Goal: Transaction & Acquisition: Book appointment/travel/reservation

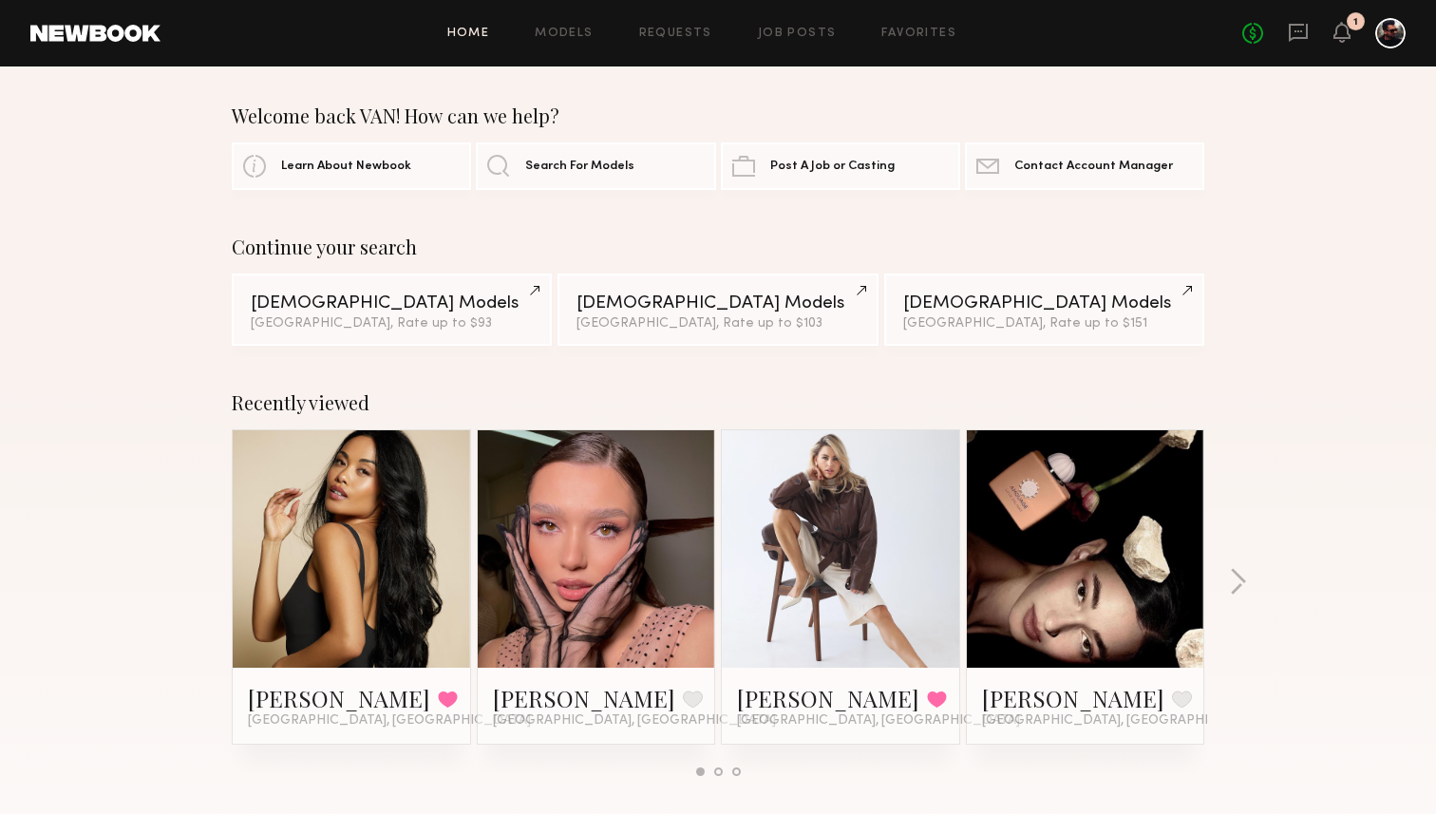
click at [1035, 141] on section "Welcome back VAN! How can we help? Learn About Newbook Search For Models Post A…" at bounding box center [718, 146] width 972 height 85
click at [1349, 18] on div "1" at bounding box center [1356, 21] width 18 height 18
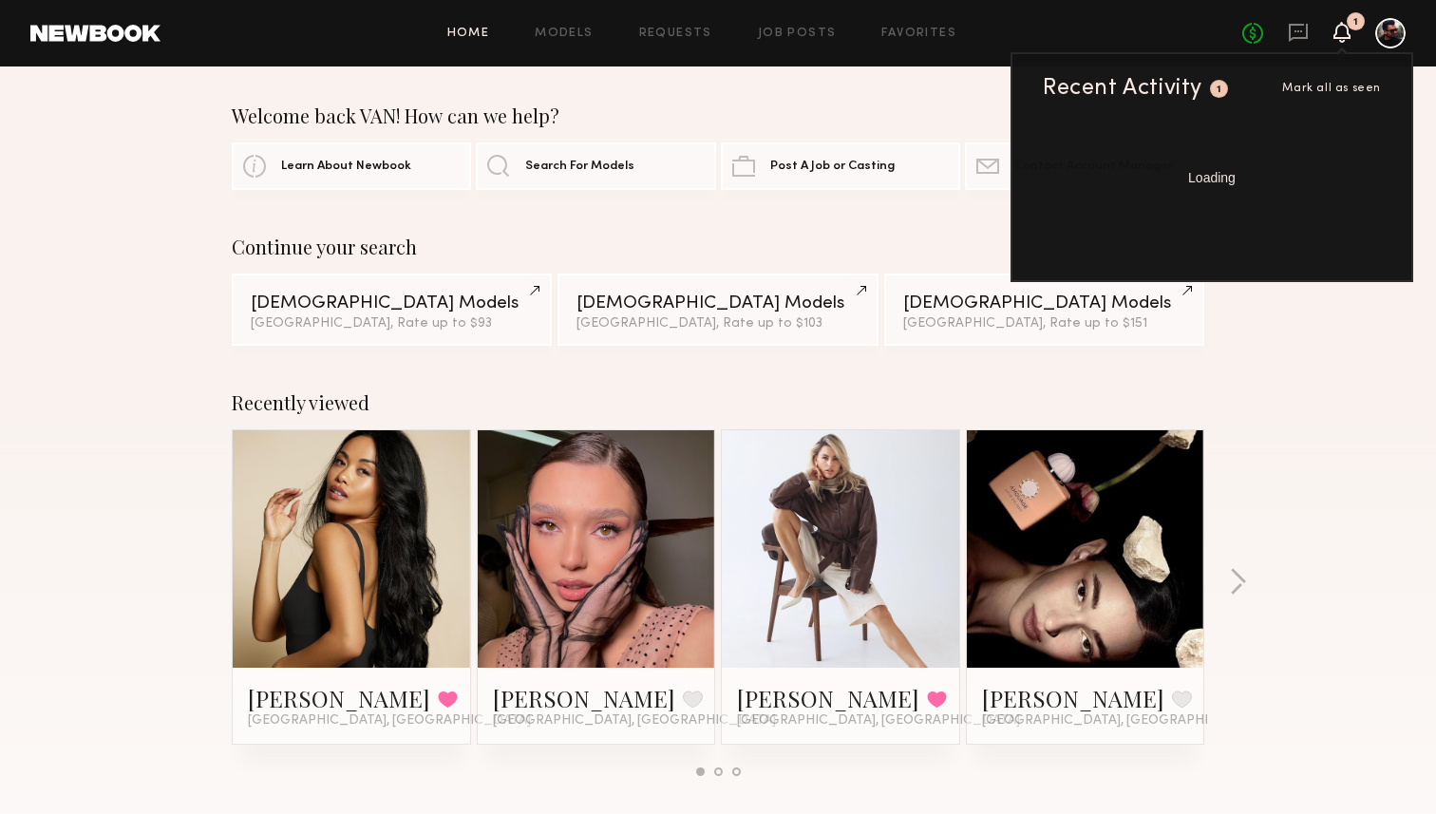
click at [1349, 18] on div "1" at bounding box center [1356, 21] width 18 height 18
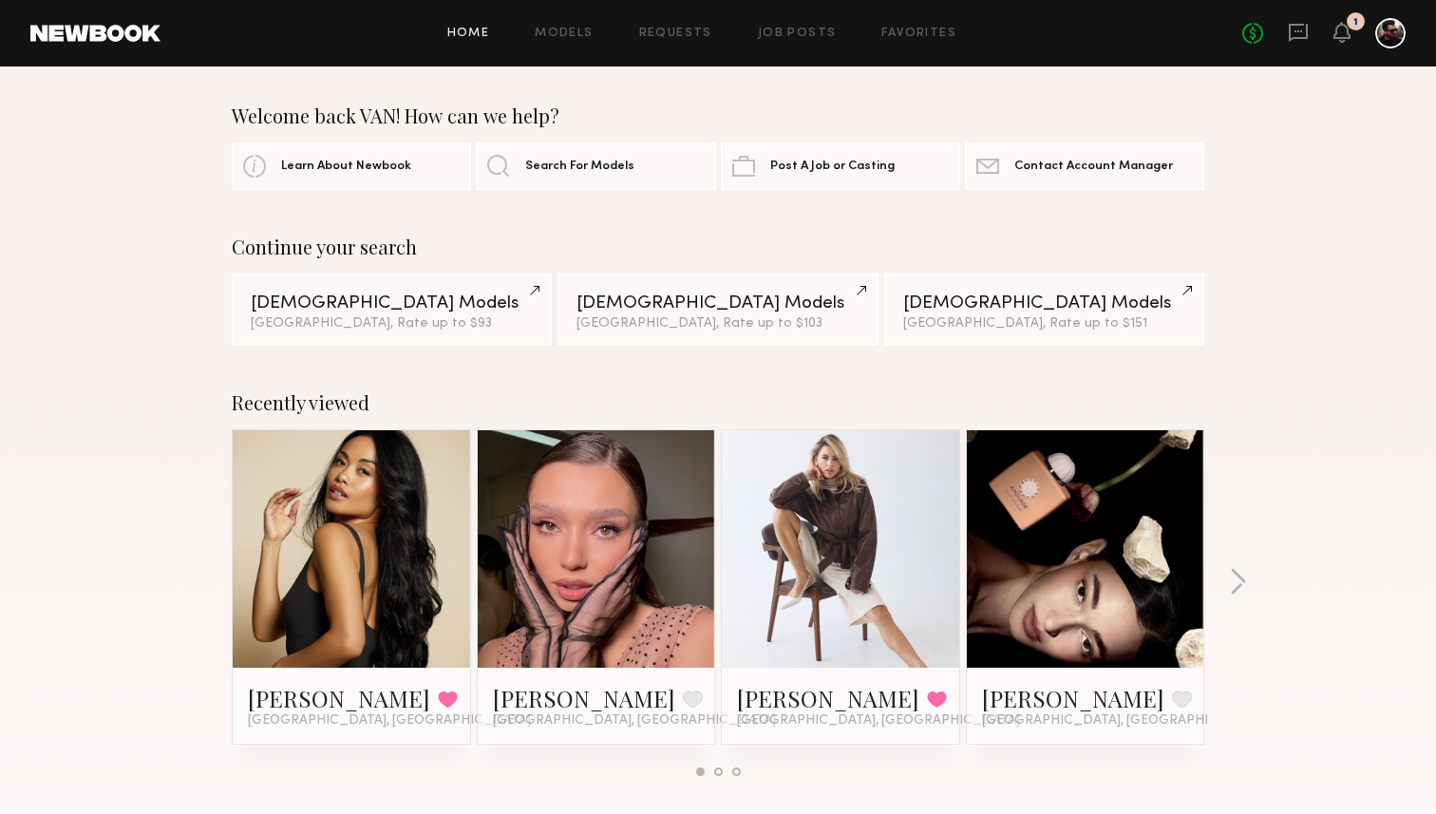
click at [1349, 18] on div "1" at bounding box center [1356, 21] width 18 height 18
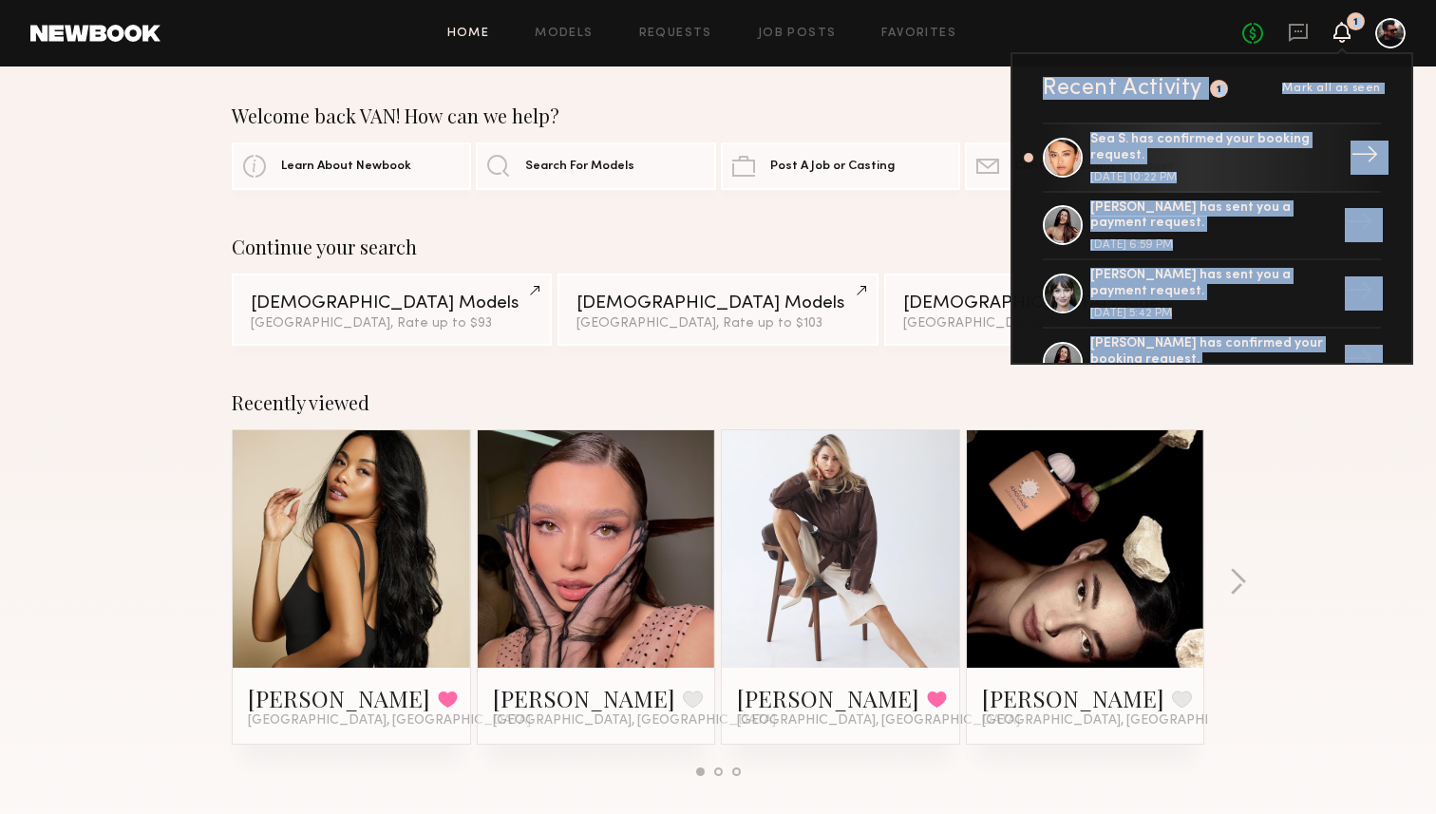
click at [1232, 177] on div "August 12, 2025 @ 10:22 PM" at bounding box center [1213, 177] width 247 height 11
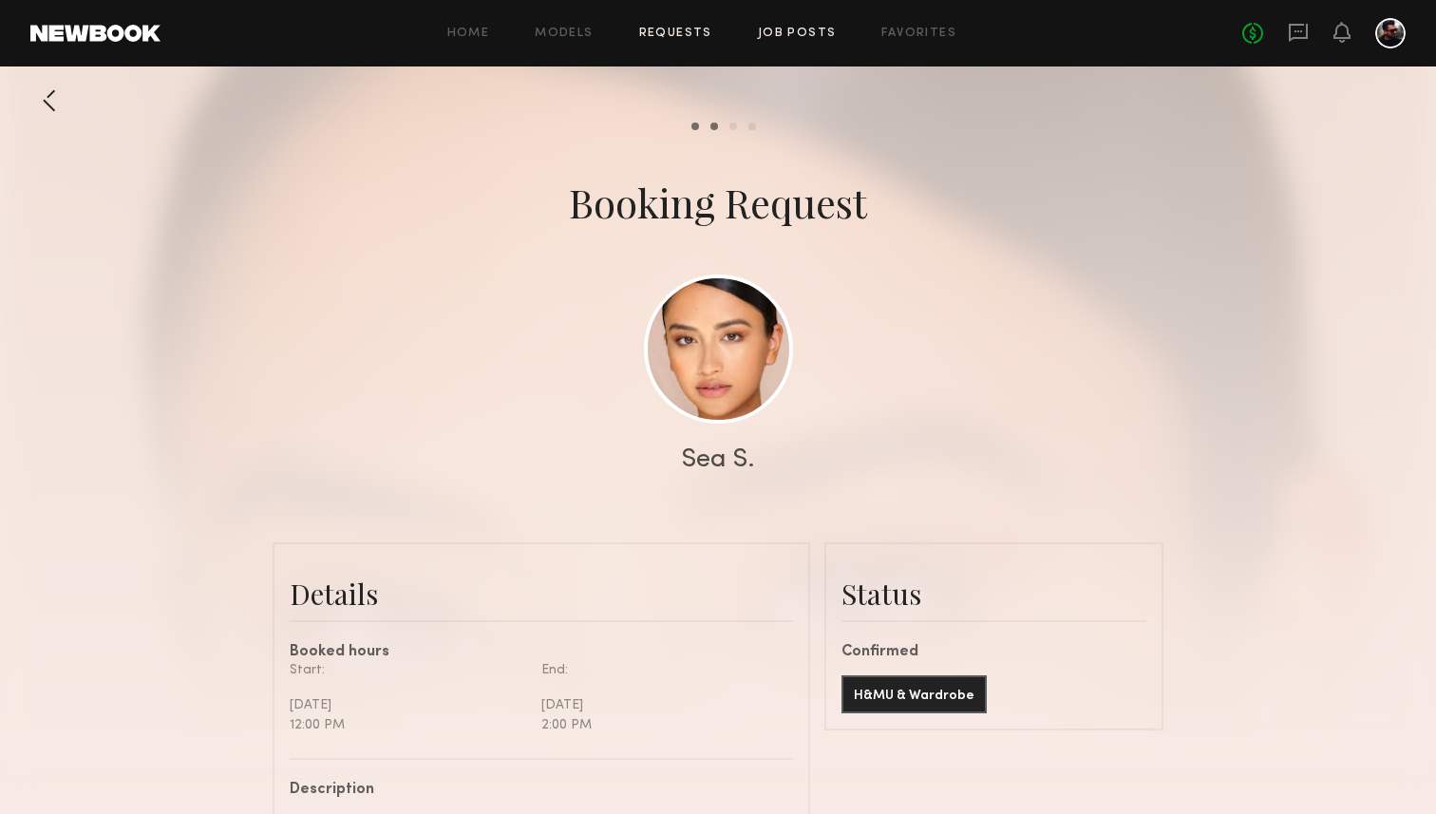
click at [780, 32] on link "Job Posts" at bounding box center [797, 34] width 79 height 12
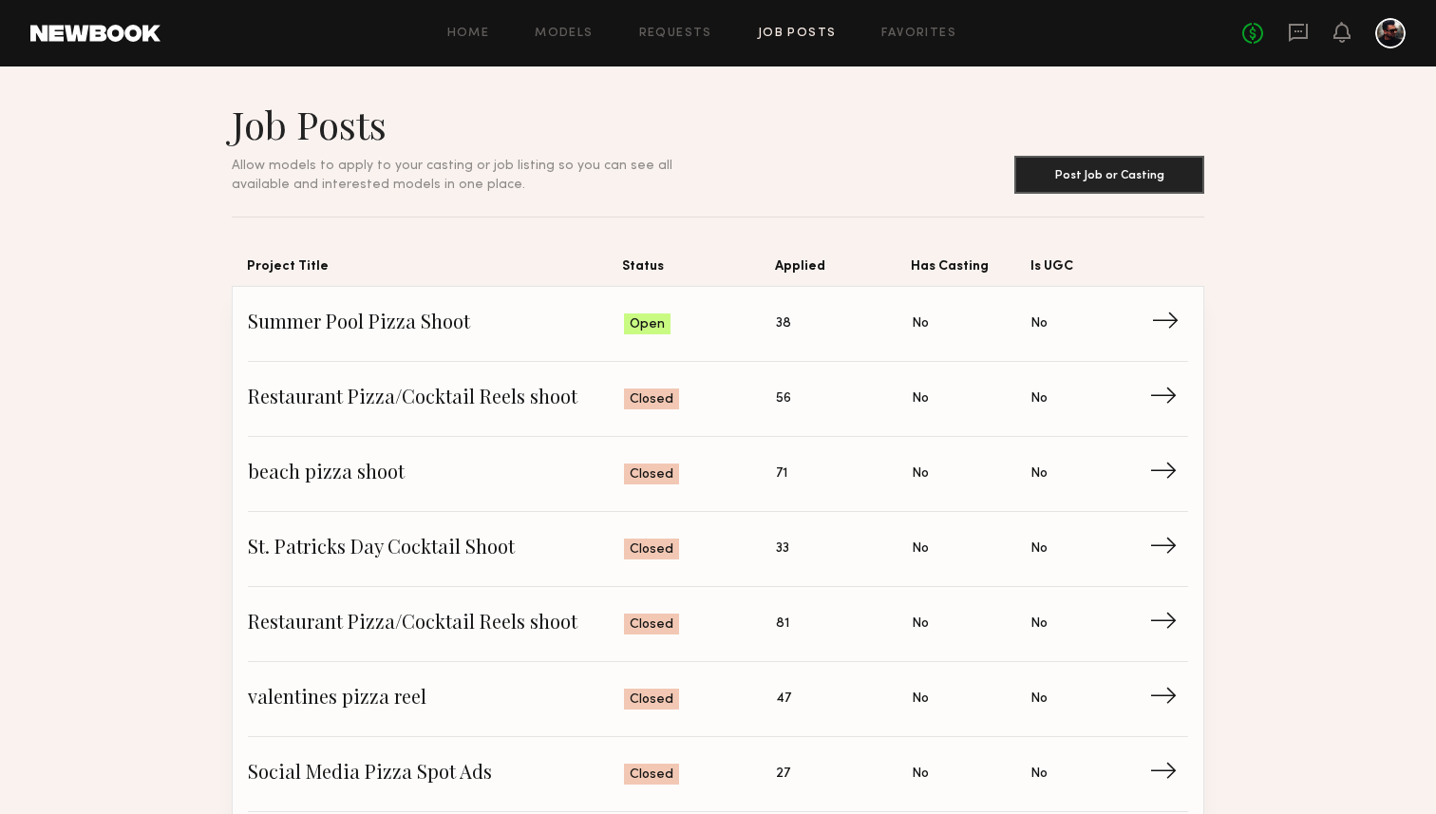
click at [663, 317] on div "Open" at bounding box center [647, 323] width 47 height 21
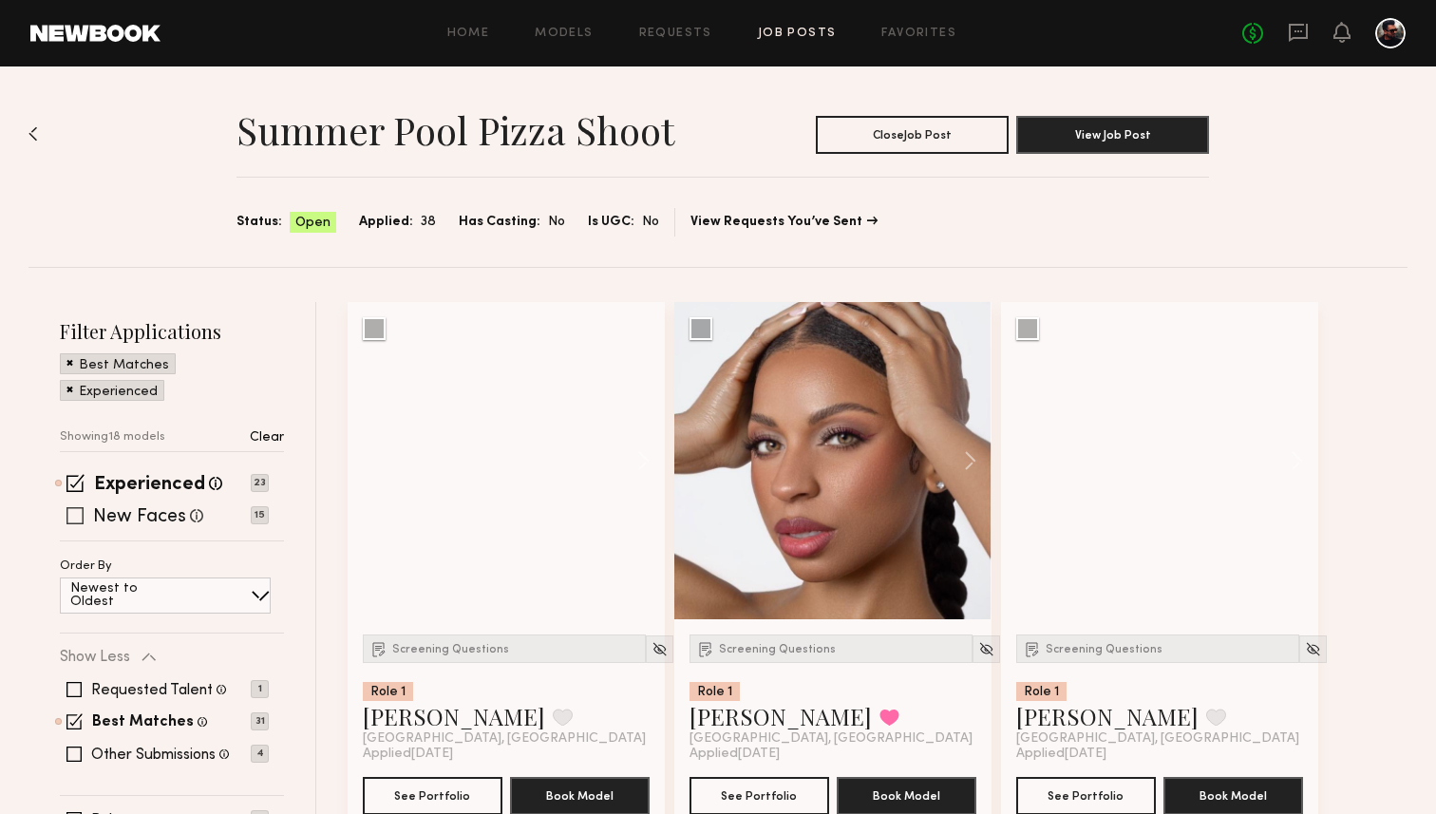
click at [75, 514] on span at bounding box center [74, 515] width 17 height 17
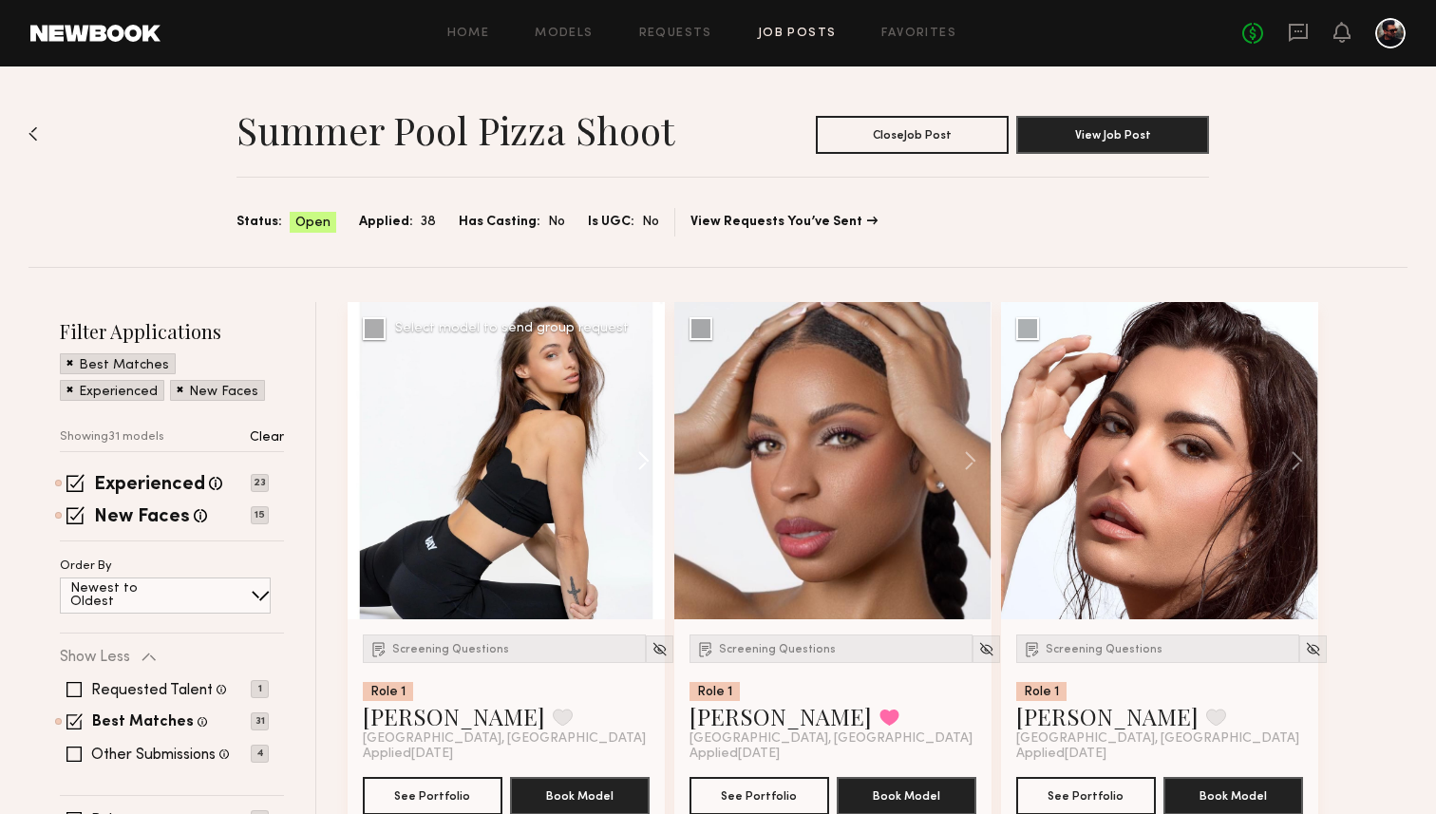
click at [631, 452] on button at bounding box center [634, 460] width 61 height 317
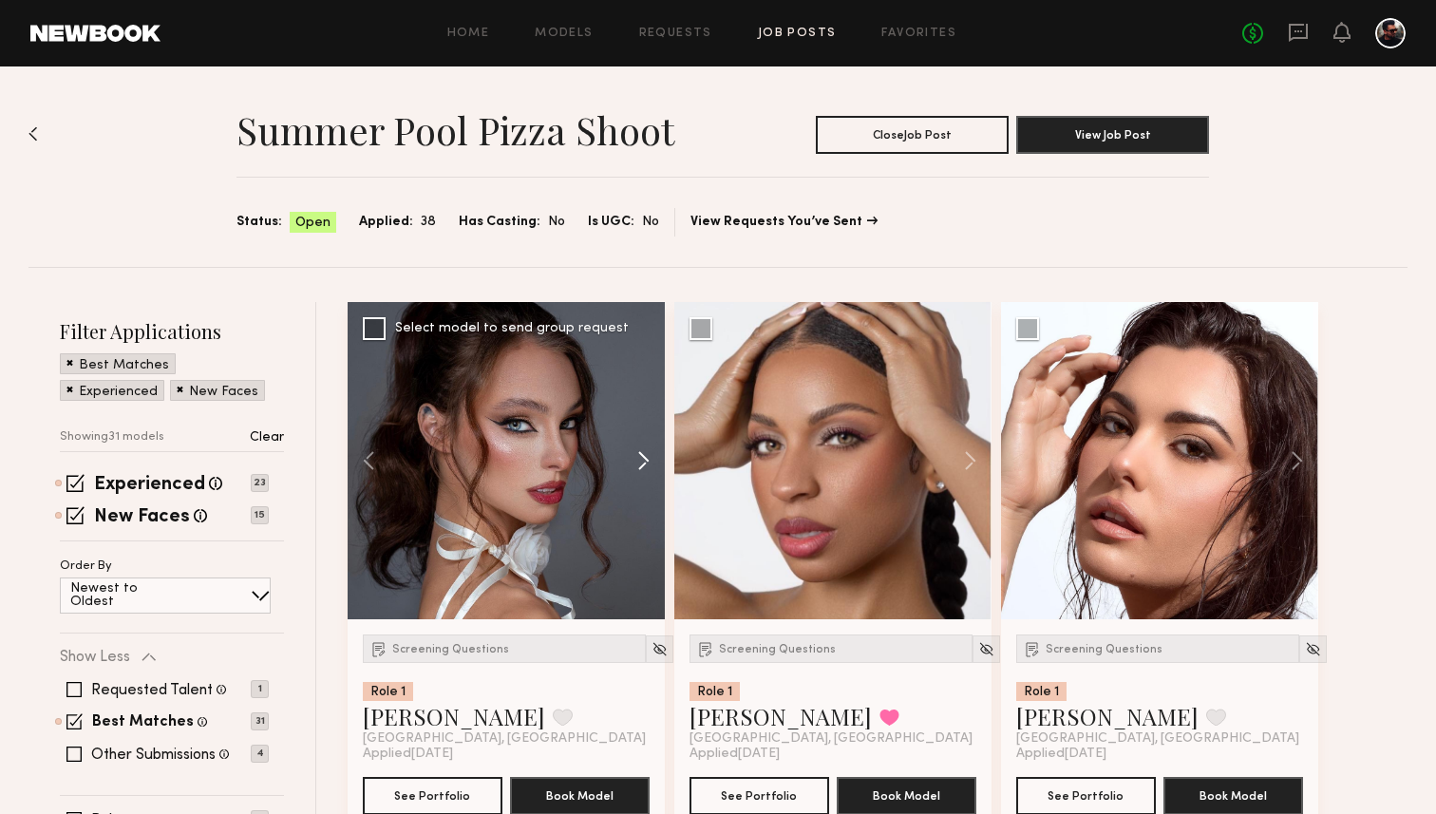
click at [631, 452] on button at bounding box center [634, 460] width 61 height 317
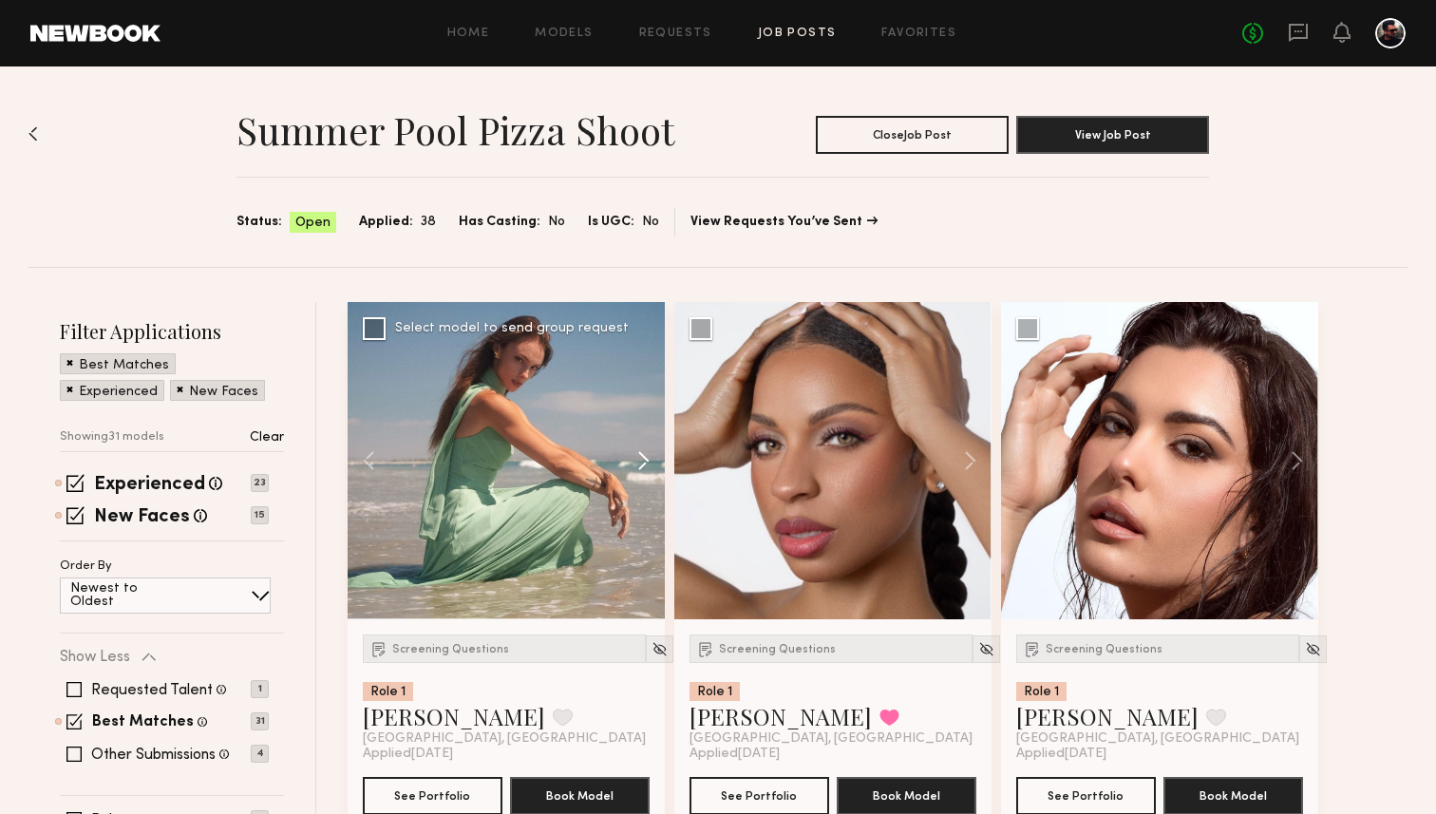
click at [631, 452] on button at bounding box center [634, 460] width 61 height 317
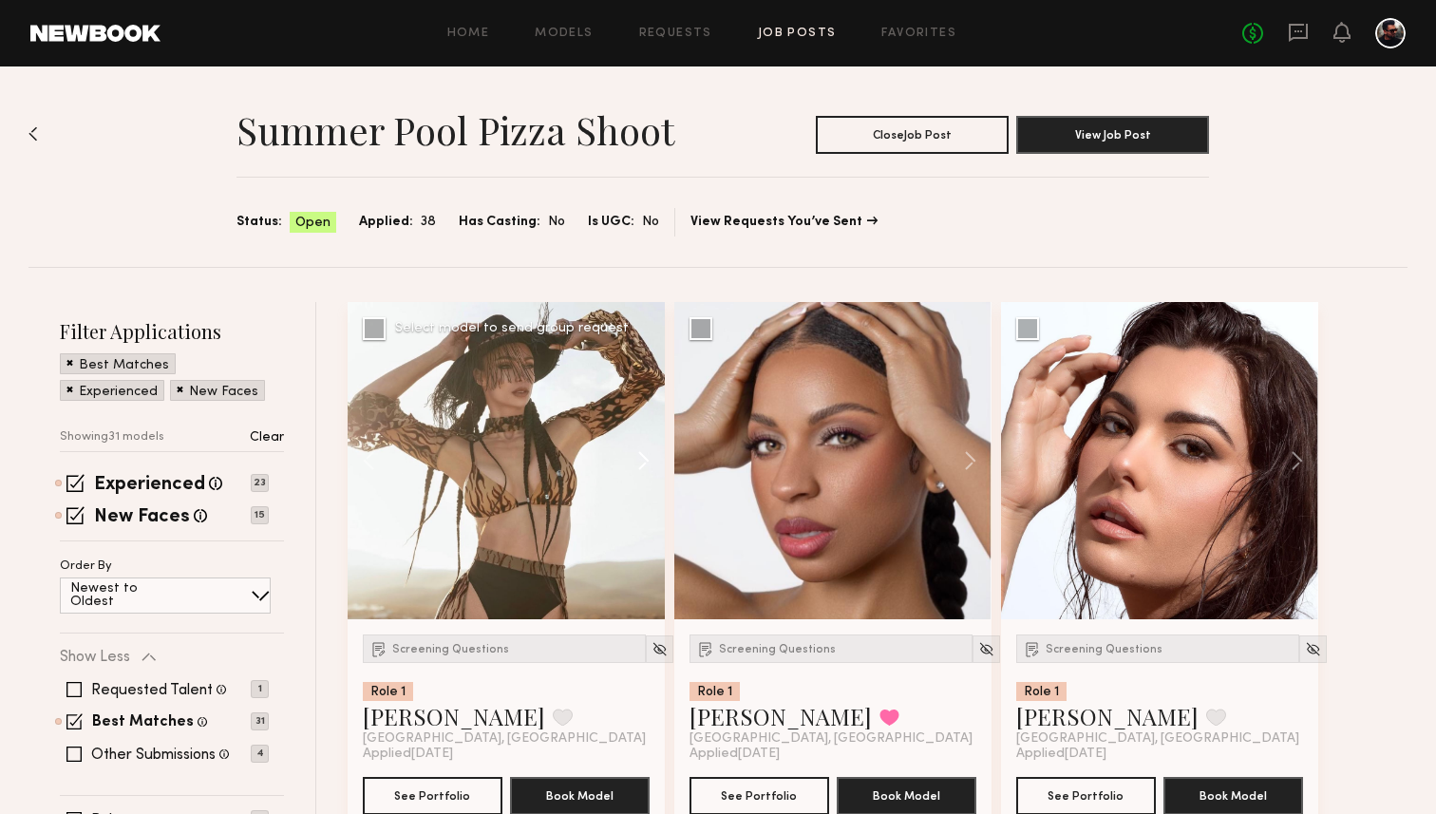
click at [631, 452] on button at bounding box center [634, 460] width 61 height 317
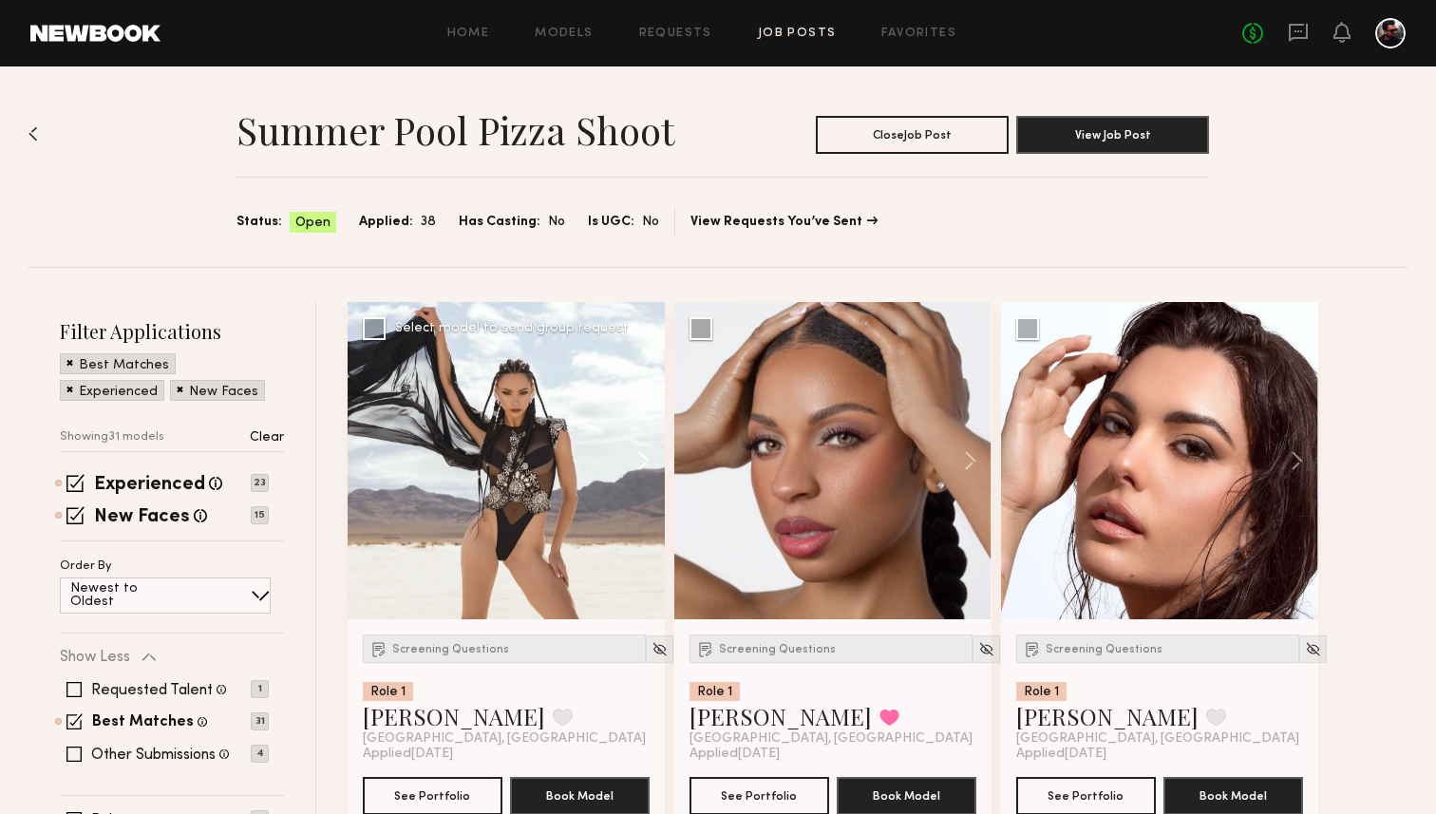
click at [631, 452] on button at bounding box center [634, 460] width 61 height 317
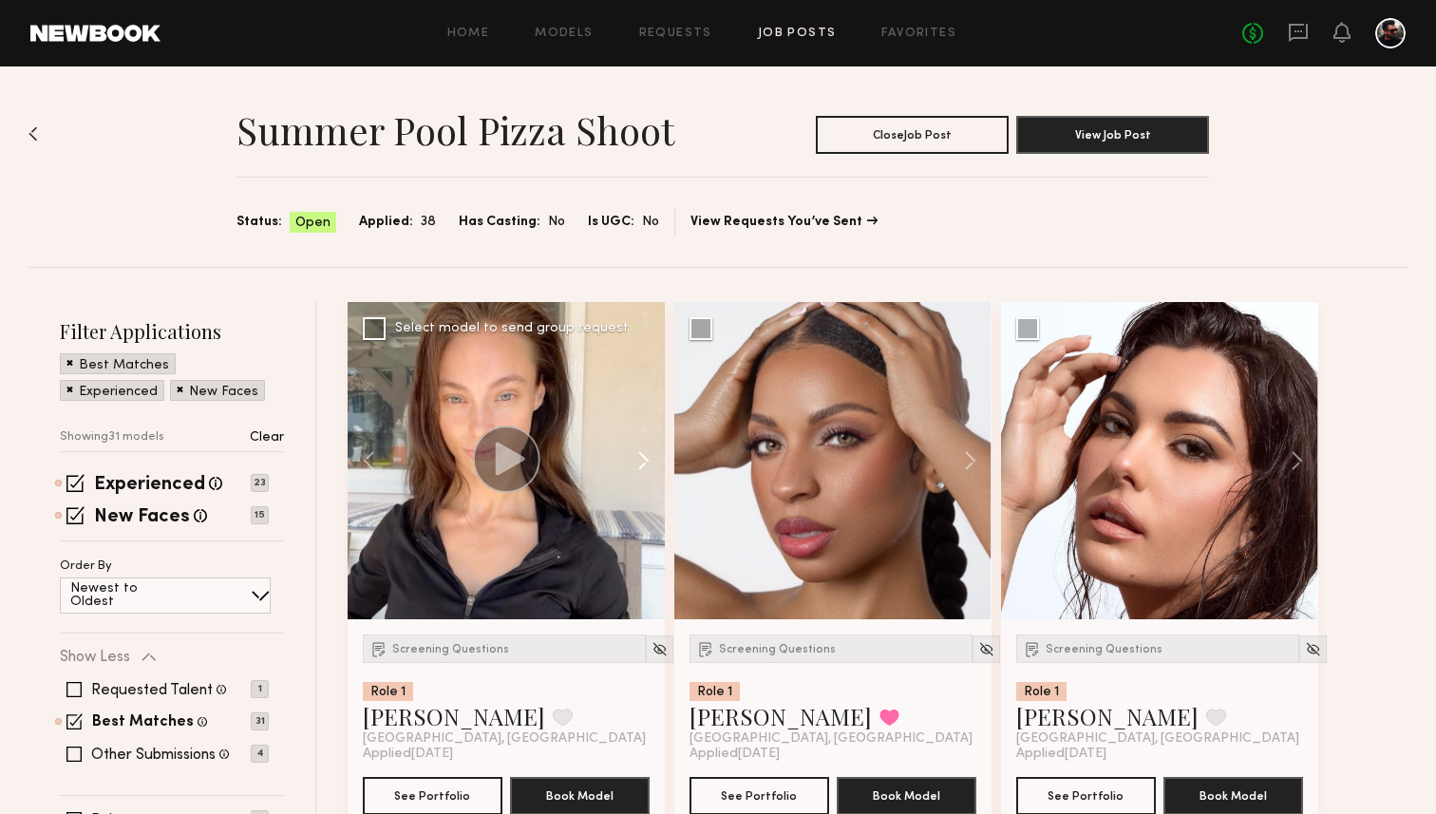
click at [631, 452] on button at bounding box center [634, 460] width 61 height 317
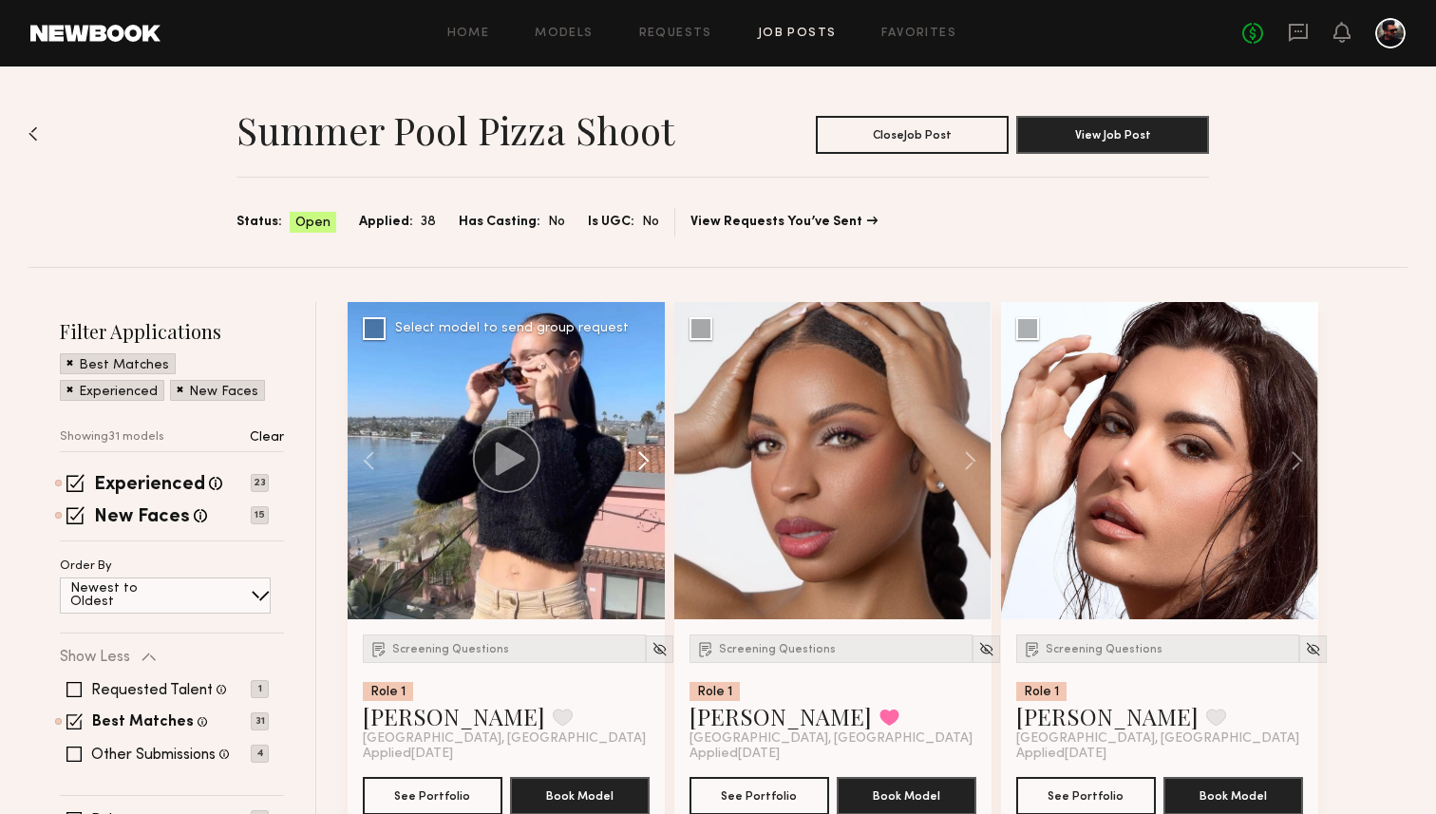
click at [631, 452] on button at bounding box center [634, 460] width 61 height 317
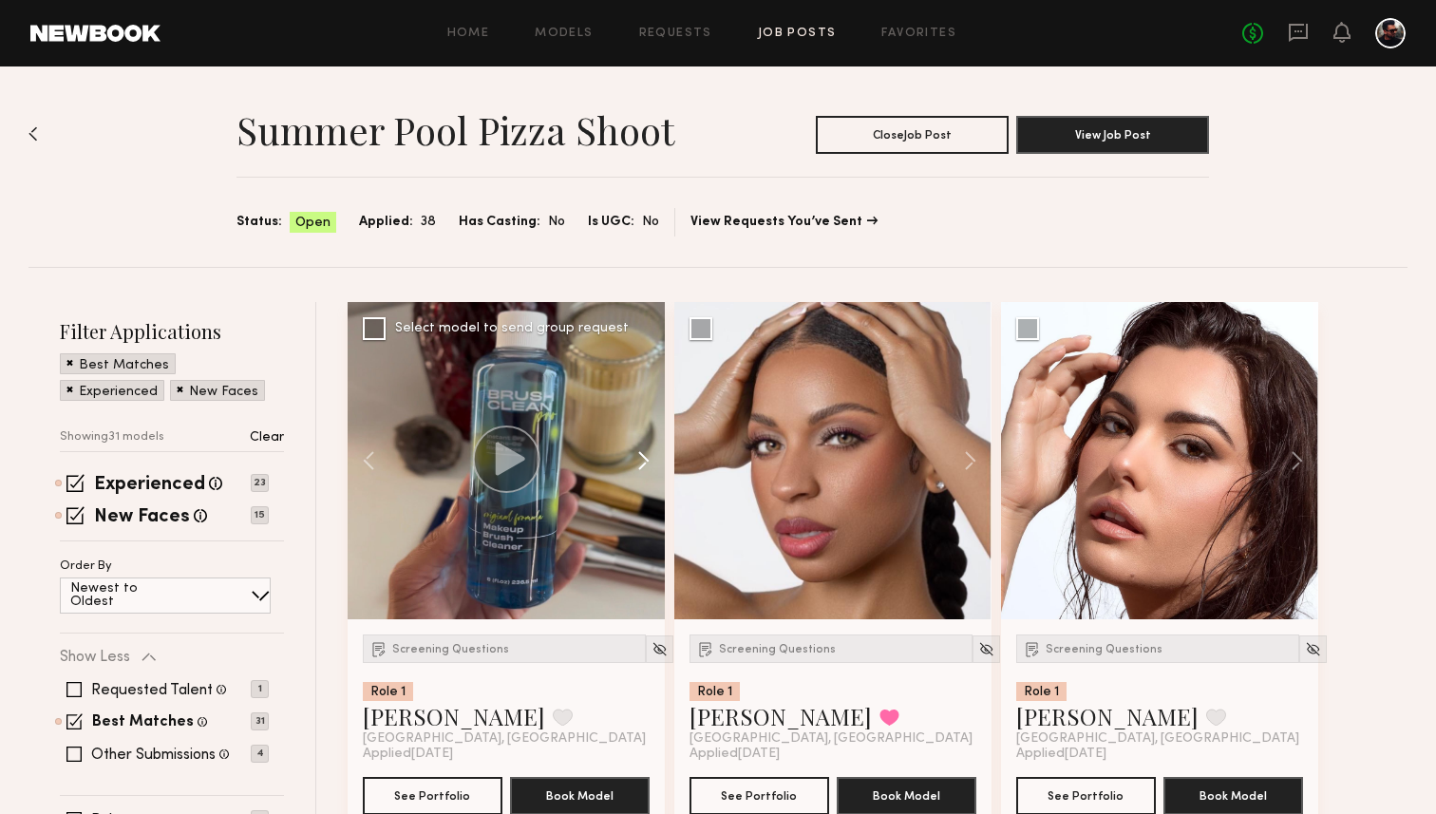
click at [631, 452] on button at bounding box center [634, 460] width 61 height 317
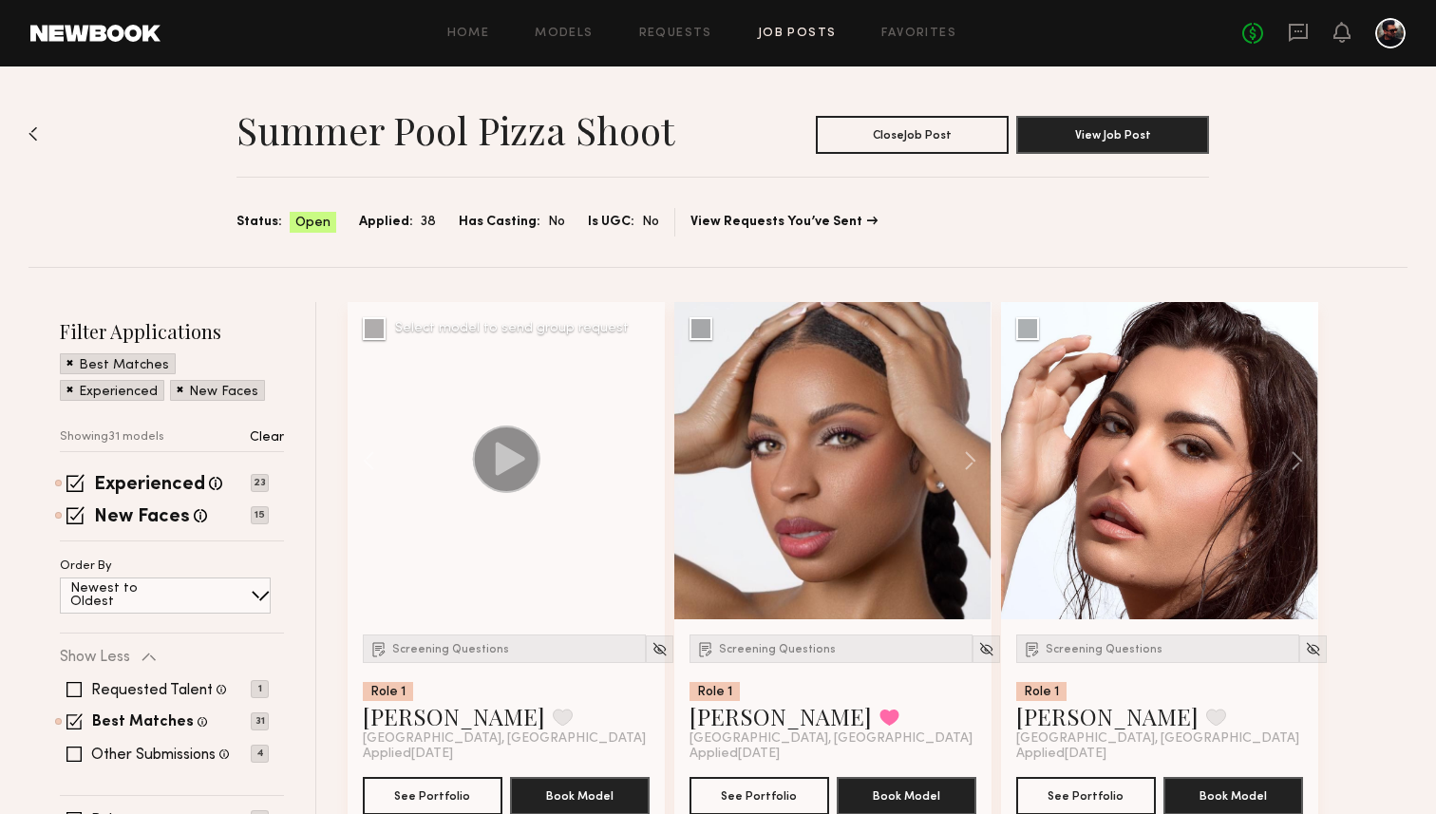
click at [631, 452] on div at bounding box center [506, 460] width 317 height 317
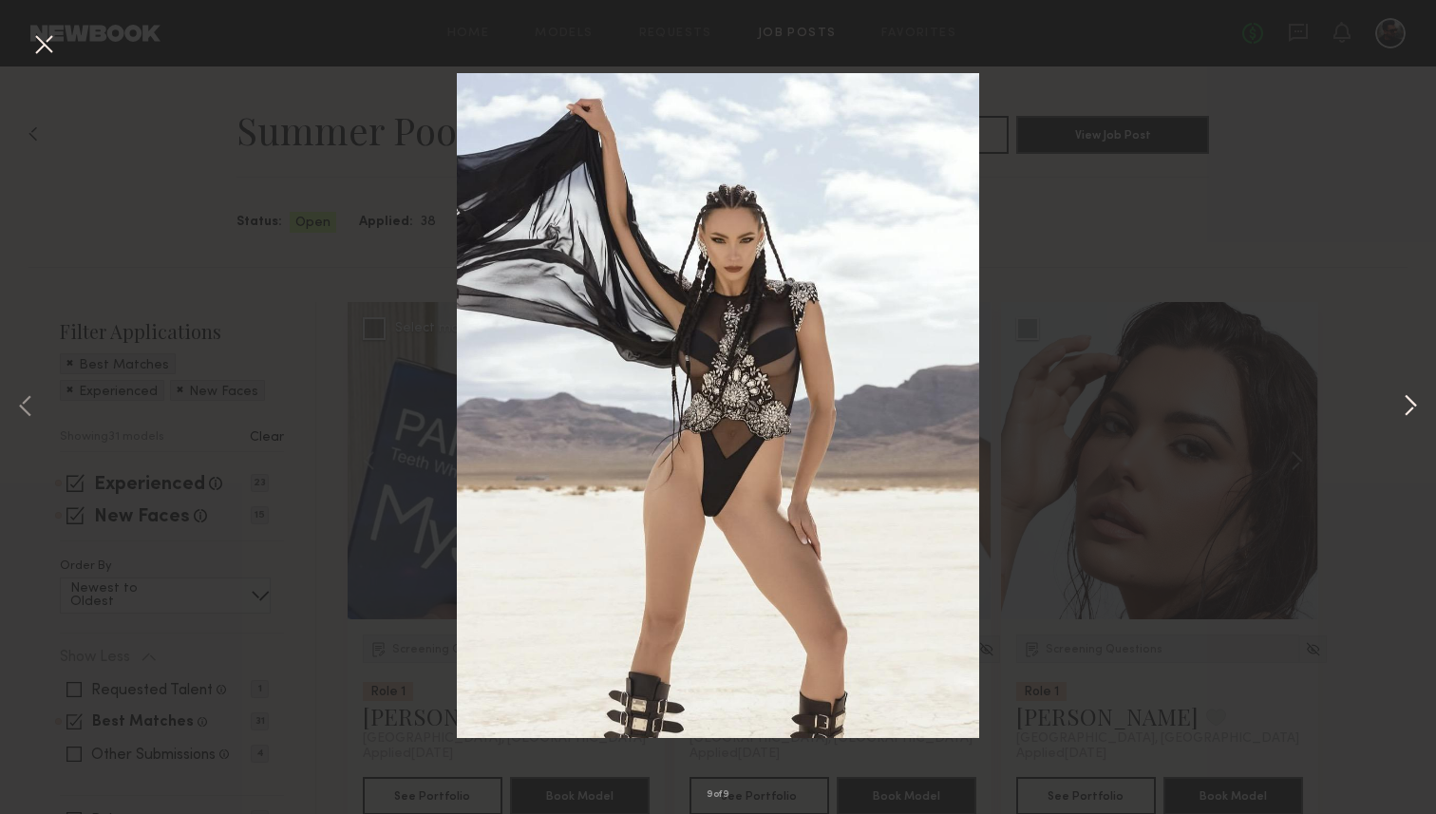
click at [1407, 411] on button at bounding box center [1410, 407] width 23 height 651
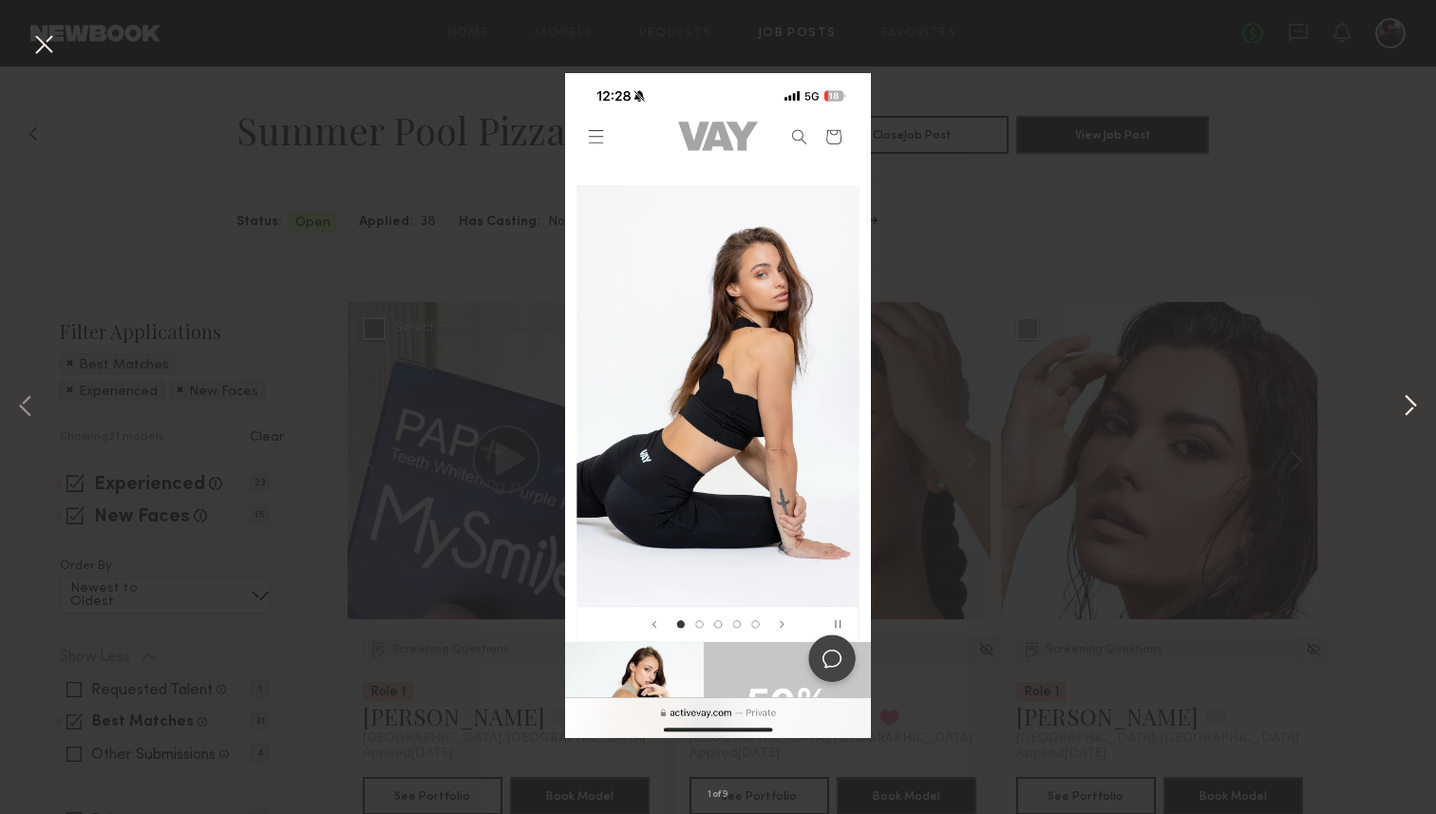
click at [1407, 411] on button at bounding box center [1410, 407] width 23 height 651
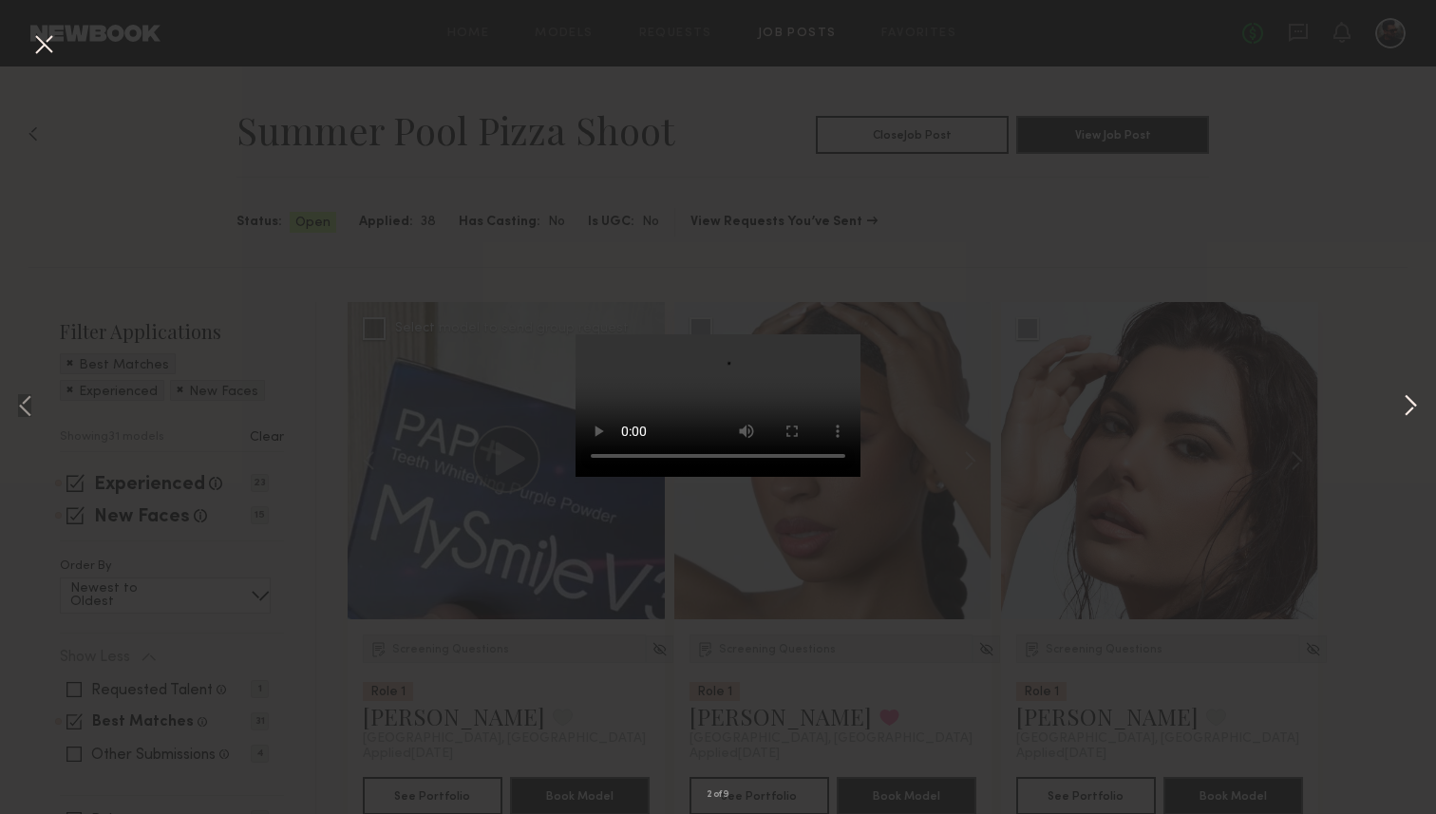
click at [1407, 411] on button at bounding box center [1410, 407] width 23 height 651
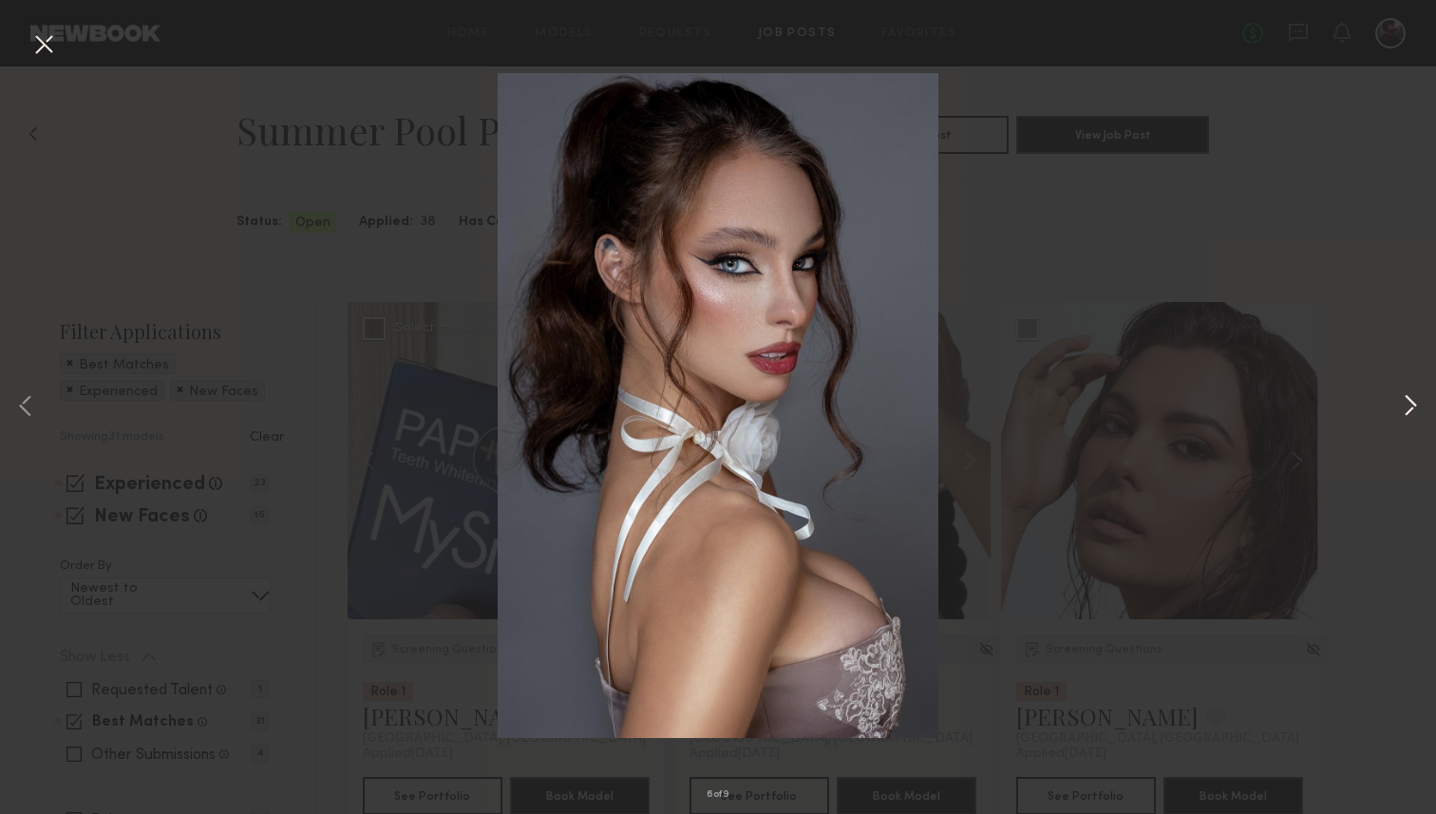
click at [1407, 411] on button at bounding box center [1410, 407] width 23 height 651
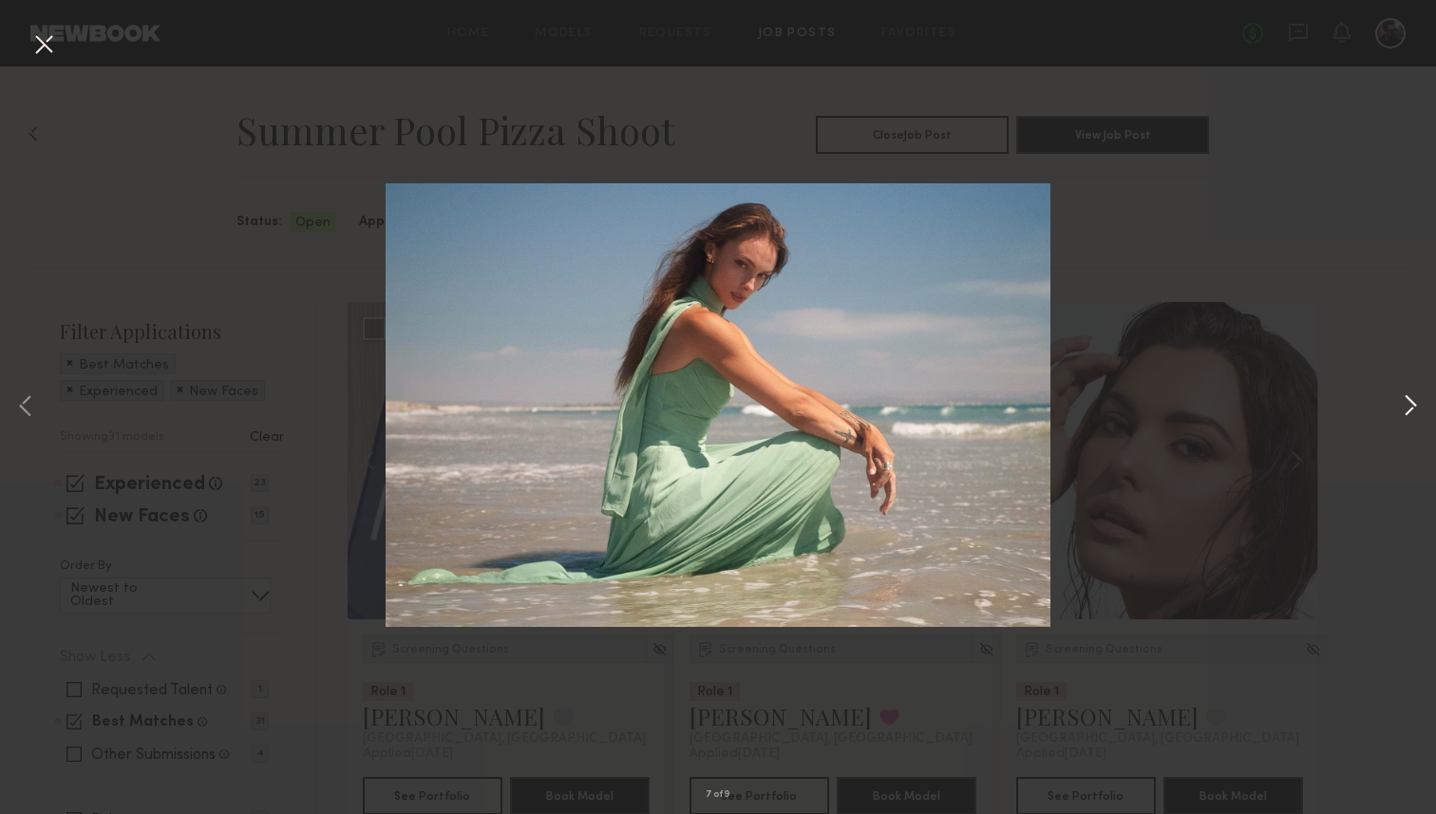
click at [1407, 411] on button at bounding box center [1410, 407] width 23 height 651
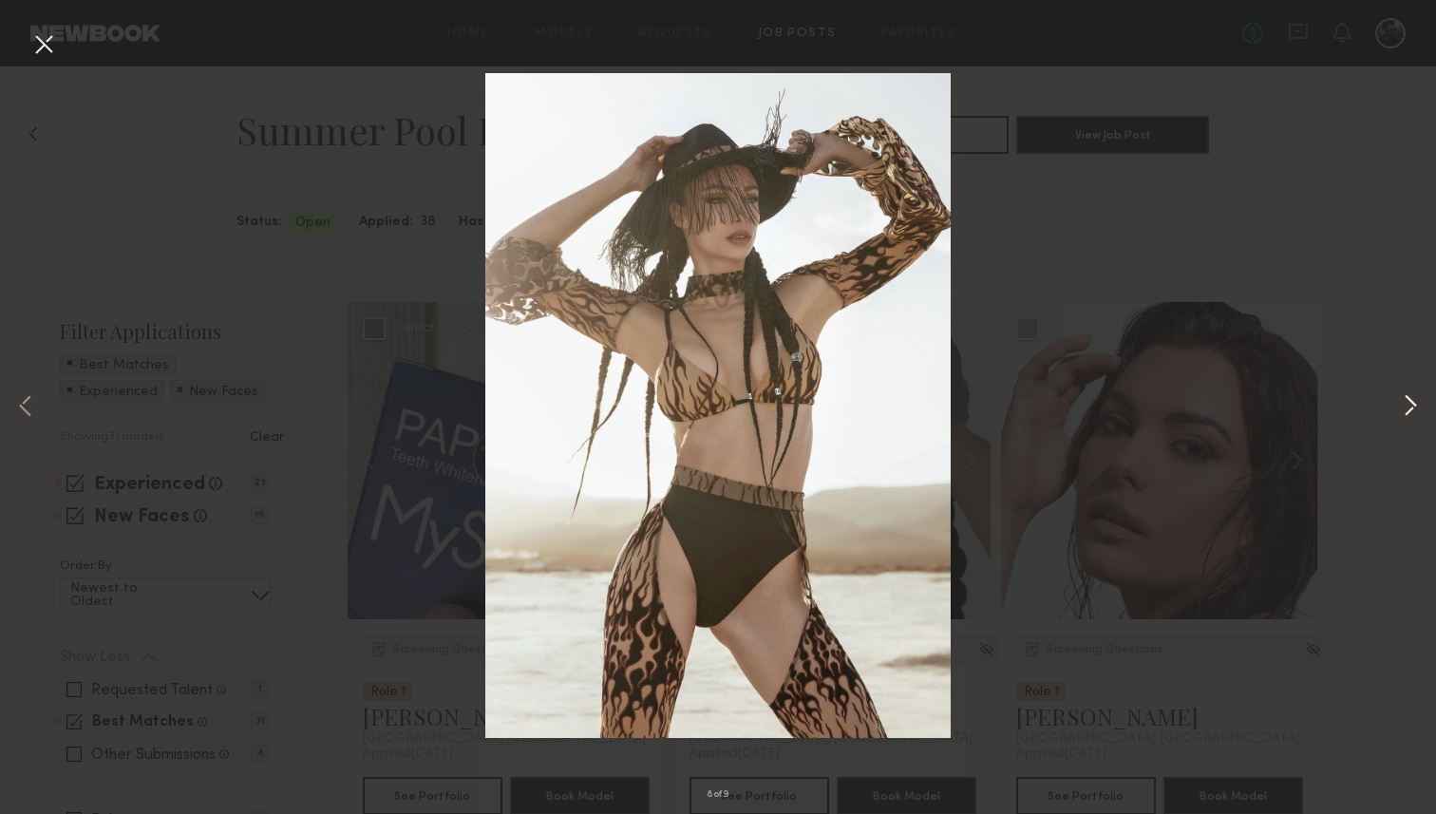
click at [1407, 411] on button at bounding box center [1410, 407] width 23 height 651
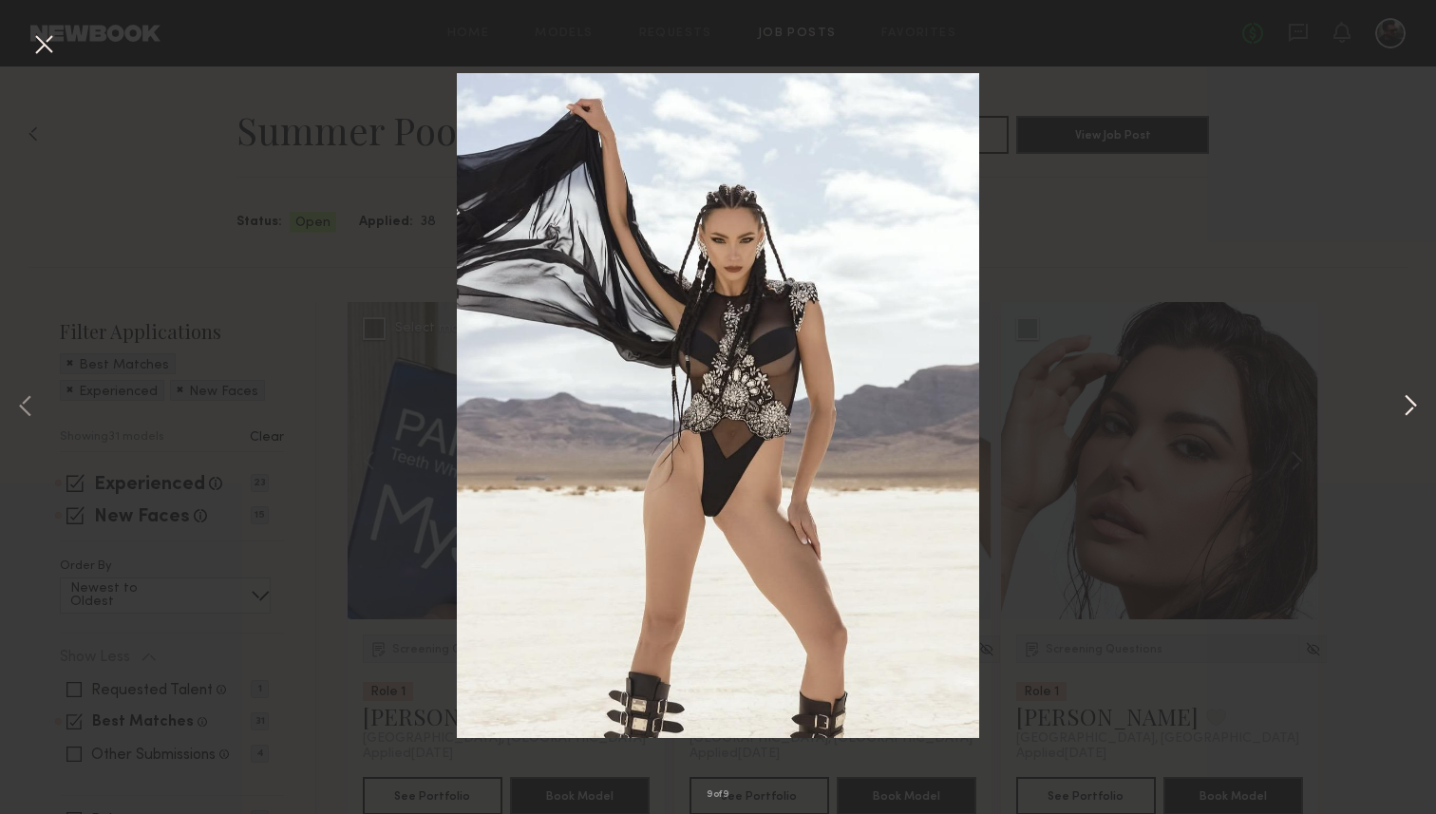
click at [1407, 411] on button at bounding box center [1410, 407] width 23 height 651
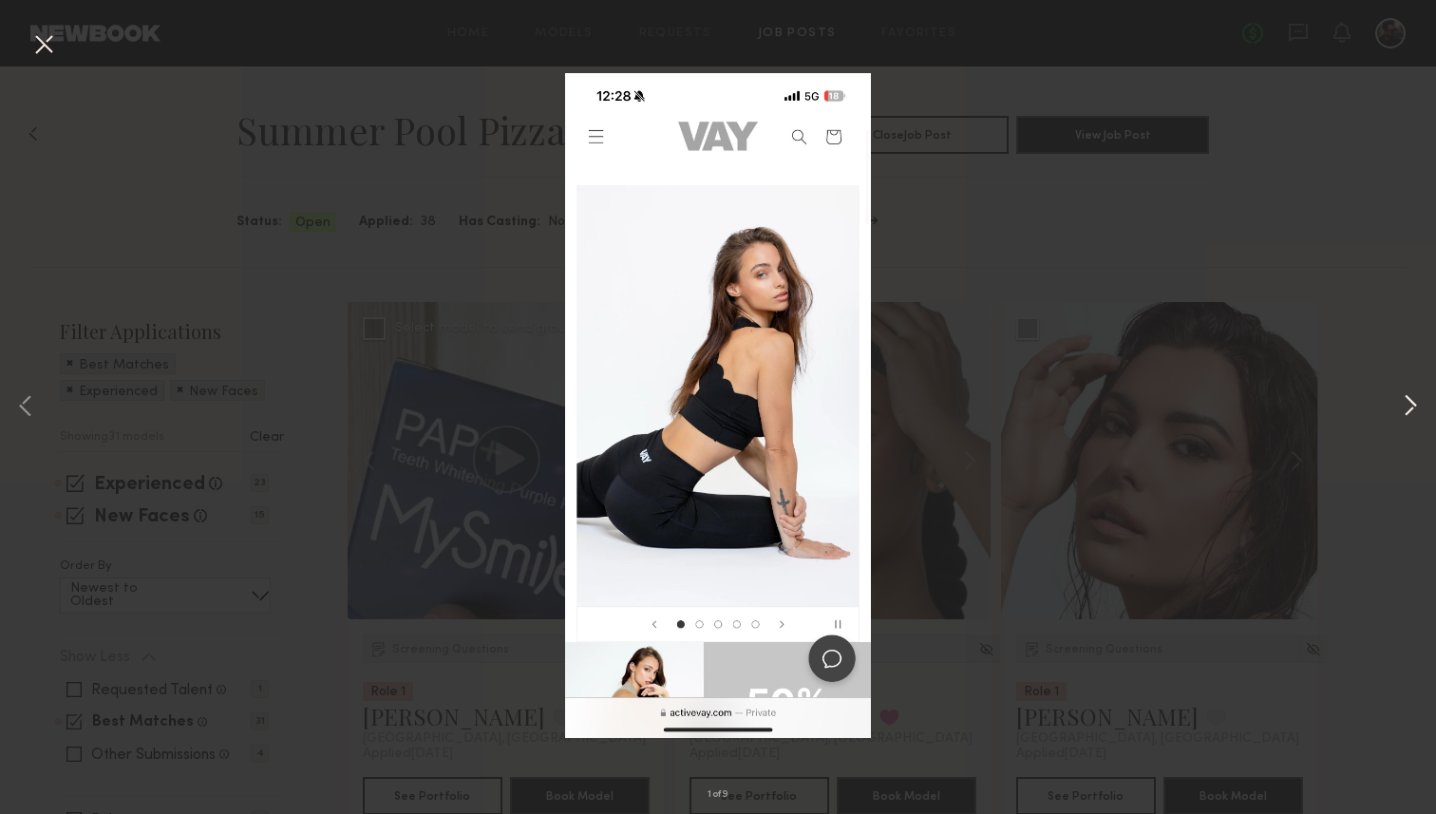
click at [1407, 411] on button at bounding box center [1410, 407] width 23 height 651
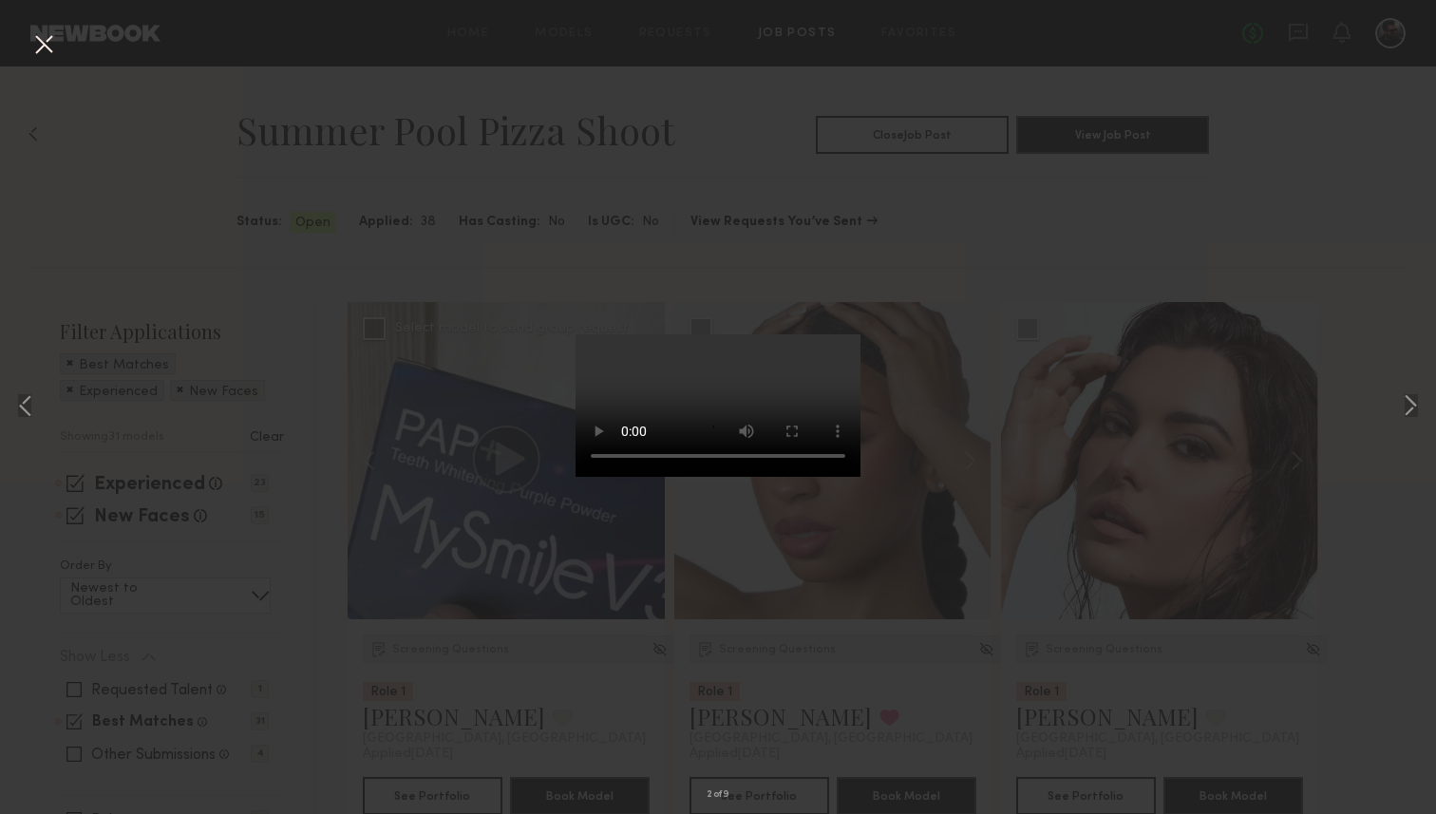
click at [46, 55] on button at bounding box center [43, 45] width 30 height 34
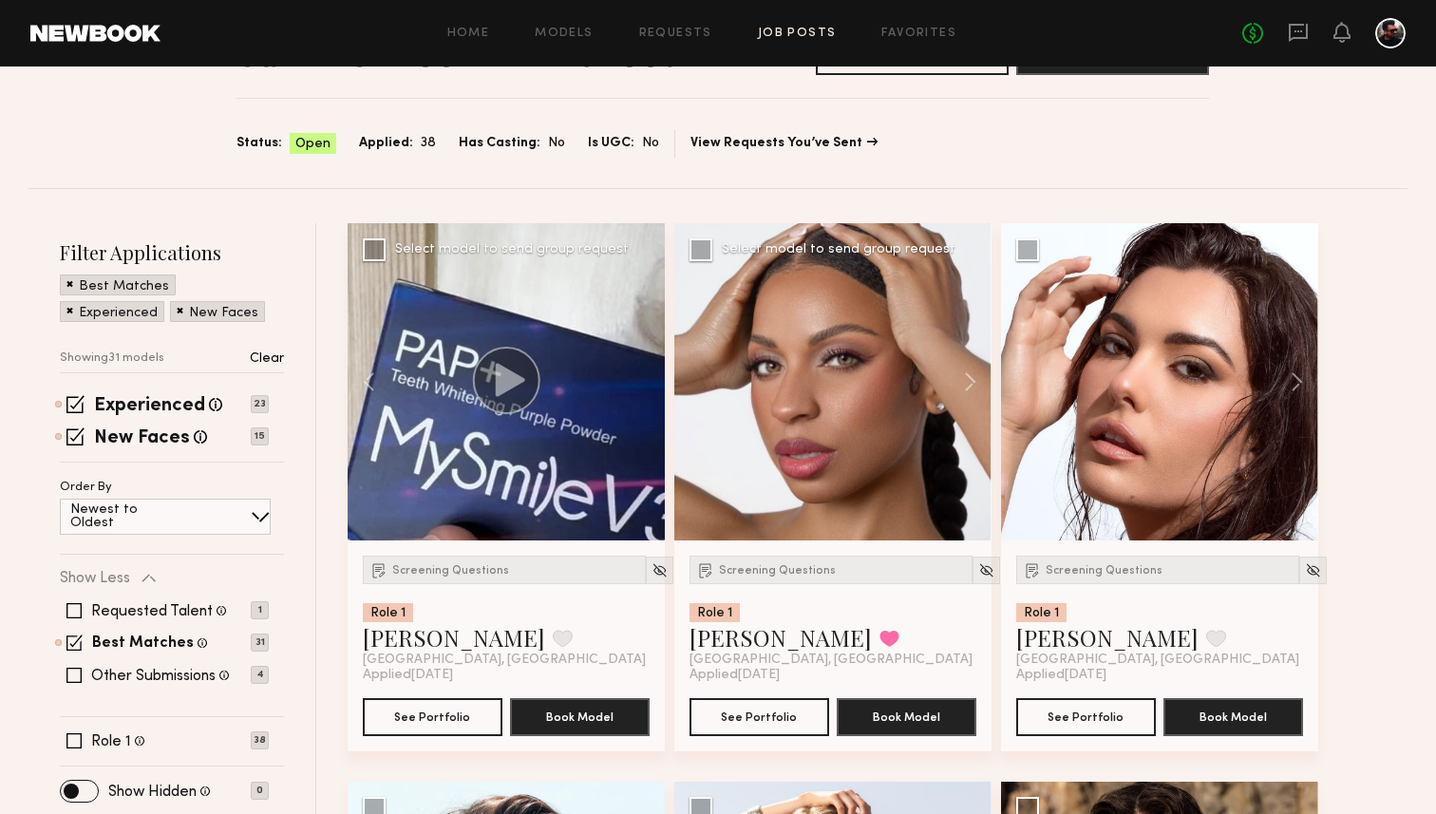
scroll to position [116, 0]
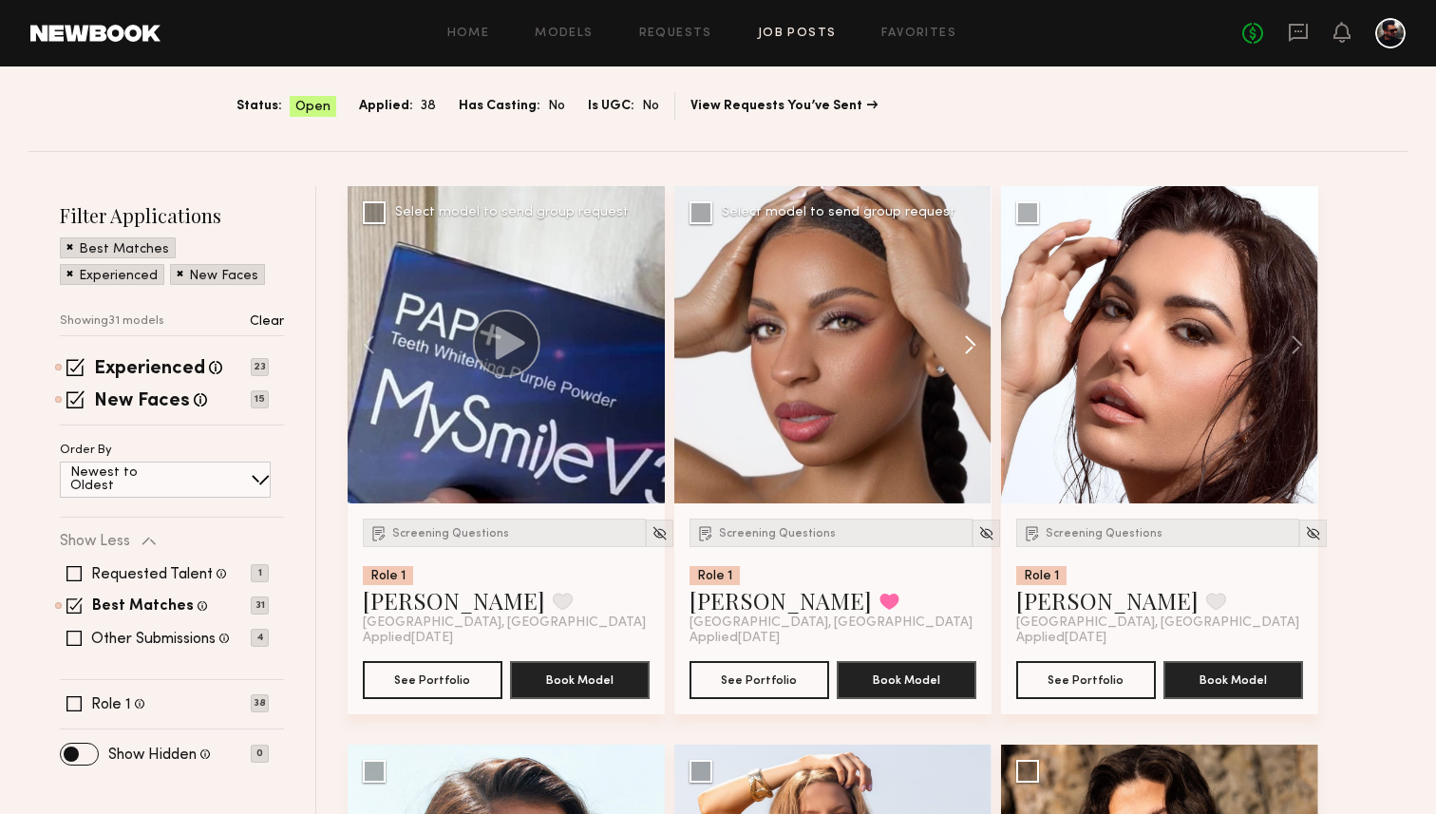
click at [968, 338] on button at bounding box center [961, 344] width 61 height 317
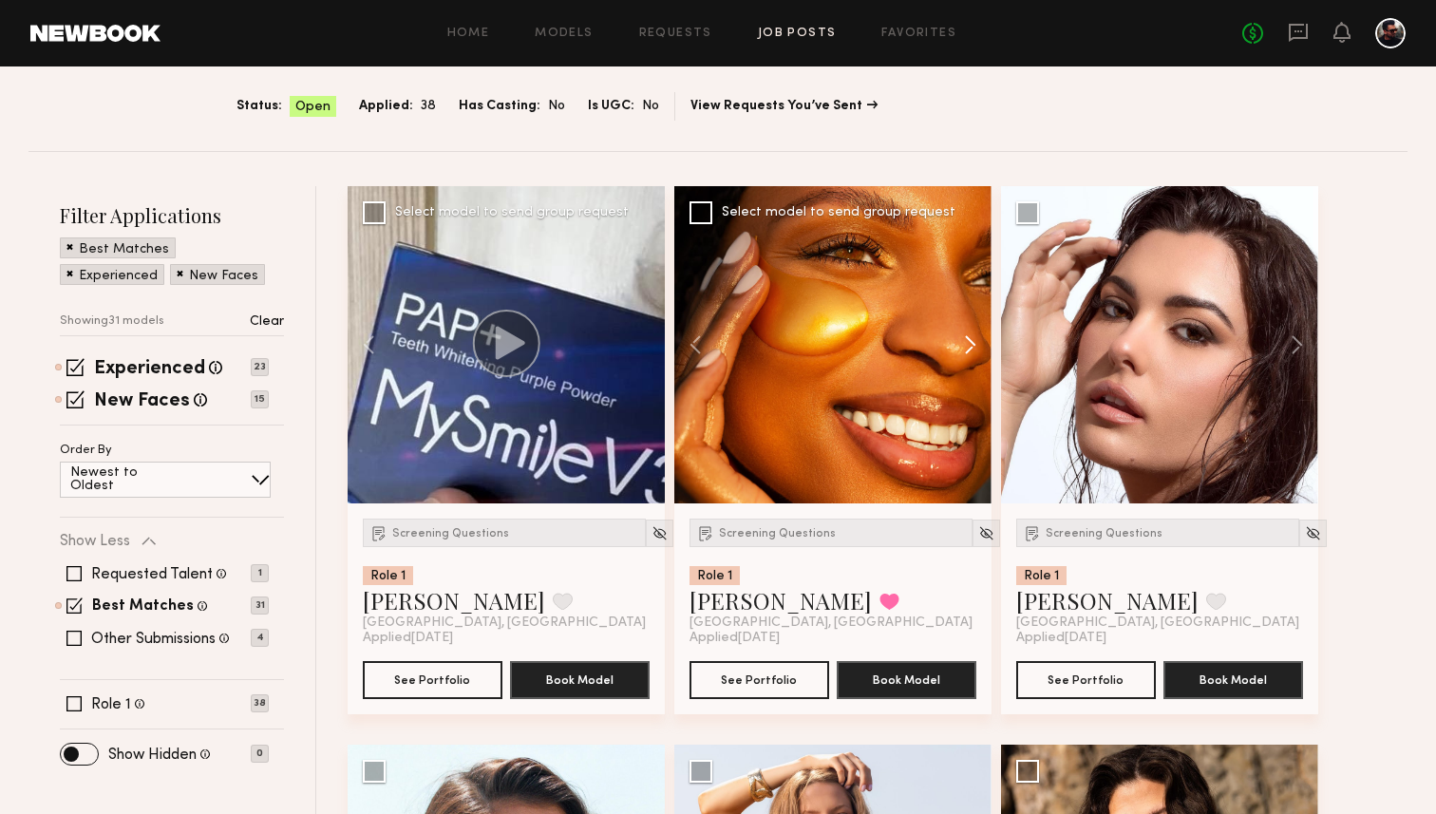
click at [968, 338] on button at bounding box center [961, 344] width 61 height 317
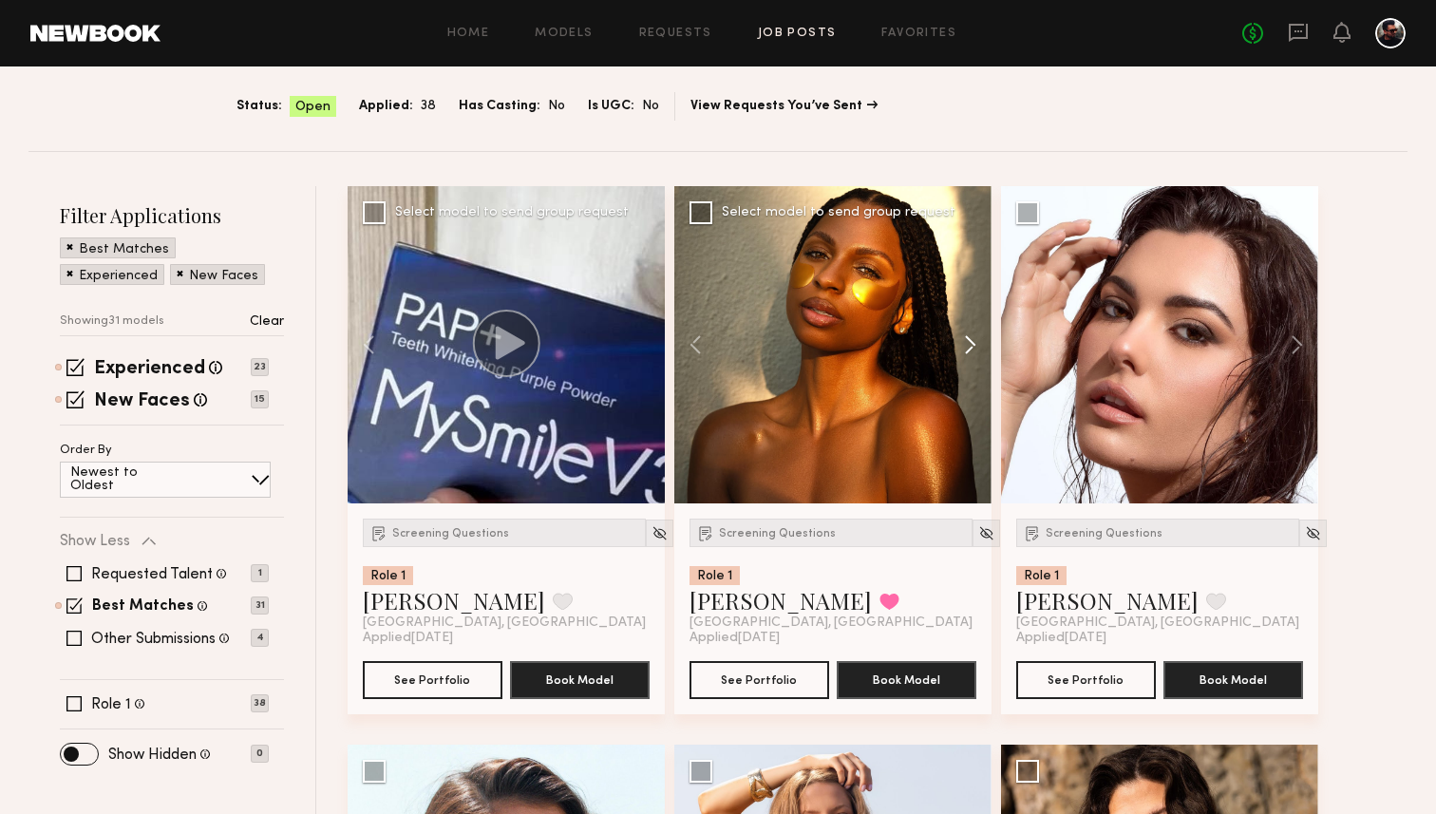
click at [968, 338] on button at bounding box center [961, 344] width 61 height 317
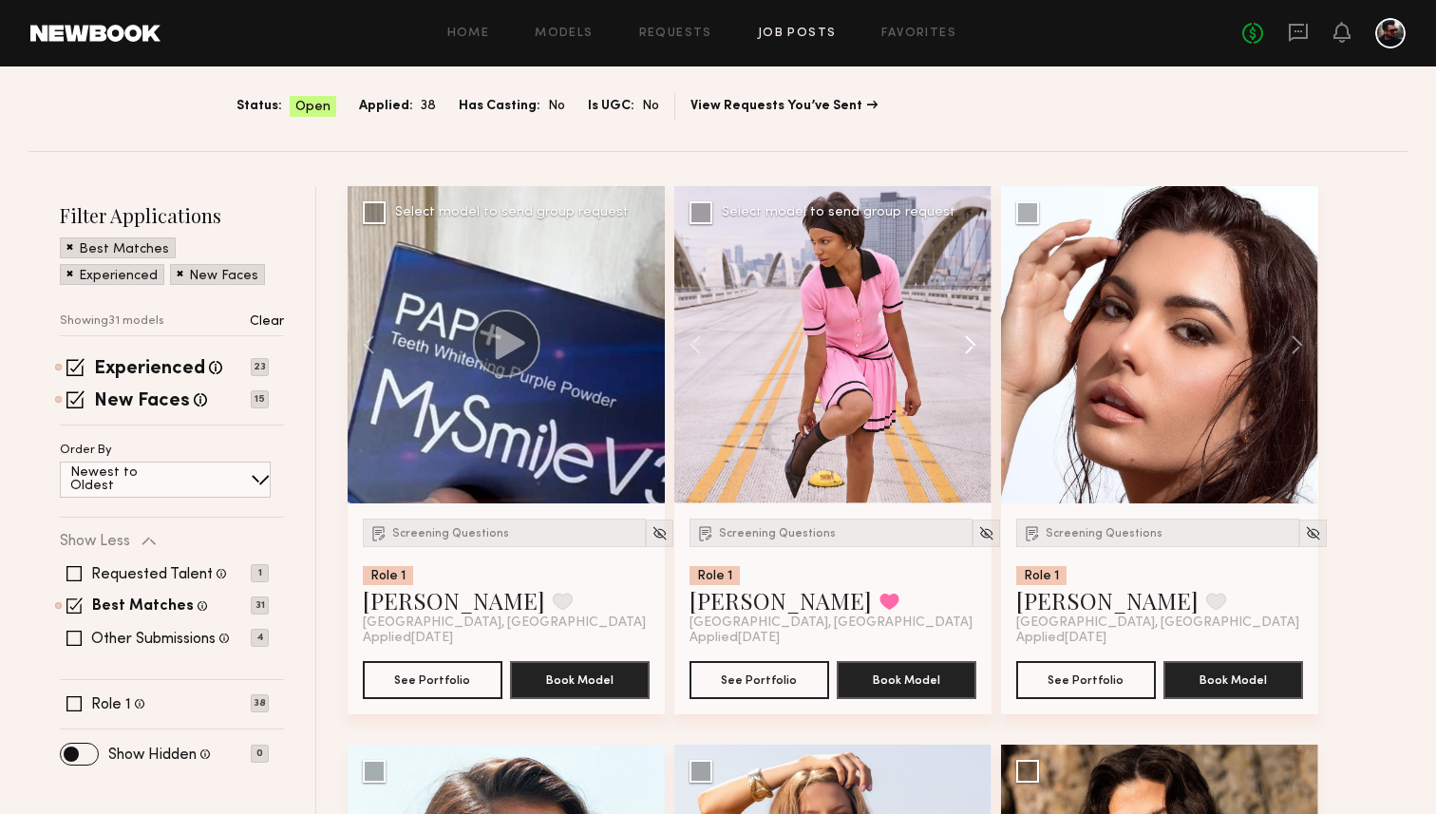
click at [968, 338] on button at bounding box center [961, 344] width 61 height 317
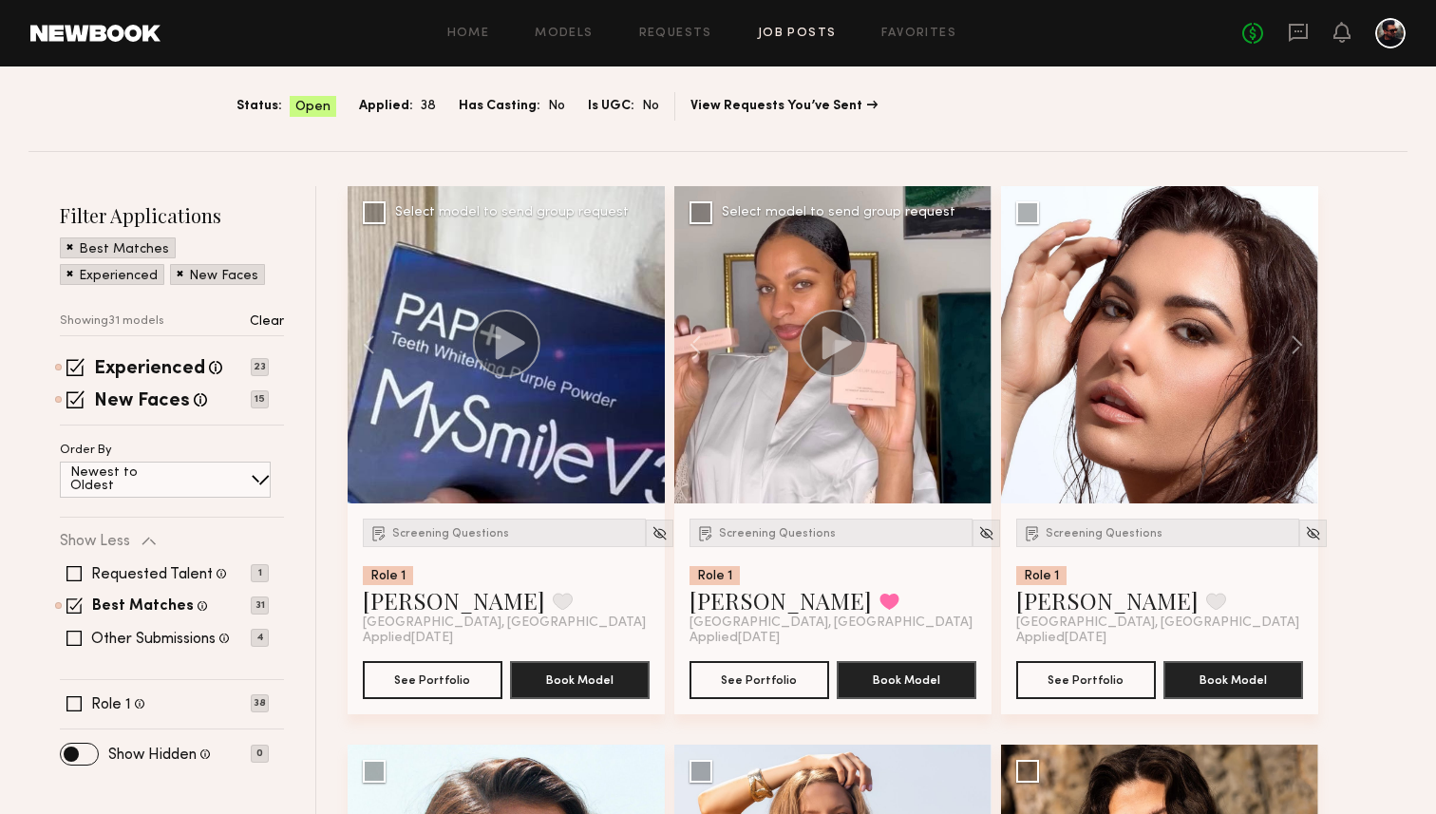
click at [968, 338] on div at bounding box center [832, 344] width 317 height 317
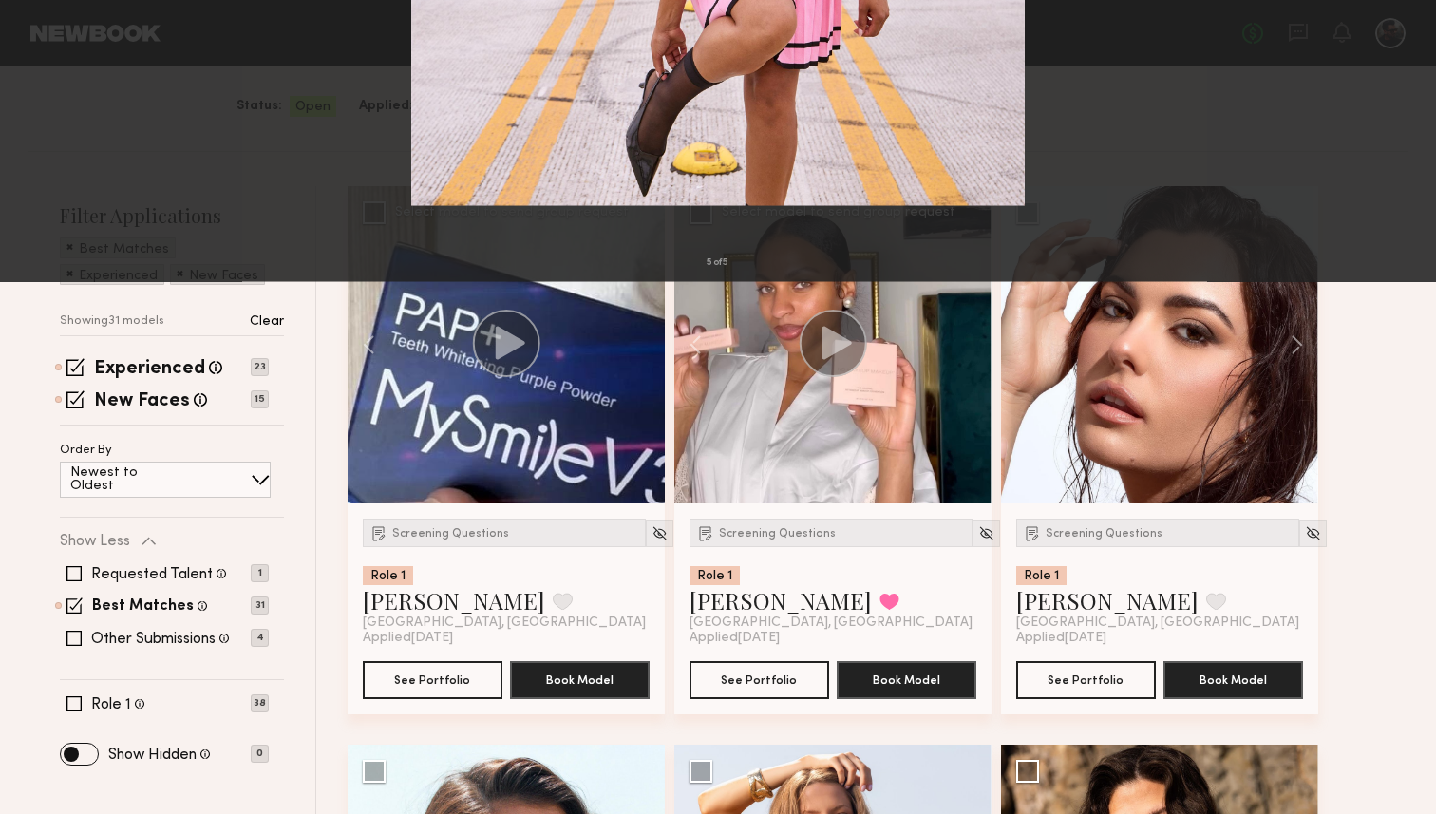
click at [48, 58] on button at bounding box center [43, 45] width 30 height 34
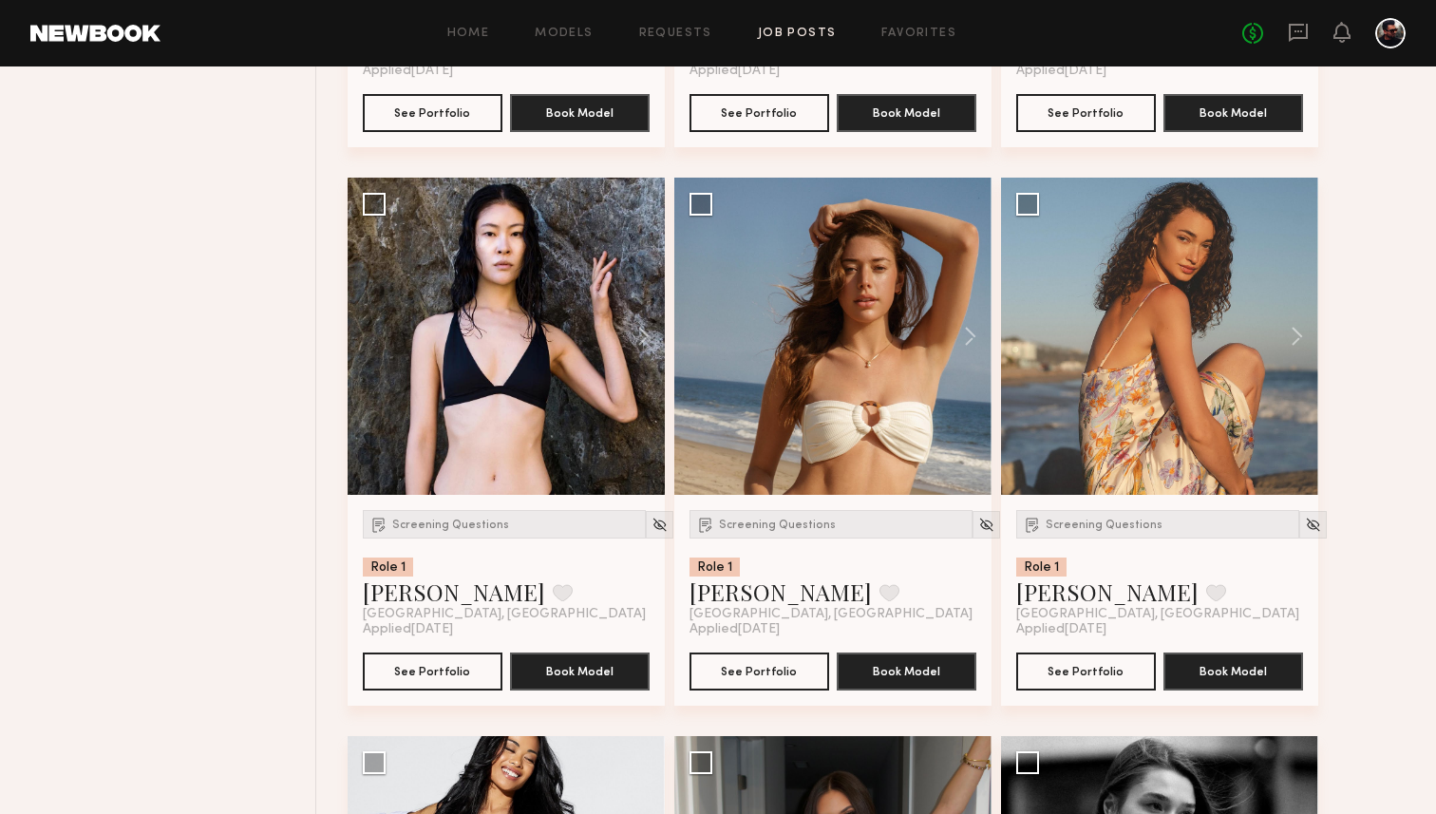
scroll to position [1247, 0]
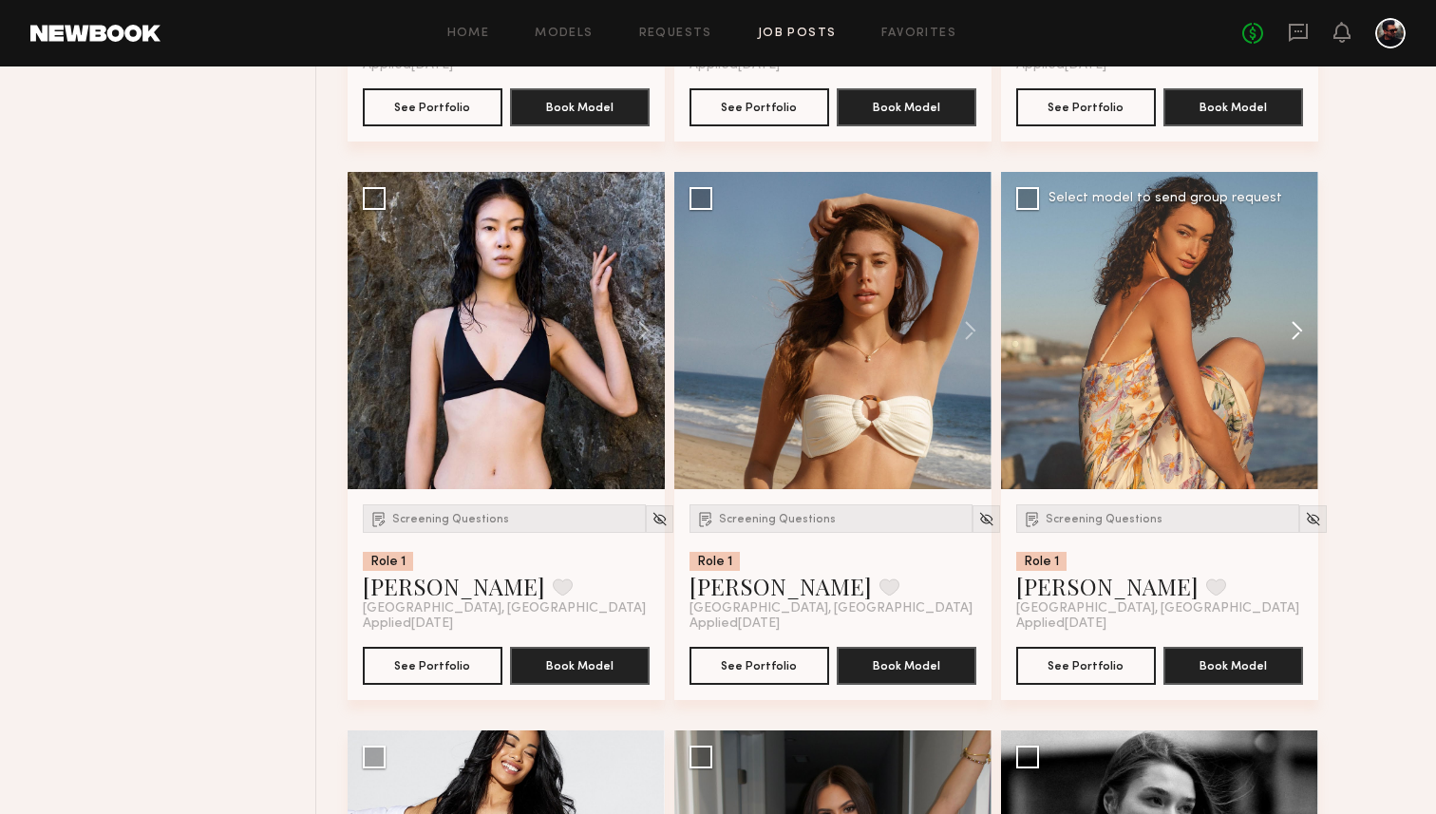
click at [1296, 333] on button at bounding box center [1287, 330] width 61 height 317
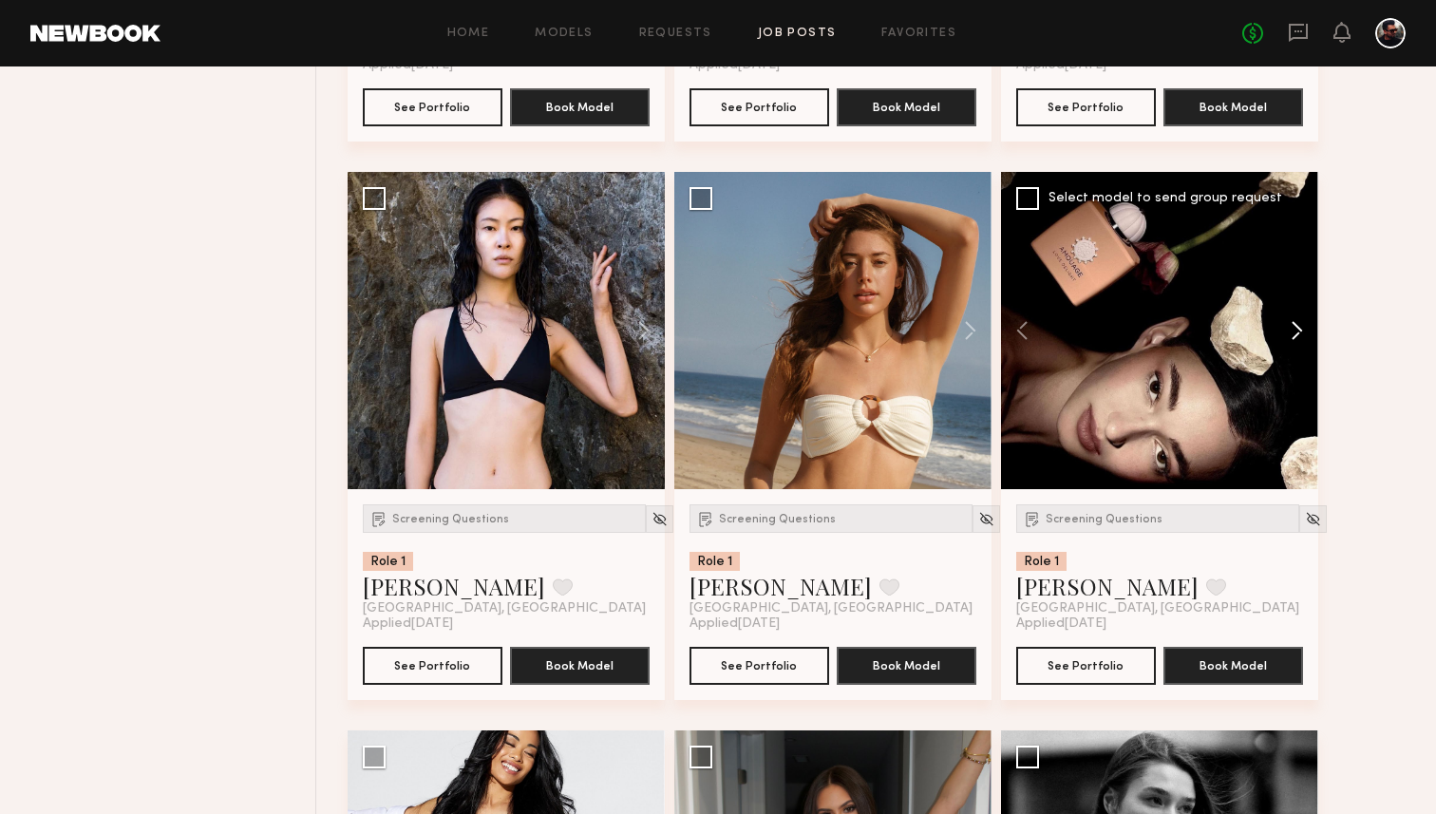
click at [1296, 333] on button at bounding box center [1287, 330] width 61 height 317
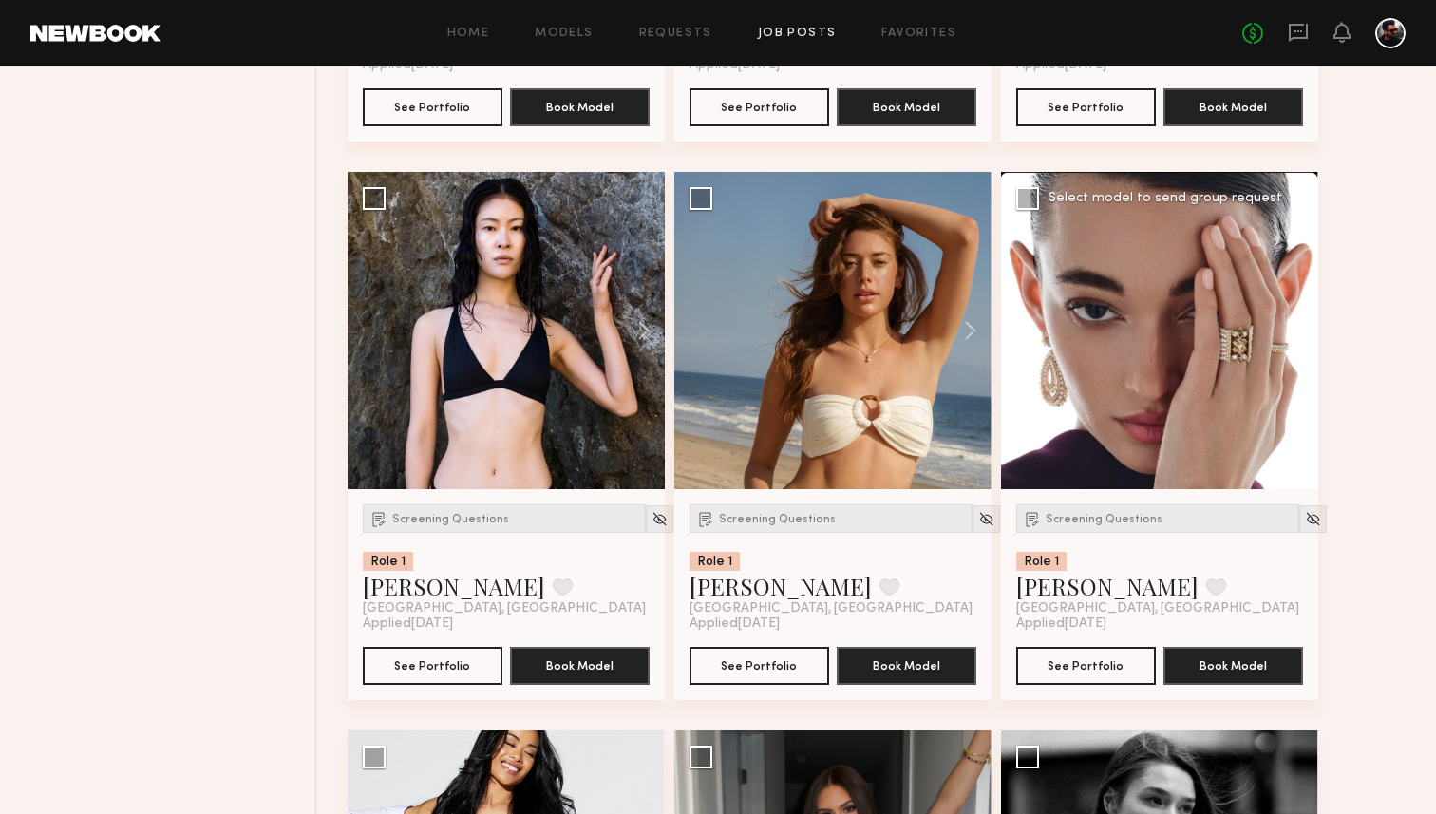
click at [1296, 333] on button at bounding box center [1287, 330] width 61 height 317
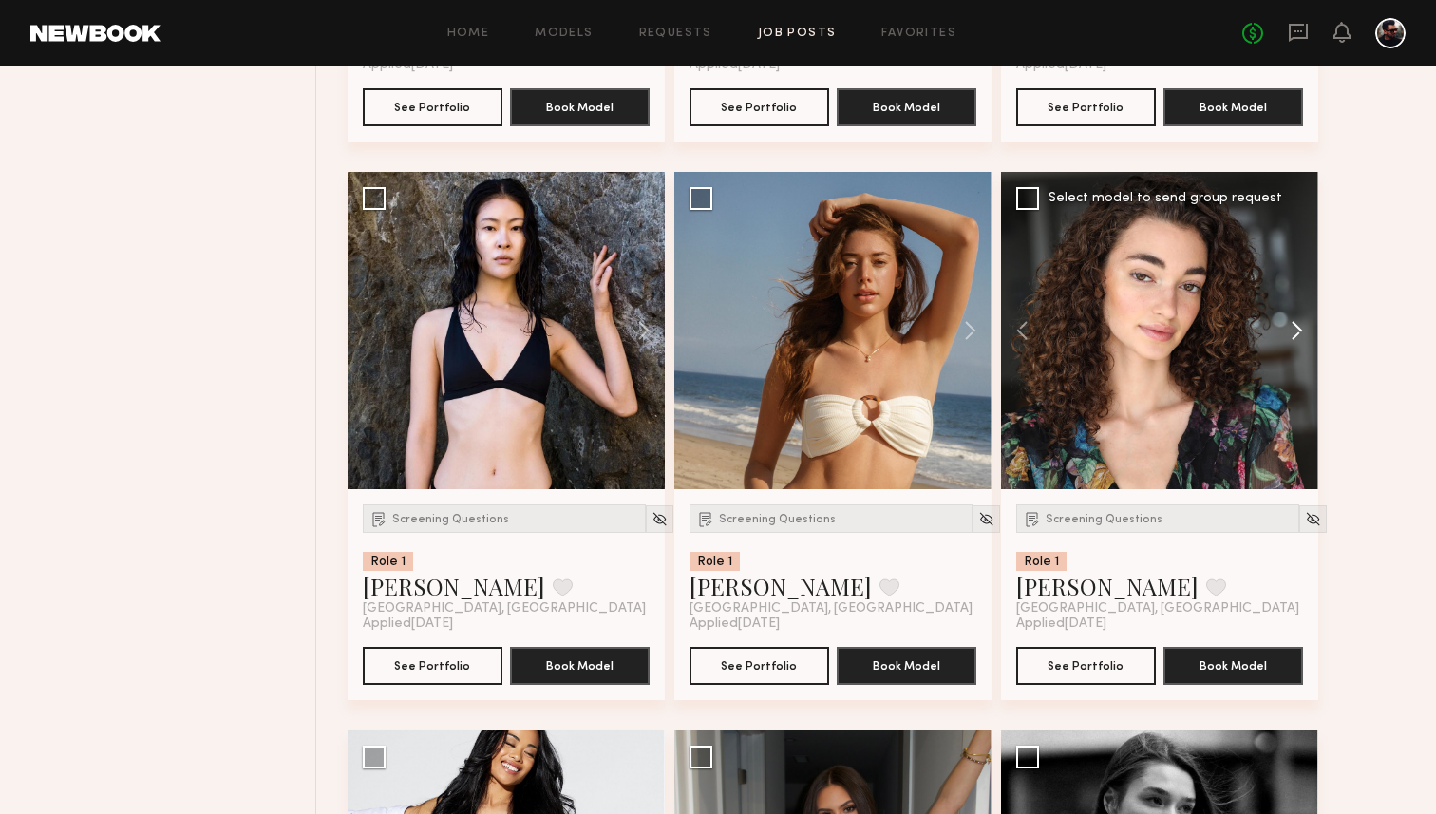
click at [1296, 333] on button at bounding box center [1287, 330] width 61 height 317
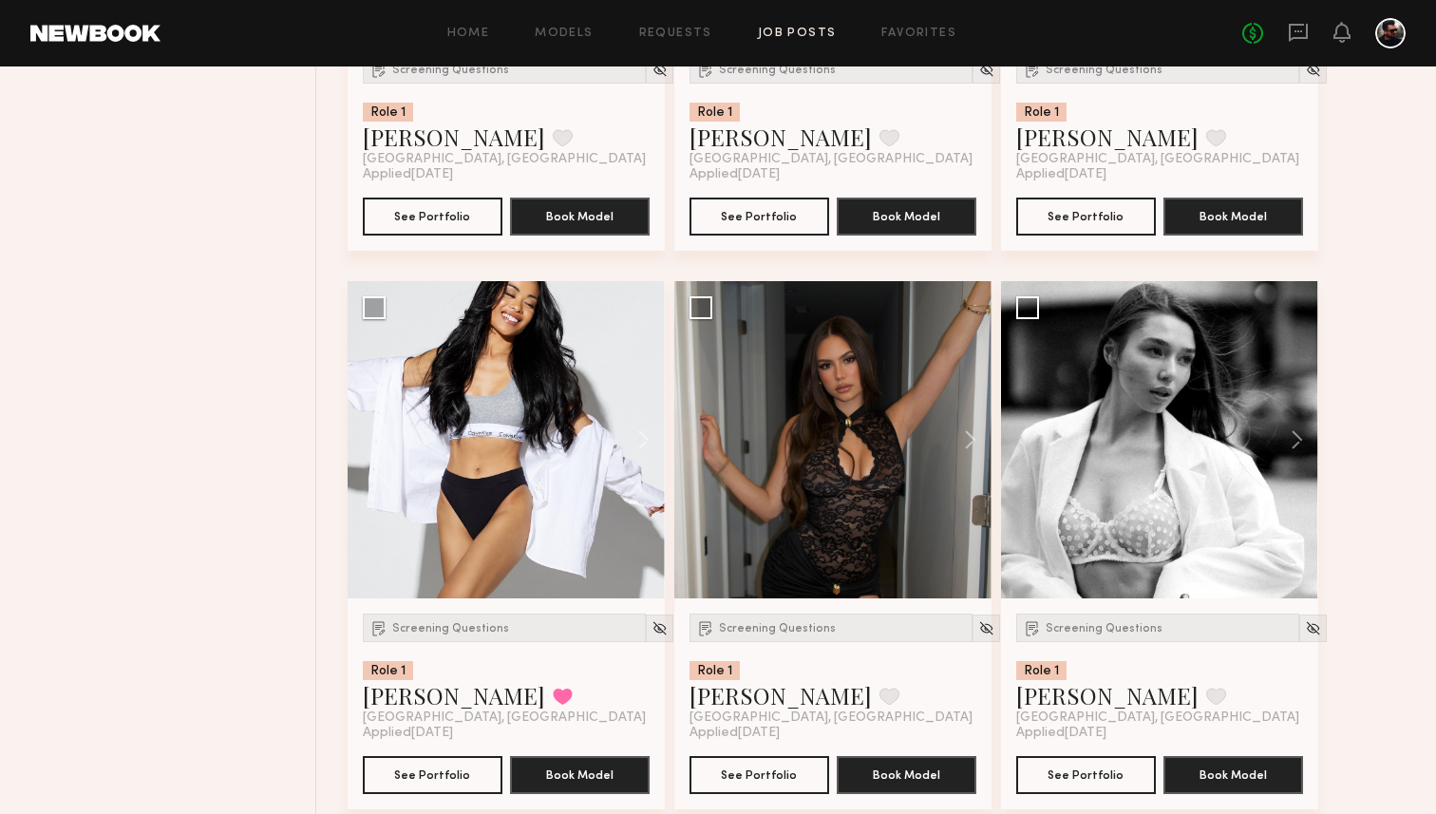
scroll to position [1713, 0]
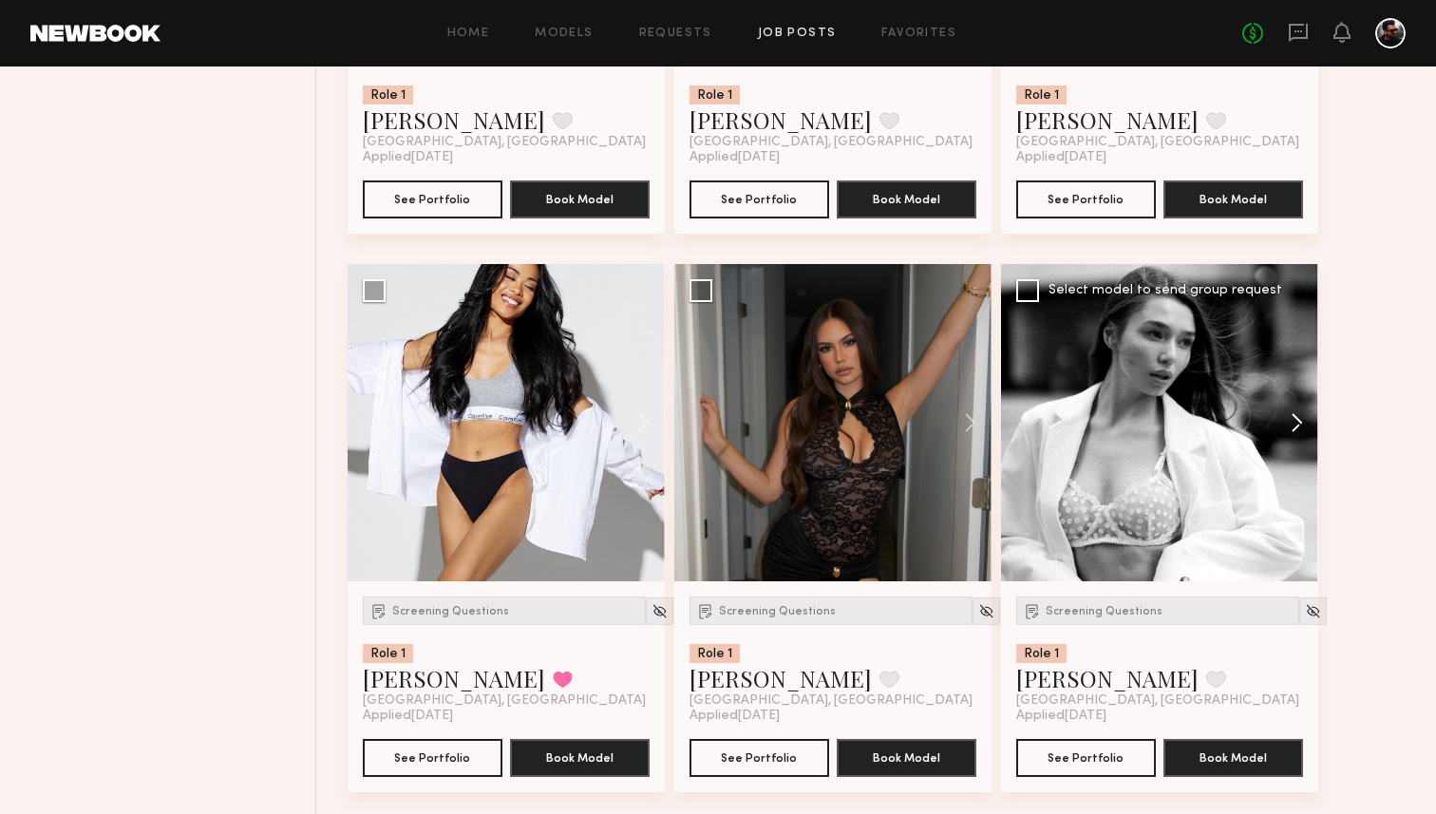
click at [1298, 427] on button at bounding box center [1287, 422] width 61 height 317
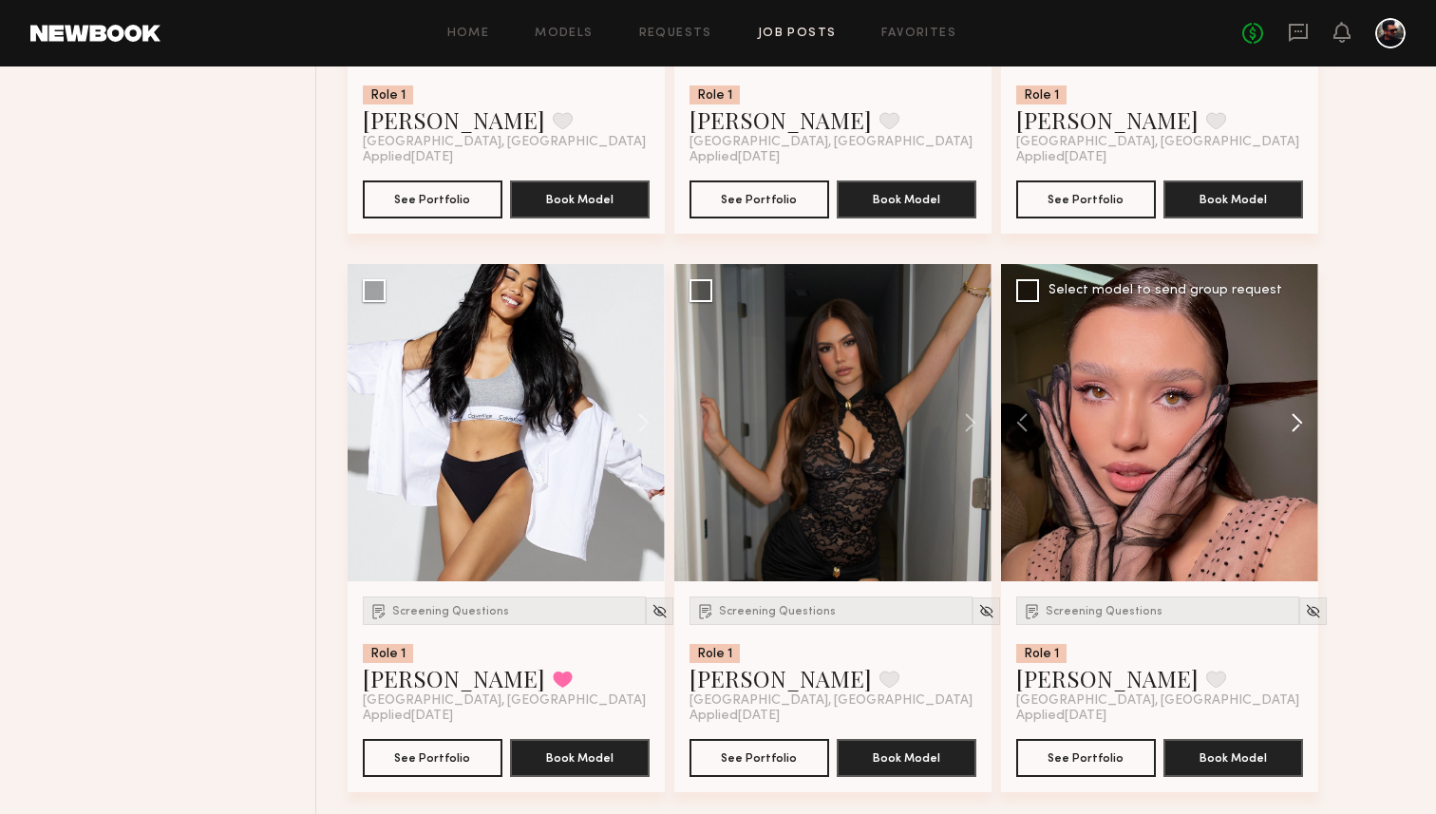
click at [1298, 427] on button at bounding box center [1287, 422] width 61 height 317
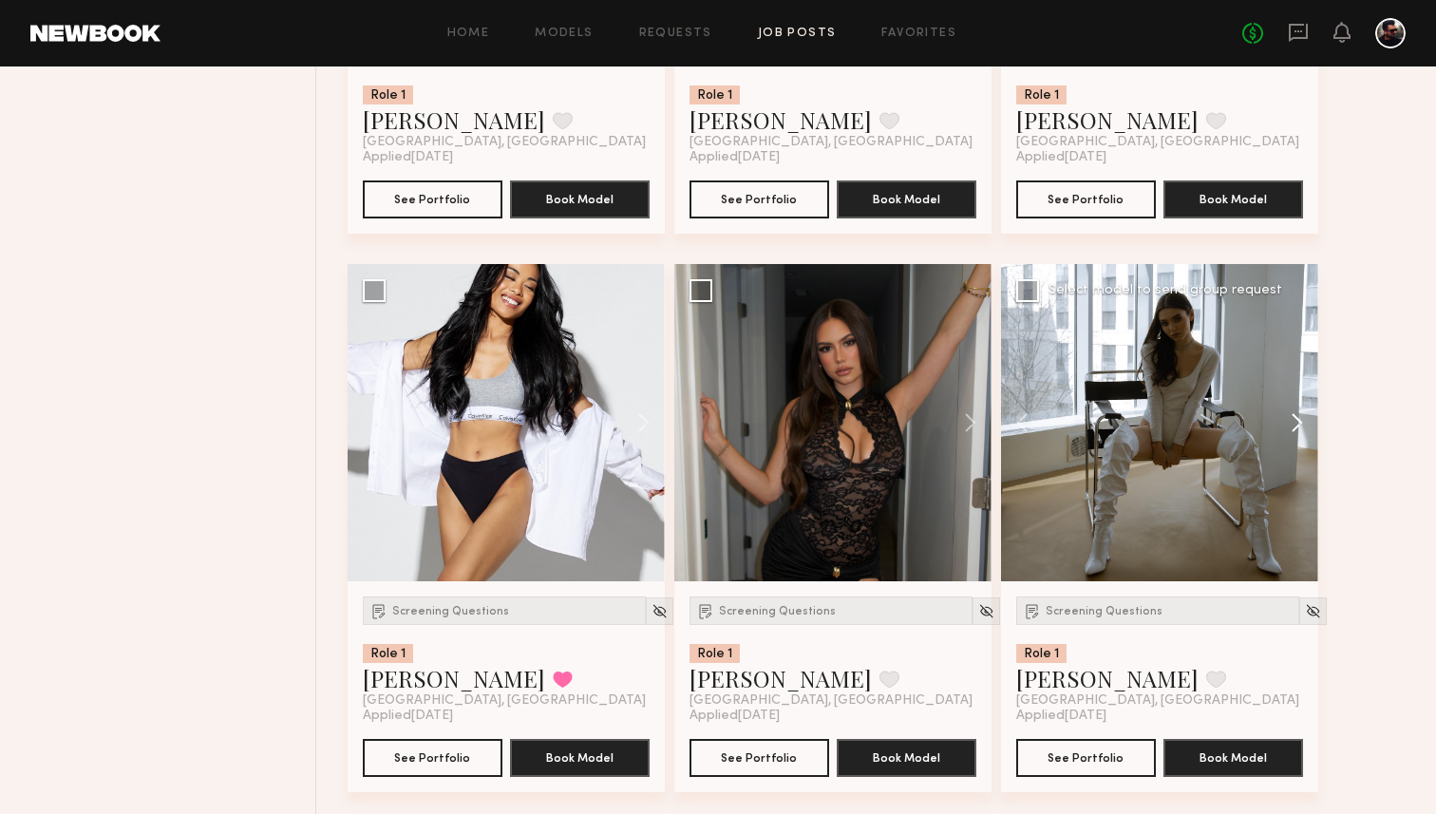
click at [1298, 427] on button at bounding box center [1287, 422] width 61 height 317
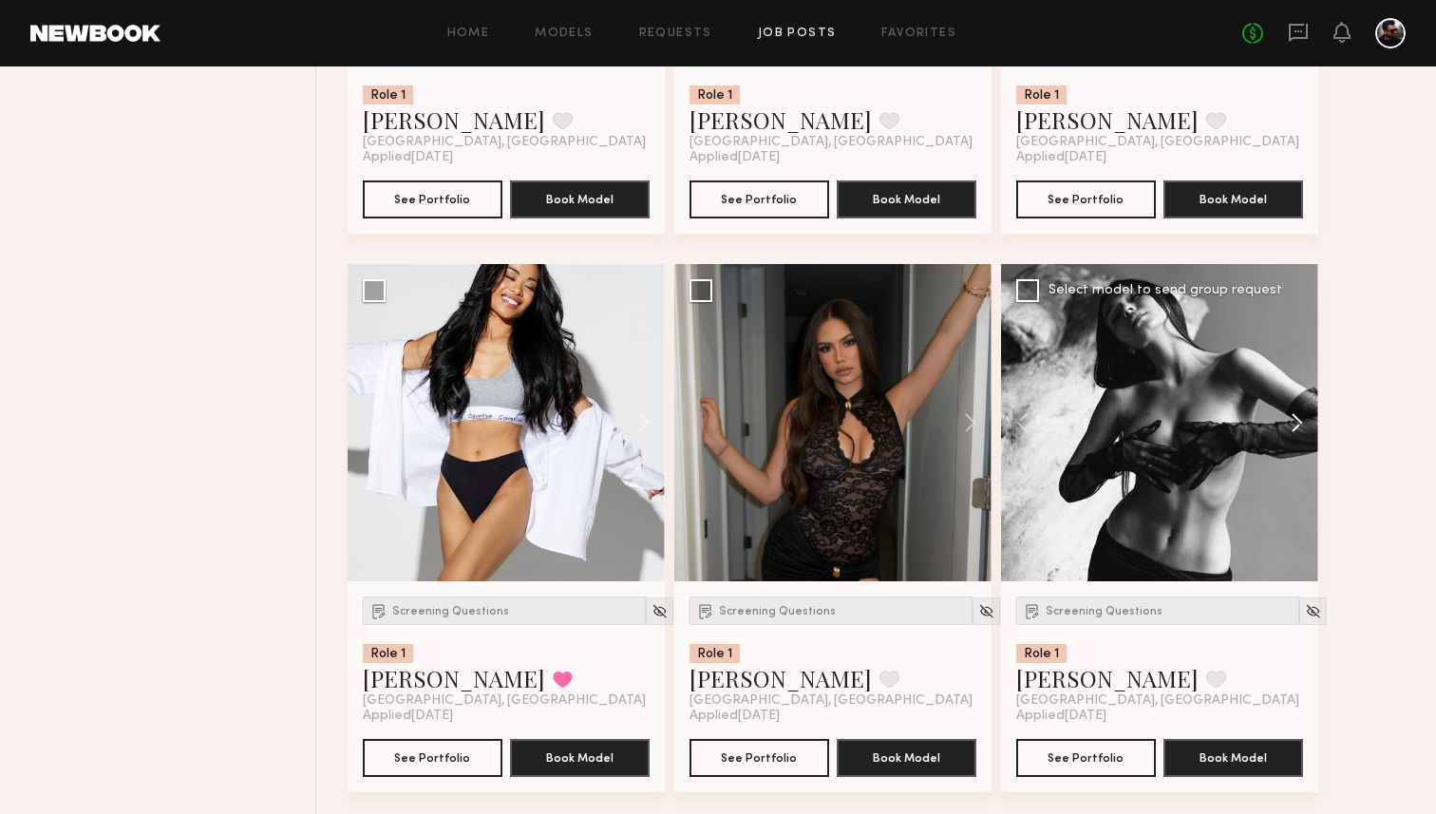
click at [1298, 427] on button at bounding box center [1287, 422] width 61 height 317
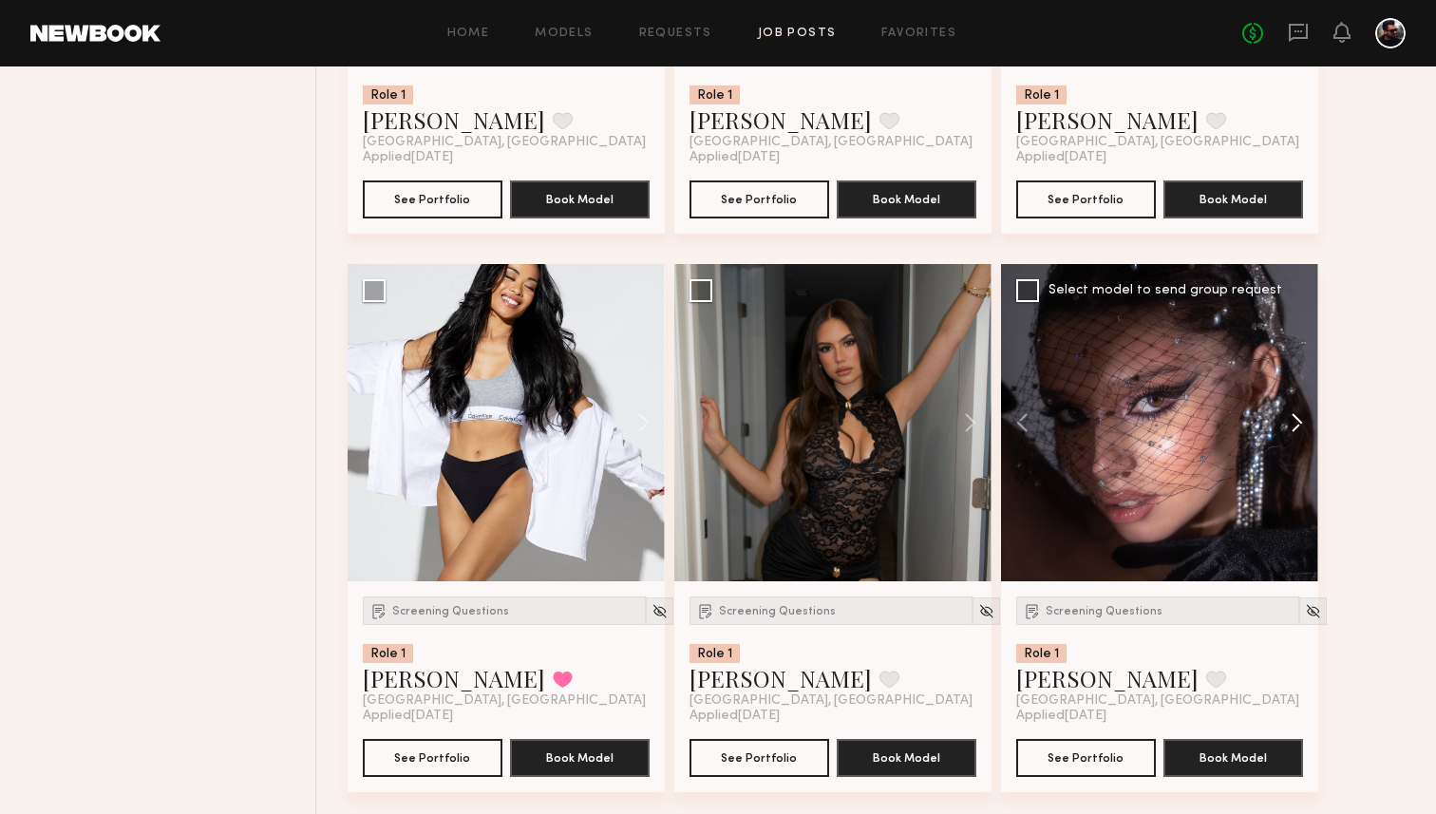
click at [1298, 427] on button at bounding box center [1287, 422] width 61 height 317
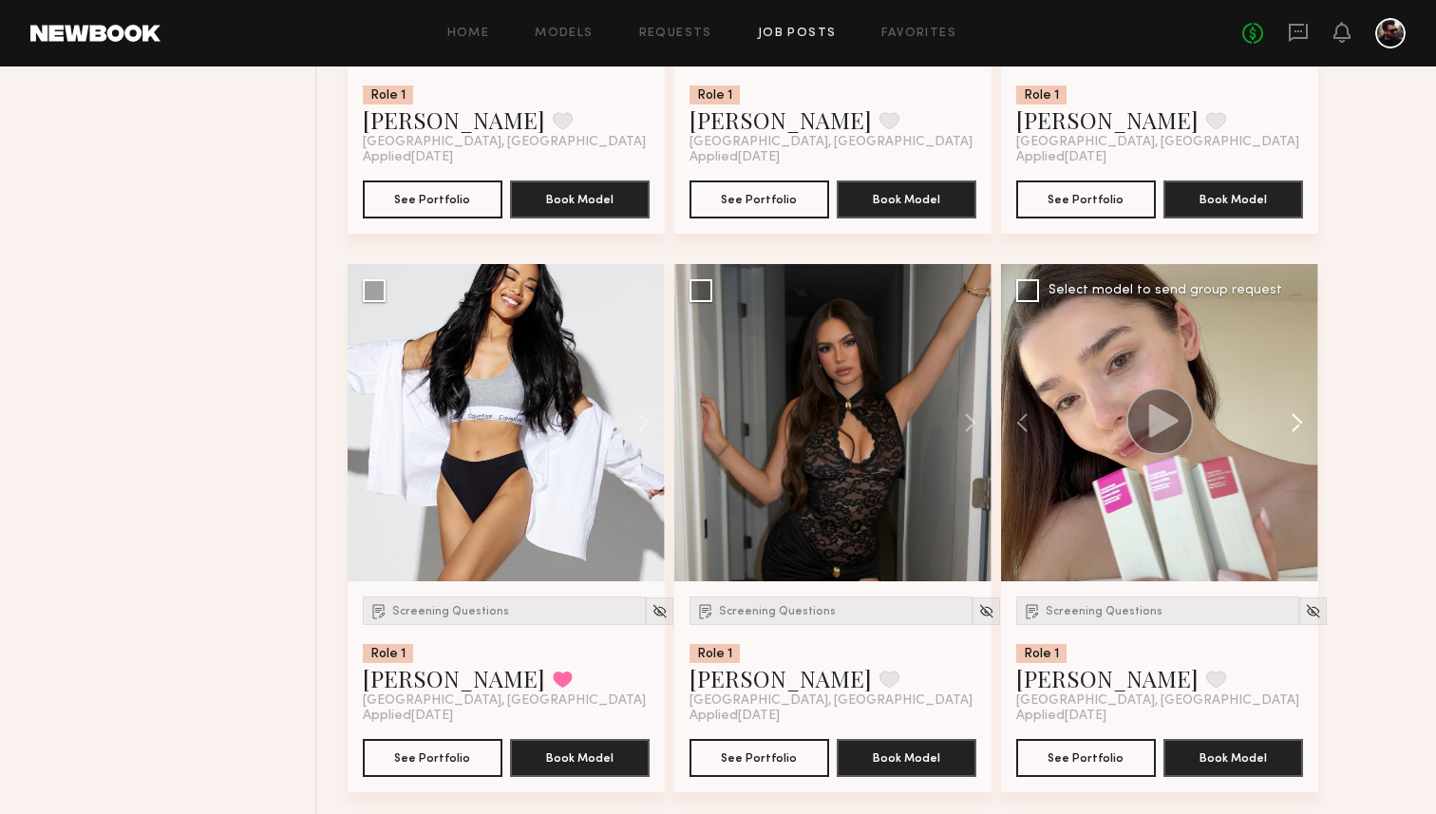
click at [1298, 427] on button at bounding box center [1287, 422] width 61 height 317
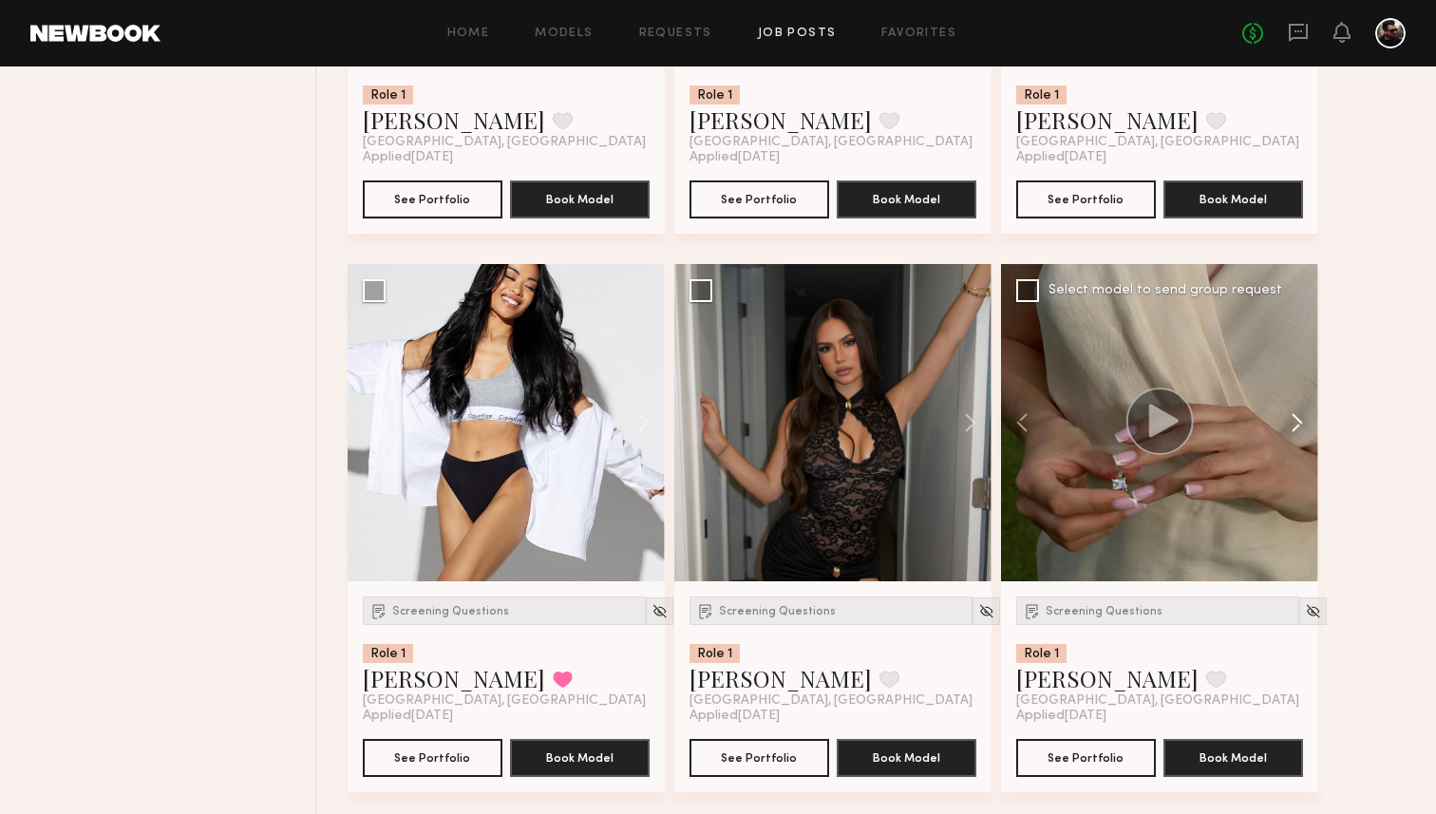
click at [1298, 427] on button at bounding box center [1287, 422] width 61 height 317
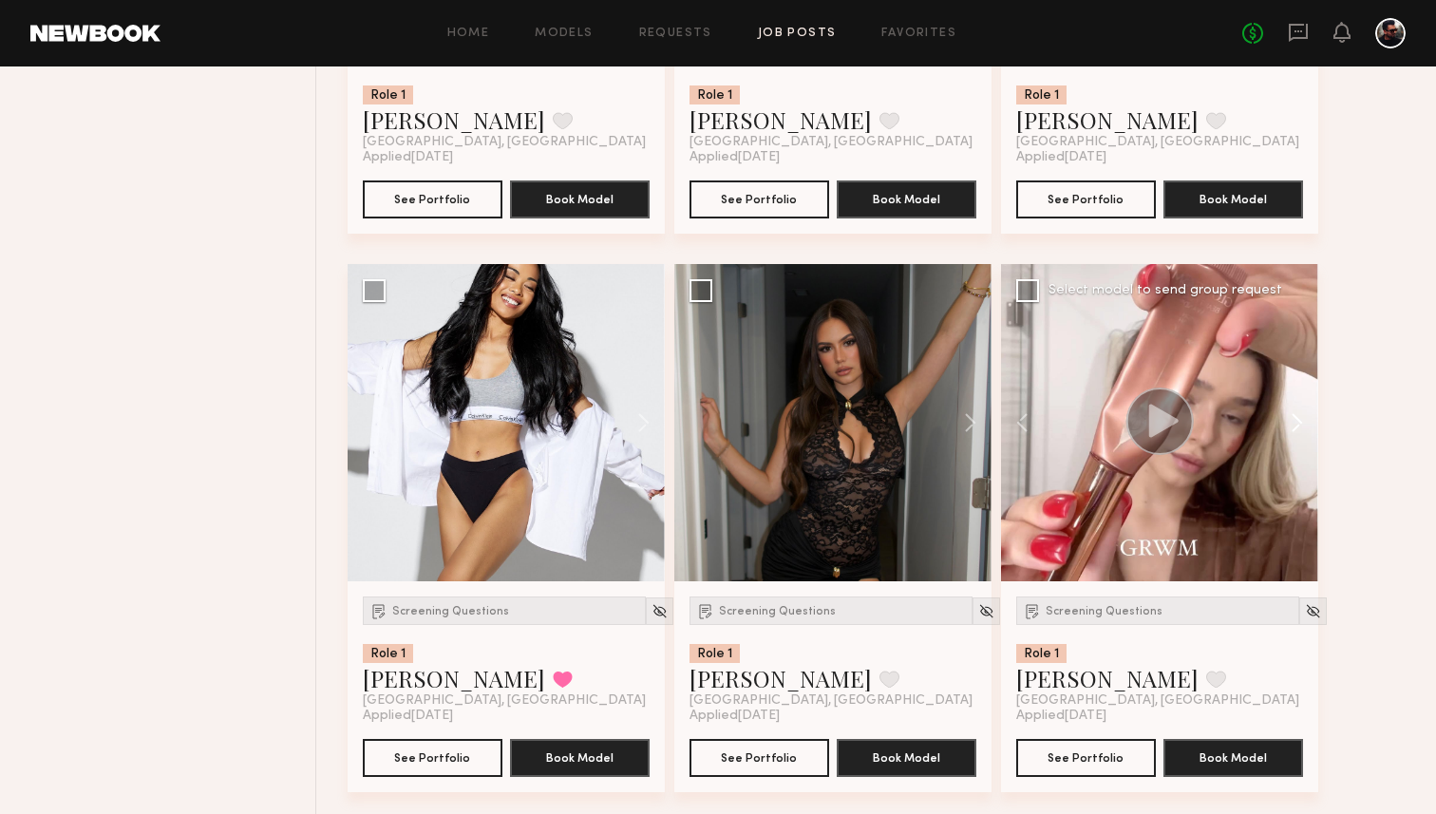
click at [1298, 427] on button at bounding box center [1287, 422] width 61 height 317
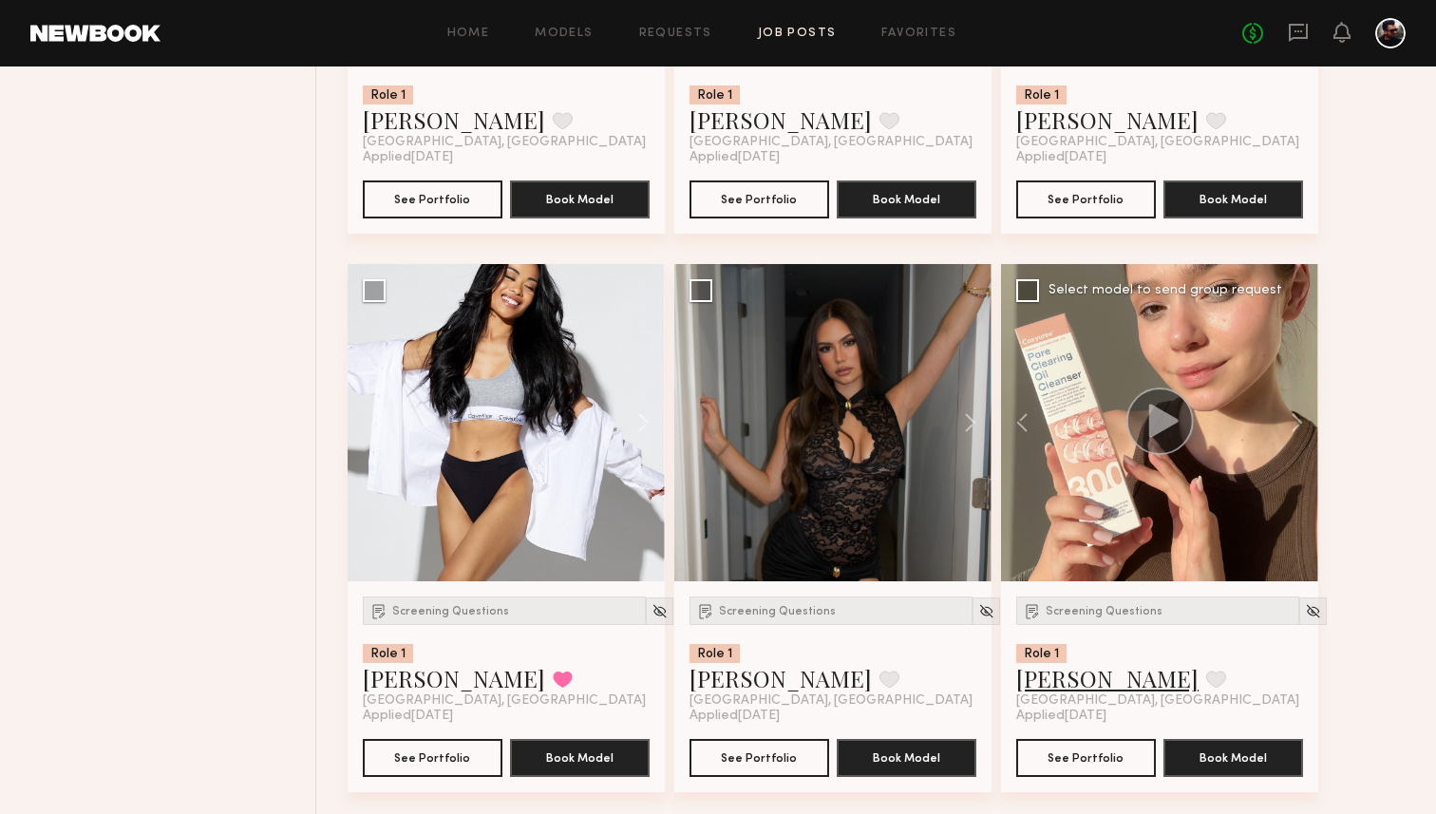
click at [1045, 675] on link "Ekaterina N." at bounding box center [1107, 678] width 182 height 30
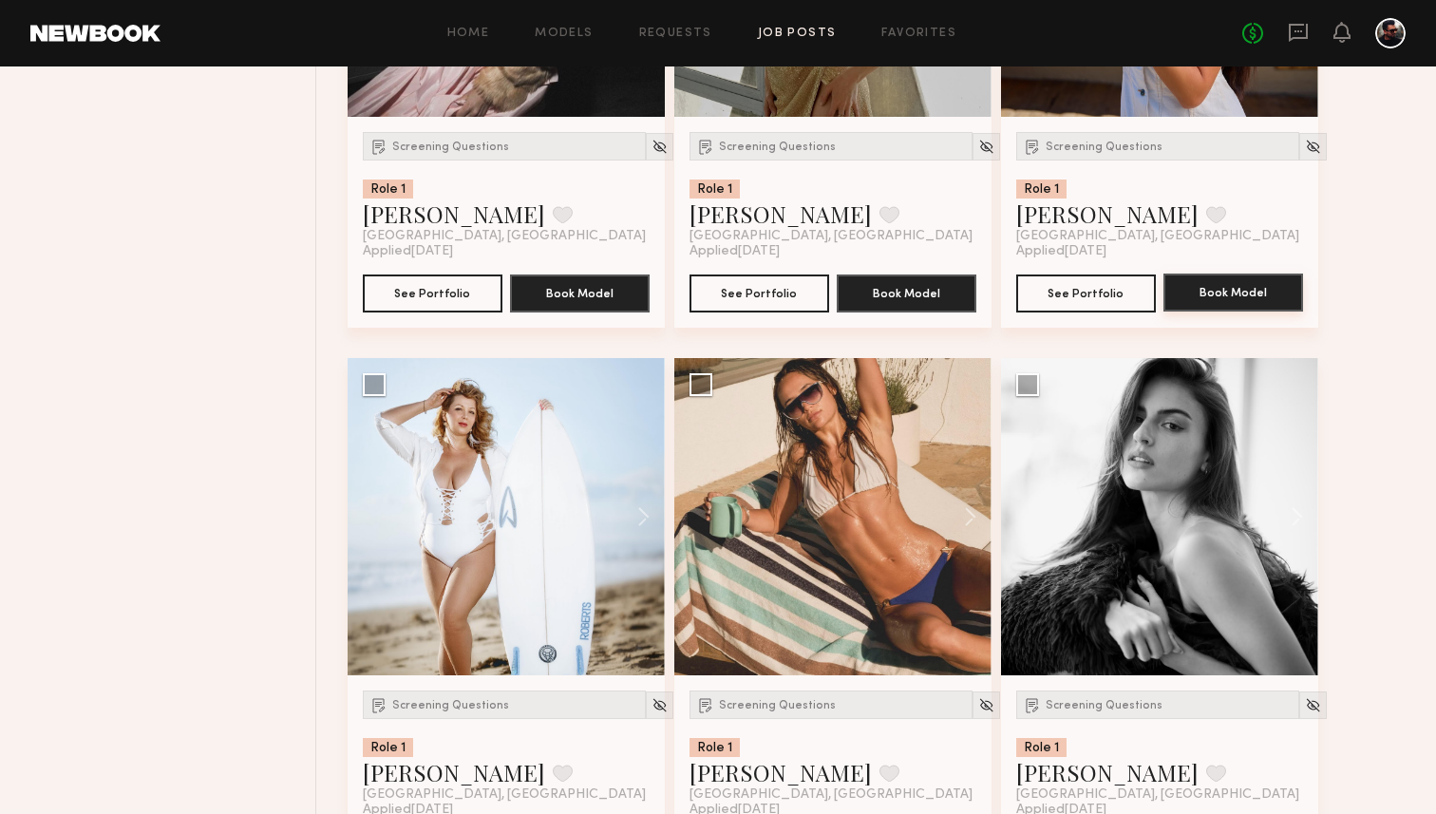
scroll to position [2828, 0]
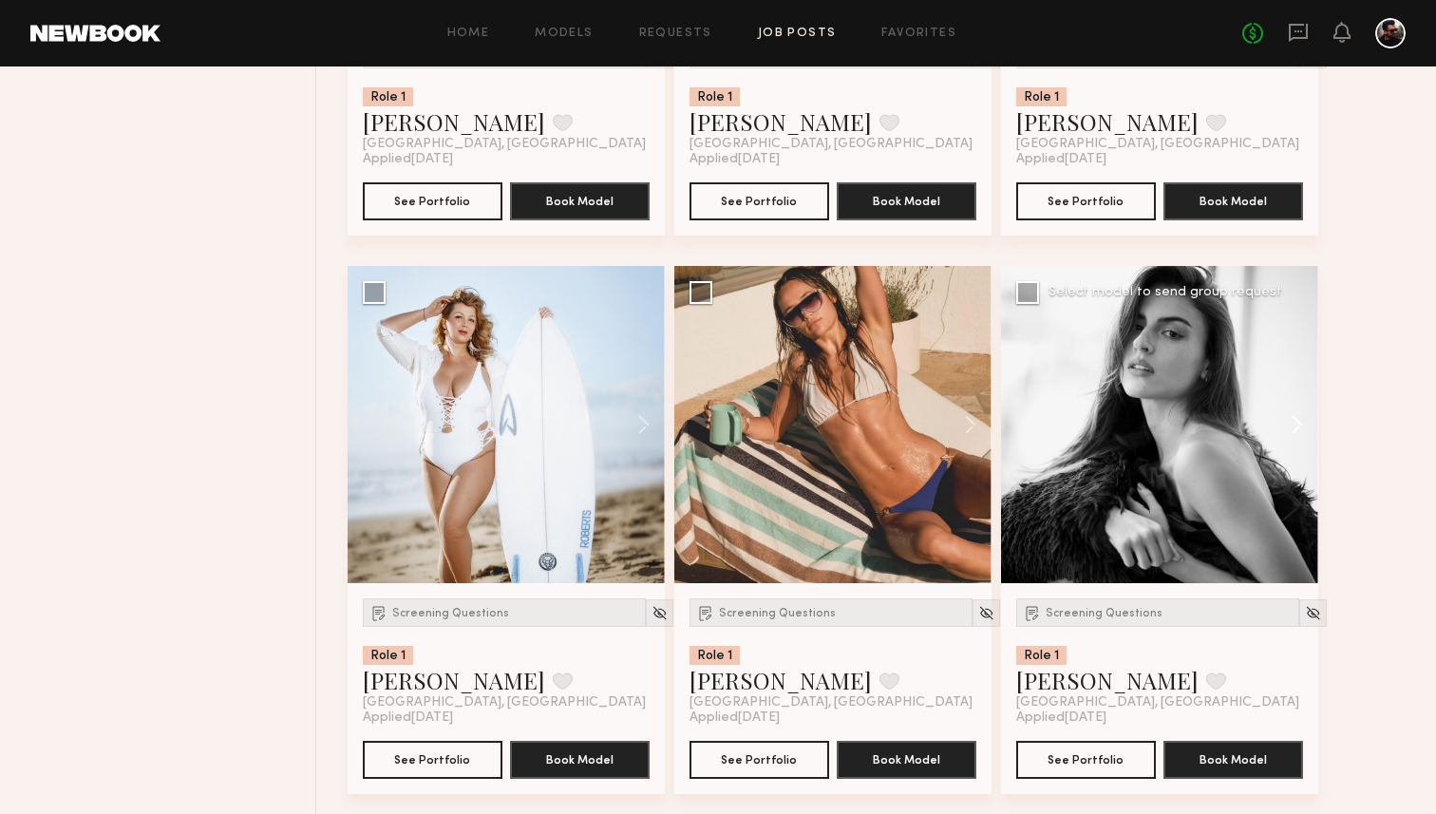
click at [1302, 433] on button at bounding box center [1287, 424] width 61 height 317
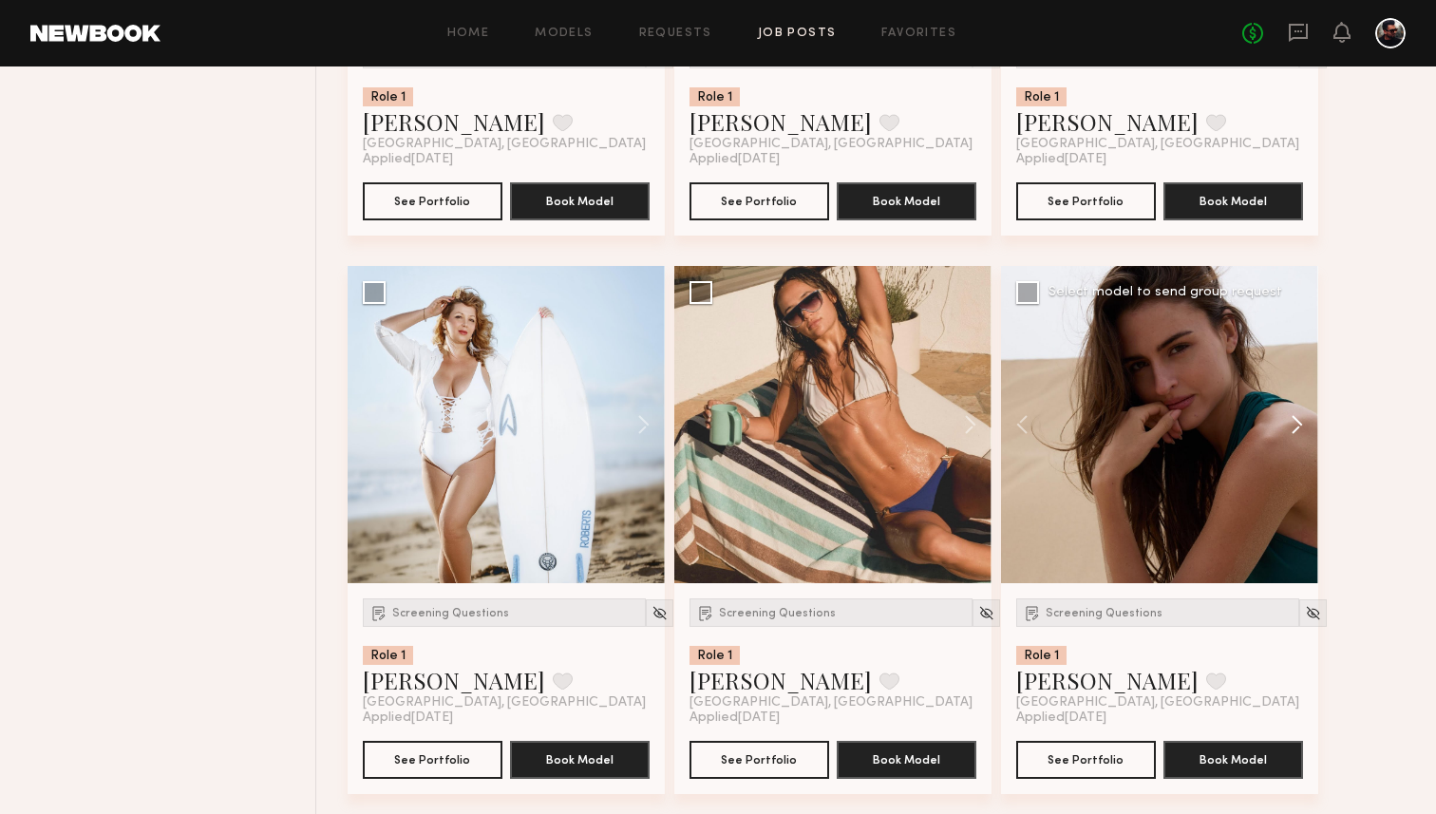
click at [1302, 433] on button at bounding box center [1287, 424] width 61 height 317
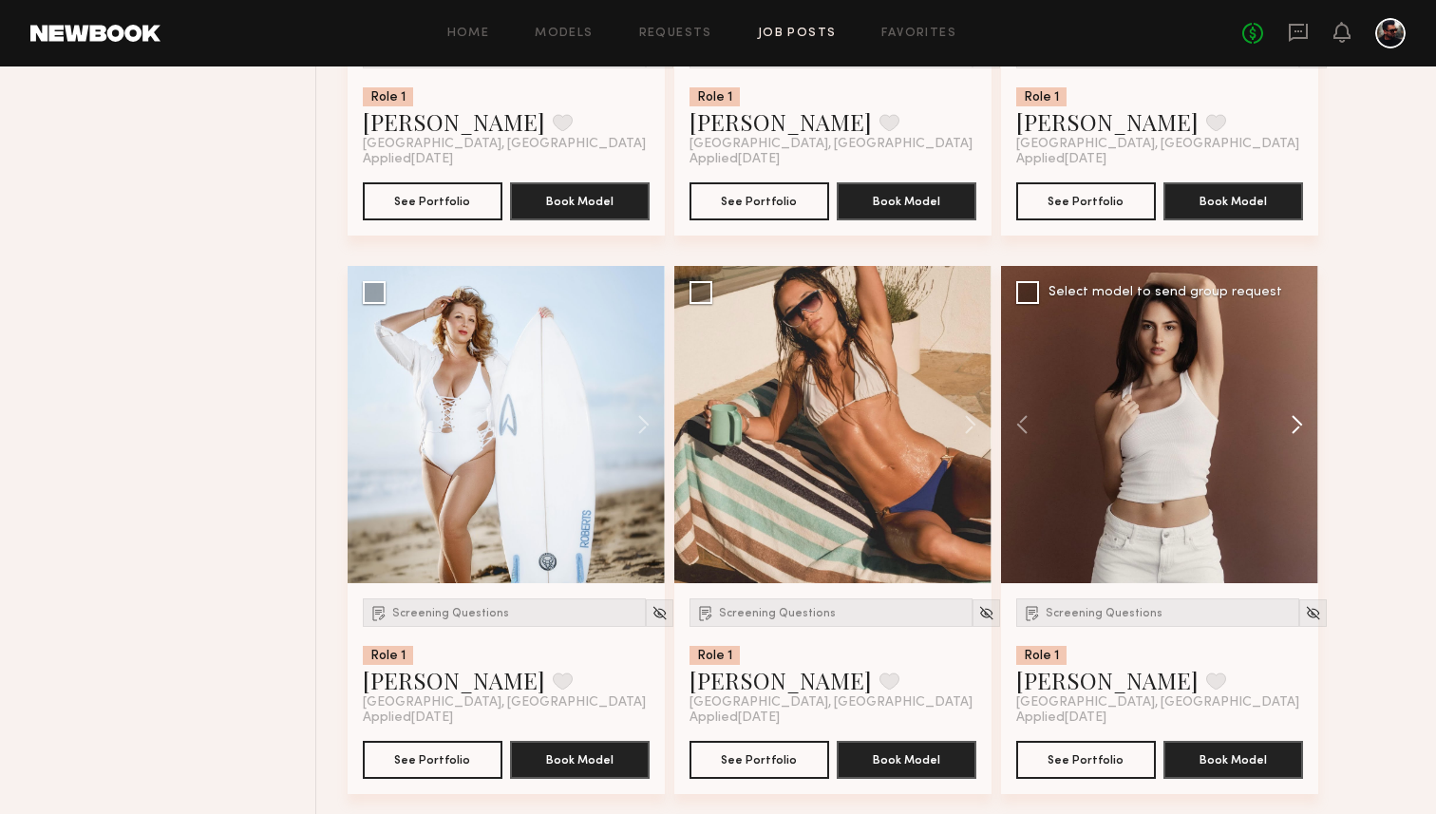
click at [1302, 433] on button at bounding box center [1287, 424] width 61 height 317
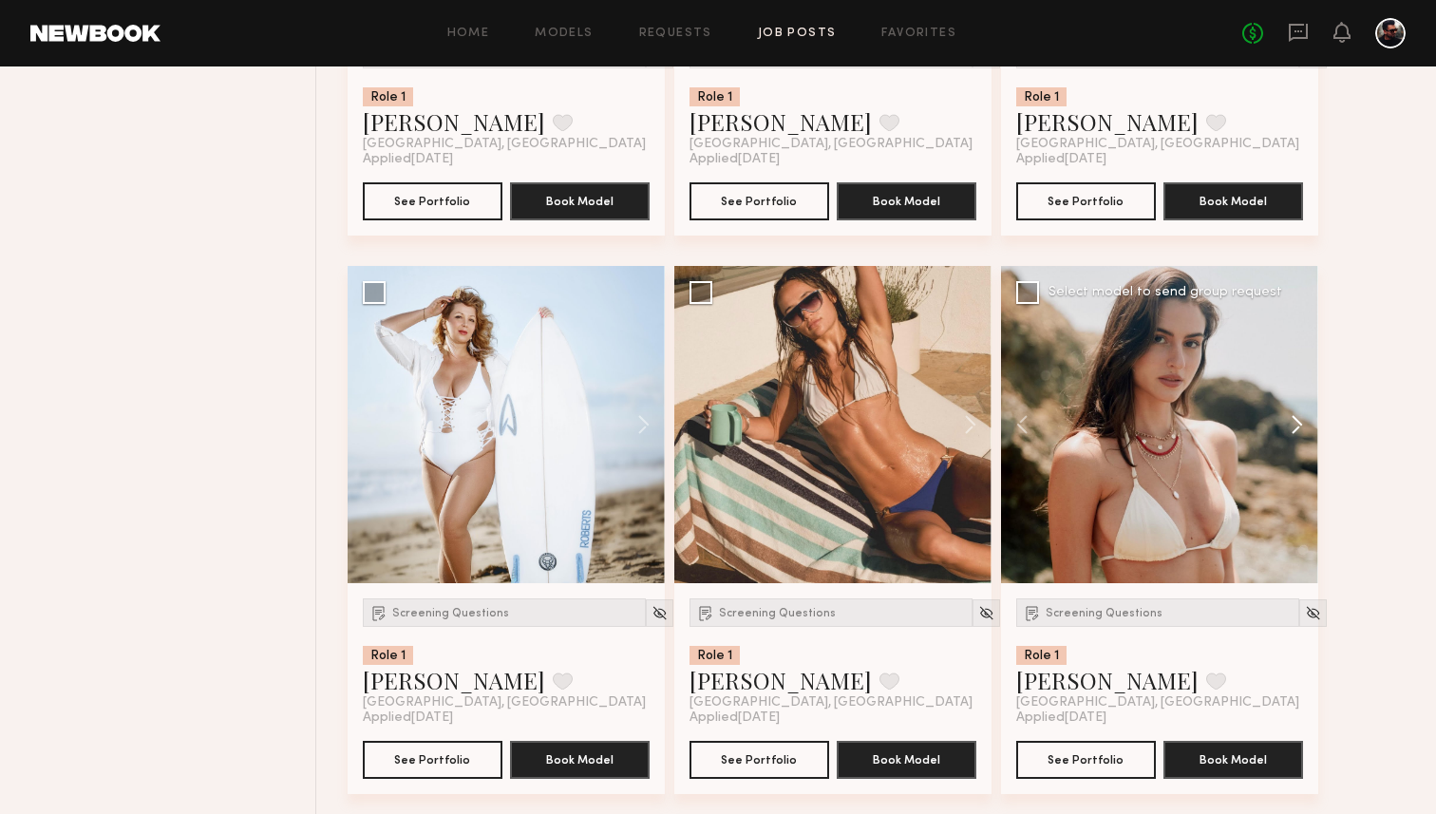
click at [1302, 433] on button at bounding box center [1287, 424] width 61 height 317
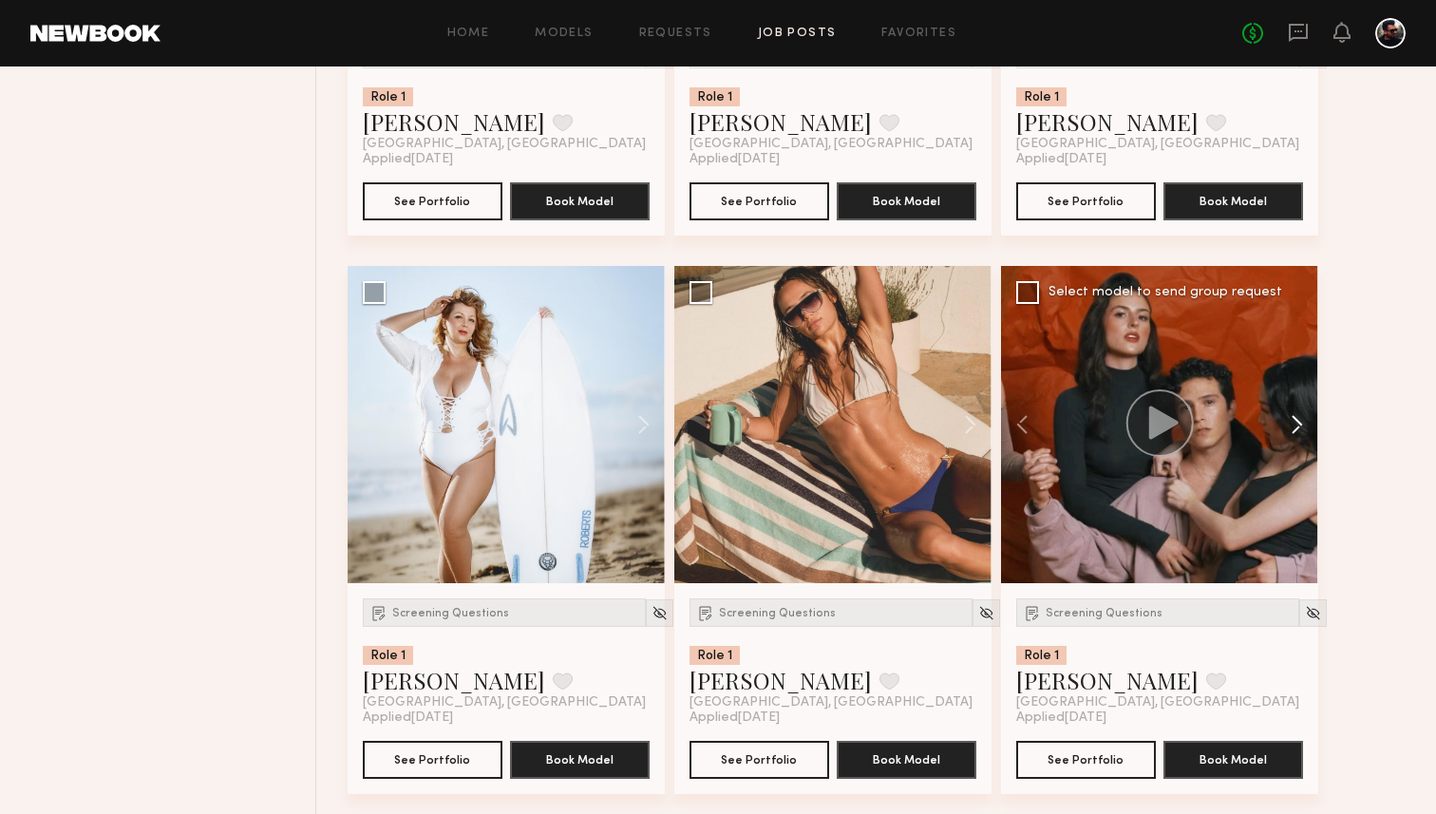
click at [1302, 433] on button at bounding box center [1287, 424] width 61 height 317
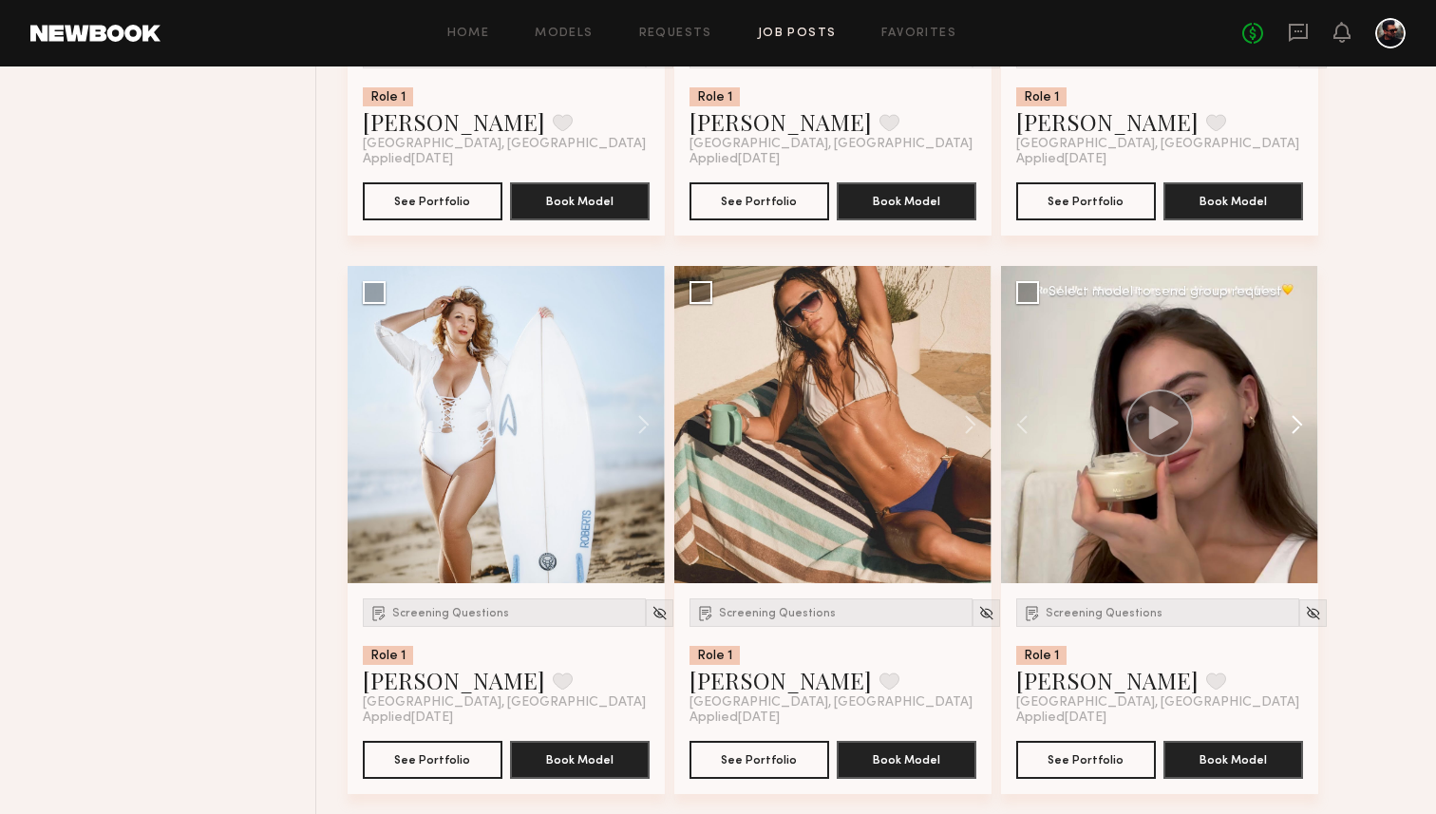
click at [1302, 433] on button at bounding box center [1287, 424] width 61 height 317
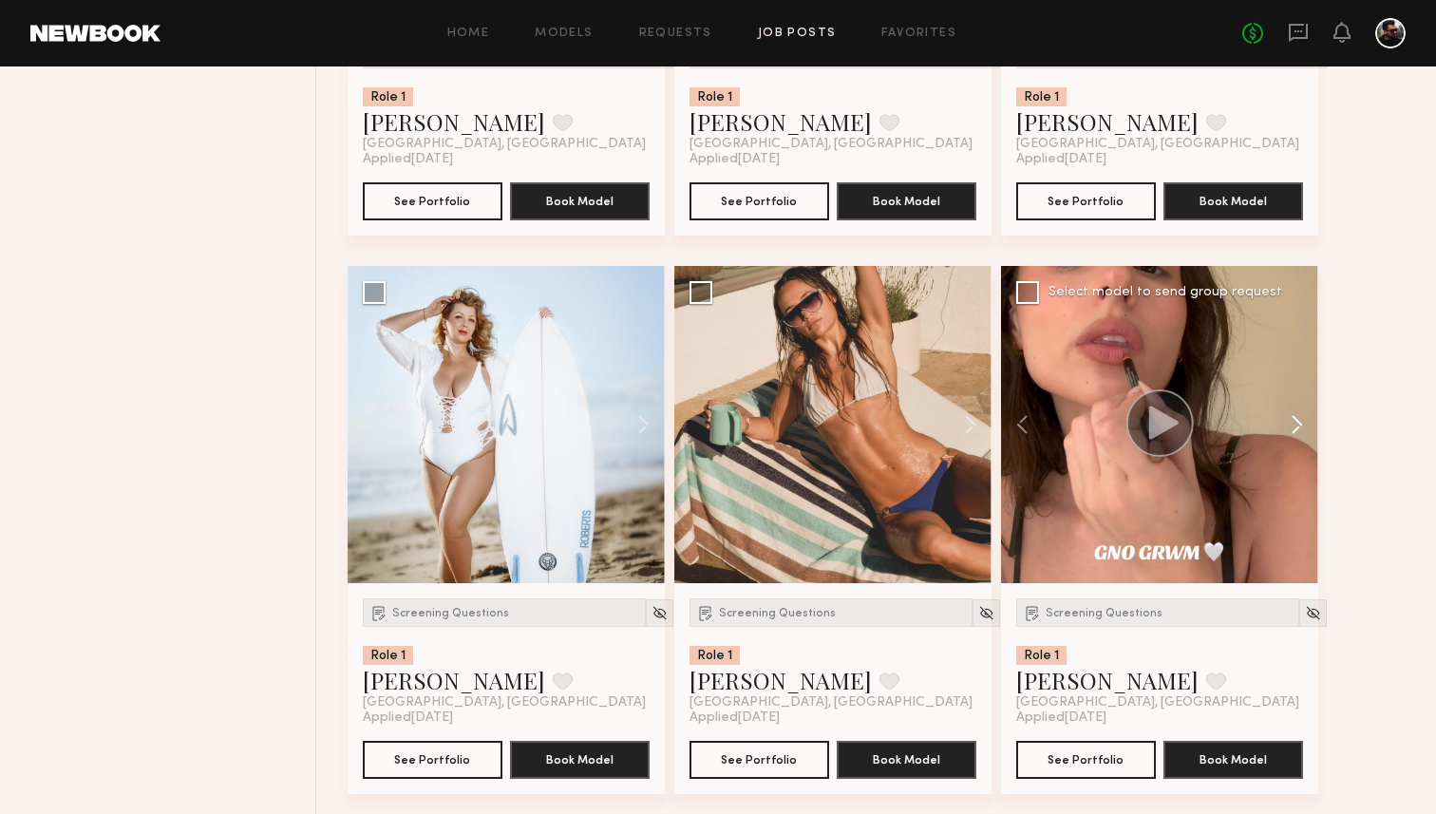
click at [1302, 433] on button at bounding box center [1287, 424] width 61 height 317
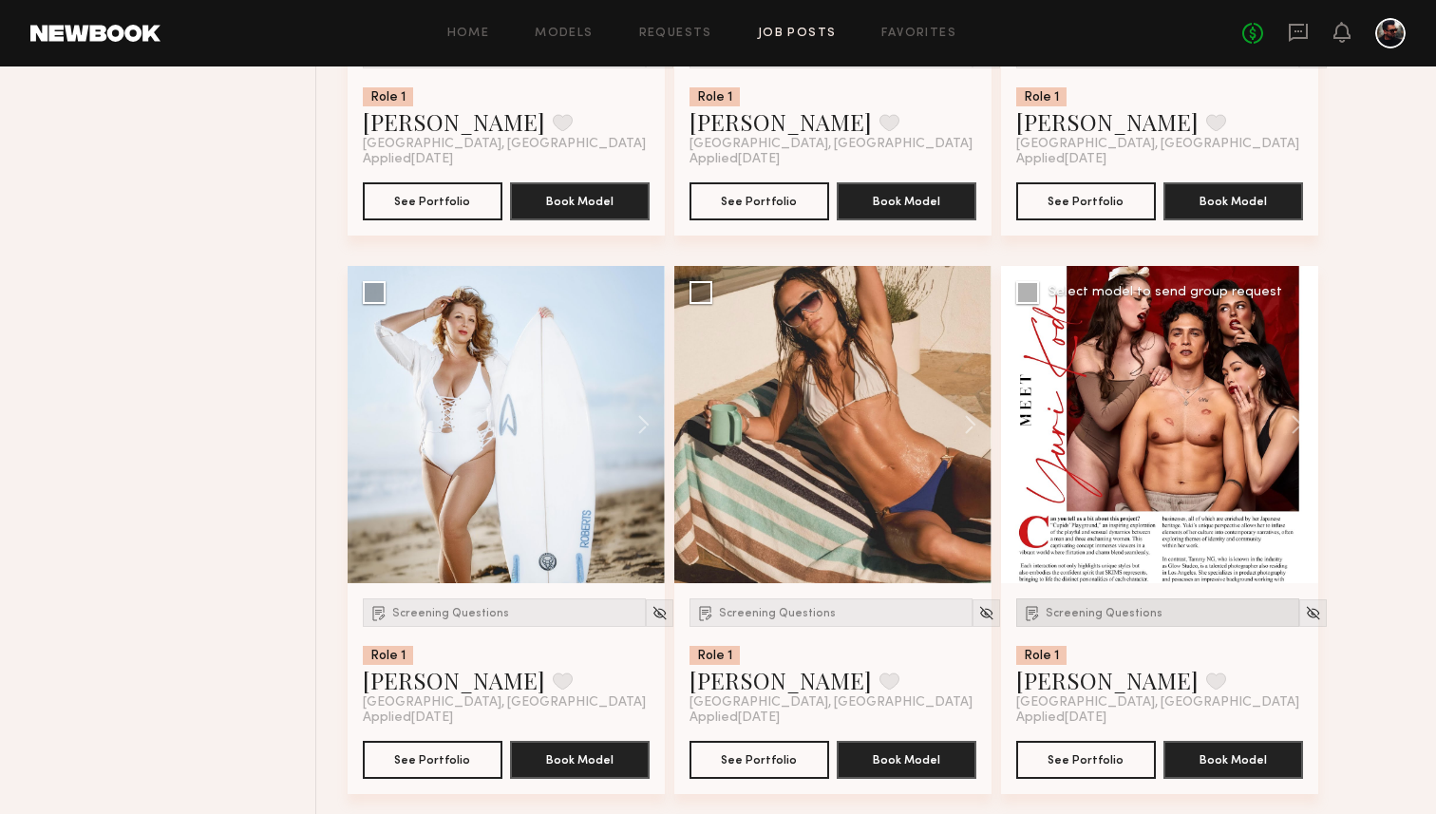
click at [1046, 617] on span "Screening Questions" at bounding box center [1104, 613] width 117 height 11
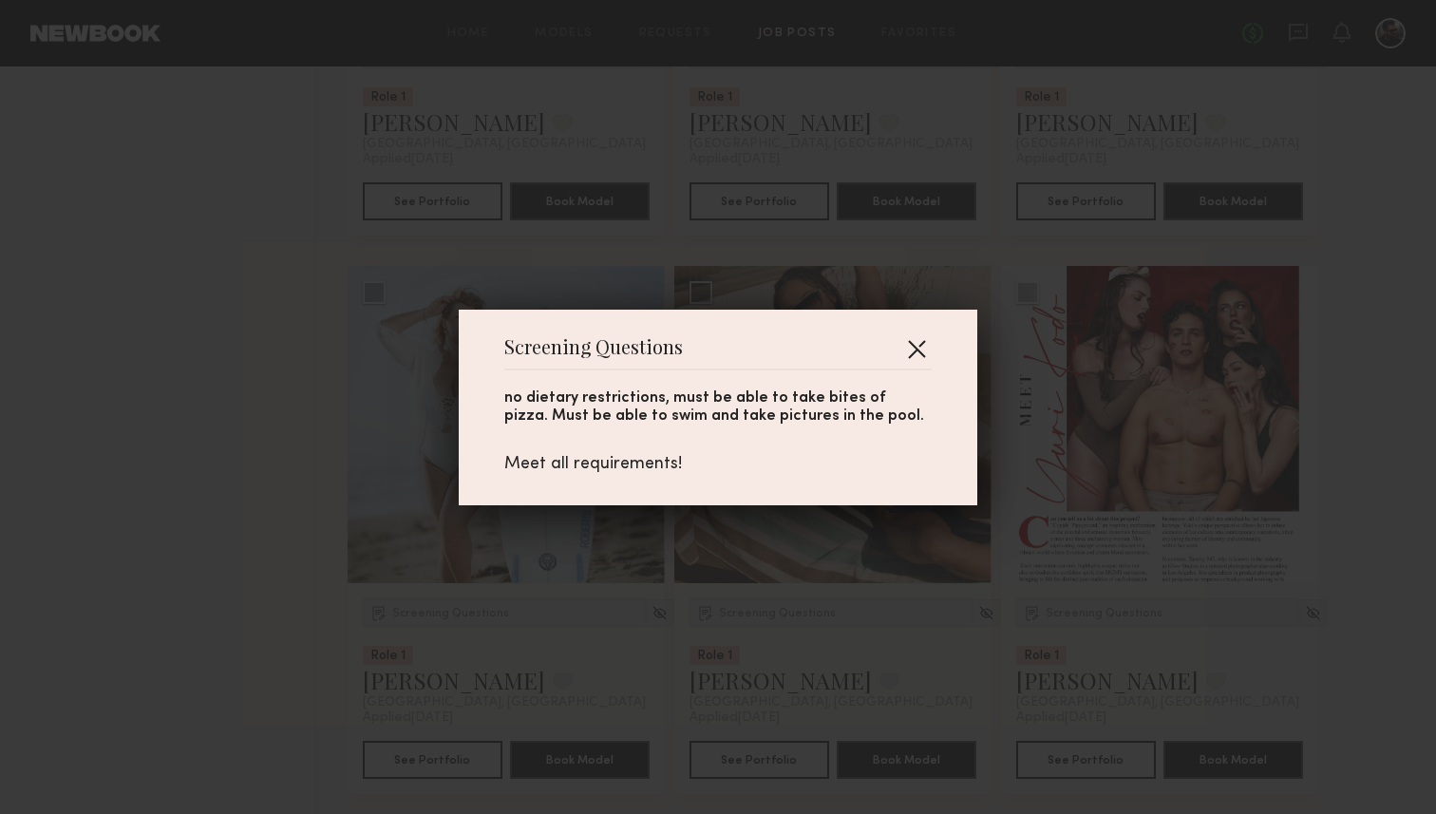
click at [916, 352] on button "button" at bounding box center [916, 348] width 30 height 30
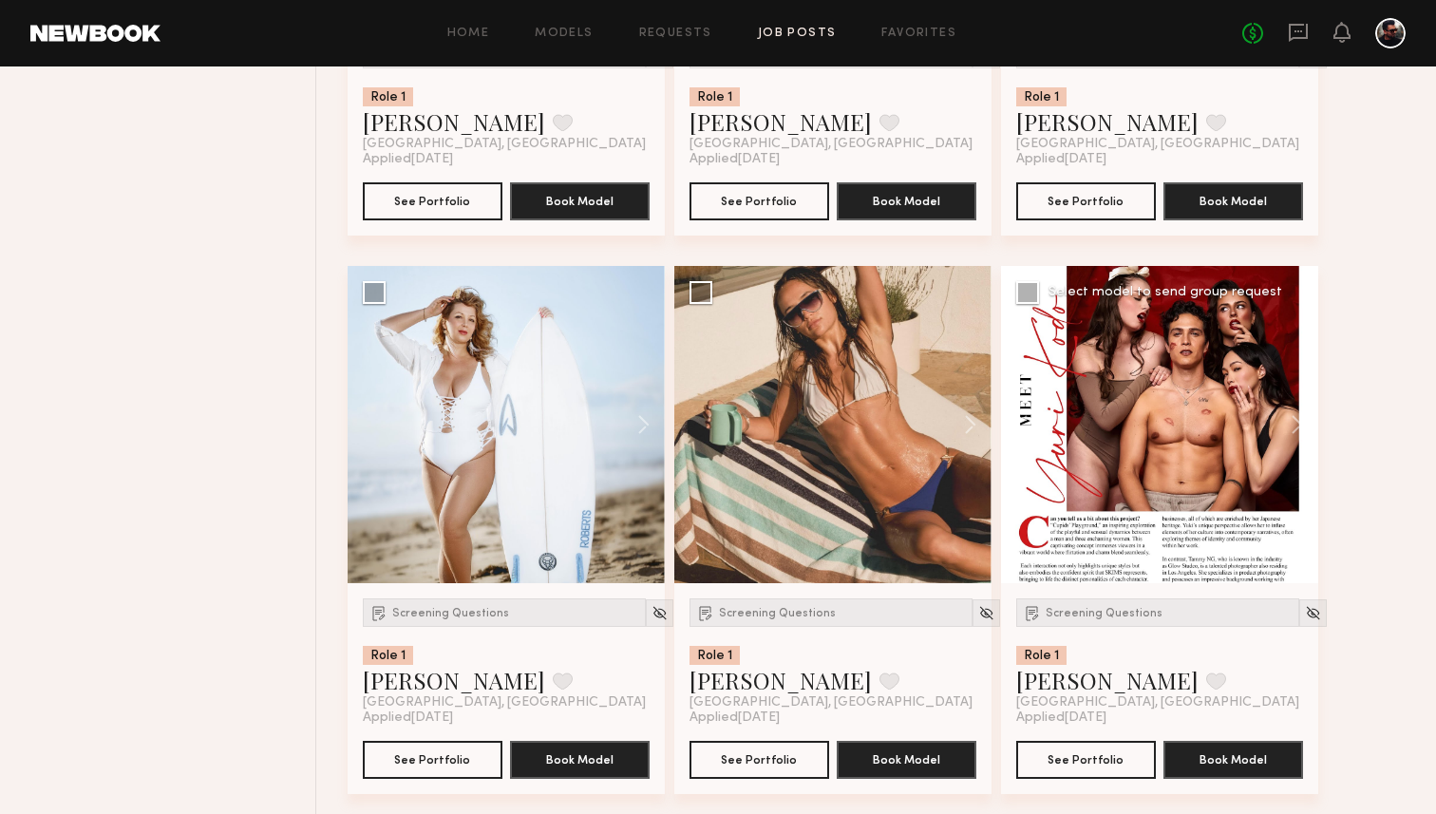
click at [1196, 408] on div at bounding box center [1159, 424] width 317 height 317
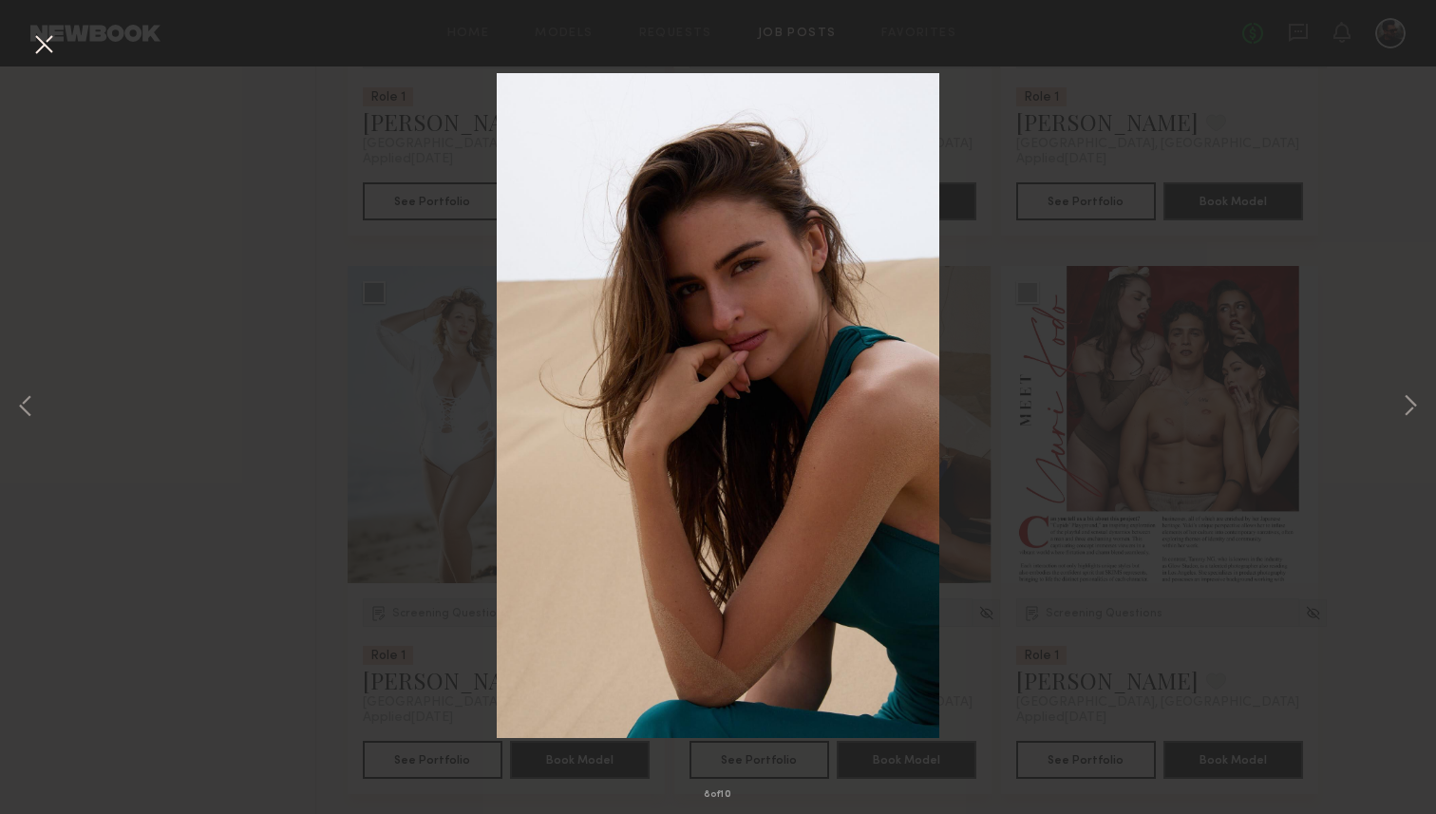
click at [1314, 408] on div "8 of 10" at bounding box center [718, 407] width 1436 height 814
click at [1400, 409] on button at bounding box center [1410, 407] width 23 height 651
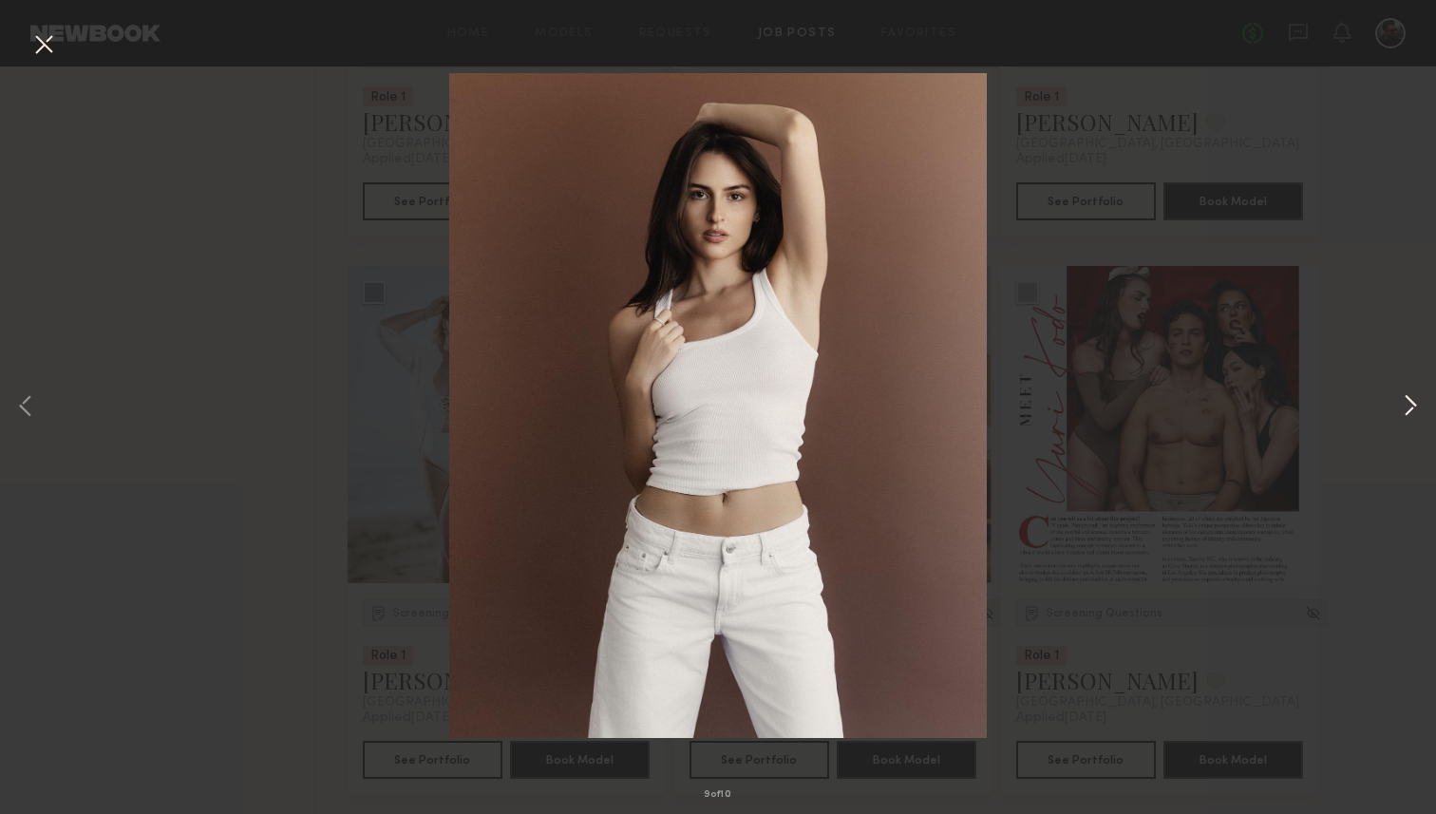
click at [1400, 409] on button at bounding box center [1410, 407] width 23 height 651
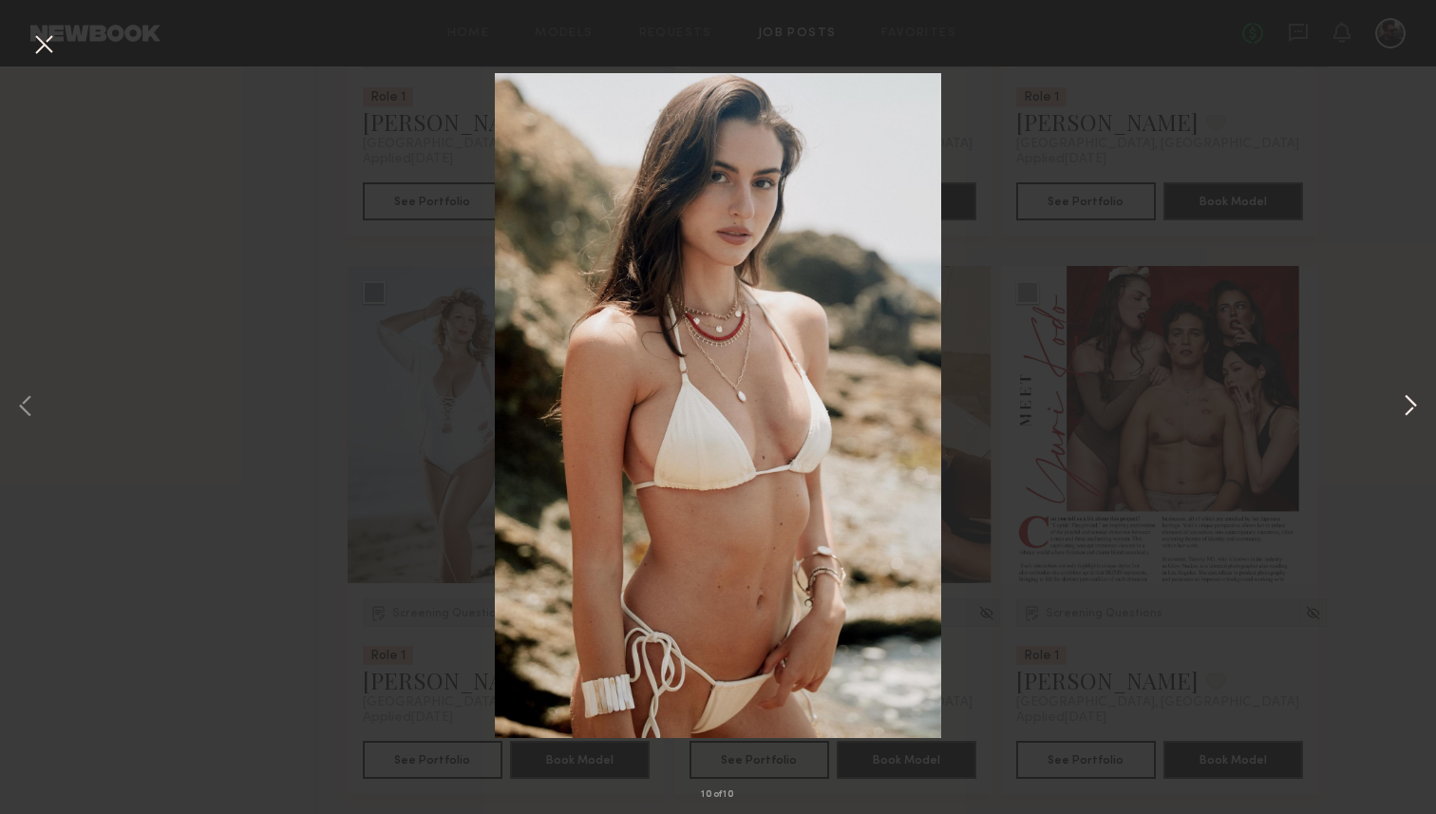
click at [1400, 409] on button at bounding box center [1410, 407] width 23 height 651
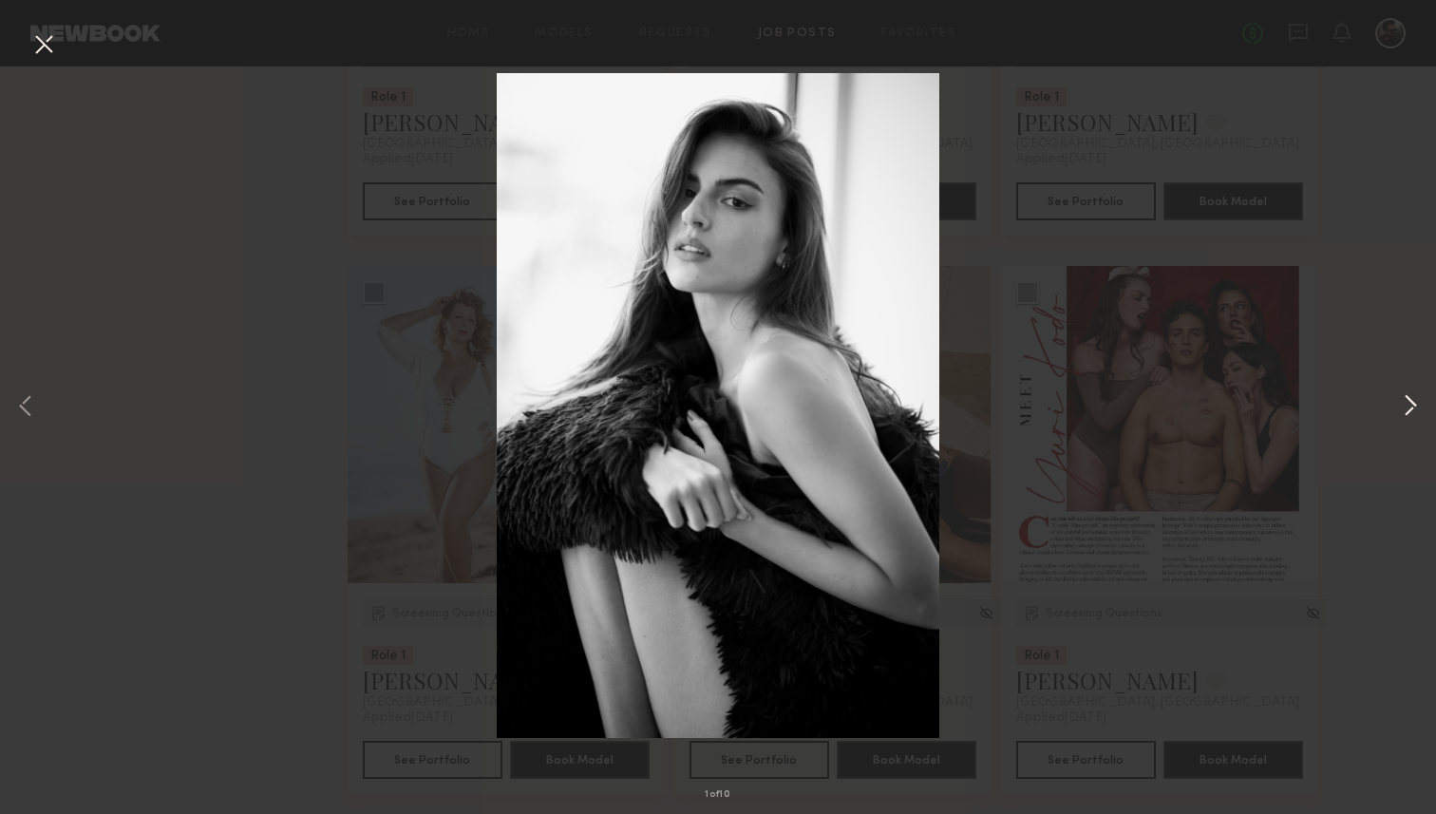
click at [1400, 409] on button at bounding box center [1410, 407] width 23 height 651
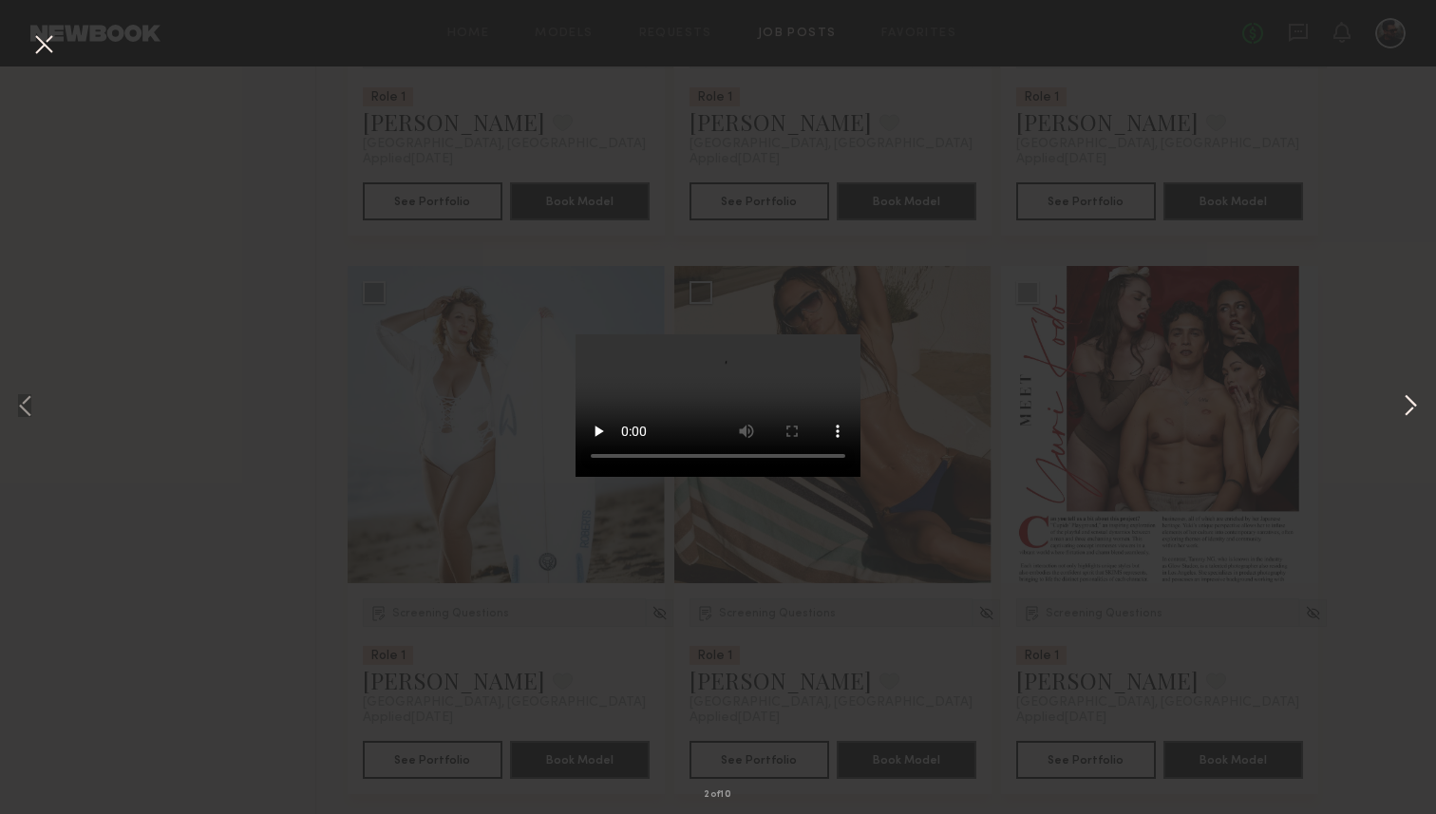
click at [1400, 409] on button at bounding box center [1410, 407] width 23 height 651
click at [1403, 409] on button at bounding box center [1410, 407] width 23 height 651
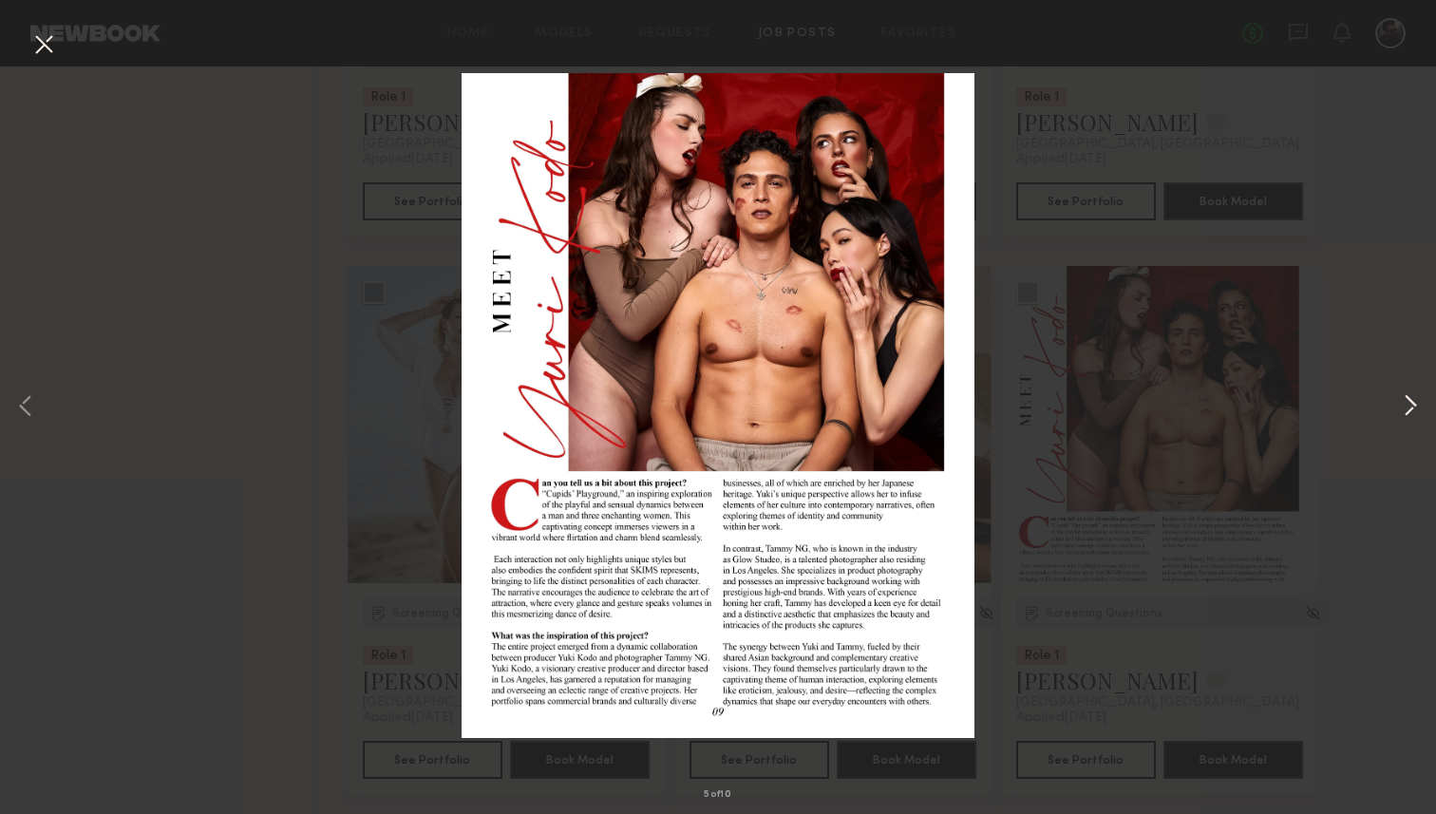
click at [1408, 404] on button at bounding box center [1410, 407] width 23 height 651
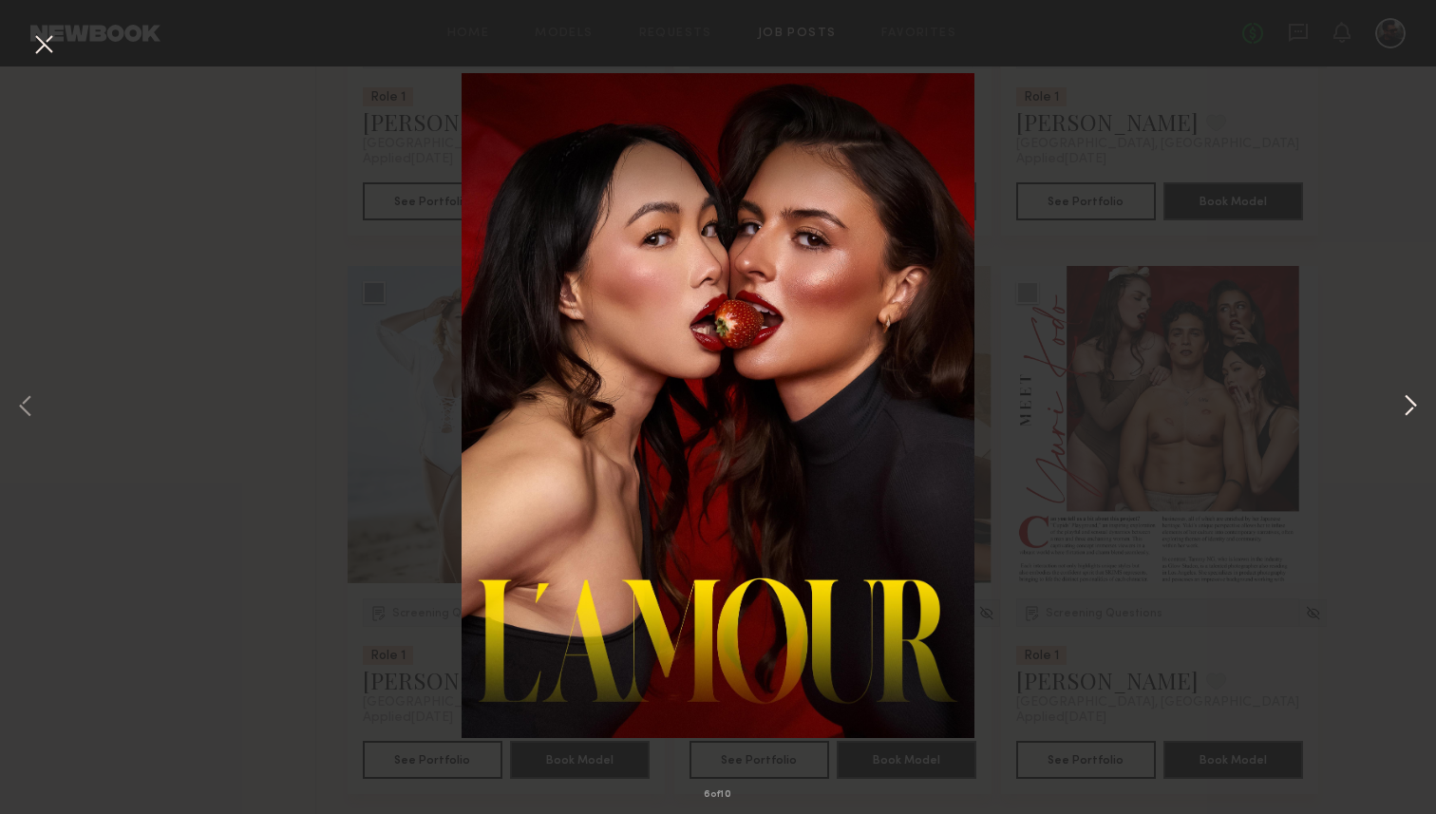
click at [1408, 404] on button at bounding box center [1410, 407] width 23 height 651
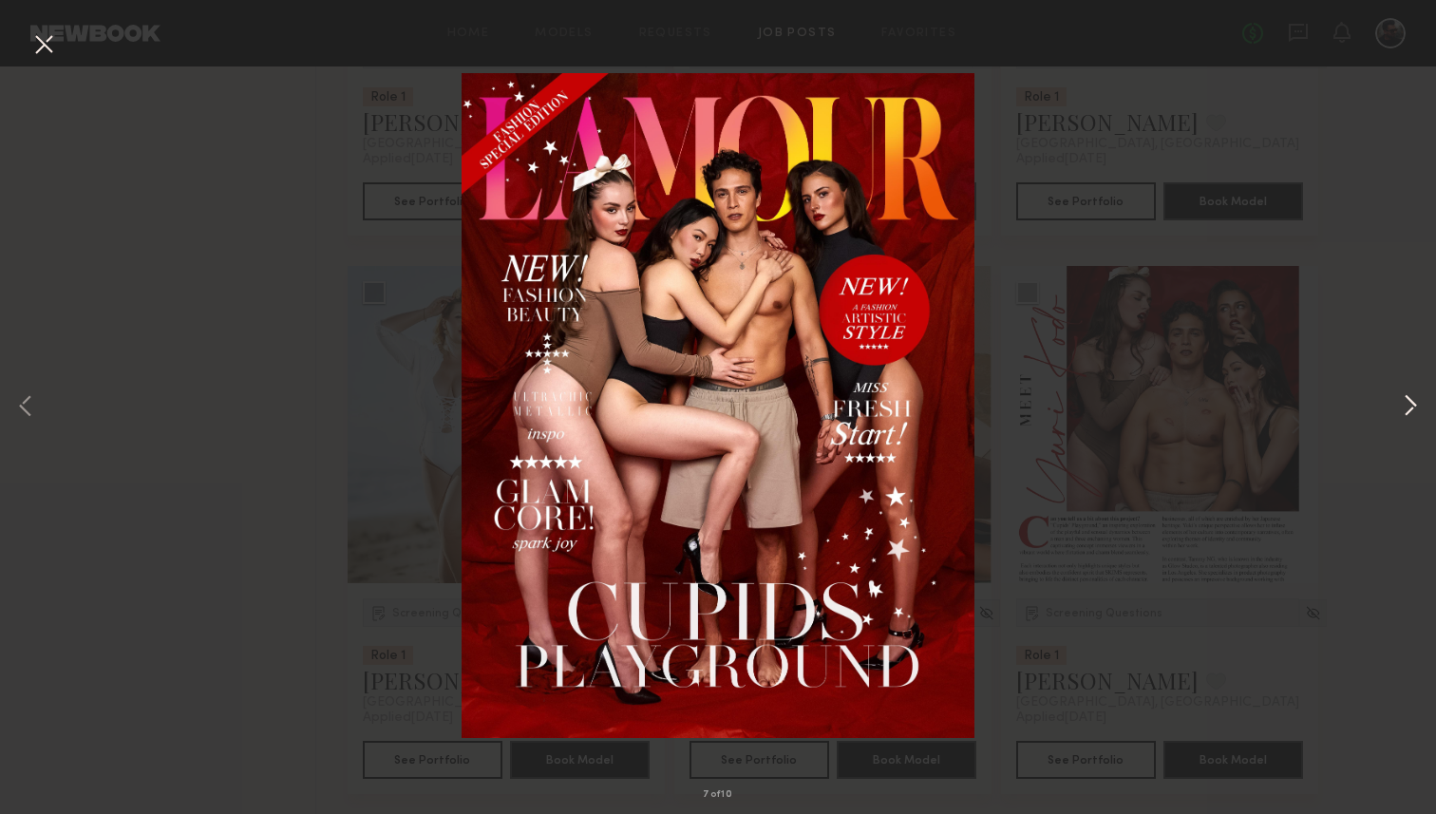
click at [1408, 404] on button at bounding box center [1410, 407] width 23 height 651
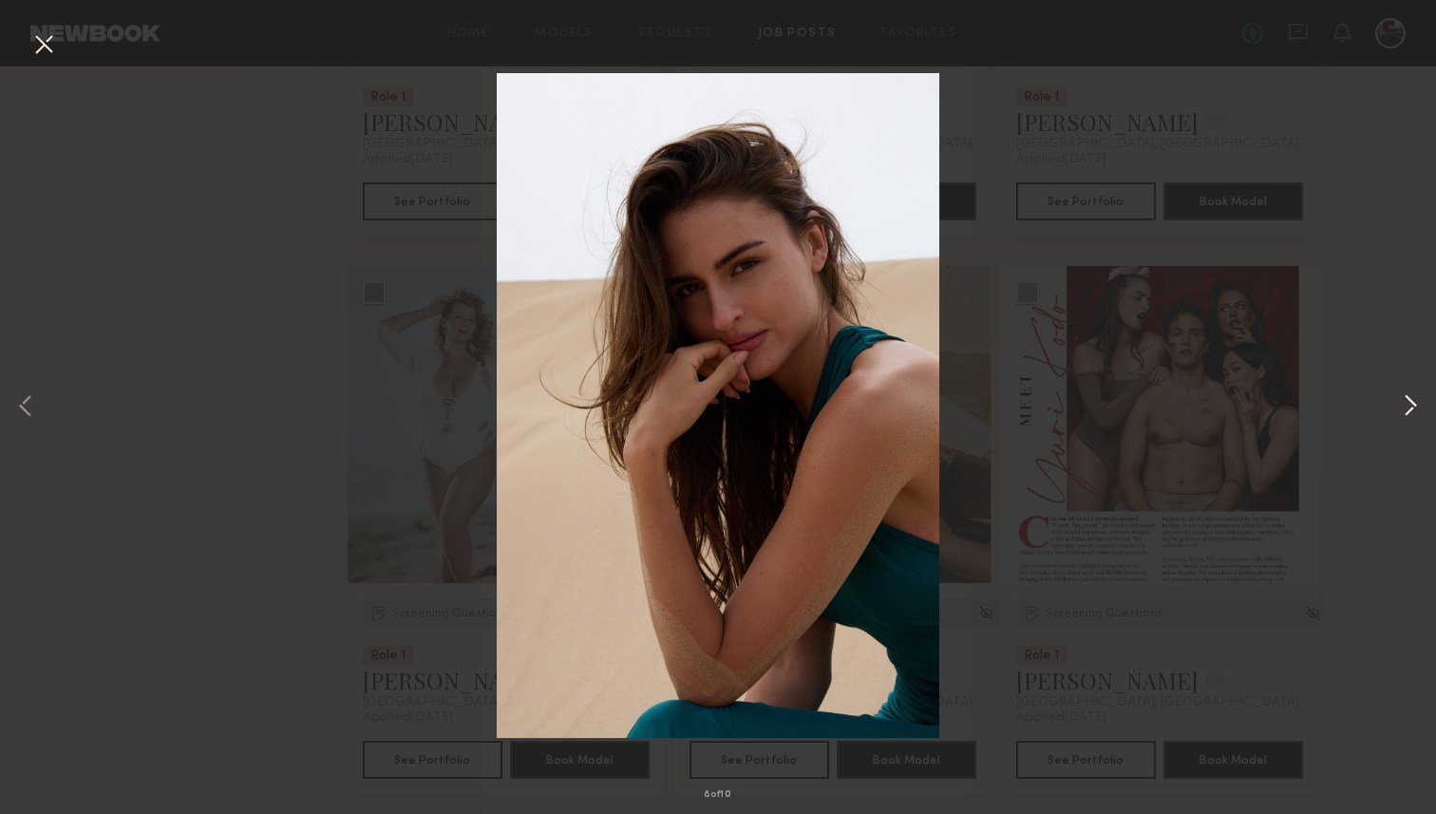
click at [1408, 404] on button at bounding box center [1410, 407] width 23 height 651
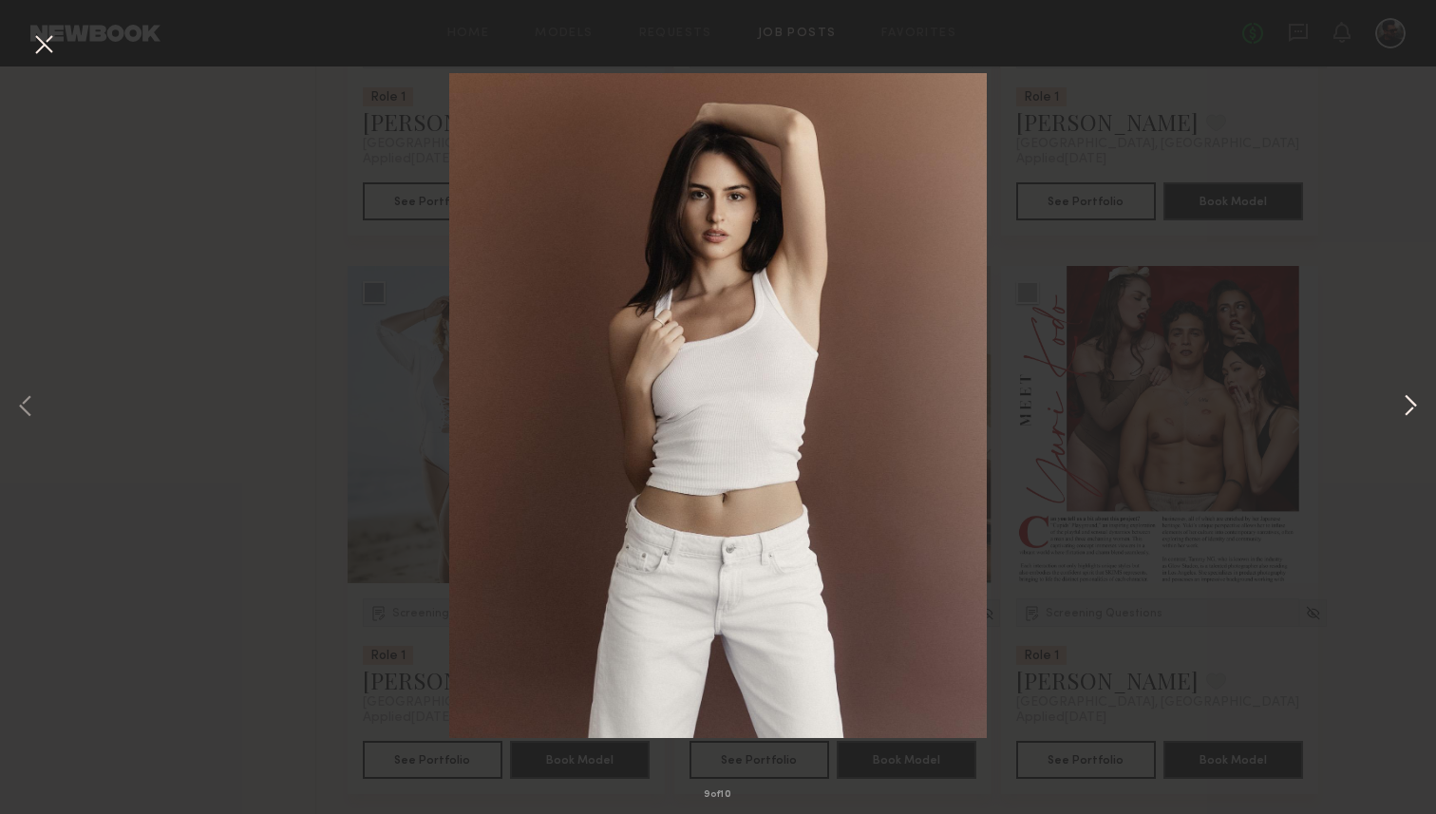
click at [1408, 404] on button at bounding box center [1410, 407] width 23 height 651
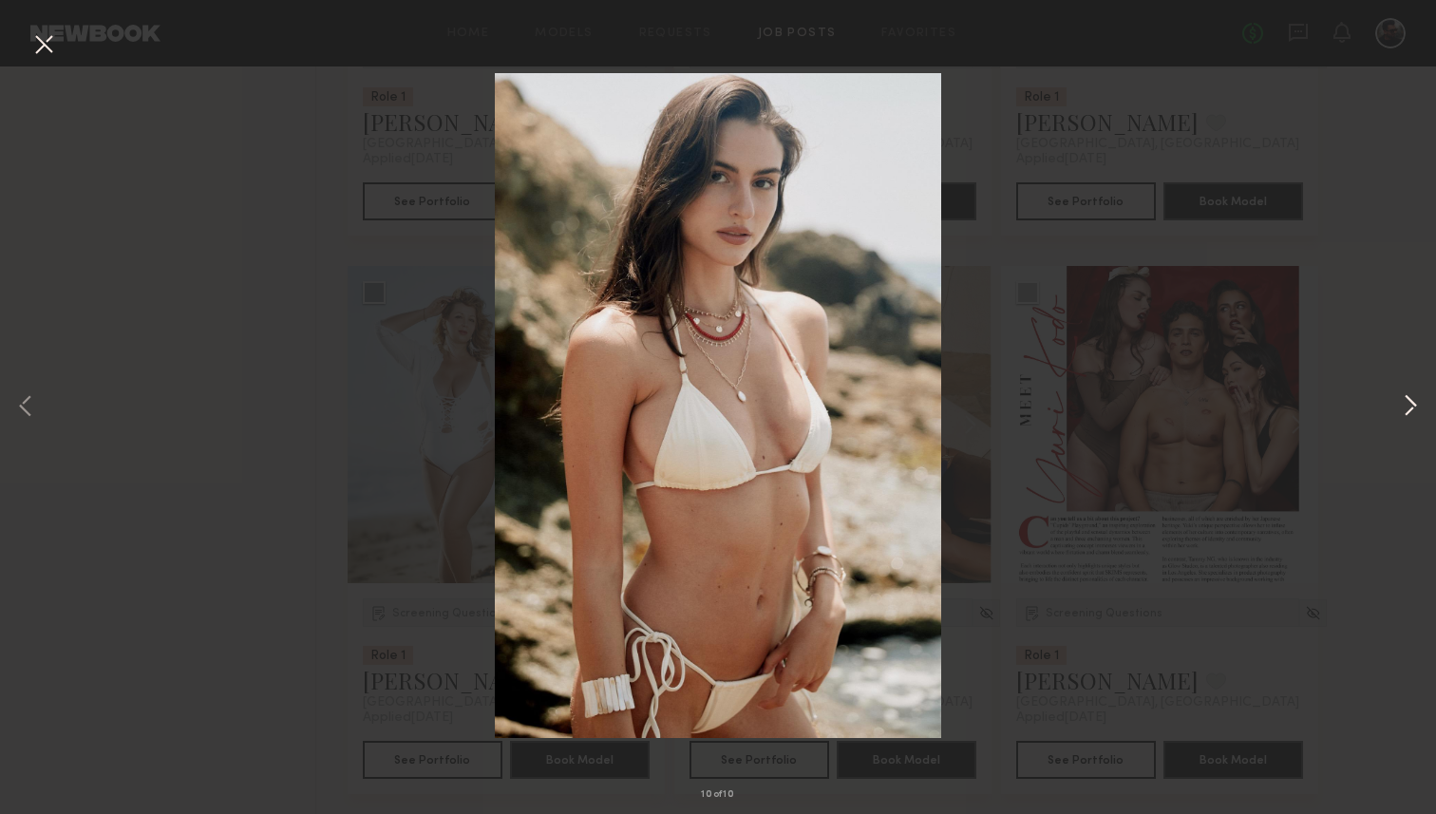
click at [1408, 404] on button at bounding box center [1410, 407] width 23 height 651
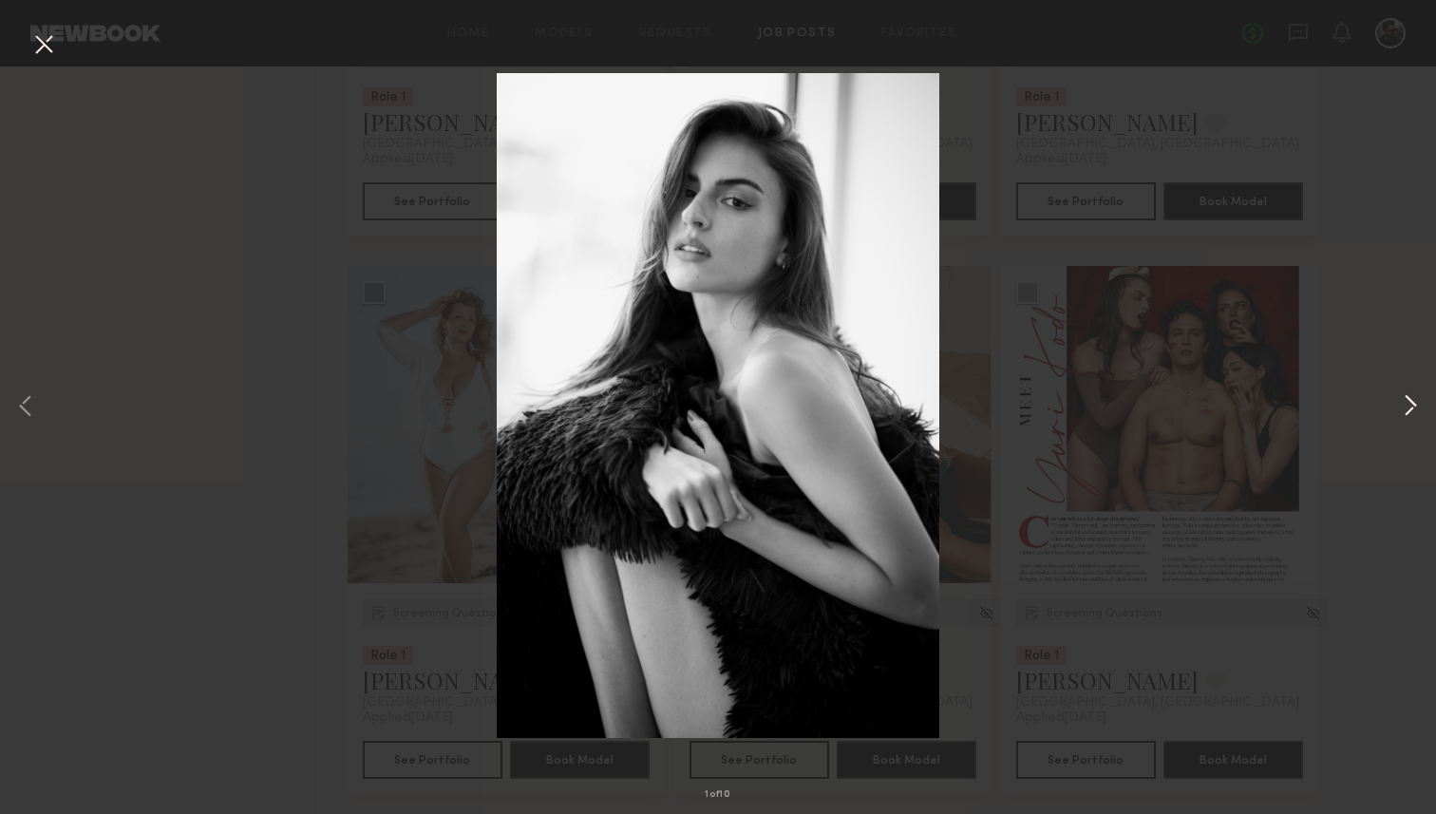
click at [1408, 404] on button at bounding box center [1410, 407] width 23 height 651
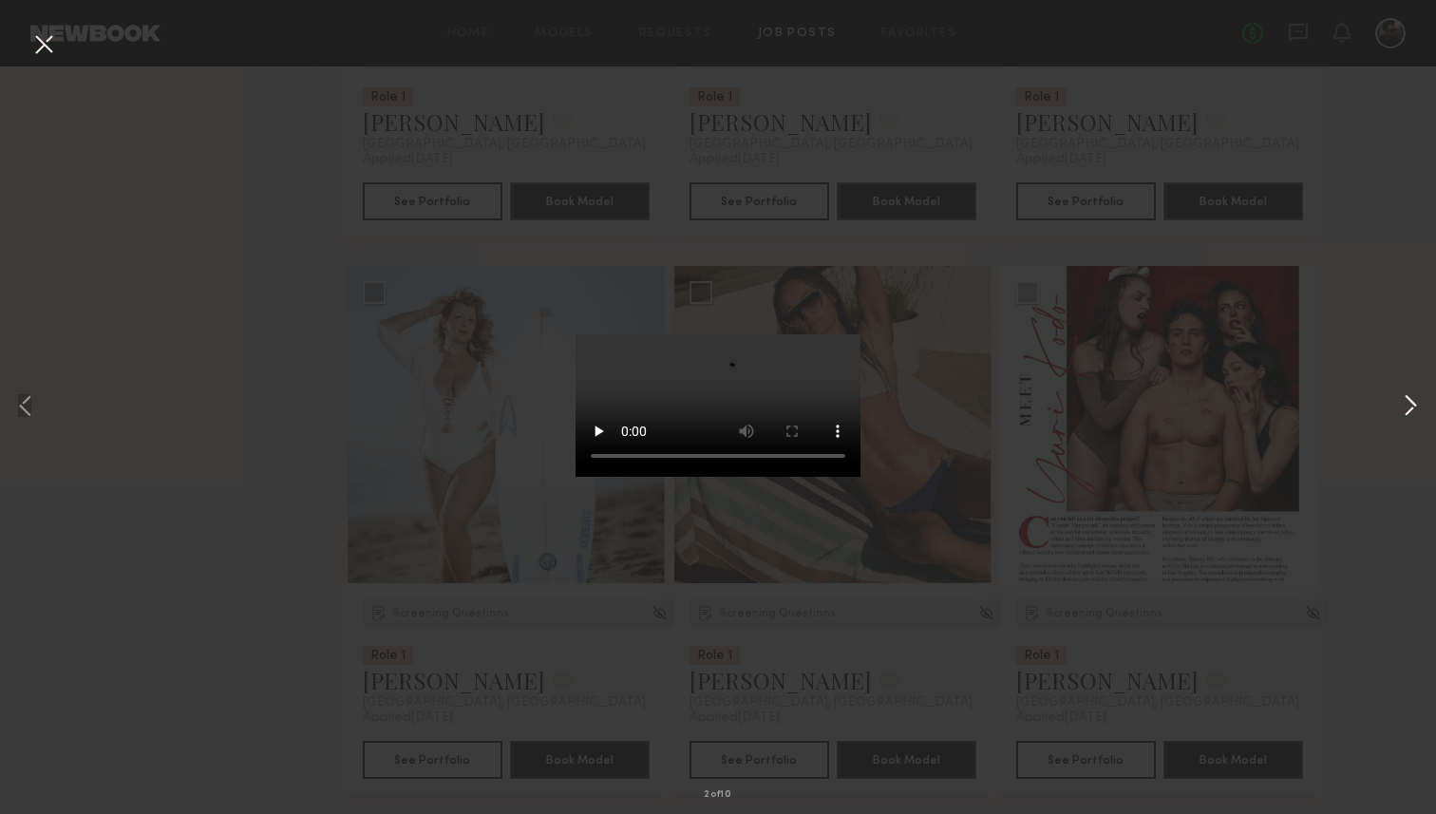
click at [1408, 404] on button at bounding box center [1410, 407] width 23 height 651
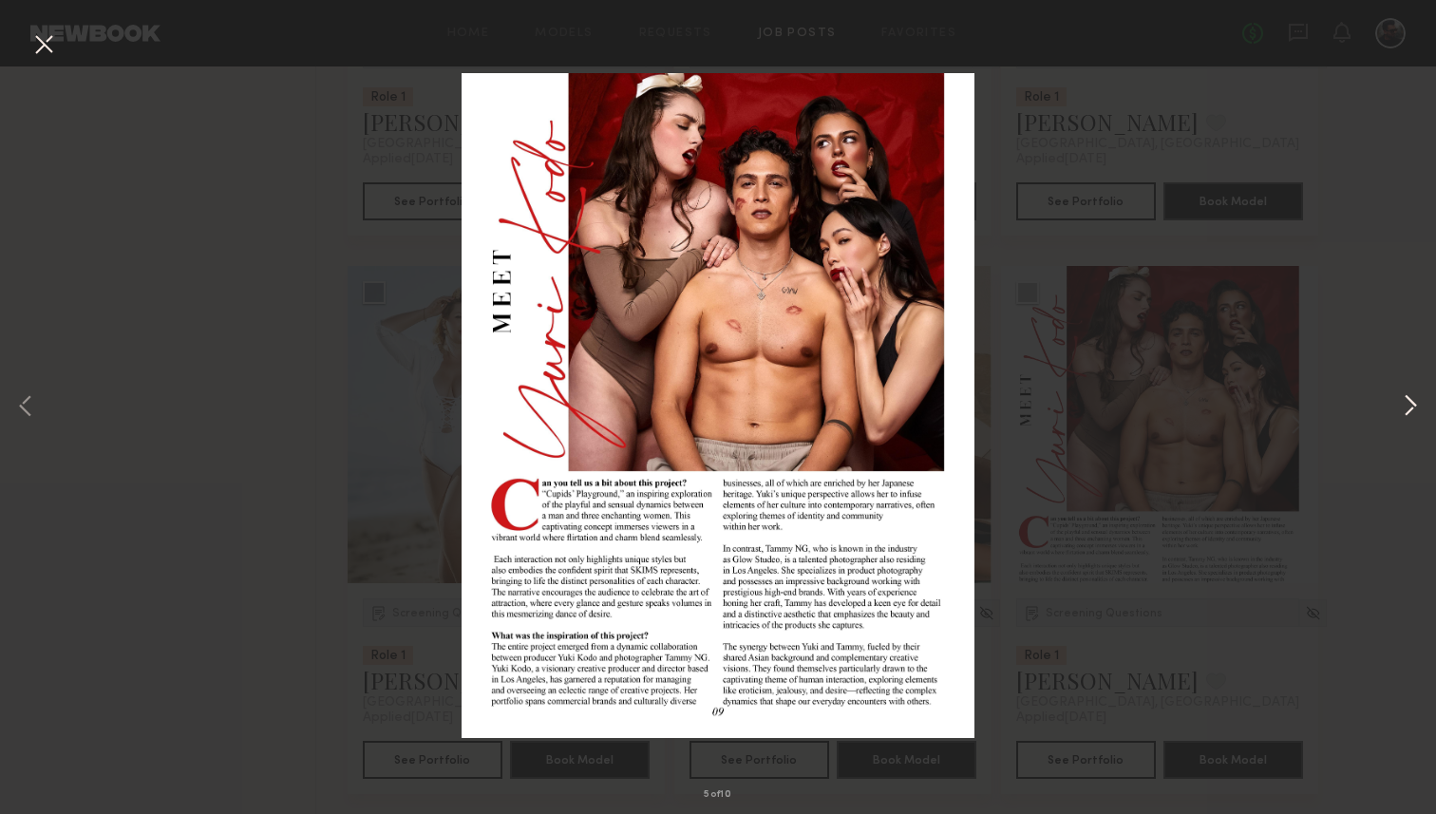
click at [1408, 404] on button at bounding box center [1410, 407] width 23 height 651
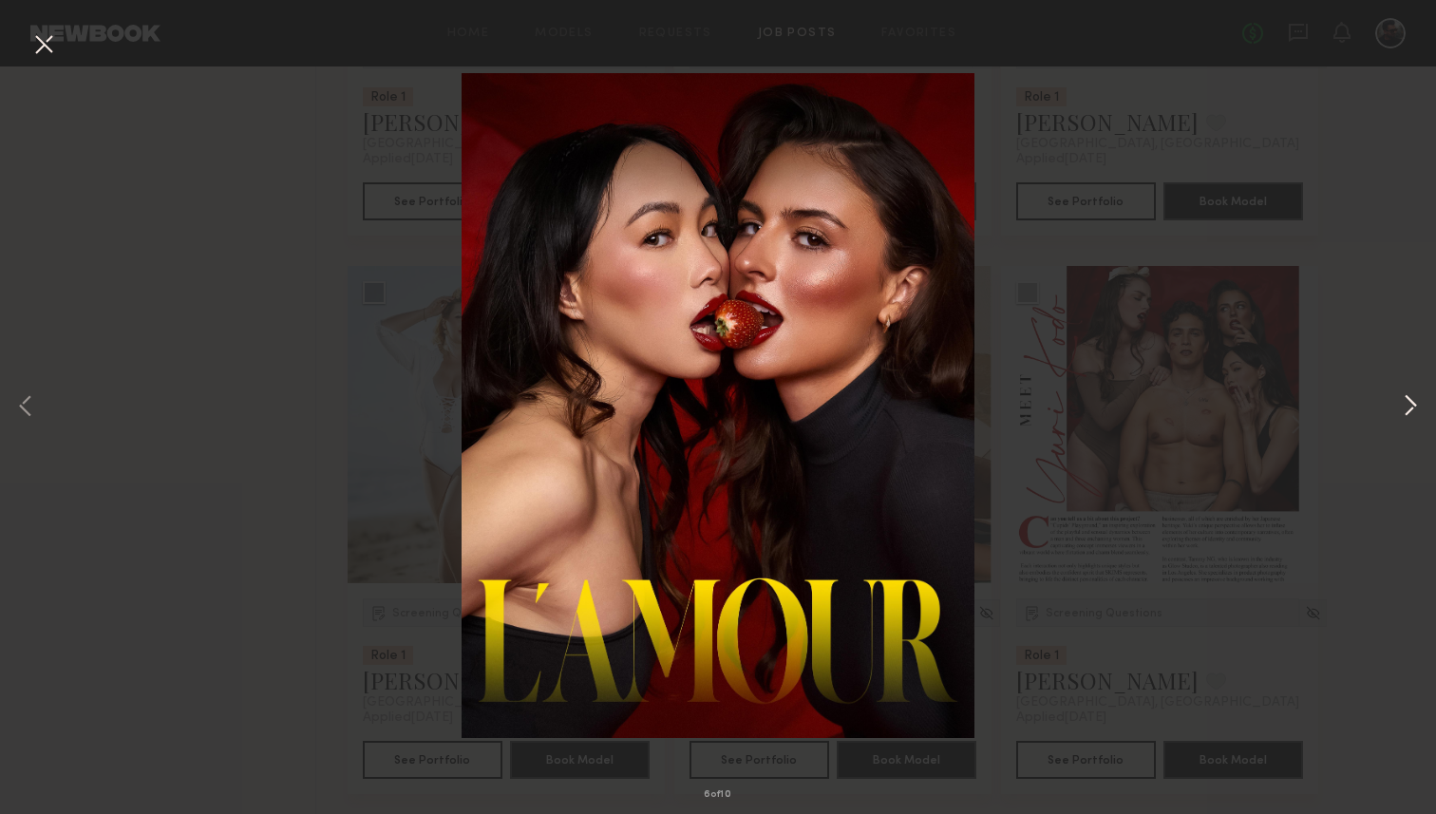
click at [1408, 404] on button at bounding box center [1410, 407] width 23 height 651
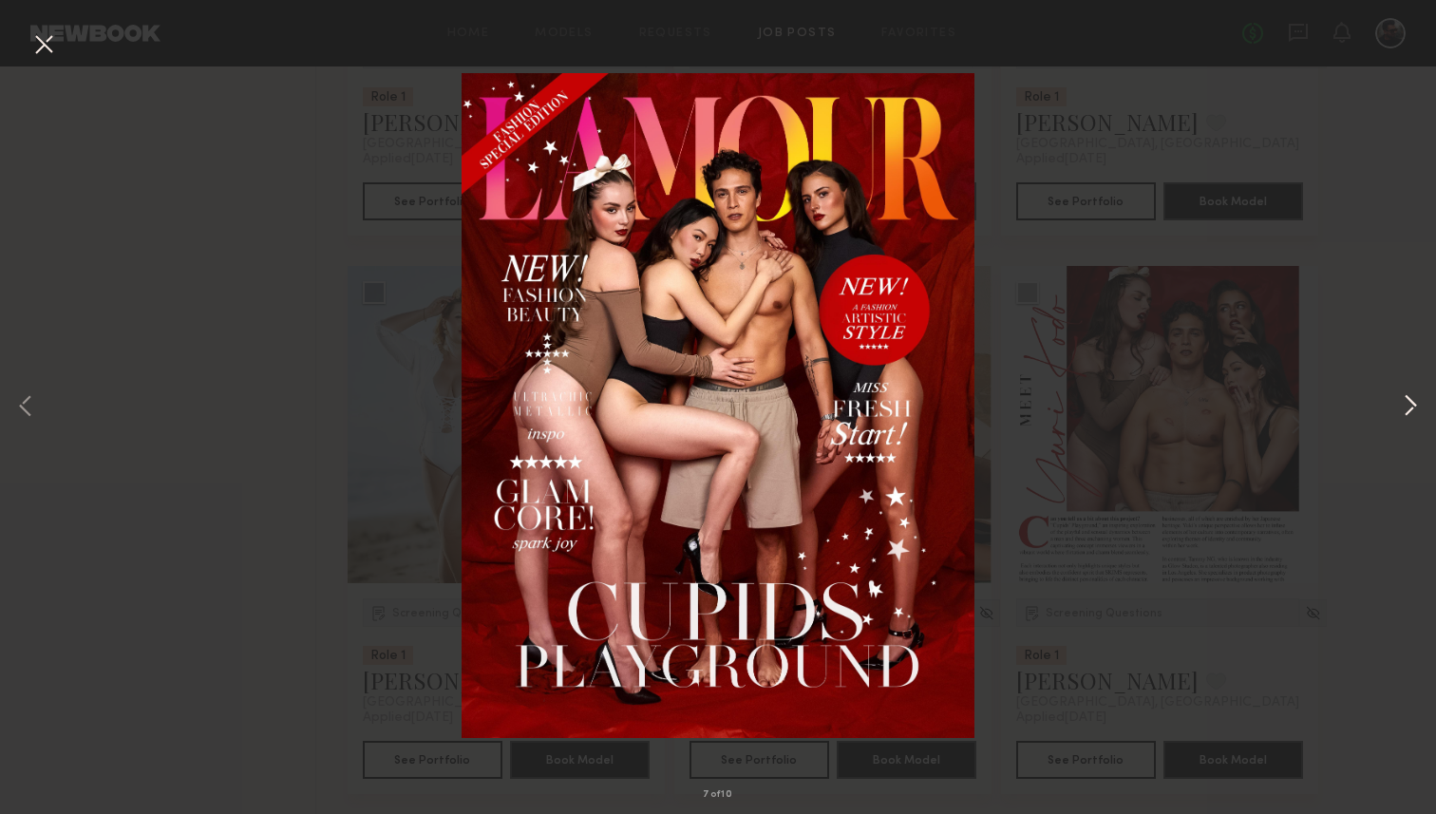
click at [1408, 404] on button at bounding box center [1410, 407] width 23 height 651
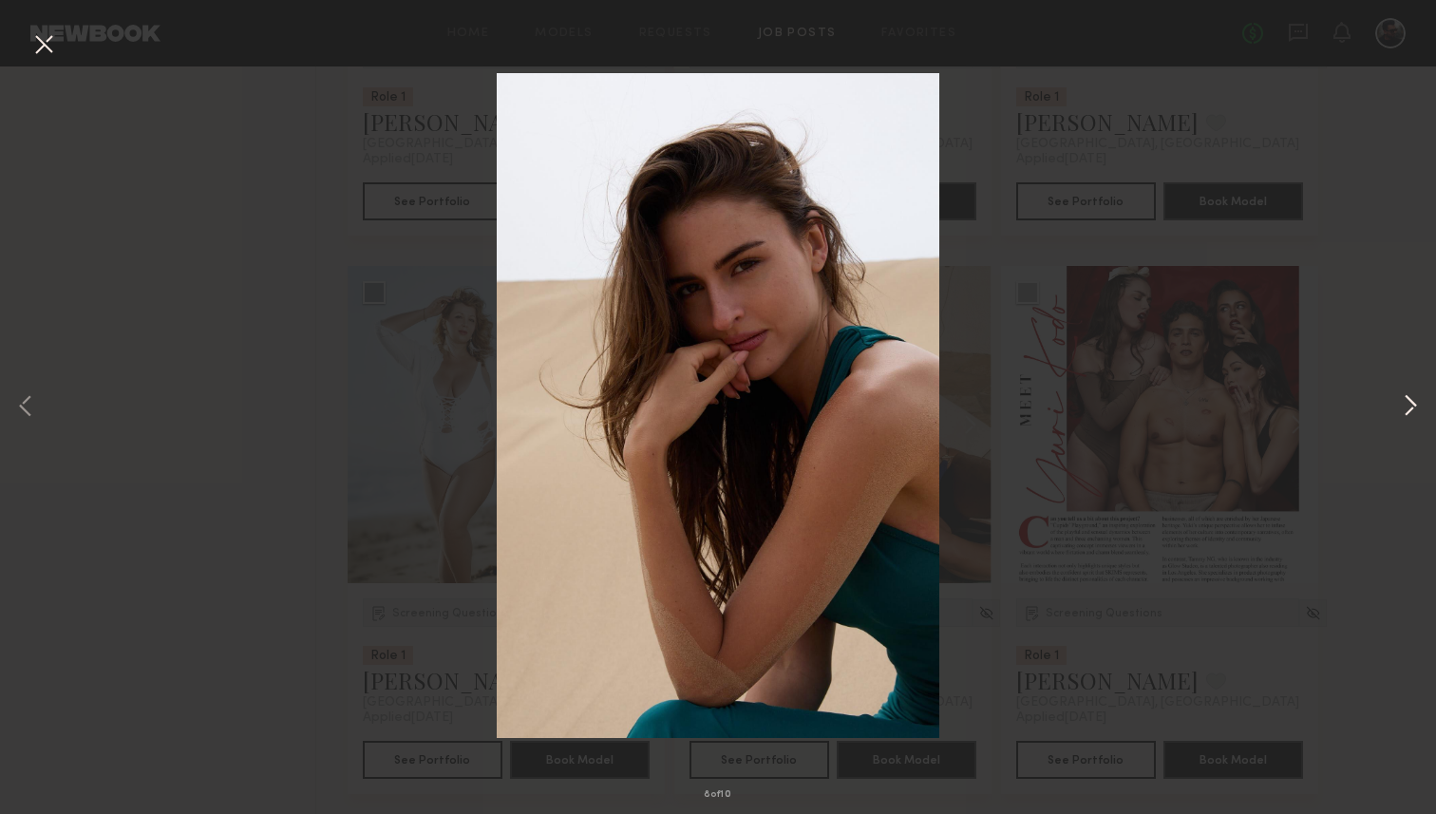
click at [1408, 404] on button at bounding box center [1410, 407] width 23 height 651
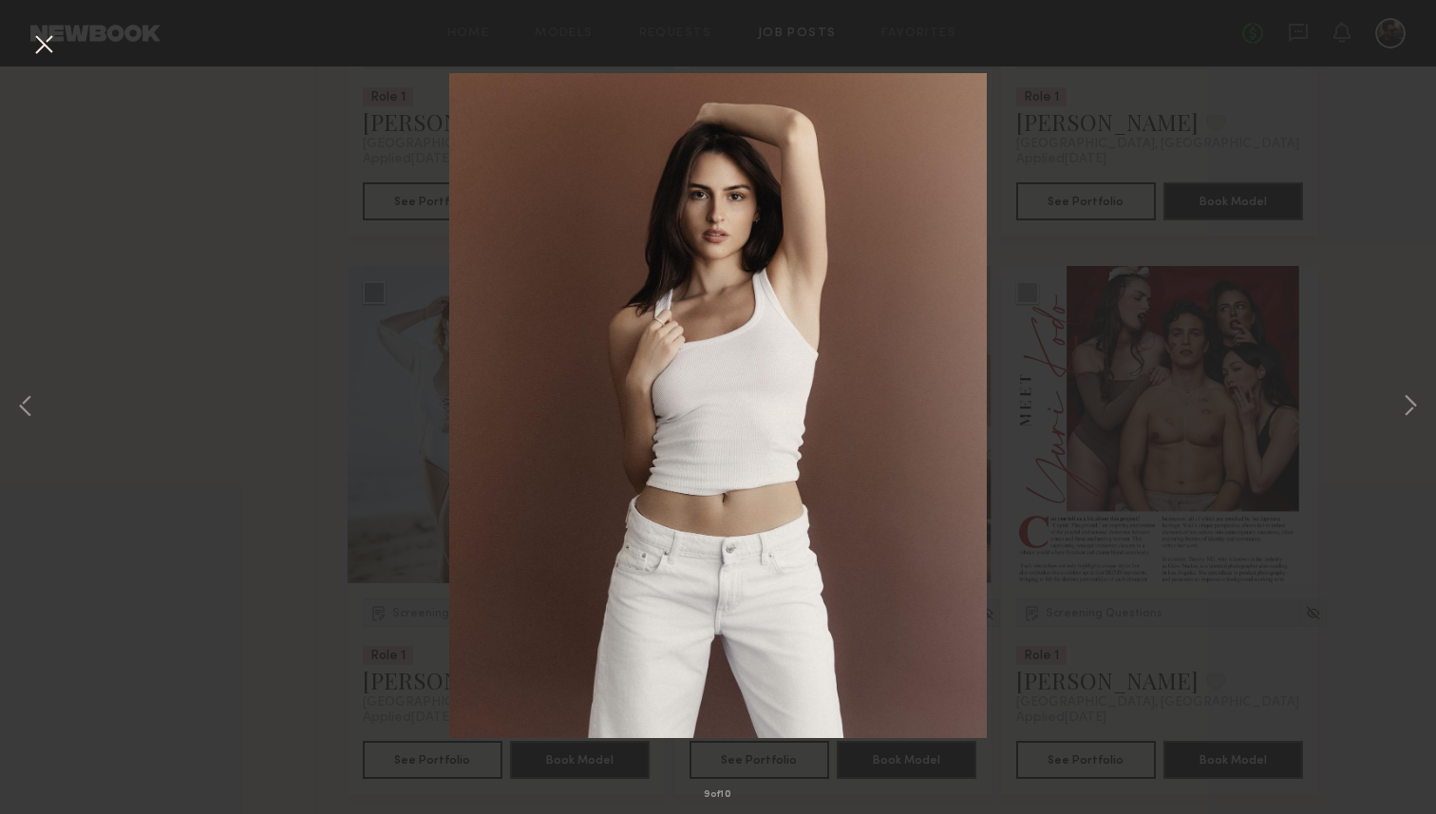
click at [47, 37] on button at bounding box center [43, 45] width 30 height 34
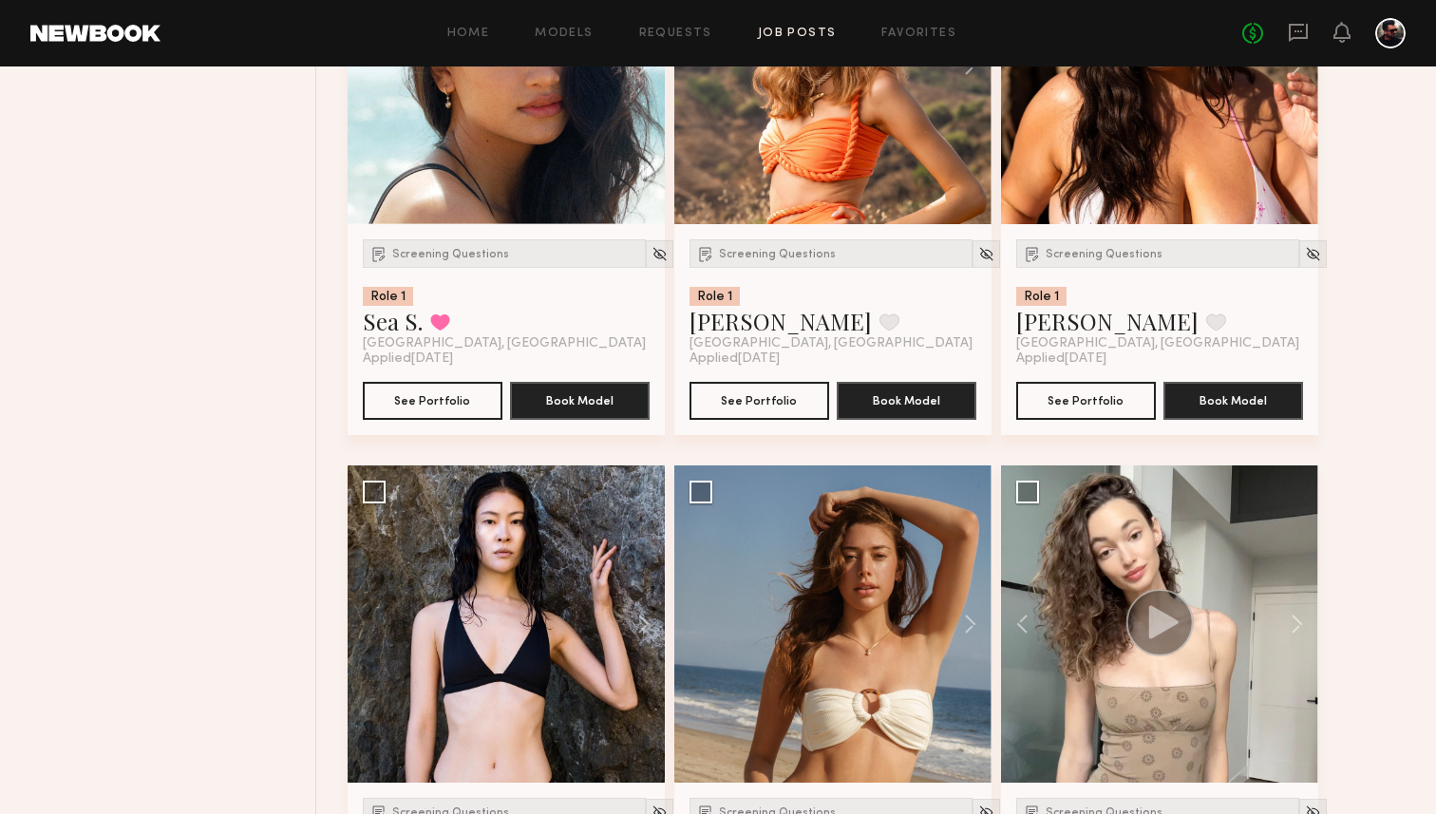
scroll to position [0, 0]
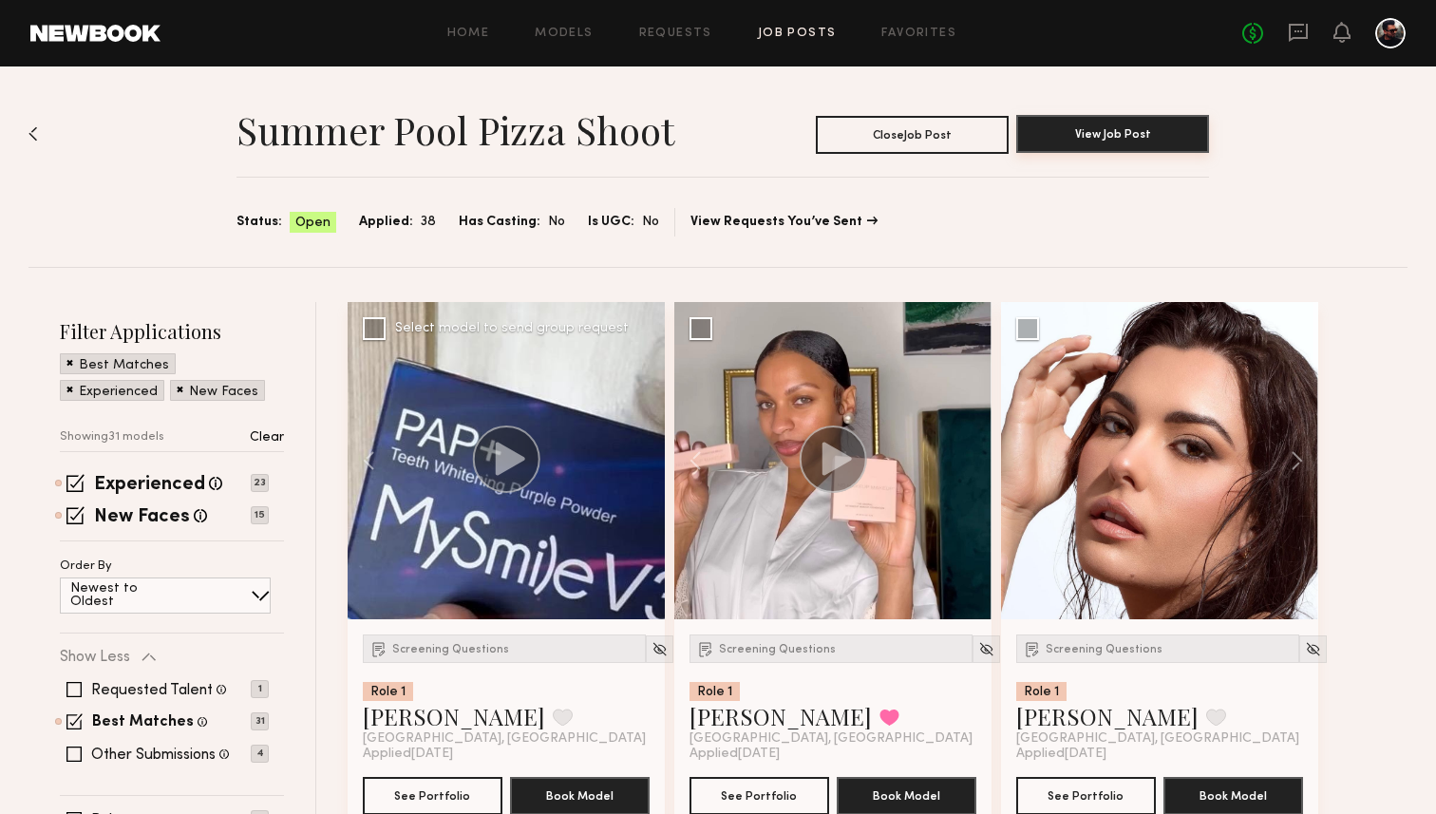
click at [1050, 141] on button "View Job Post" at bounding box center [1112, 134] width 193 height 38
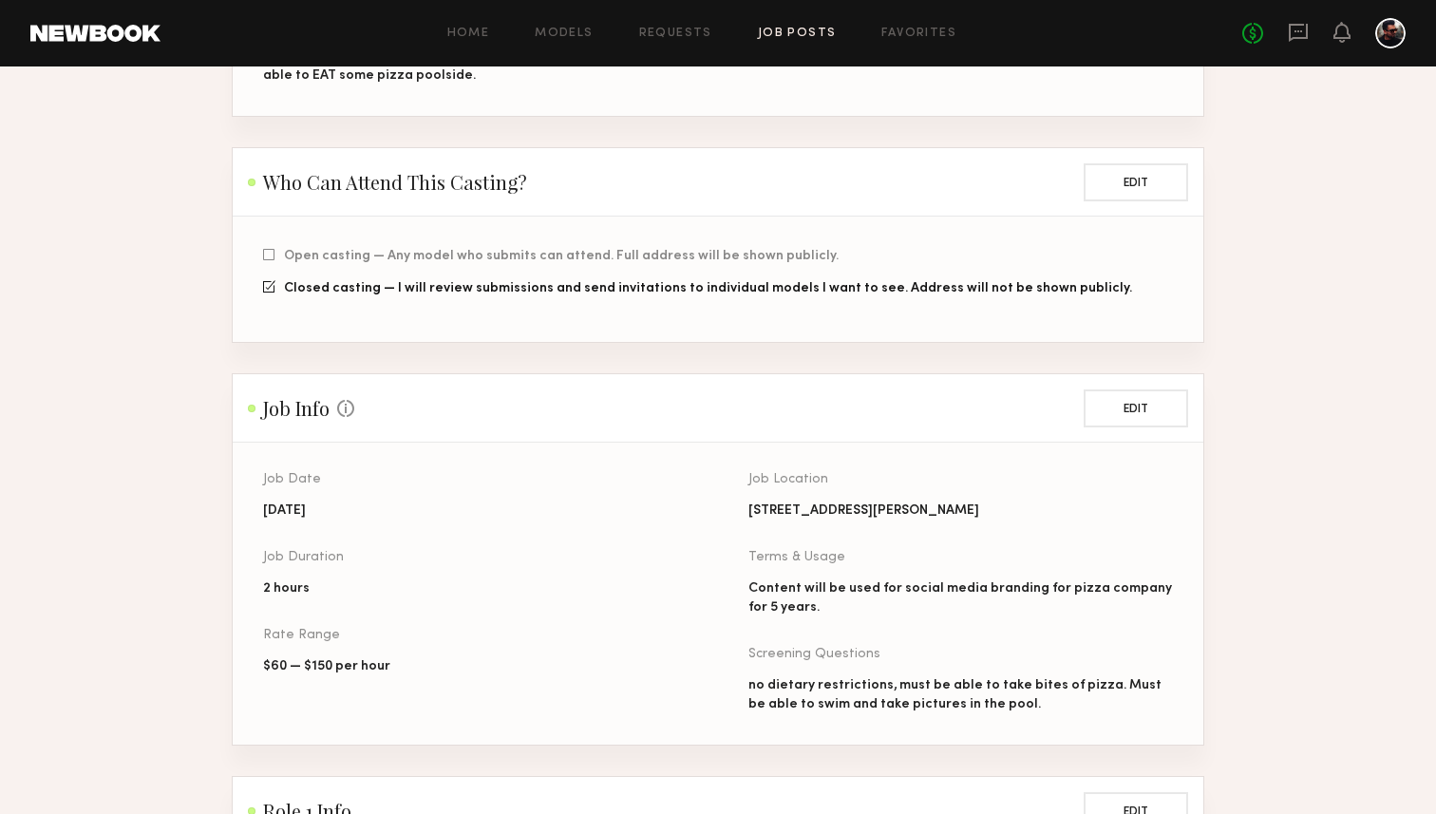
scroll to position [366, 0]
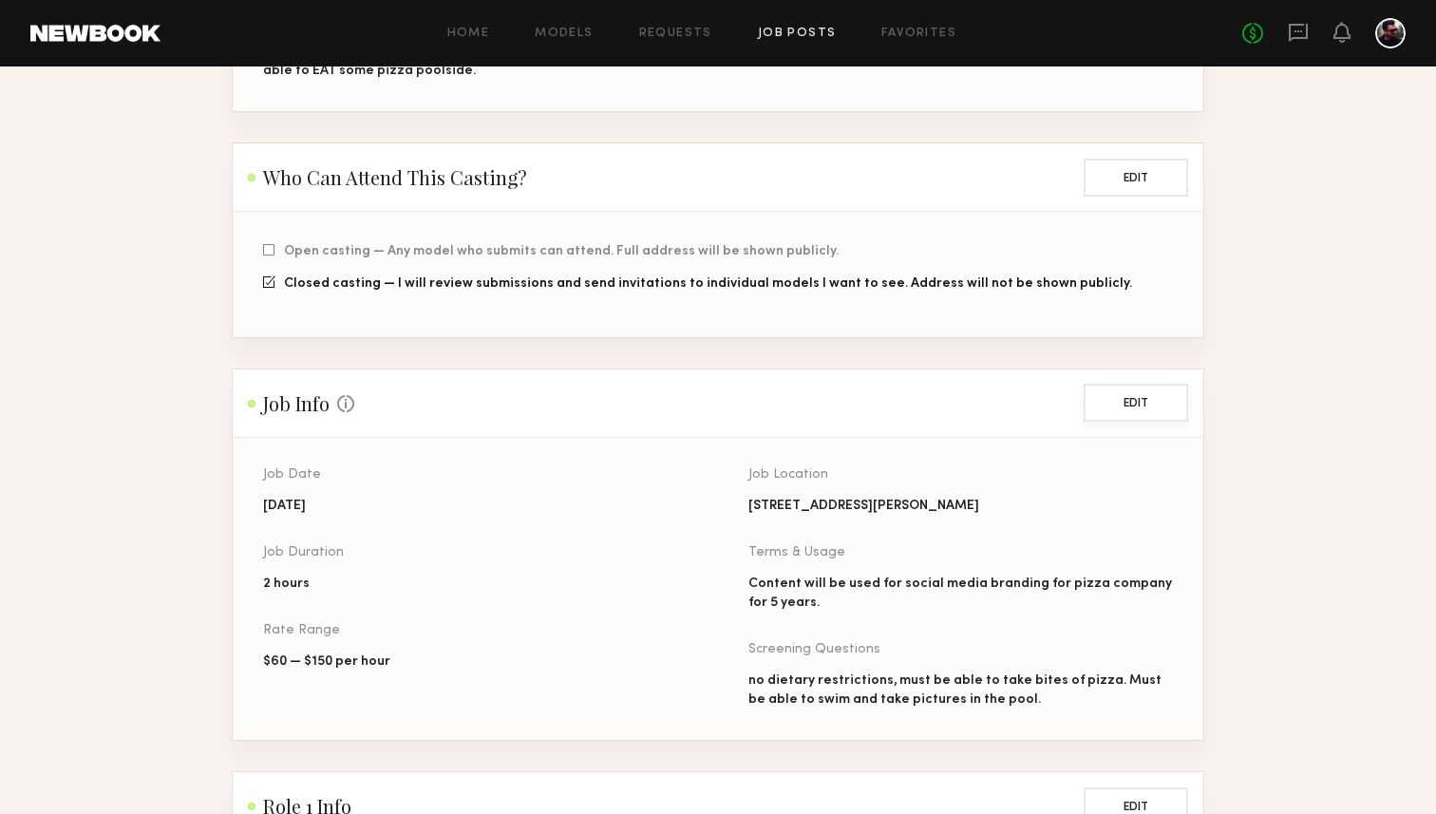
click at [1176, 387] on button "Edit" at bounding box center [1135, 403] width 104 height 38
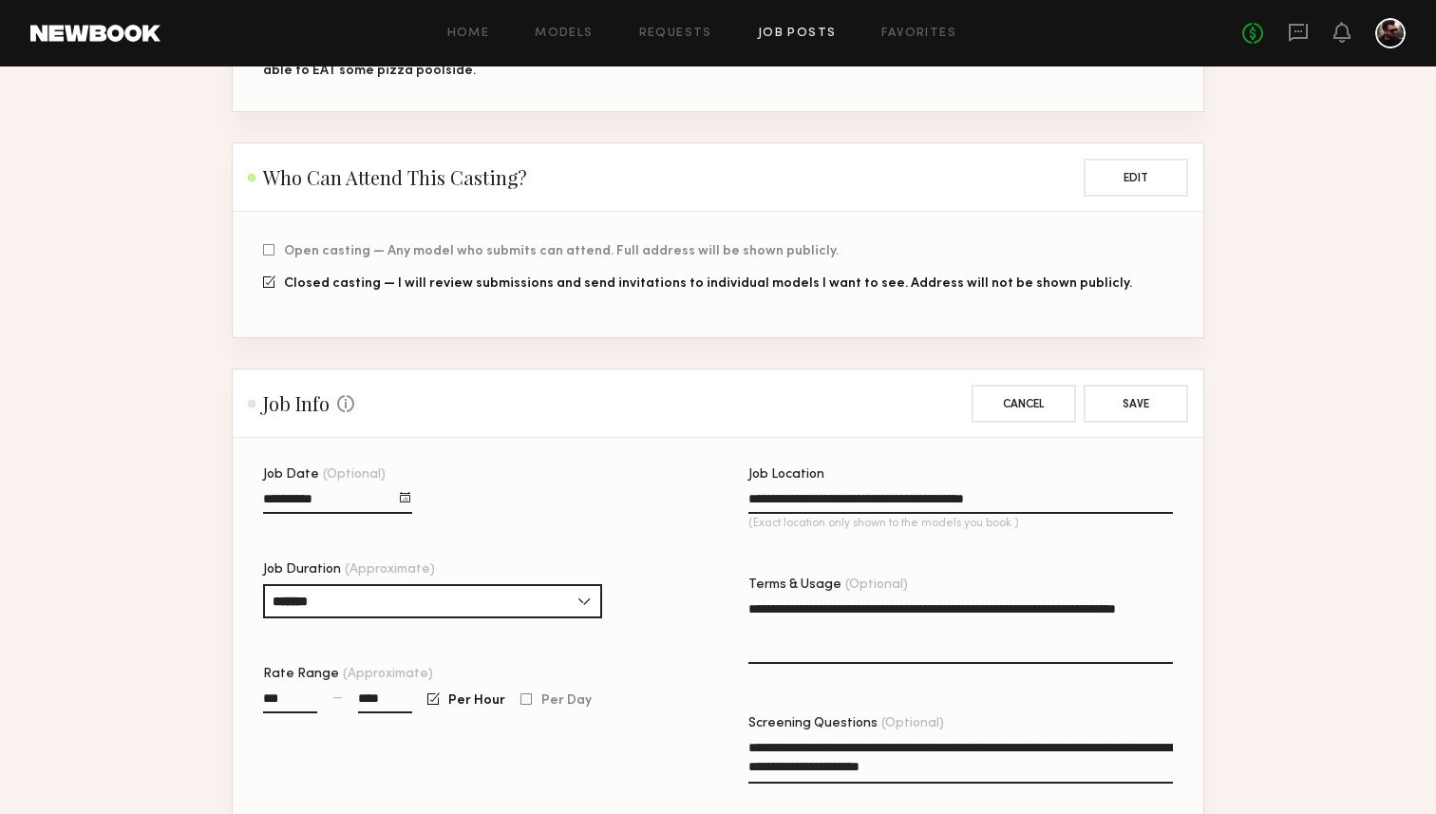
click at [369, 496] on input "**********" at bounding box center [337, 503] width 149 height 22
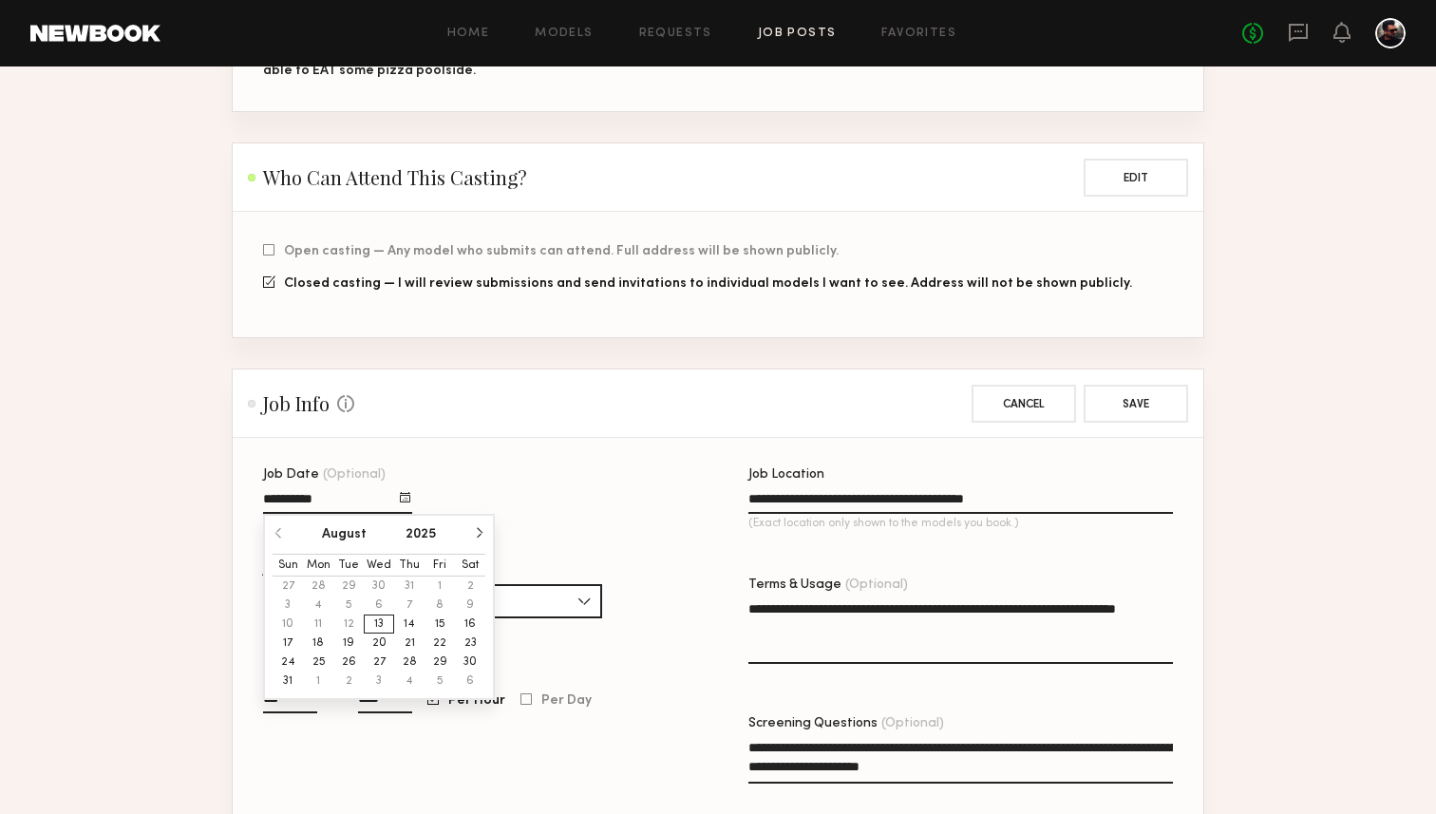
click at [405, 620] on button "14" at bounding box center [409, 623] width 30 height 19
type input "**********"
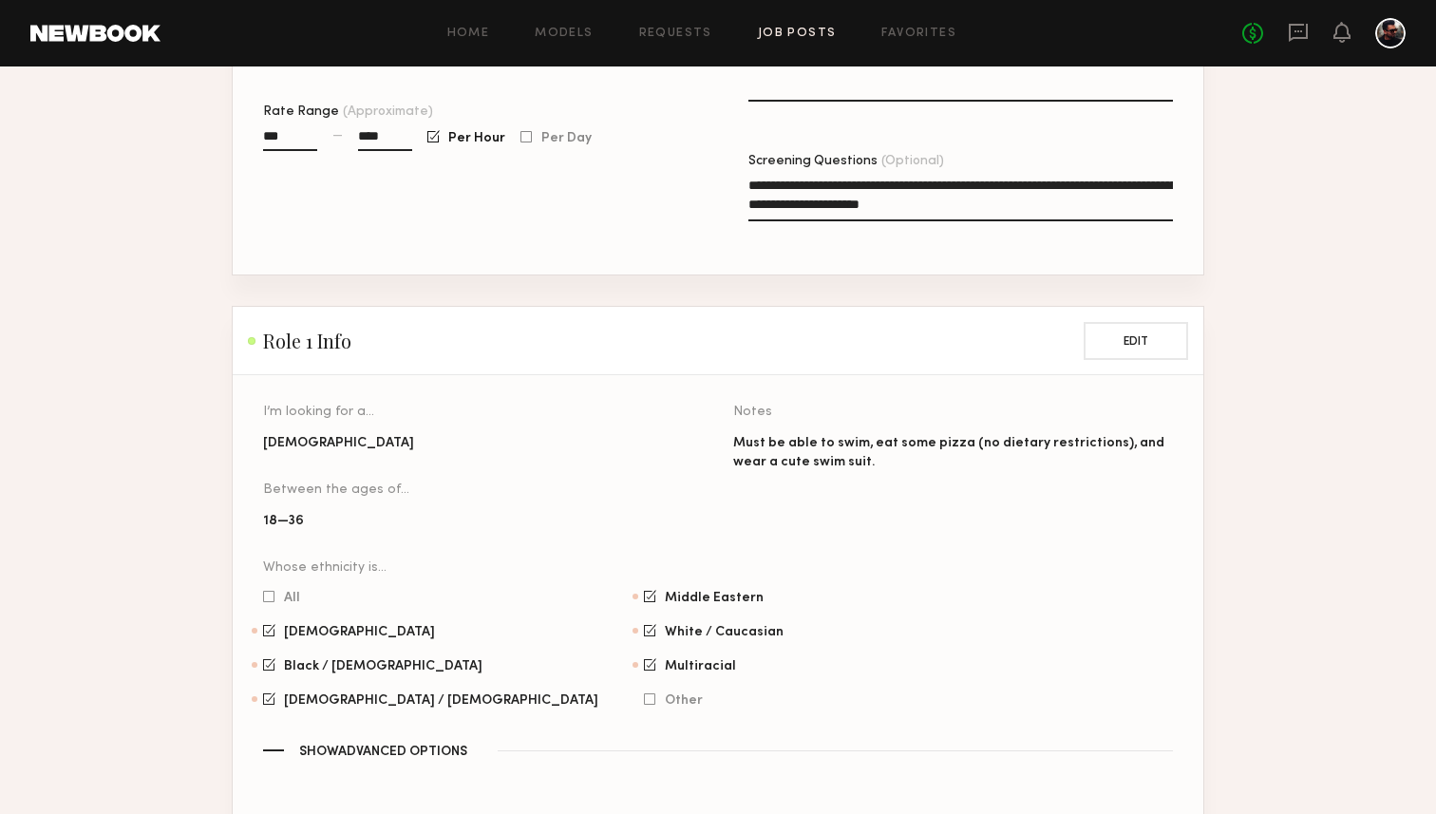
scroll to position [363, 0]
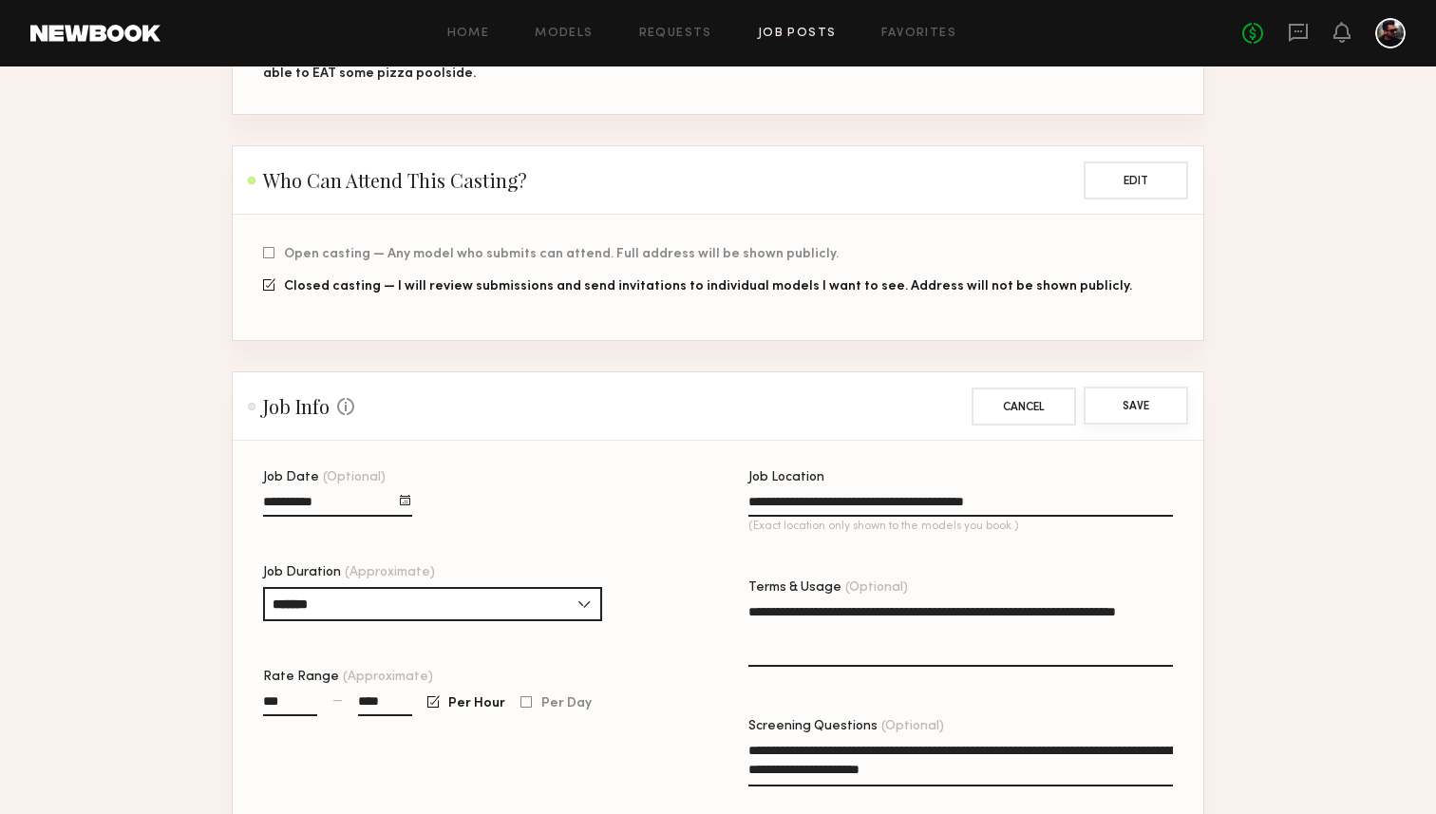
click at [1132, 417] on button "Save" at bounding box center [1135, 405] width 104 height 38
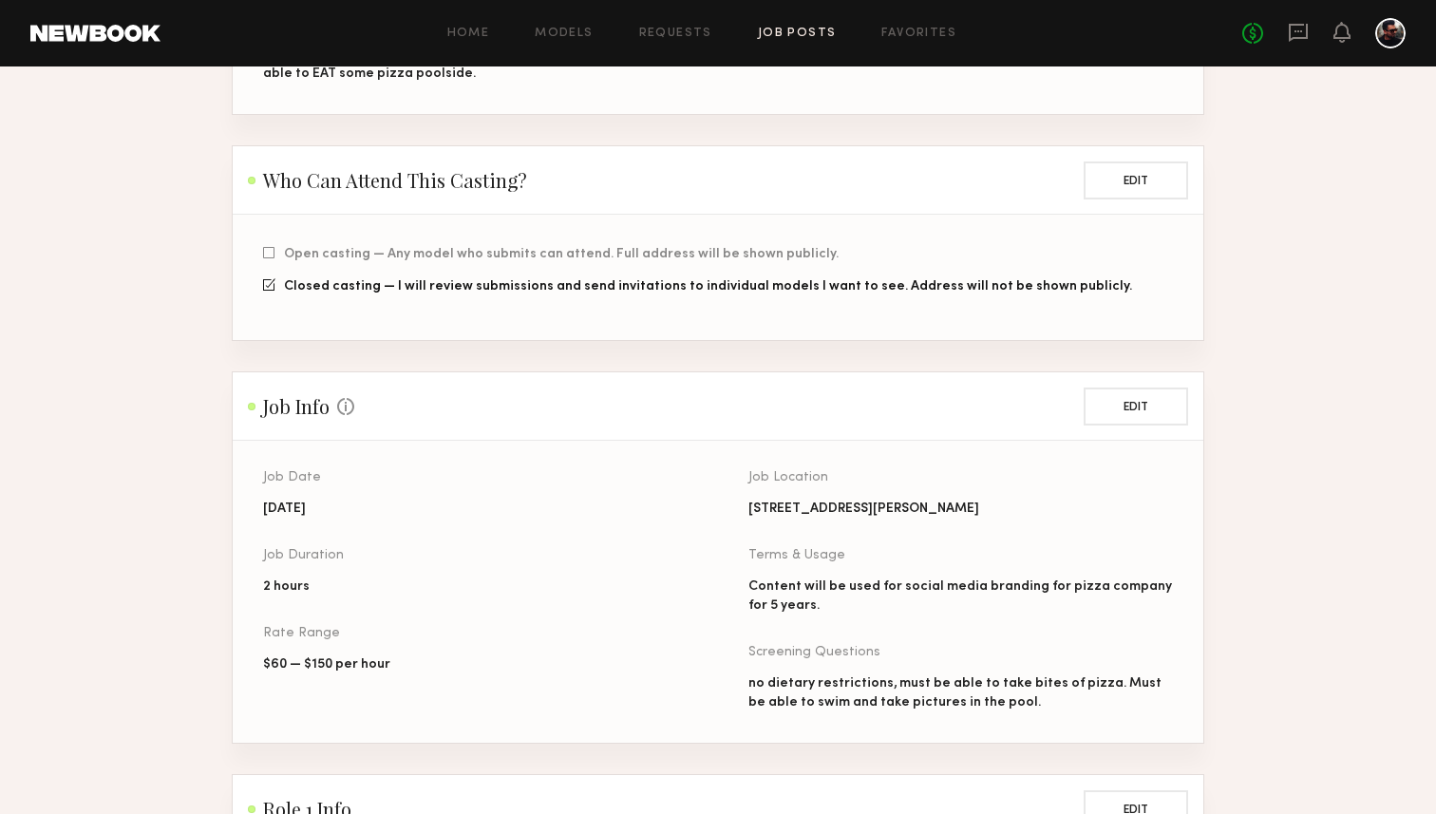
scroll to position [0, 0]
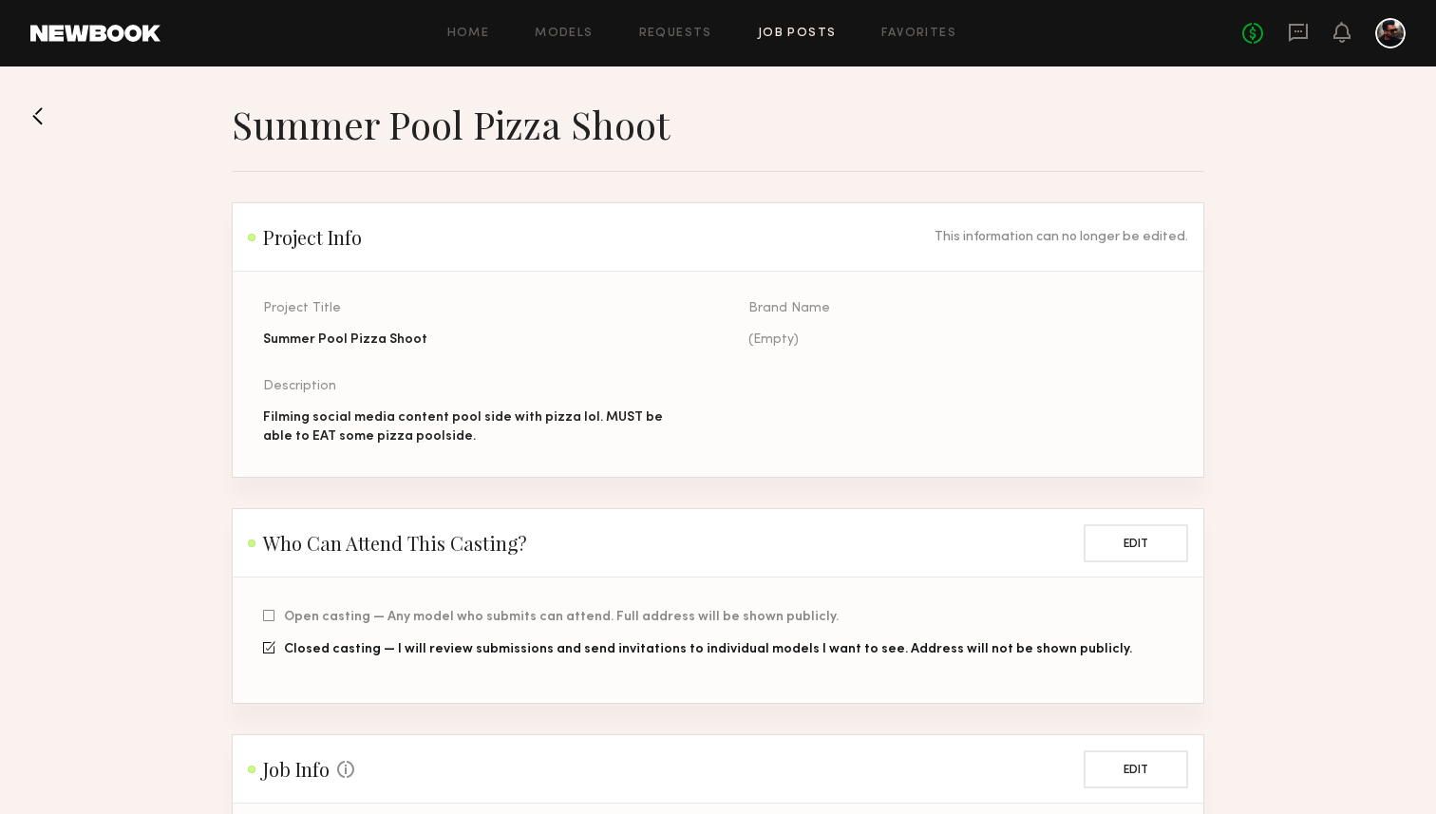
click at [42, 112] on button at bounding box center [45, 116] width 30 height 30
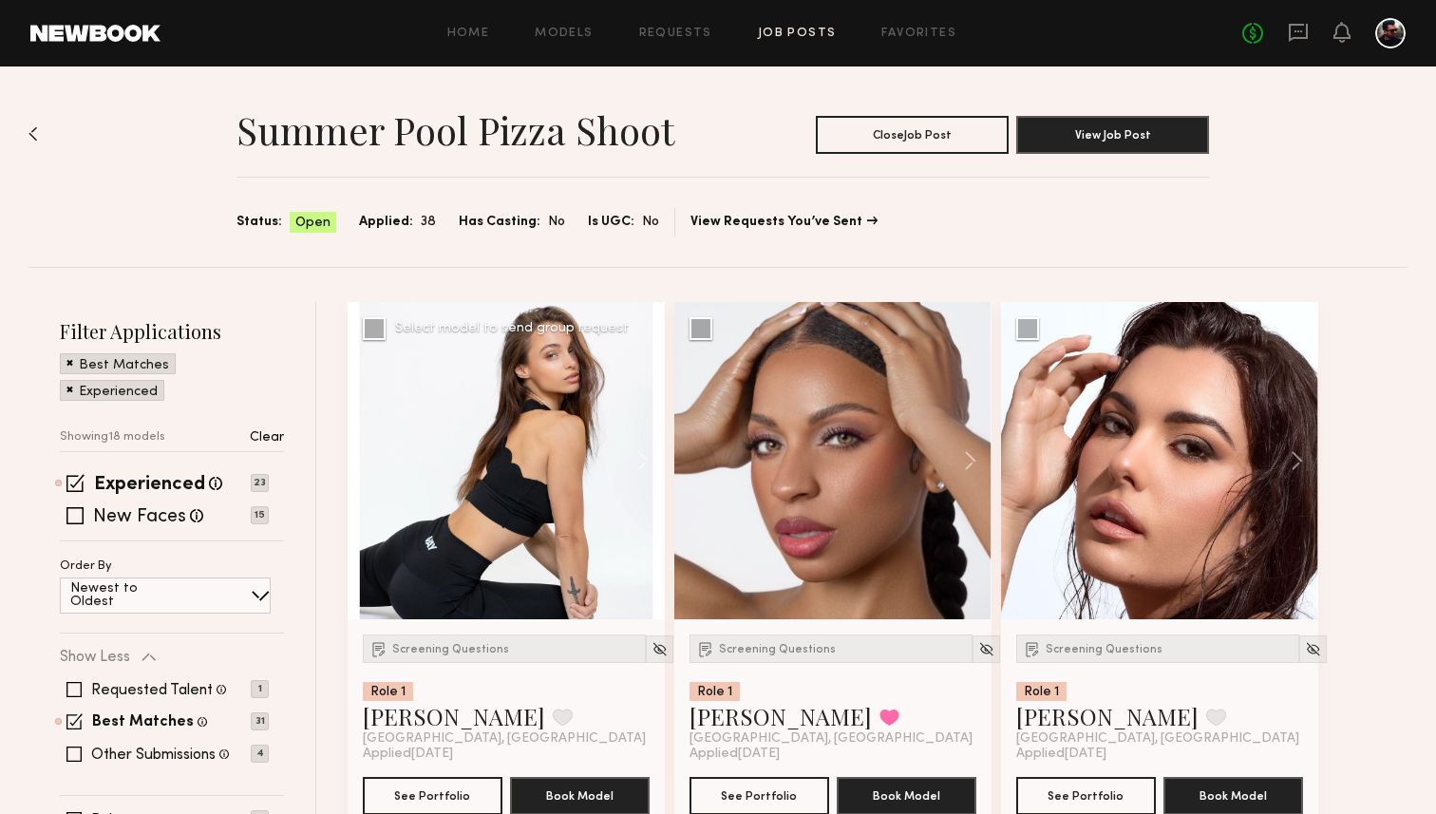
click at [594, 413] on div at bounding box center [506, 460] width 317 height 317
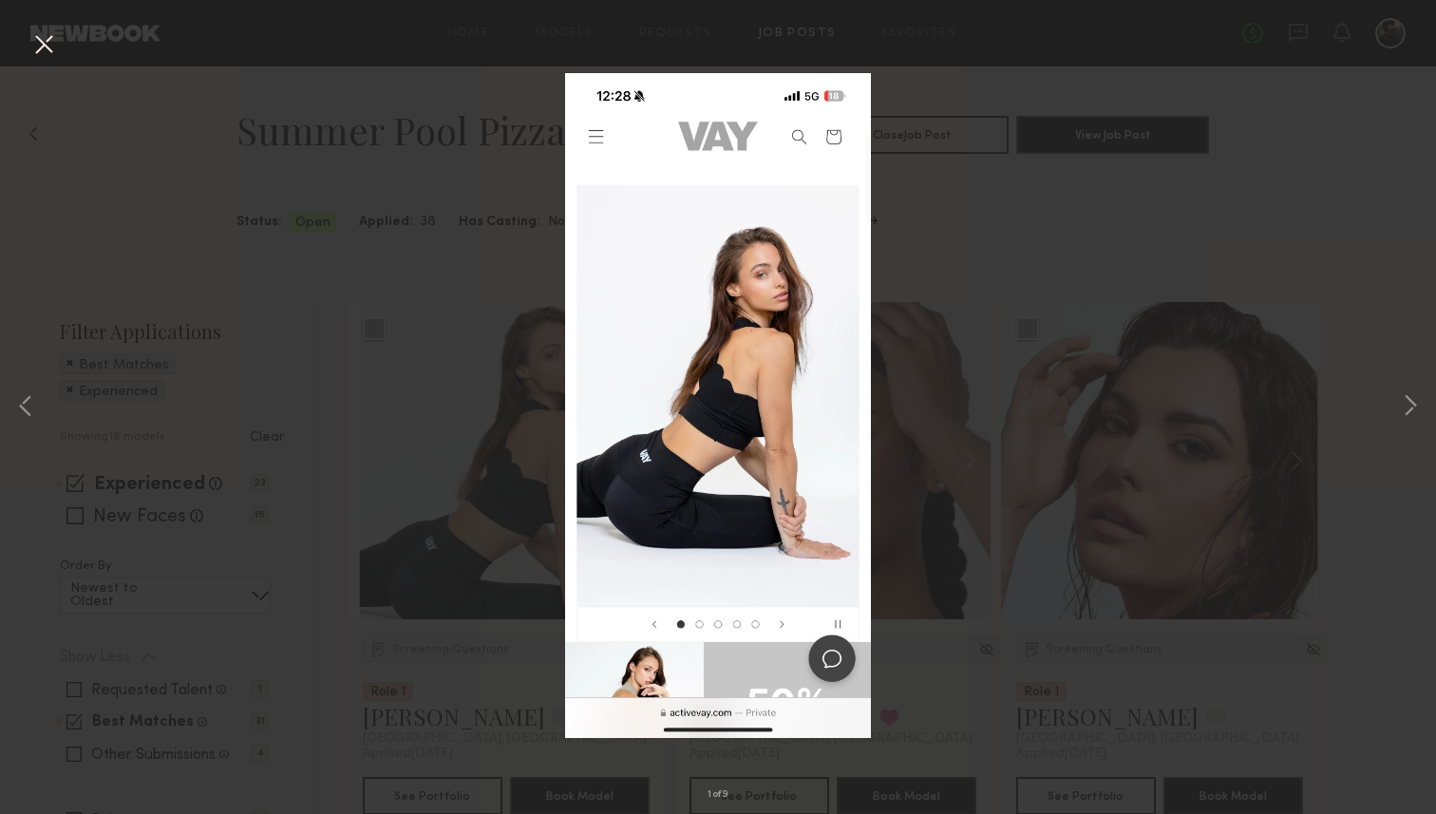
click at [37, 32] on button at bounding box center [43, 45] width 30 height 34
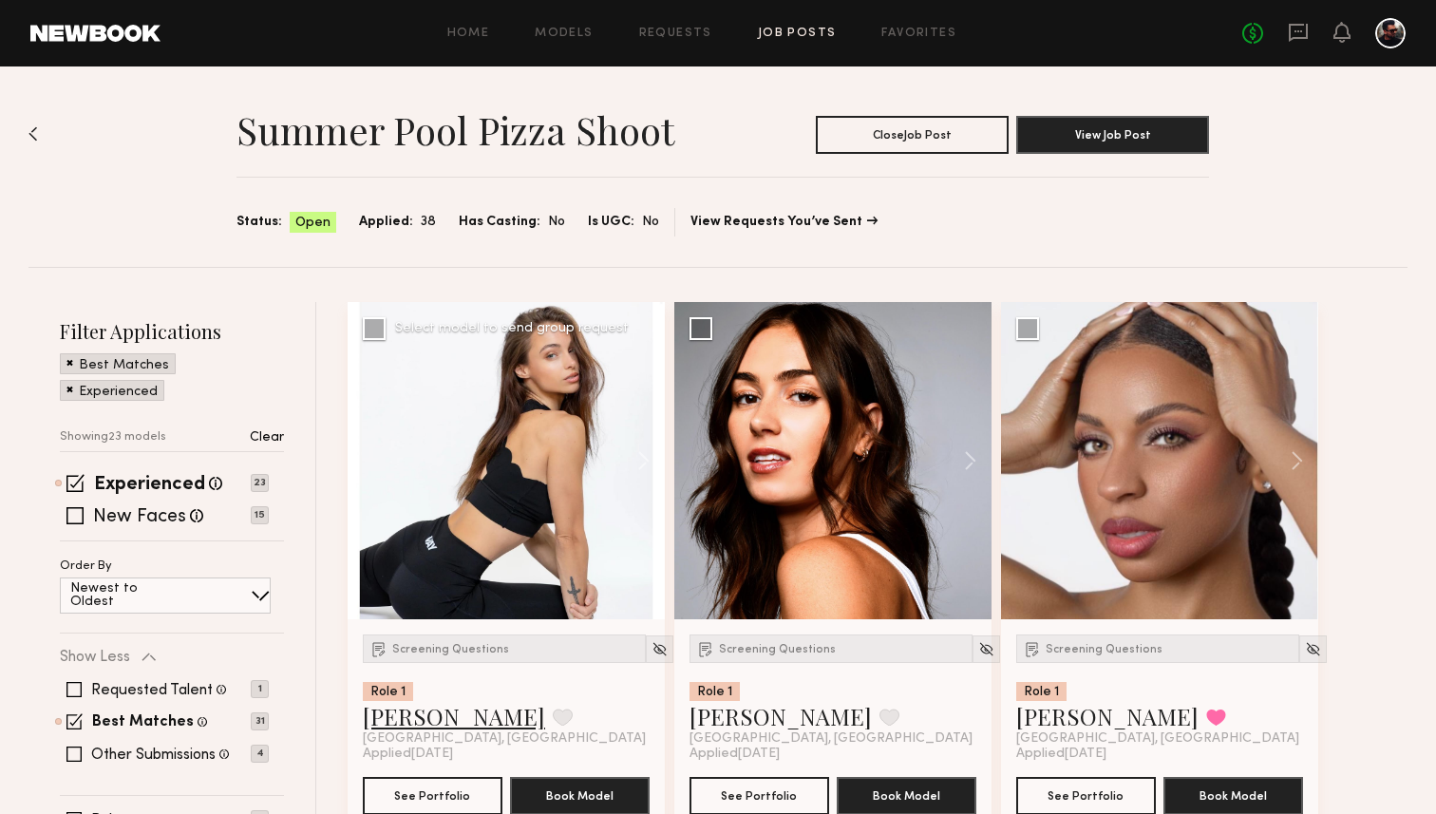
click at [404, 708] on link "[PERSON_NAME]" at bounding box center [454, 716] width 182 height 30
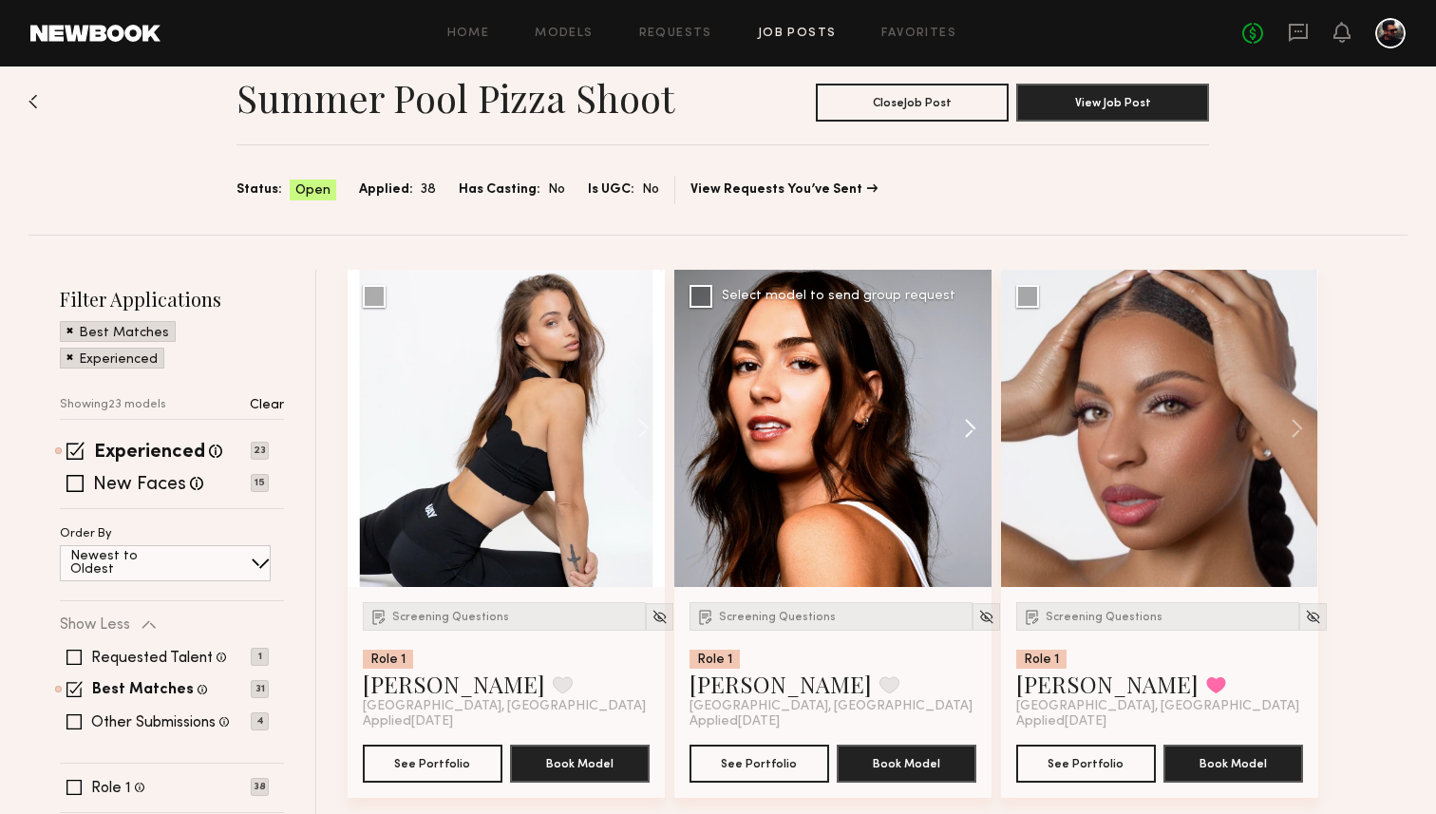
click at [978, 427] on button at bounding box center [961, 428] width 61 height 317
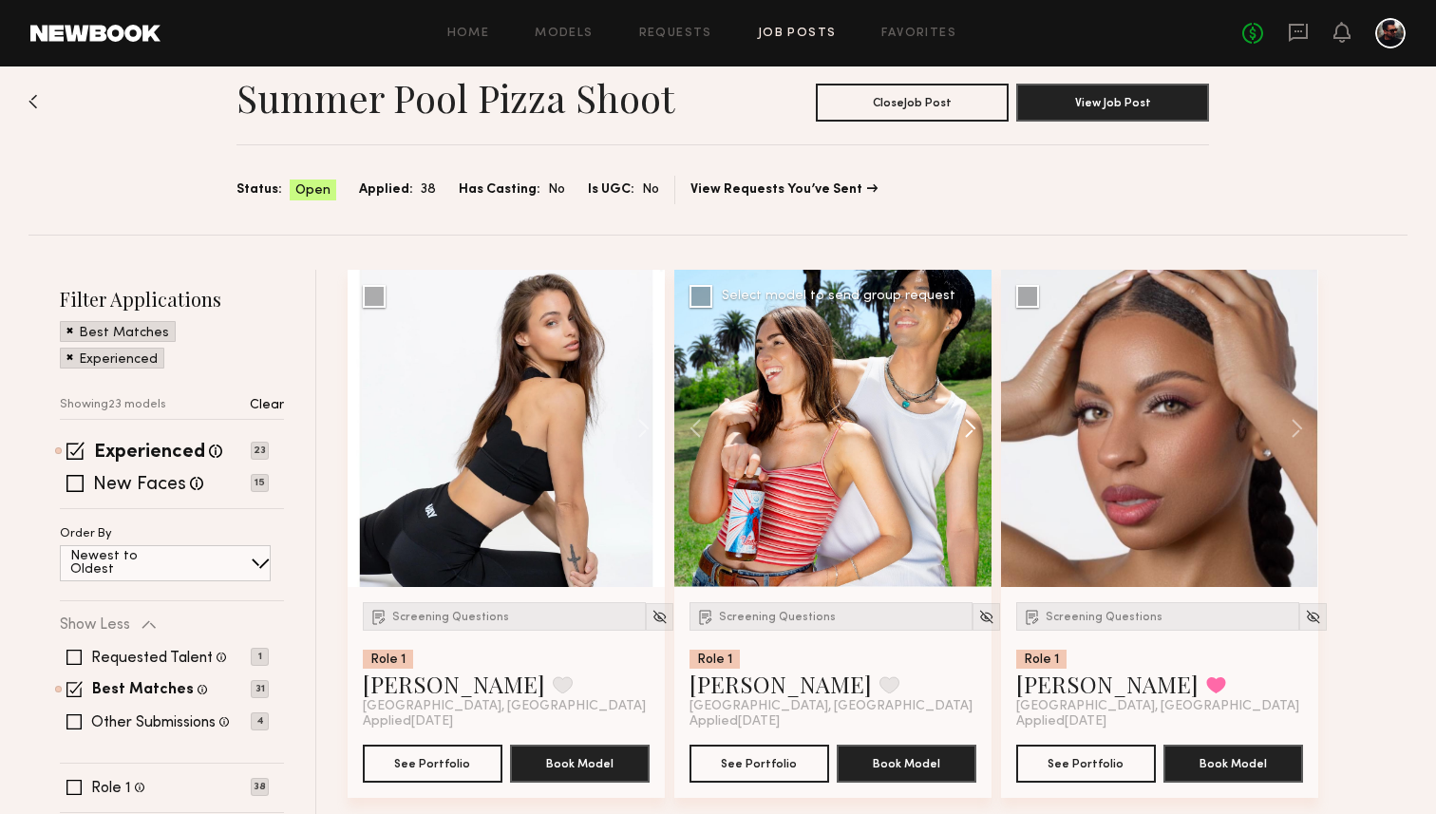
click at [978, 427] on button at bounding box center [961, 428] width 61 height 317
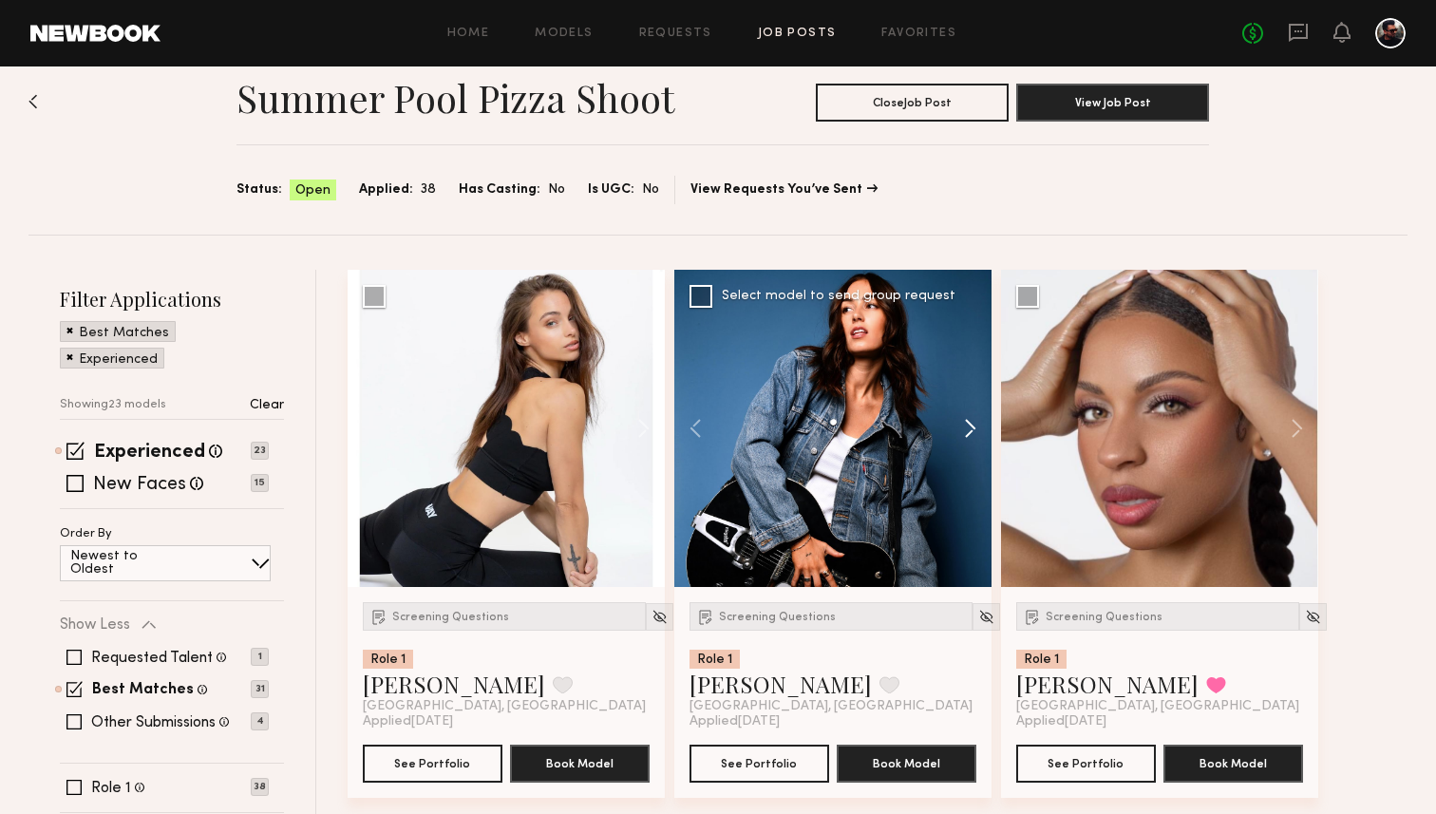
click at [978, 427] on button at bounding box center [961, 428] width 61 height 317
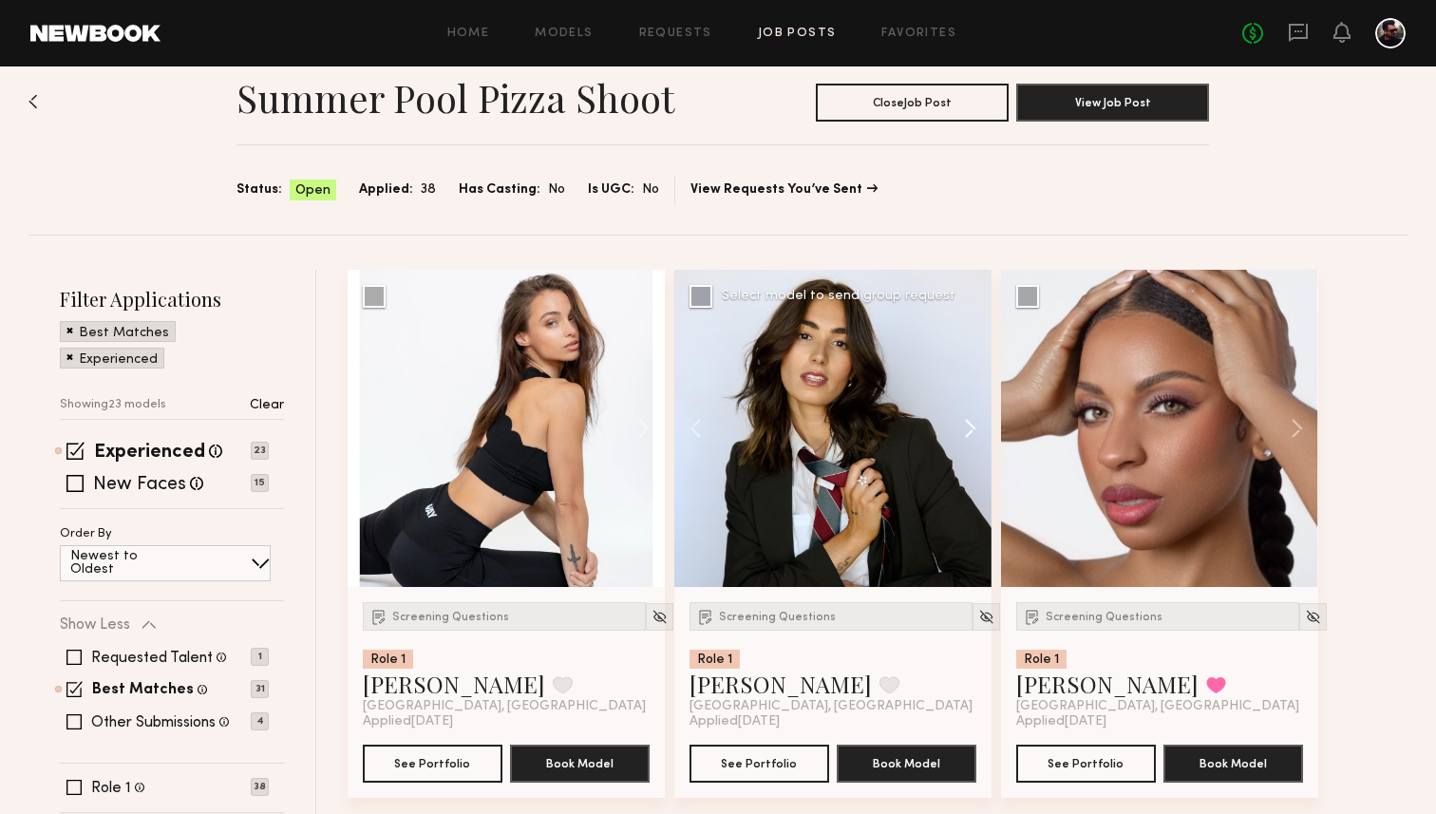
click at [978, 427] on button at bounding box center [961, 428] width 61 height 317
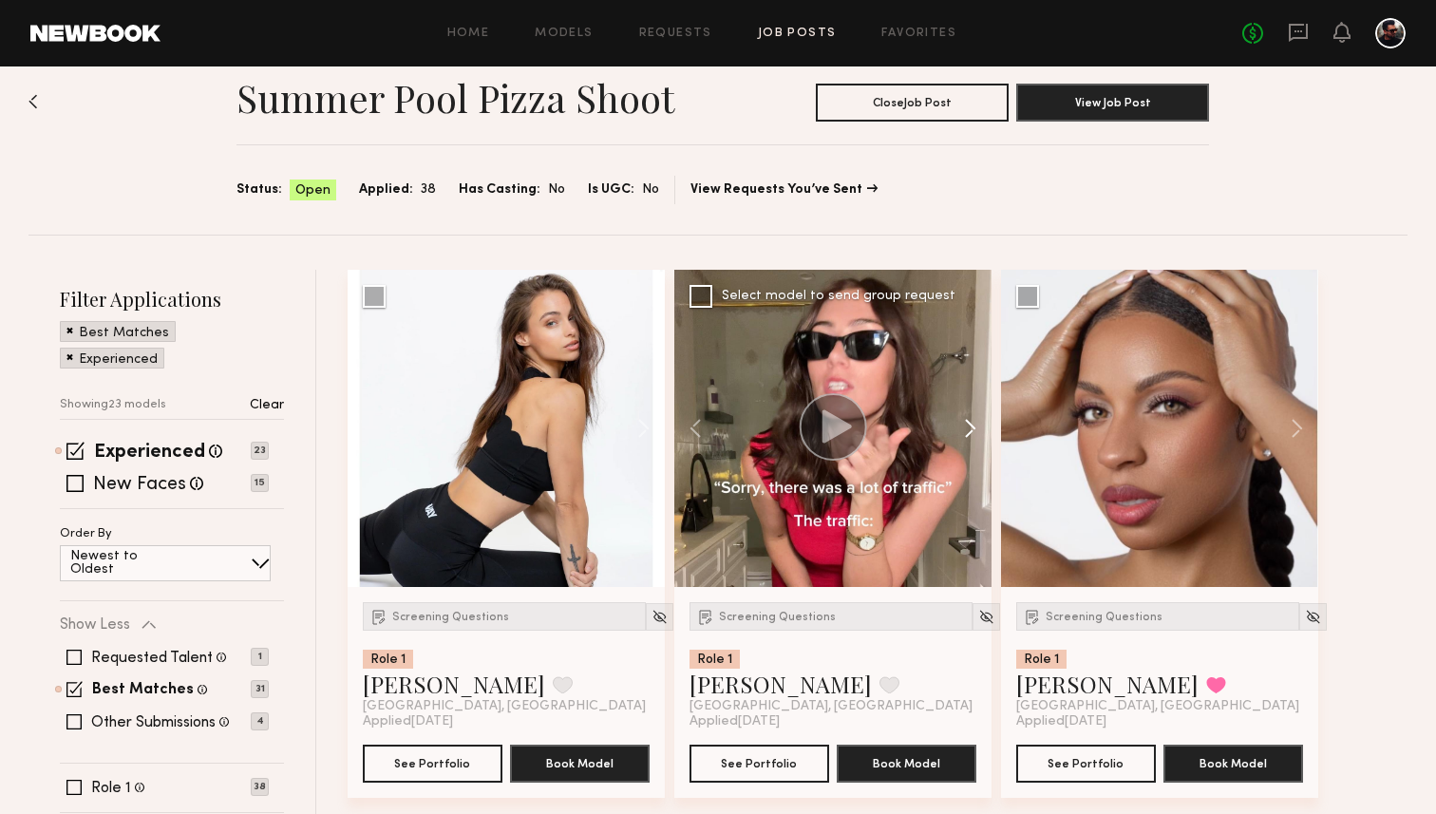
click at [978, 427] on button at bounding box center [961, 428] width 61 height 317
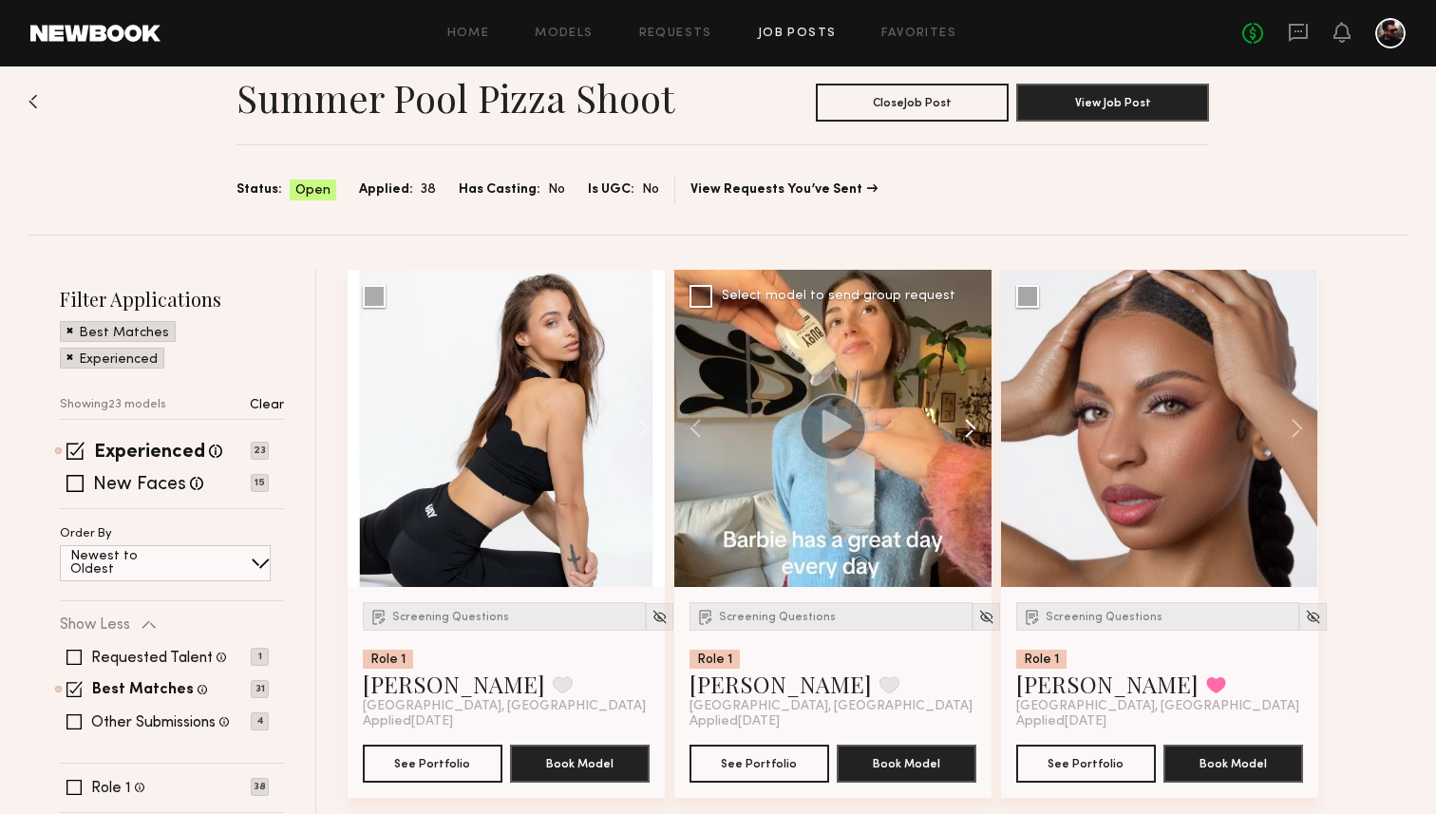
click at [978, 427] on button at bounding box center [961, 428] width 61 height 317
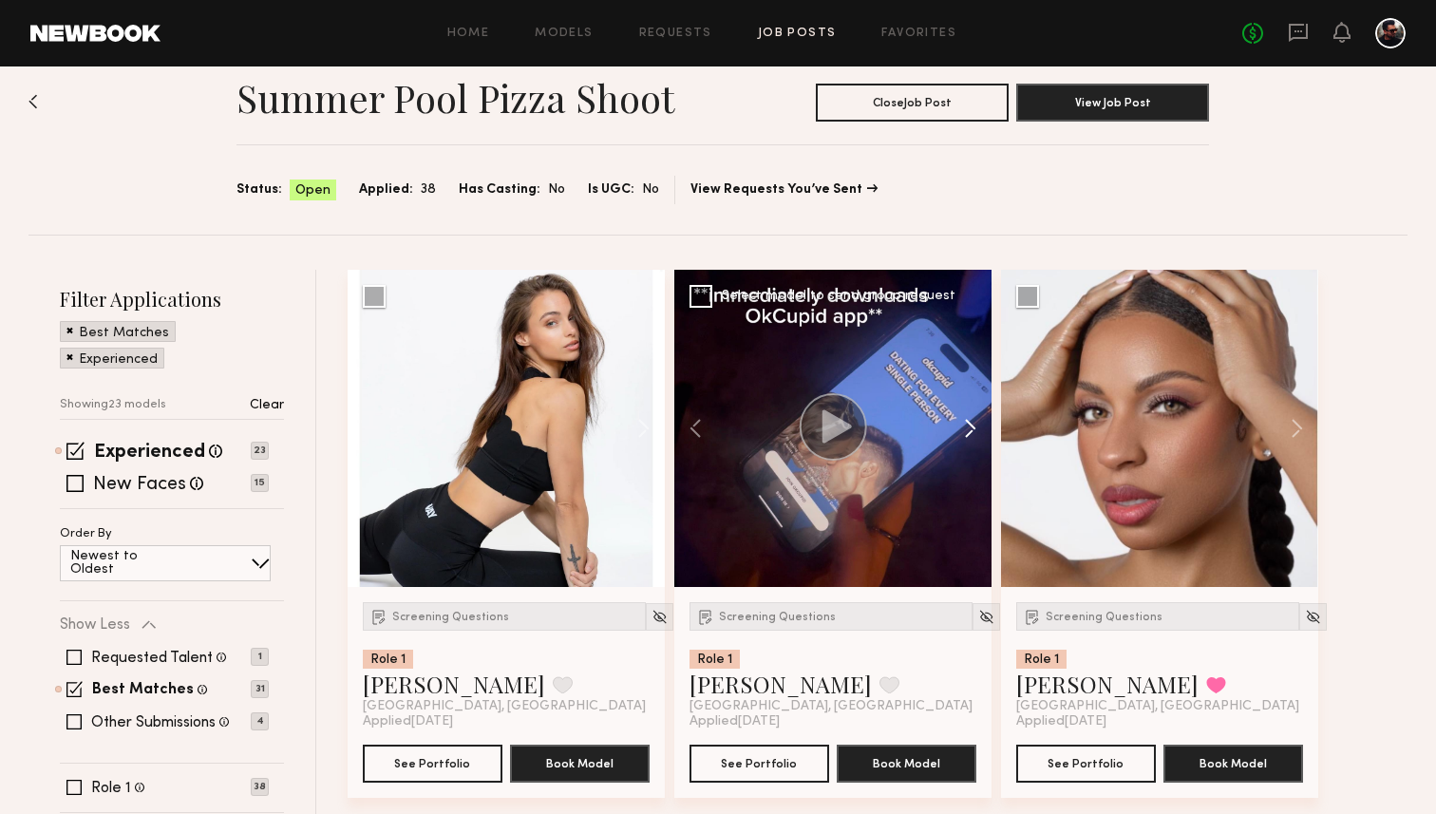
click at [978, 427] on button at bounding box center [961, 428] width 61 height 317
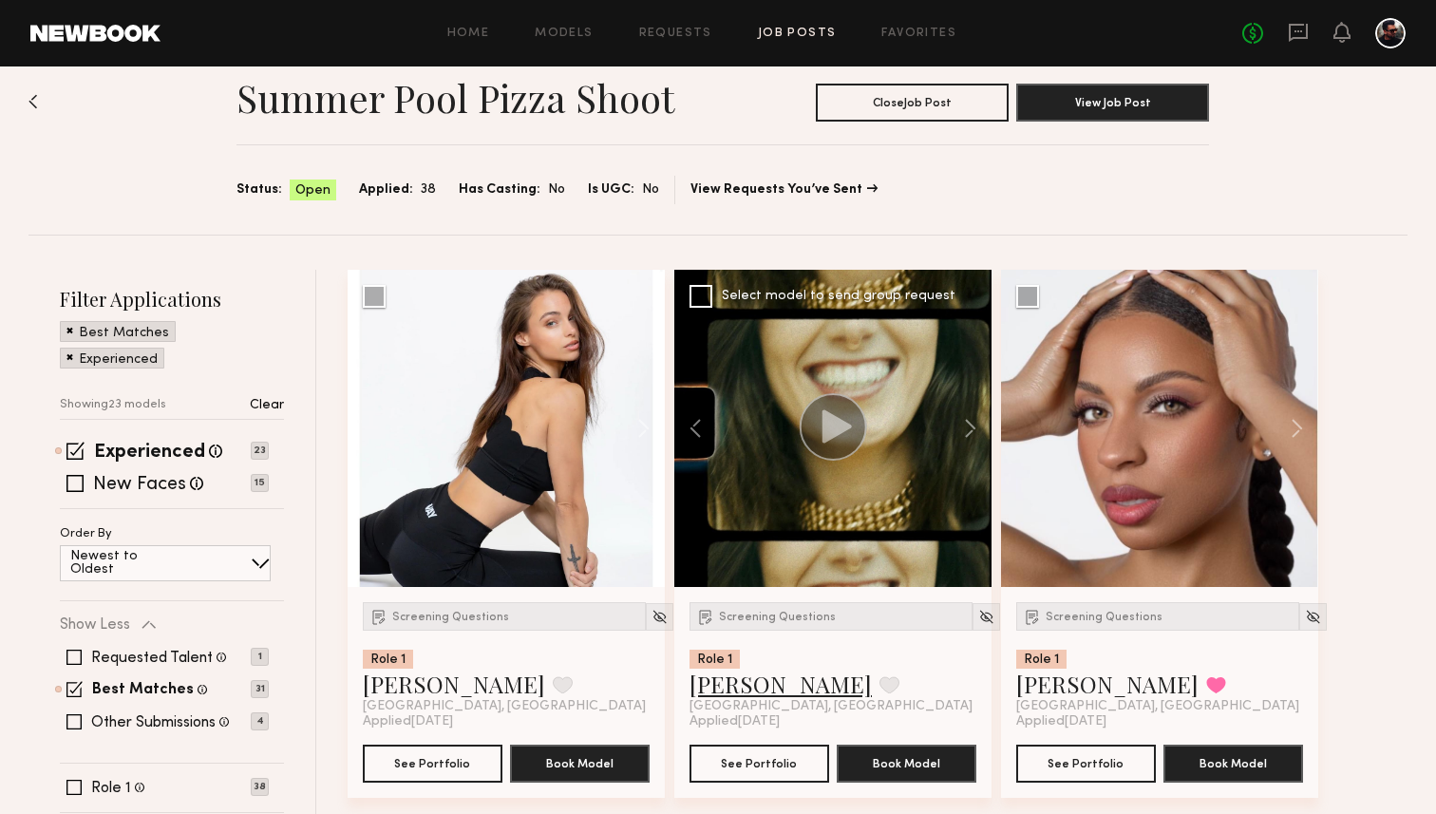
click at [706, 682] on link "Lauren G." at bounding box center [780, 684] width 182 height 30
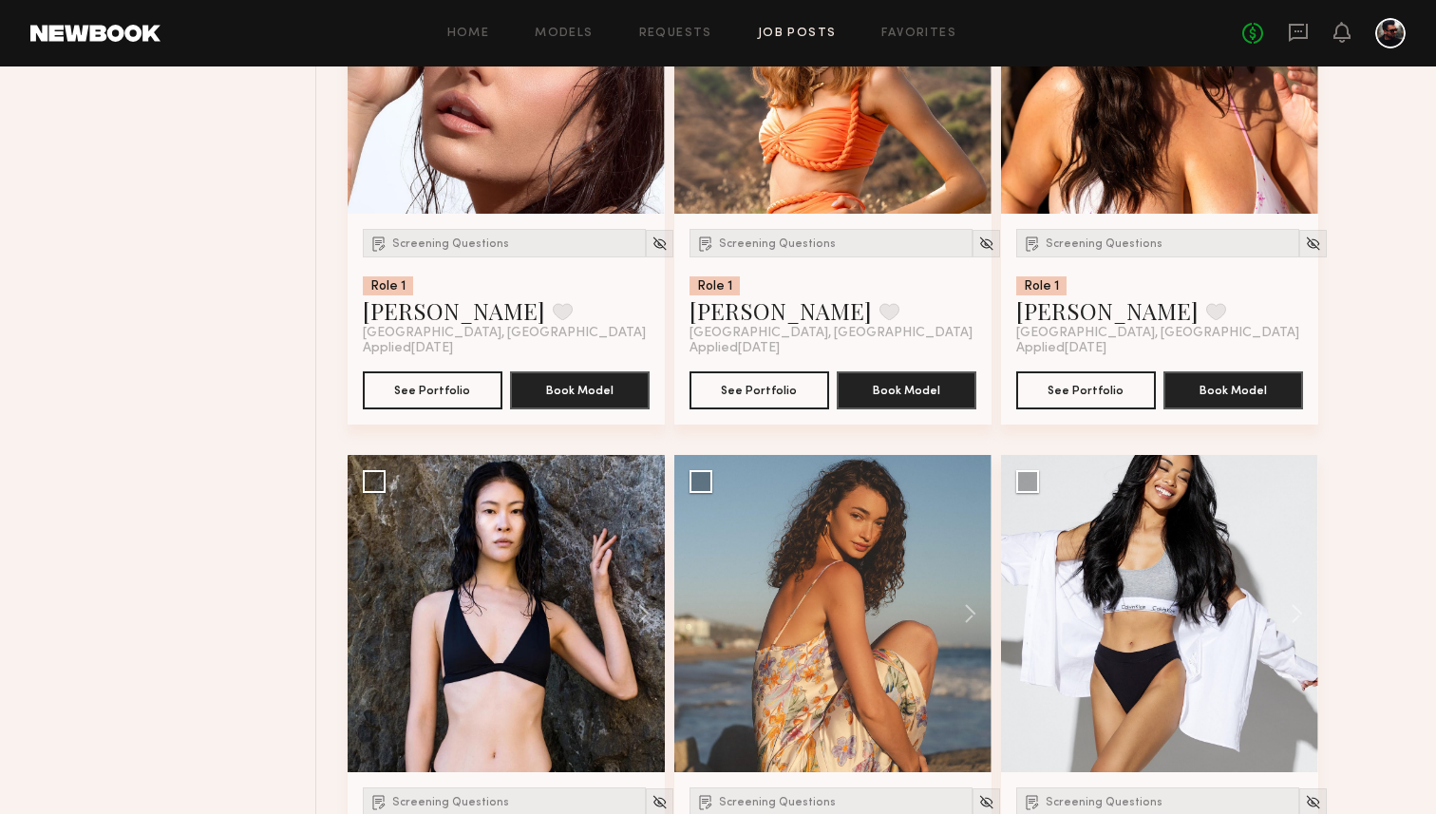
scroll to position [908, 0]
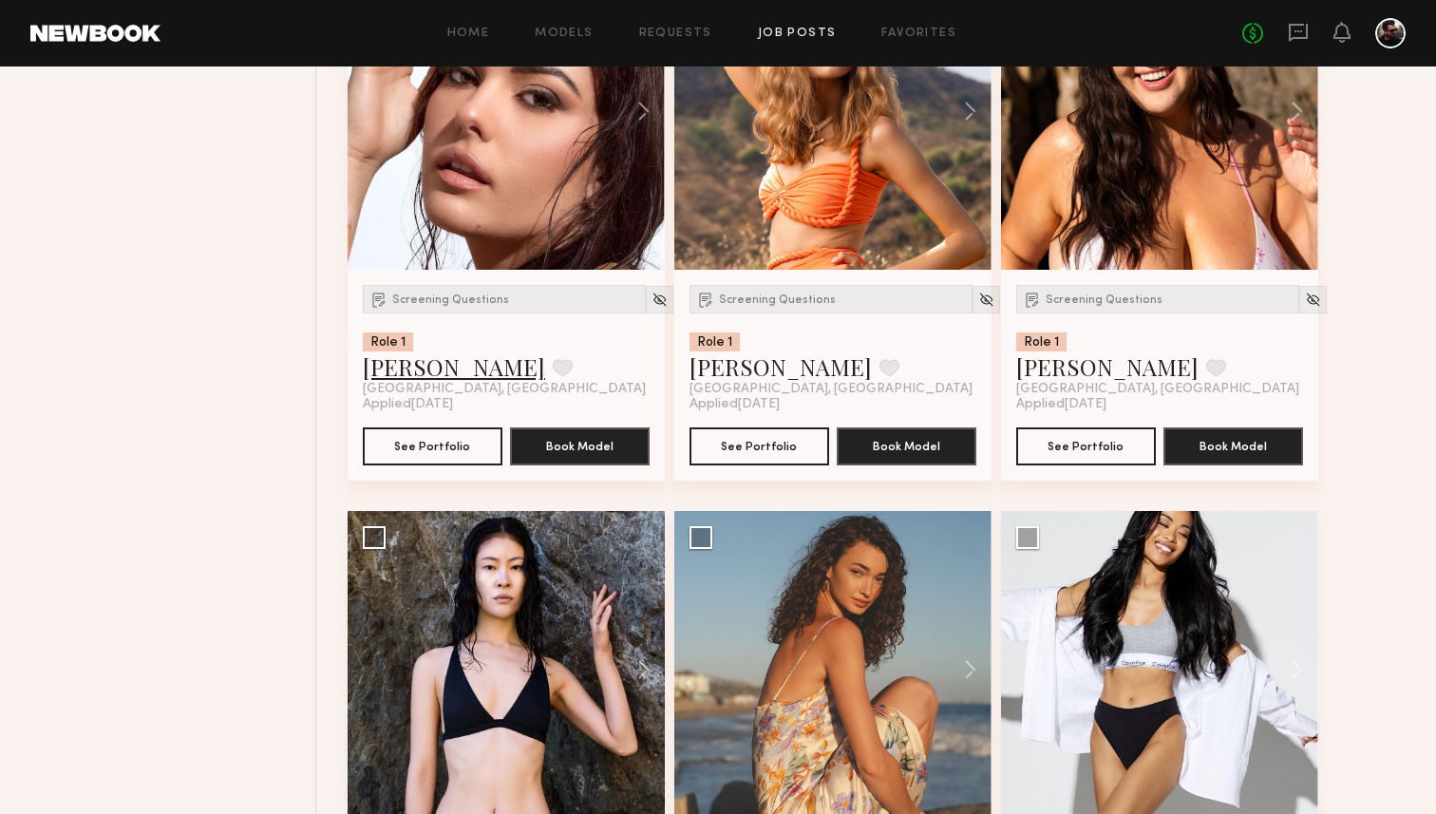
click at [427, 376] on link "[PERSON_NAME]" at bounding box center [454, 366] width 182 height 30
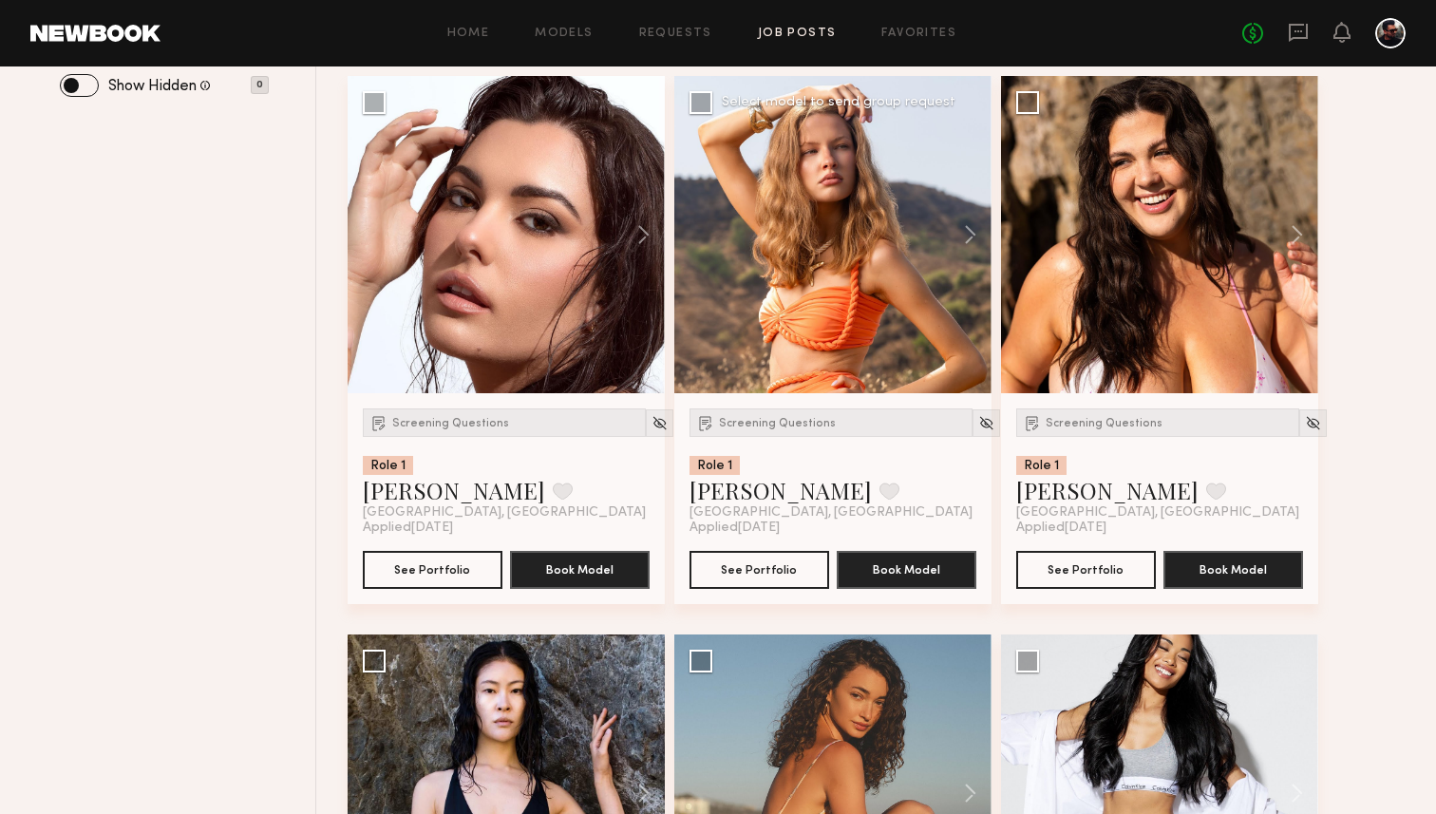
scroll to position [1138, 0]
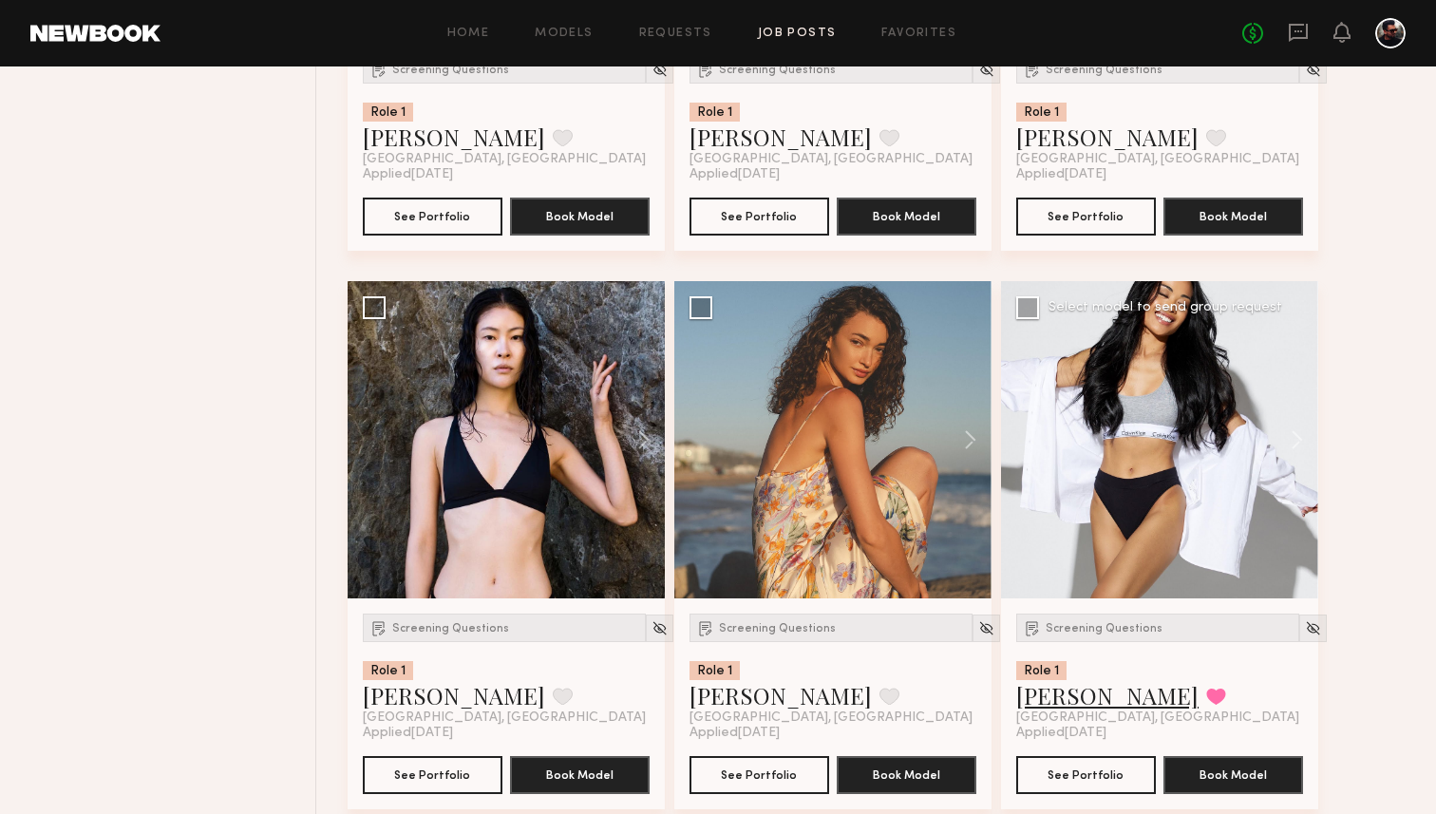
click at [1053, 697] on link "[PERSON_NAME]" at bounding box center [1107, 695] width 182 height 30
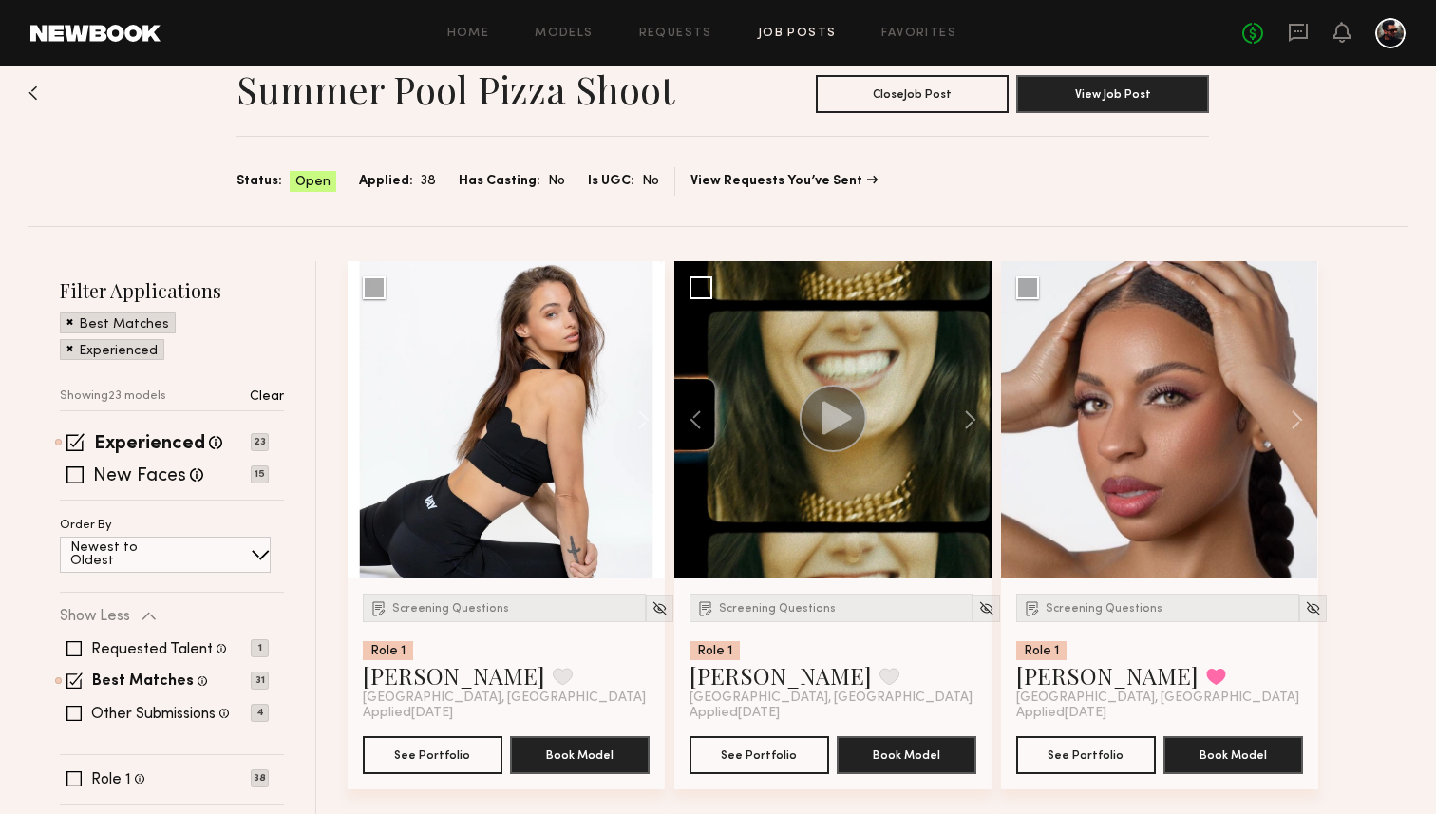
scroll to position [16, 0]
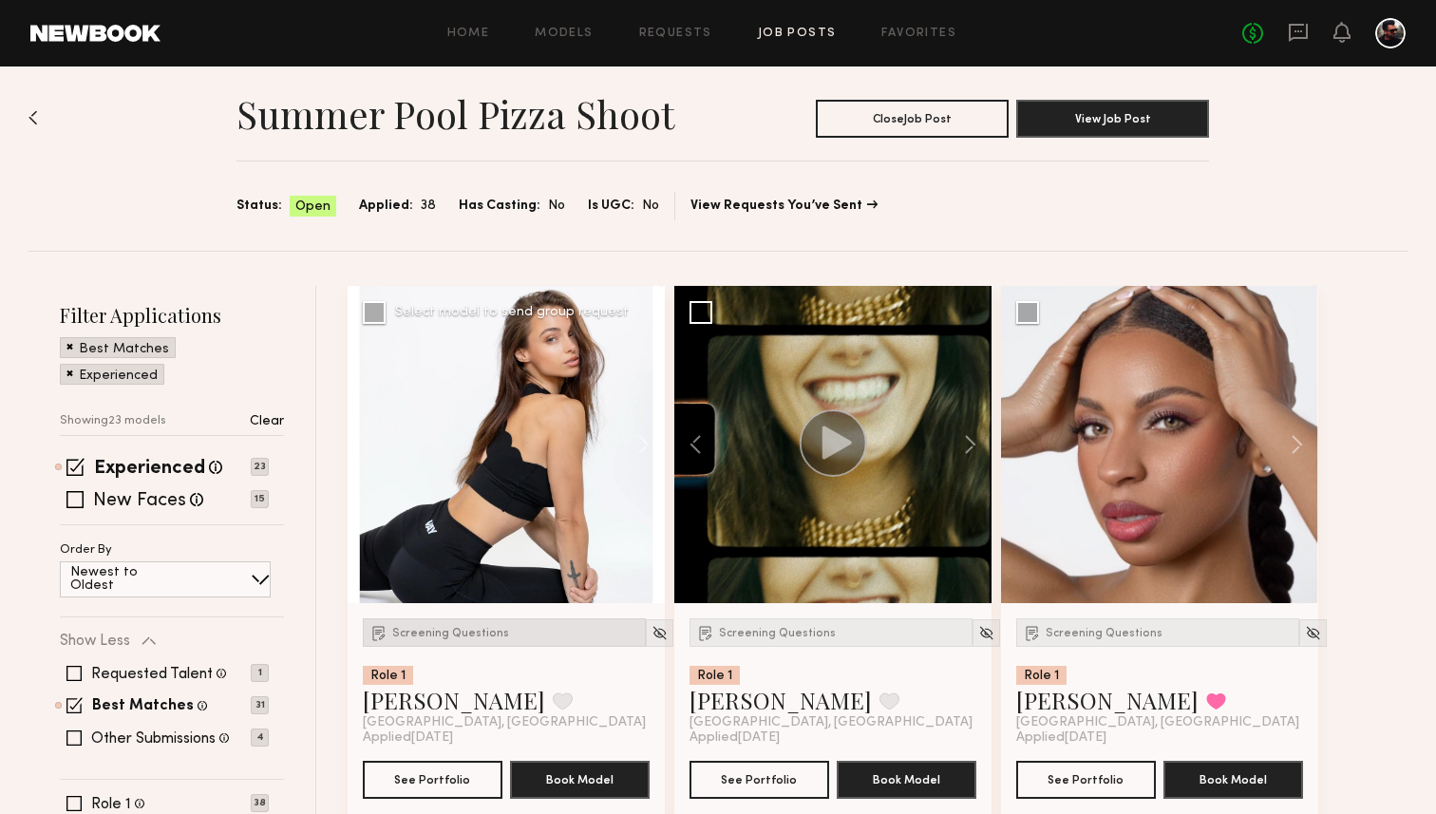
click at [457, 645] on div "Screening Questions" at bounding box center [504, 632] width 283 height 28
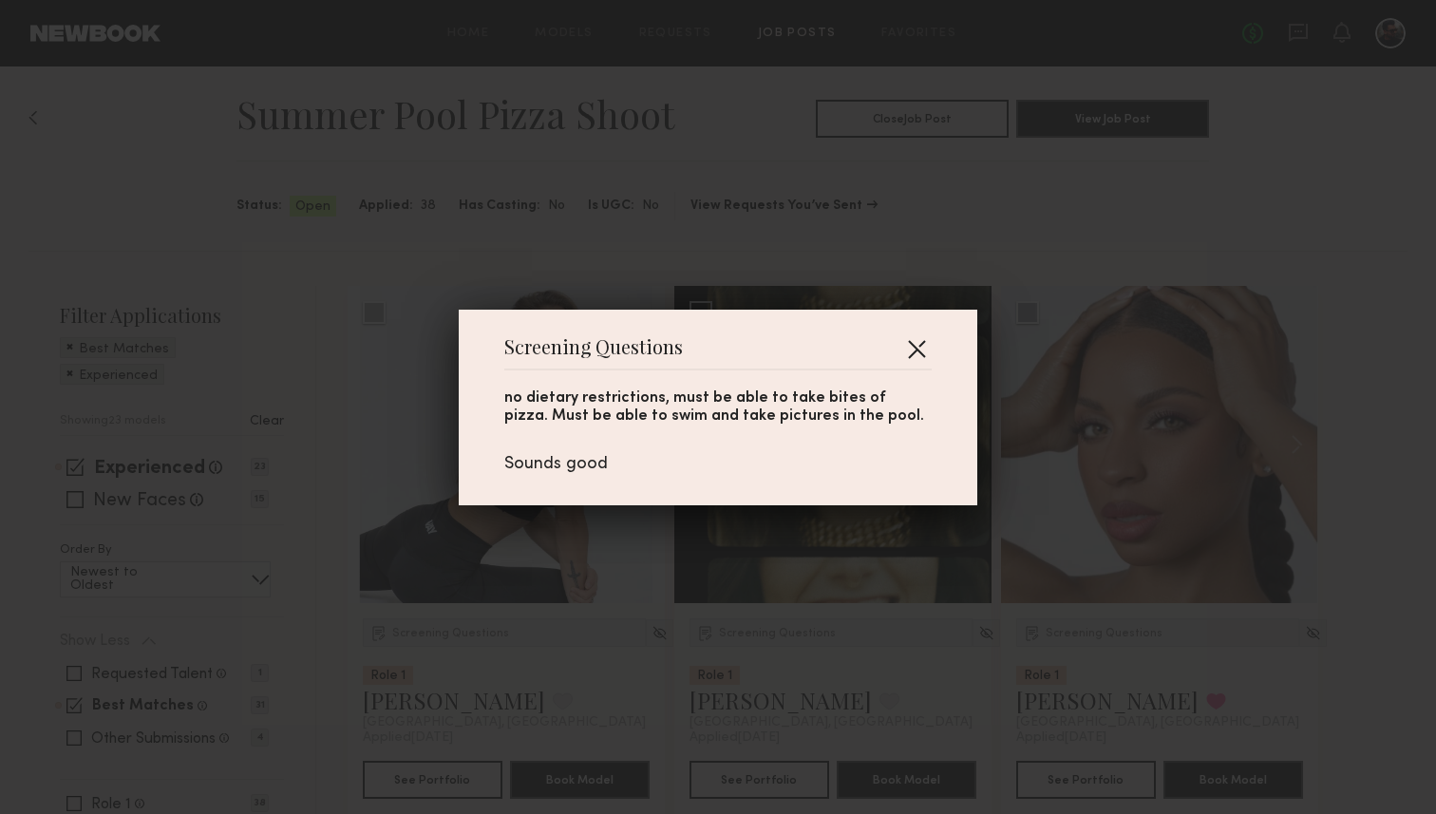
click at [914, 340] on button "button" at bounding box center [916, 348] width 30 height 30
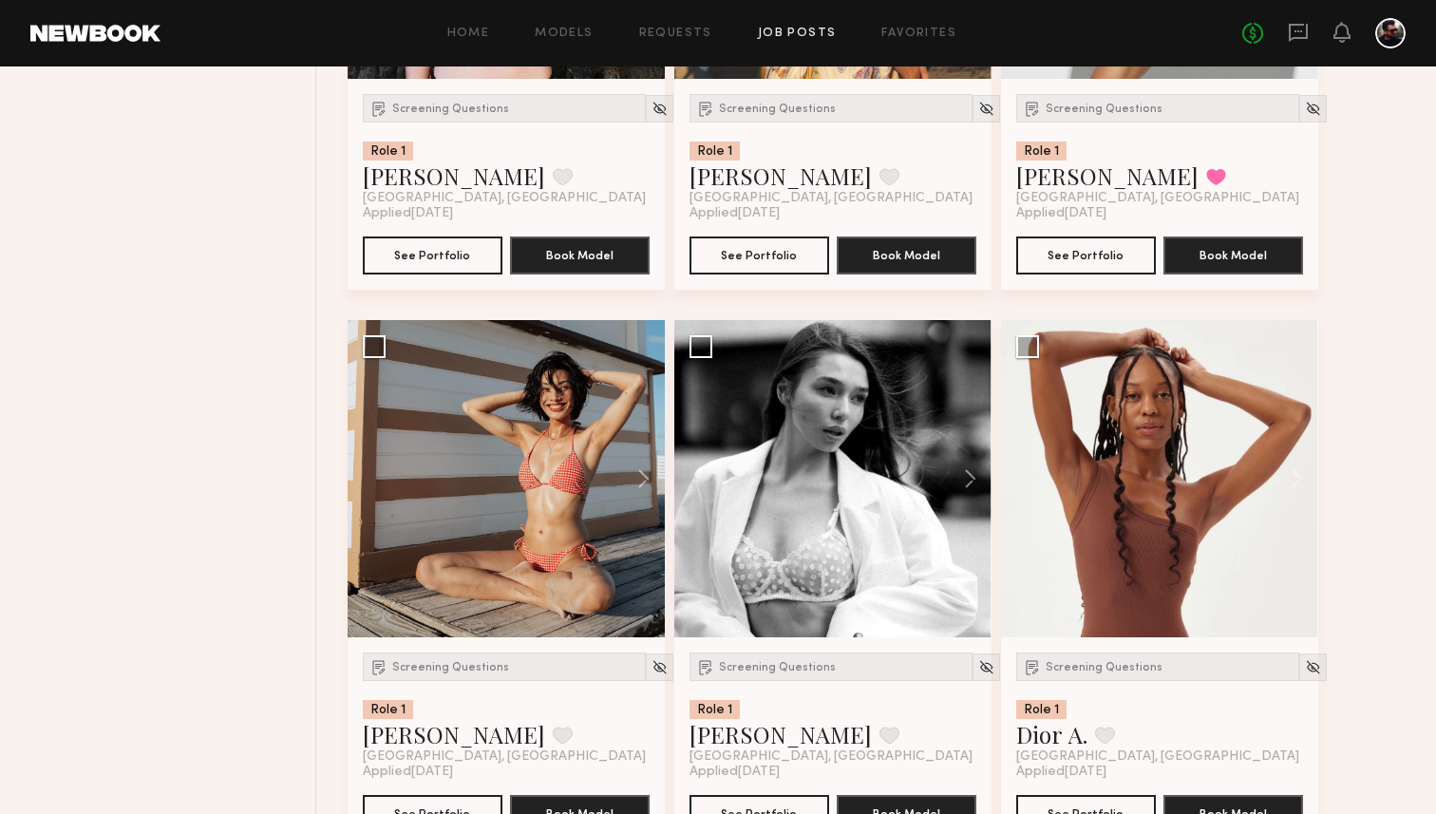
scroll to position [1828, 0]
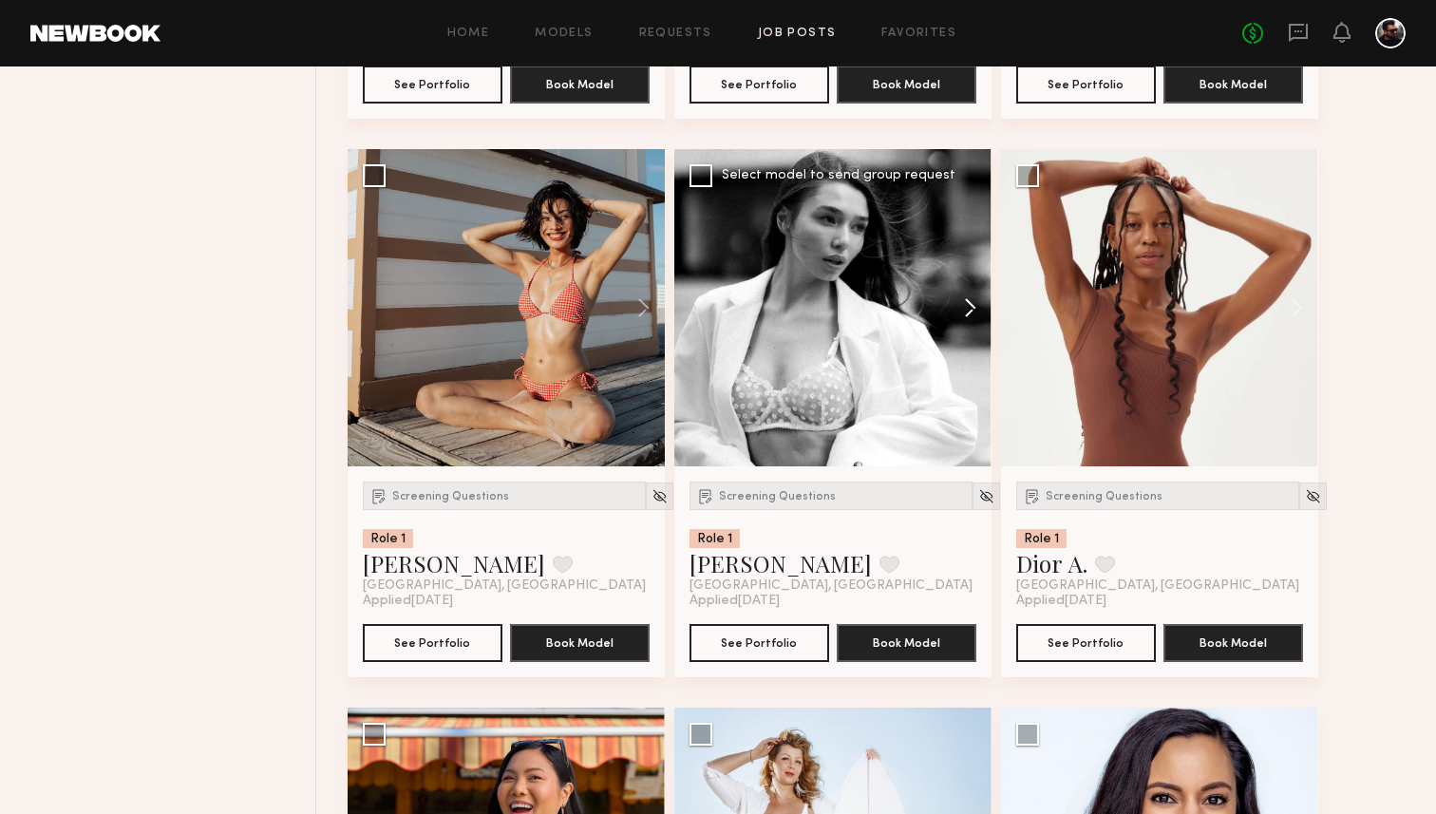
click at [963, 317] on button at bounding box center [961, 307] width 61 height 317
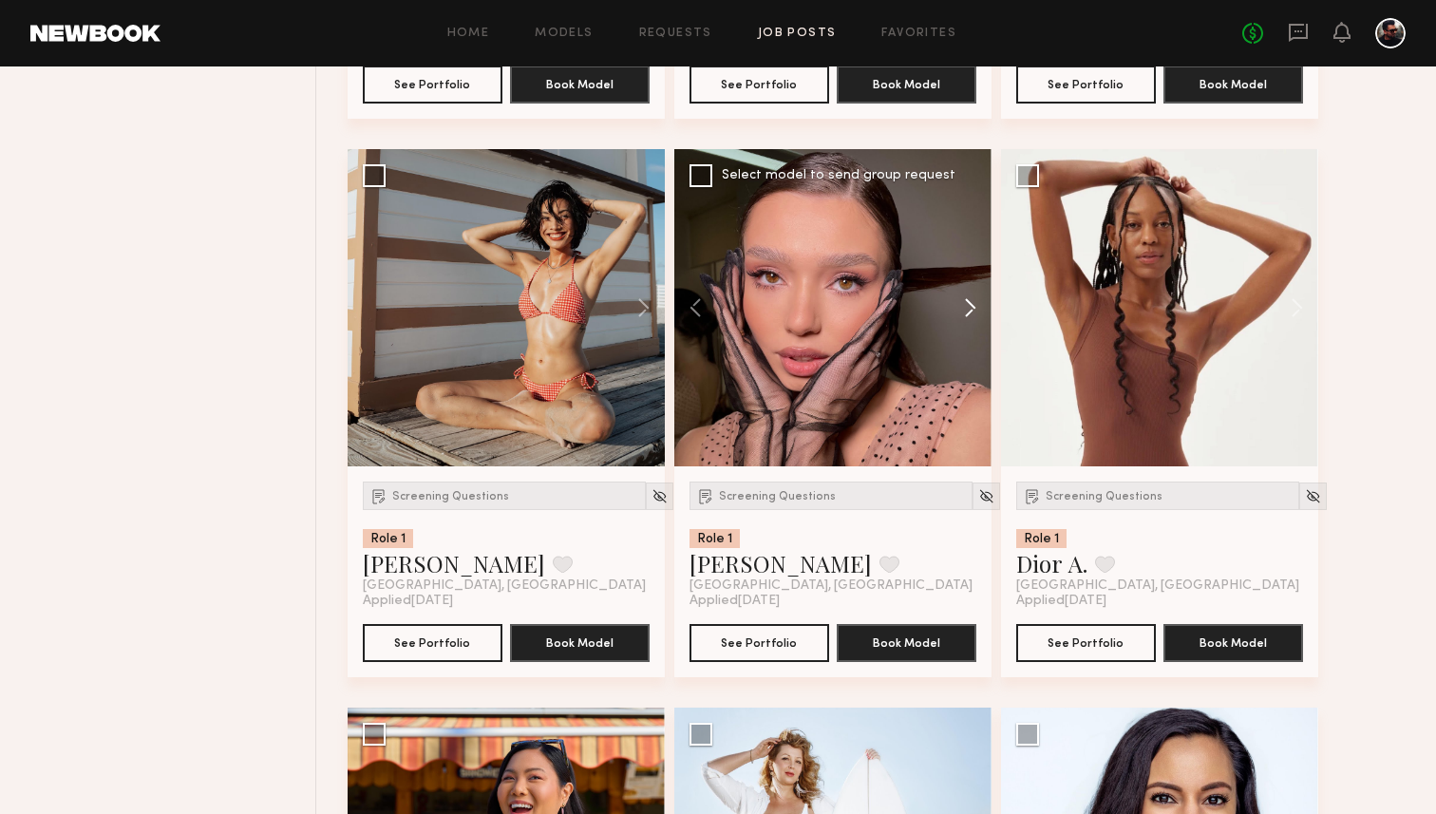
click at [963, 317] on button at bounding box center [961, 307] width 61 height 317
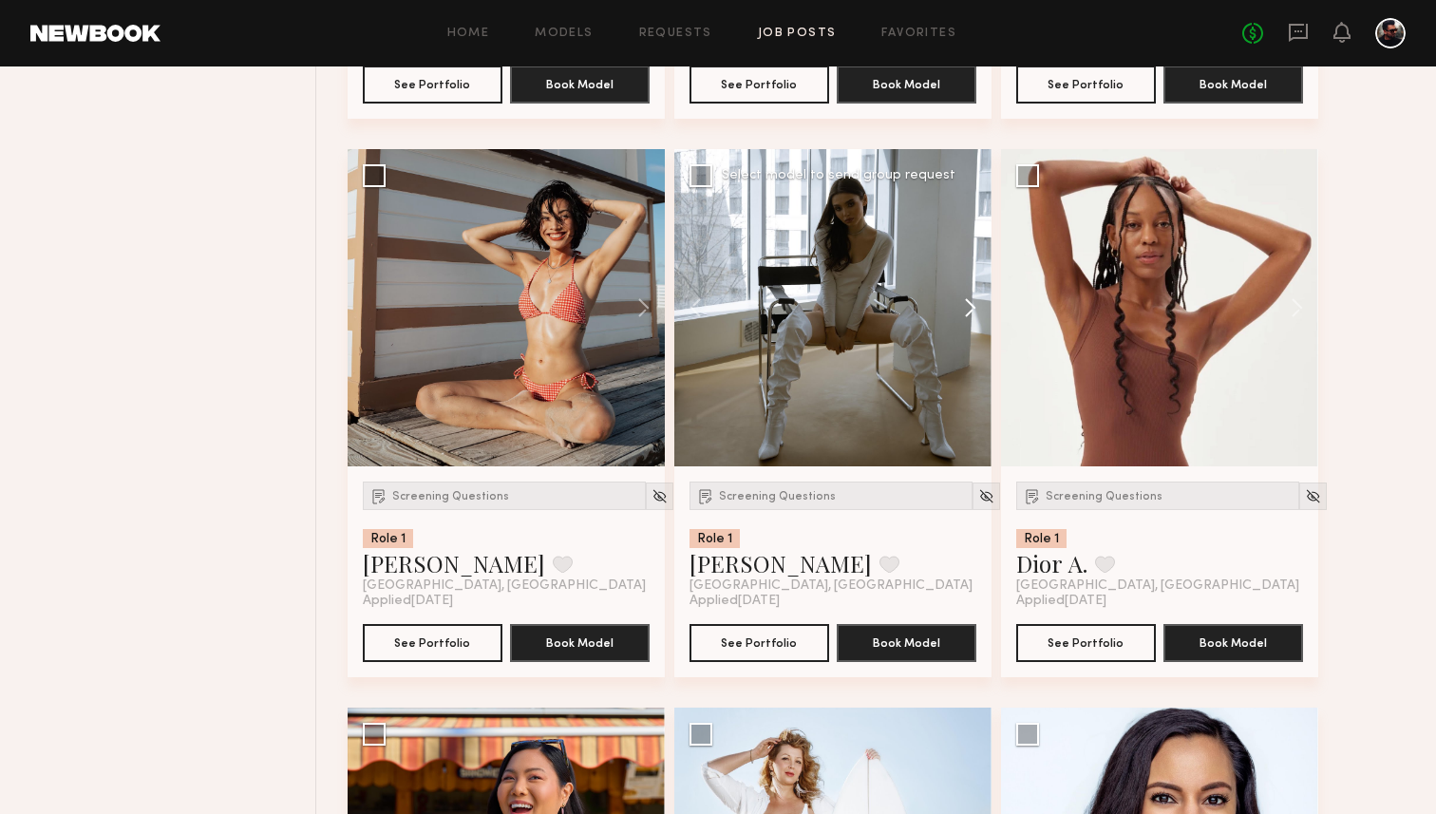
click at [963, 317] on button at bounding box center [961, 307] width 61 height 317
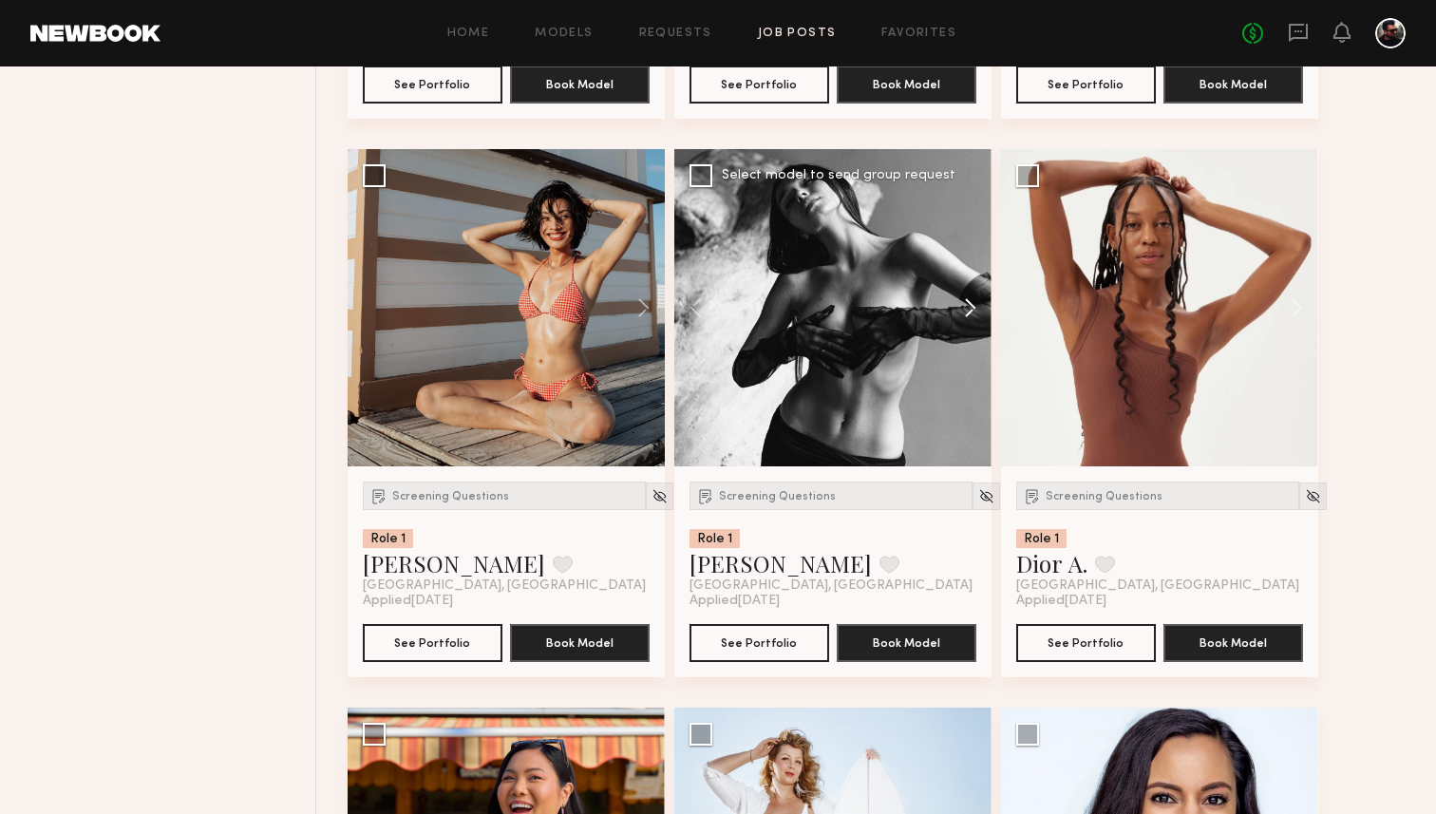
click at [963, 317] on button at bounding box center [961, 307] width 61 height 317
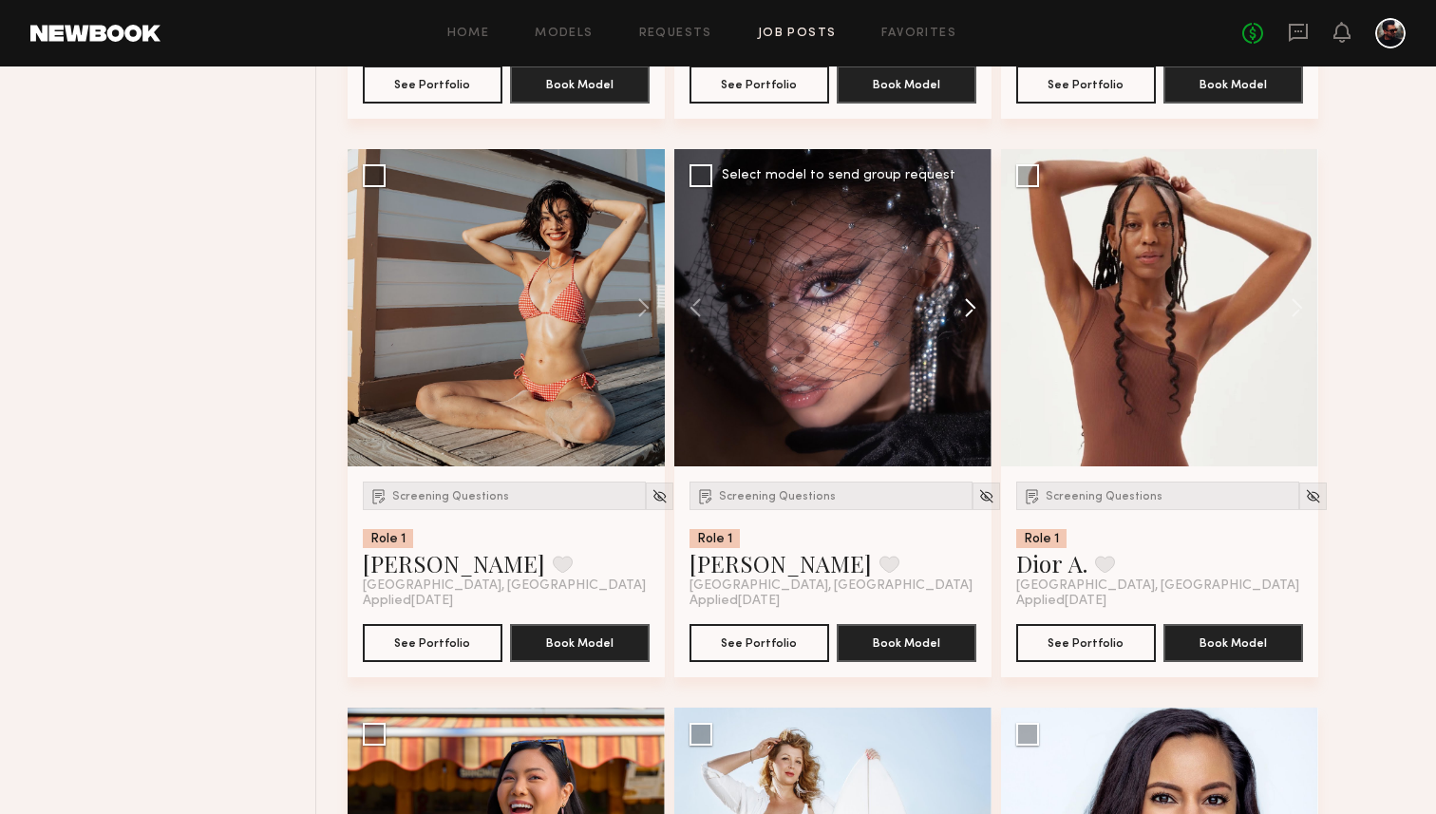
click at [963, 317] on button at bounding box center [961, 307] width 61 height 317
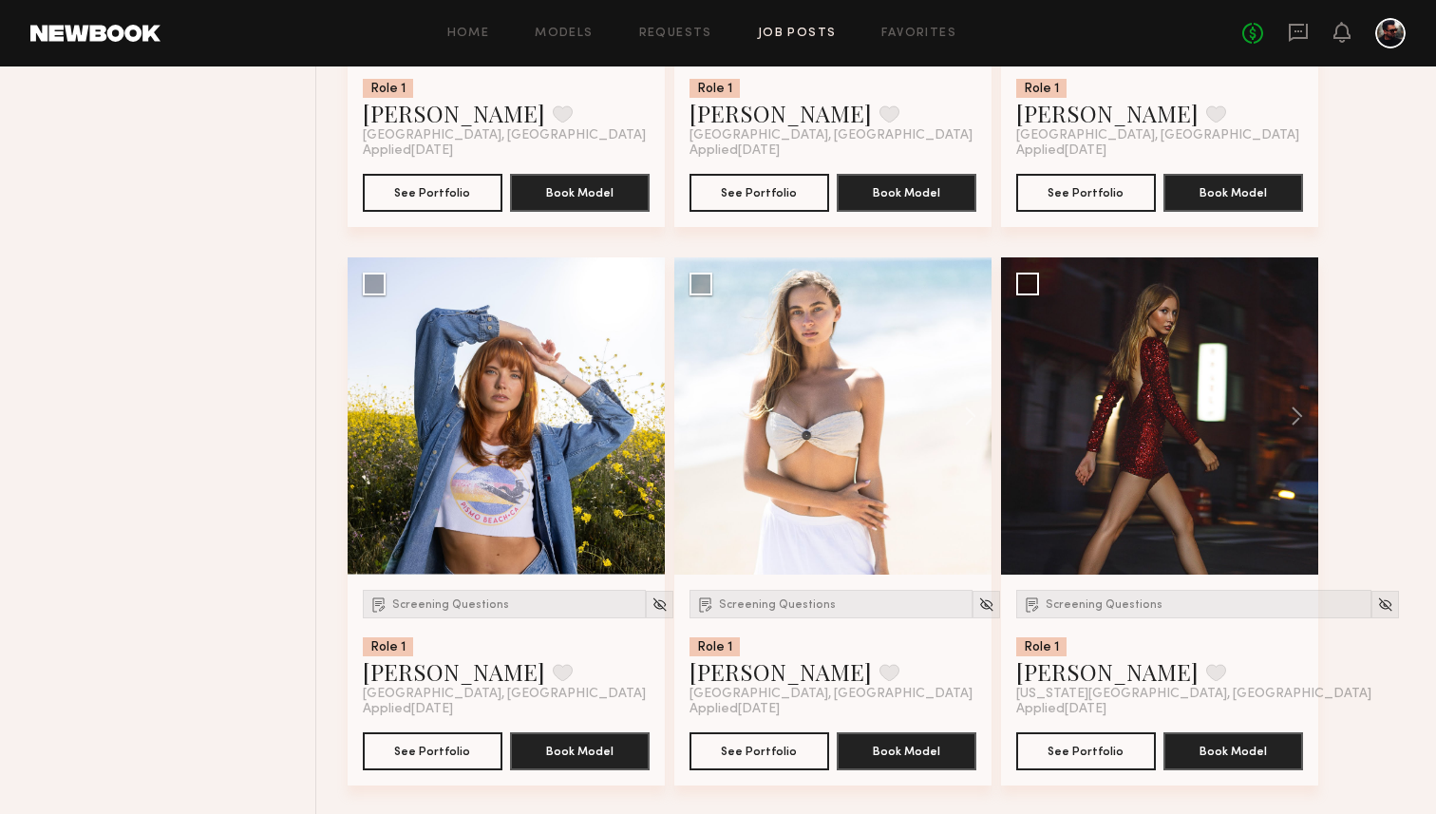
scroll to position [2865, 0]
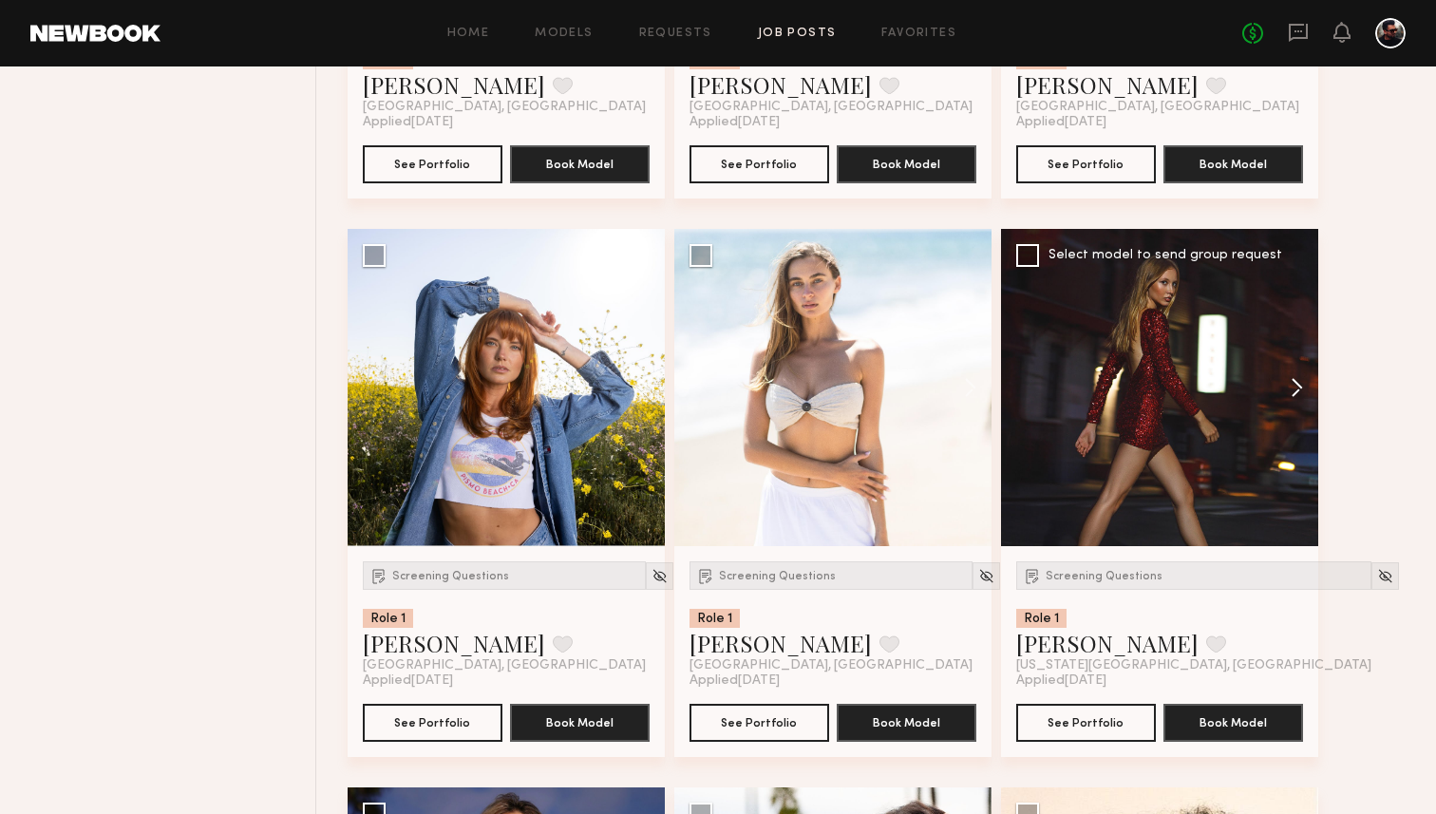
click at [1297, 385] on button at bounding box center [1287, 387] width 61 height 317
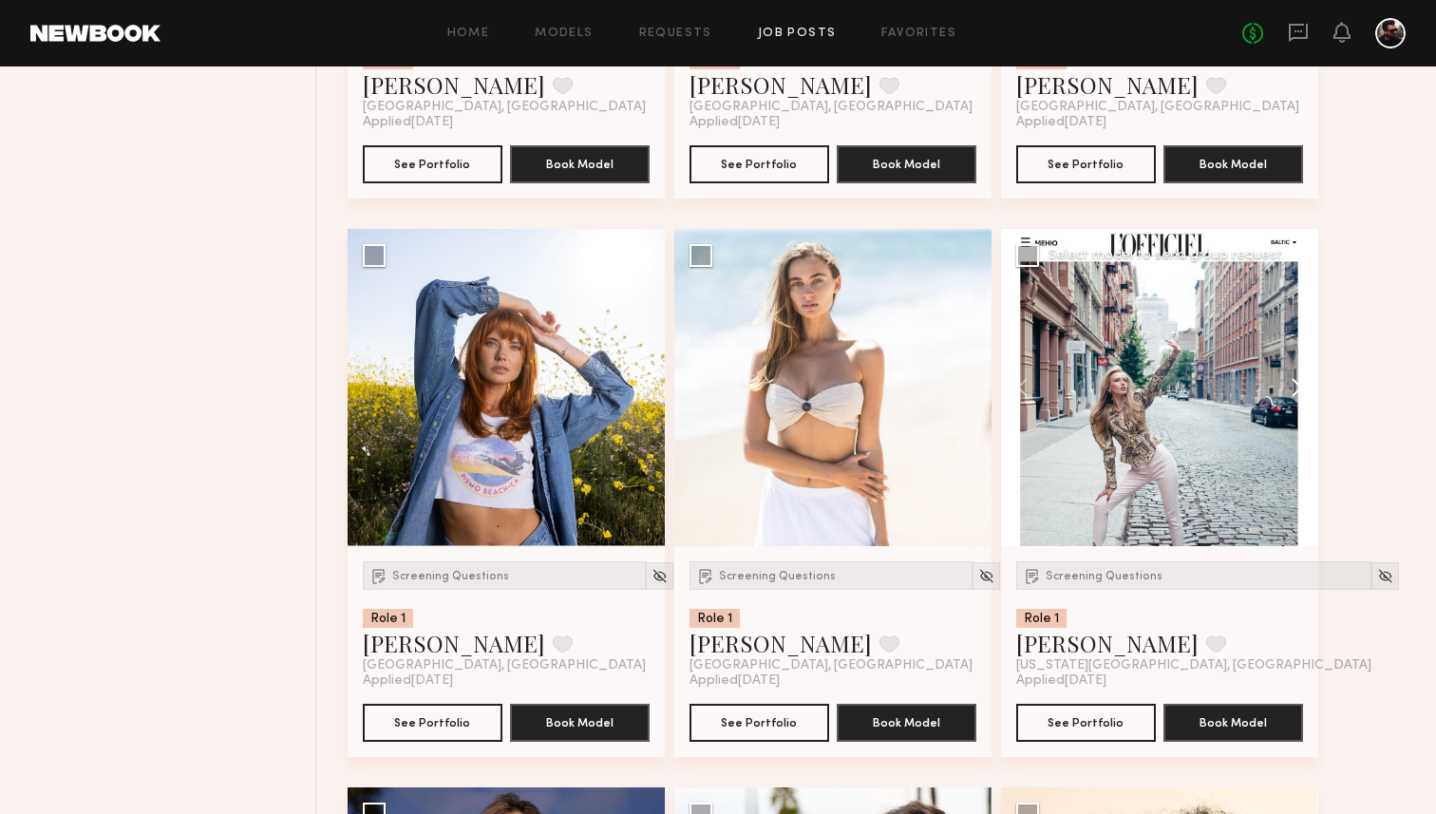
click at [1297, 385] on button at bounding box center [1287, 387] width 61 height 317
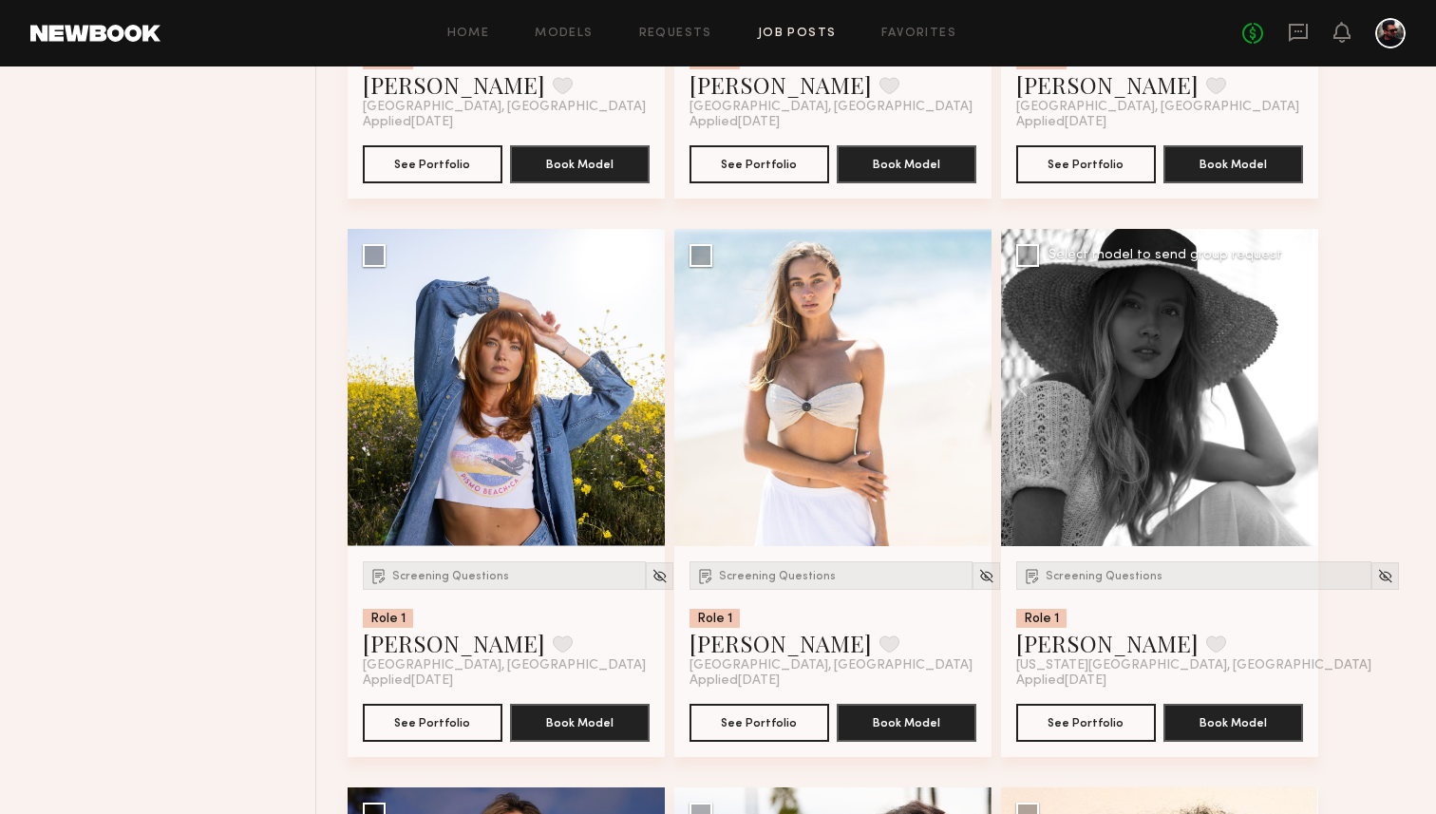
click at [1297, 385] on button at bounding box center [1287, 387] width 61 height 317
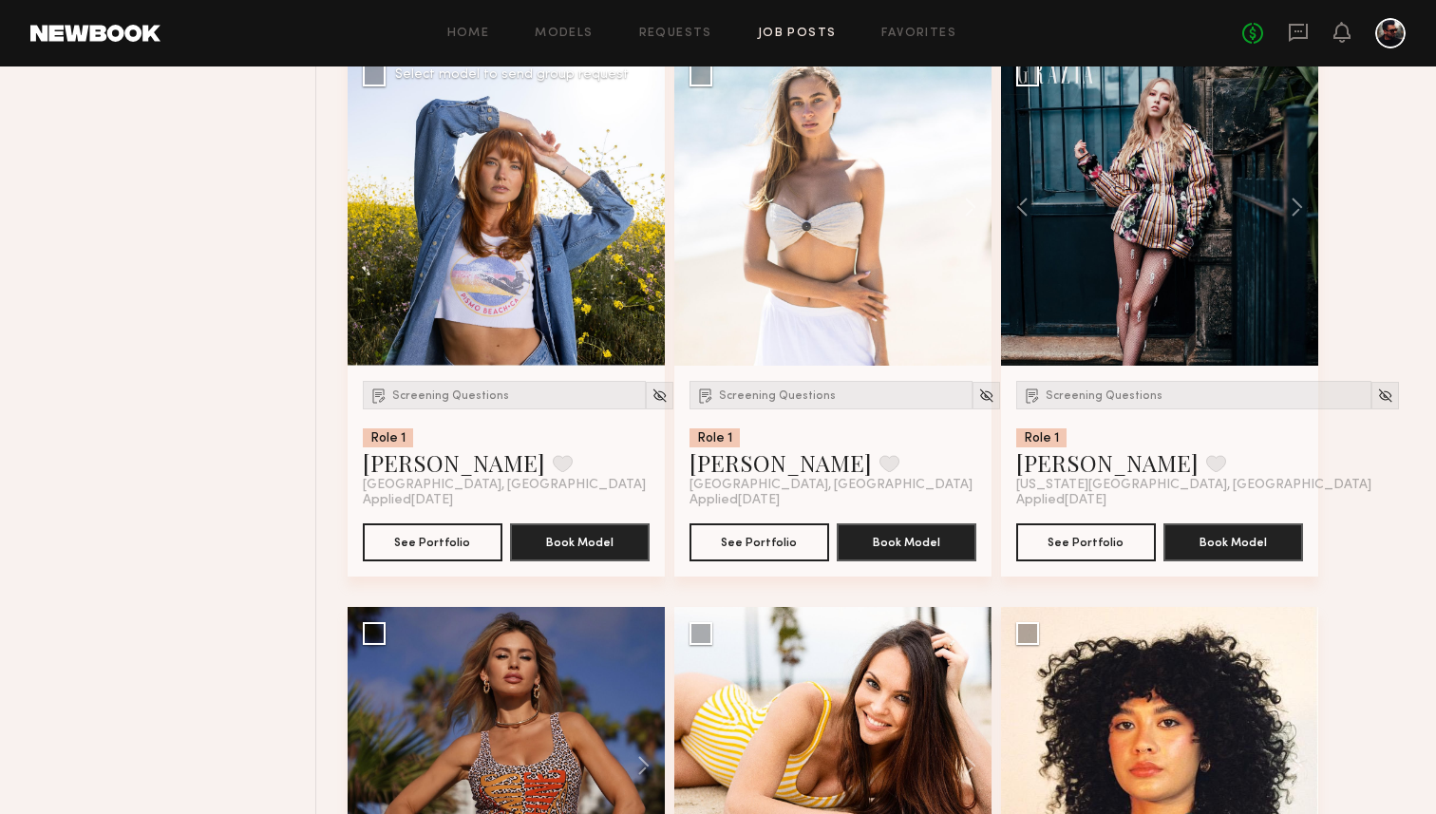
scroll to position [2947, 0]
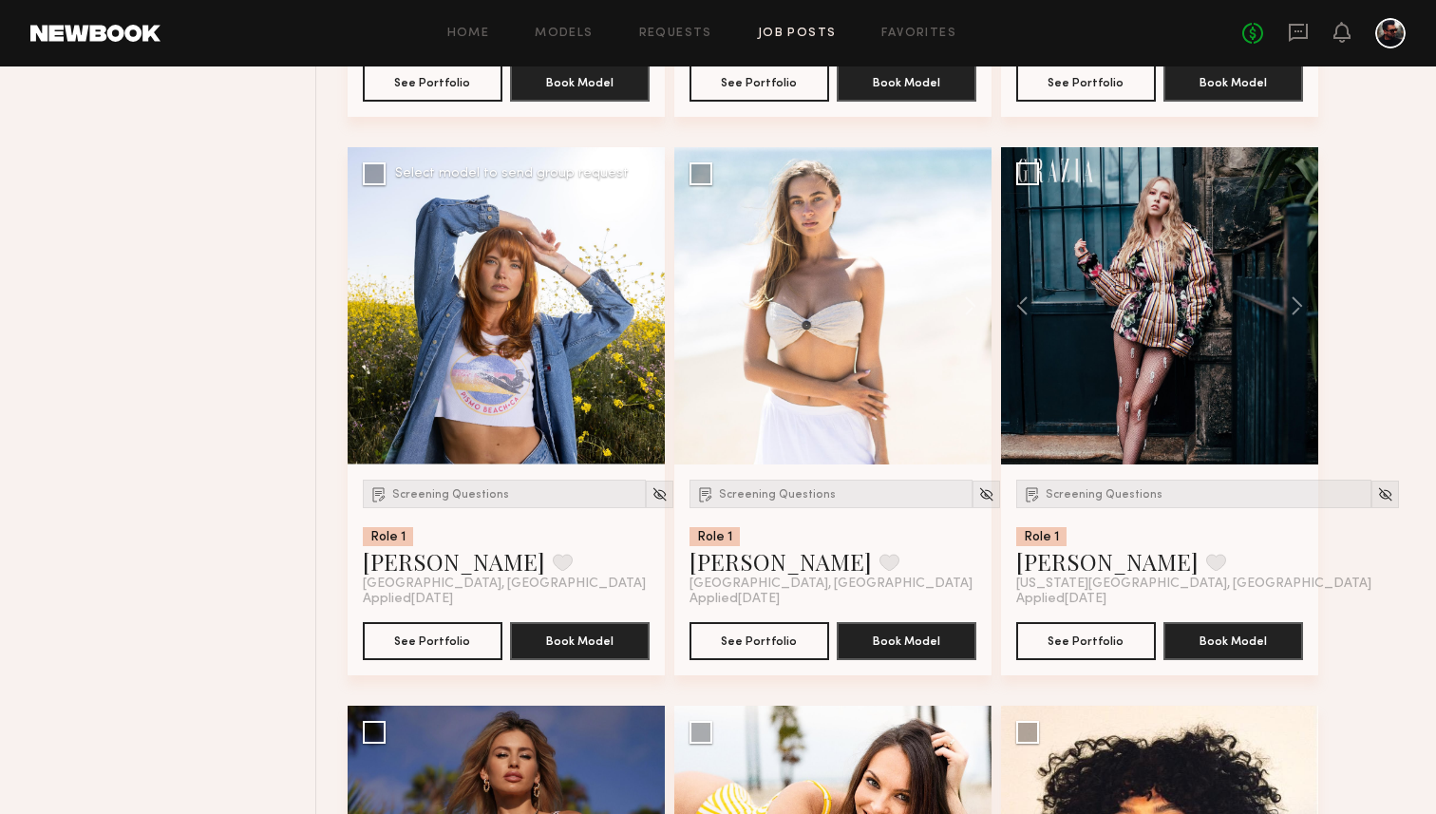
click at [638, 308] on button at bounding box center [634, 305] width 61 height 317
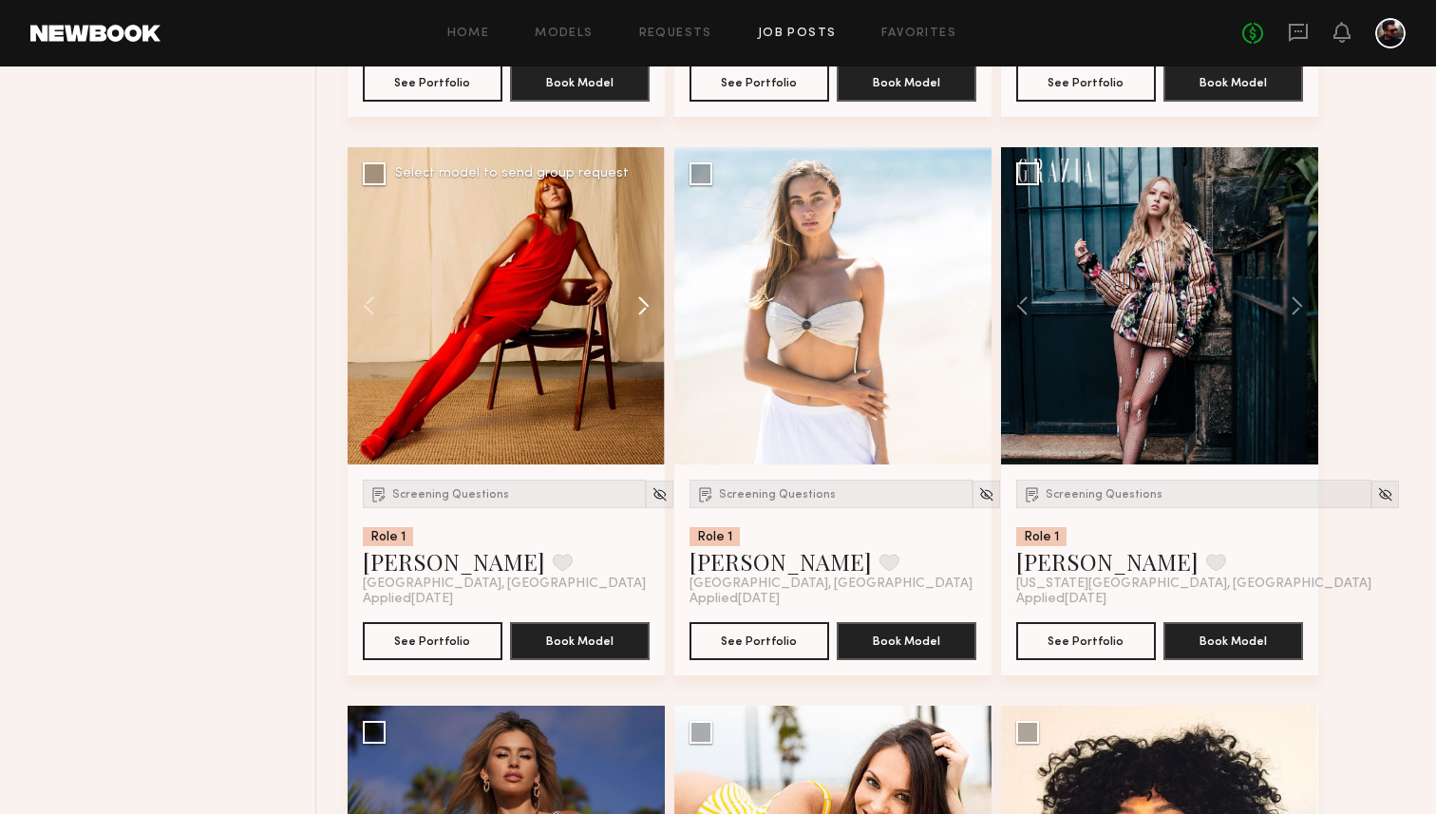
click at [638, 308] on button at bounding box center [634, 305] width 61 height 317
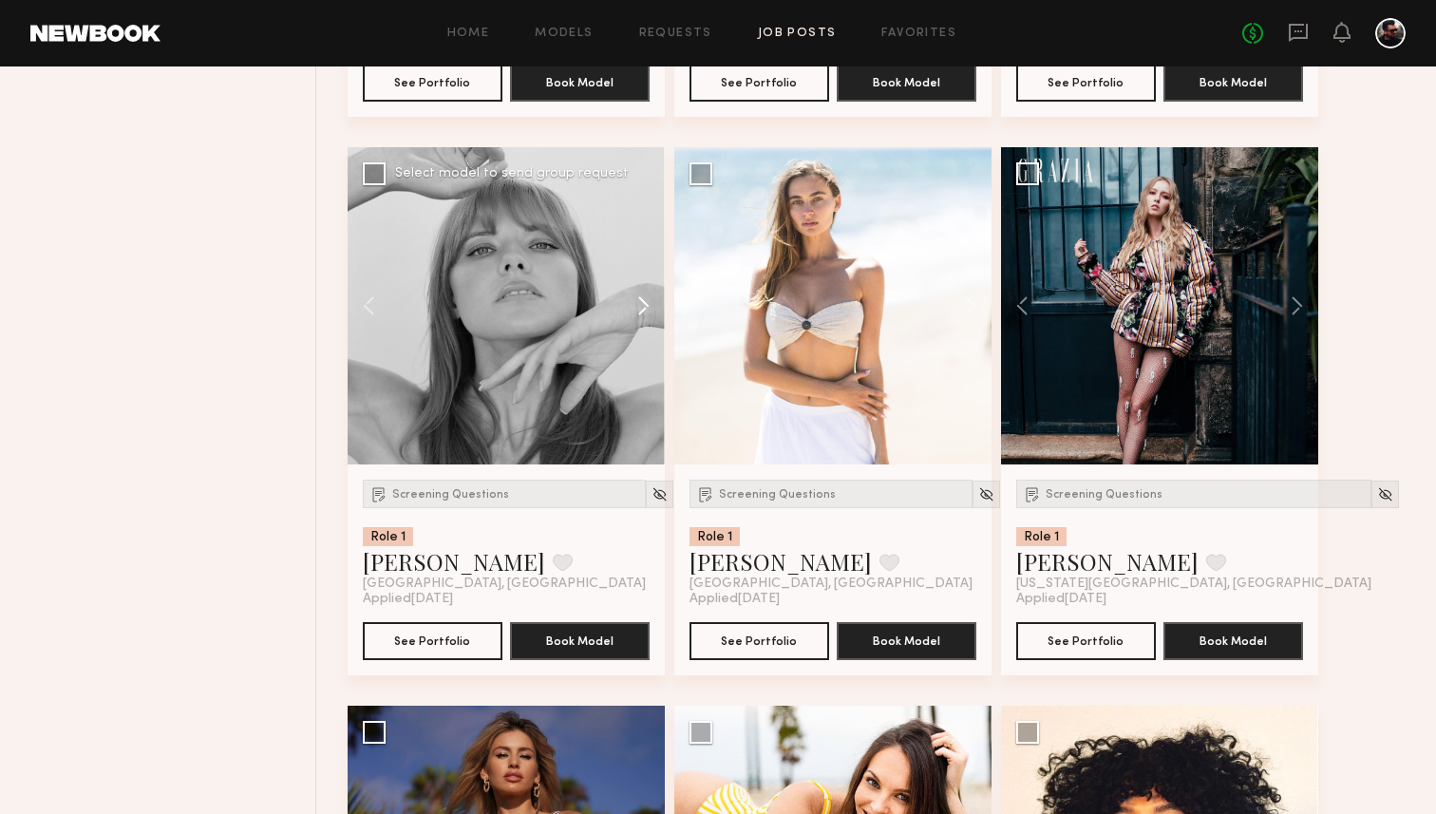
click at [638, 308] on button at bounding box center [634, 305] width 61 height 317
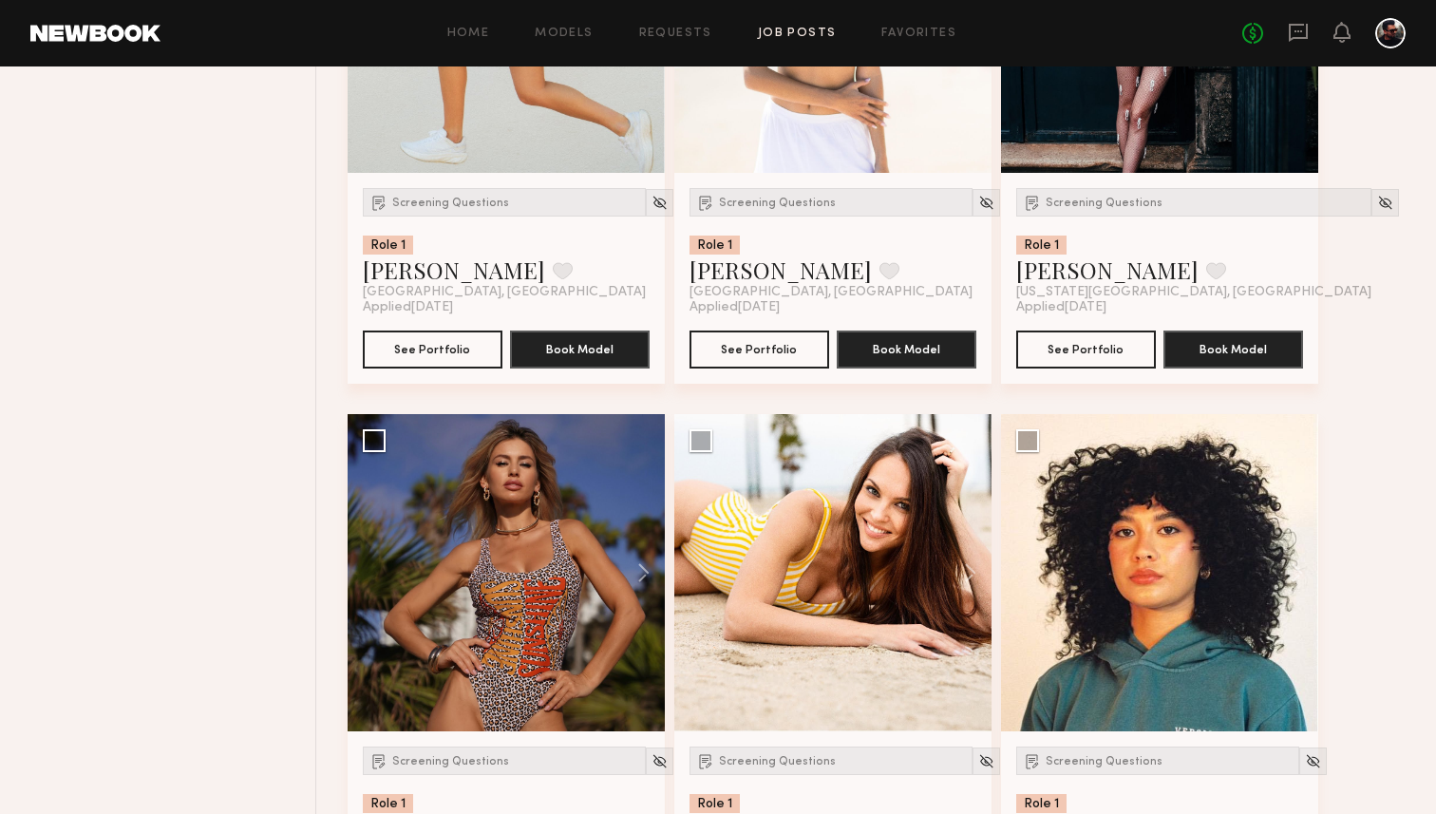
scroll to position [3394, 0]
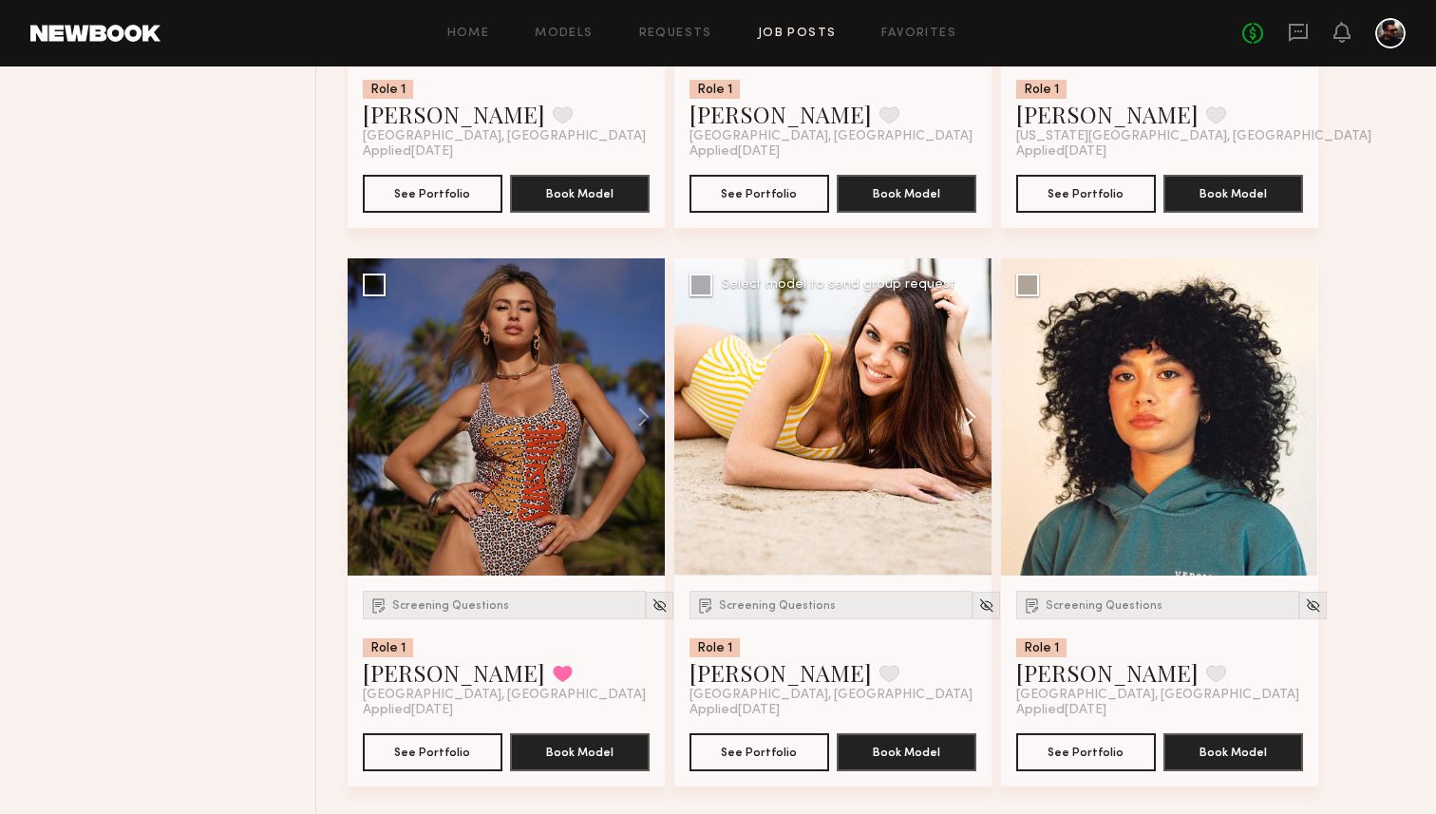
click at [967, 440] on button at bounding box center [961, 416] width 61 height 317
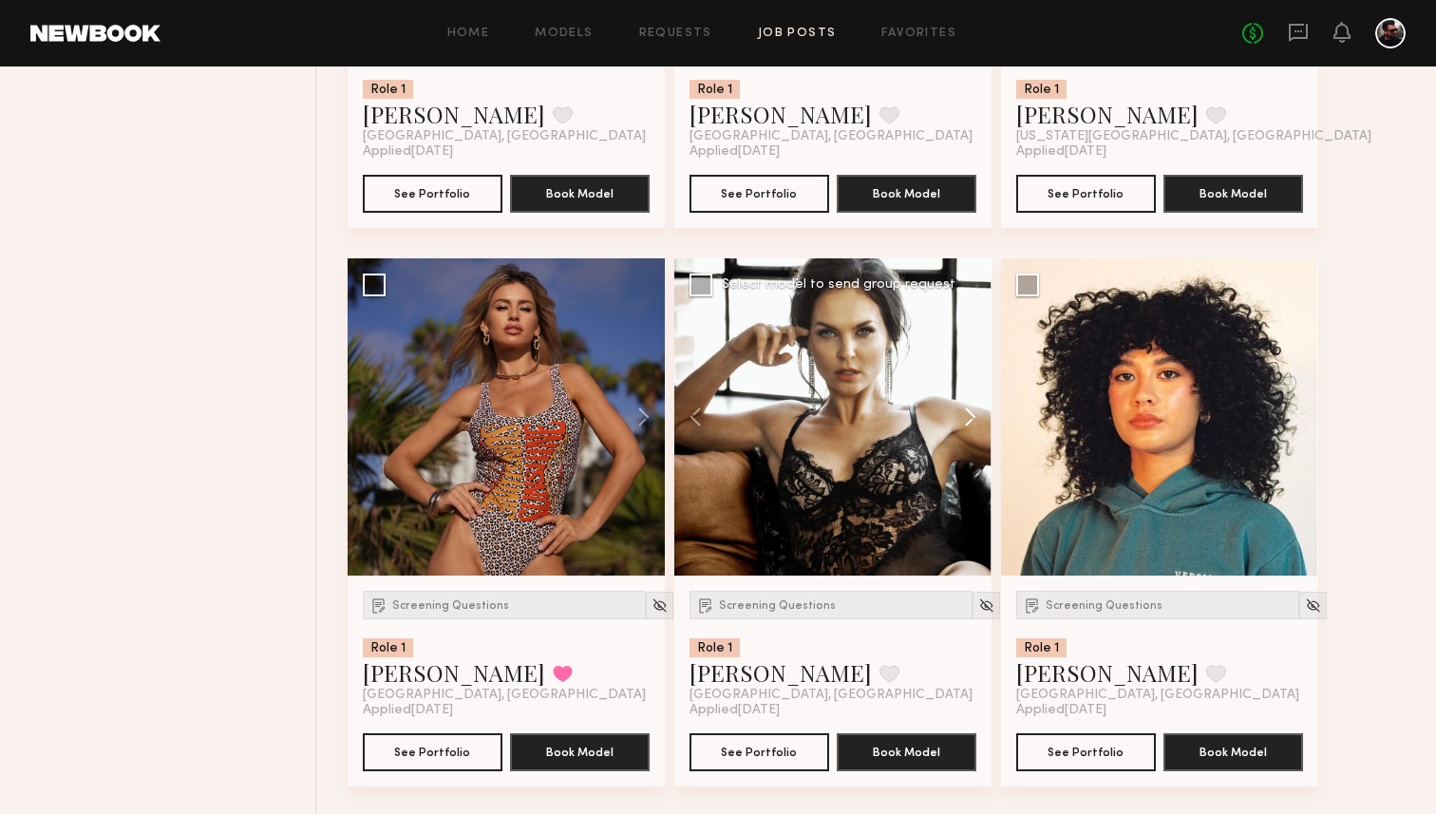
click at [967, 440] on button at bounding box center [961, 416] width 61 height 317
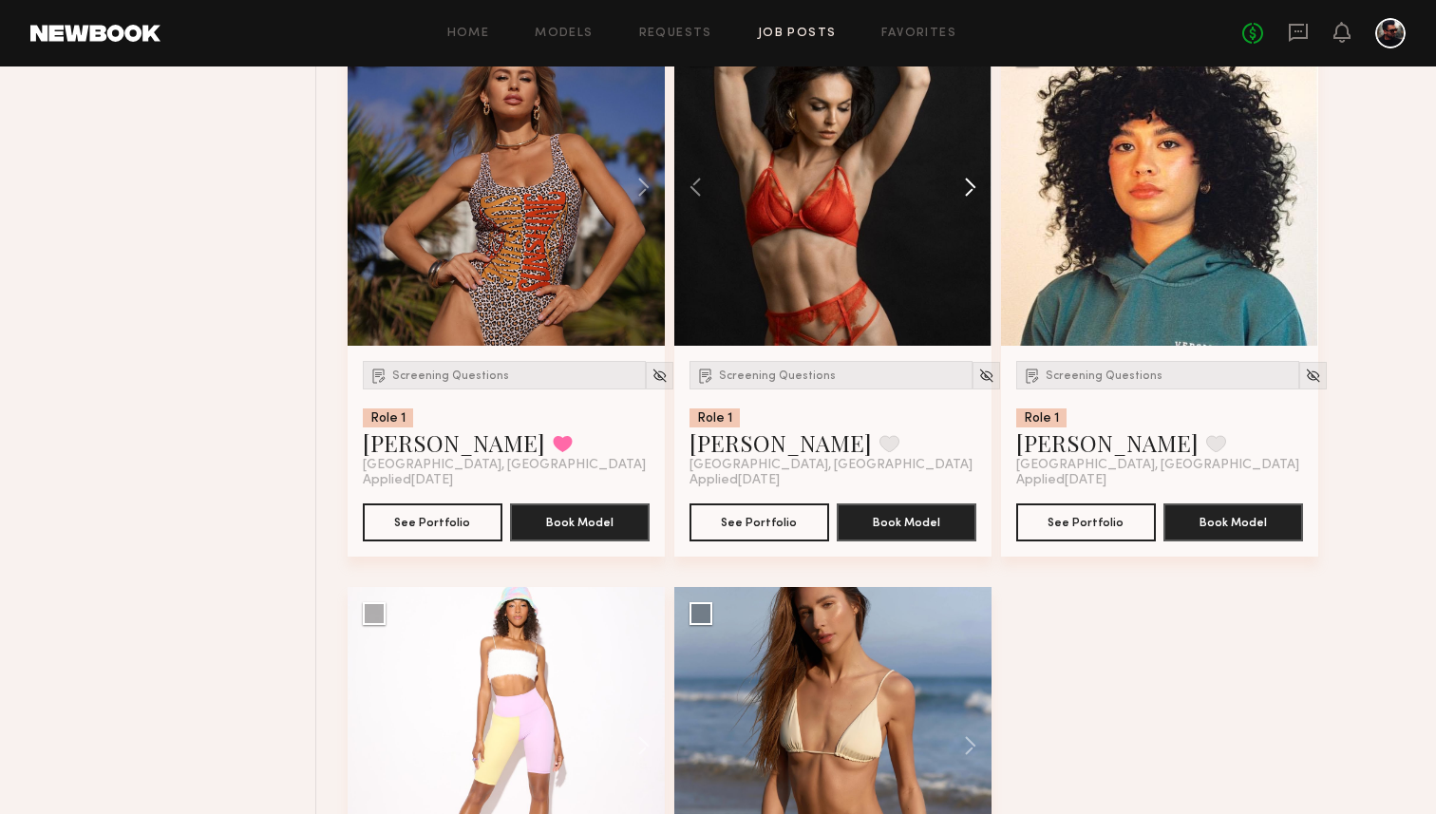
scroll to position [3599, 0]
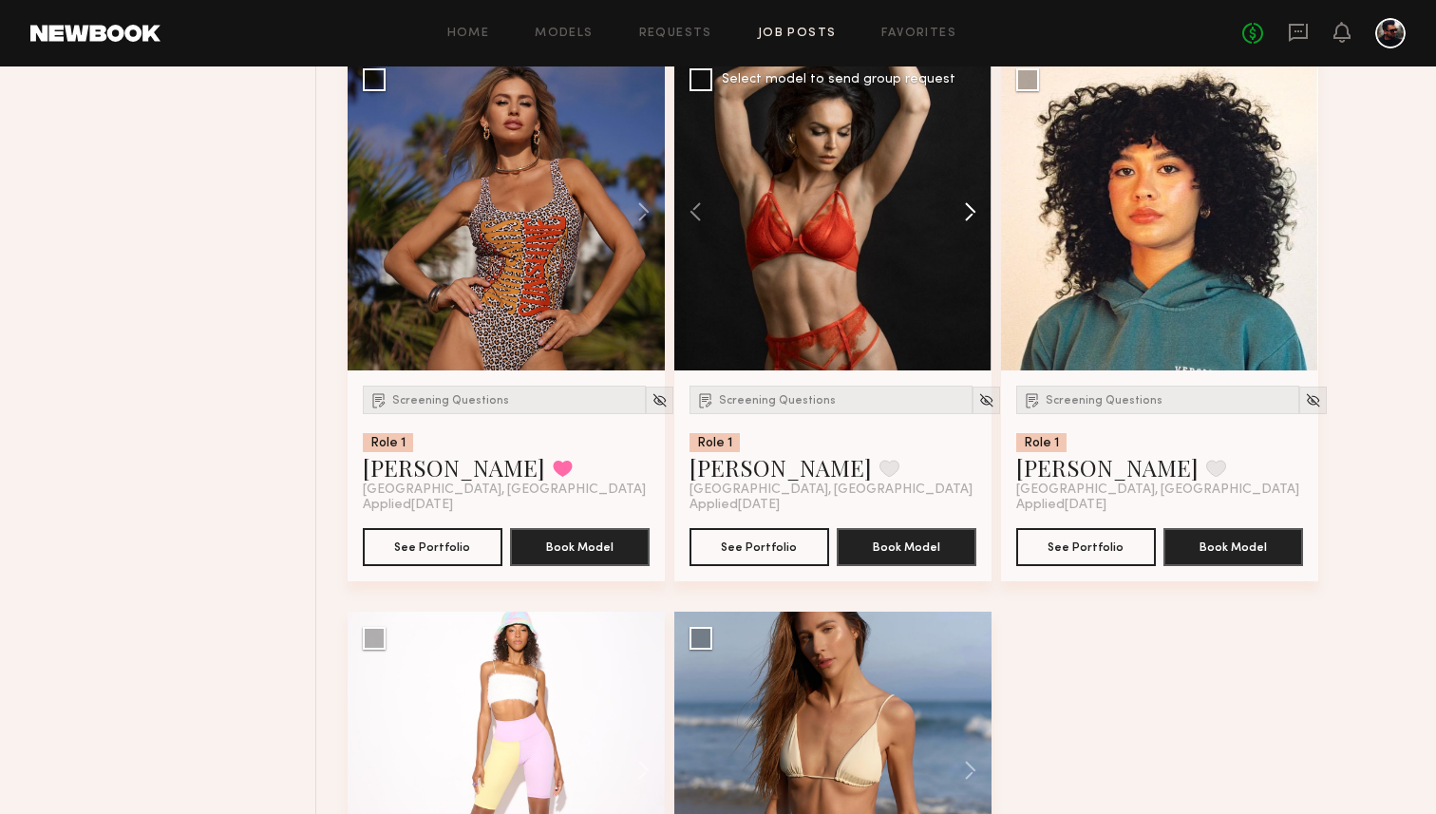
click at [969, 206] on button at bounding box center [961, 211] width 61 height 317
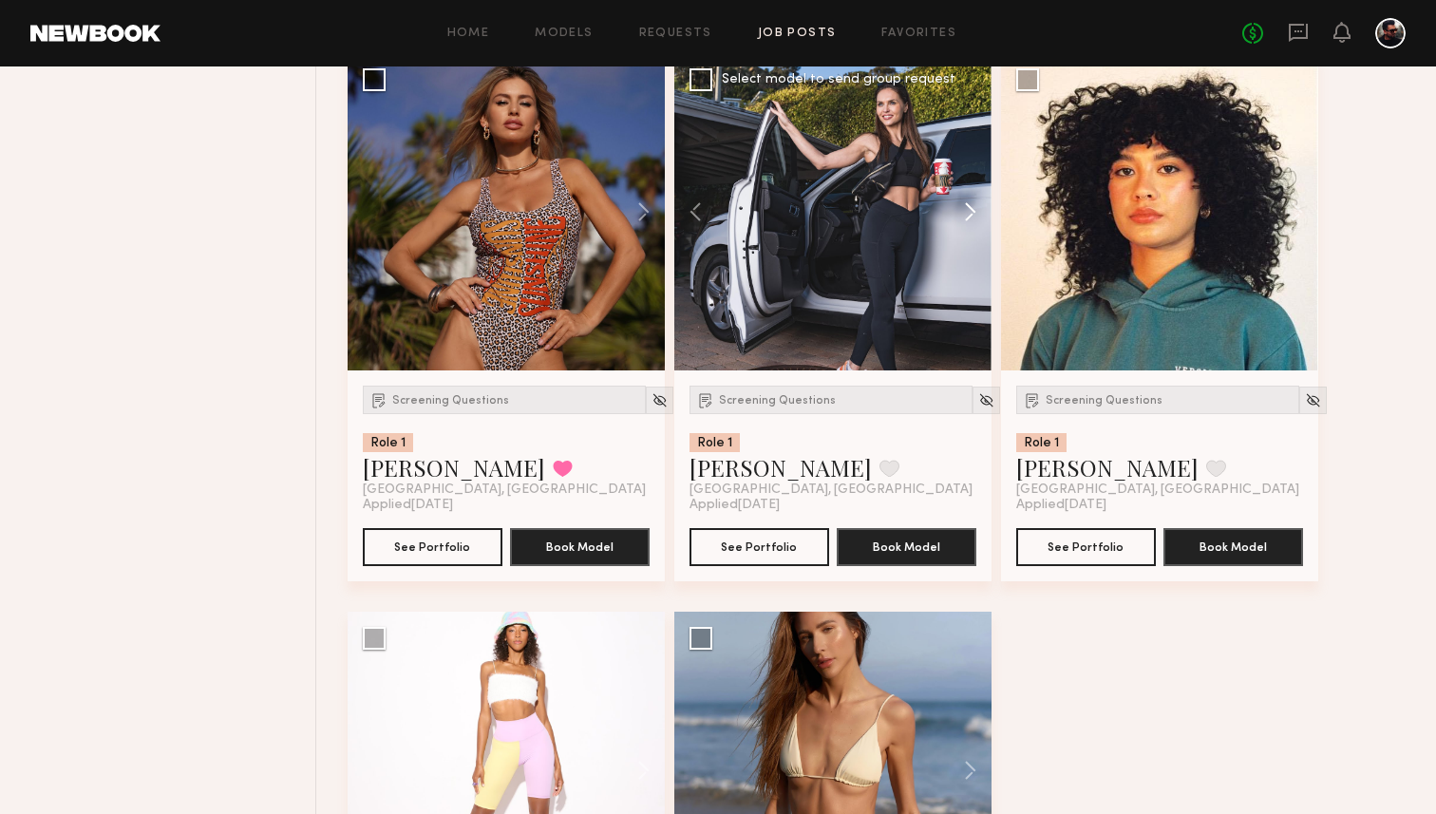
click at [969, 206] on button at bounding box center [961, 211] width 61 height 317
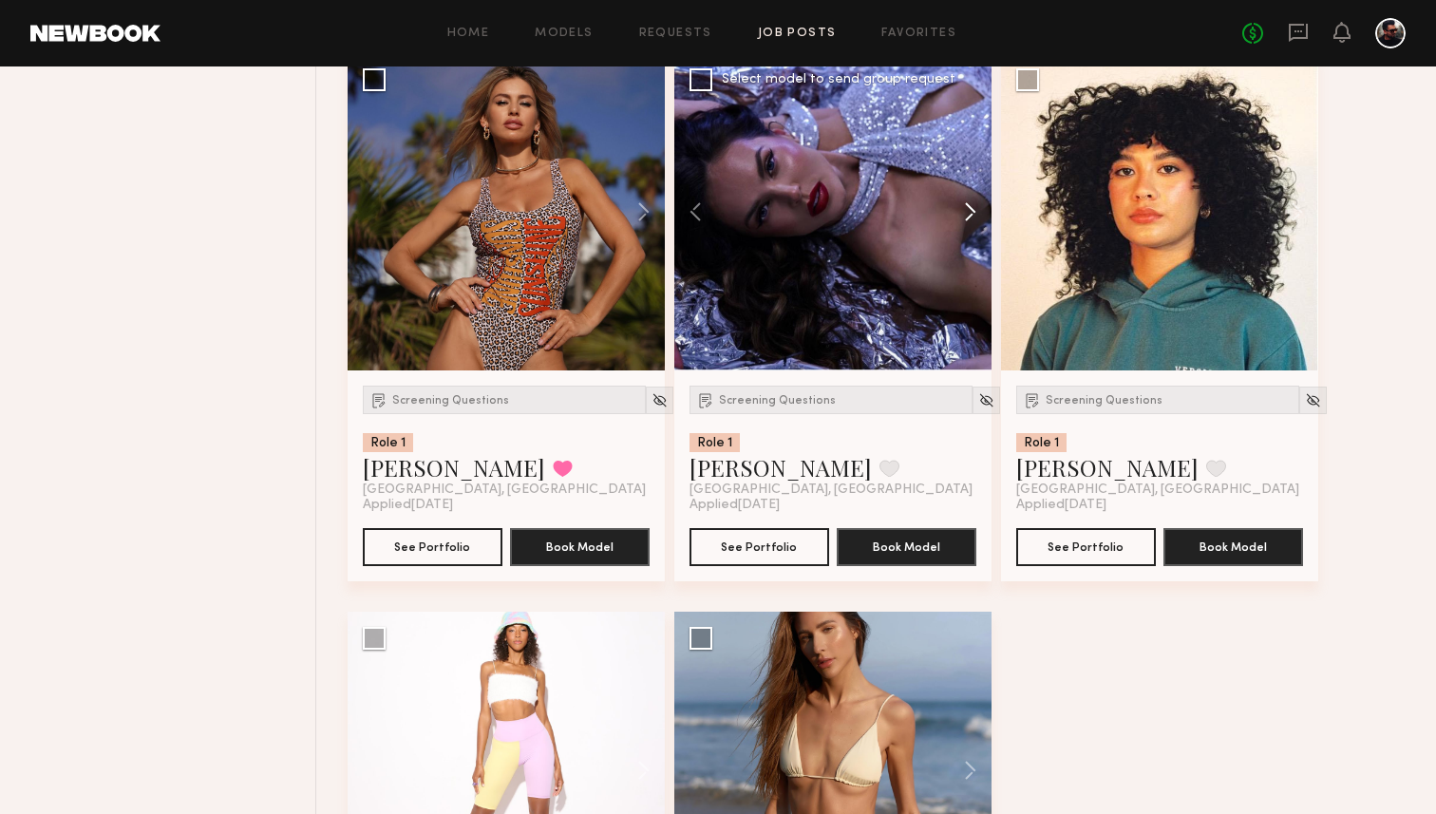
click at [969, 206] on button at bounding box center [961, 211] width 61 height 317
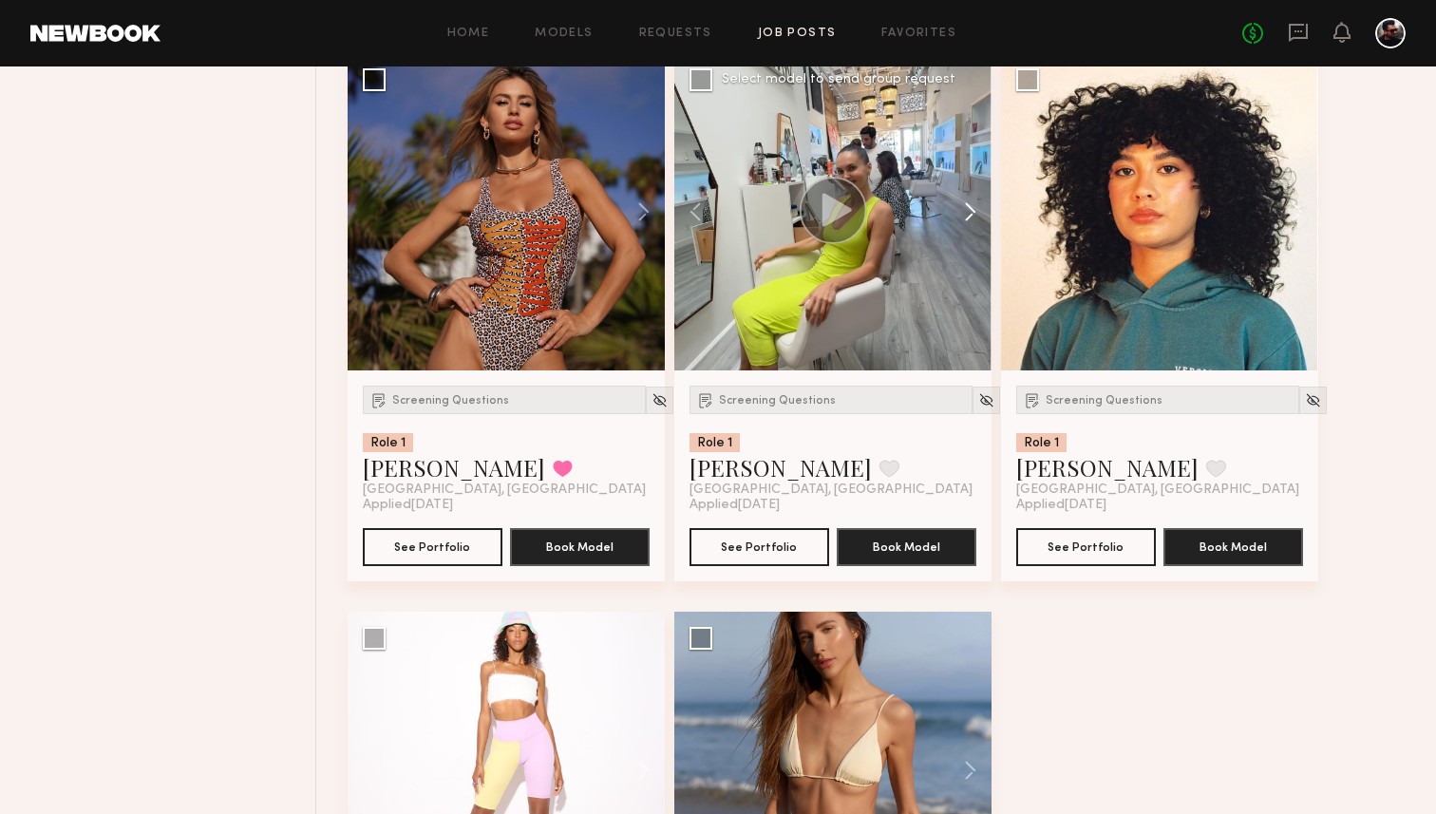
click at [969, 206] on button at bounding box center [961, 211] width 61 height 317
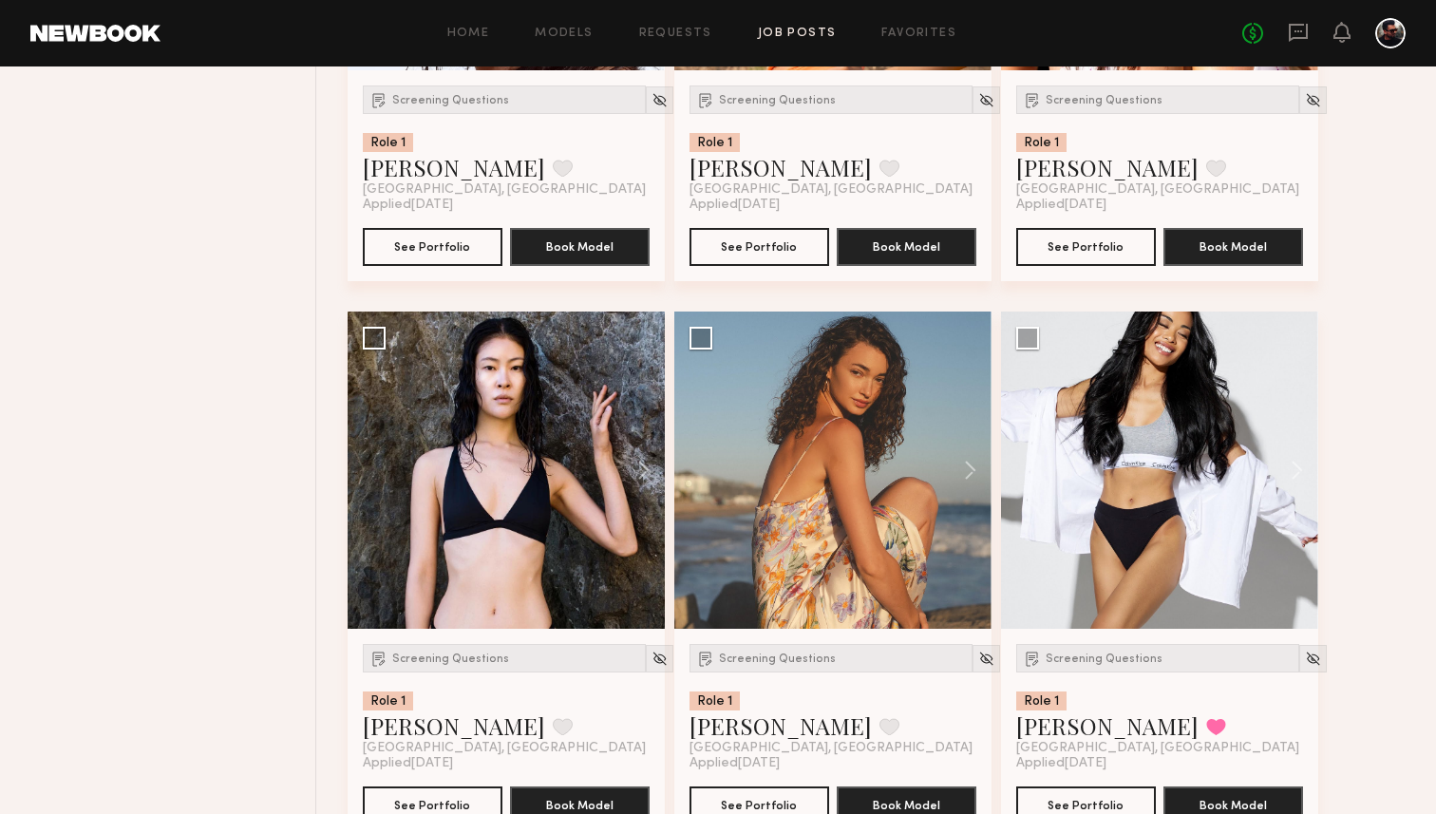
scroll to position [1094, 0]
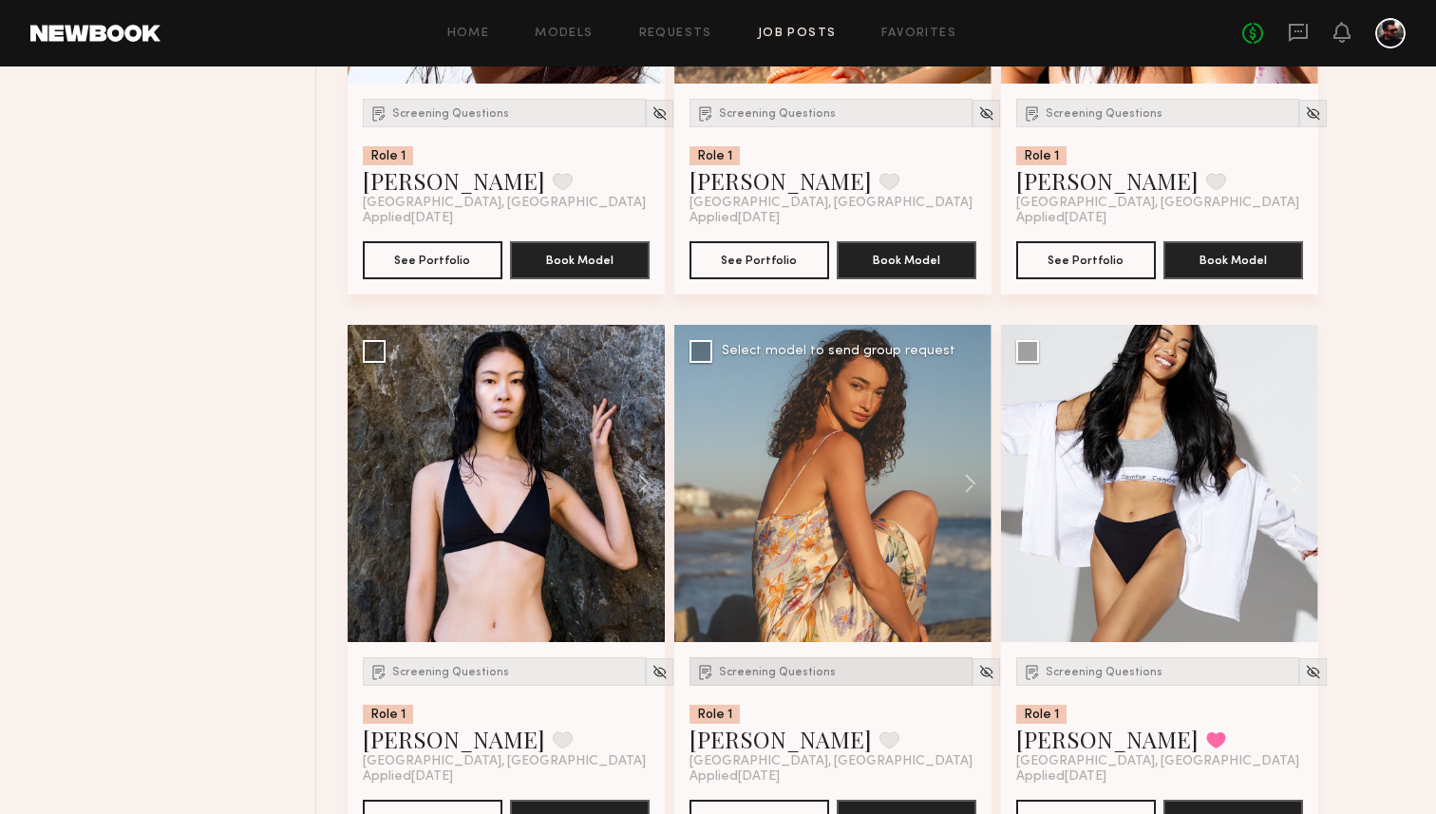
click at [769, 675] on span "Screening Questions" at bounding box center [777, 672] width 117 height 11
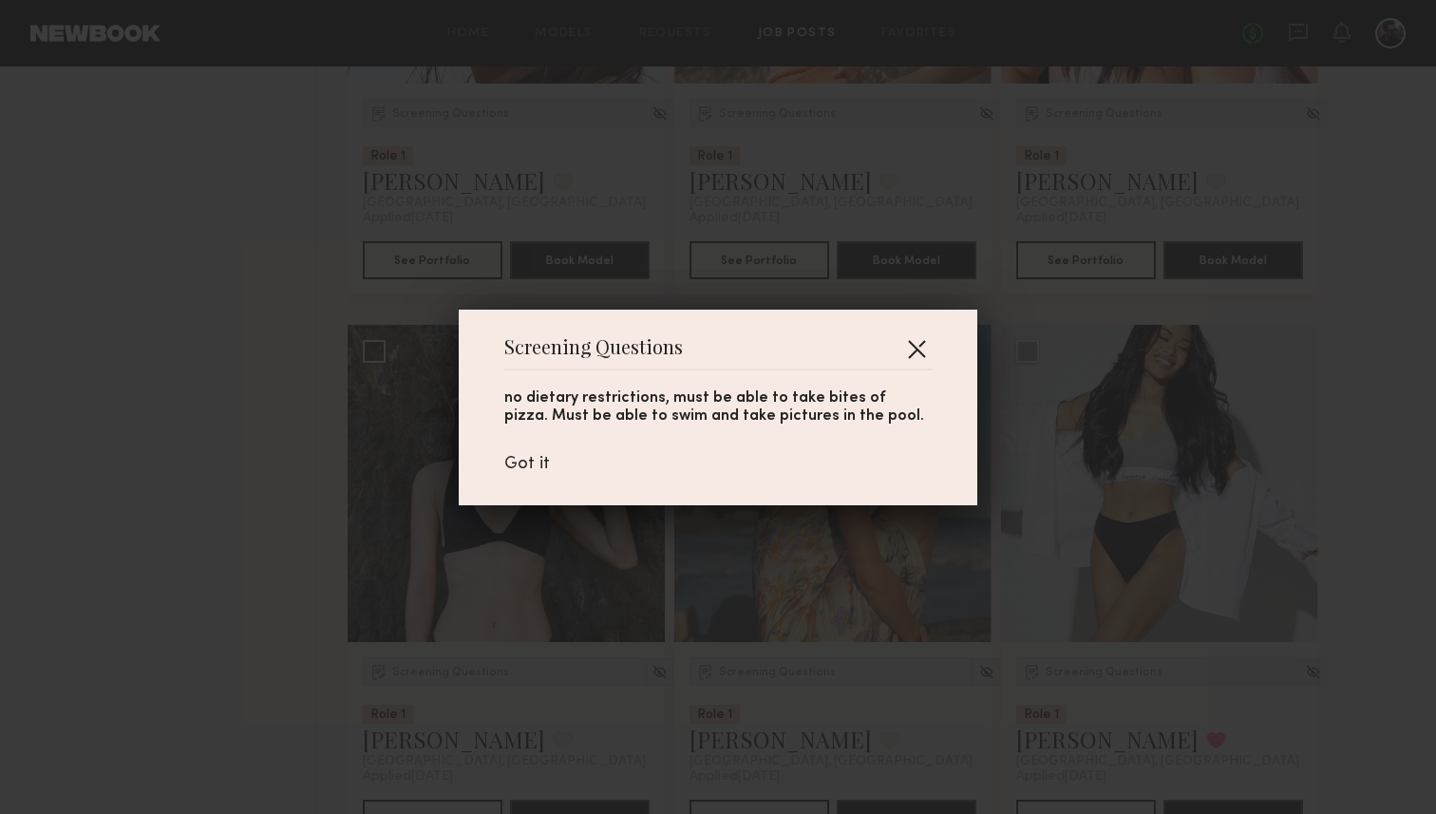
click at [931, 343] on button "button" at bounding box center [916, 348] width 30 height 30
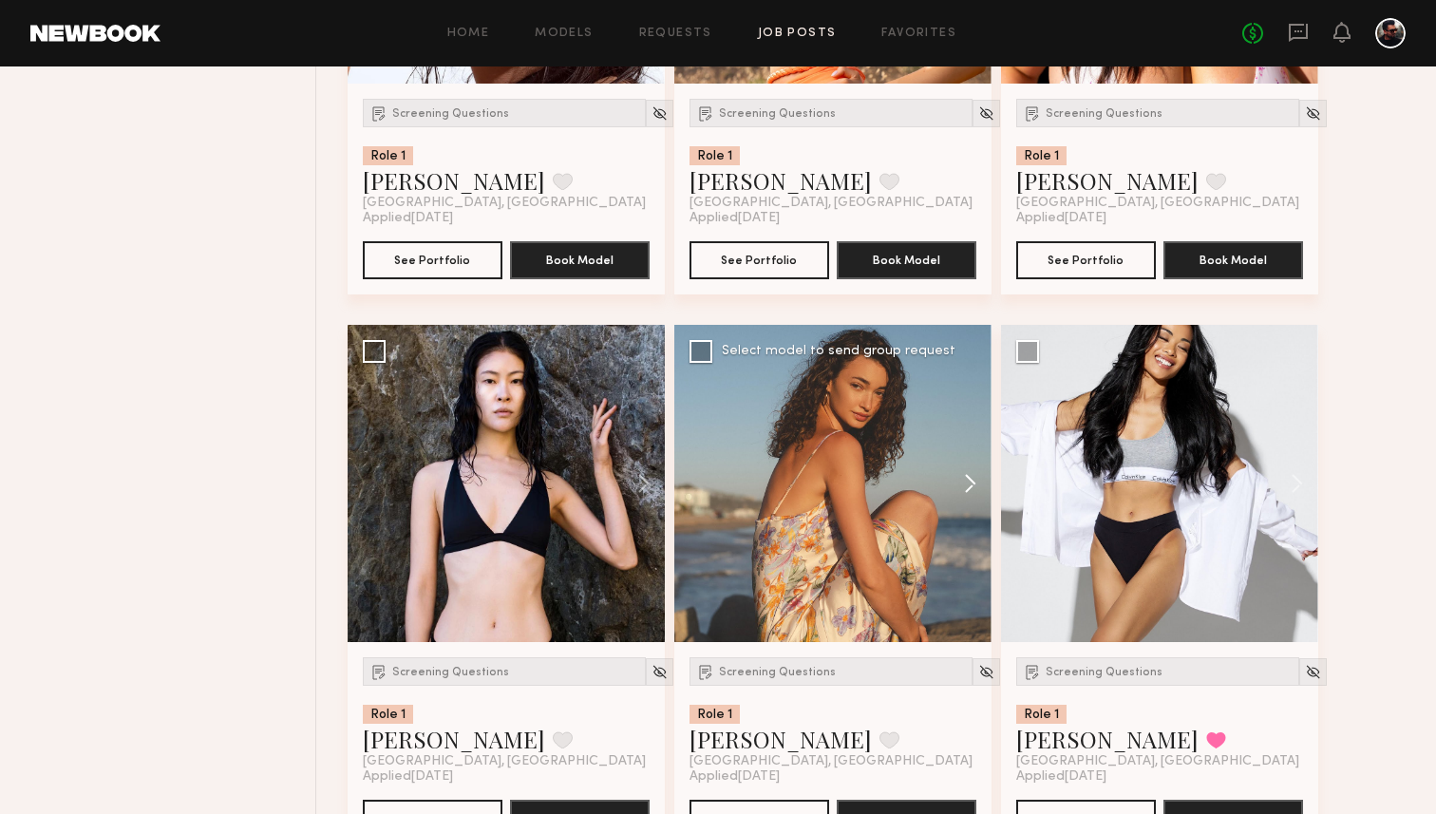
click at [971, 498] on button at bounding box center [961, 483] width 61 height 317
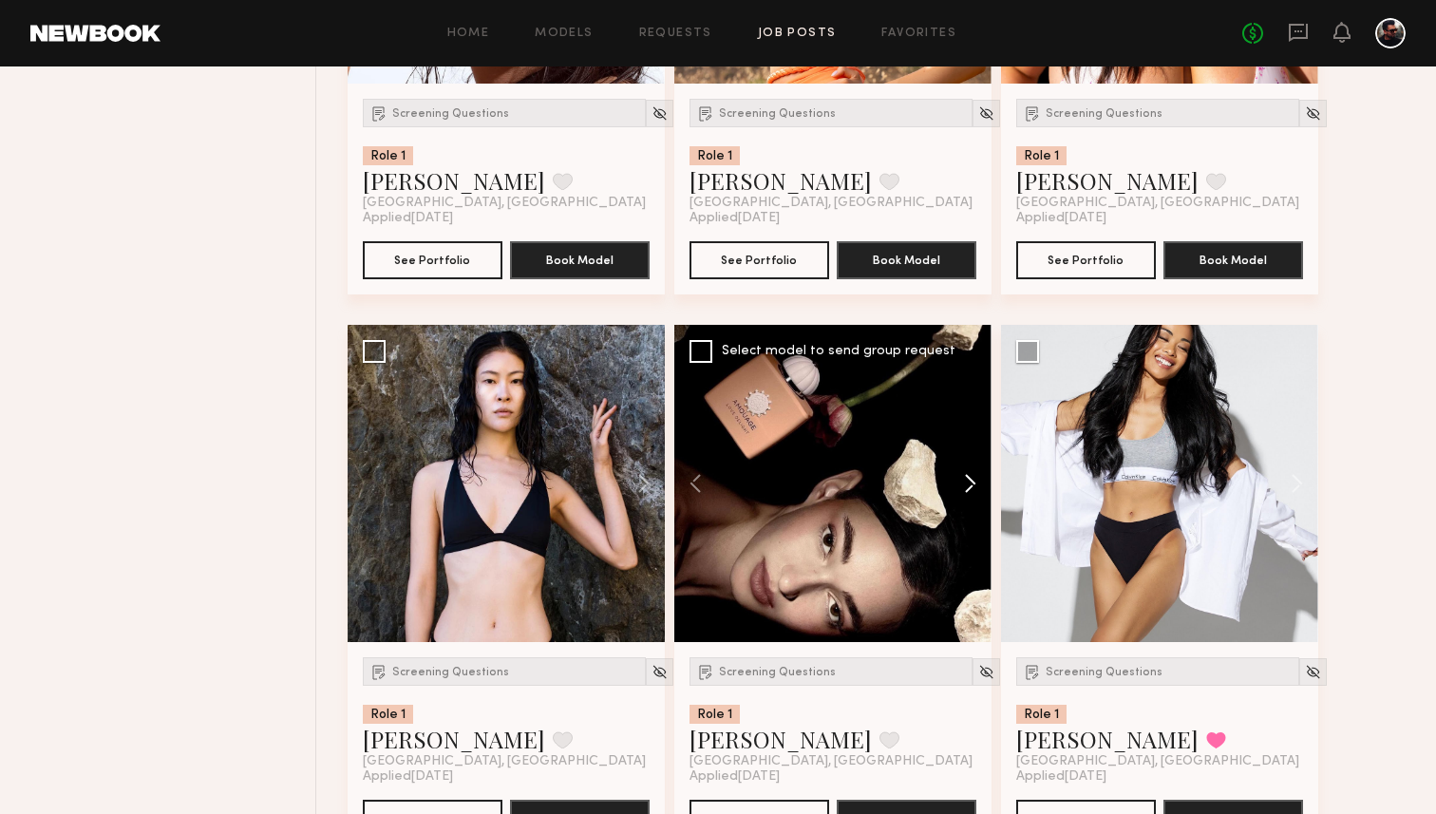
click at [971, 498] on button at bounding box center [961, 483] width 61 height 317
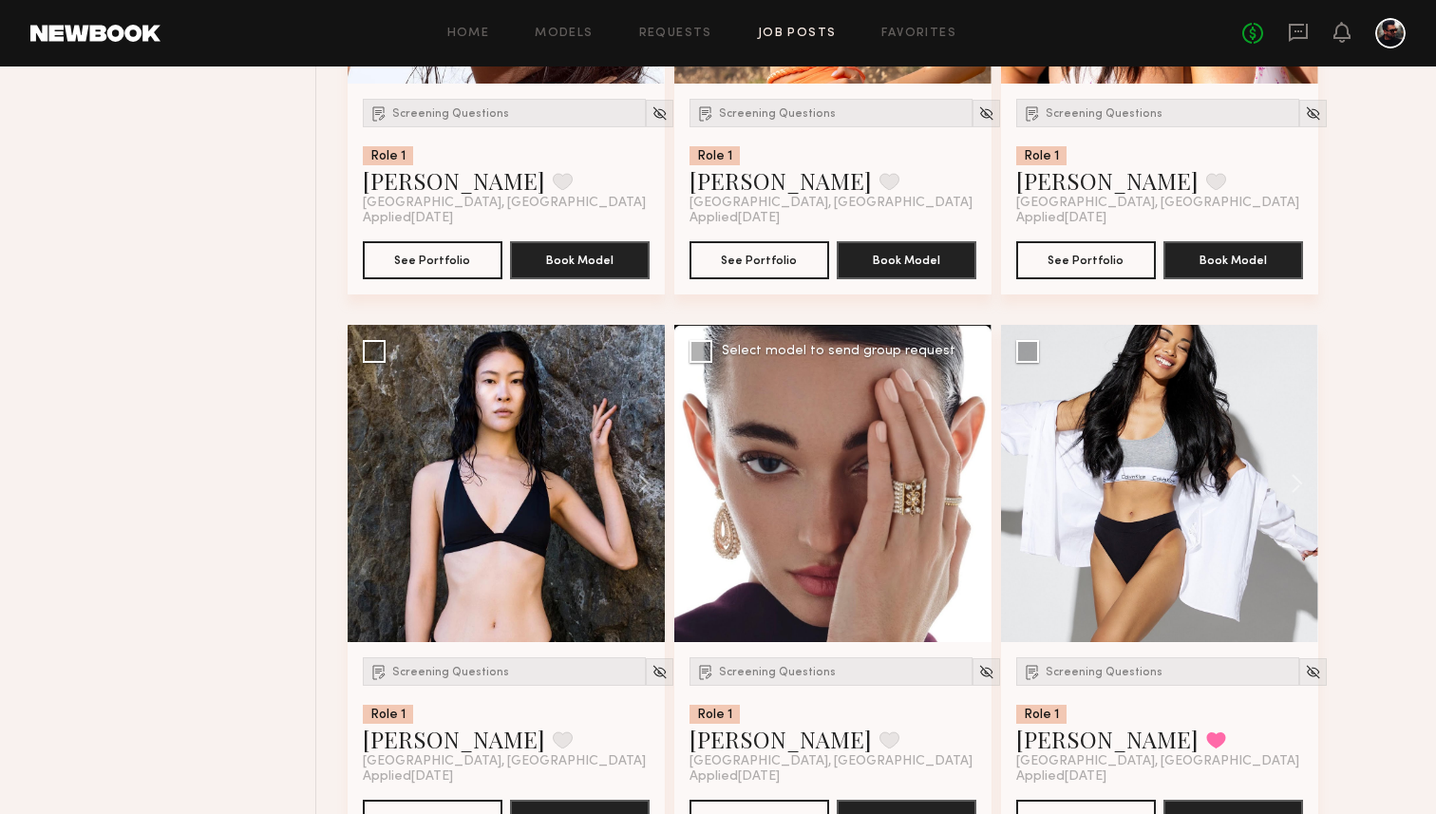
click at [971, 498] on button at bounding box center [961, 483] width 61 height 317
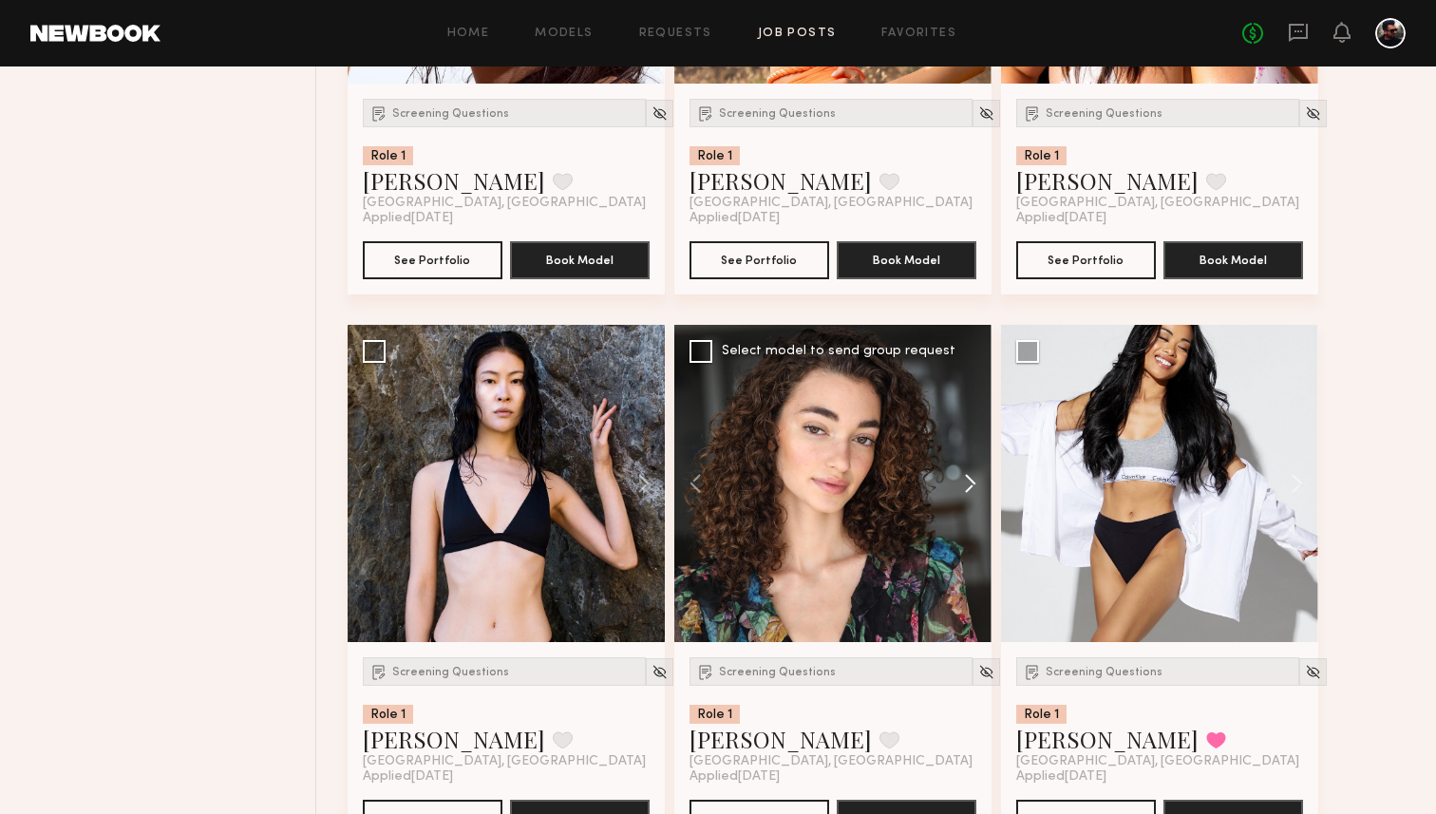
click at [971, 498] on button at bounding box center [961, 483] width 61 height 317
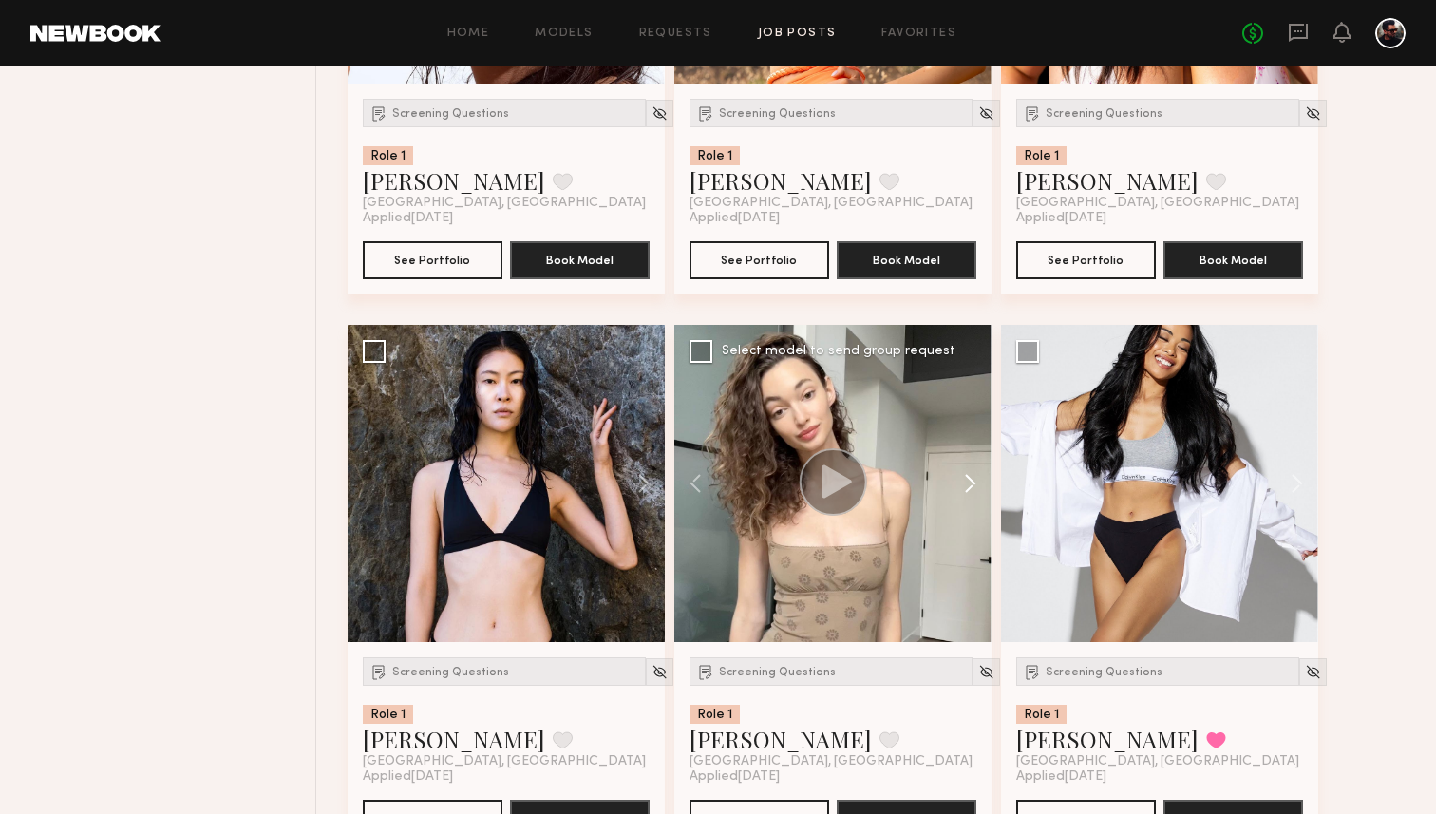
click at [971, 498] on button at bounding box center [961, 483] width 61 height 317
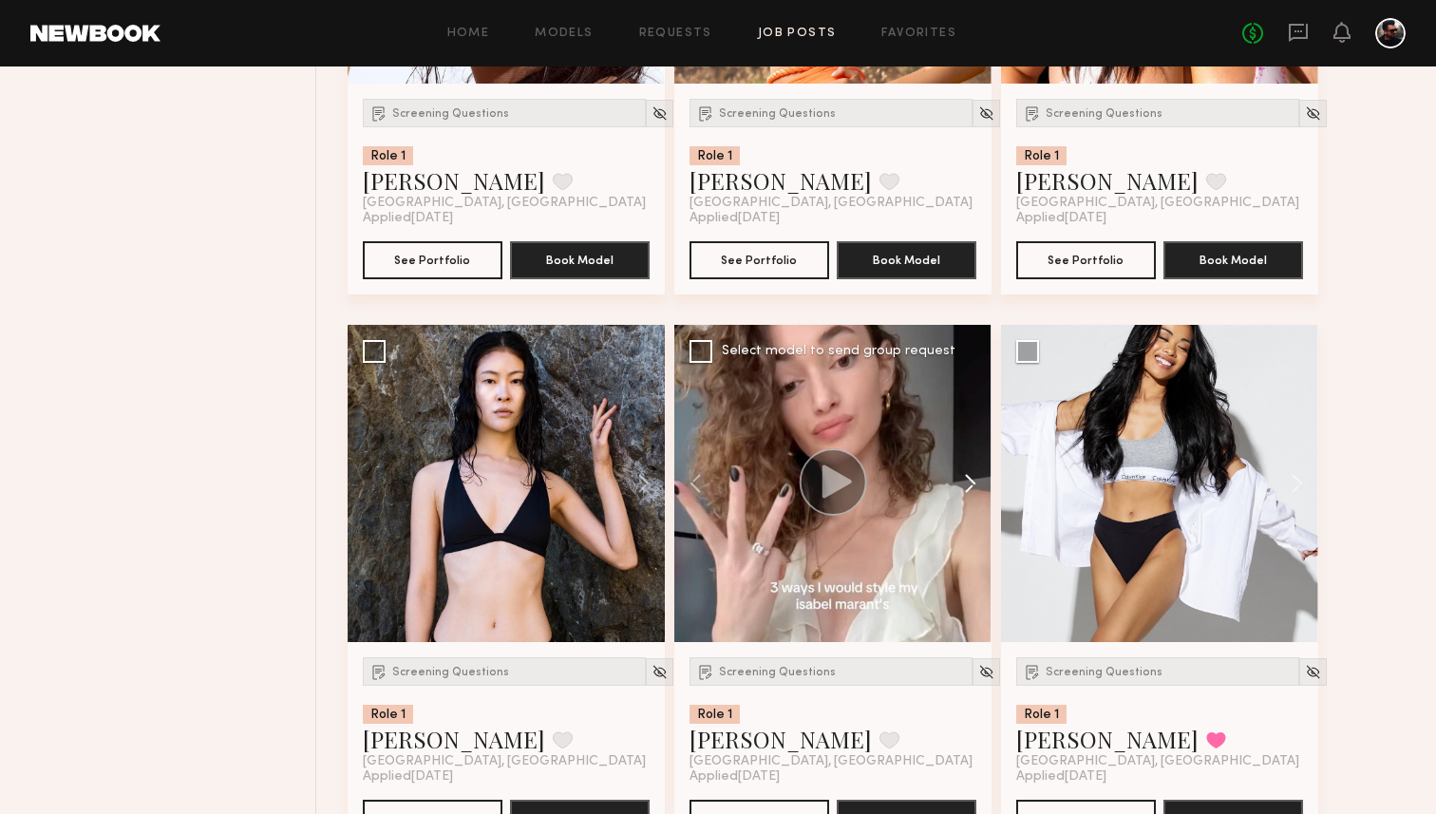
click at [971, 498] on button at bounding box center [961, 483] width 61 height 317
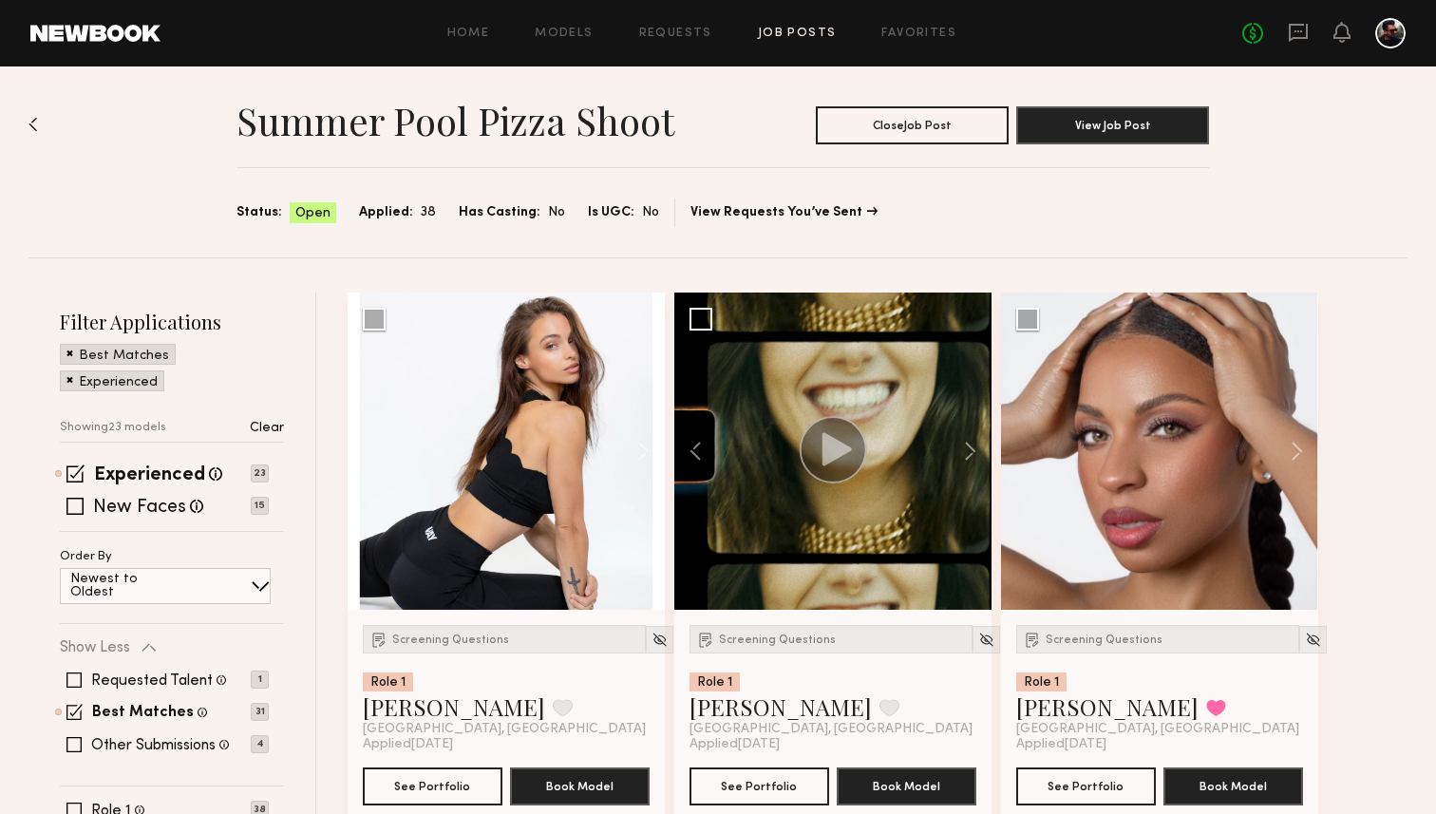
scroll to position [0, 0]
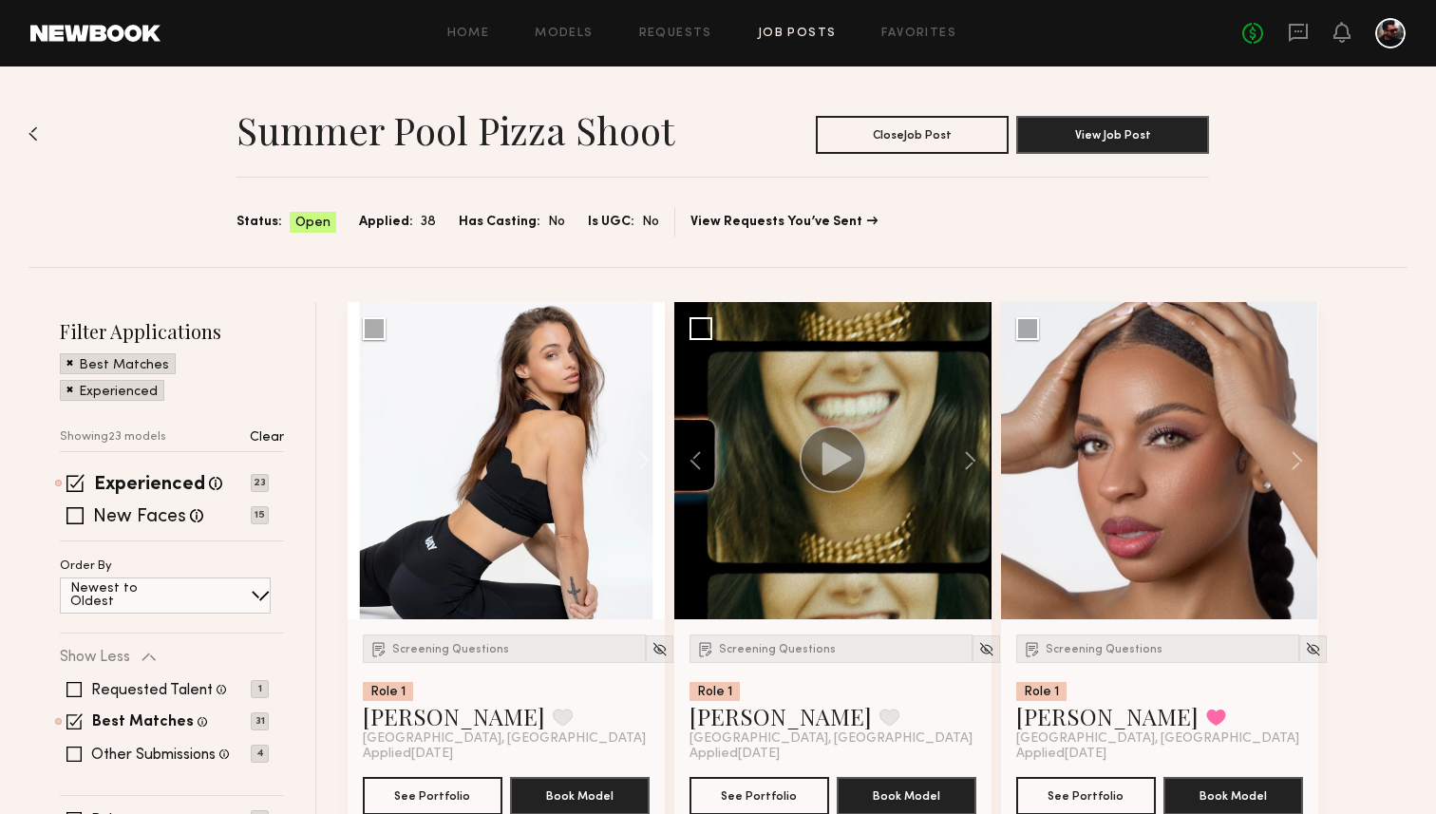
click at [77, 518] on span at bounding box center [74, 515] width 17 height 17
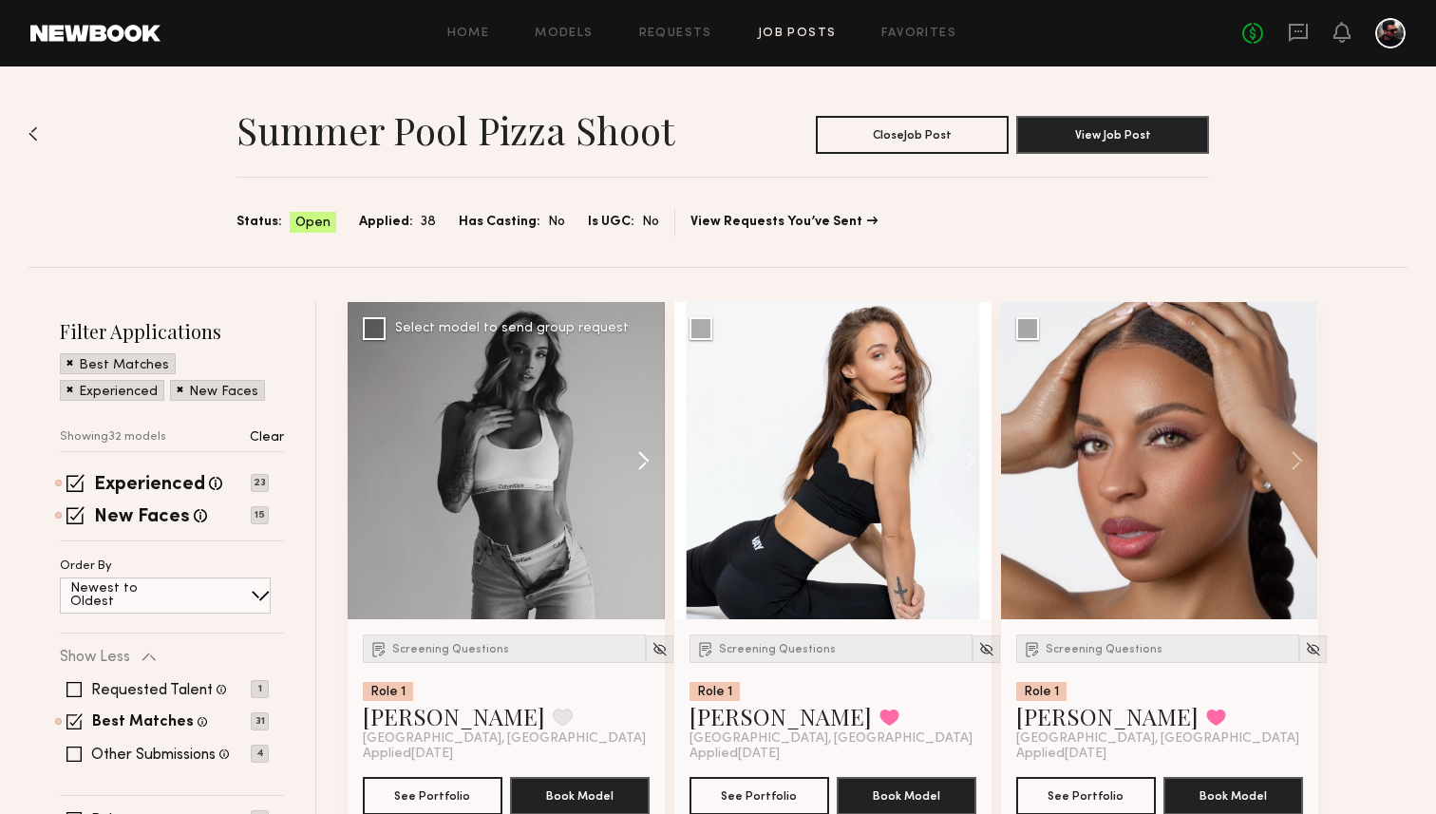
click at [637, 453] on button at bounding box center [634, 460] width 61 height 317
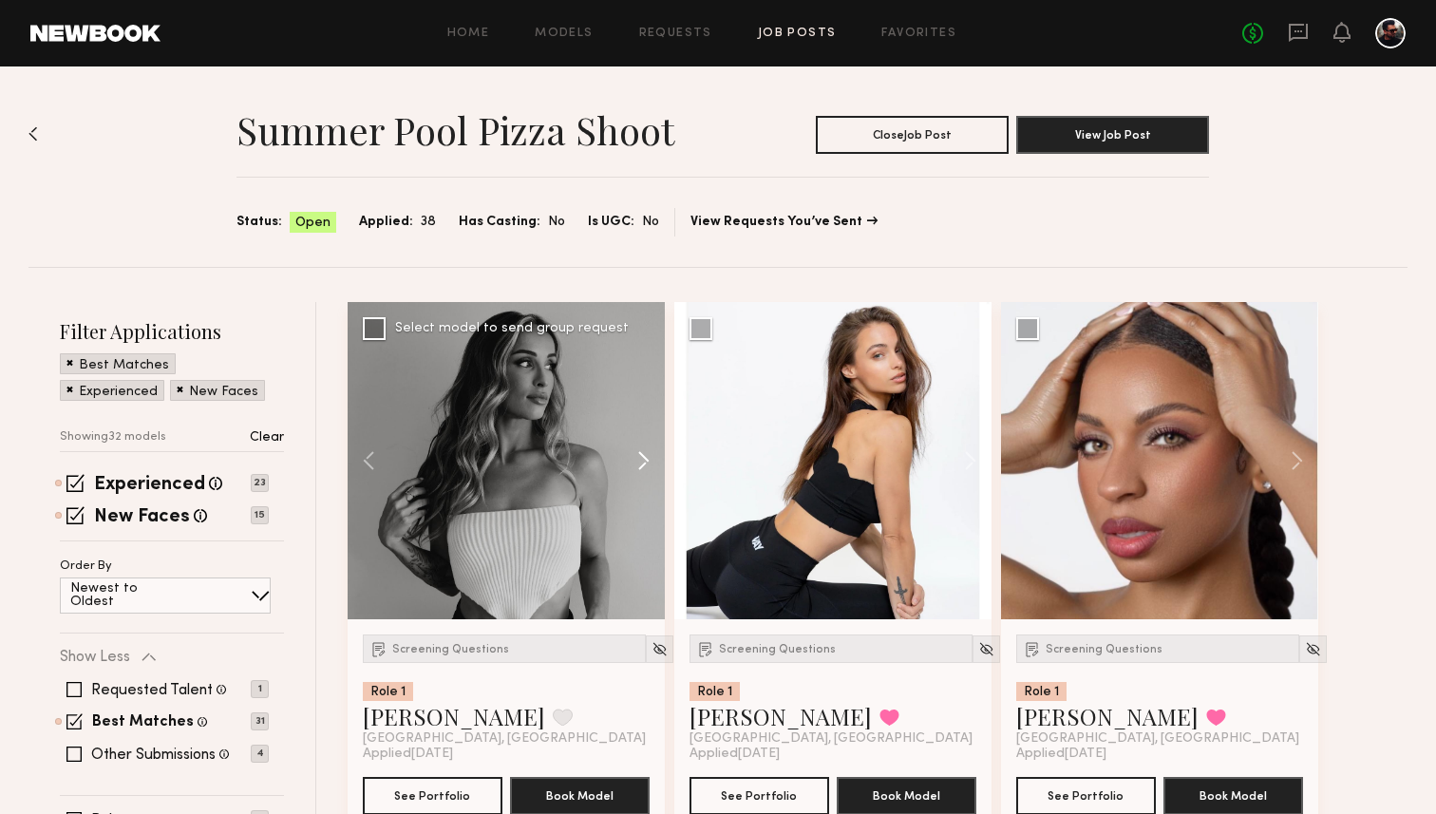
click at [637, 453] on button at bounding box center [634, 460] width 61 height 317
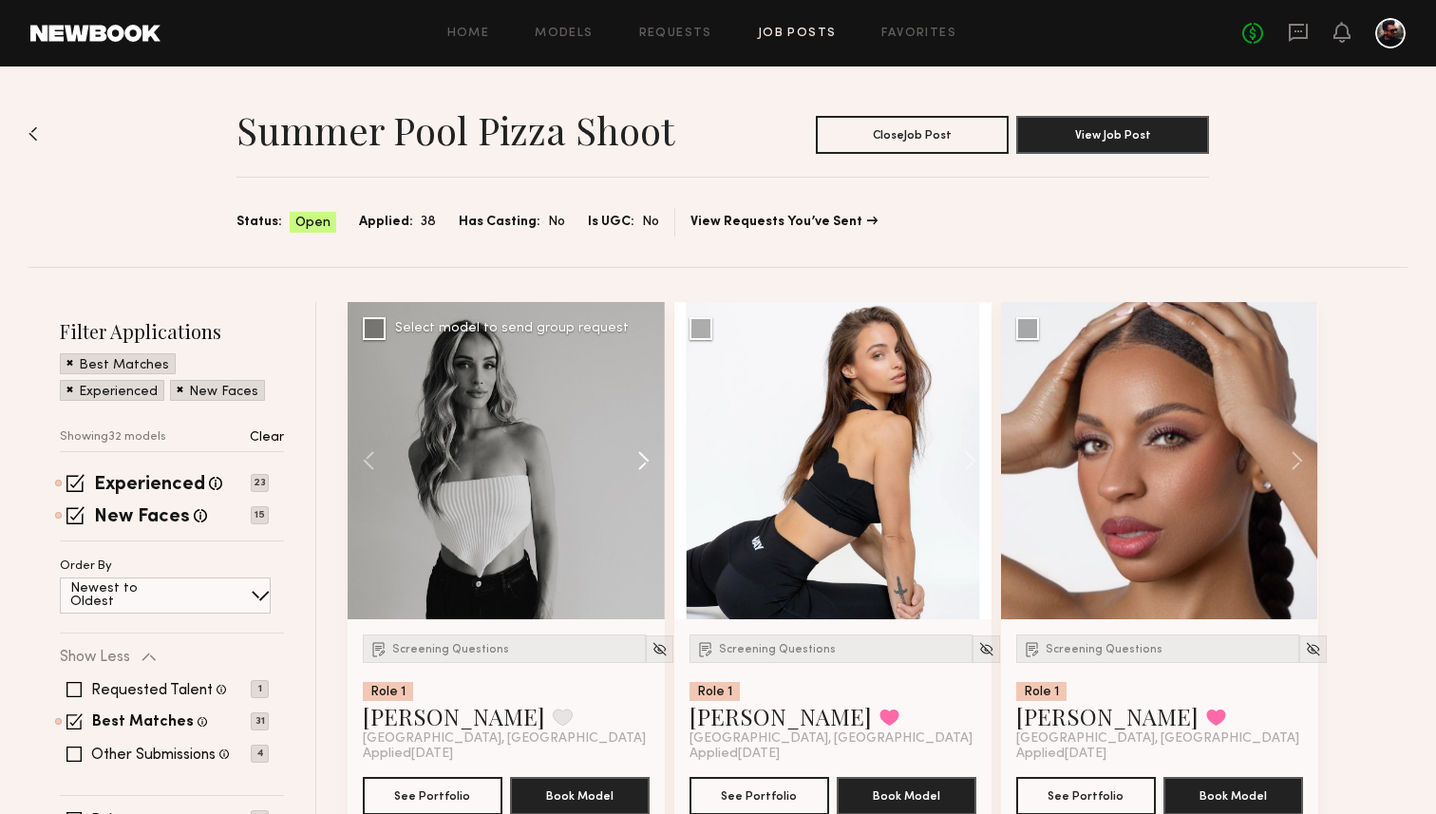
click at [637, 453] on button at bounding box center [634, 460] width 61 height 317
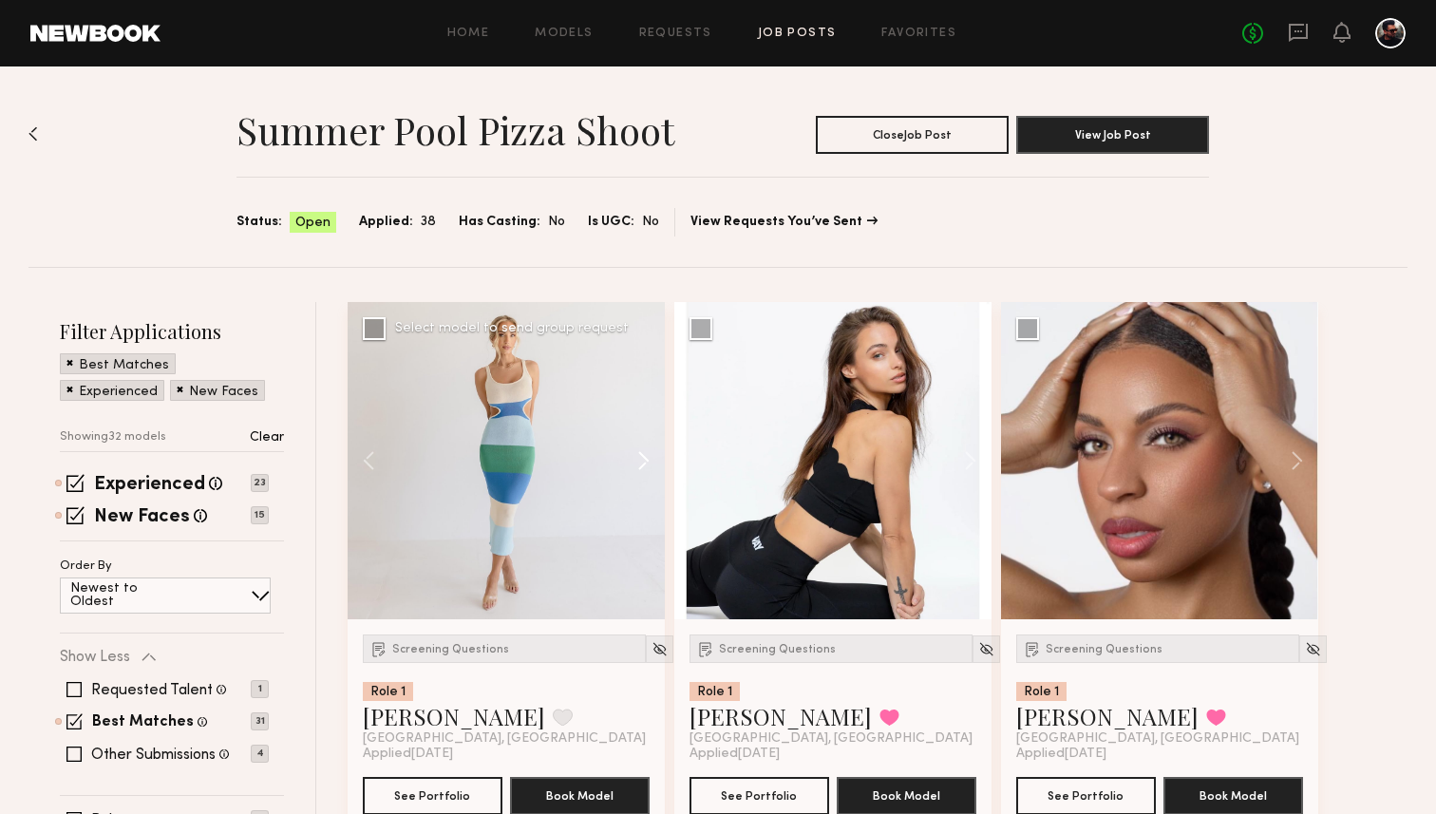
click at [637, 453] on button at bounding box center [634, 460] width 61 height 317
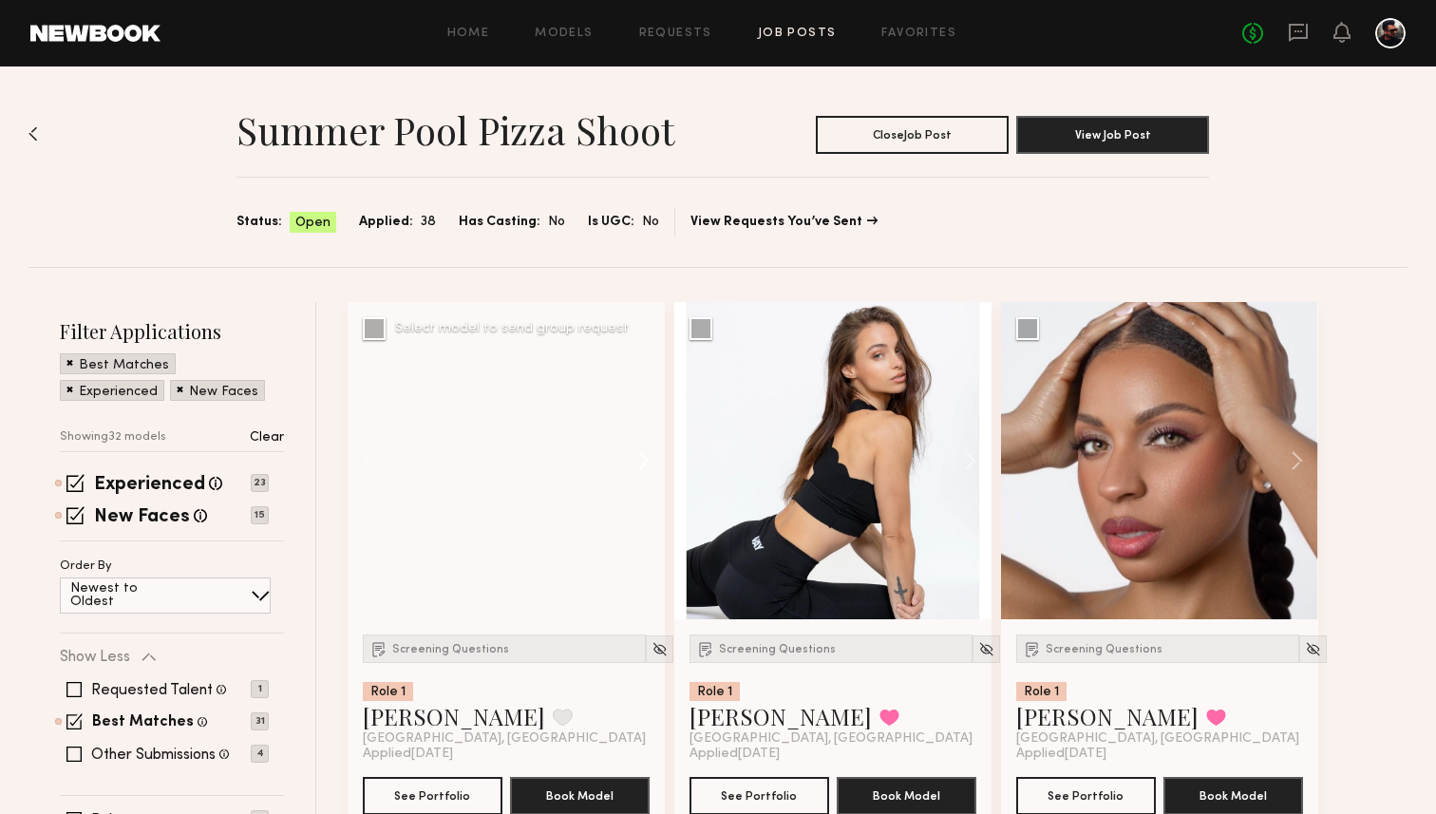
click at [637, 453] on button at bounding box center [634, 460] width 61 height 317
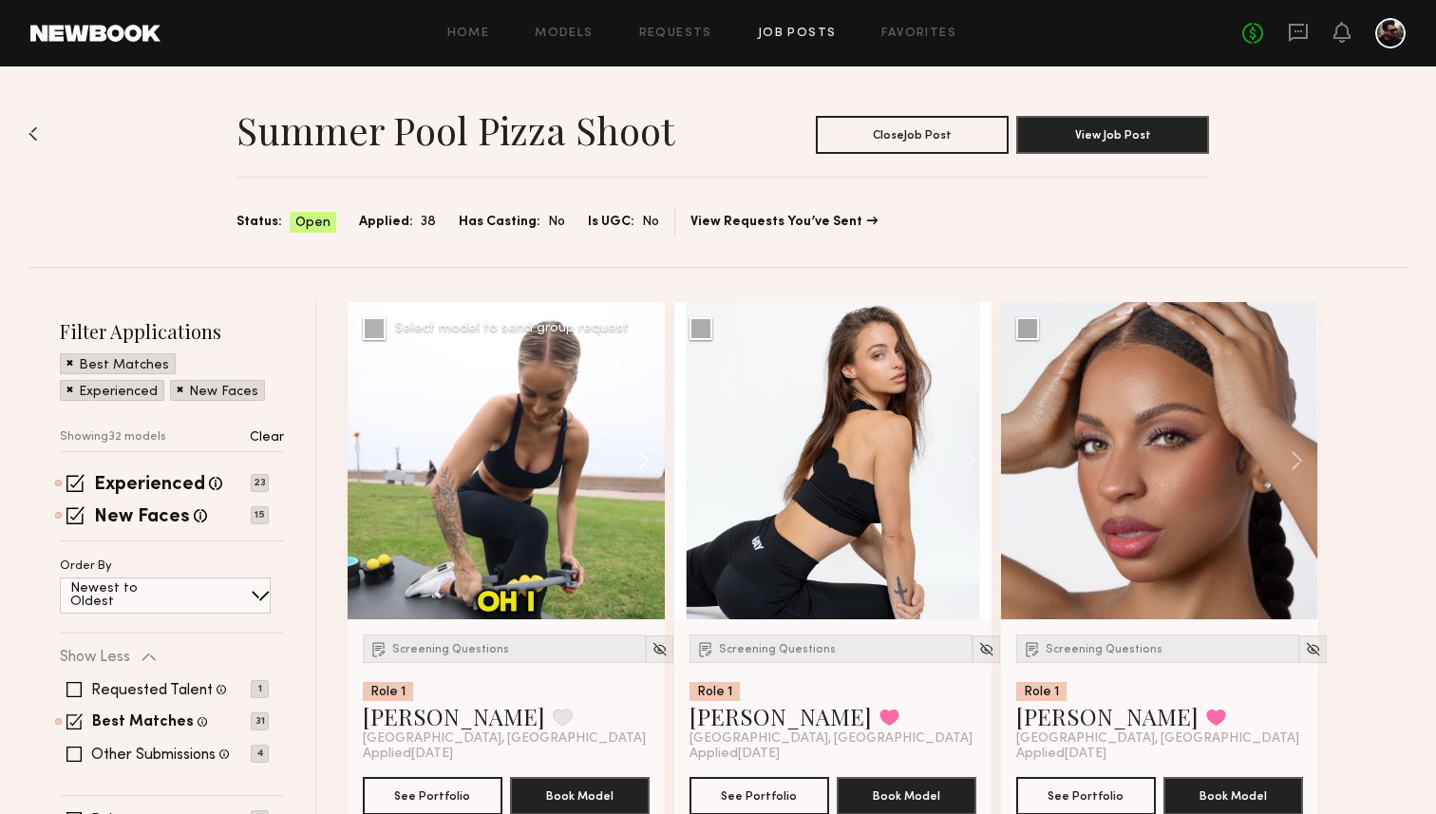
click at [637, 453] on button at bounding box center [634, 460] width 61 height 317
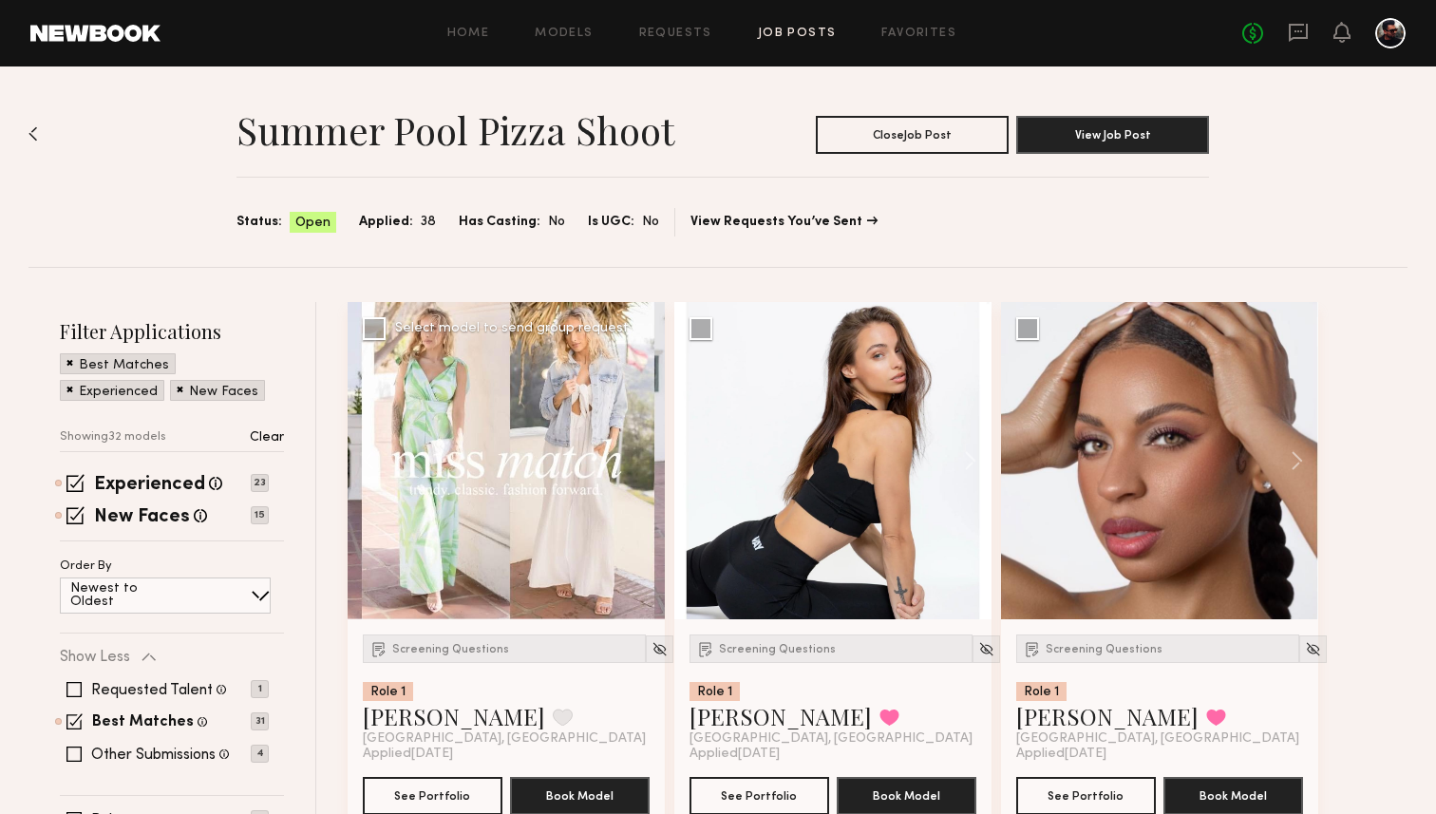
click at [637, 453] on div at bounding box center [506, 460] width 317 height 317
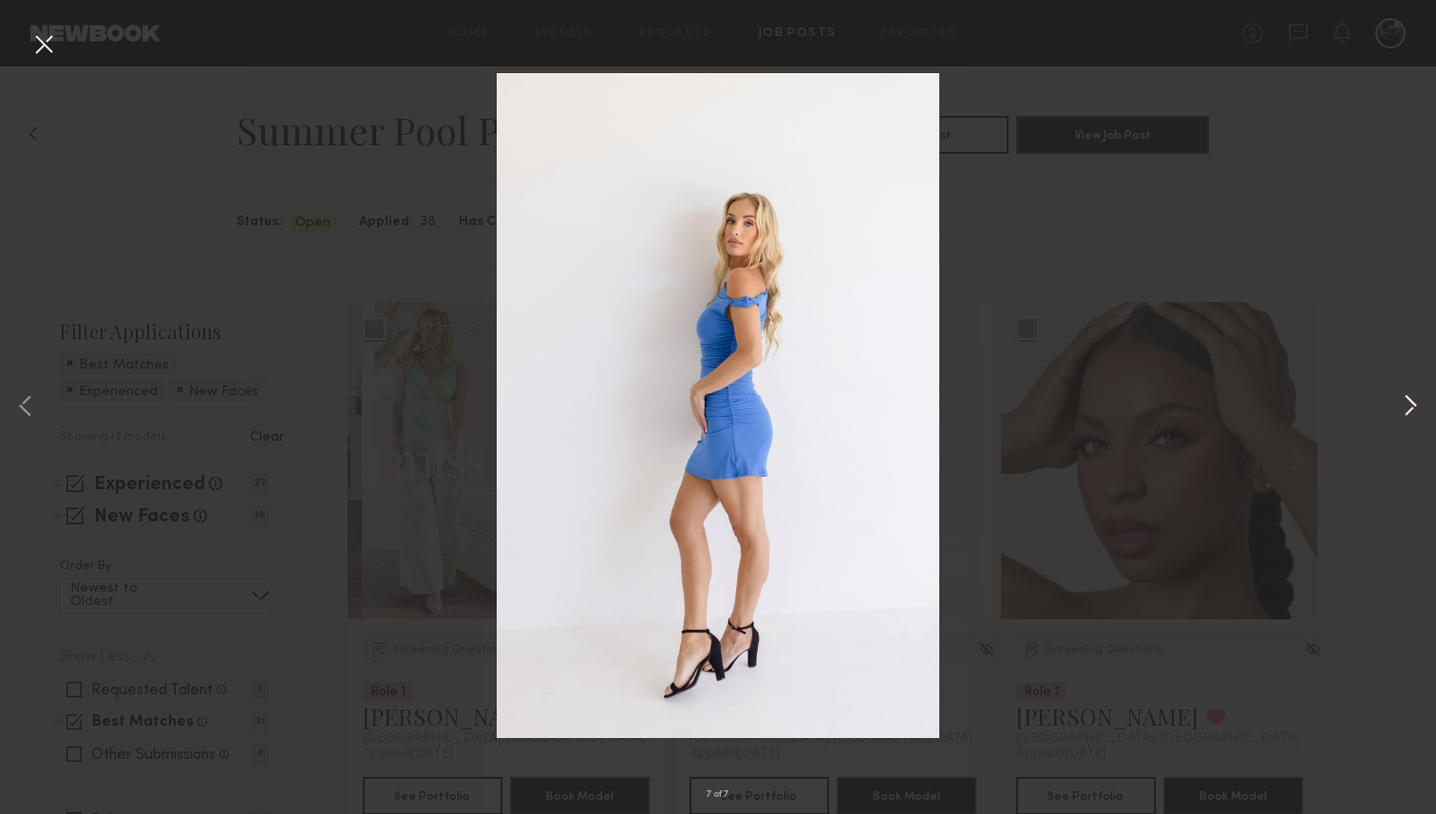
click at [1407, 404] on button at bounding box center [1410, 407] width 23 height 651
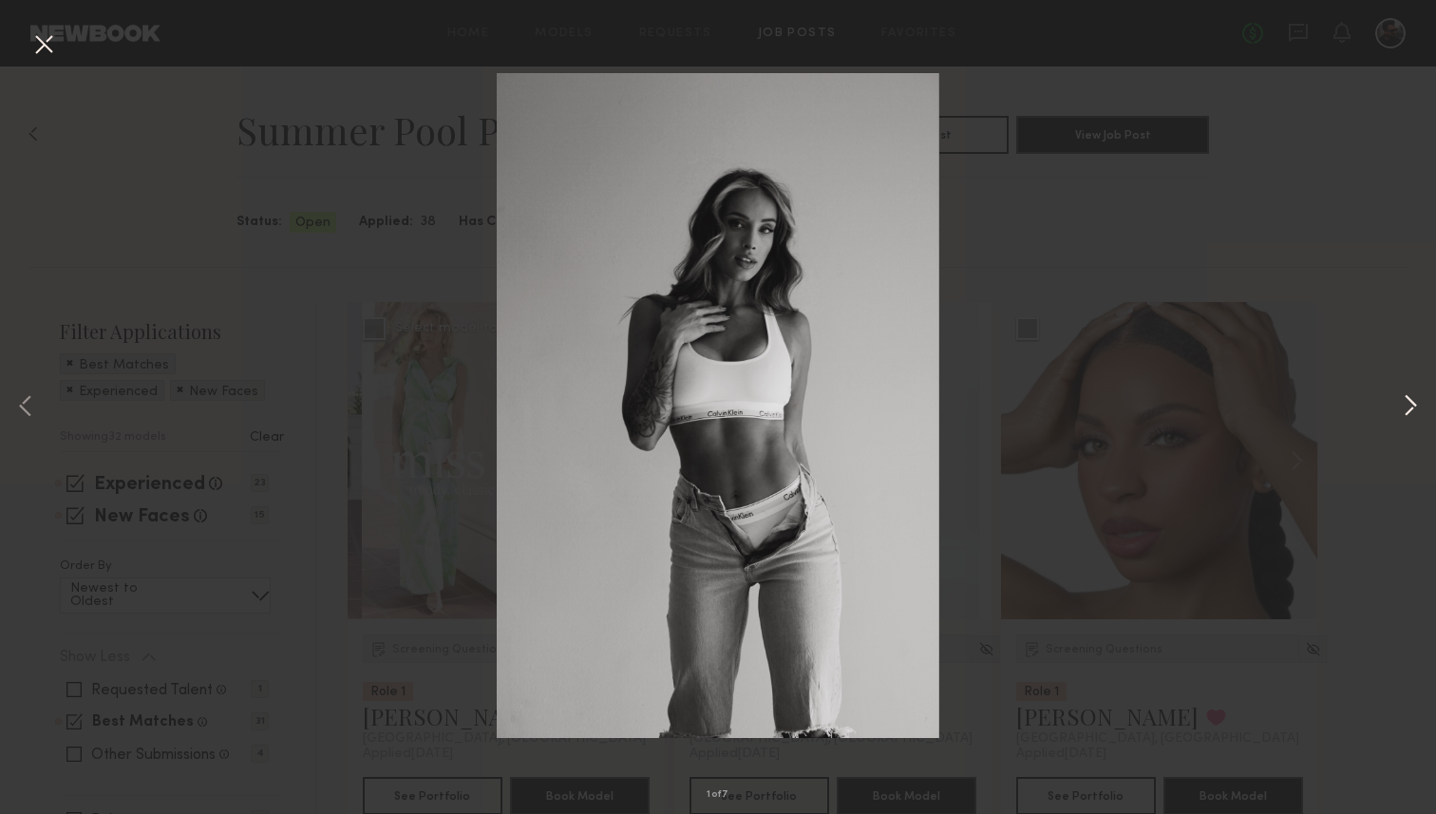
click at [1407, 404] on button at bounding box center [1410, 407] width 23 height 651
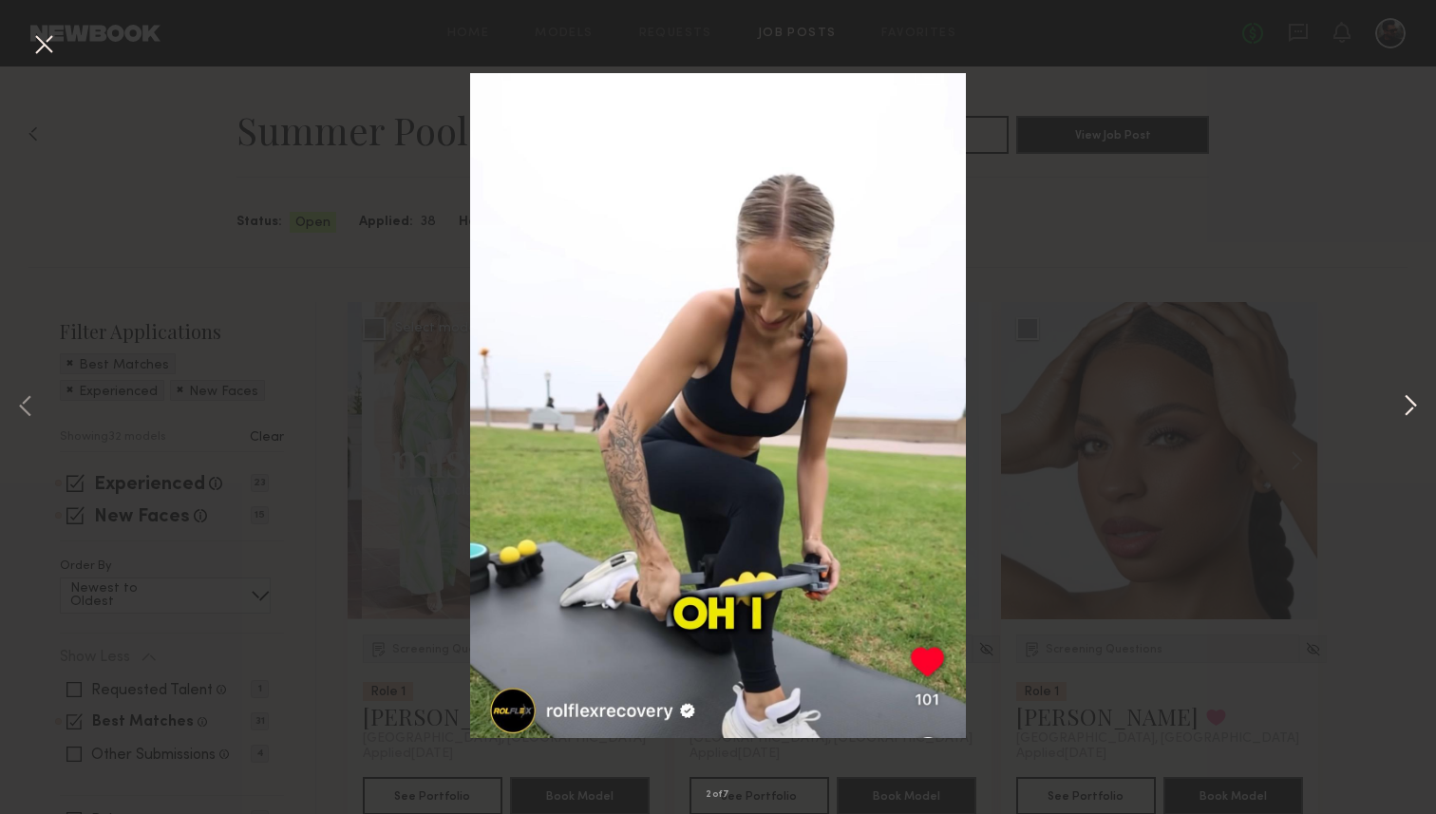
click at [1407, 404] on button at bounding box center [1410, 407] width 23 height 651
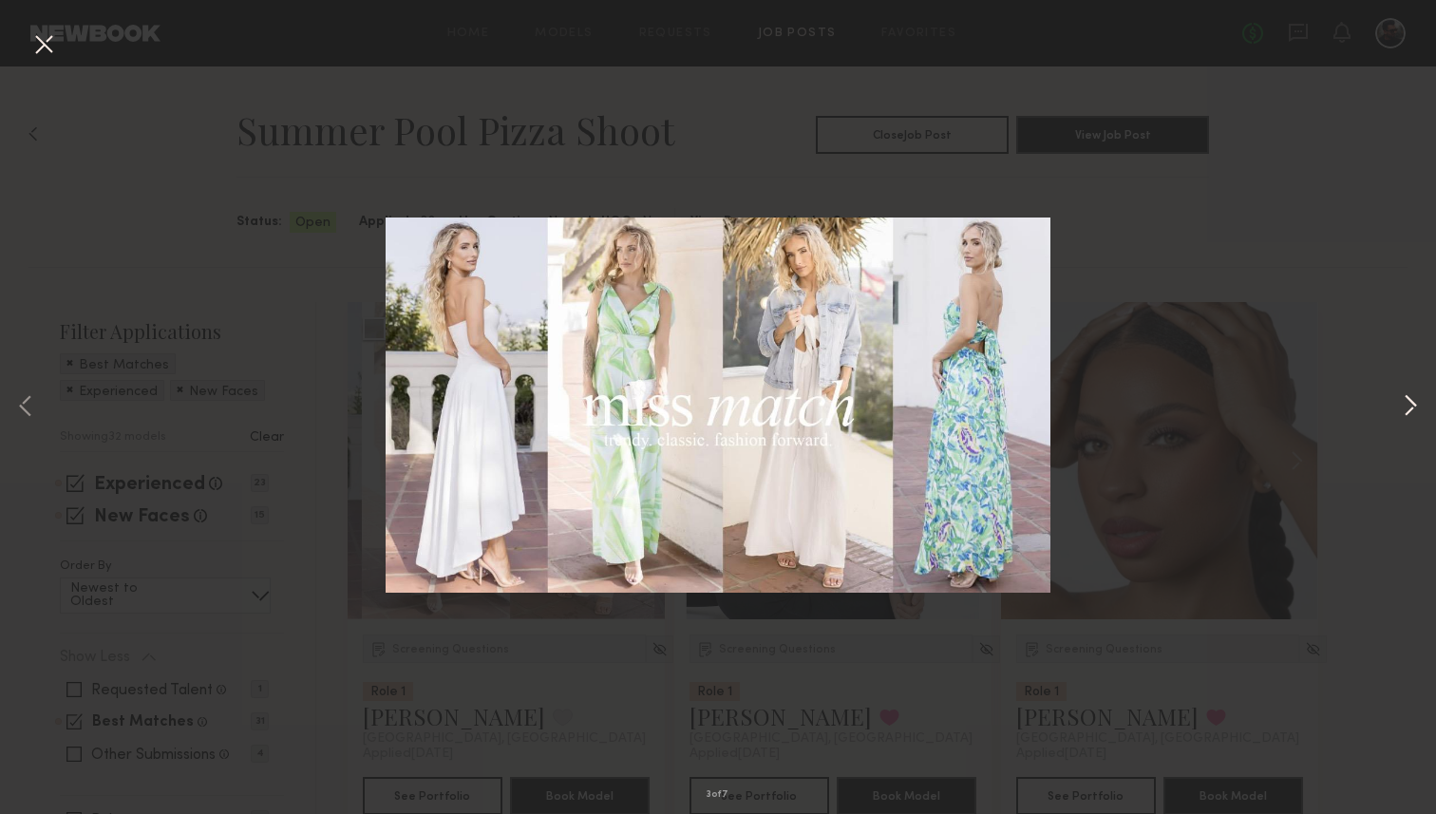
click at [1407, 404] on button at bounding box center [1410, 407] width 23 height 651
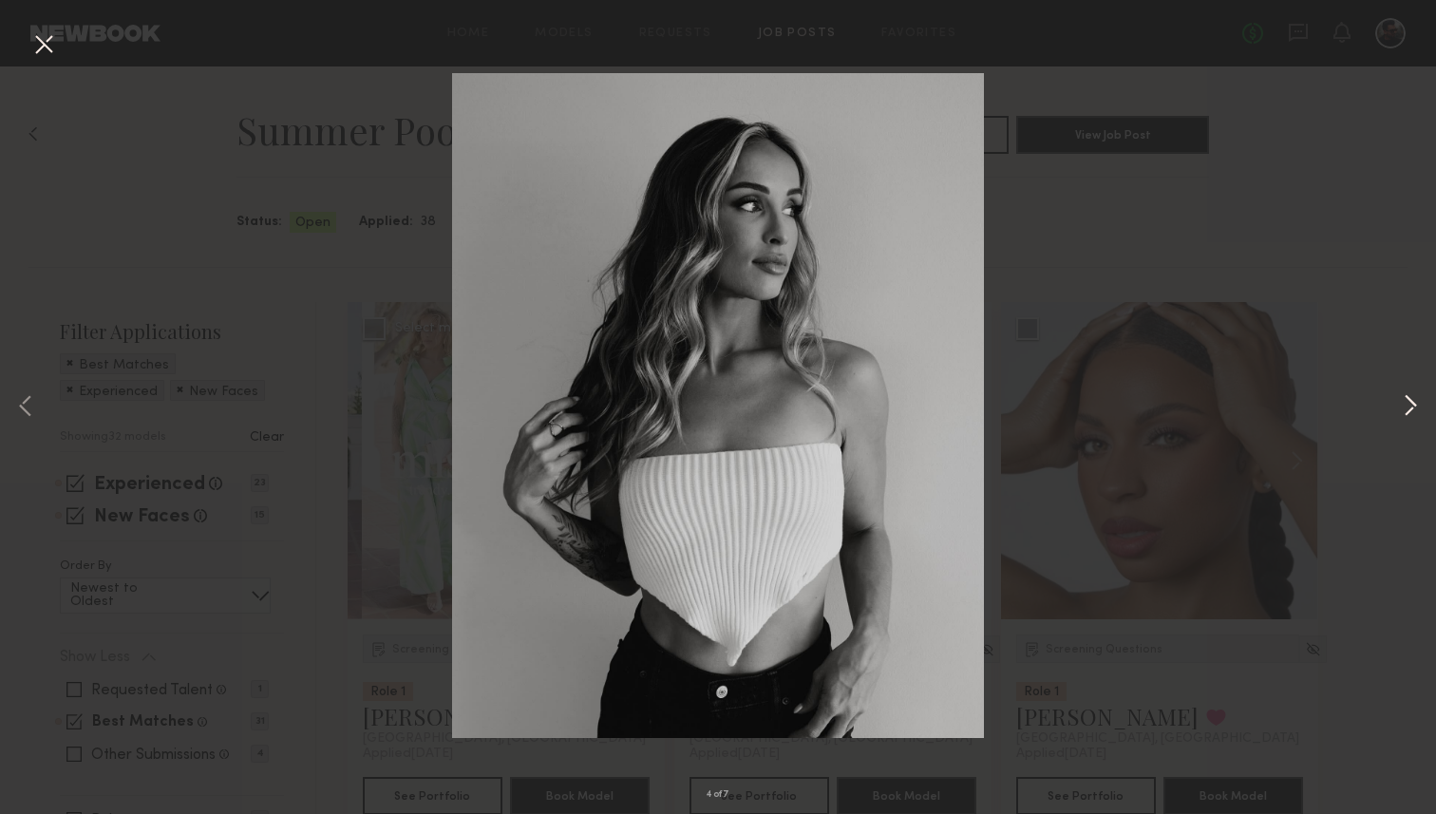
click at [1407, 404] on button at bounding box center [1410, 407] width 23 height 651
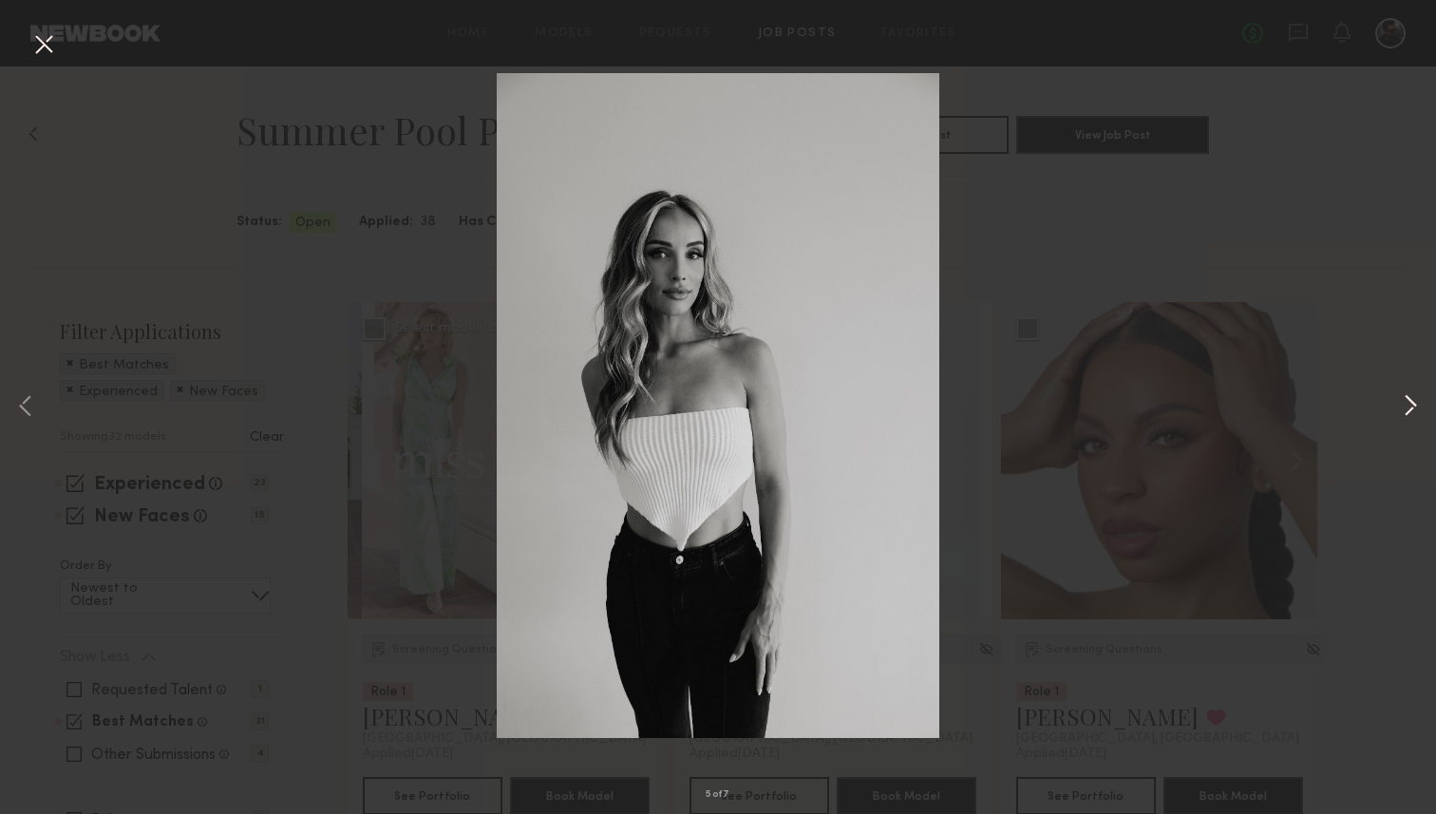
click at [1407, 404] on button at bounding box center [1410, 407] width 23 height 651
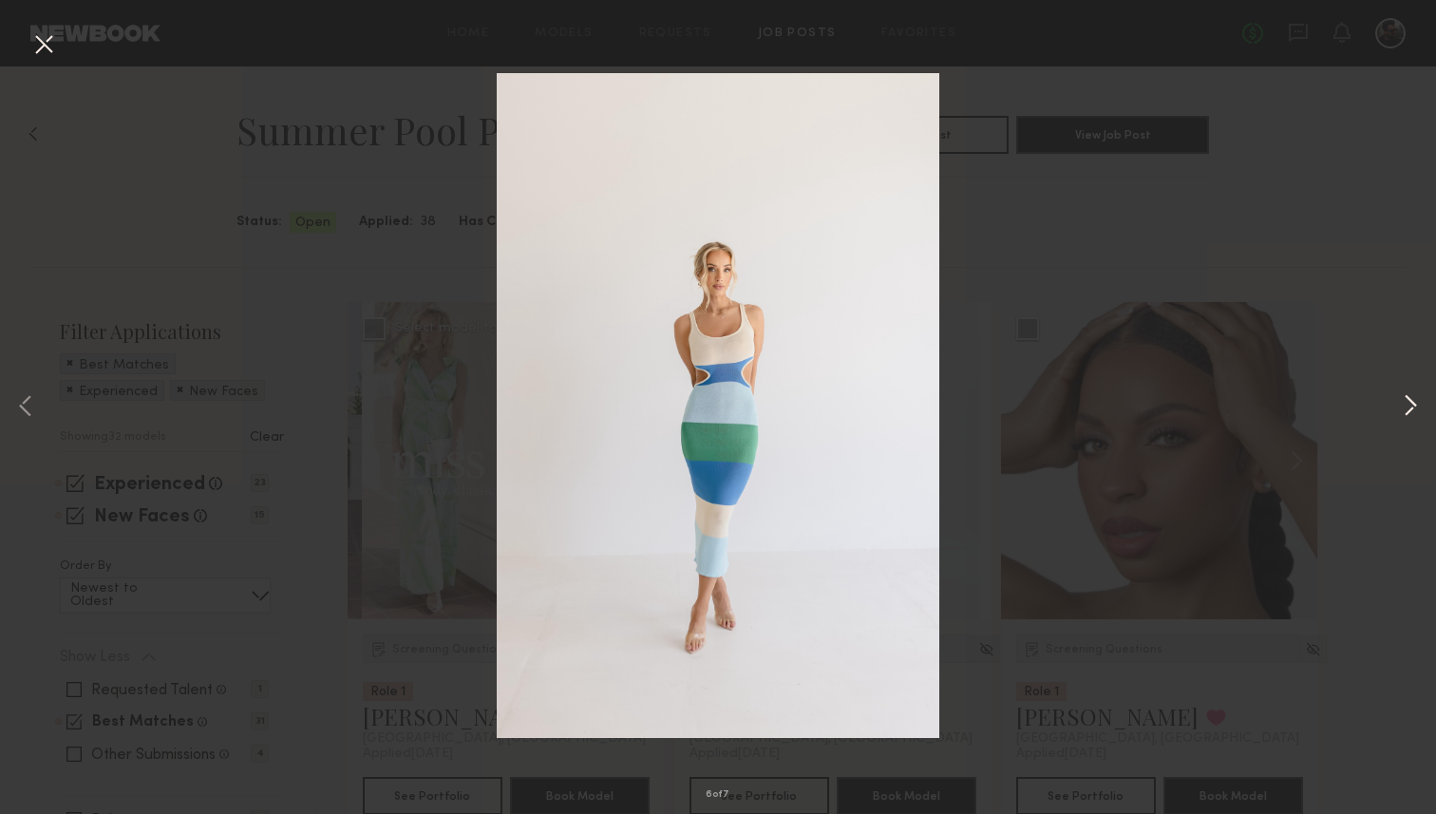
click at [1407, 404] on button at bounding box center [1410, 407] width 23 height 651
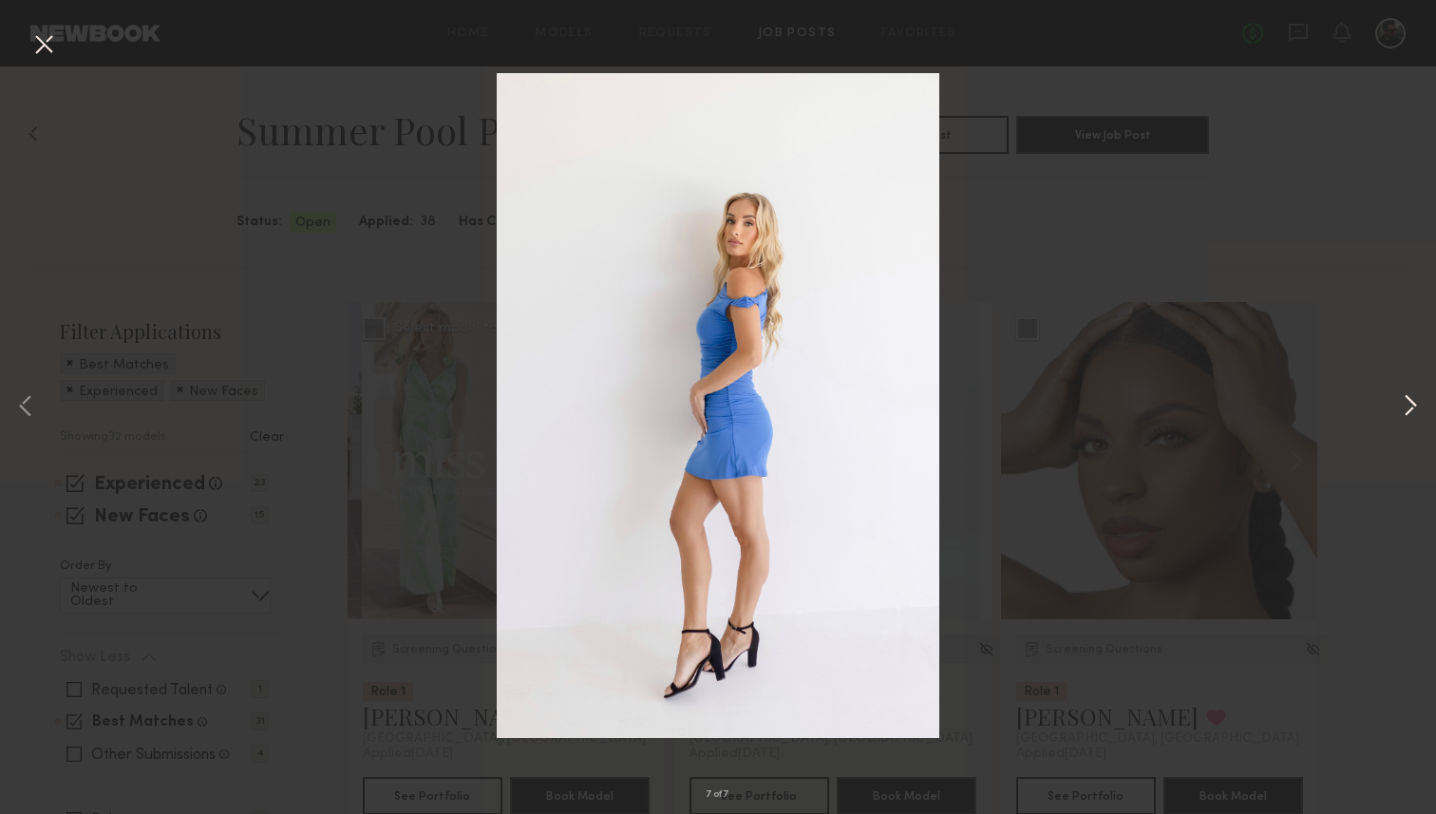
click at [1407, 404] on button at bounding box center [1410, 407] width 23 height 651
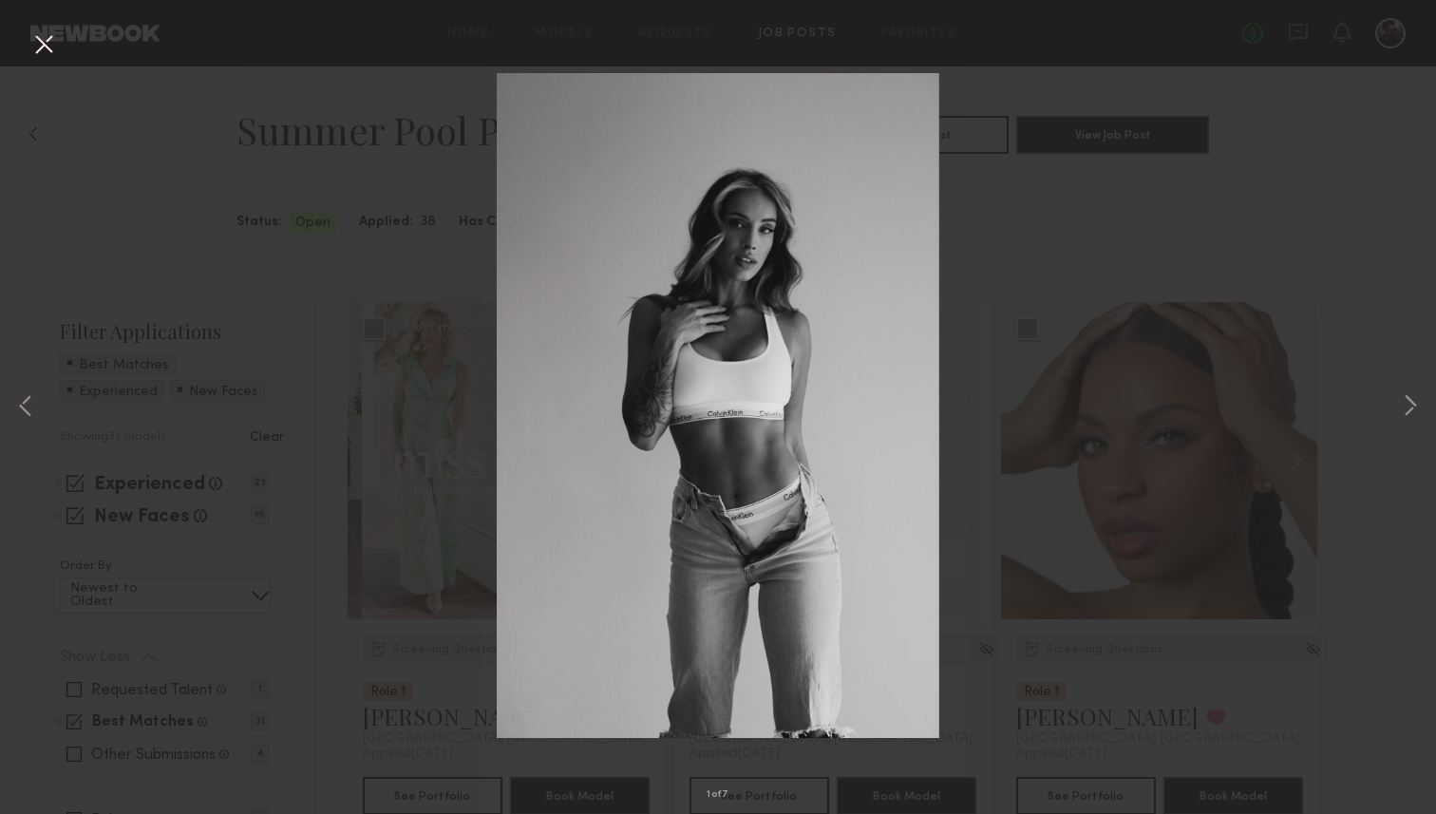
click at [1090, 250] on div "1 of 7" at bounding box center [718, 407] width 1436 height 814
click at [46, 48] on button at bounding box center [43, 45] width 30 height 34
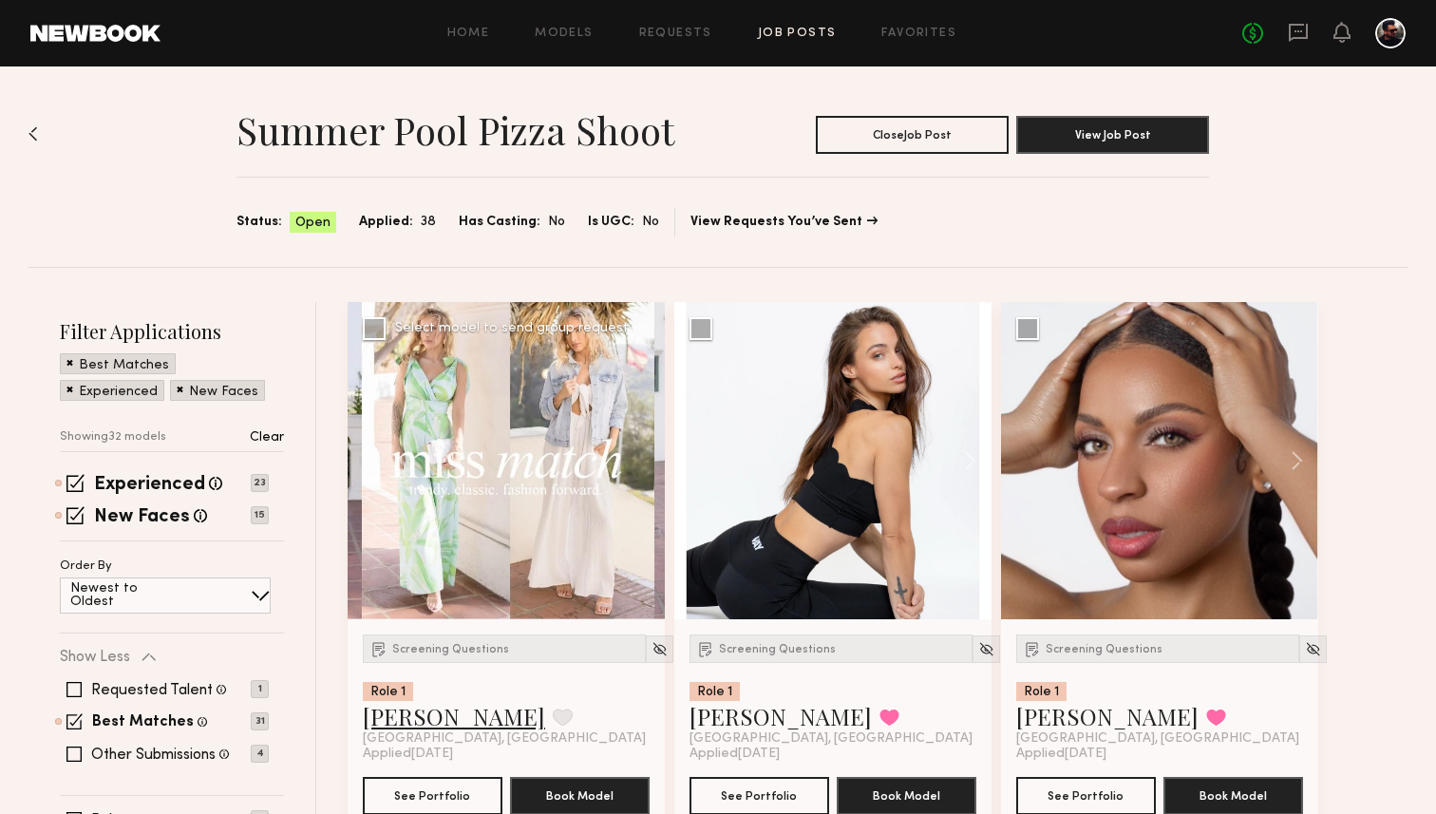
click at [414, 721] on link "[PERSON_NAME]" at bounding box center [454, 716] width 182 height 30
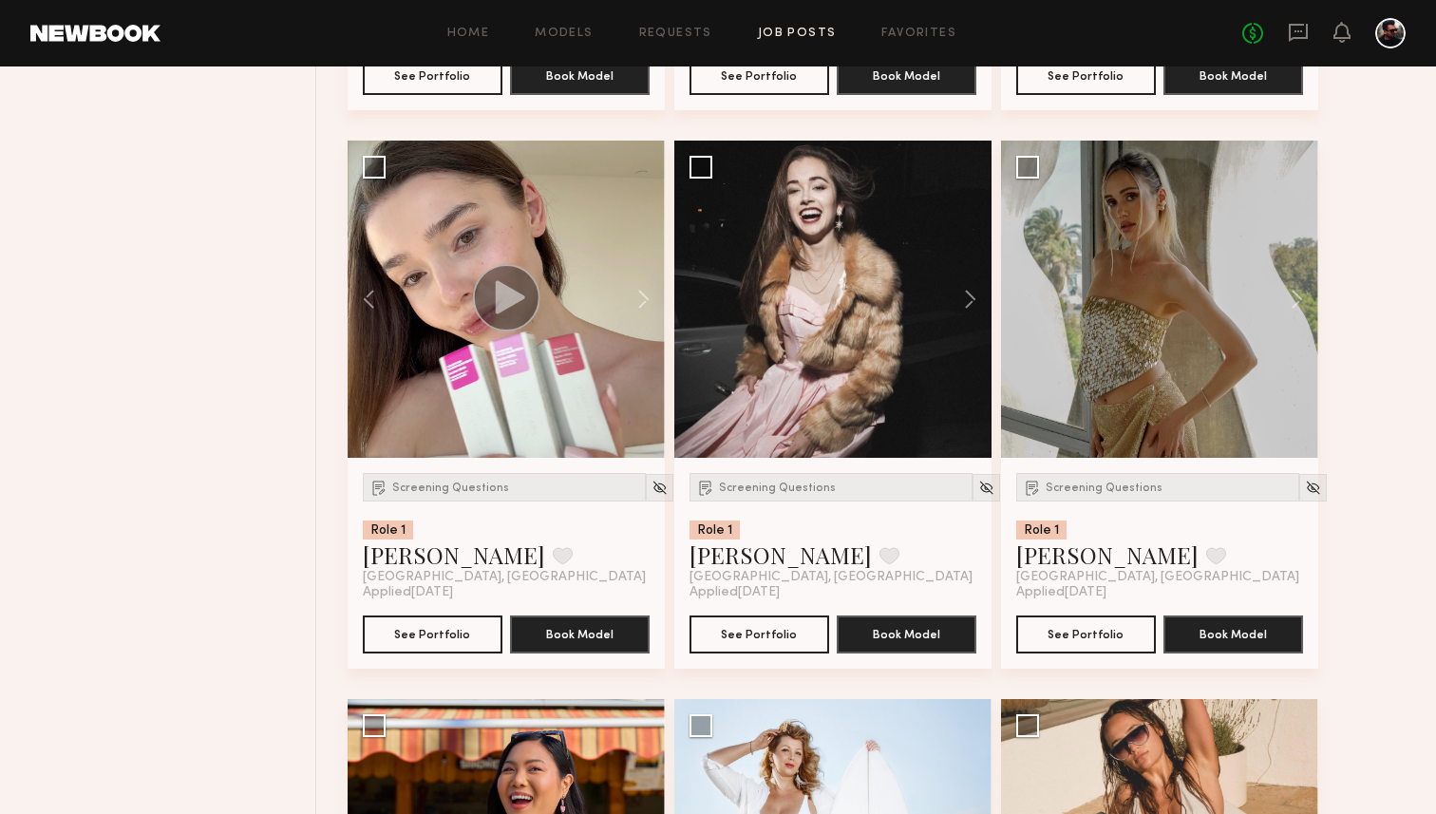
scroll to position [2426, 0]
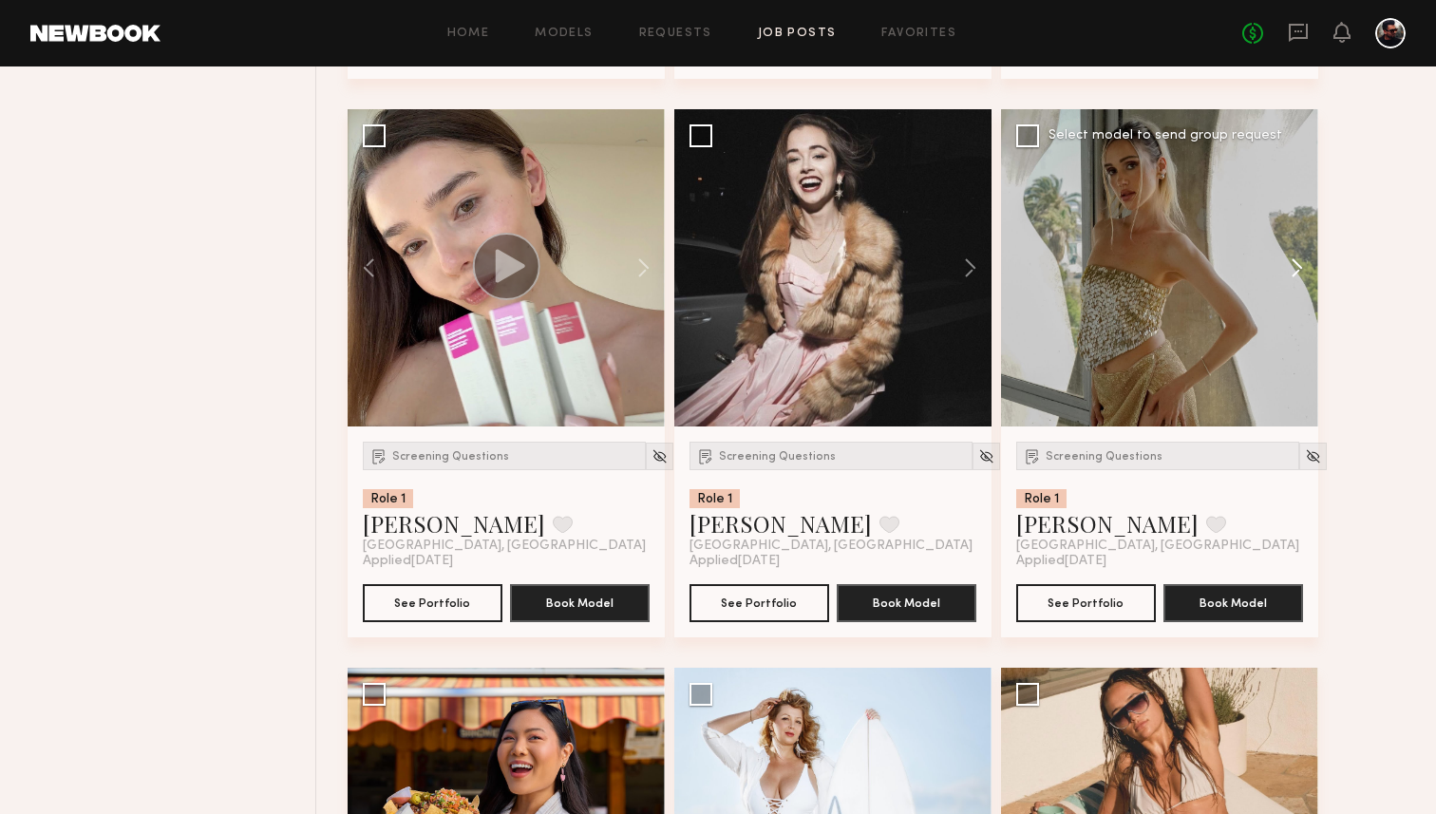
click at [1296, 272] on button at bounding box center [1287, 267] width 61 height 317
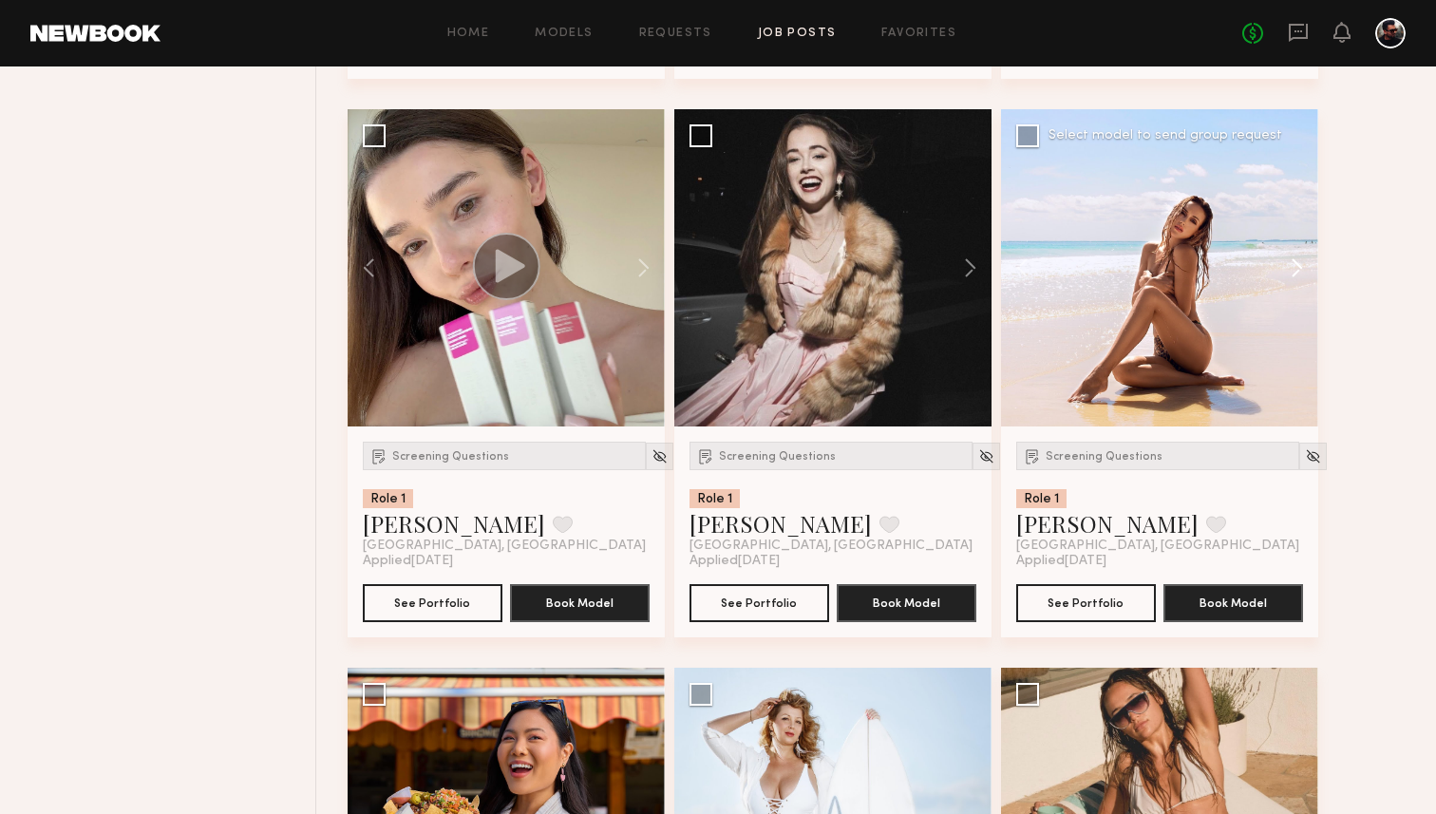
click at [1296, 272] on button at bounding box center [1287, 267] width 61 height 317
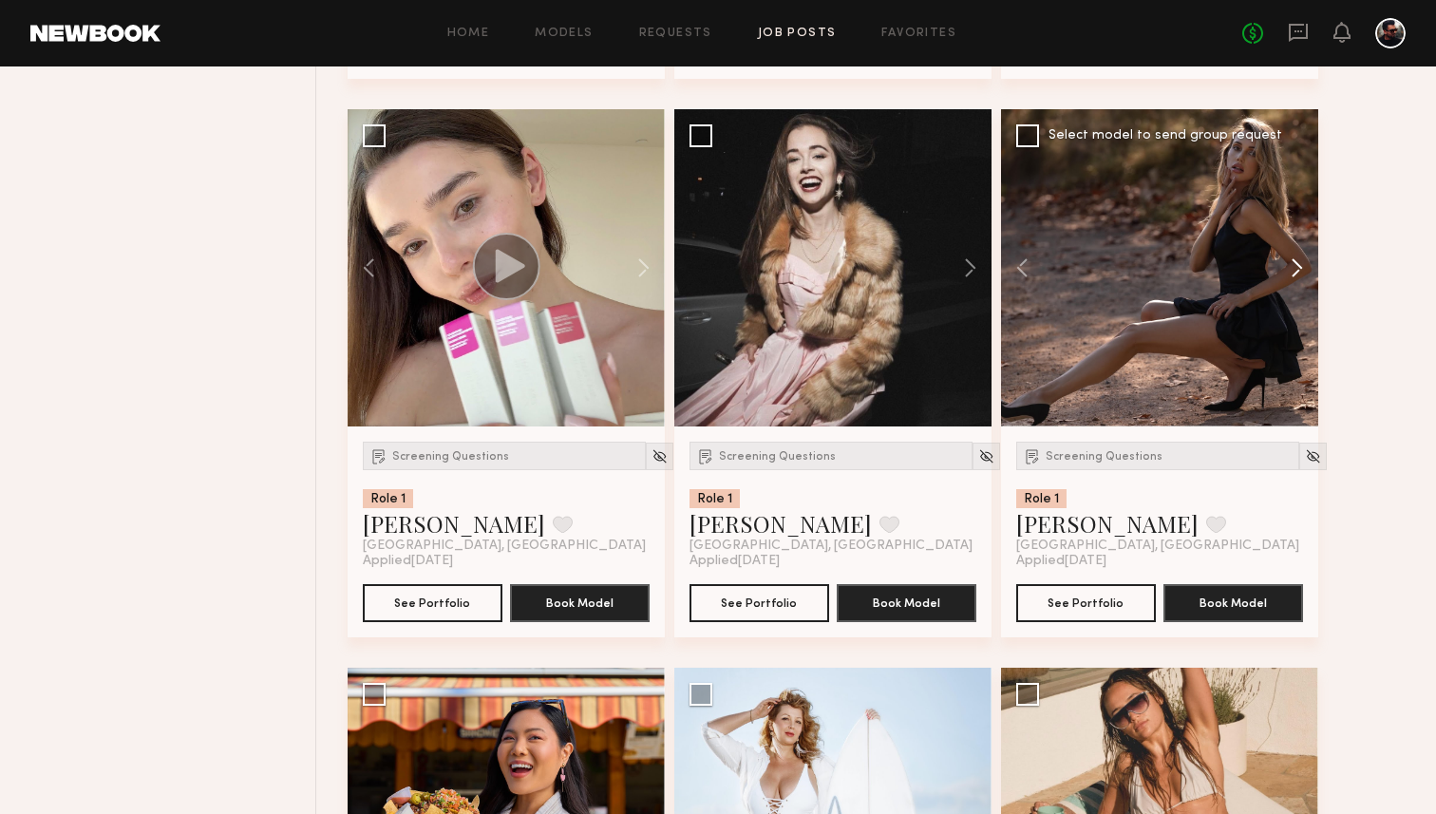
click at [1296, 272] on button at bounding box center [1287, 267] width 61 height 317
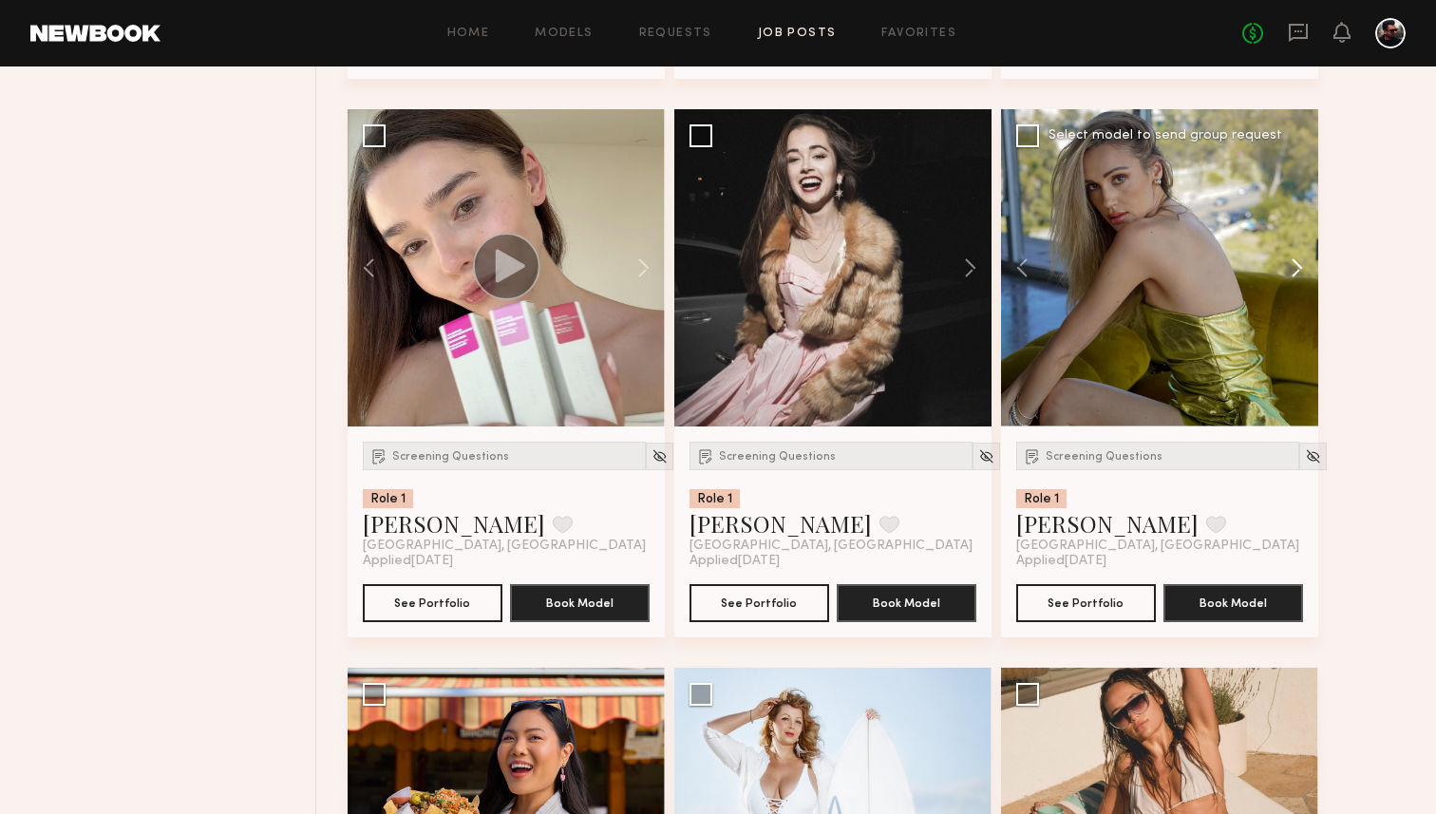
click at [1296, 272] on button at bounding box center [1287, 267] width 61 height 317
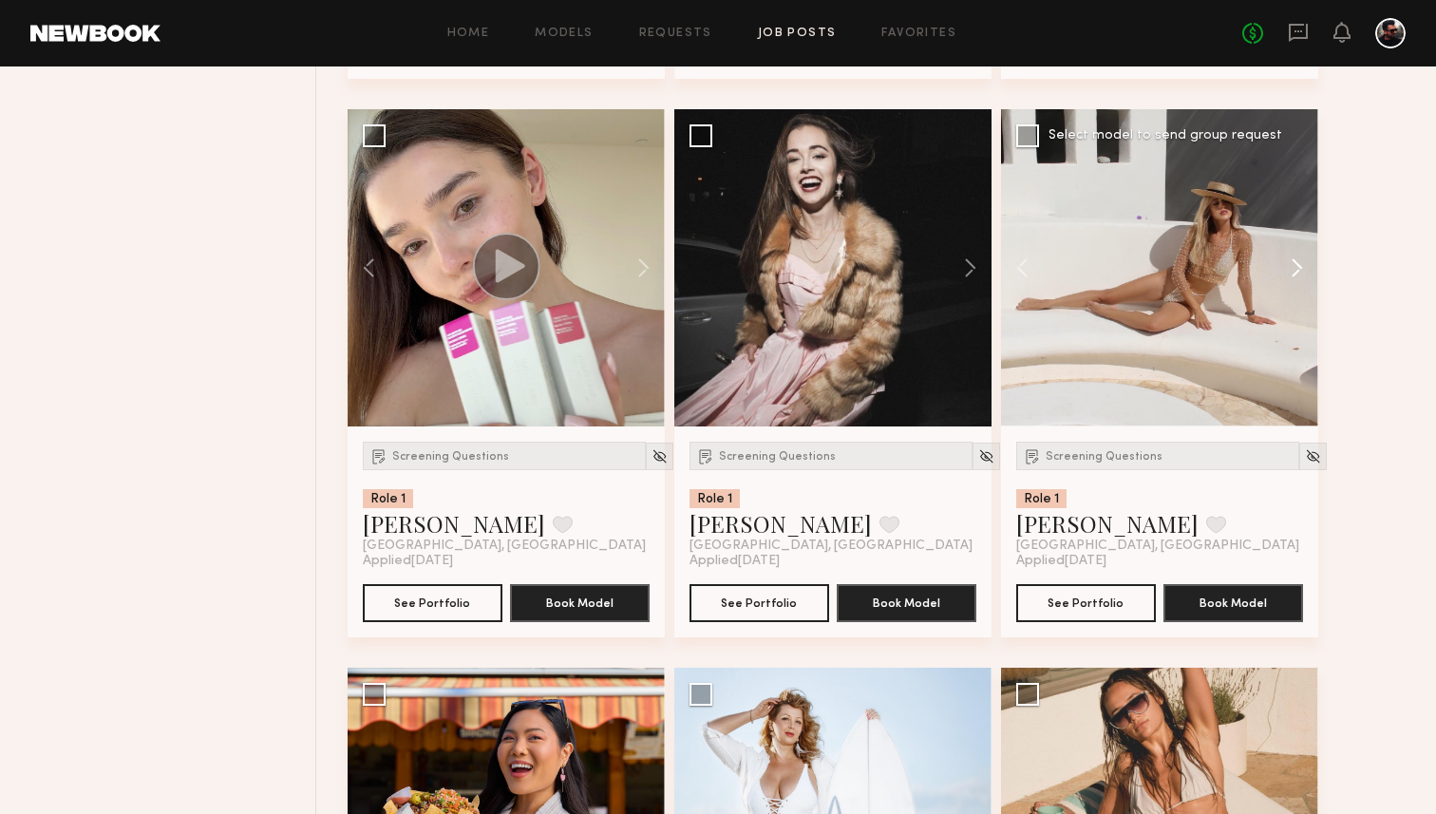
click at [1296, 272] on button at bounding box center [1287, 267] width 61 height 317
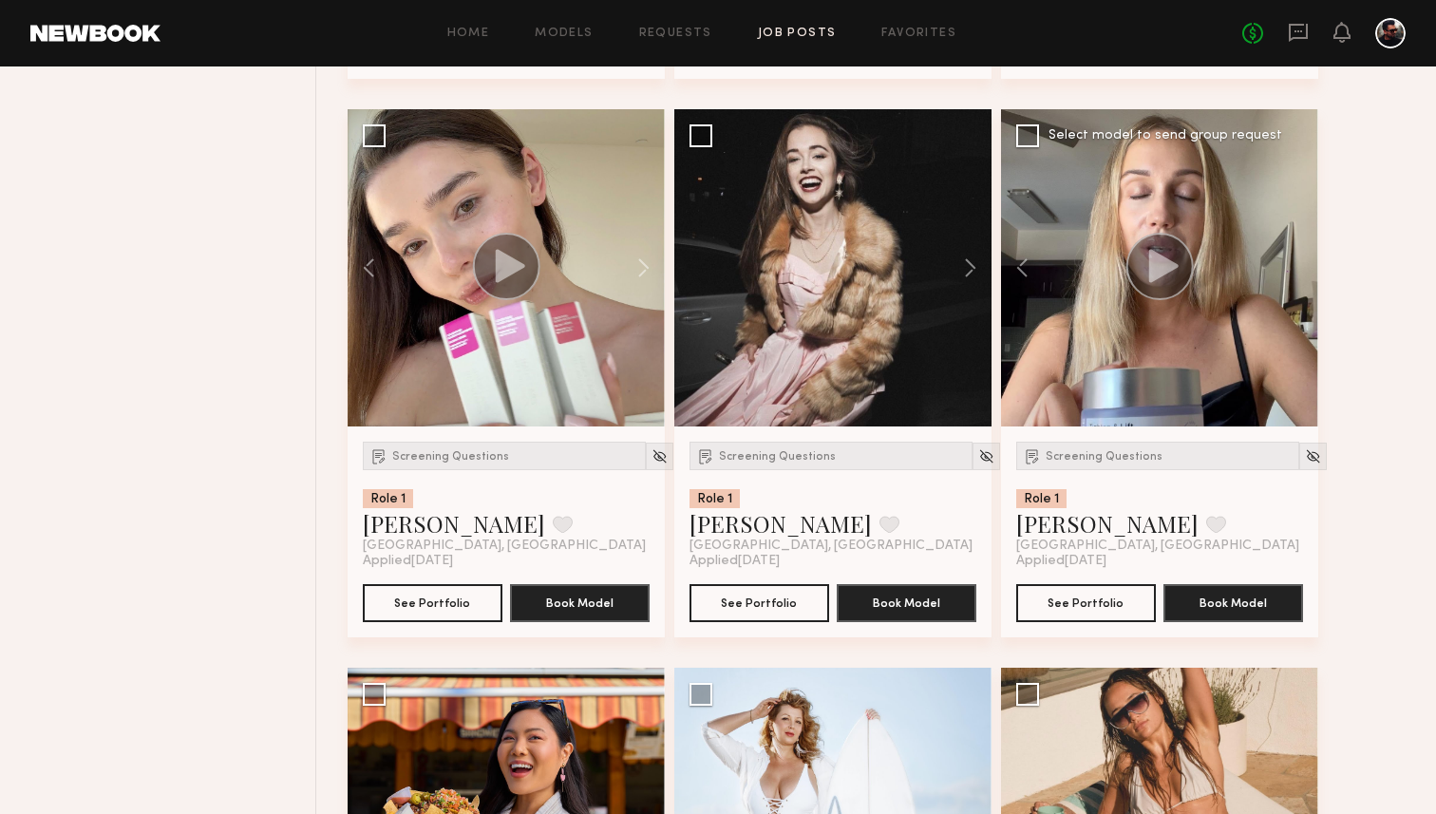
click at [1296, 272] on div at bounding box center [1159, 267] width 317 height 317
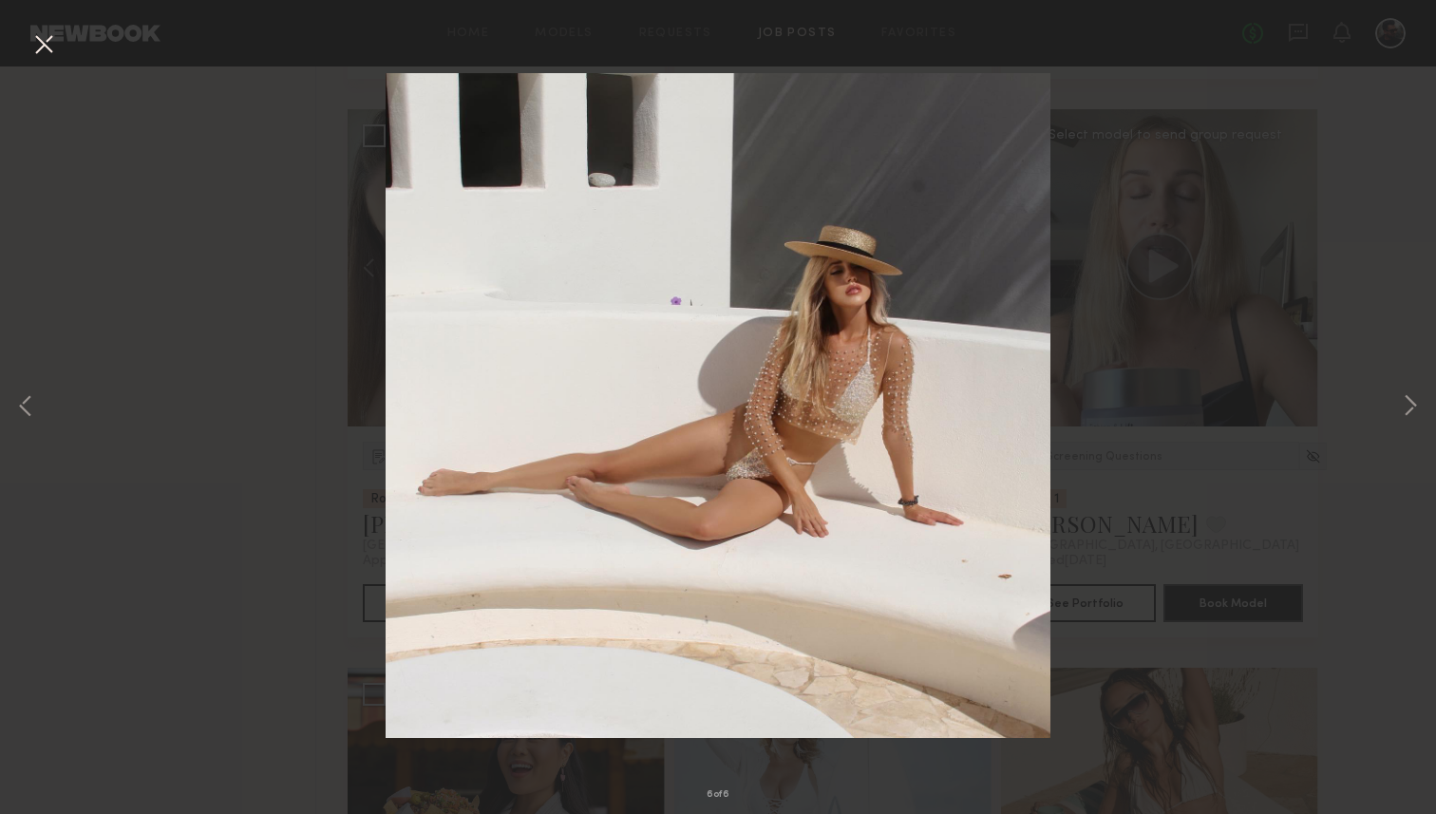
click at [38, 45] on button at bounding box center [43, 45] width 30 height 34
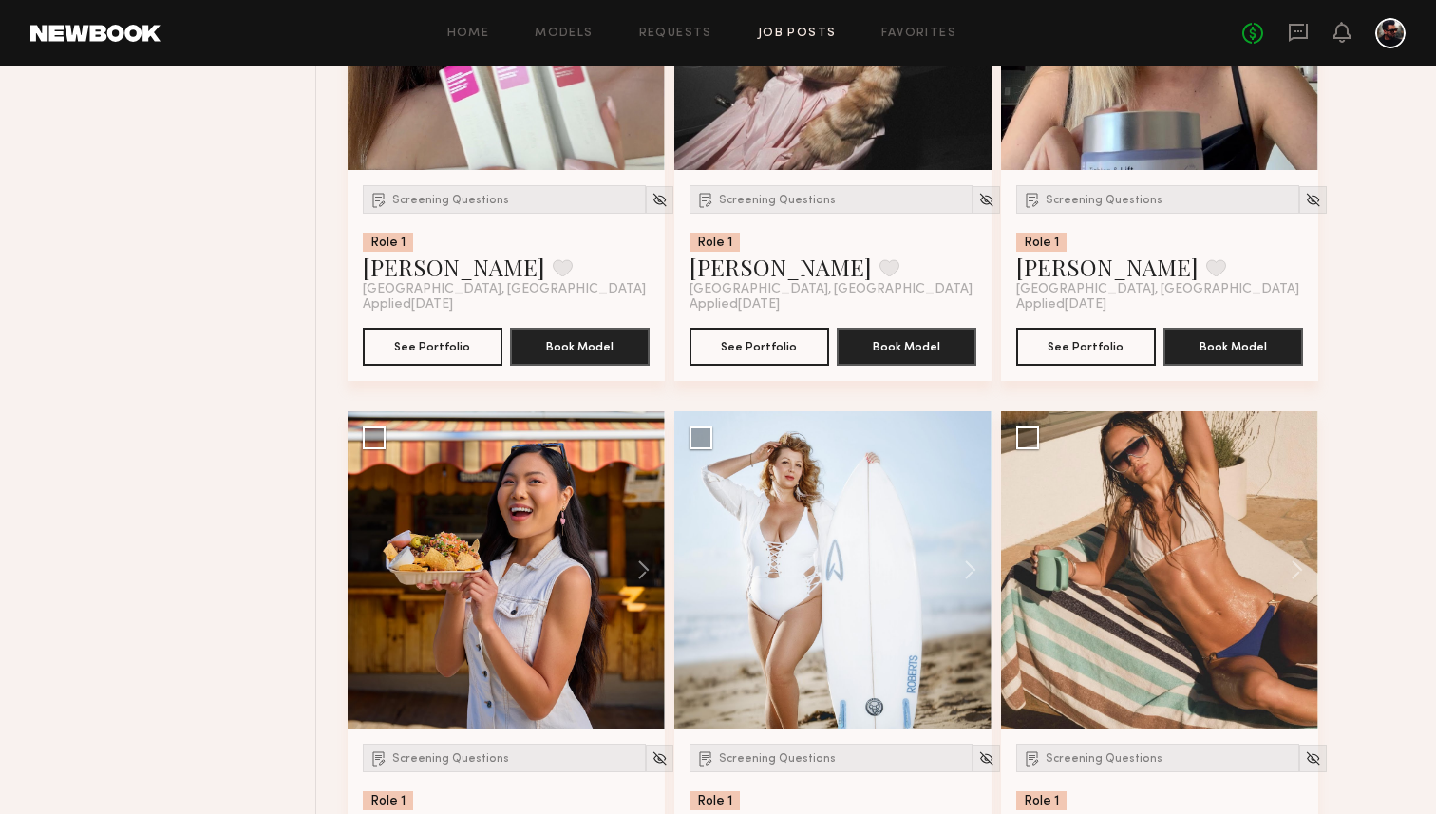
scroll to position [2954, 0]
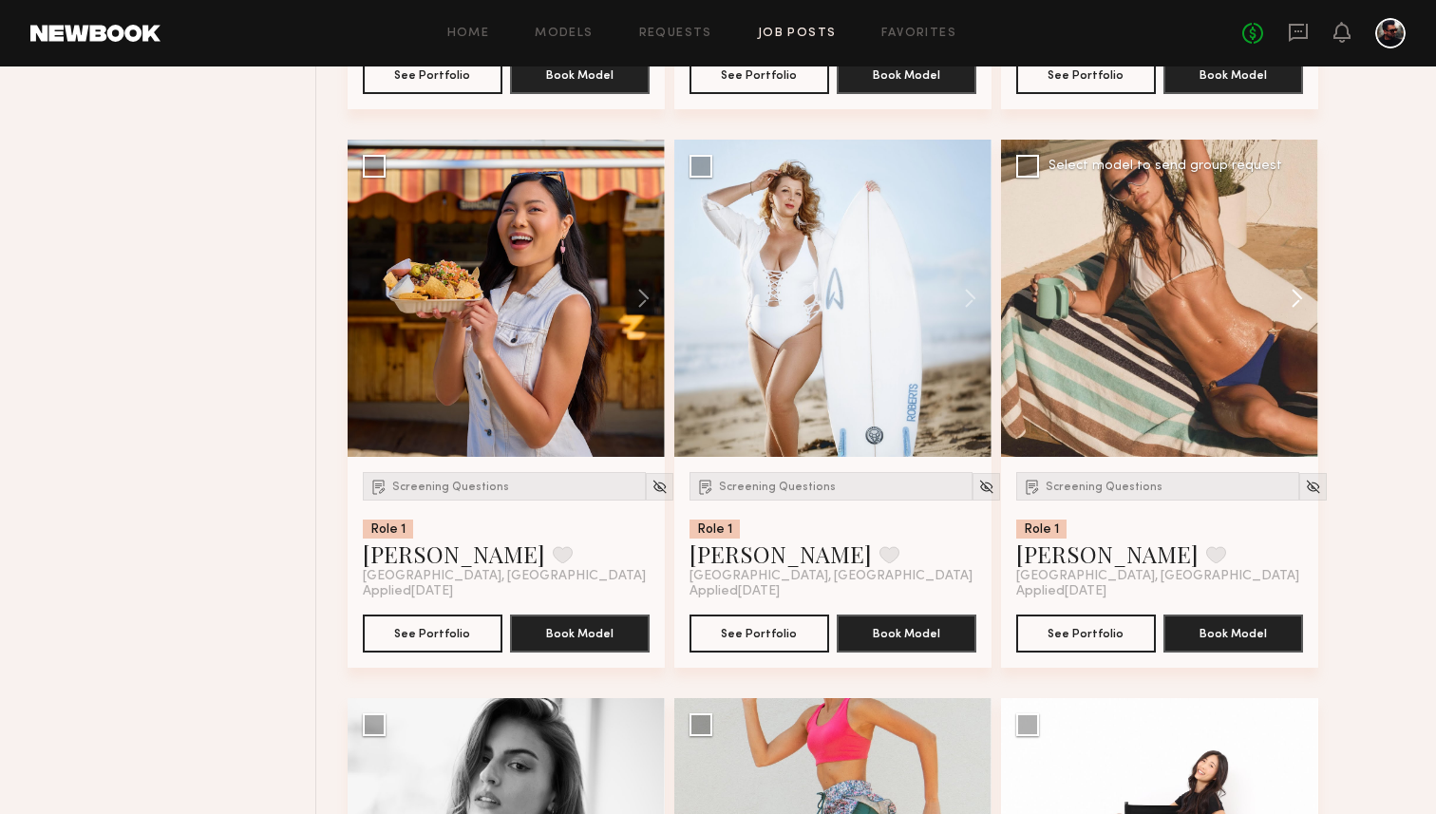
click at [1289, 299] on button at bounding box center [1287, 298] width 61 height 317
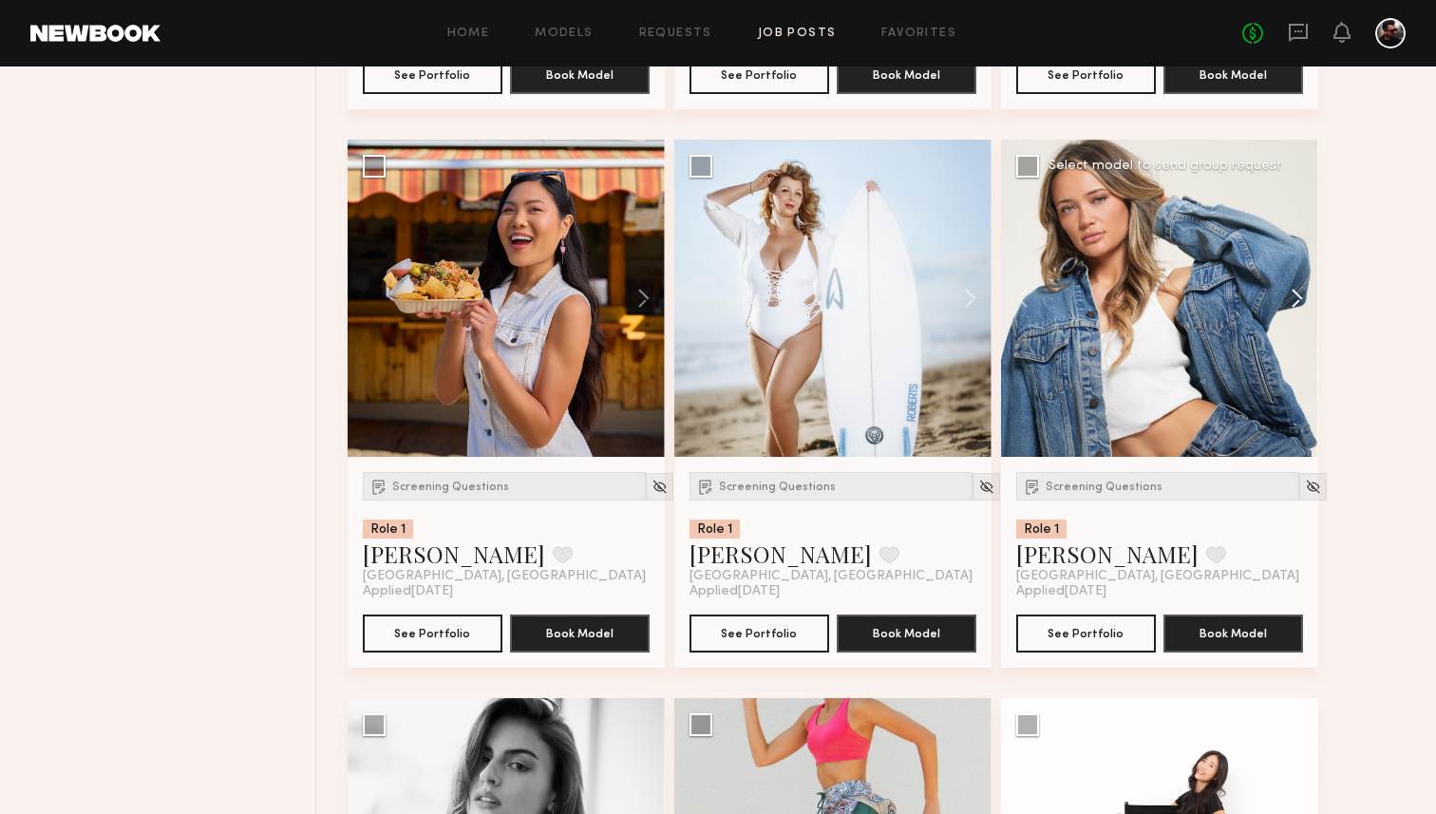
click at [1289, 299] on button at bounding box center [1287, 298] width 61 height 317
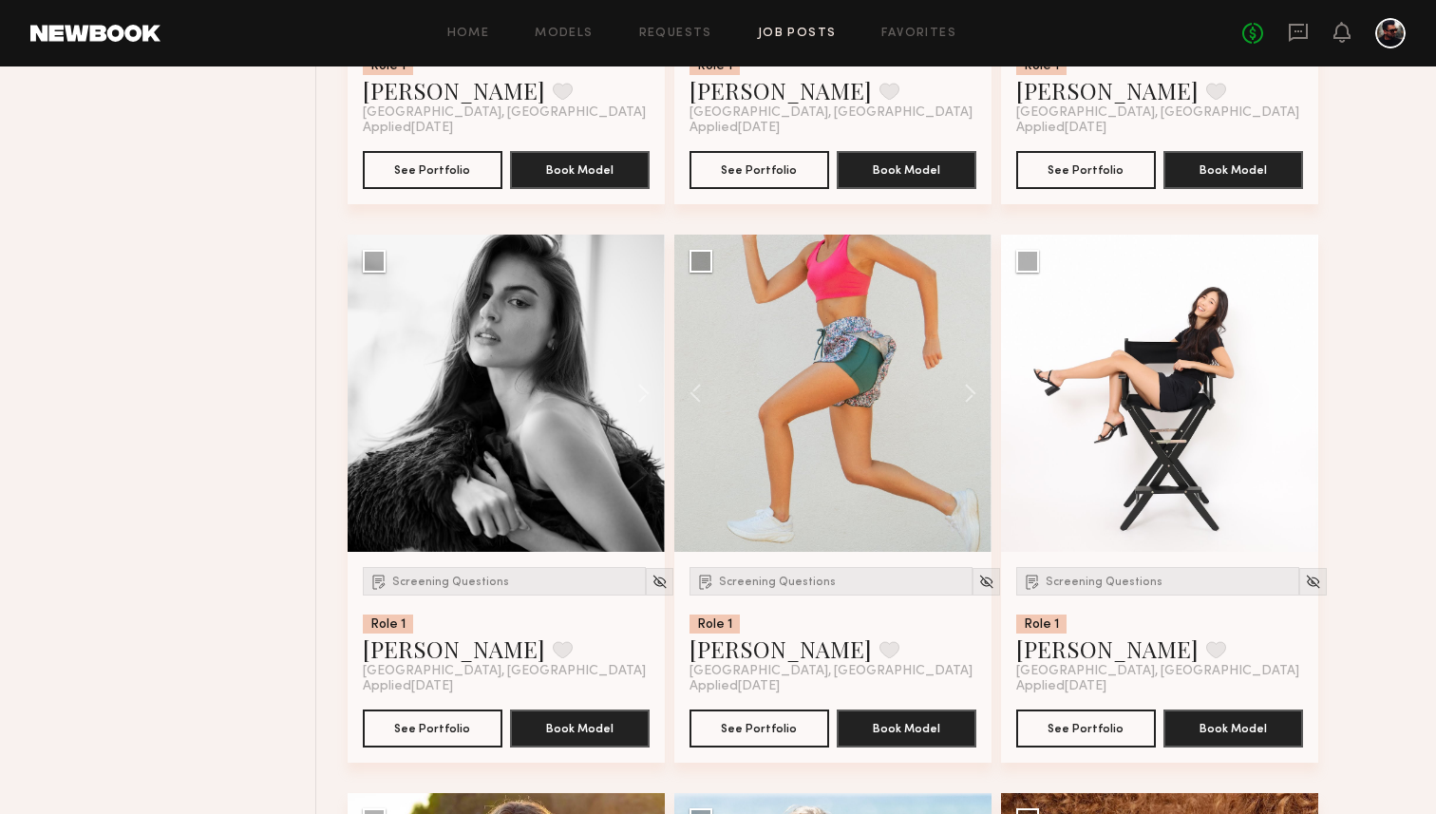
scroll to position [3452, 0]
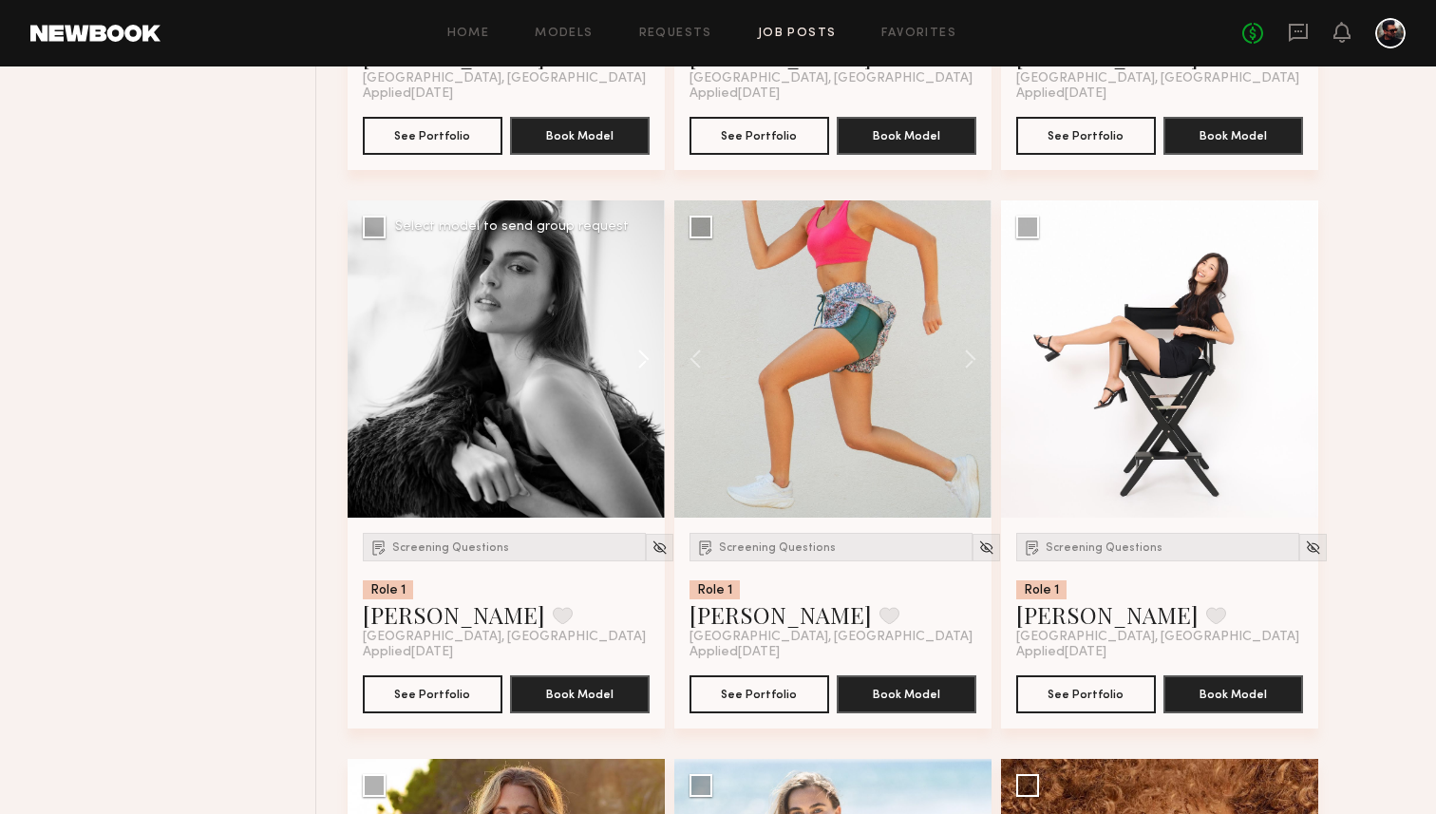
click at [639, 356] on button at bounding box center [634, 358] width 61 height 317
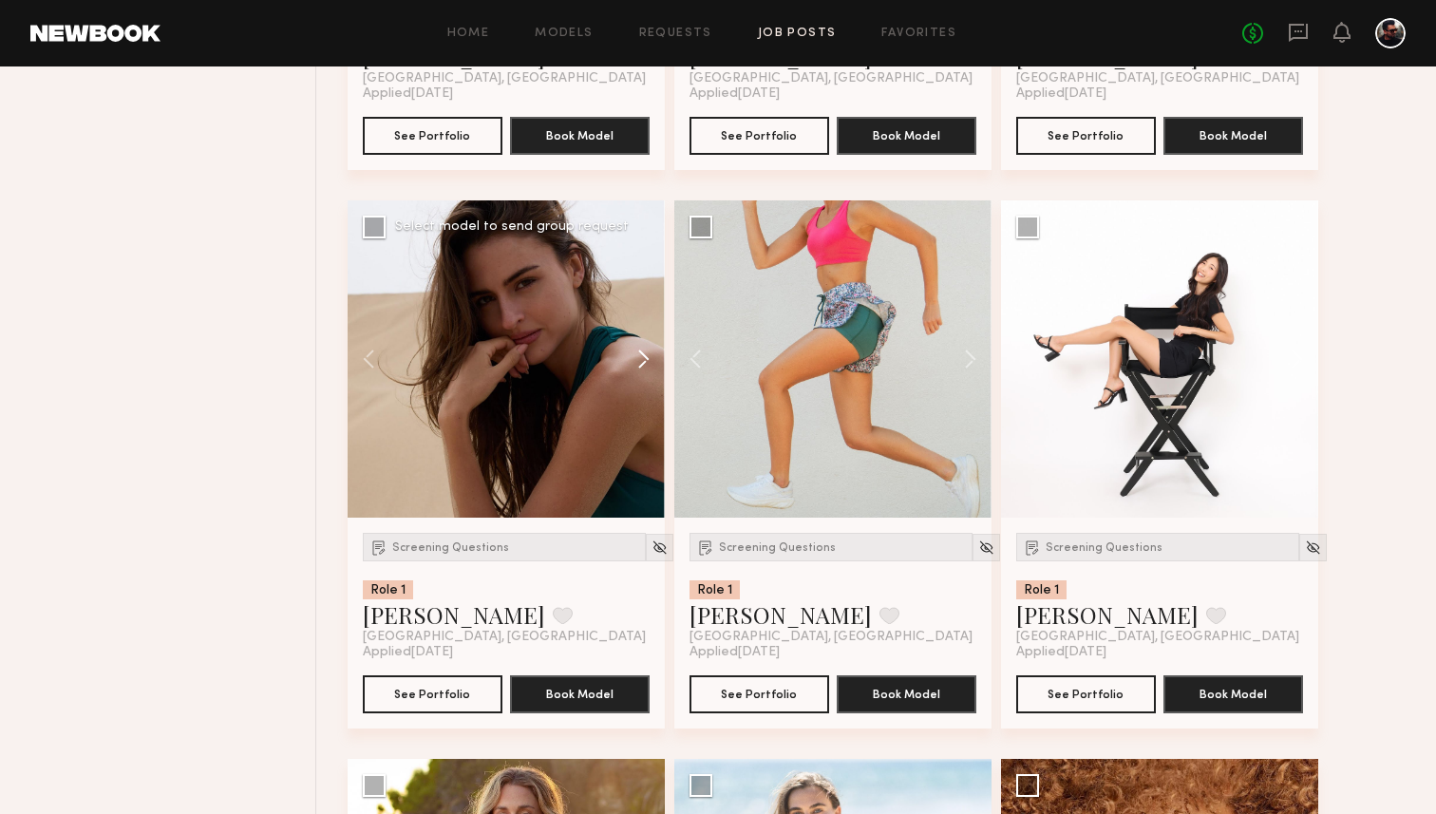
click at [639, 356] on button at bounding box center [634, 358] width 61 height 317
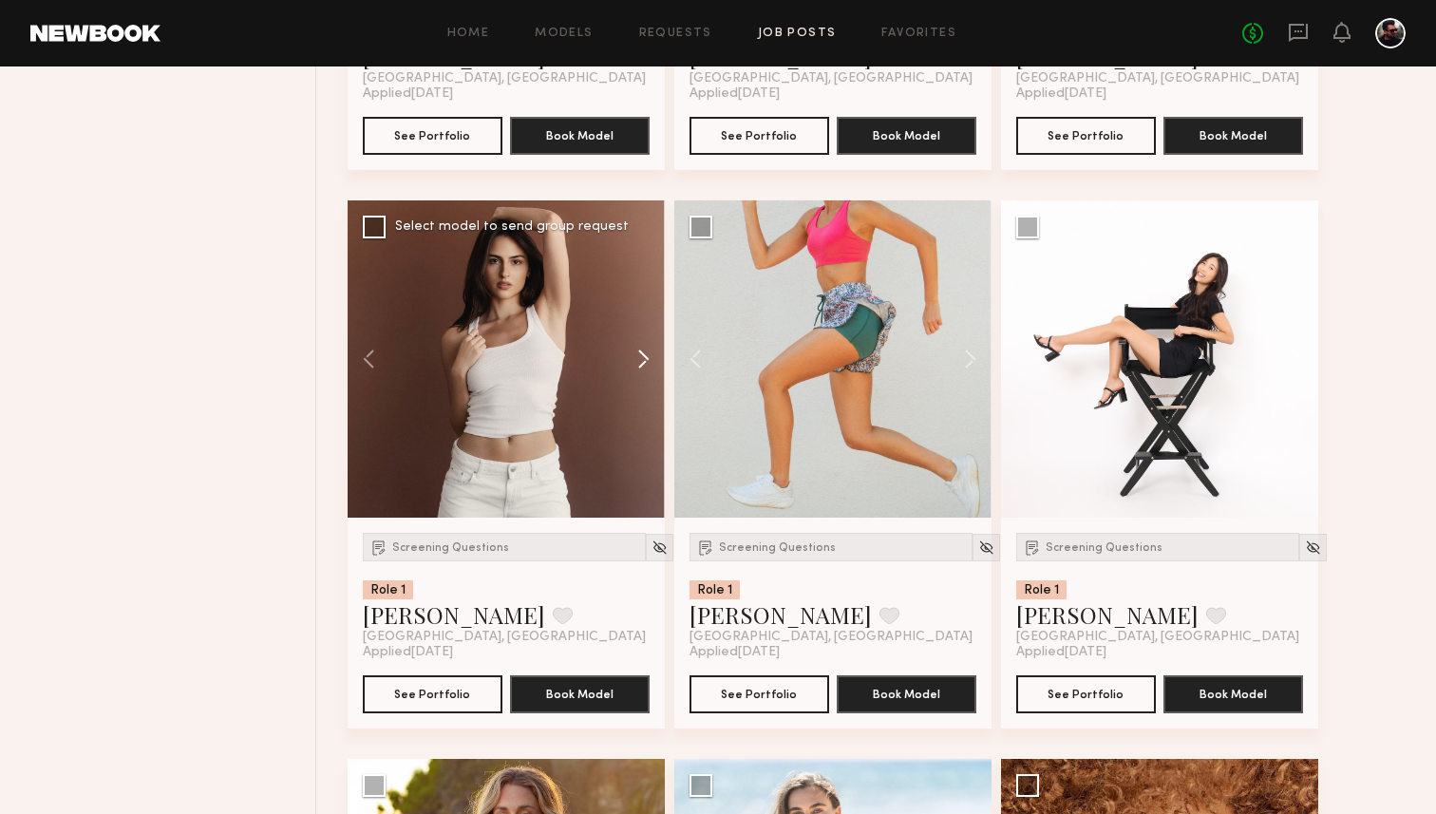
click at [639, 356] on button at bounding box center [634, 358] width 61 height 317
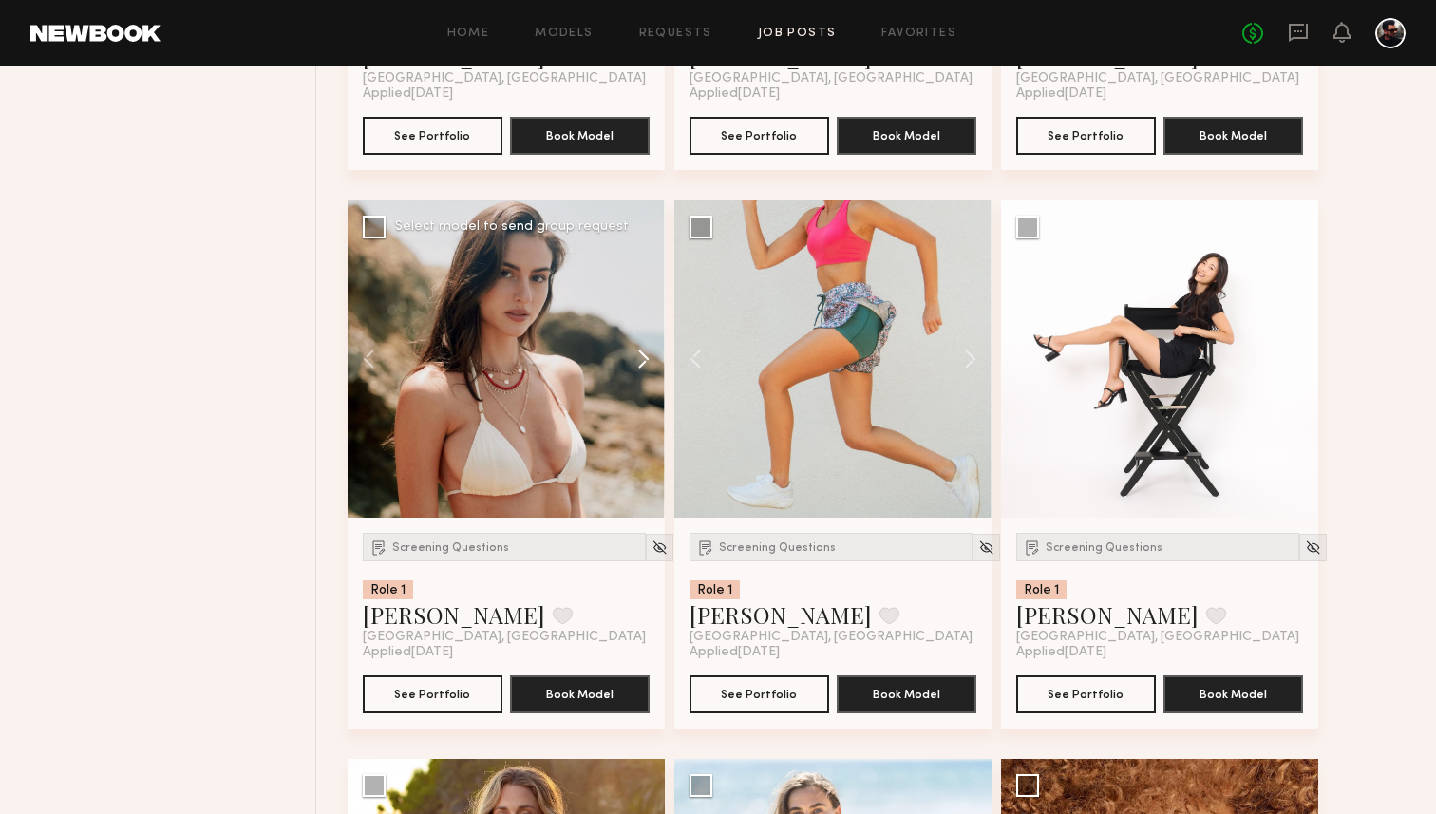
click at [639, 356] on button at bounding box center [634, 358] width 61 height 317
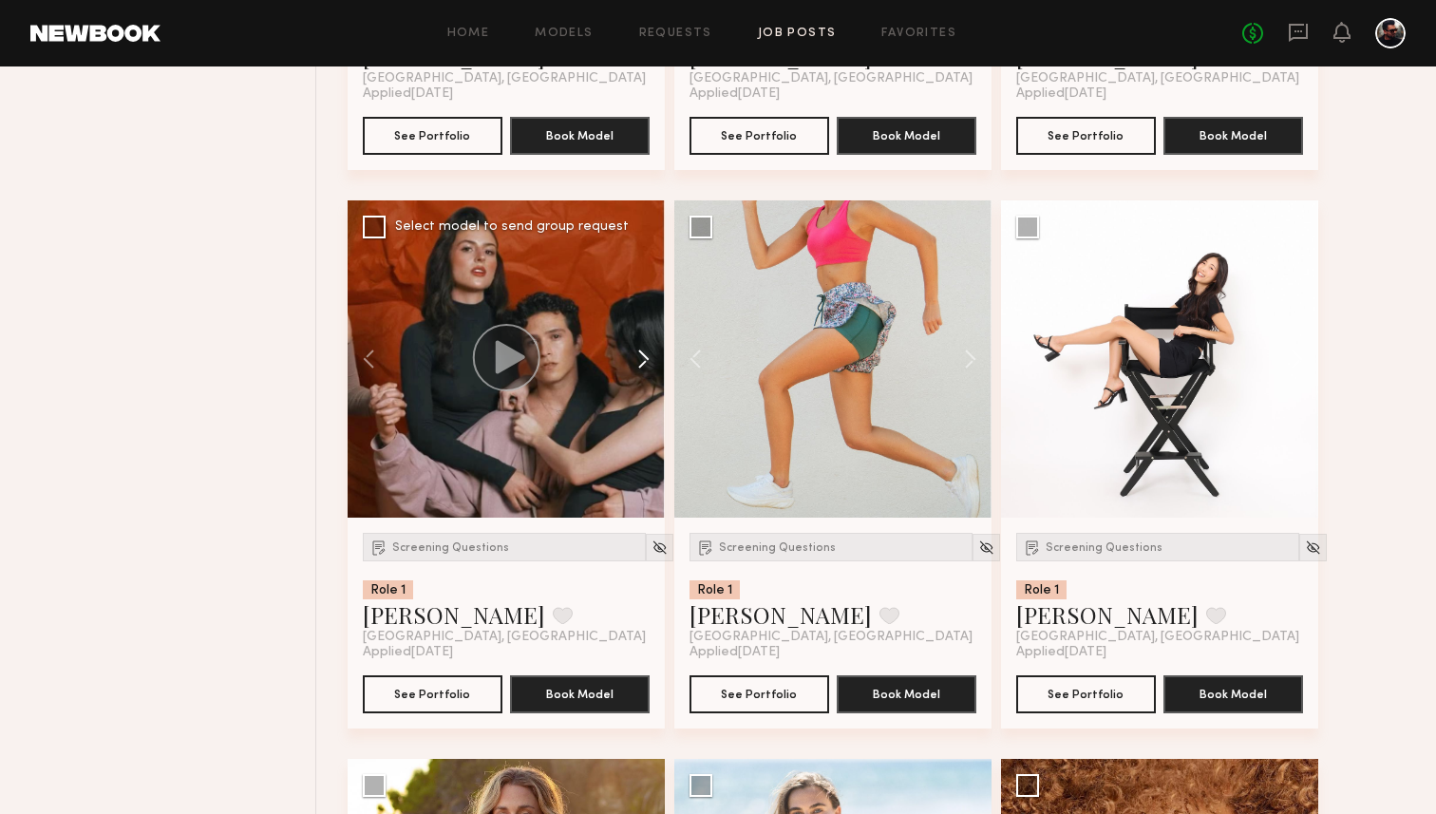
click at [639, 356] on button at bounding box center [634, 358] width 61 height 317
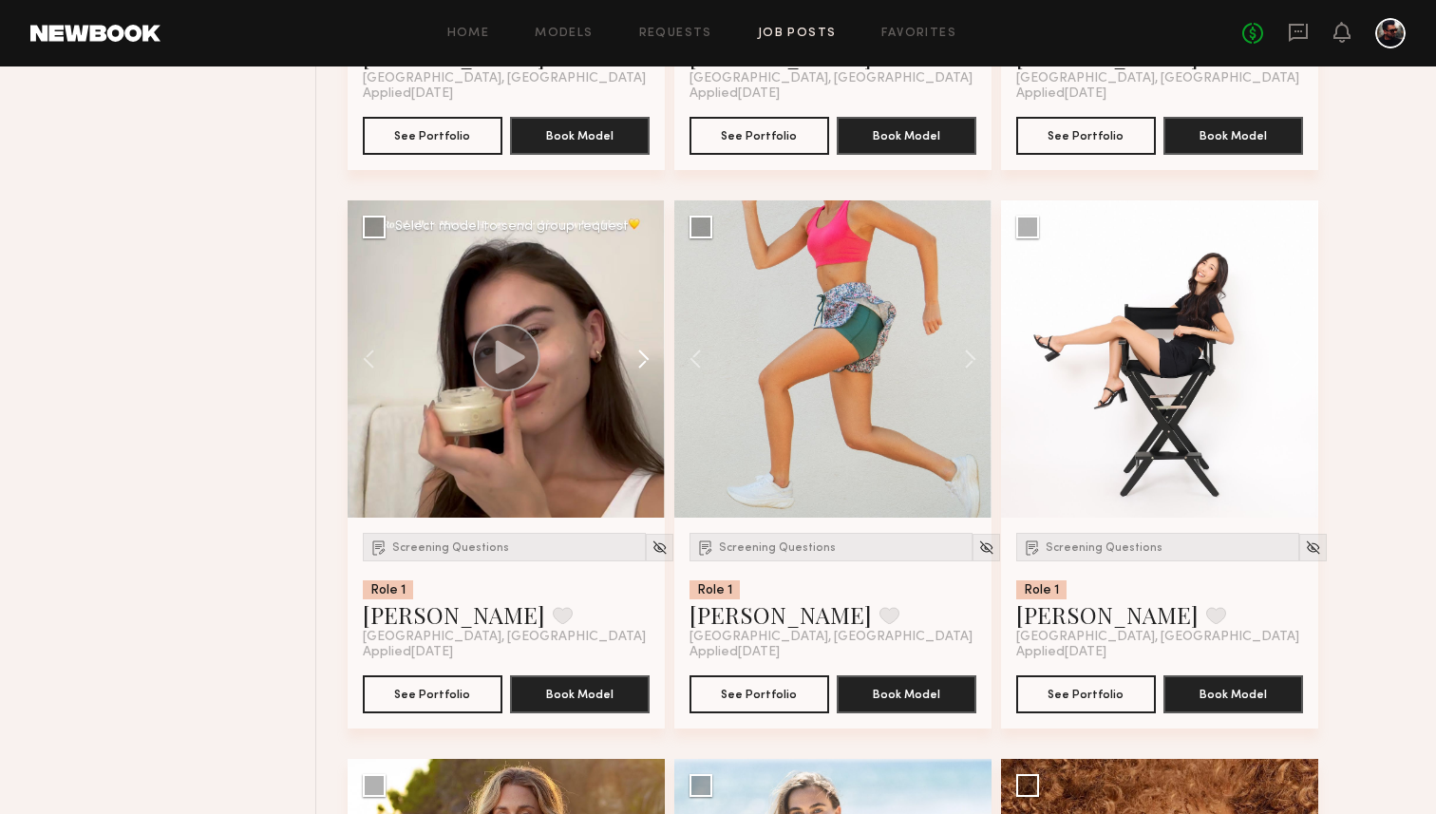
click at [639, 356] on button at bounding box center [634, 358] width 61 height 317
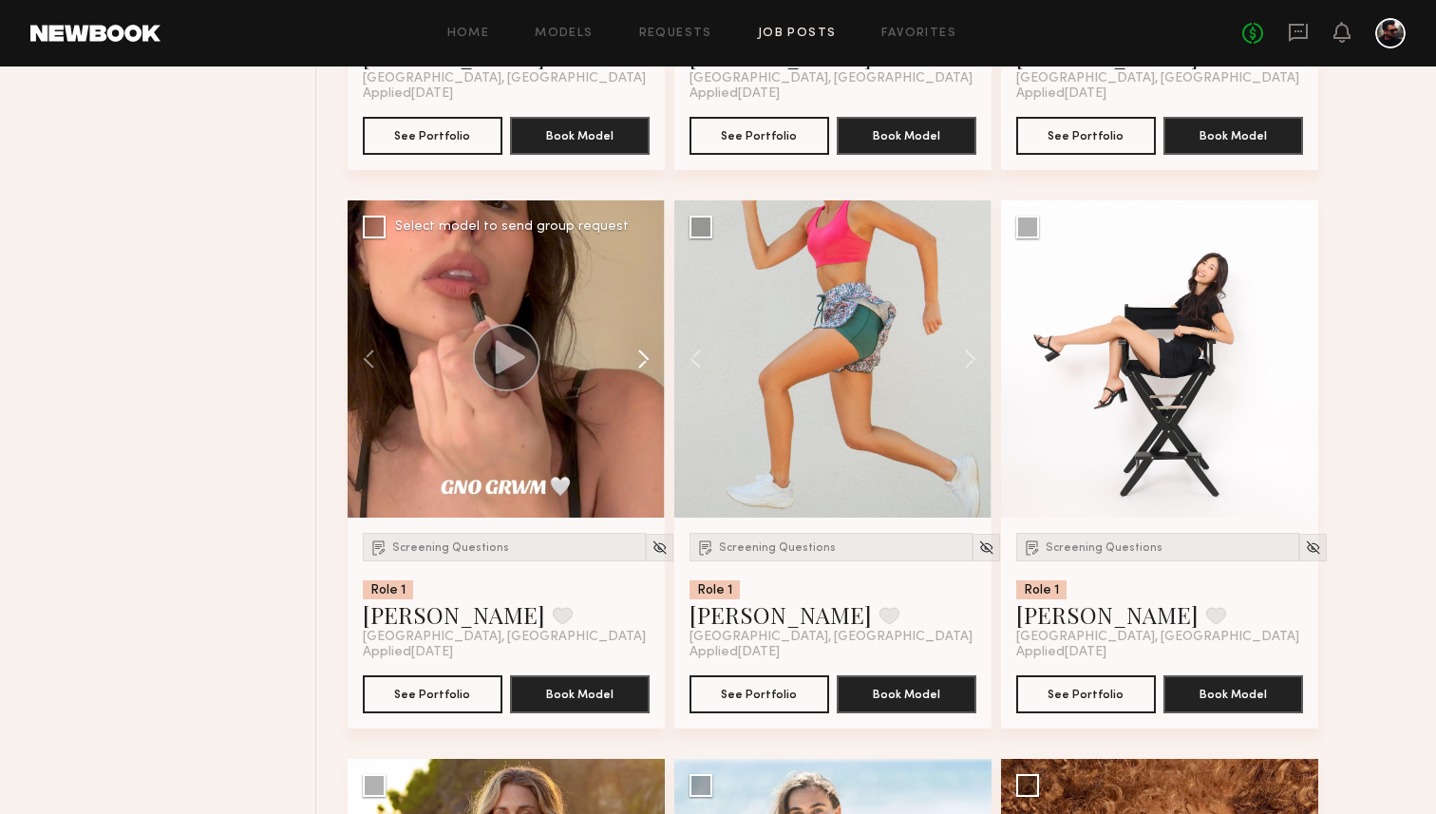
click at [639, 356] on button at bounding box center [634, 358] width 61 height 317
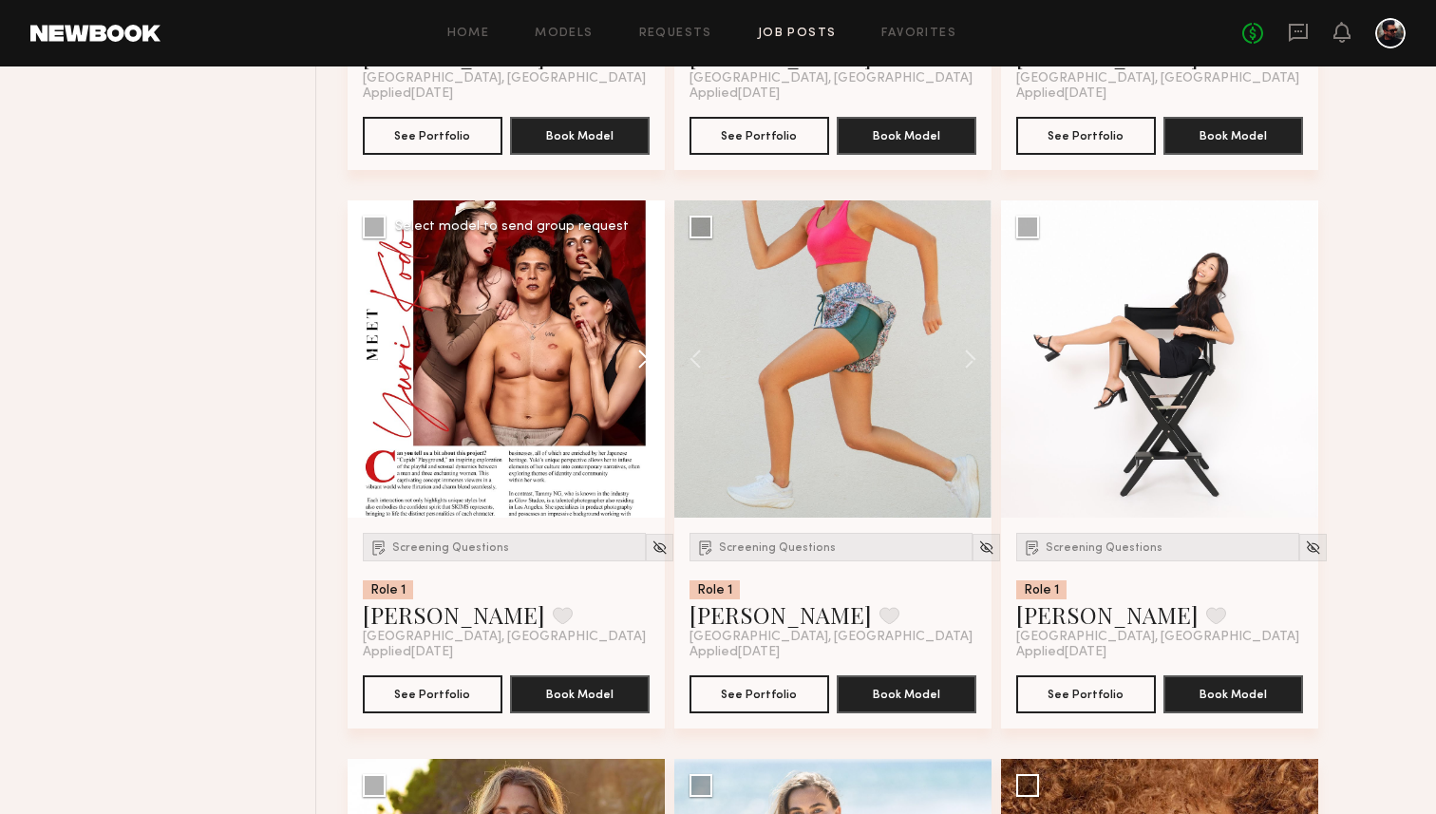
click at [639, 356] on button at bounding box center [634, 358] width 61 height 317
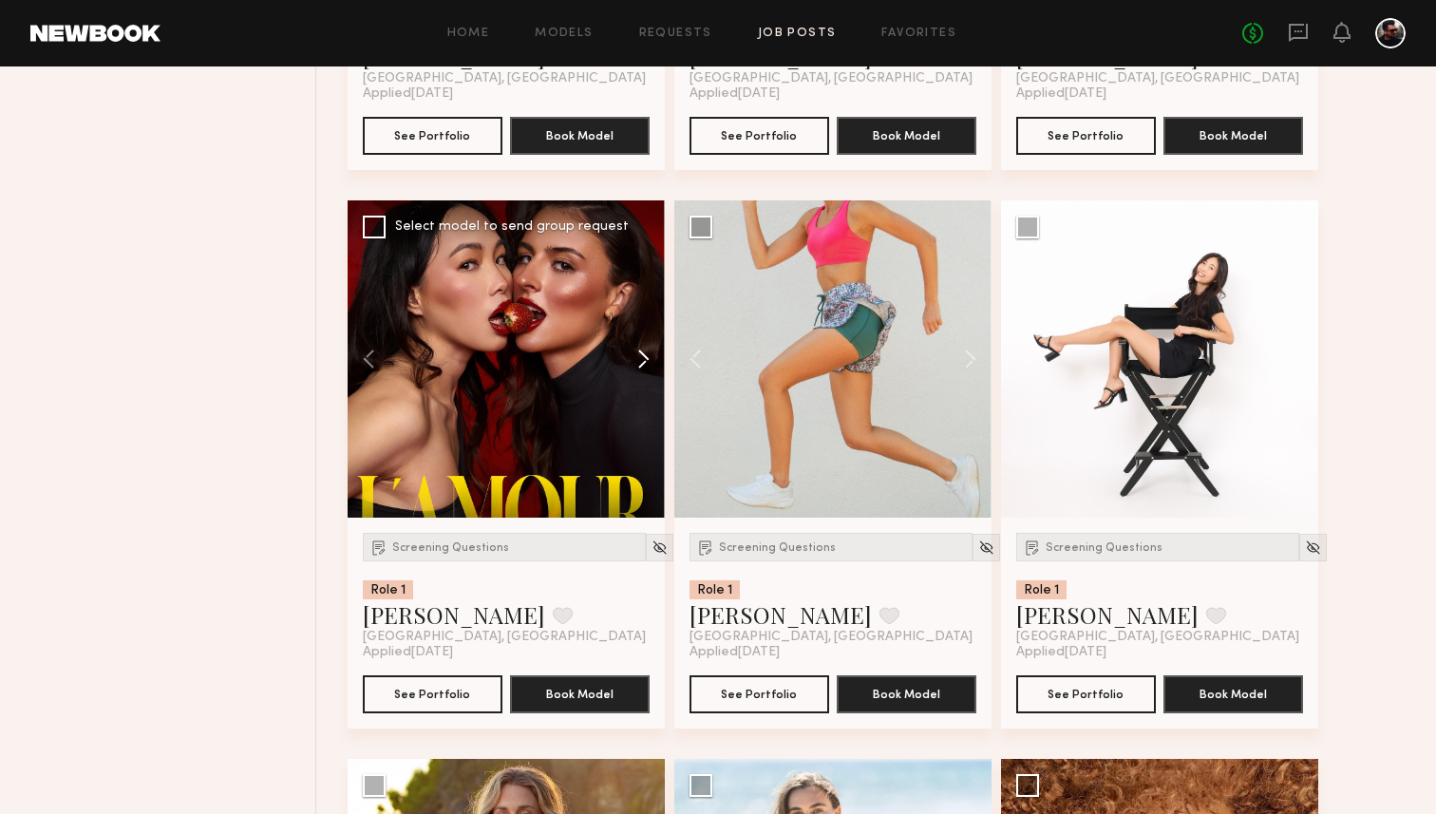
click at [639, 356] on button at bounding box center [634, 358] width 61 height 317
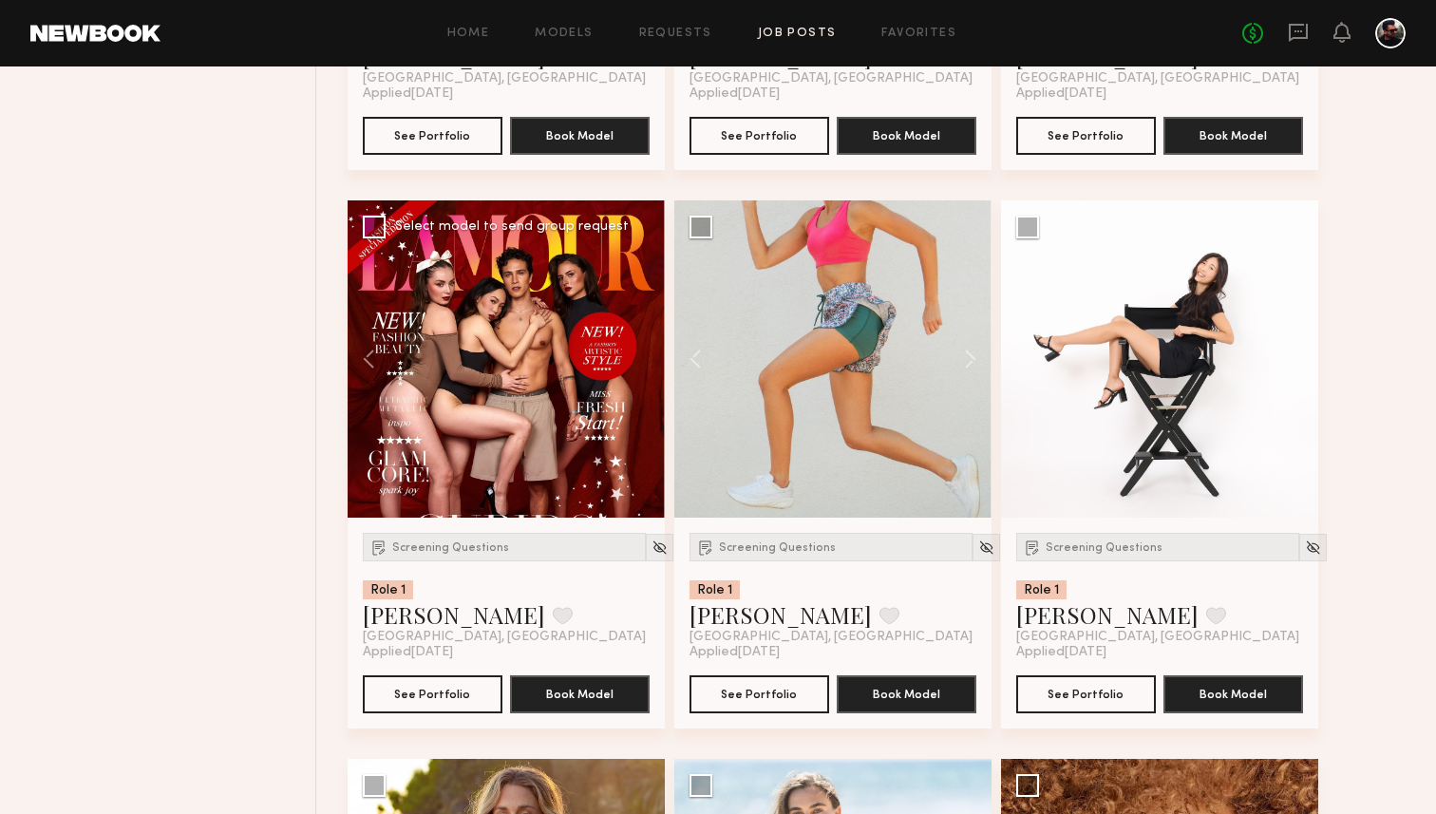
click at [639, 356] on div at bounding box center [506, 358] width 317 height 317
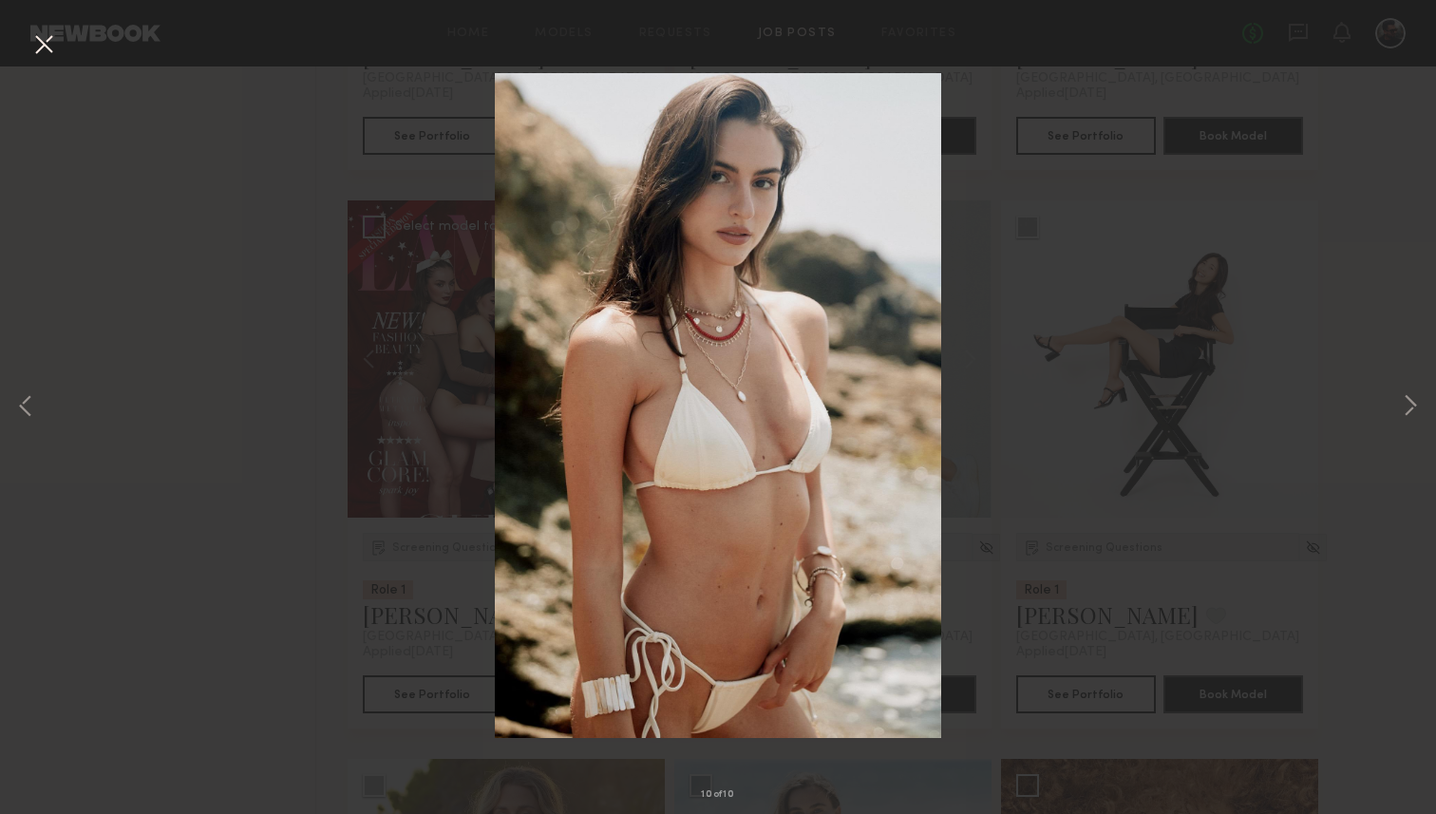
click at [29, 47] on button at bounding box center [43, 45] width 30 height 34
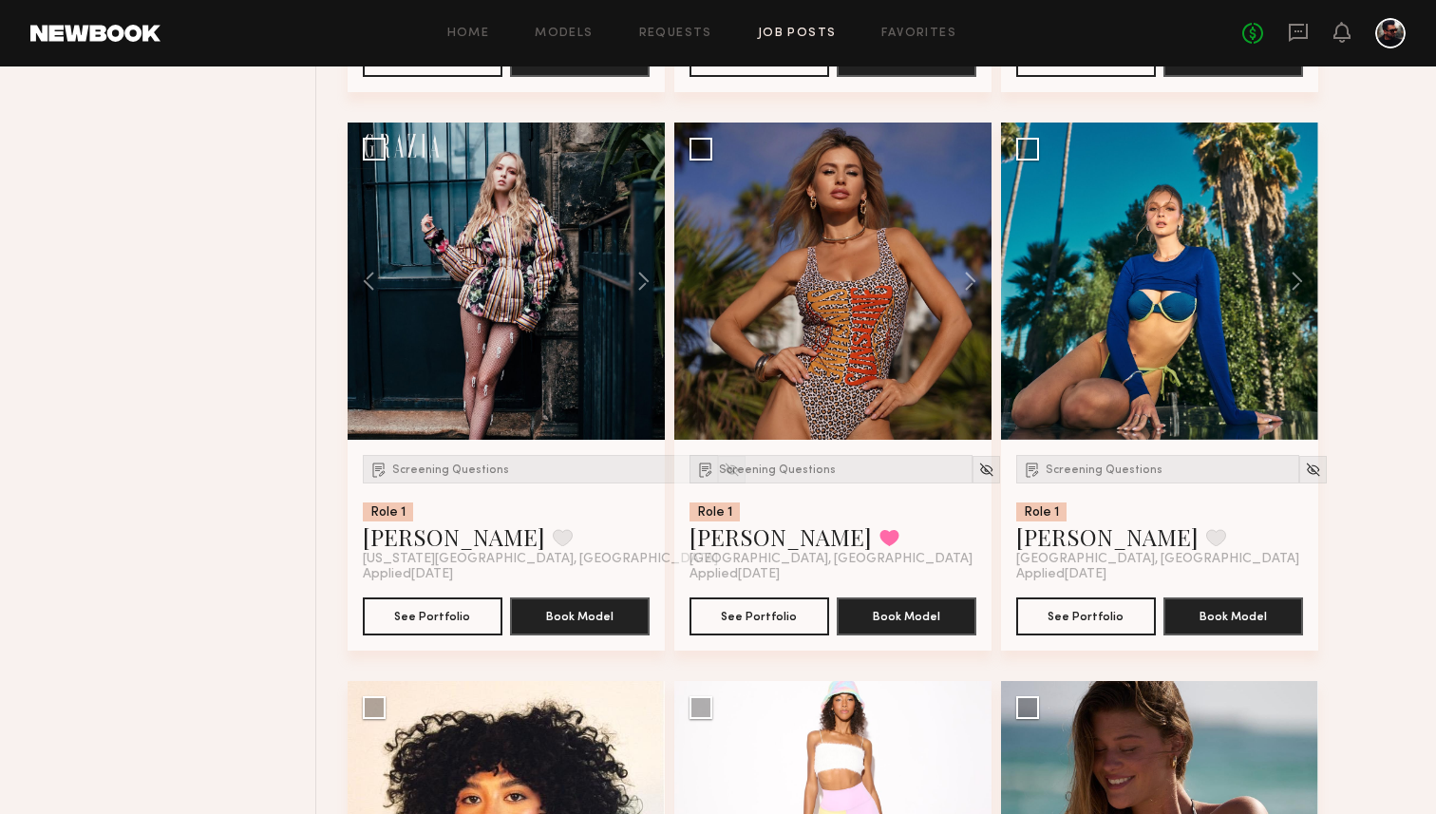
scroll to position [4648, 0]
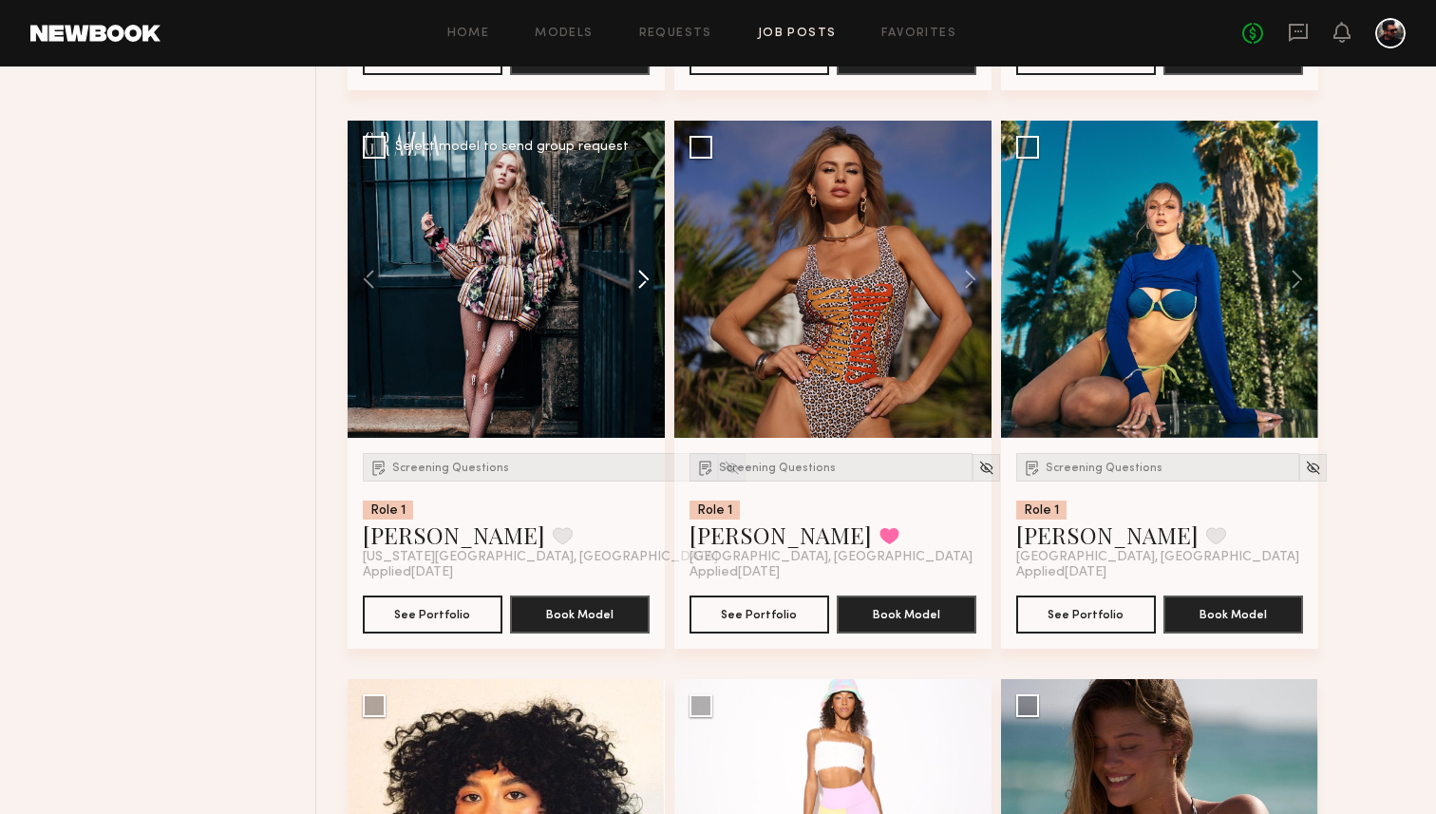
click at [645, 282] on button at bounding box center [634, 279] width 61 height 317
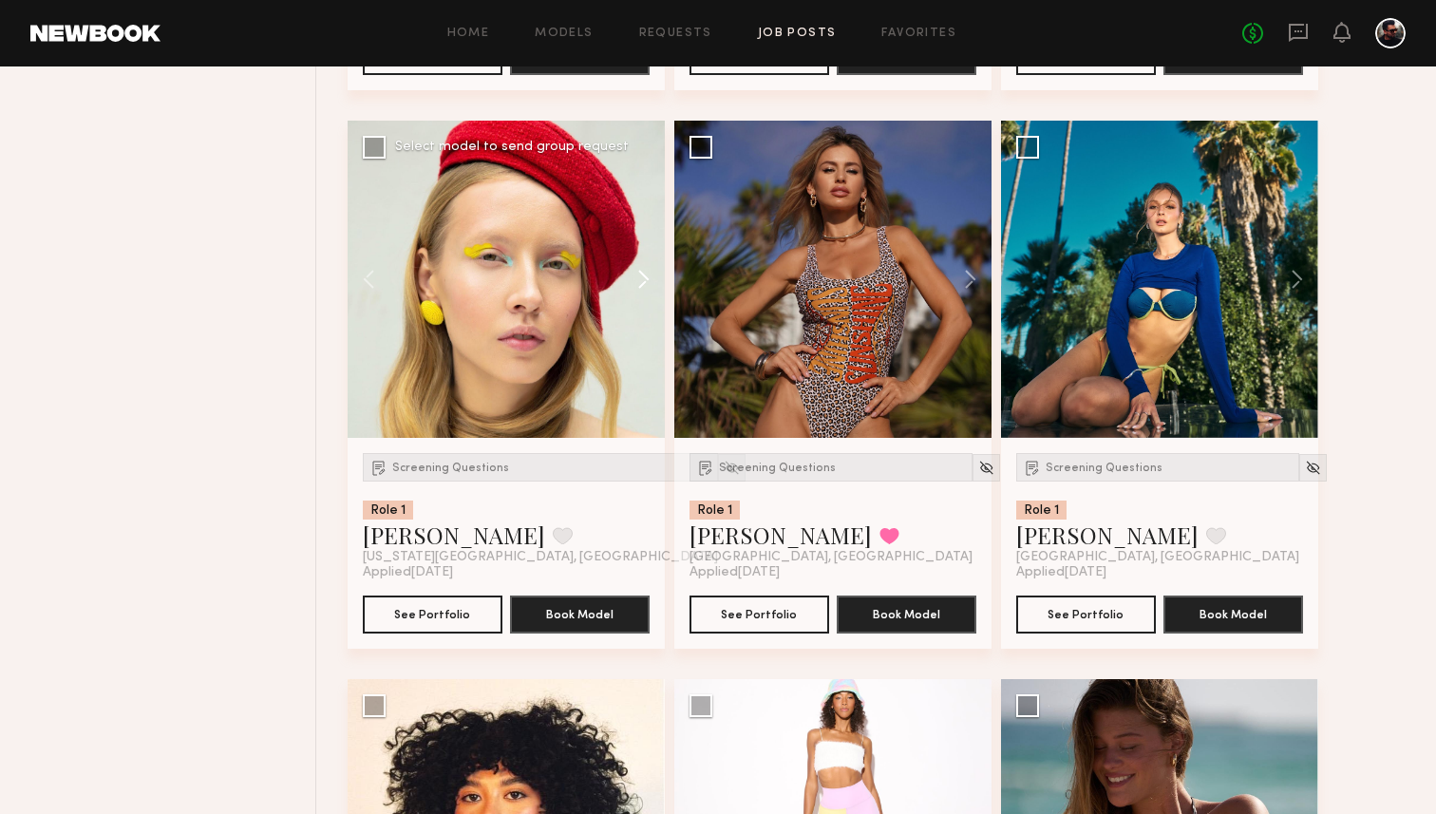
click at [645, 282] on button at bounding box center [634, 279] width 61 height 317
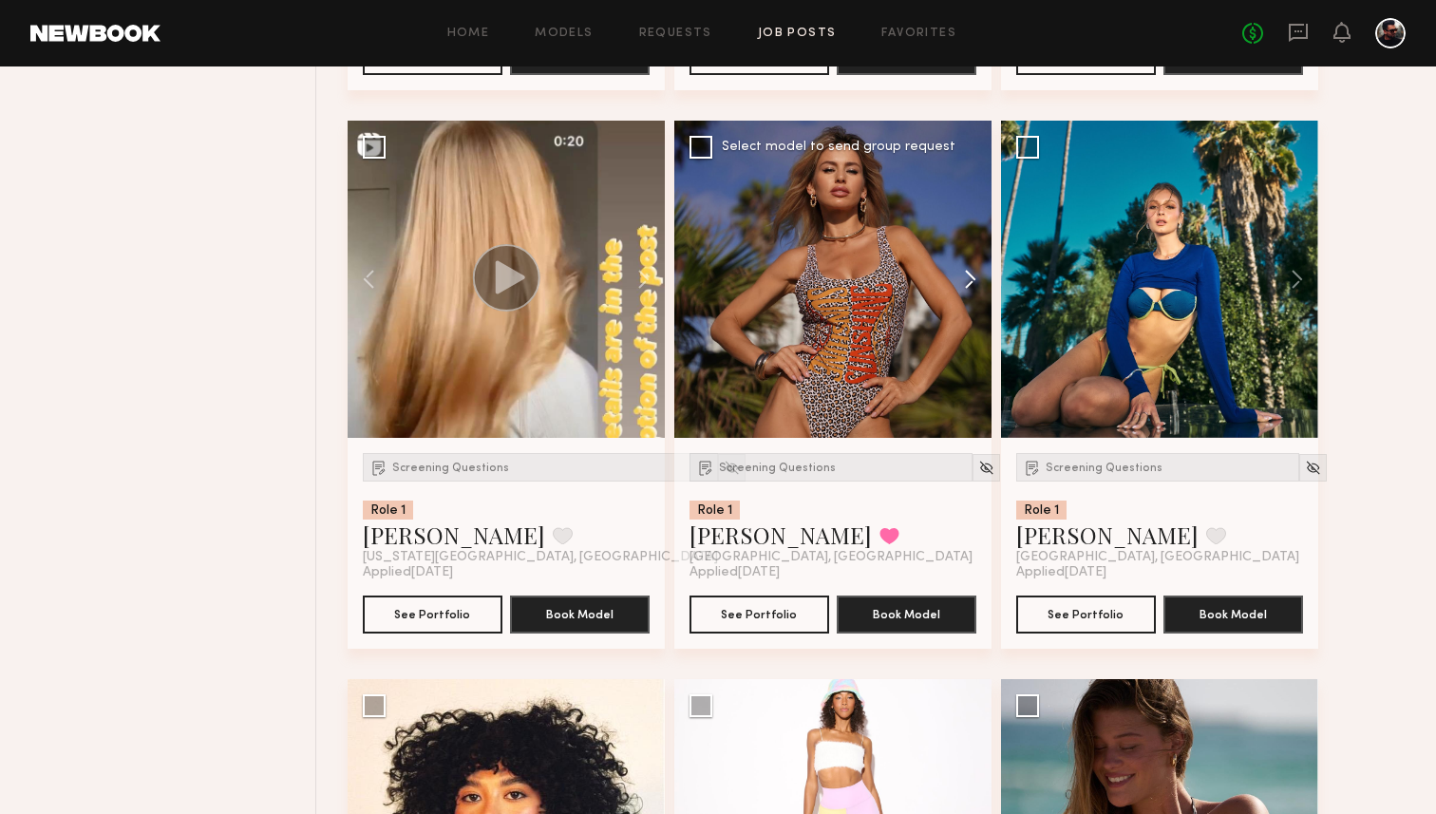
click at [968, 281] on button at bounding box center [961, 279] width 61 height 317
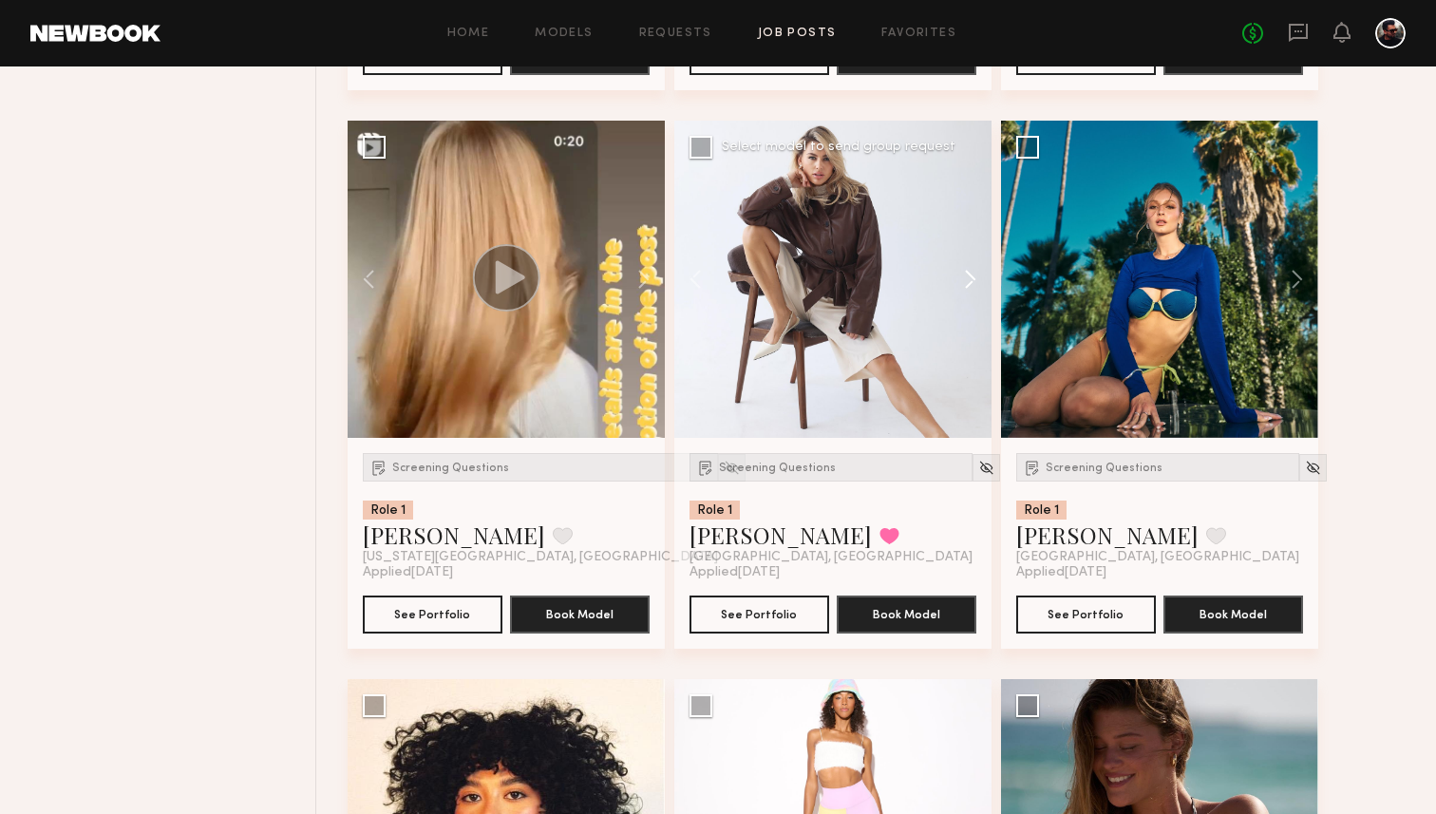
click at [968, 281] on button at bounding box center [961, 279] width 61 height 317
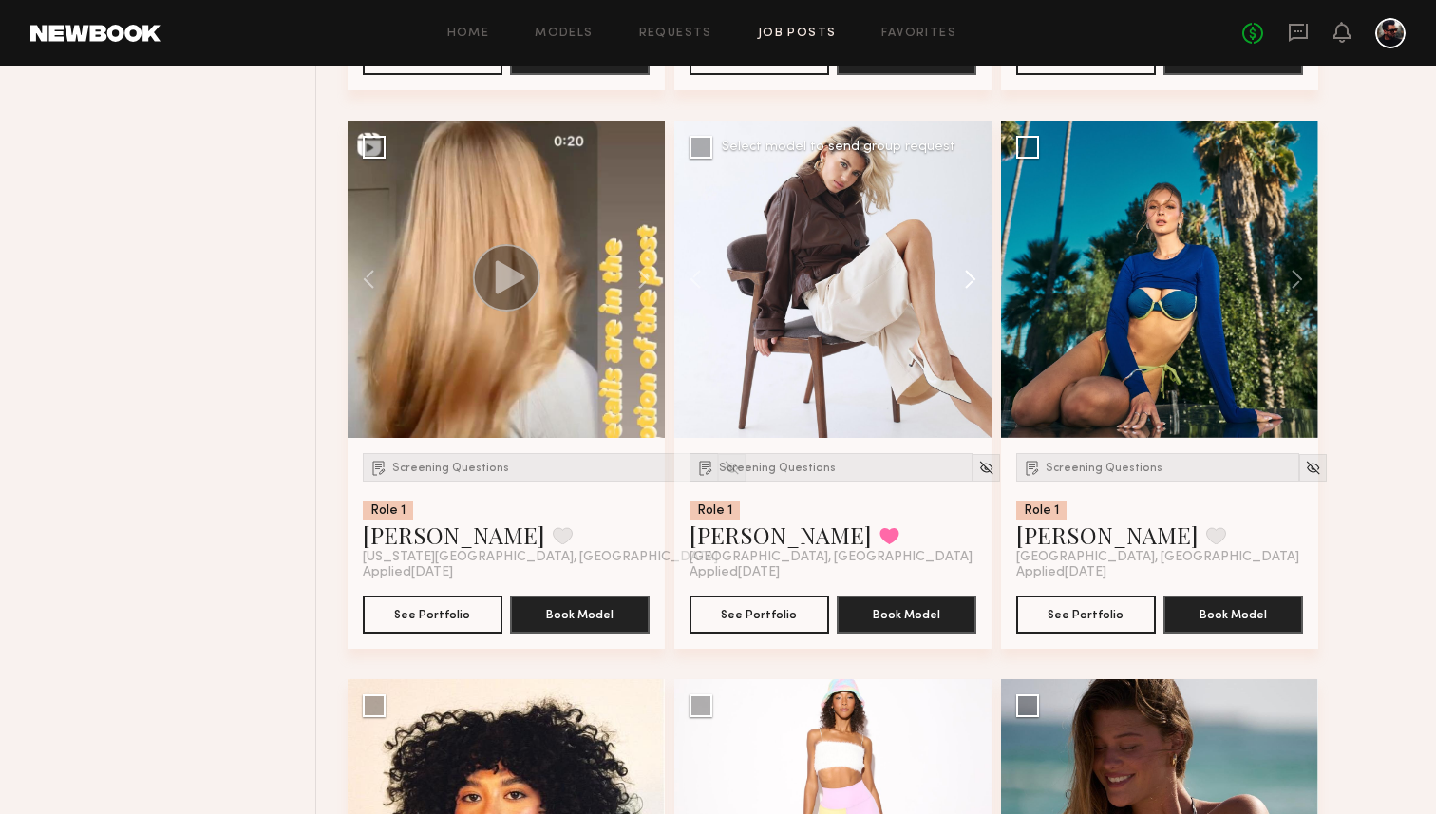
click at [968, 281] on button at bounding box center [961, 279] width 61 height 317
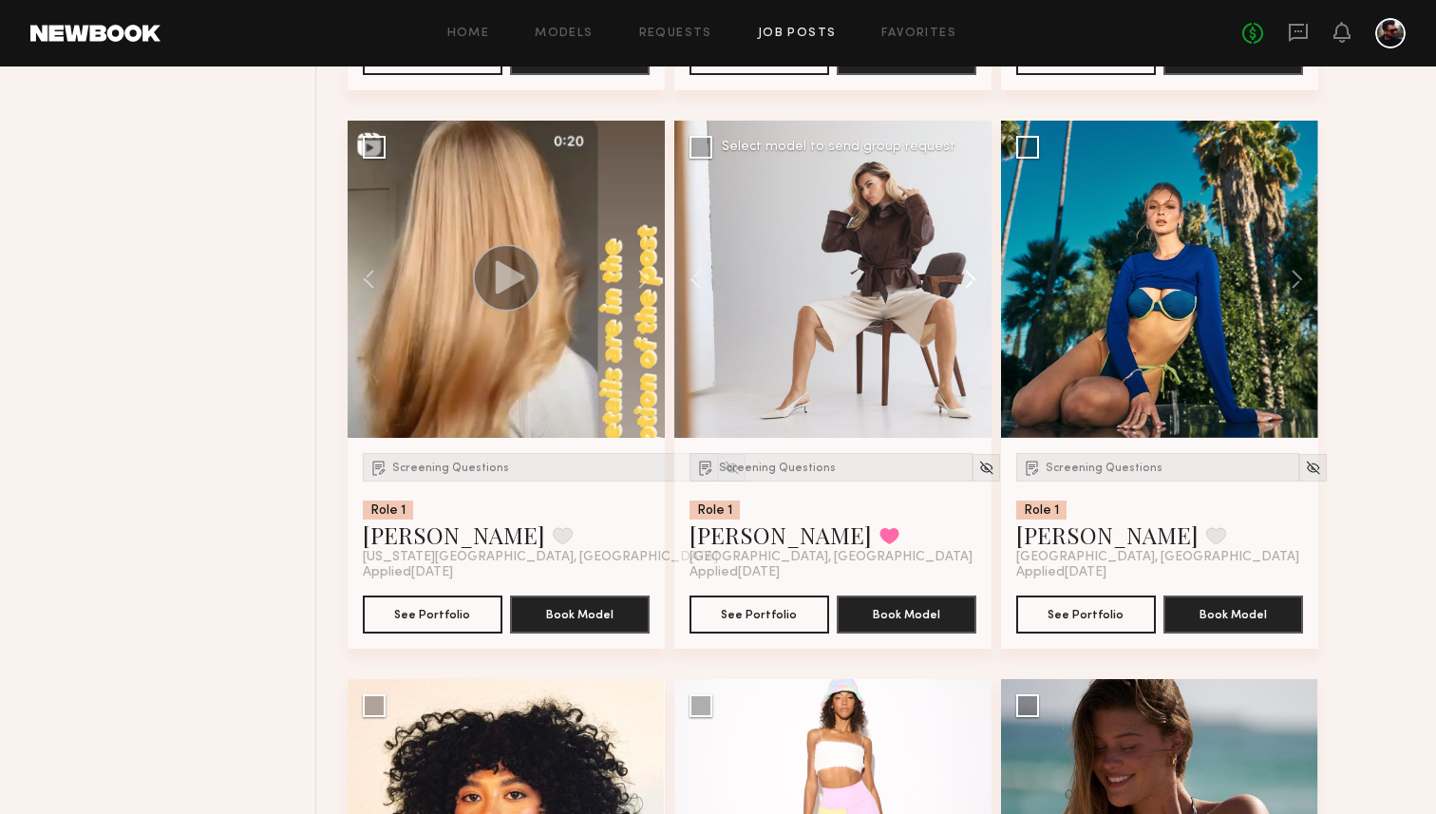
click at [968, 281] on button at bounding box center [961, 279] width 61 height 317
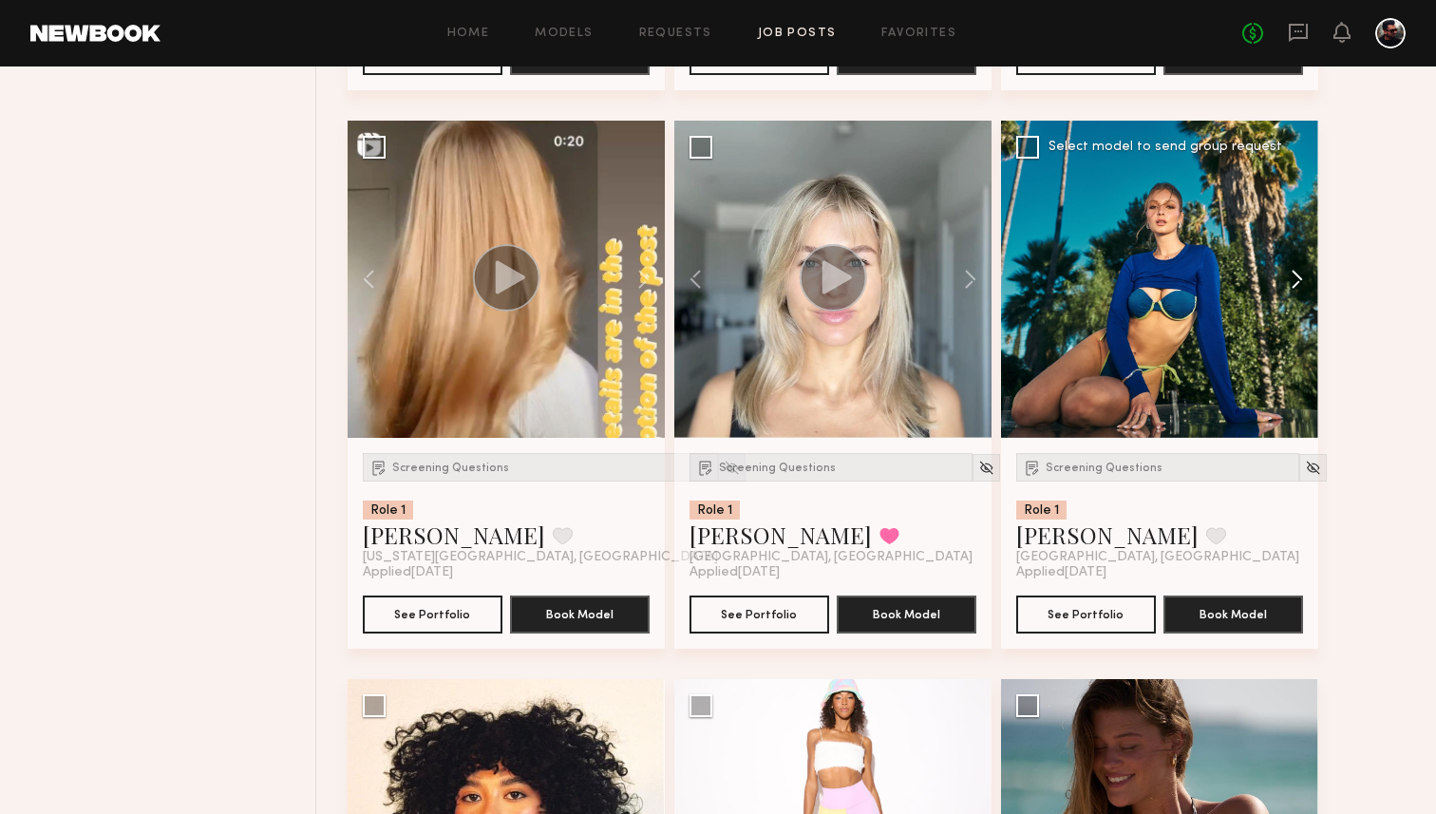
click at [1301, 272] on button at bounding box center [1287, 279] width 61 height 317
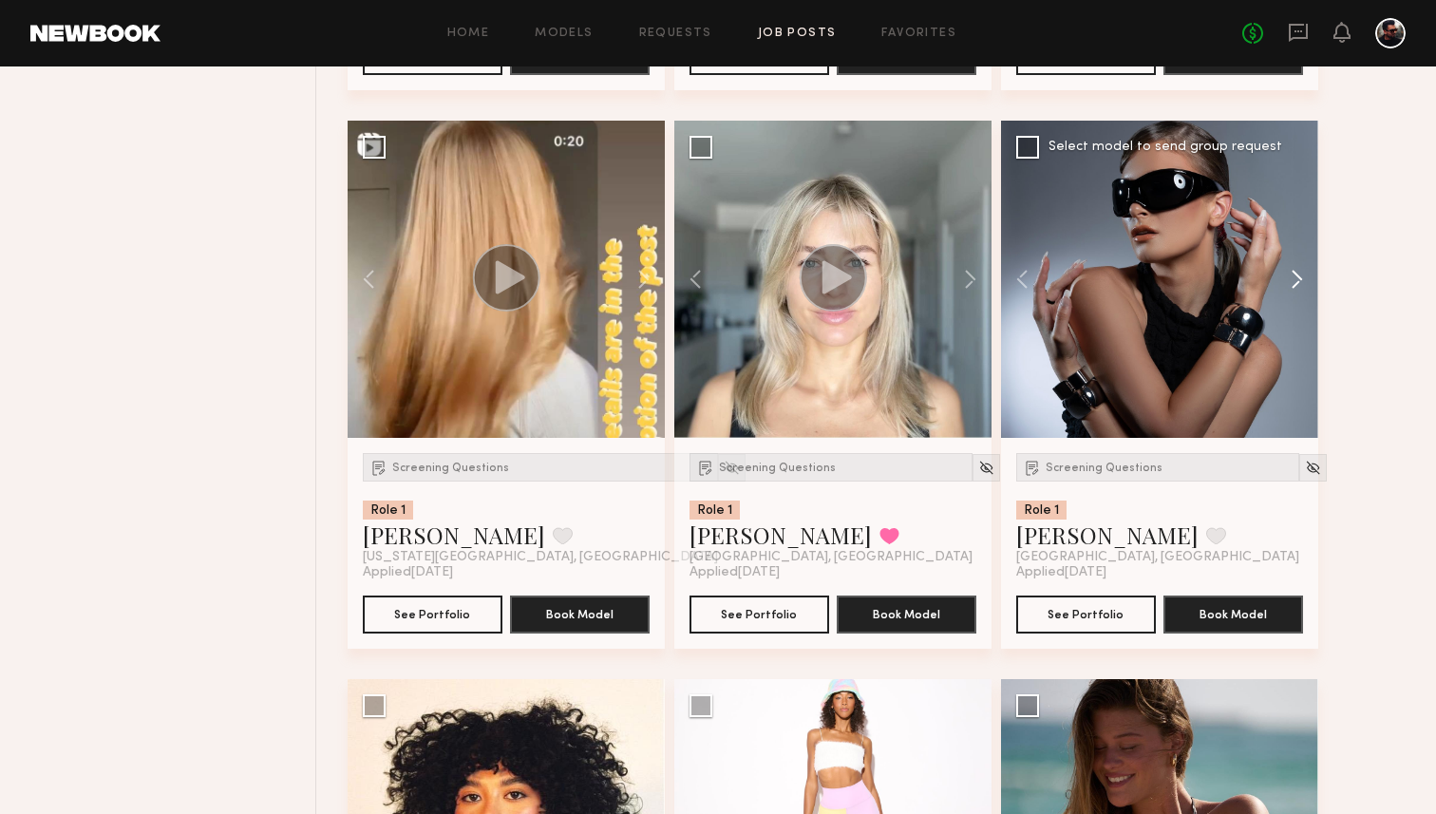
click at [1301, 272] on button at bounding box center [1287, 279] width 61 height 317
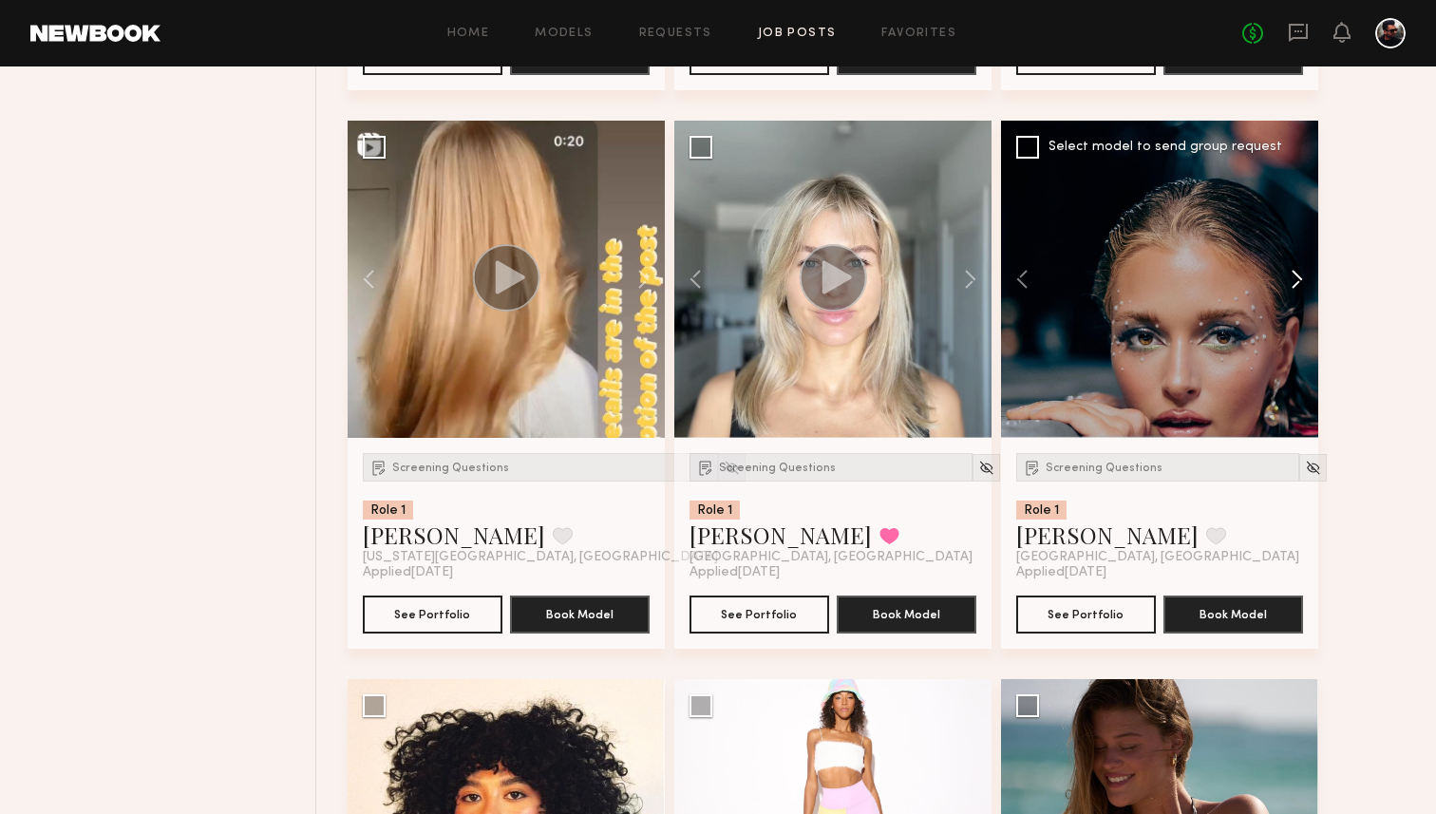
click at [1301, 272] on button at bounding box center [1287, 279] width 61 height 317
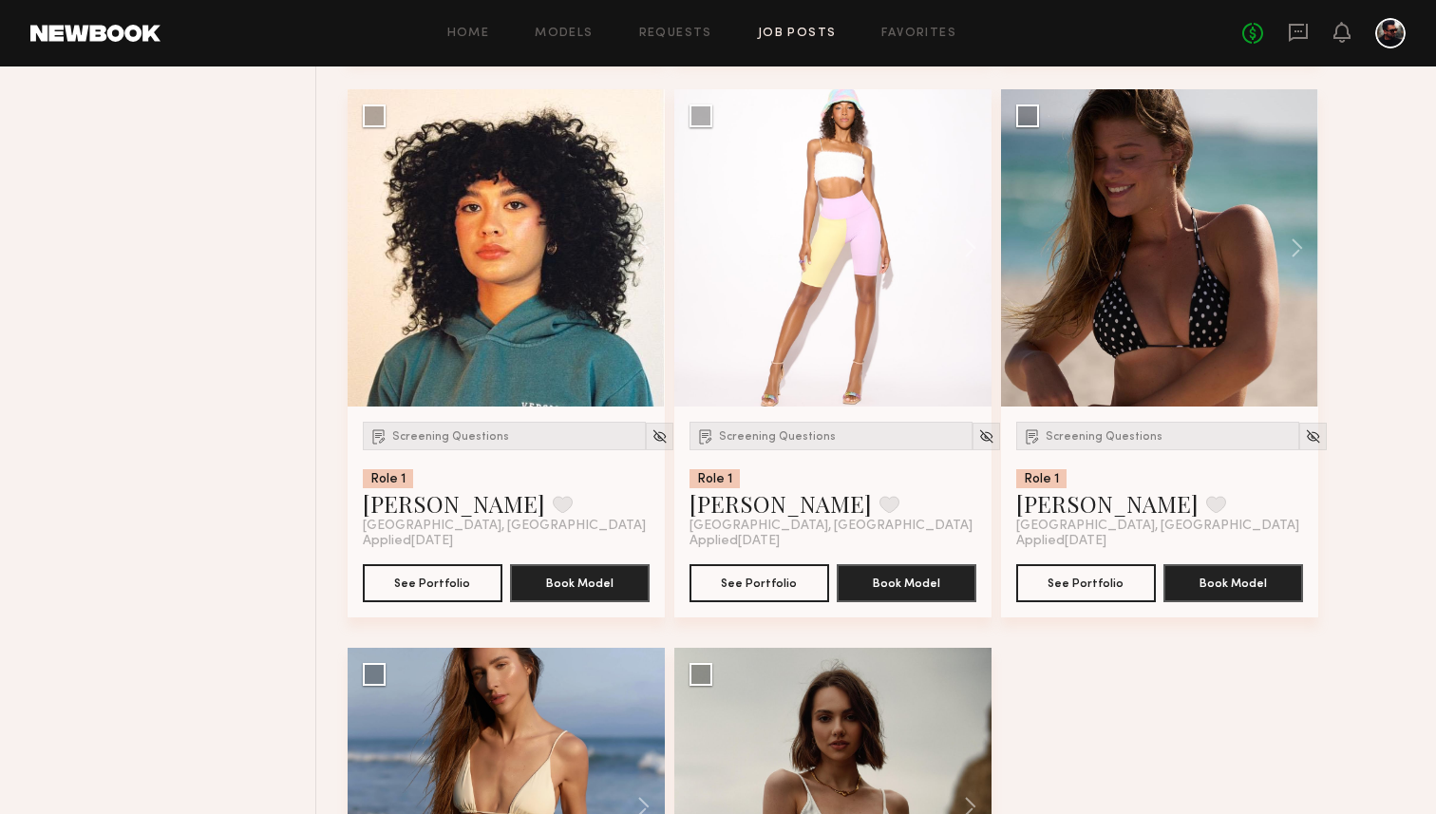
scroll to position [5244, 0]
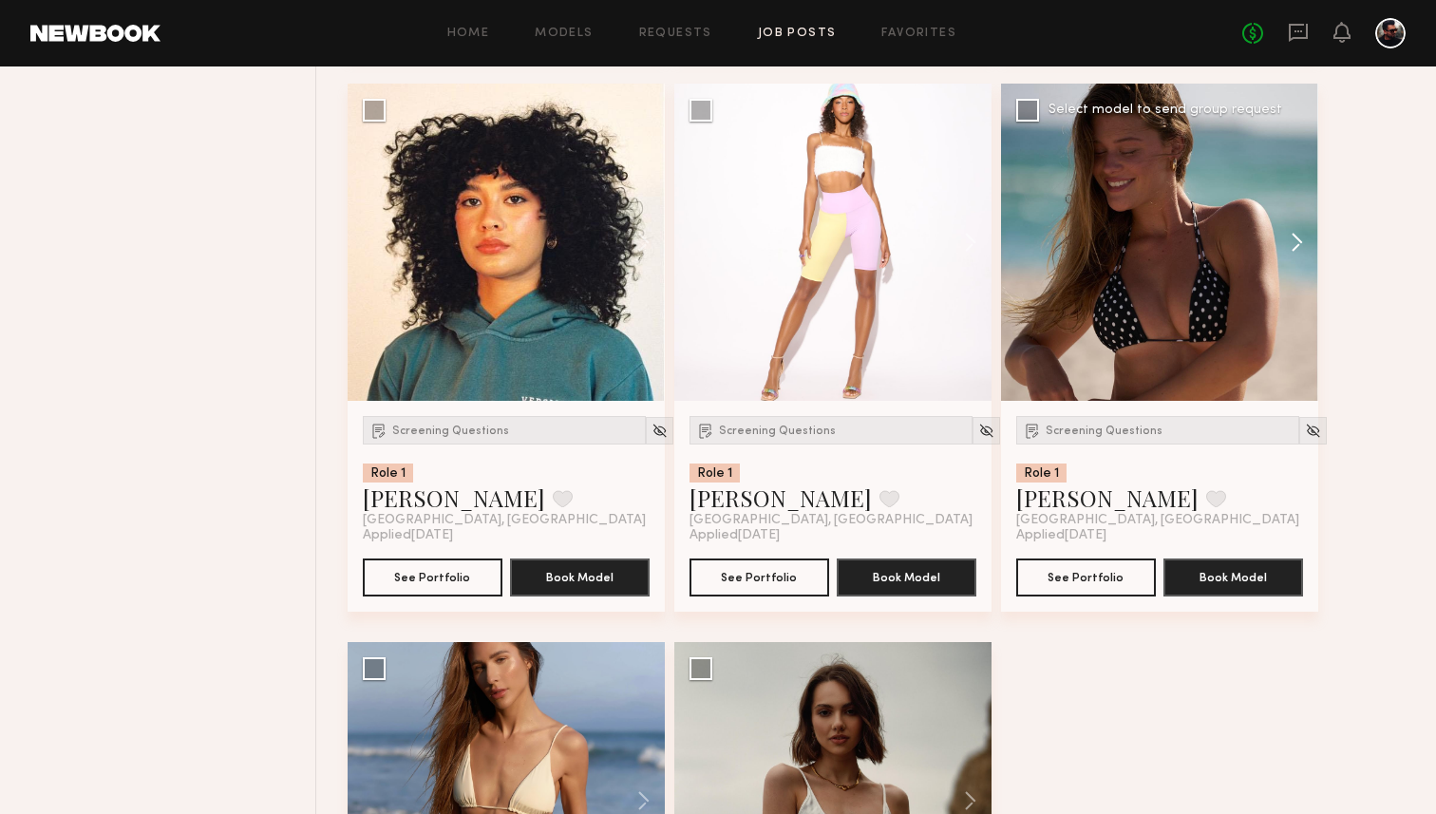
click at [1292, 254] on button at bounding box center [1287, 242] width 61 height 317
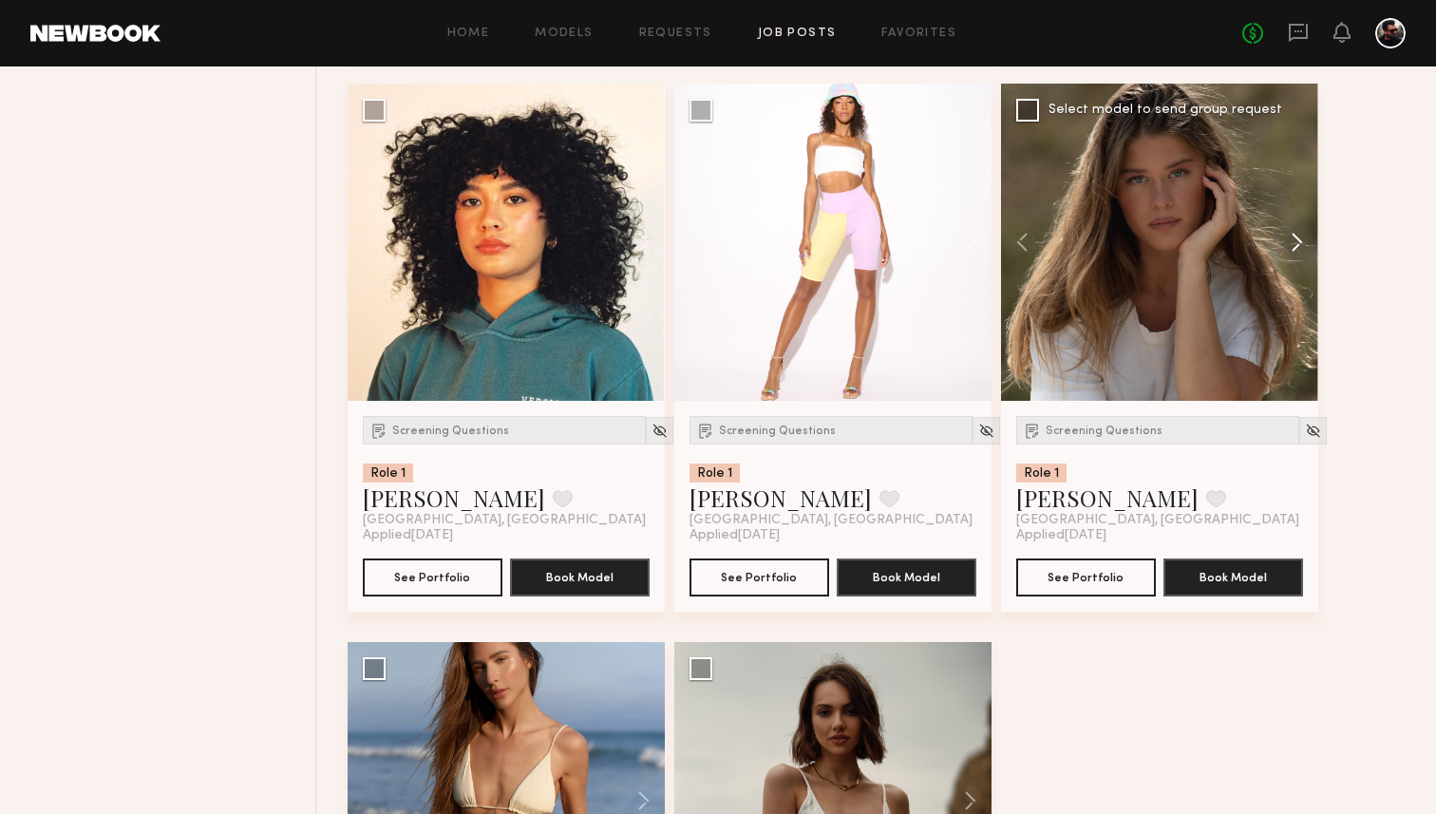
click at [1292, 254] on button at bounding box center [1287, 242] width 61 height 317
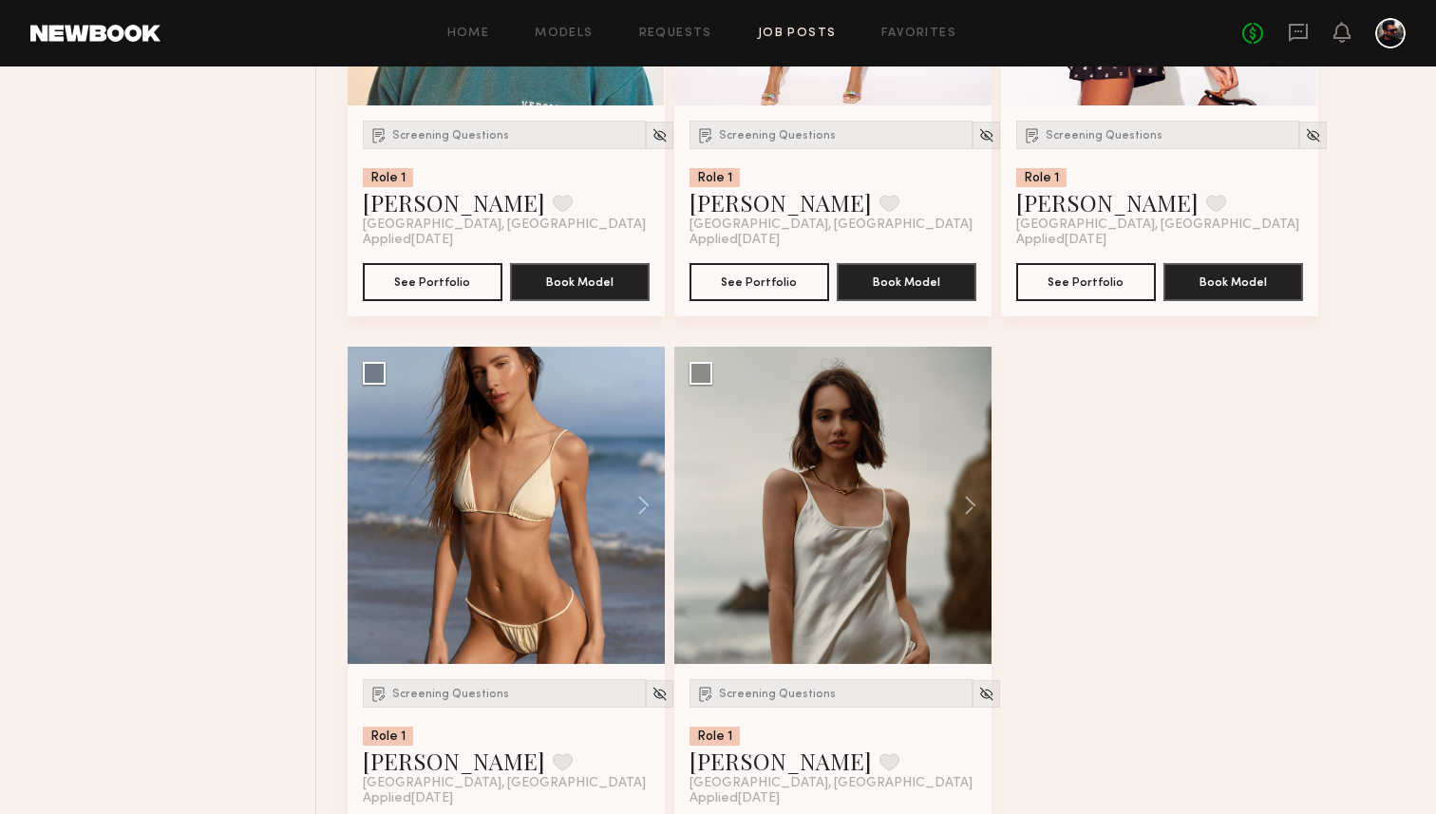
scroll to position [5634, 0]
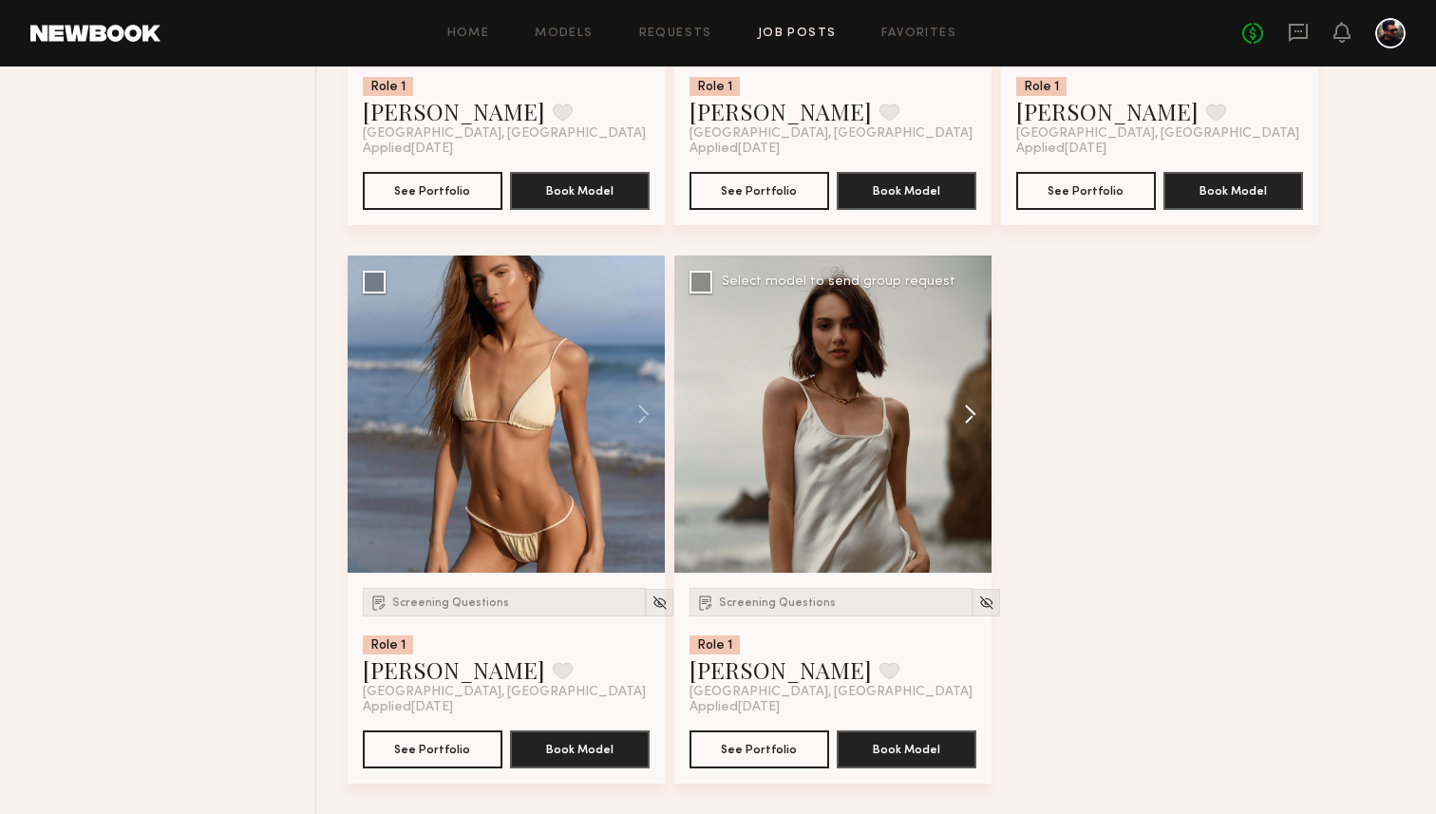
click at [974, 417] on button at bounding box center [961, 413] width 61 height 317
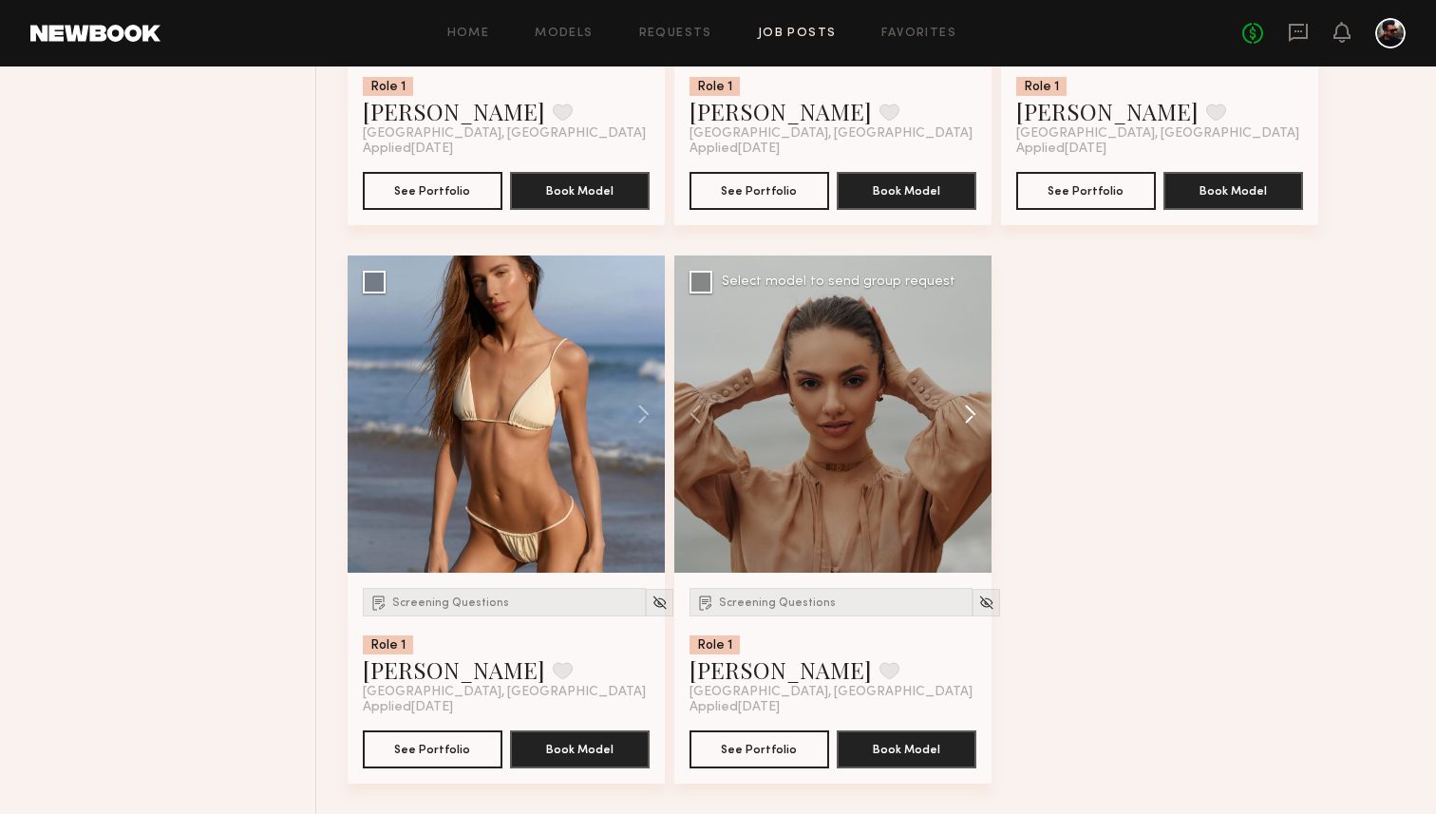
click at [974, 417] on button at bounding box center [961, 413] width 61 height 317
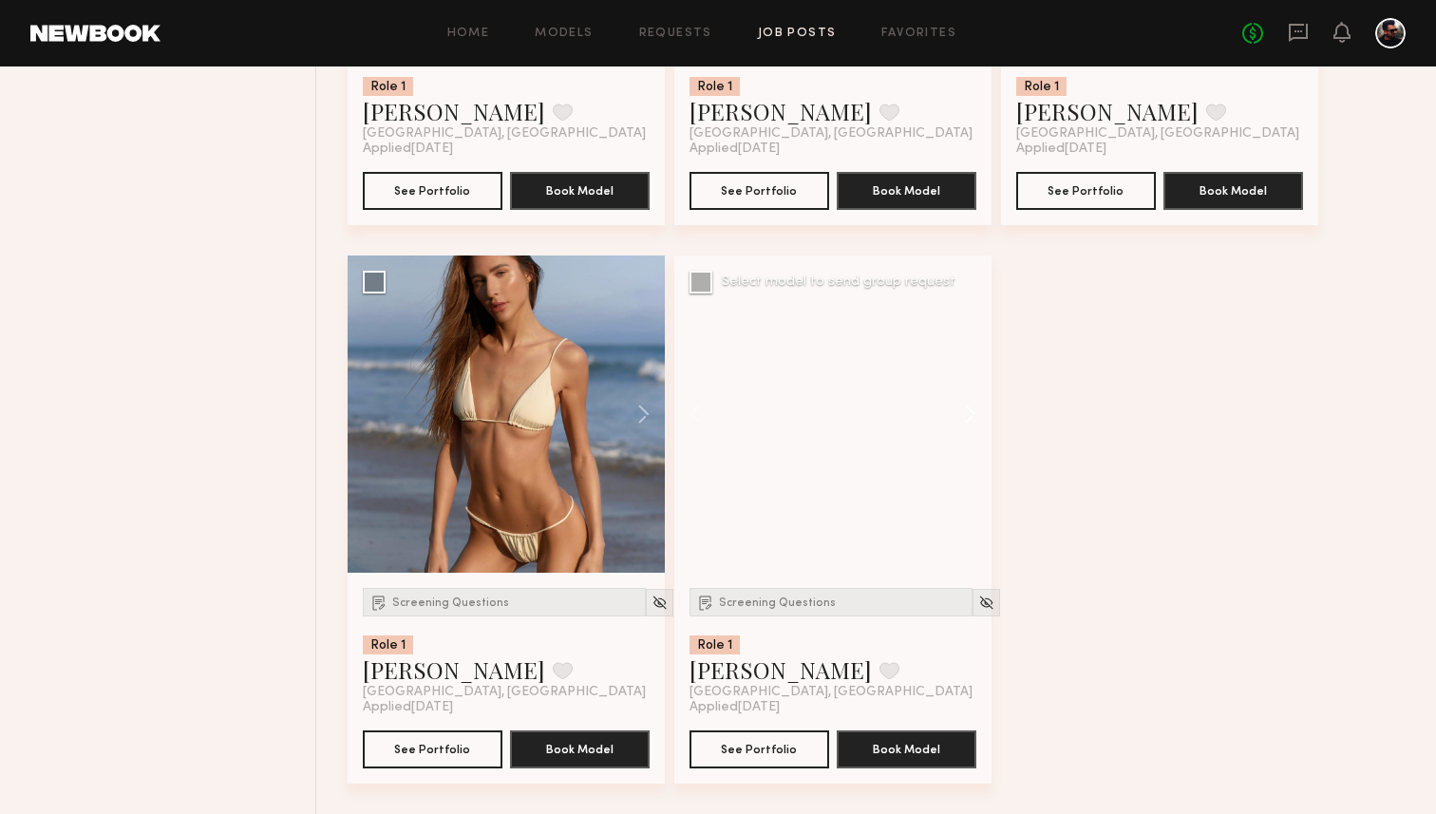
click at [974, 417] on button at bounding box center [961, 413] width 61 height 317
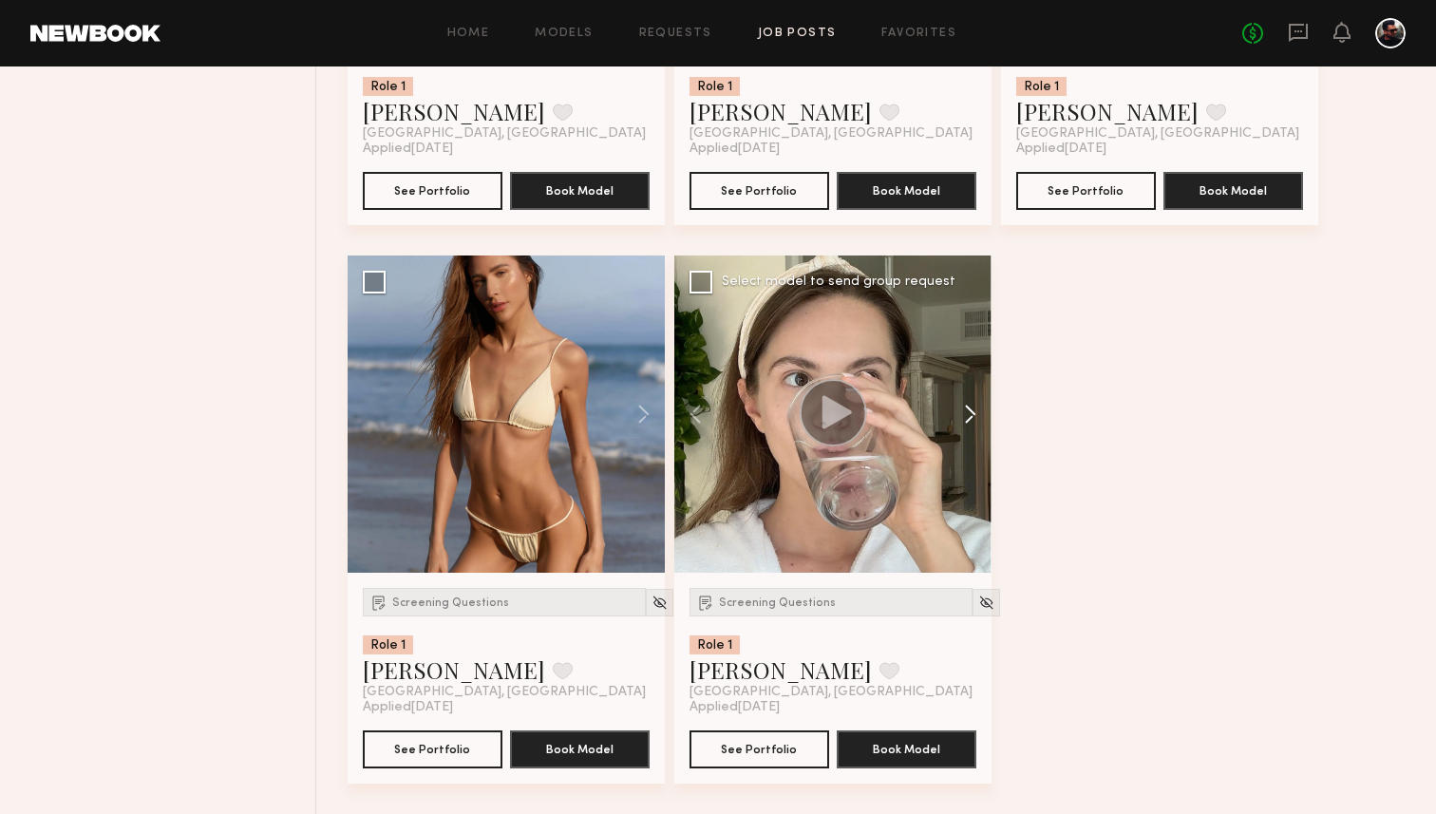
click at [974, 417] on button at bounding box center [961, 413] width 61 height 317
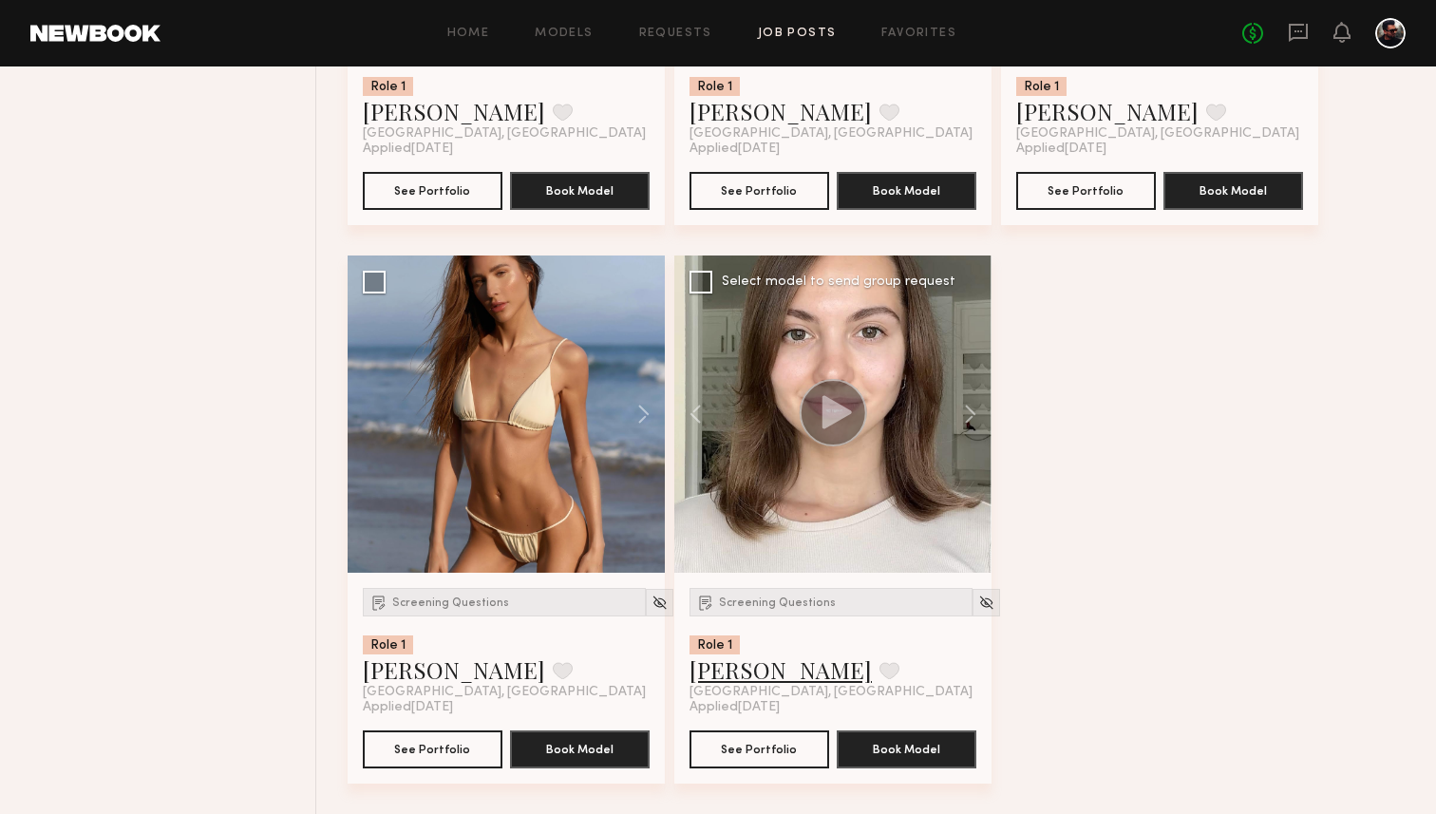
click at [721, 669] on link "Sasha S." at bounding box center [780, 669] width 182 height 30
click at [644, 417] on button at bounding box center [634, 413] width 61 height 317
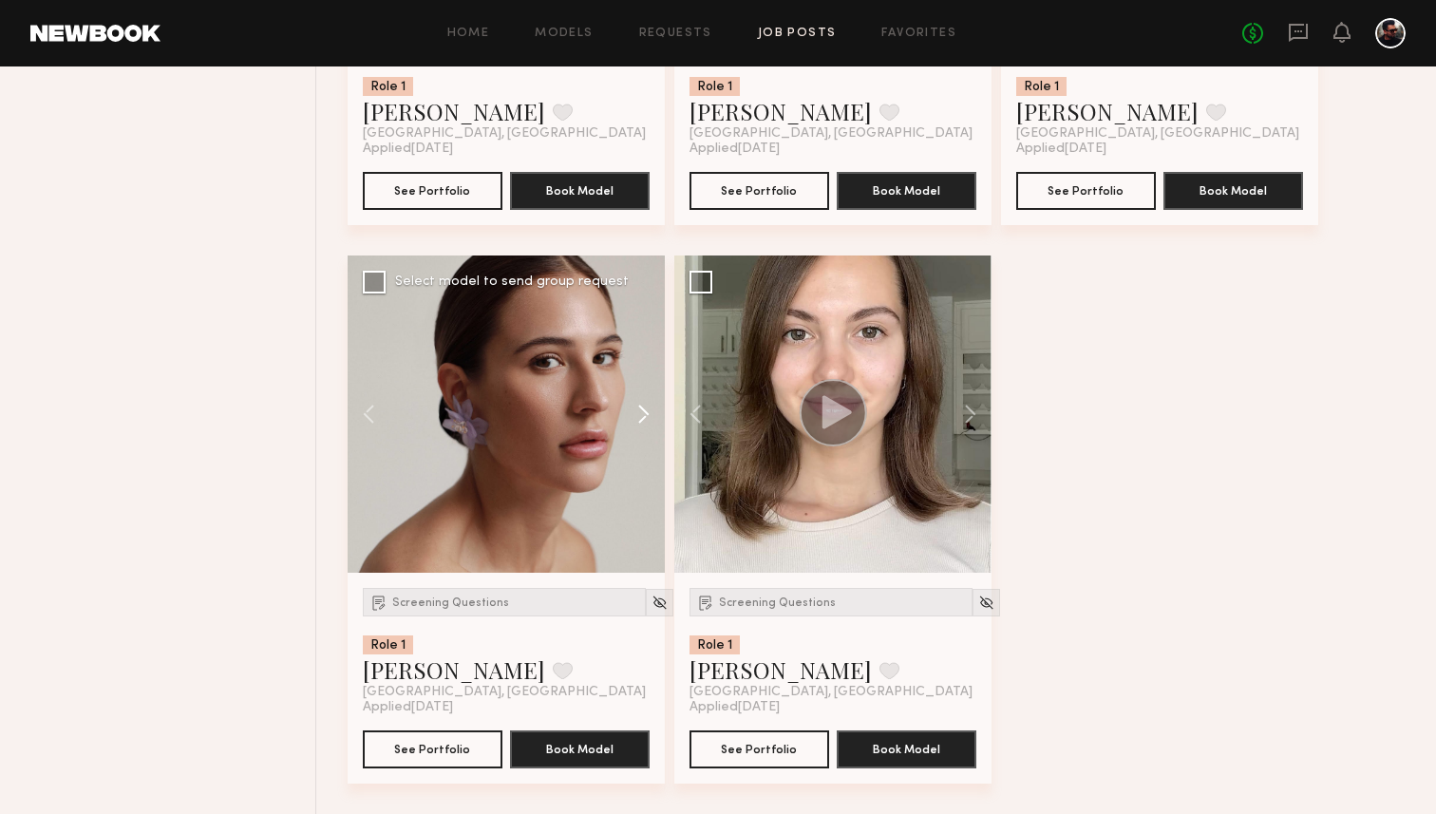
click at [644, 417] on button at bounding box center [634, 413] width 61 height 317
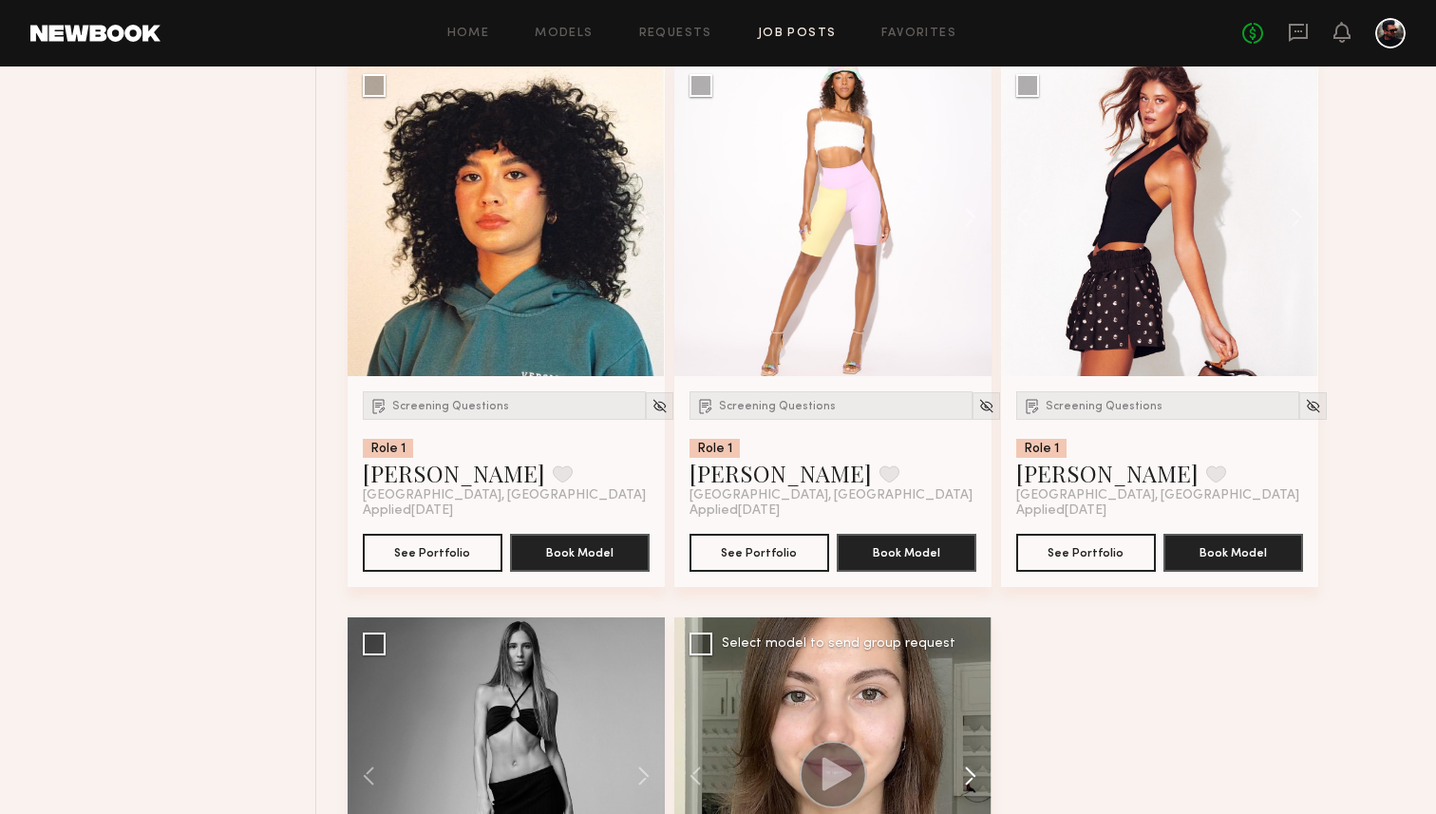
scroll to position [5073, 0]
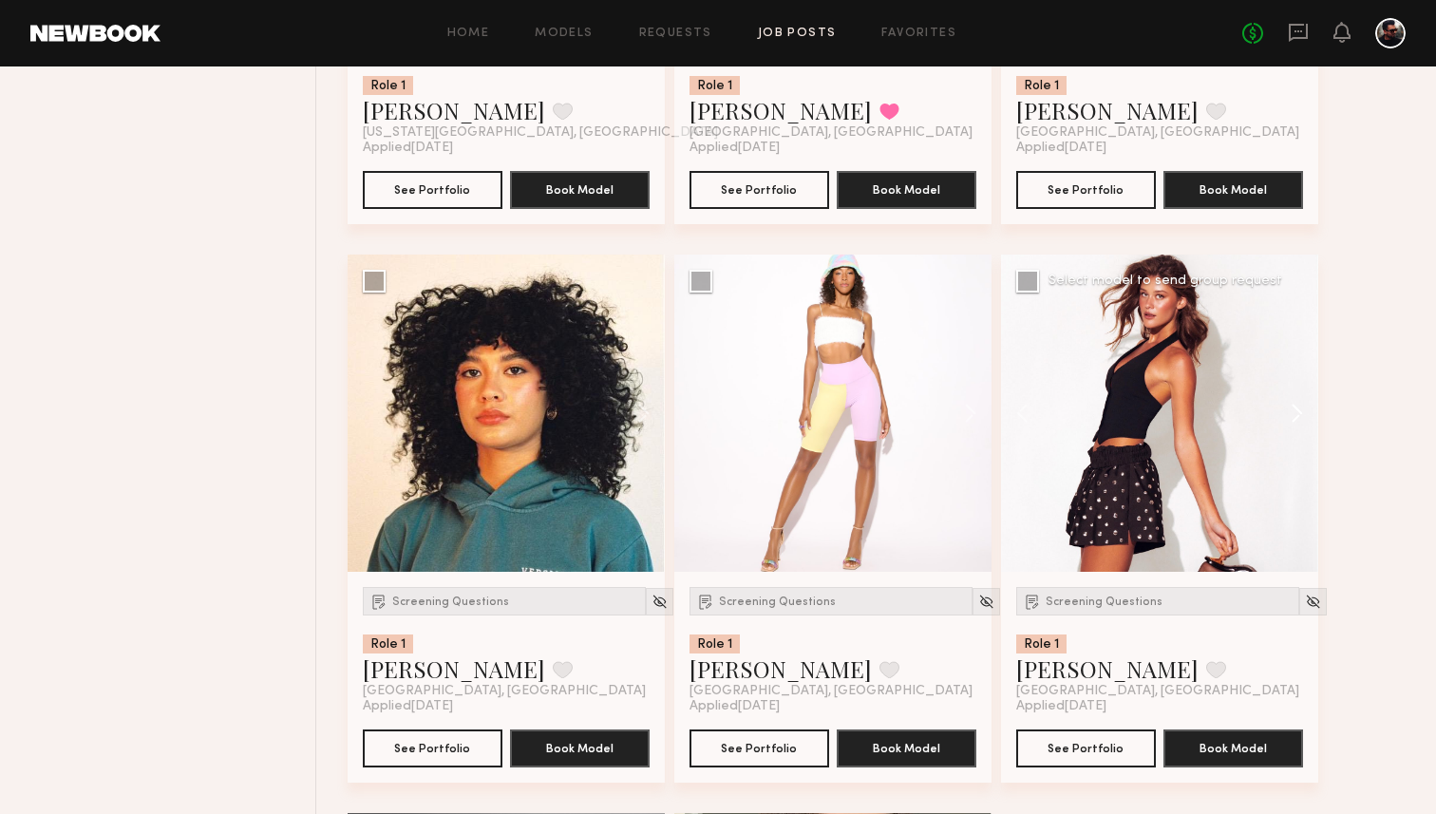
click at [1290, 413] on button at bounding box center [1287, 412] width 61 height 317
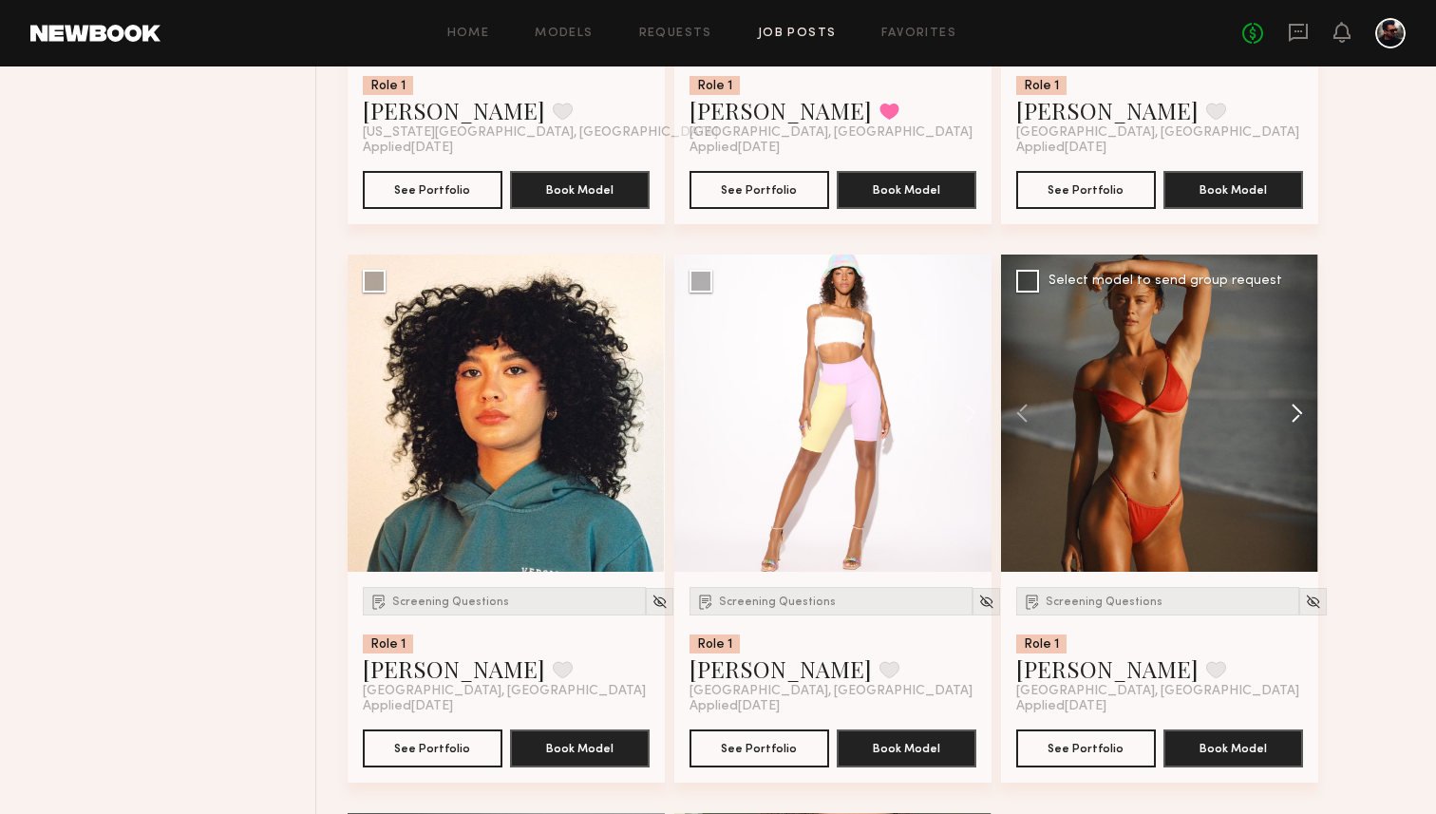
click at [1290, 413] on button at bounding box center [1287, 412] width 61 height 317
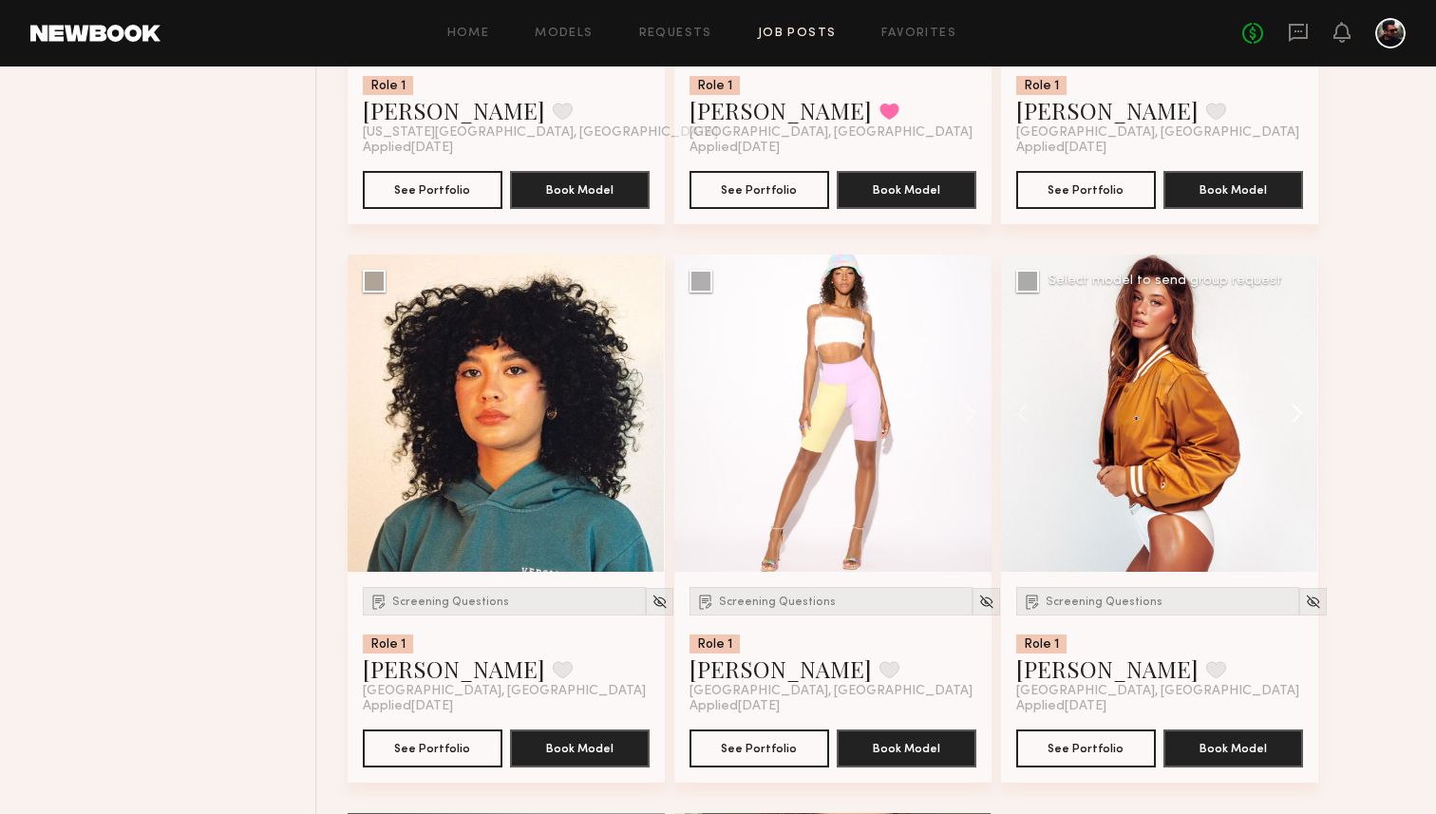
click at [1290, 413] on button at bounding box center [1287, 412] width 61 height 317
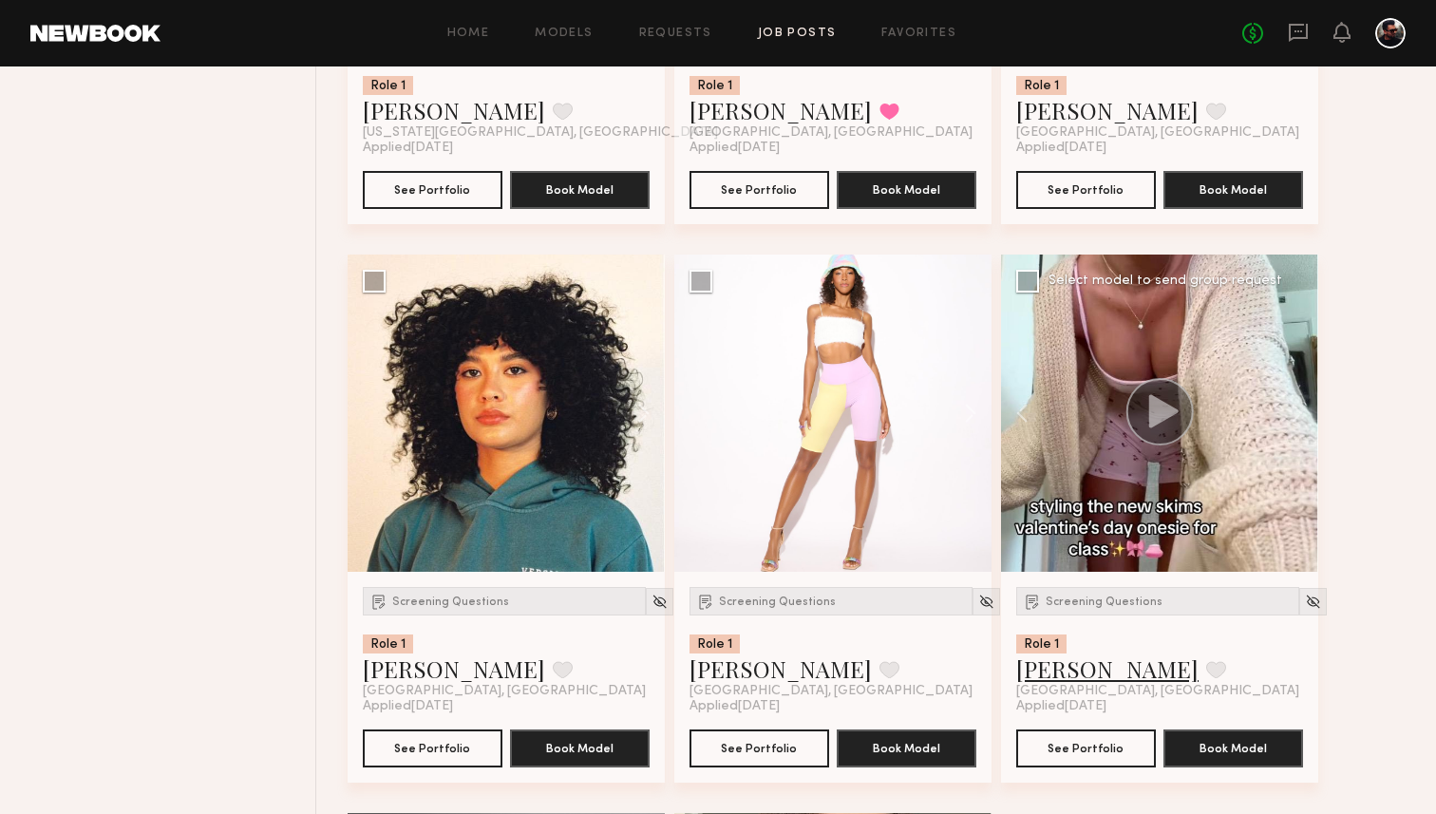
click at [1029, 670] on link "Nicole B." at bounding box center [1107, 668] width 182 height 30
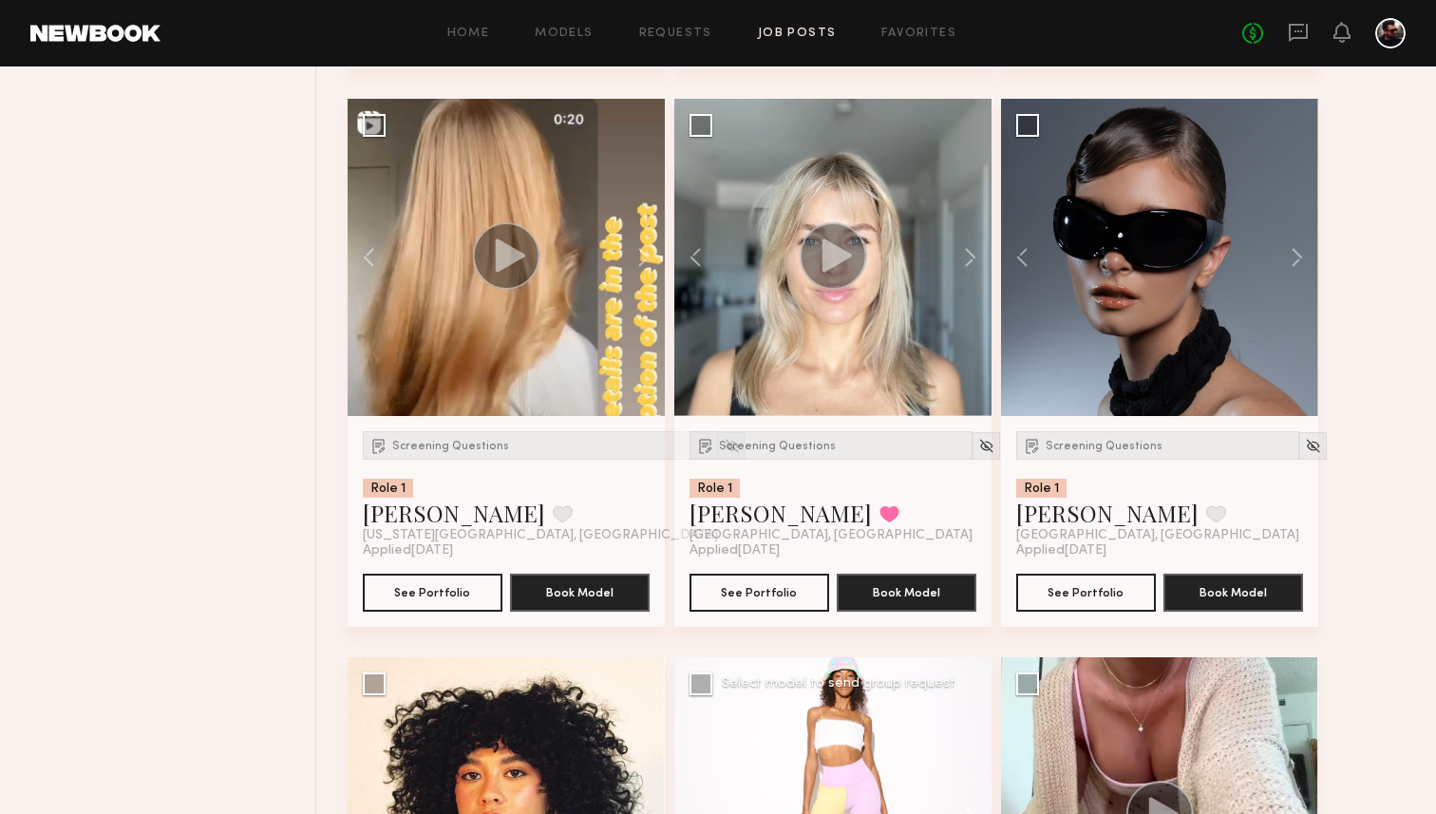
scroll to position [4562, 0]
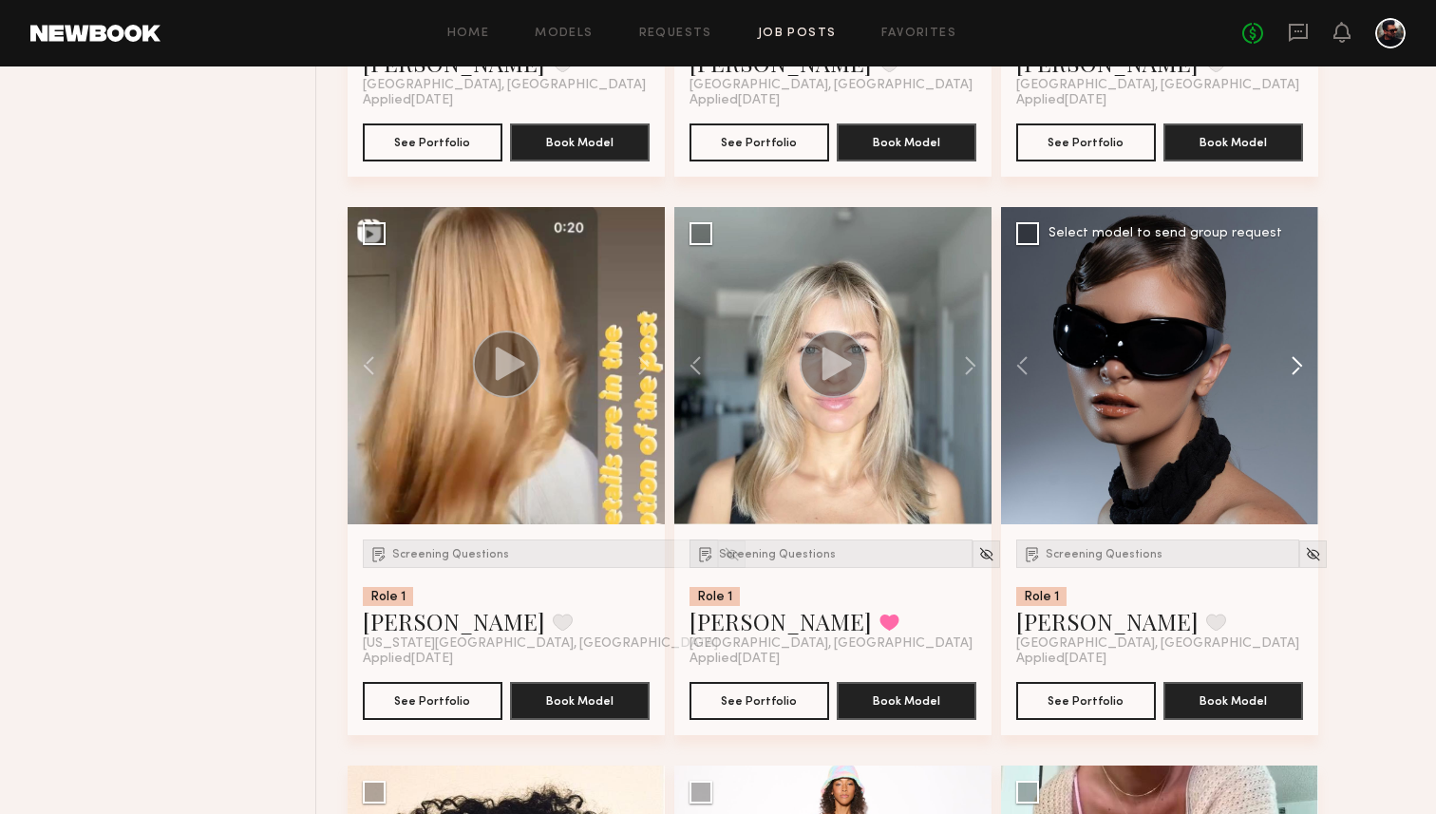
click at [1291, 372] on button at bounding box center [1287, 365] width 61 height 317
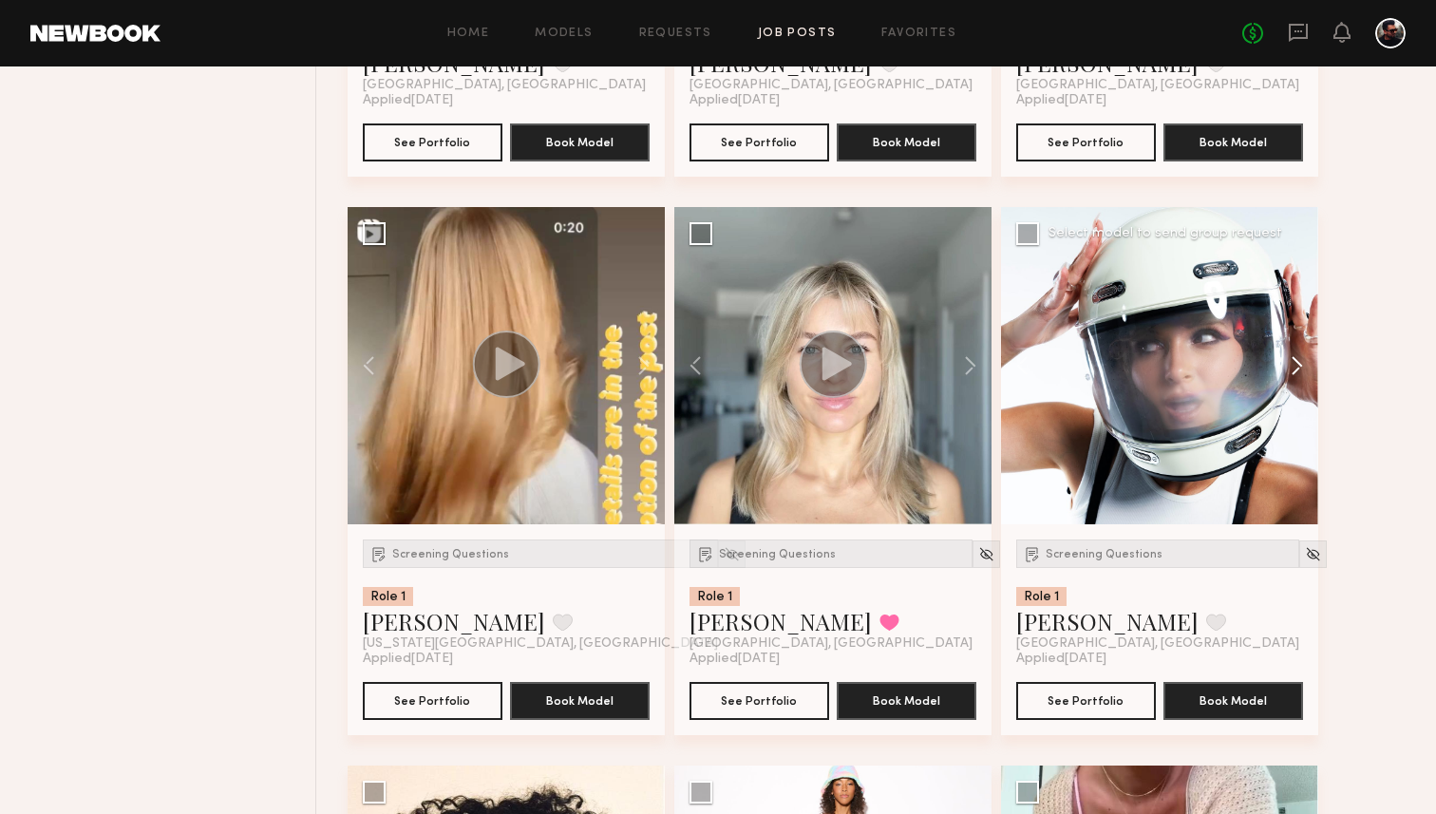
click at [1291, 372] on button at bounding box center [1287, 365] width 61 height 317
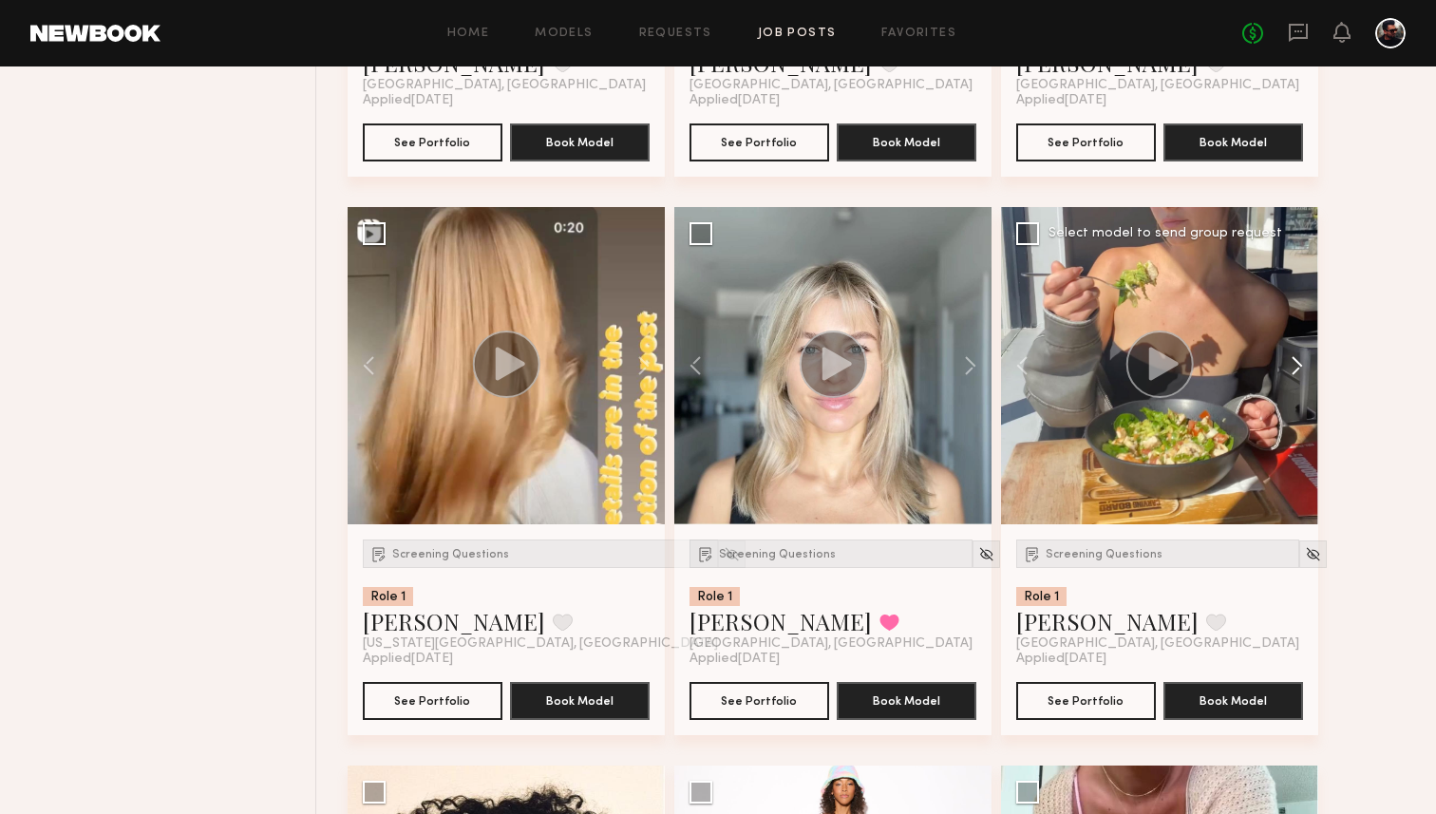
click at [1291, 372] on button at bounding box center [1287, 365] width 61 height 317
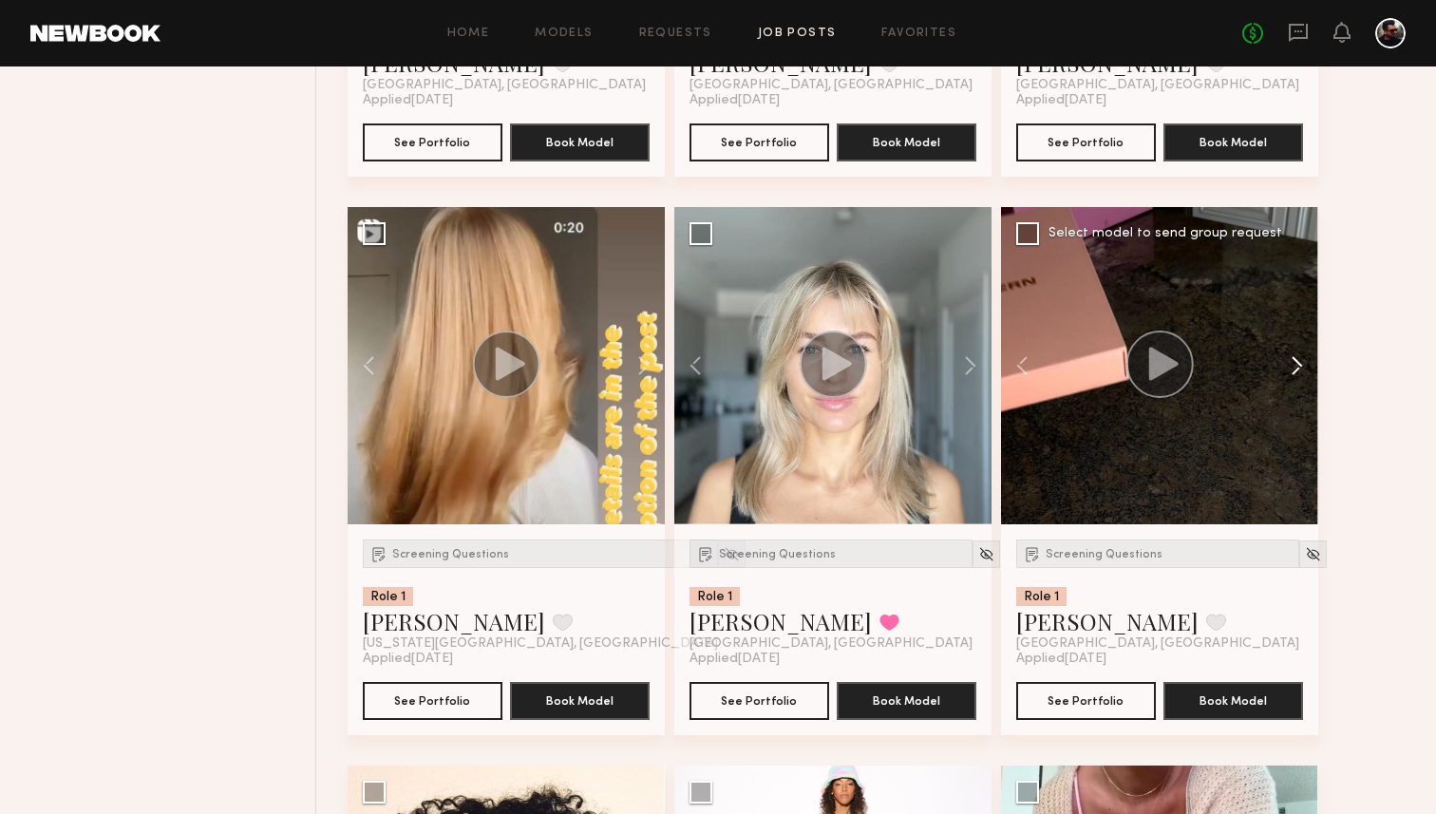
click at [1291, 372] on button at bounding box center [1287, 365] width 61 height 317
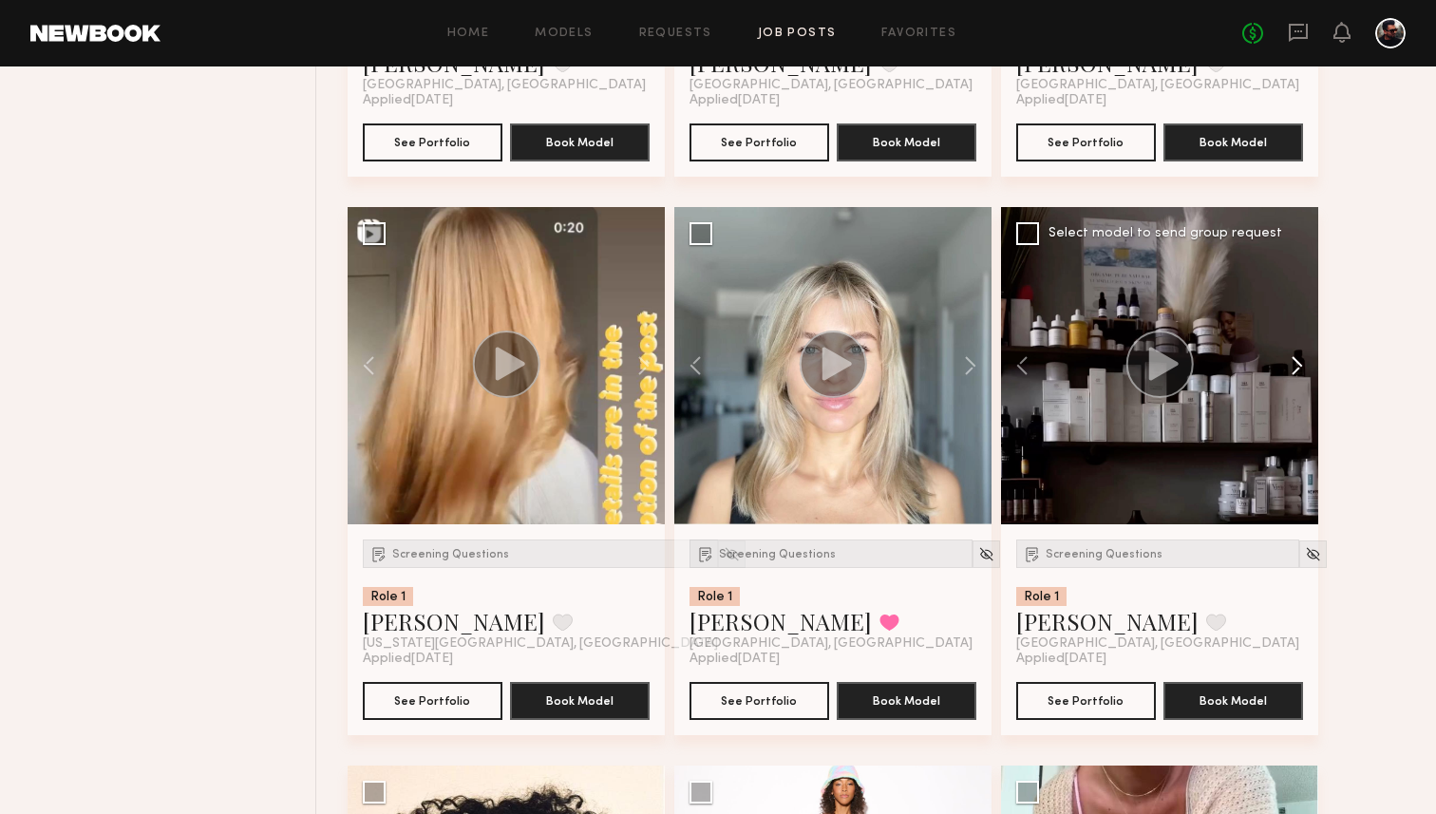
click at [1291, 372] on button at bounding box center [1287, 365] width 61 height 317
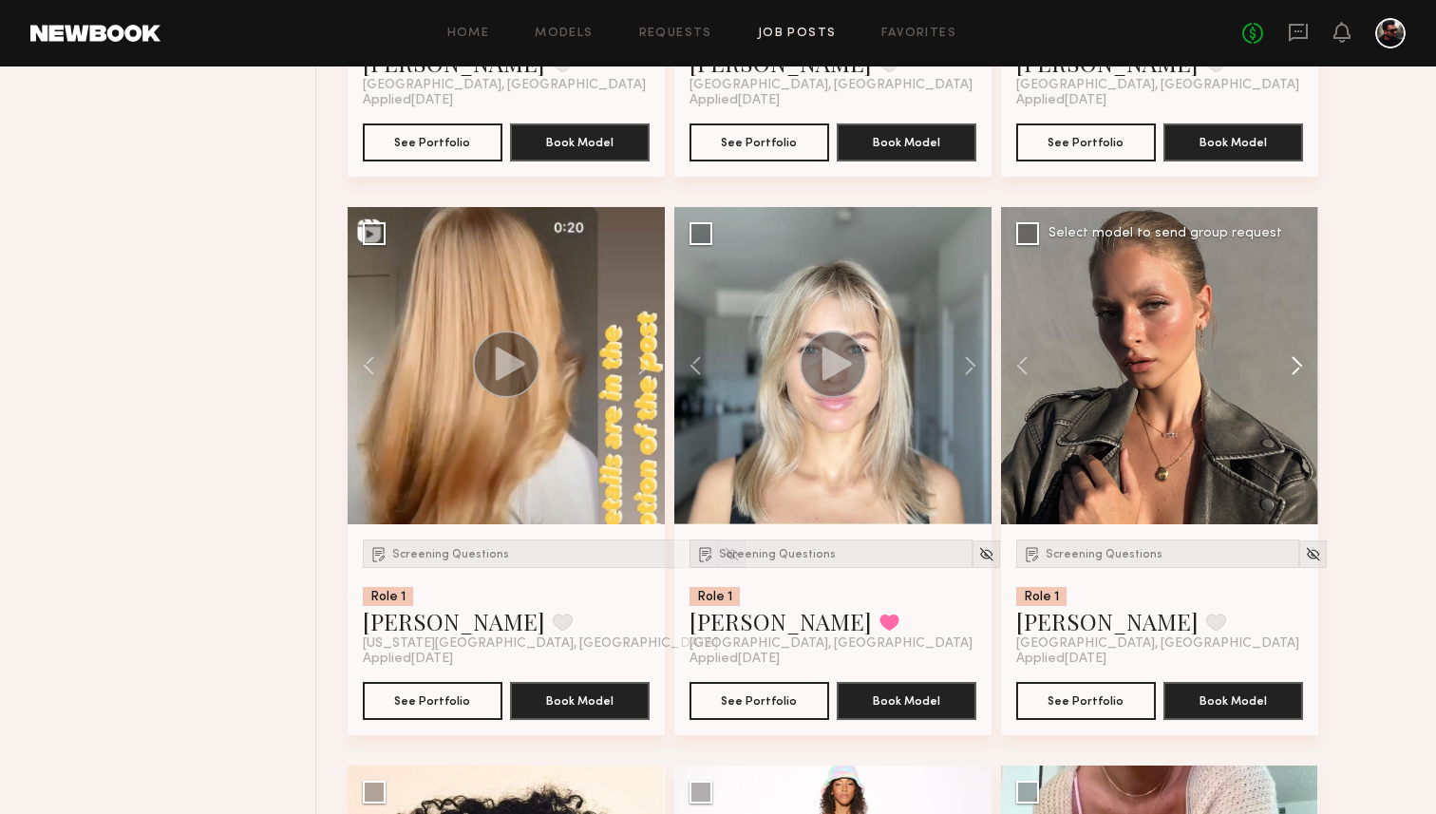
click at [1291, 372] on button at bounding box center [1287, 365] width 61 height 317
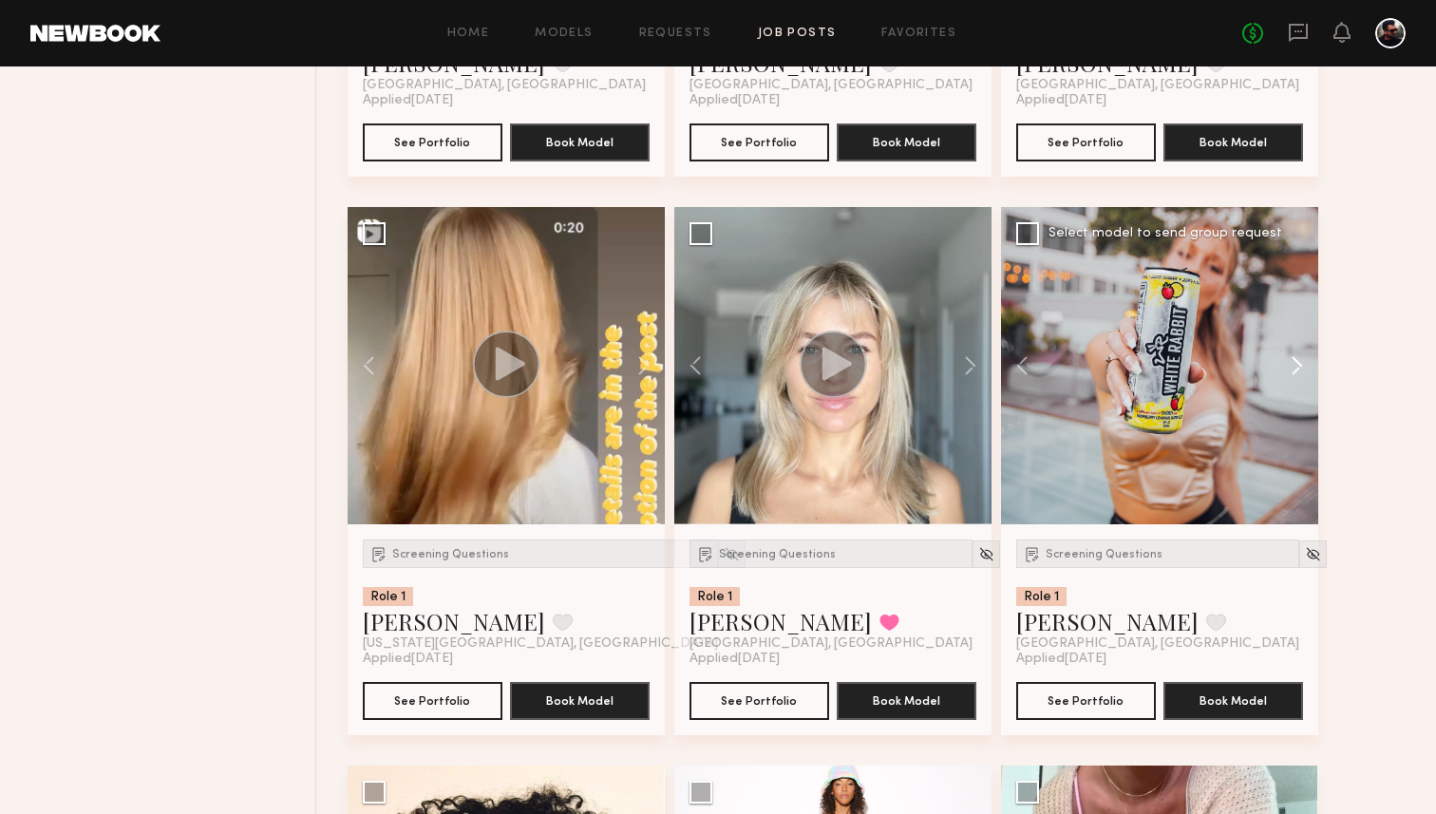
click at [1291, 372] on button at bounding box center [1287, 365] width 61 height 317
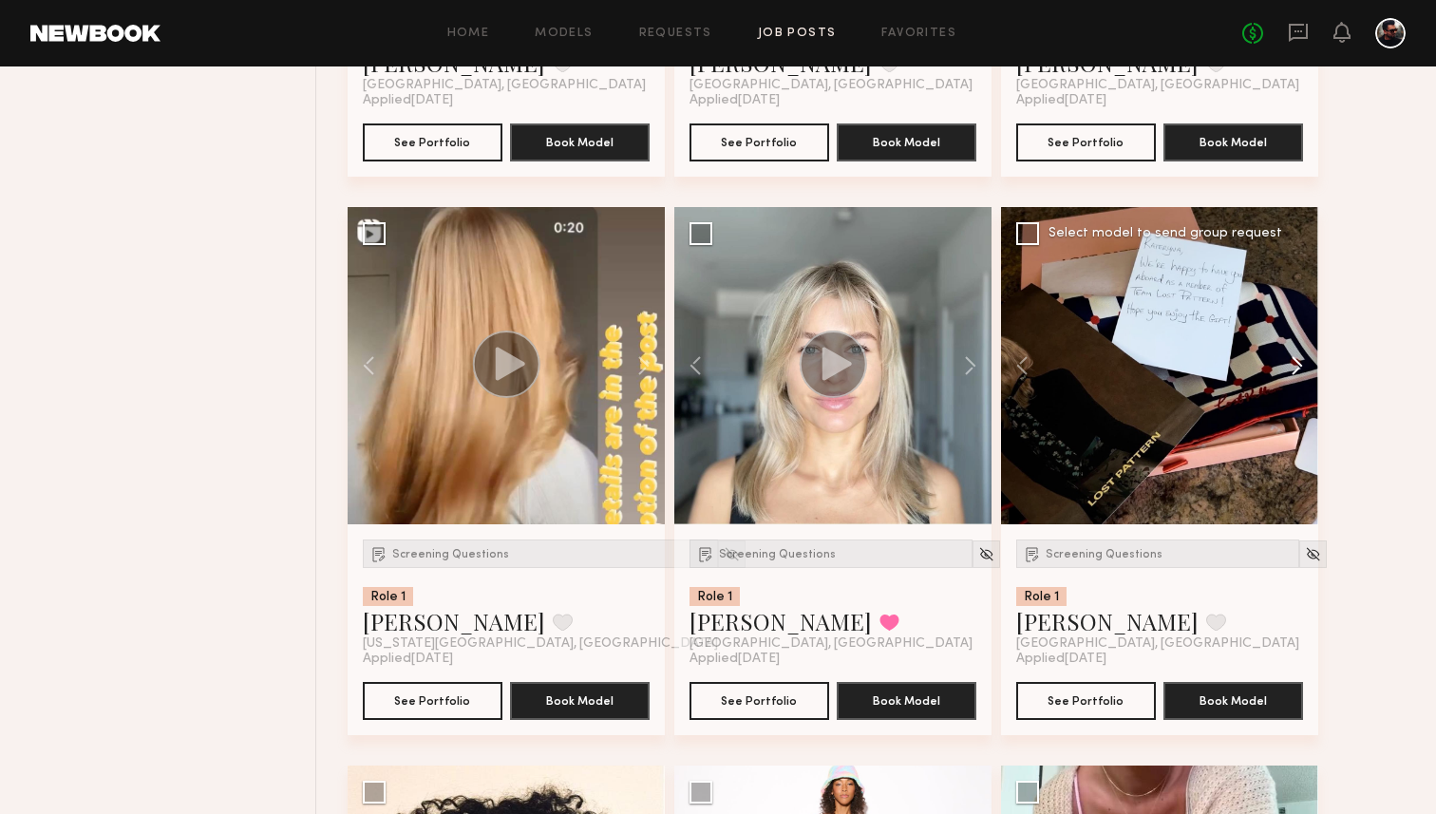
click at [1291, 372] on button at bounding box center [1287, 365] width 61 height 317
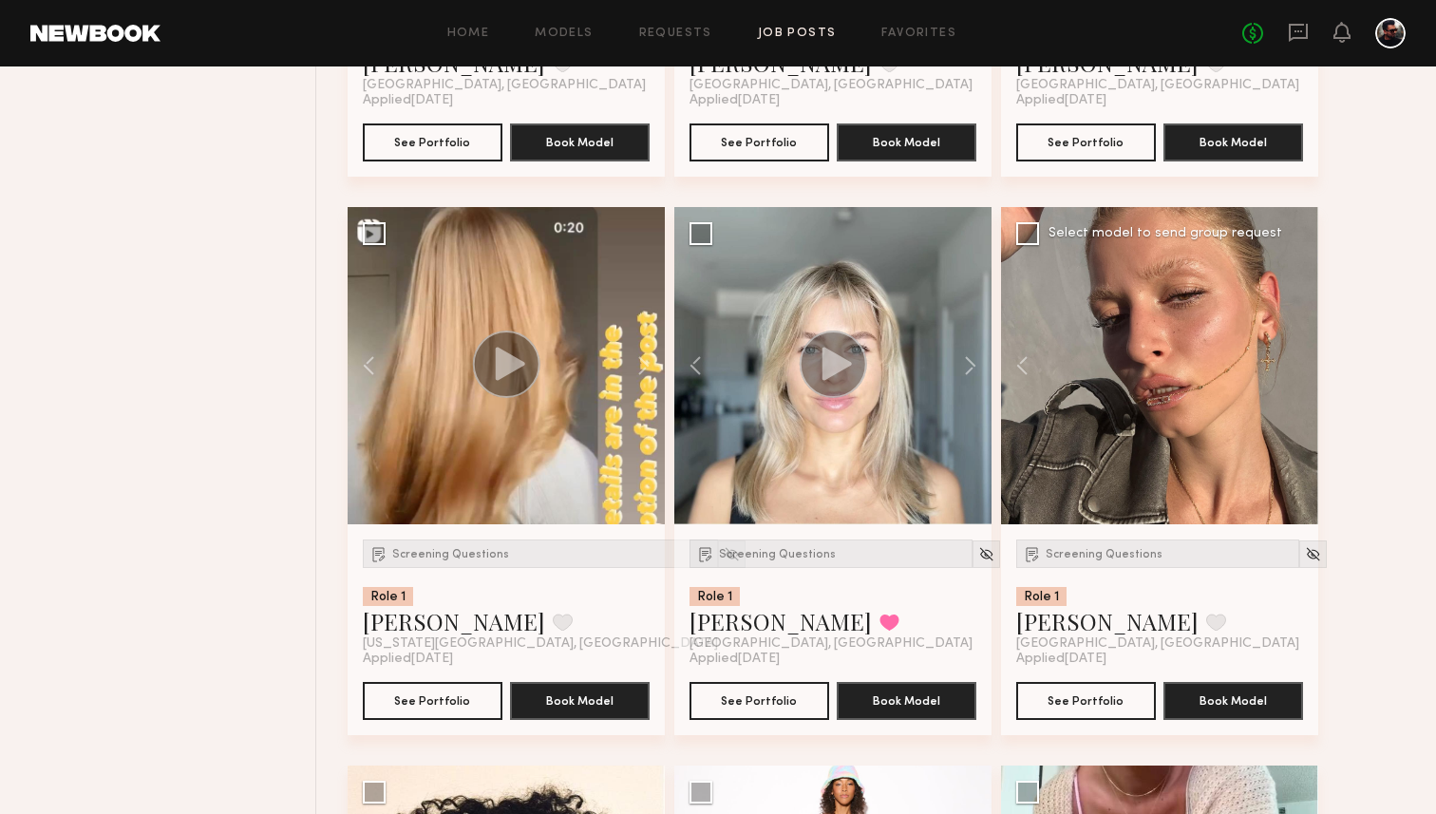
click at [1291, 372] on div at bounding box center [1159, 365] width 317 height 317
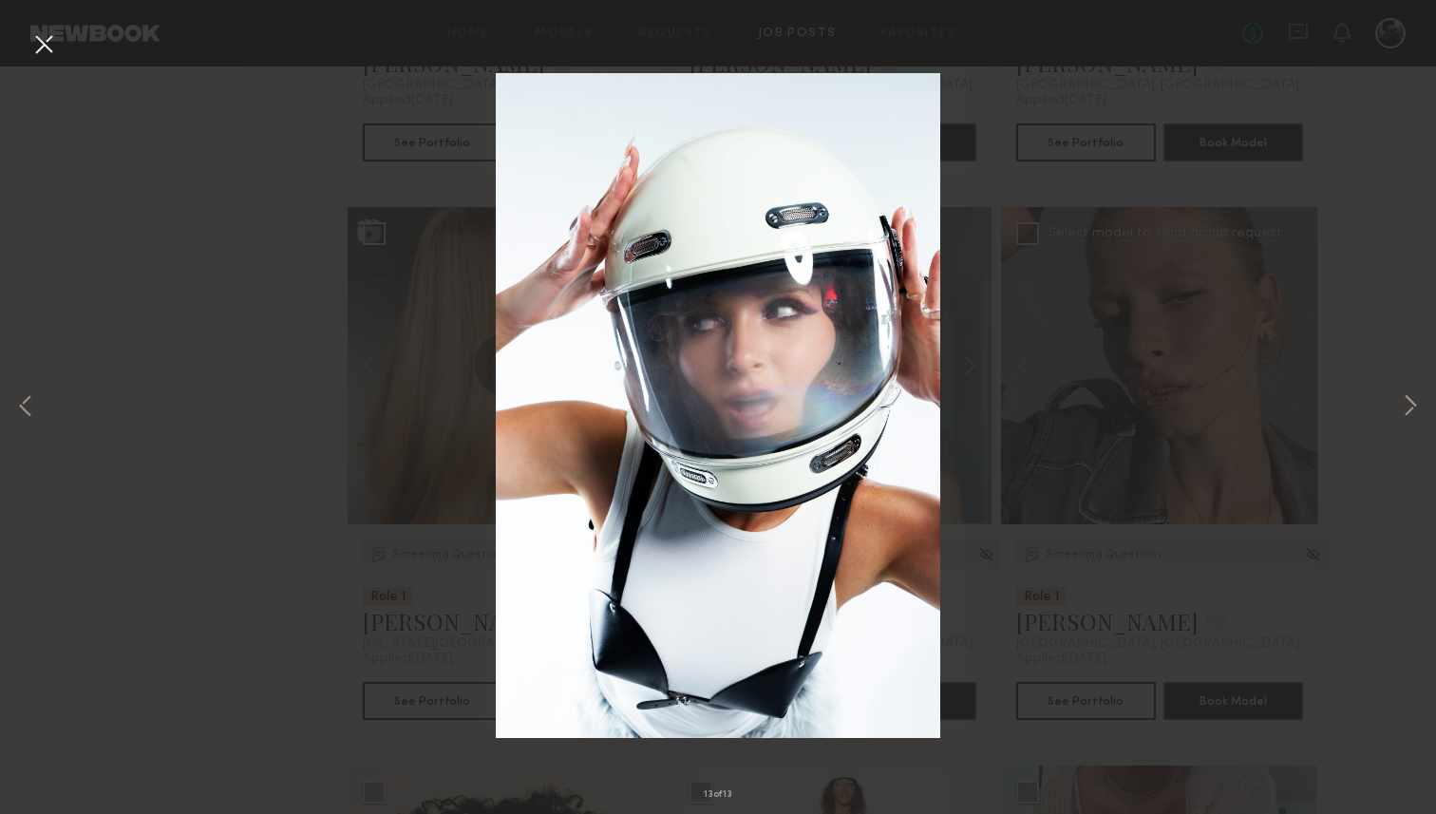
click at [35, 47] on button at bounding box center [43, 45] width 30 height 34
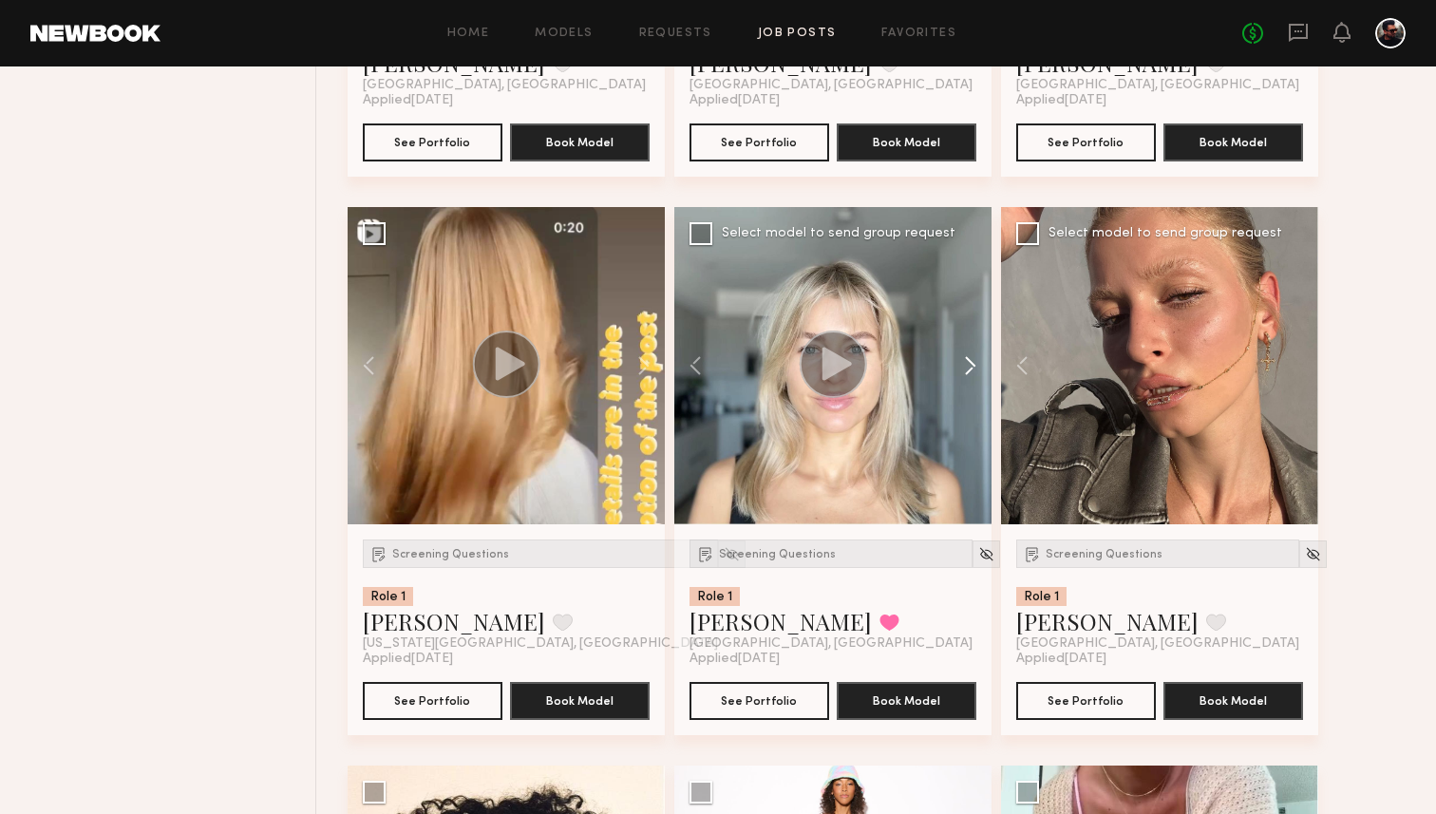
click at [961, 372] on button at bounding box center [961, 365] width 61 height 317
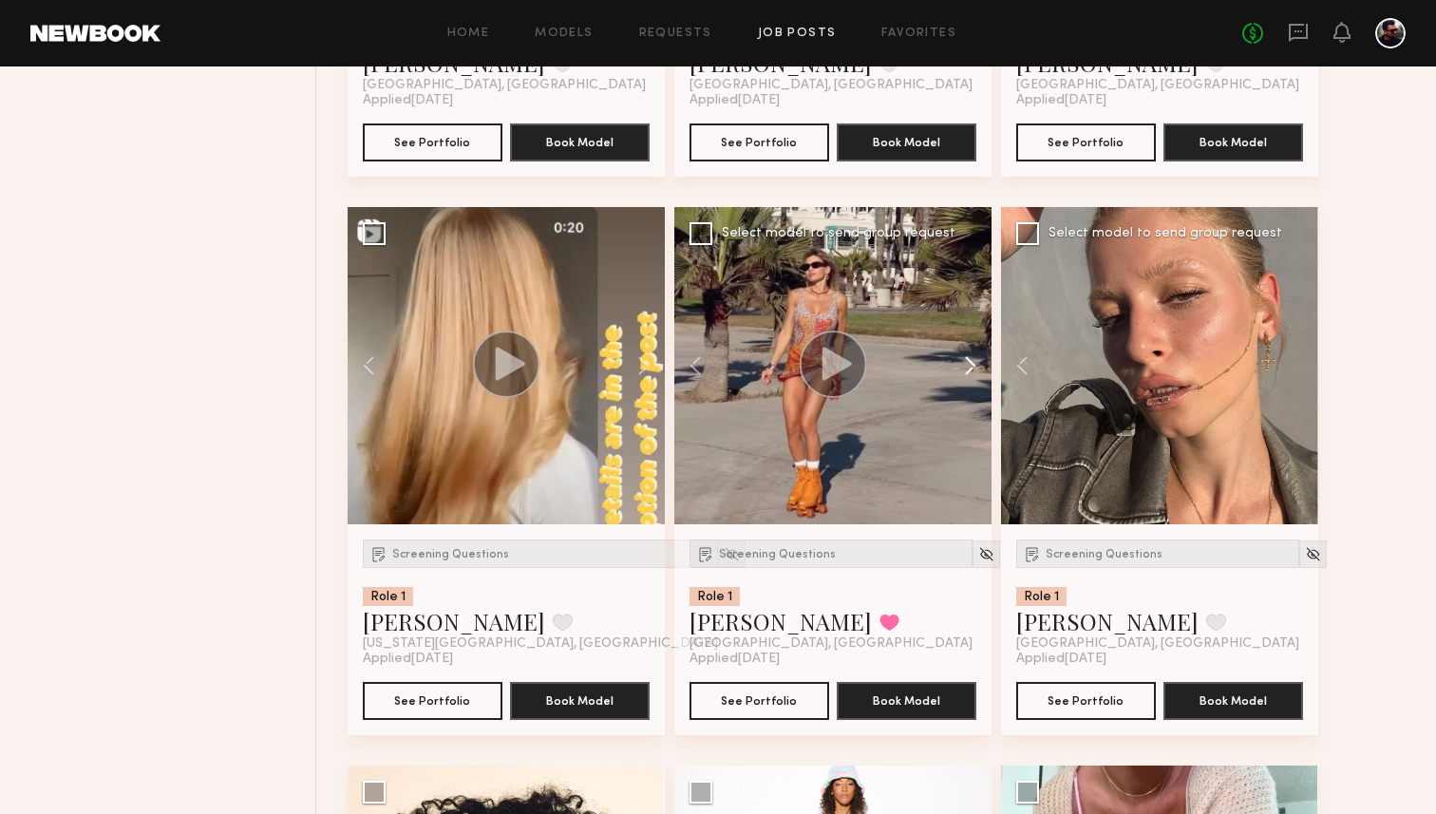
click at [961, 372] on button at bounding box center [961, 365] width 61 height 317
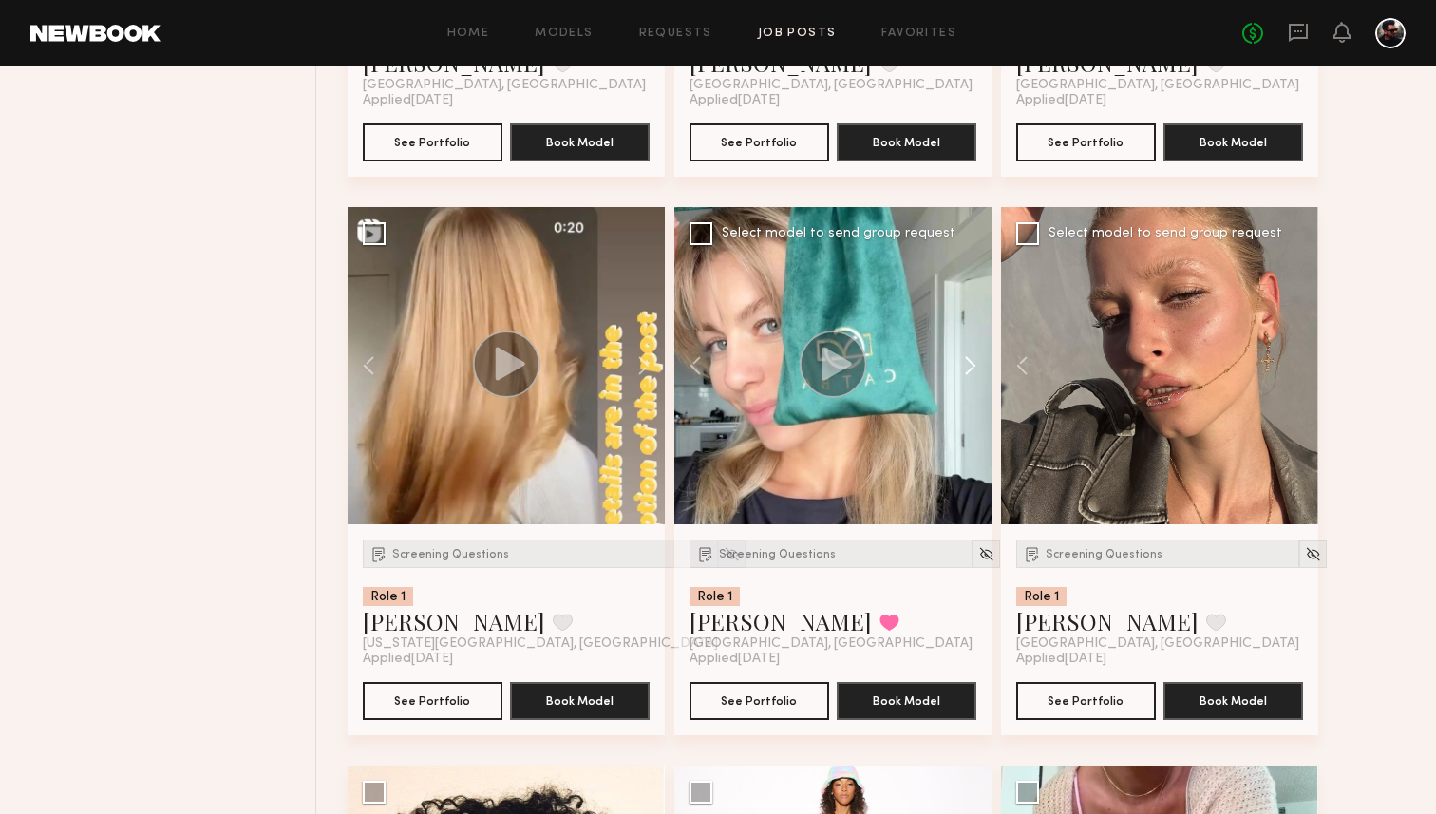
click at [961, 372] on button at bounding box center [961, 365] width 61 height 317
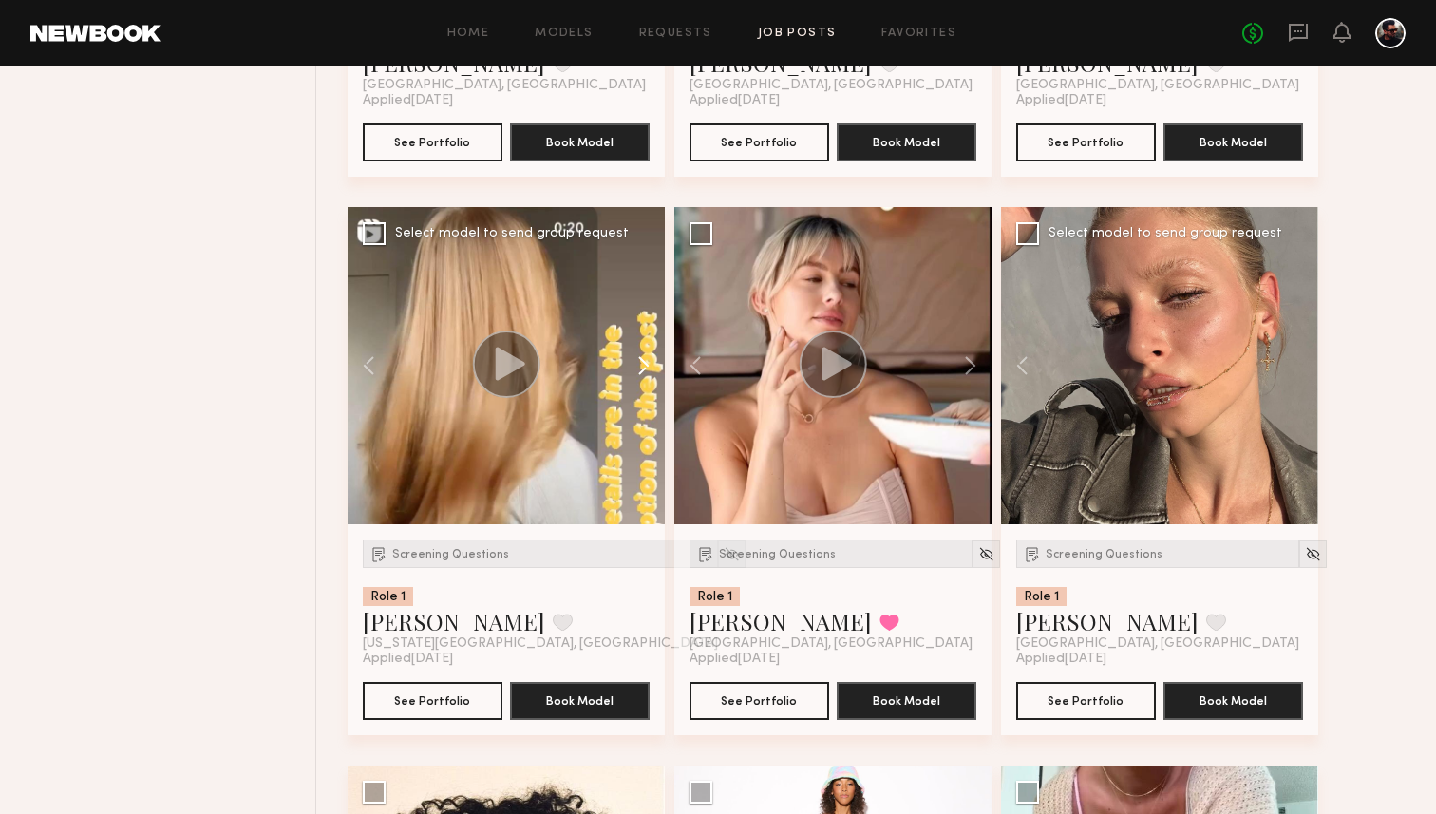
click at [655, 367] on button at bounding box center [634, 365] width 61 height 317
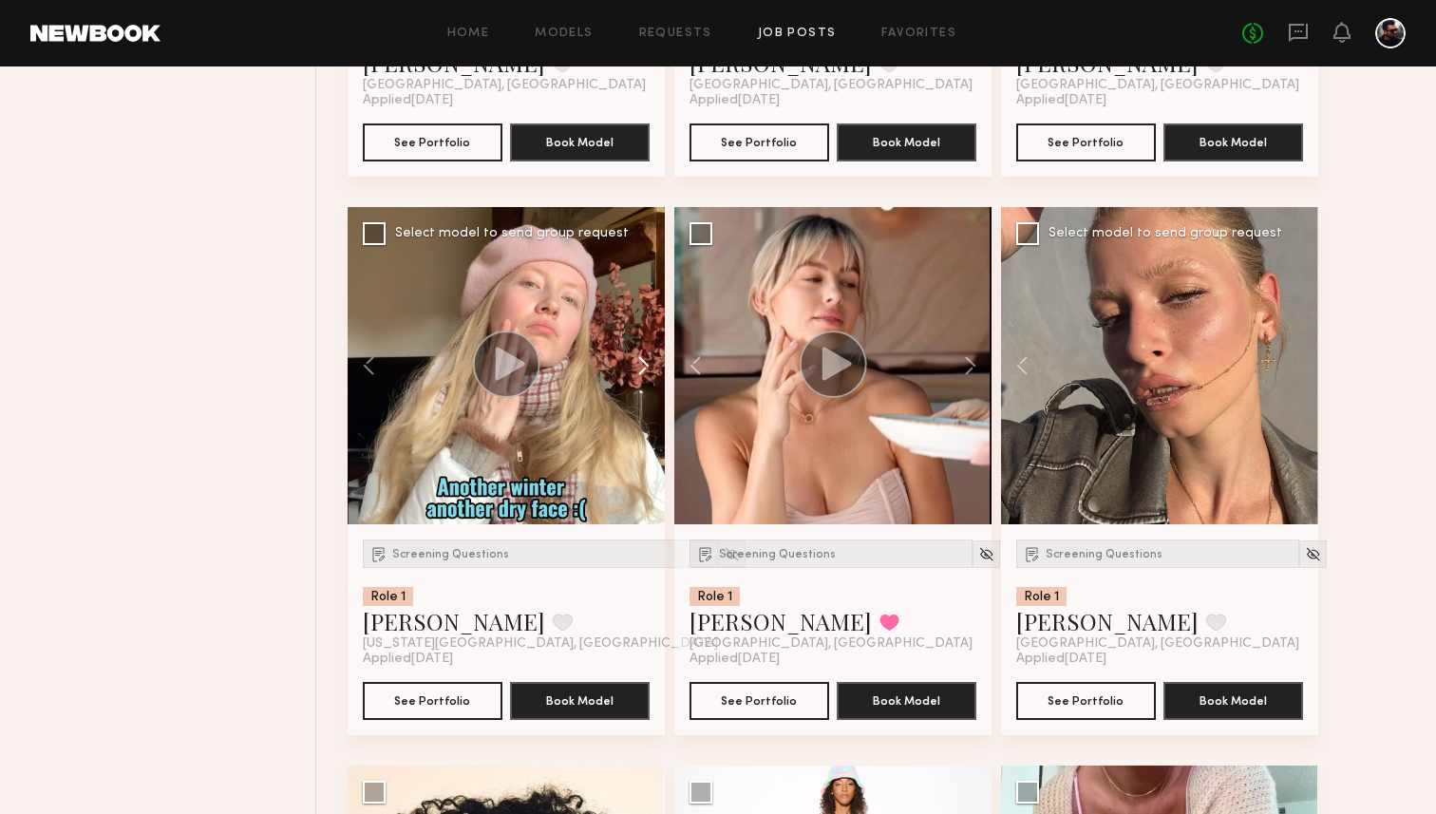
click at [655, 367] on button at bounding box center [634, 365] width 61 height 317
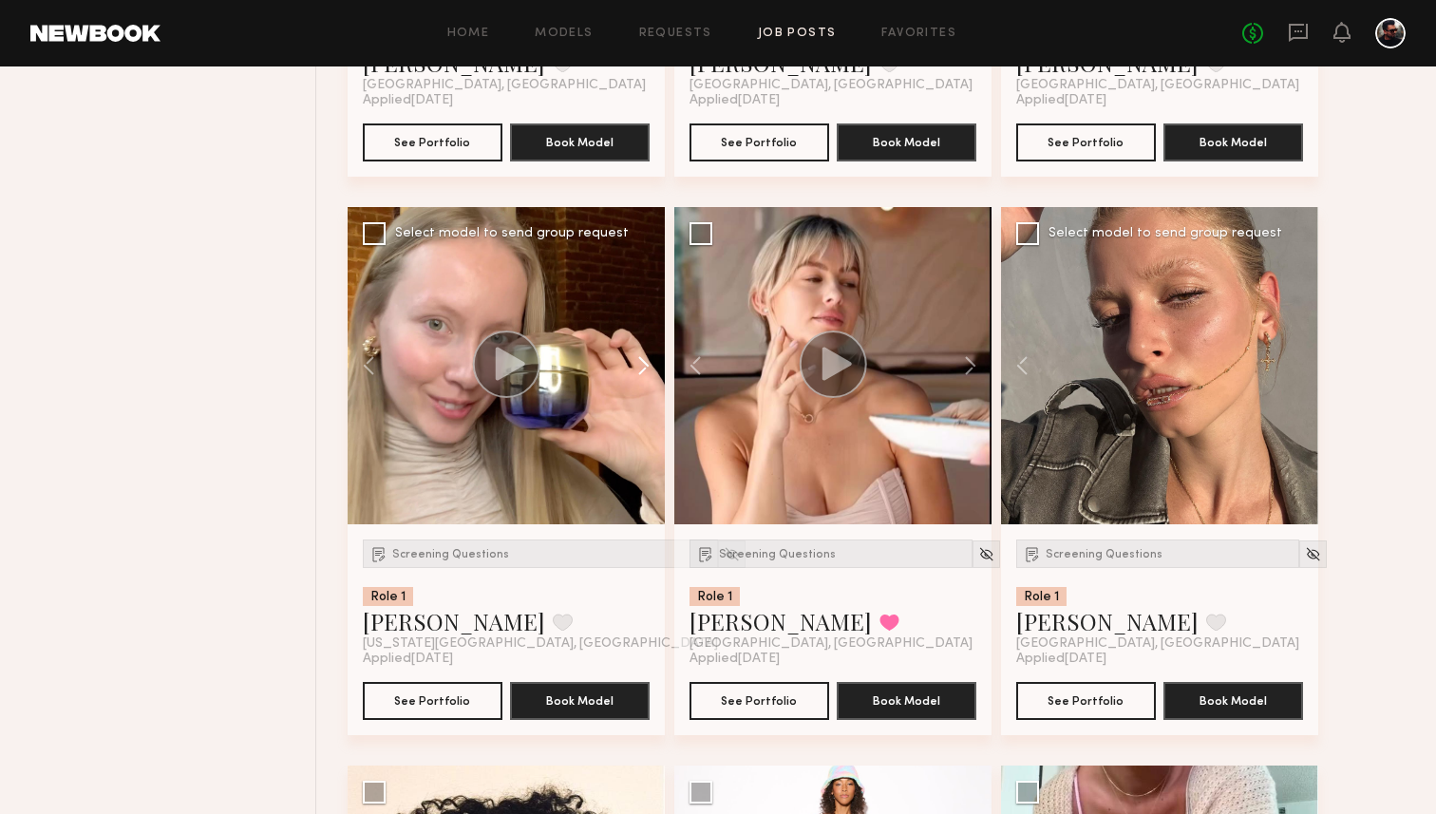
click at [655, 367] on button at bounding box center [634, 365] width 61 height 317
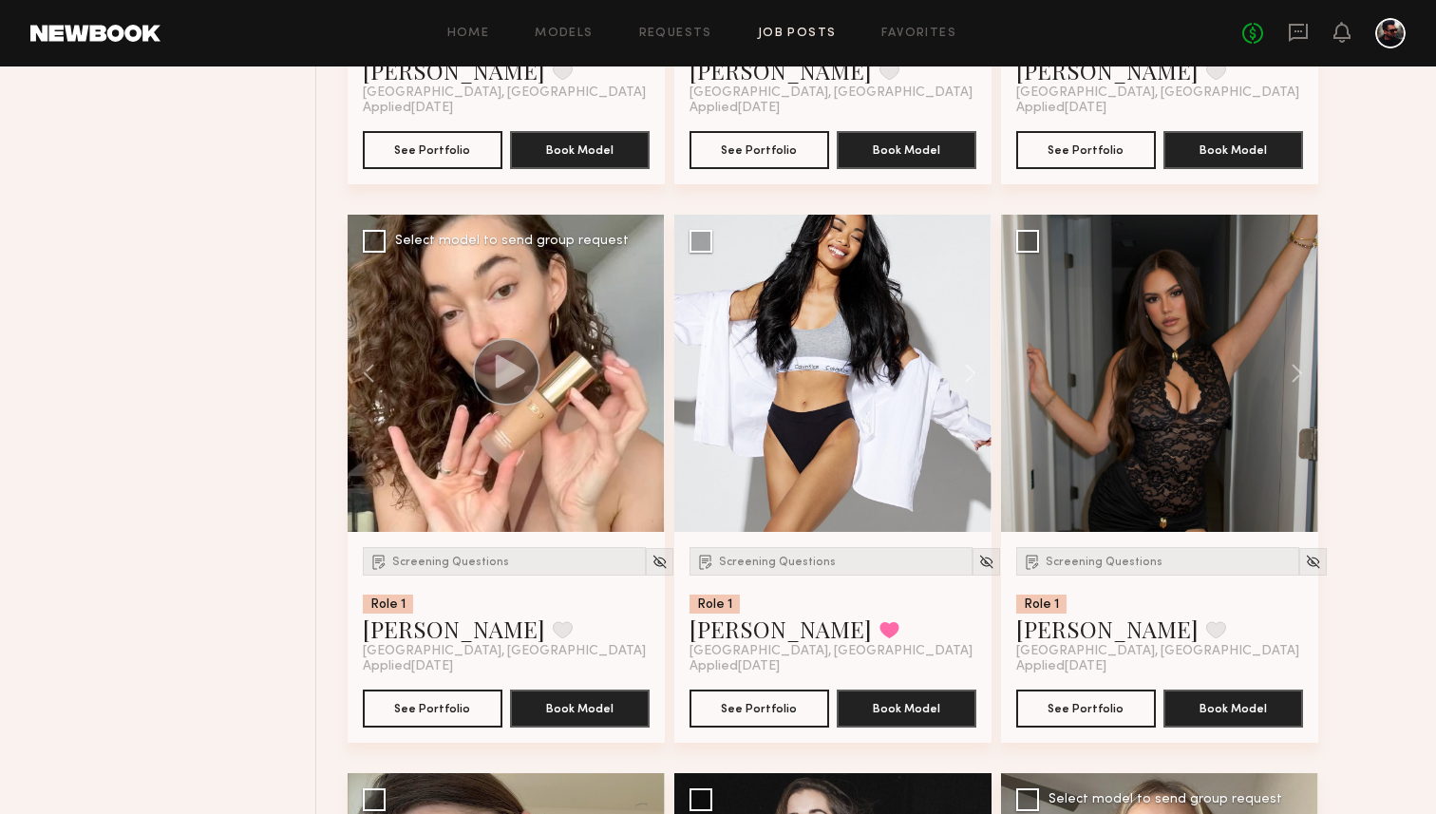
scroll to position [1742, 0]
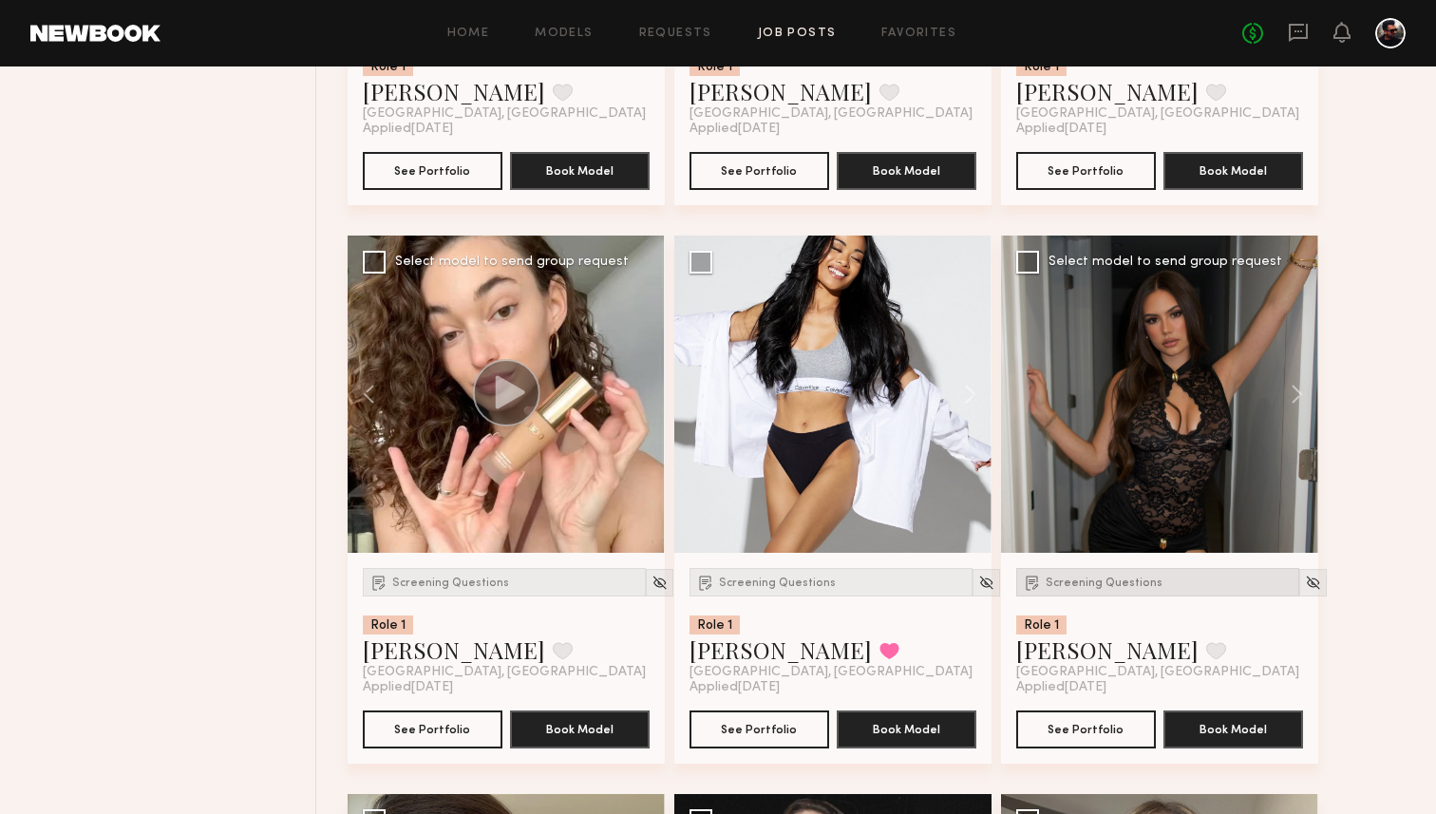
click at [1118, 580] on span "Screening Questions" at bounding box center [1104, 582] width 117 height 11
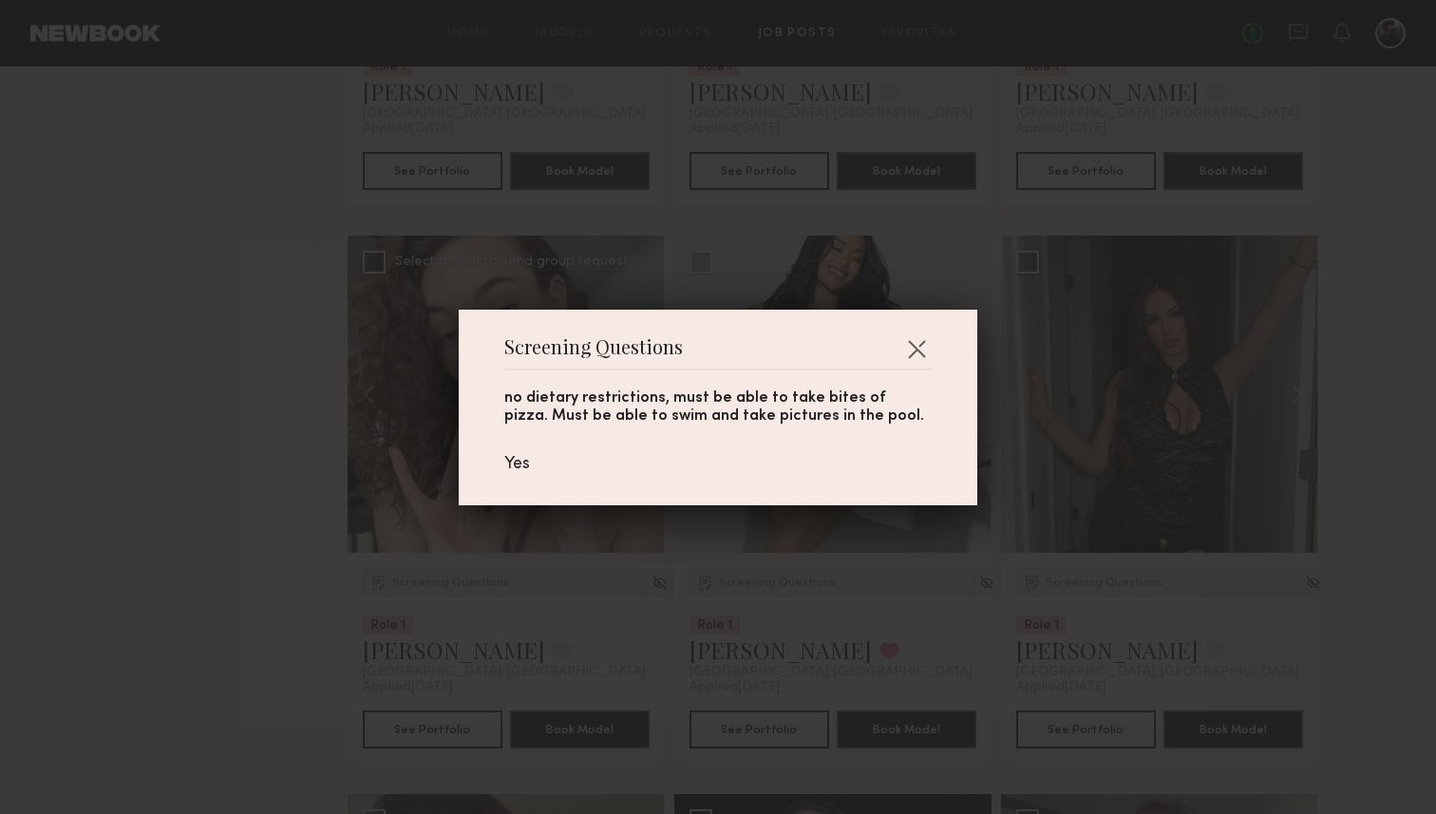
click at [945, 342] on div "Screening Questions no dietary restrictions, must be able to take bites of pizz…" at bounding box center [718, 408] width 518 height 196
click at [913, 344] on button "button" at bounding box center [916, 348] width 30 height 30
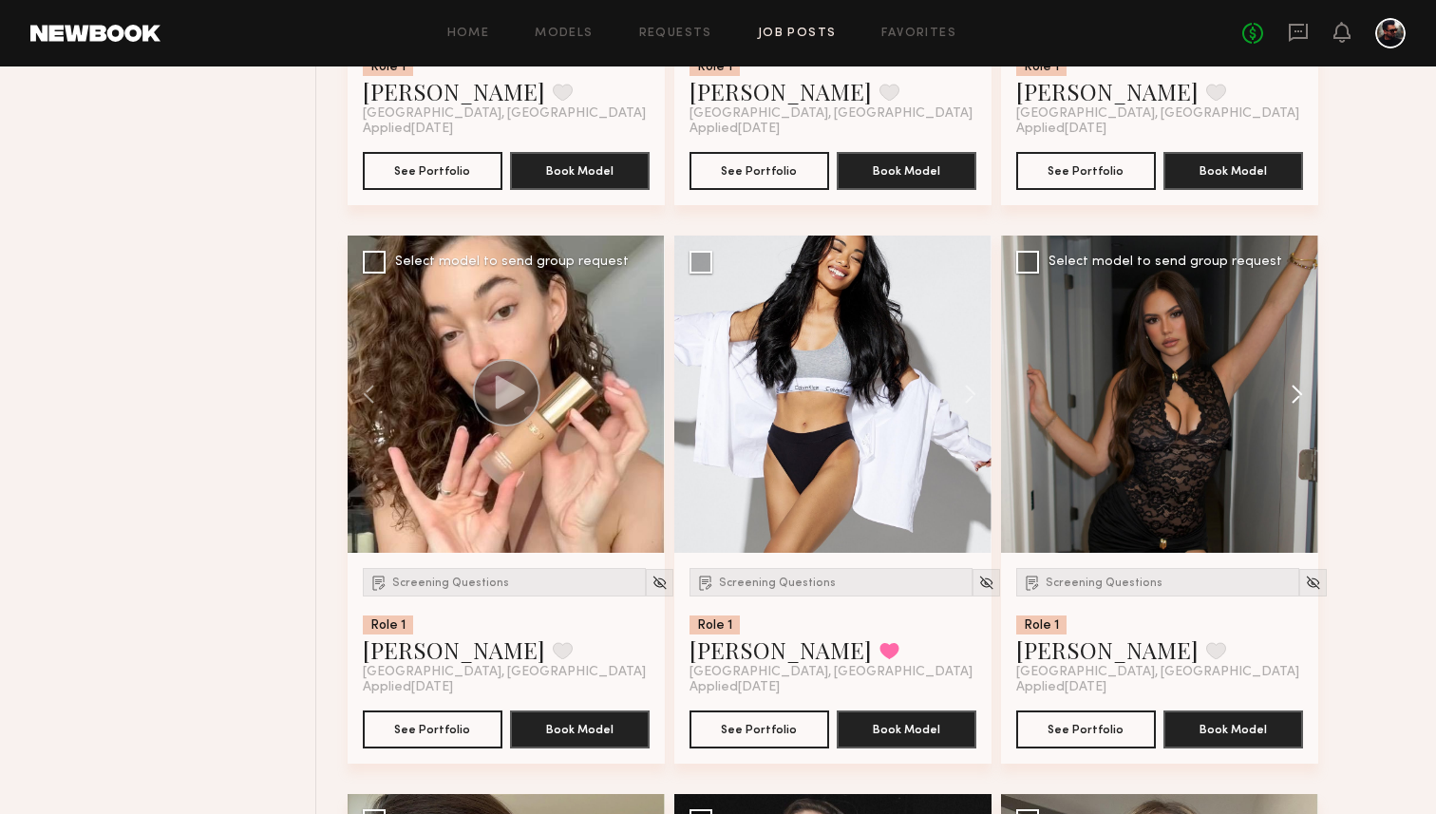
click at [1305, 393] on button at bounding box center [1287, 394] width 61 height 317
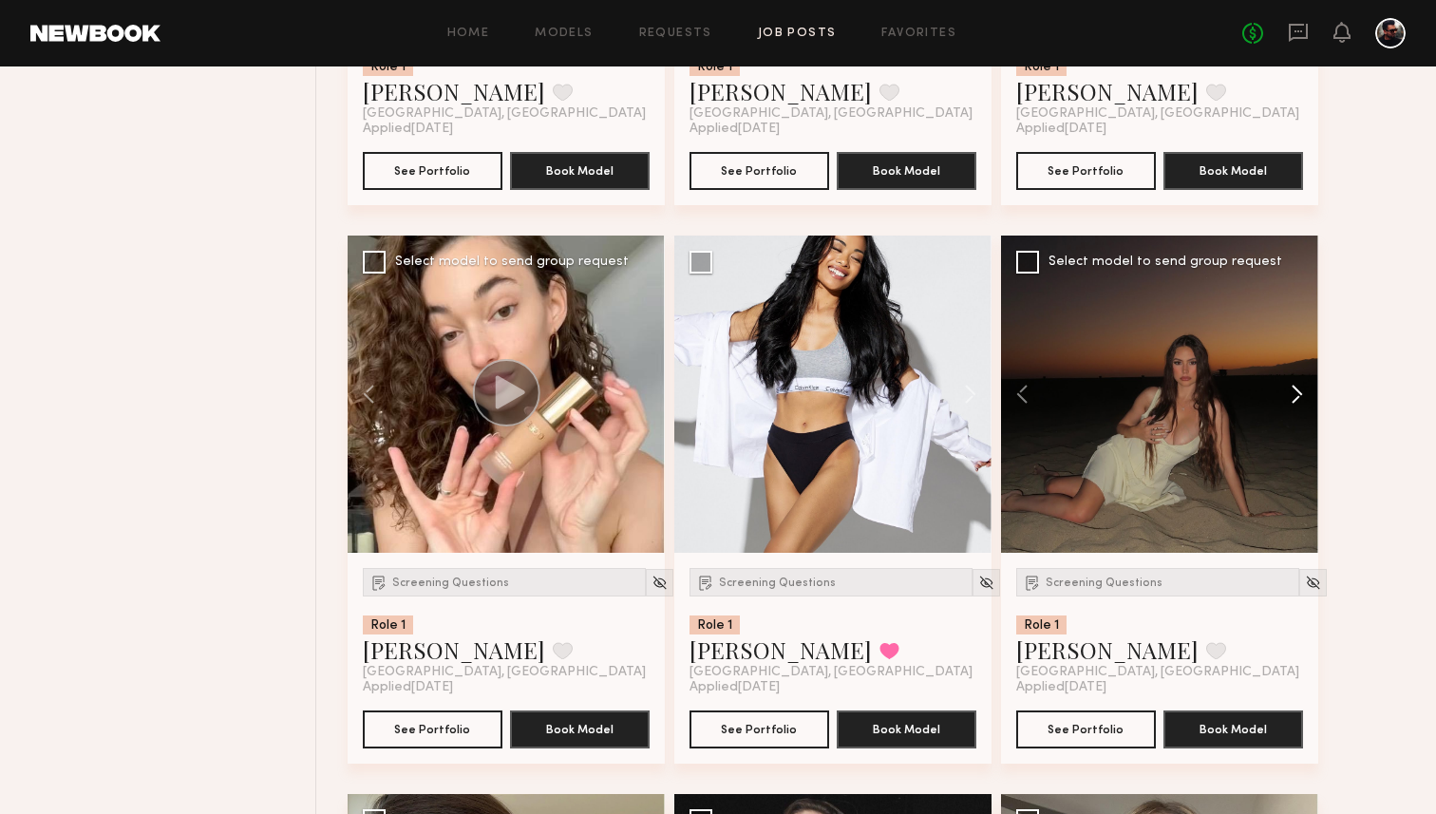
click at [1305, 393] on button at bounding box center [1287, 394] width 61 height 317
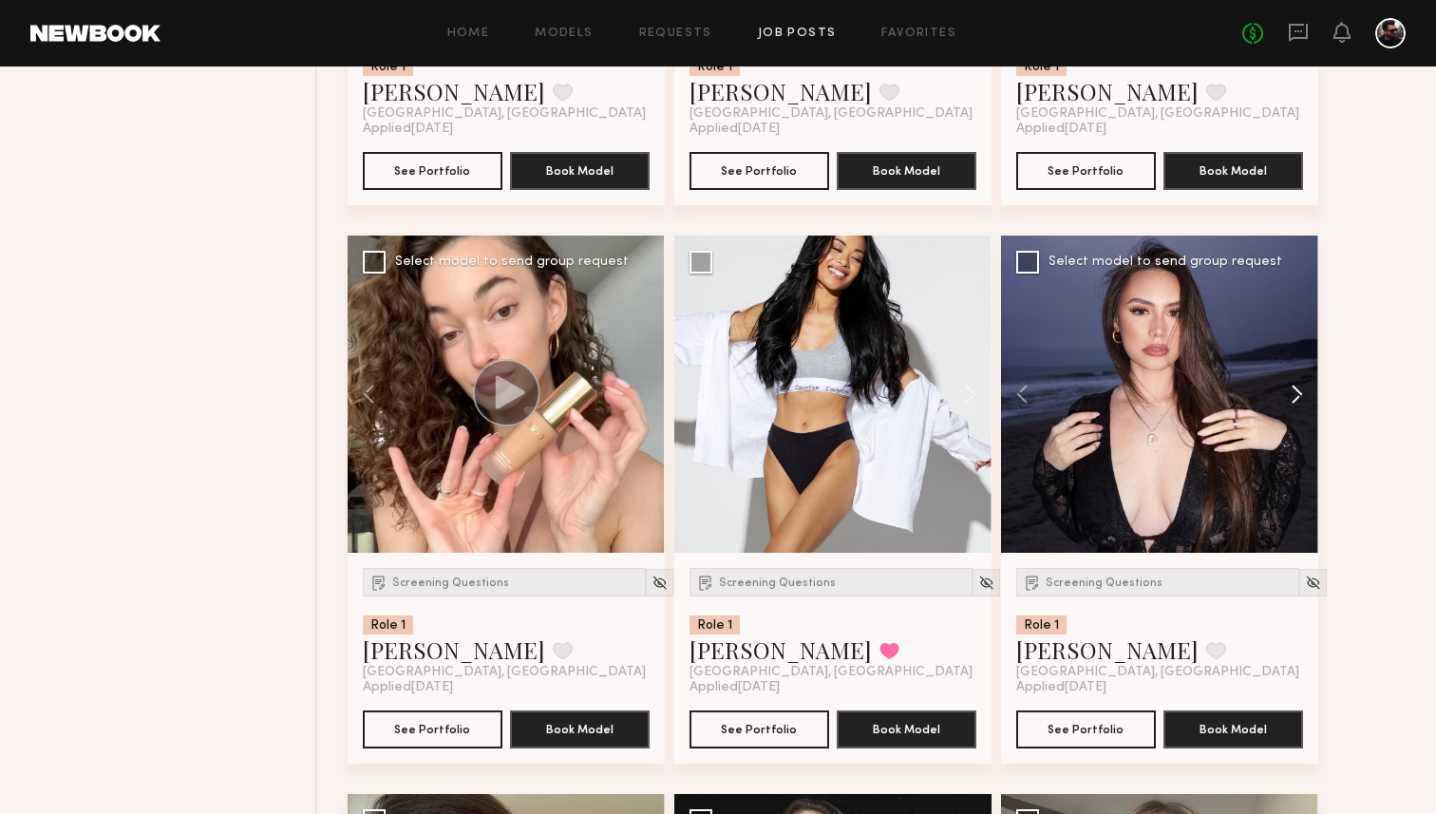
click at [1305, 393] on button at bounding box center [1287, 394] width 61 height 317
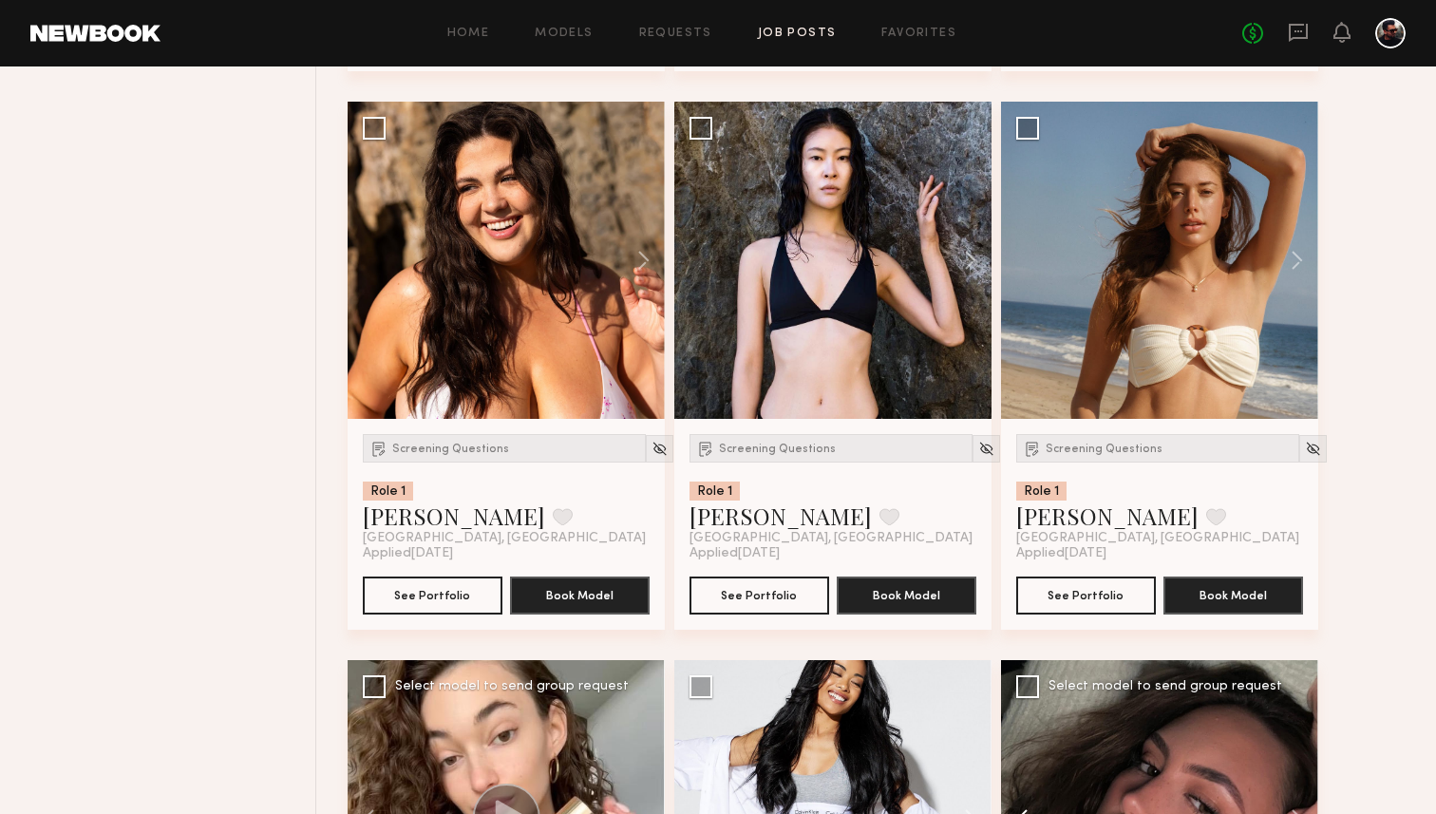
scroll to position [1306, 0]
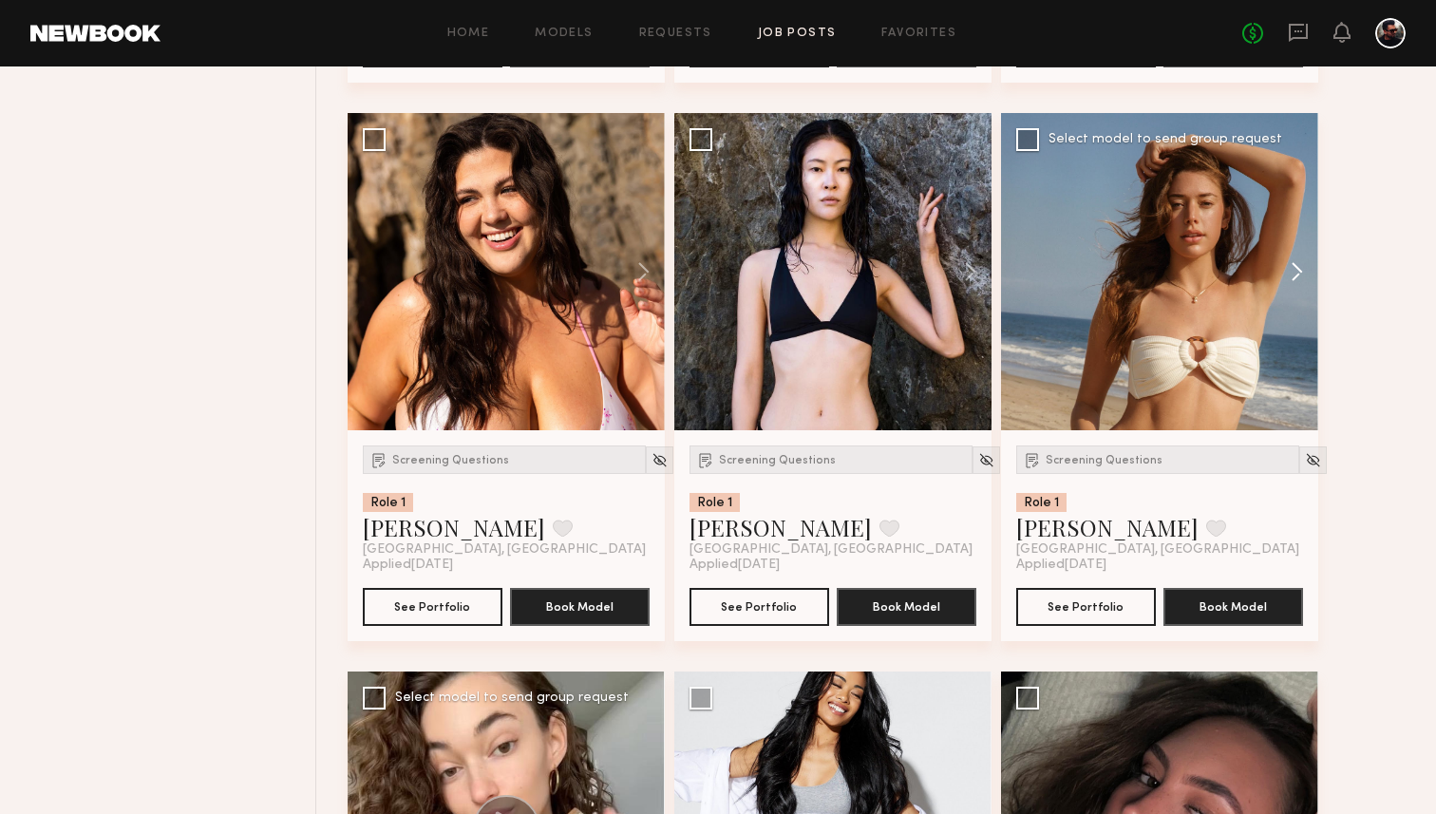
click at [1300, 270] on button at bounding box center [1287, 271] width 61 height 317
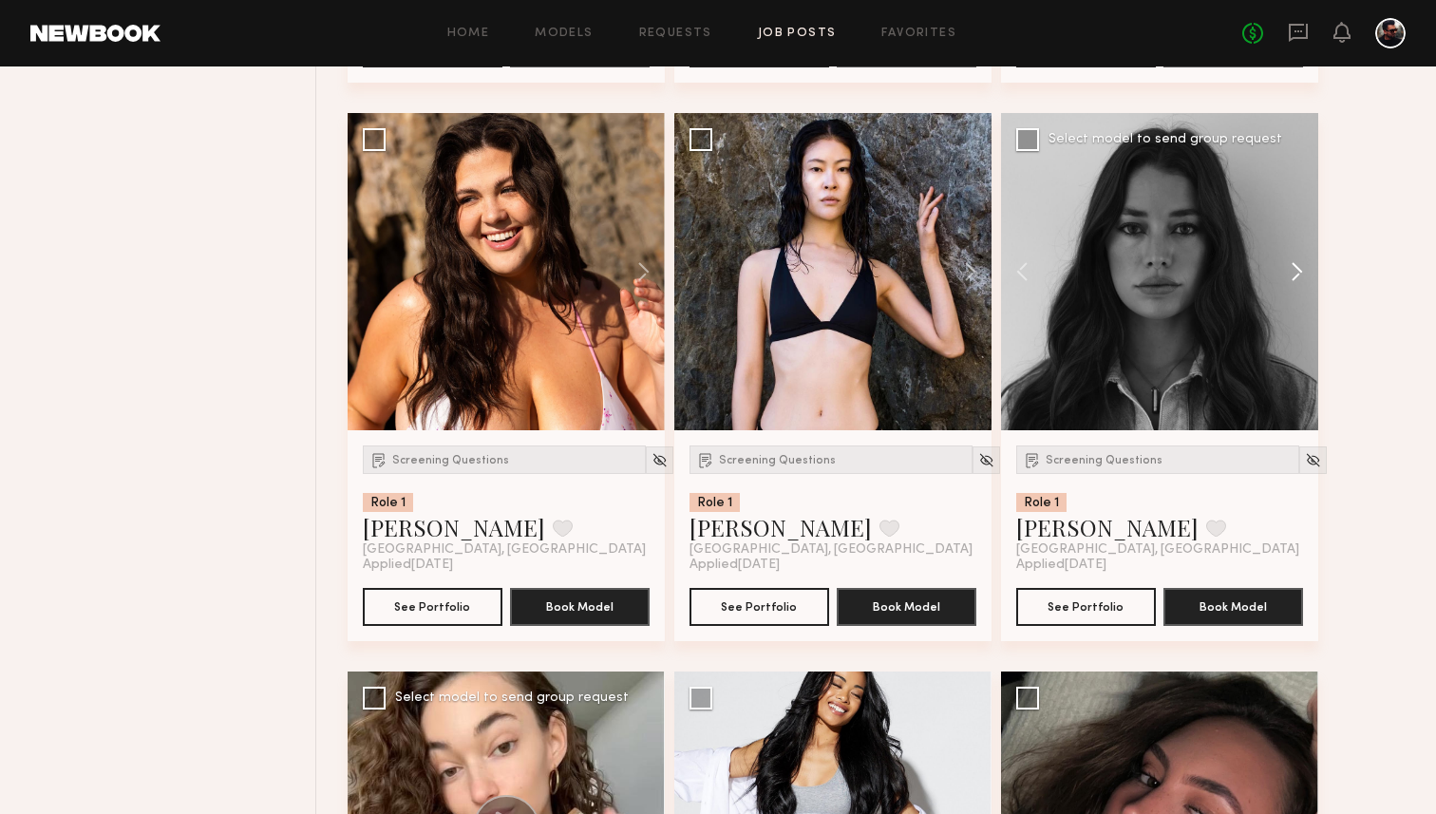
click at [1300, 270] on button at bounding box center [1287, 271] width 61 height 317
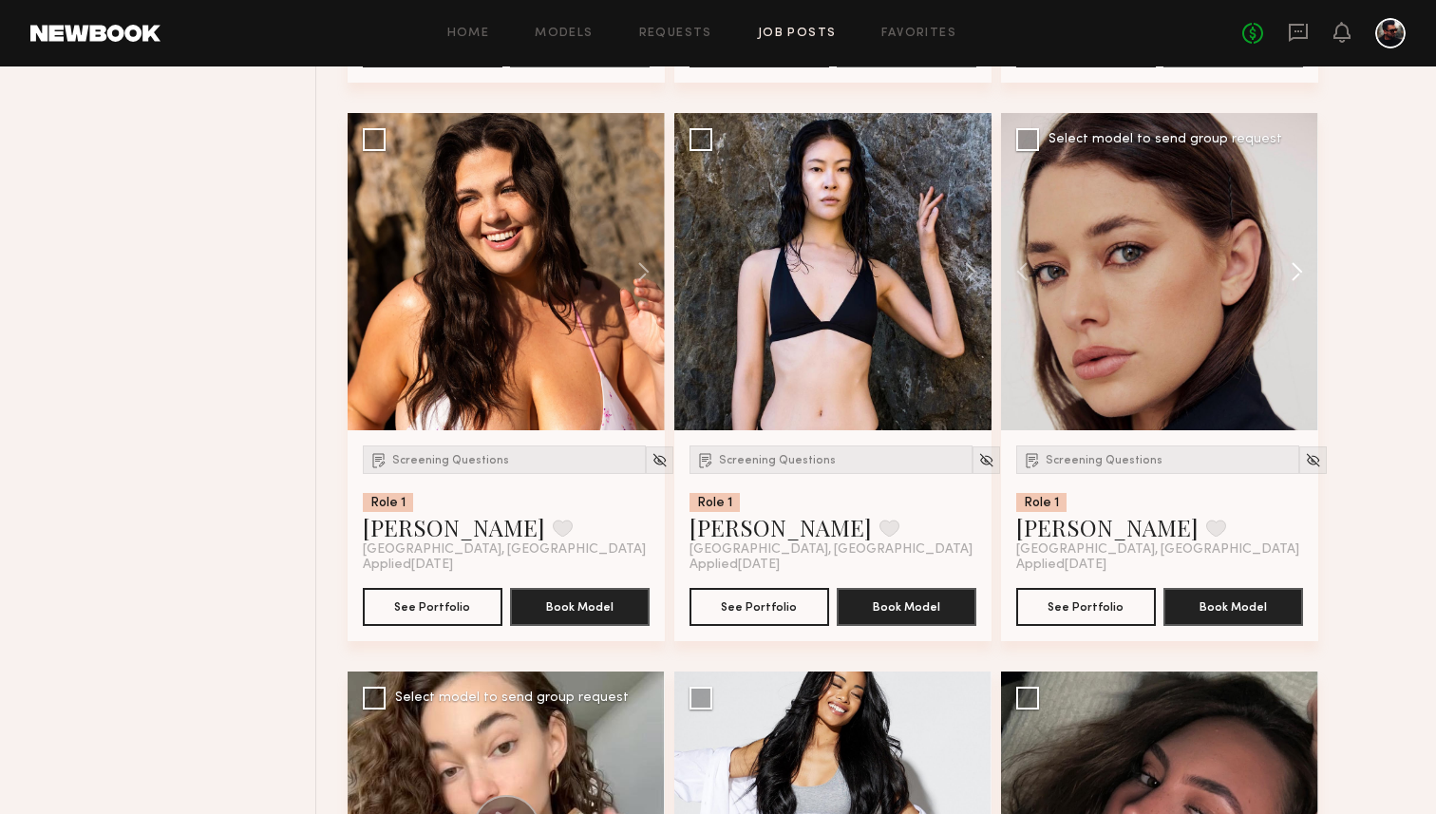
click at [1300, 270] on button at bounding box center [1287, 271] width 61 height 317
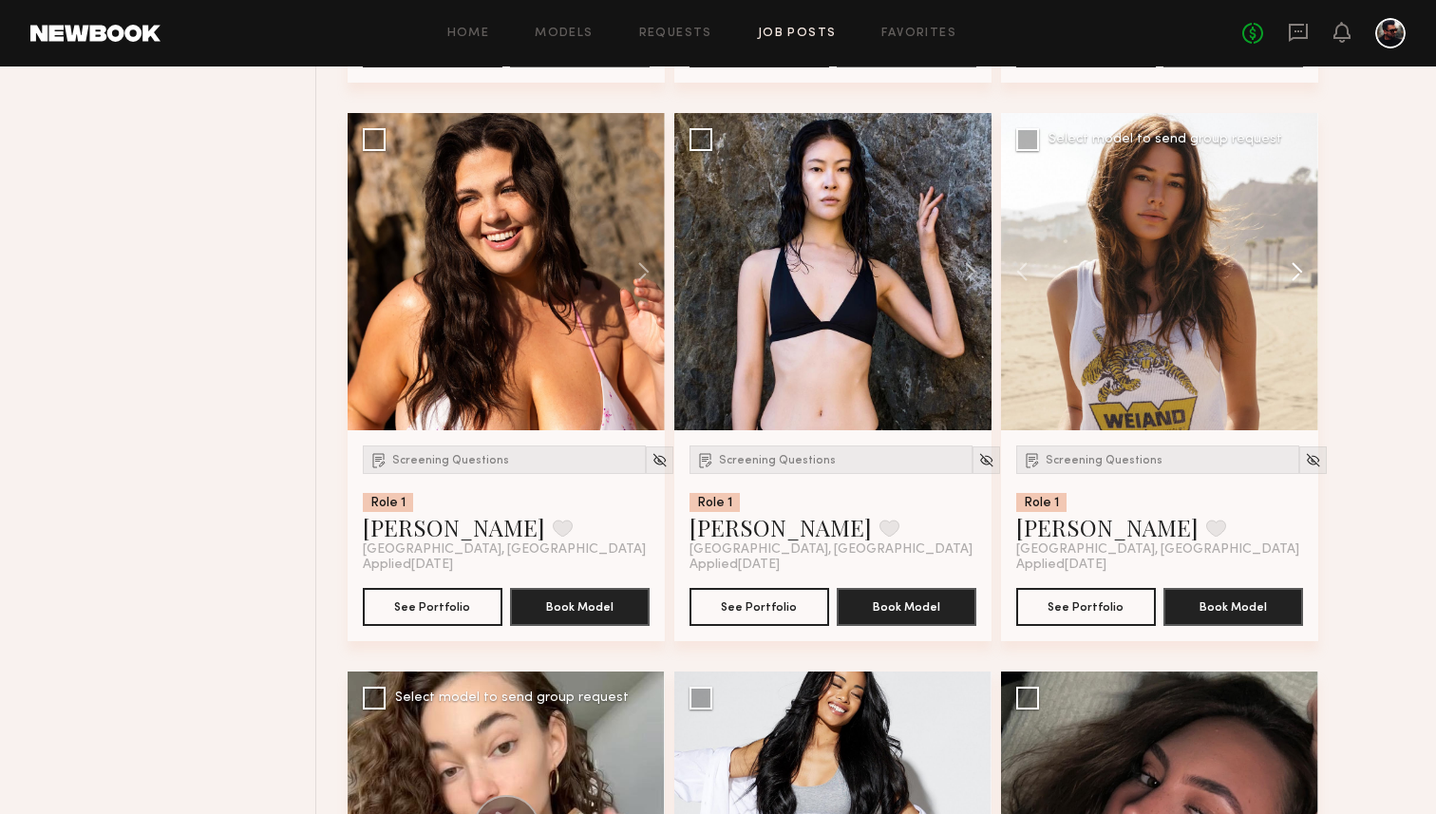
click at [1300, 270] on button at bounding box center [1287, 271] width 61 height 317
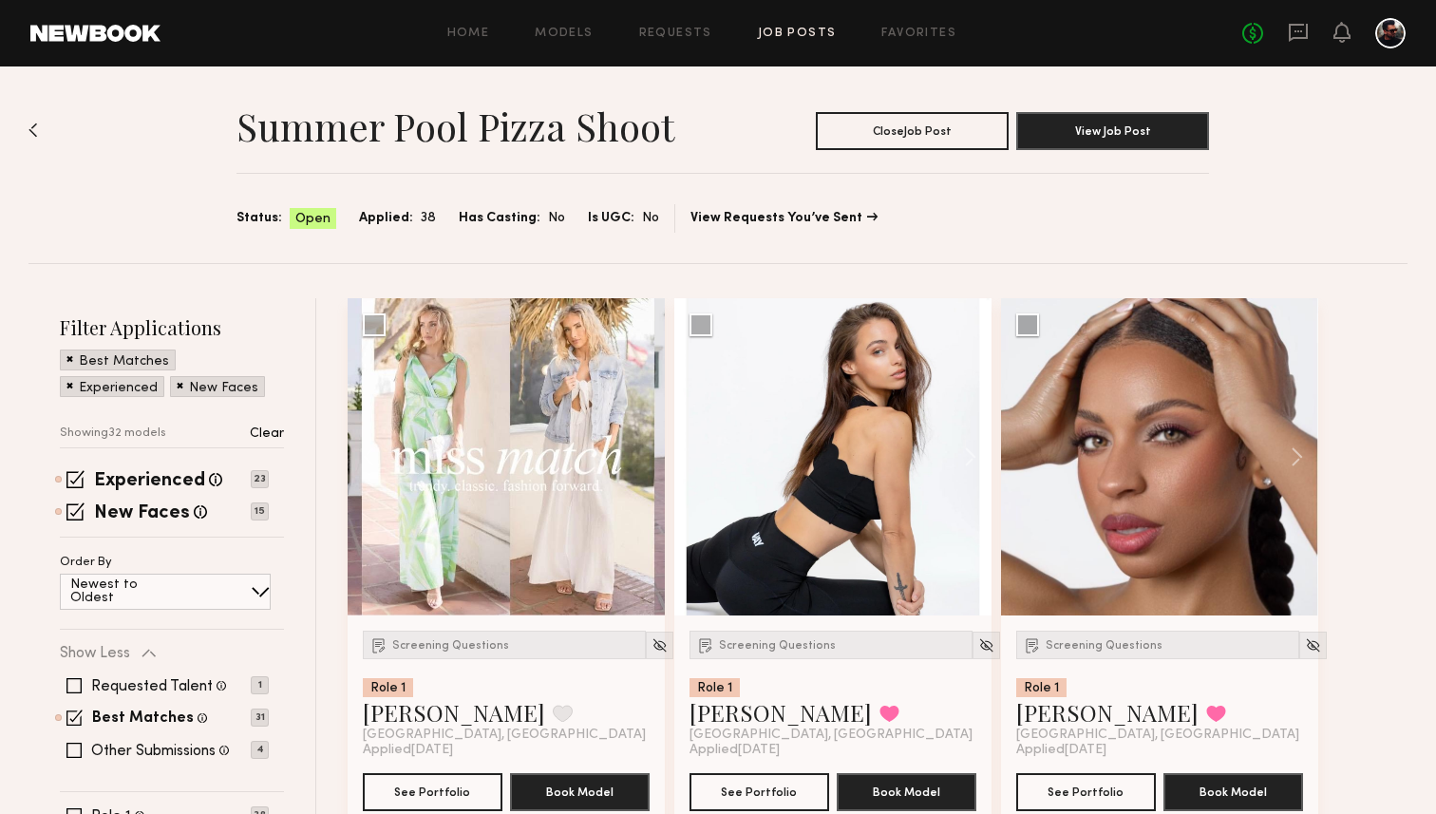
scroll to position [3, 0]
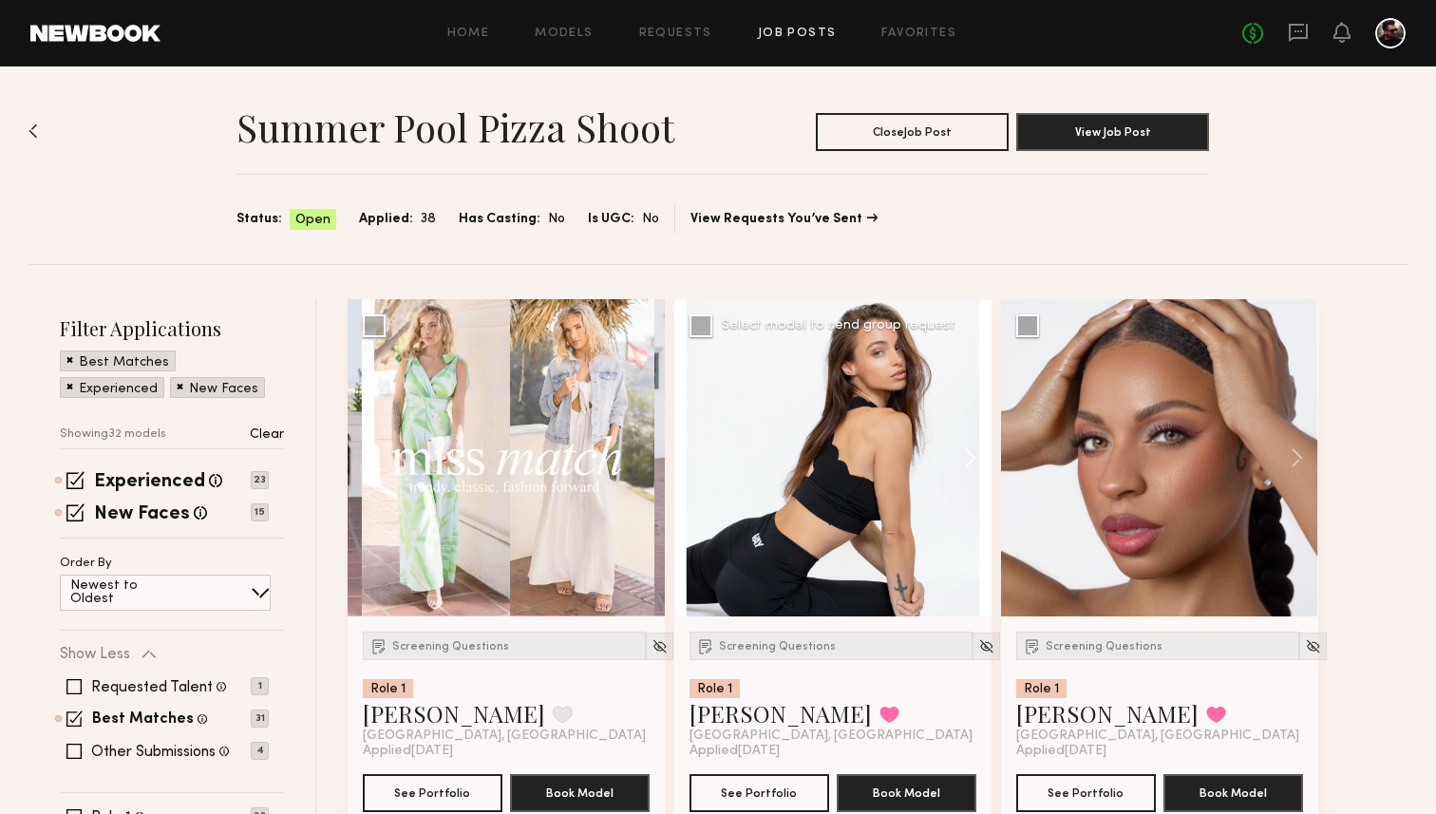
click at [964, 453] on button at bounding box center [961, 457] width 61 height 317
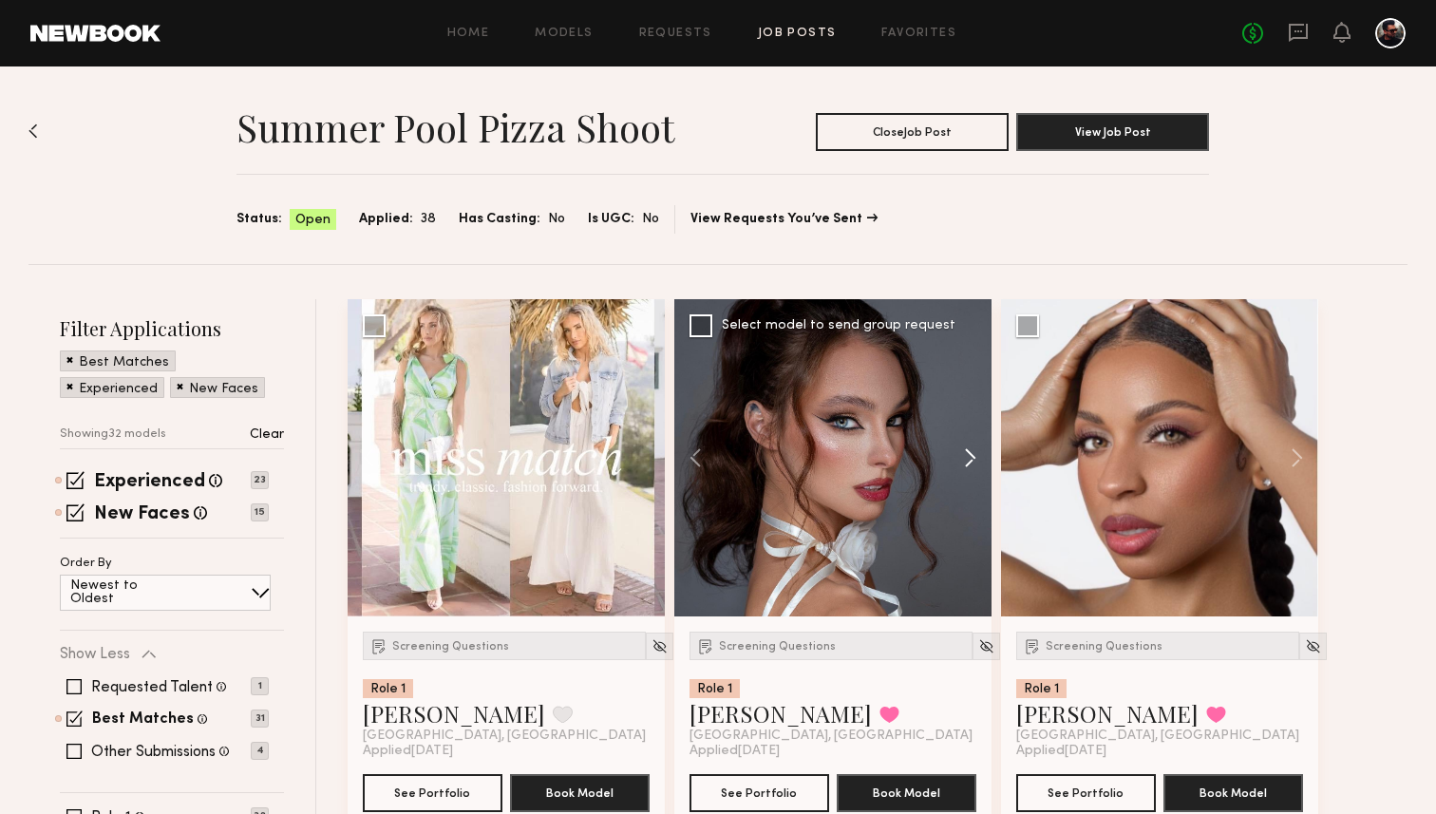
click at [964, 453] on button at bounding box center [961, 457] width 61 height 317
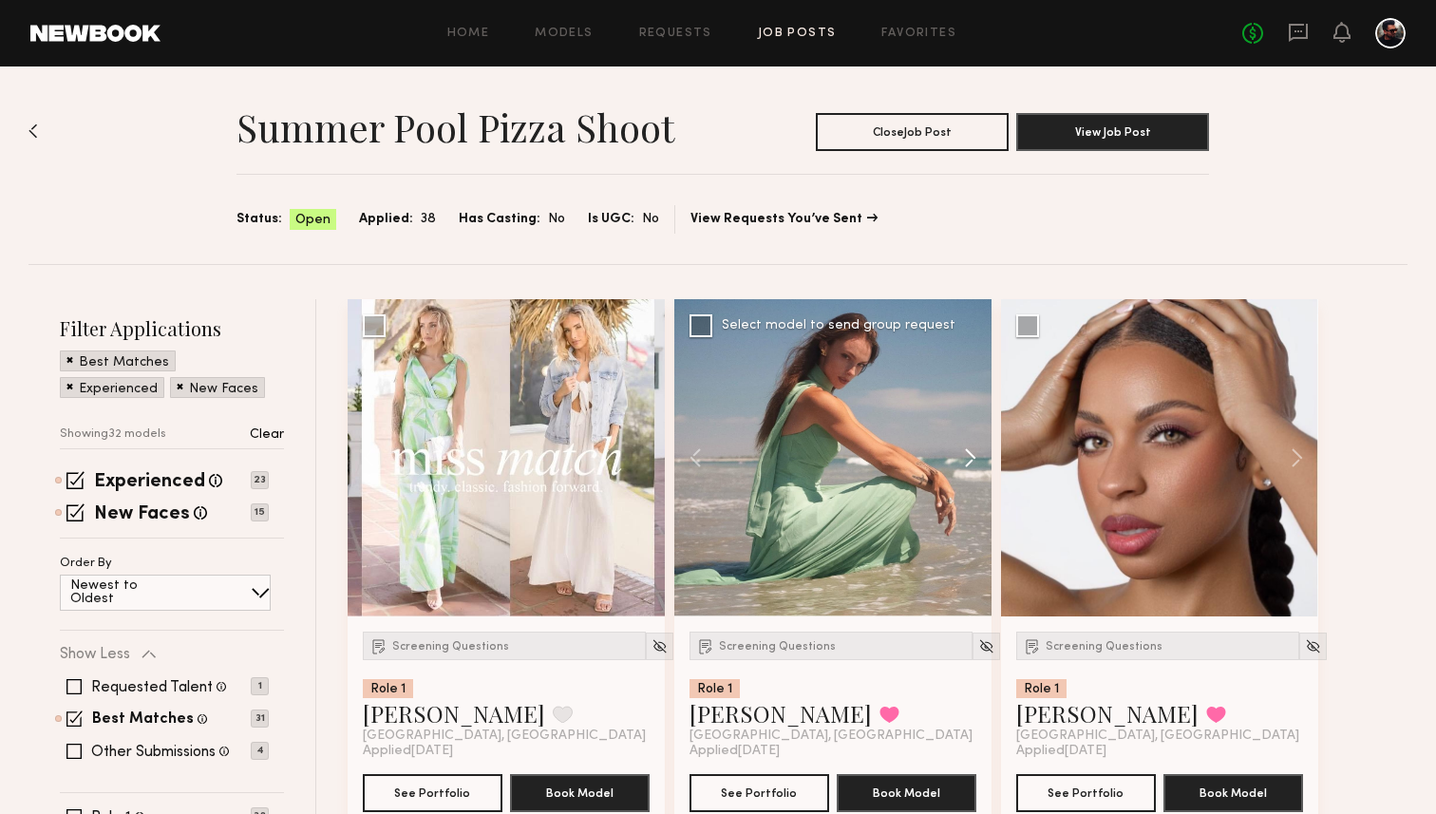
click at [964, 453] on button at bounding box center [961, 457] width 61 height 317
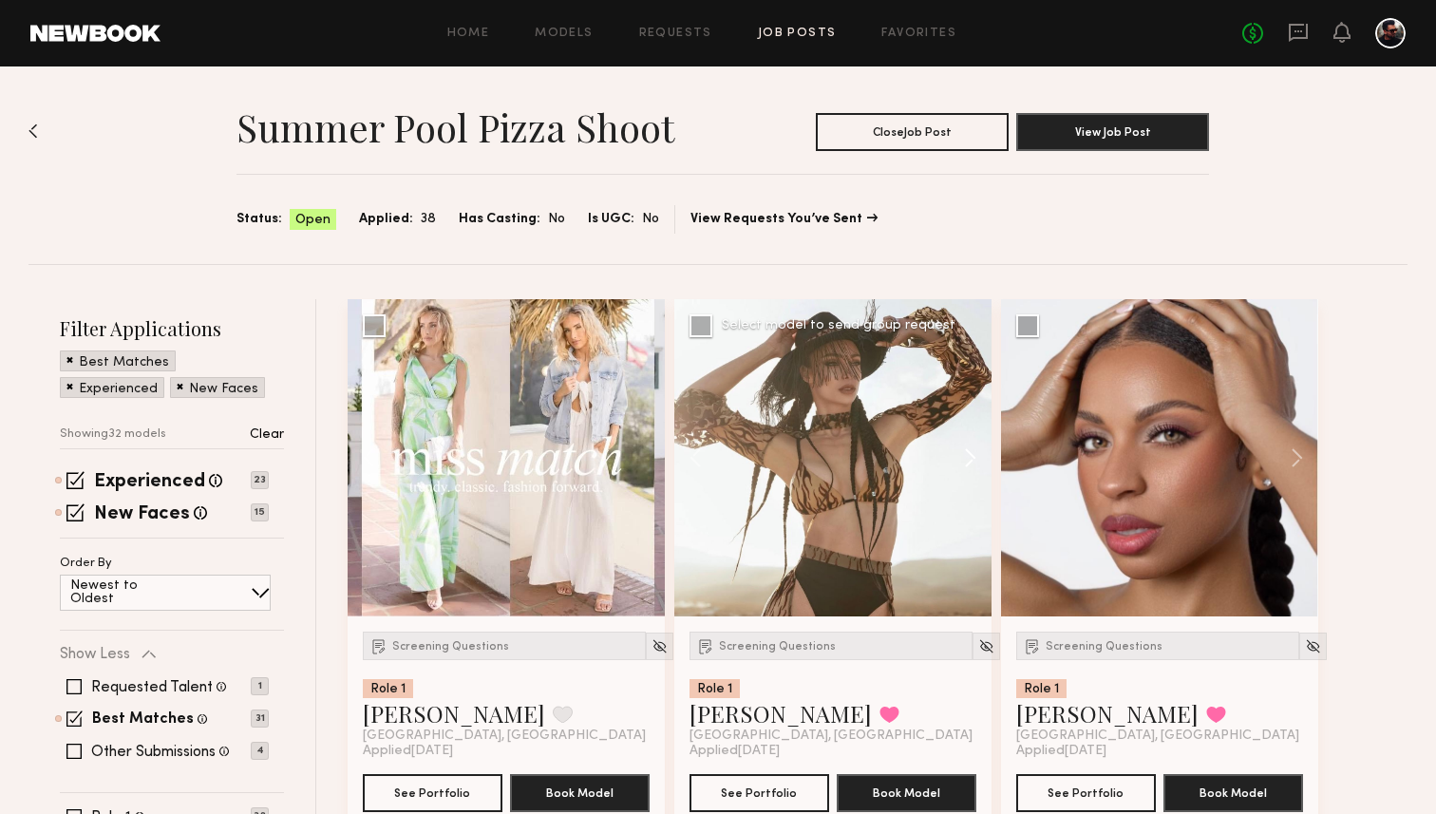
click at [964, 453] on button at bounding box center [961, 457] width 61 height 317
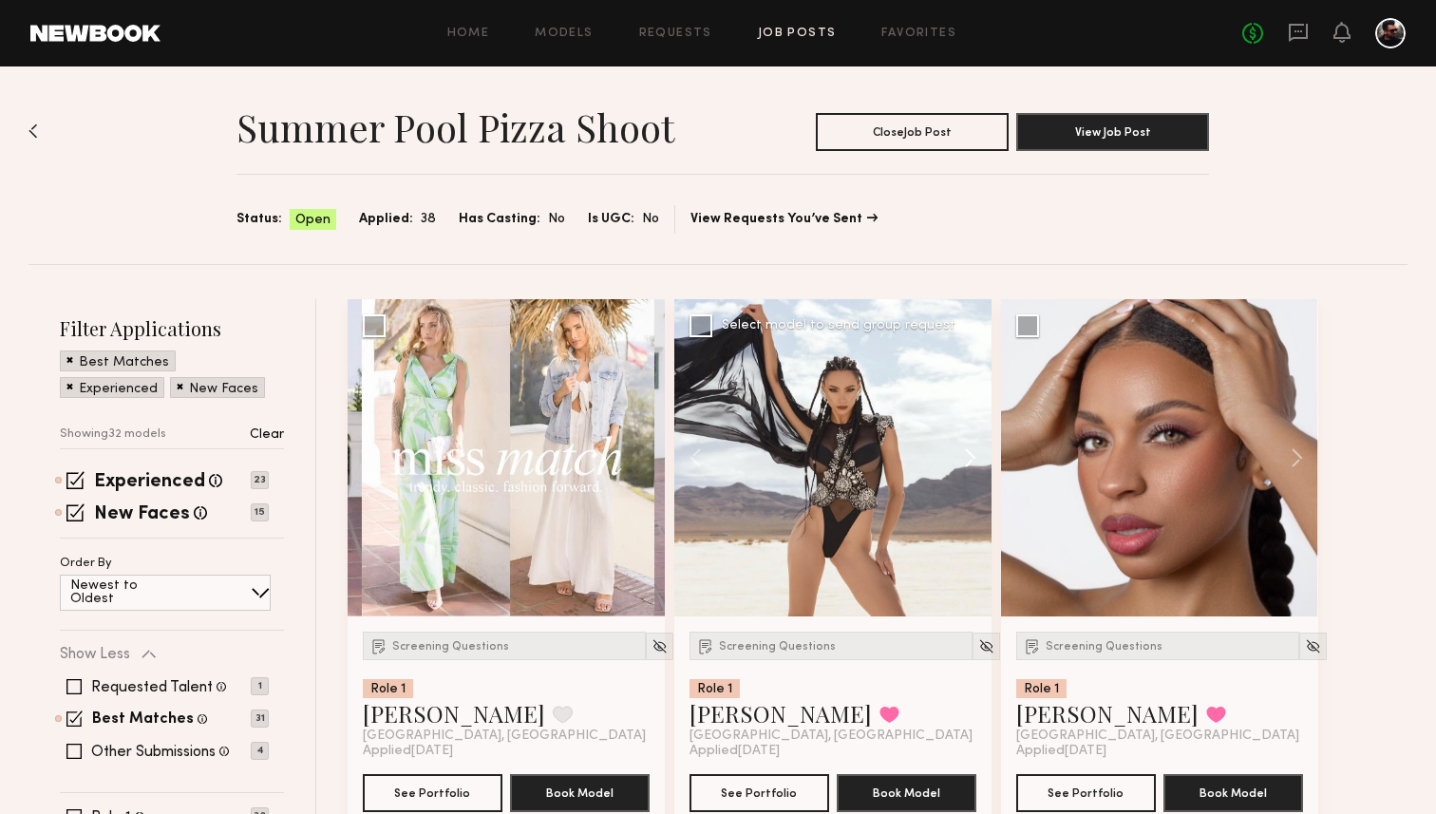
click at [964, 453] on button at bounding box center [961, 457] width 61 height 317
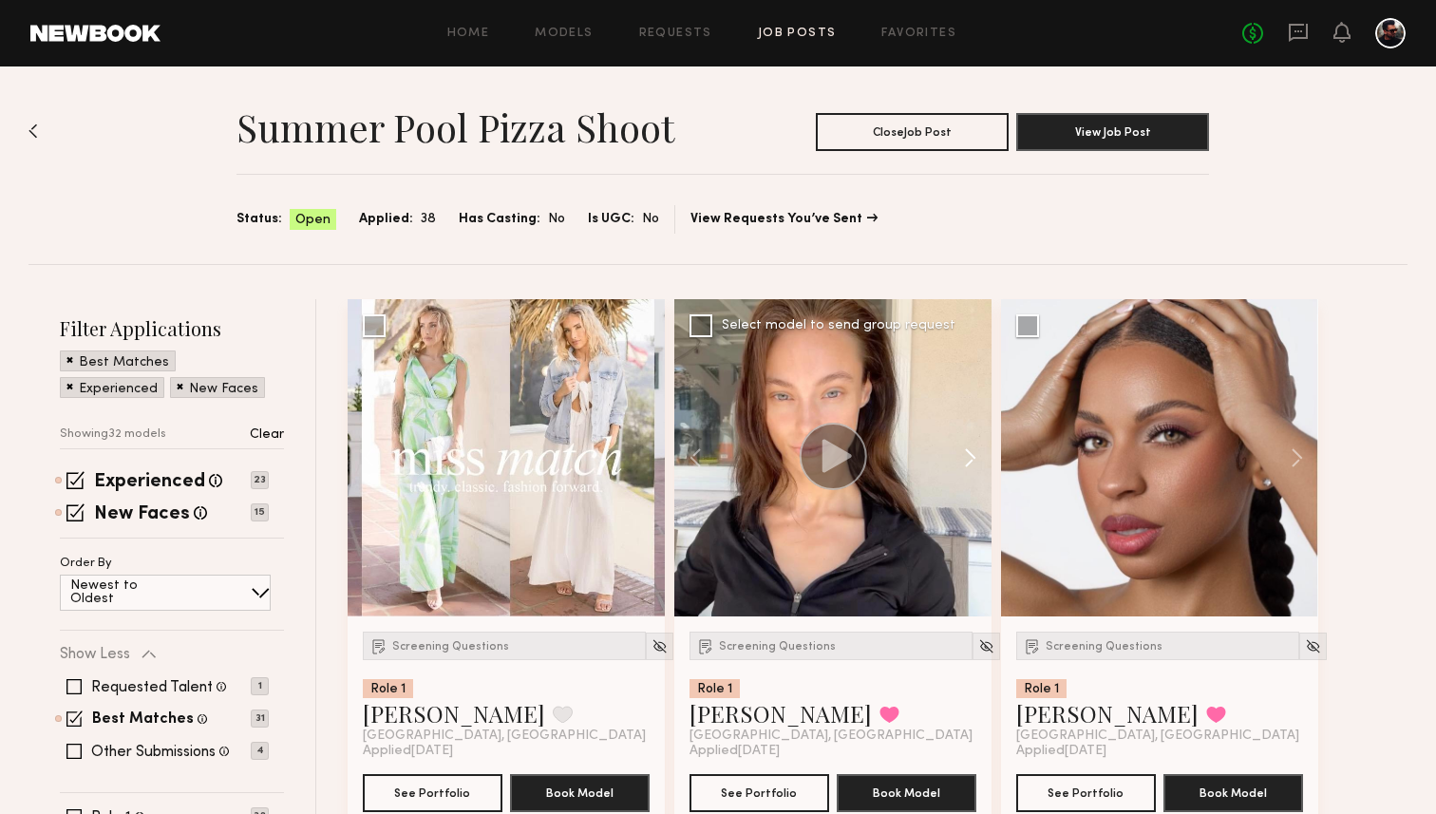
click at [964, 453] on button at bounding box center [961, 457] width 61 height 317
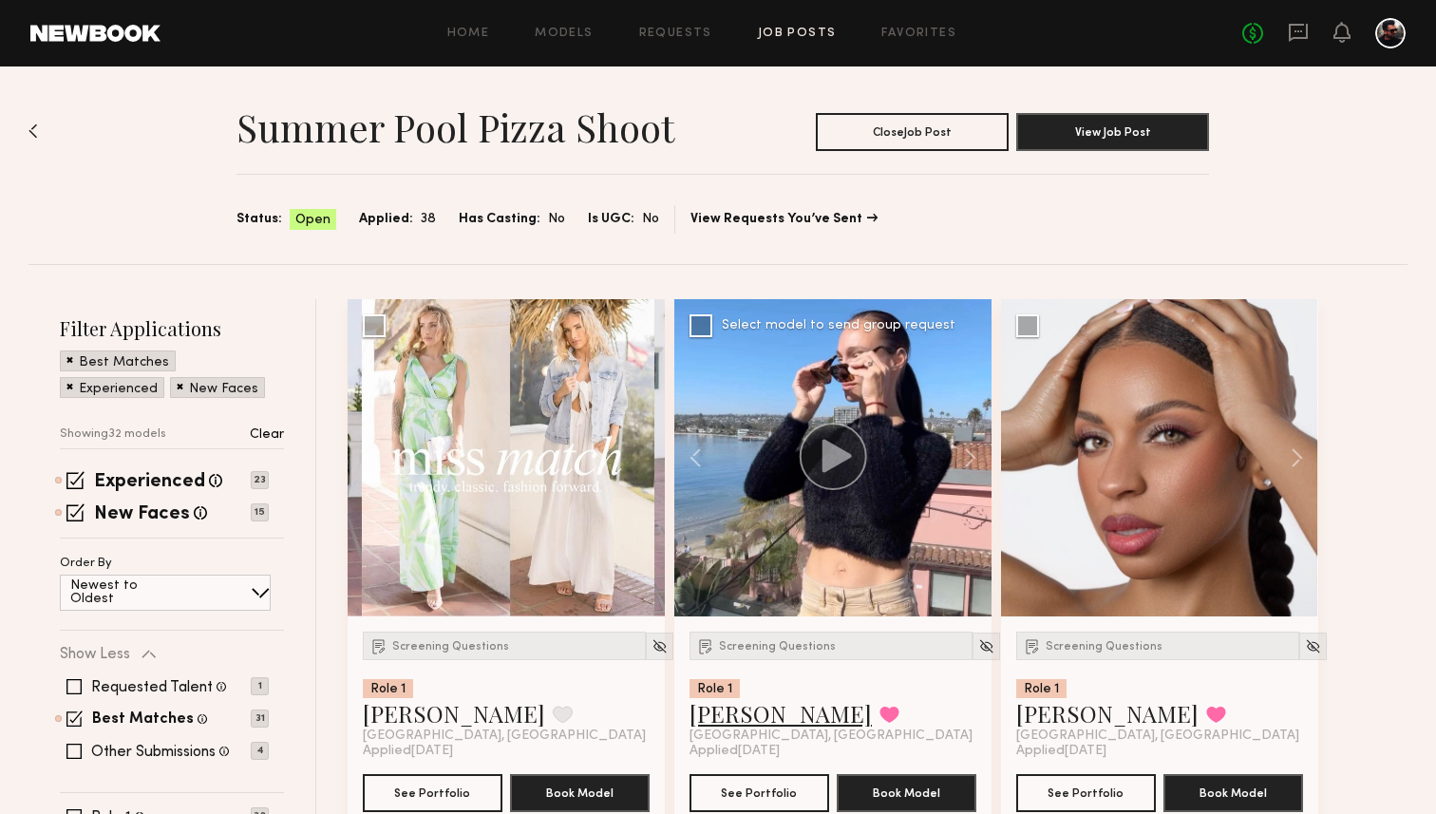
click at [733, 723] on link "[PERSON_NAME]" at bounding box center [780, 713] width 182 height 30
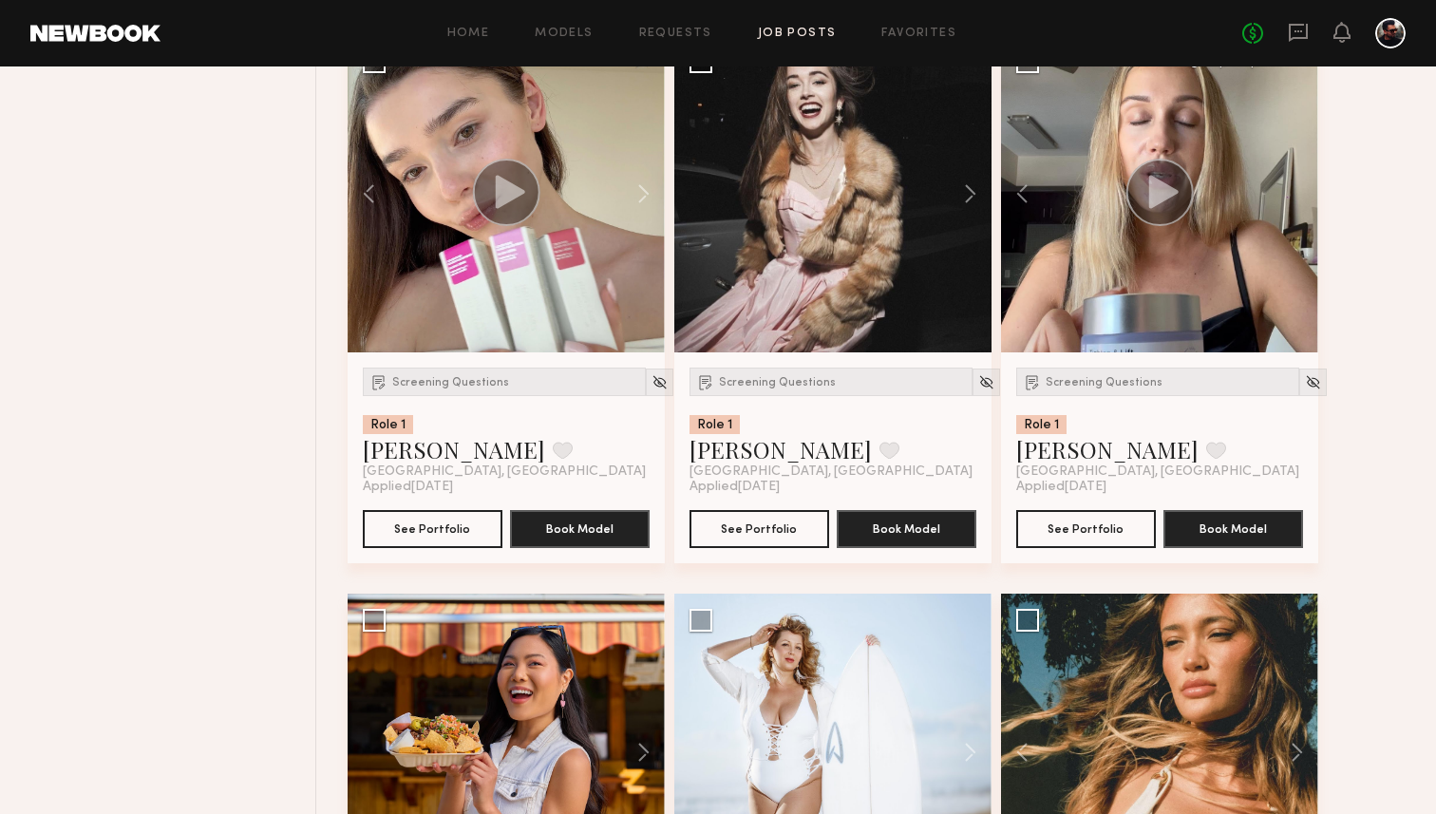
scroll to position [2741, 0]
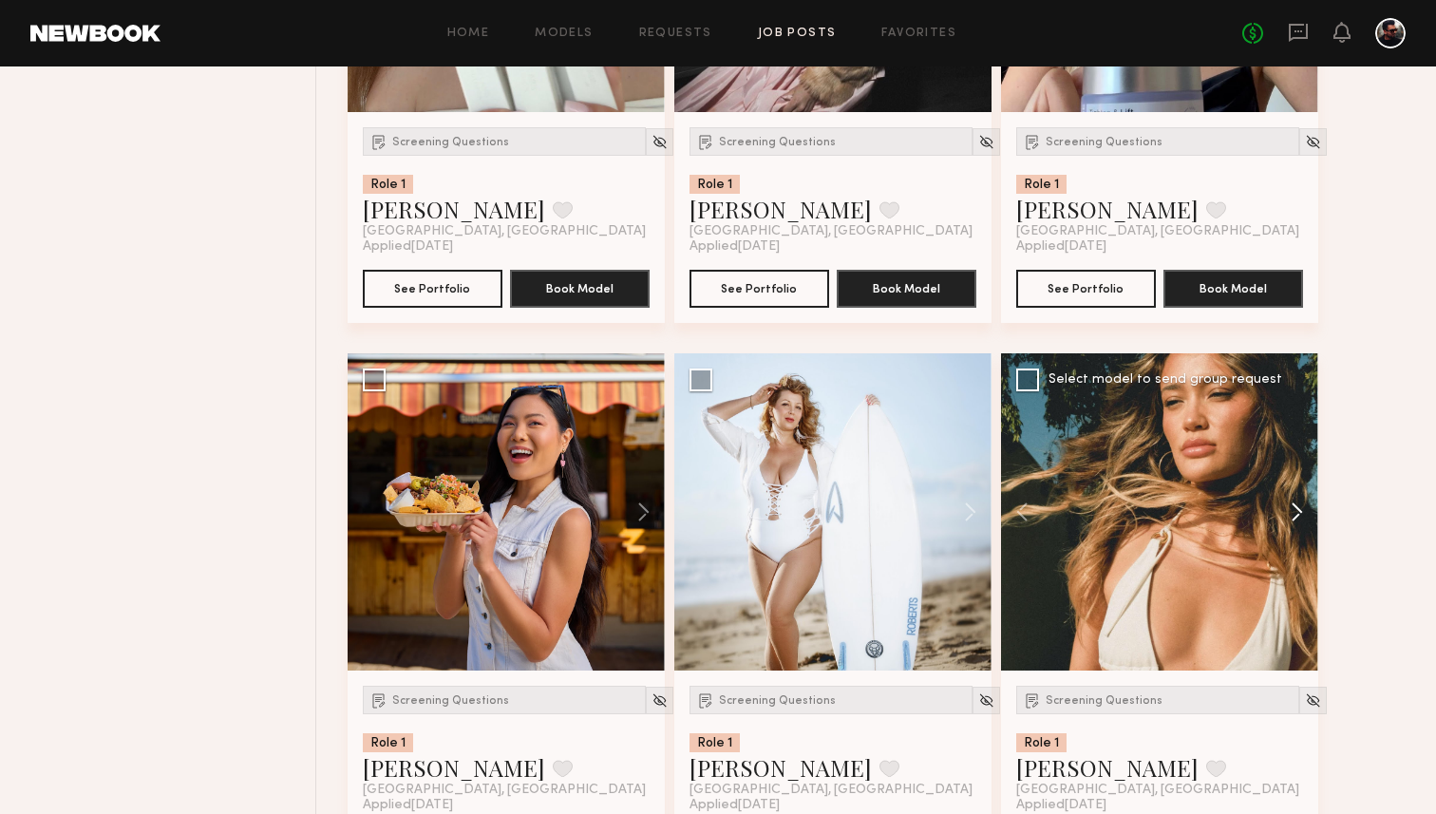
click at [1293, 518] on button at bounding box center [1287, 511] width 61 height 317
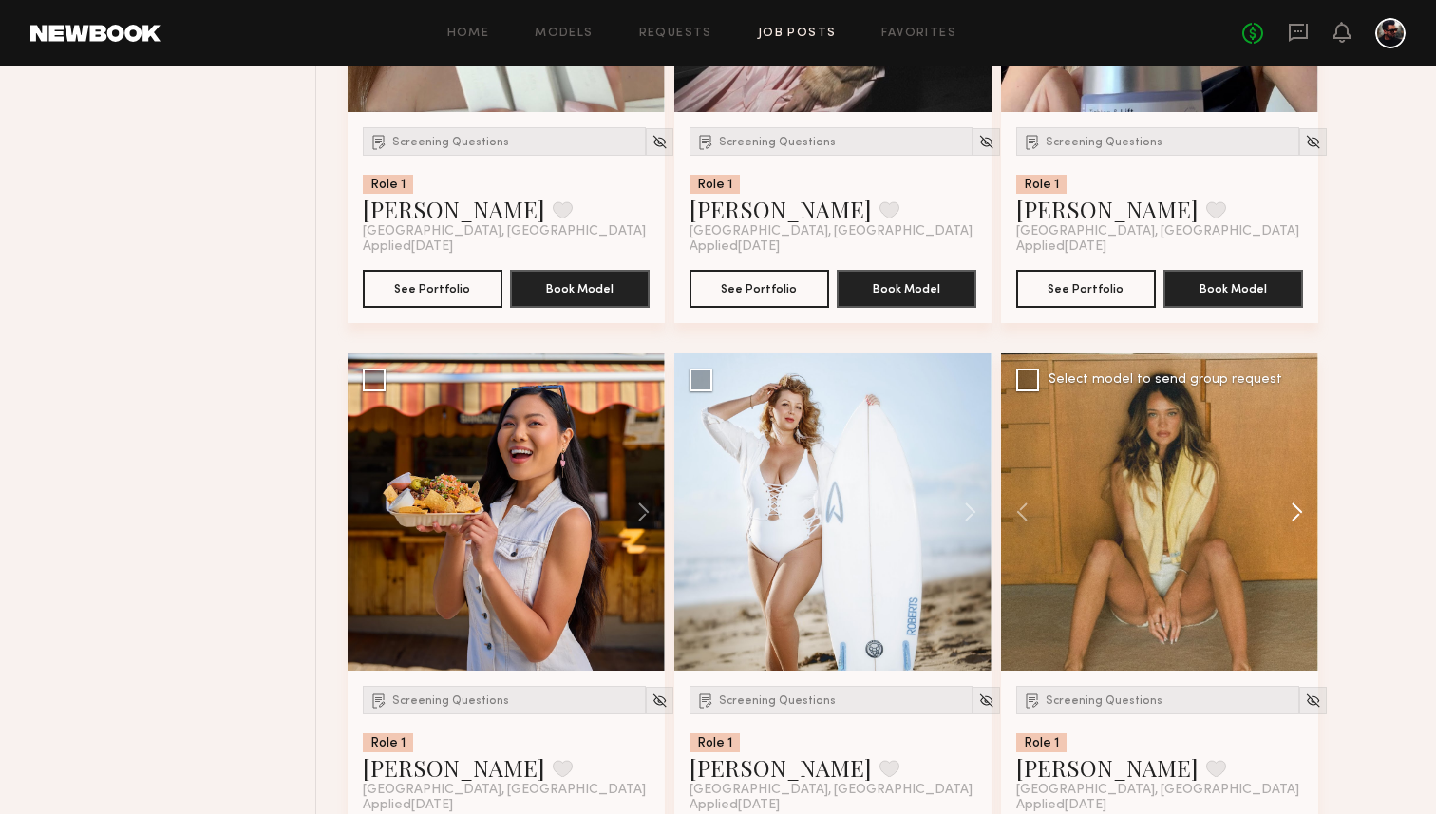
click at [1293, 518] on button at bounding box center [1287, 511] width 61 height 317
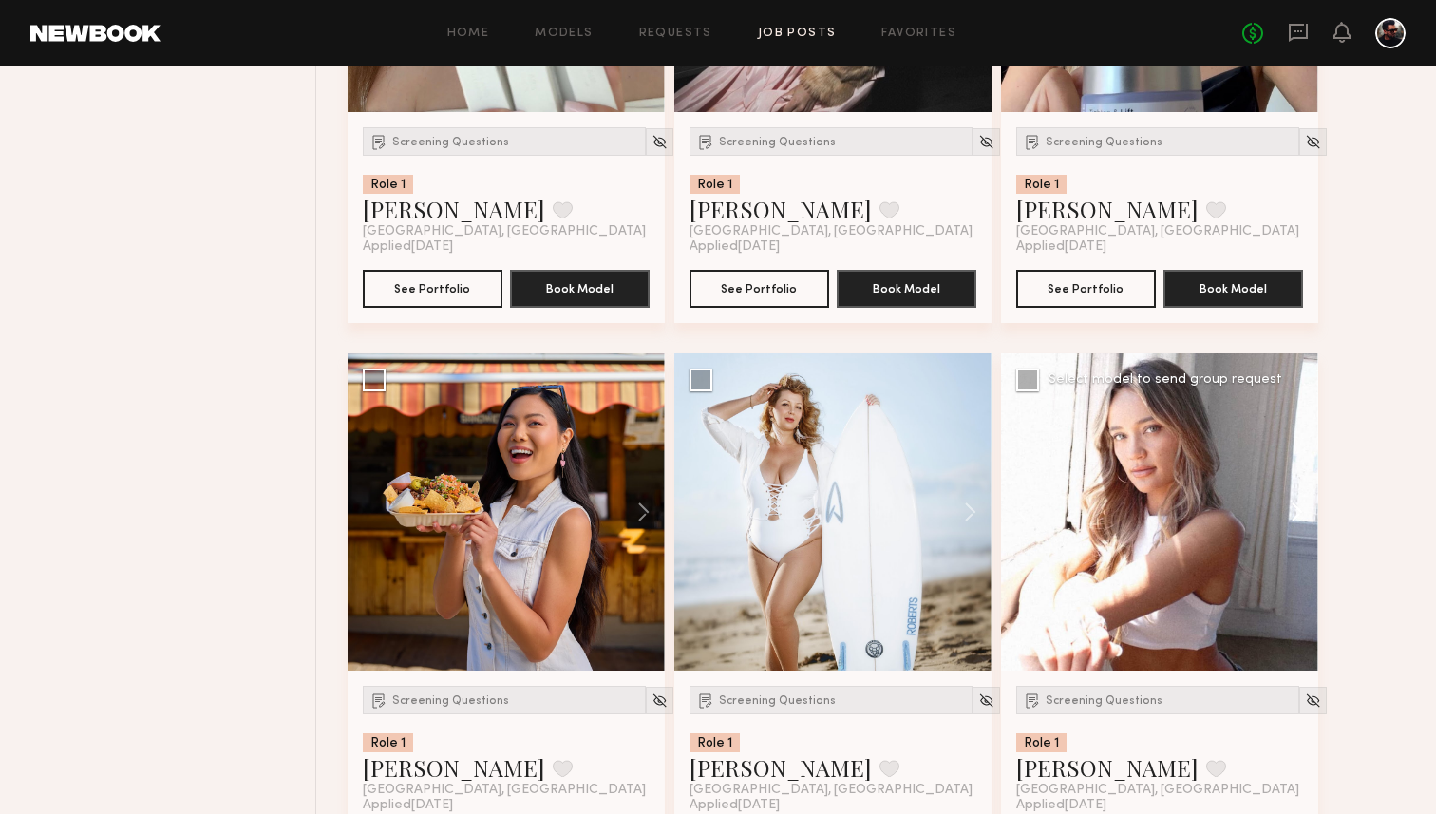
click at [1293, 518] on button at bounding box center [1287, 511] width 61 height 317
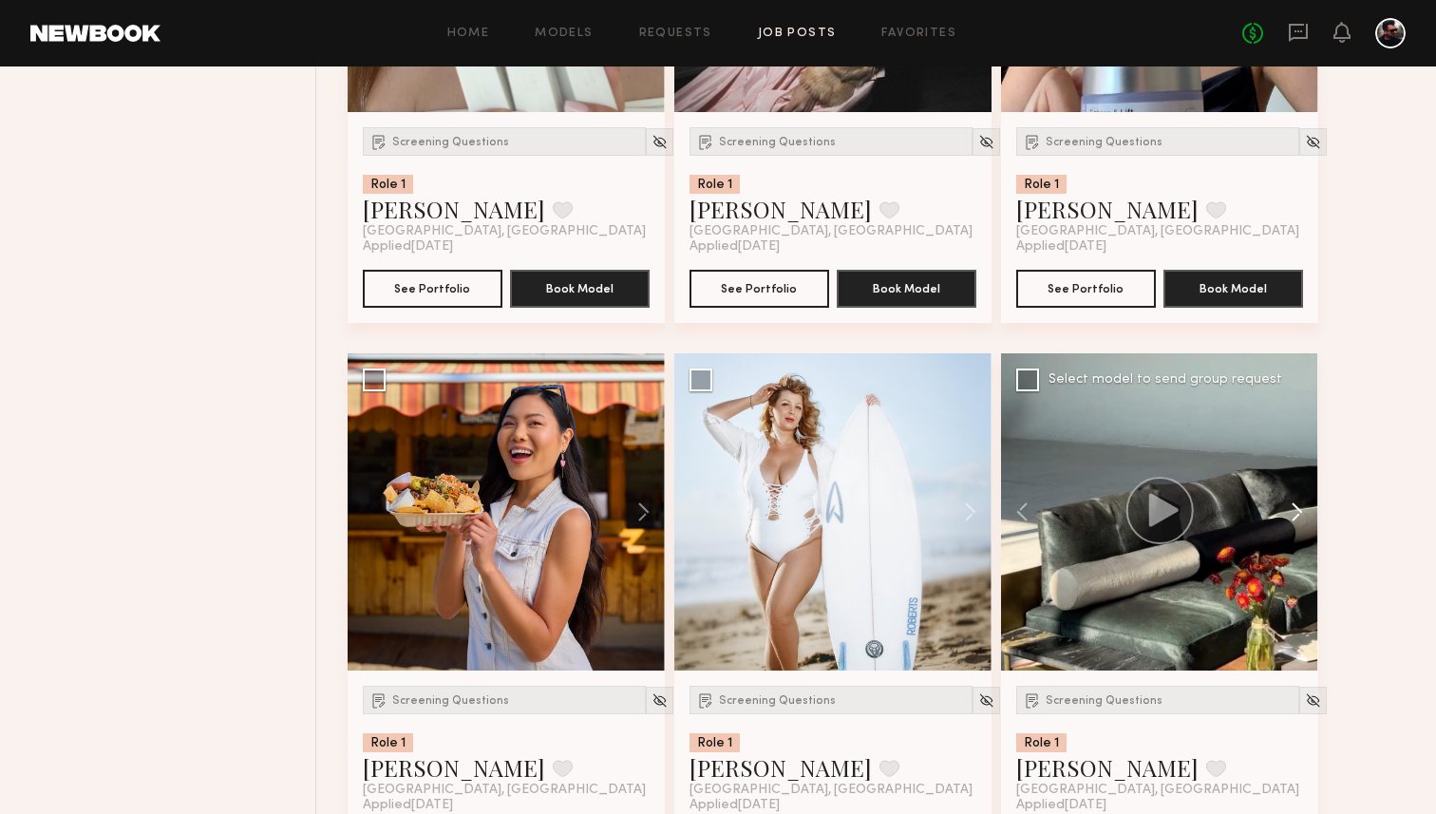
click at [1293, 518] on button at bounding box center [1287, 511] width 61 height 317
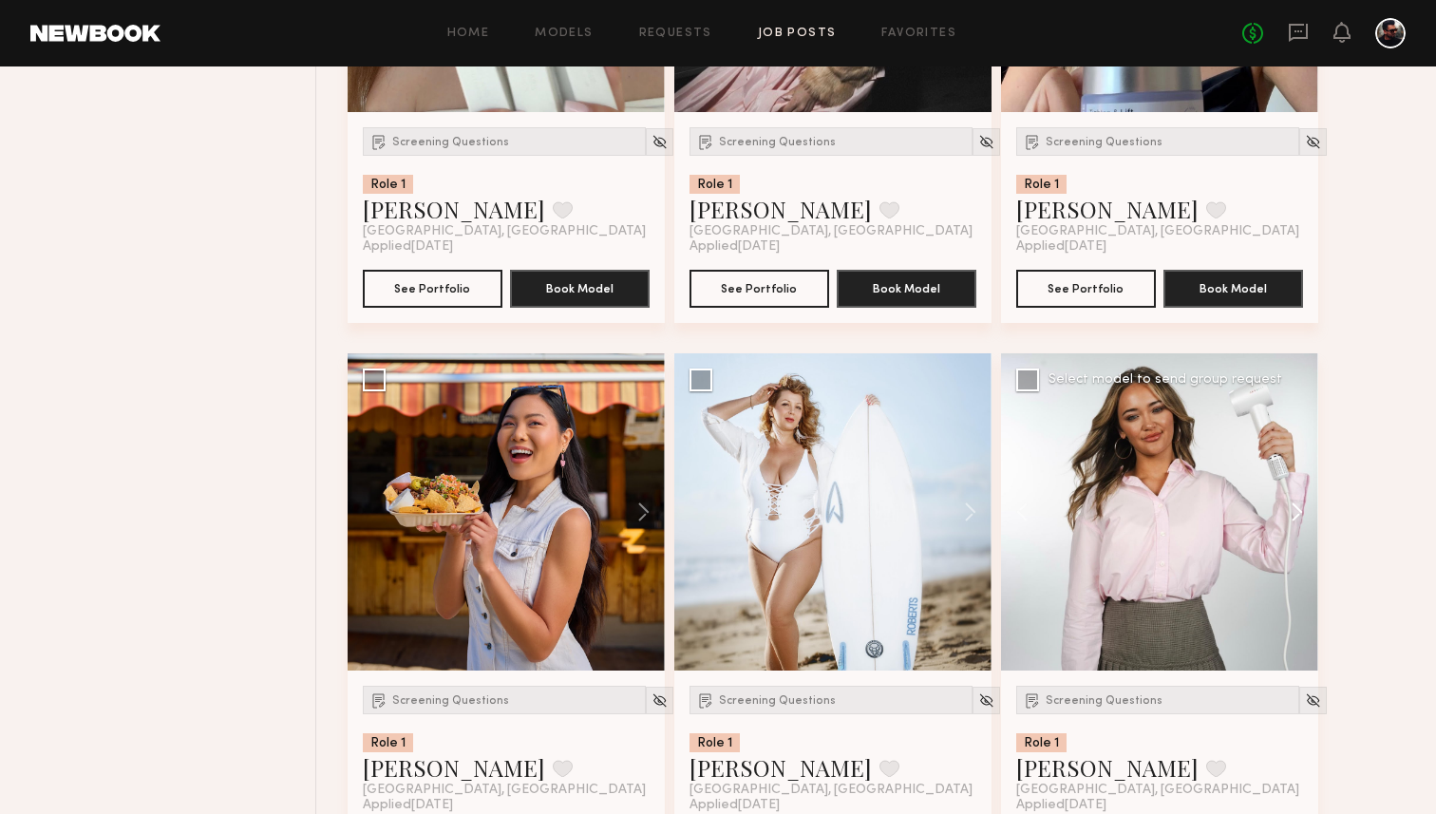
click at [1293, 518] on button at bounding box center [1287, 511] width 61 height 317
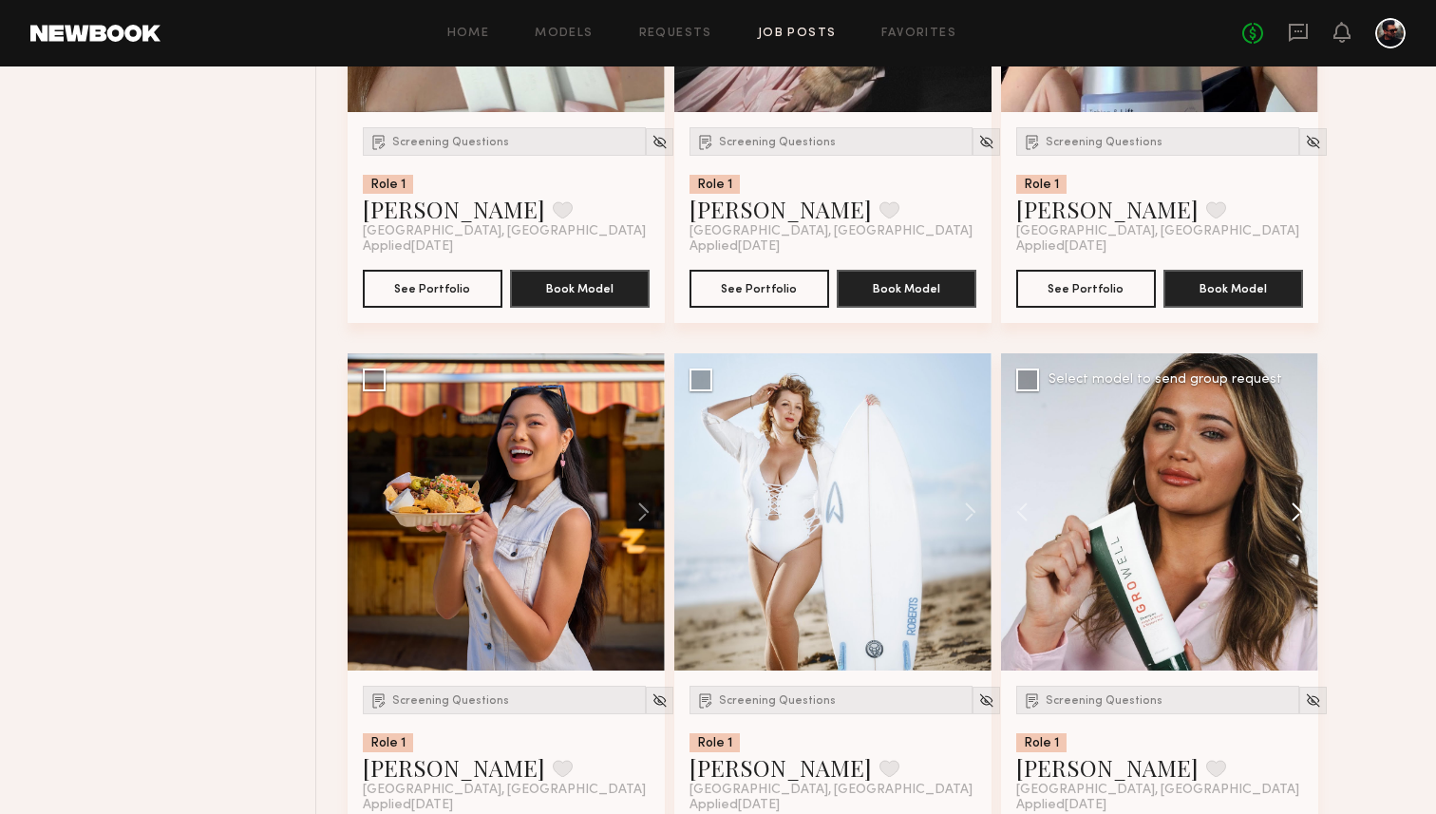
click at [1293, 518] on button at bounding box center [1287, 511] width 61 height 317
click at [1293, 518] on div at bounding box center [1159, 511] width 317 height 317
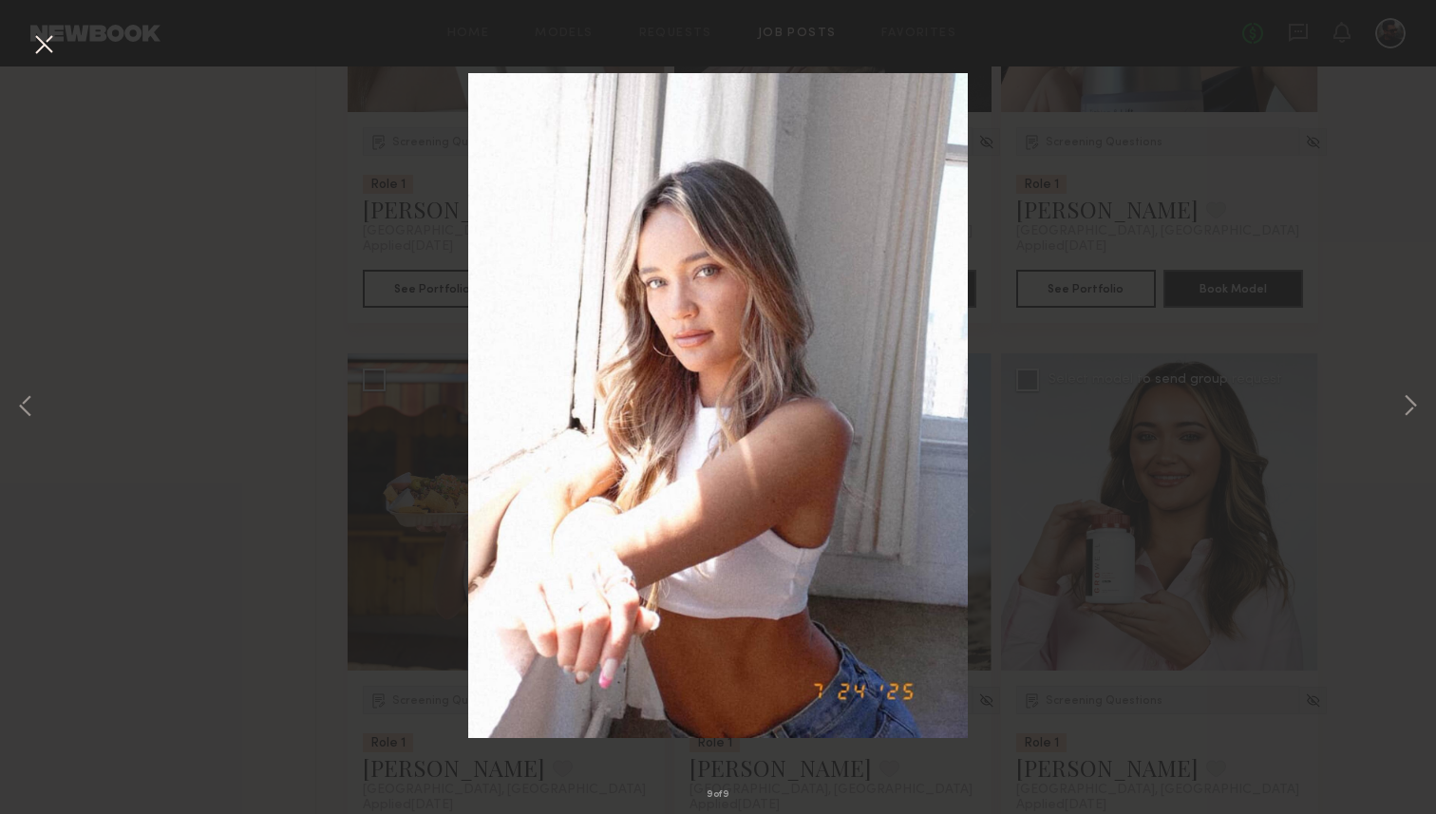
click at [59, 48] on div "9 of 9" at bounding box center [718, 407] width 1436 height 814
click at [1388, 415] on div "9 of 9" at bounding box center [718, 407] width 1436 height 814
click at [1393, 415] on div "9 of 9" at bounding box center [718, 407] width 1436 height 814
click at [1400, 415] on button at bounding box center [1410, 407] width 23 height 651
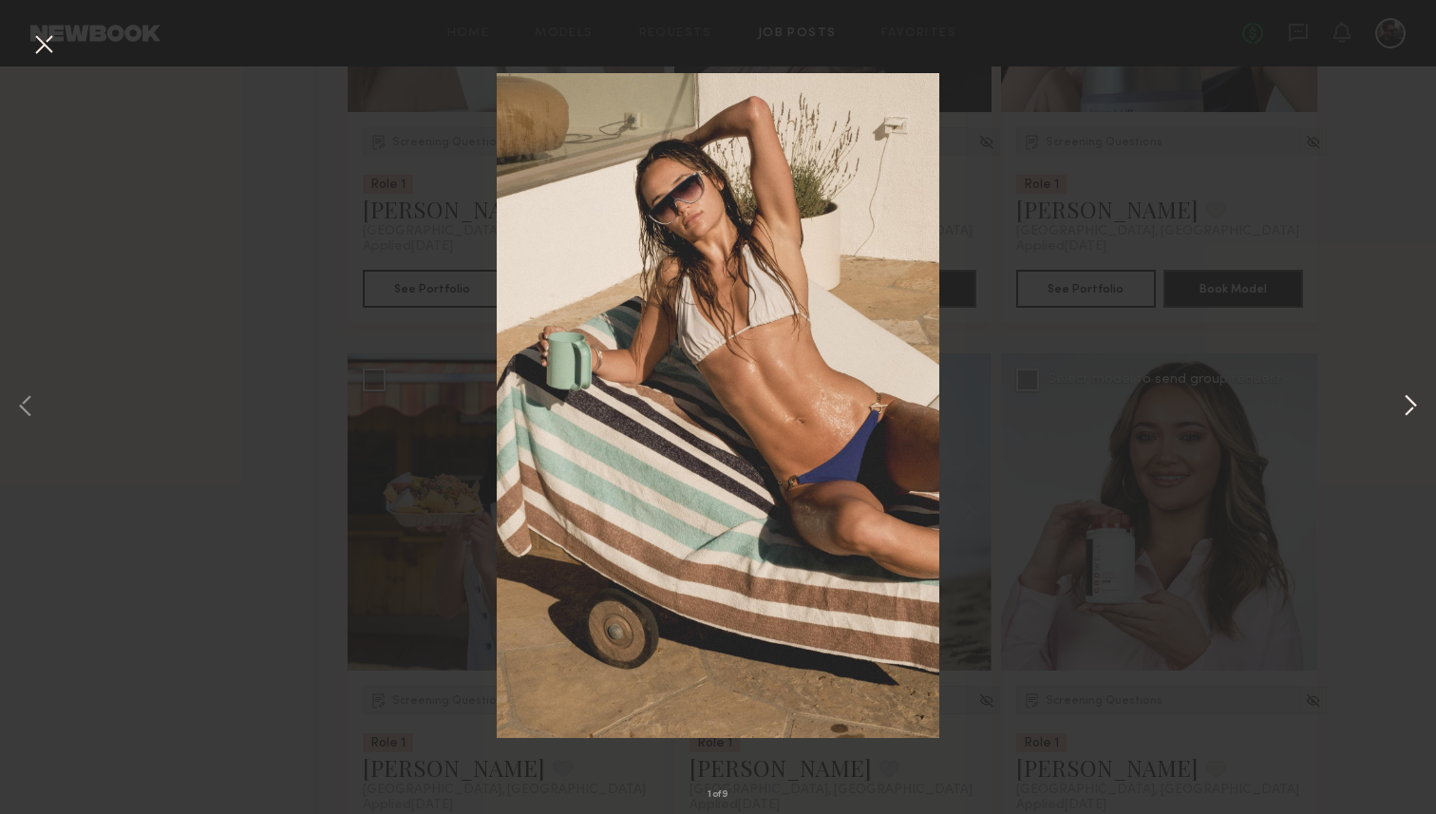
click at [1400, 415] on button at bounding box center [1410, 407] width 23 height 651
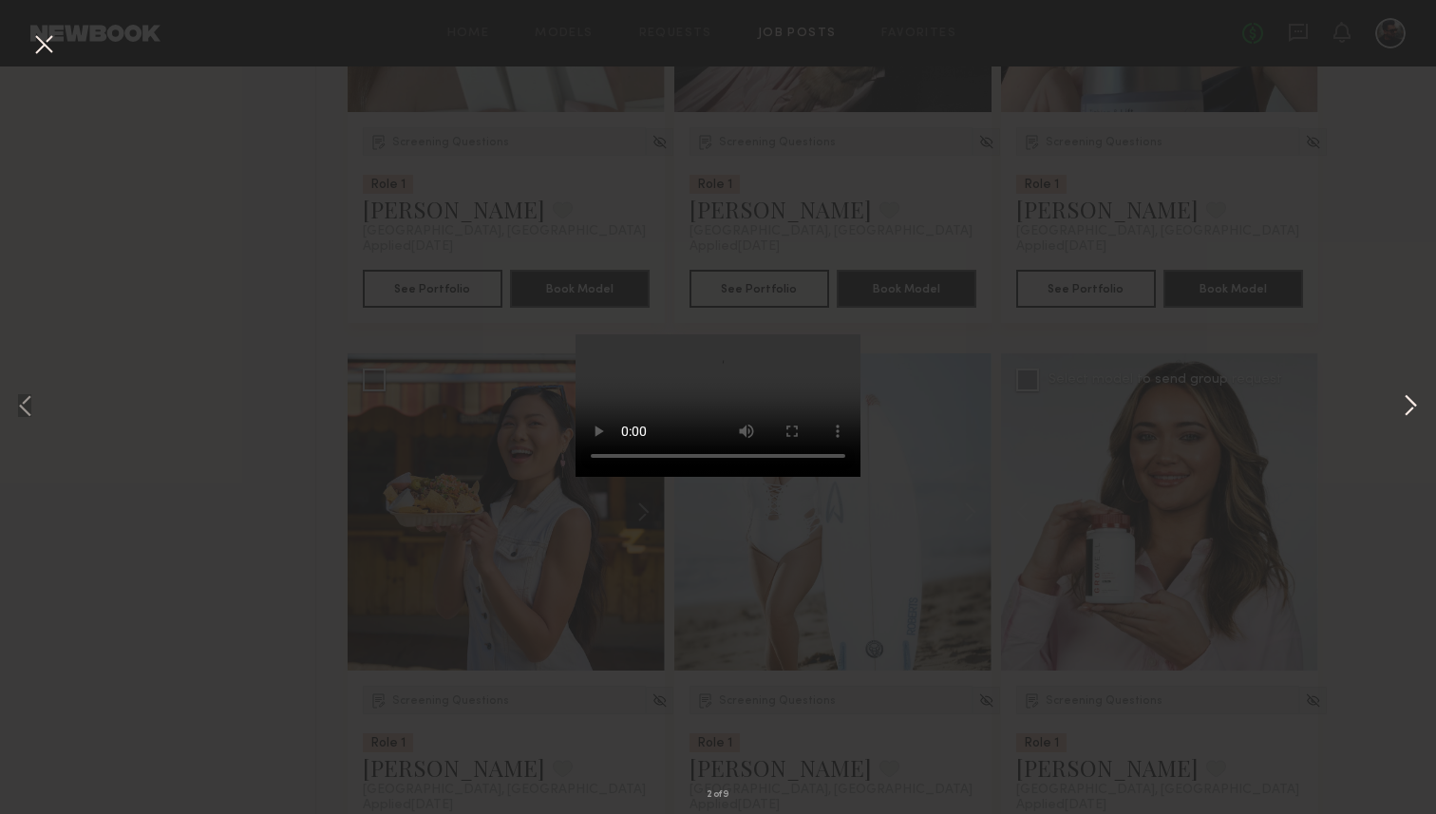
click at [1400, 415] on button at bounding box center [1410, 407] width 23 height 651
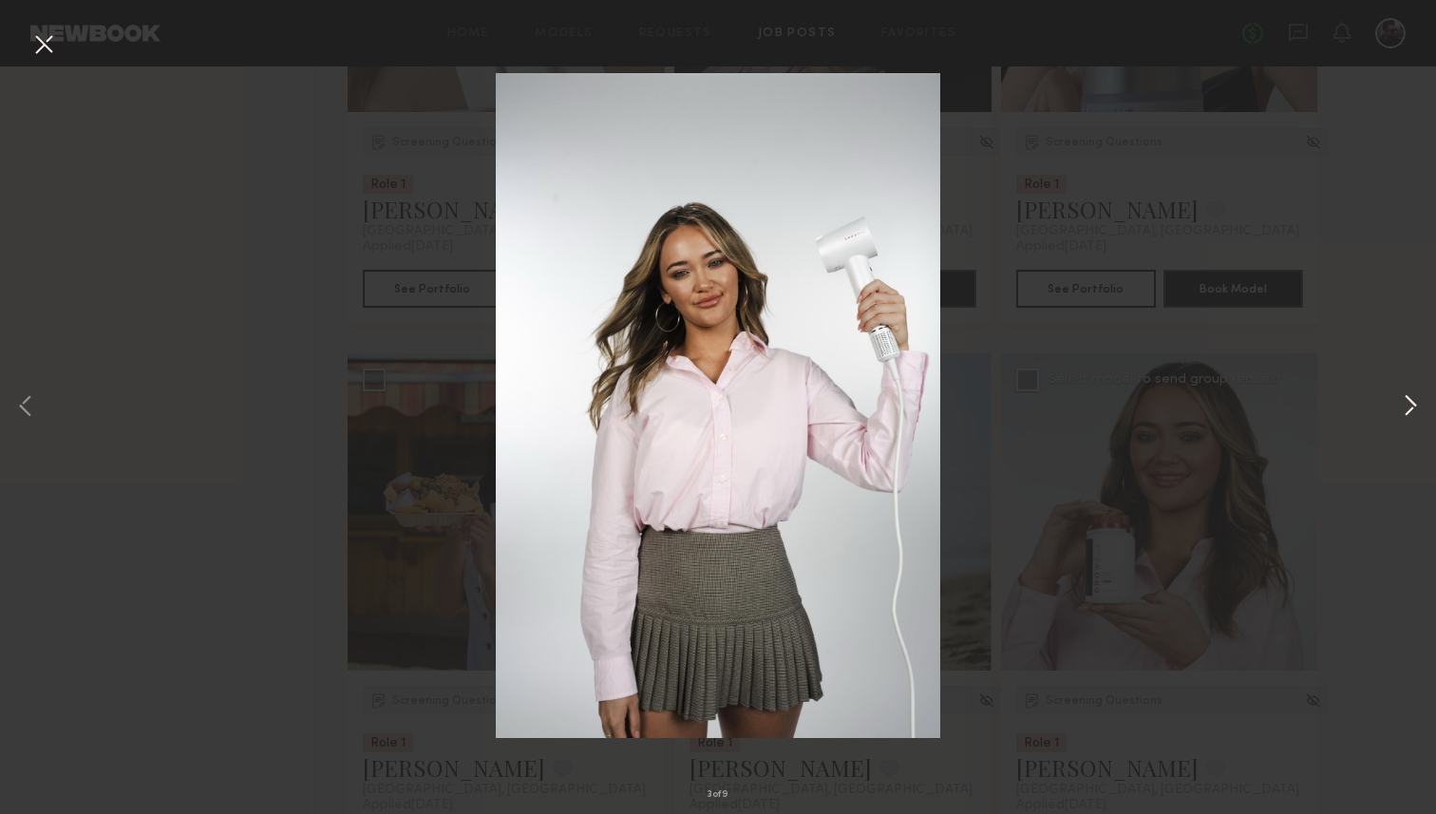
click at [1400, 415] on button at bounding box center [1410, 407] width 23 height 651
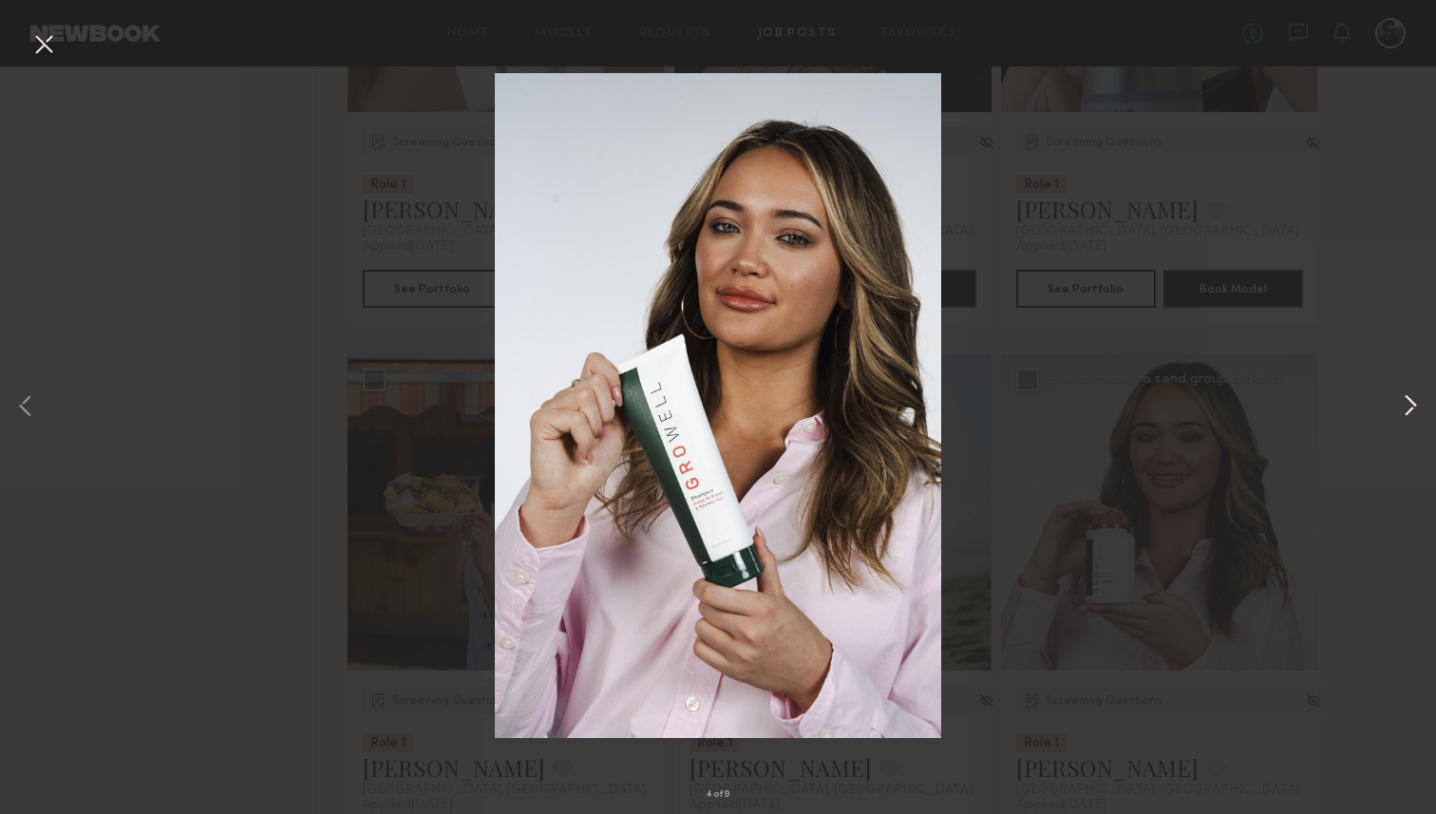
click at [1400, 415] on button at bounding box center [1410, 407] width 23 height 651
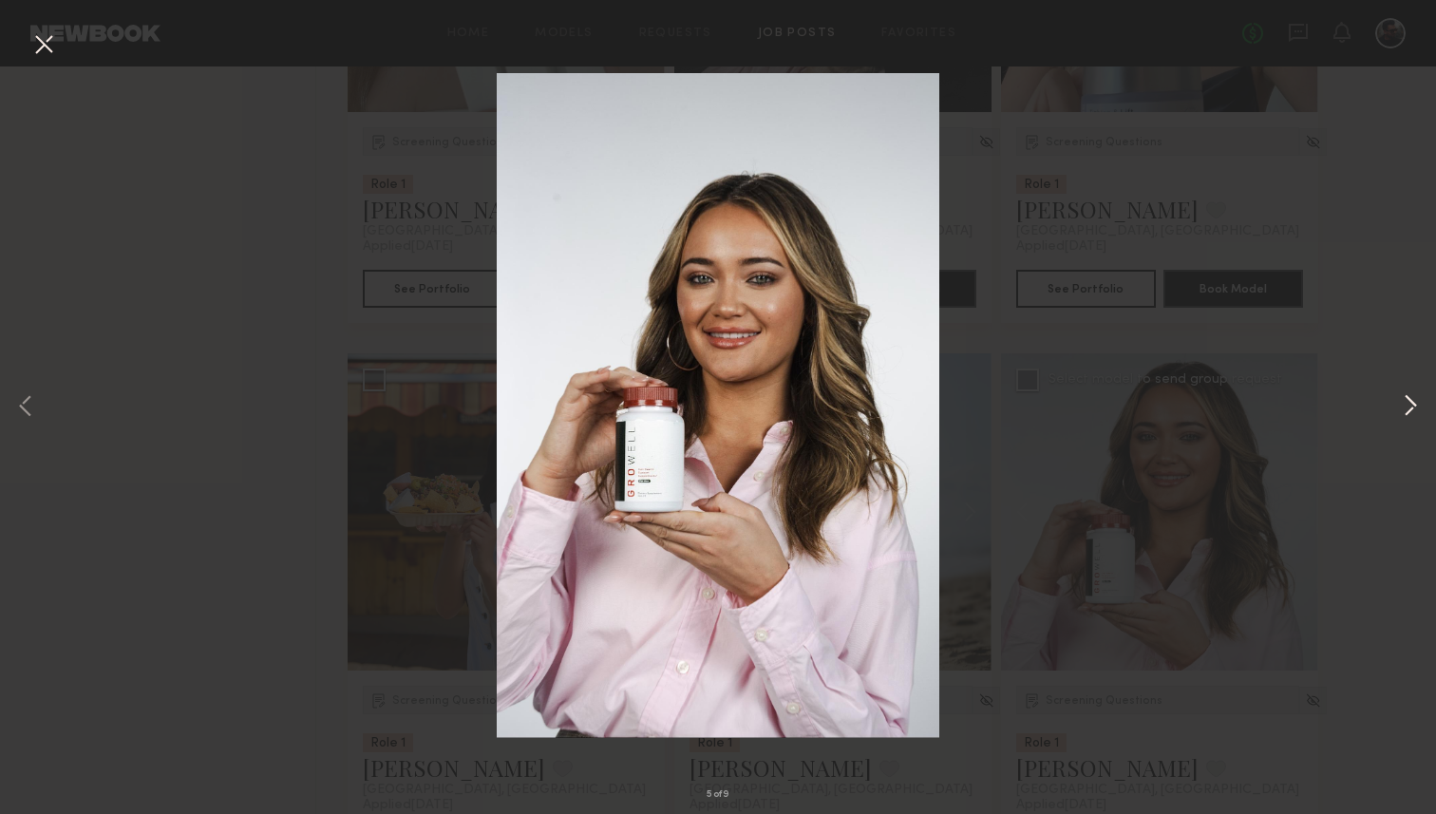
click at [1406, 413] on button at bounding box center [1410, 407] width 23 height 651
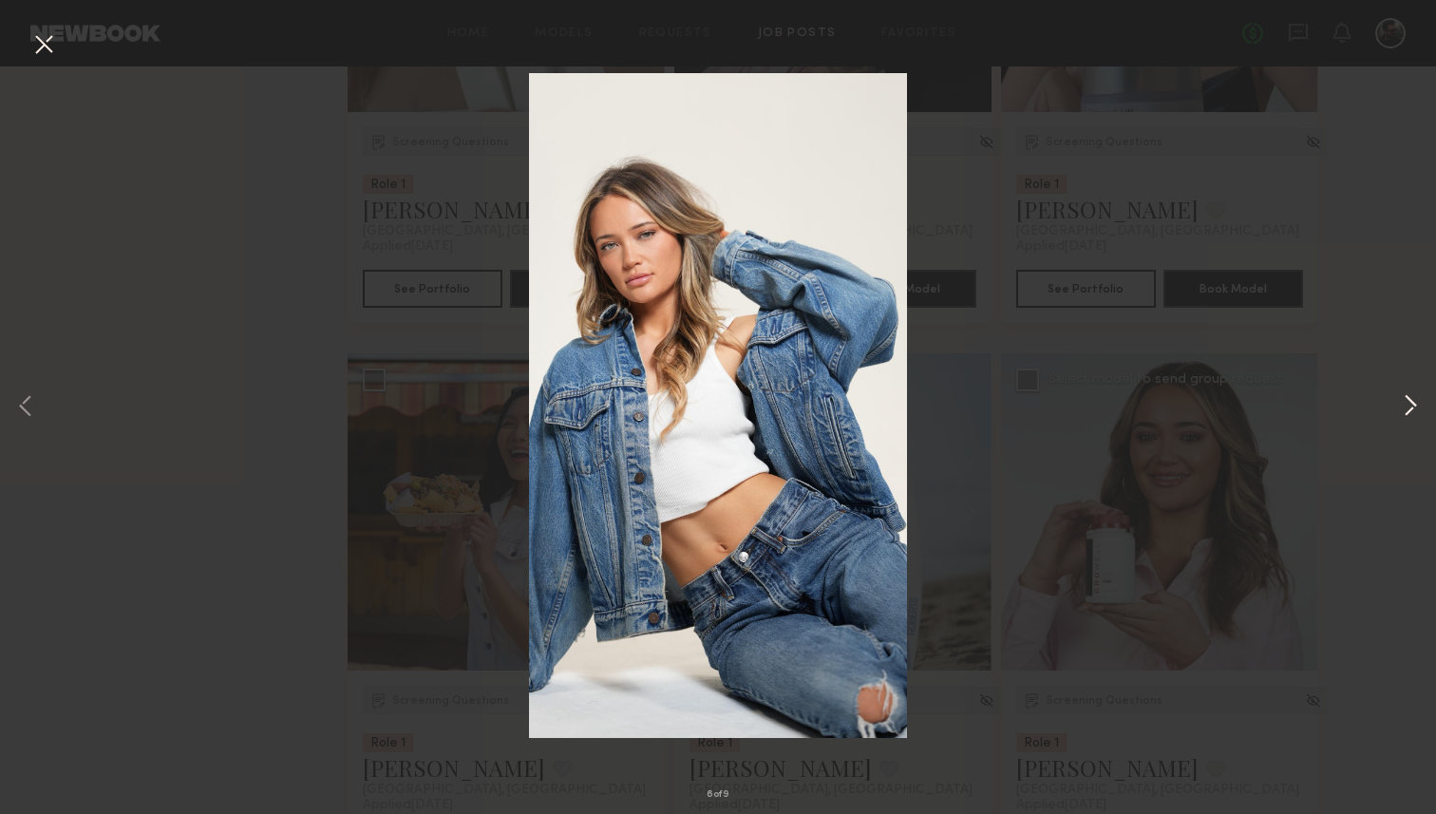
click at [1406, 413] on button at bounding box center [1410, 407] width 23 height 651
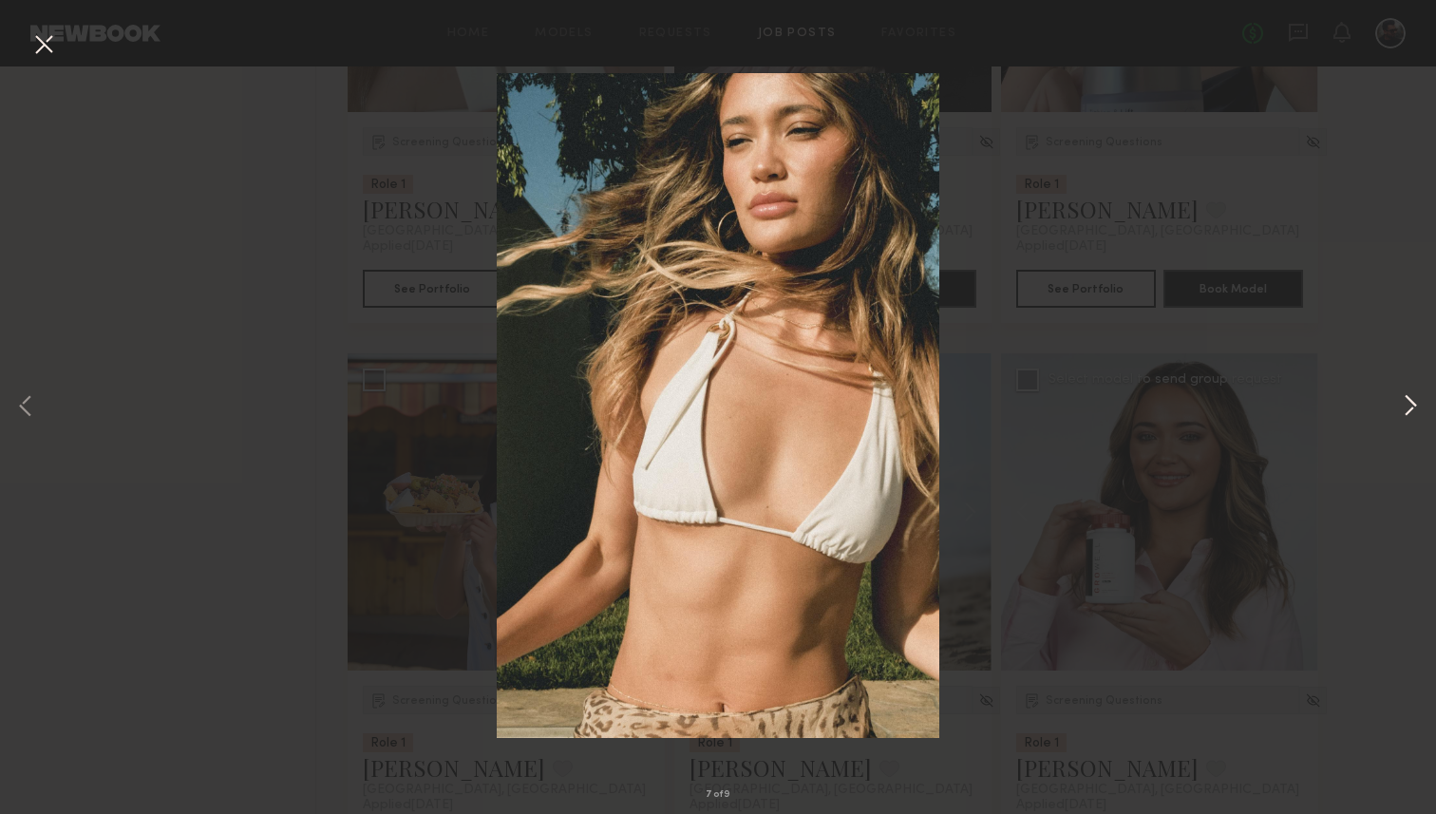
click at [1406, 409] on button at bounding box center [1410, 407] width 23 height 651
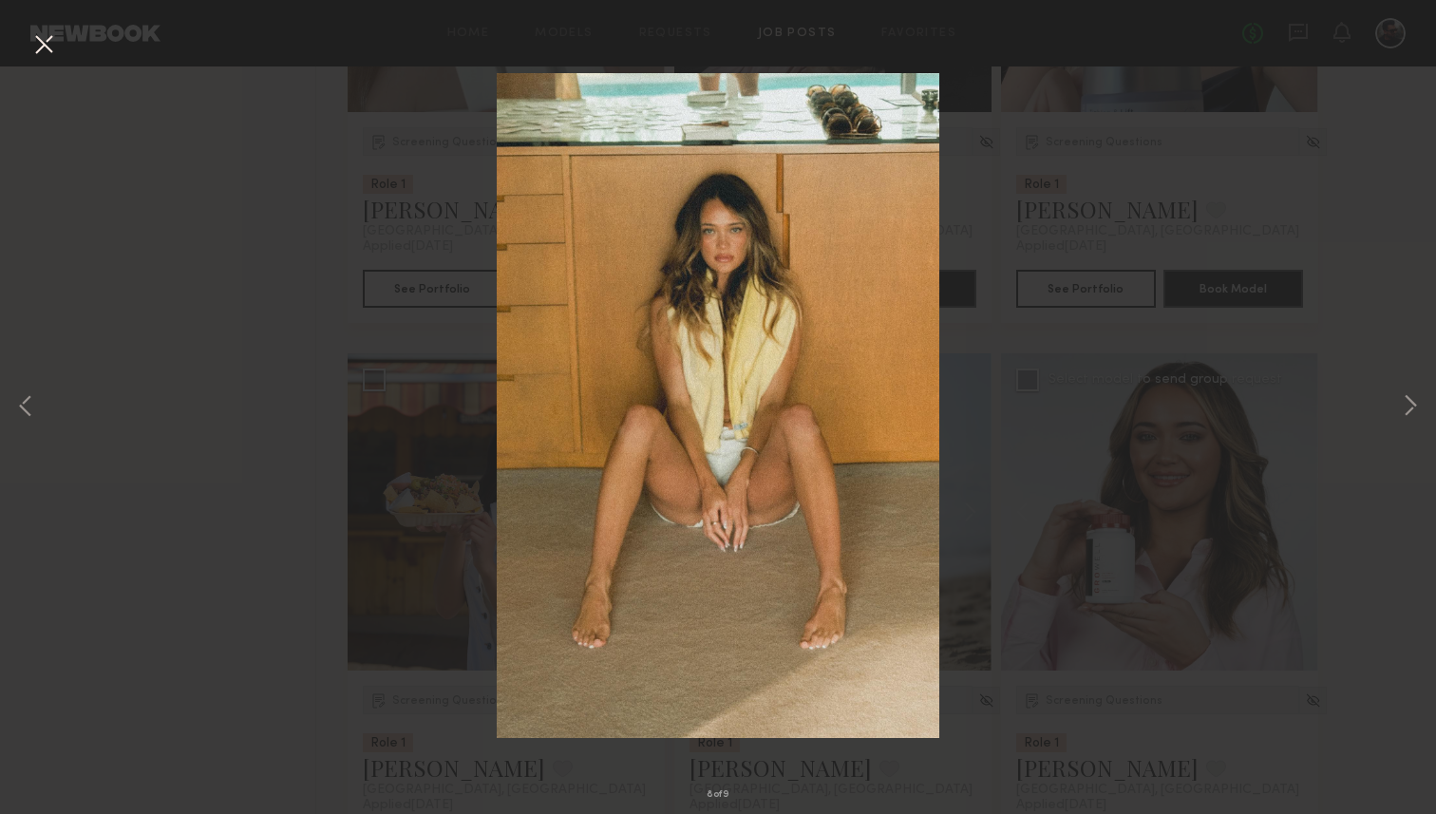
click at [6, 66] on div "8 of 9" at bounding box center [718, 407] width 1436 height 814
click at [30, 65] on div "8 of 9" at bounding box center [718, 407] width 1436 height 814
click at [56, 47] on button at bounding box center [43, 45] width 30 height 34
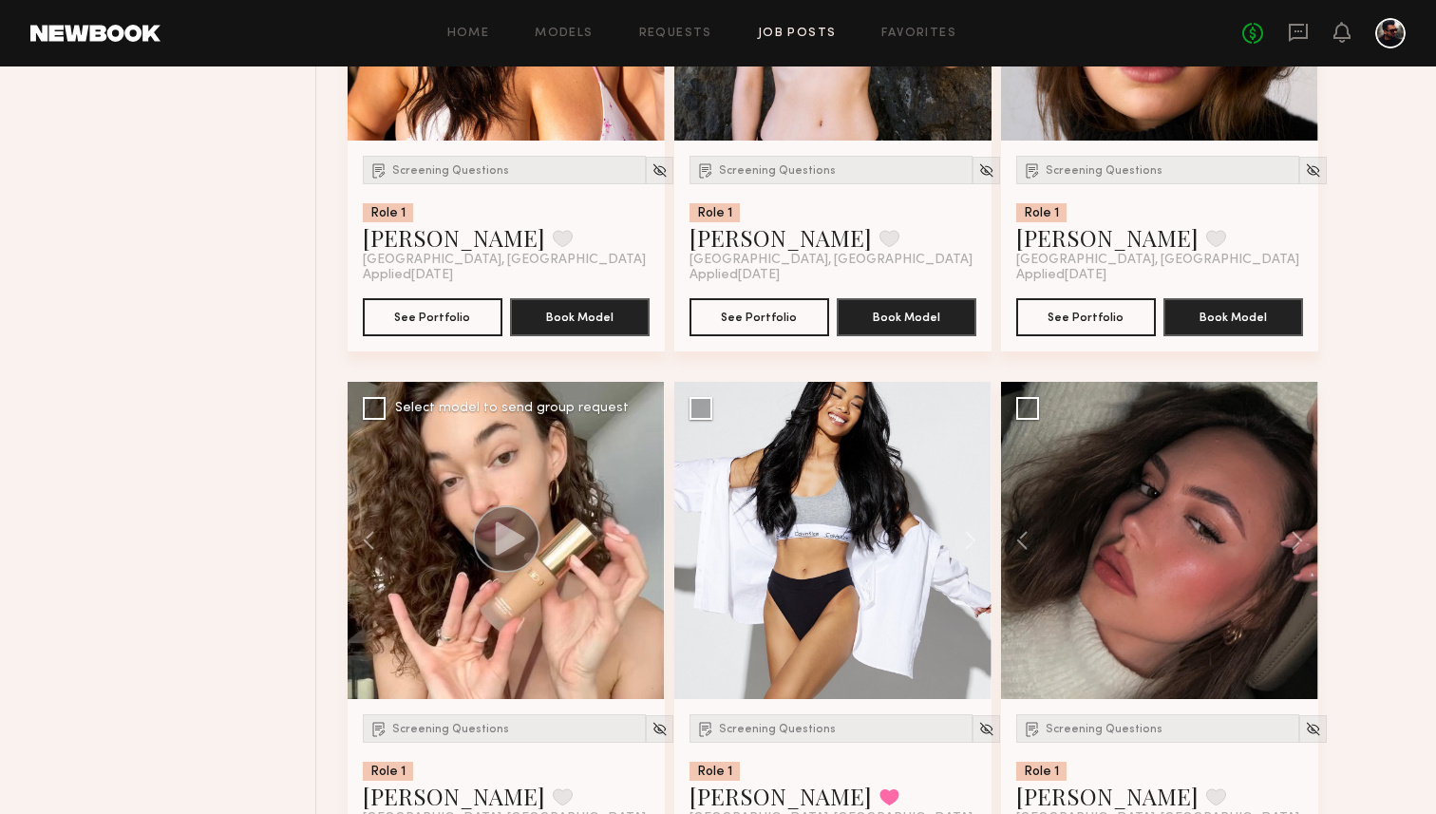
scroll to position [1621, 0]
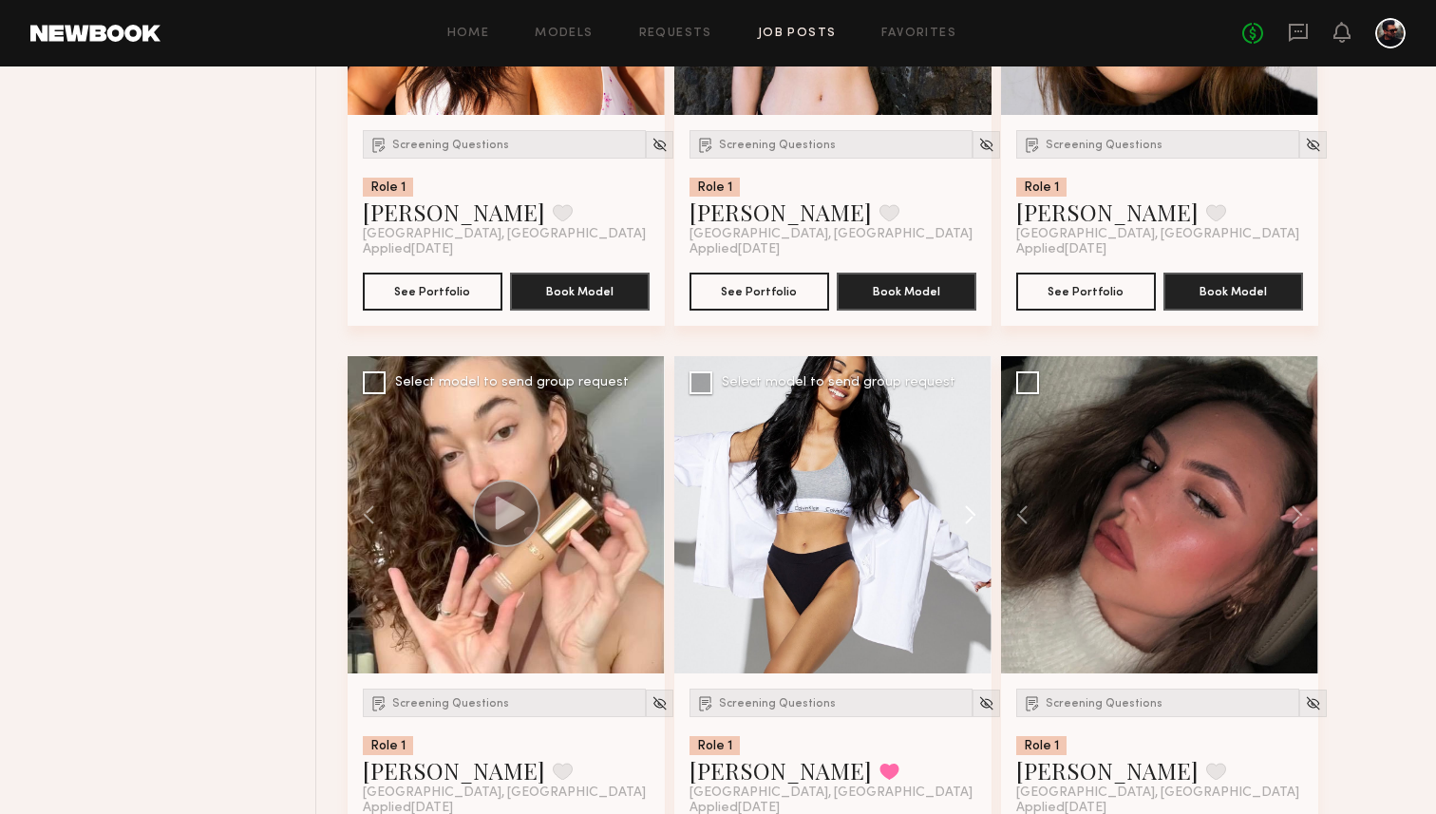
click at [957, 510] on button at bounding box center [961, 514] width 61 height 317
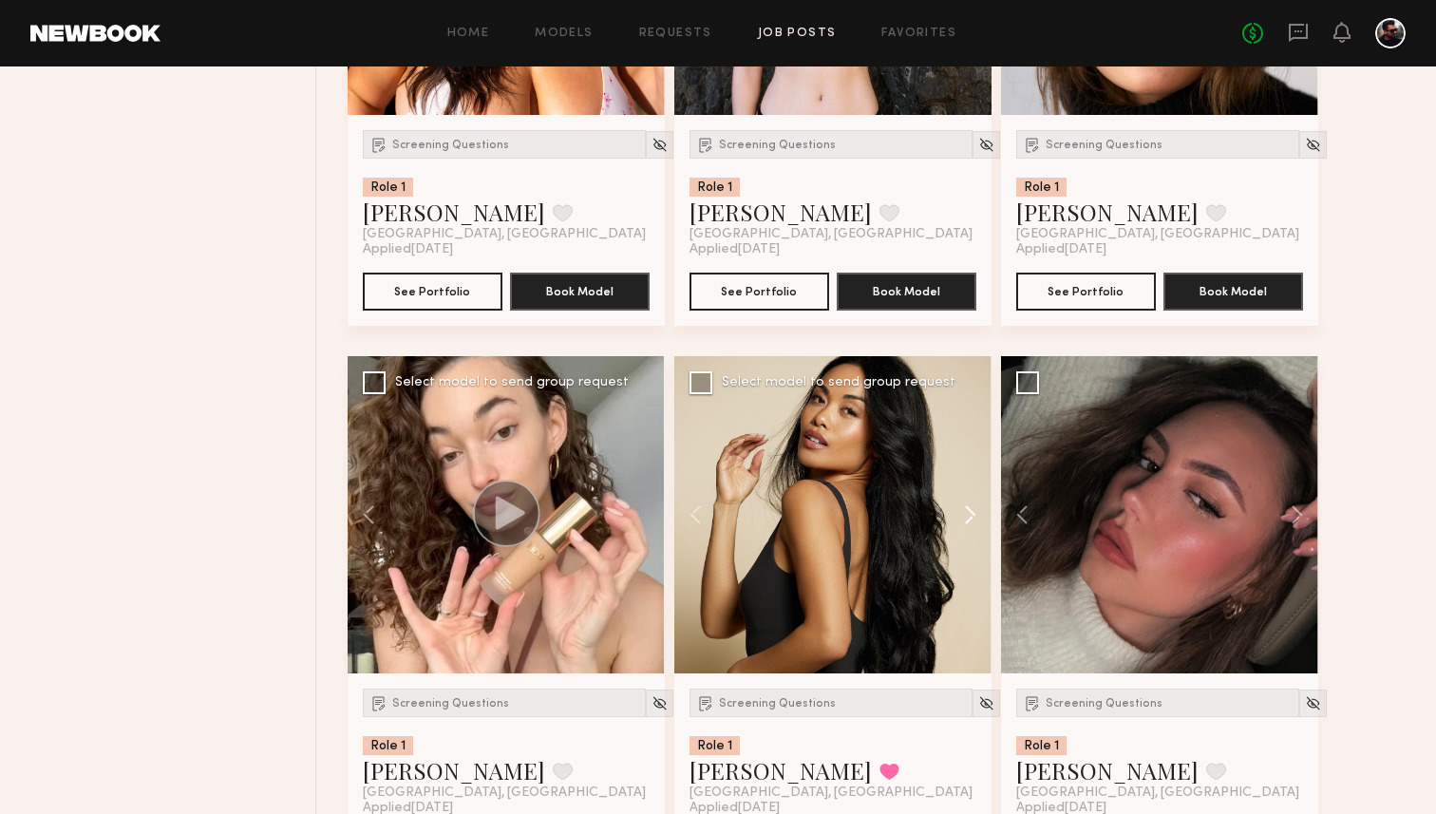
click at [957, 510] on button at bounding box center [961, 514] width 61 height 317
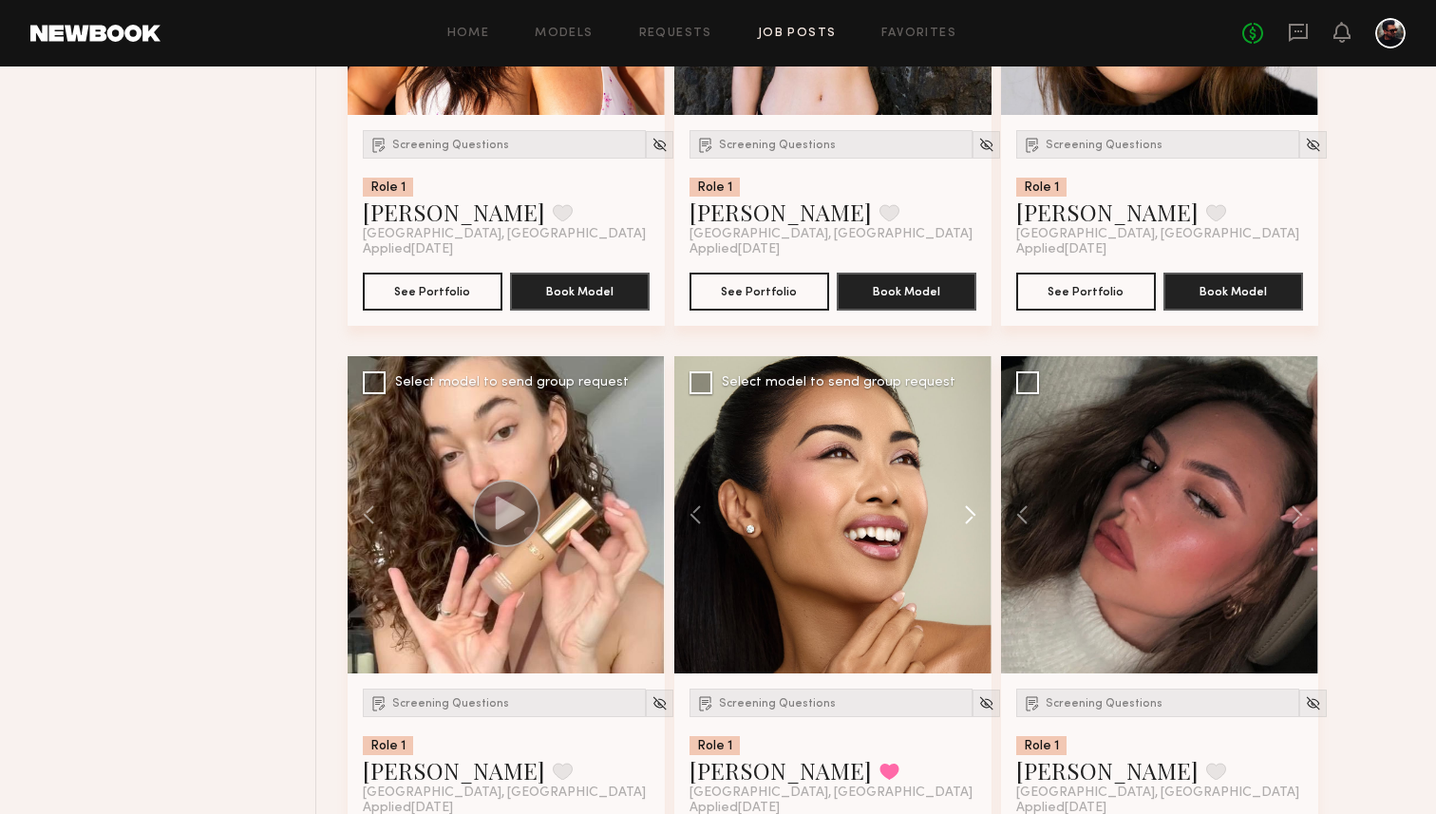
click at [957, 510] on button at bounding box center [961, 514] width 61 height 317
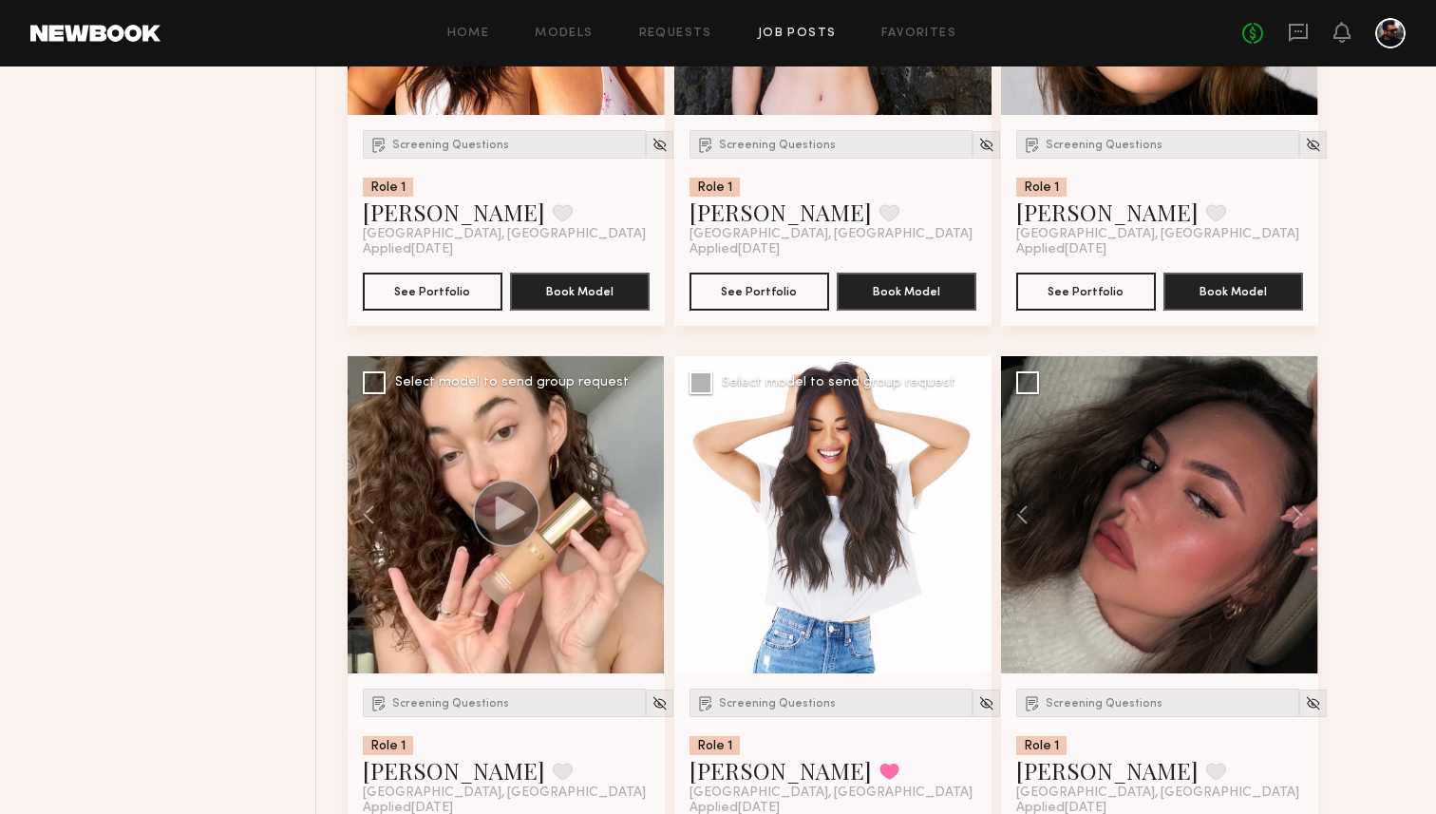
click at [957, 510] on button at bounding box center [961, 514] width 61 height 317
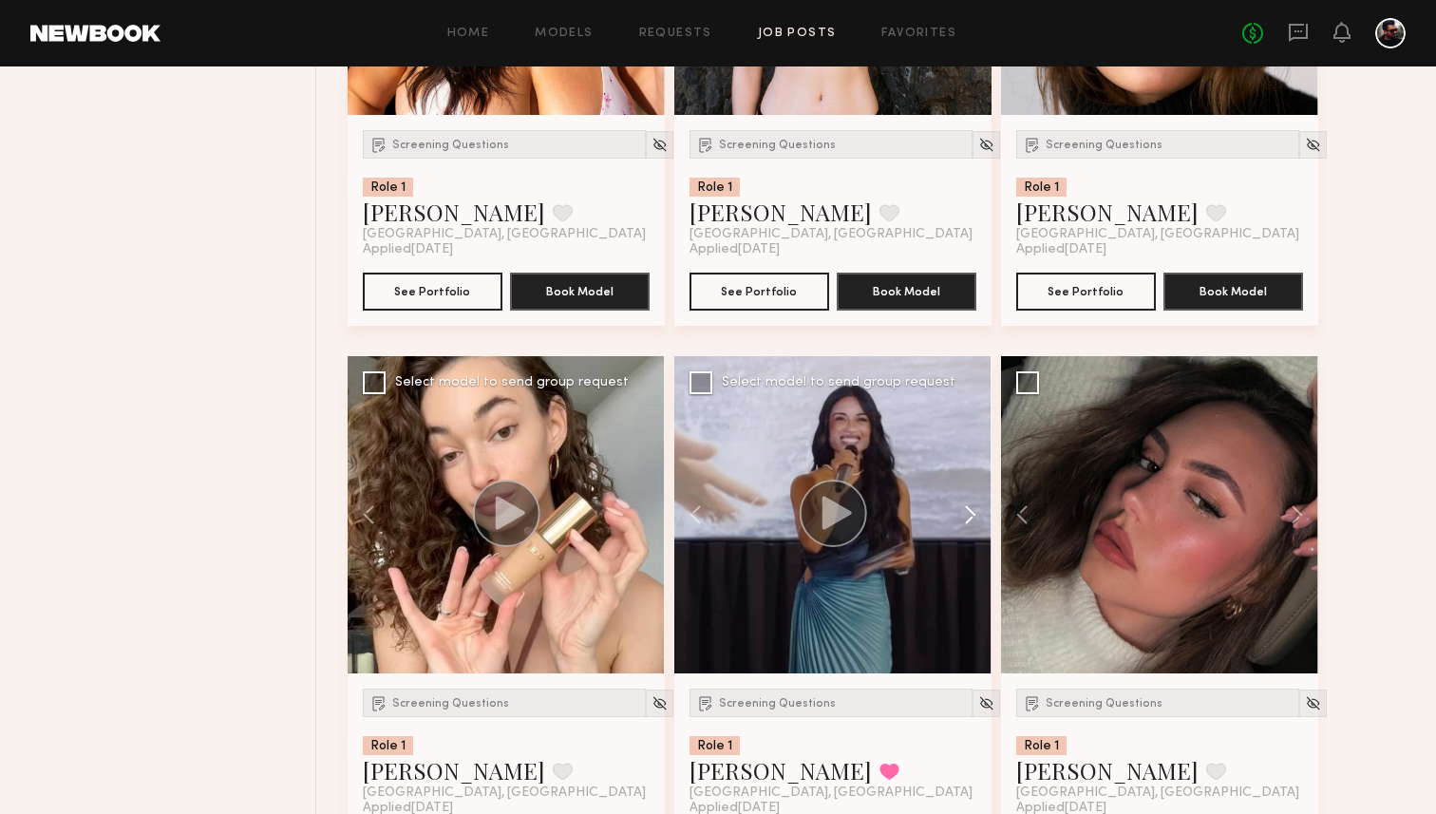
click at [957, 510] on button at bounding box center [961, 514] width 61 height 317
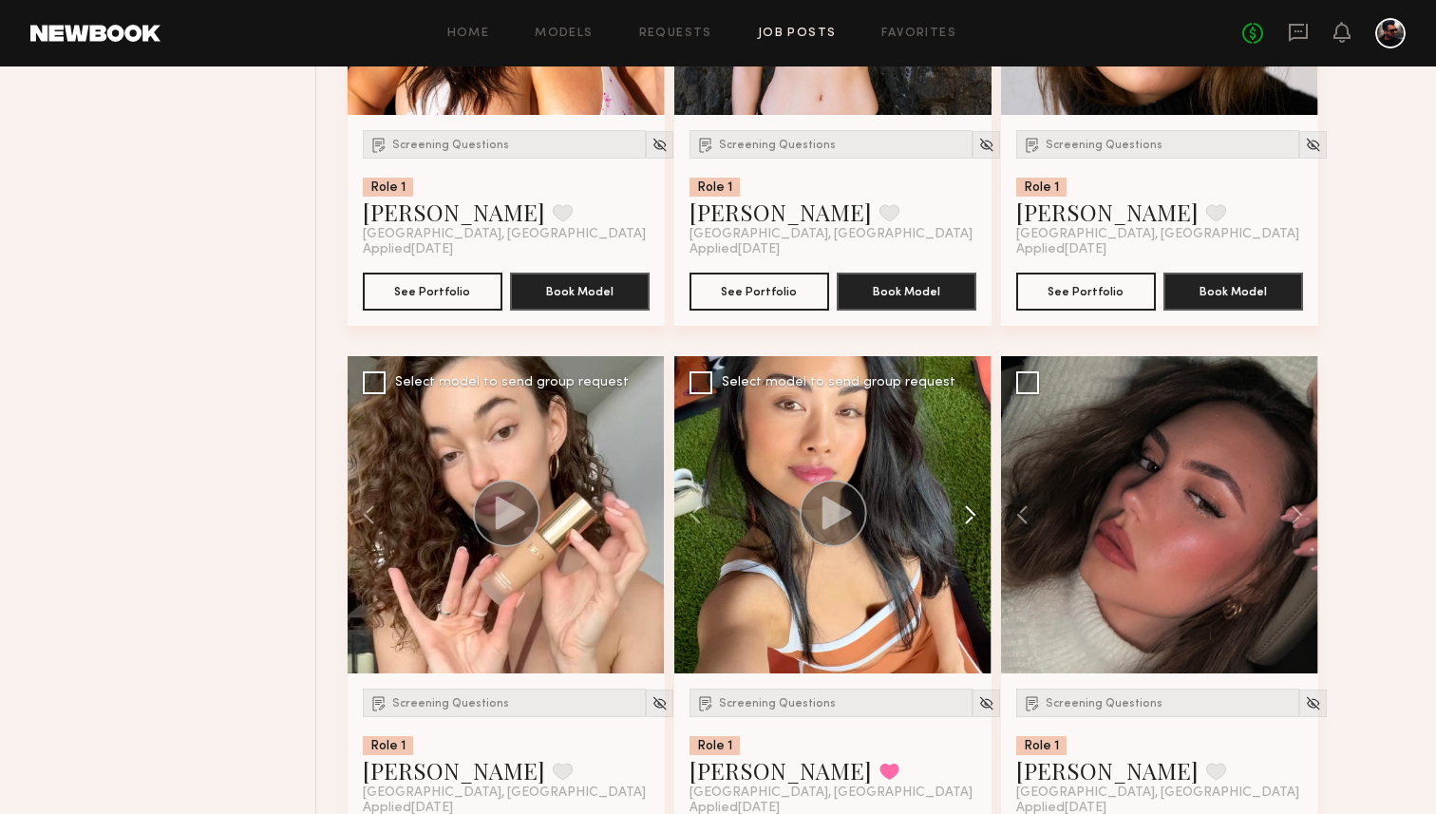
click at [957, 510] on button at bounding box center [961, 514] width 61 height 317
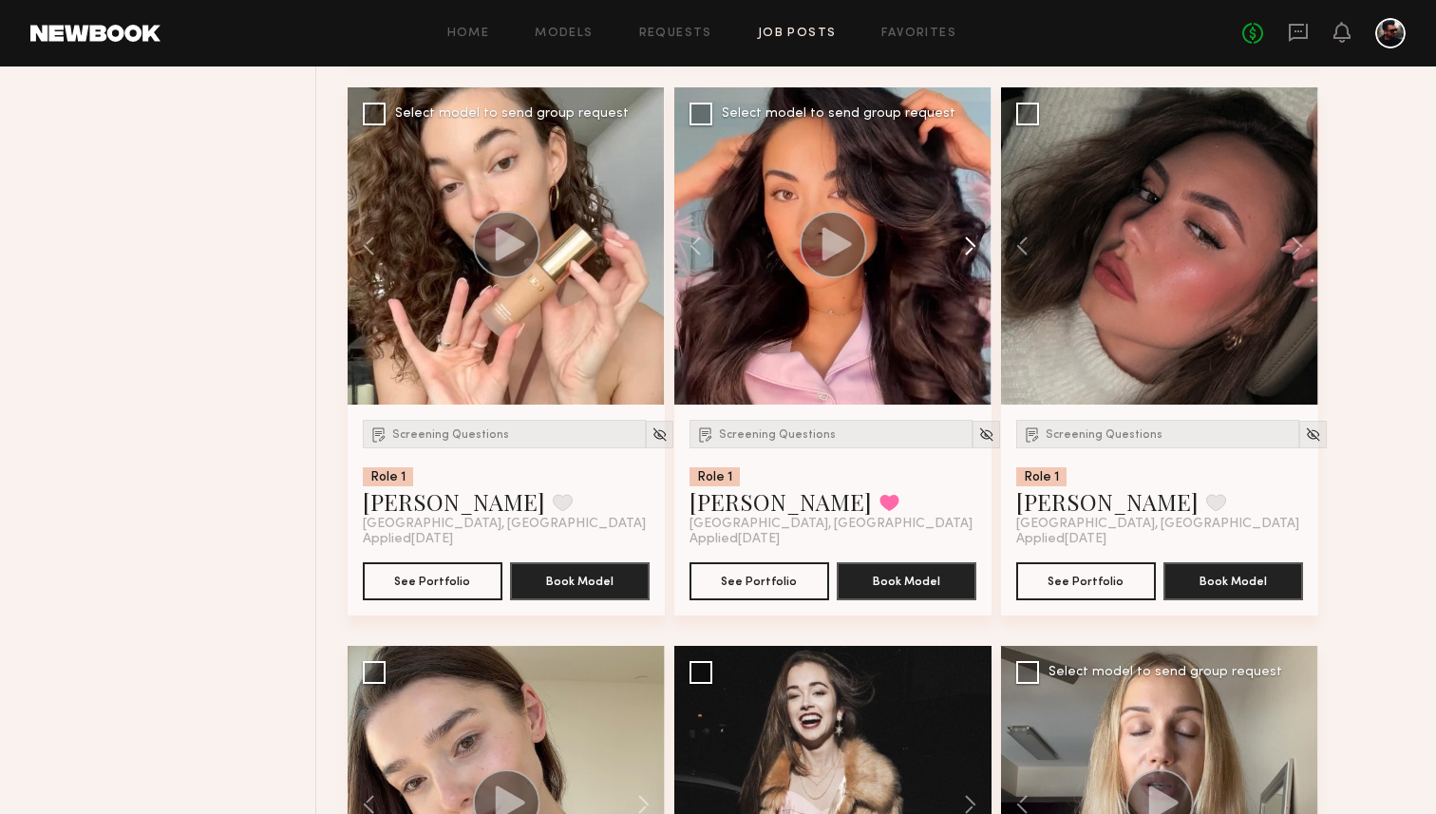
scroll to position [1873, 0]
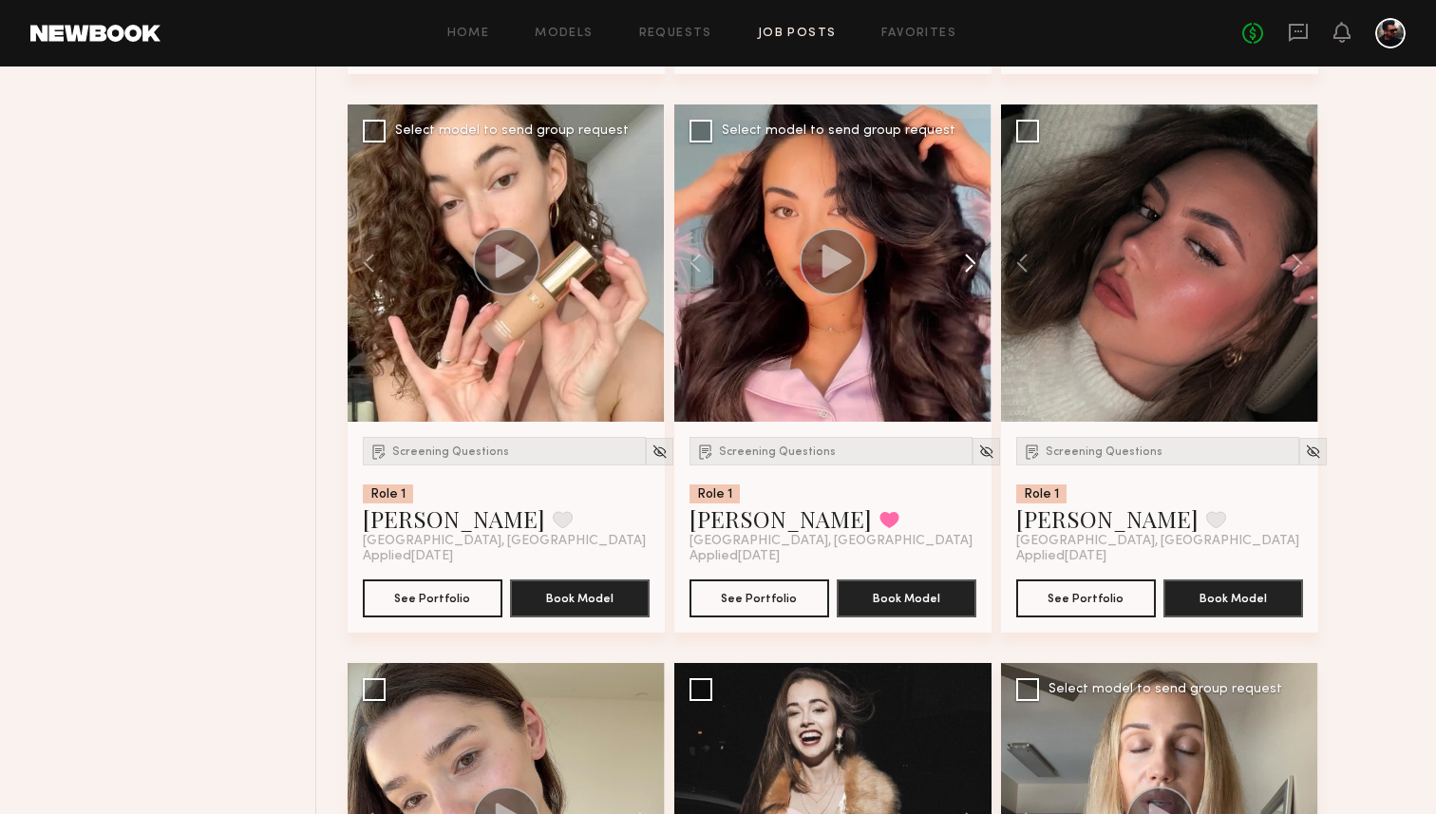
click at [972, 268] on button at bounding box center [961, 262] width 61 height 317
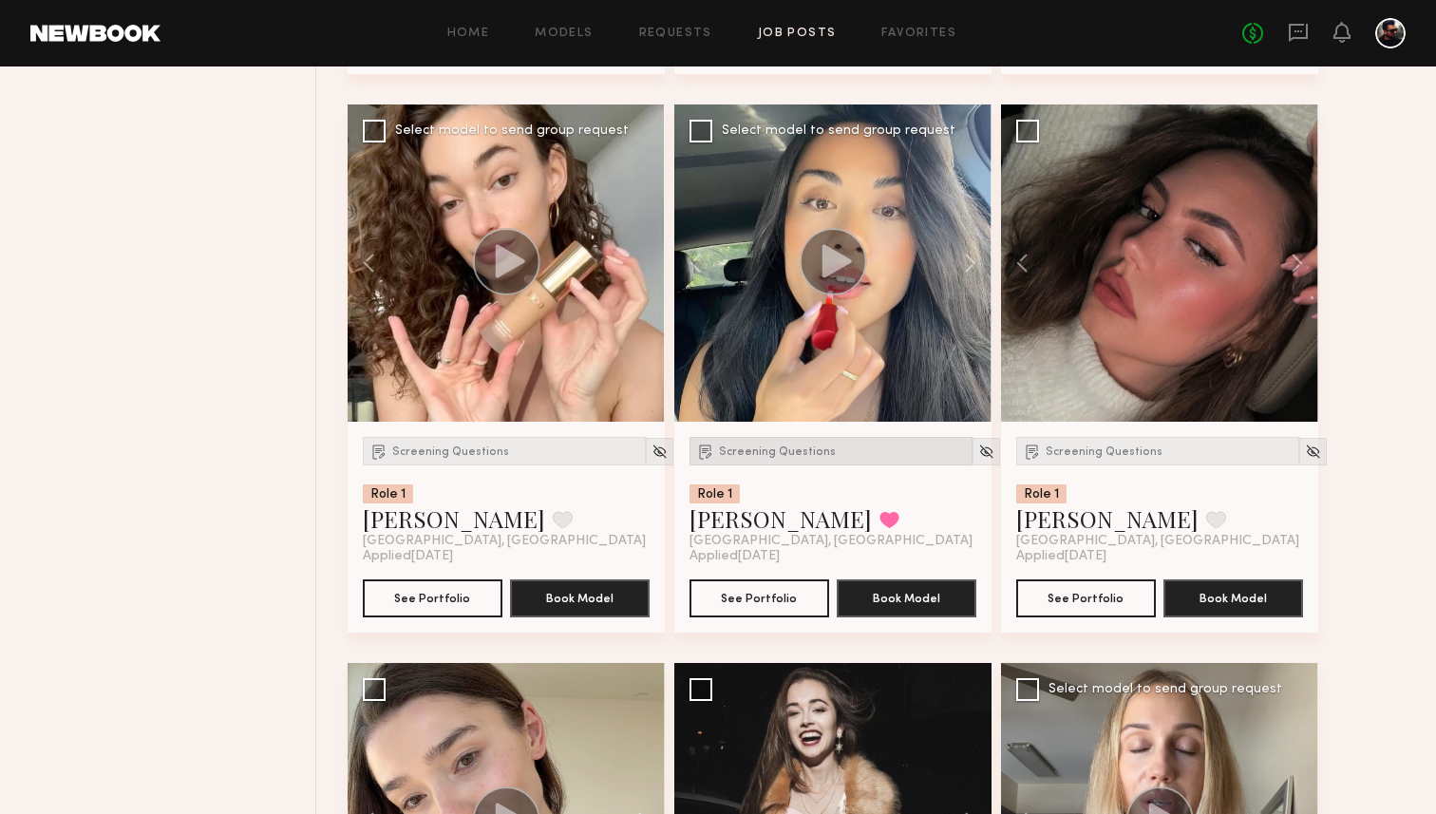
click at [802, 452] on span "Screening Questions" at bounding box center [777, 451] width 117 height 11
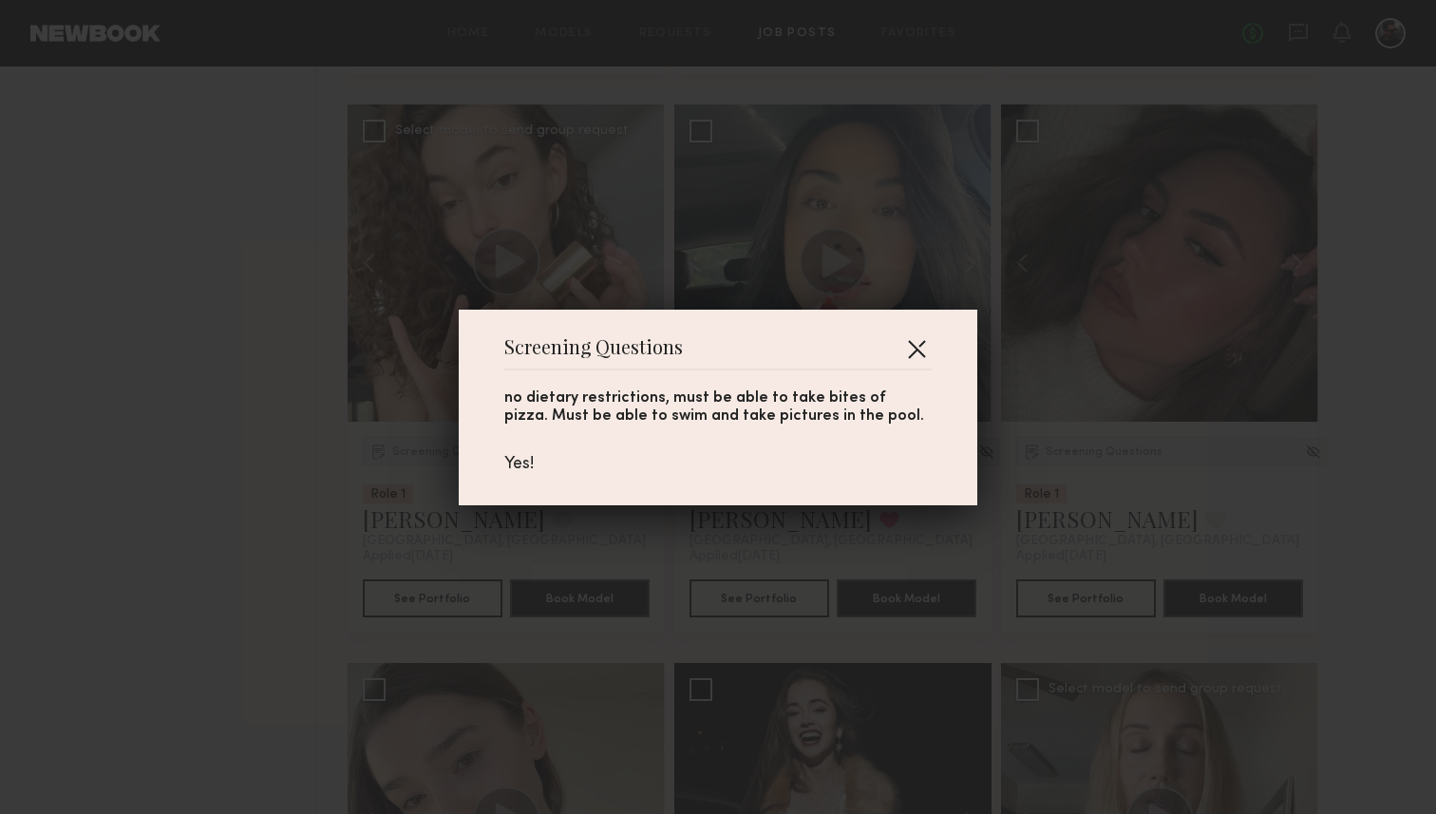
click at [925, 337] on button "button" at bounding box center [916, 348] width 30 height 30
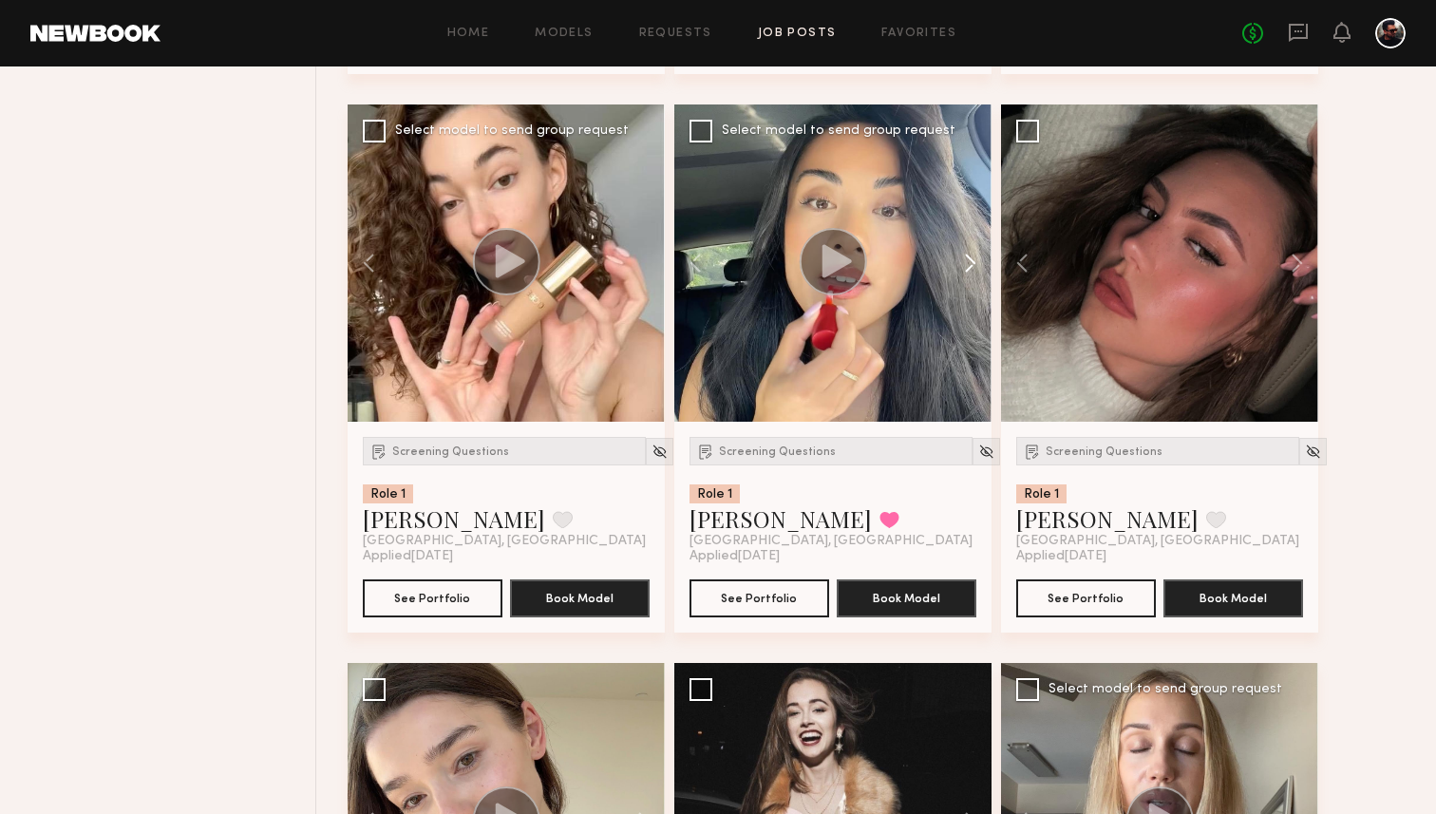
click at [962, 268] on button at bounding box center [961, 262] width 61 height 317
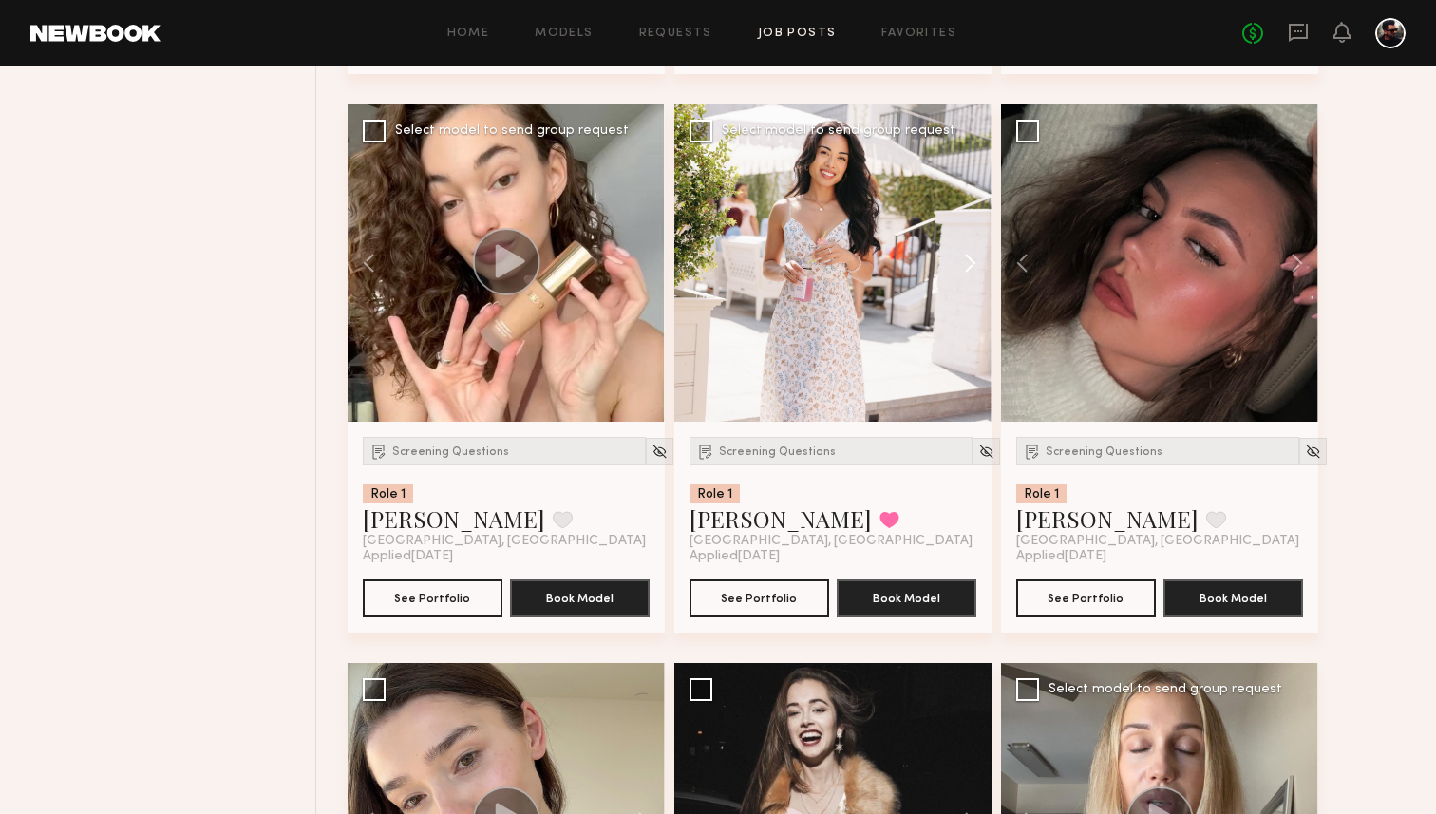
click at [962, 268] on button at bounding box center [961, 262] width 61 height 317
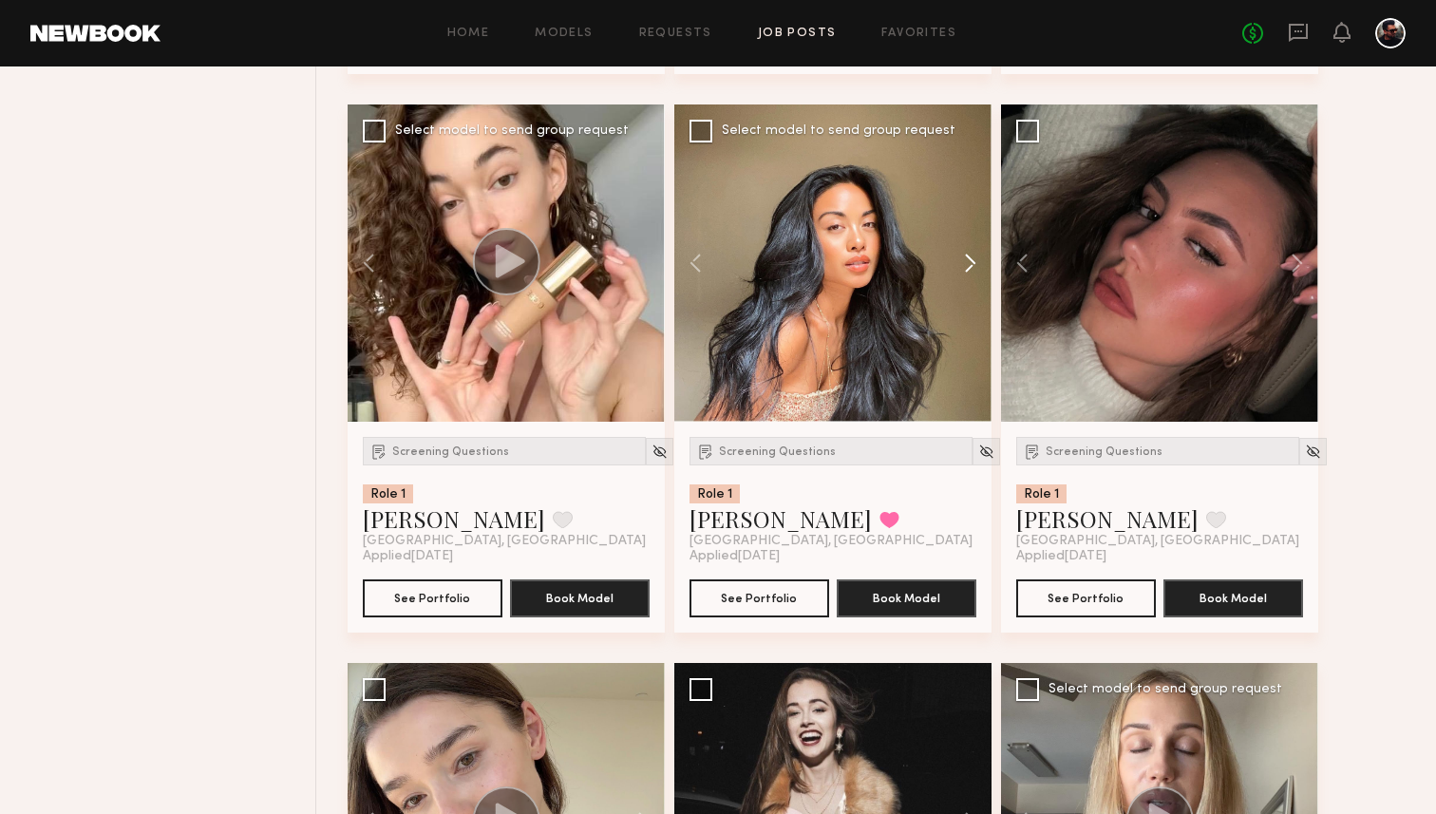
click at [962, 268] on button at bounding box center [961, 262] width 61 height 317
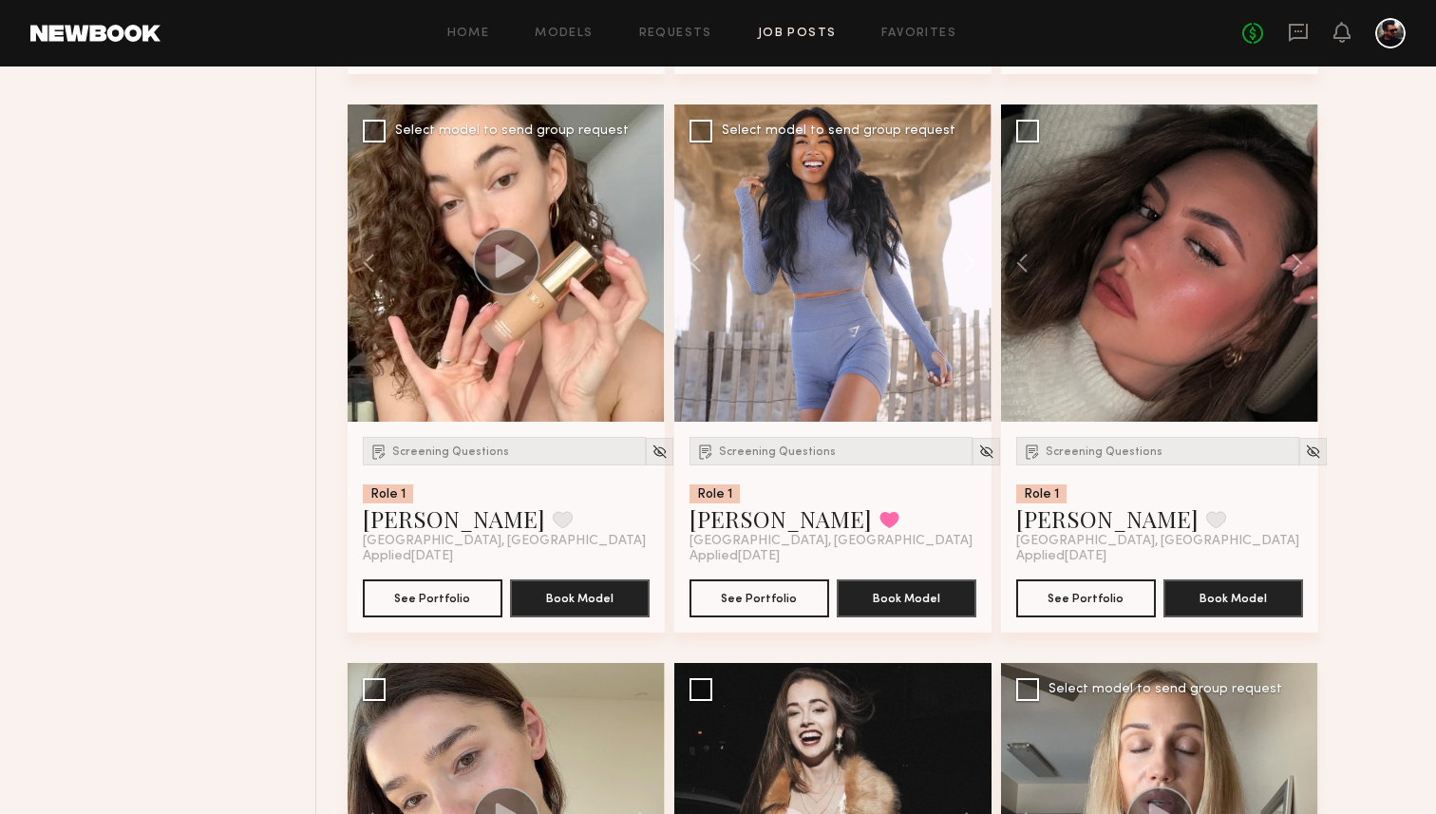
click at [962, 268] on button at bounding box center [961, 262] width 61 height 317
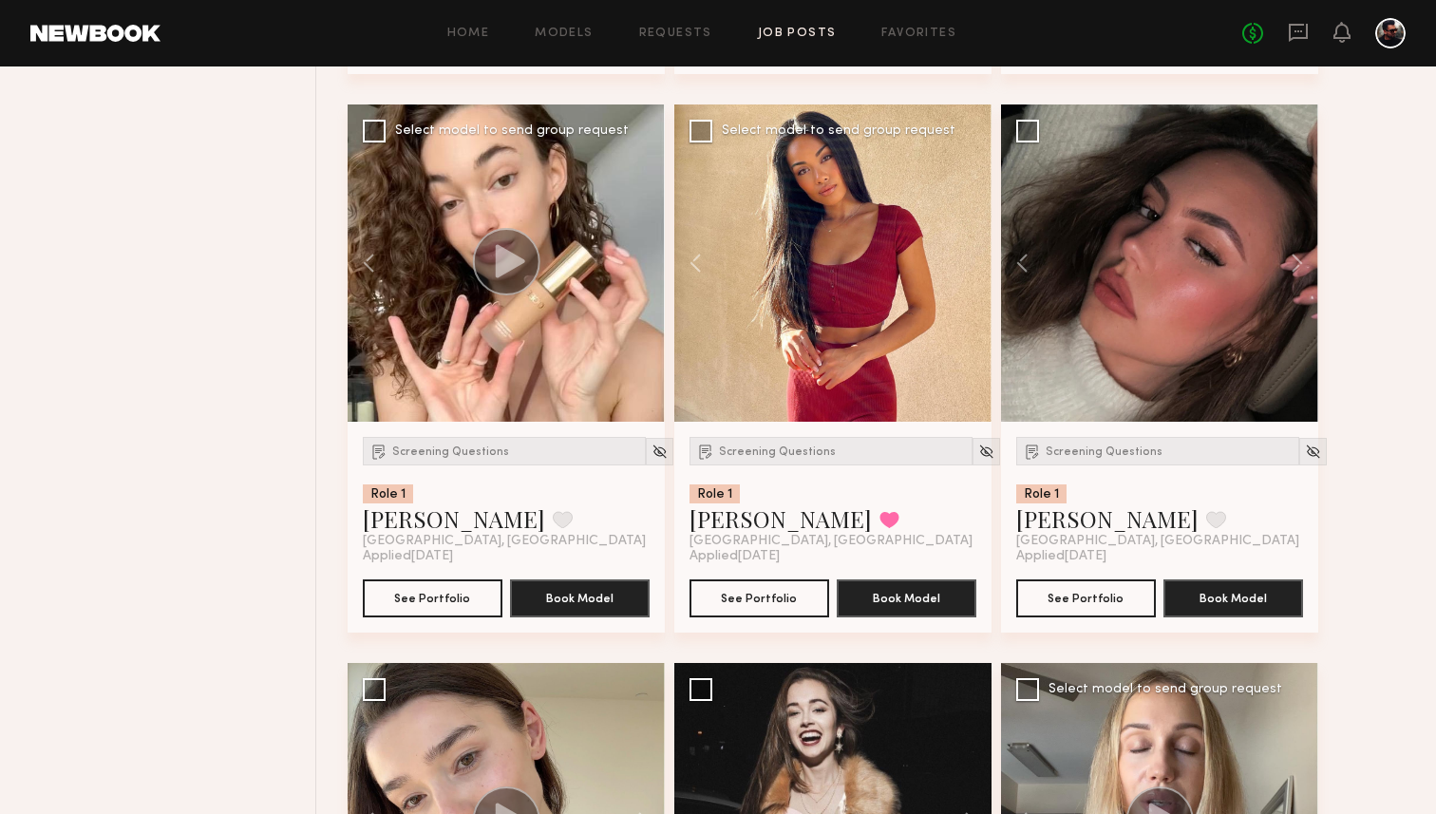
click at [962, 268] on div at bounding box center [832, 262] width 317 height 317
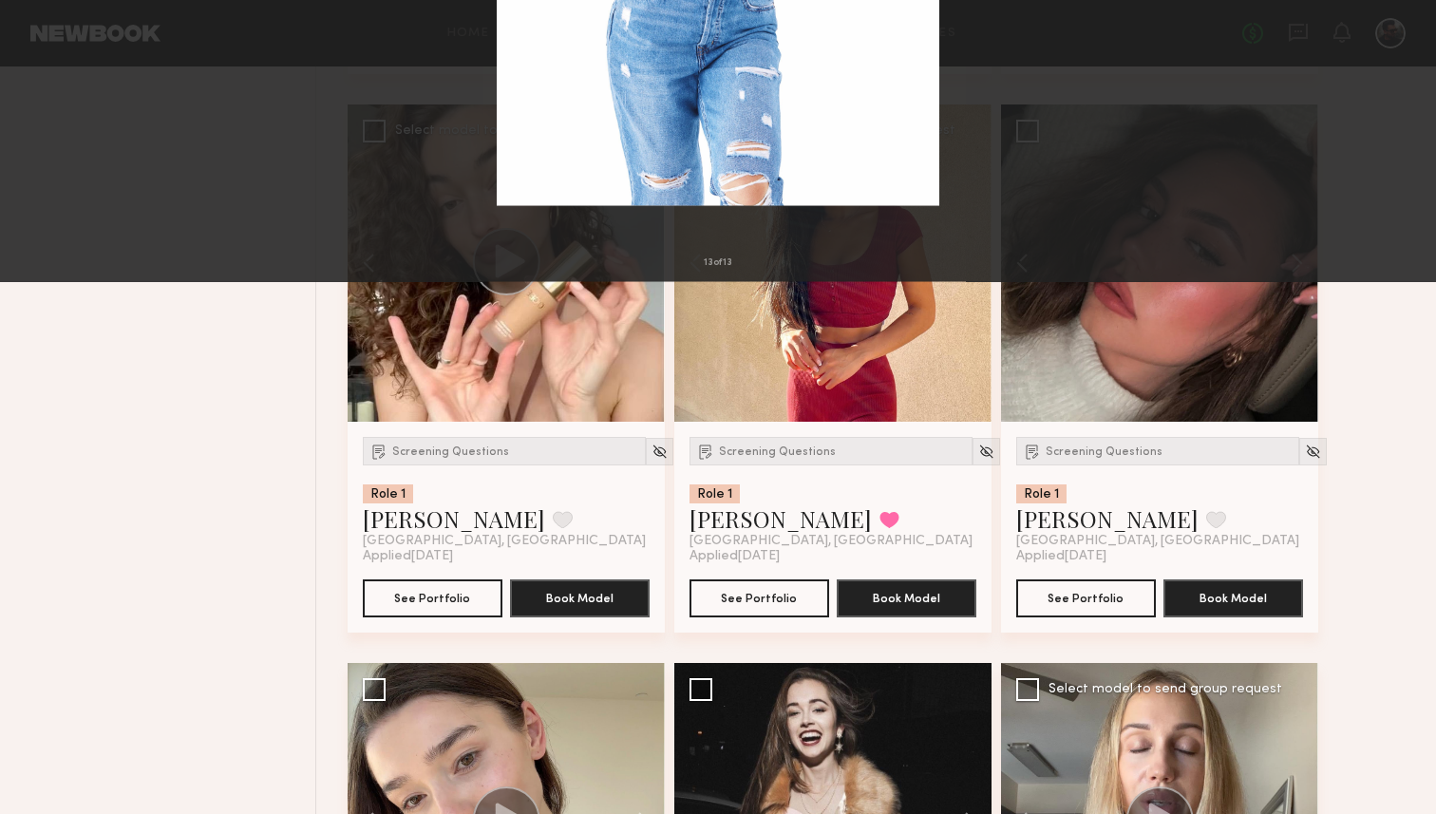
click at [1410, 419] on button at bounding box center [1410, 407] width 23 height 651
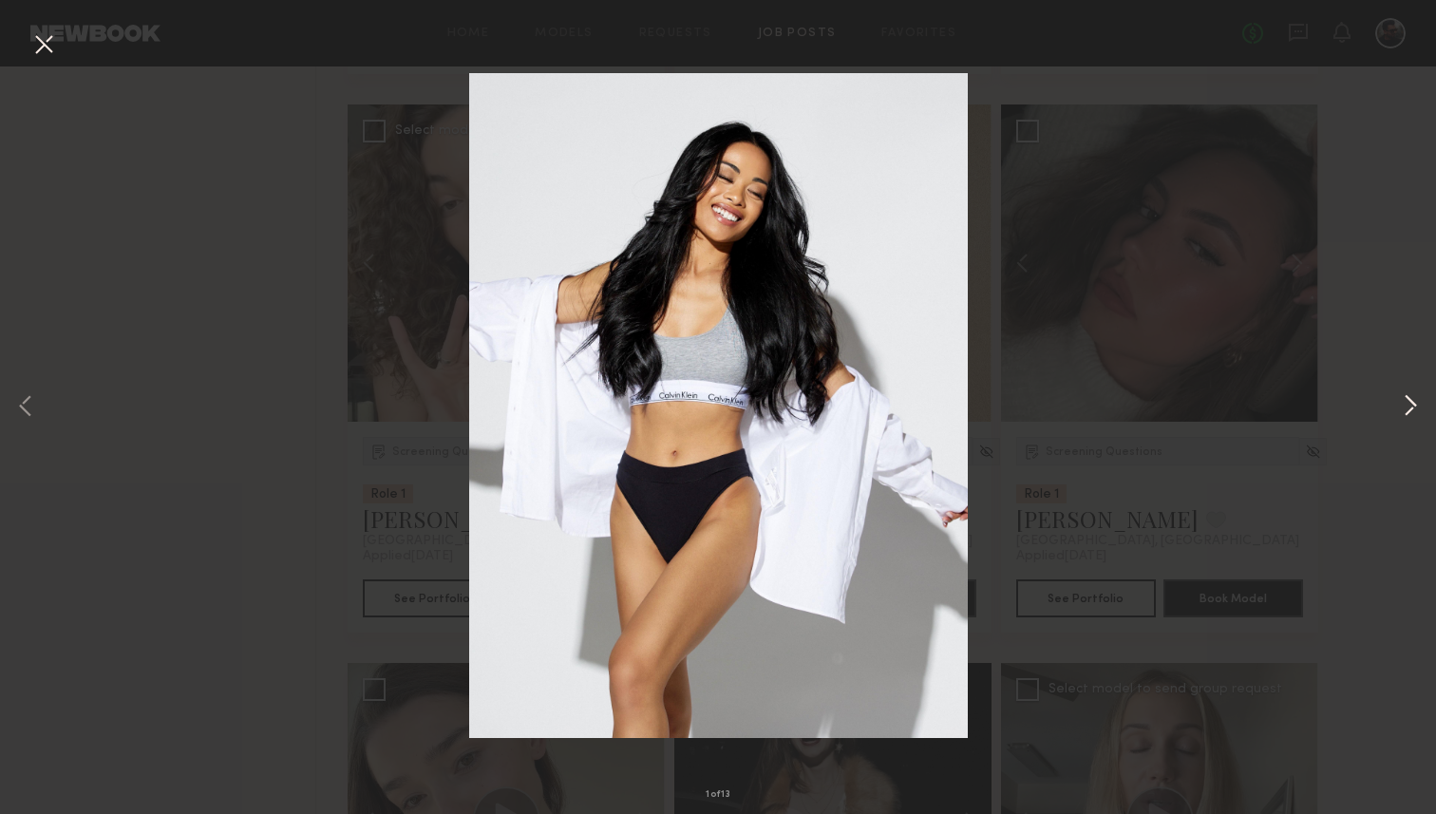
click at [1410, 419] on button at bounding box center [1410, 407] width 23 height 651
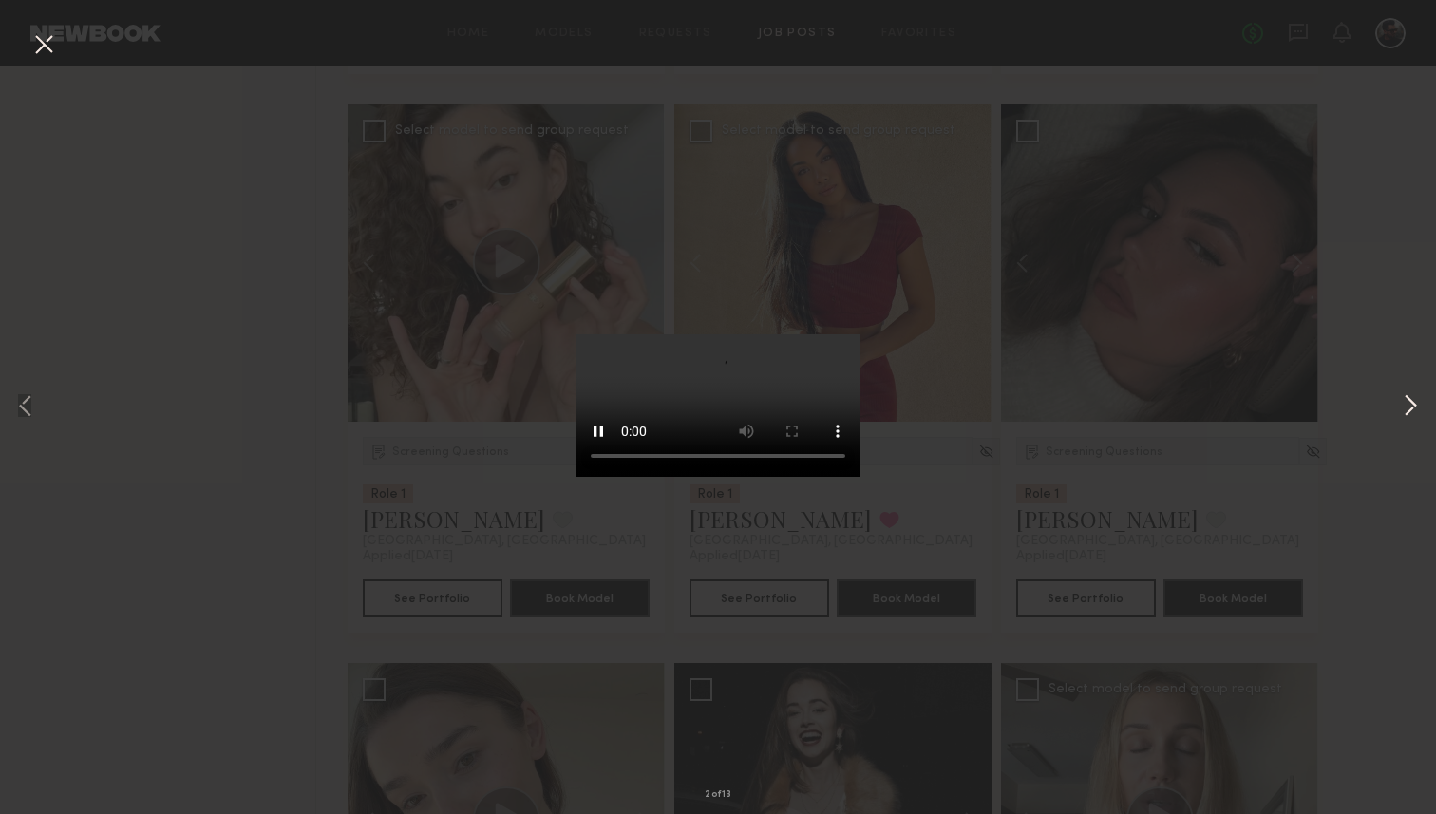
click at [1410, 419] on button at bounding box center [1410, 407] width 23 height 651
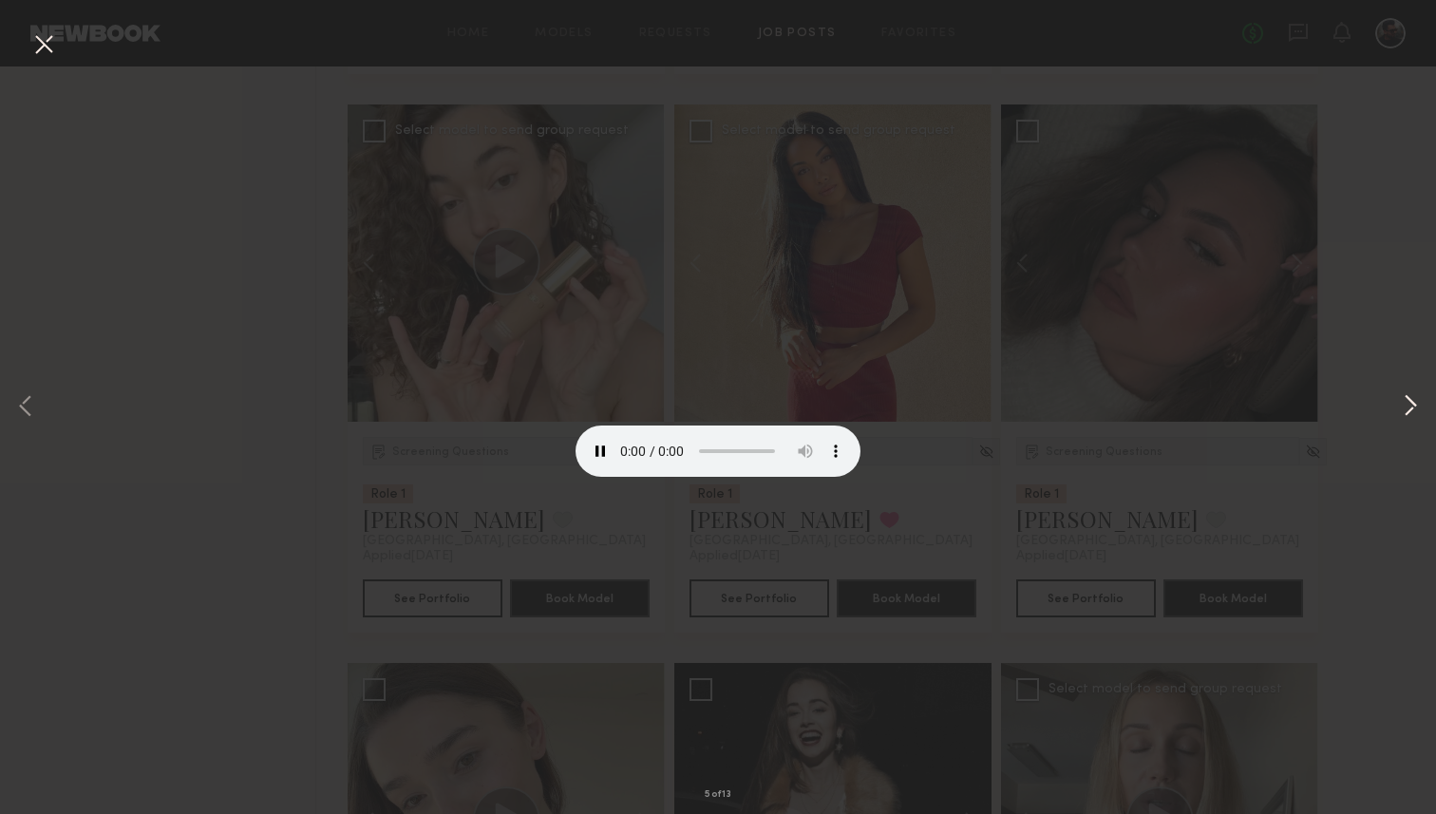
click at [1410, 419] on button at bounding box center [1410, 407] width 23 height 651
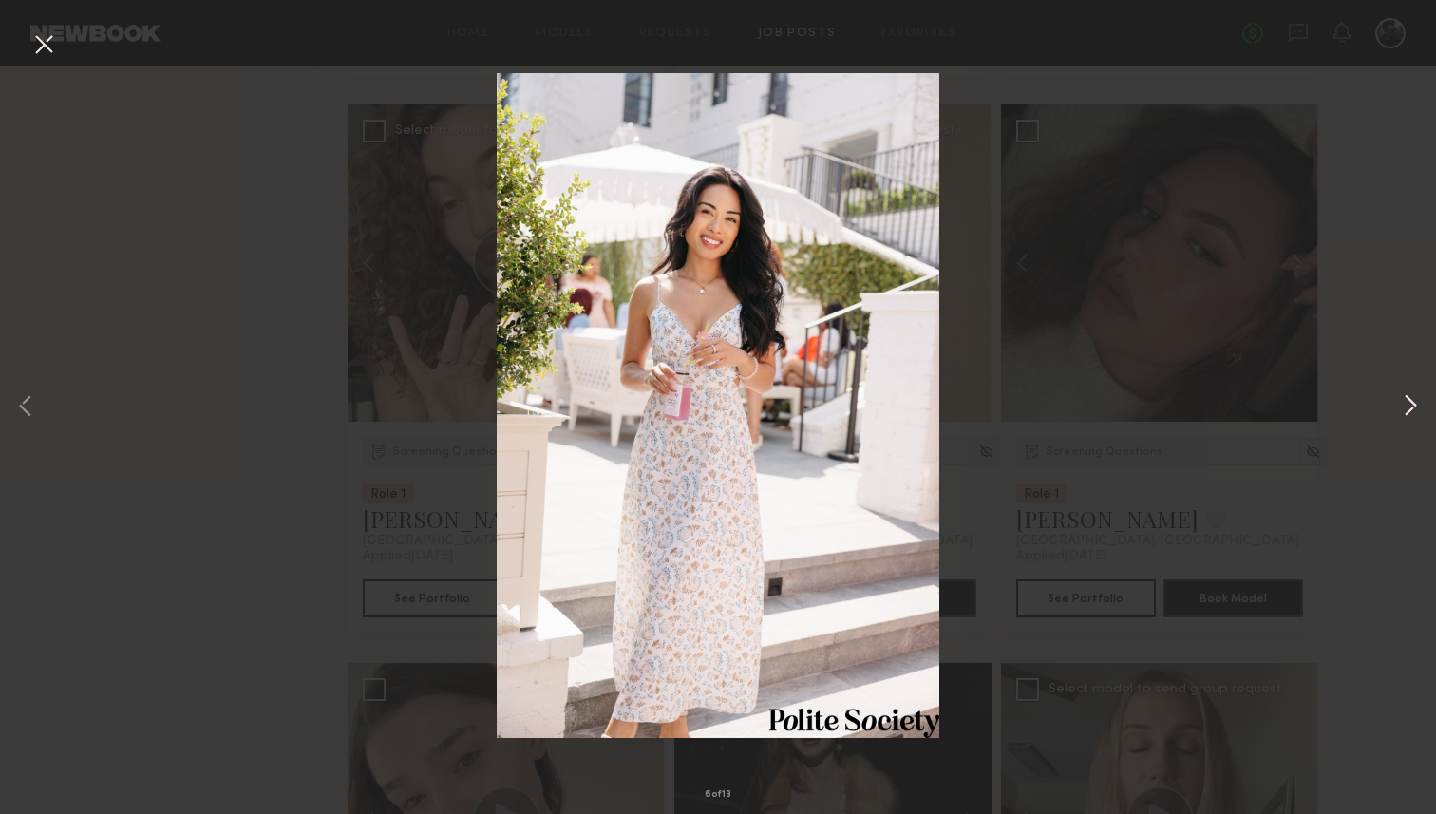
click at [1410, 419] on button at bounding box center [1410, 407] width 23 height 651
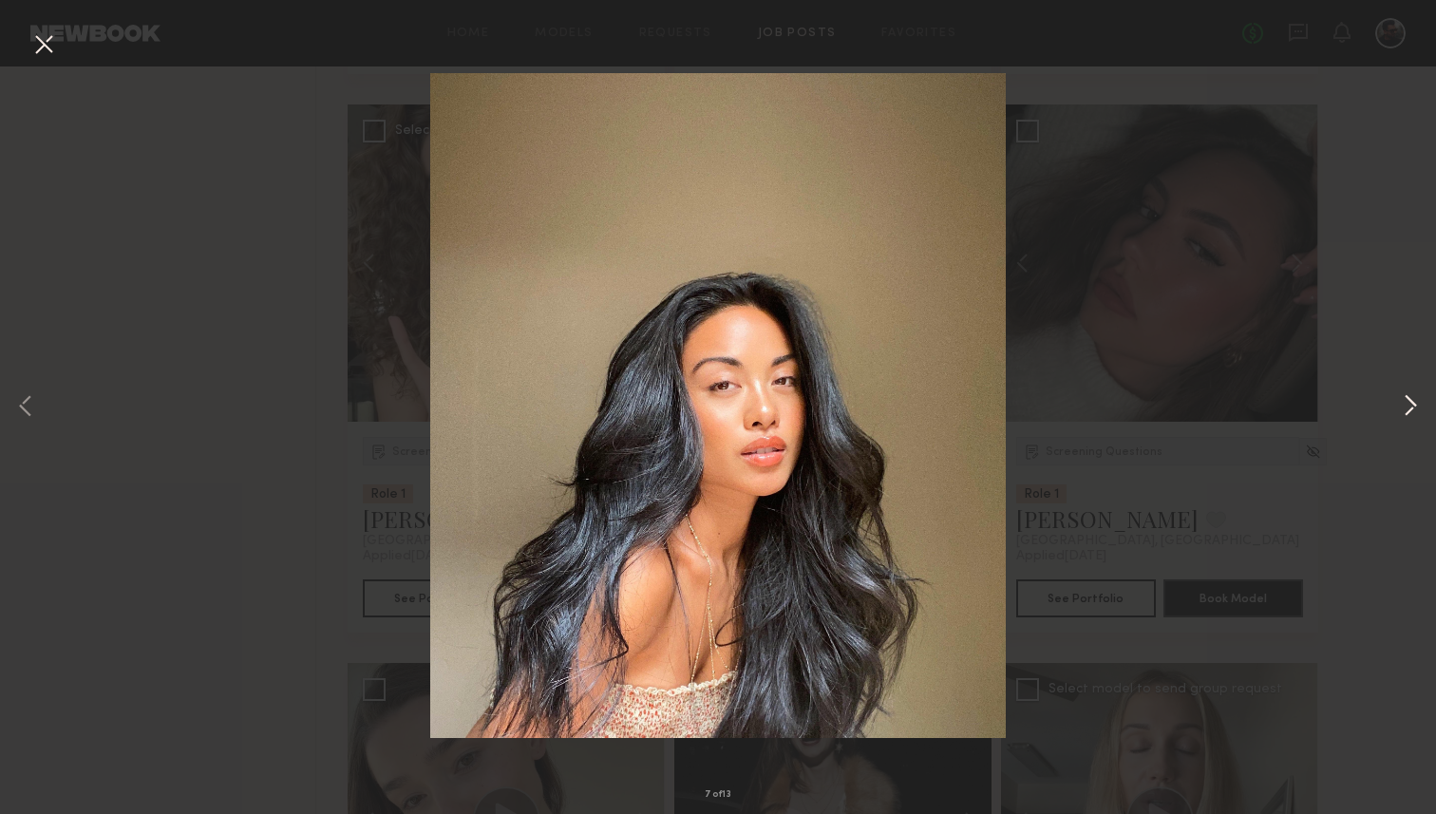
click at [1410, 419] on button at bounding box center [1410, 407] width 23 height 651
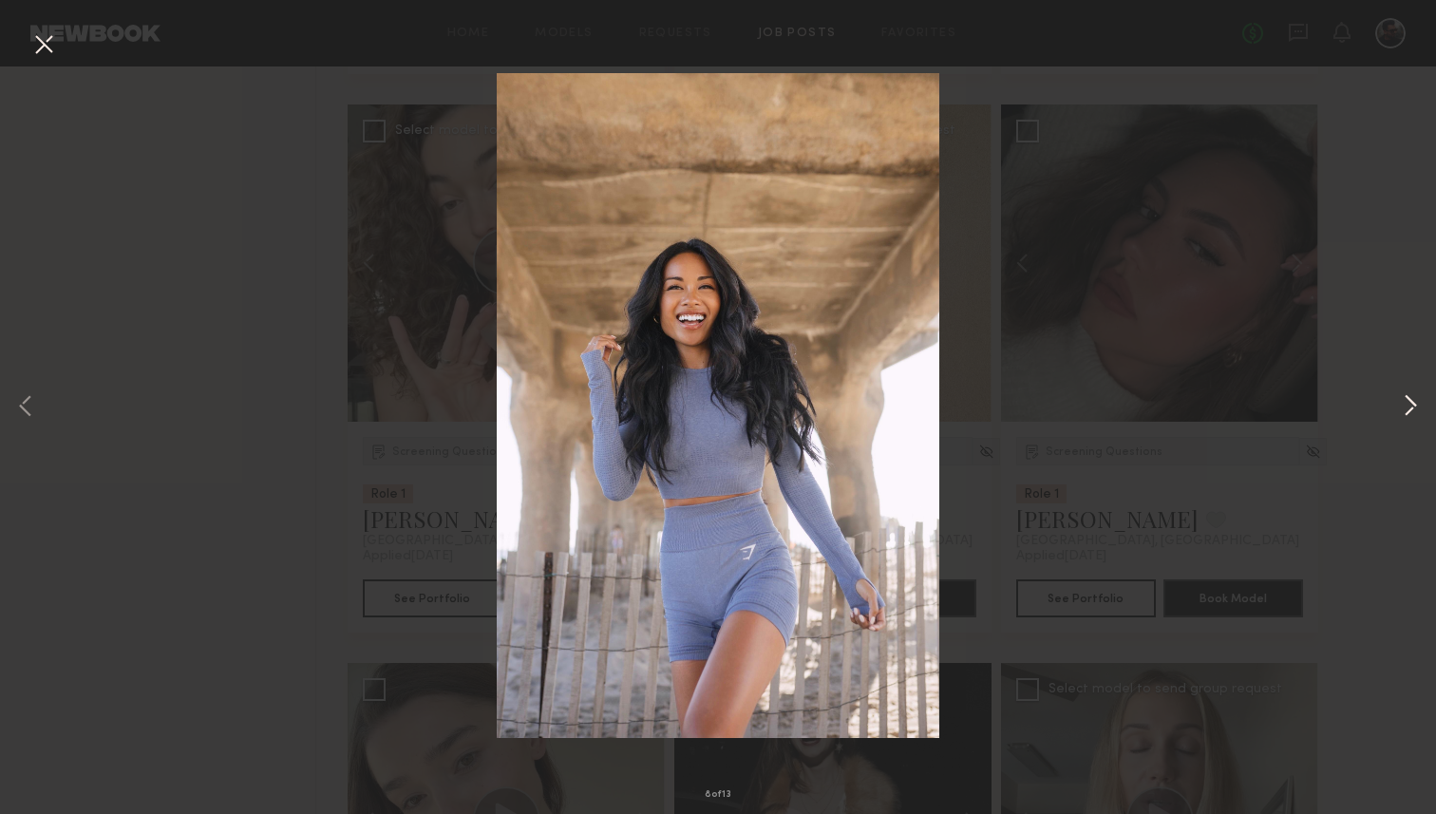
click at [1410, 419] on button at bounding box center [1410, 407] width 23 height 651
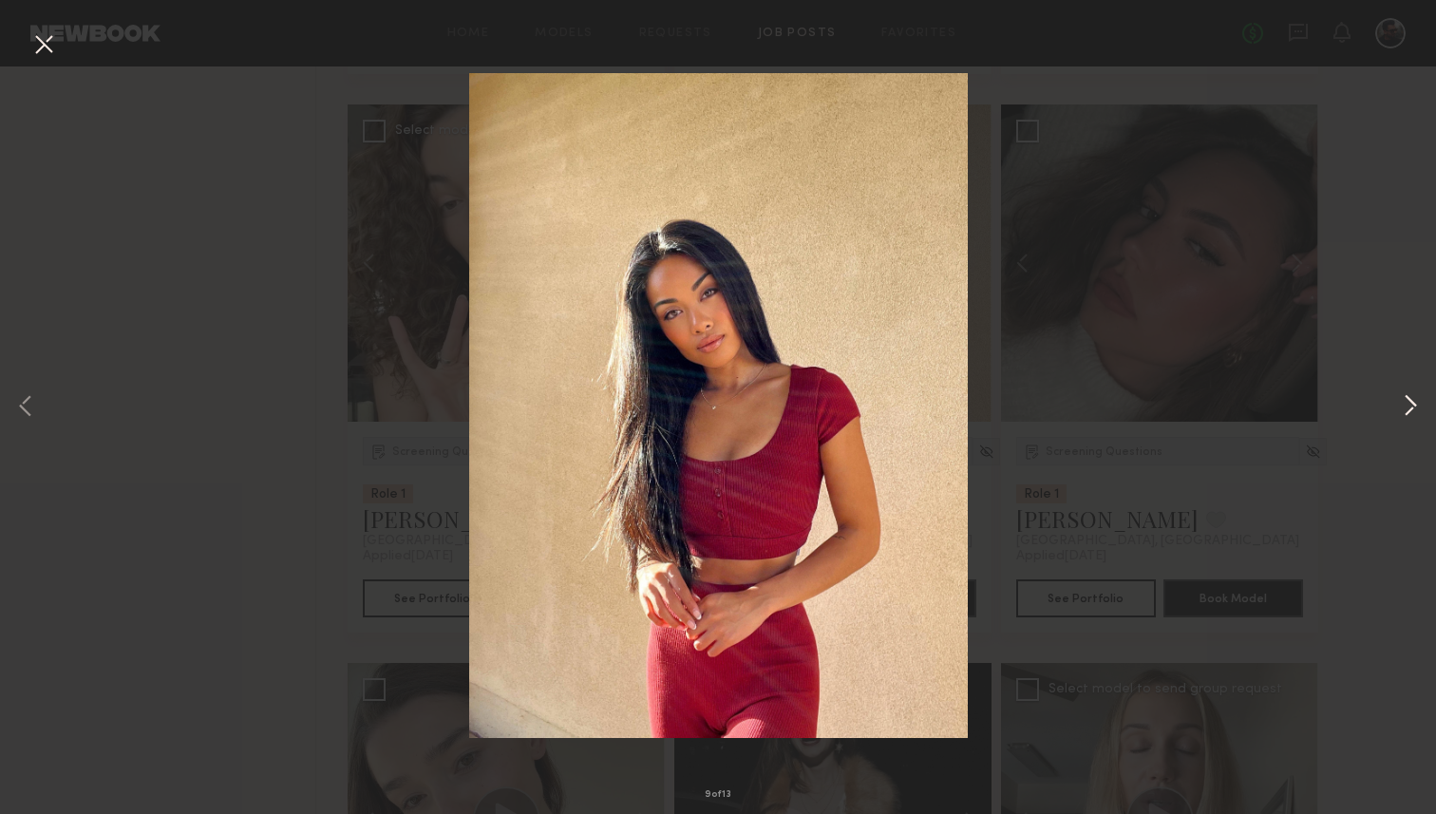
click at [1410, 419] on button at bounding box center [1410, 407] width 23 height 651
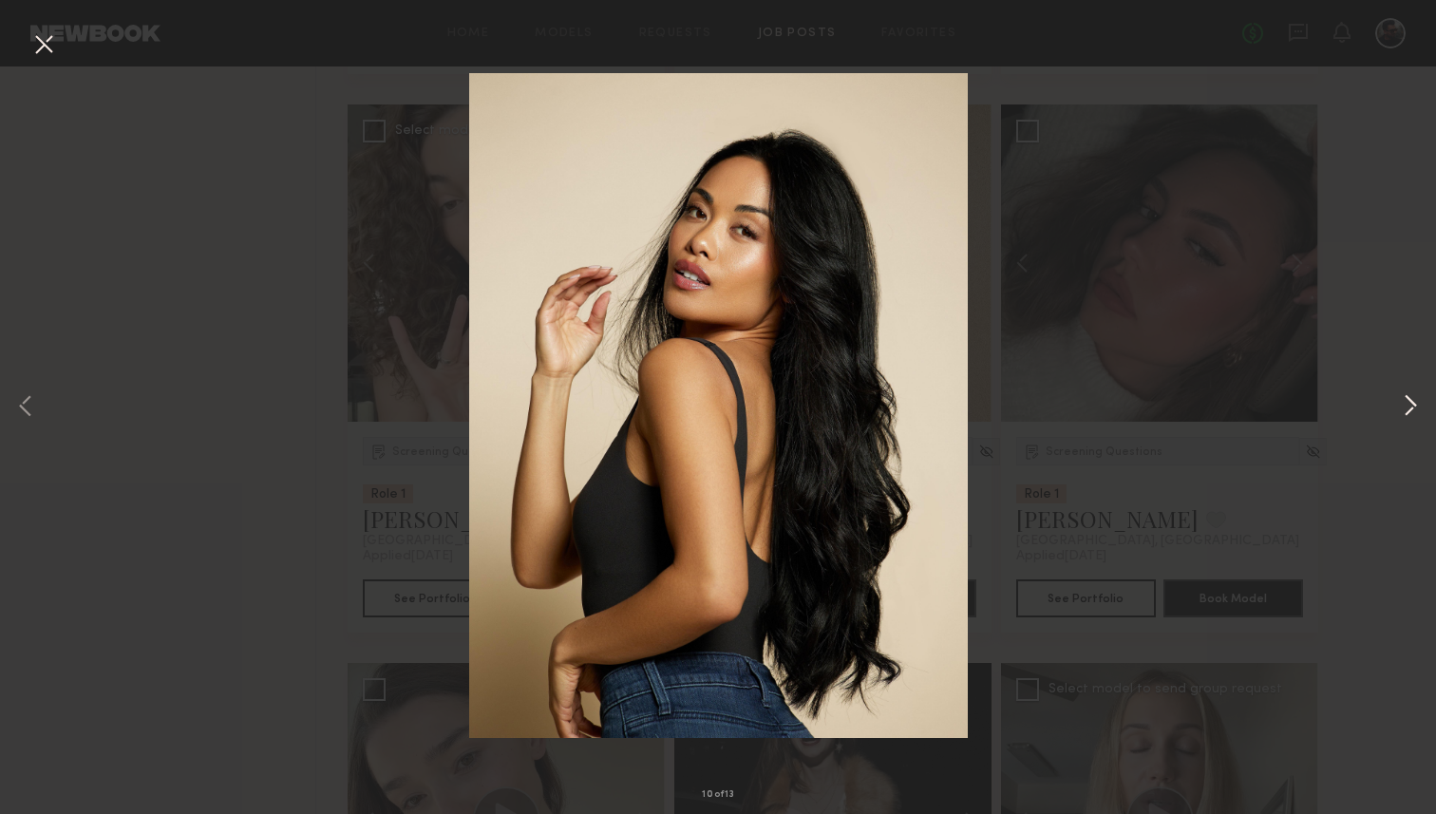
click at [1410, 419] on button at bounding box center [1410, 407] width 23 height 651
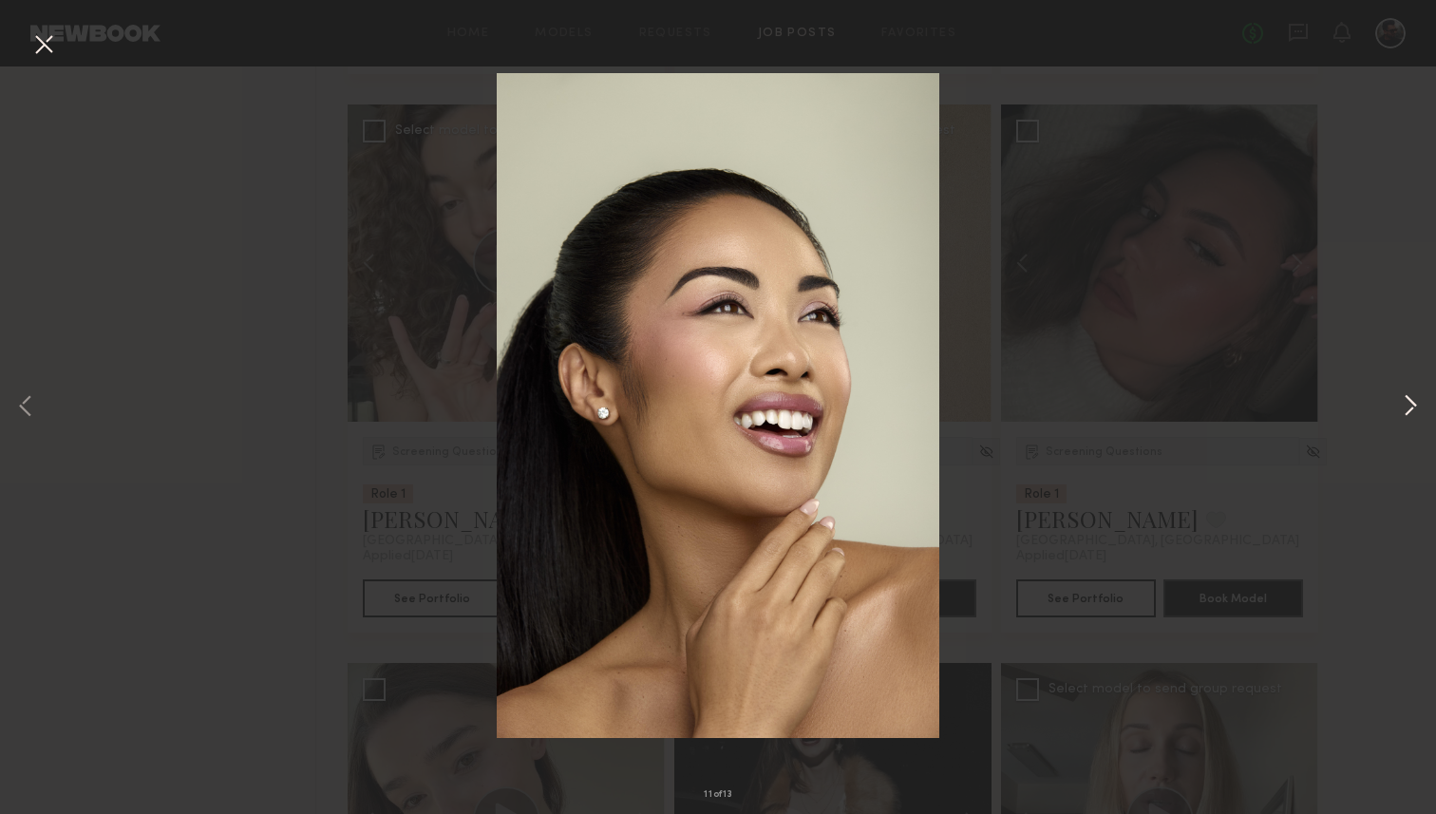
click at [1411, 418] on button at bounding box center [1410, 407] width 23 height 651
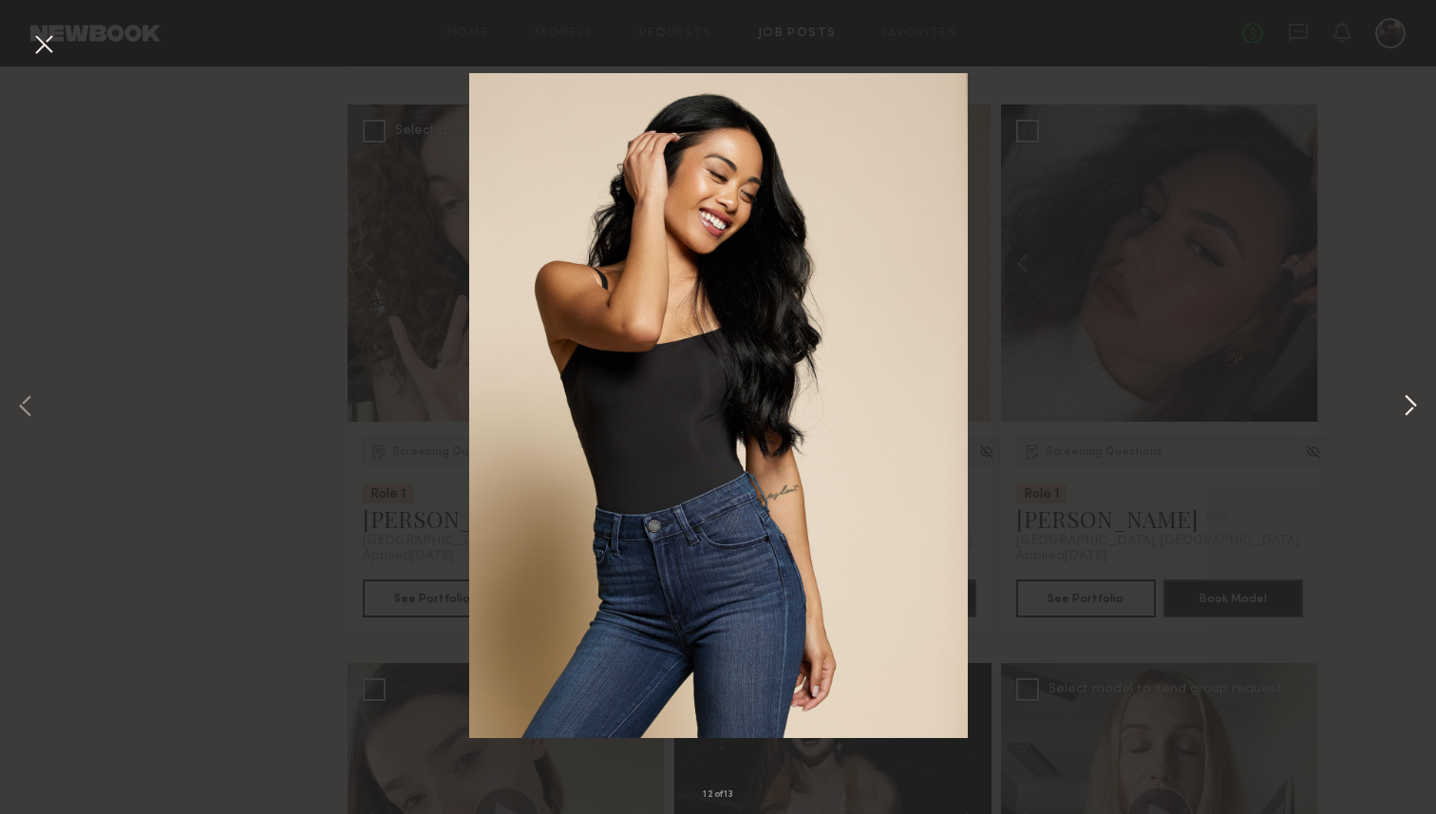
click at [1413, 417] on button at bounding box center [1410, 407] width 23 height 651
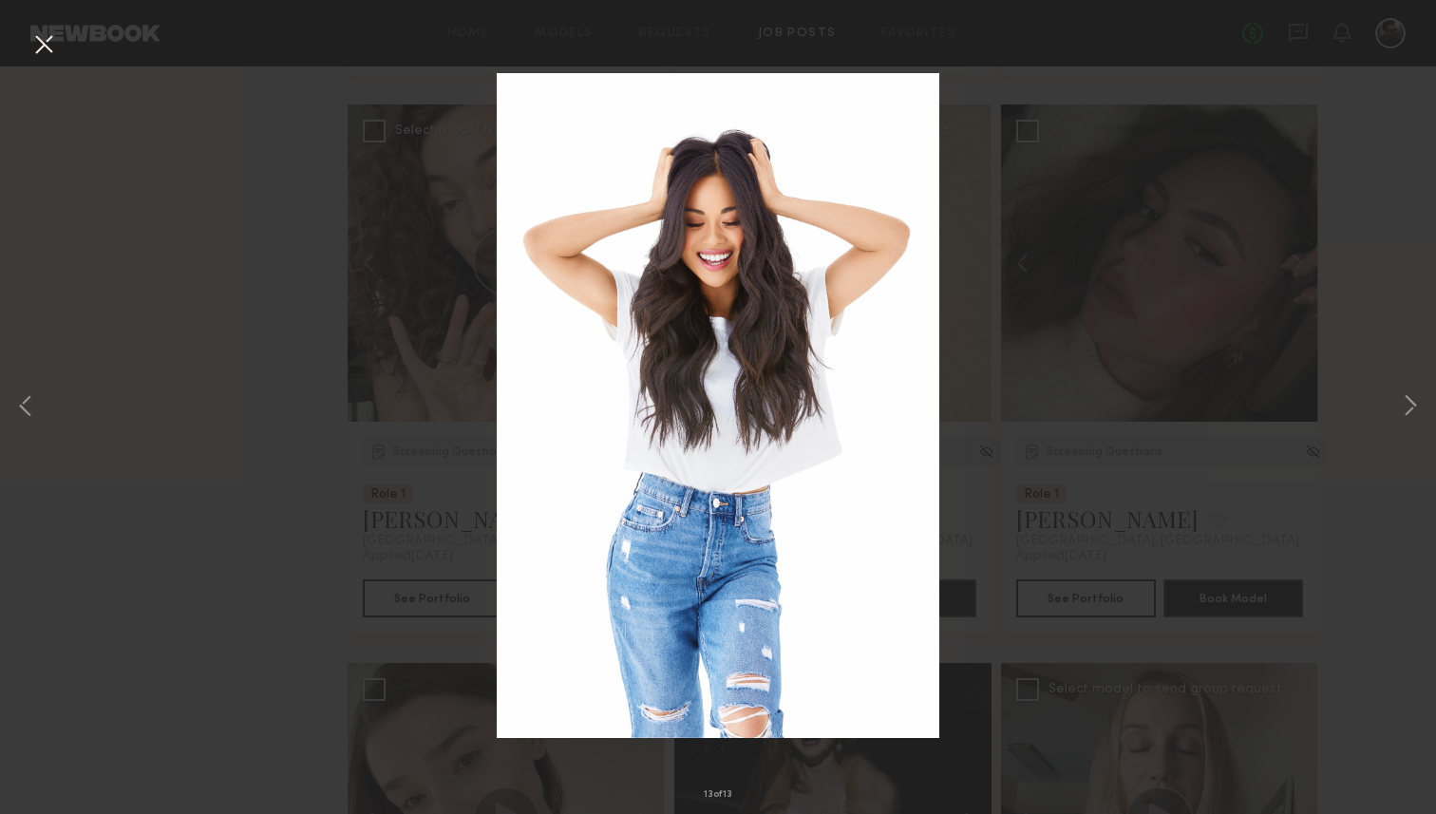
click at [46, 35] on button at bounding box center [43, 45] width 30 height 34
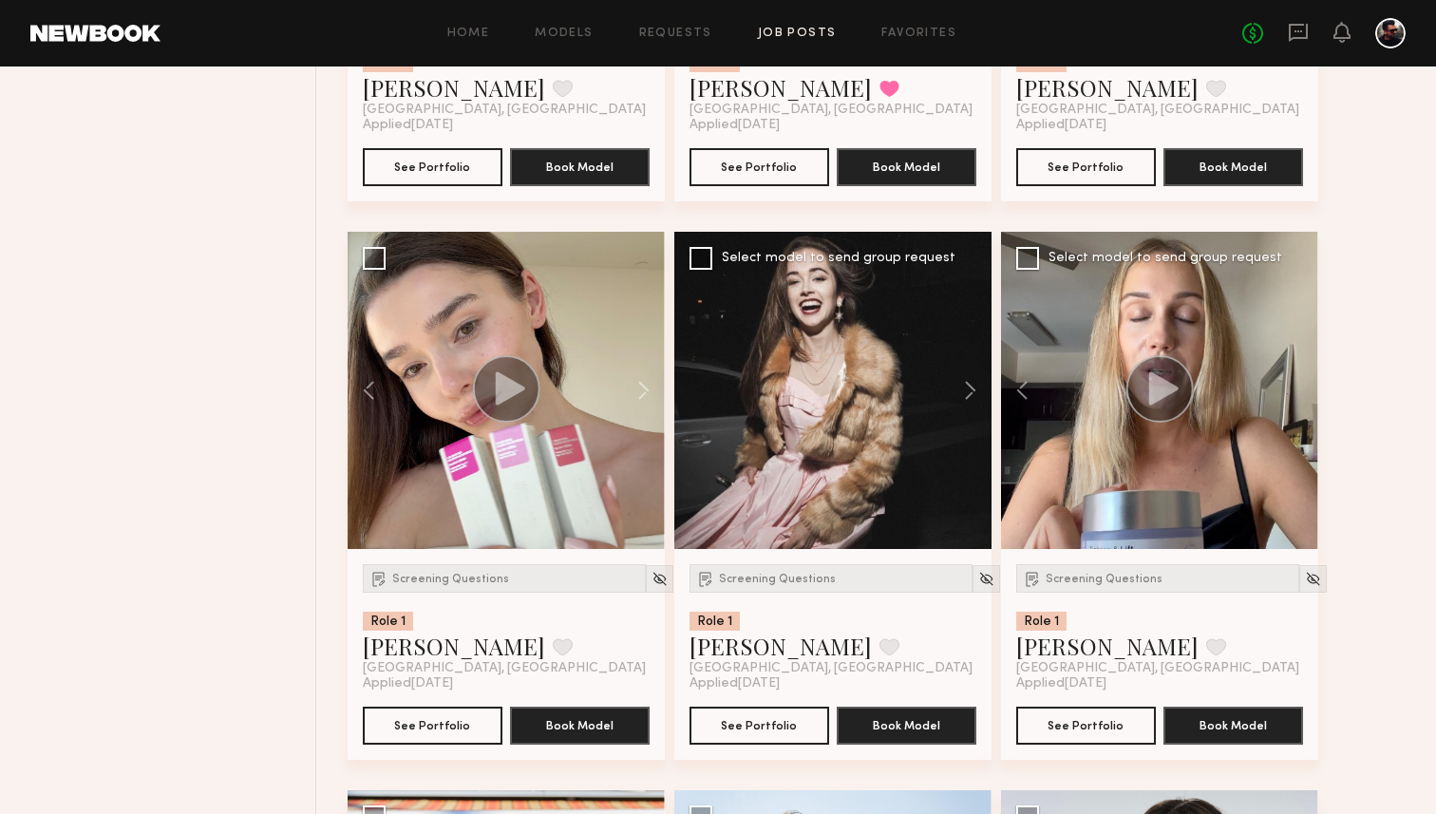
scroll to position [2253, 0]
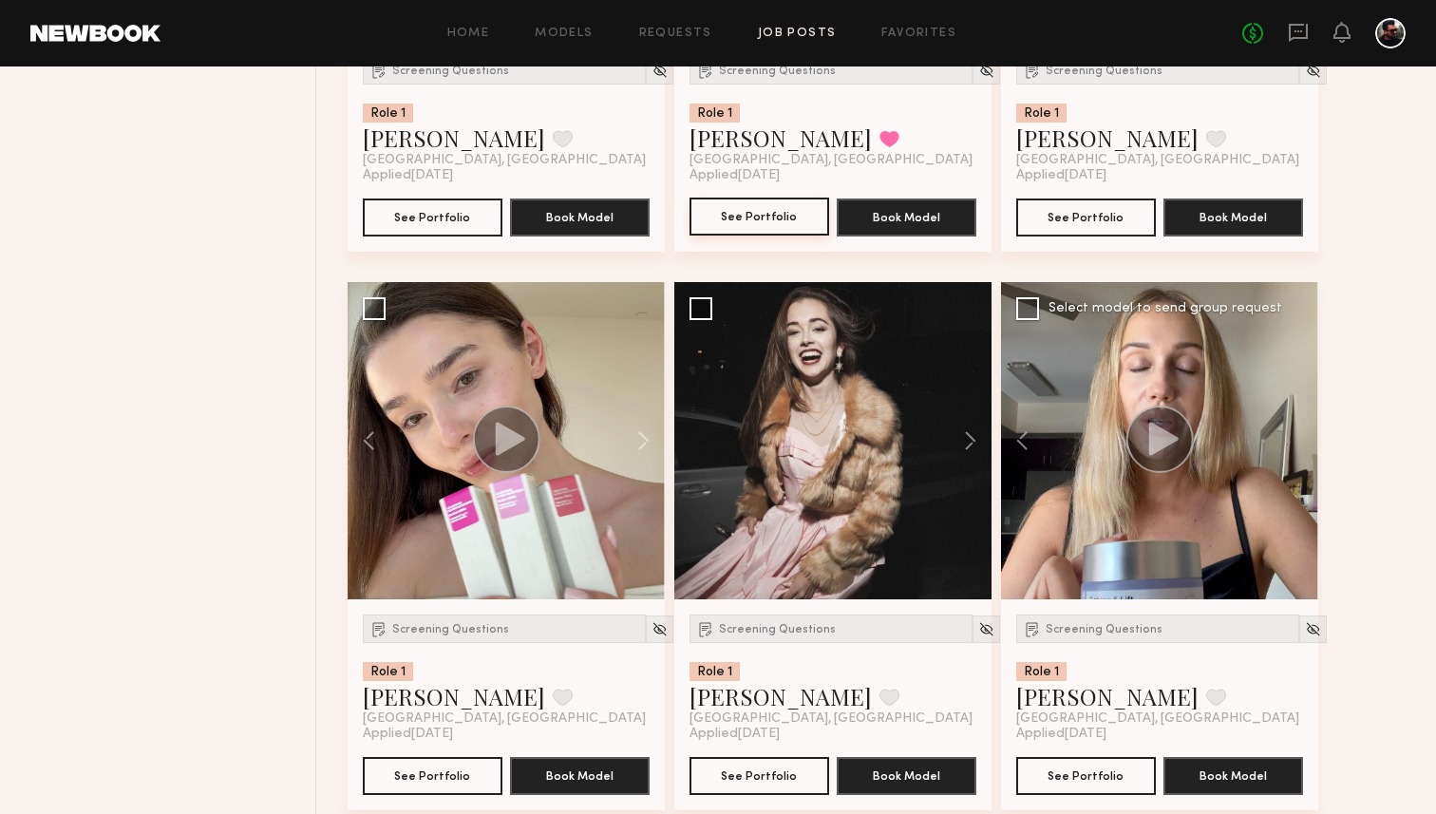
click at [754, 226] on button "See Portfolio" at bounding box center [759, 217] width 140 height 38
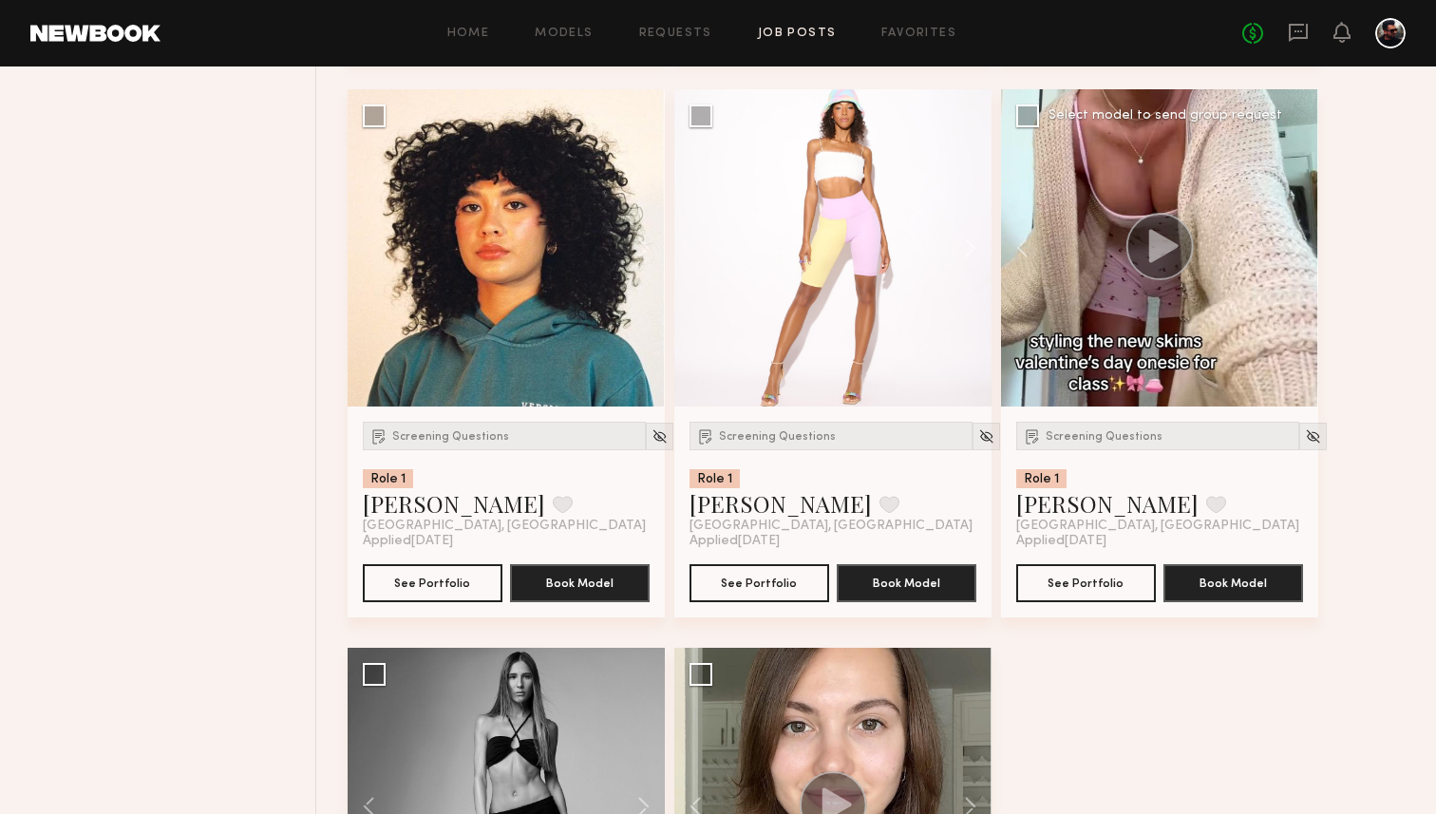
scroll to position [5154, 0]
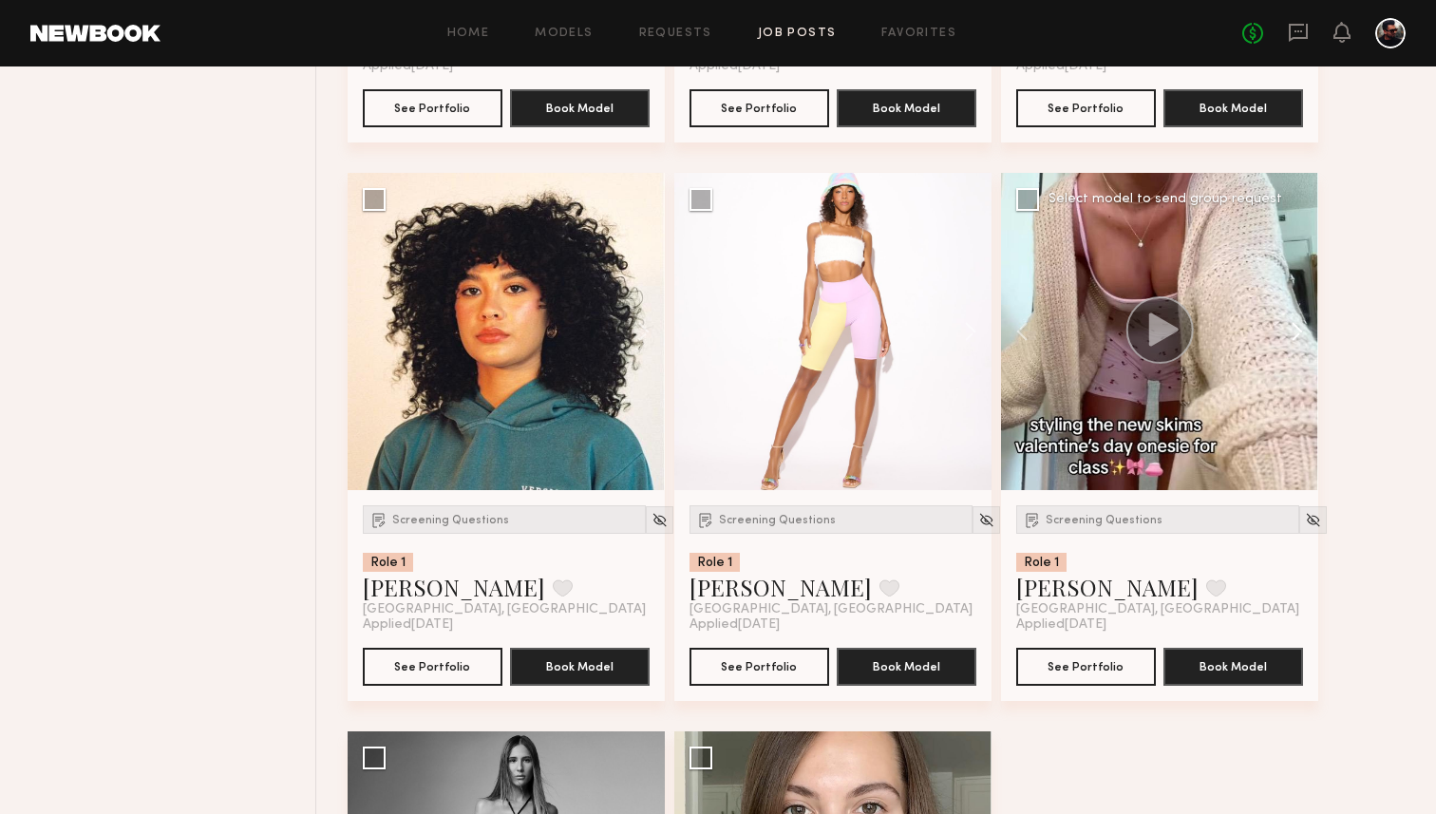
click at [1301, 317] on button at bounding box center [1287, 331] width 61 height 317
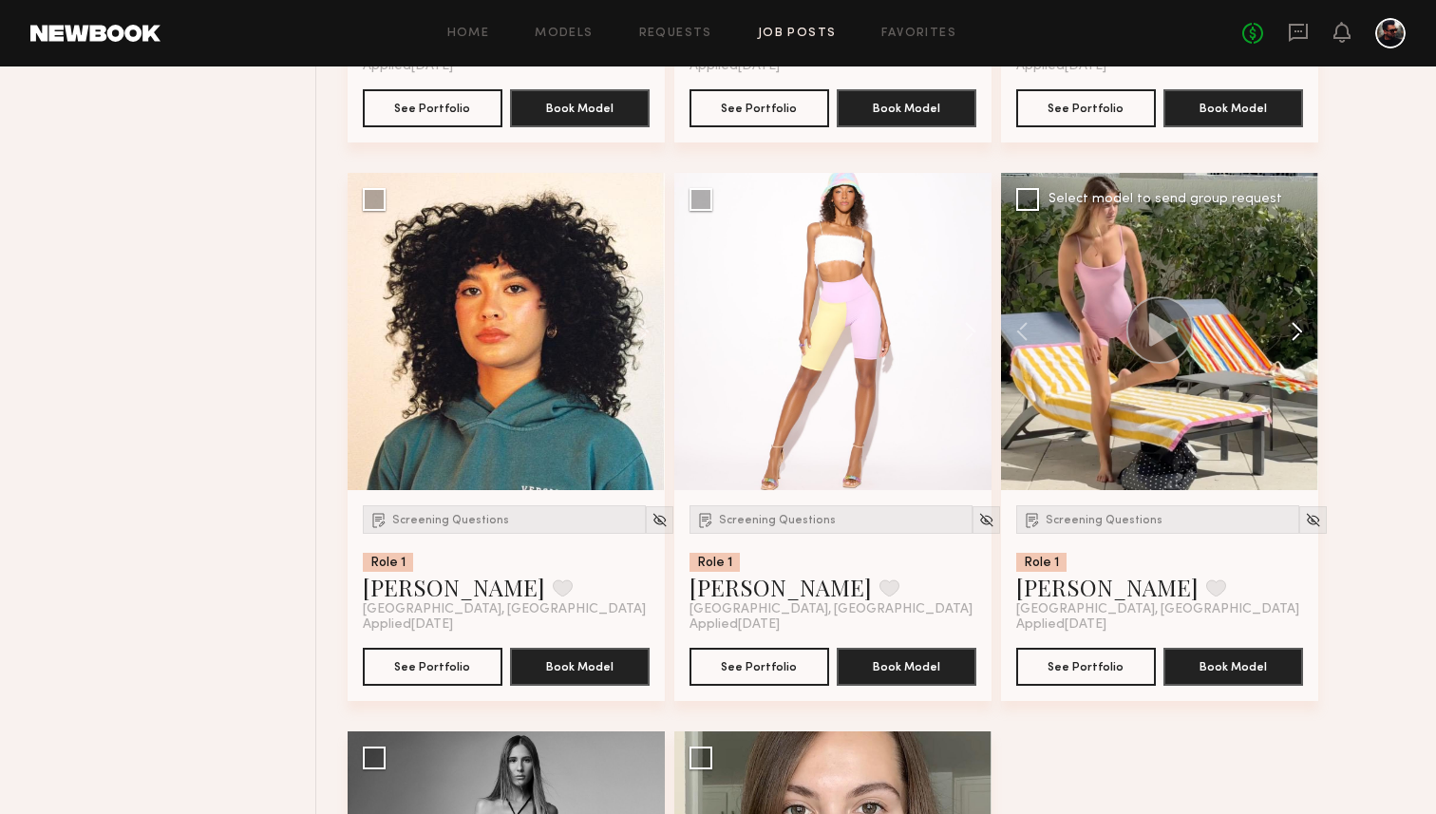
click at [1301, 317] on button at bounding box center [1287, 331] width 61 height 317
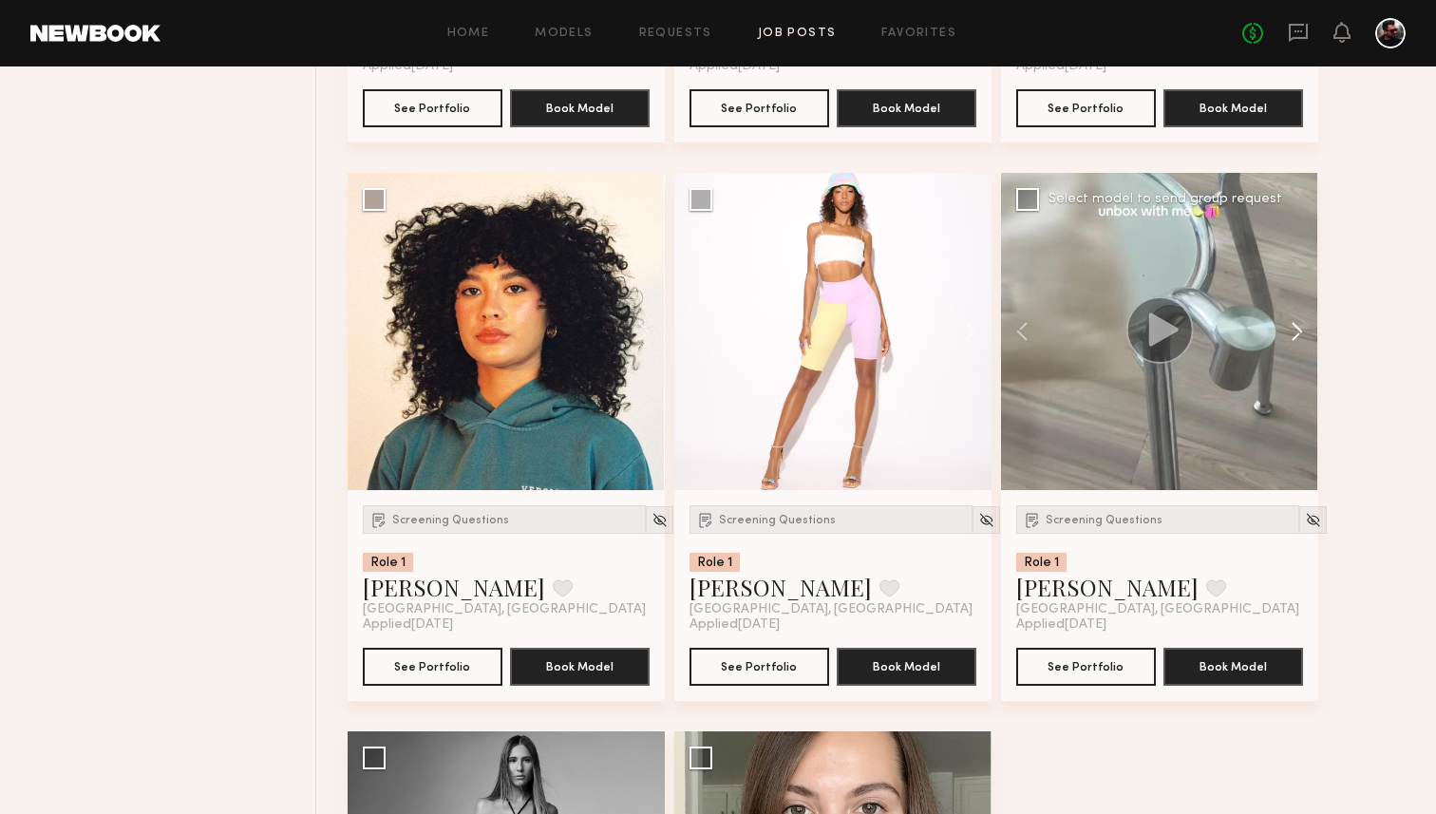
click at [1301, 317] on button at bounding box center [1287, 331] width 61 height 317
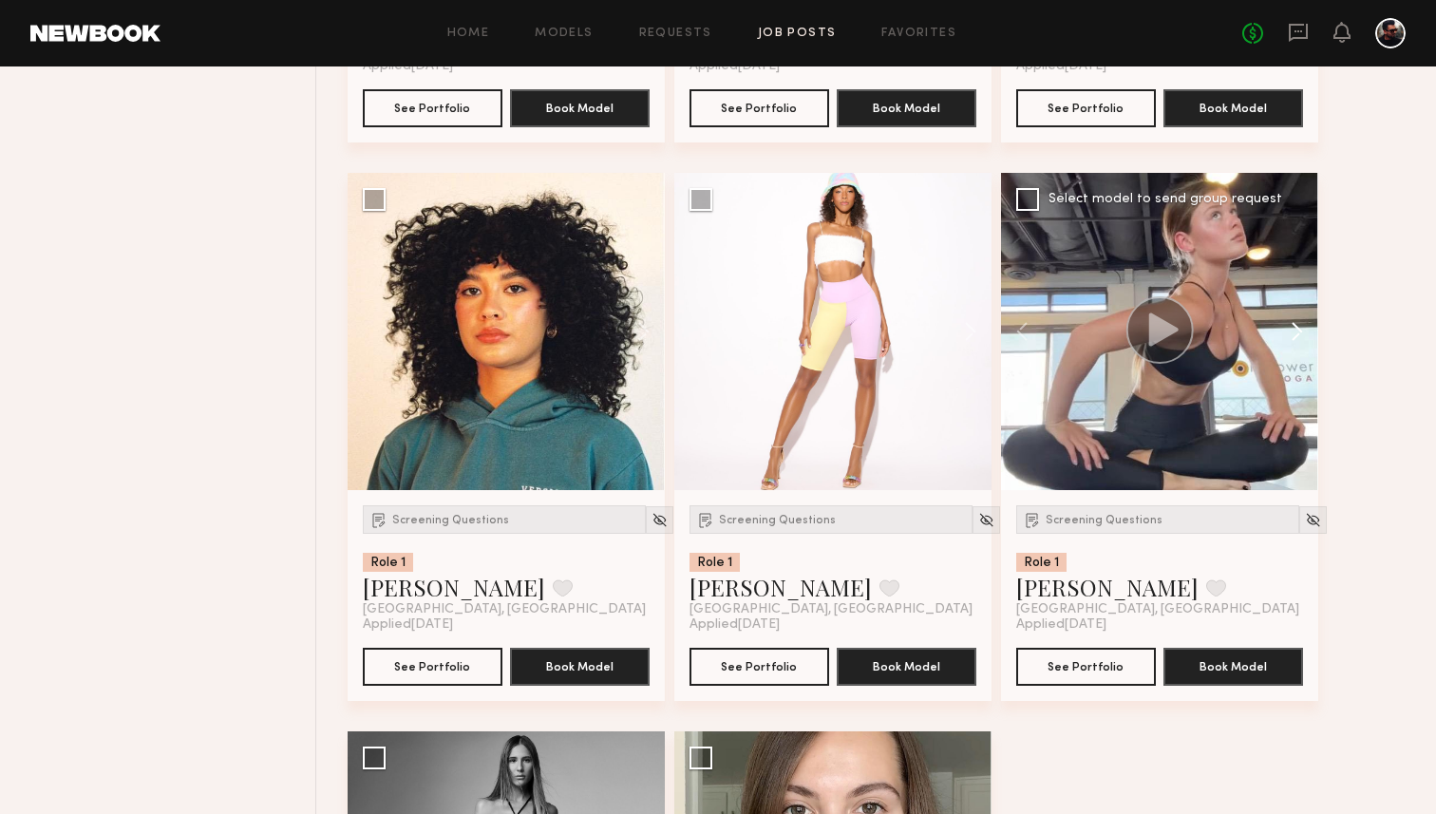
click at [1301, 317] on button at bounding box center [1287, 331] width 61 height 317
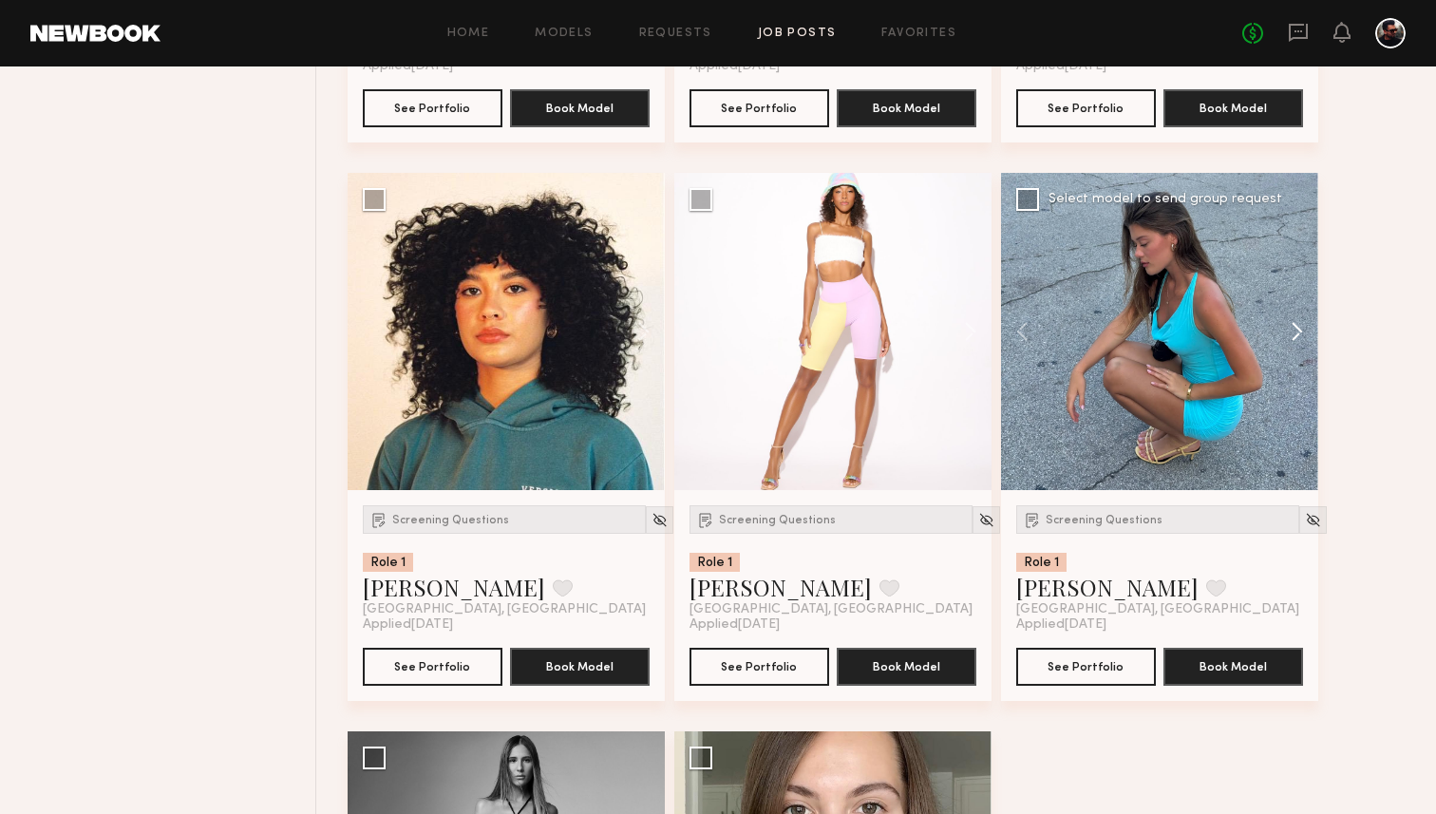
click at [1301, 317] on button at bounding box center [1287, 331] width 61 height 317
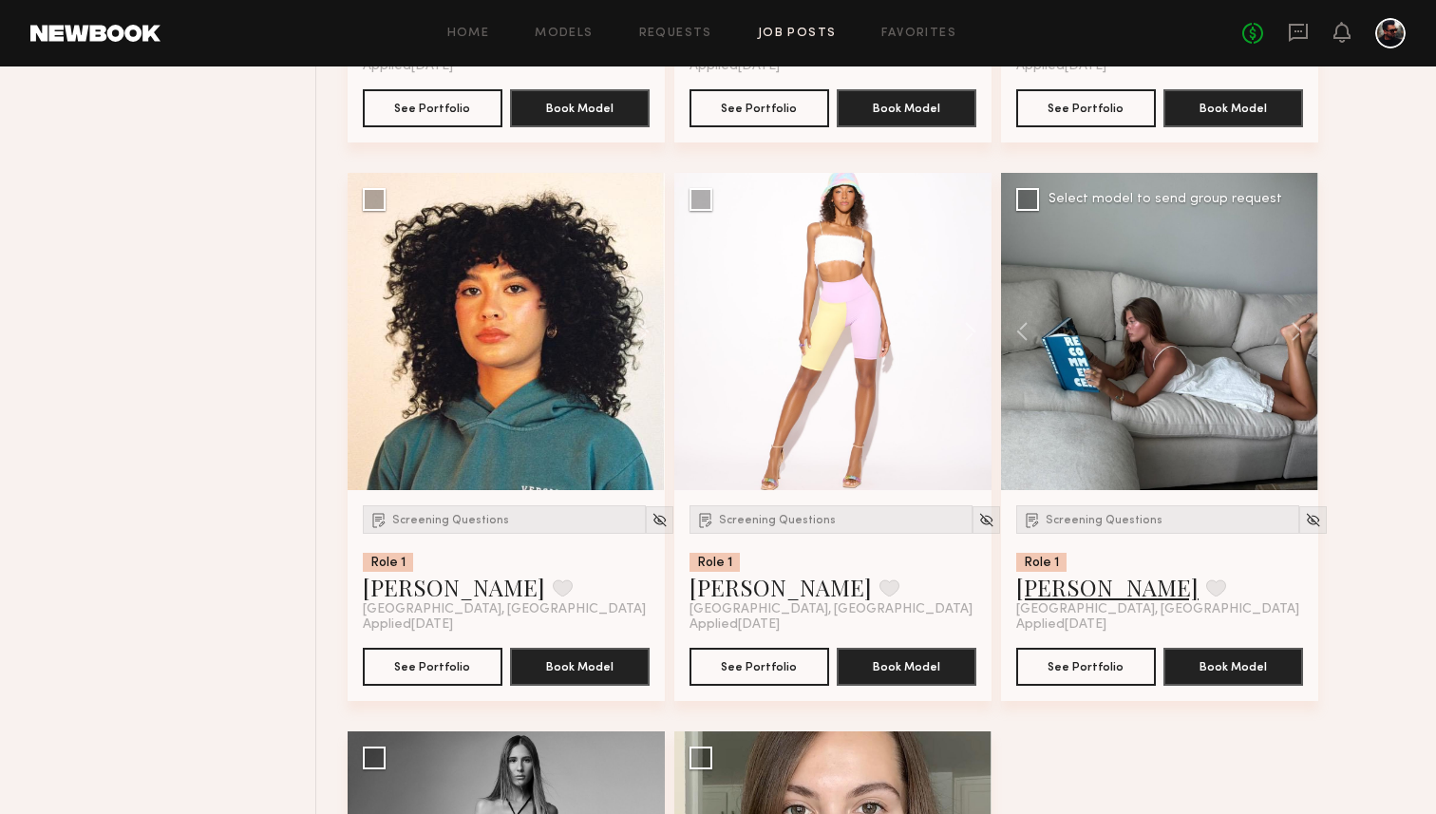
click at [1051, 595] on link "Nicole B." at bounding box center [1107, 587] width 182 height 30
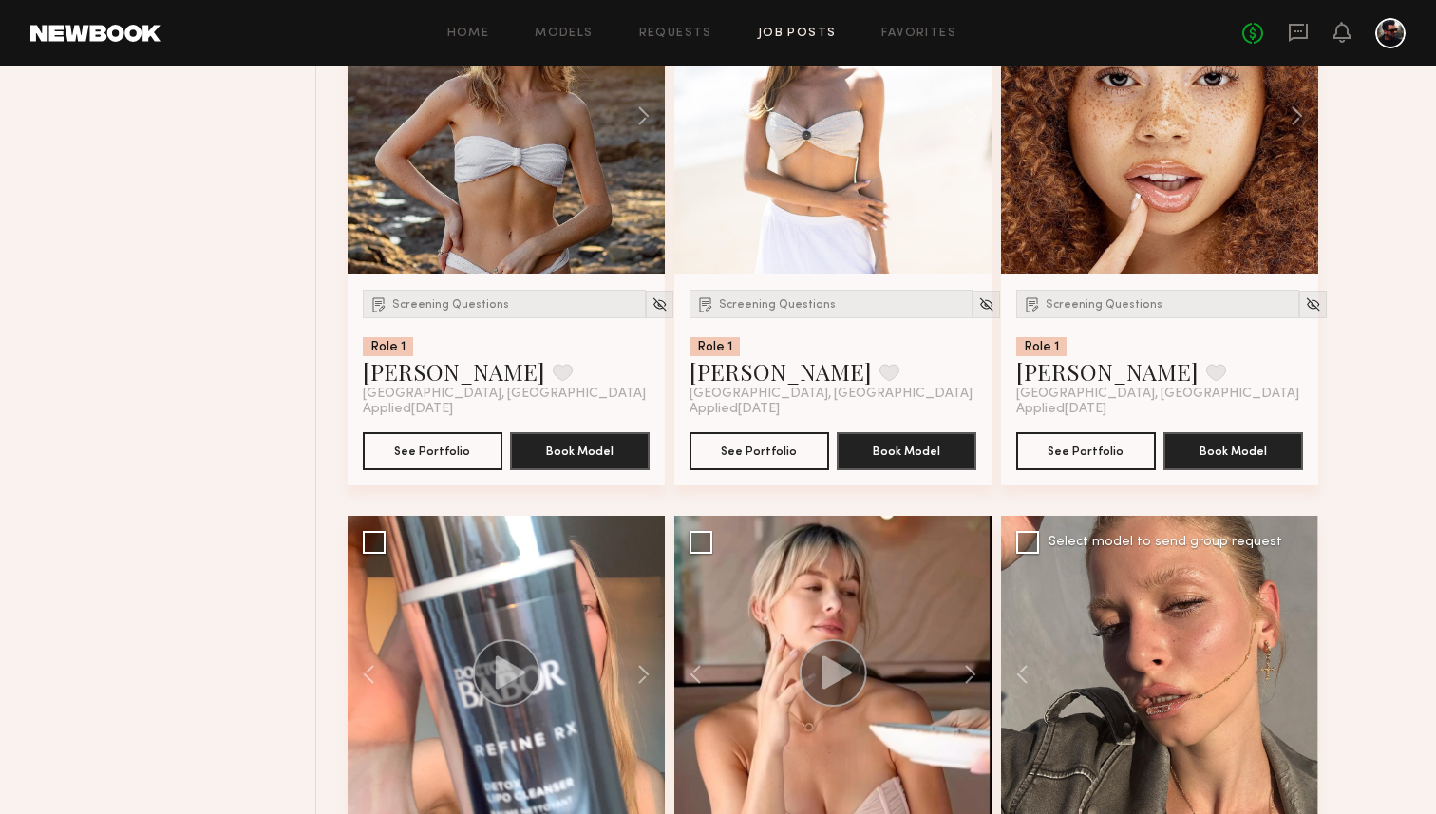
scroll to position [4499, 0]
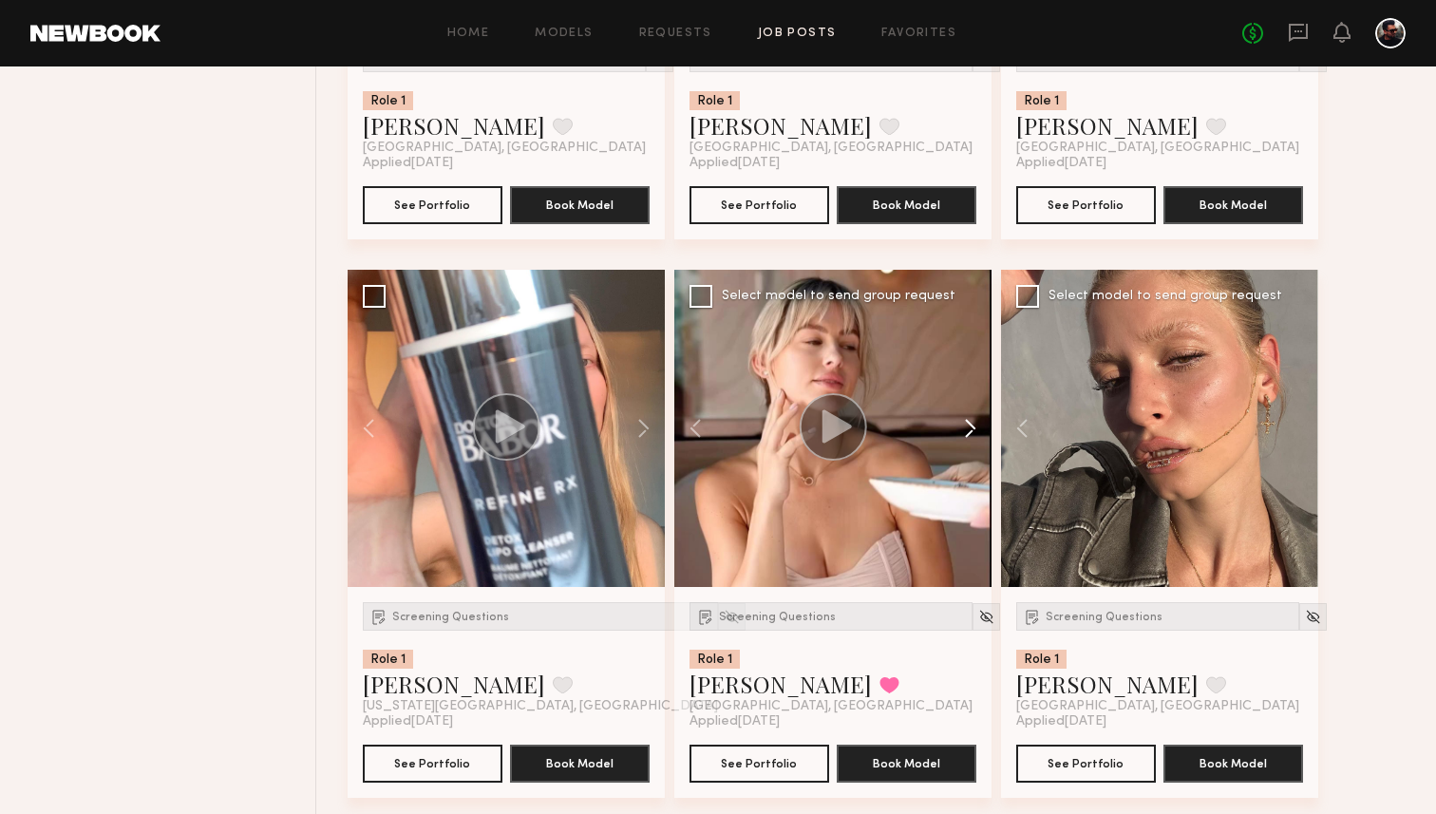
click at [976, 431] on button at bounding box center [961, 428] width 61 height 317
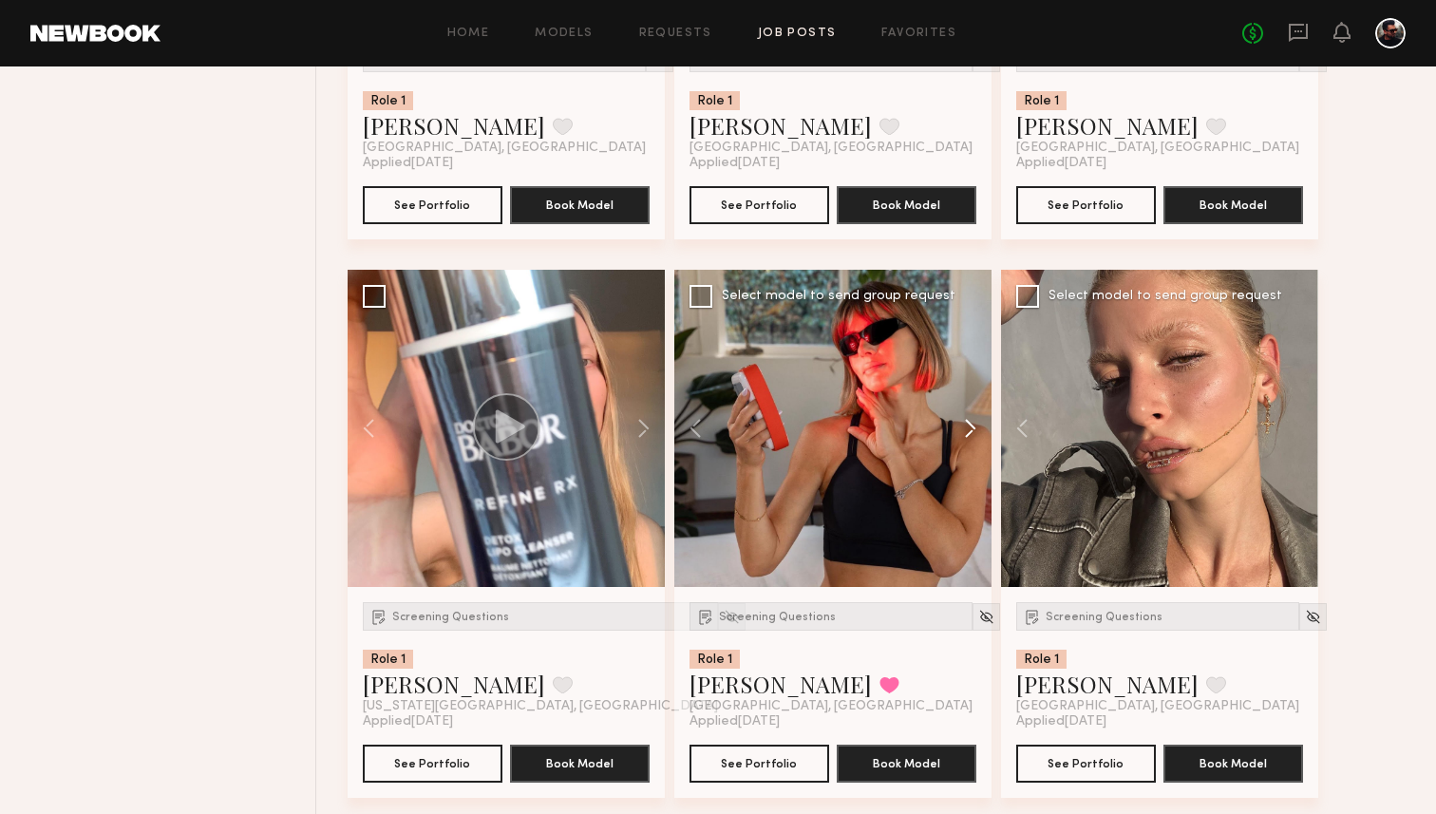
click at [976, 431] on button at bounding box center [961, 428] width 61 height 317
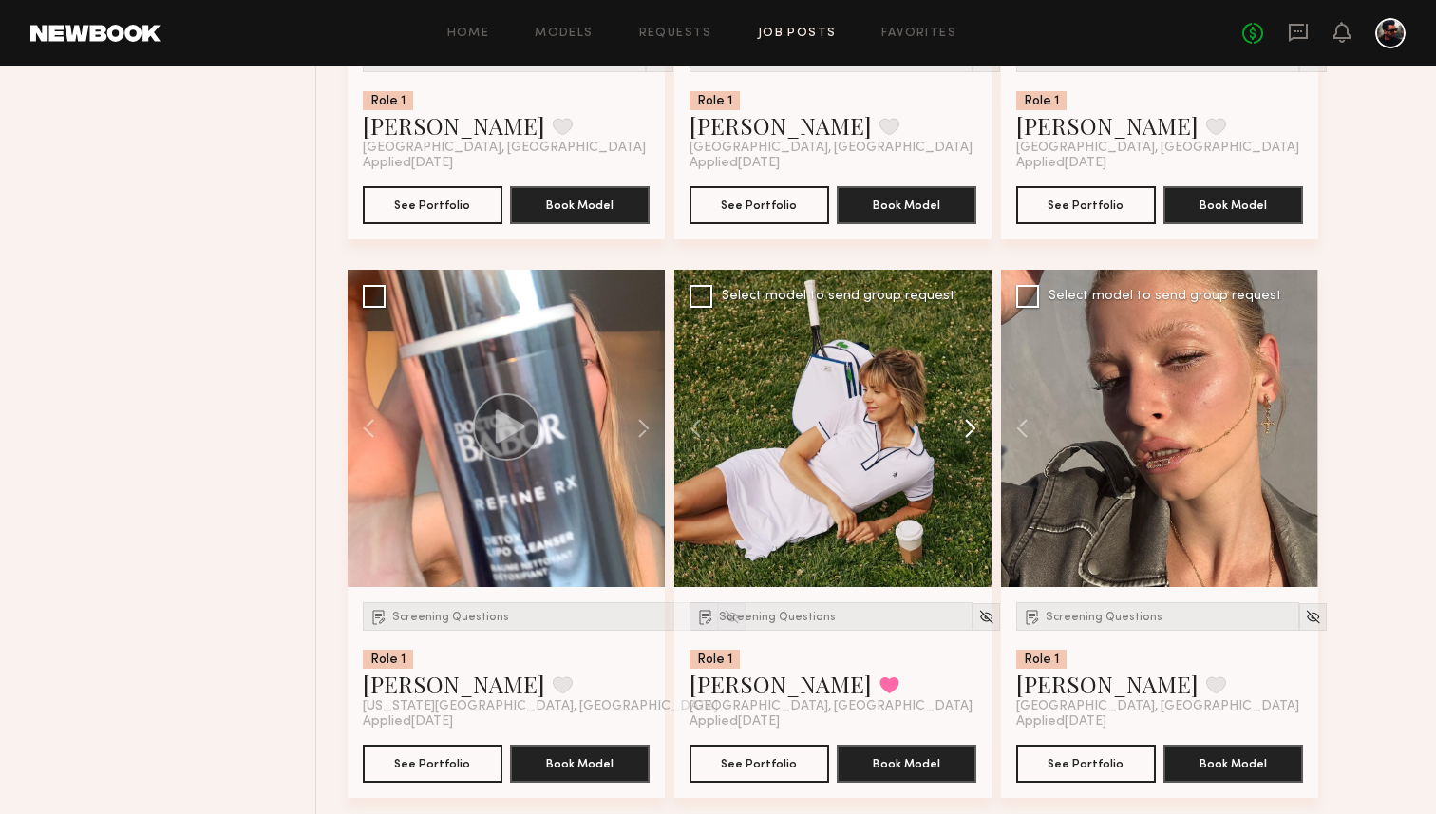
click at [976, 431] on button at bounding box center [961, 428] width 61 height 317
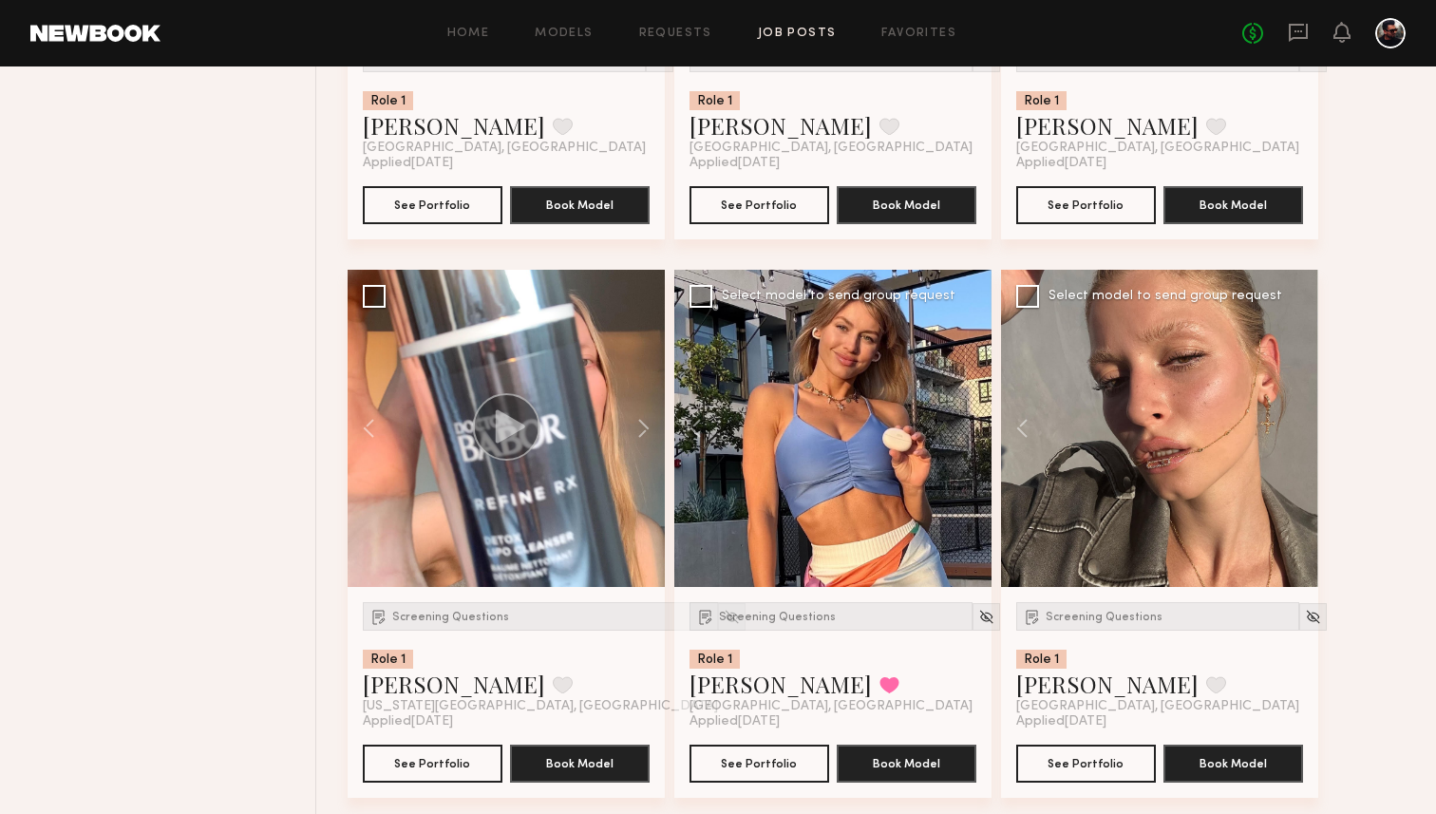
click at [976, 431] on div at bounding box center [832, 428] width 317 height 317
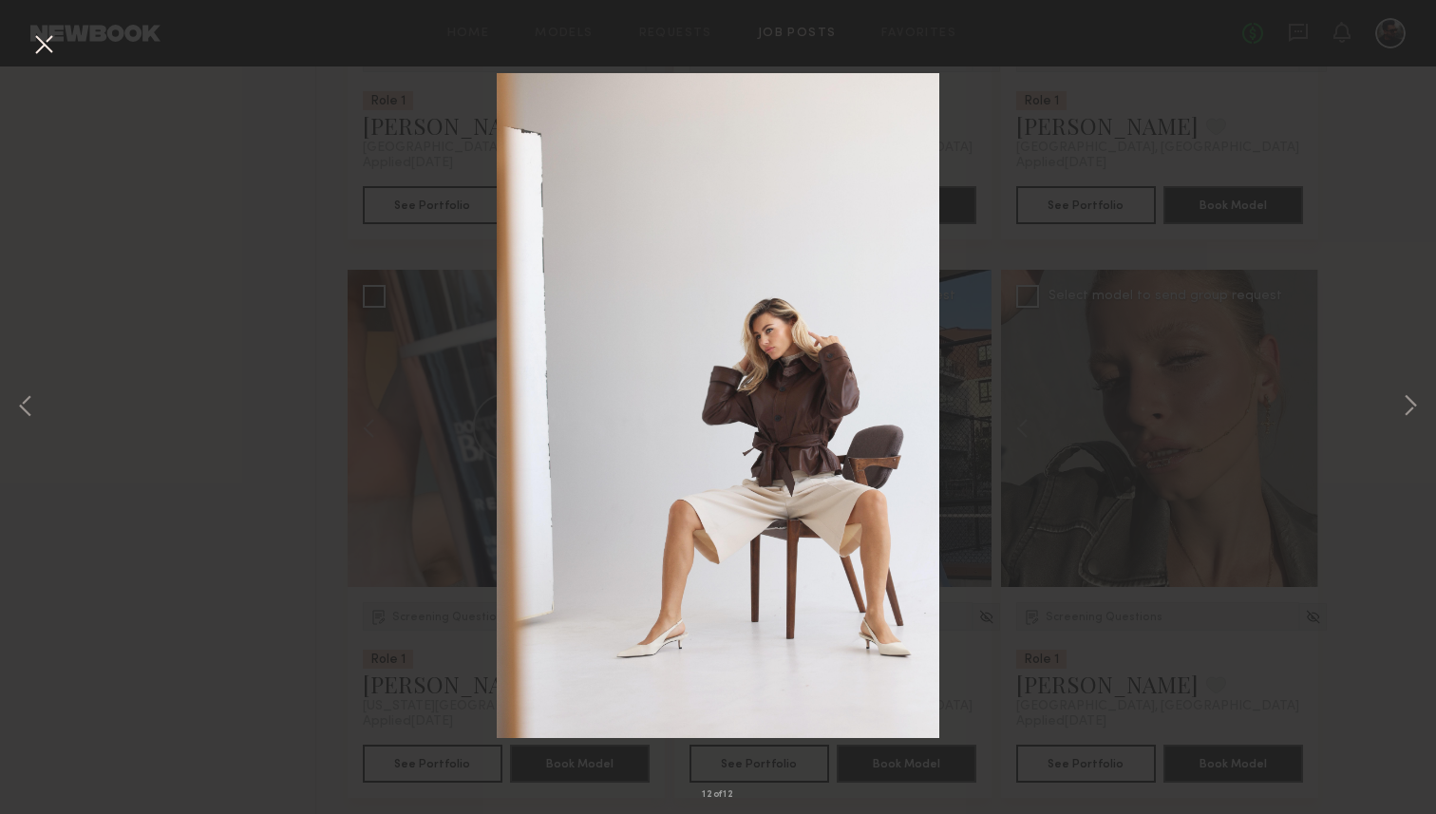
click at [53, 47] on button at bounding box center [43, 45] width 30 height 34
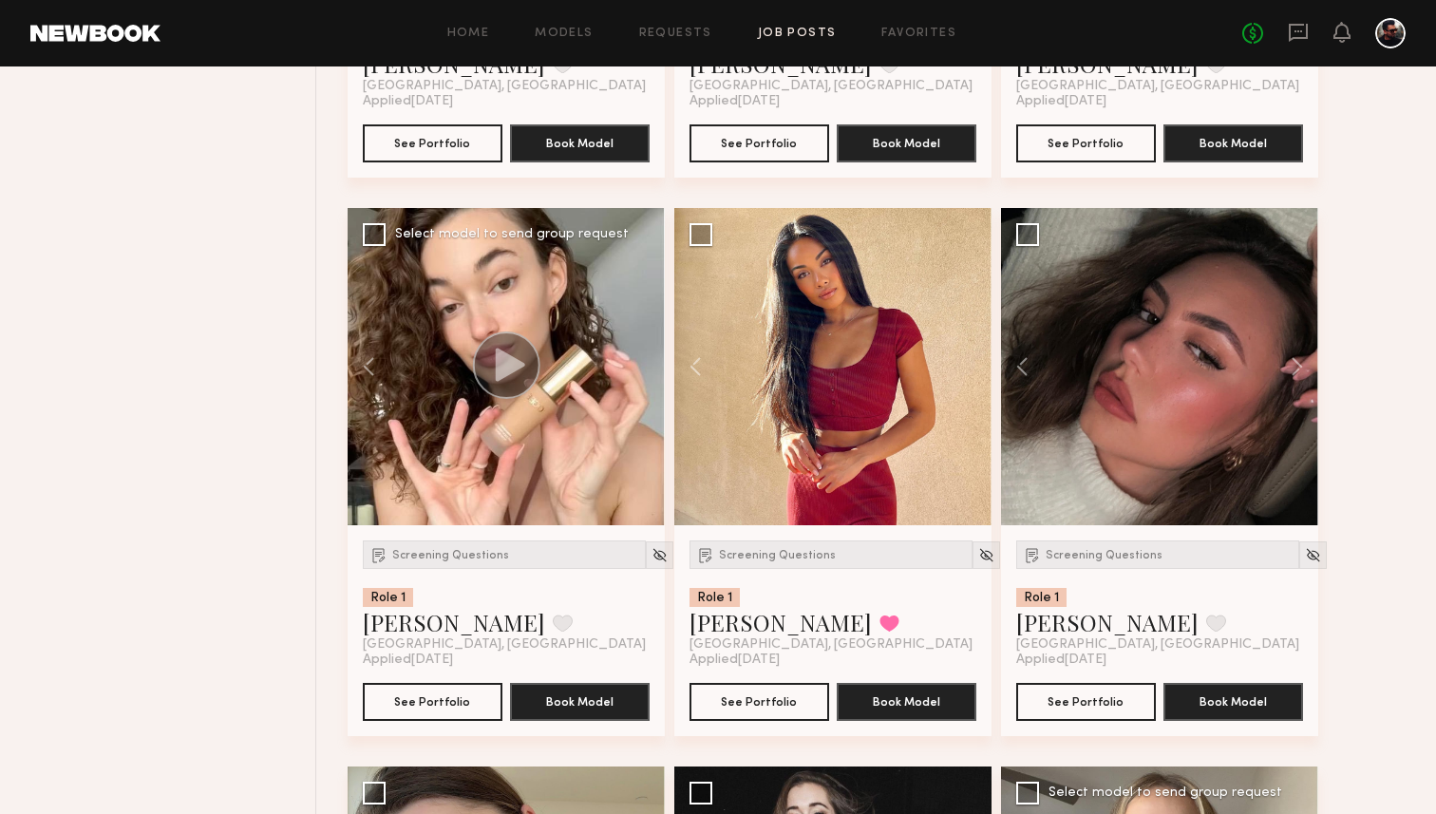
scroll to position [1758, 0]
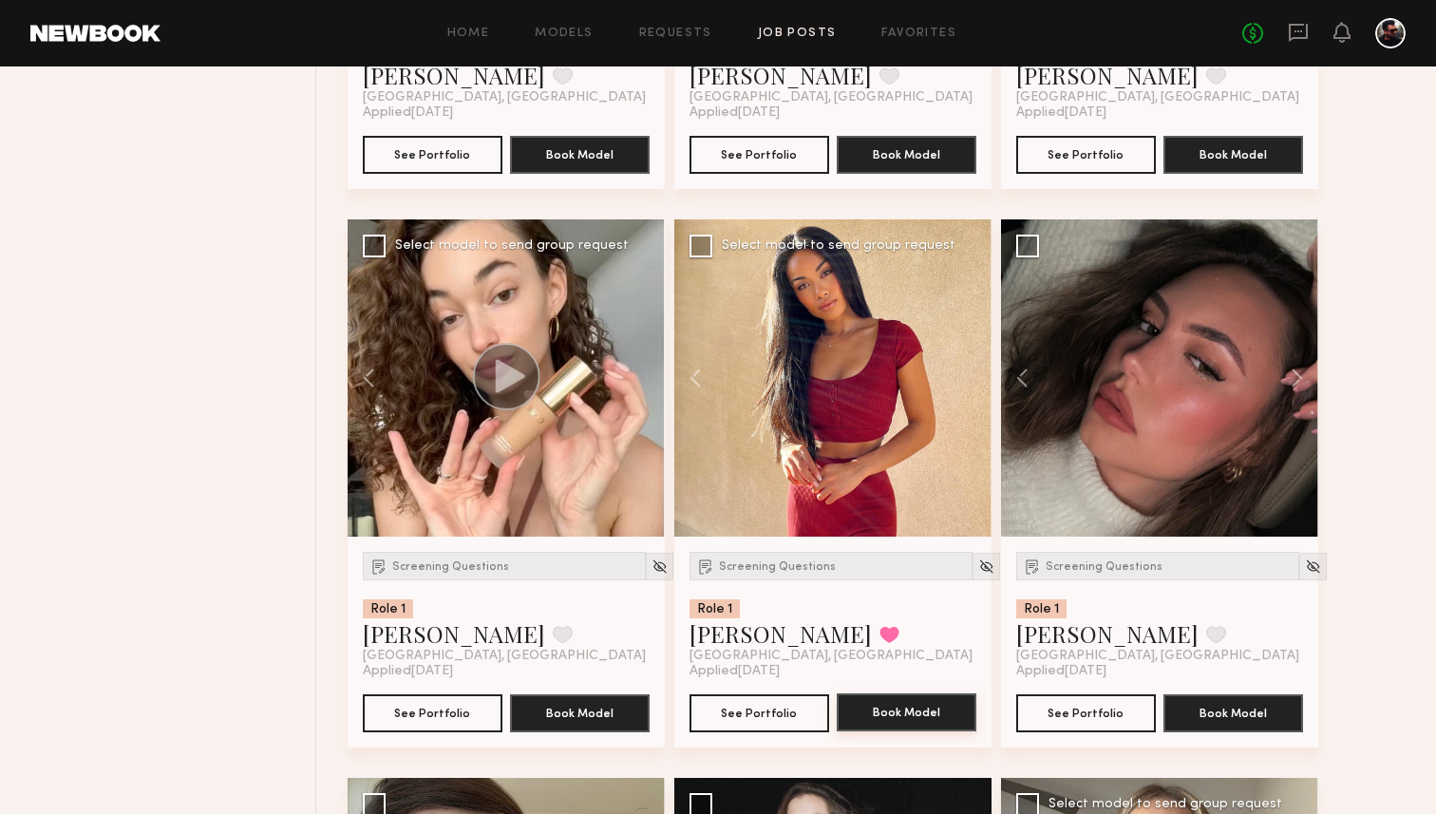
click at [873, 704] on button "Book Model" at bounding box center [907, 712] width 140 height 38
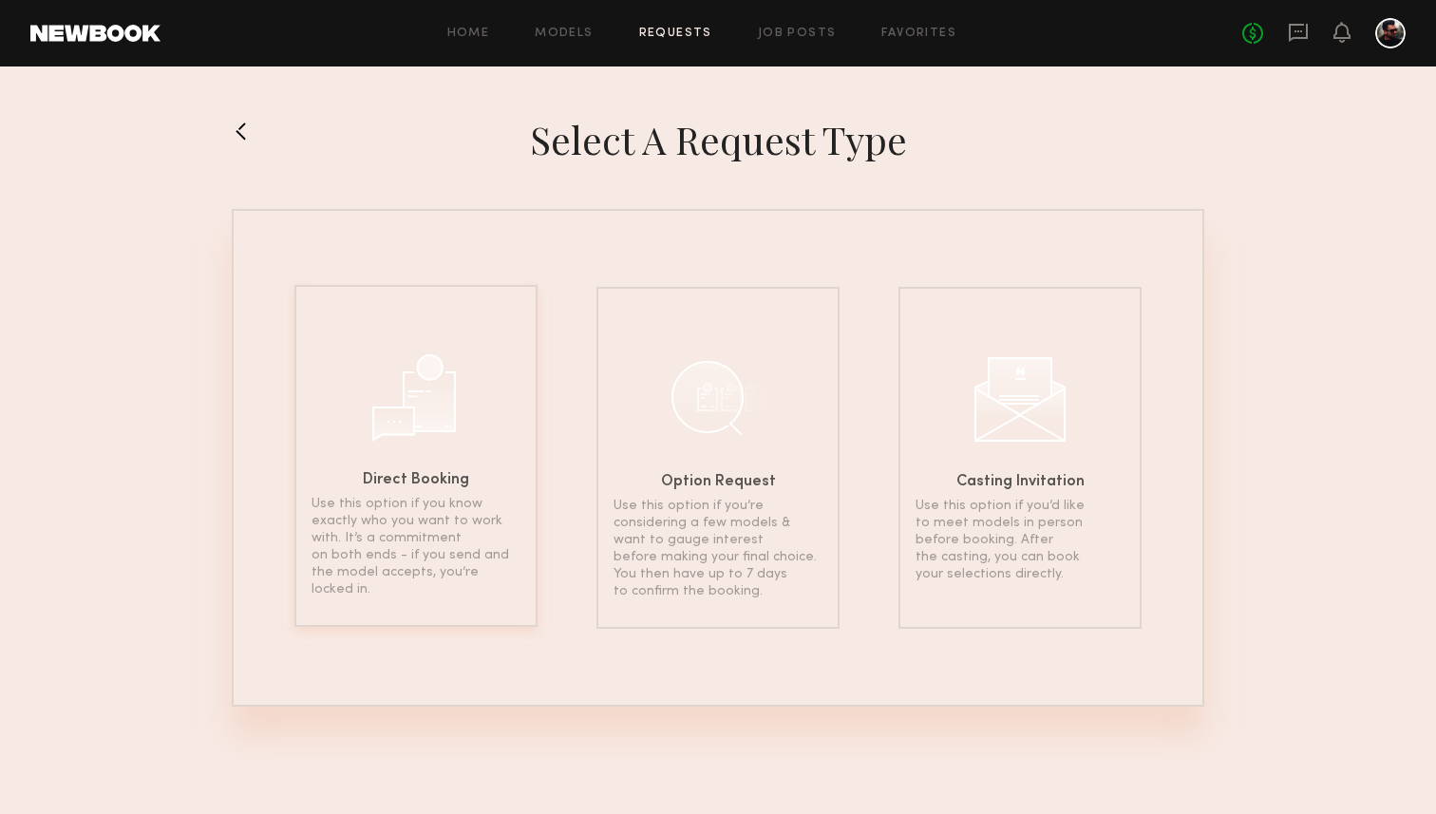
click at [474, 370] on div "Direct Booking Use this option if you know exactly who you want to work with. I…" at bounding box center [415, 456] width 243 height 342
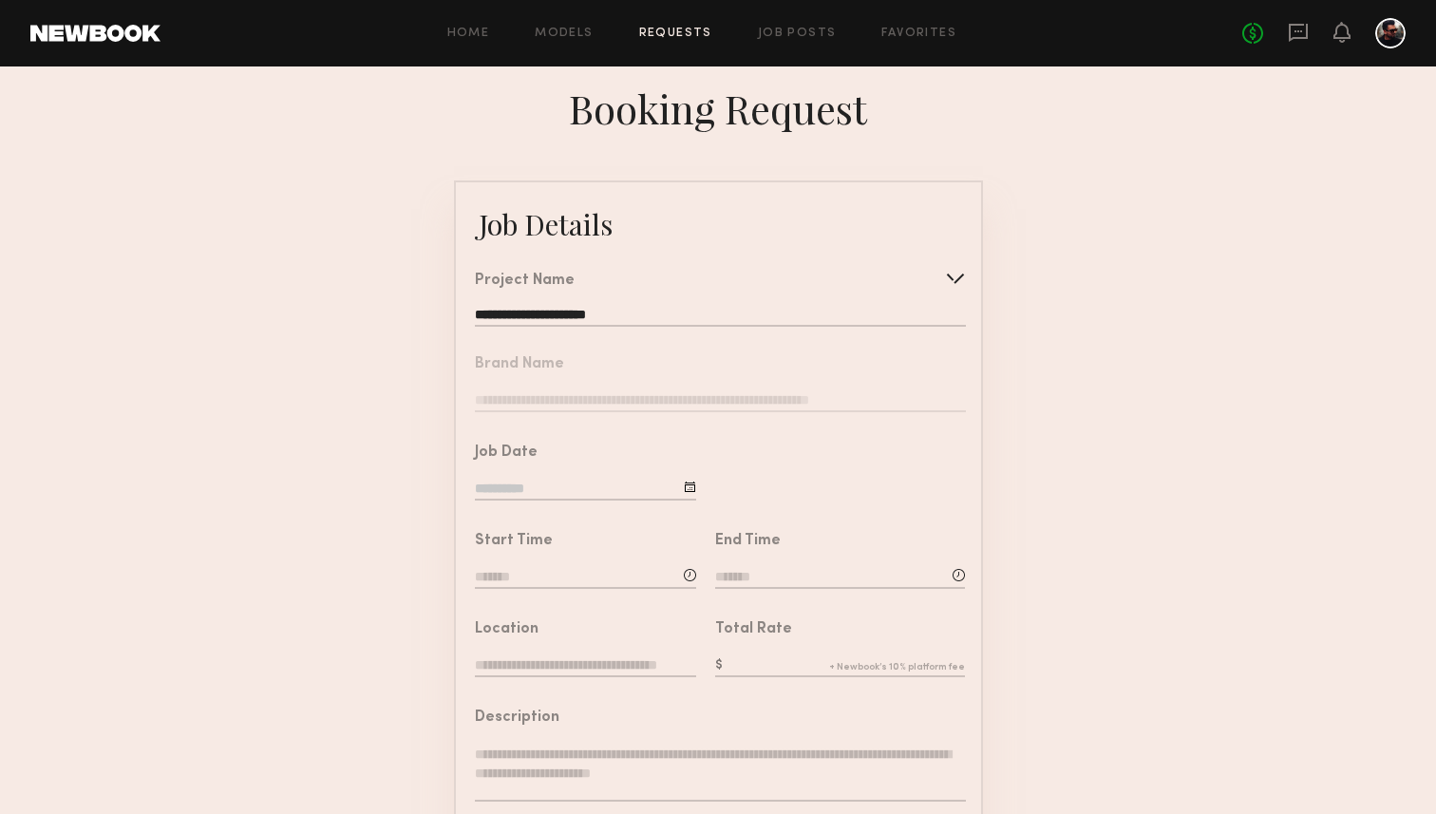
click at [523, 392] on nb-form-field "Brand Name" at bounding box center [718, 378] width 525 height 88
click at [527, 412] on nb-form-field "Brand Name" at bounding box center [718, 378] width 525 height 88
click at [537, 481] on input at bounding box center [585, 490] width 221 height 21
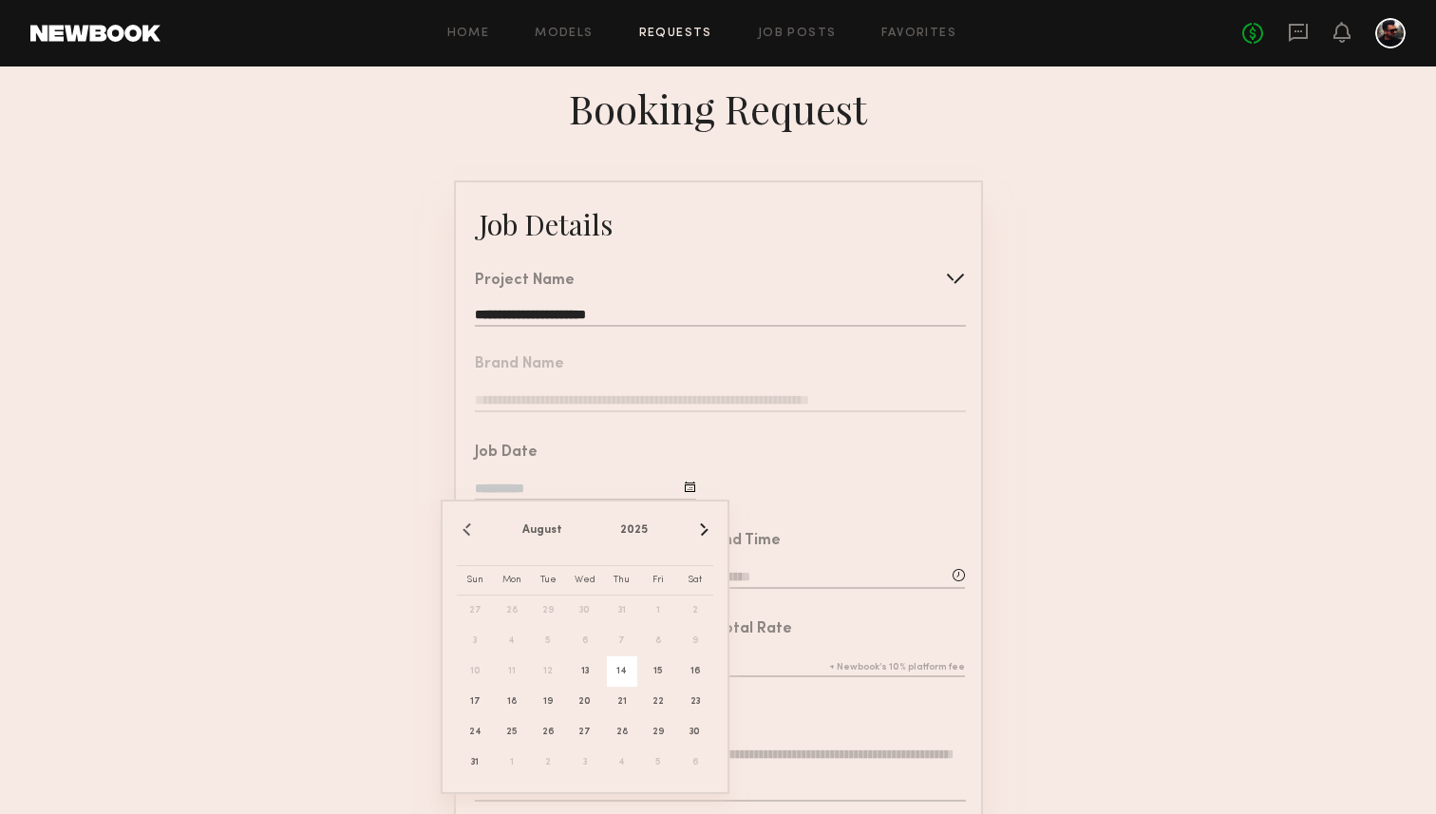
click at [628, 668] on span "14" at bounding box center [622, 671] width 30 height 30
type input "**********"
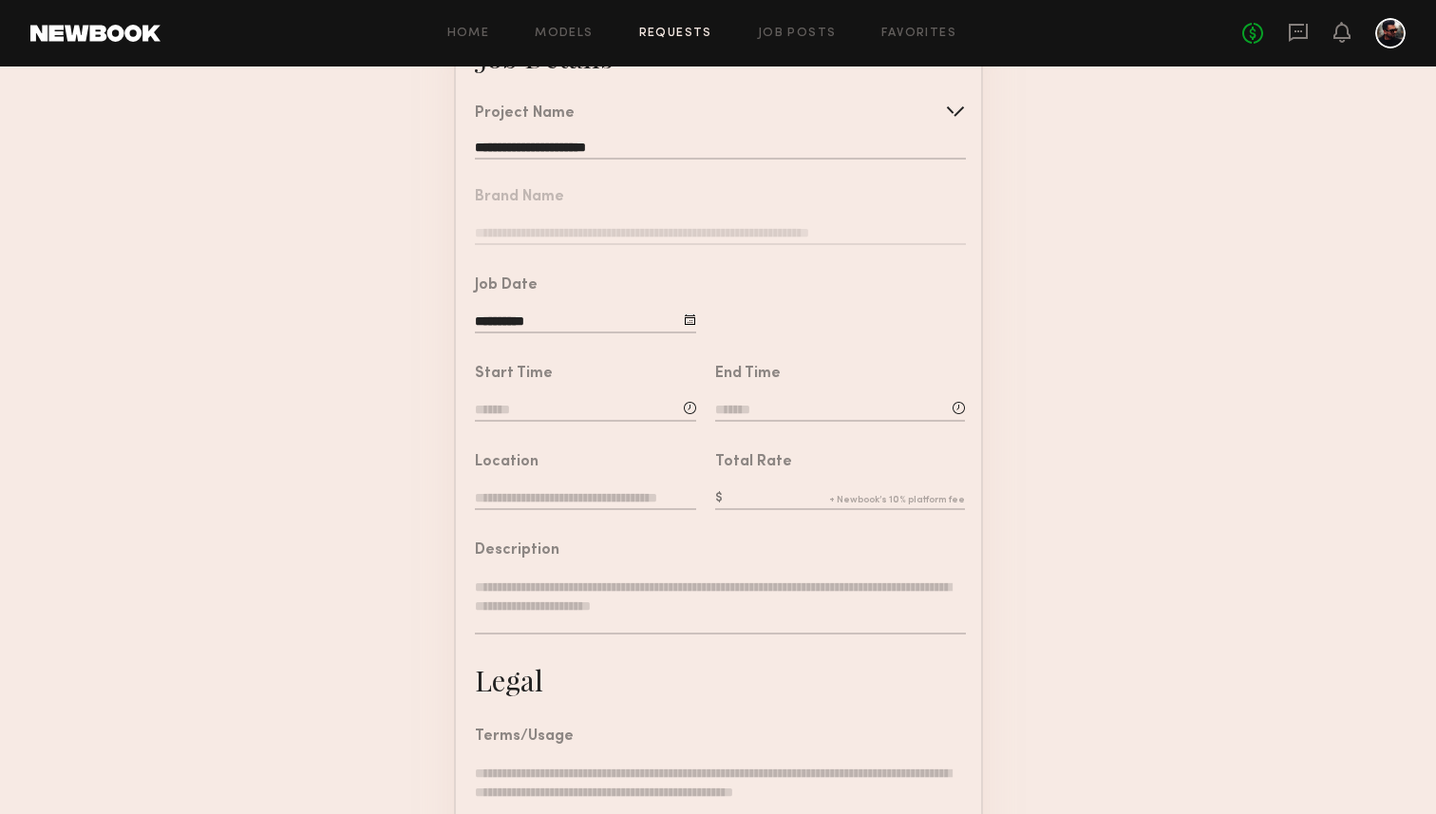
scroll to position [239, 0]
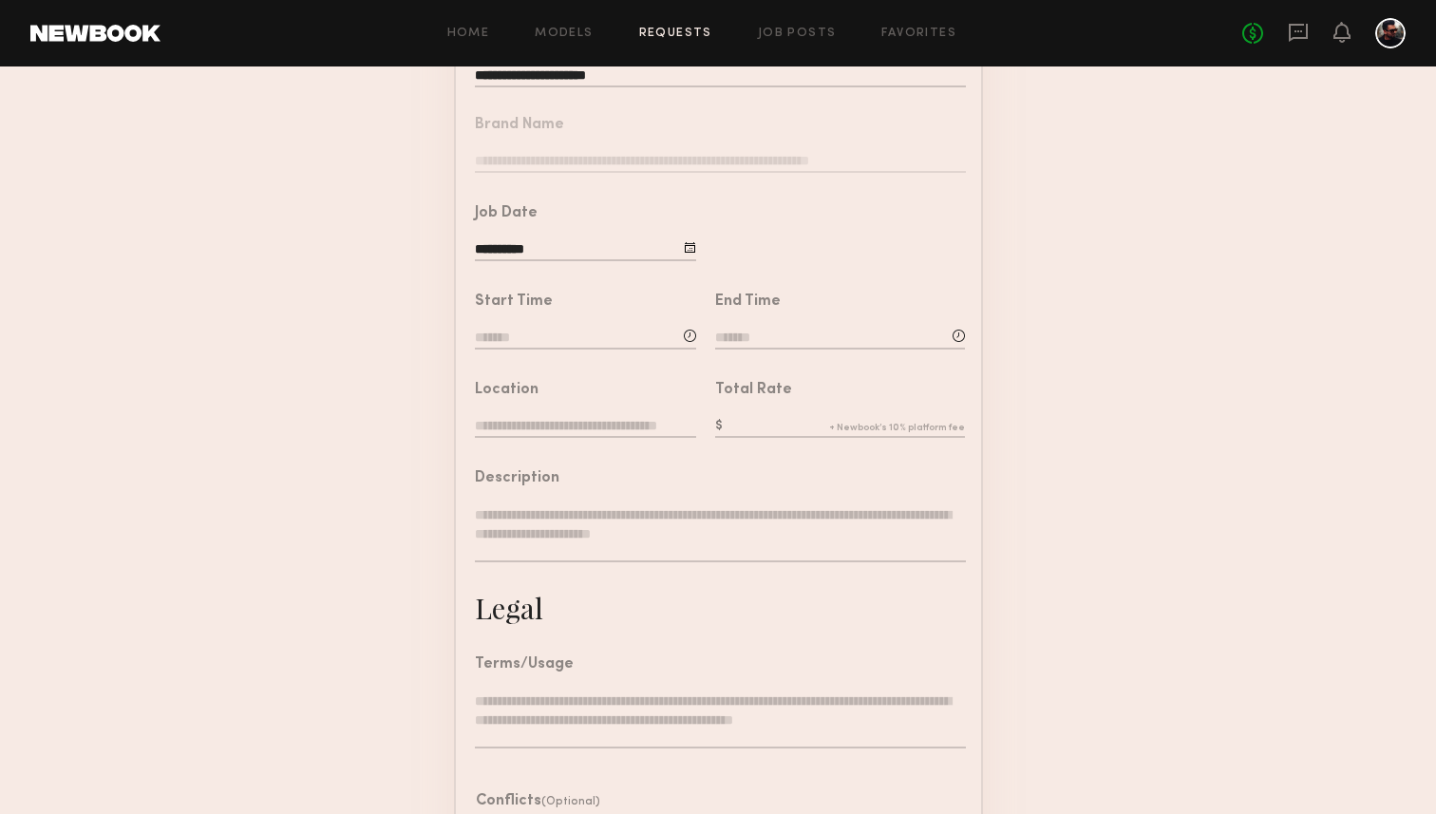
click at [530, 336] on input at bounding box center [585, 339] width 221 height 21
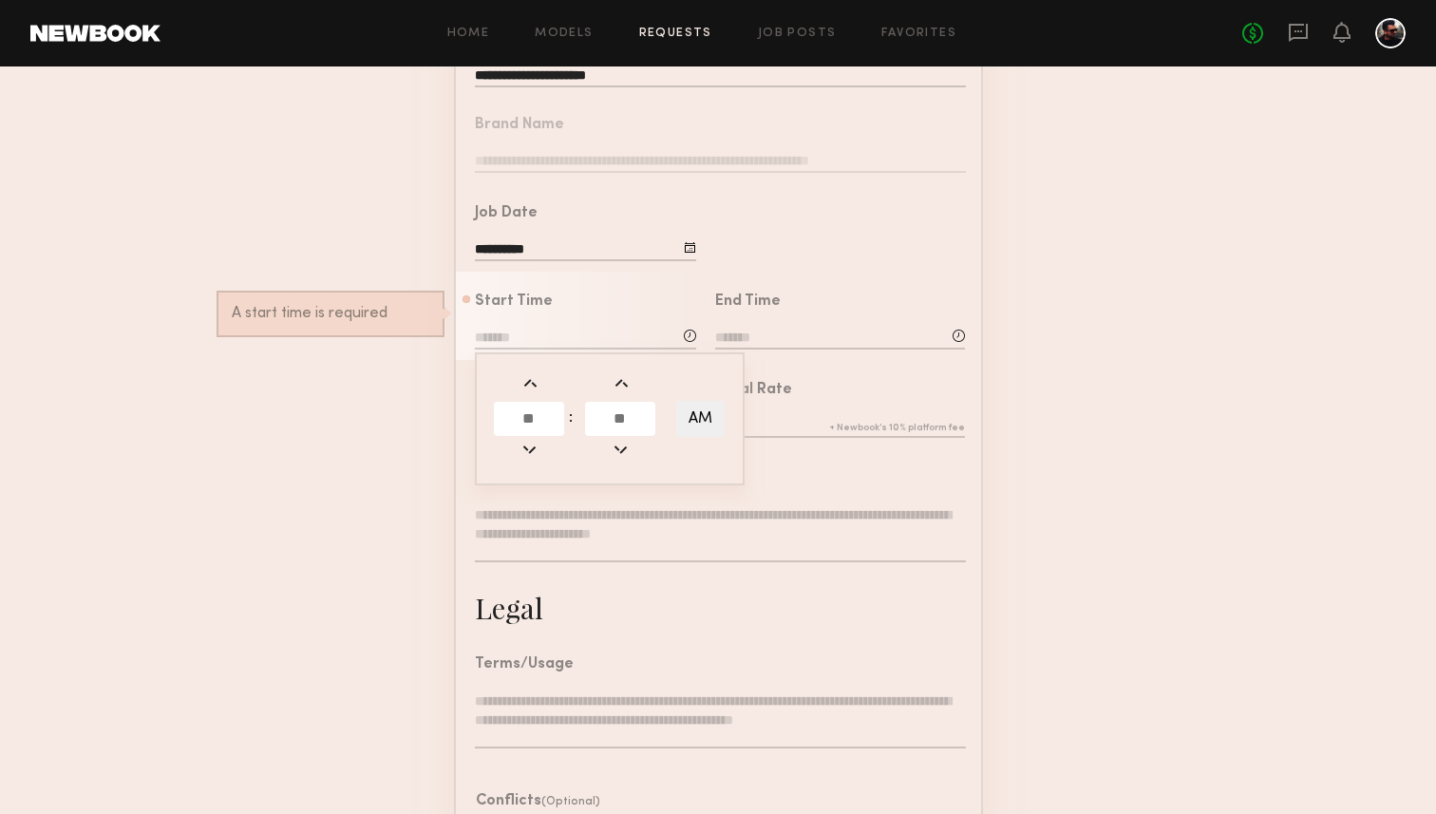
click at [528, 458] on link at bounding box center [529, 457] width 21 height 15
type input "********"
type input "**"
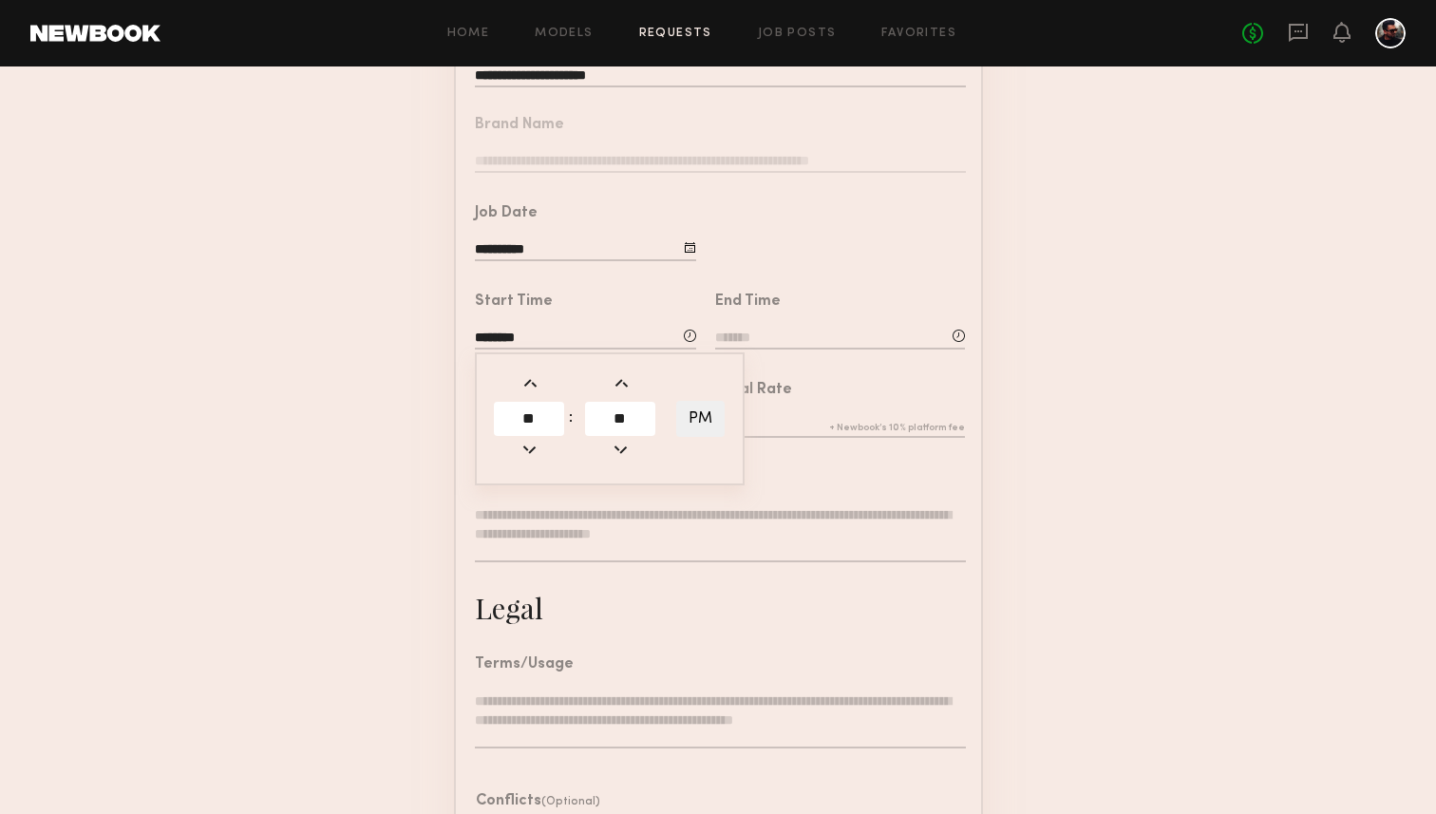
click at [538, 425] on input "**" at bounding box center [529, 419] width 70 height 34
type input "*"
type input "**"
type input "********"
click at [620, 422] on input "**" at bounding box center [620, 419] width 70 height 34
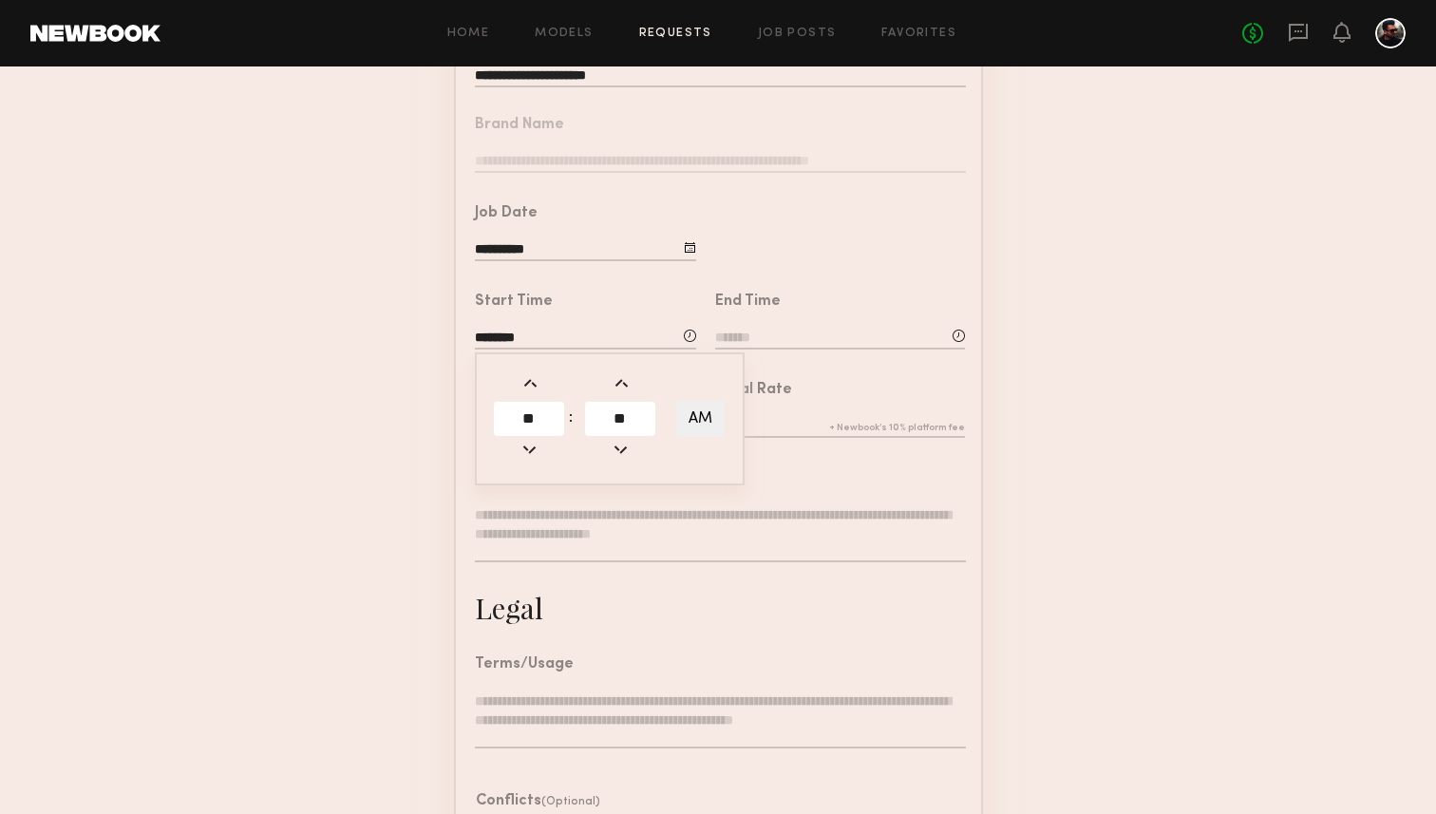
type input "*"
type input "**"
click at [699, 411] on button "AM" at bounding box center [700, 419] width 48 height 36
click at [715, 410] on button "AM" at bounding box center [700, 419] width 48 height 36
type input "********"
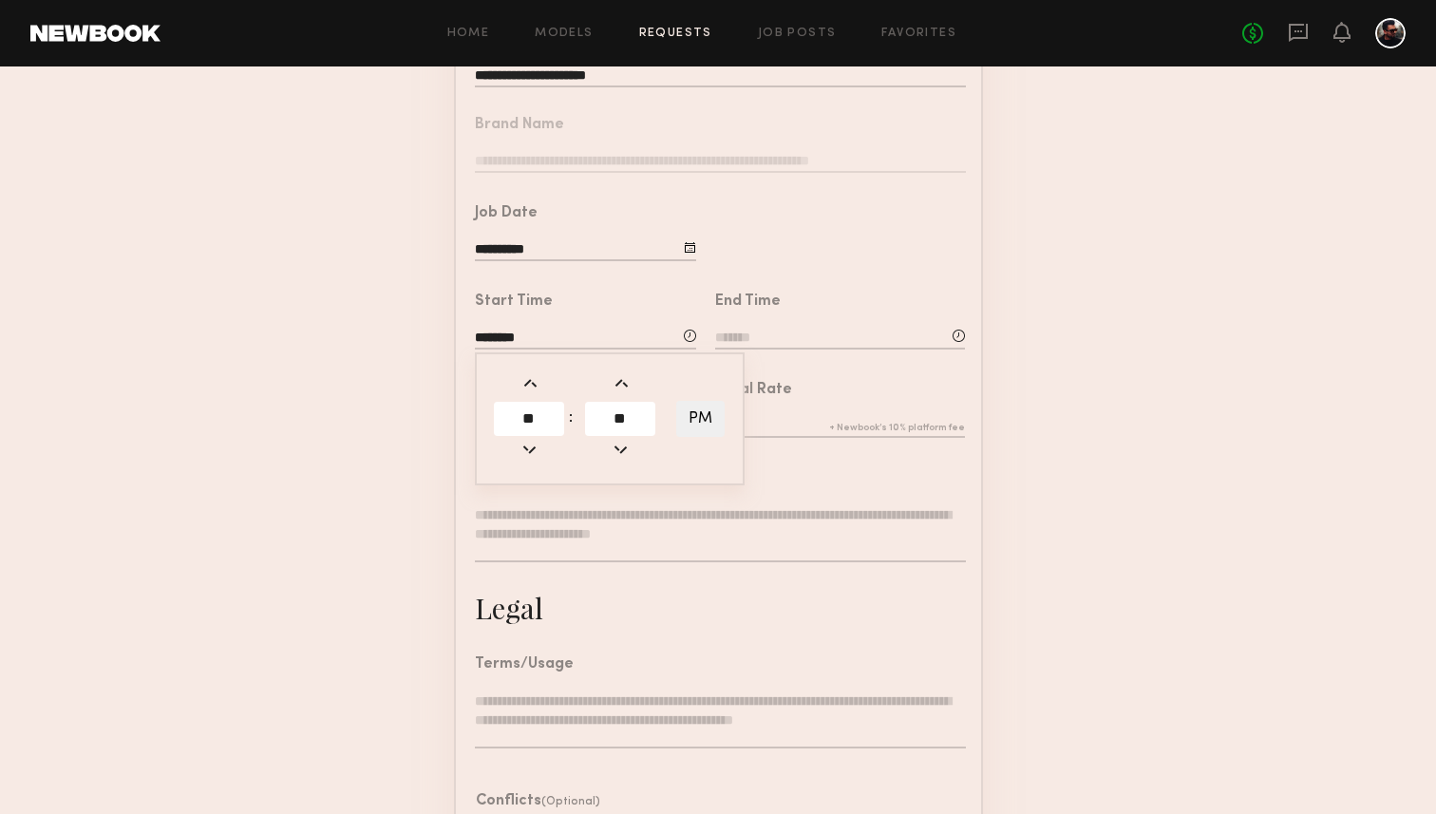
click at [800, 330] on input at bounding box center [840, 339] width 250 height 21
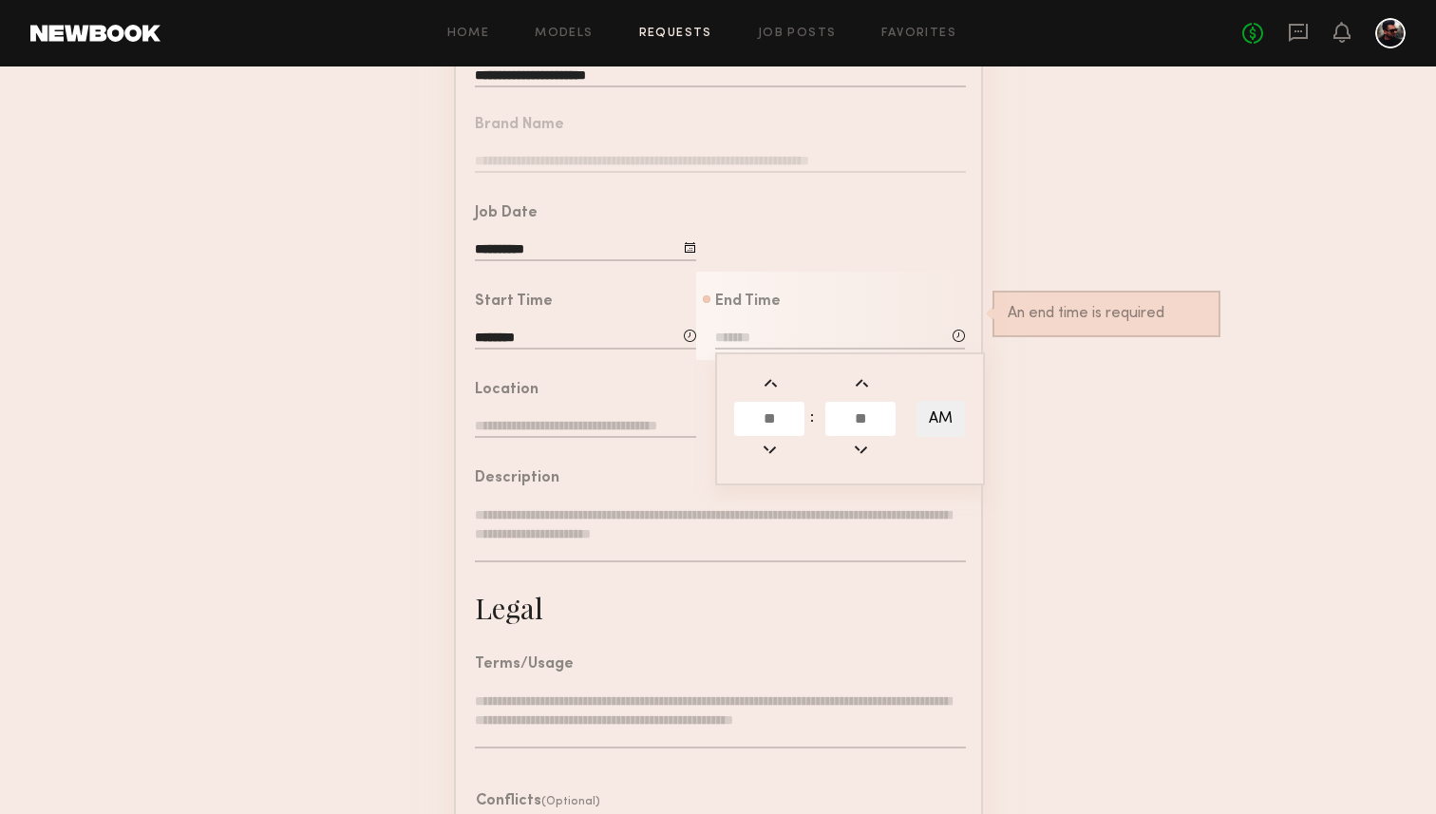
click at [767, 408] on input "text" at bounding box center [769, 419] width 70 height 34
type input "*"
click at [854, 416] on input "text" at bounding box center [860, 419] width 70 height 34
type input "**"
type input "*******"
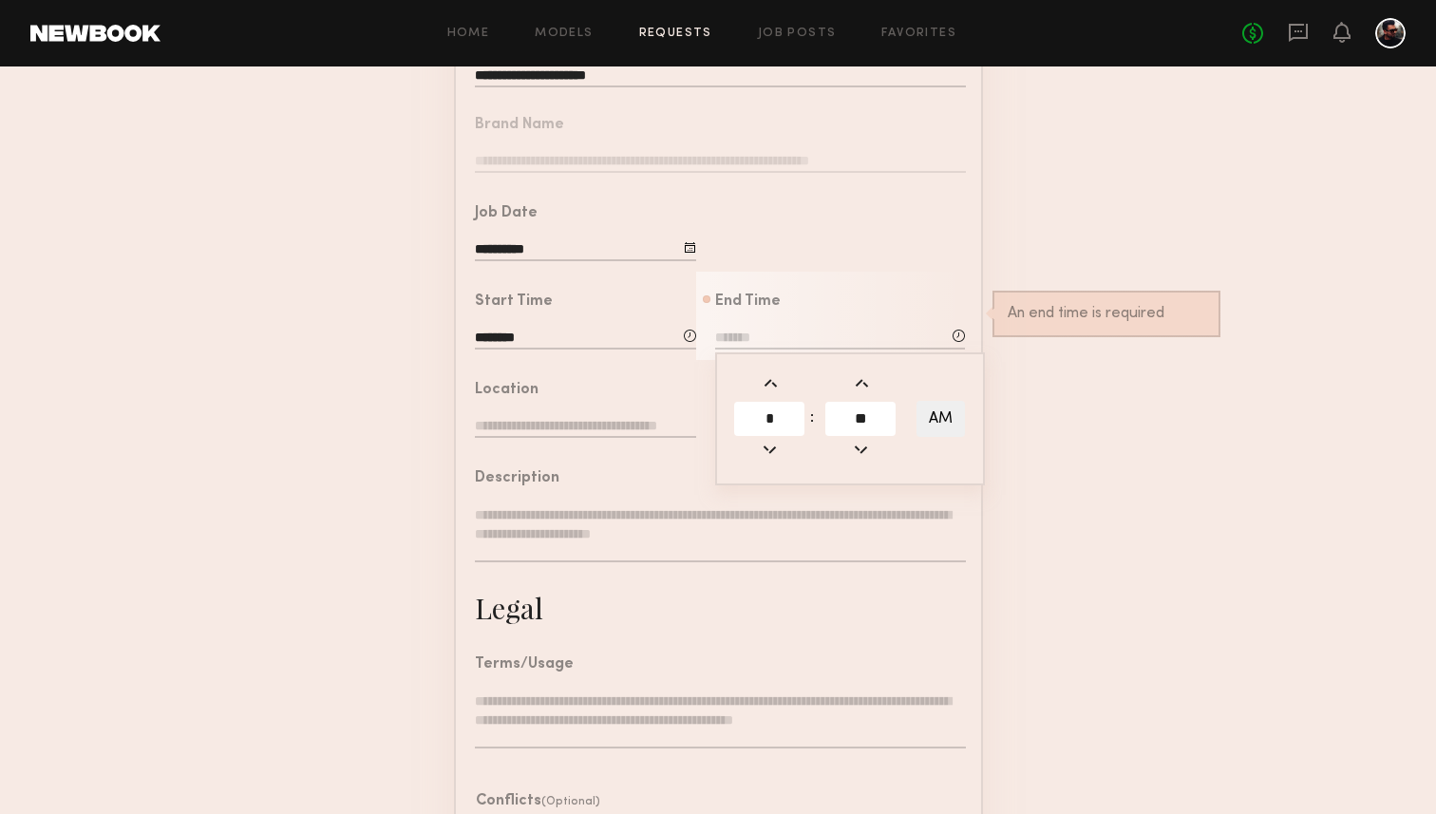
type input "**"
click at [938, 422] on button "AM" at bounding box center [940, 419] width 48 height 36
type input "*******"
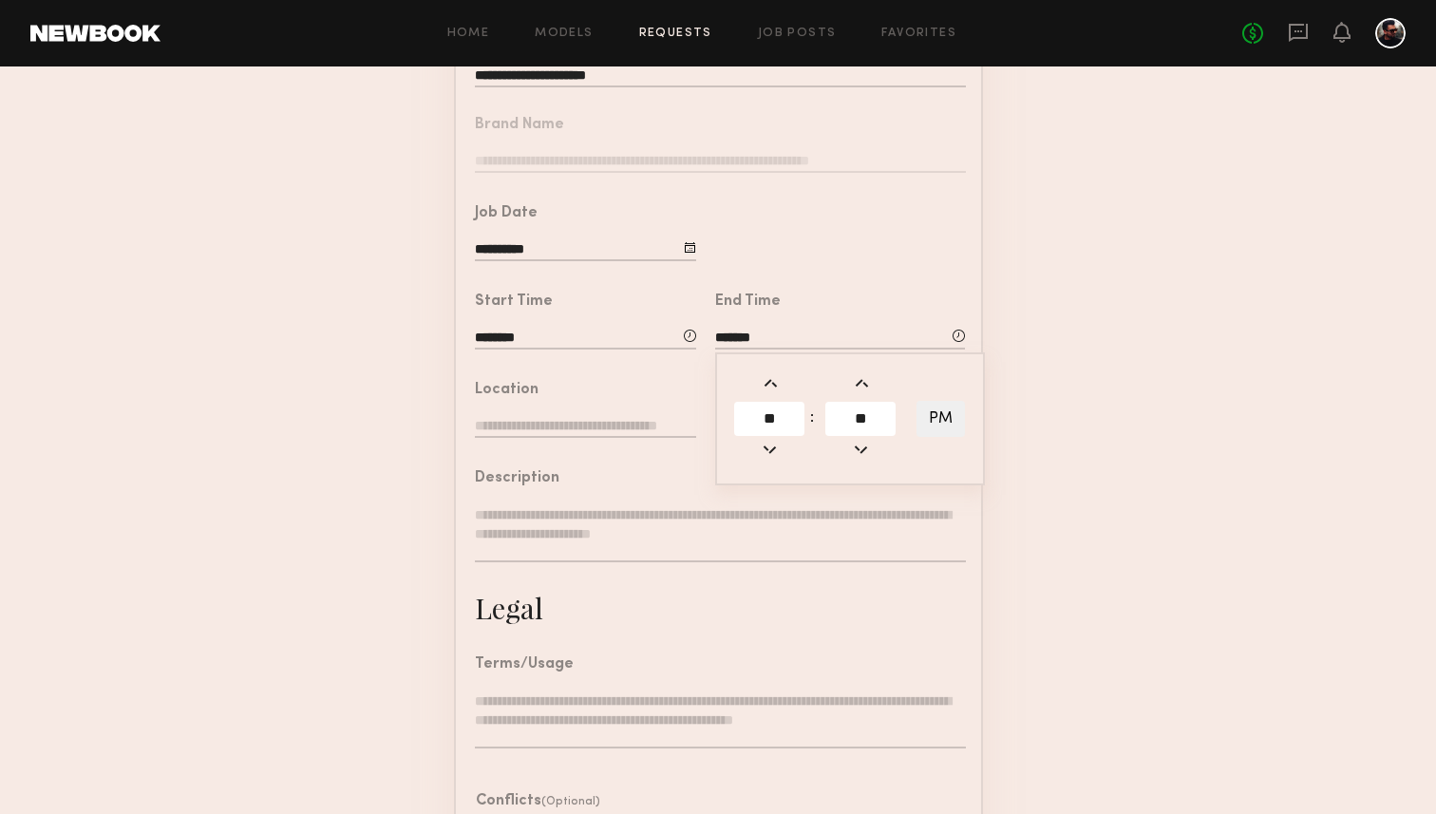
click at [1027, 502] on form "**********" at bounding box center [718, 470] width 1436 height 1058
click at [649, 431] on input "text" at bounding box center [585, 427] width 221 height 21
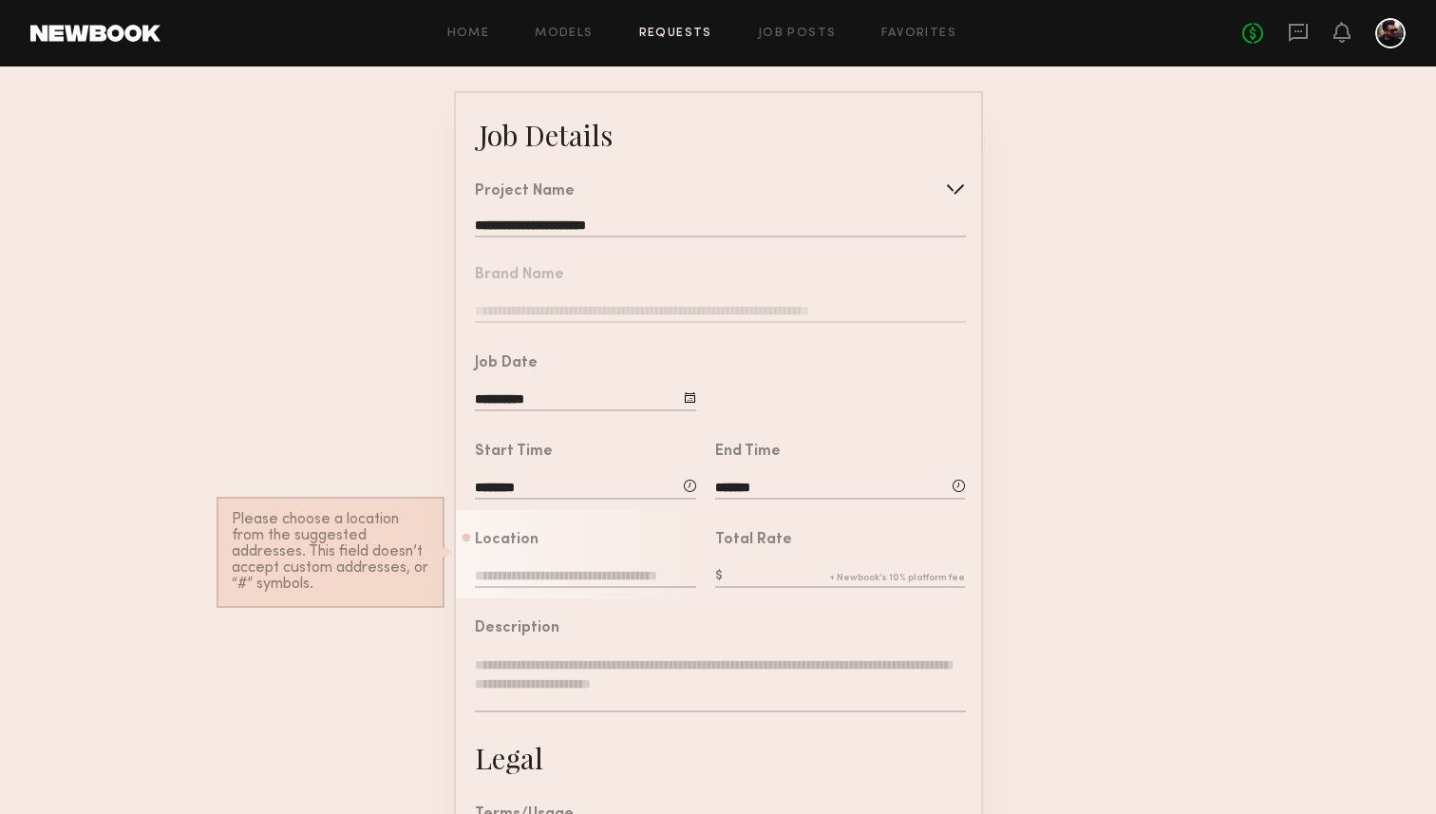
scroll to position [91, 0]
click at [627, 567] on input "text" at bounding box center [585, 575] width 221 height 21
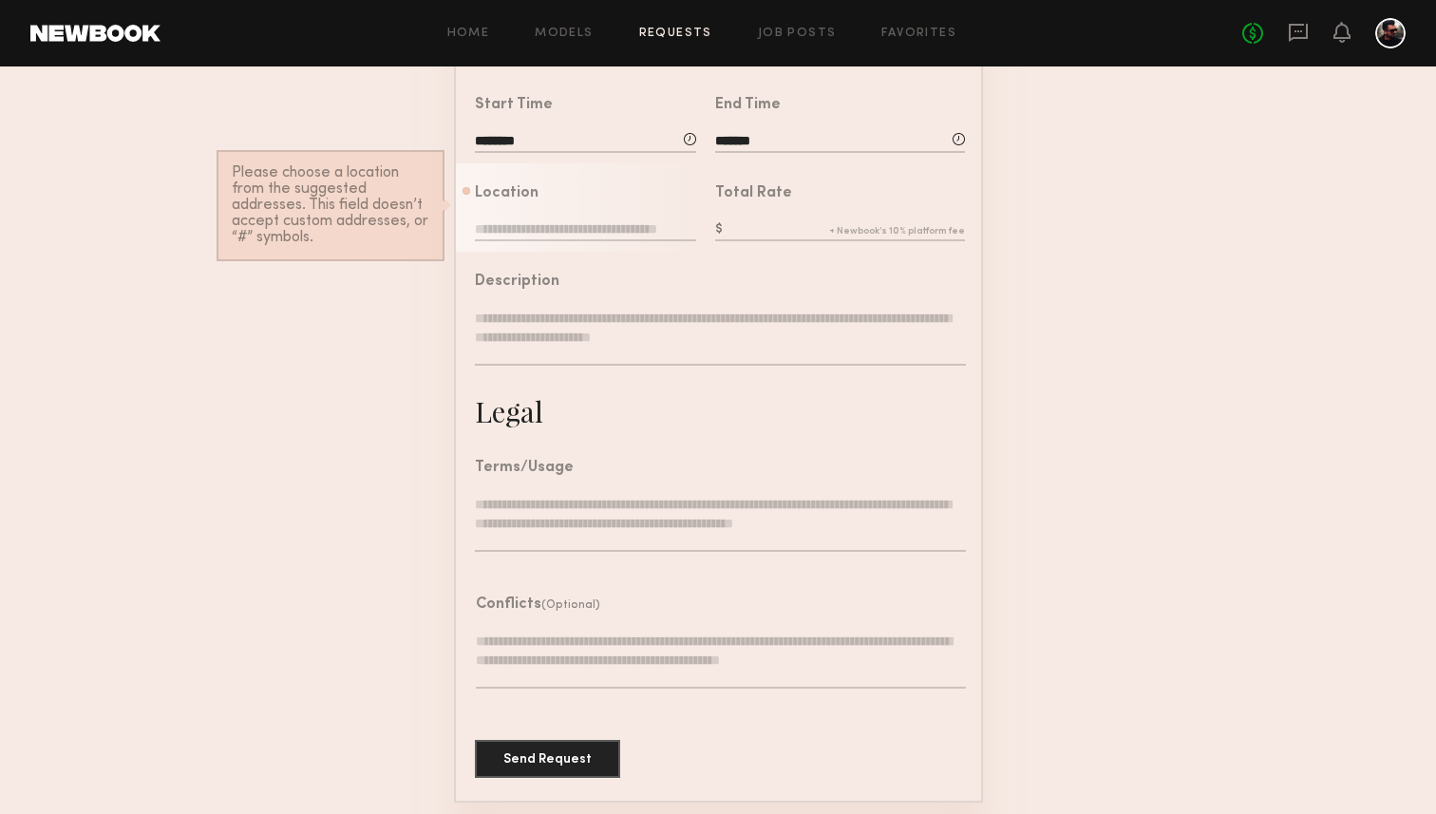
scroll to position [0, 0]
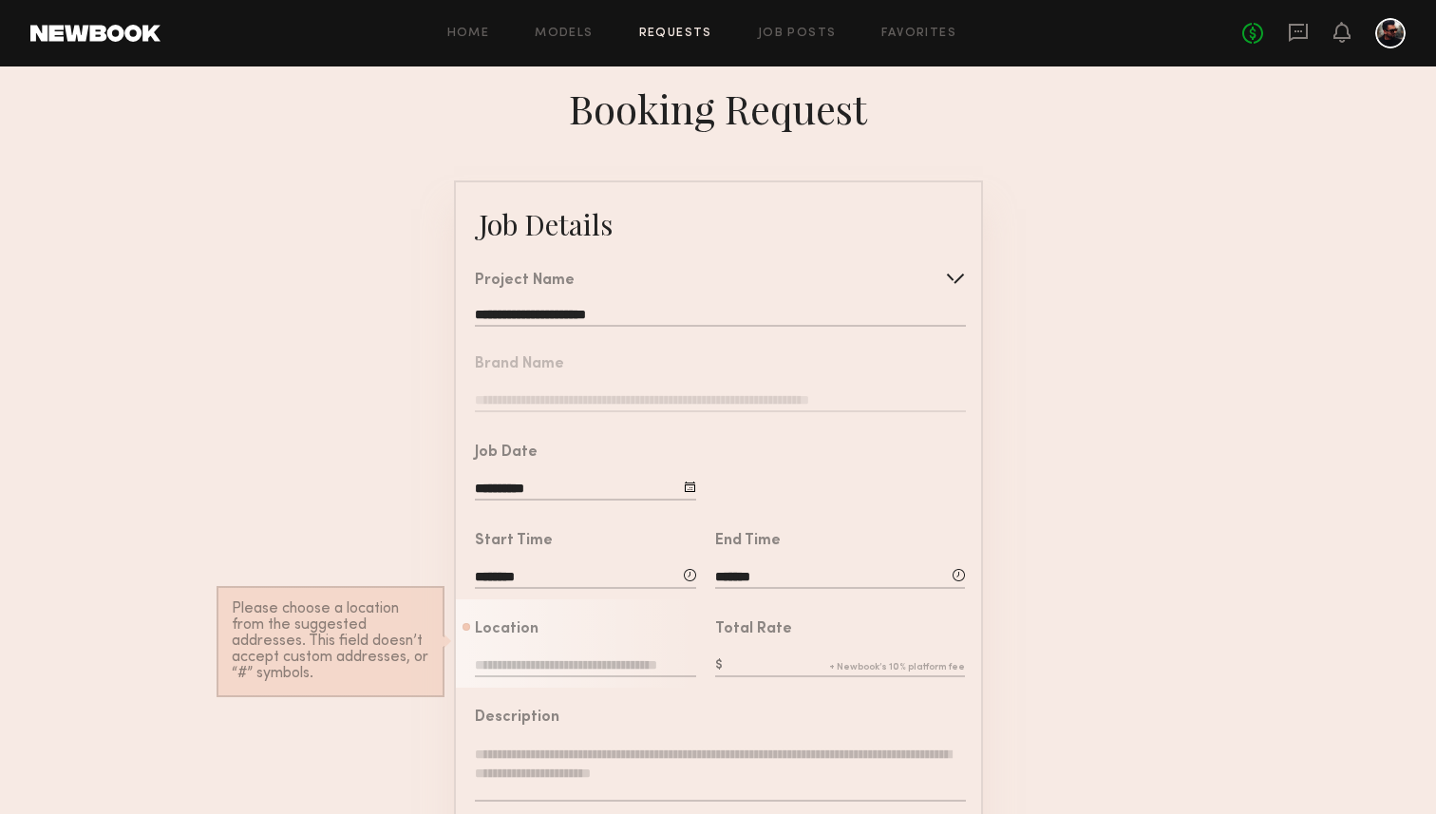
click at [589, 650] on div "Location Please choose a location from the suggested addresses. This field does…" at bounding box center [585, 651] width 221 height 58
click at [485, 31] on link "Home" at bounding box center [468, 34] width 43 height 12
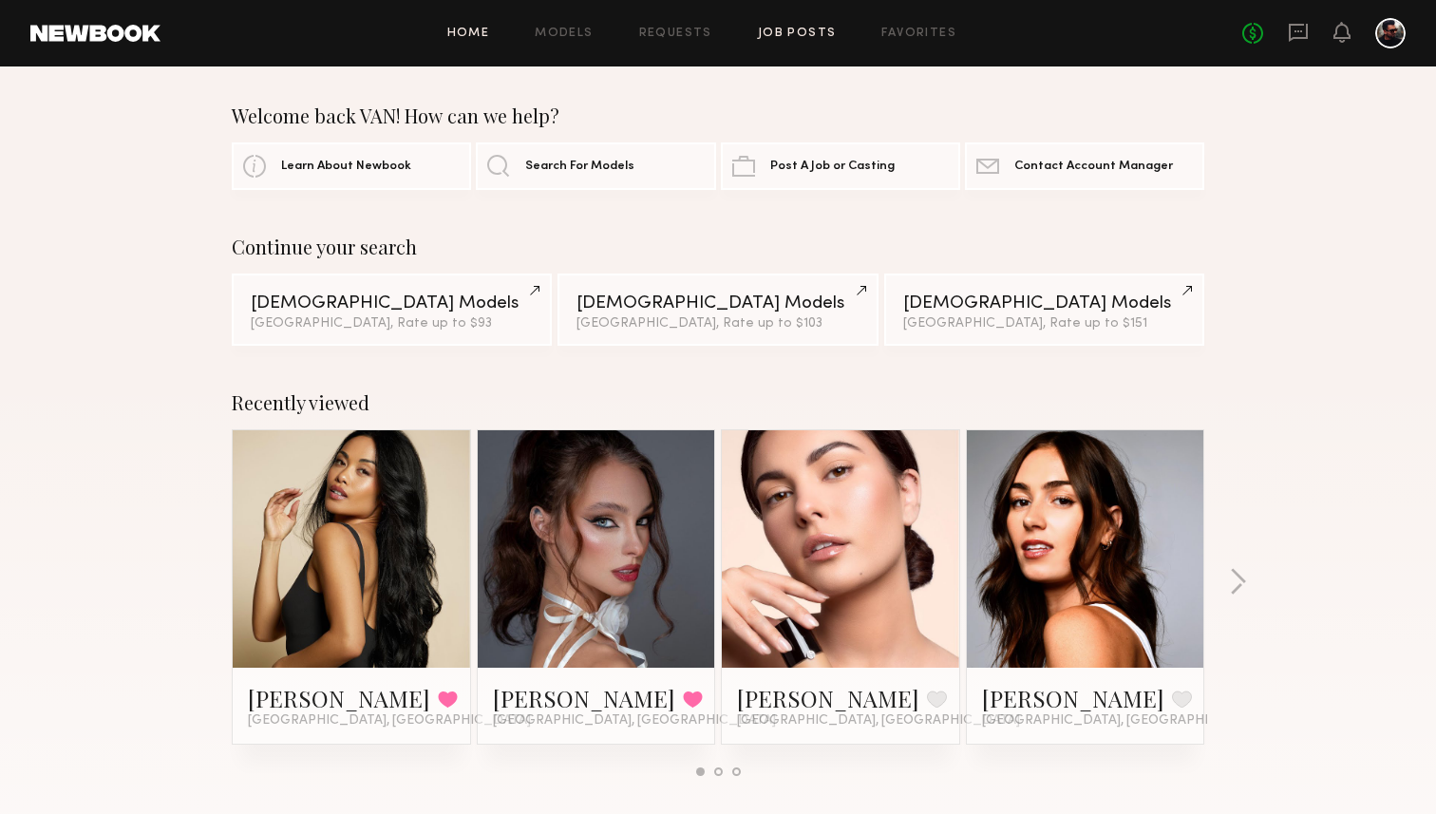
click at [825, 30] on link "Job Posts" at bounding box center [797, 34] width 79 height 12
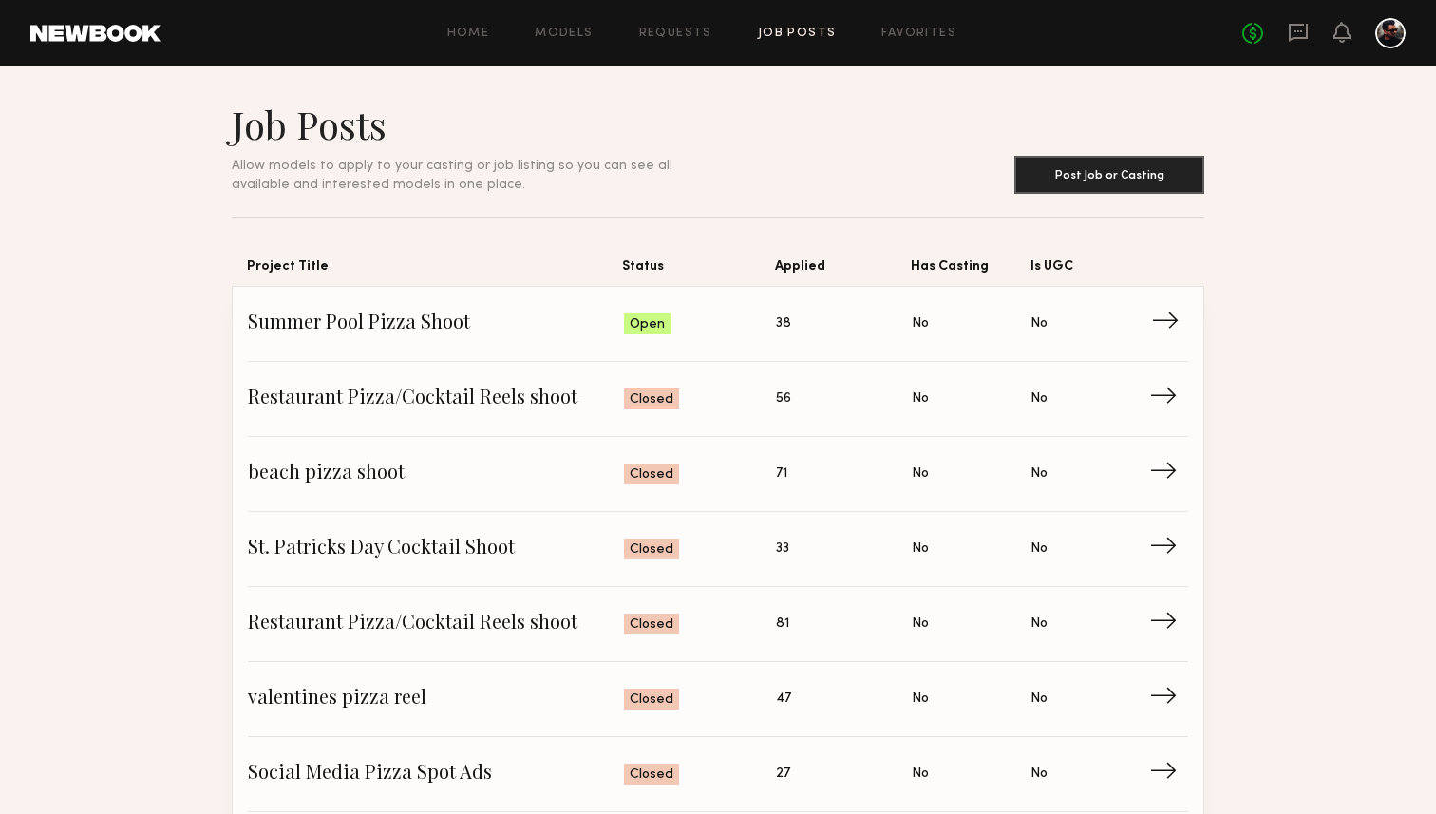
click at [649, 302] on link "Summer Pool Pizza Shoot Status: Open Applied: 38 Has Casting: No Is UGC: No →" at bounding box center [718, 324] width 940 height 75
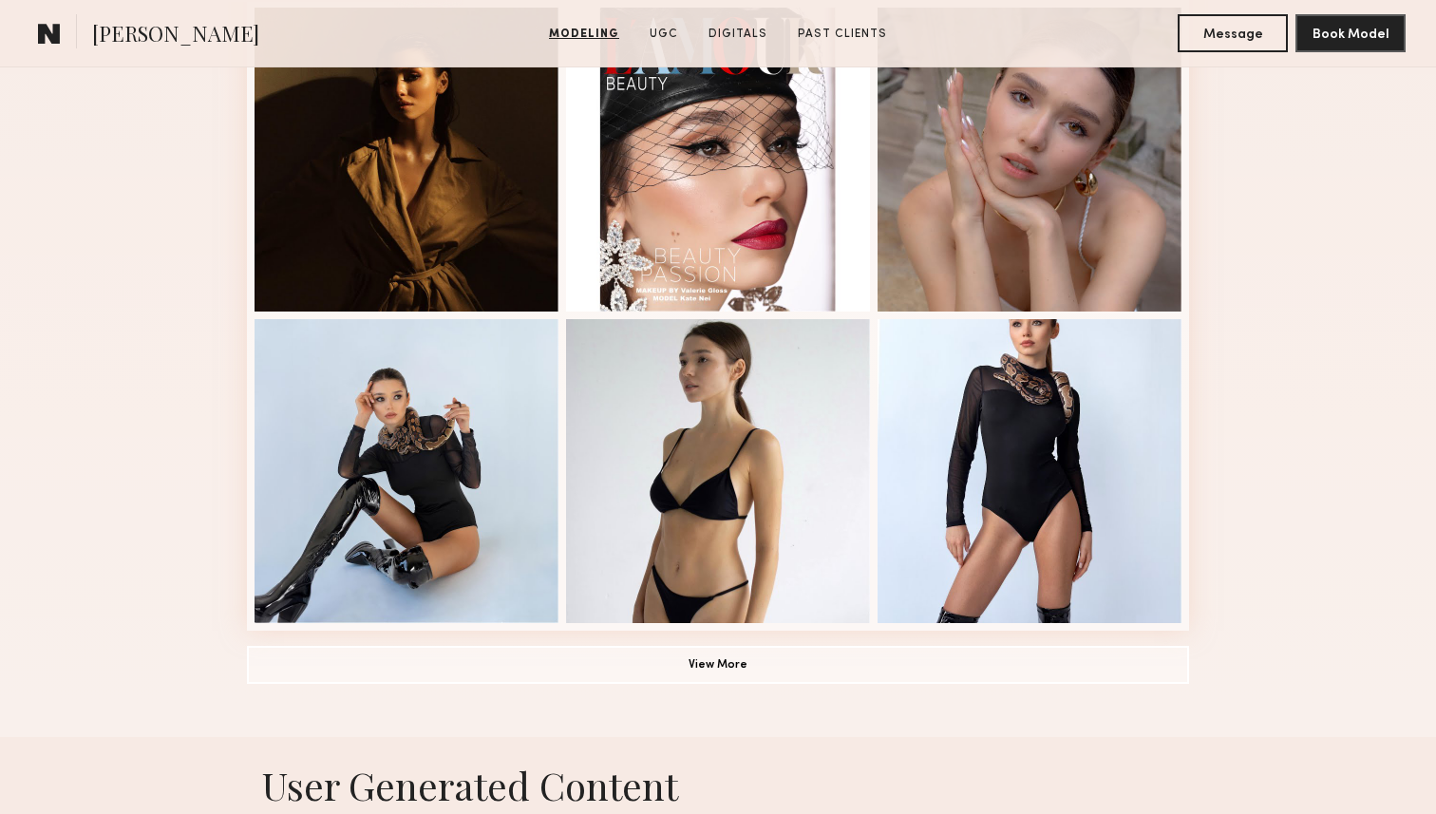
scroll to position [1200, 0]
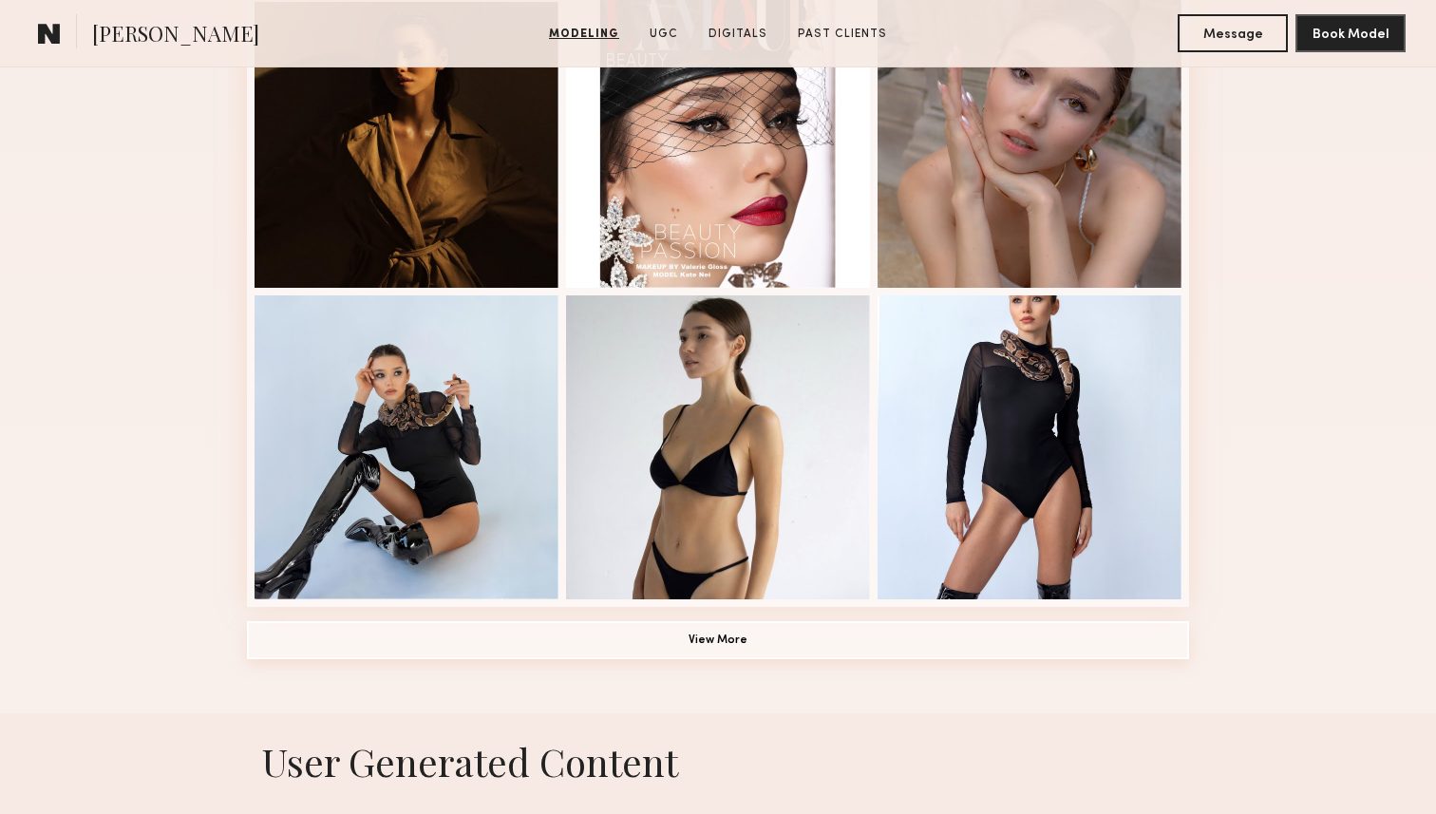
click at [684, 627] on button "View More" at bounding box center [718, 640] width 942 height 38
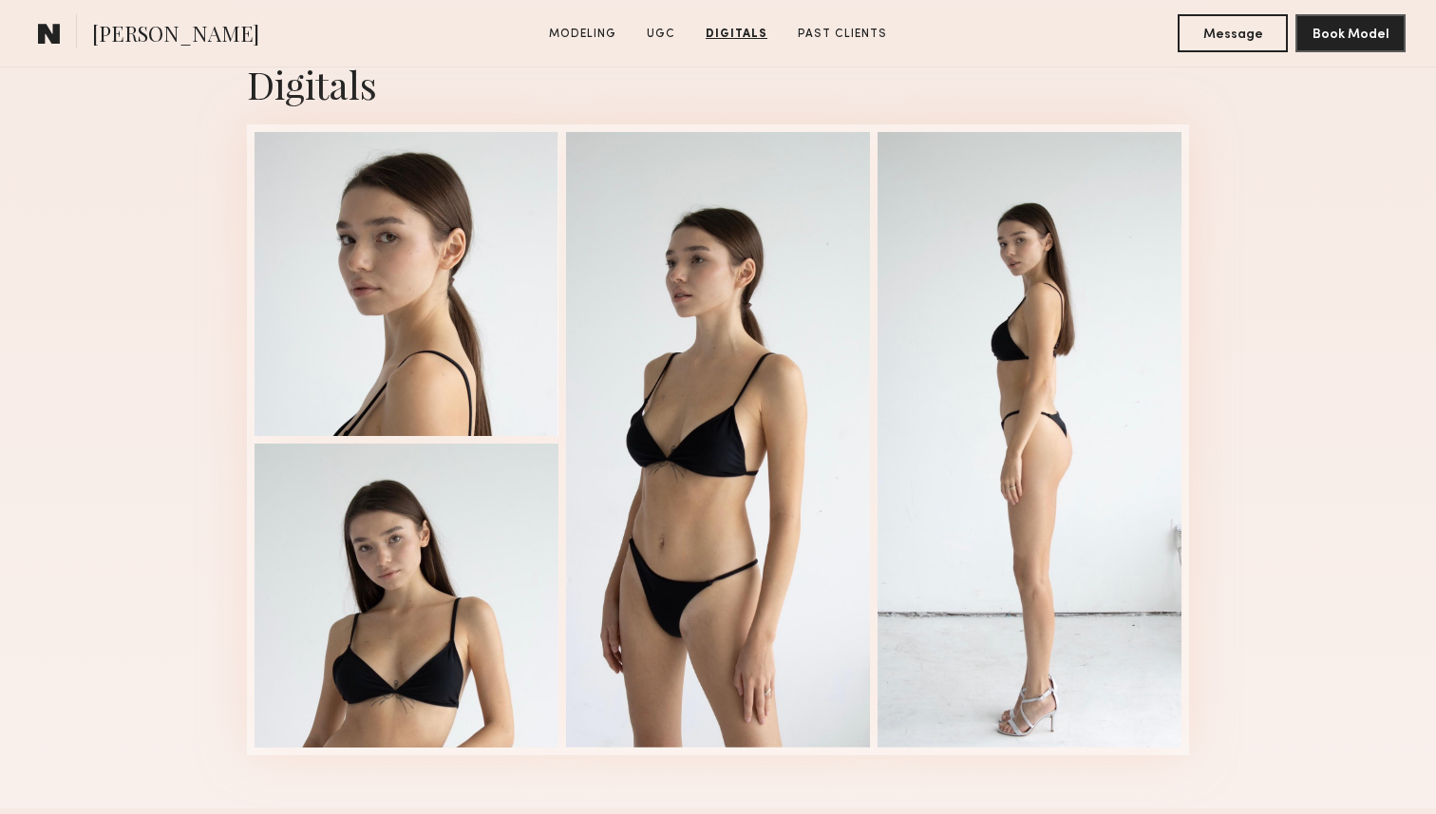
scroll to position [5591, 0]
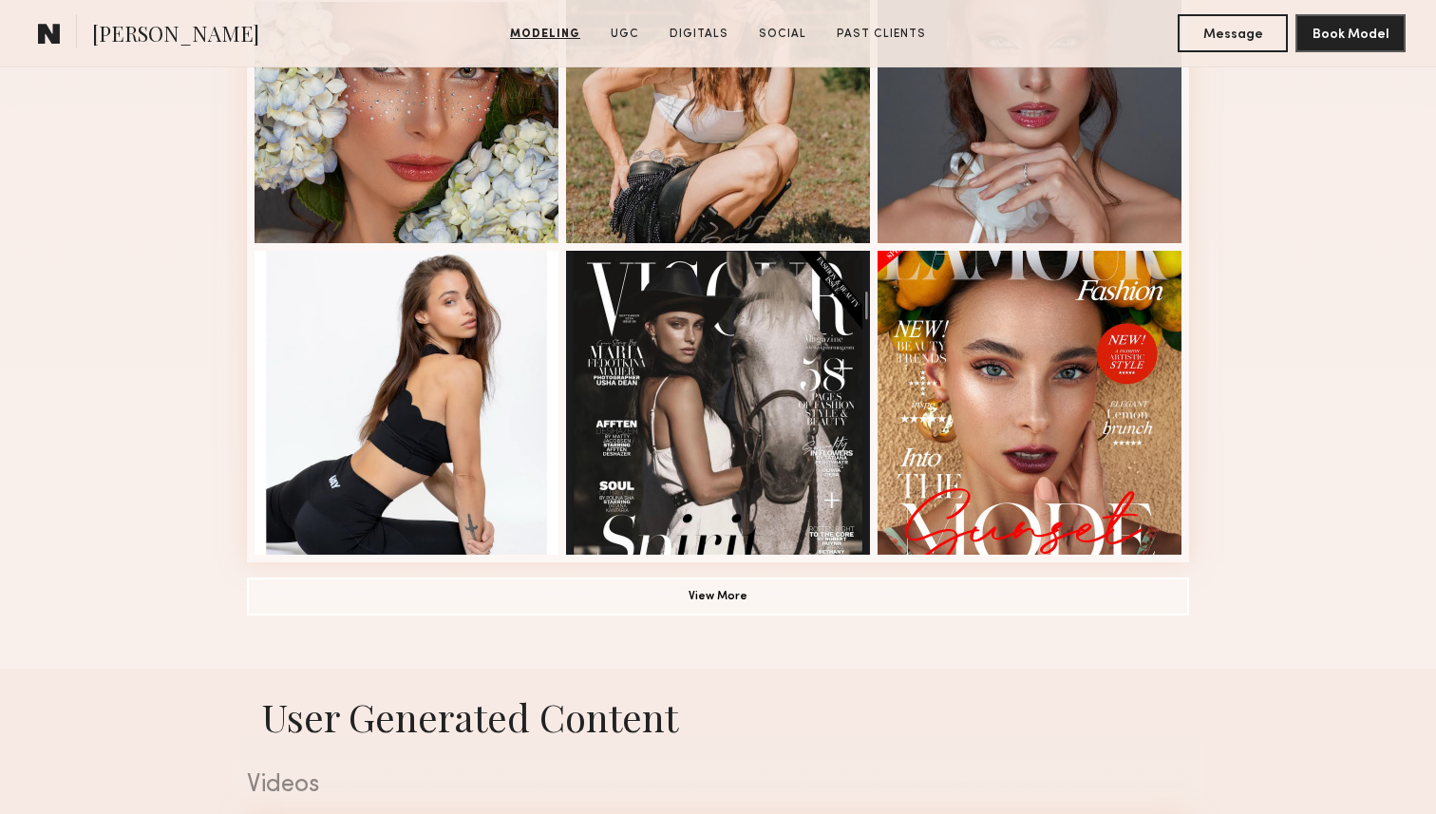
scroll to position [1354, 0]
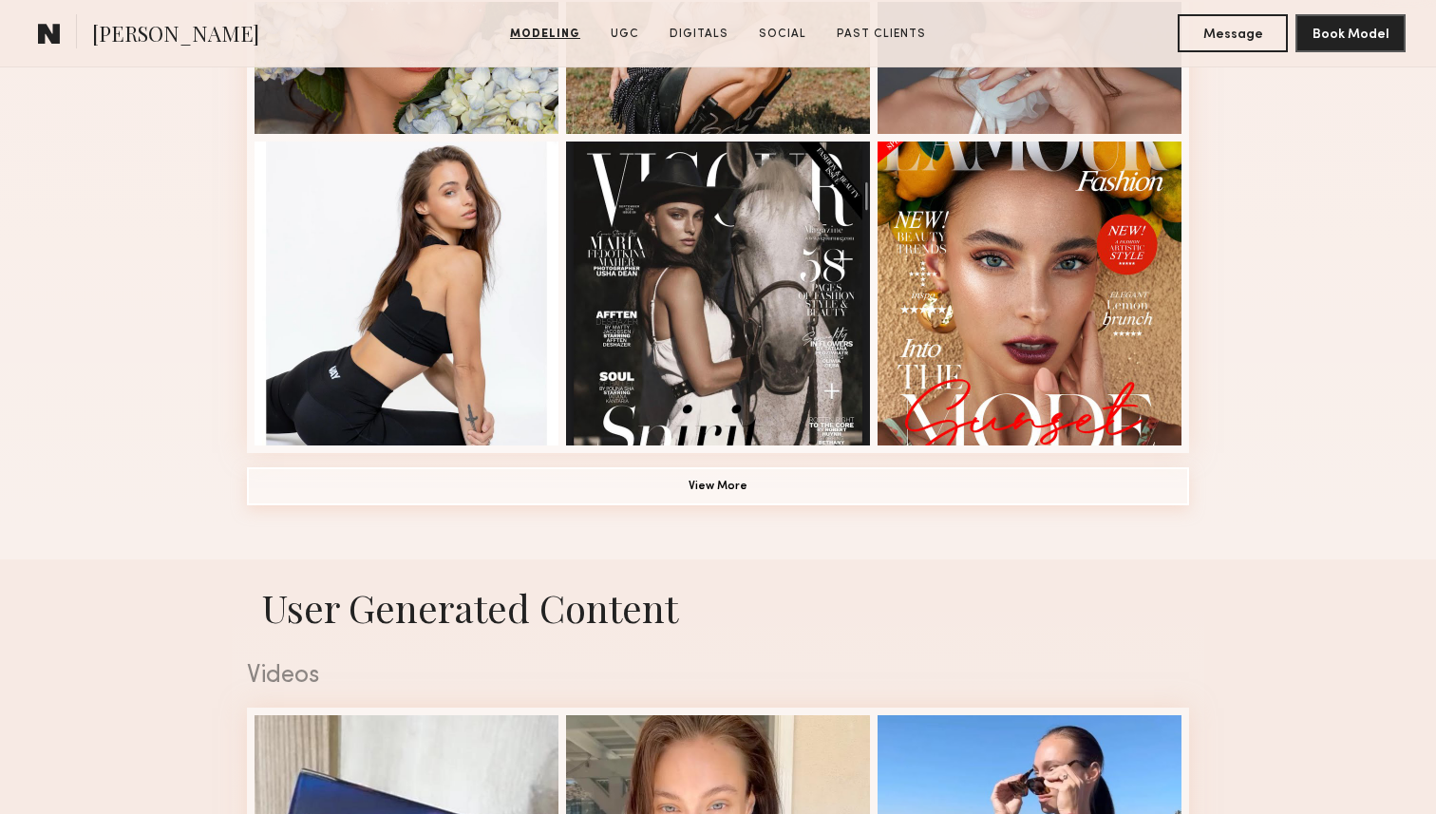
click at [707, 480] on button "View More" at bounding box center [718, 486] width 942 height 38
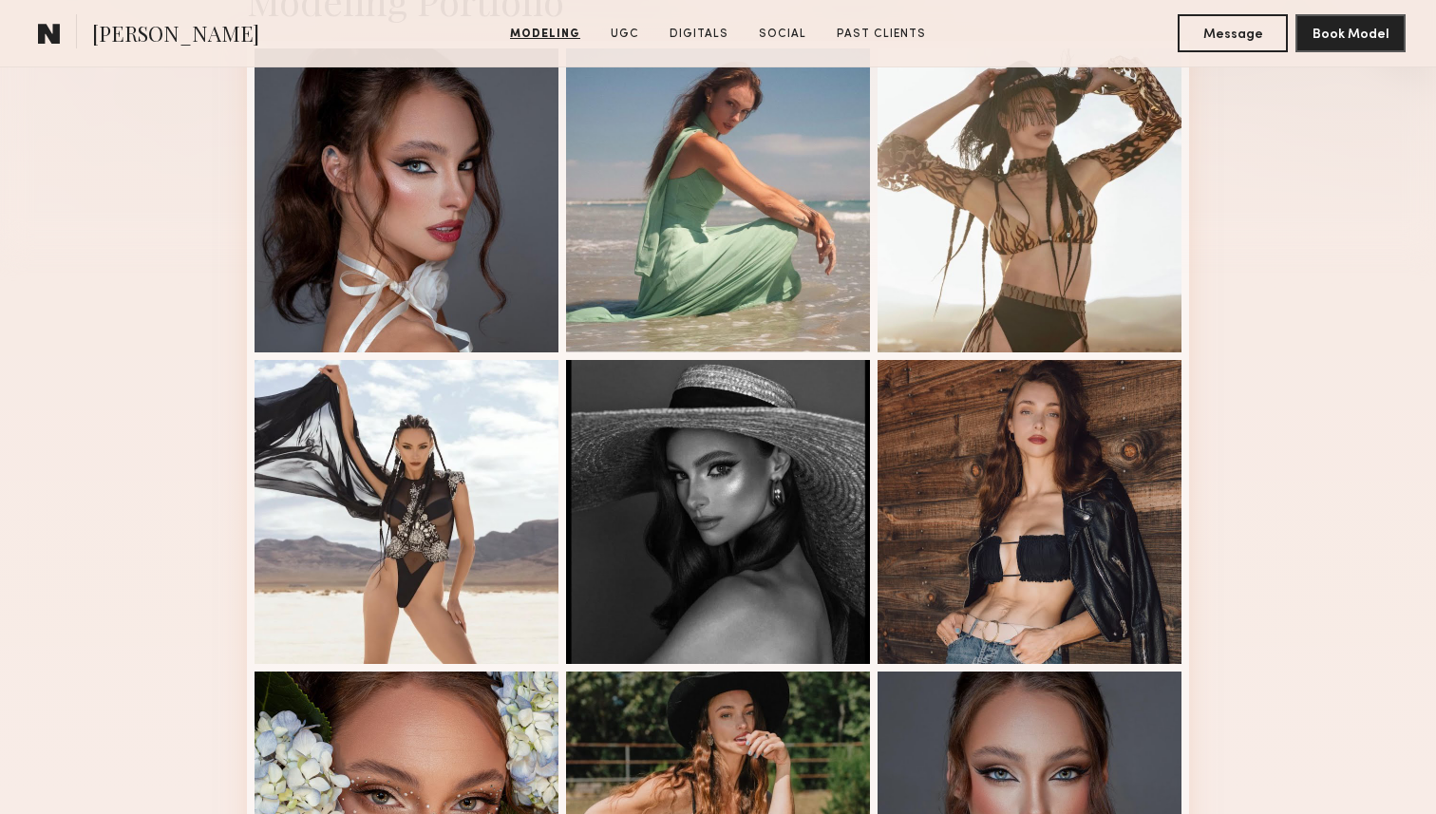
scroll to position [0, 0]
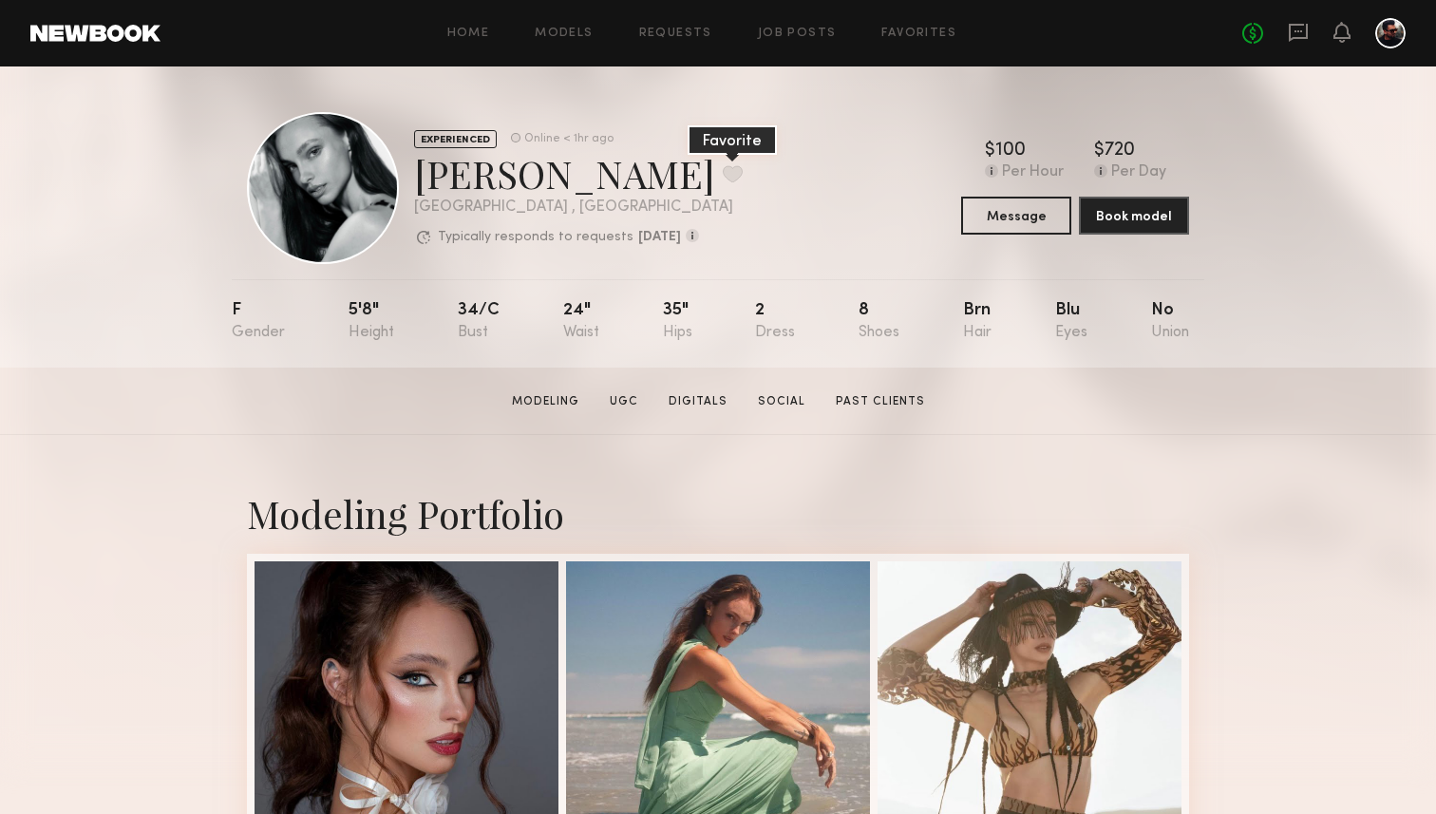
click at [723, 176] on button at bounding box center [733, 173] width 20 height 17
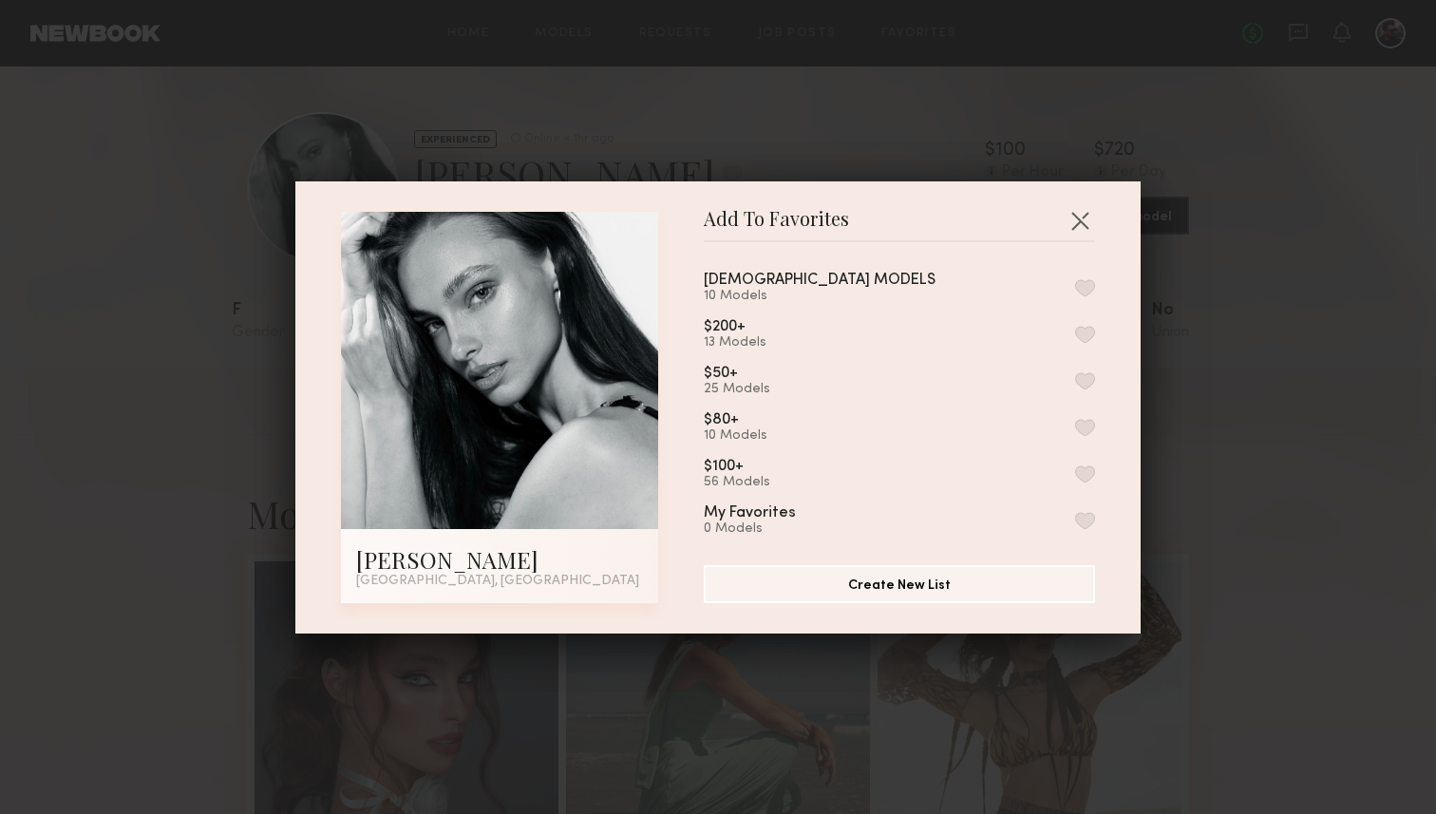
click at [1082, 465] on button "button" at bounding box center [1085, 473] width 20 height 17
click at [1250, 548] on div "Add To Favorites Maria F. San Diego, CA Add To Favorites MALE MODELS 10 Models …" at bounding box center [718, 407] width 1436 height 814
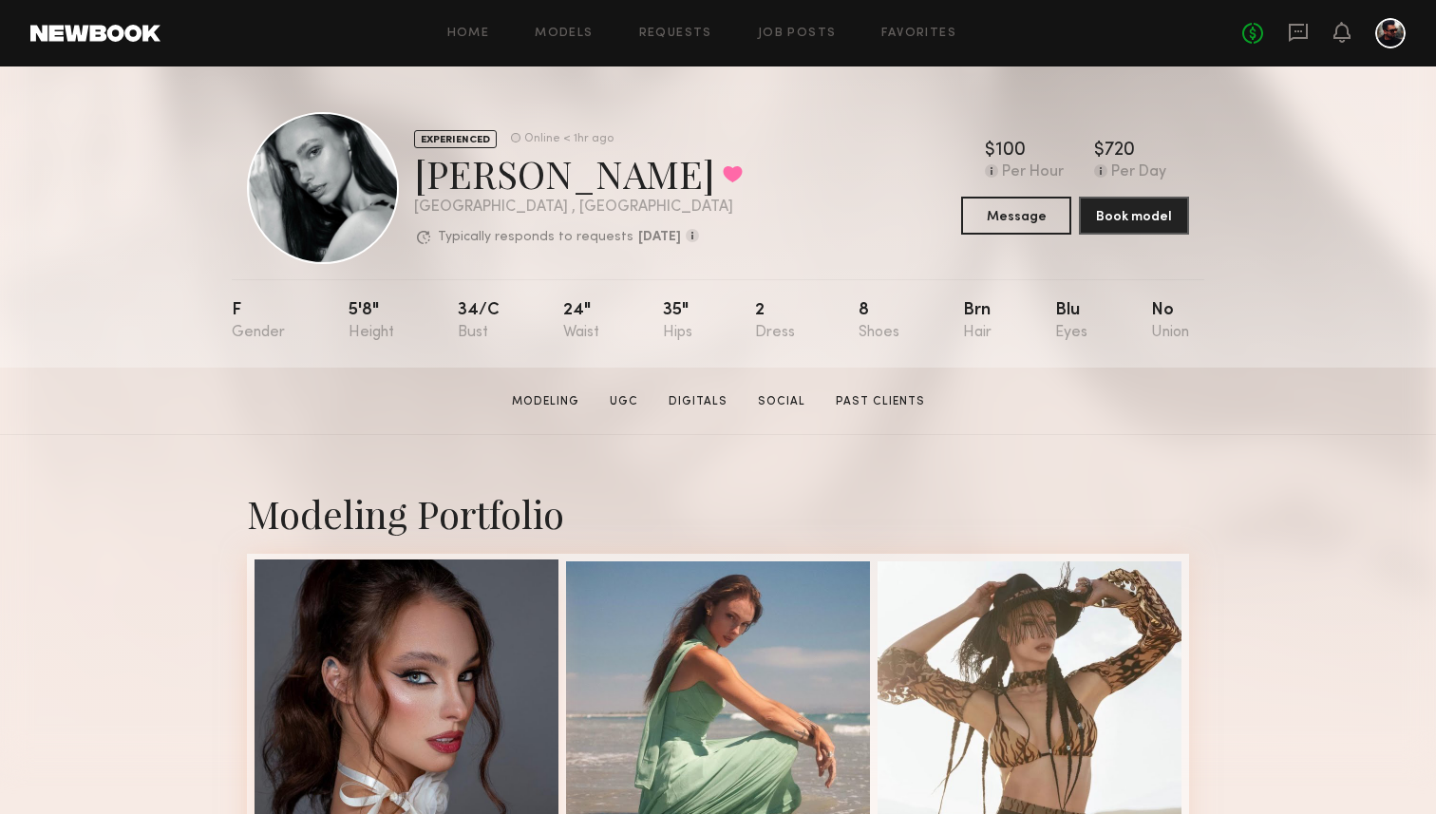
click at [405, 654] on div at bounding box center [406, 711] width 304 height 304
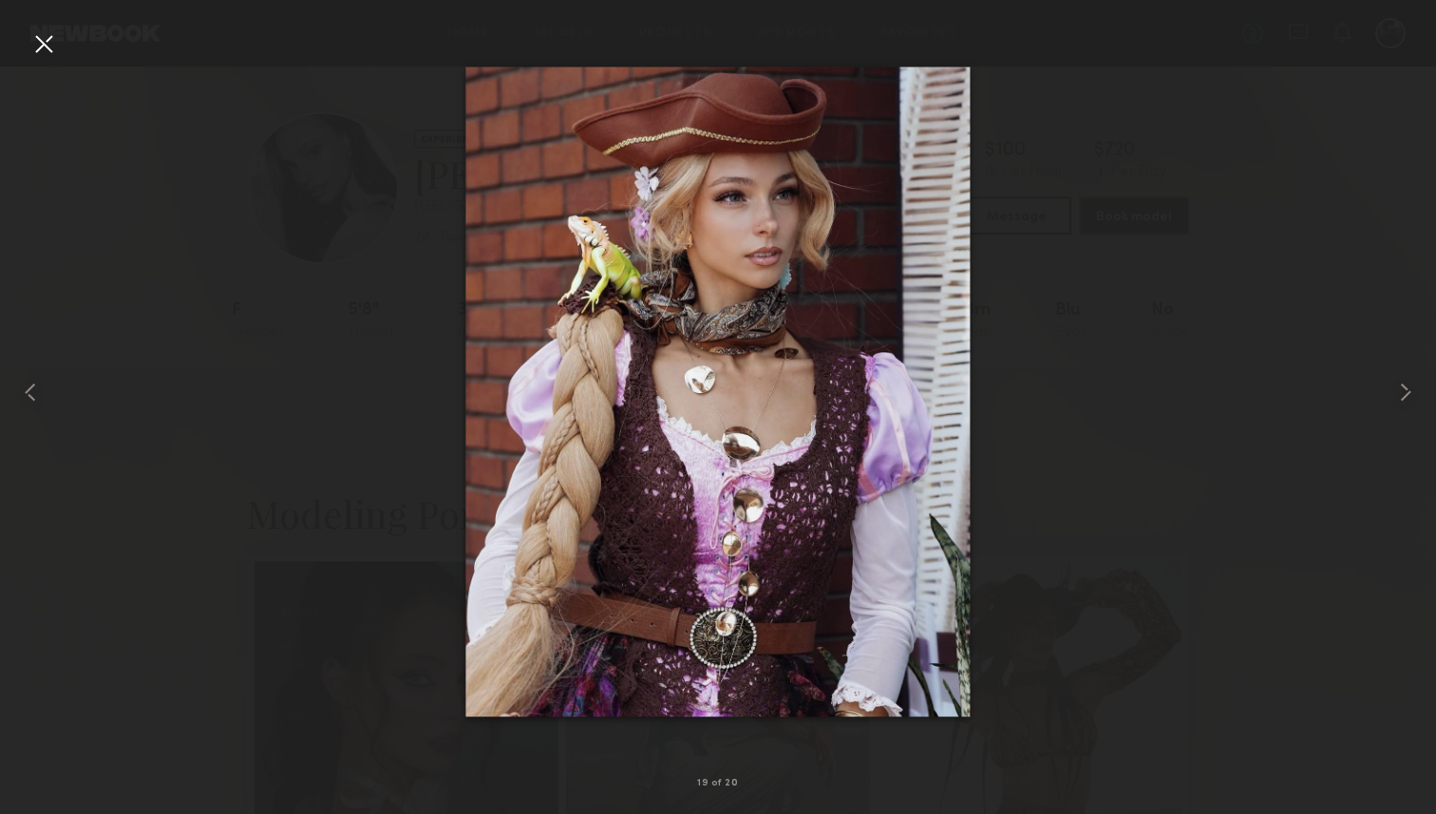
click at [41, 55] on div at bounding box center [43, 43] width 30 height 30
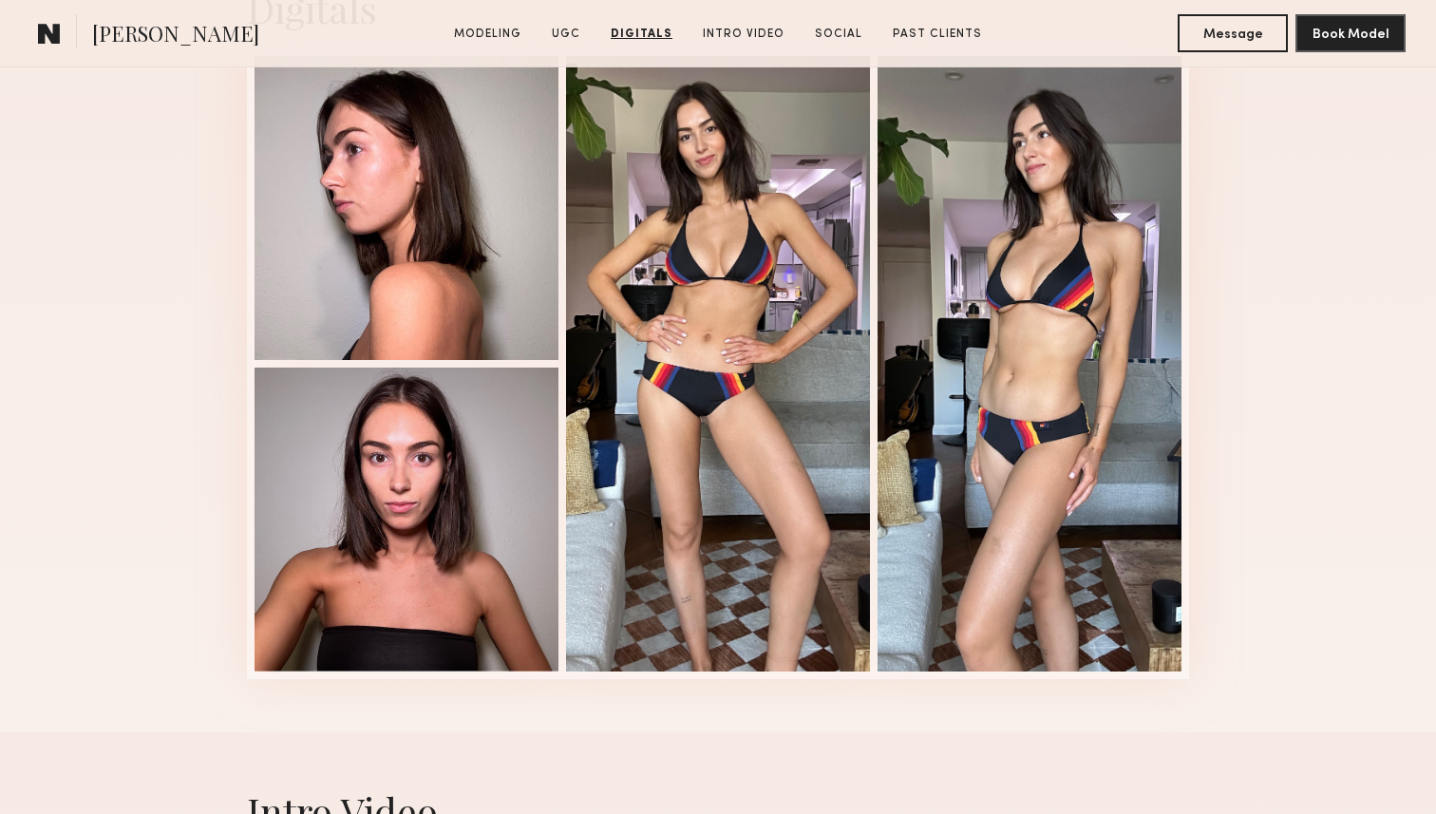
scroll to position [3533, 0]
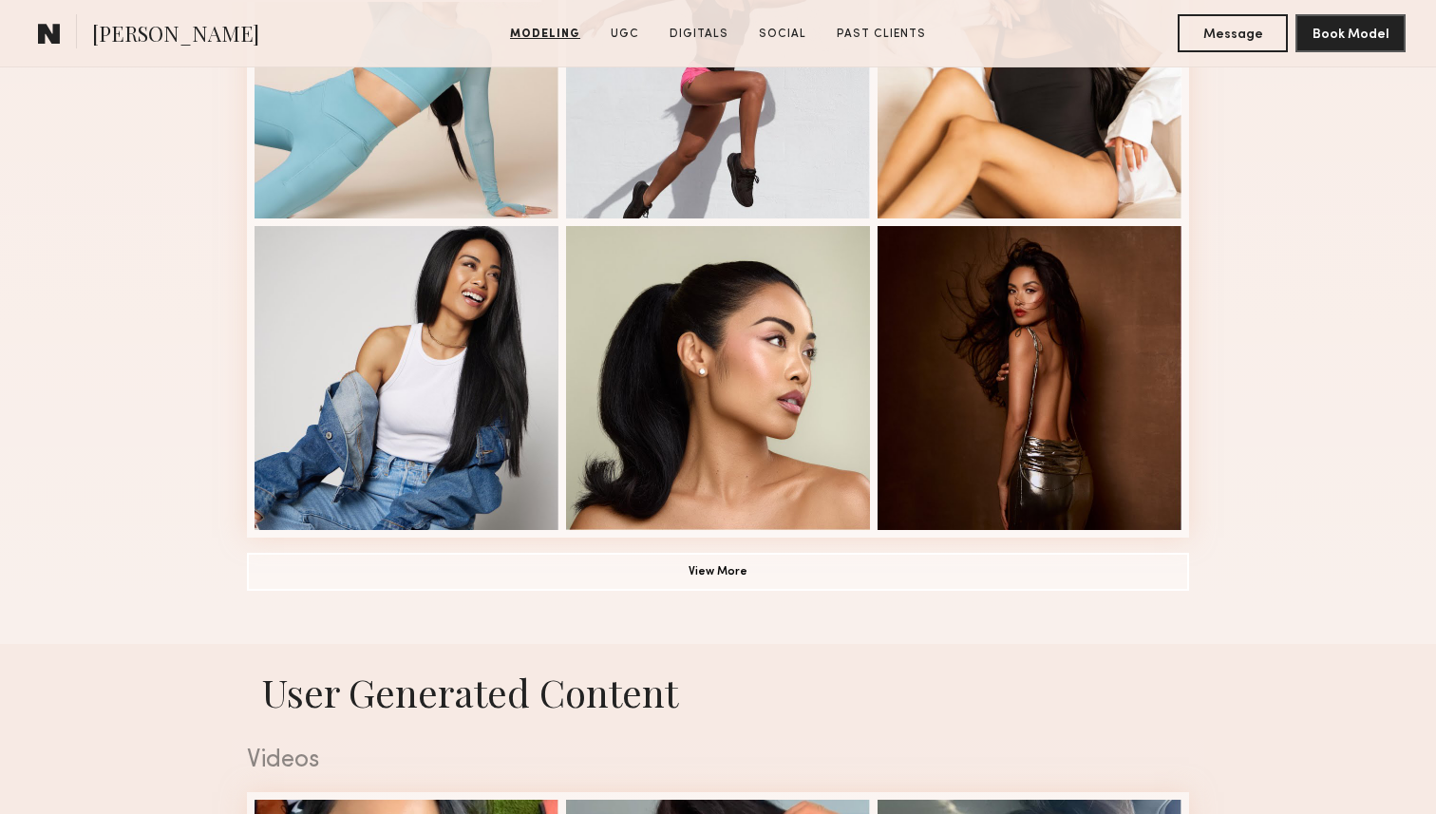
scroll to position [1379, 0]
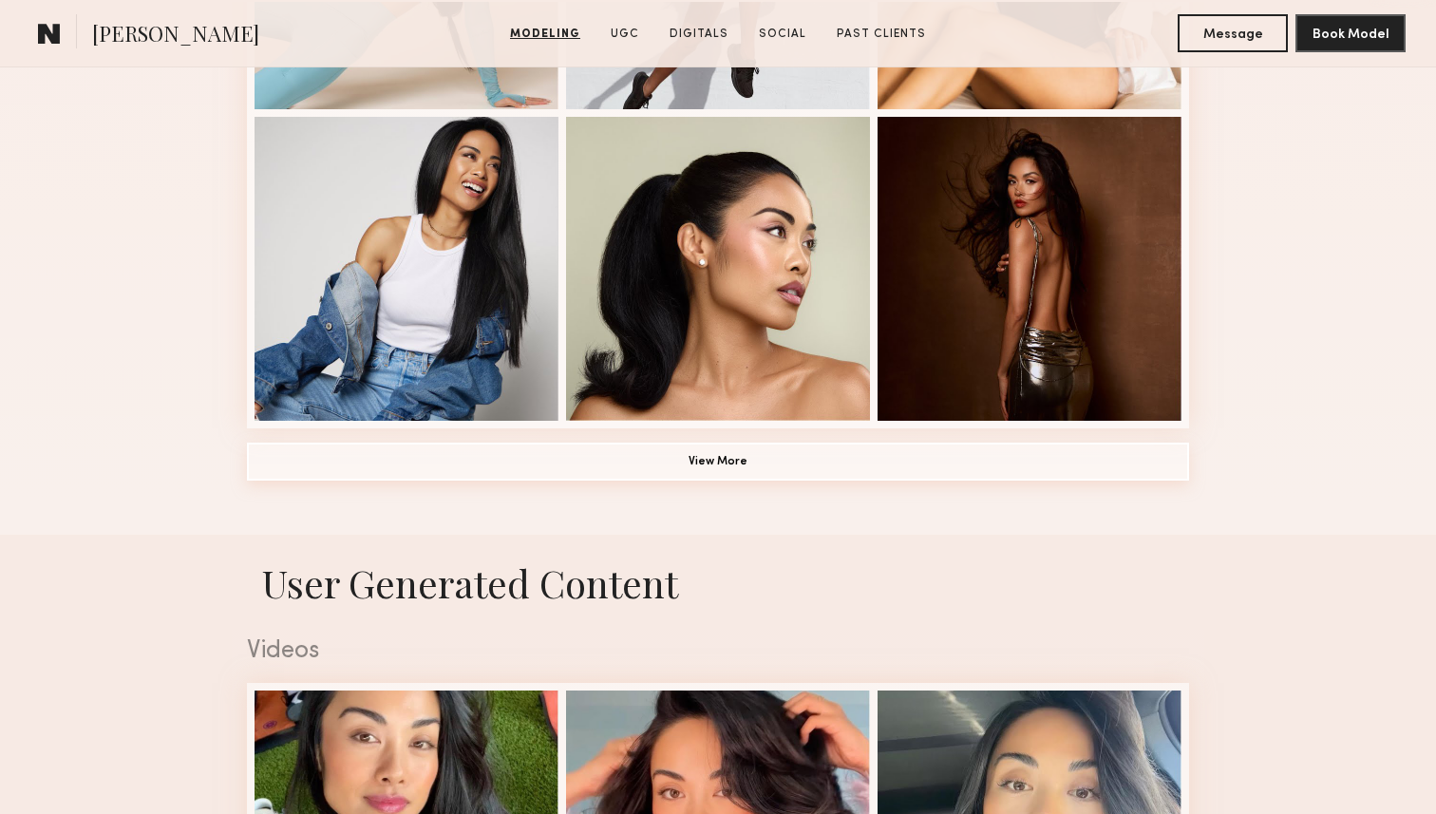
click at [771, 454] on button "View More" at bounding box center [718, 462] width 942 height 38
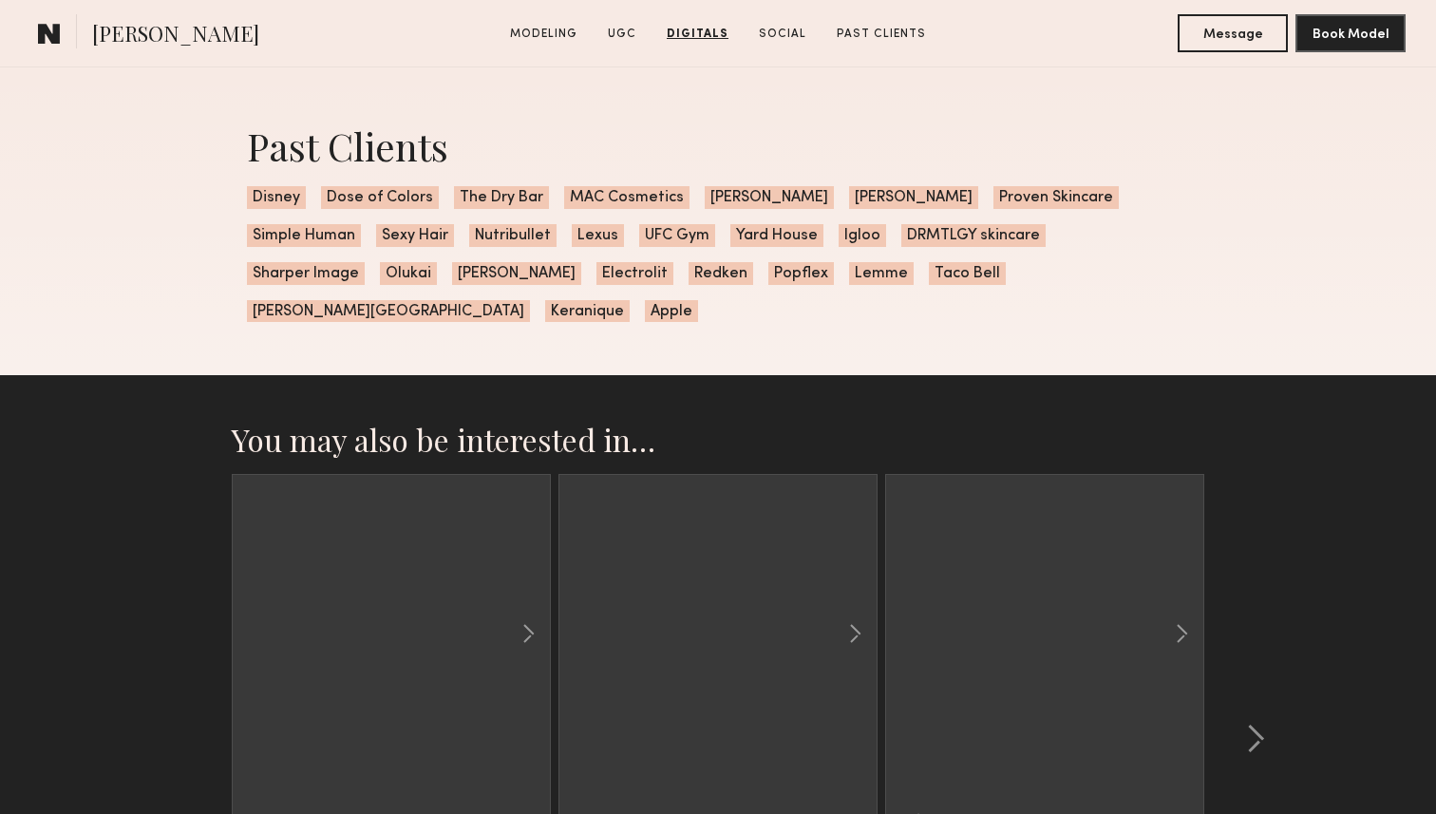
scroll to position [5627, 0]
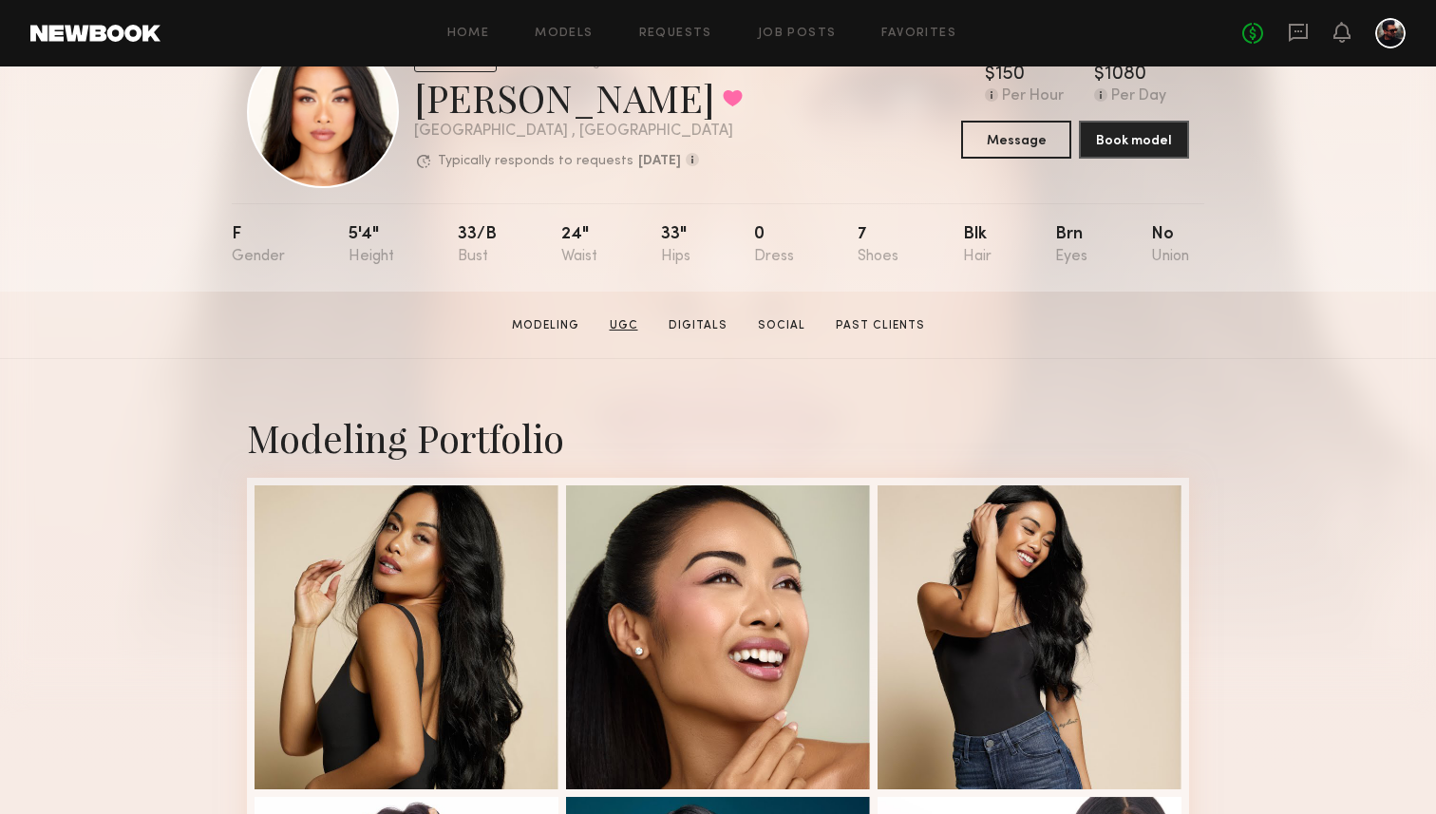
click at [621, 331] on link "UGC" at bounding box center [624, 325] width 44 height 17
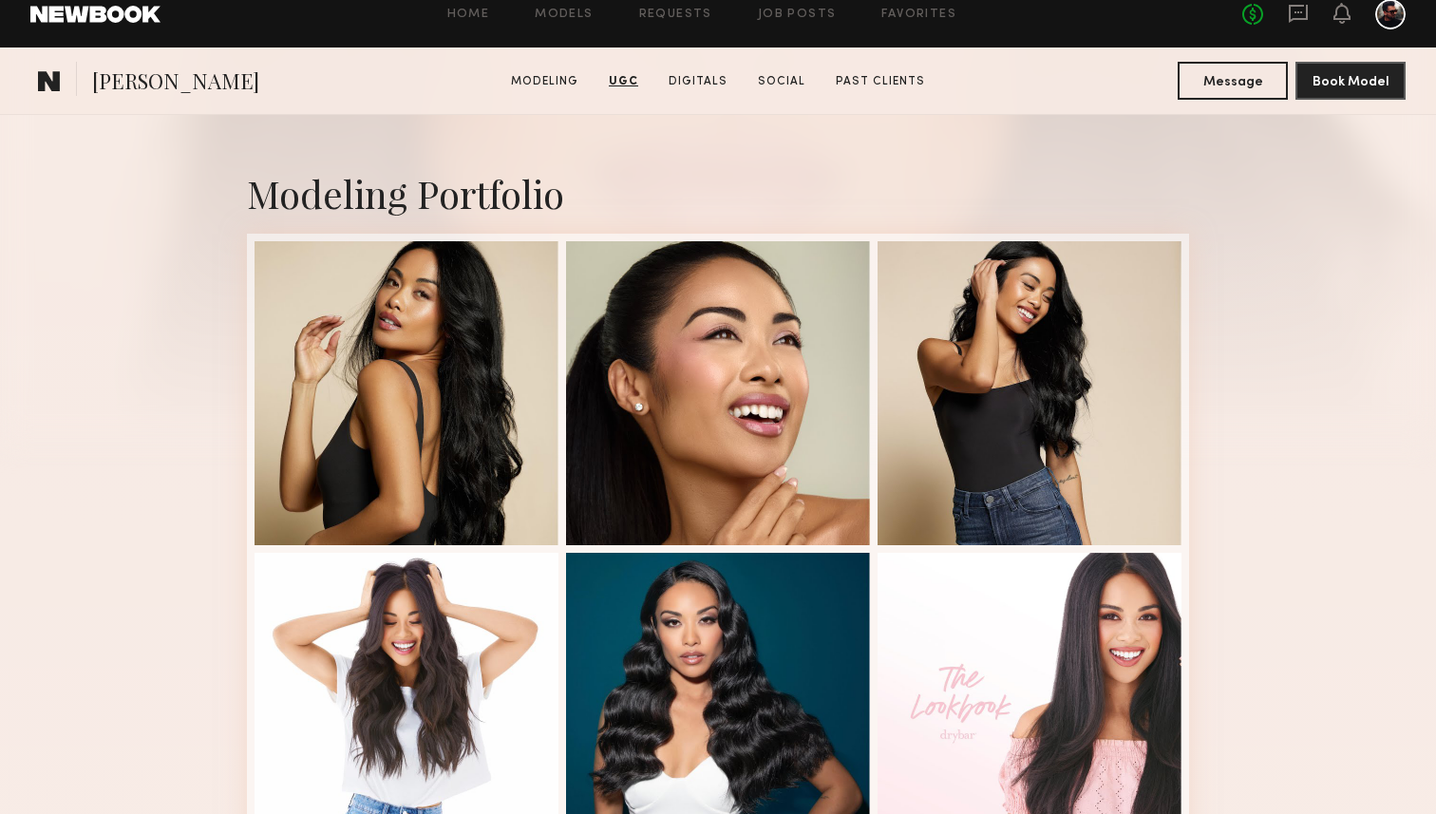
scroll to position [0, 0]
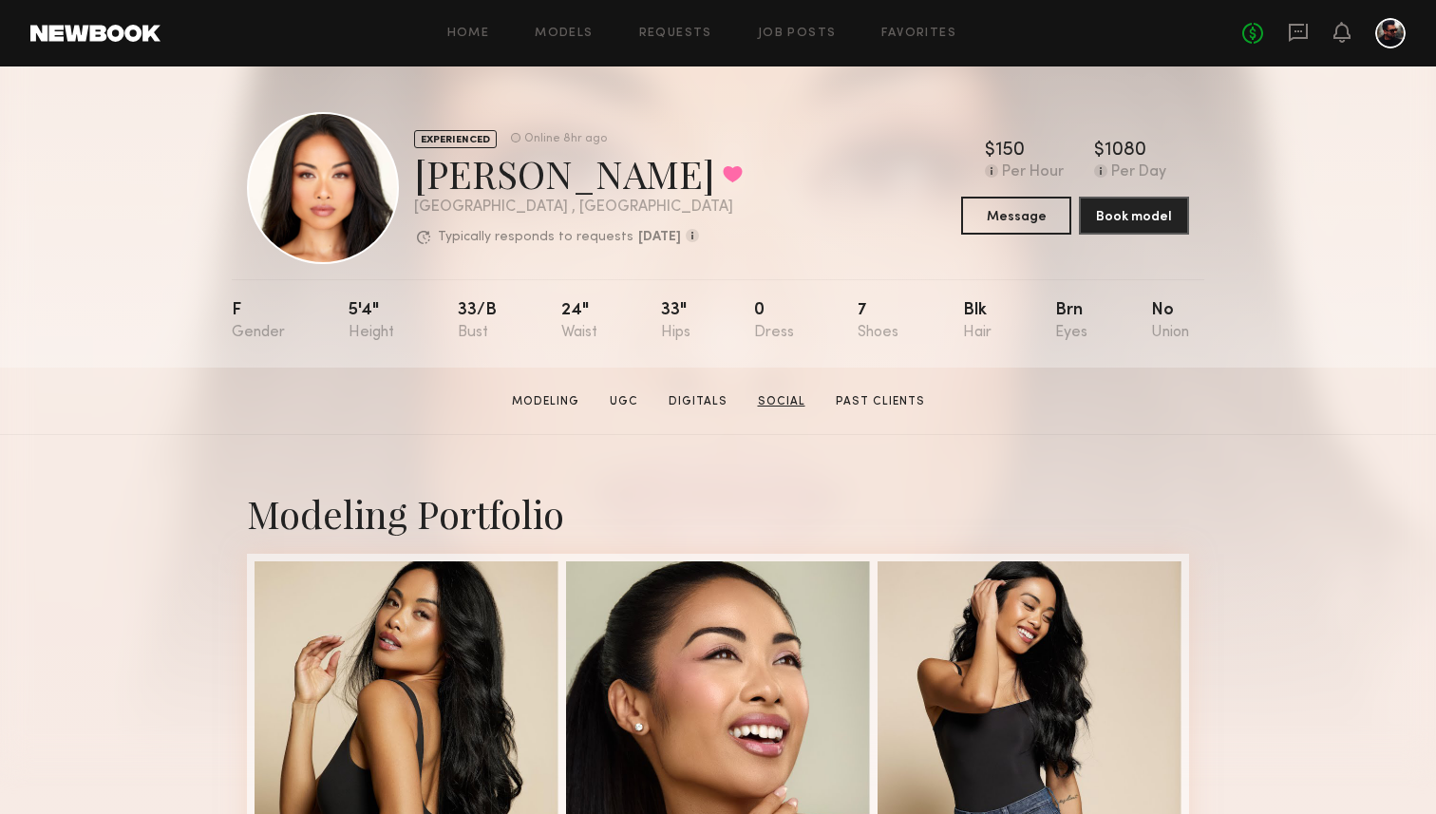
click at [782, 404] on link "Social" at bounding box center [781, 401] width 63 height 17
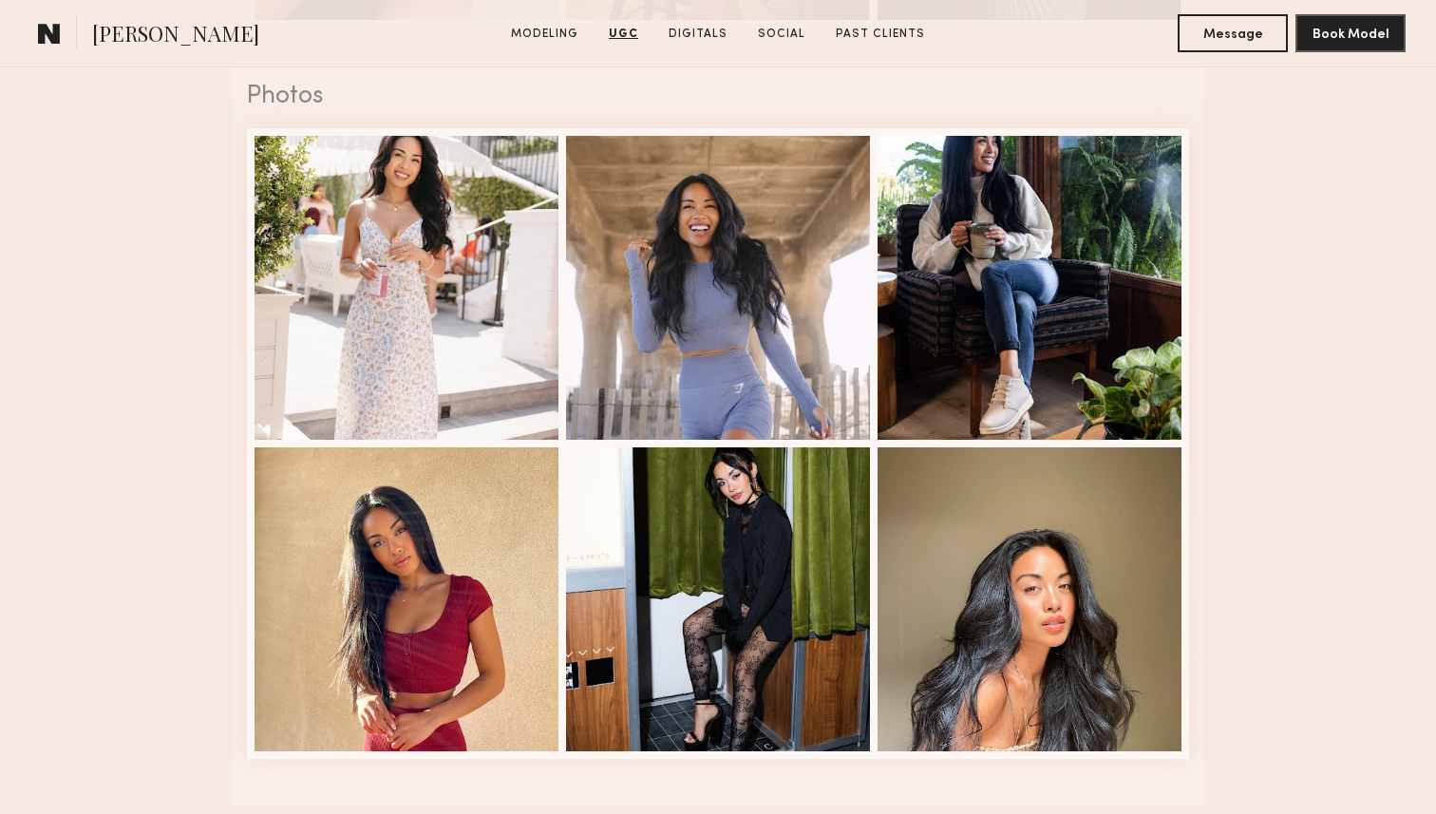
scroll to position [3886, 0]
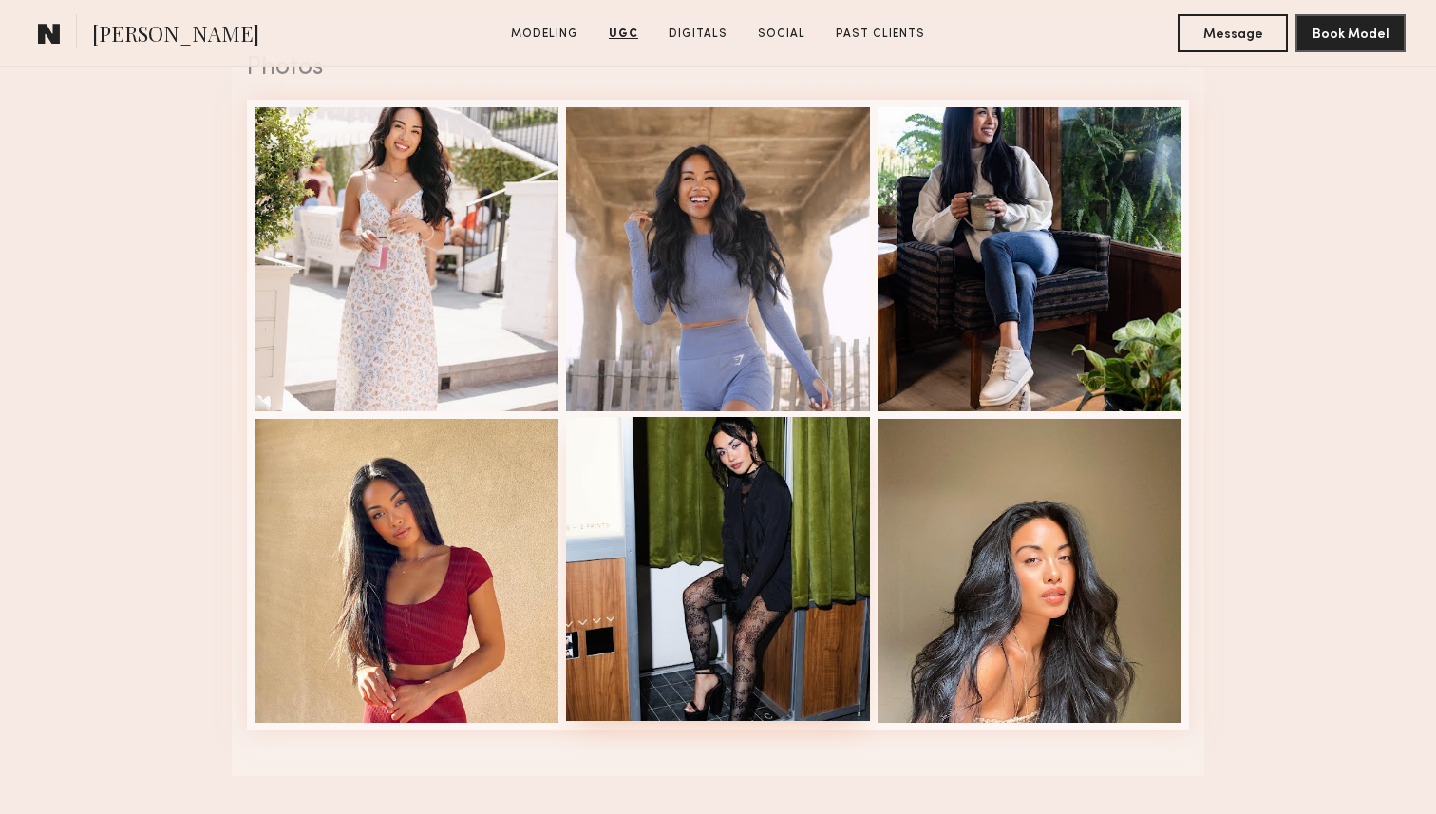
click at [749, 561] on div at bounding box center [718, 569] width 304 height 304
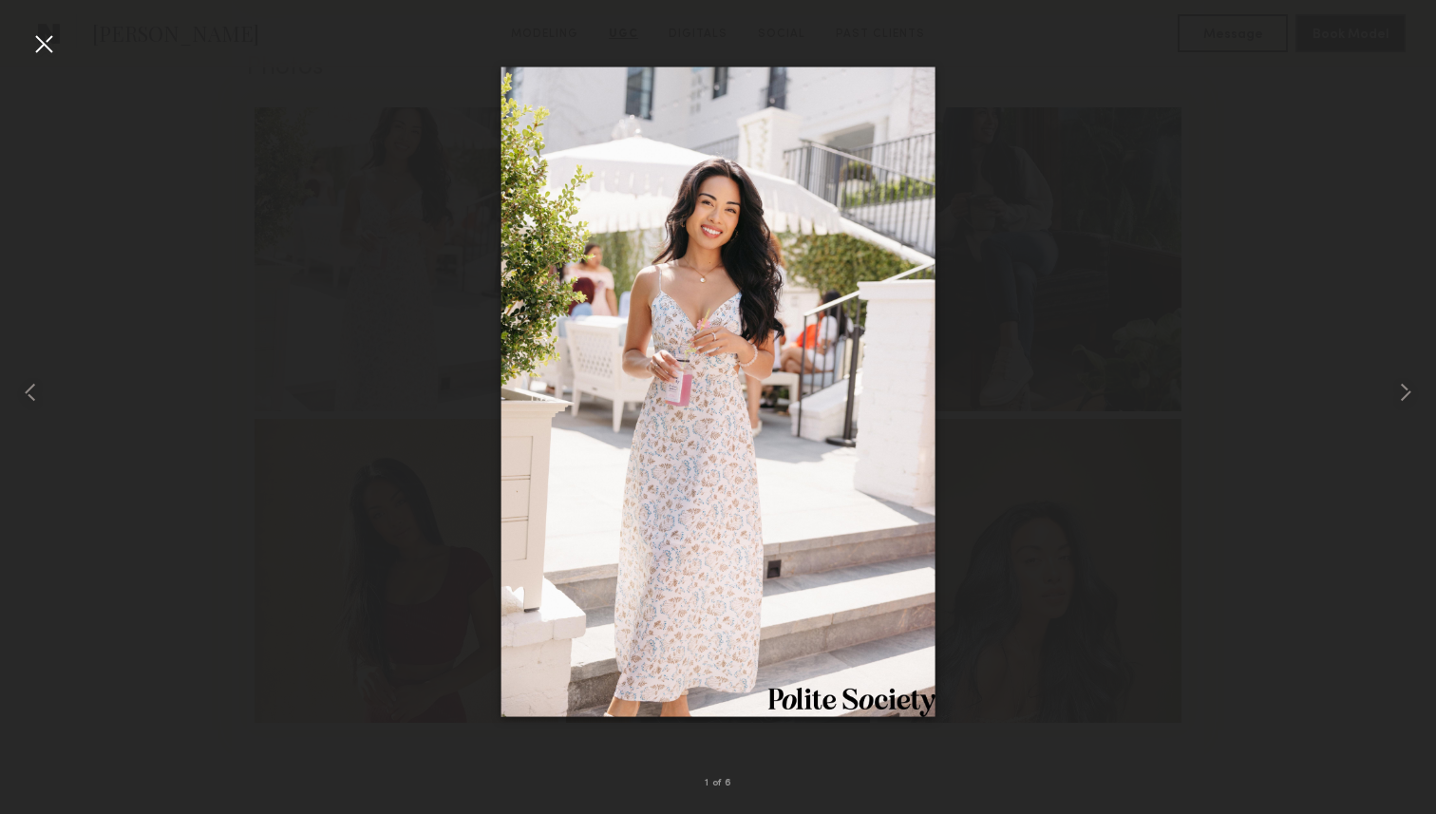
click at [54, 28] on div at bounding box center [43, 43] width 30 height 30
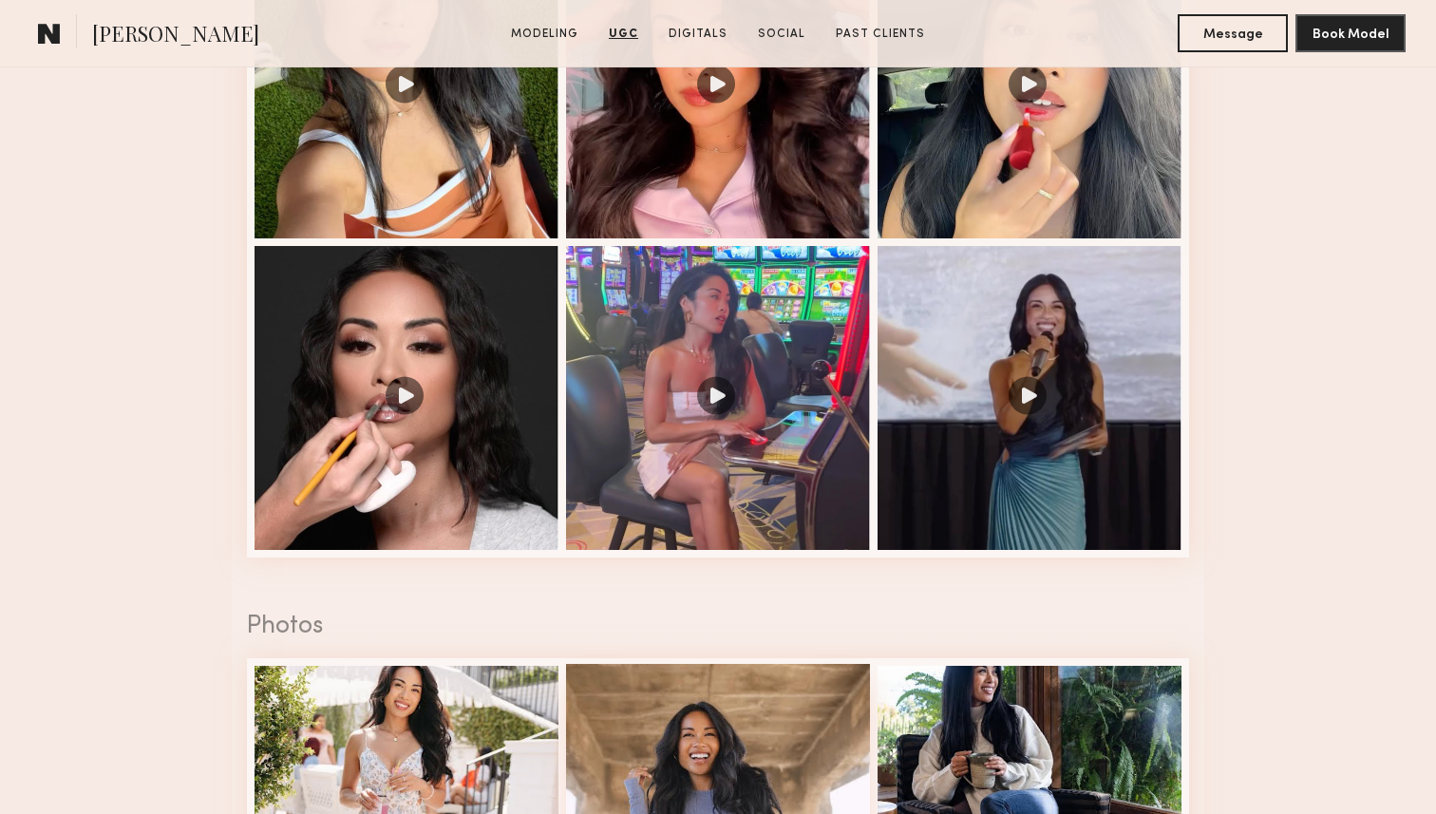
scroll to position [3134, 0]
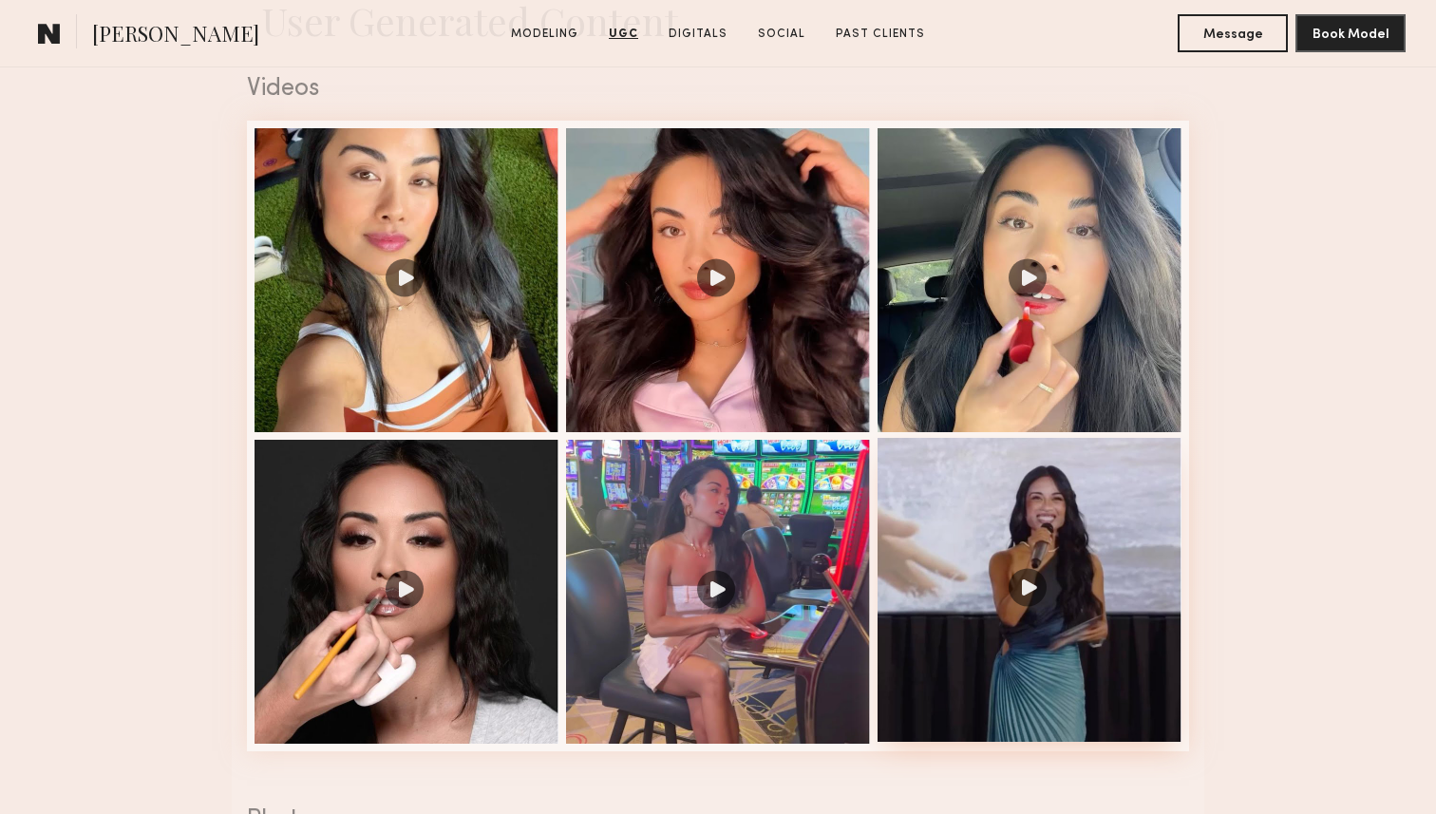
click at [1036, 607] on div at bounding box center [1029, 590] width 304 height 304
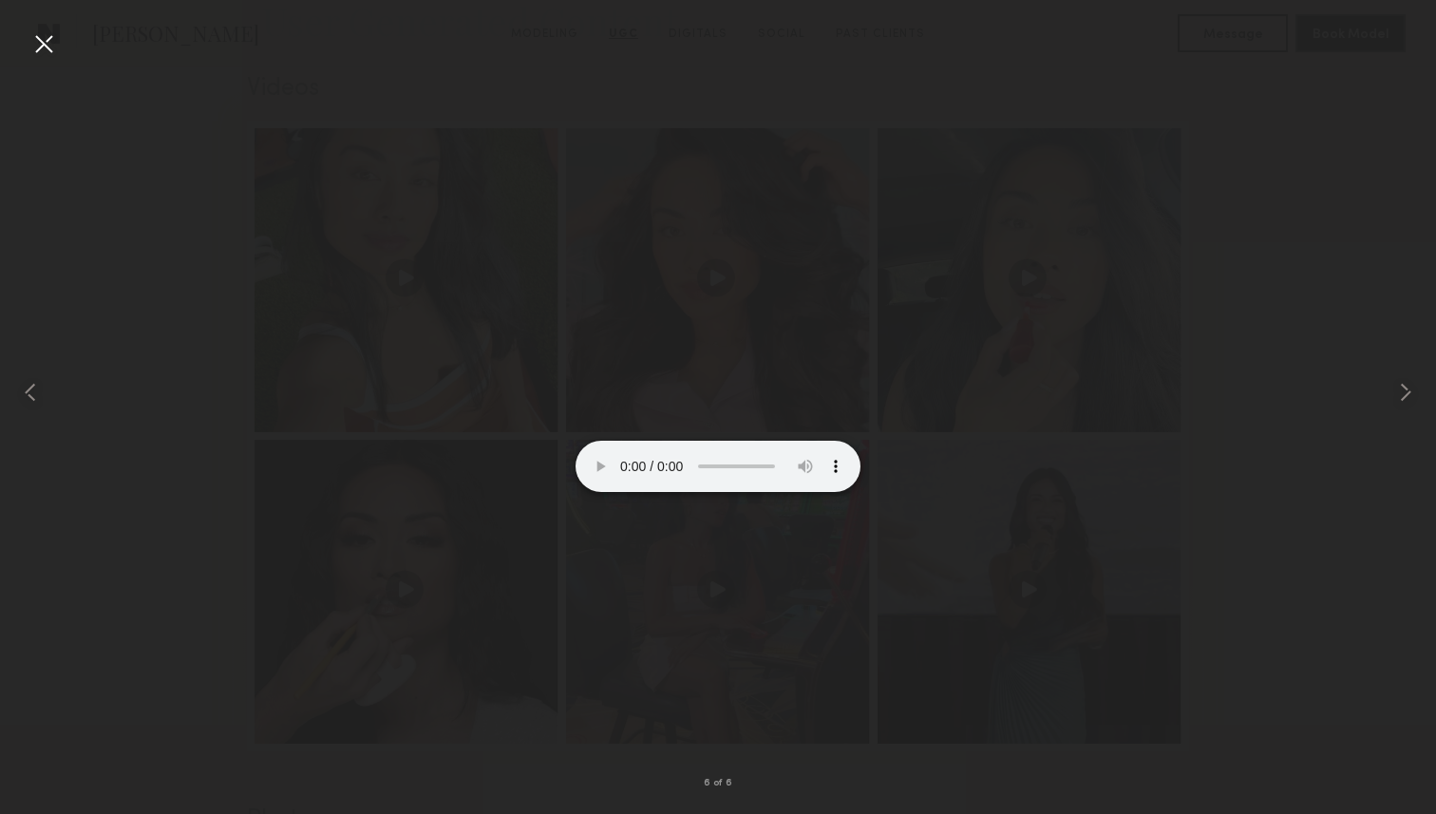
click at [44, 47] on div at bounding box center [43, 43] width 30 height 30
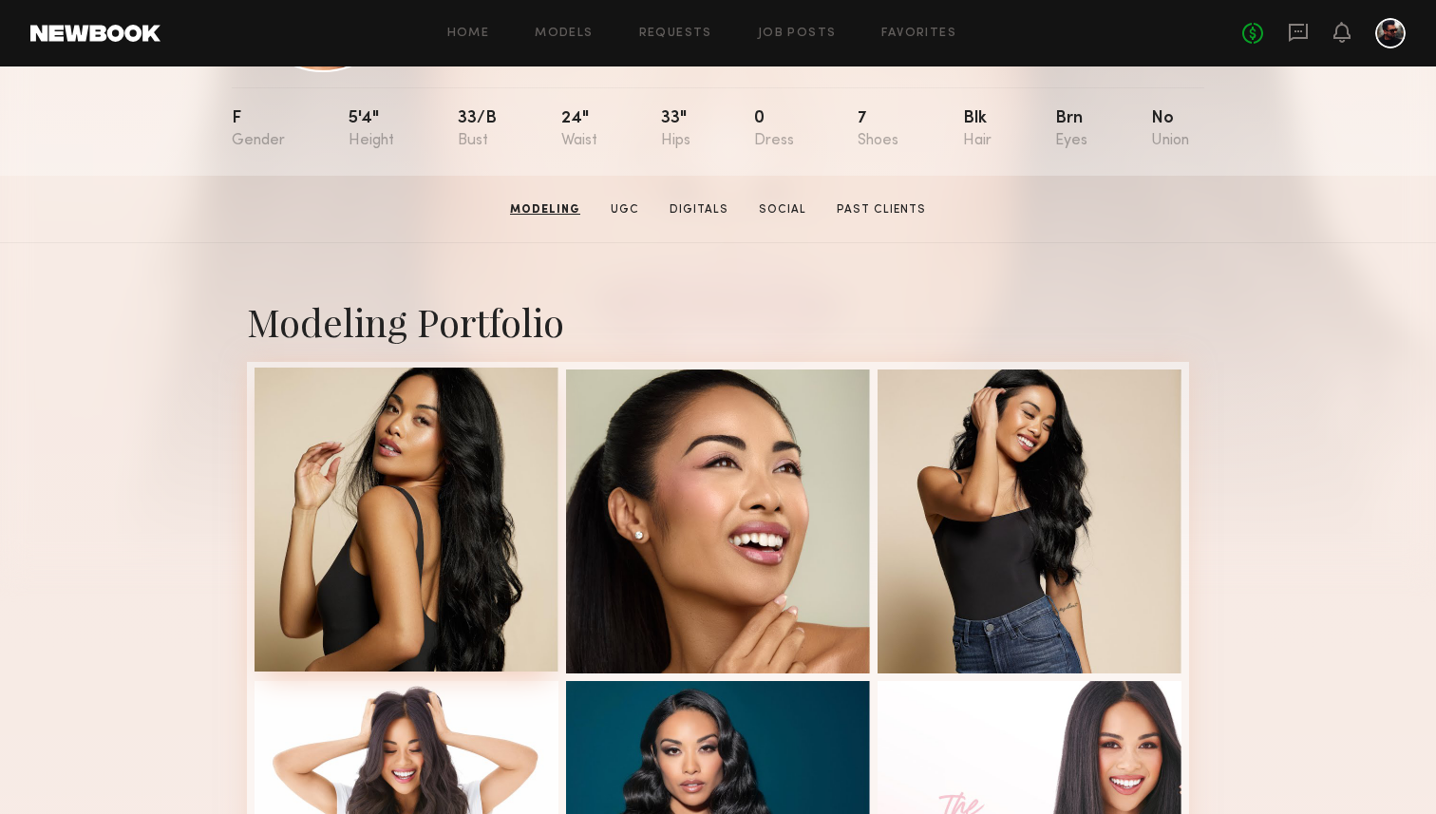
scroll to position [172, 0]
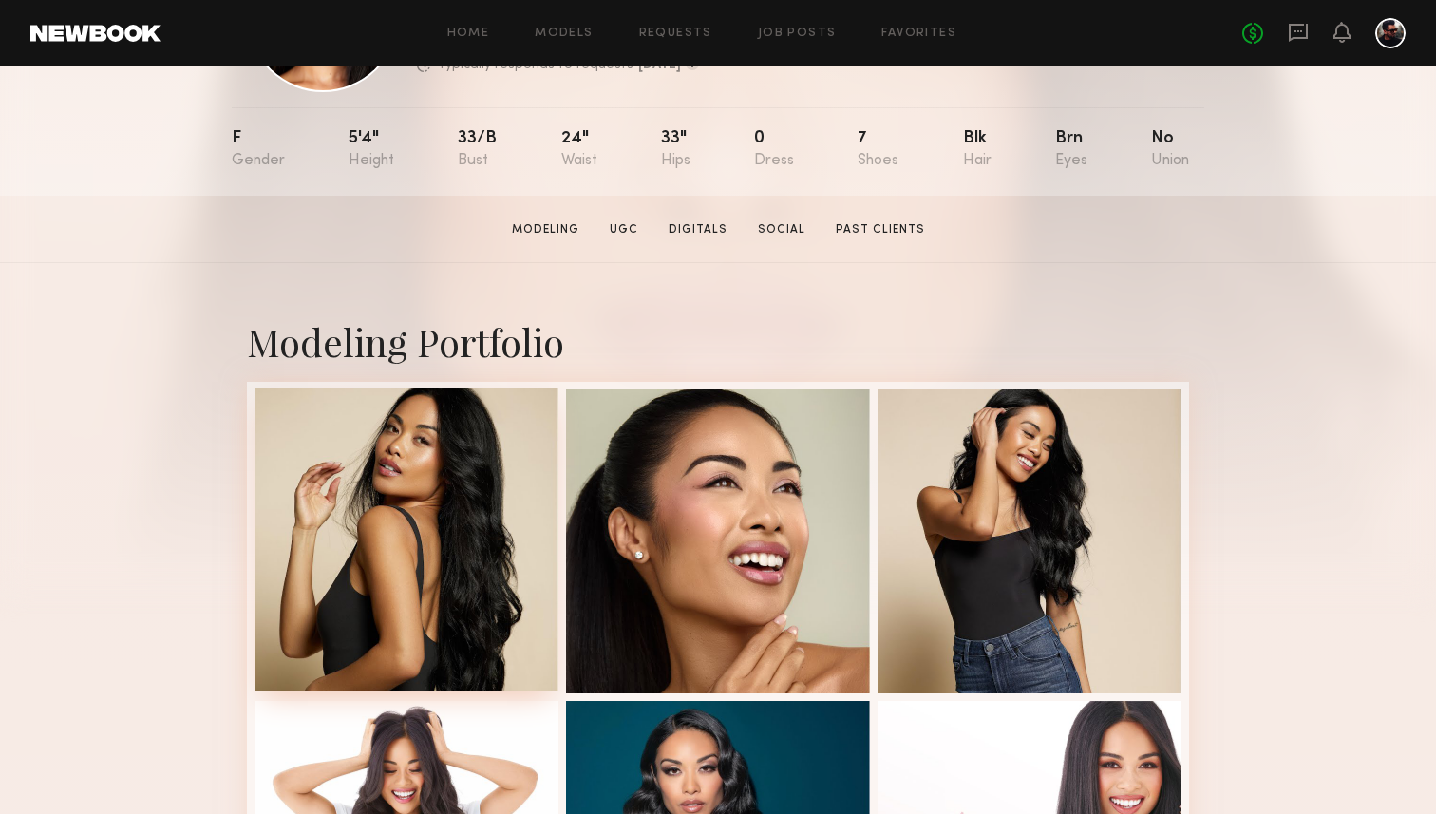
click at [410, 481] on div at bounding box center [406, 539] width 304 height 304
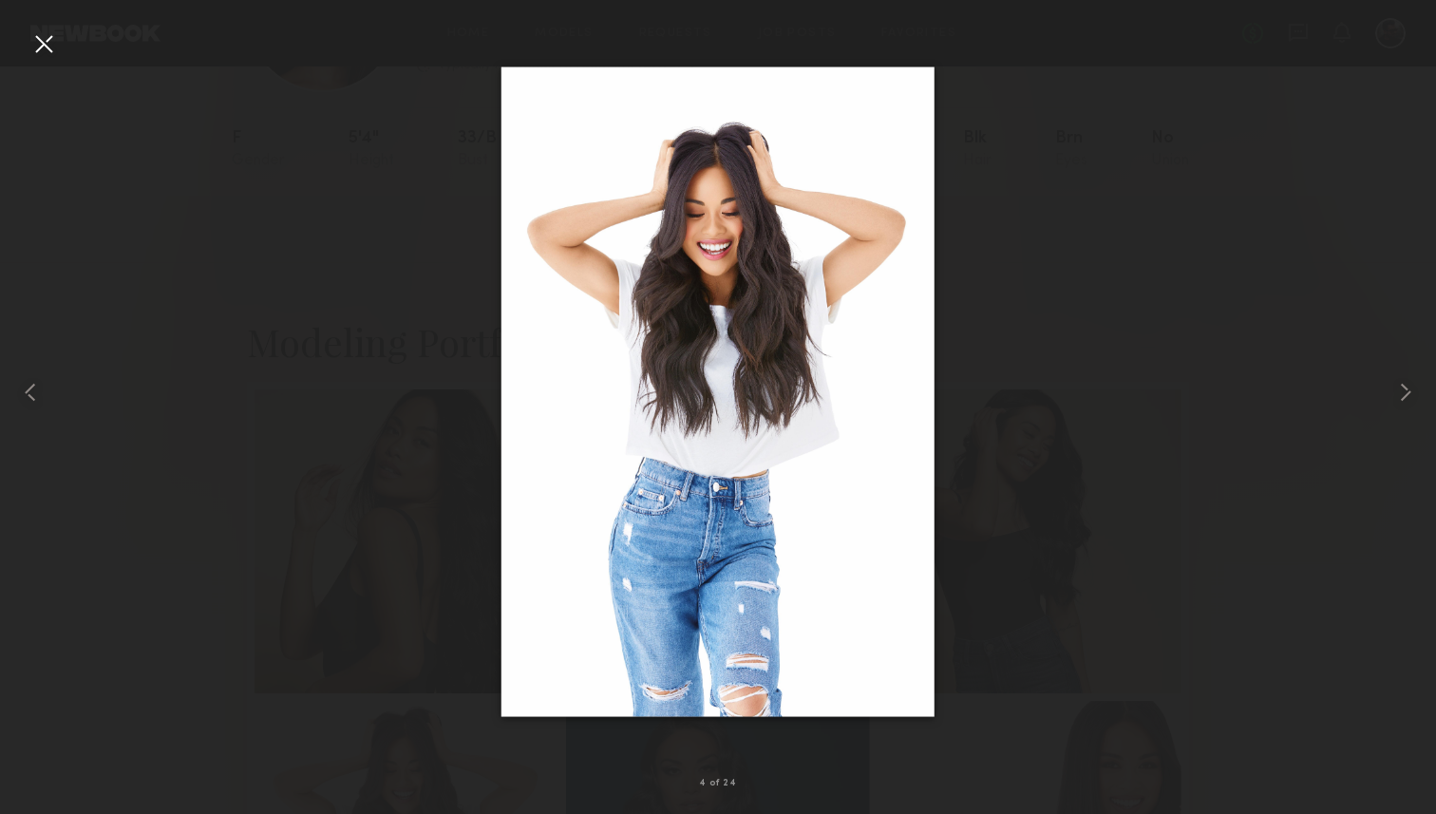
click at [32, 35] on div at bounding box center [43, 43] width 30 height 30
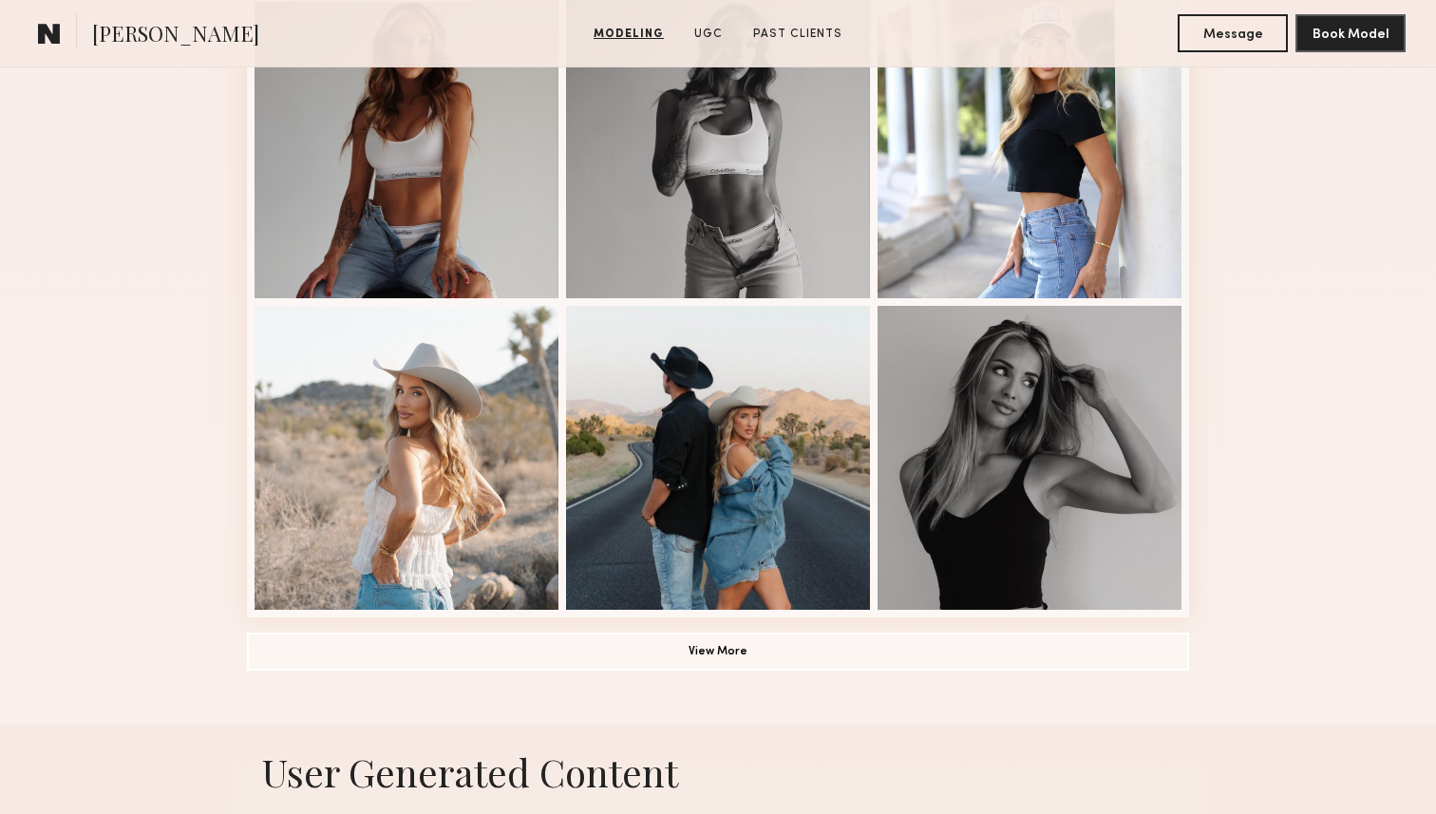
scroll to position [1198, 0]
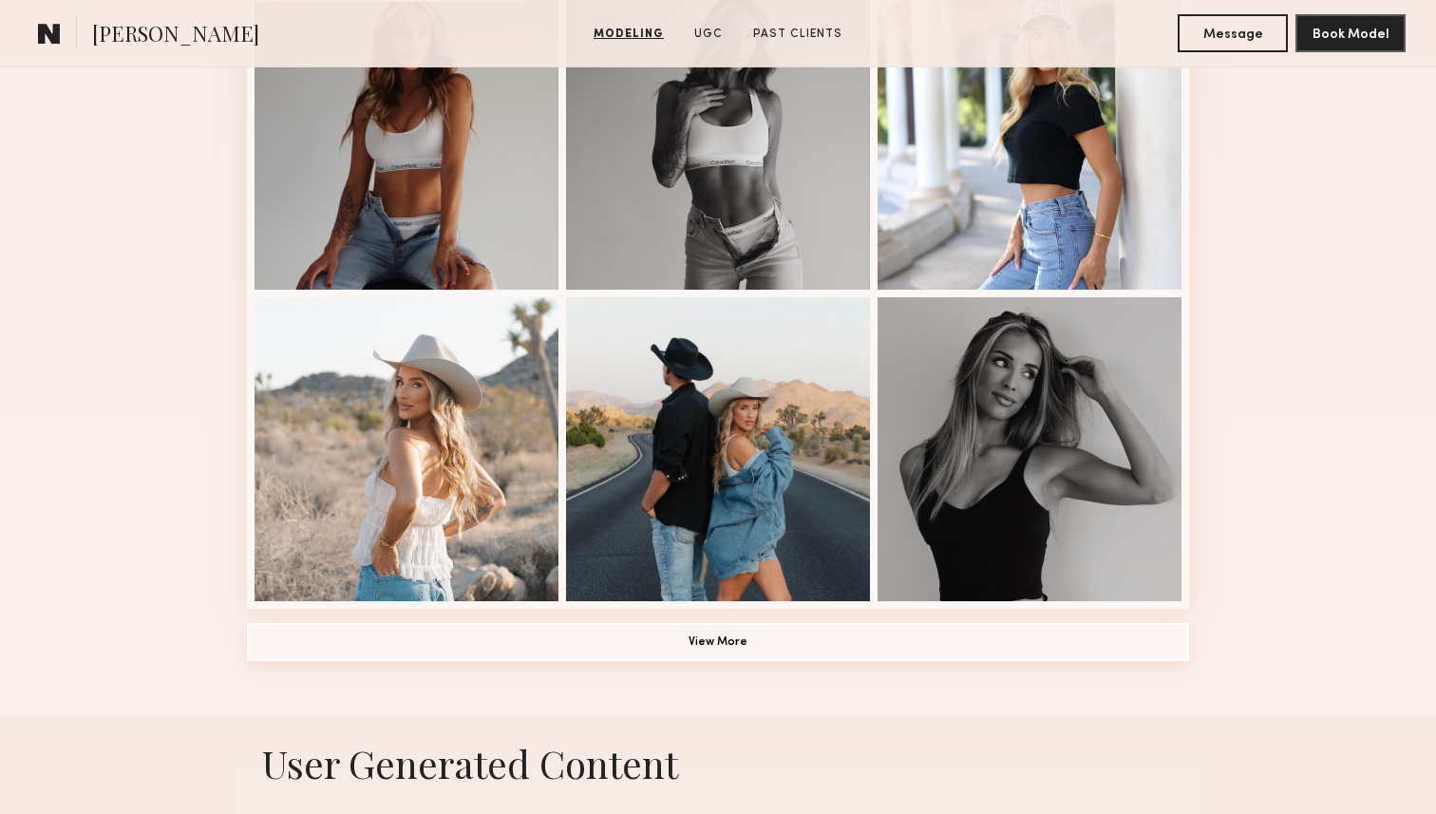
click at [751, 646] on button "View More" at bounding box center [718, 642] width 942 height 38
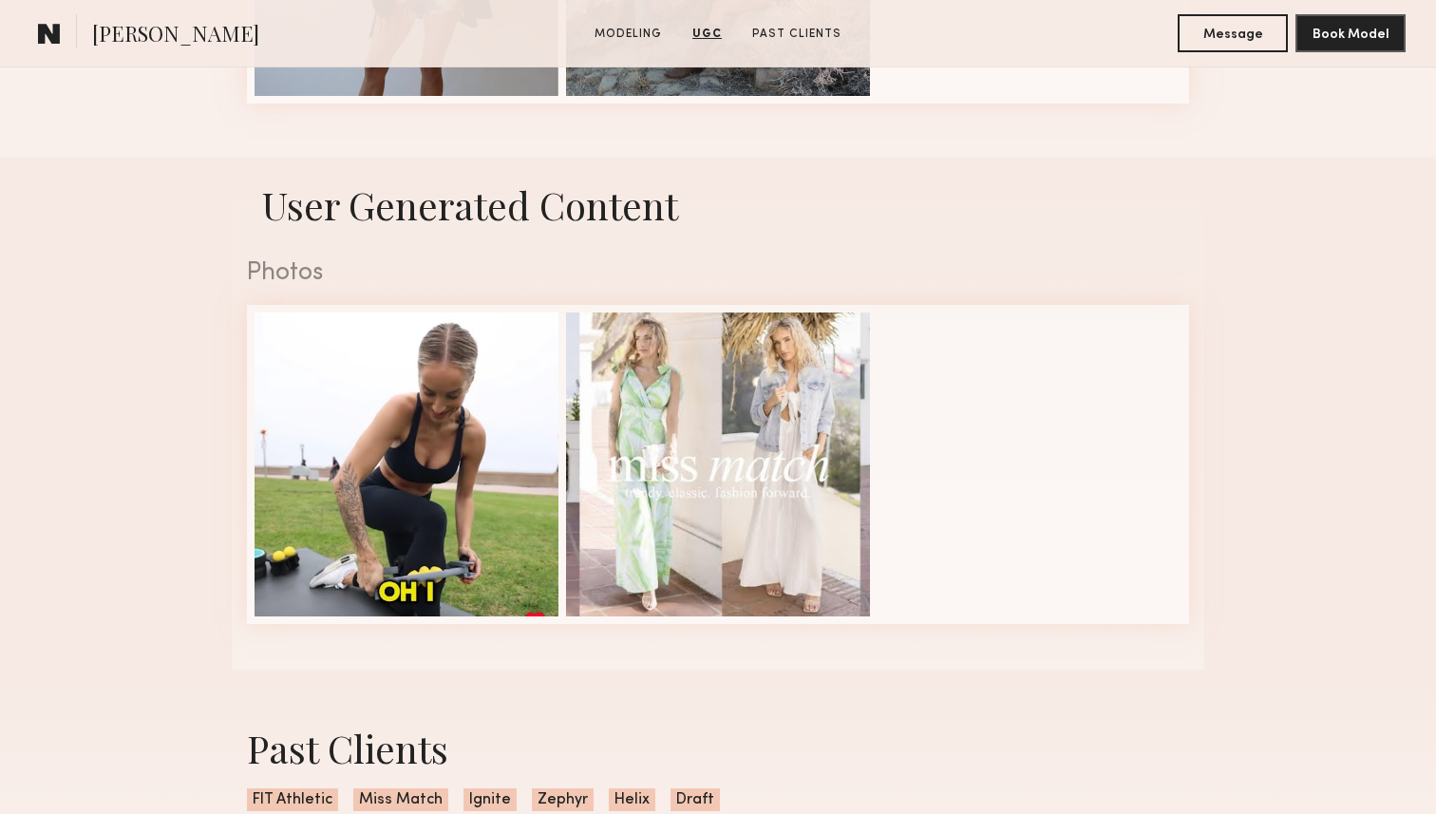
scroll to position [1589, 0]
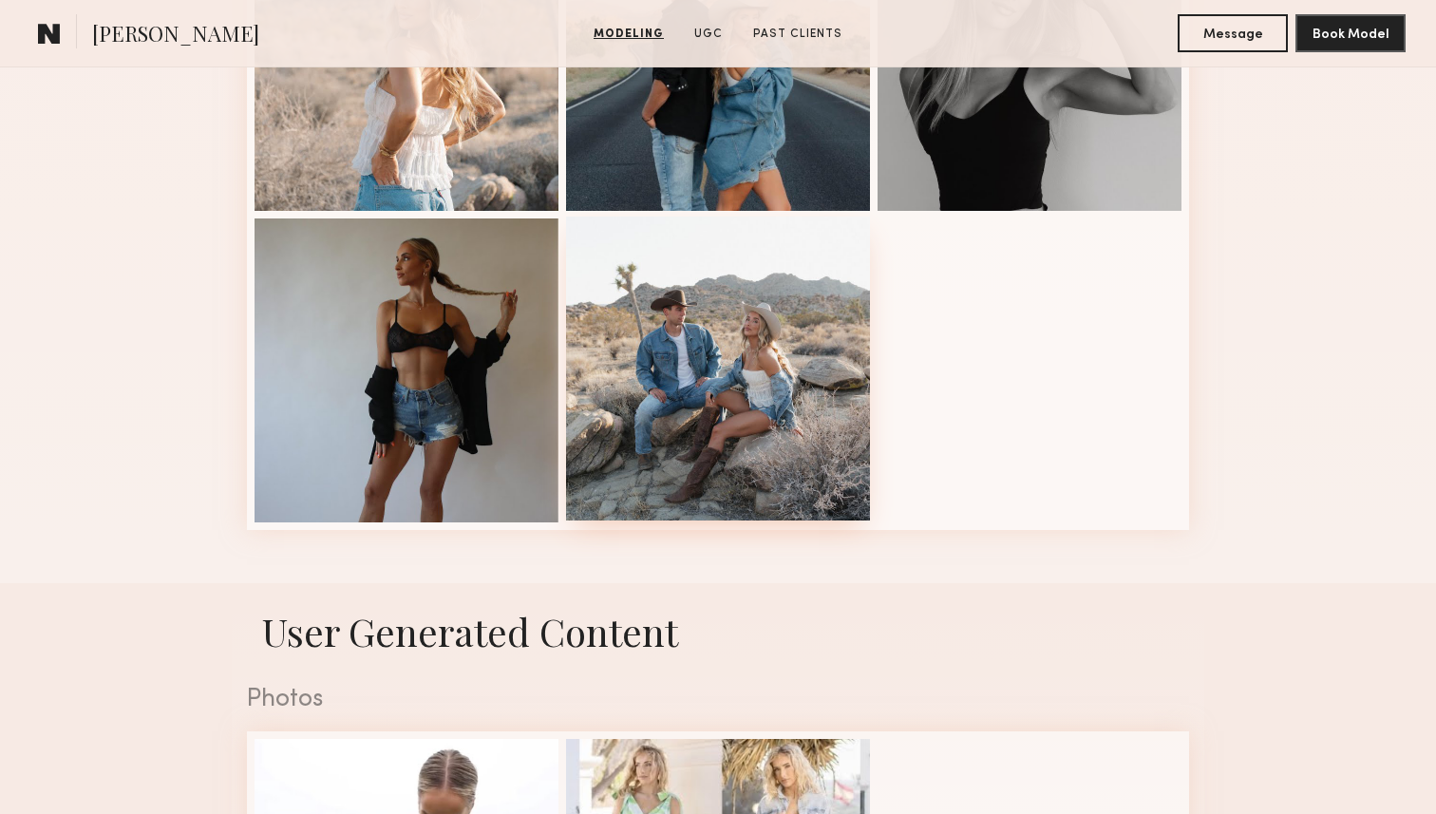
click at [778, 438] on div at bounding box center [718, 369] width 304 height 304
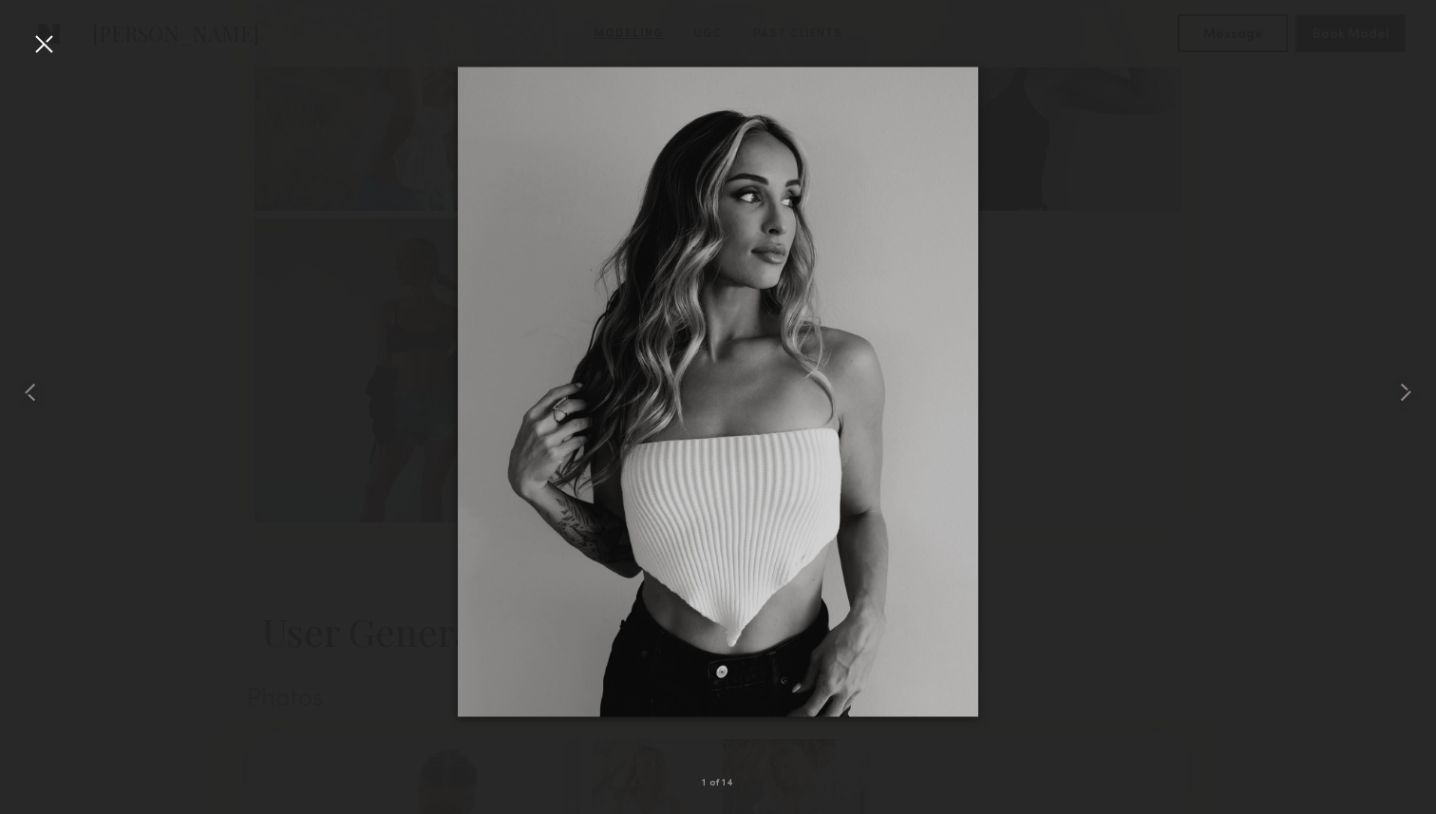
click at [48, 26] on nb-gallery-light "1 of 14" at bounding box center [718, 407] width 1436 height 814
click at [41, 47] on div at bounding box center [43, 43] width 30 height 30
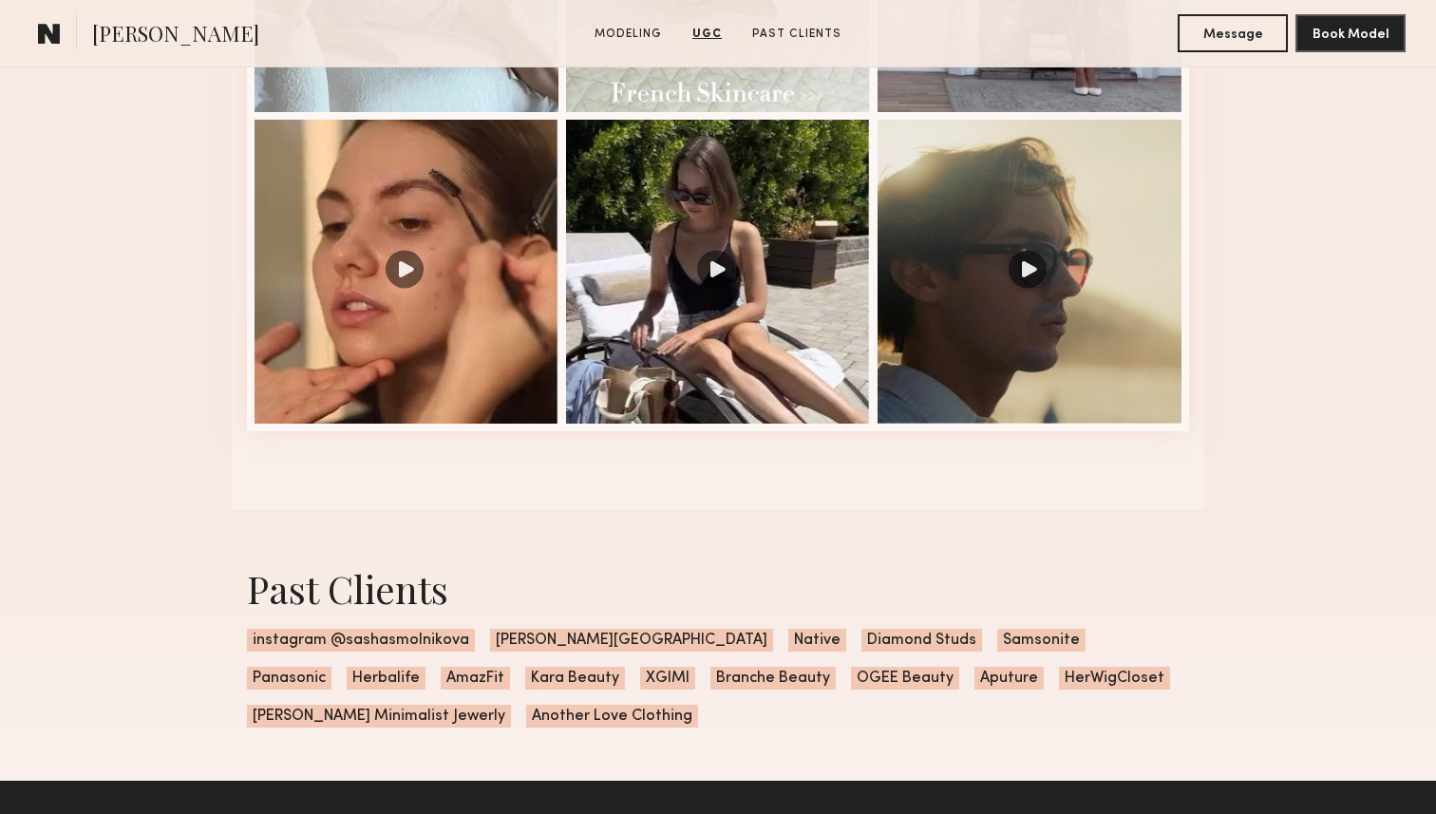
scroll to position [2870, 0]
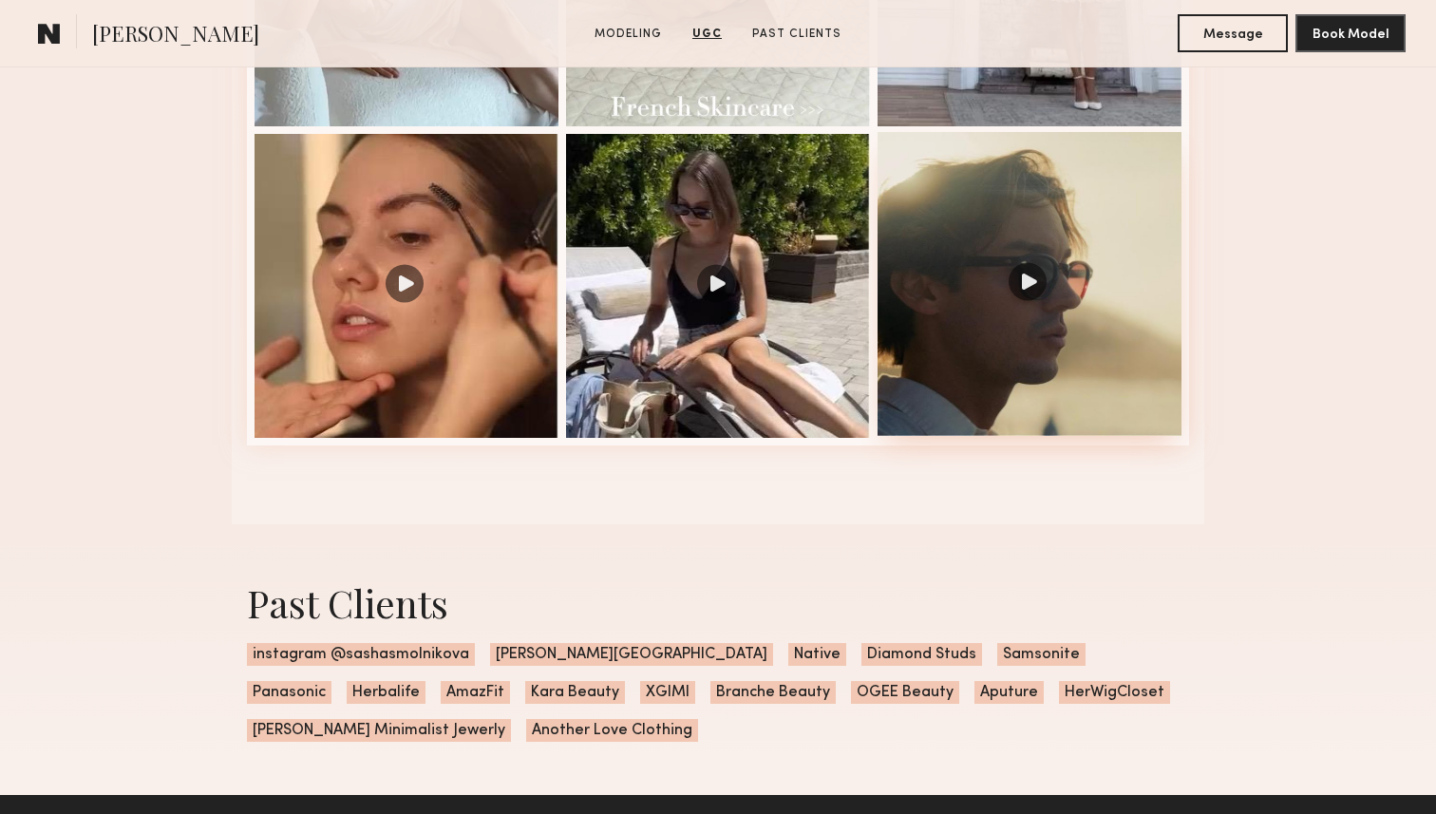
click at [1029, 284] on div at bounding box center [1029, 284] width 304 height 304
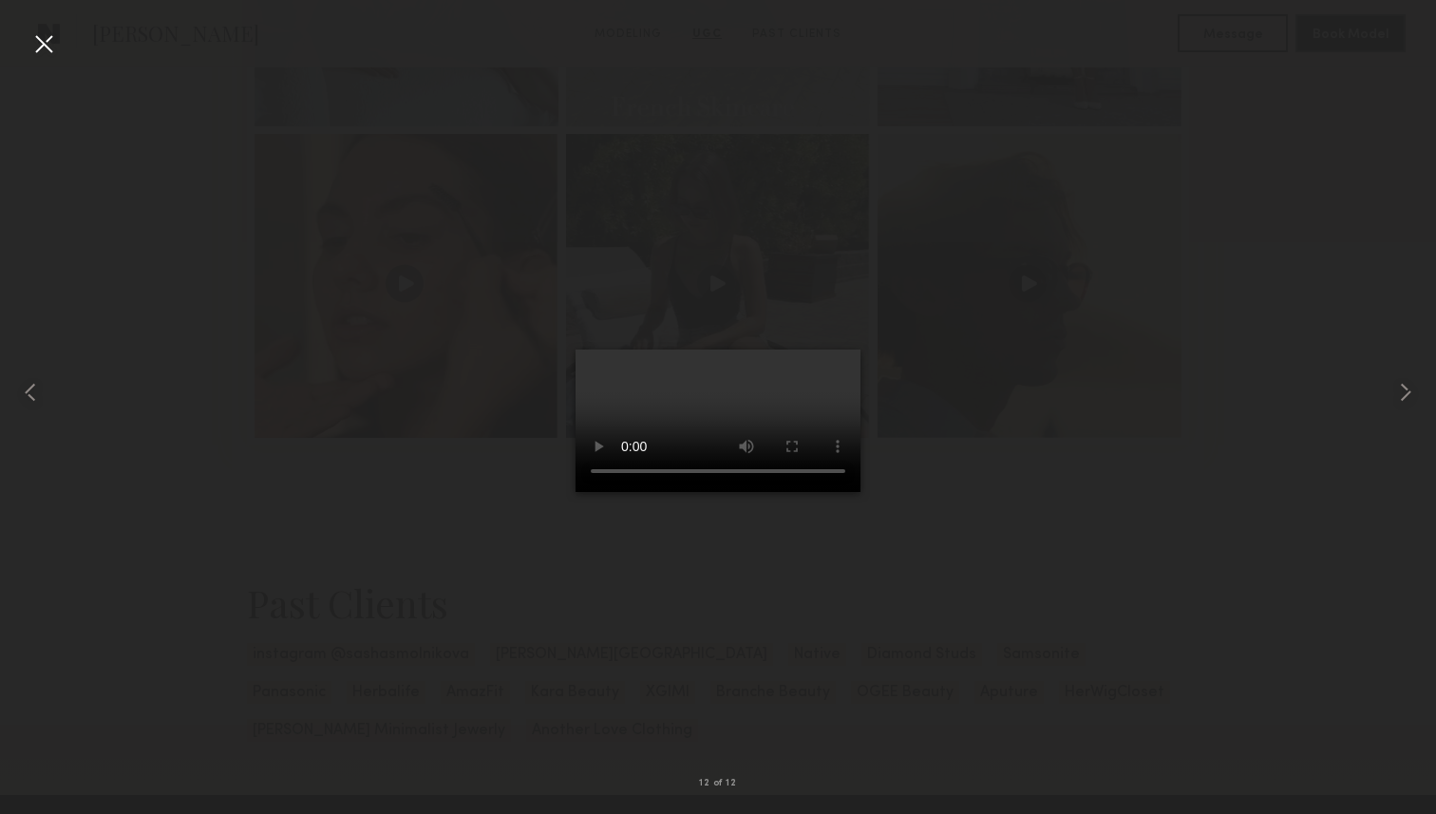
click at [40, 43] on div at bounding box center [43, 43] width 30 height 30
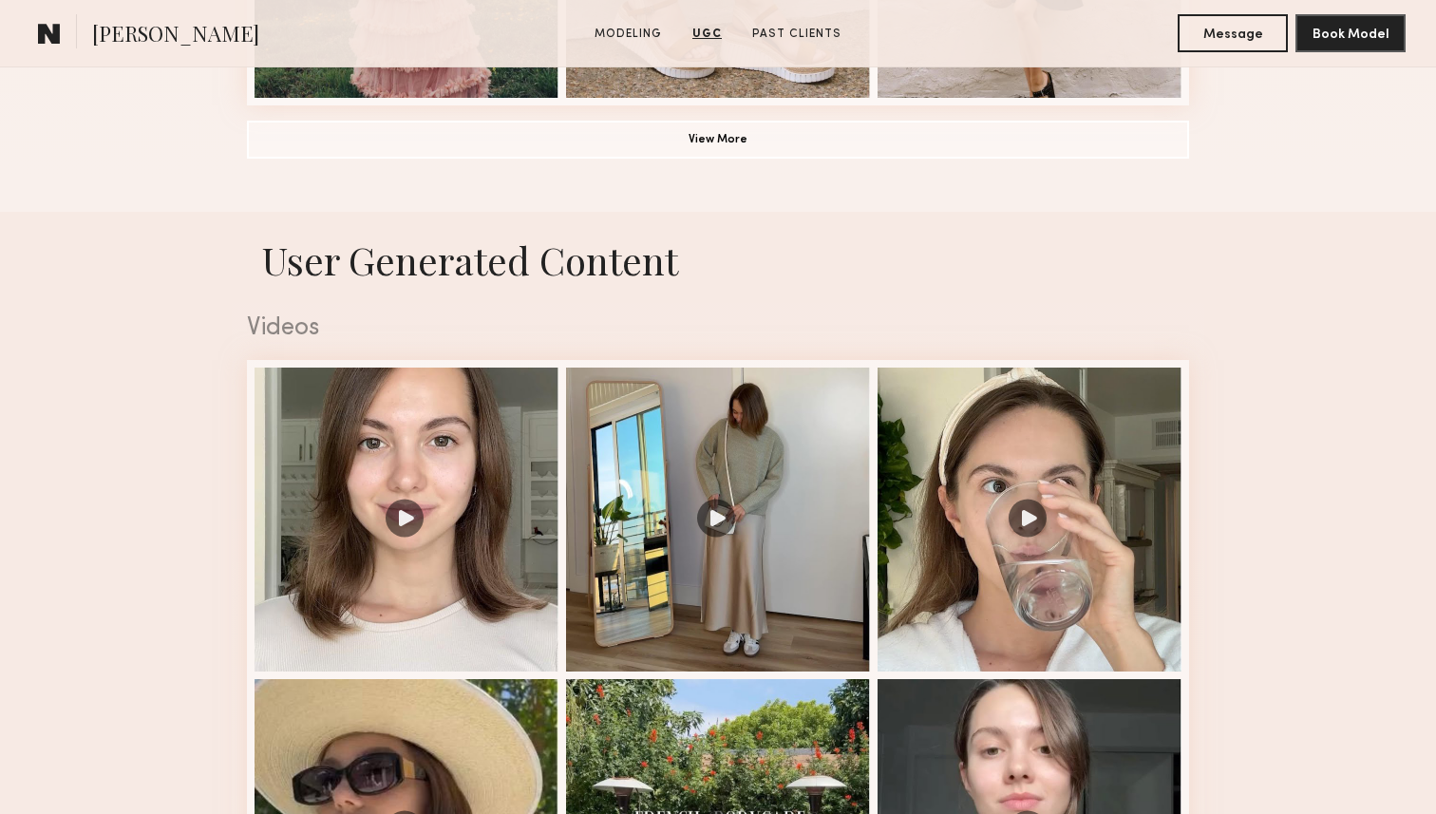
scroll to position [1279, 0]
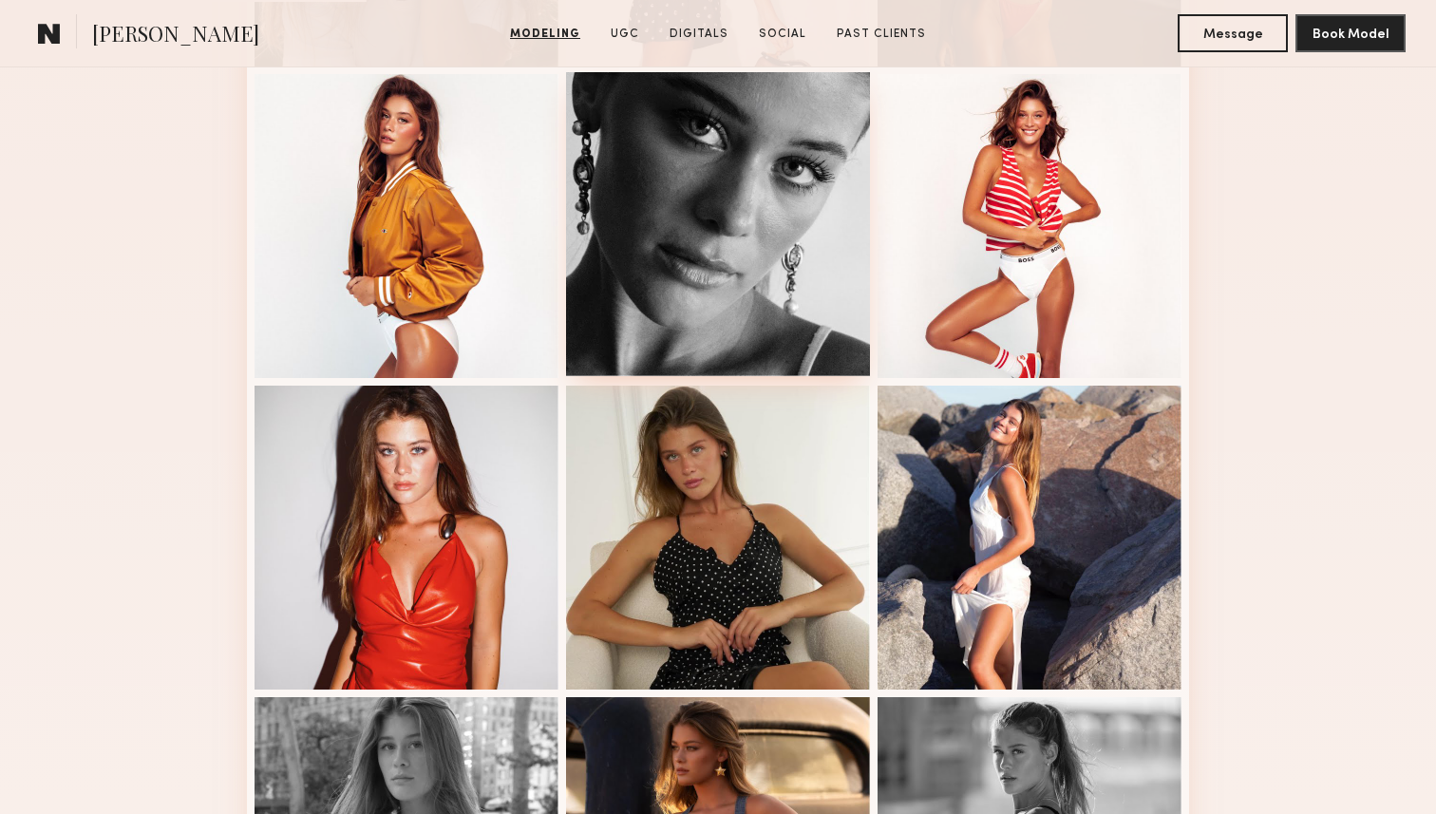
scroll to position [954, 0]
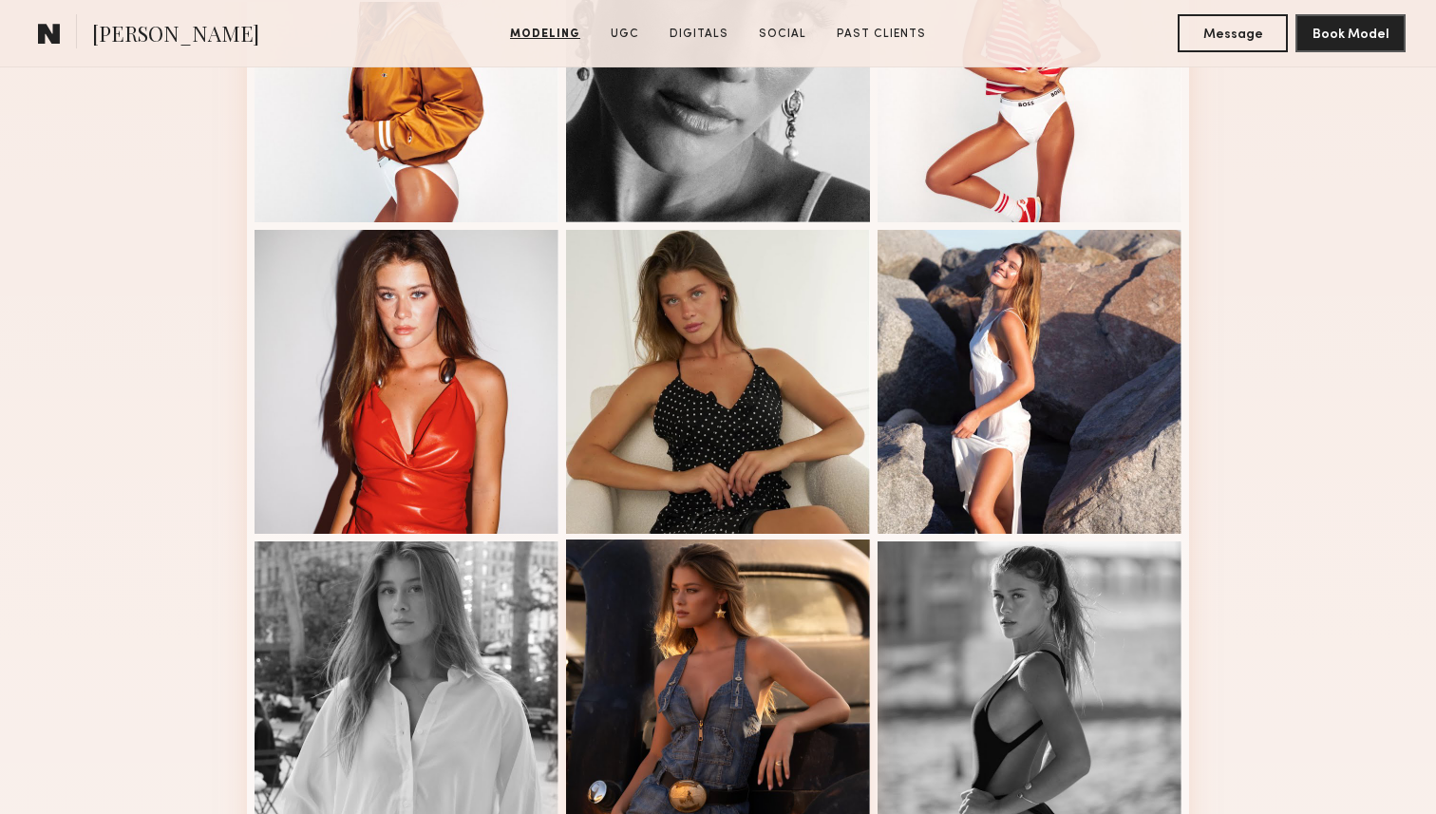
click at [728, 654] on div at bounding box center [718, 691] width 304 height 304
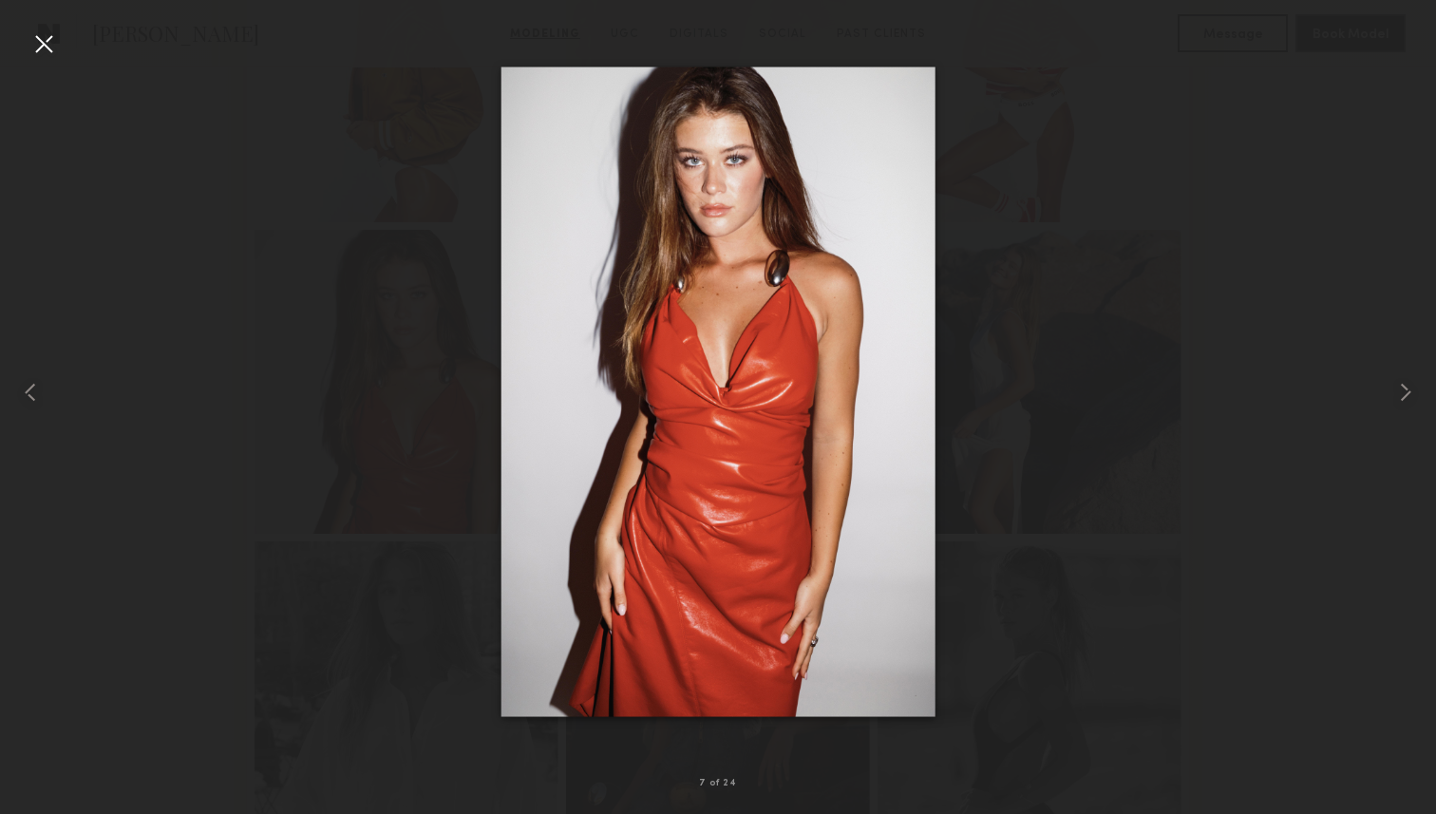
click at [42, 32] on div at bounding box center [43, 43] width 30 height 30
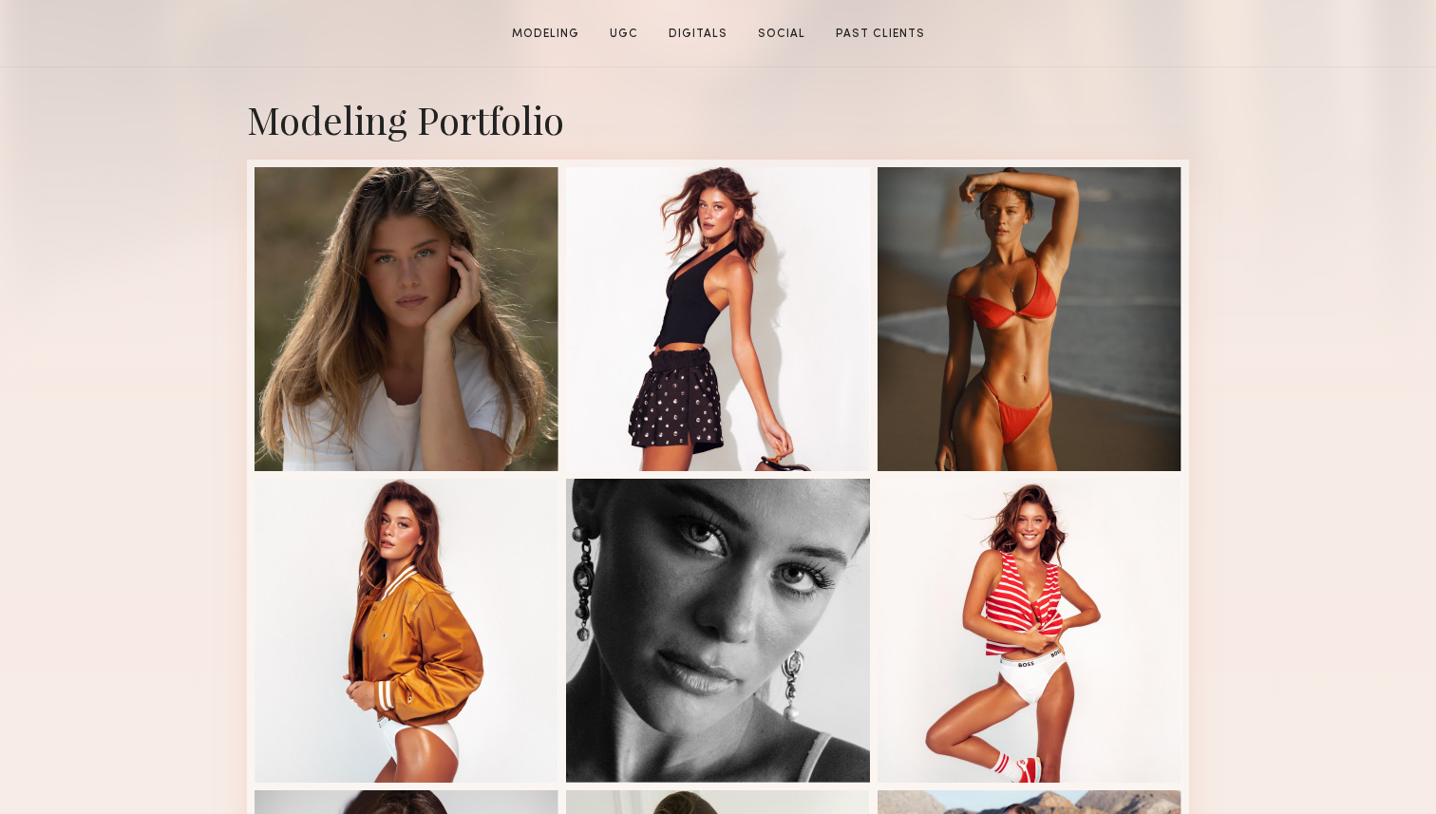
scroll to position [919, 0]
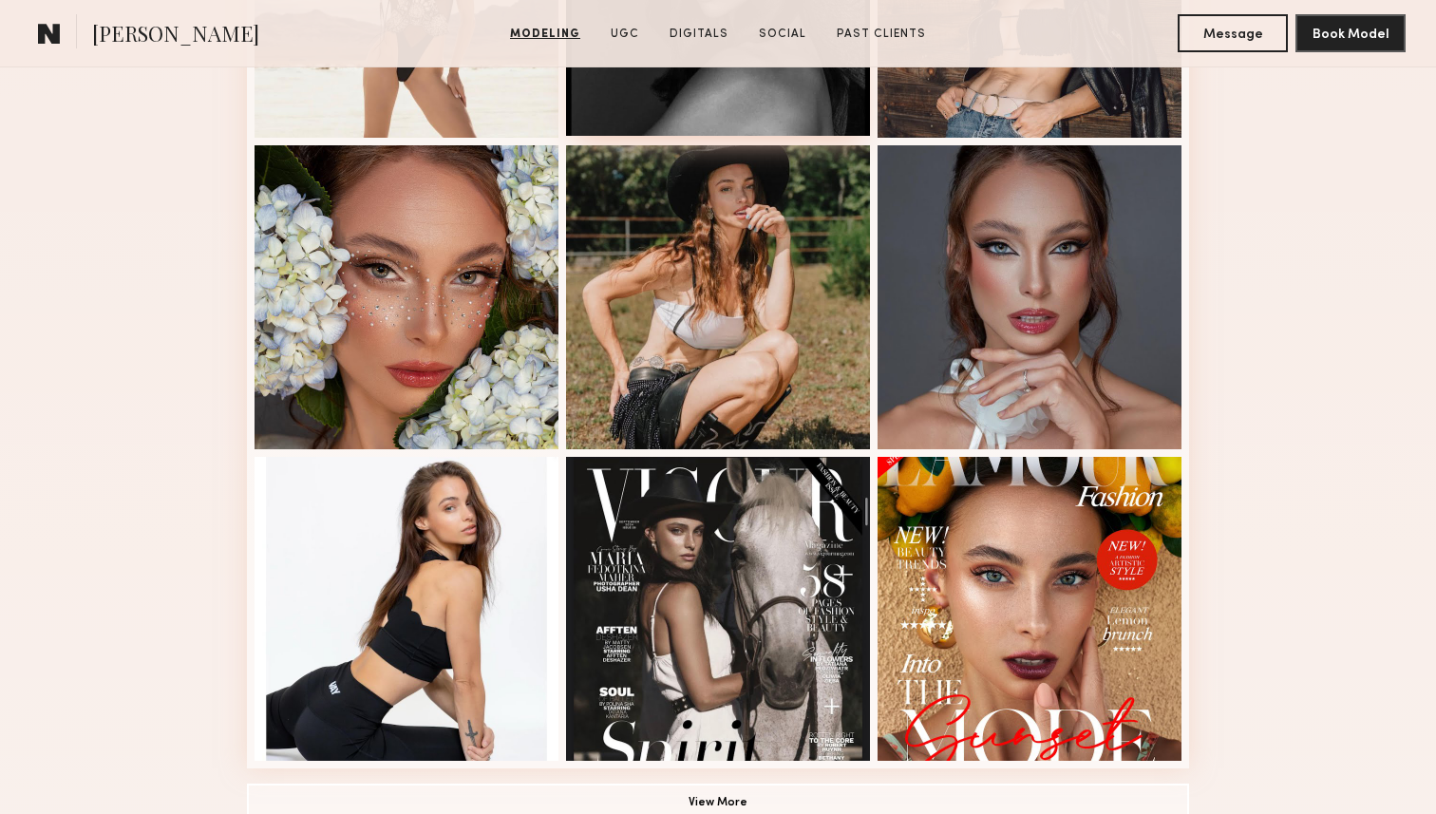
scroll to position [1079, 0]
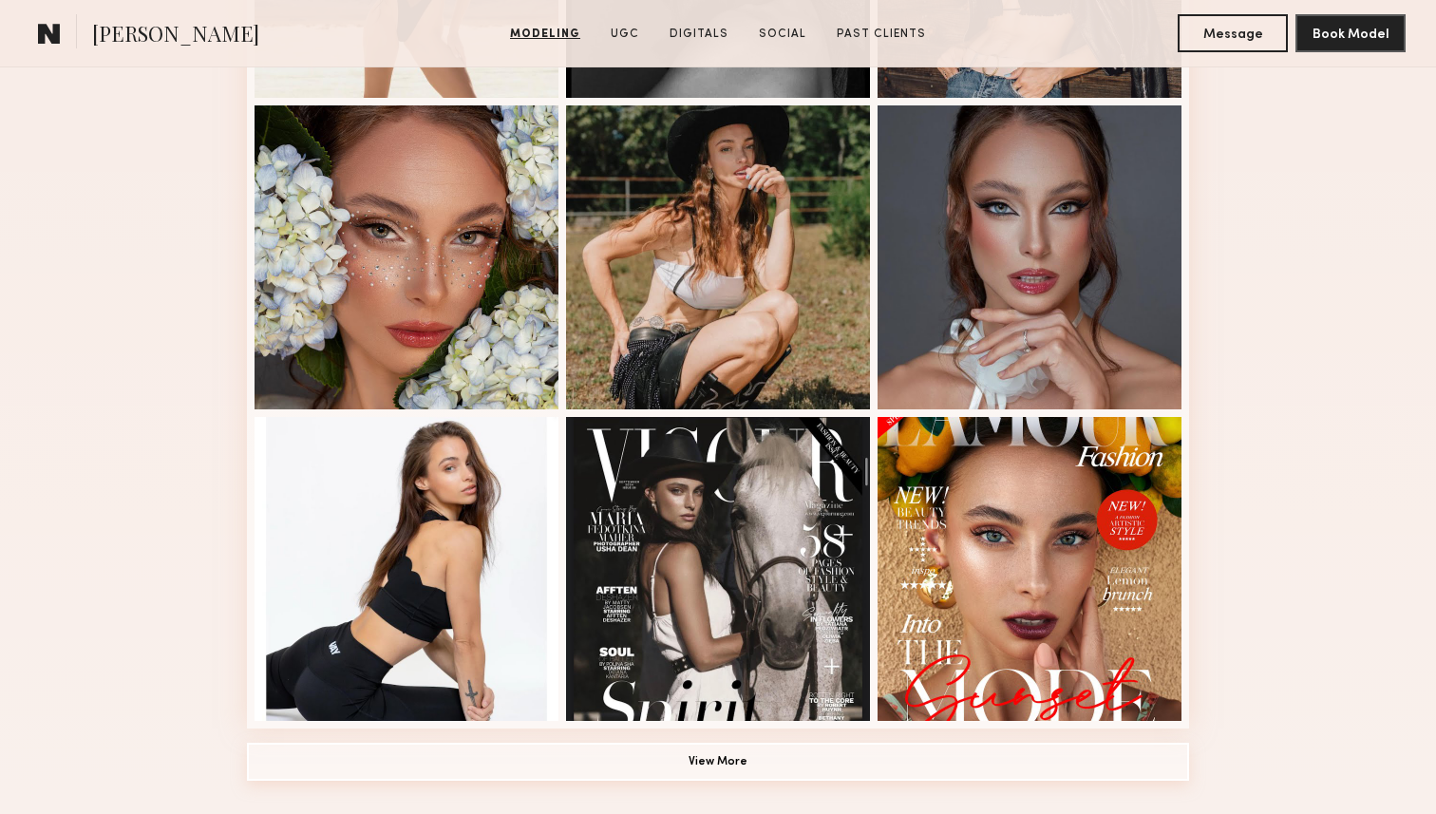
click at [762, 758] on button "View More" at bounding box center [718, 762] width 942 height 38
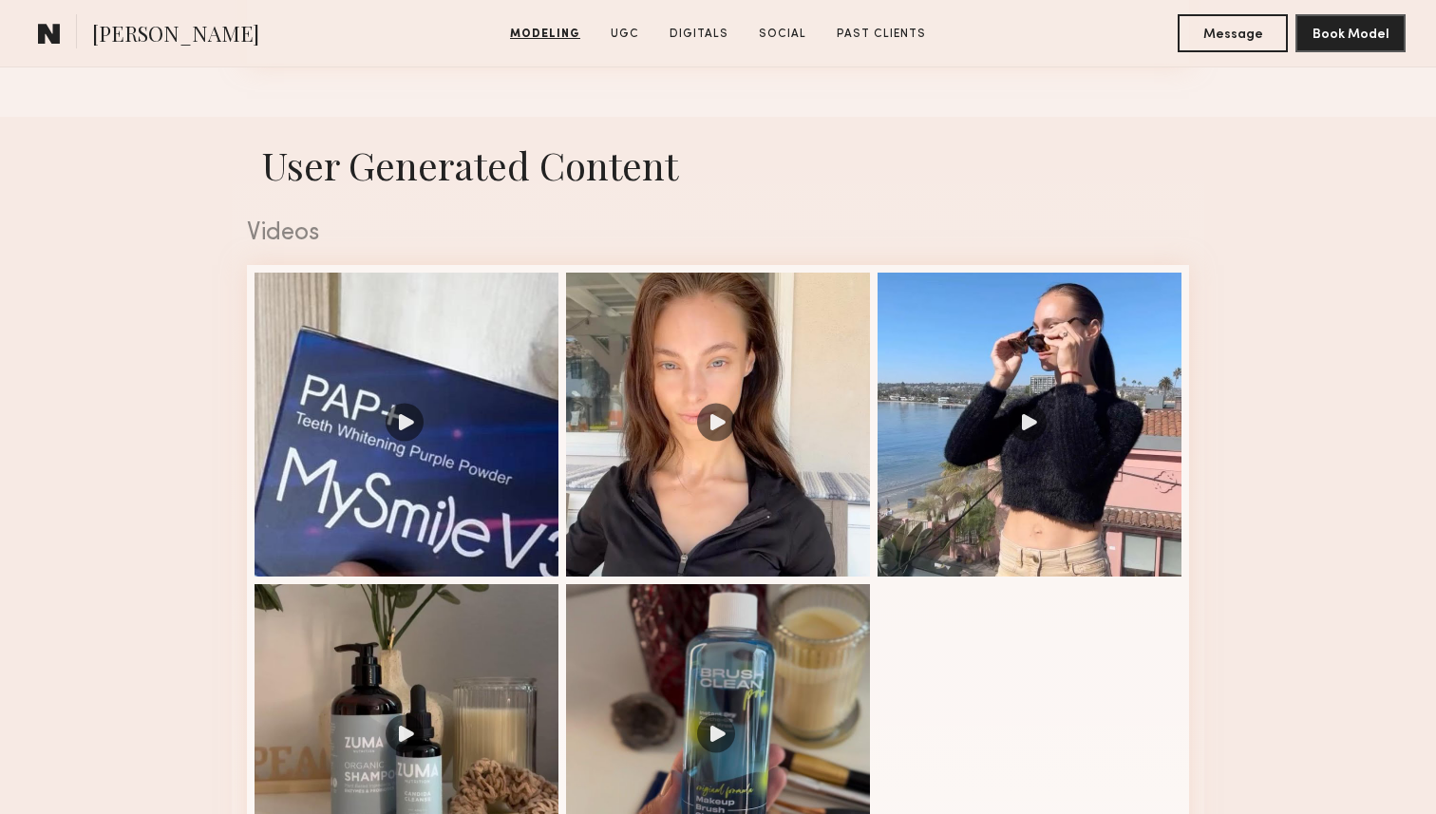
scroll to position [2681, 0]
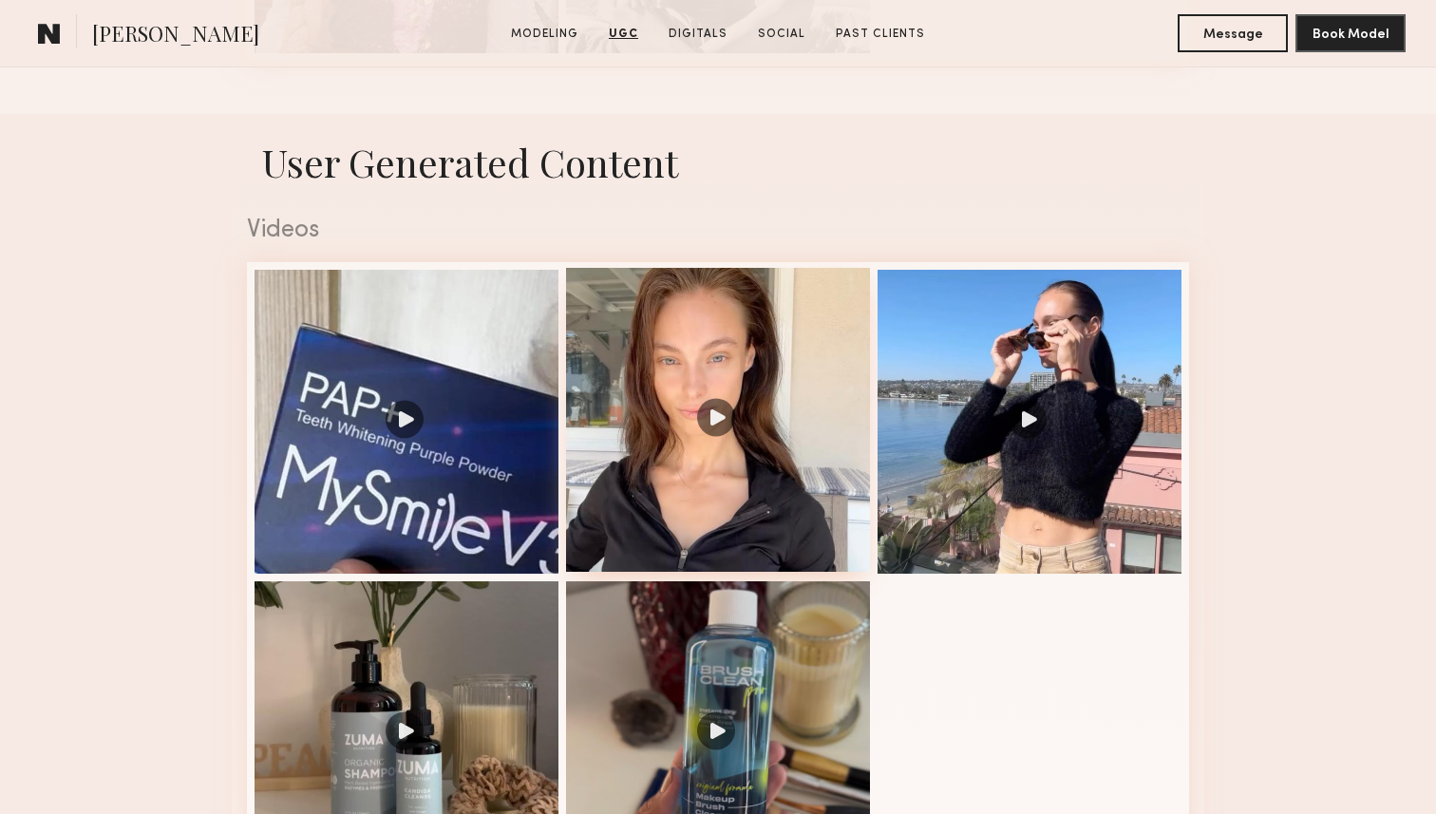
click at [721, 432] on div at bounding box center [718, 420] width 304 height 304
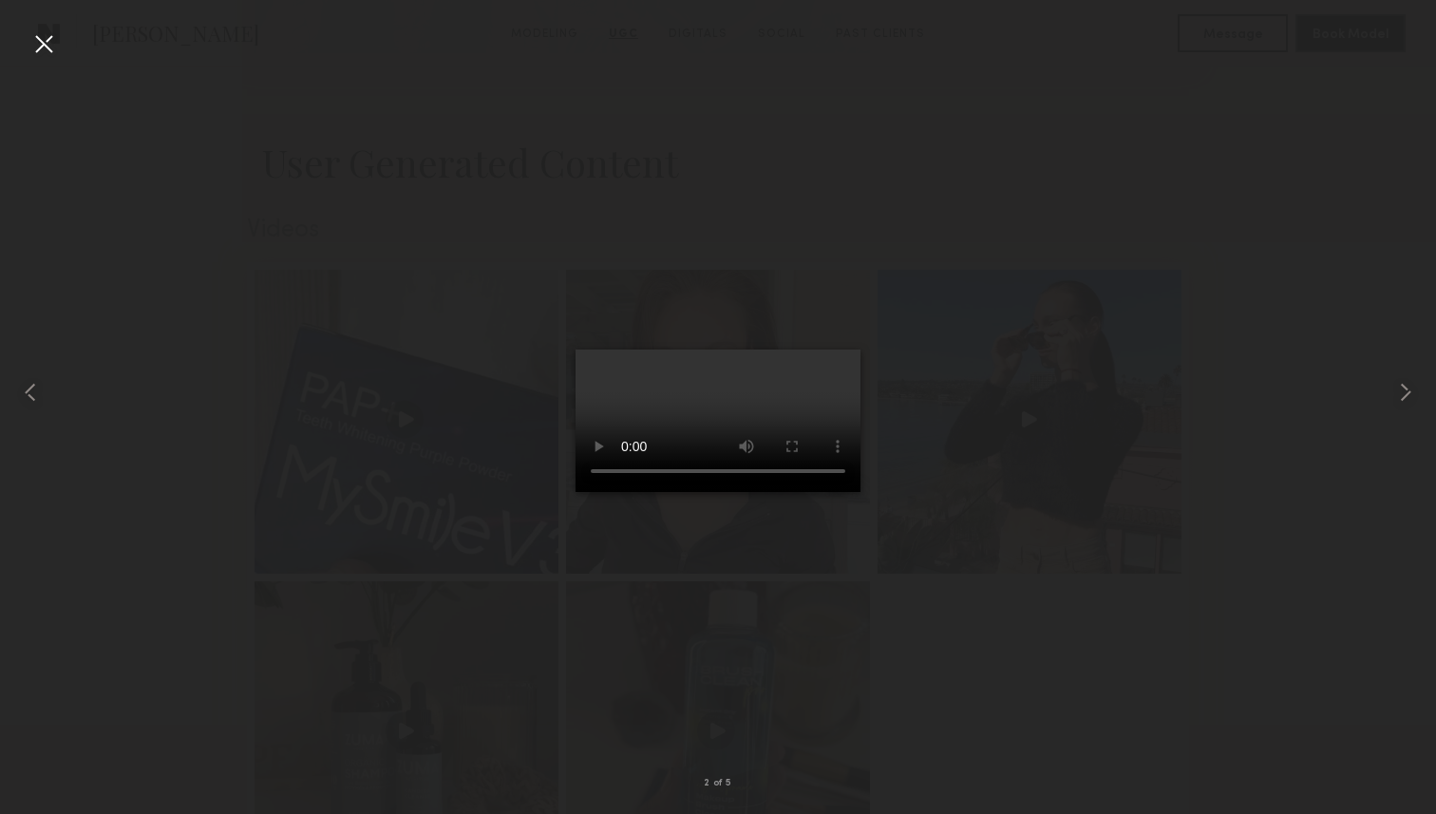
click at [35, 39] on div at bounding box center [43, 43] width 30 height 30
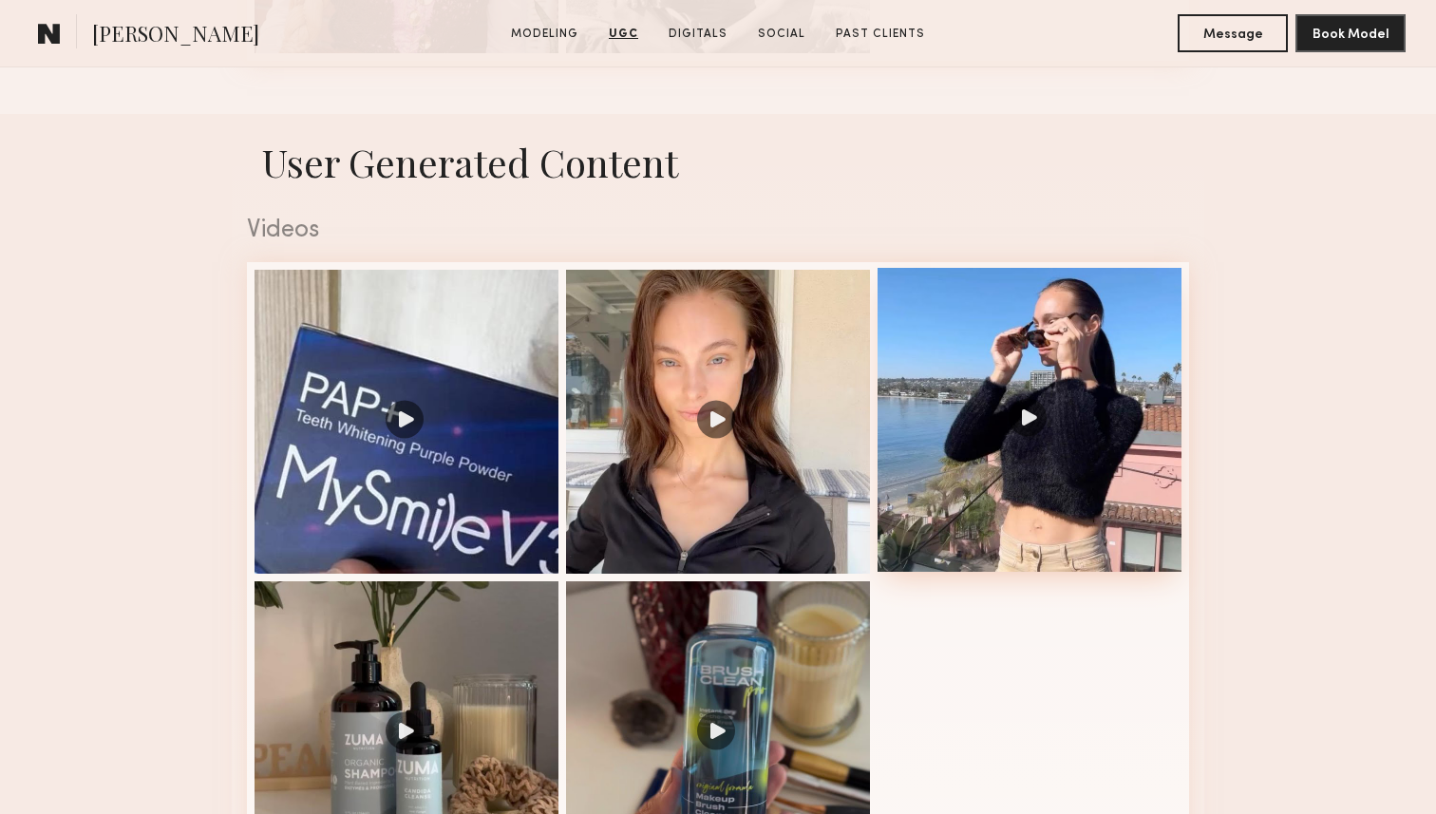
click at [1051, 414] on div at bounding box center [1029, 420] width 304 height 304
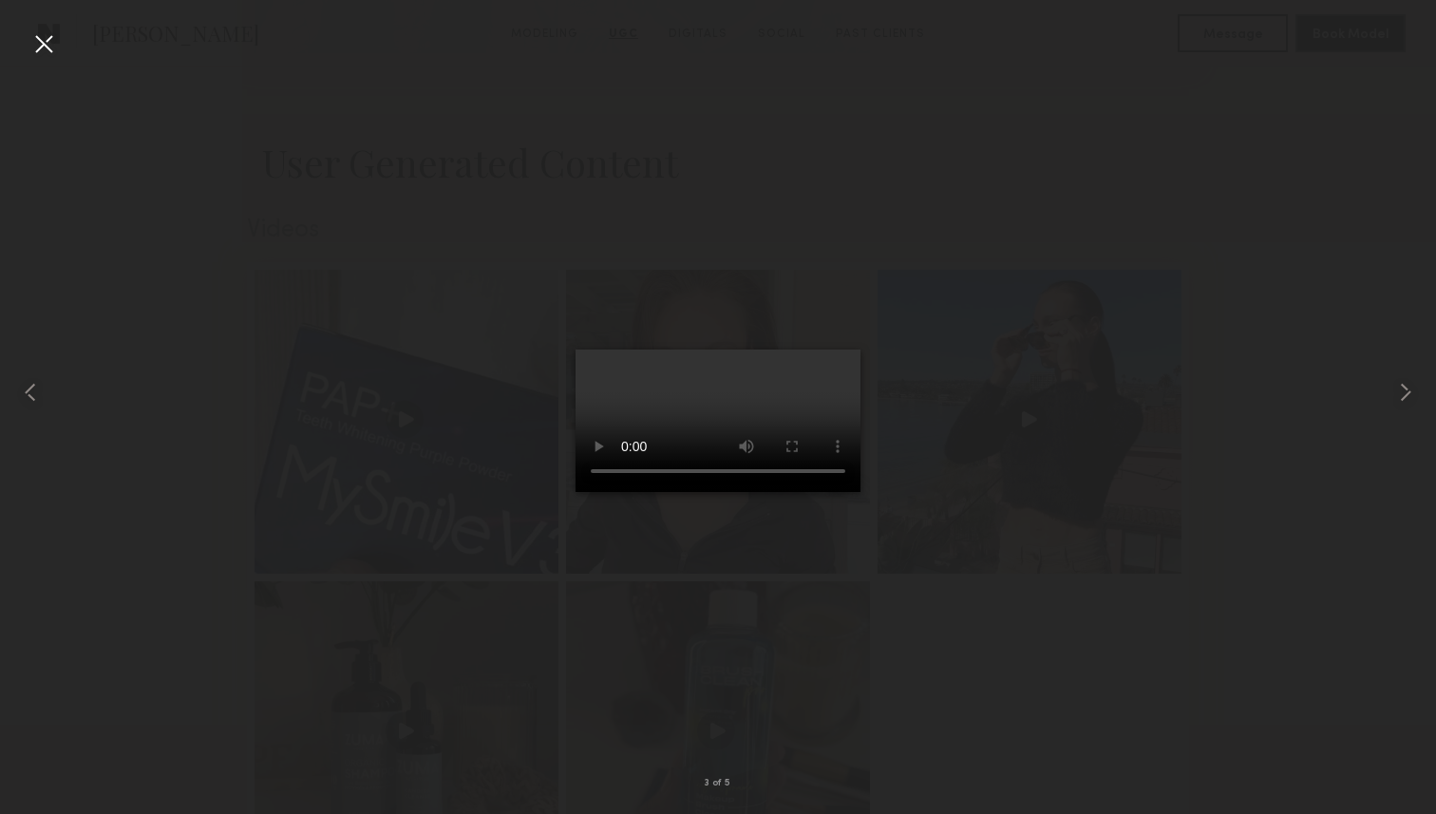
click at [36, 45] on div at bounding box center [43, 43] width 30 height 30
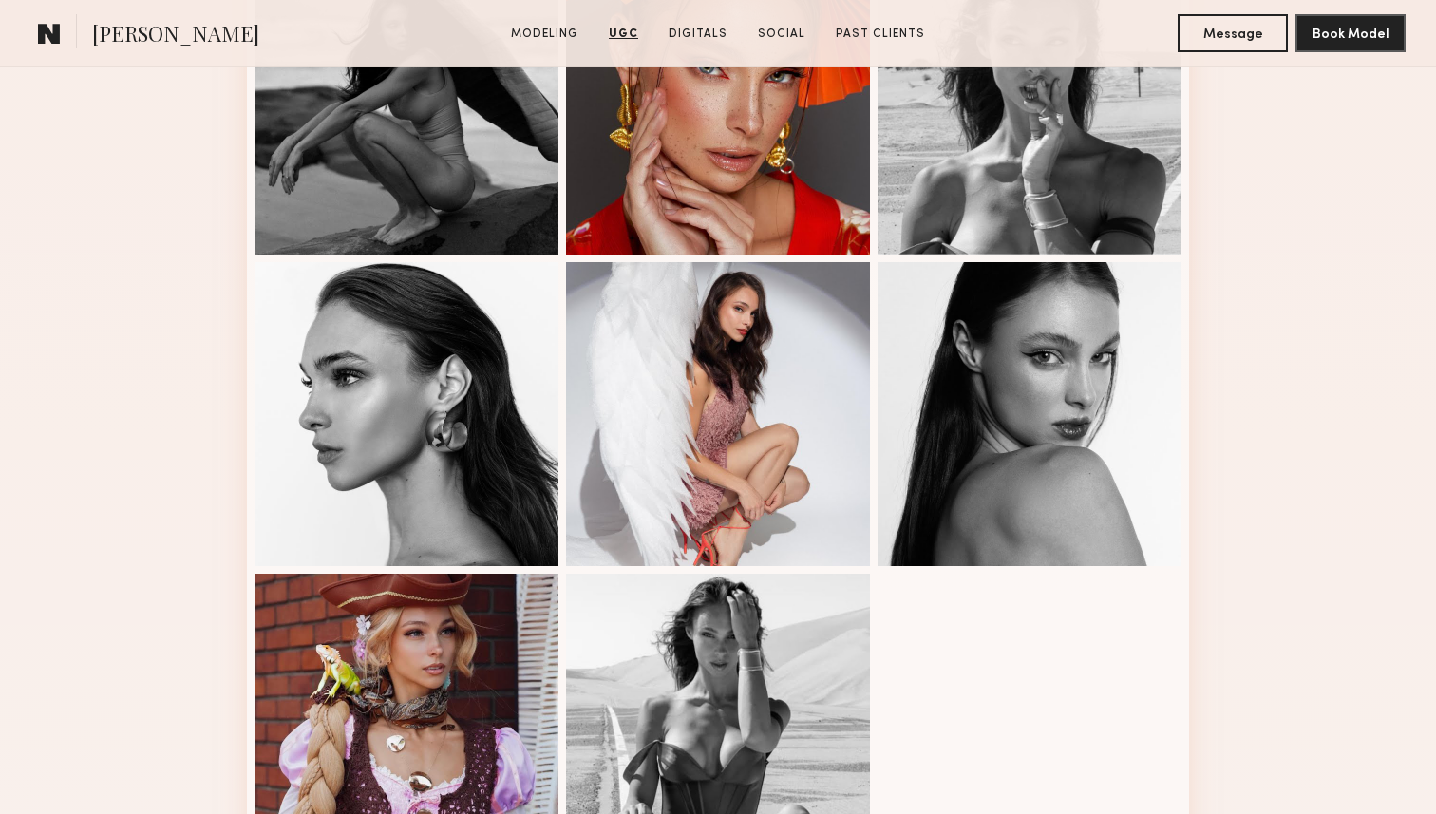
scroll to position [1619, 0]
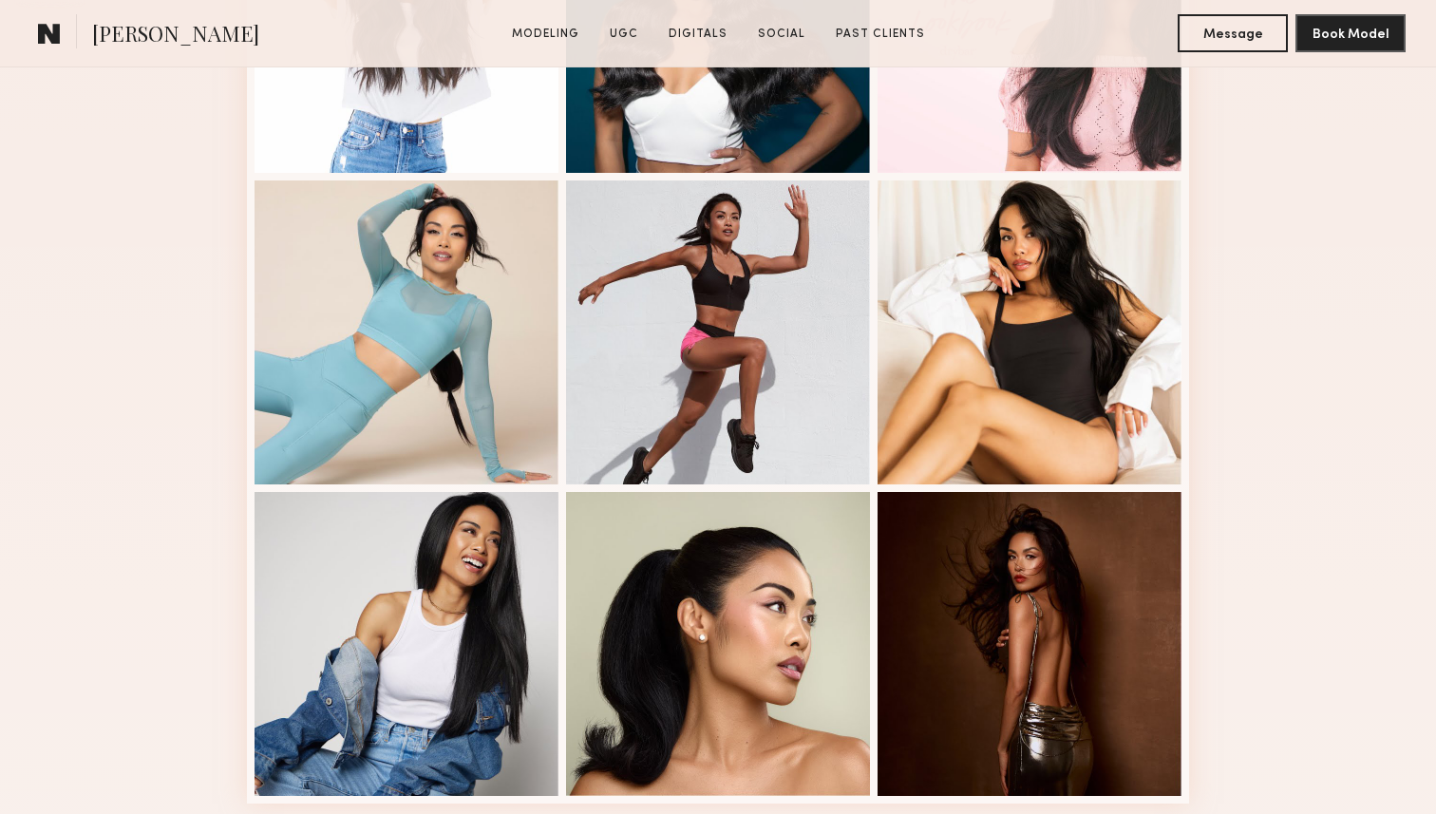
scroll to position [1223, 0]
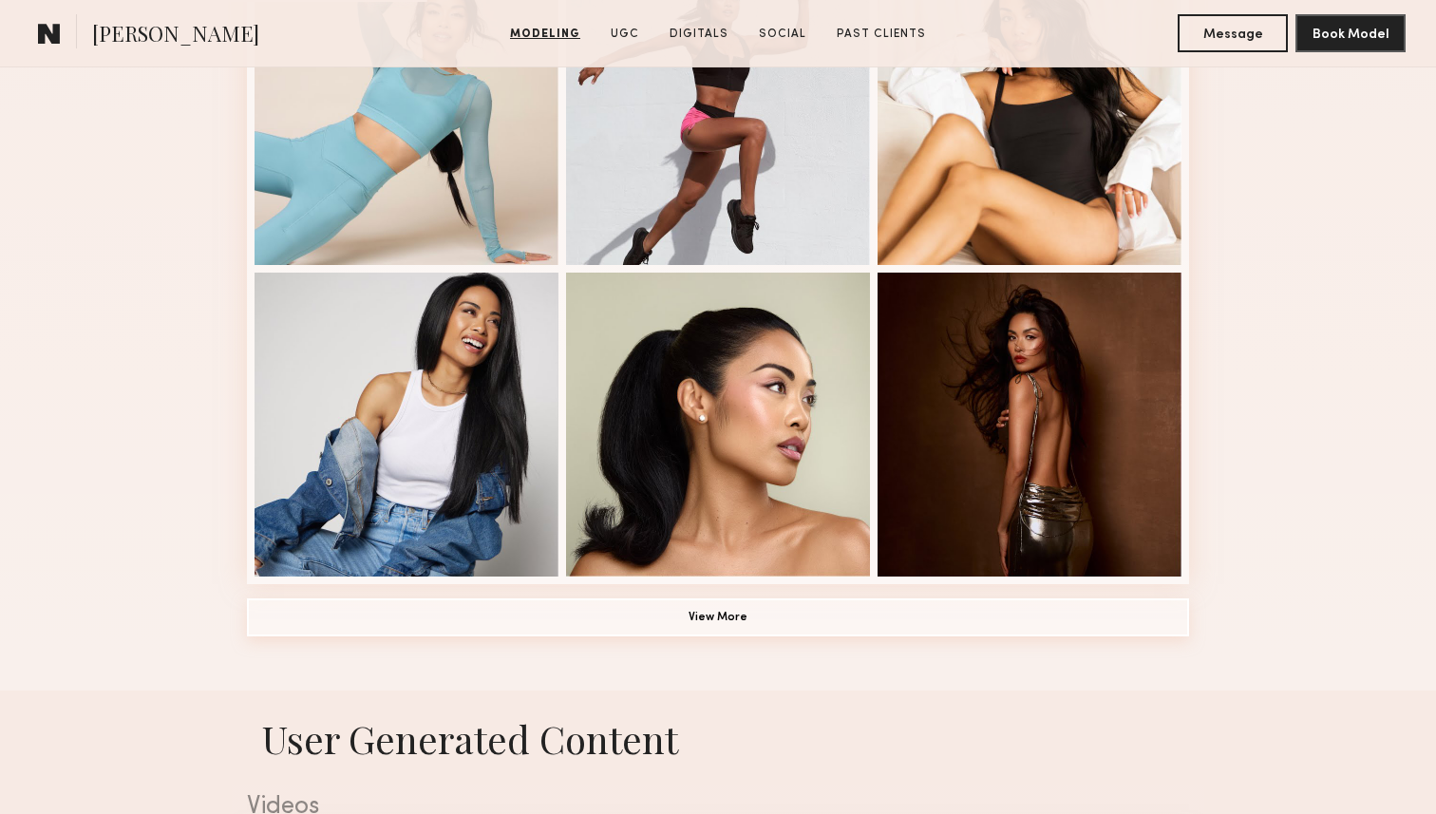
click at [848, 617] on button "View More" at bounding box center [718, 617] width 942 height 38
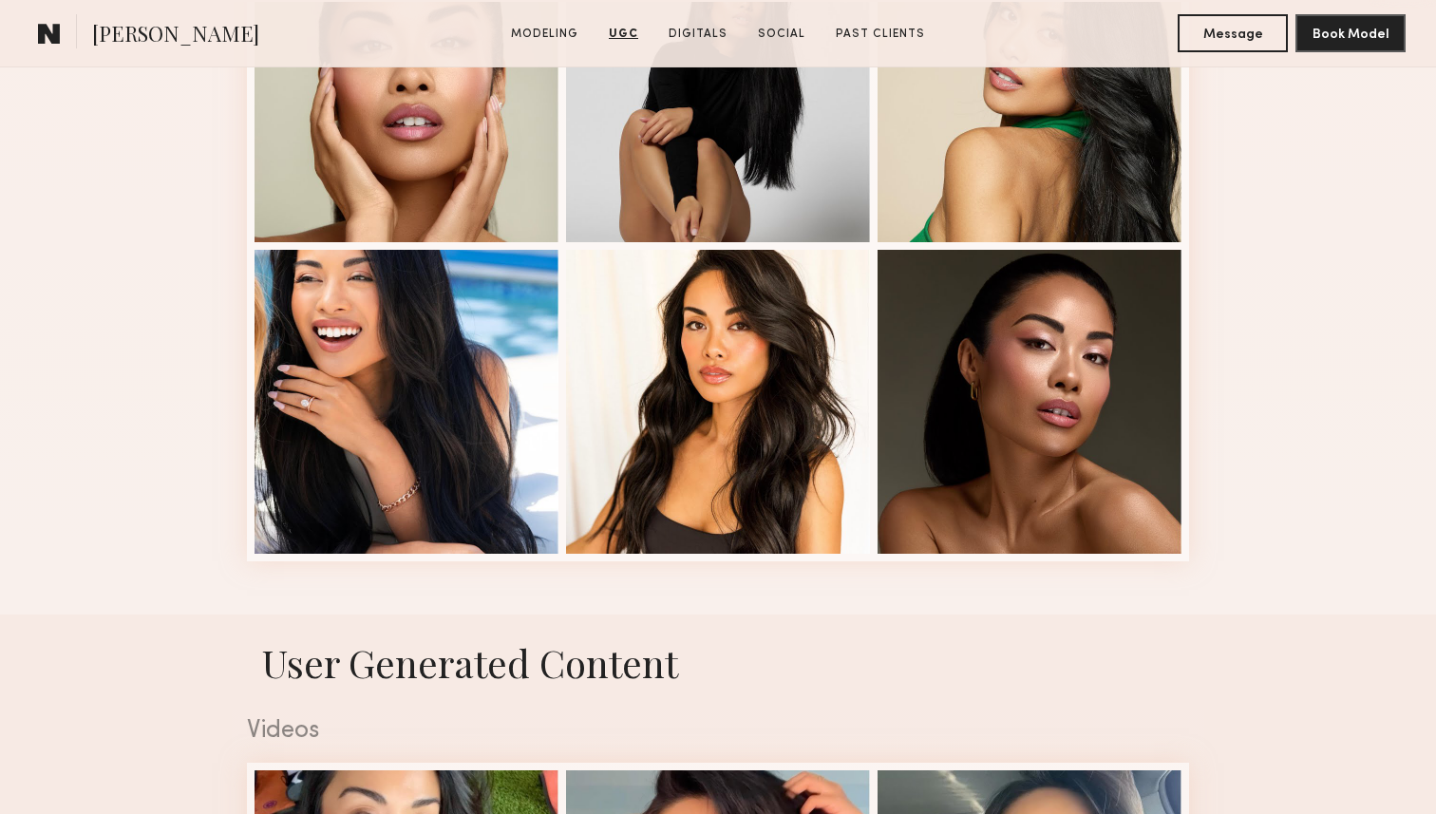
scroll to position [2469, 0]
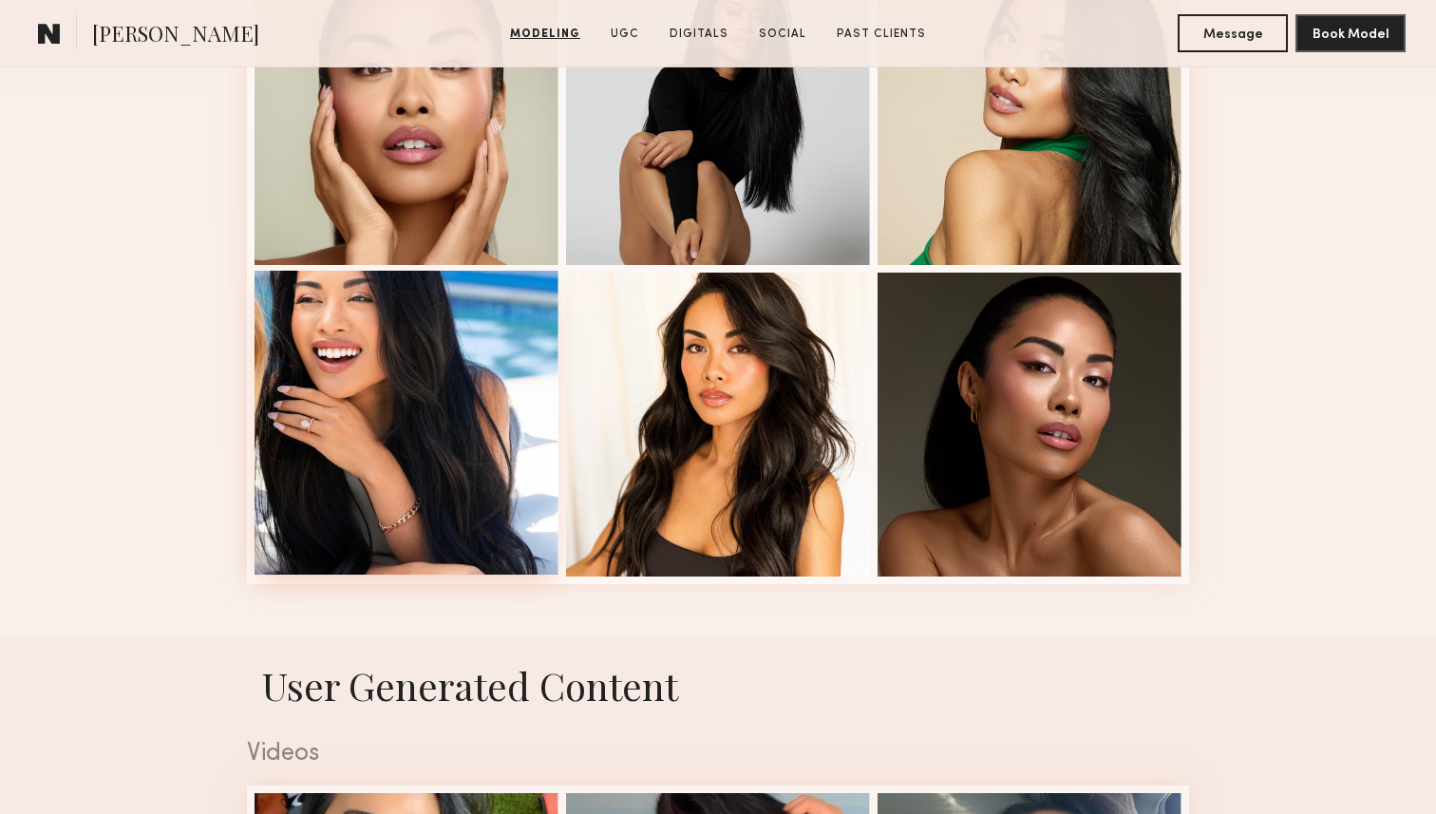
click at [320, 390] on div at bounding box center [406, 423] width 304 height 304
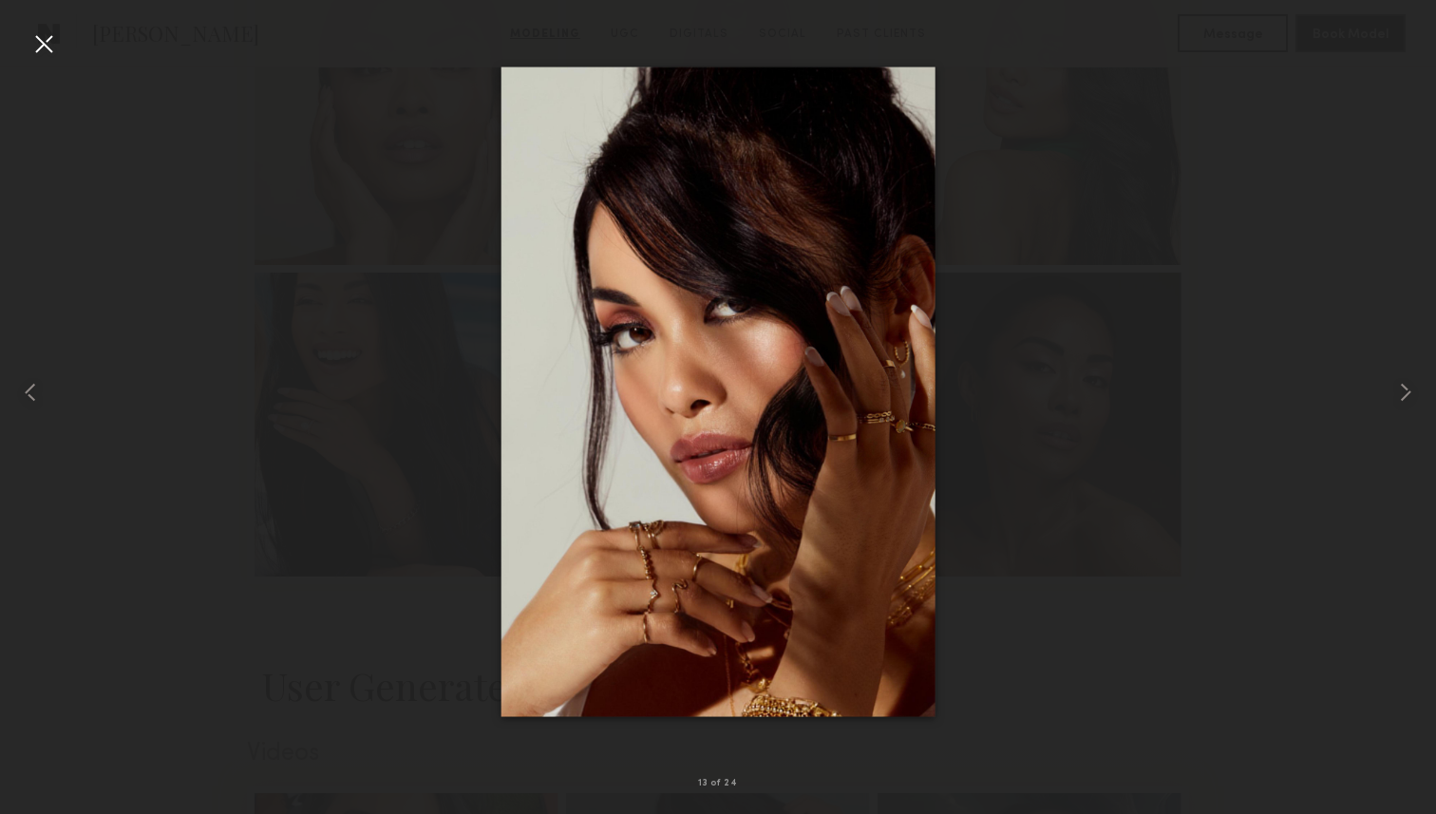
click at [52, 7] on nb-gallery-light "13 of 24" at bounding box center [718, 407] width 1436 height 814
click at [47, 45] on div at bounding box center [43, 43] width 30 height 30
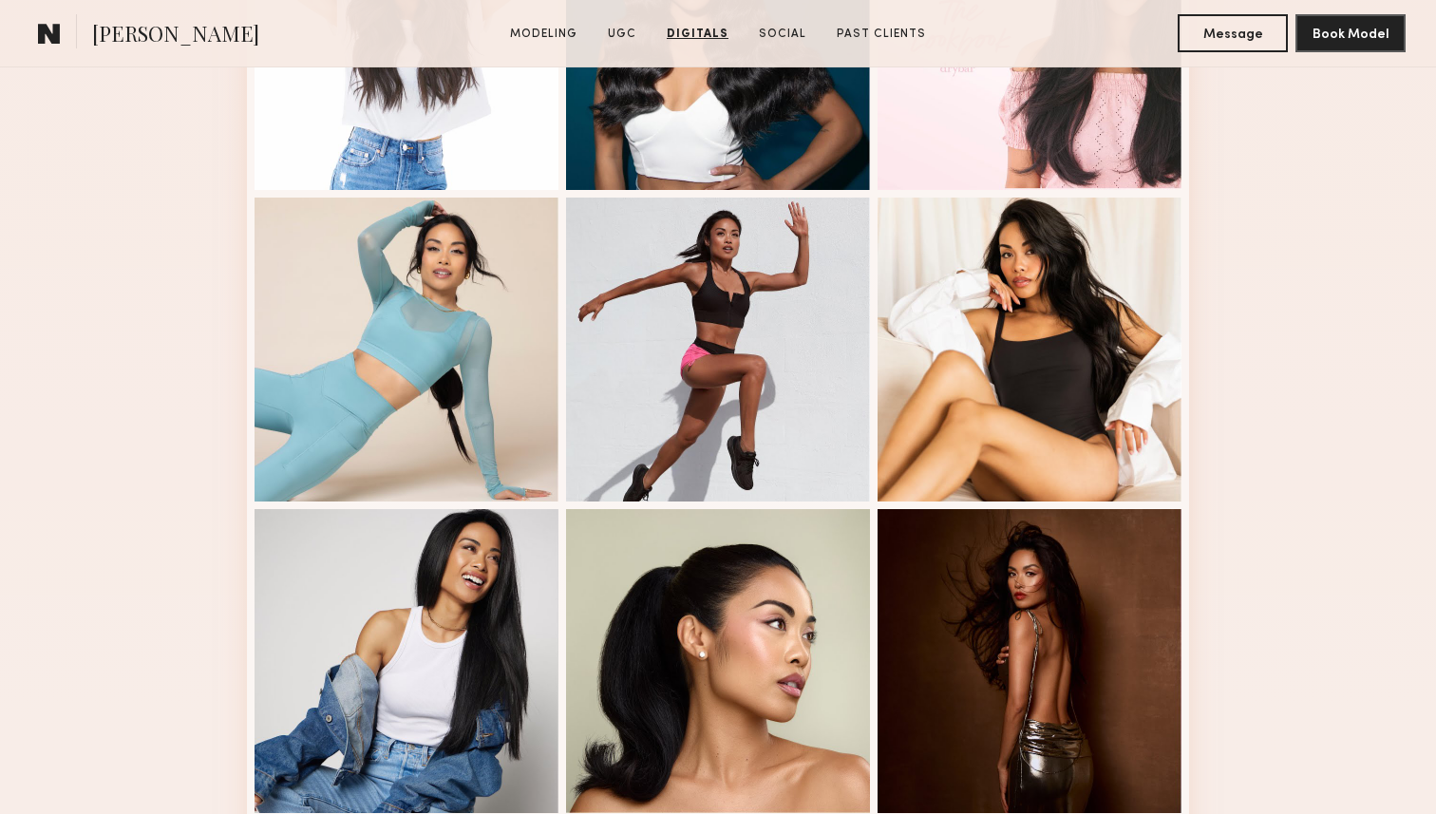
scroll to position [0, 0]
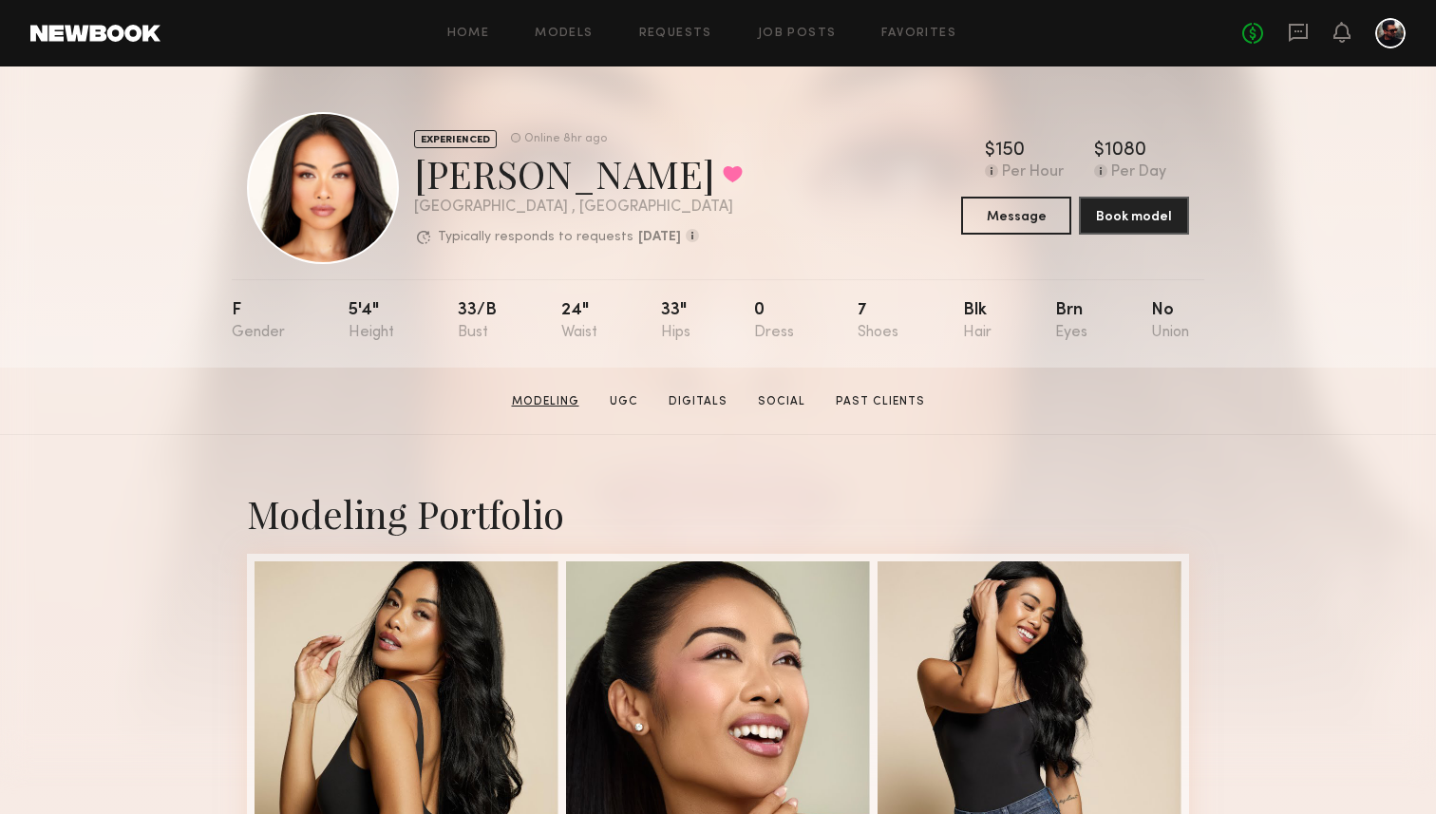
click at [534, 405] on link "Modeling" at bounding box center [545, 401] width 83 height 17
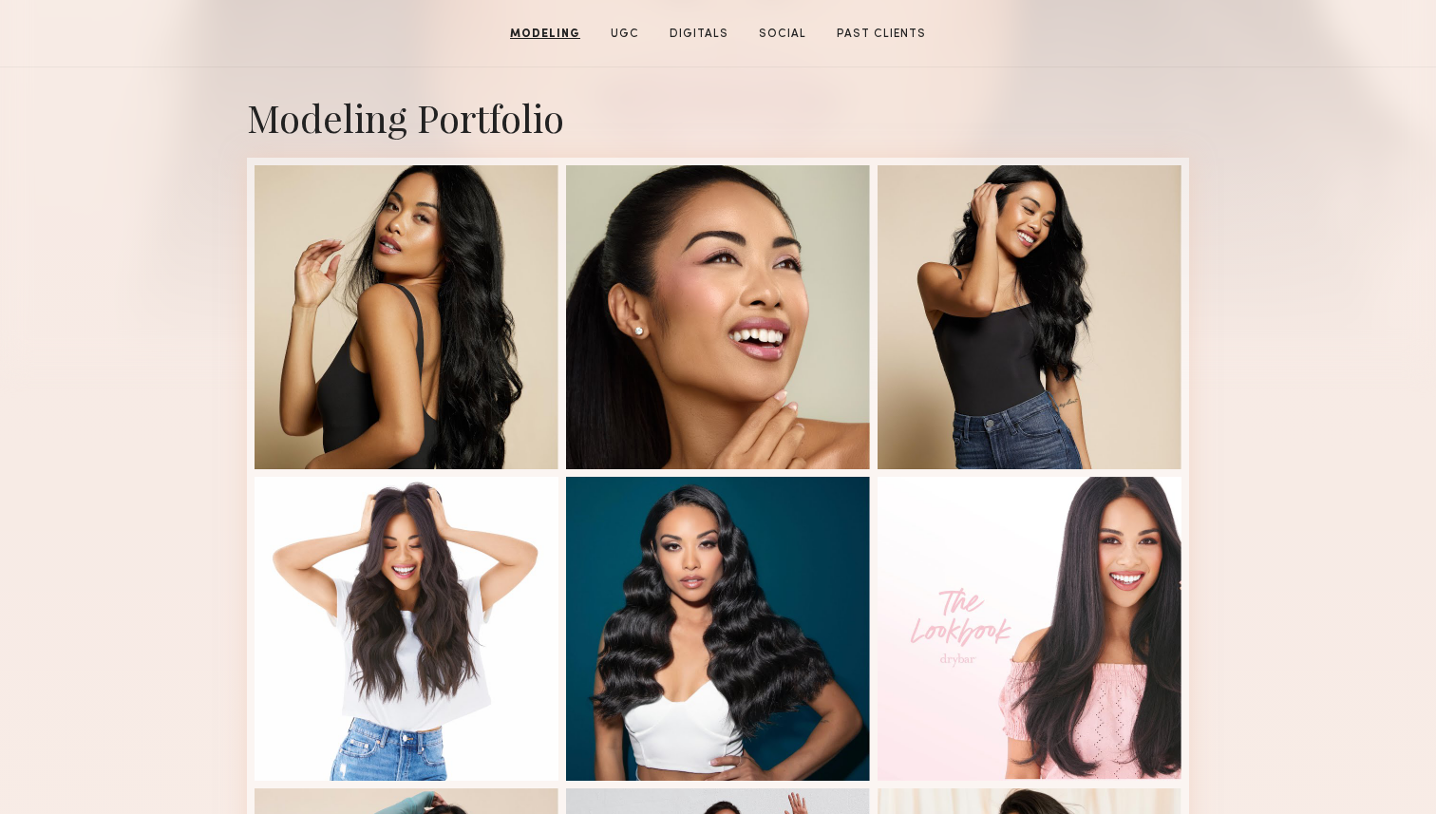
scroll to position [429, 0]
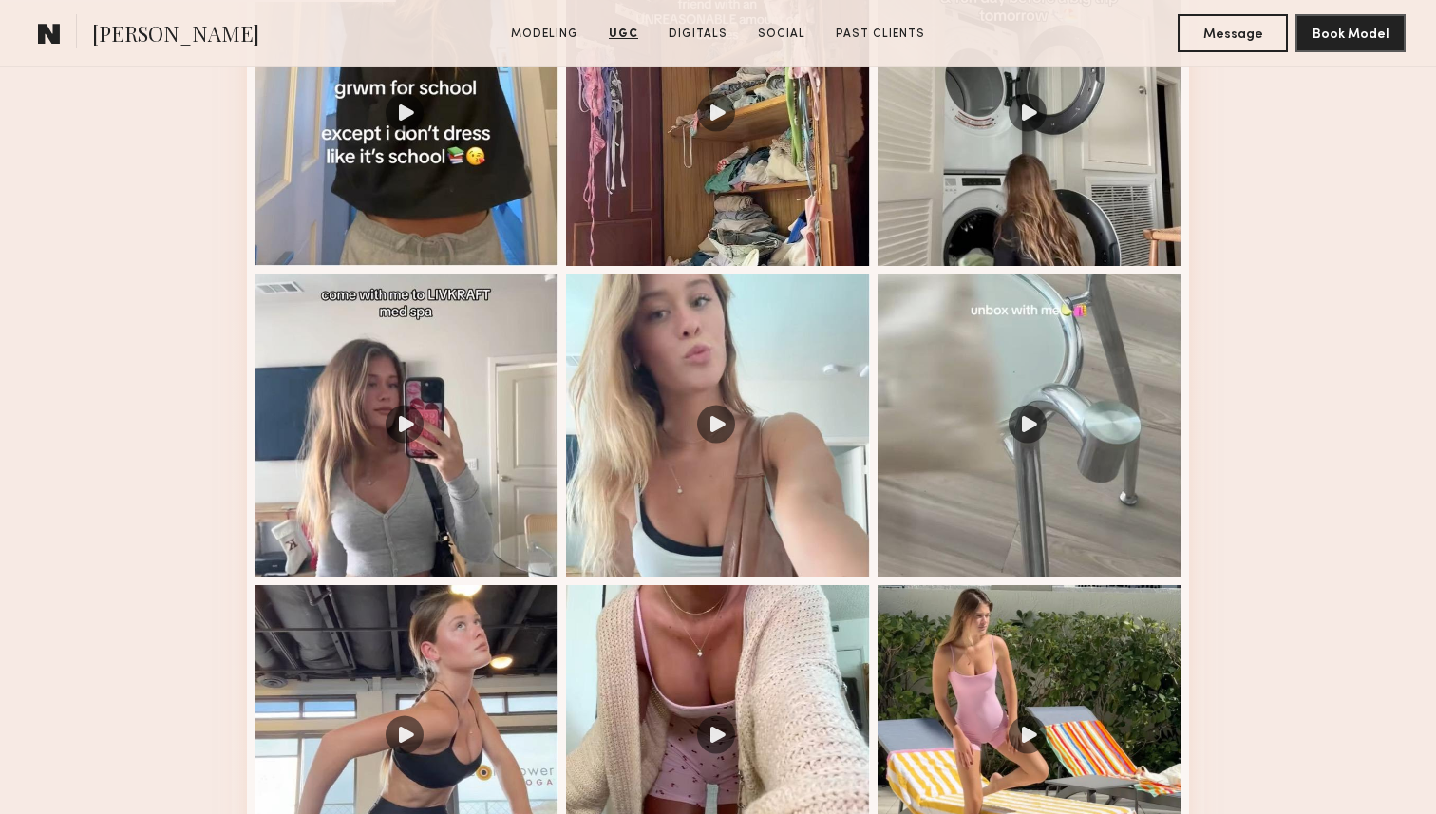
scroll to position [2113, 0]
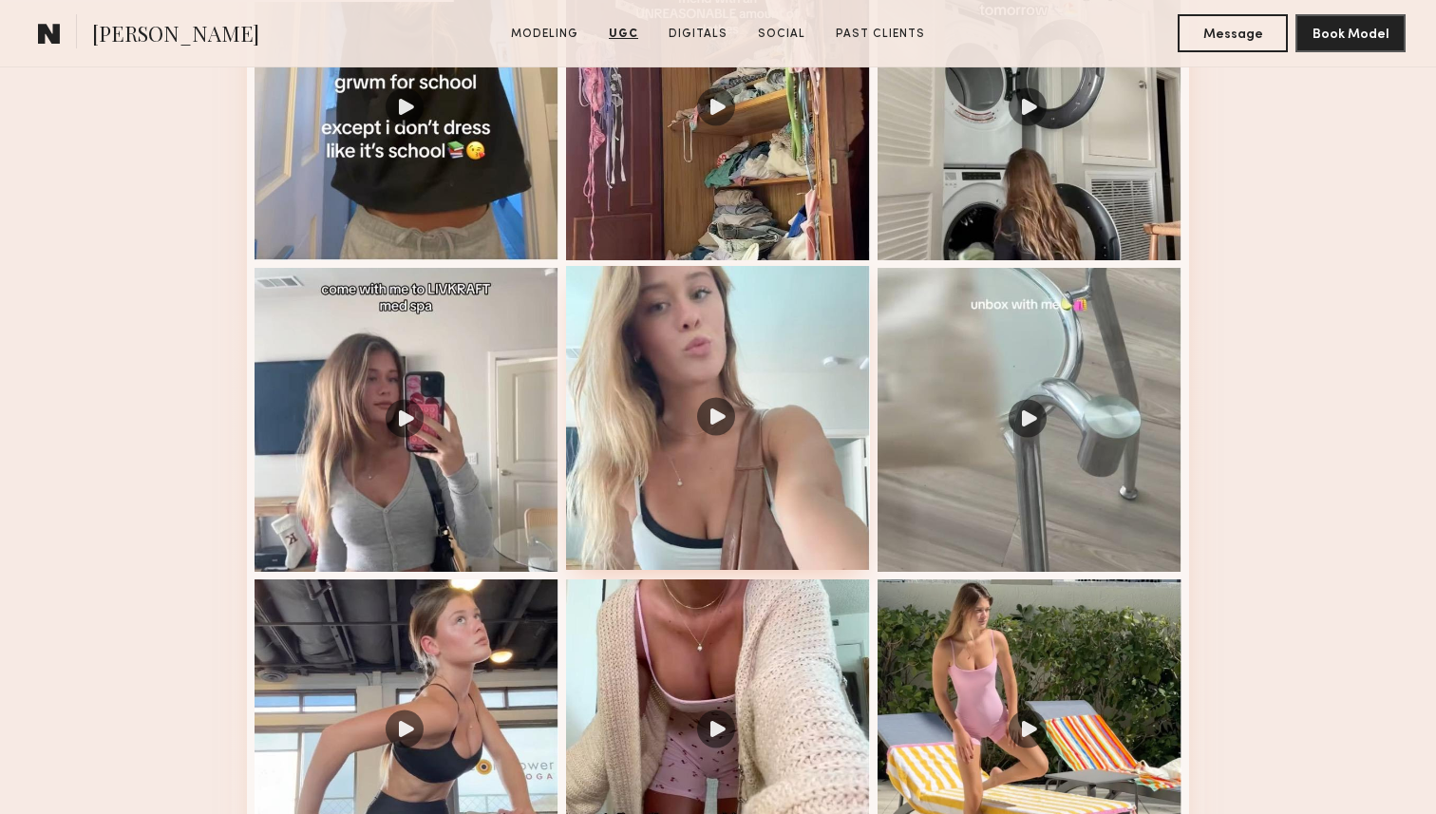
click at [693, 404] on div at bounding box center [718, 418] width 304 height 304
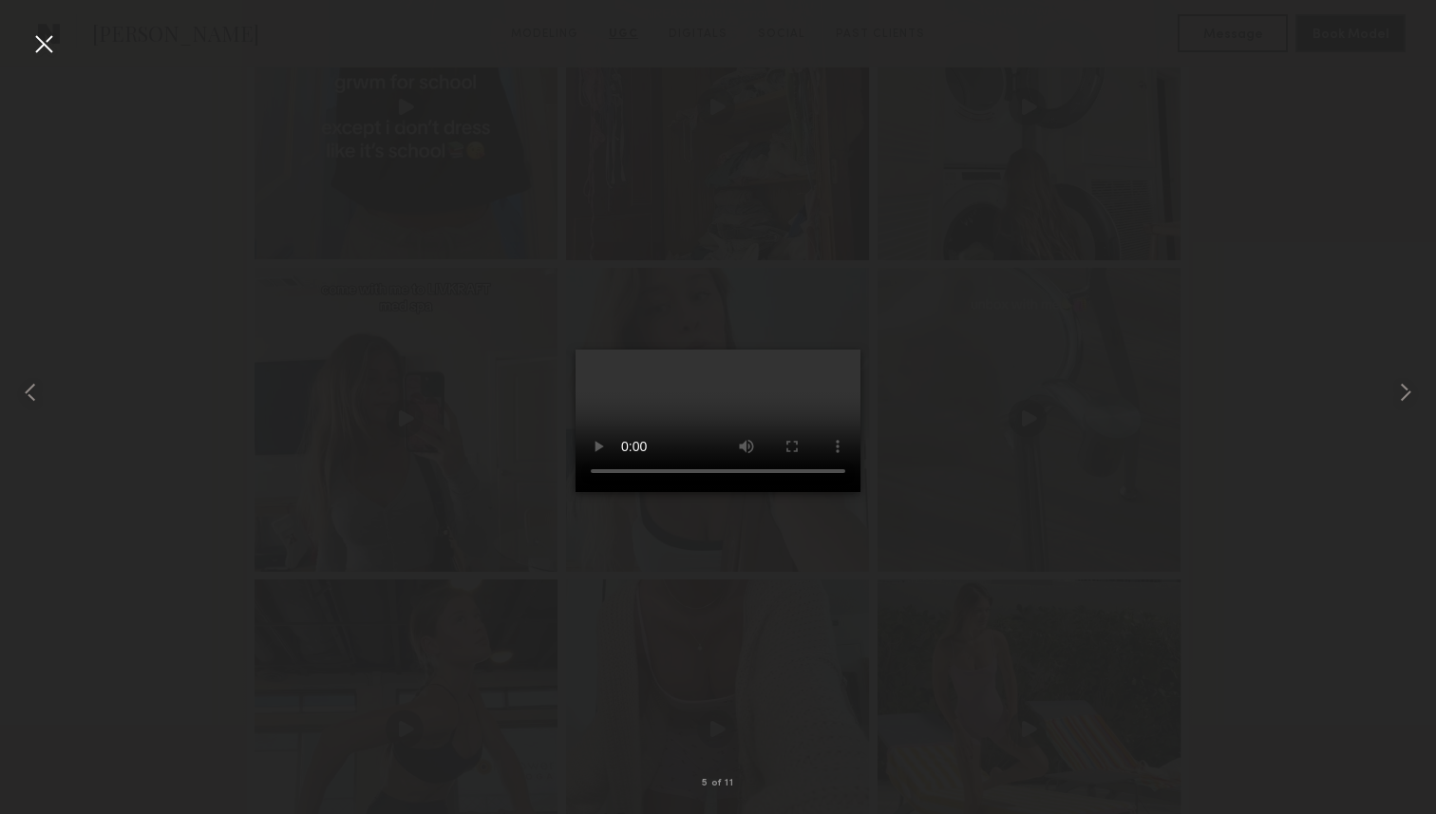
click at [50, 43] on div at bounding box center [43, 43] width 30 height 30
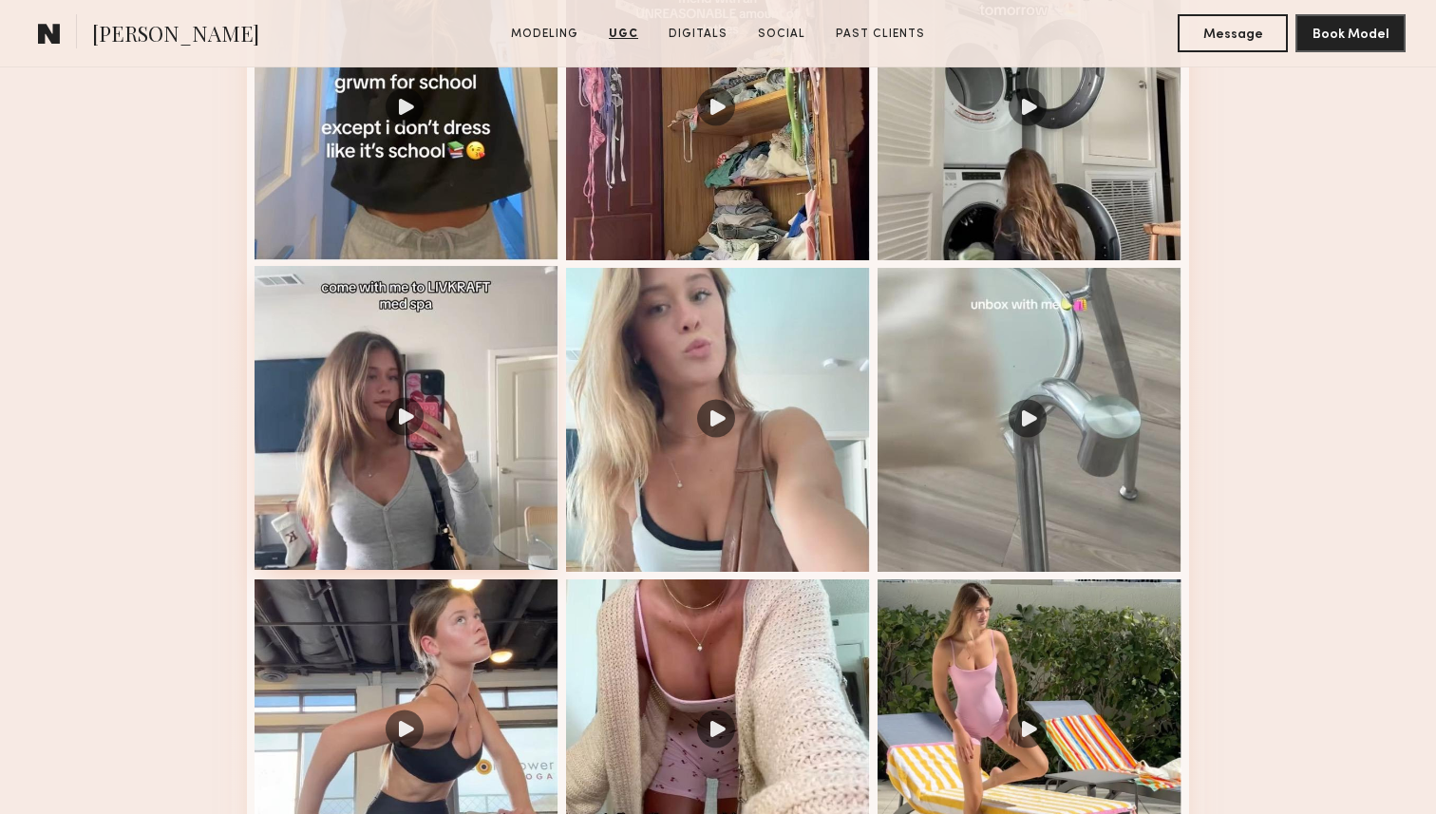
click at [430, 405] on div at bounding box center [406, 418] width 304 height 304
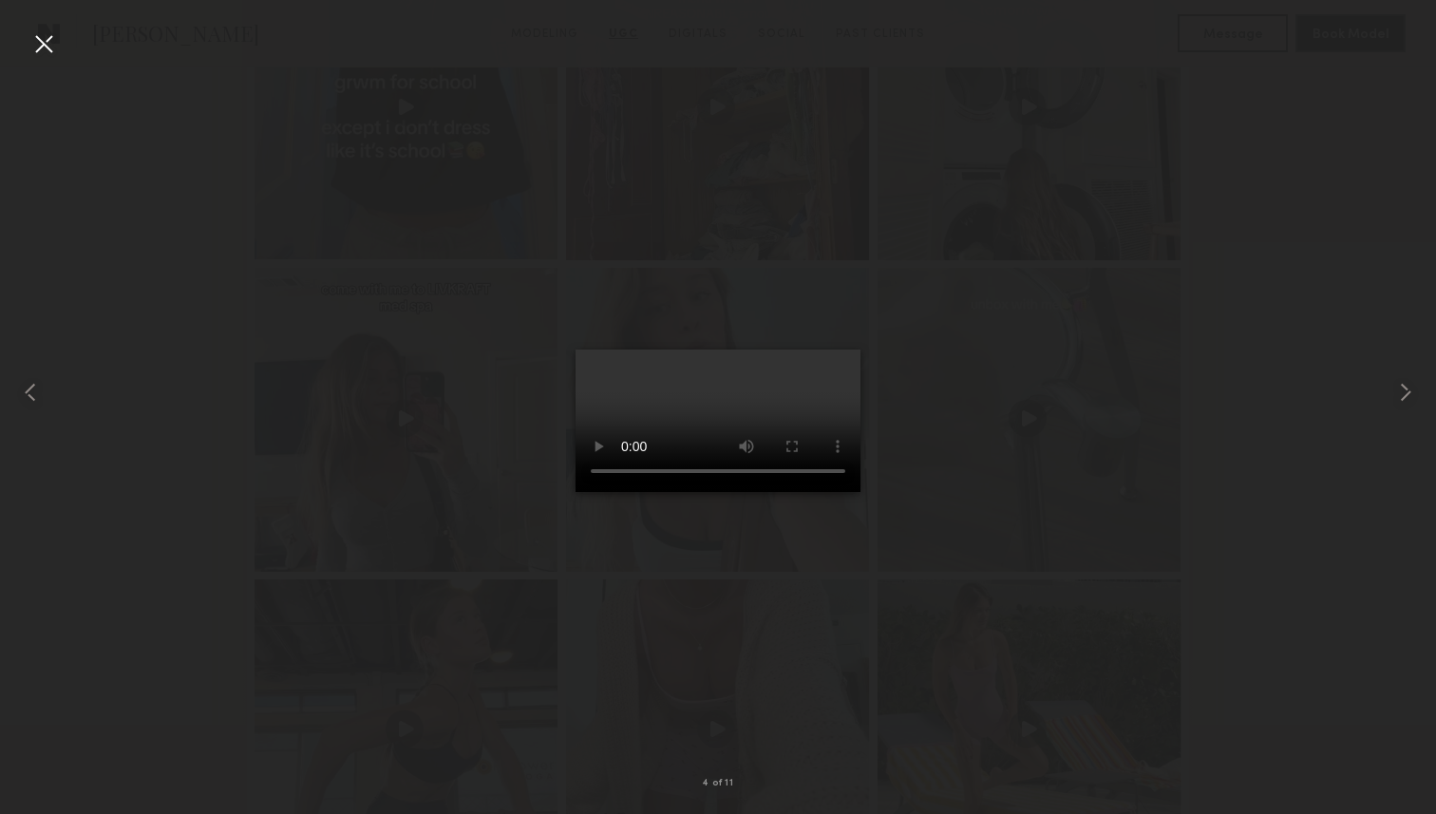
click at [40, 46] on div at bounding box center [43, 43] width 30 height 30
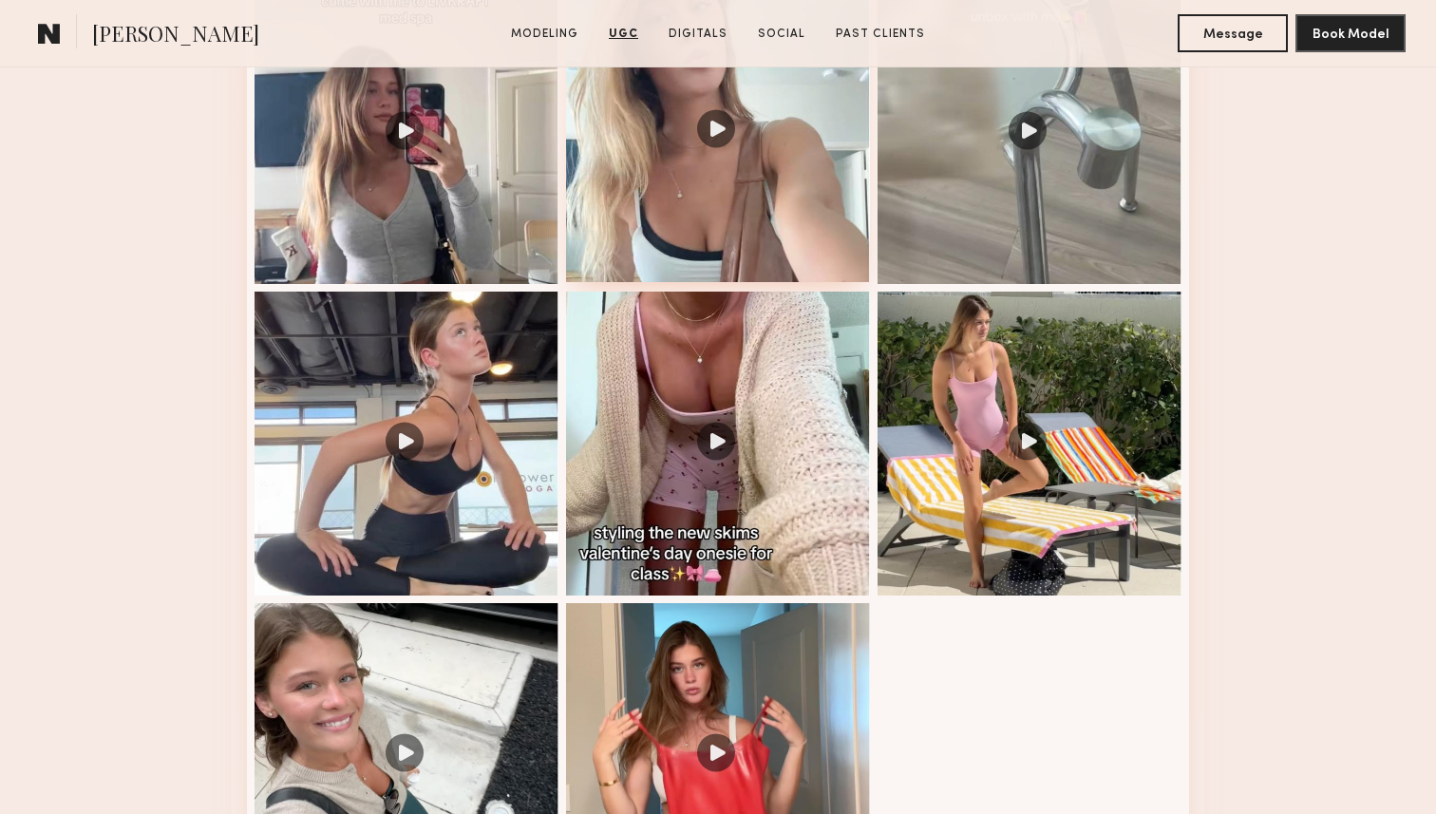
scroll to position [2476, 0]
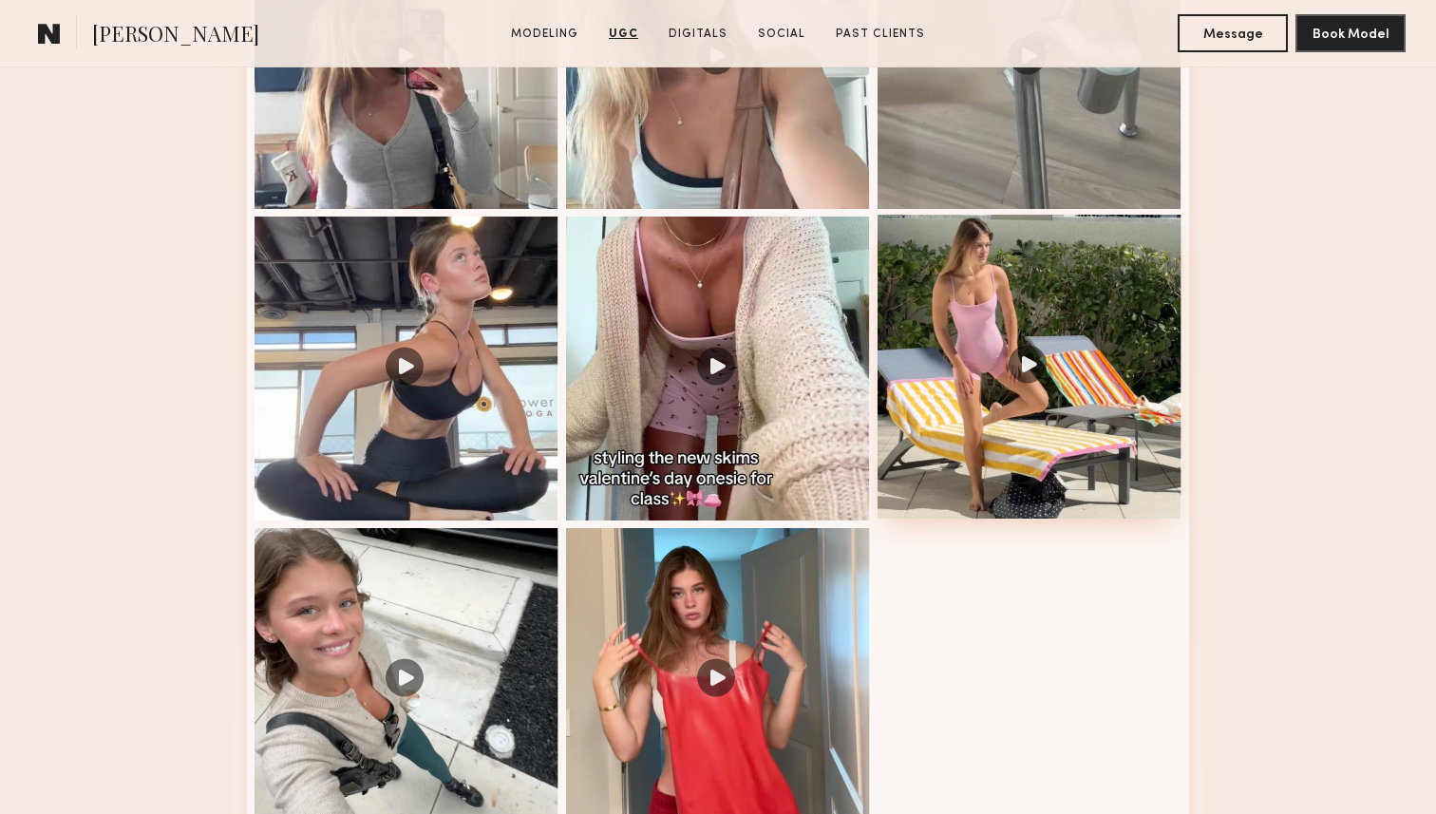
click at [1023, 340] on div at bounding box center [1029, 367] width 304 height 304
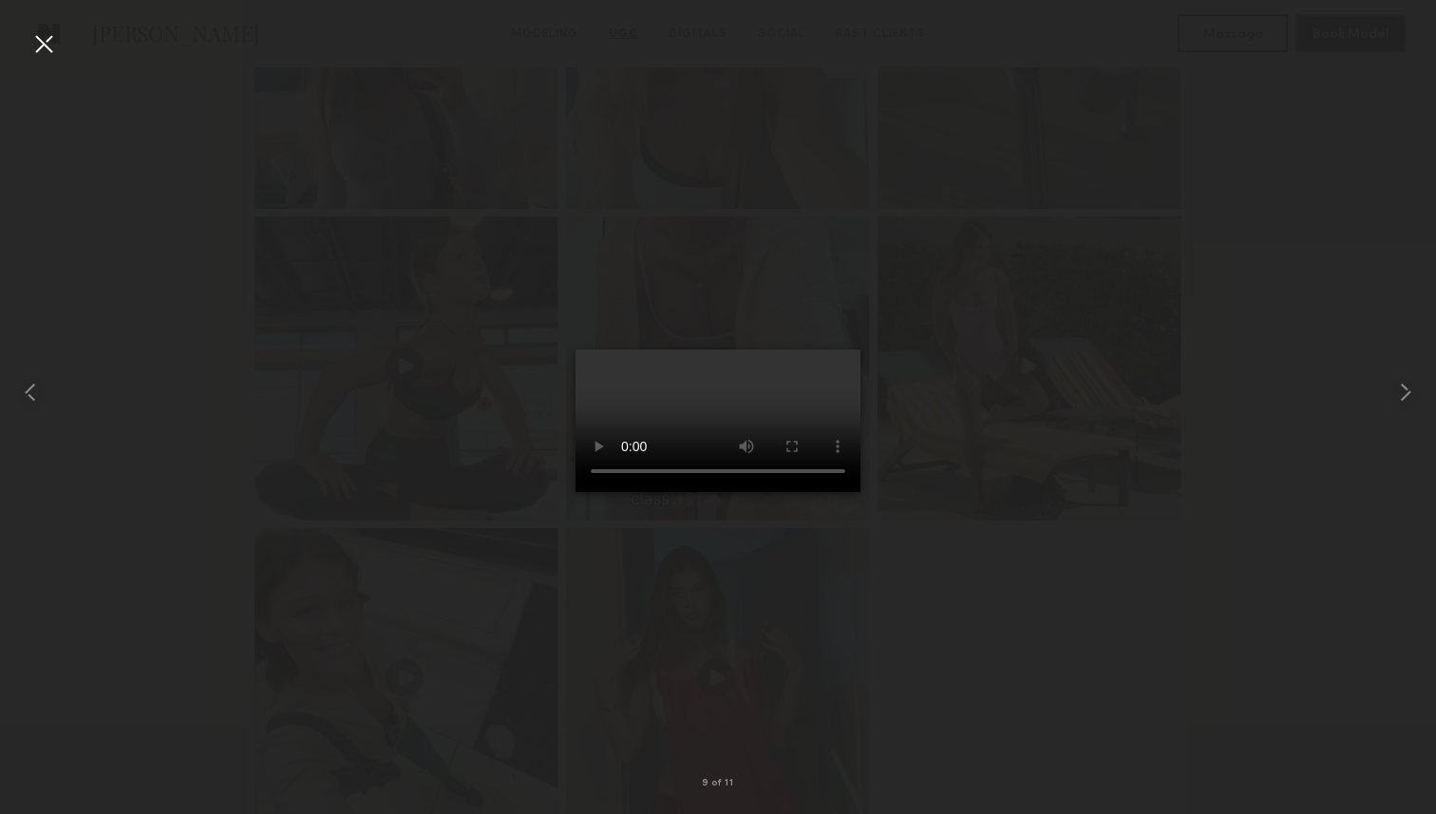
click at [51, 42] on div at bounding box center [43, 43] width 30 height 30
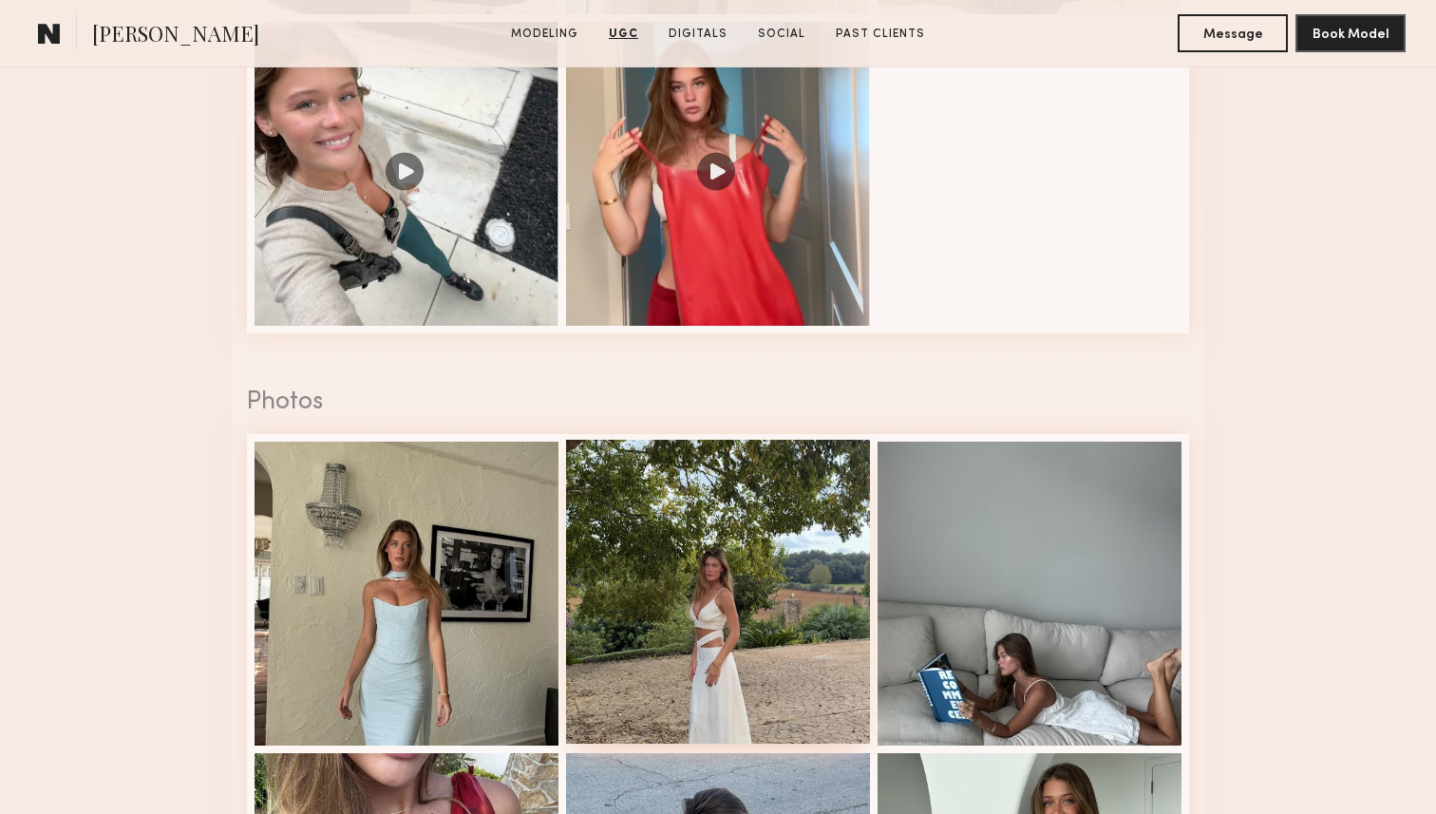
scroll to position [3360, 0]
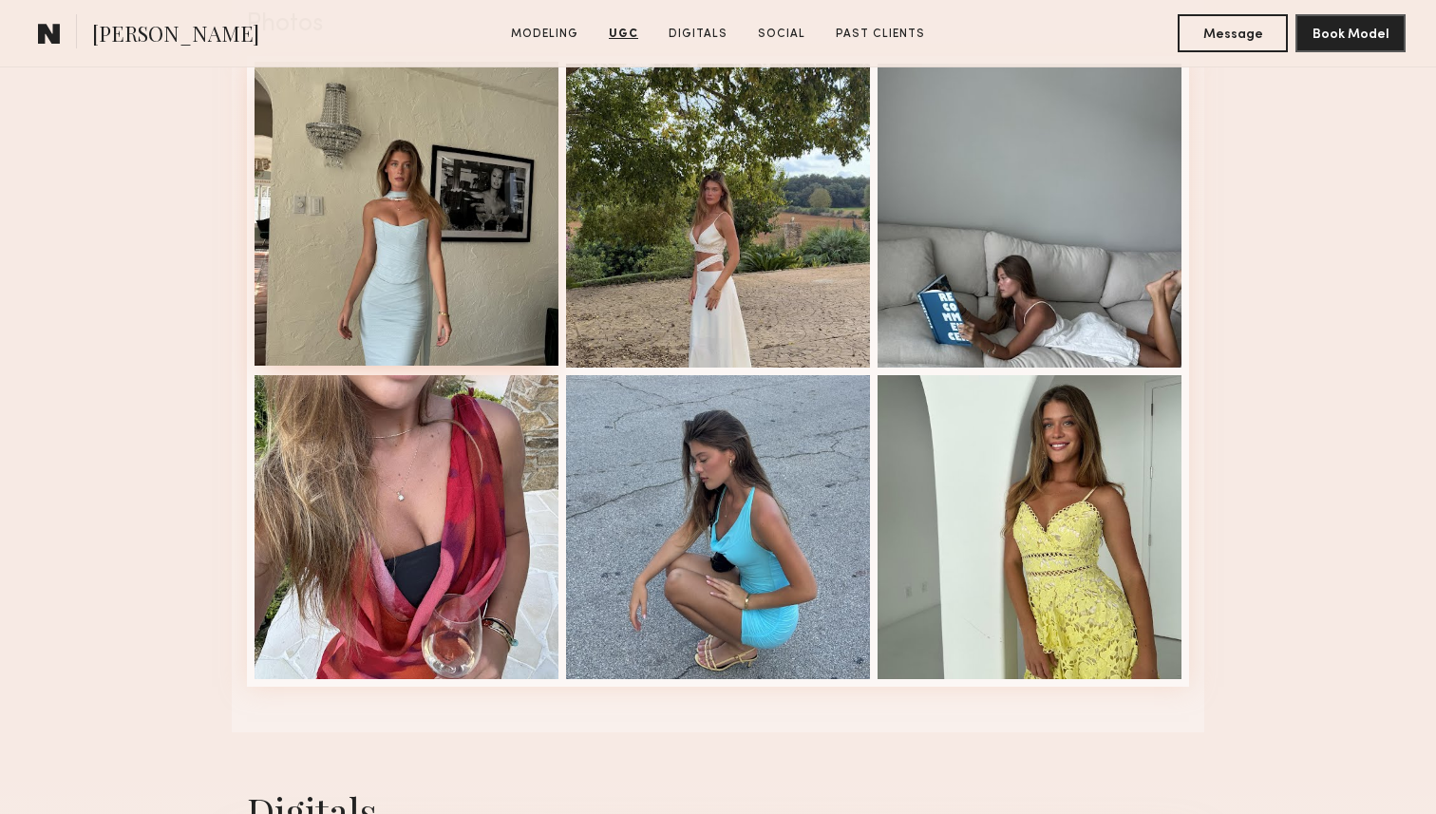
click at [469, 266] on div at bounding box center [406, 214] width 304 height 304
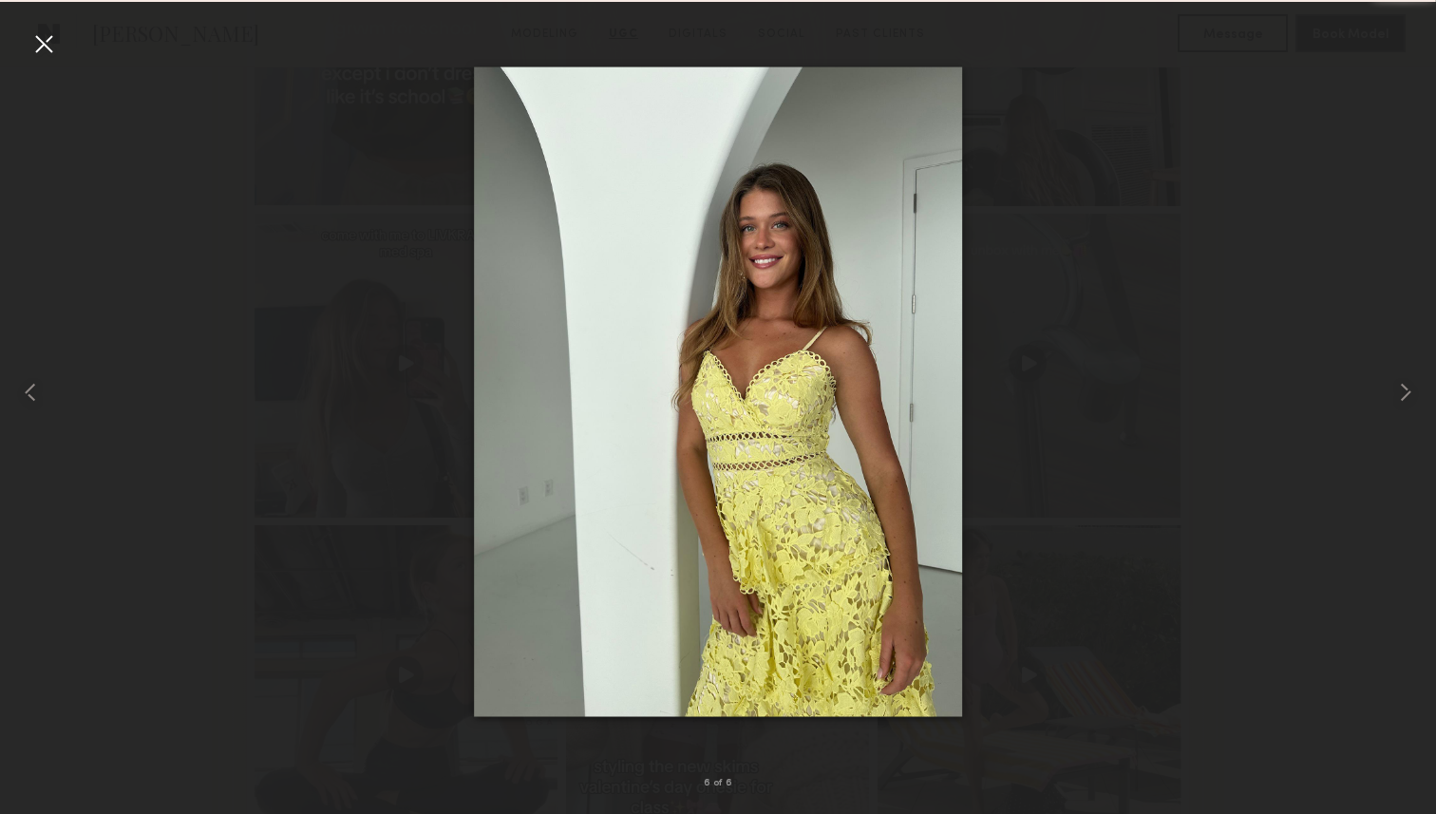
scroll to position [4552, 0]
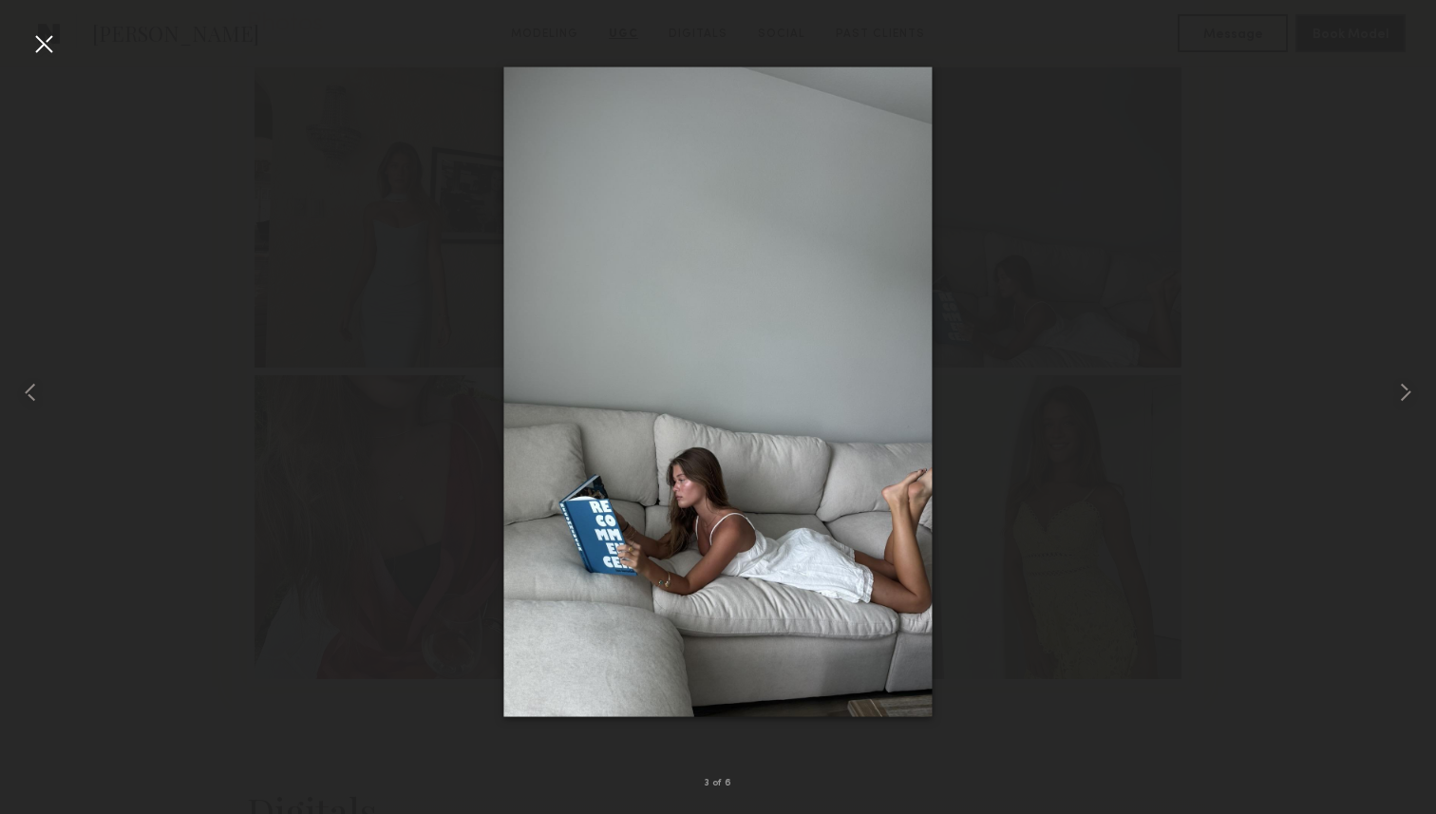
click at [63, 33] on div at bounding box center [718, 391] width 1436 height 723
click at [33, 45] on div at bounding box center [43, 43] width 30 height 30
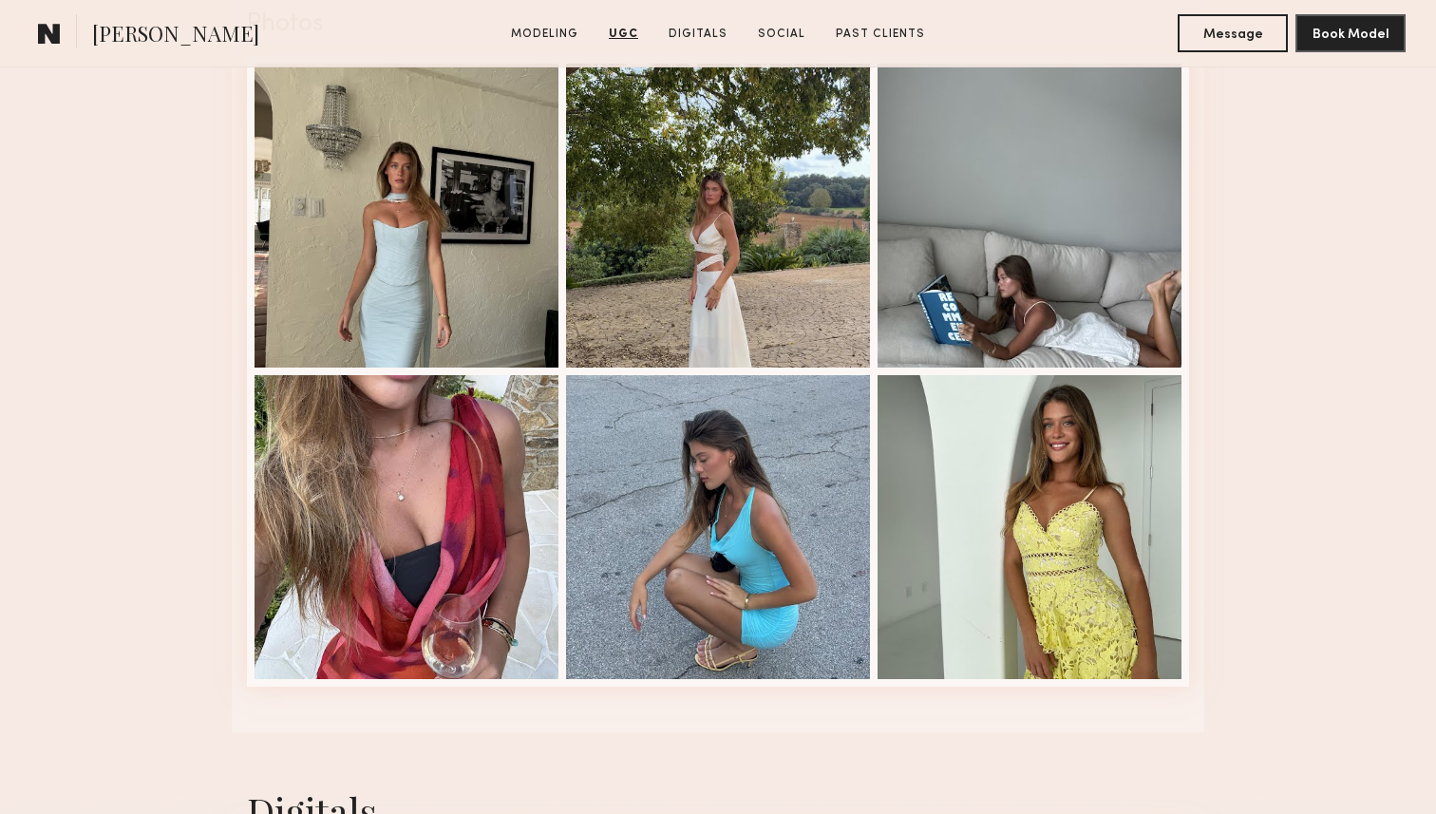
click at [102, 43] on span "Nicole B." at bounding box center [175, 35] width 167 height 33
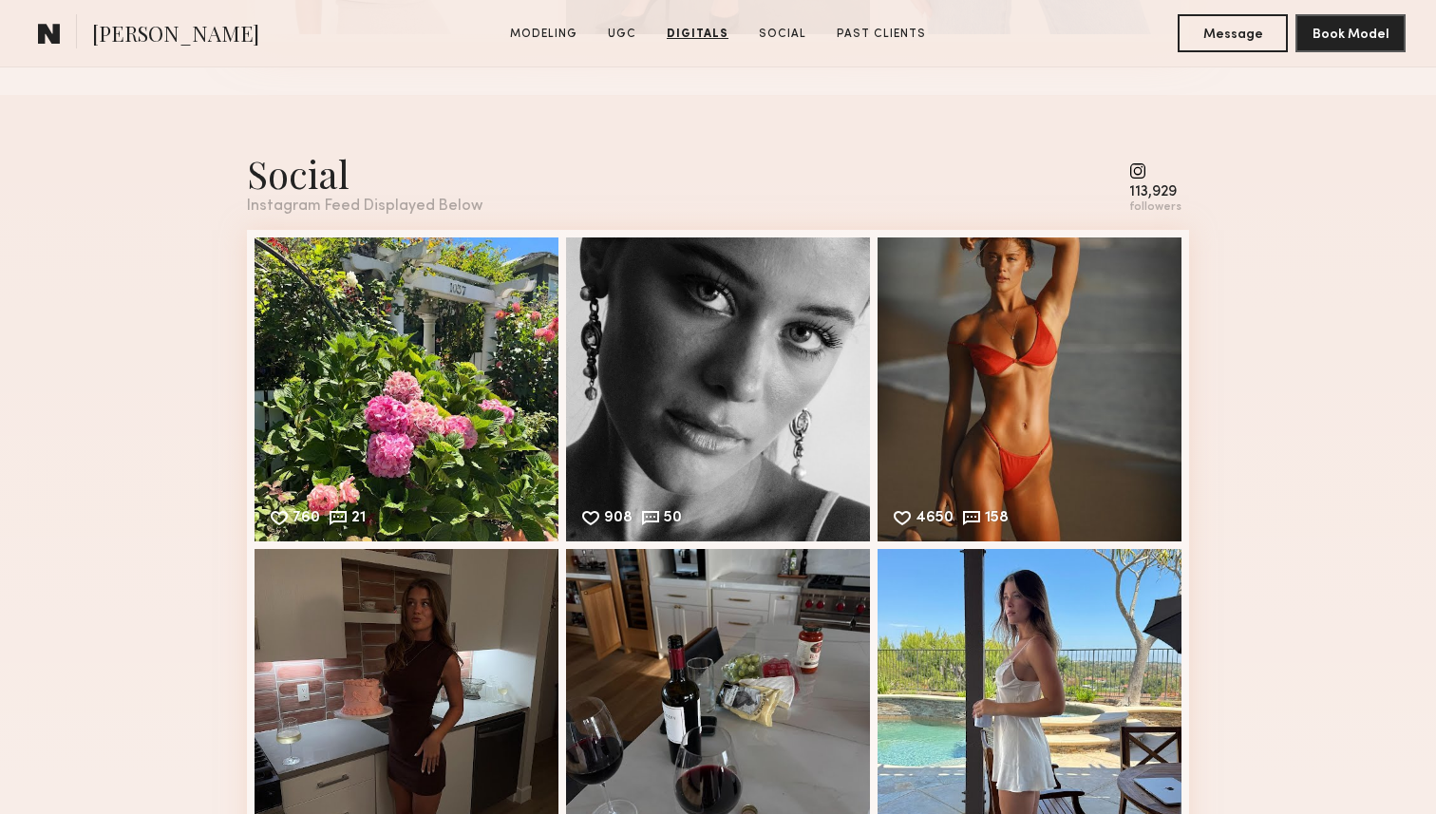
scroll to position [6031, 0]
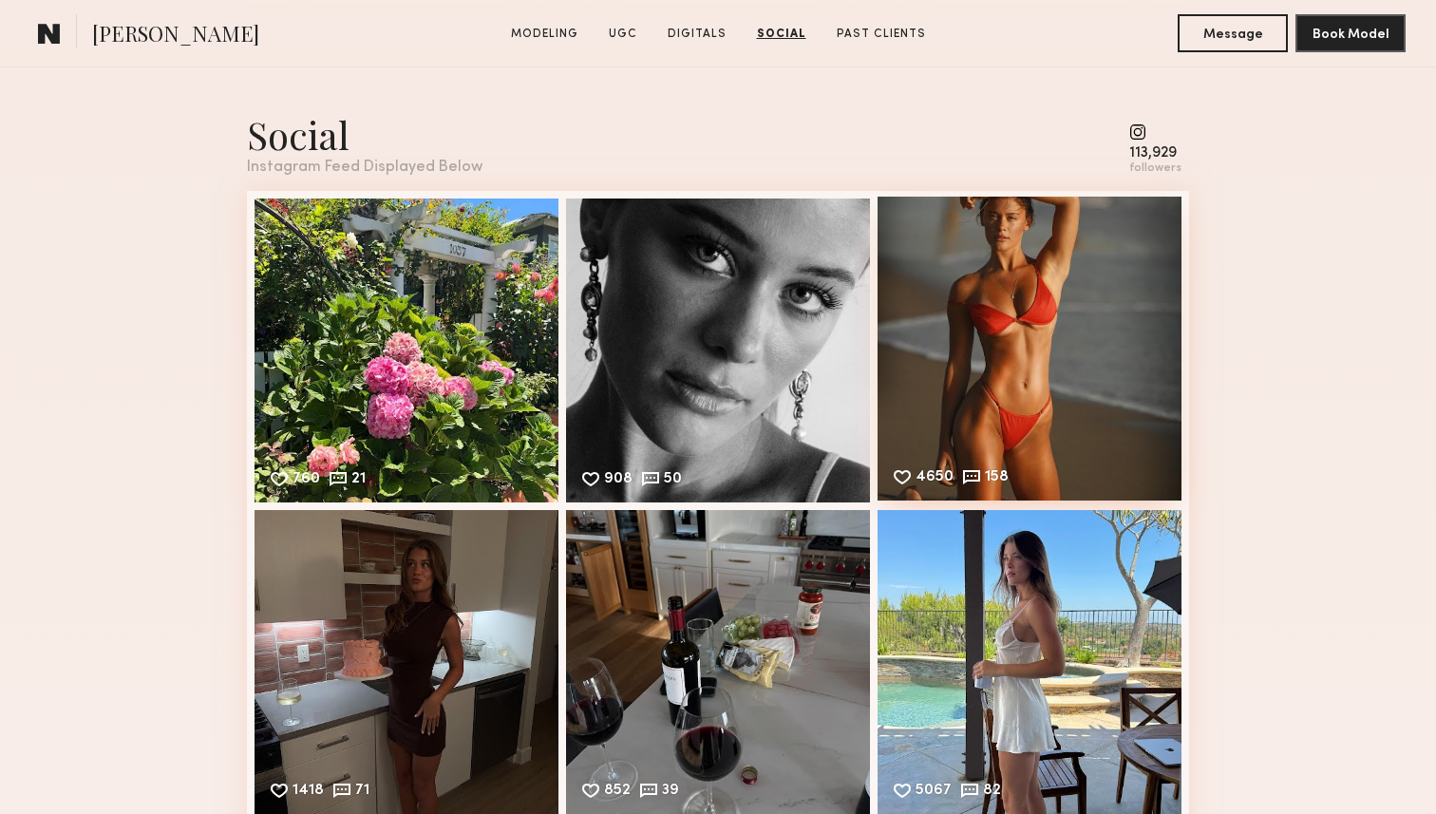
click at [1029, 417] on div "4650 158 Likes & comments displayed to show model’s engagement" at bounding box center [1029, 349] width 304 height 304
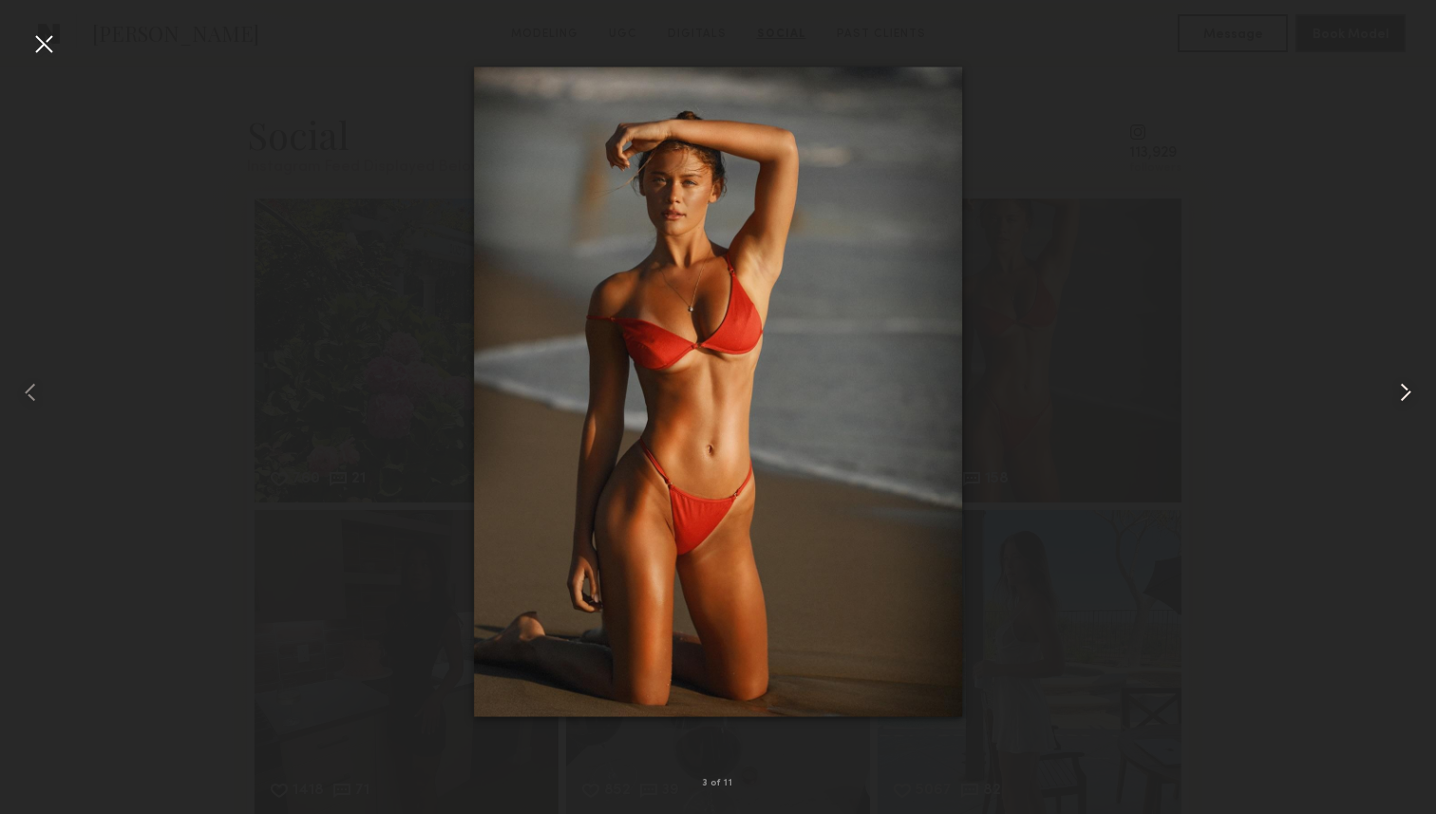
click at [1403, 402] on common-icon at bounding box center [1405, 392] width 30 height 30
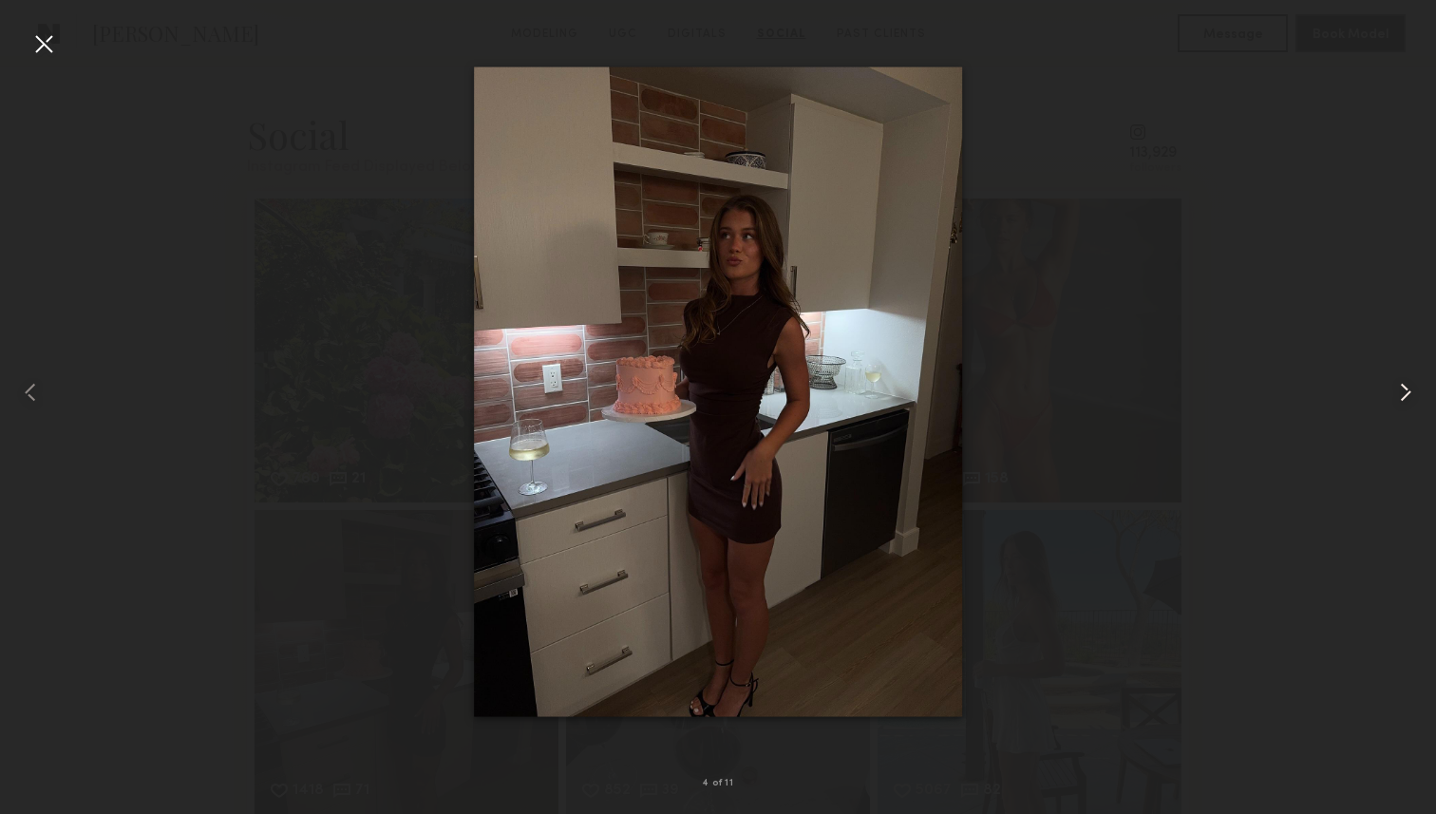
click at [1403, 402] on common-icon at bounding box center [1405, 392] width 30 height 30
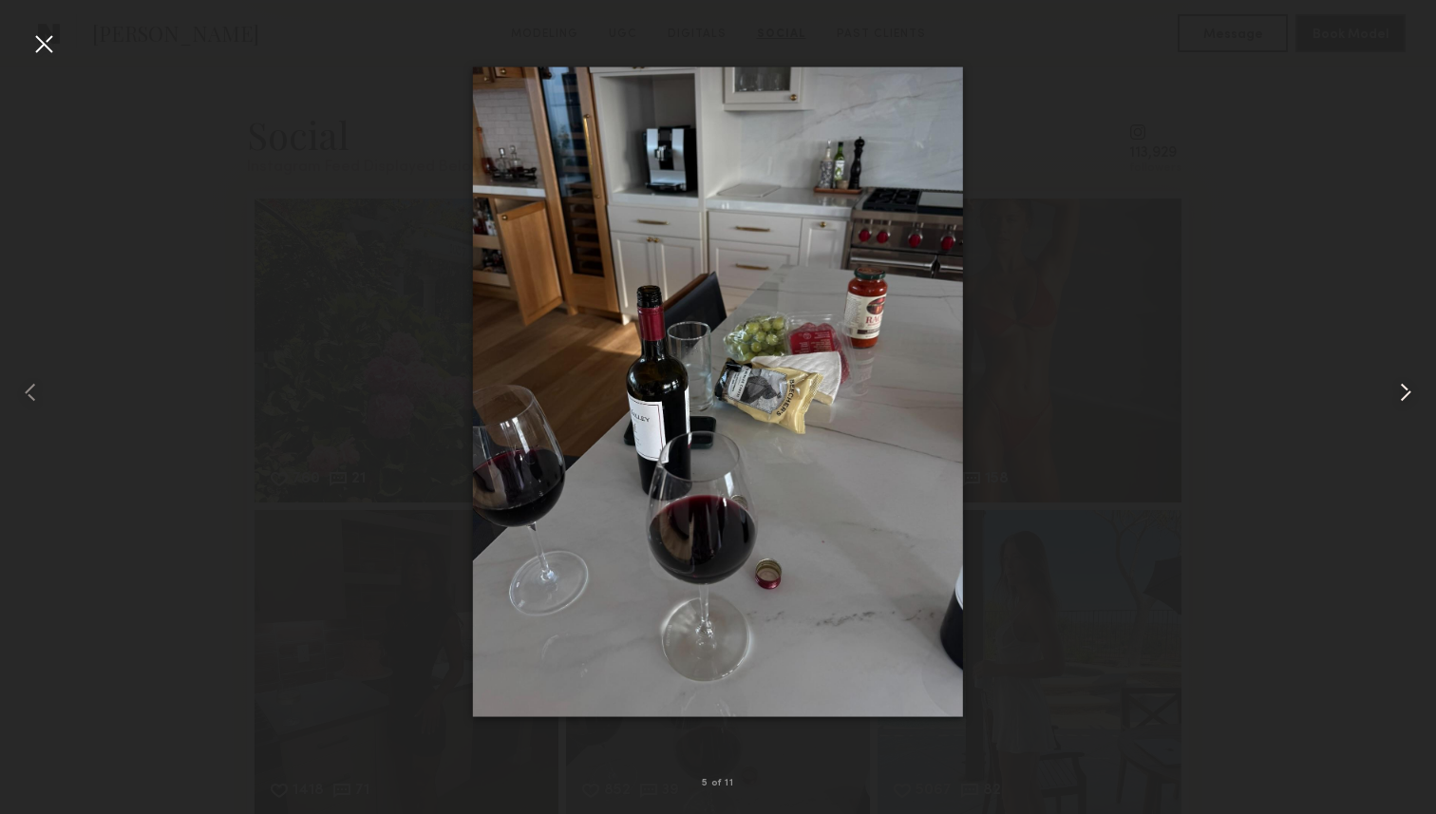
click at [1403, 402] on common-icon at bounding box center [1405, 392] width 30 height 30
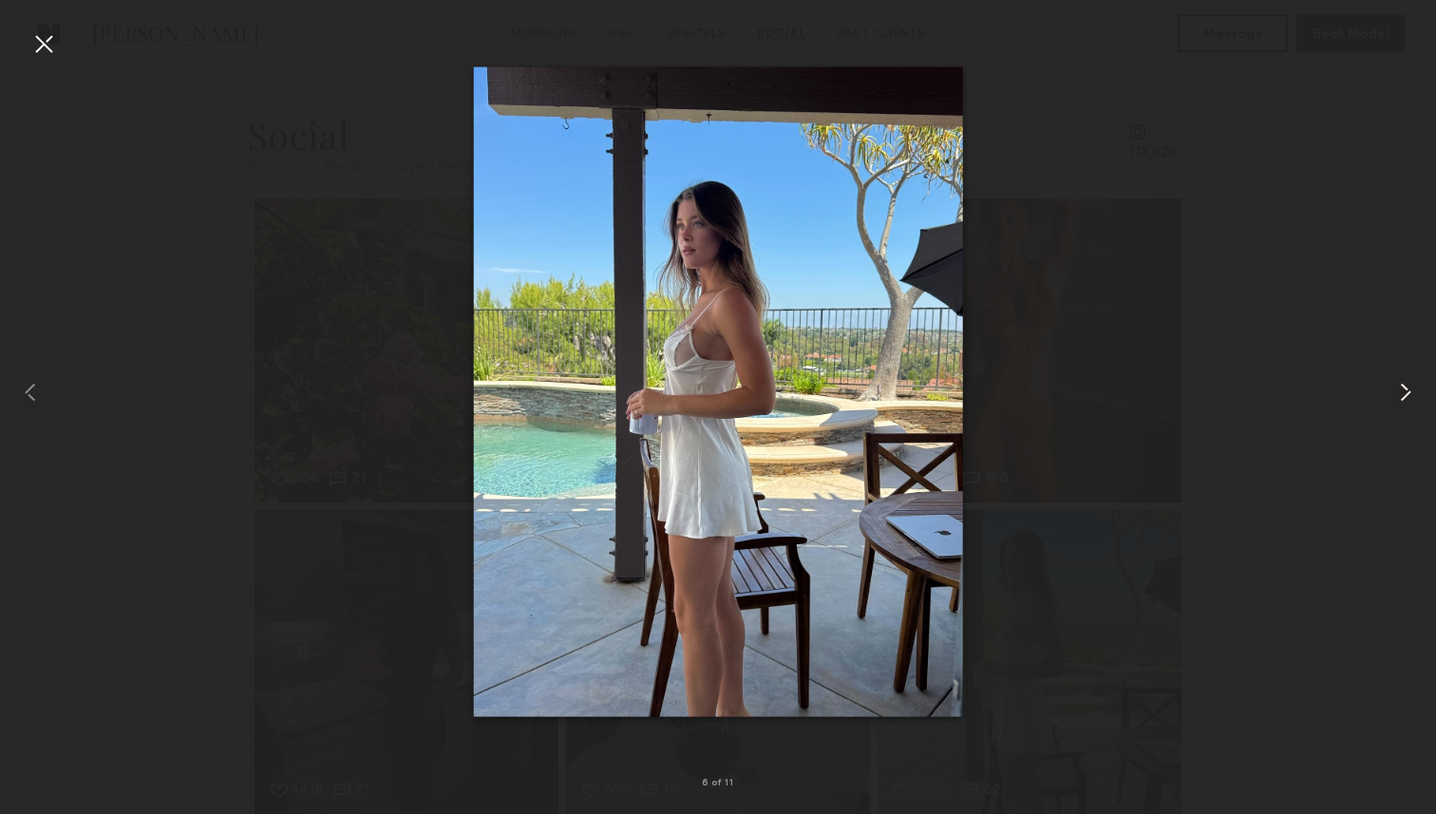
click at [1403, 402] on common-icon at bounding box center [1405, 392] width 30 height 30
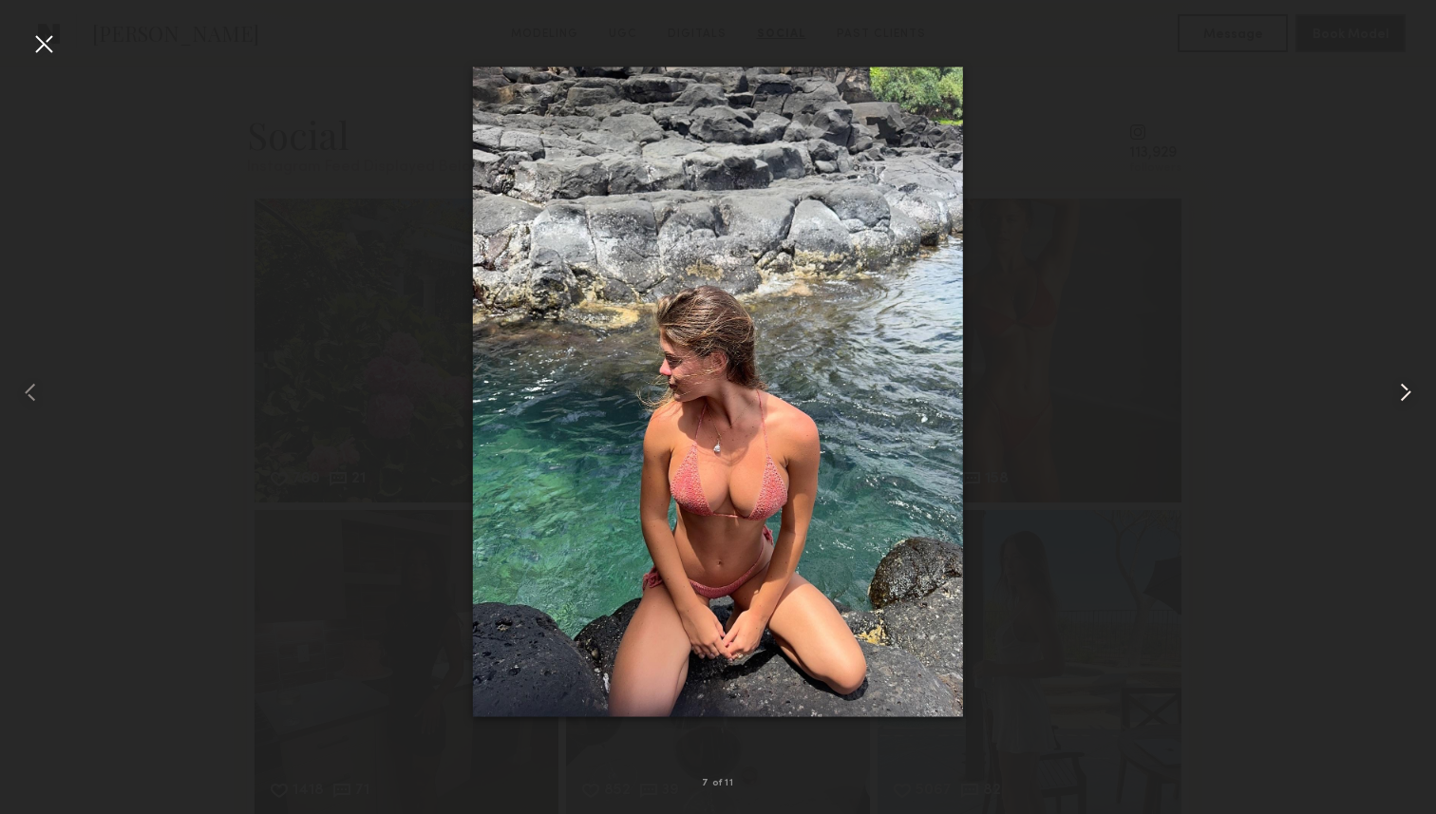
click at [1403, 402] on common-icon at bounding box center [1405, 392] width 30 height 30
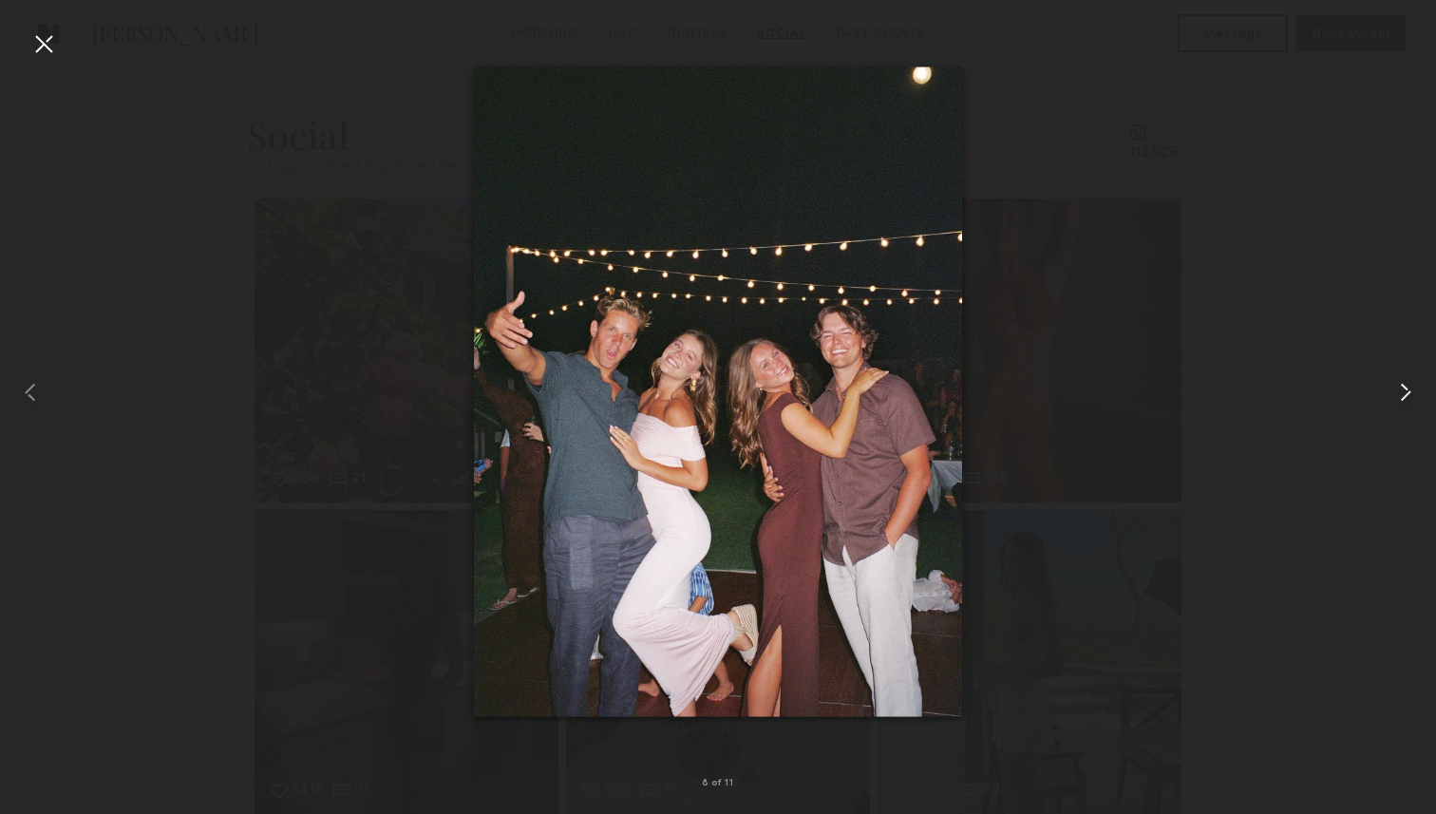
click at [1403, 402] on common-icon at bounding box center [1405, 392] width 30 height 30
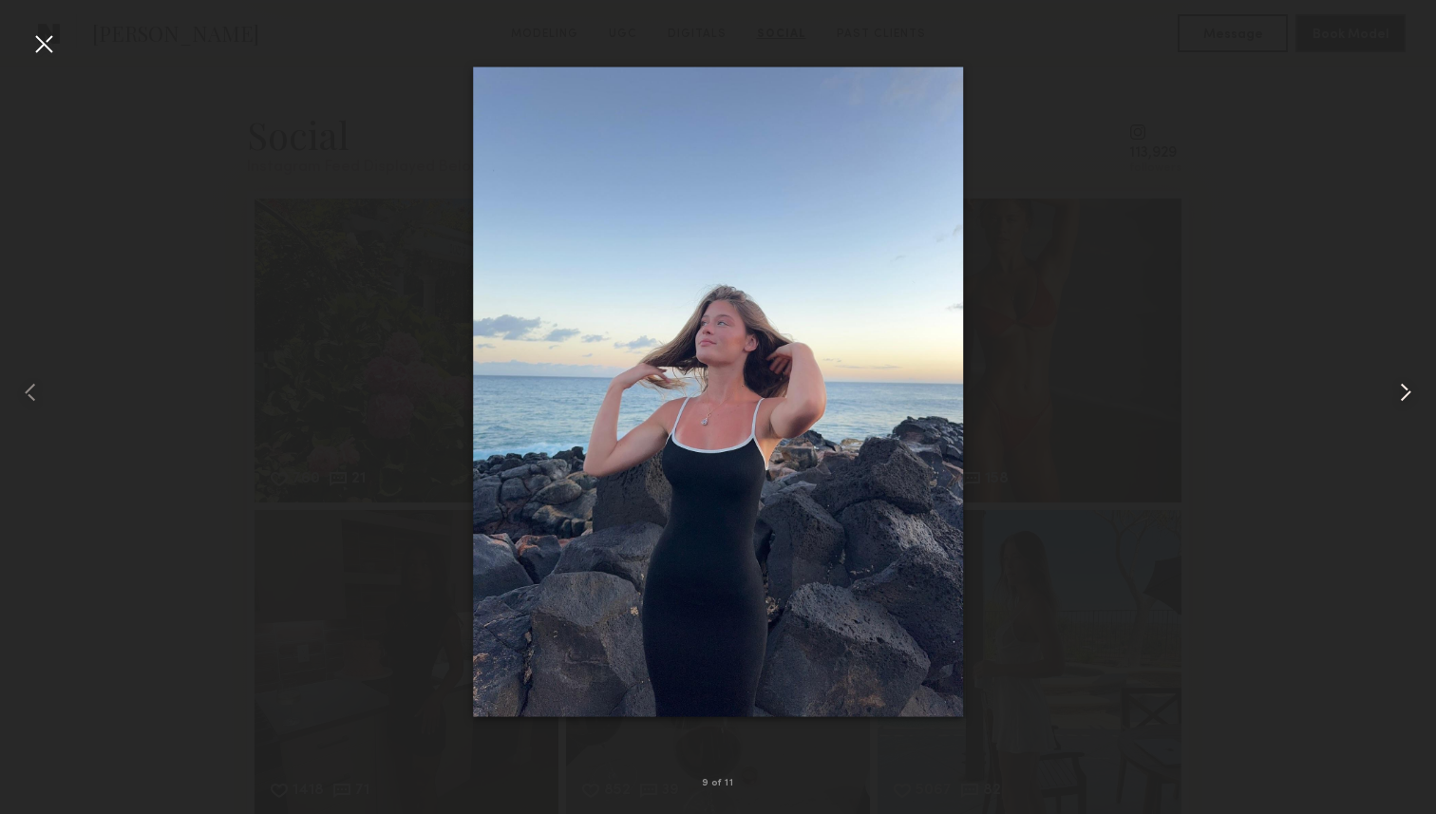
click at [1403, 402] on common-icon at bounding box center [1405, 392] width 30 height 30
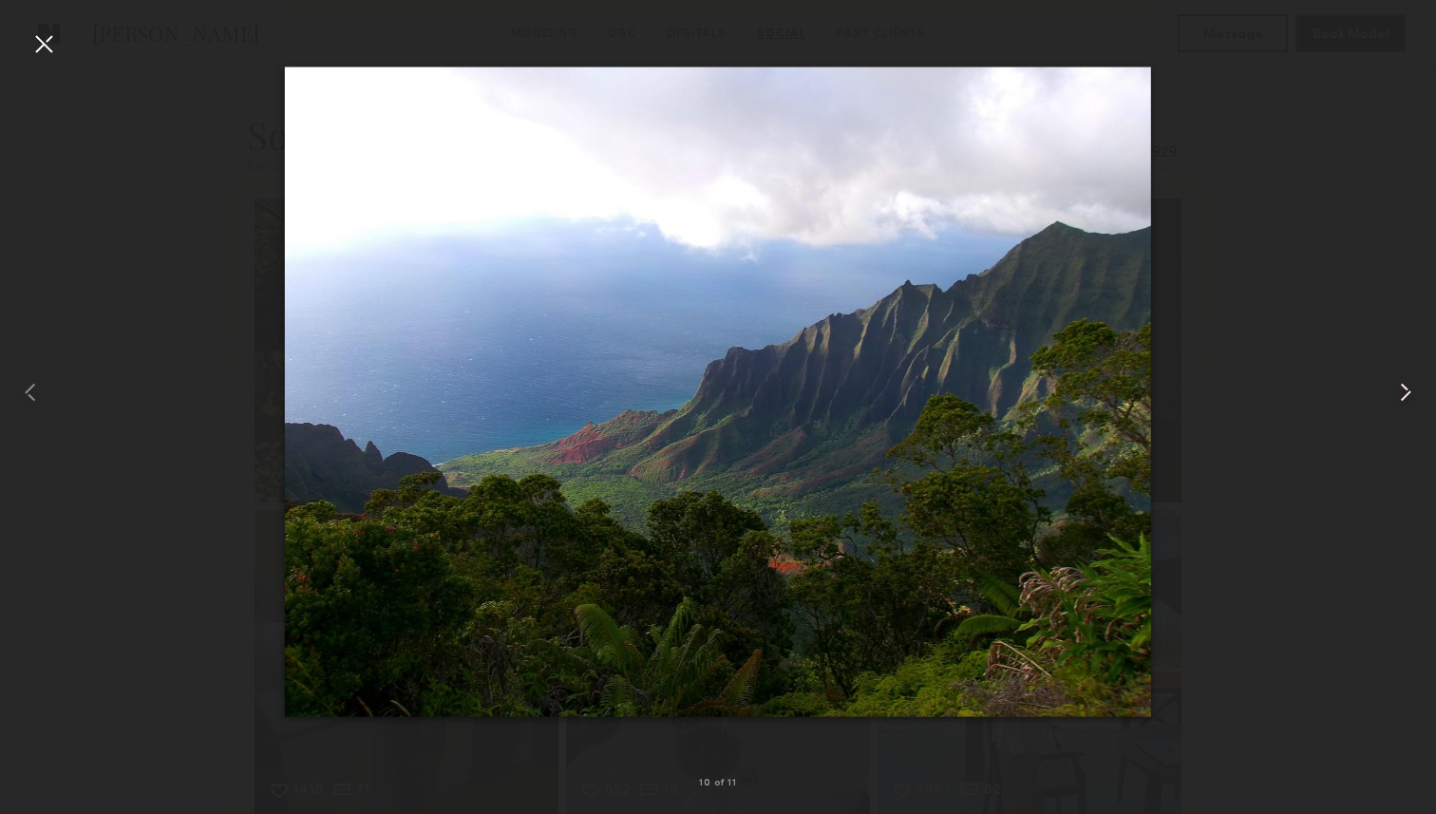
click at [1403, 402] on common-icon at bounding box center [1405, 392] width 30 height 30
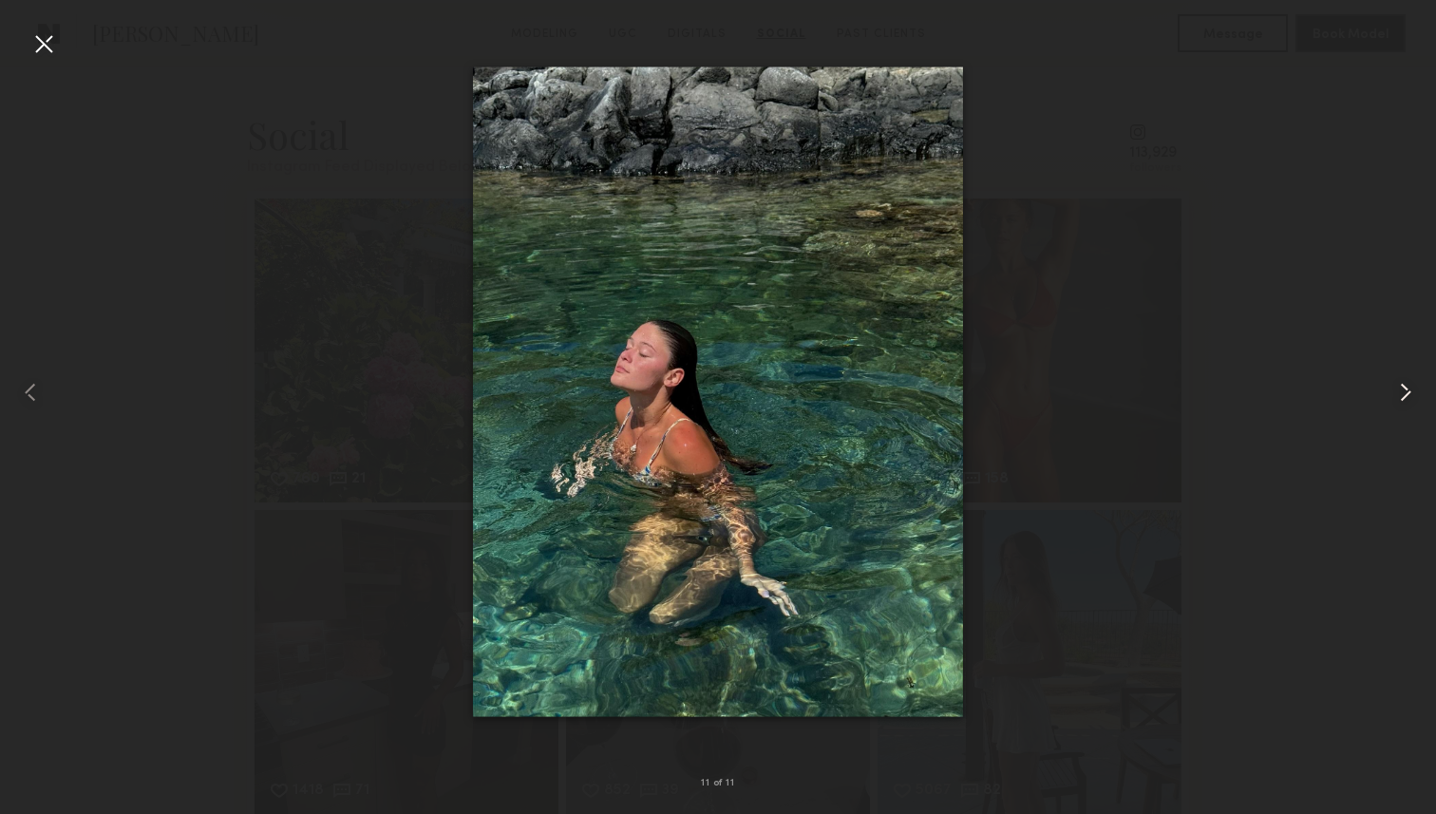
click at [1403, 402] on common-icon at bounding box center [1405, 392] width 30 height 30
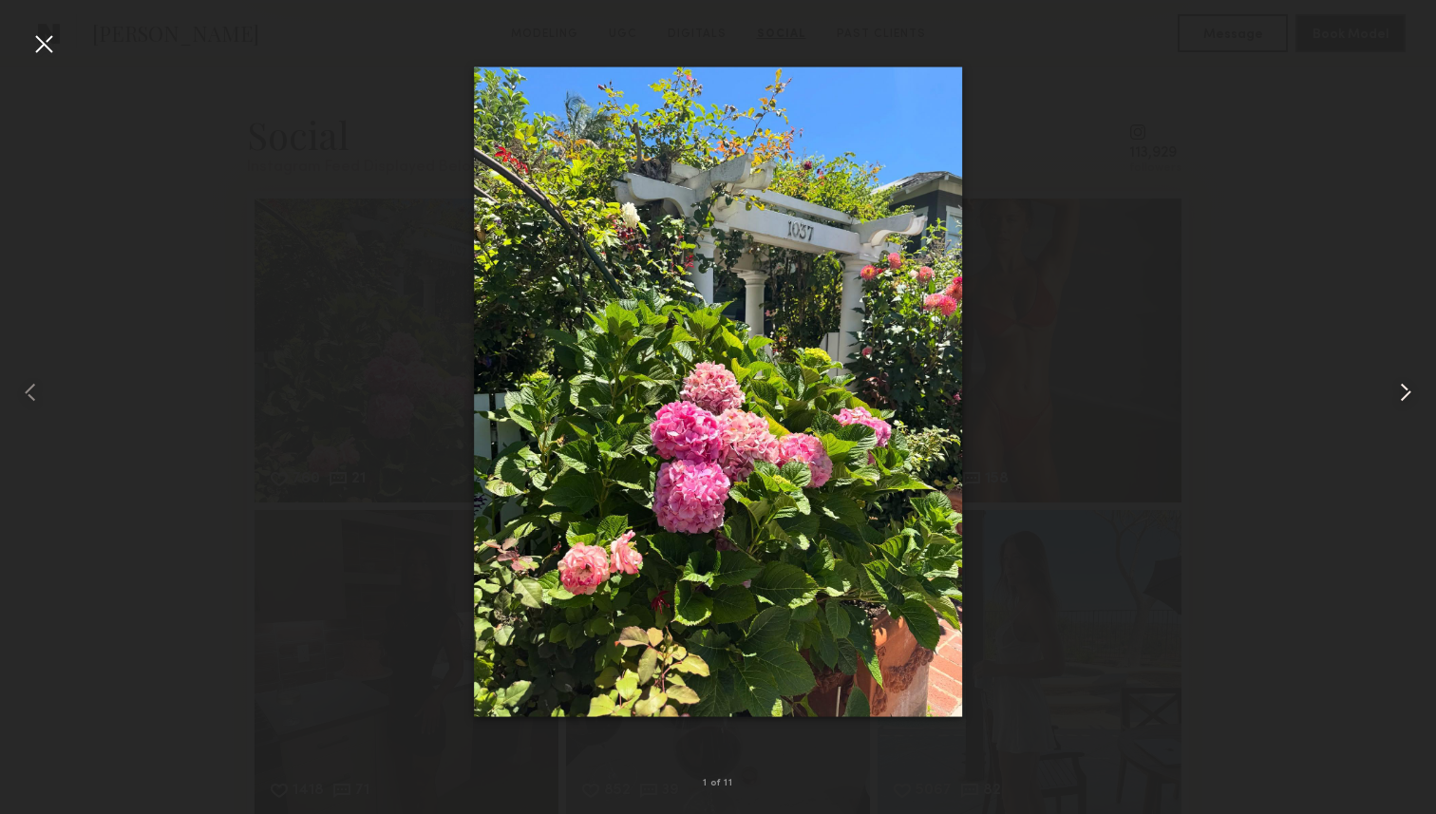
click at [1403, 402] on common-icon at bounding box center [1405, 392] width 30 height 30
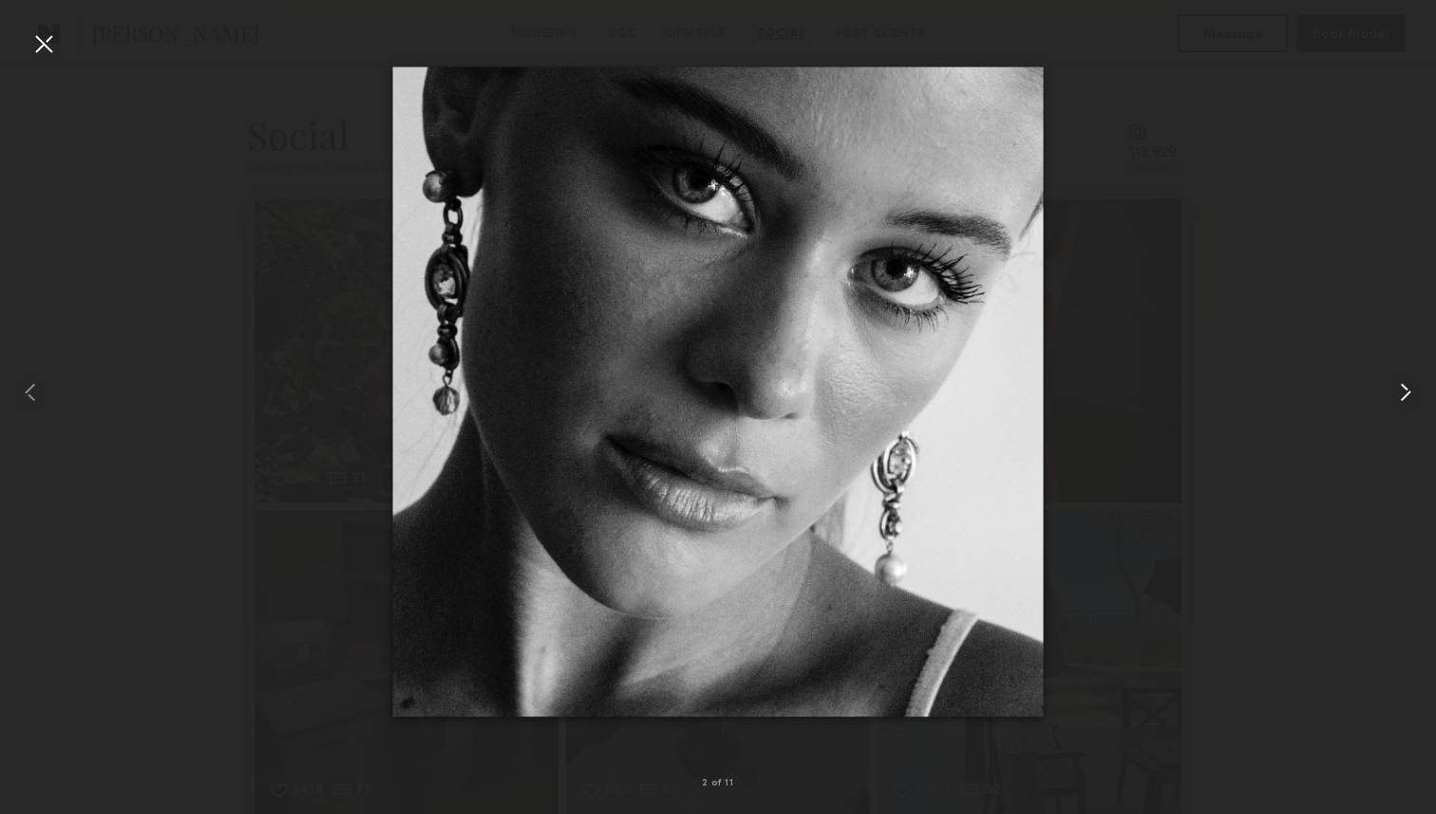
click at [1403, 402] on common-icon at bounding box center [1405, 392] width 30 height 30
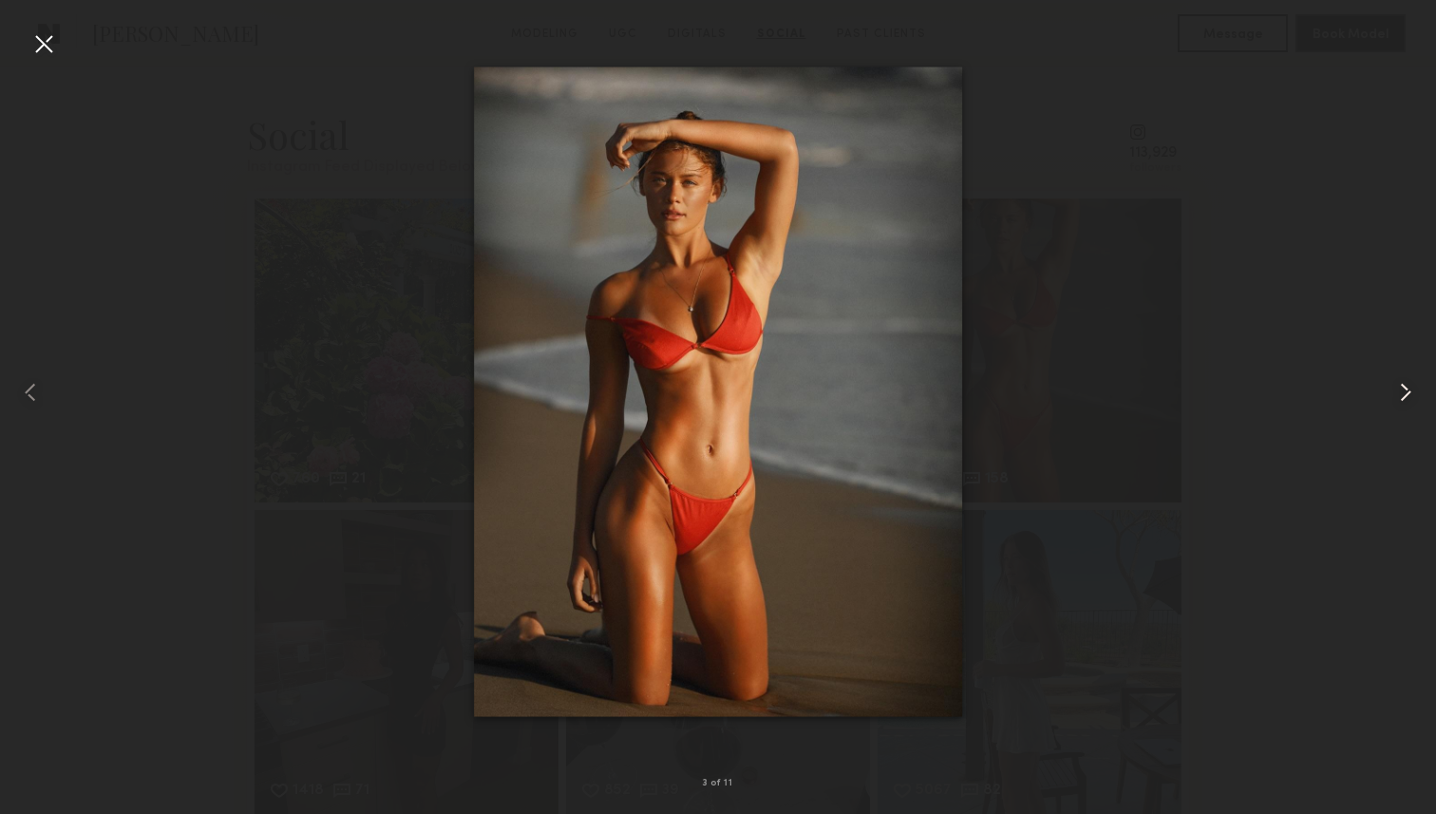
click at [1403, 402] on common-icon at bounding box center [1405, 392] width 30 height 30
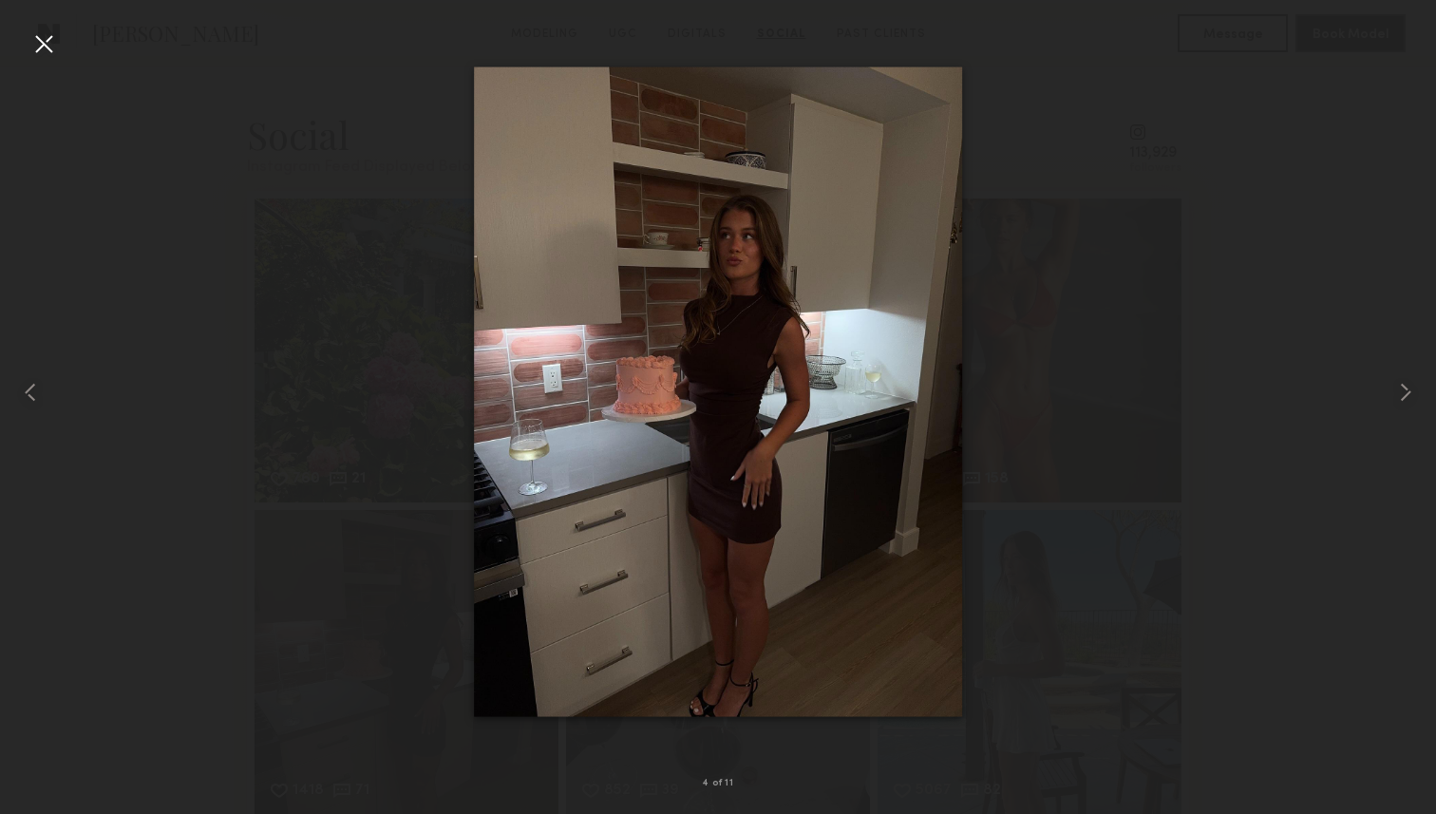
click at [33, 52] on div at bounding box center [43, 43] width 30 height 30
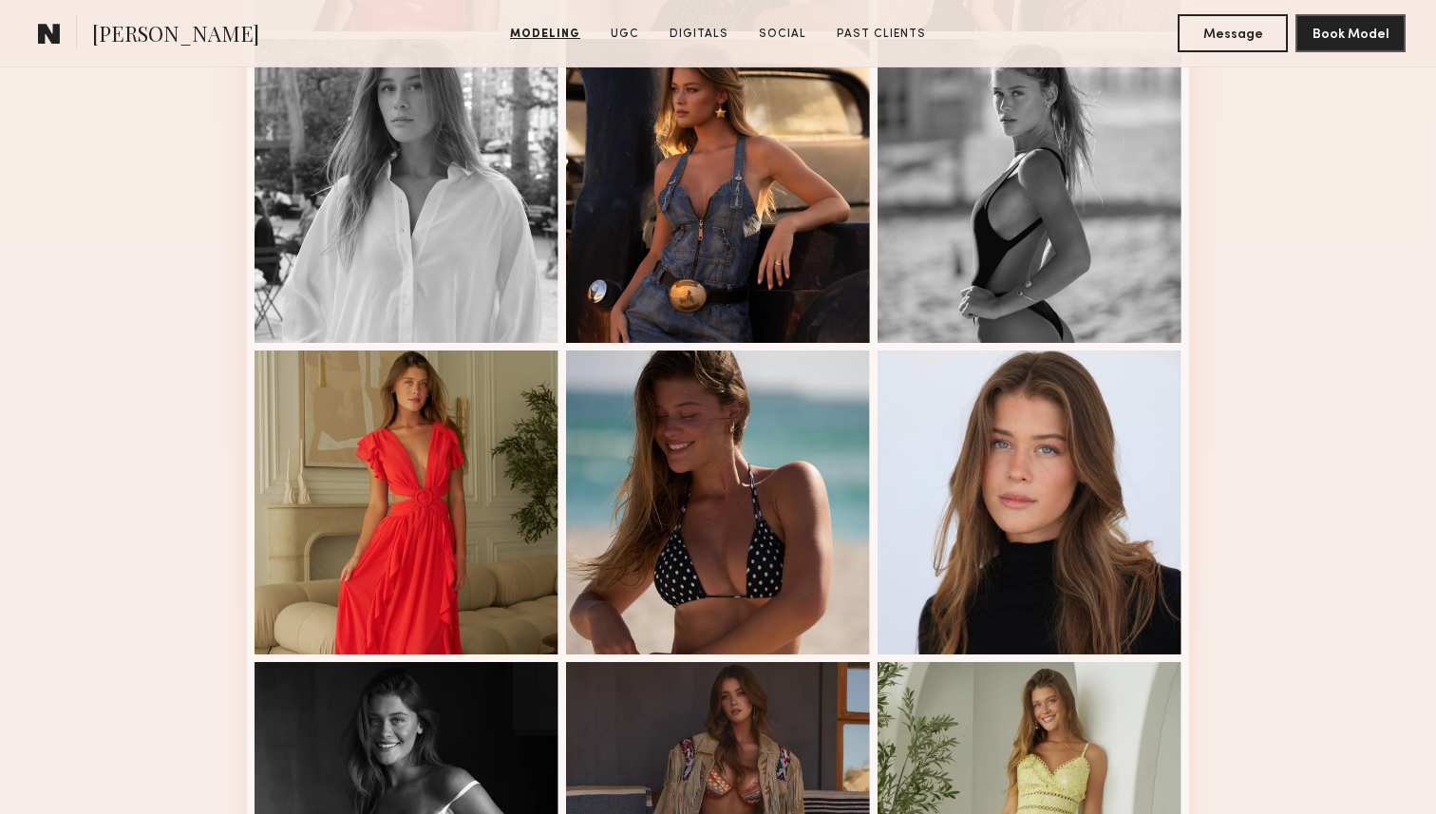
scroll to position [1200, 0]
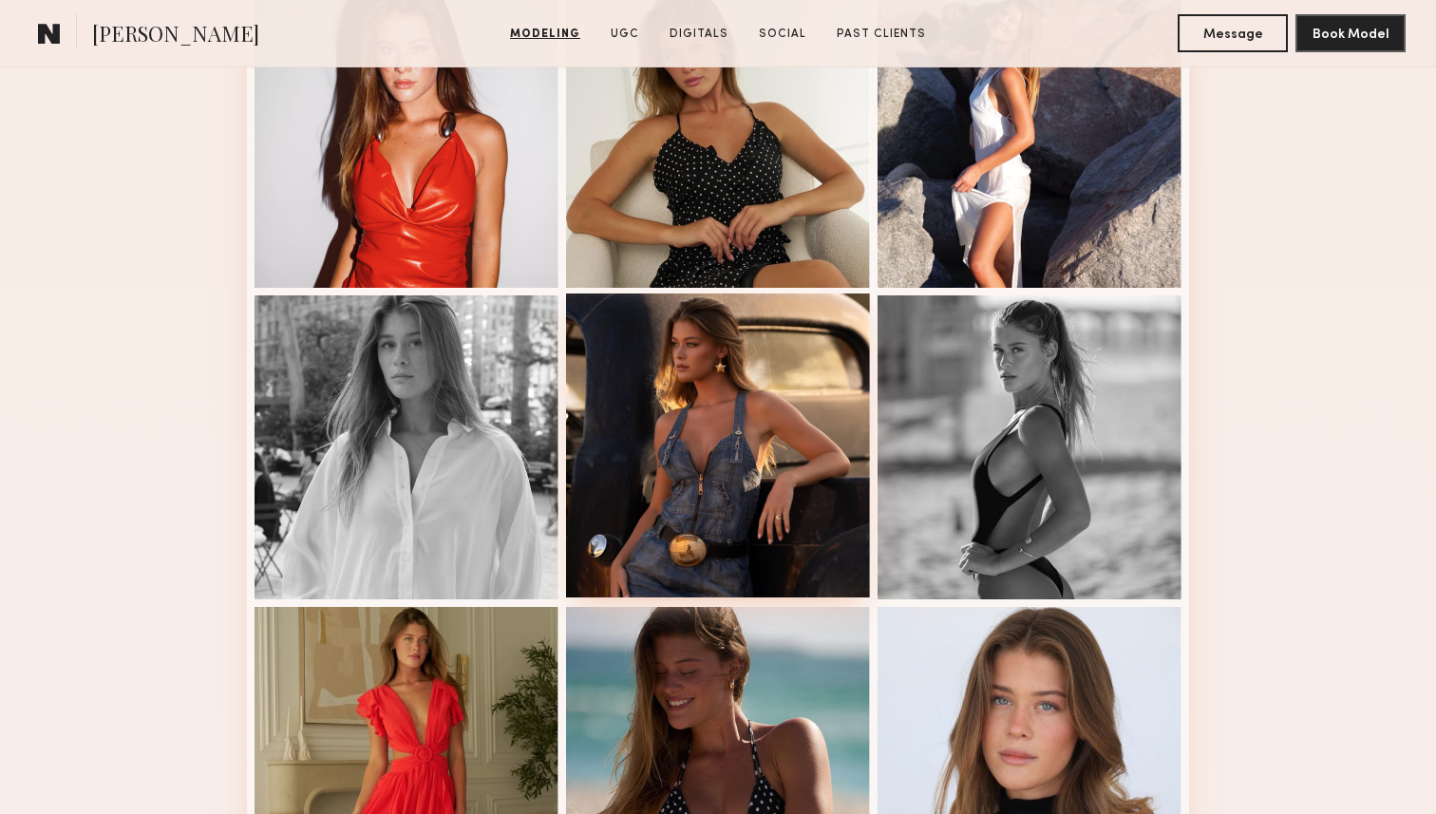
click at [693, 318] on div at bounding box center [718, 445] width 304 height 304
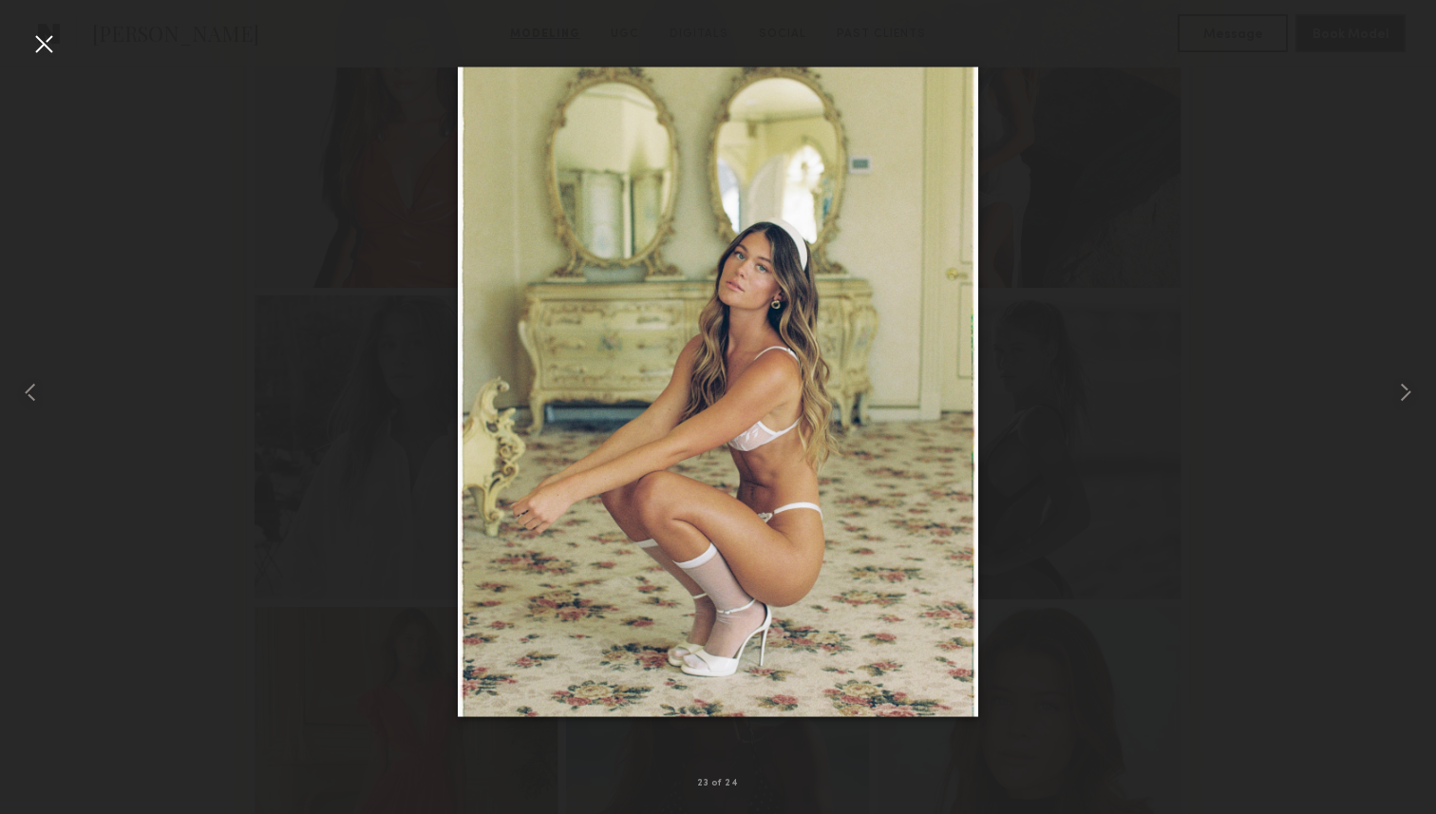
click at [45, 47] on div at bounding box center [43, 43] width 30 height 30
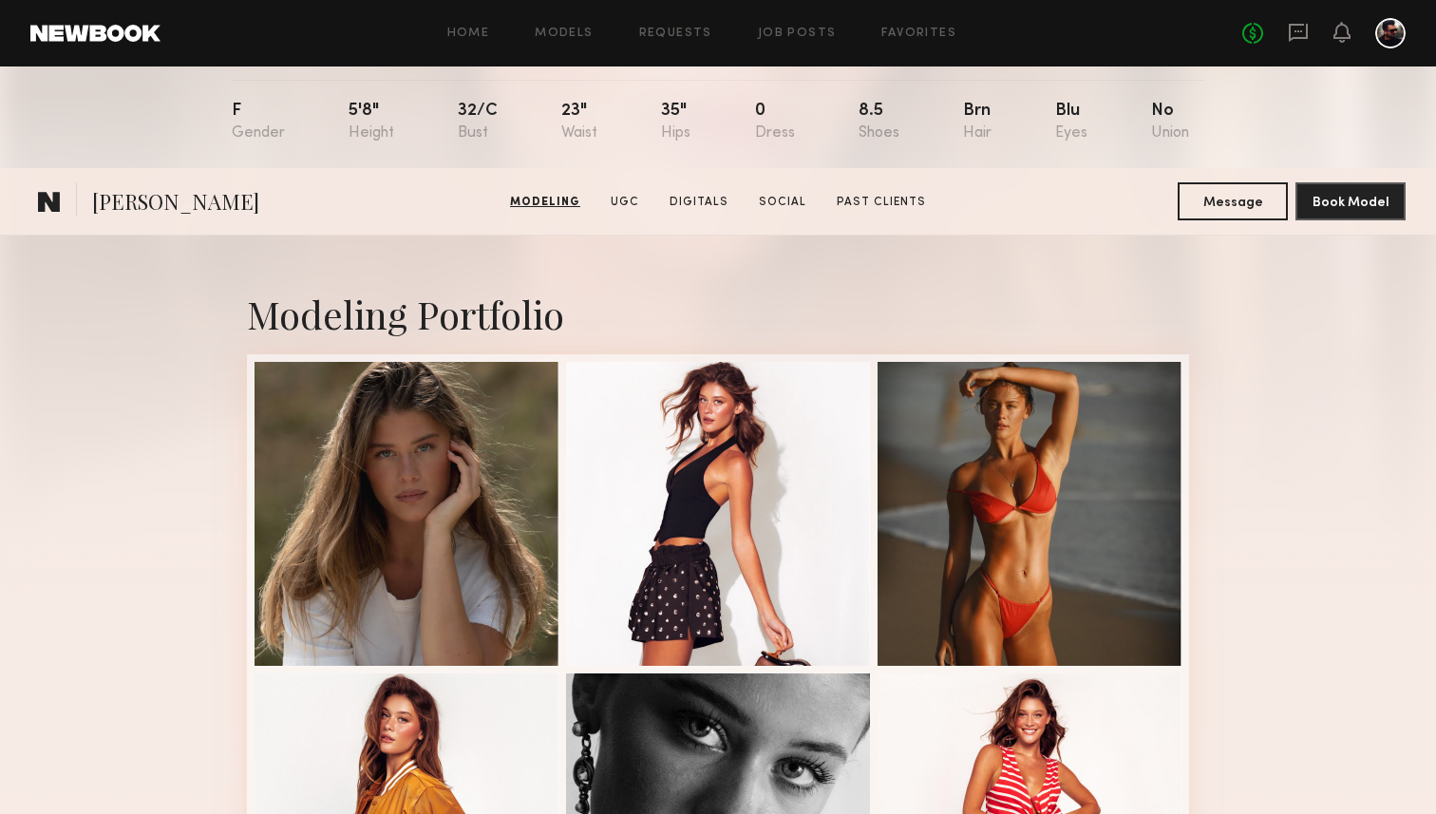
scroll to position [0, 0]
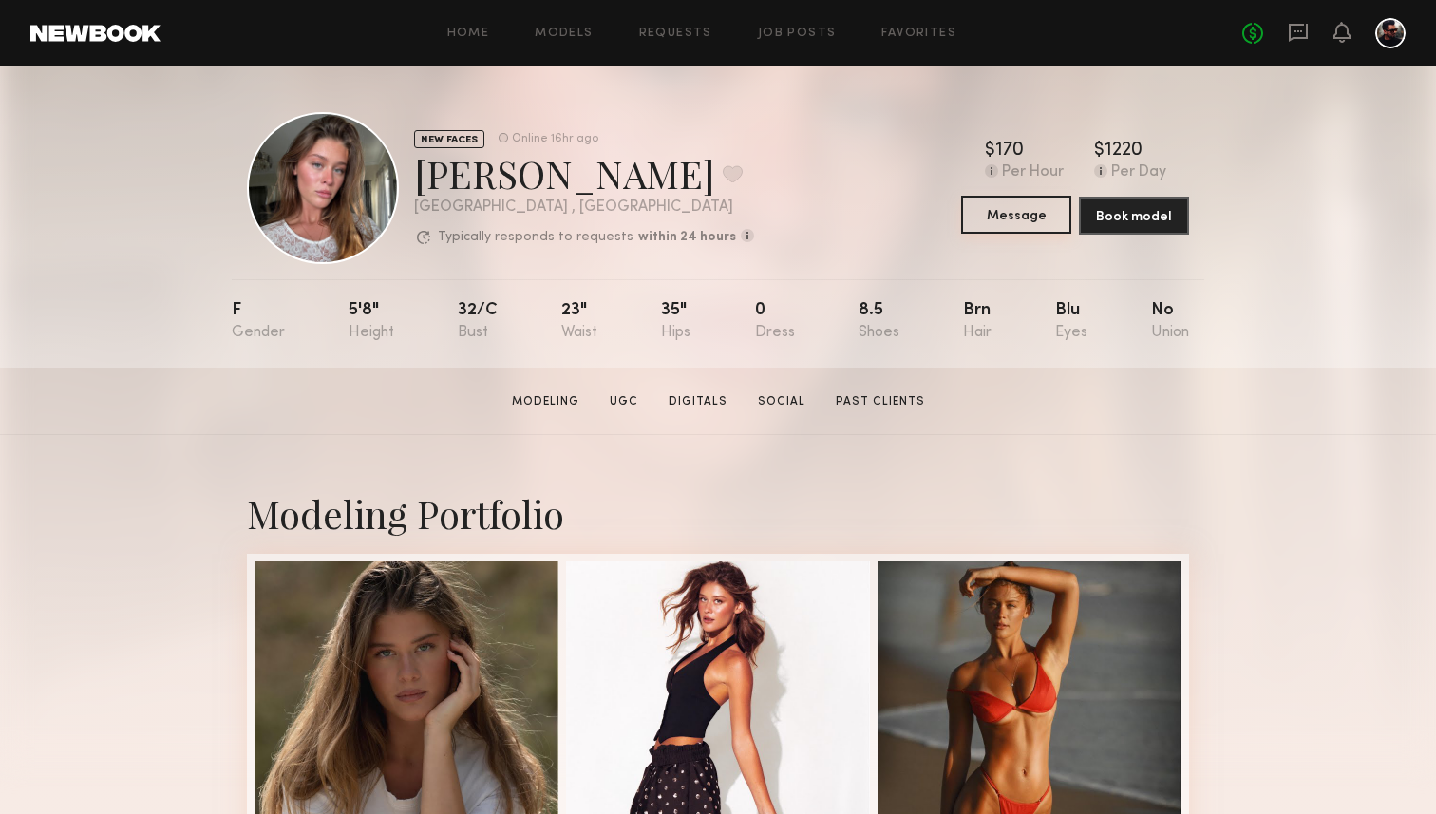
click at [1020, 212] on button "Message" at bounding box center [1016, 215] width 110 height 38
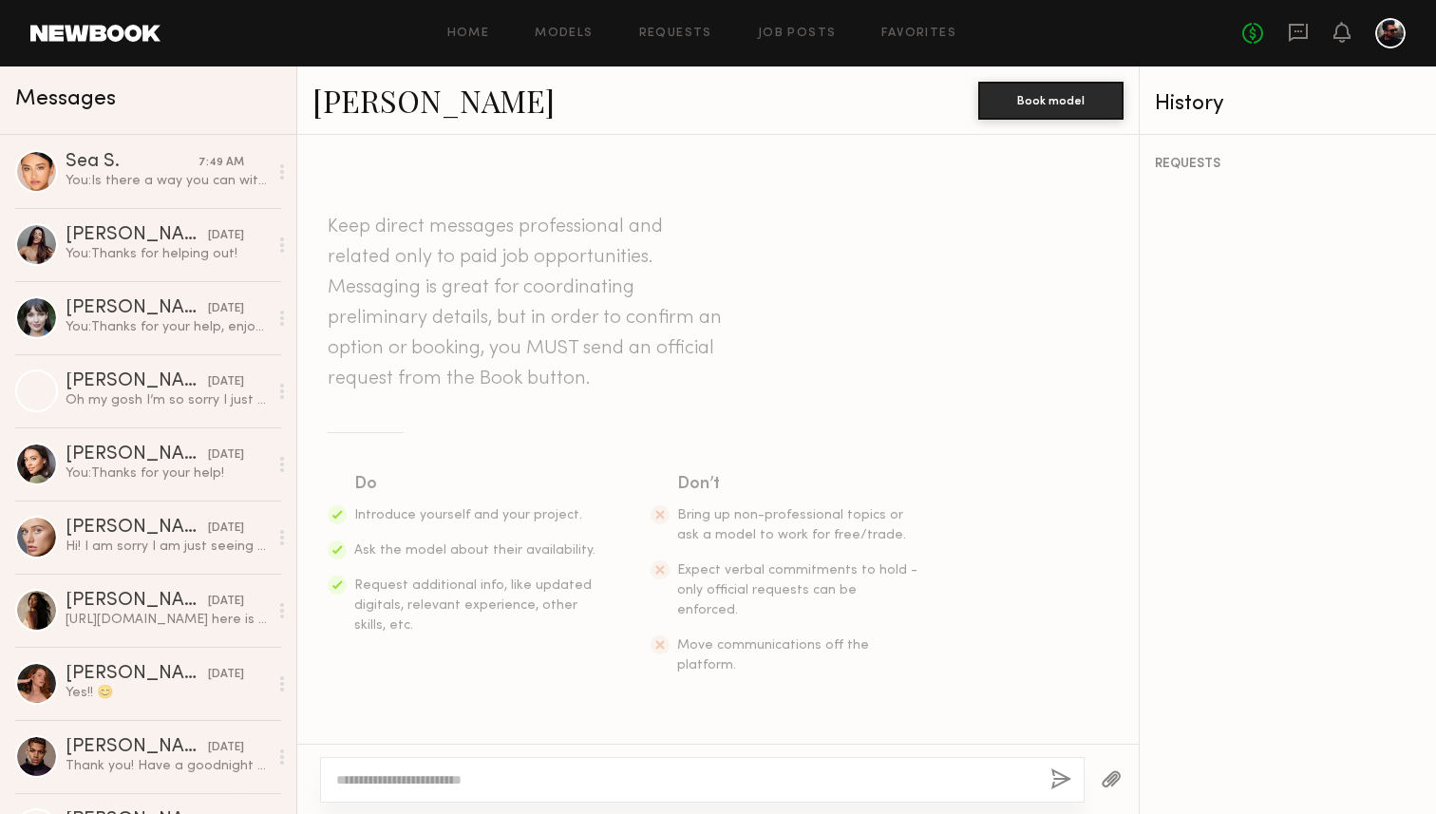
click at [387, 781] on textarea at bounding box center [685, 779] width 699 height 19
type textarea "*"
click at [464, 40] on div "Home Models Requests Job Posts Favorites Sign Out No fees up to $5,000" at bounding box center [782, 33] width 1245 height 30
click at [476, 30] on link "Home" at bounding box center [468, 34] width 43 height 12
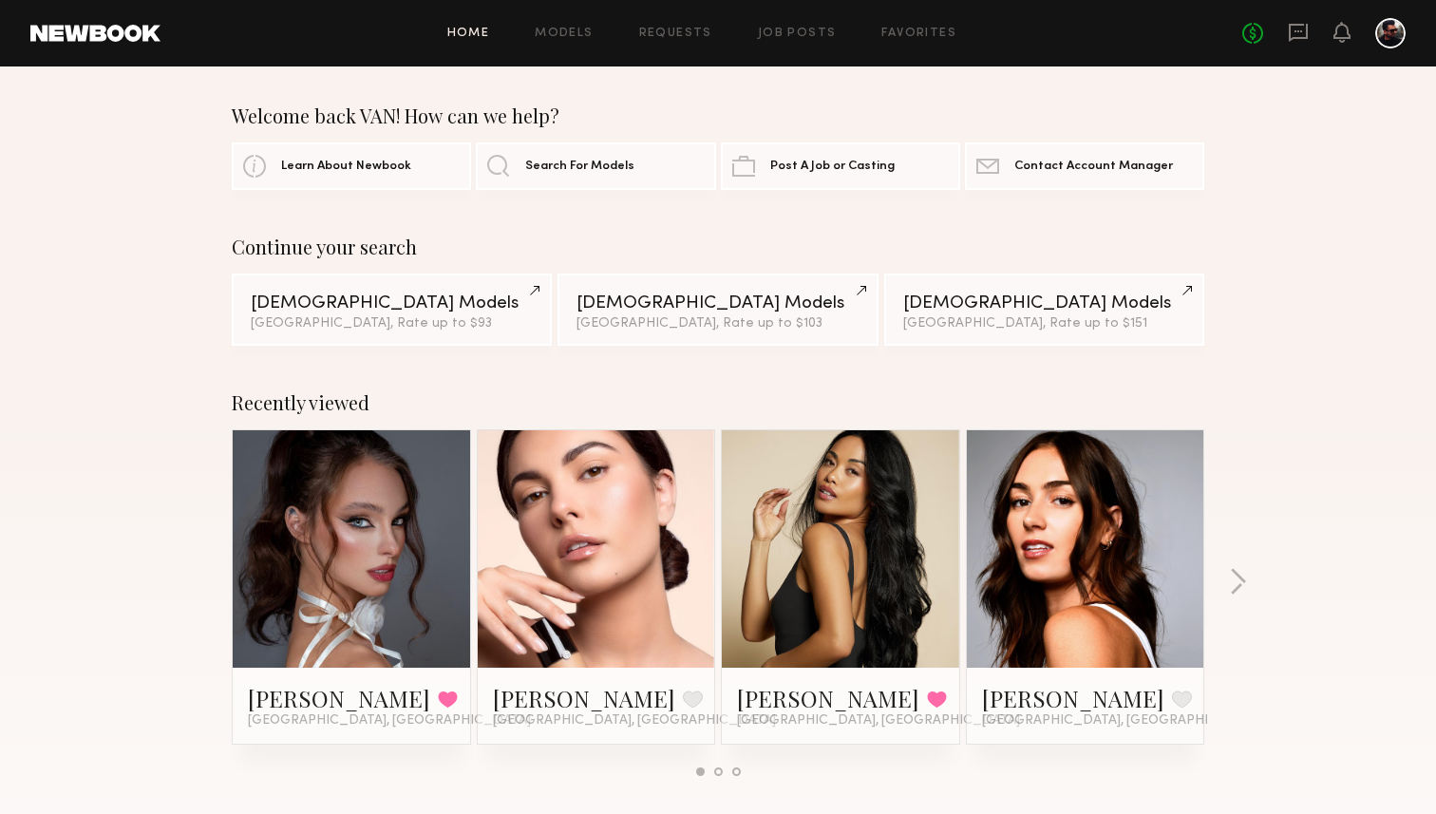
click at [827, 582] on link at bounding box center [840, 548] width 116 height 237
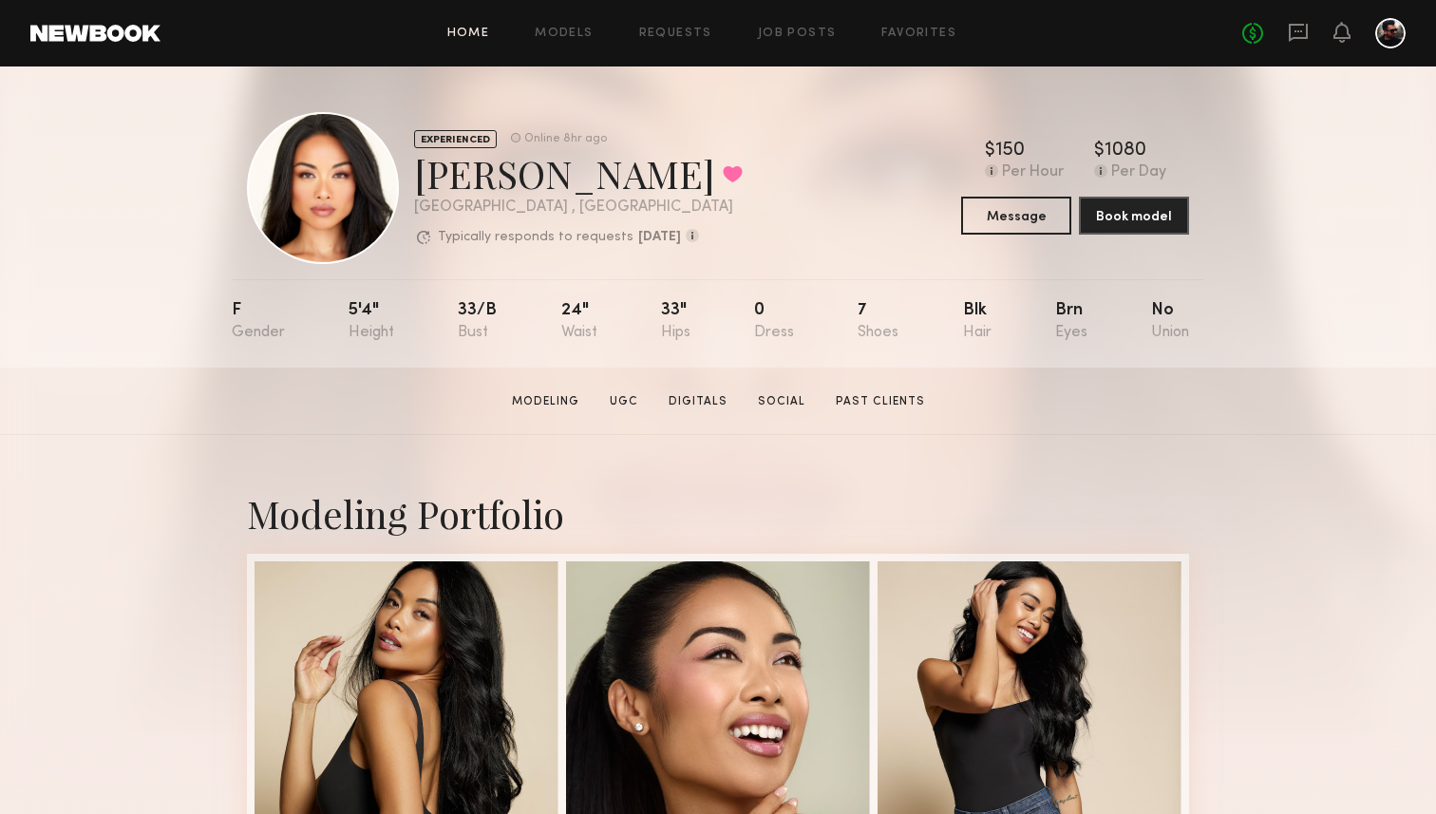
click at [477, 32] on link "Home" at bounding box center [468, 34] width 43 height 12
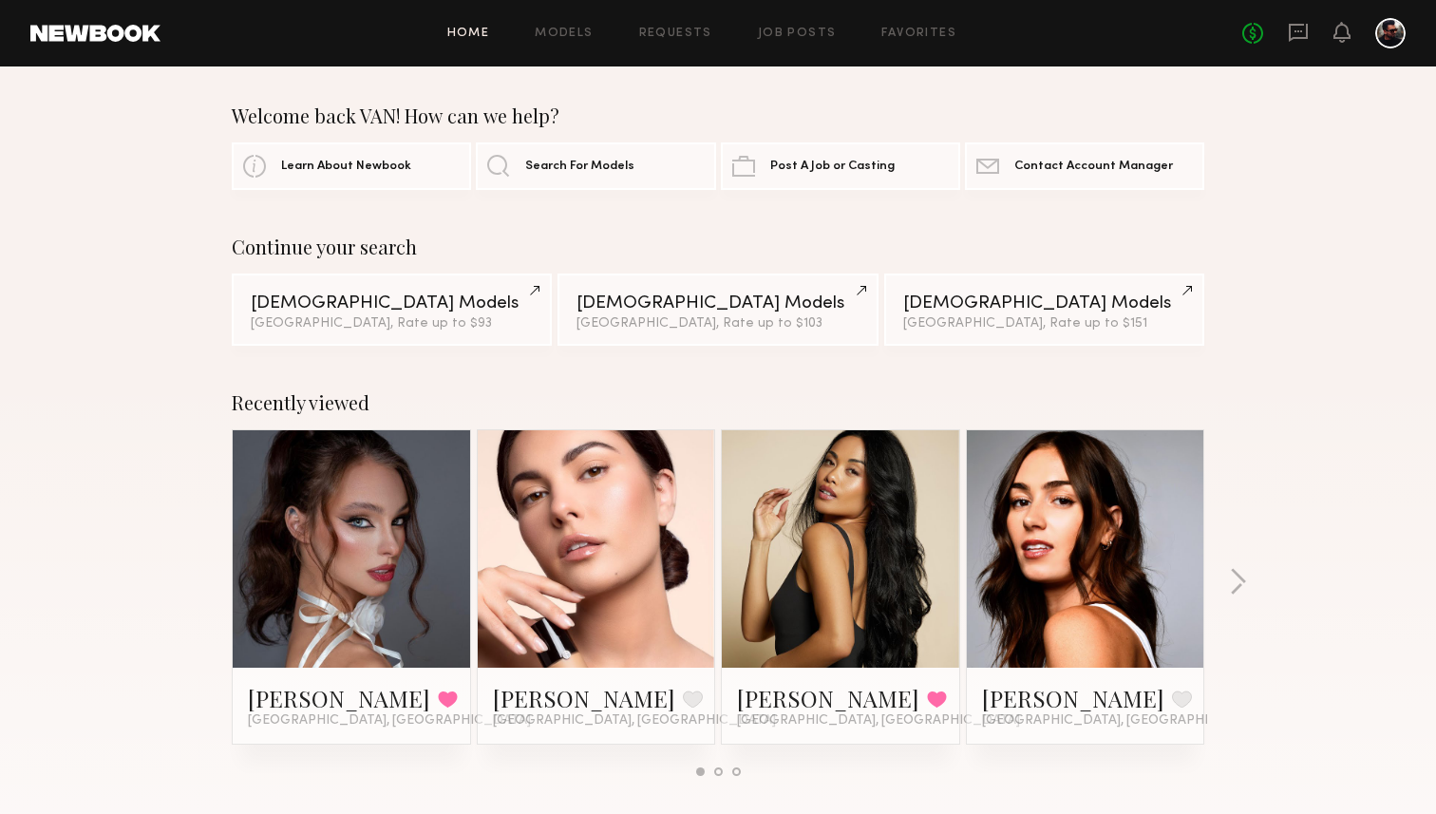
click at [802, 18] on div "Home Models Requests Job Posts Favorites Sign Out No fees up to $5,000" at bounding box center [782, 33] width 1245 height 30
click at [794, 38] on link "Job Posts" at bounding box center [797, 34] width 79 height 12
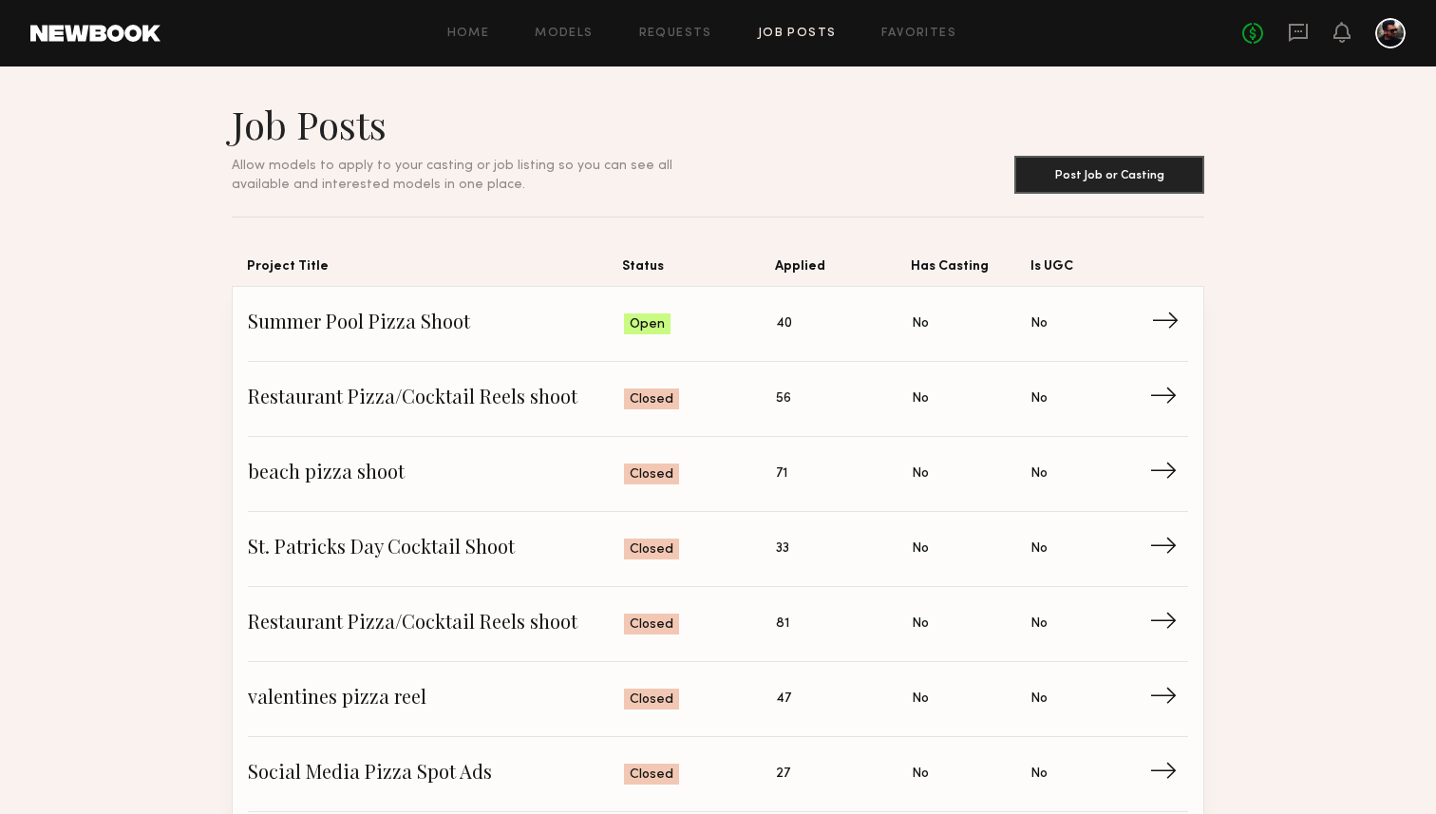
click at [823, 325] on span "Applied: 40" at bounding box center [844, 324] width 136 height 28
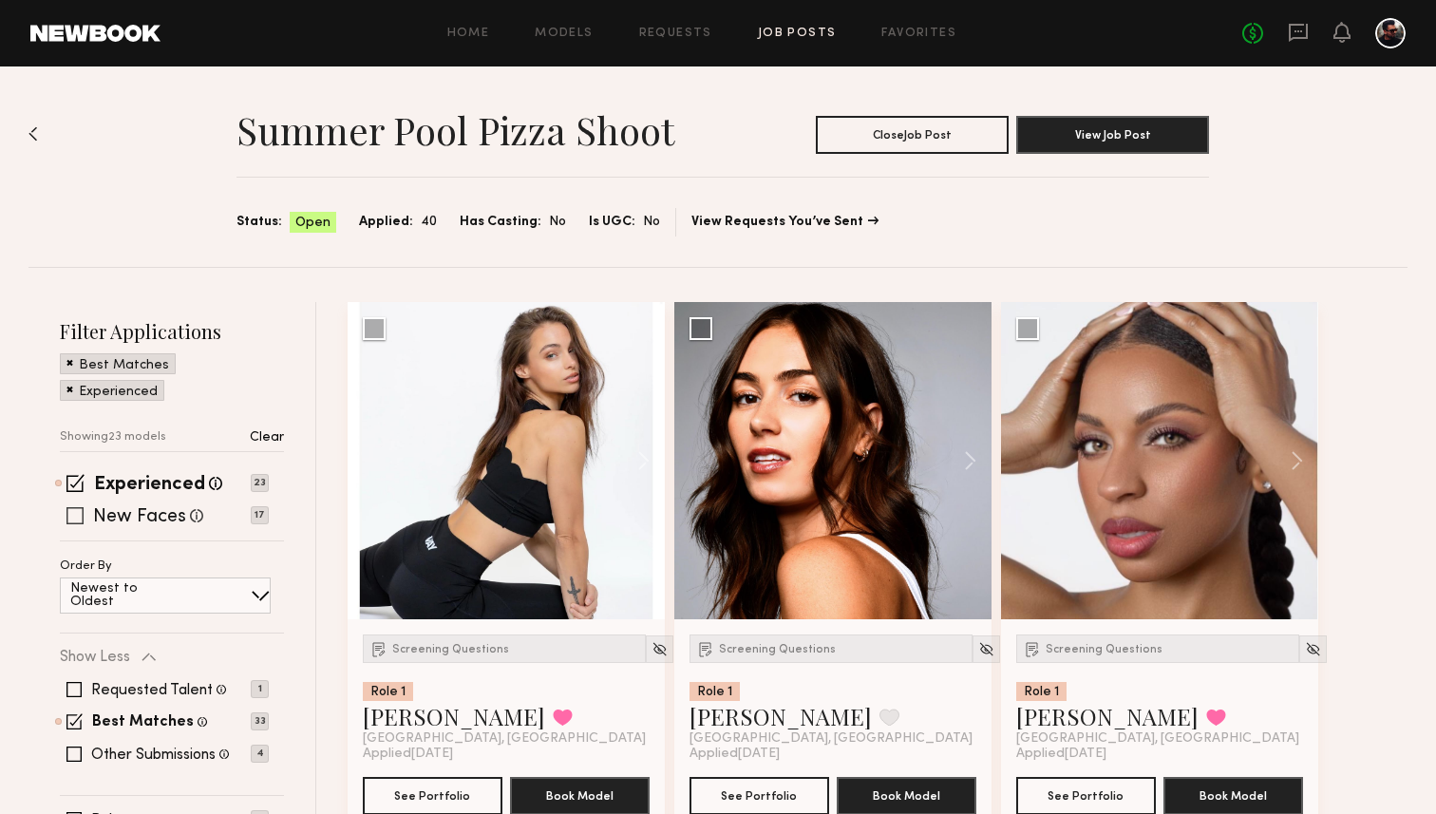
click at [76, 519] on span at bounding box center [74, 515] width 17 height 17
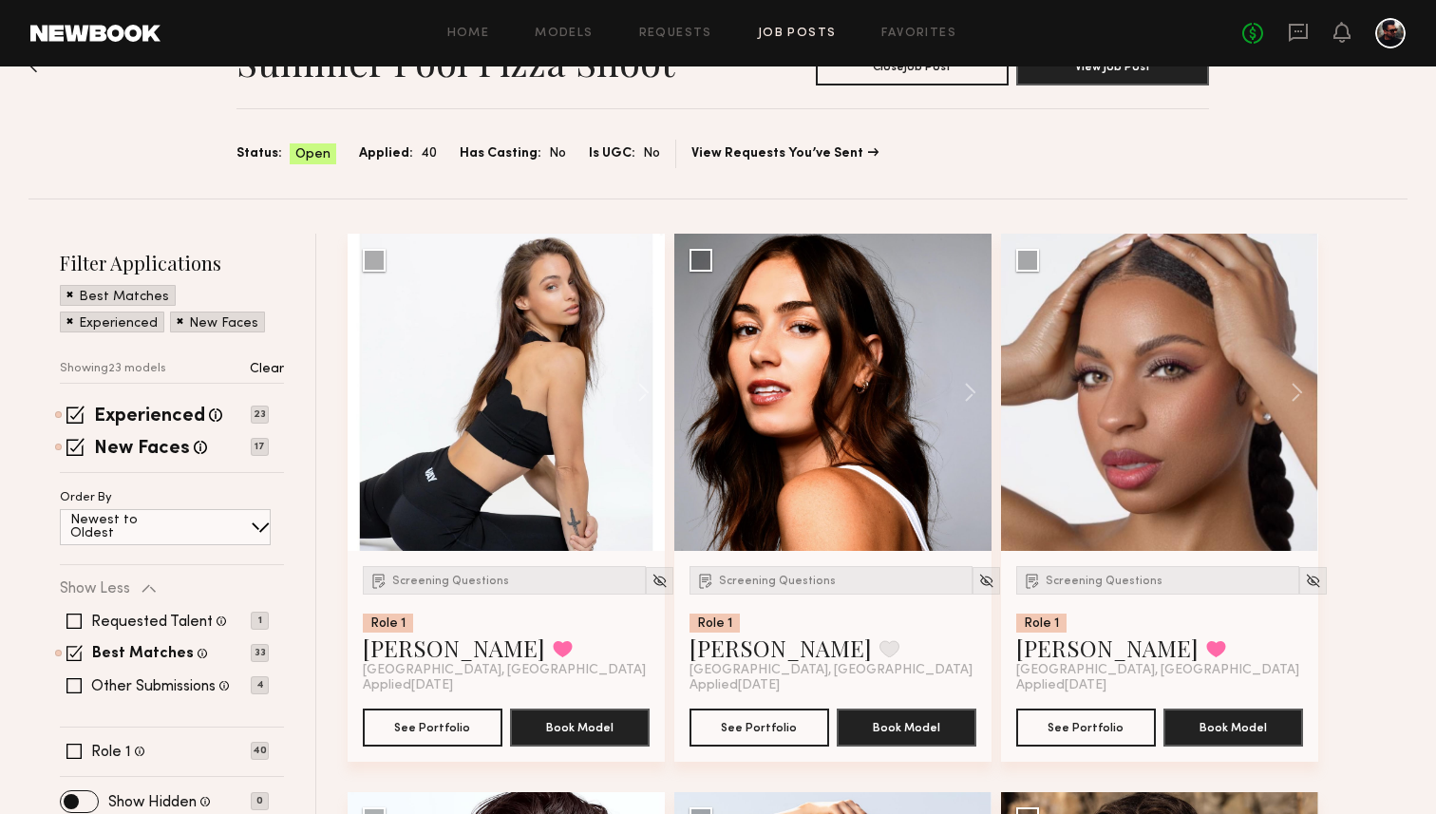
scroll to position [107, 0]
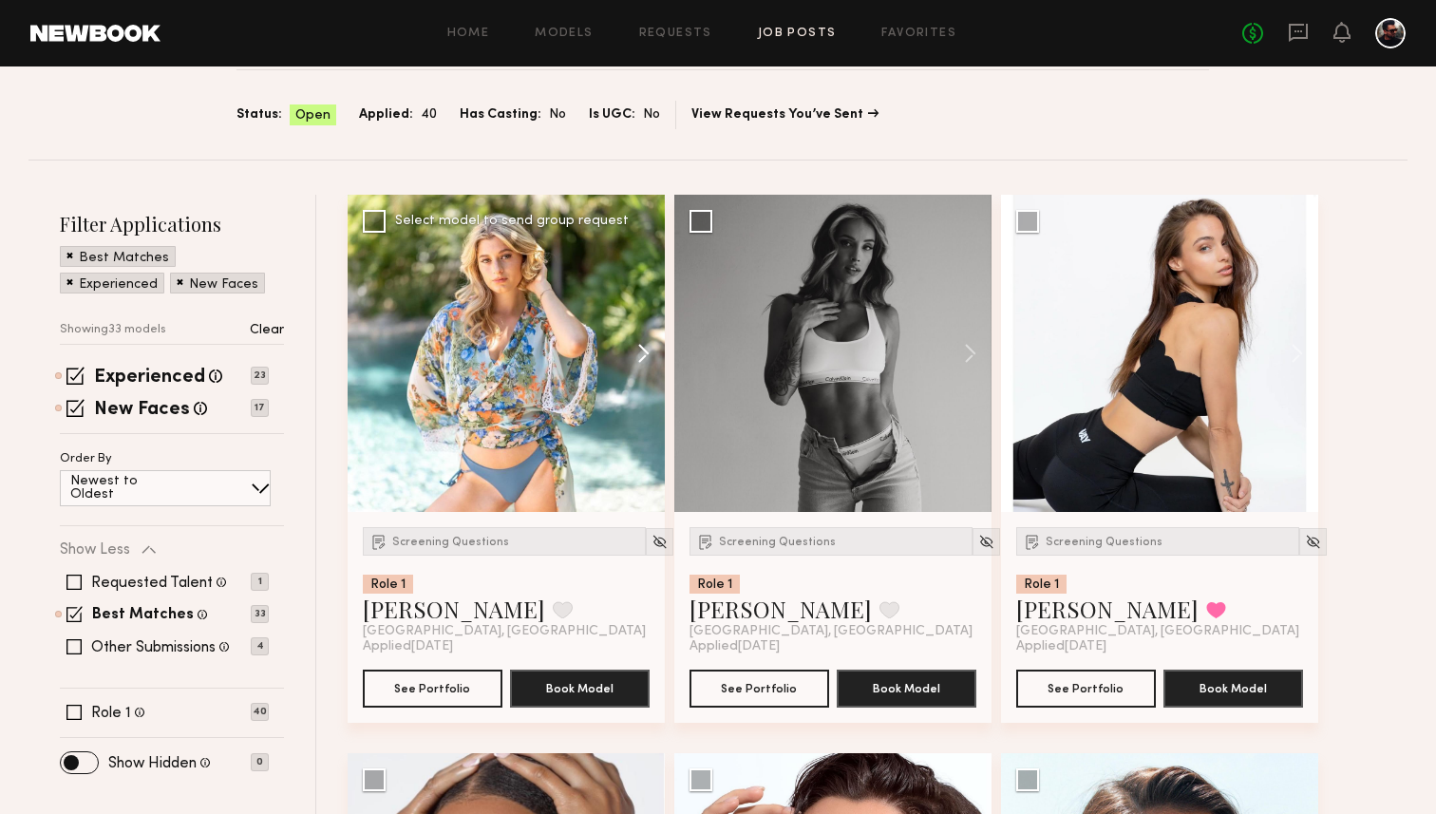
click at [644, 354] on button at bounding box center [634, 353] width 61 height 317
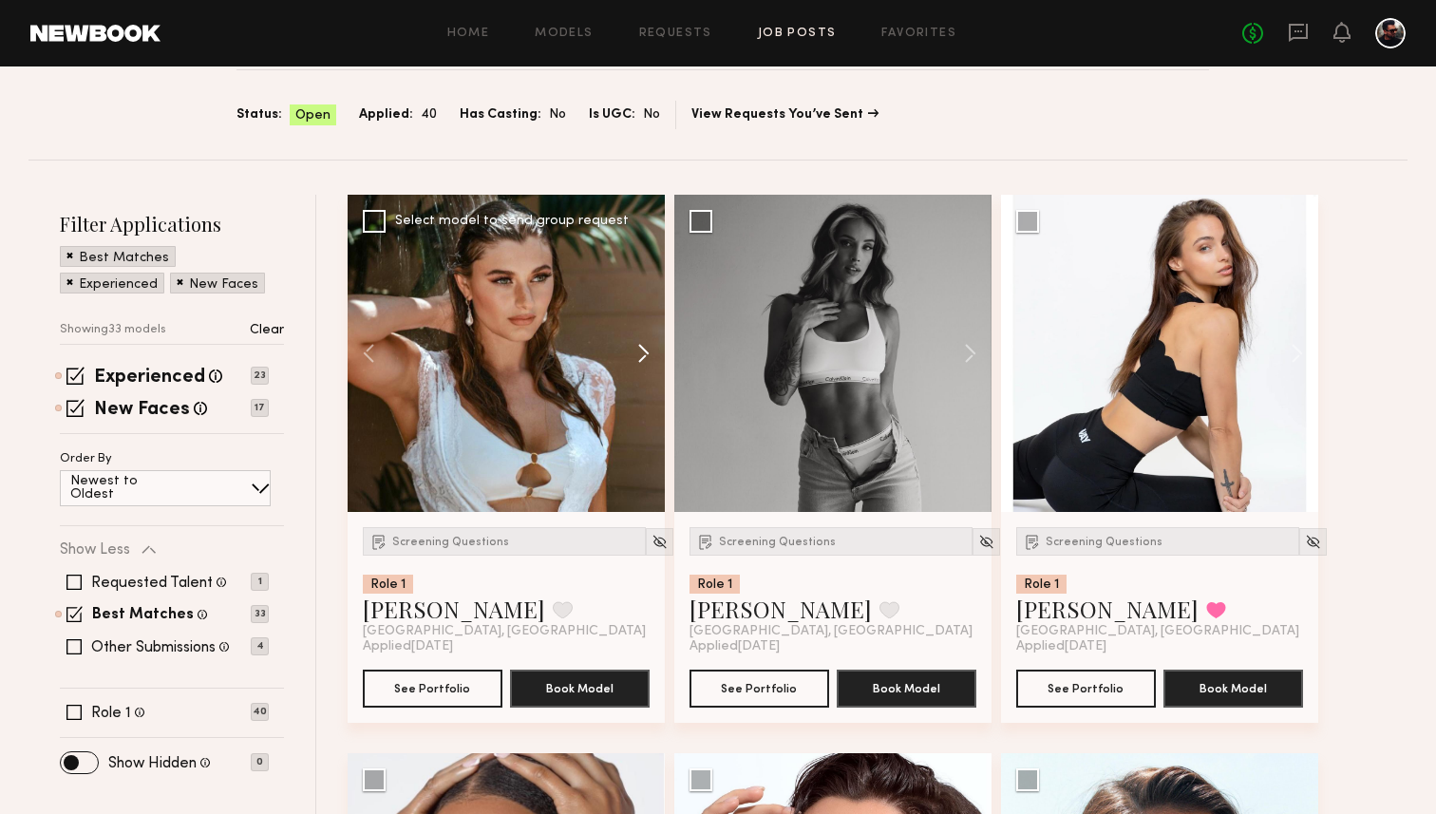
click at [644, 354] on button at bounding box center [634, 353] width 61 height 317
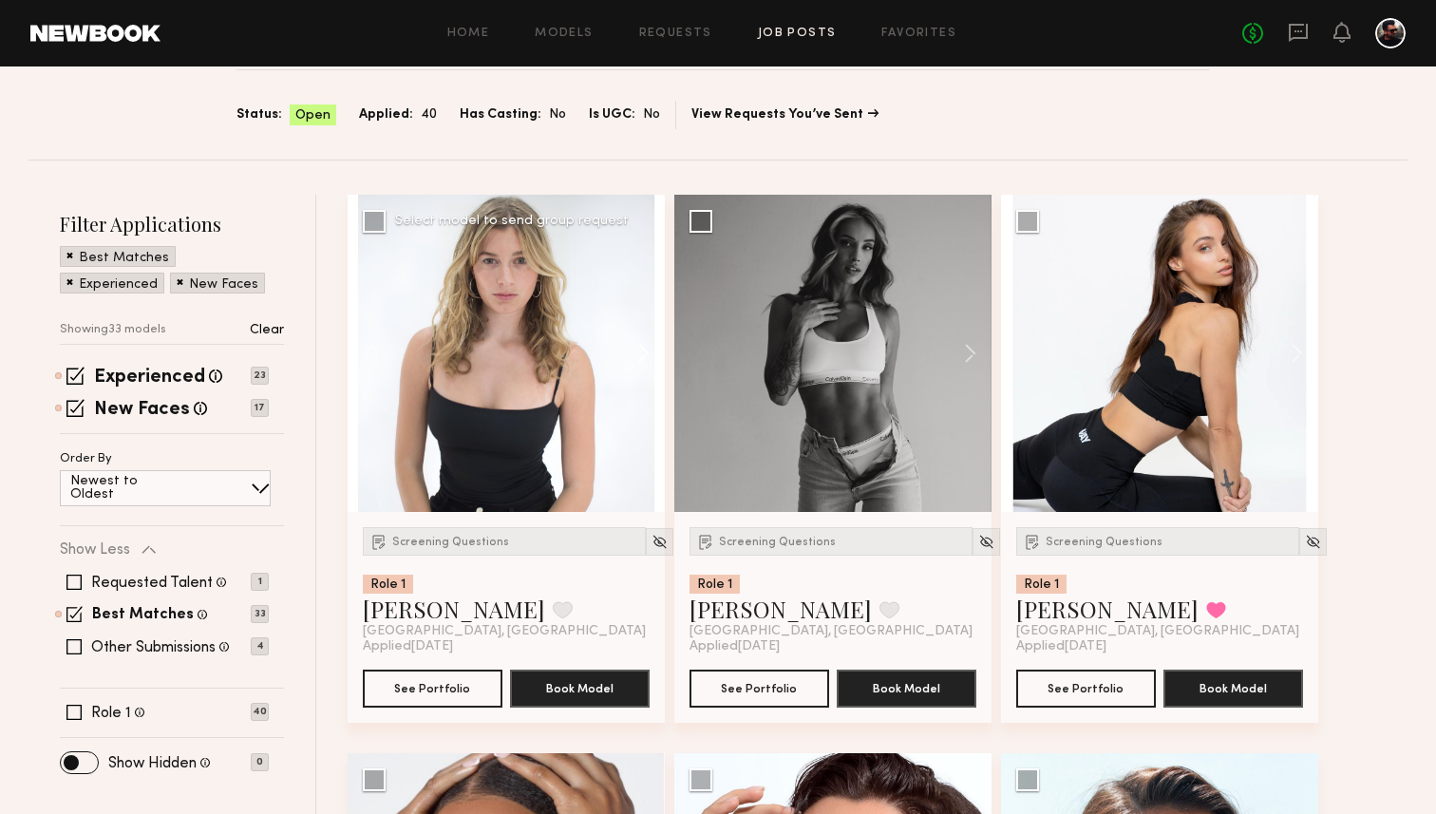
click at [644, 354] on button at bounding box center [634, 353] width 61 height 317
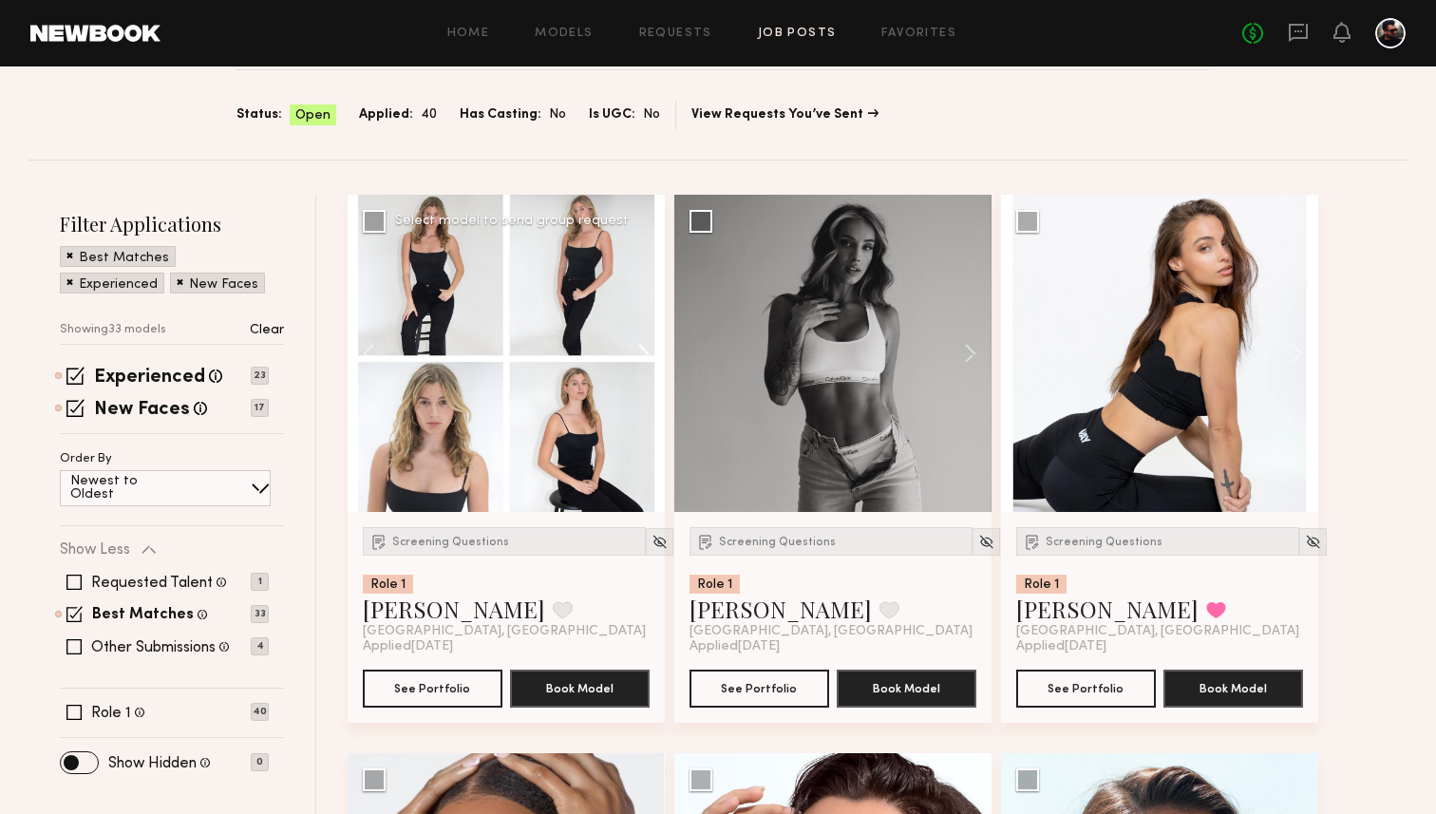
click at [644, 354] on button at bounding box center [634, 353] width 61 height 317
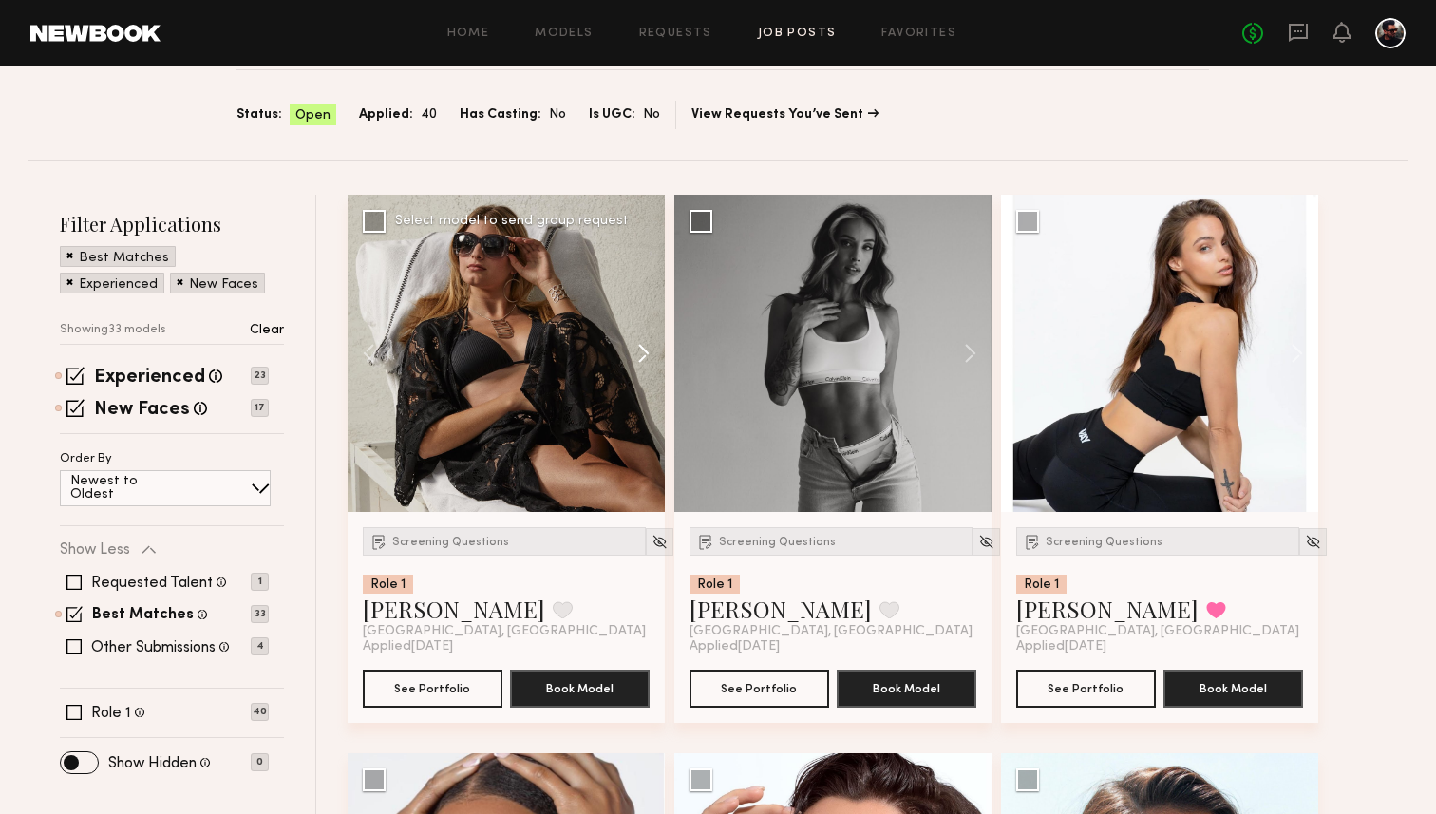
click at [644, 354] on button at bounding box center [634, 353] width 61 height 317
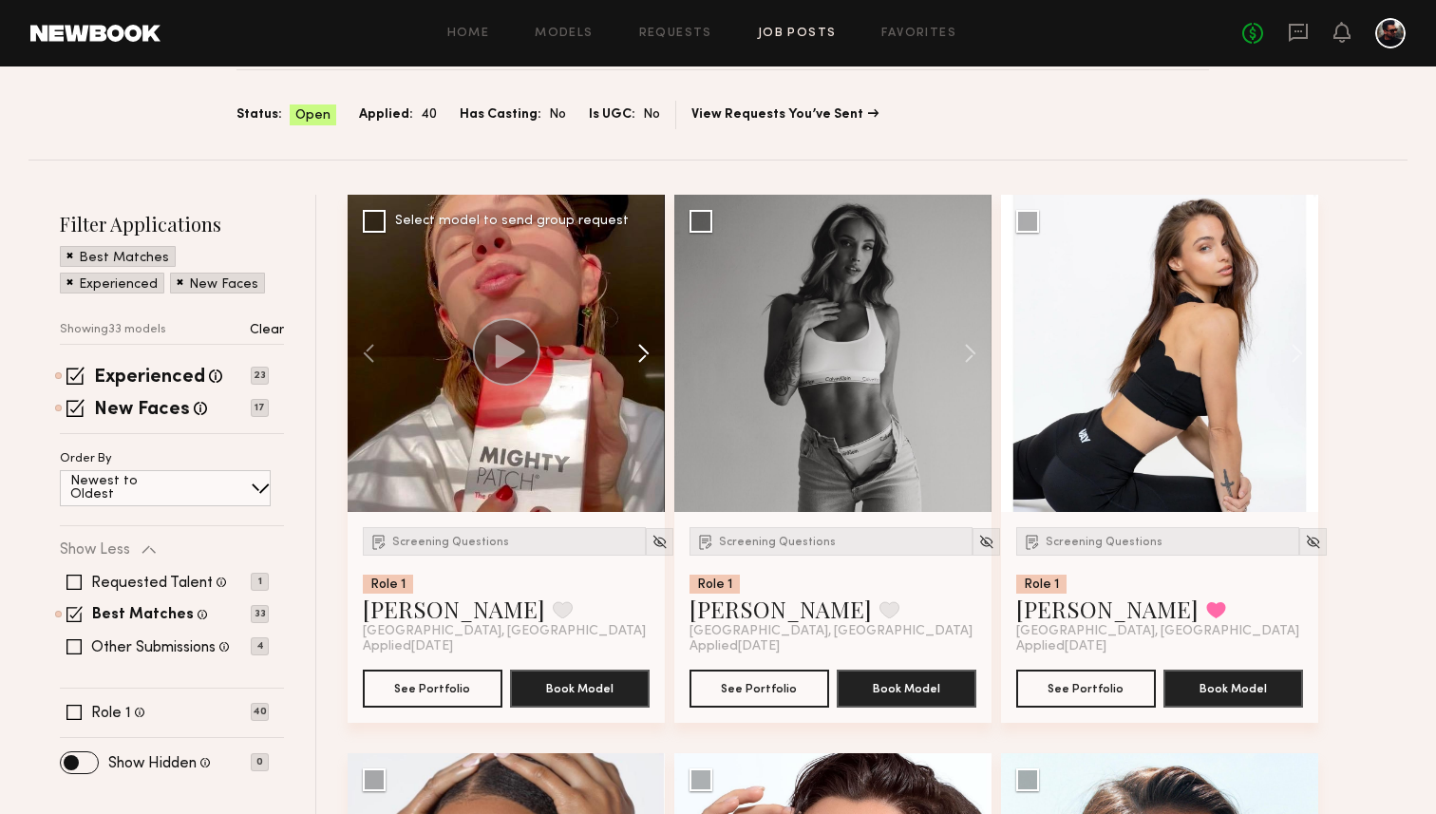
click at [644, 354] on button at bounding box center [634, 353] width 61 height 317
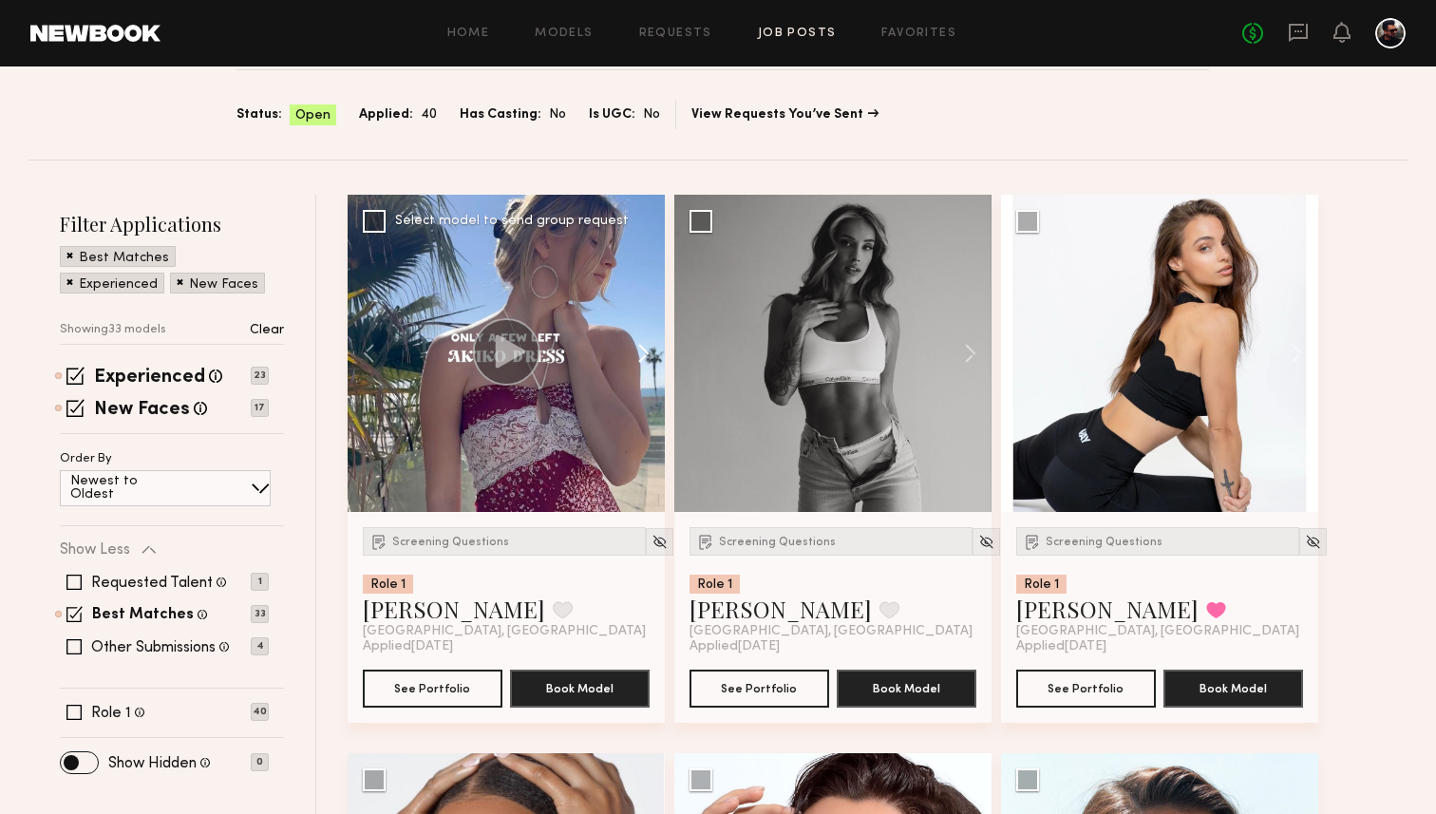
click at [644, 354] on button at bounding box center [634, 353] width 61 height 317
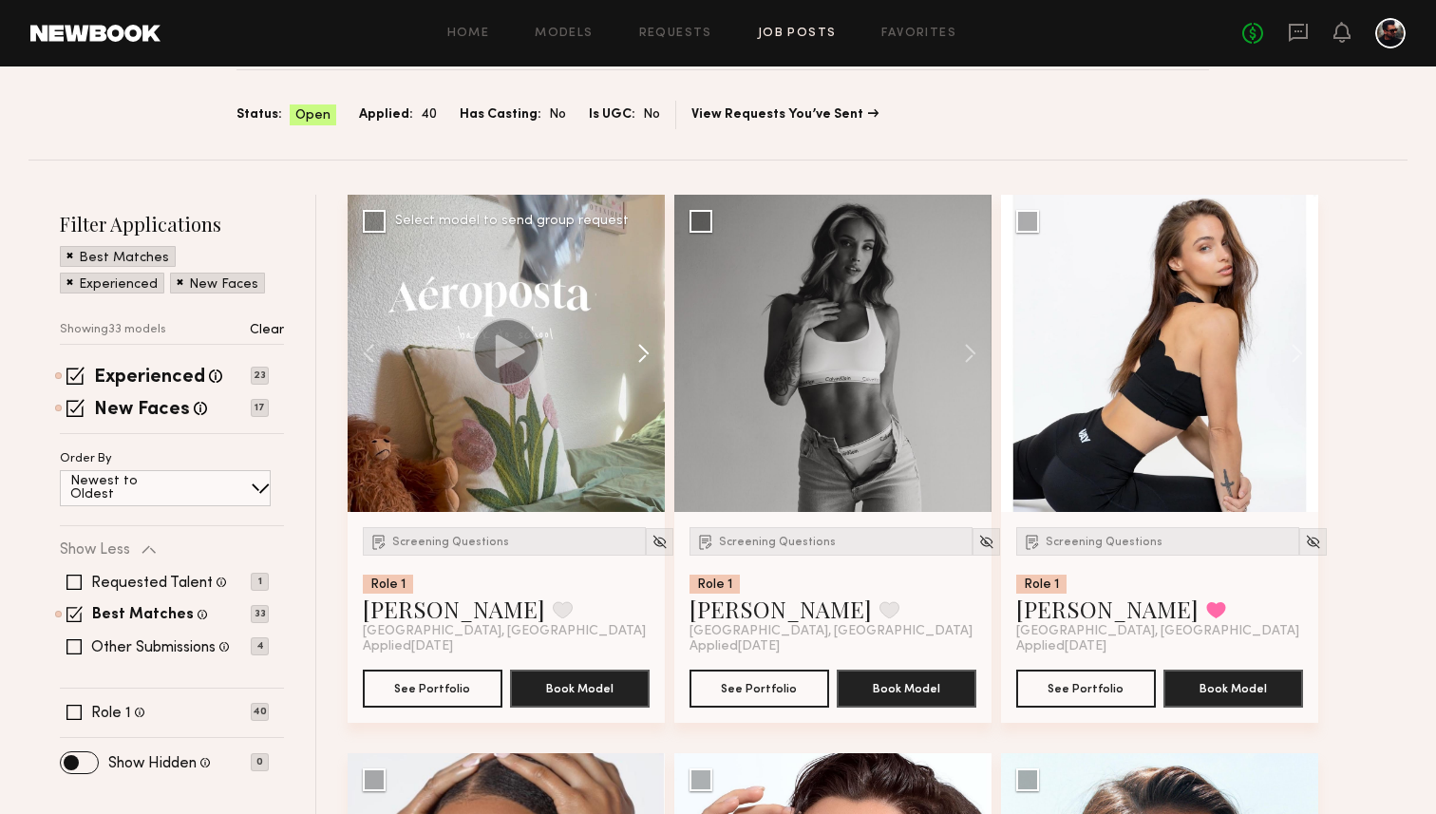
click at [644, 354] on button at bounding box center [634, 353] width 61 height 317
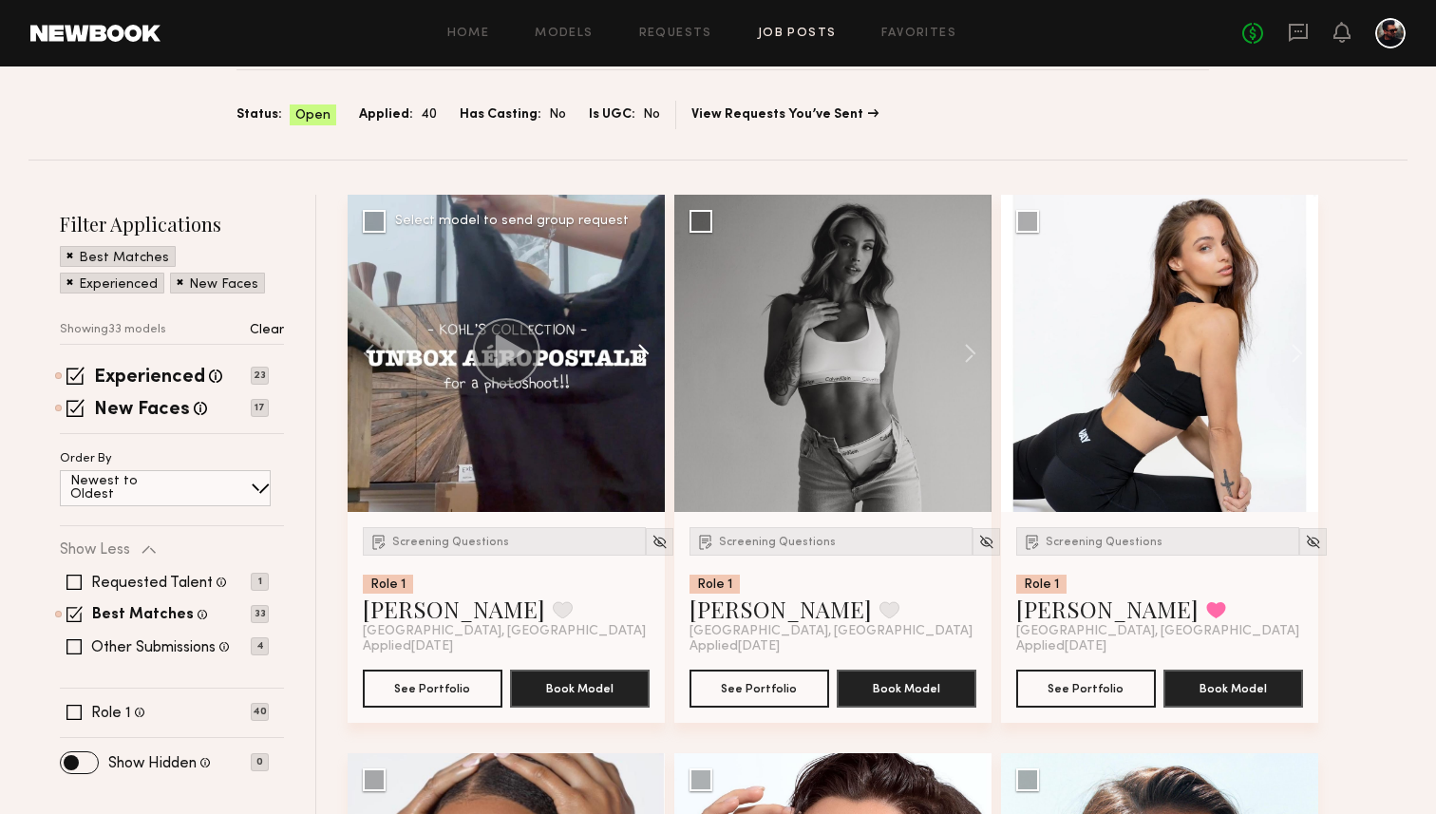
click at [644, 354] on button at bounding box center [634, 353] width 61 height 317
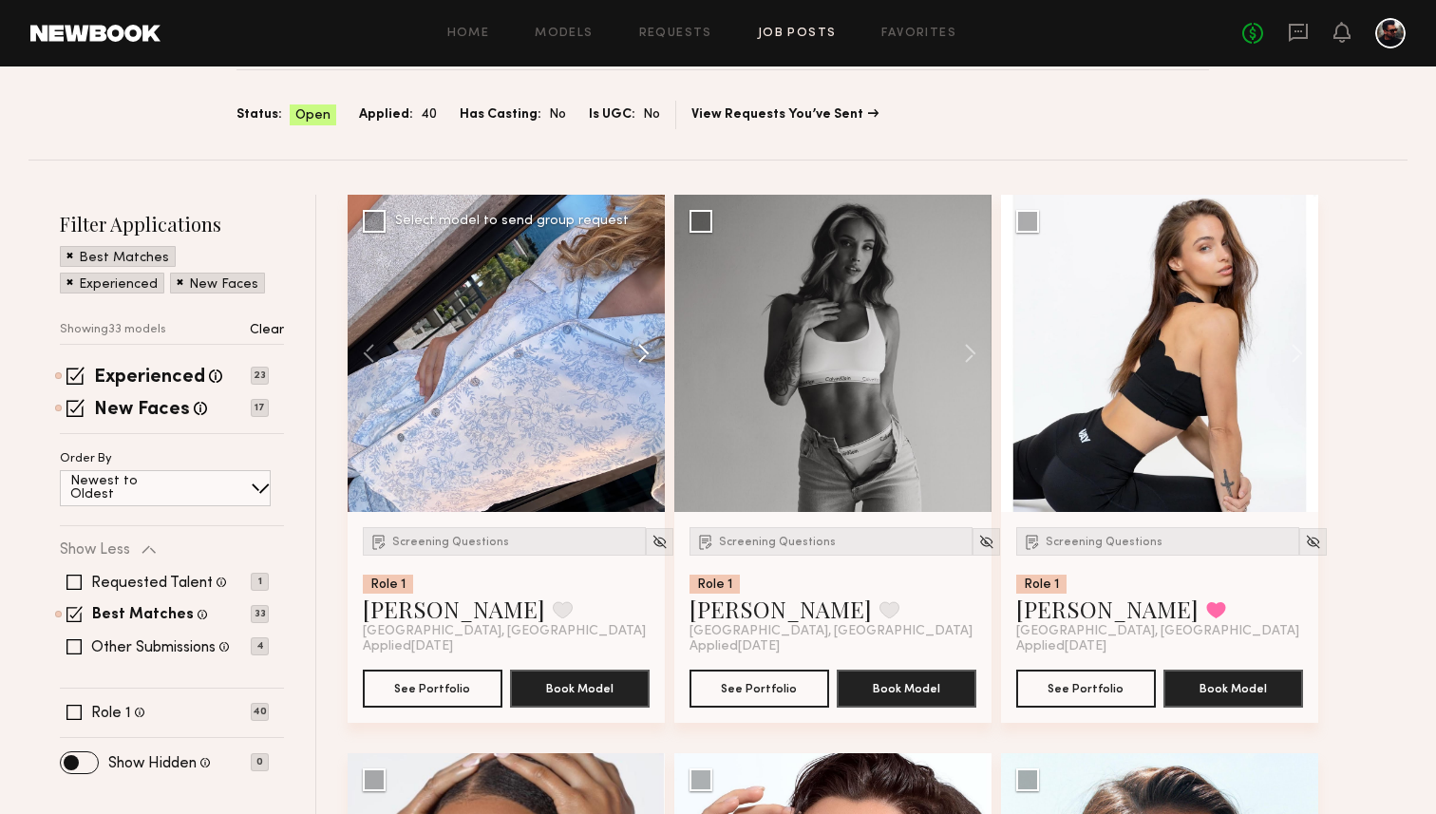
click at [644, 354] on button at bounding box center [634, 353] width 61 height 317
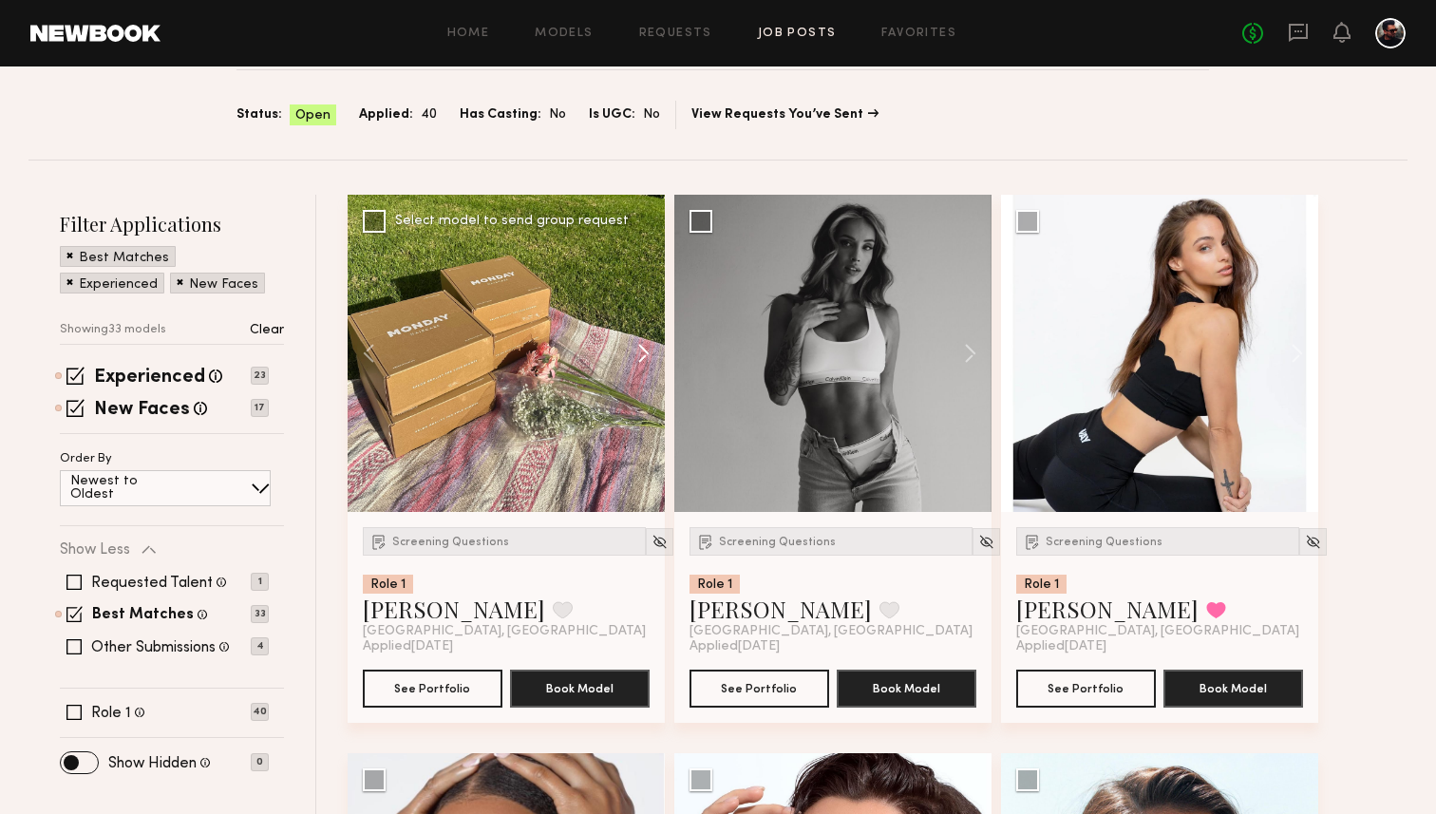
click at [644, 354] on button at bounding box center [634, 353] width 61 height 317
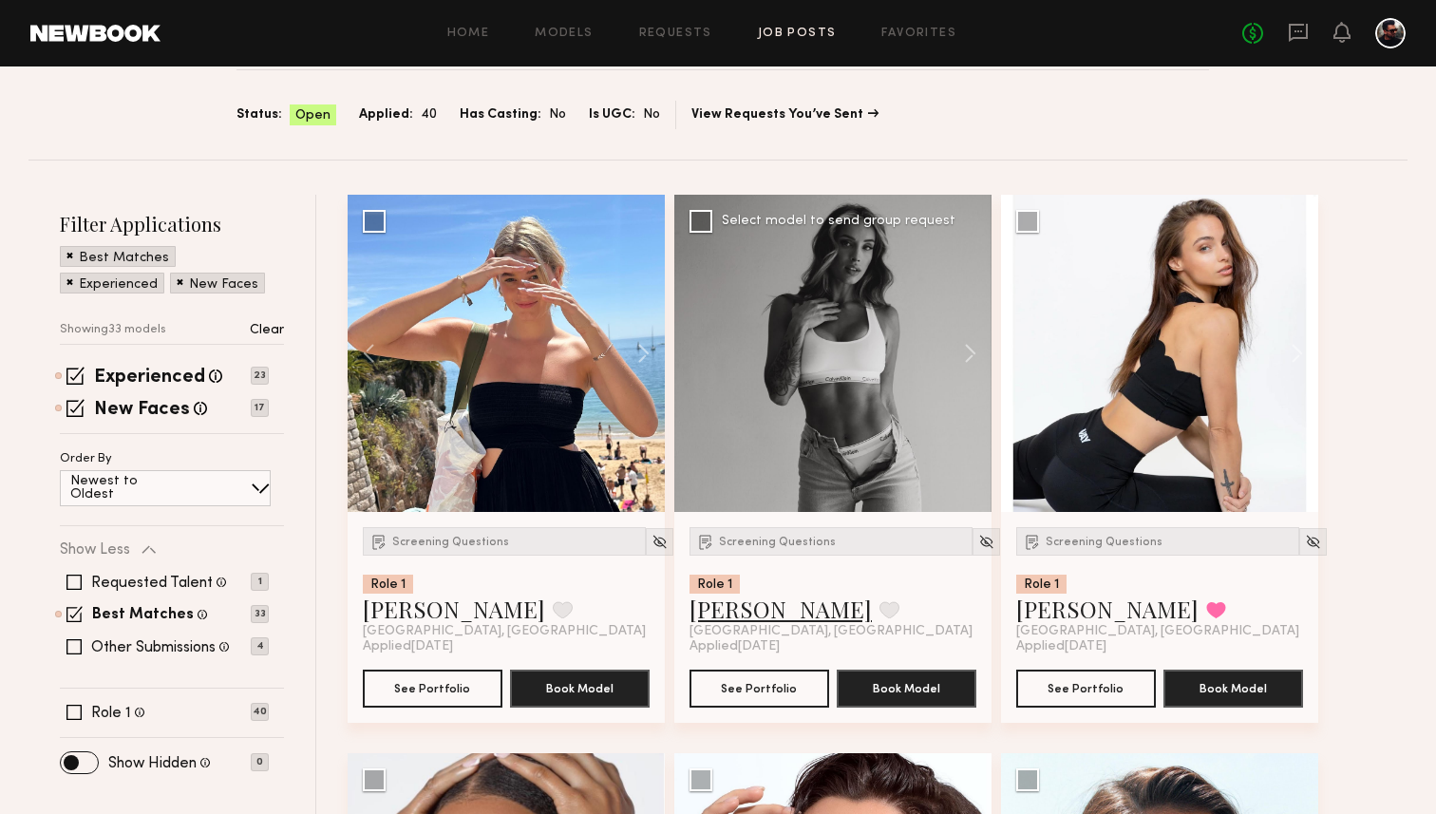
click at [708, 598] on link "[PERSON_NAME]" at bounding box center [780, 609] width 182 height 30
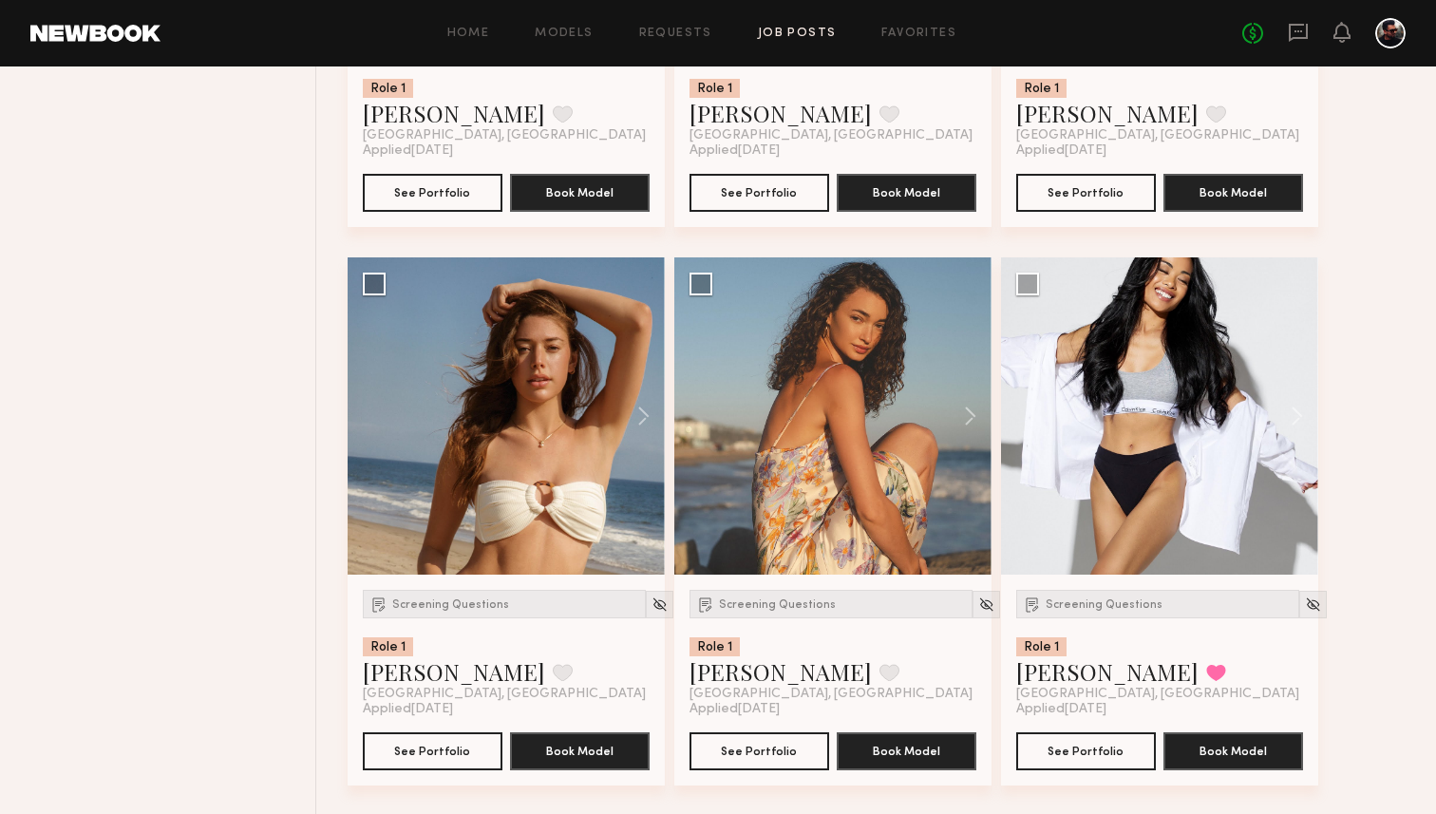
scroll to position [1728, 0]
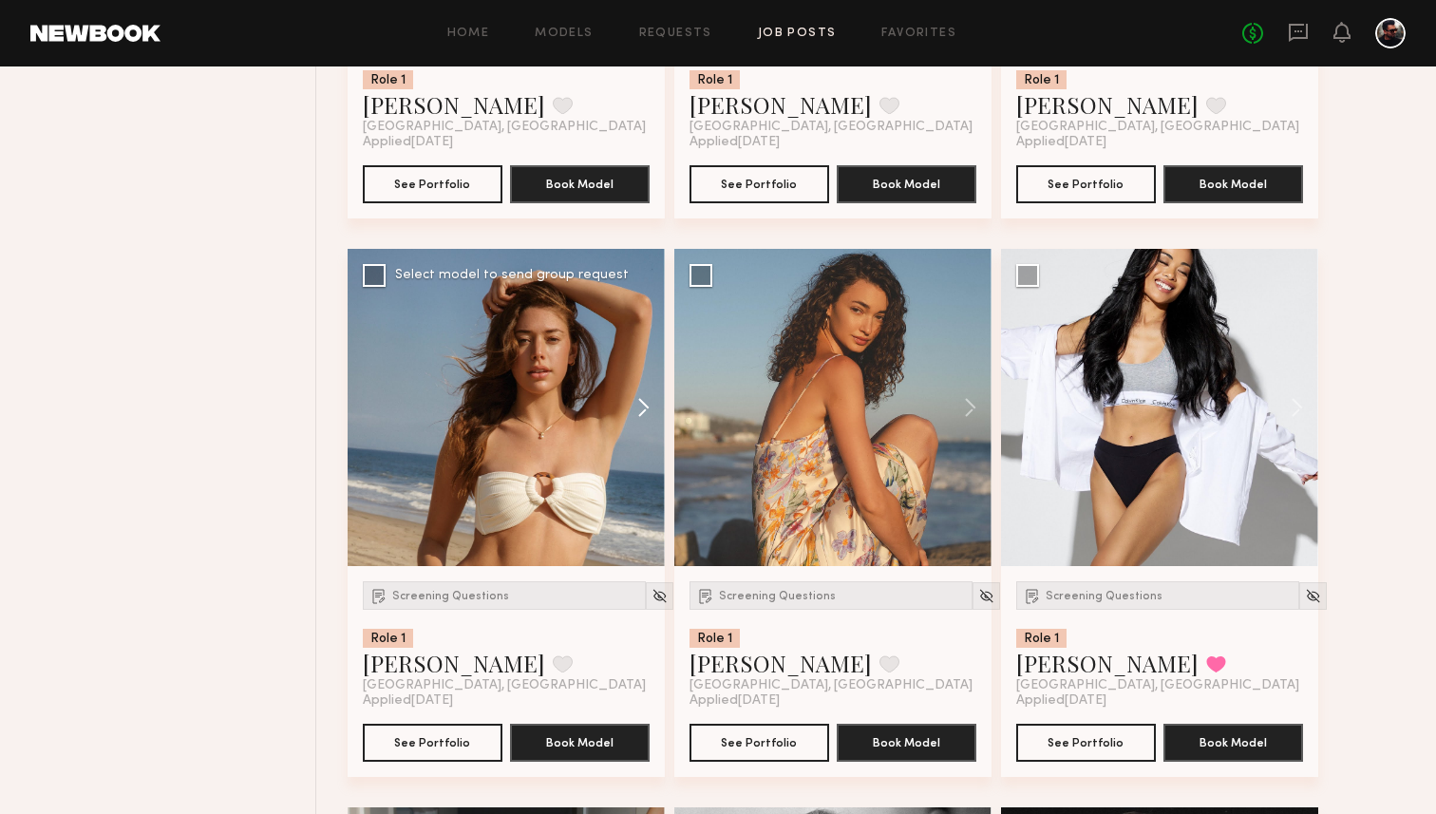
click at [644, 411] on button at bounding box center [634, 407] width 61 height 317
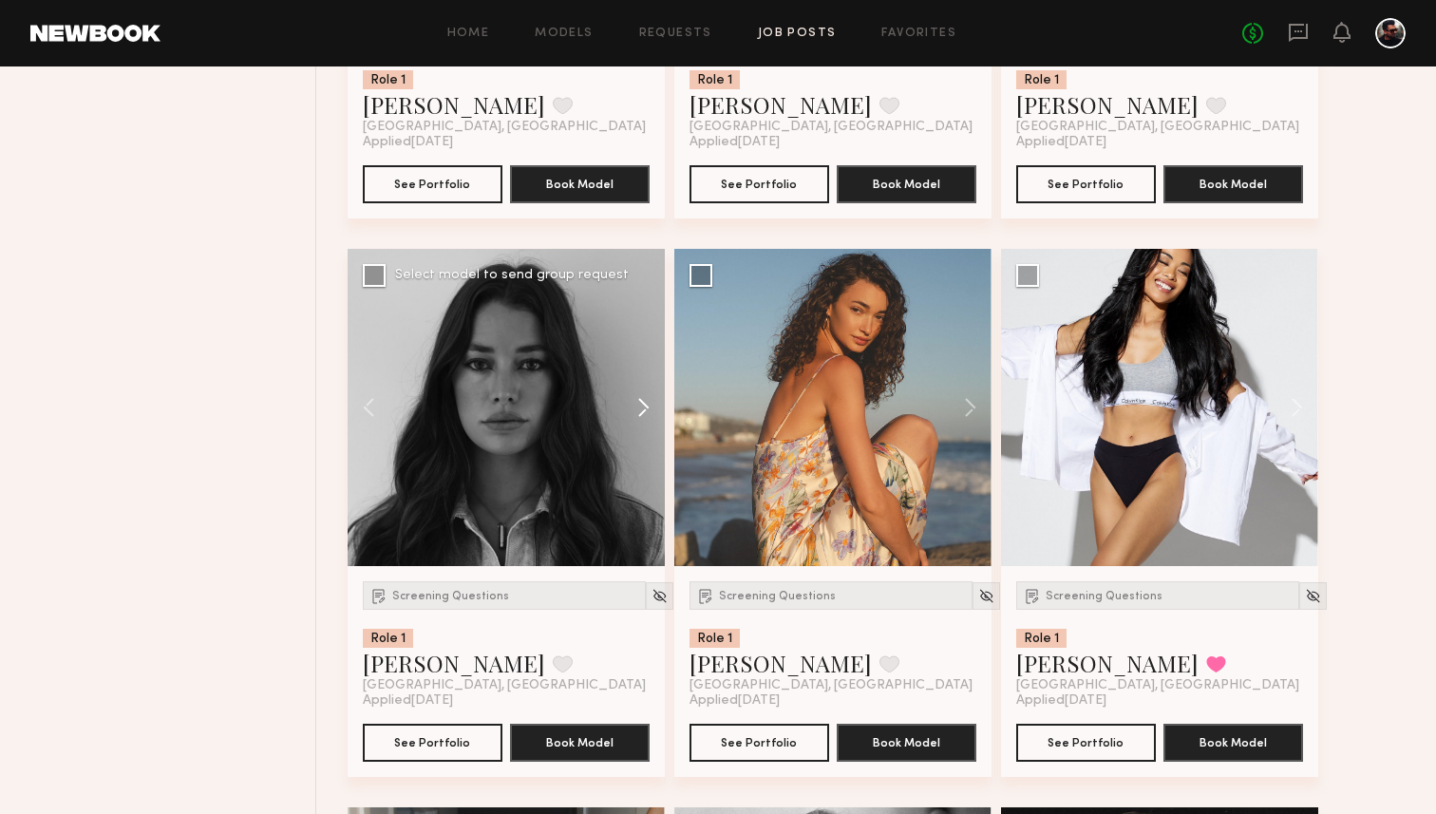
click at [644, 411] on button at bounding box center [634, 407] width 61 height 317
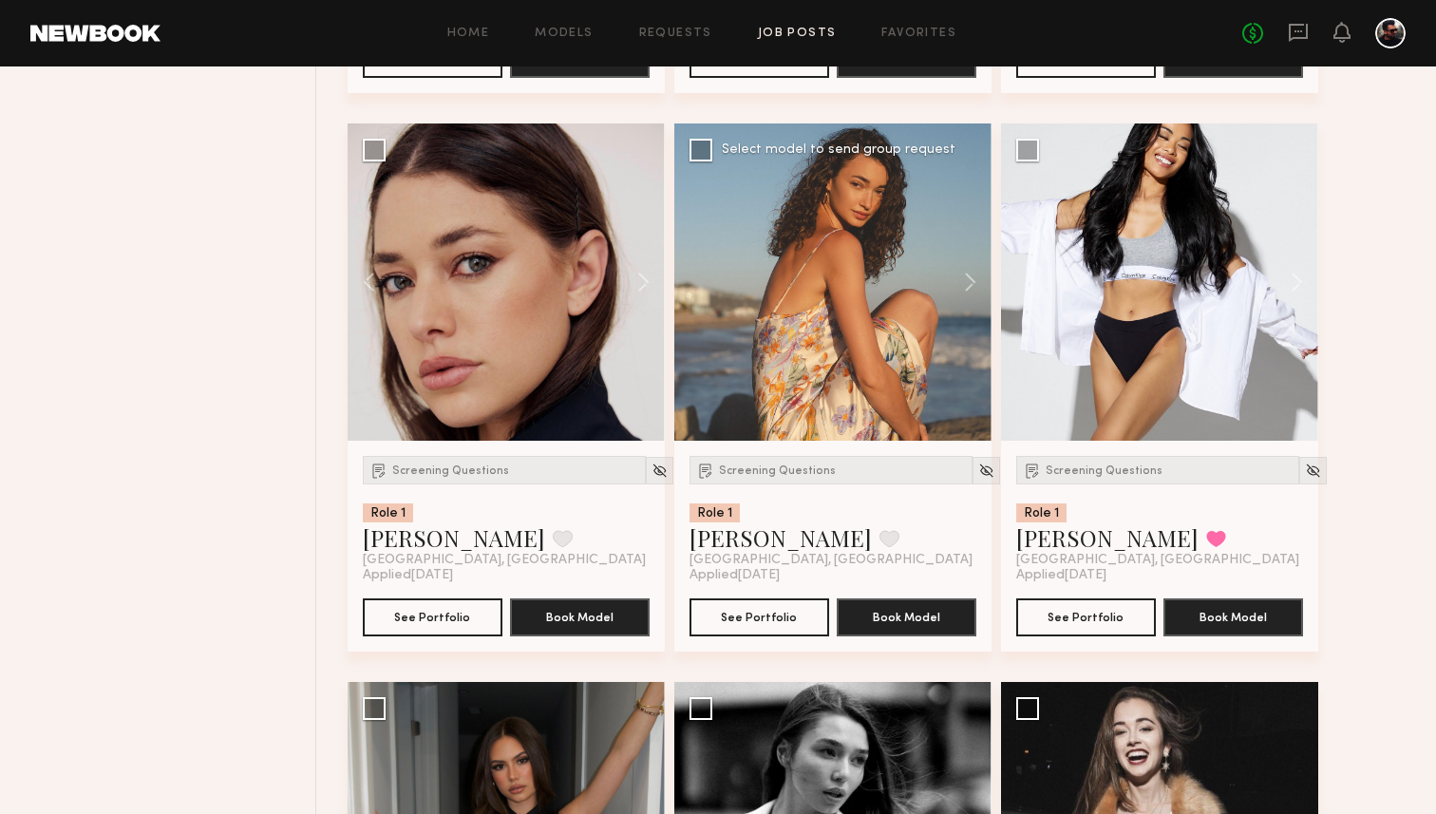
scroll to position [2411, 0]
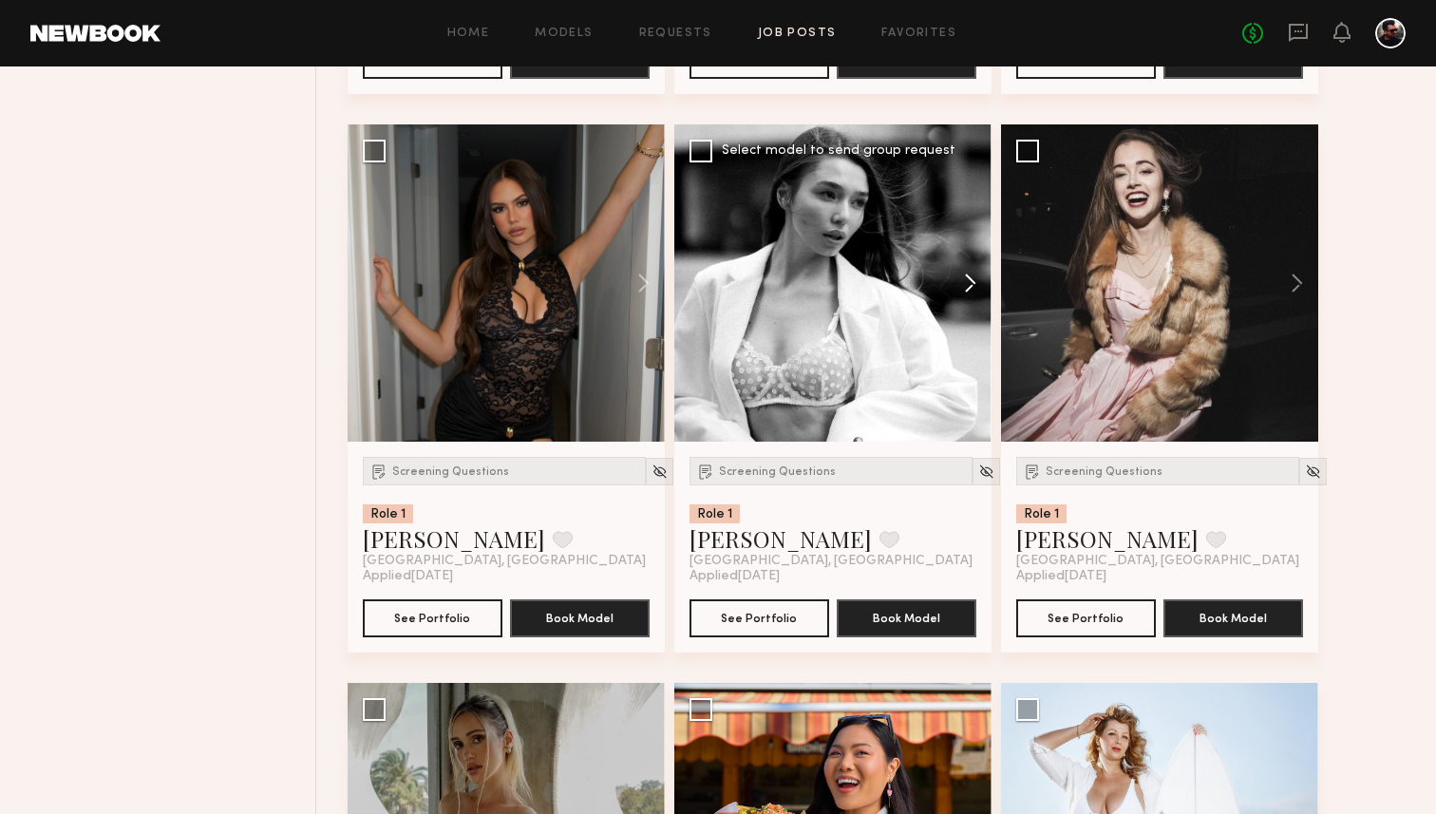
click at [969, 293] on button at bounding box center [961, 282] width 61 height 317
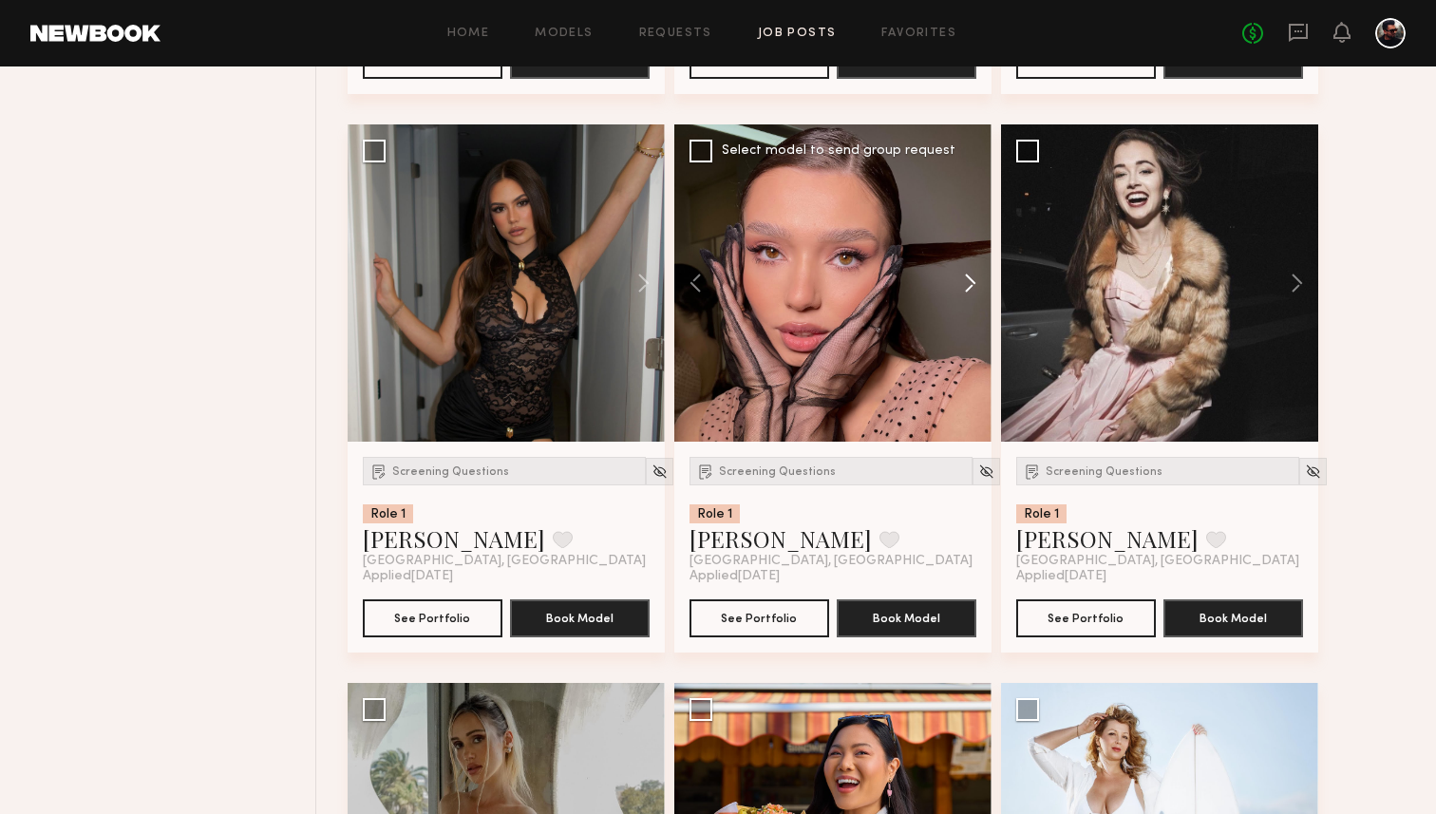
click at [969, 293] on button at bounding box center [961, 282] width 61 height 317
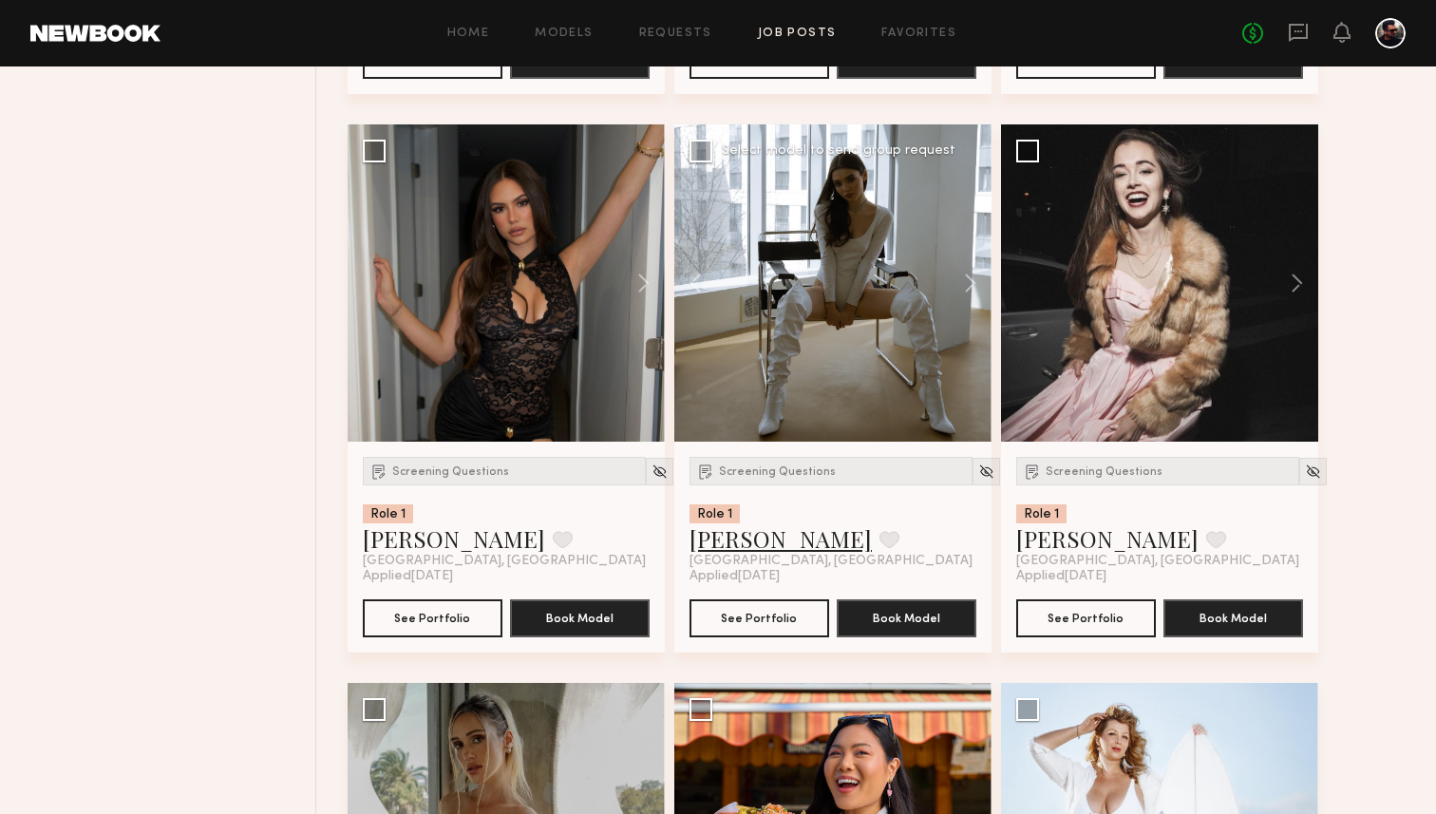
click at [719, 531] on link "[PERSON_NAME]" at bounding box center [780, 538] width 182 height 30
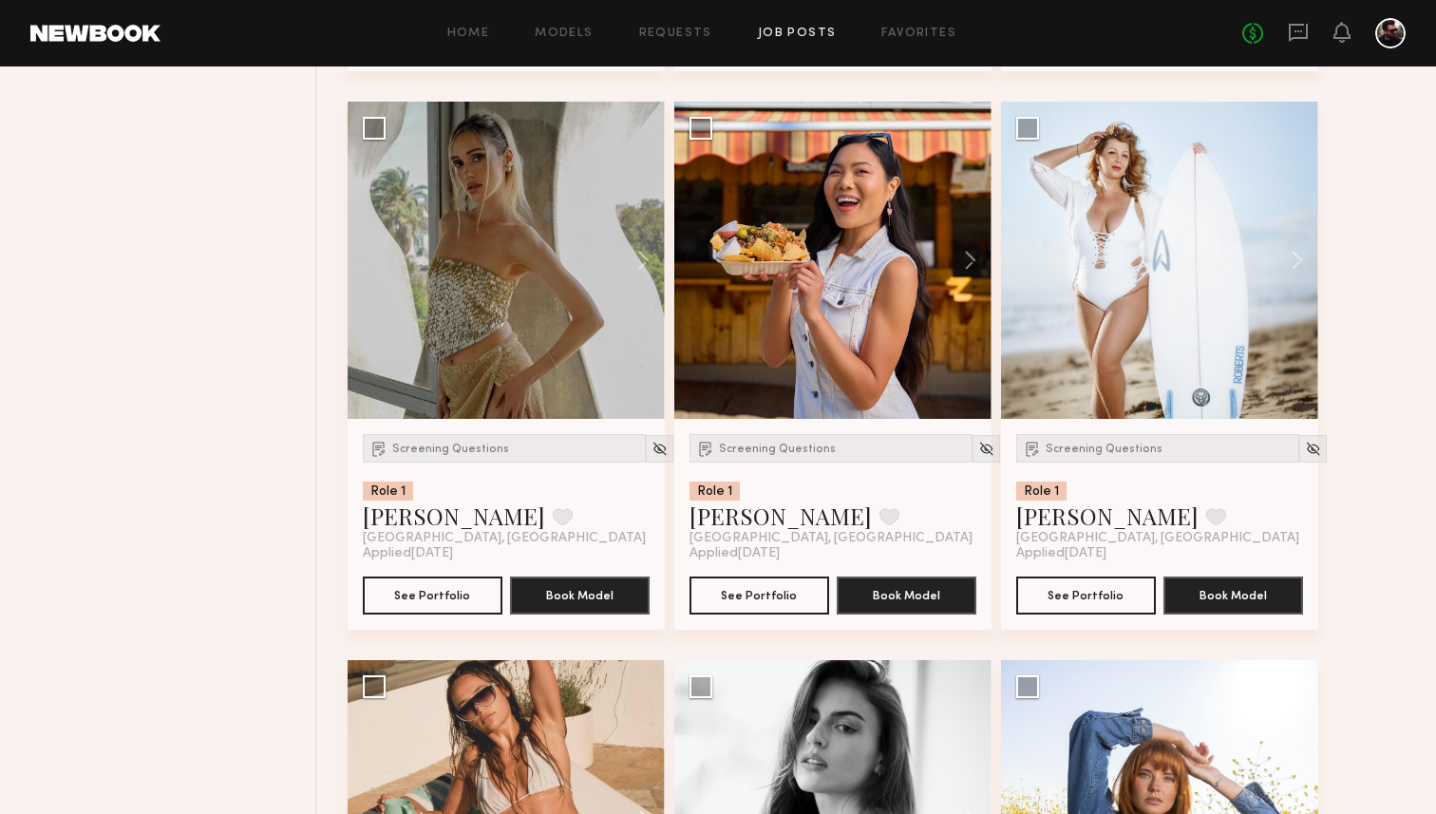
scroll to position [2994, 0]
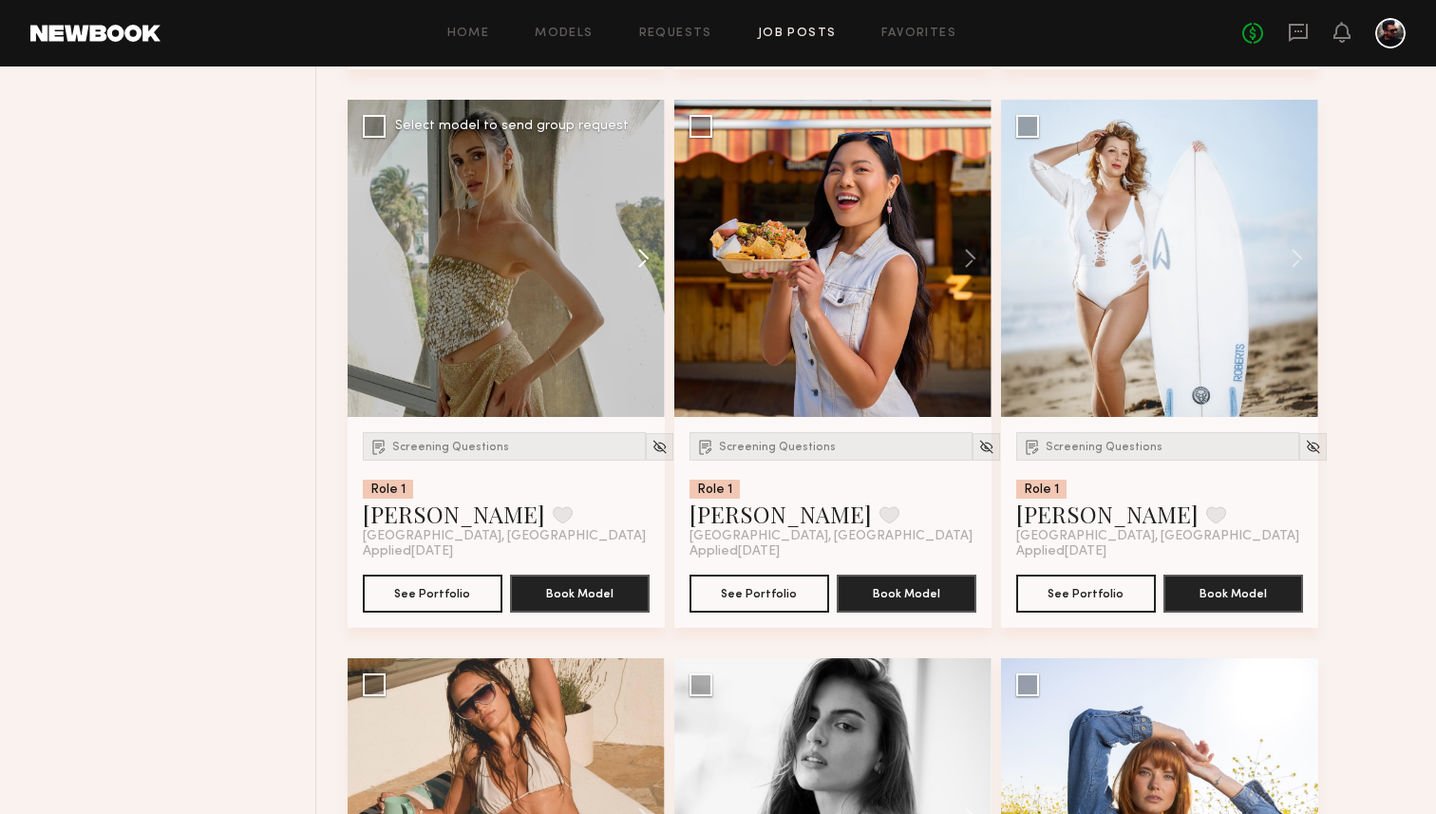
click at [645, 263] on button at bounding box center [634, 258] width 61 height 317
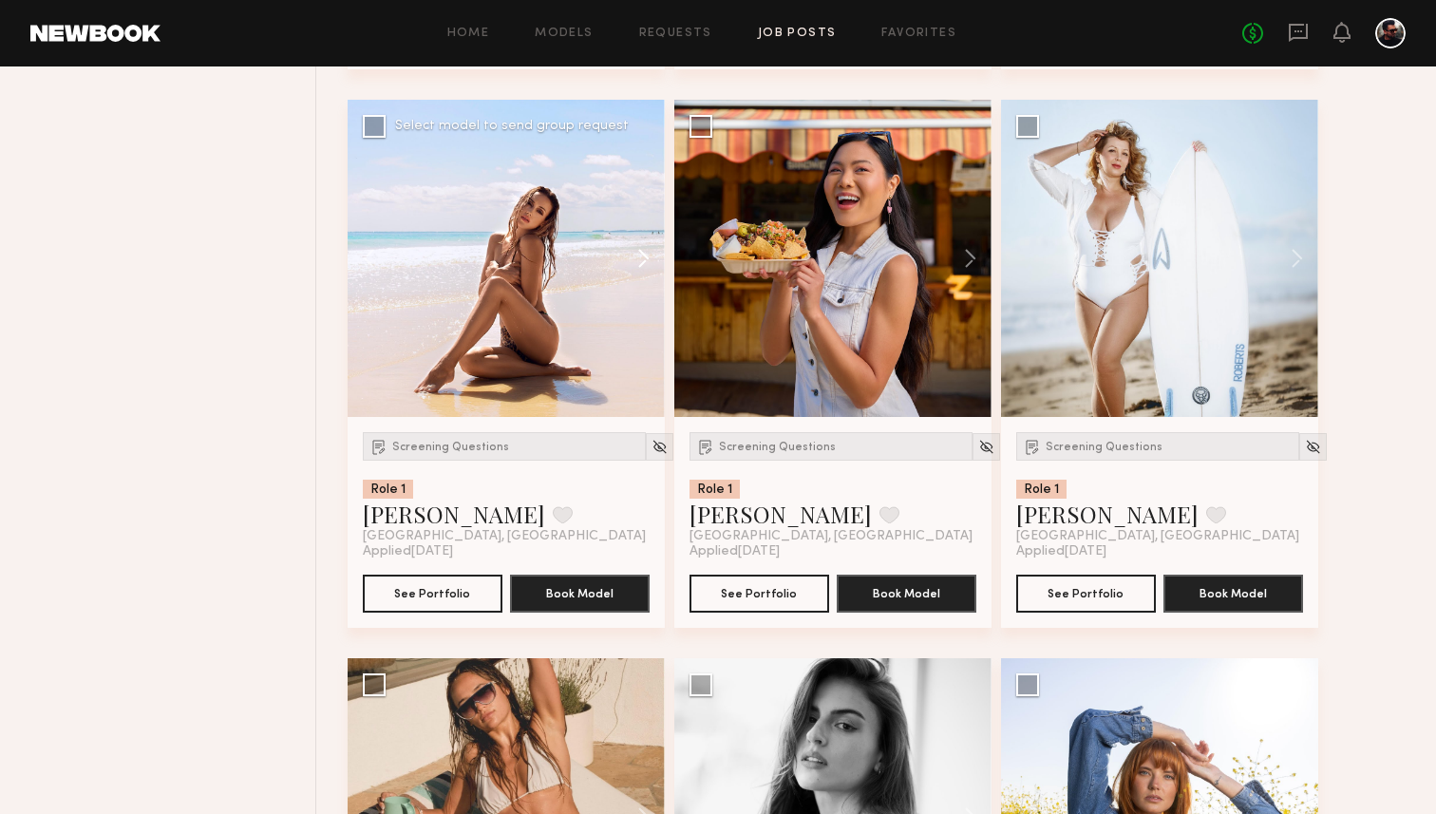
click at [645, 263] on button at bounding box center [634, 258] width 61 height 317
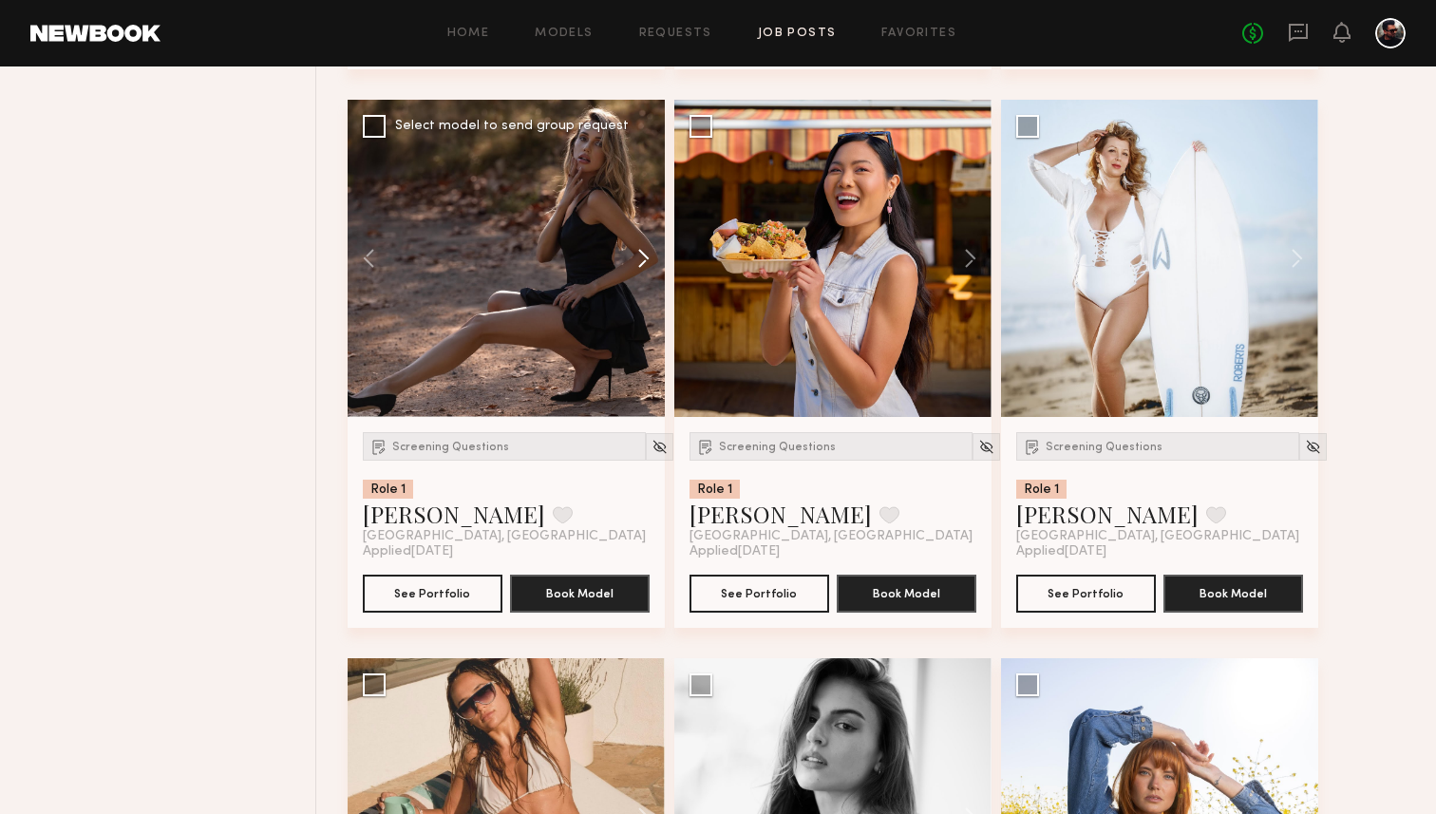
click at [645, 263] on button at bounding box center [634, 258] width 61 height 317
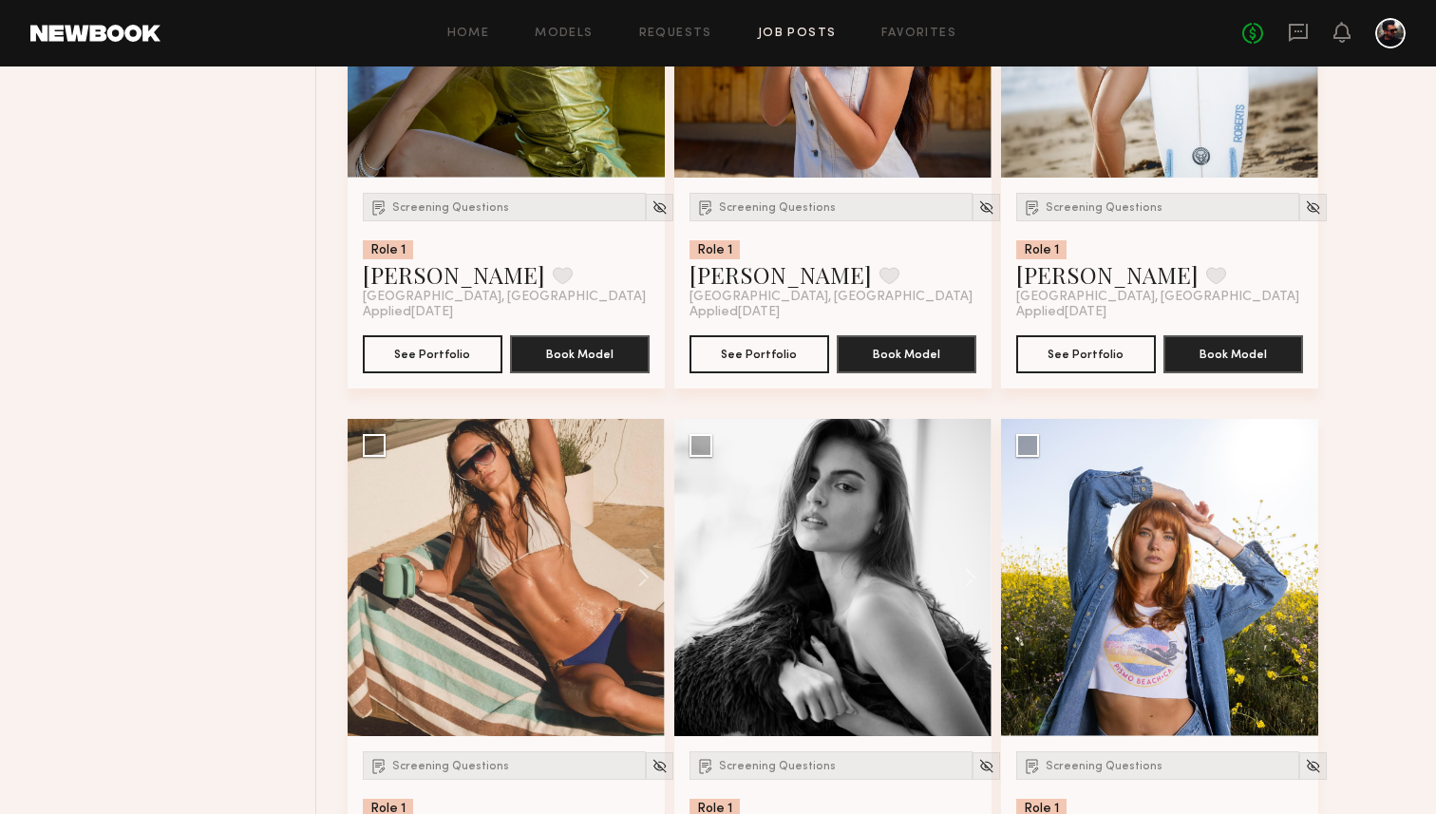
scroll to position [3278, 0]
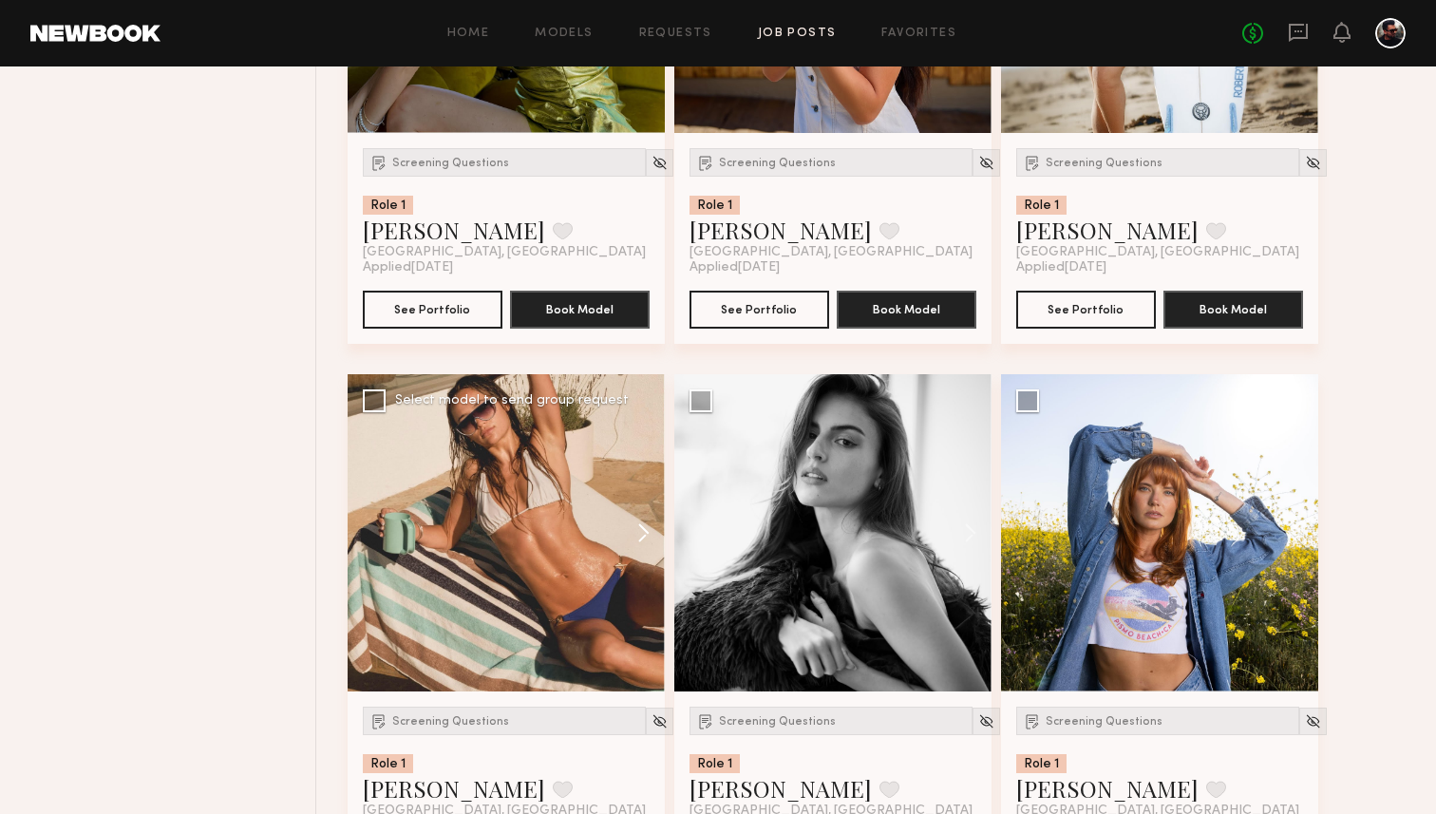
click at [643, 529] on button at bounding box center [634, 532] width 61 height 317
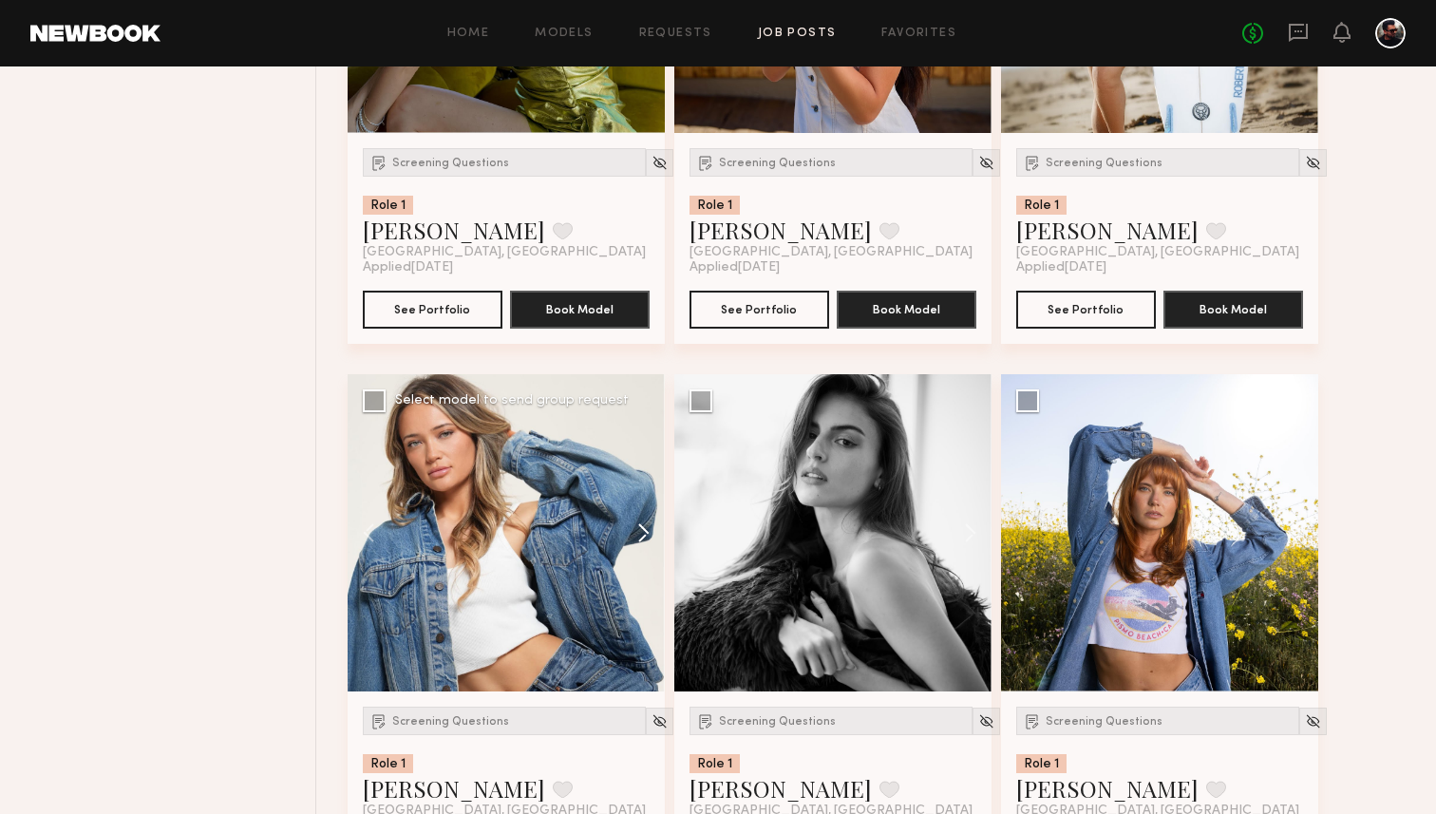
click at [643, 529] on button at bounding box center [634, 532] width 61 height 317
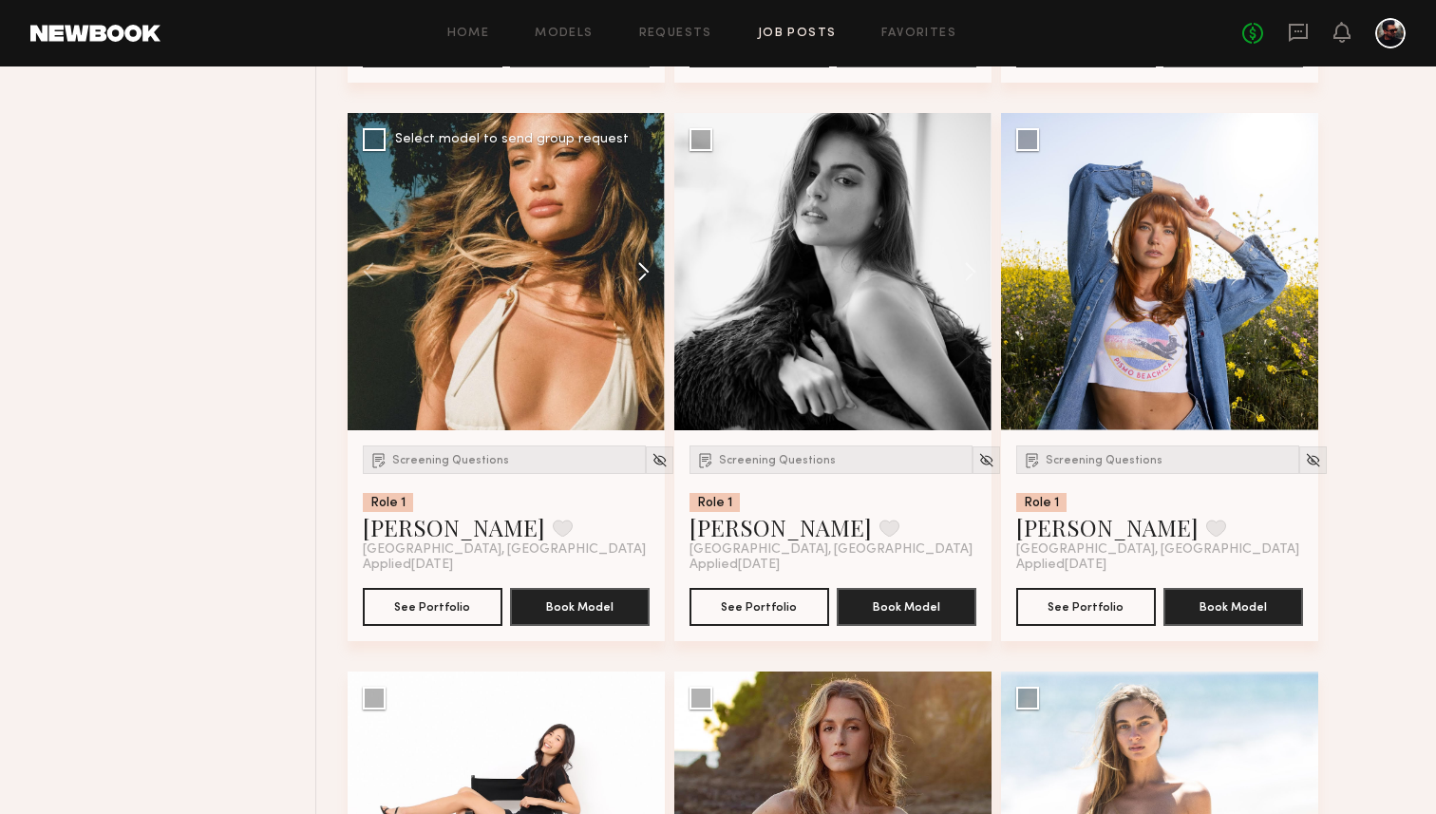
scroll to position [3575, 0]
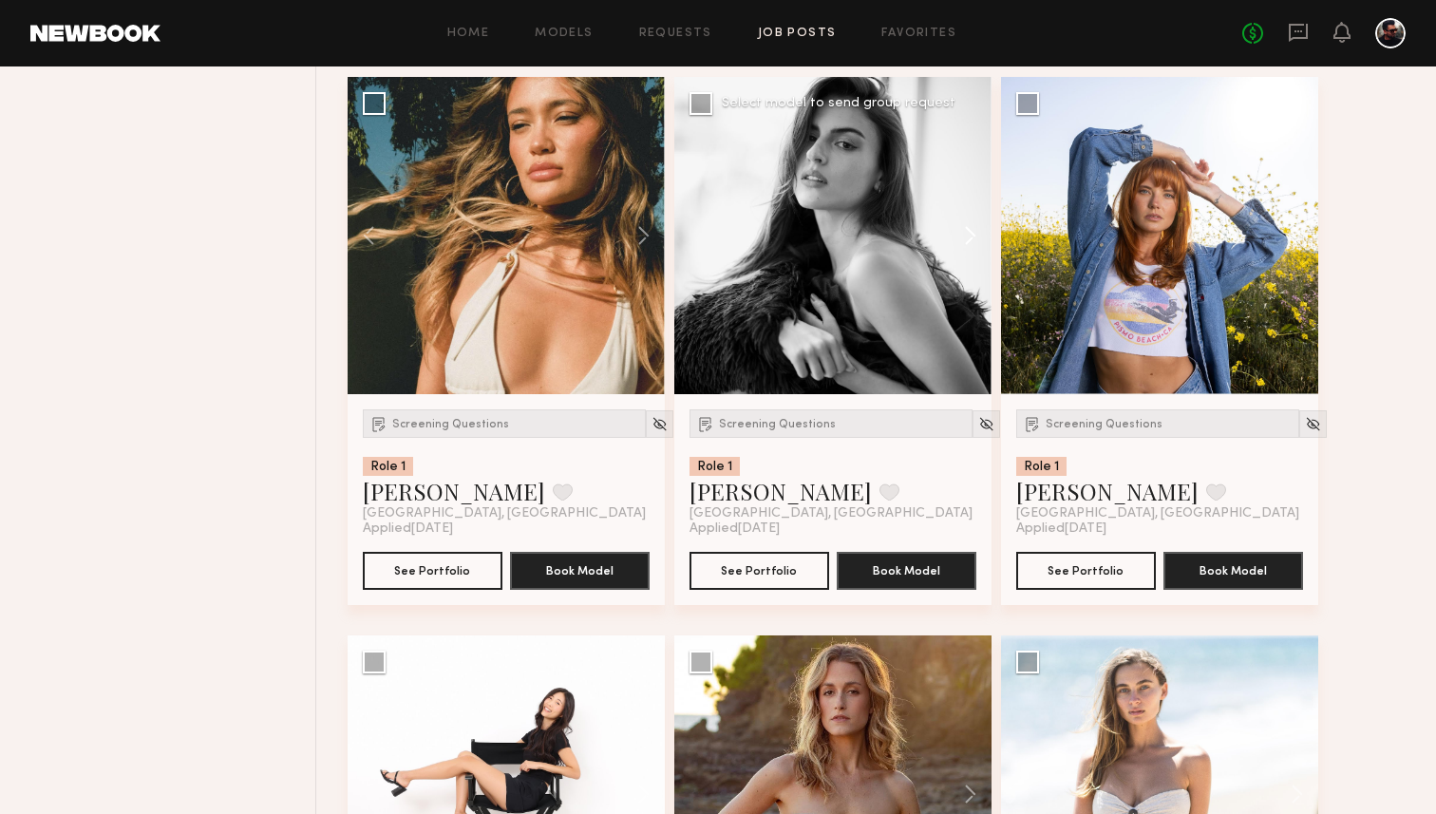
click at [971, 243] on button at bounding box center [961, 235] width 61 height 317
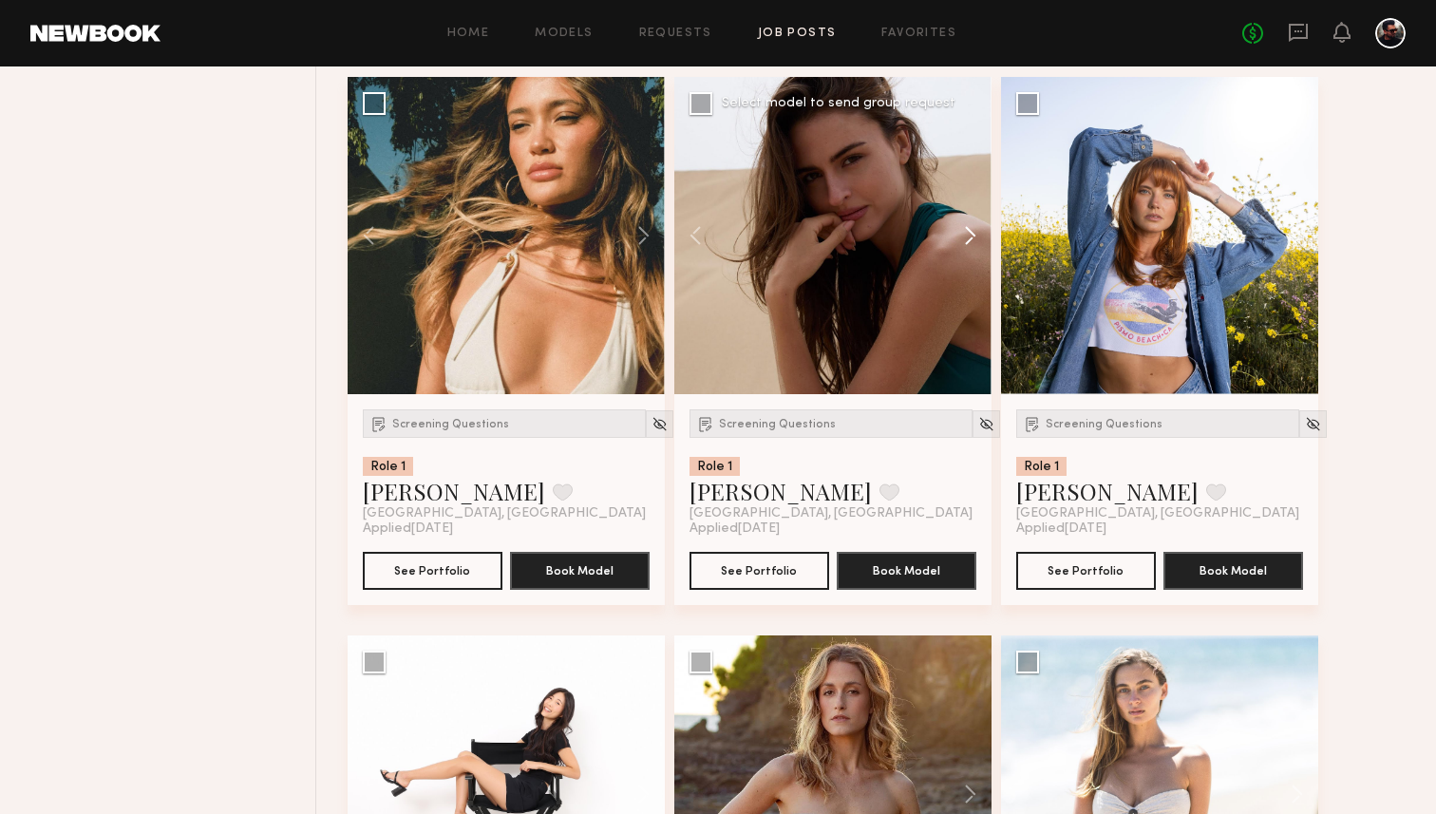
click at [971, 243] on button at bounding box center [961, 235] width 61 height 317
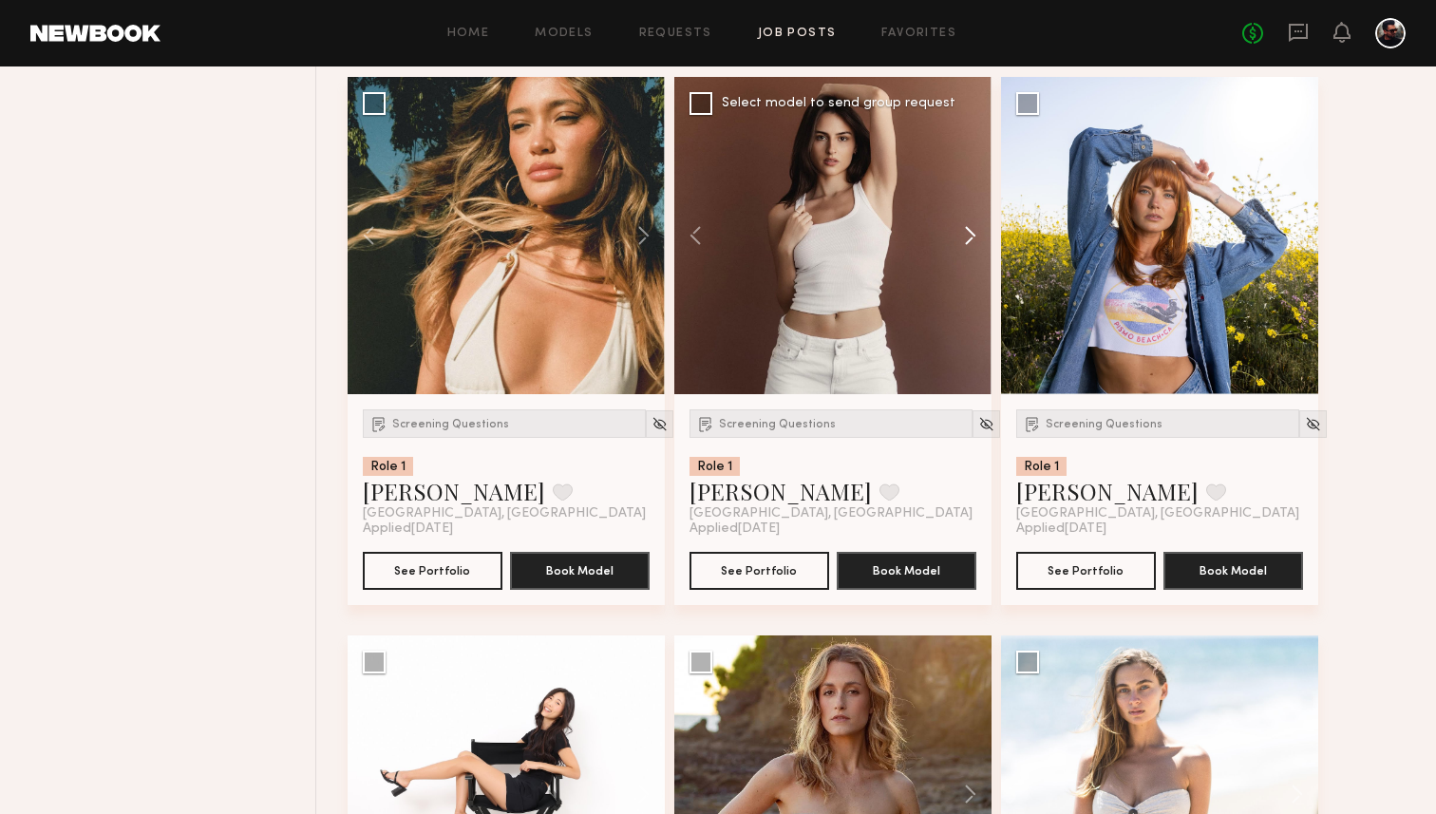
click at [971, 243] on button at bounding box center [961, 235] width 61 height 317
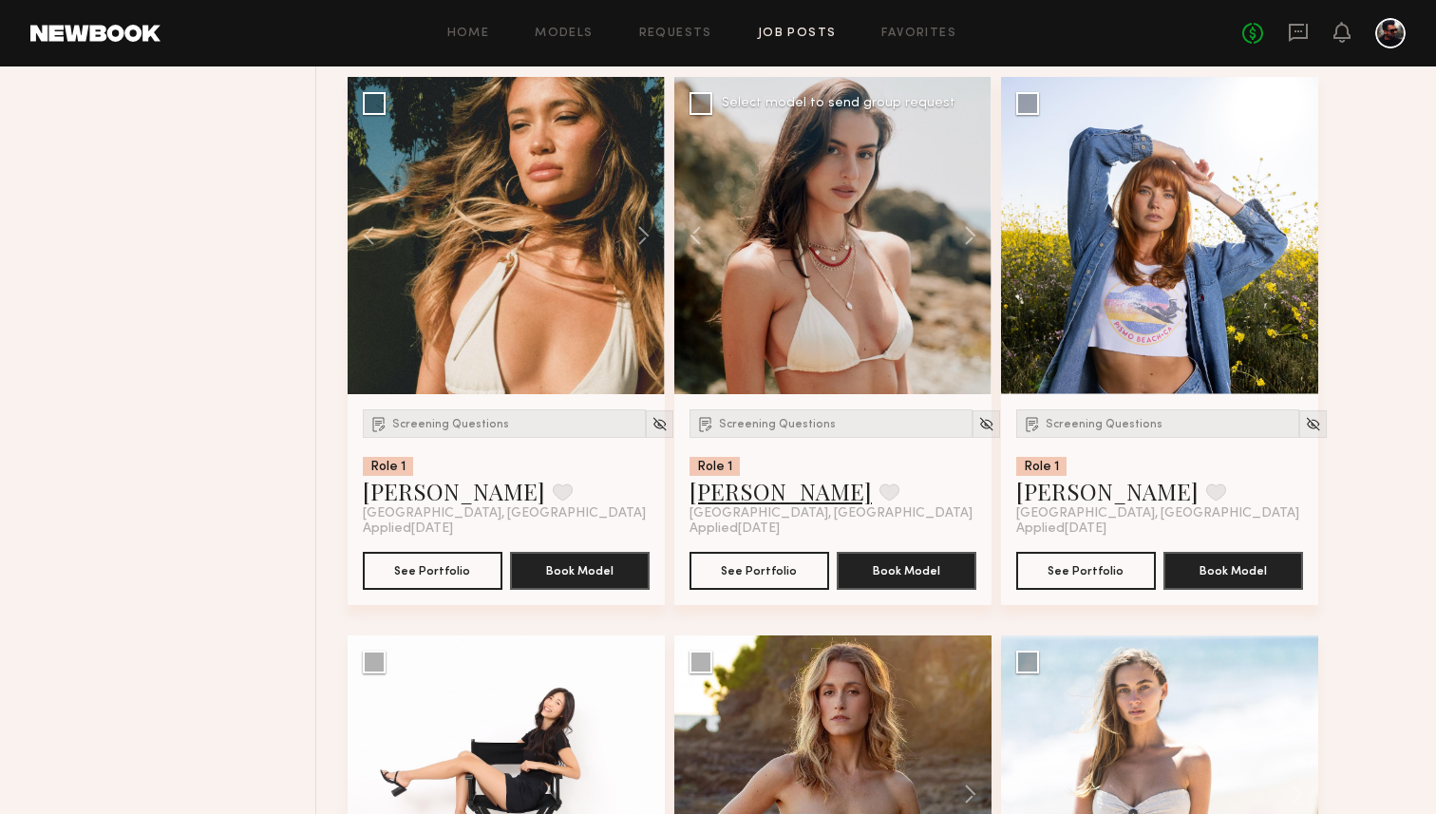
click at [709, 498] on link "[PERSON_NAME]" at bounding box center [780, 491] width 182 height 30
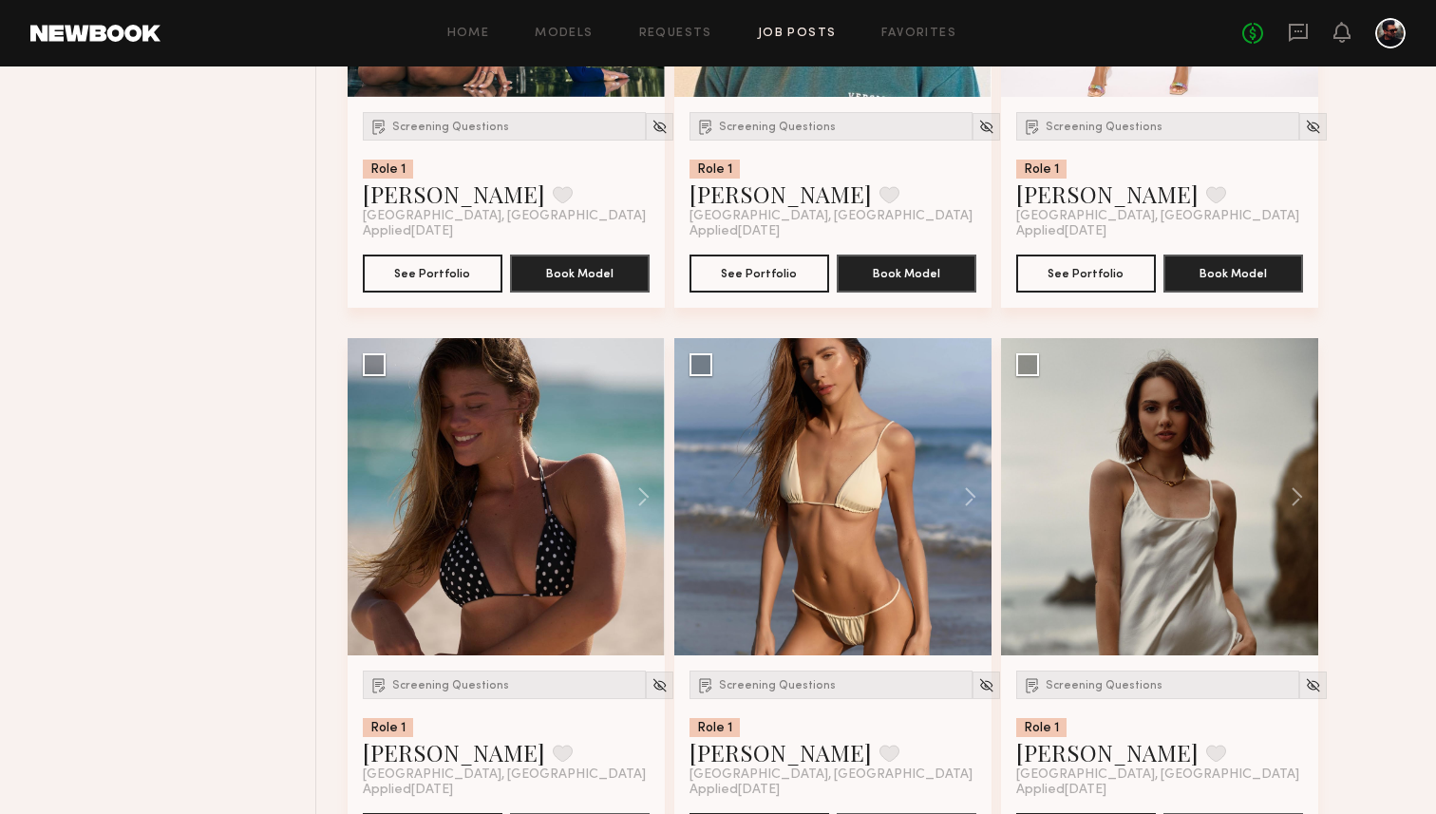
scroll to position [5557, 0]
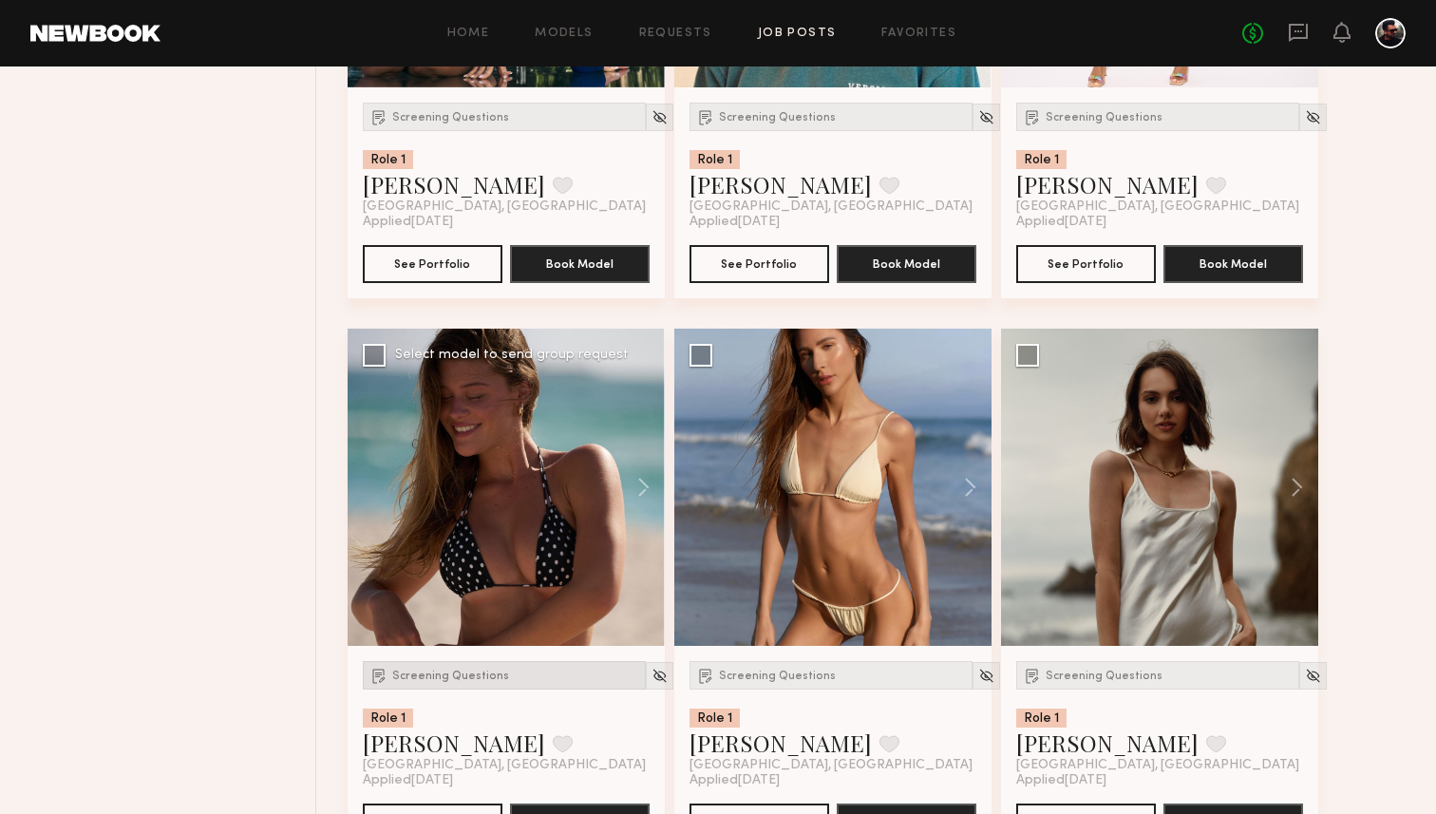
click at [453, 682] on span "Screening Questions" at bounding box center [450, 675] width 117 height 11
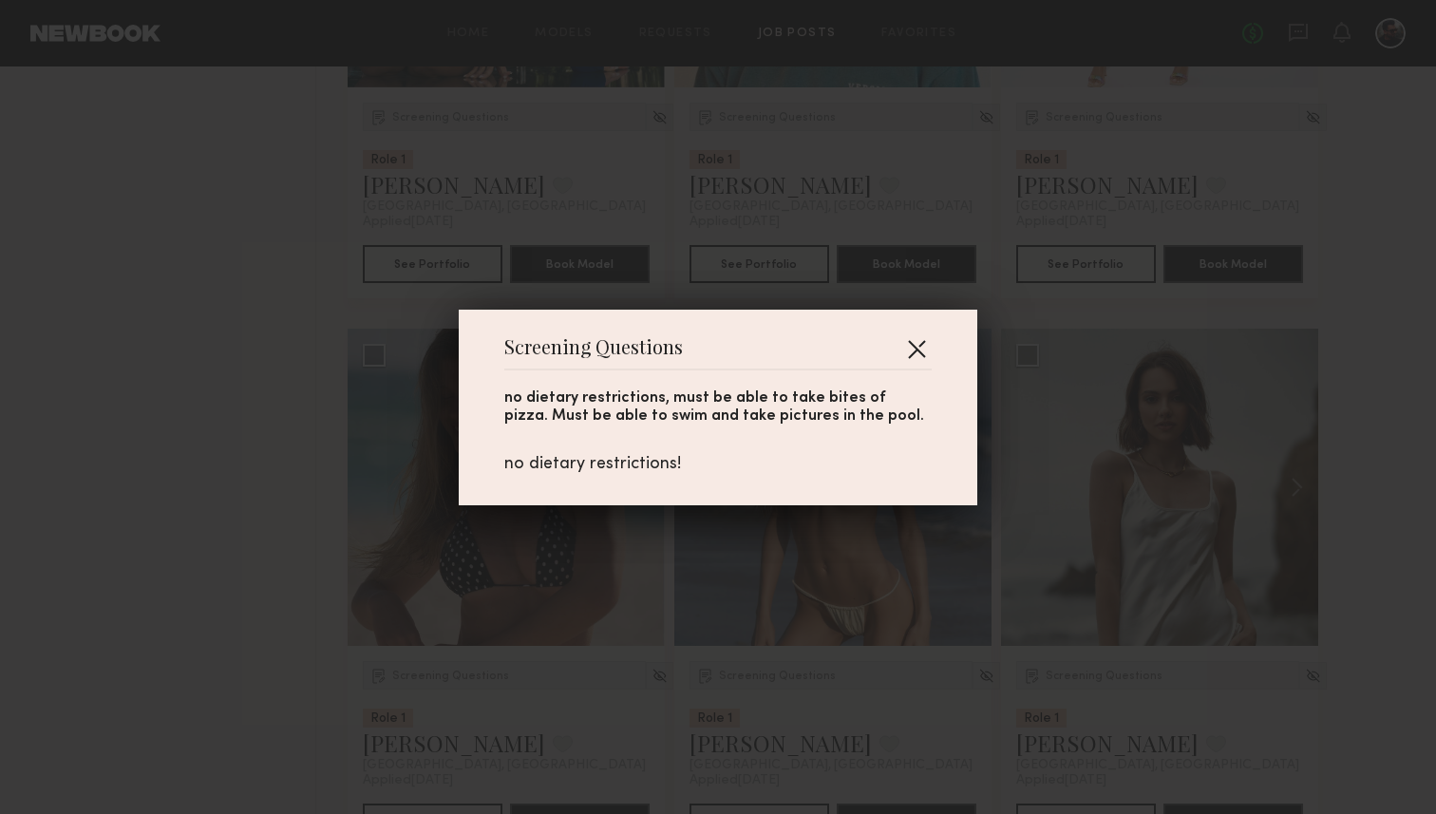
click at [926, 345] on button "button" at bounding box center [916, 348] width 30 height 30
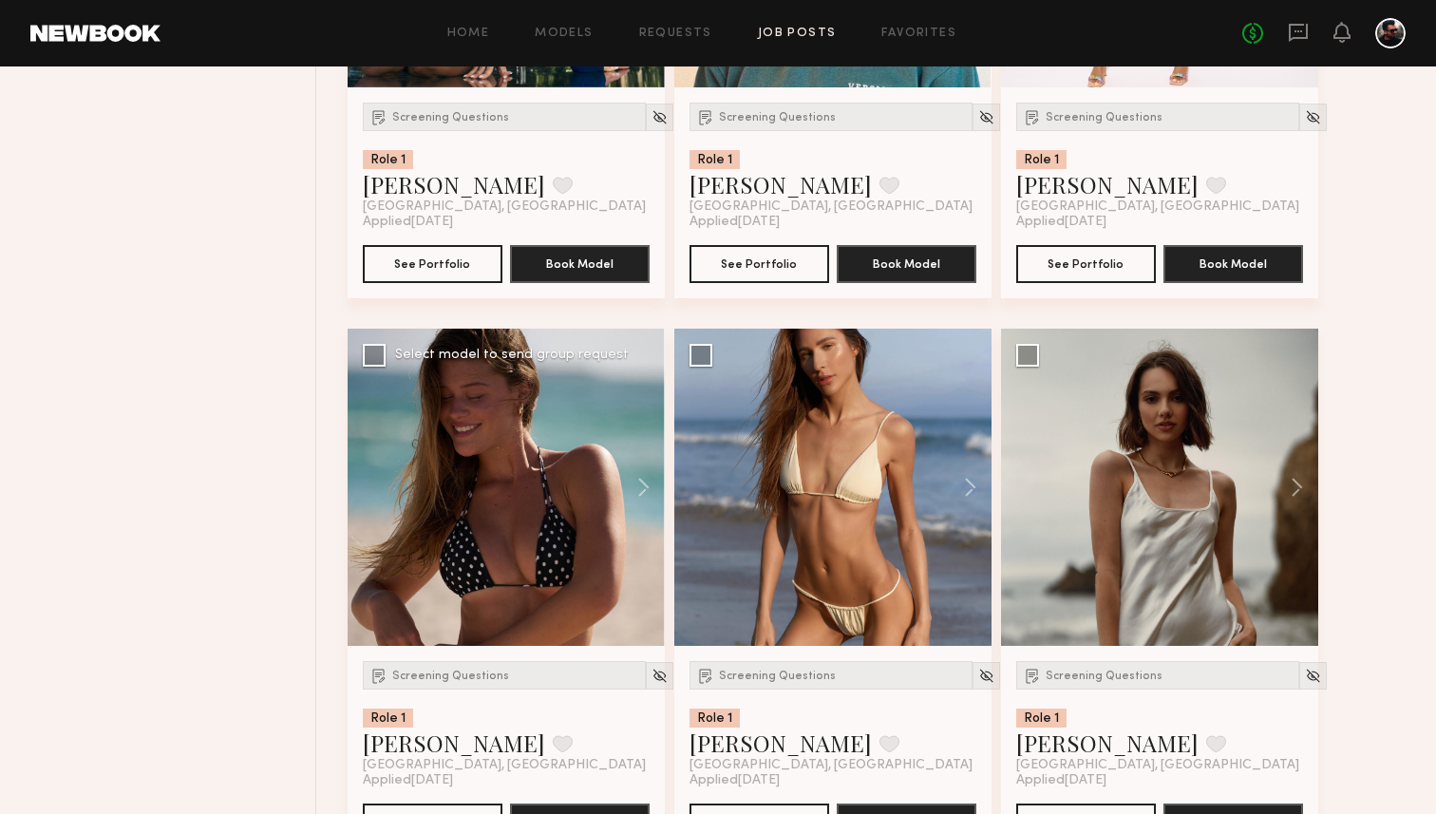
click at [572, 514] on div at bounding box center [506, 487] width 317 height 317
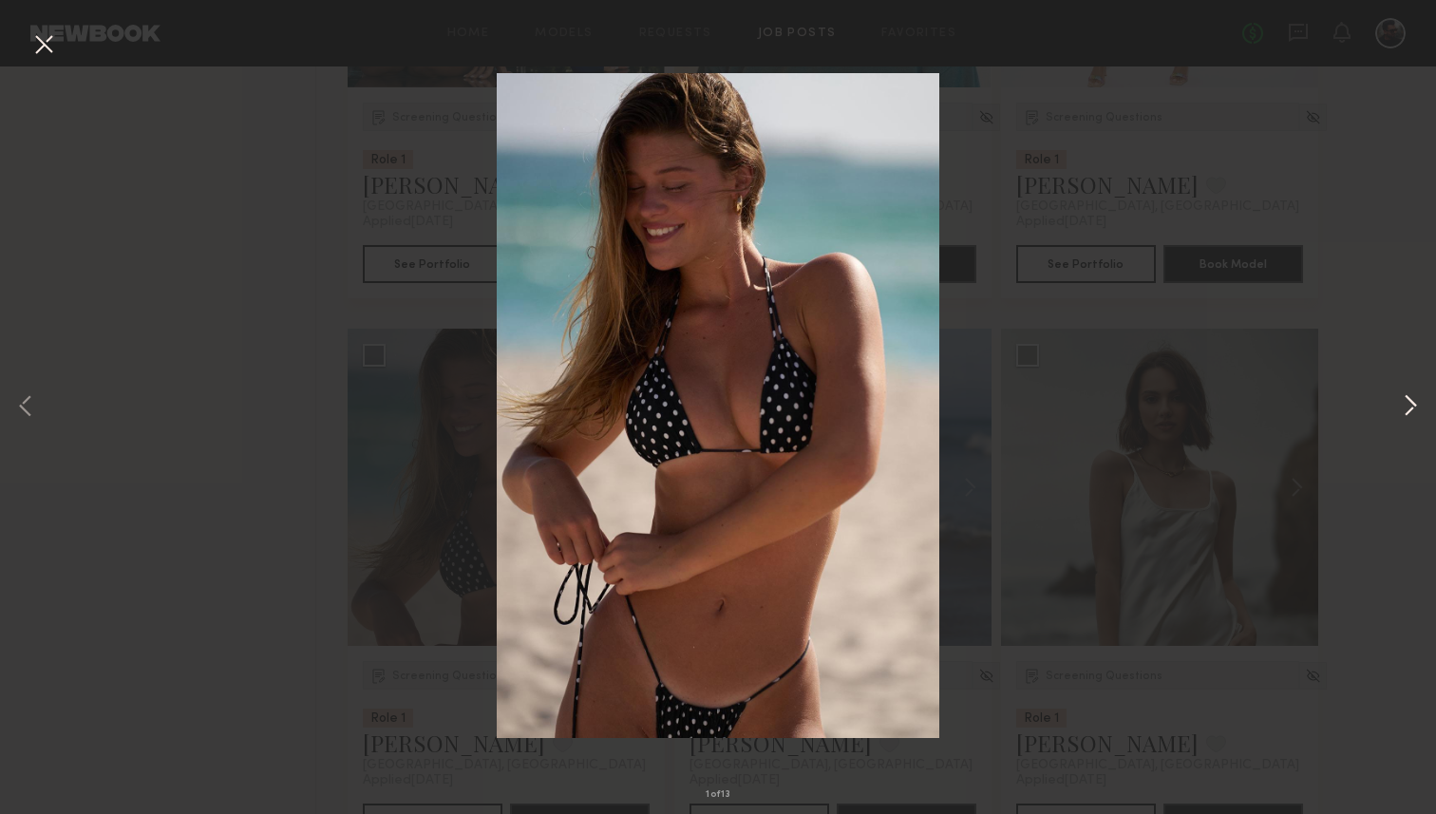
click at [1404, 425] on button at bounding box center [1410, 407] width 23 height 651
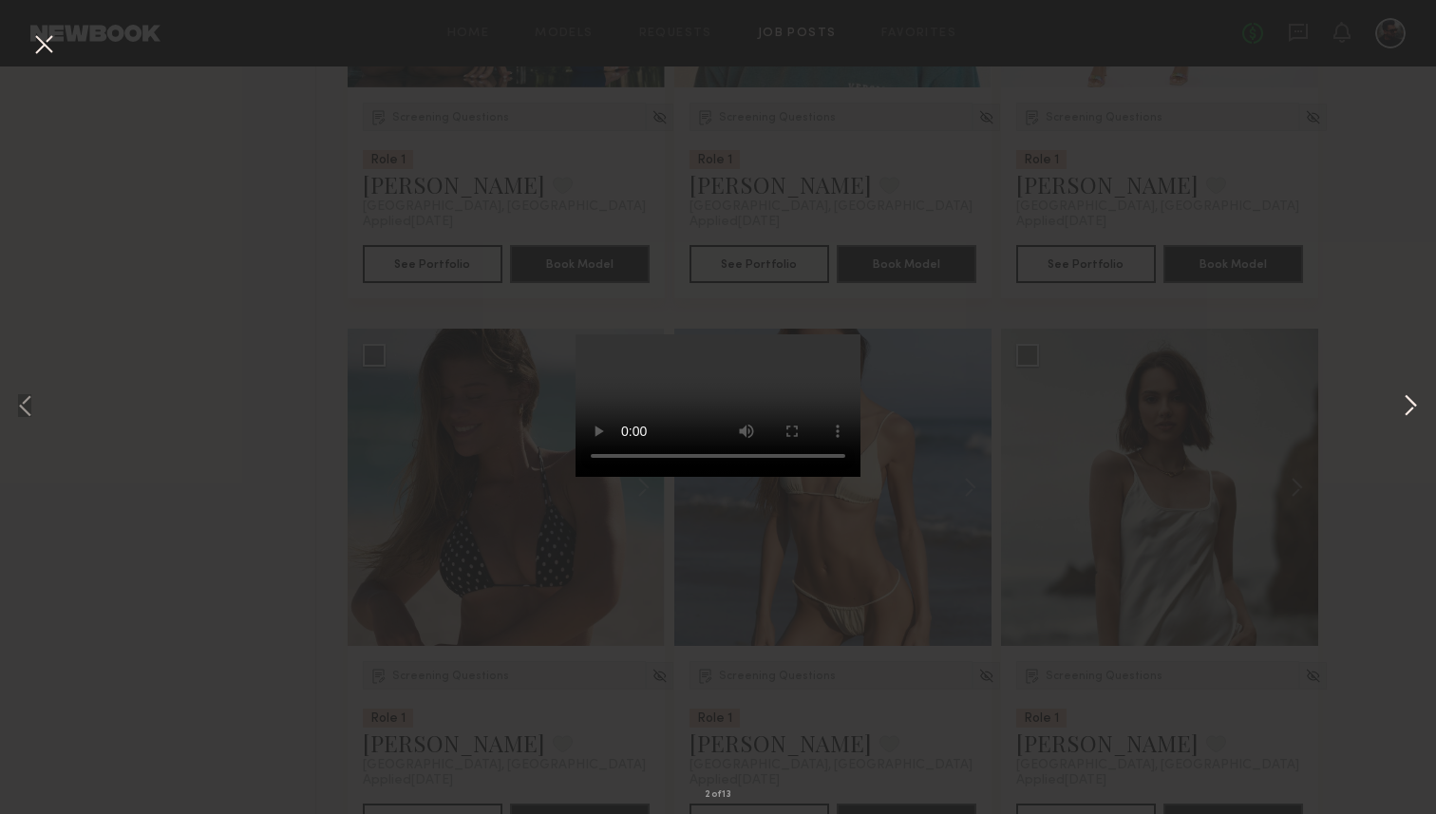
click at [1404, 425] on button at bounding box center [1410, 407] width 23 height 651
click at [1409, 422] on button at bounding box center [1410, 407] width 23 height 651
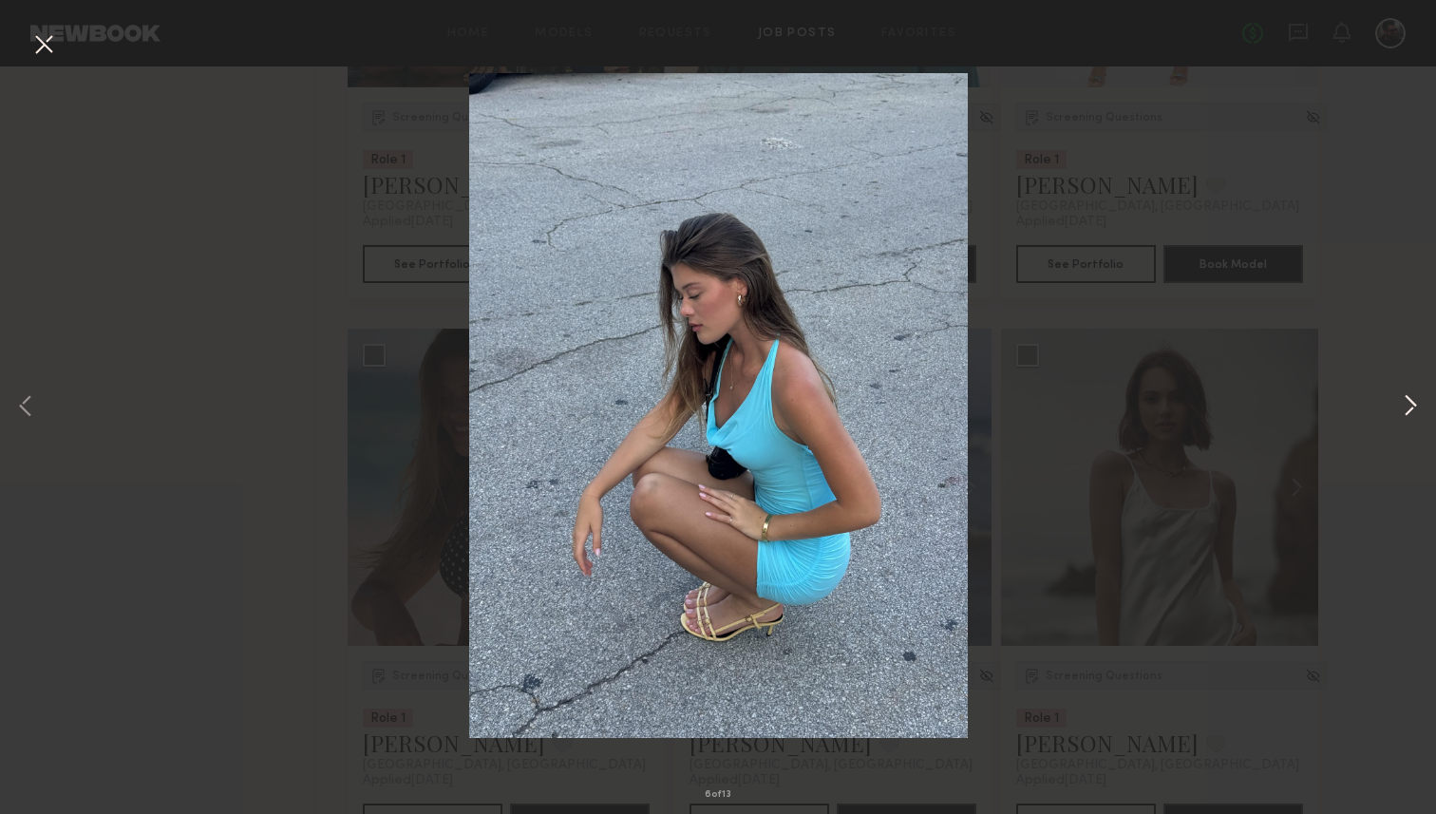
click at [1409, 422] on button at bounding box center [1410, 407] width 23 height 651
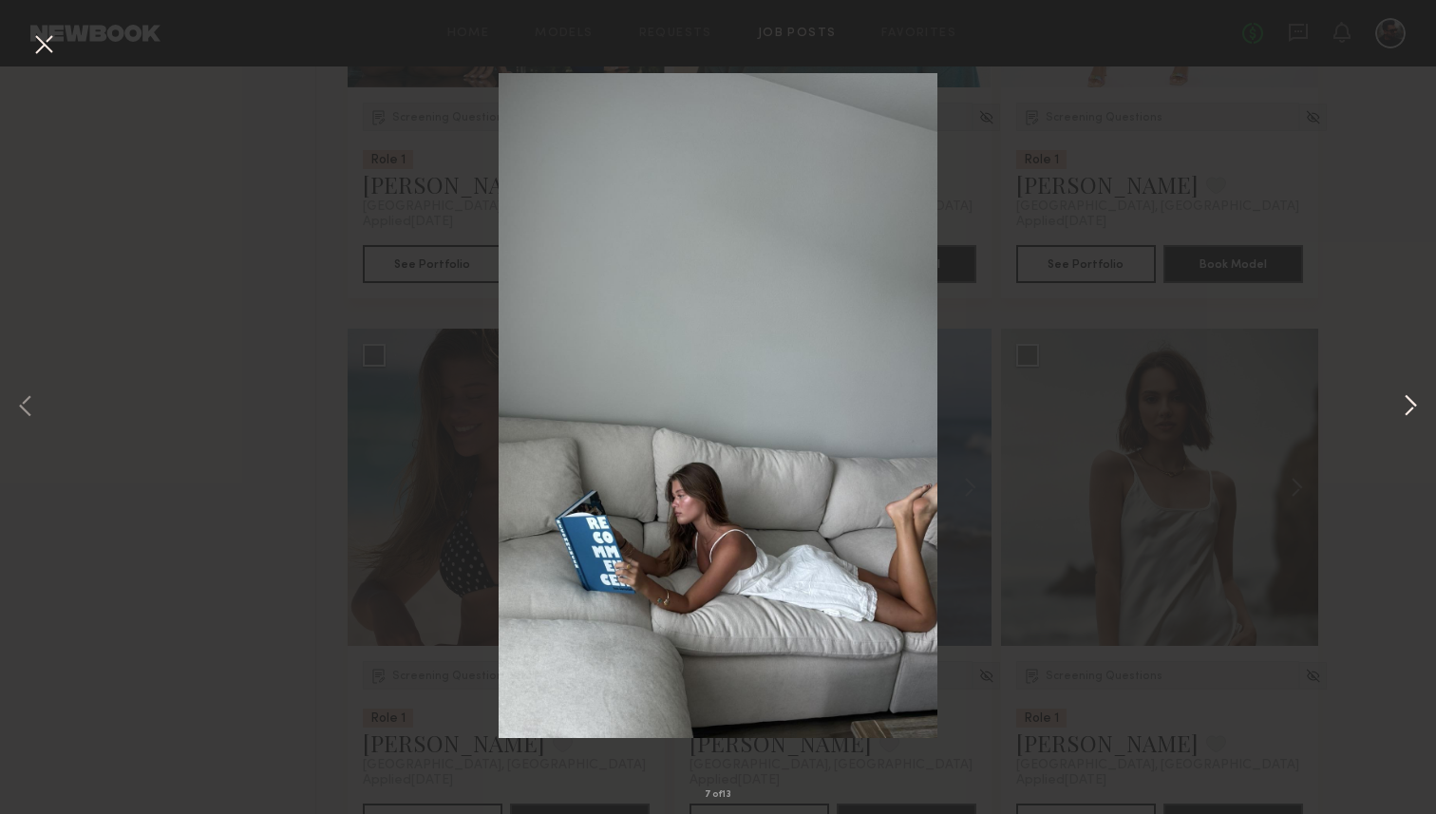
click at [1409, 422] on button at bounding box center [1410, 407] width 23 height 651
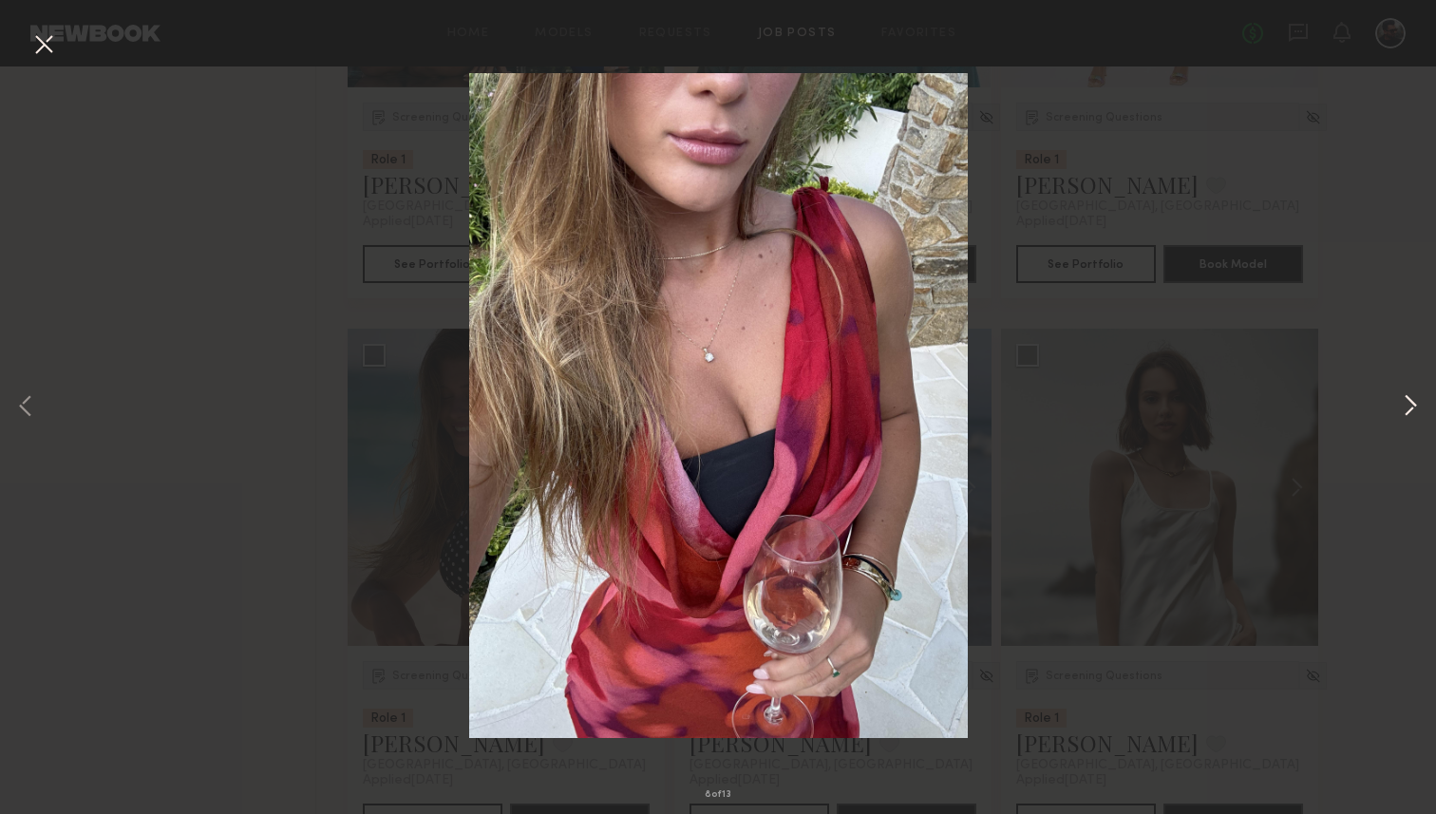
click at [1409, 422] on button at bounding box center [1410, 407] width 23 height 651
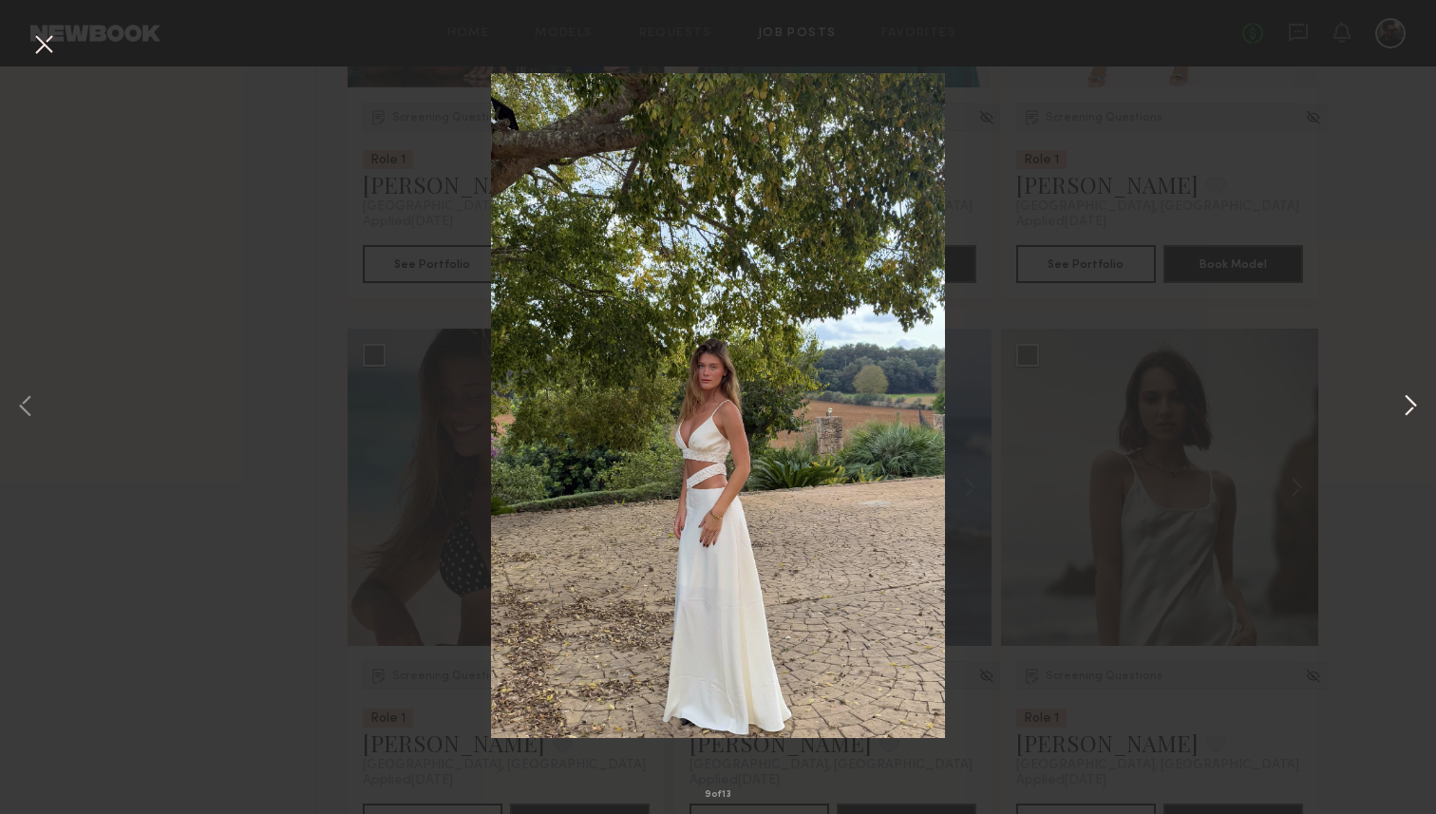
click at [1409, 422] on button at bounding box center [1410, 407] width 23 height 651
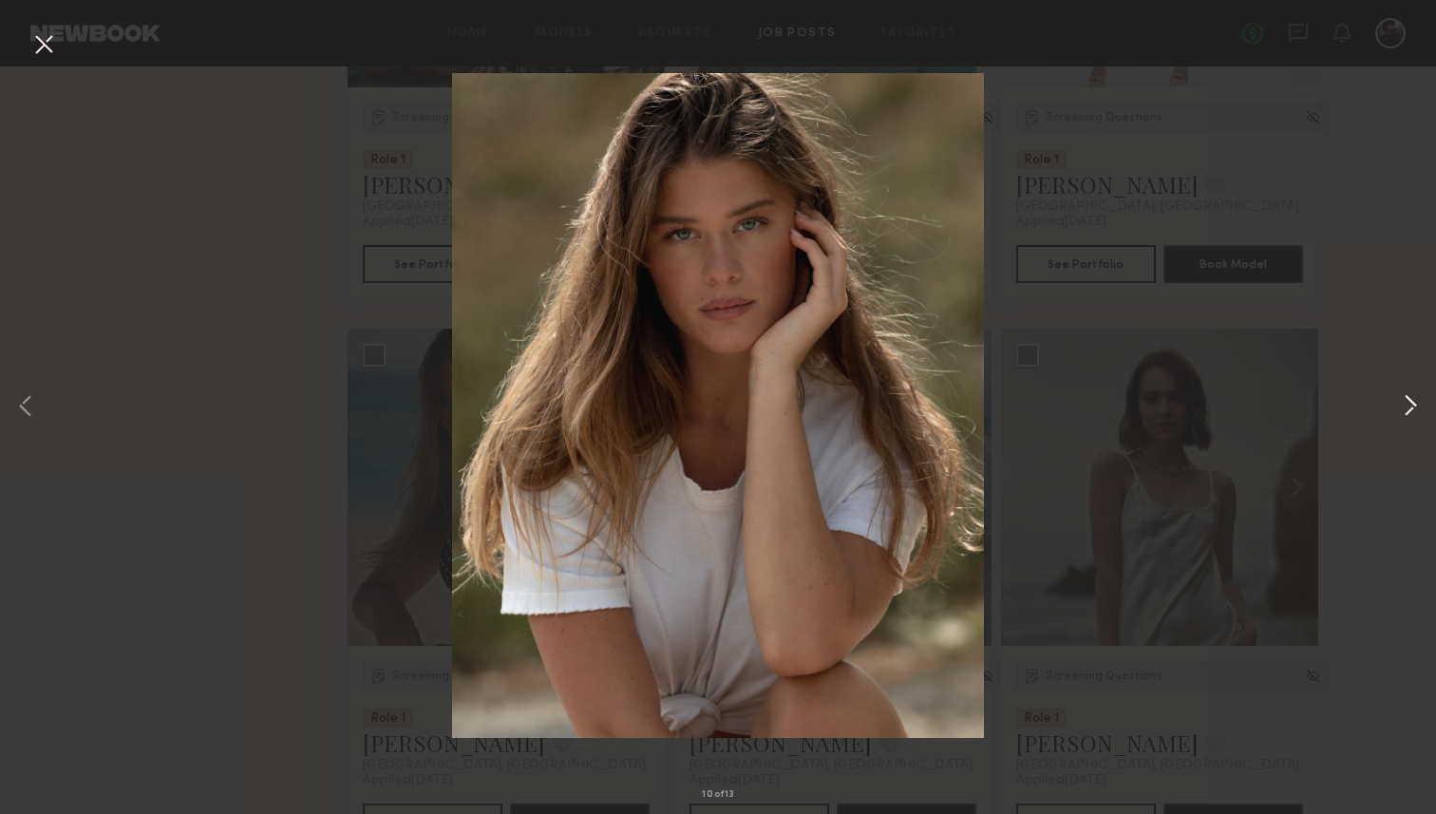
click at [1409, 422] on button at bounding box center [1410, 407] width 23 height 651
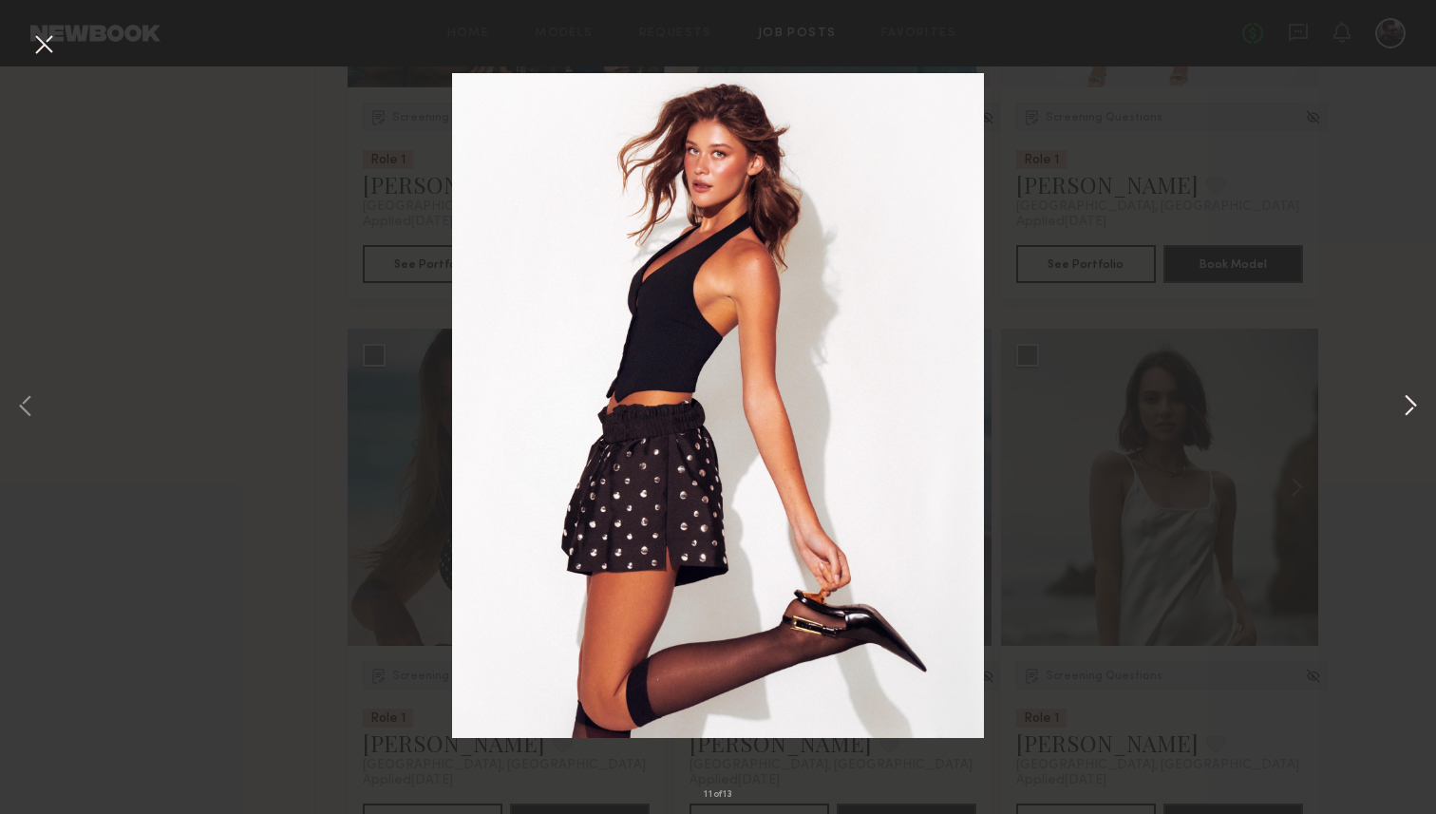
click at [1409, 422] on button at bounding box center [1410, 407] width 23 height 651
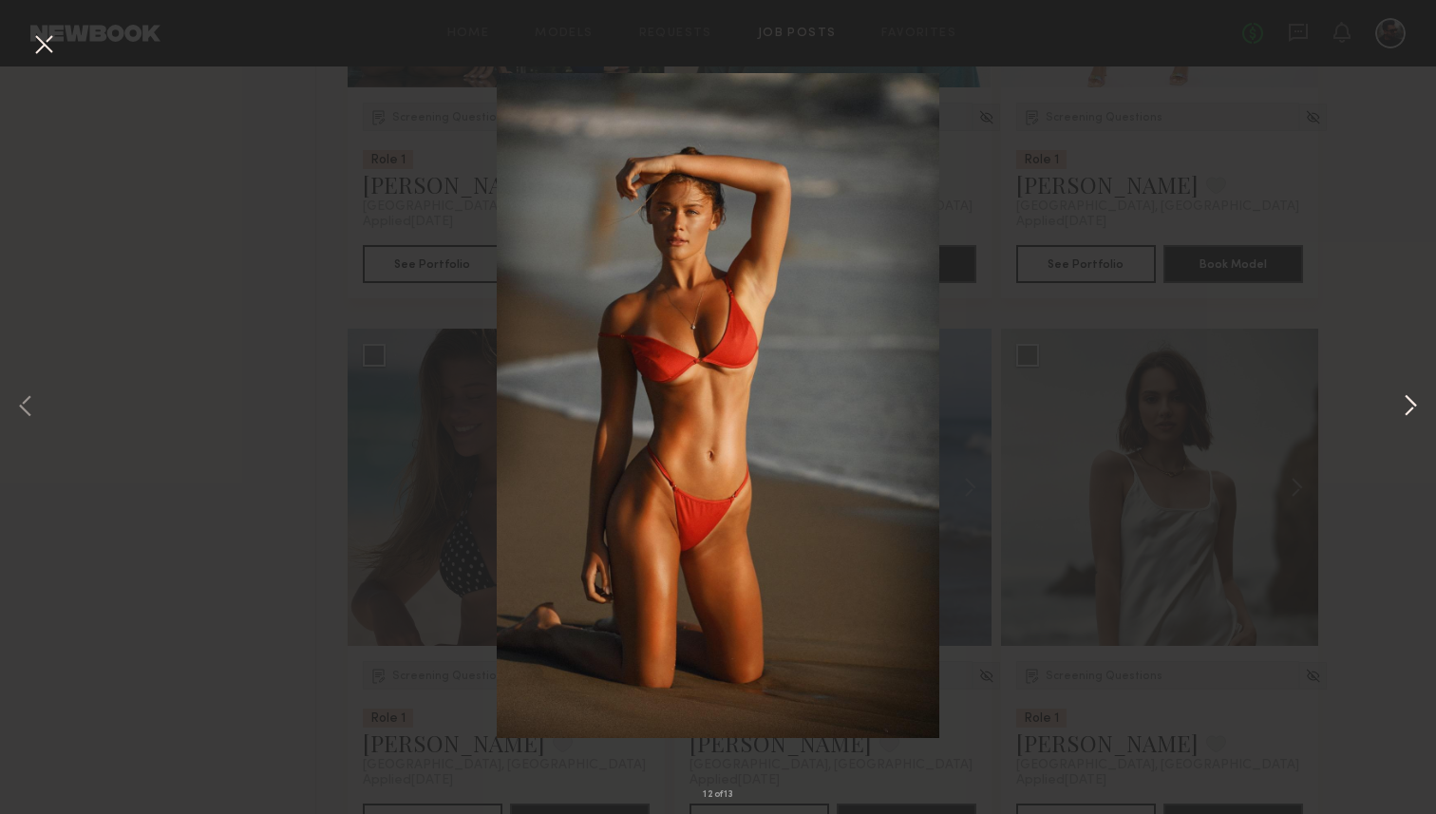
click at [1409, 422] on button at bounding box center [1410, 407] width 23 height 651
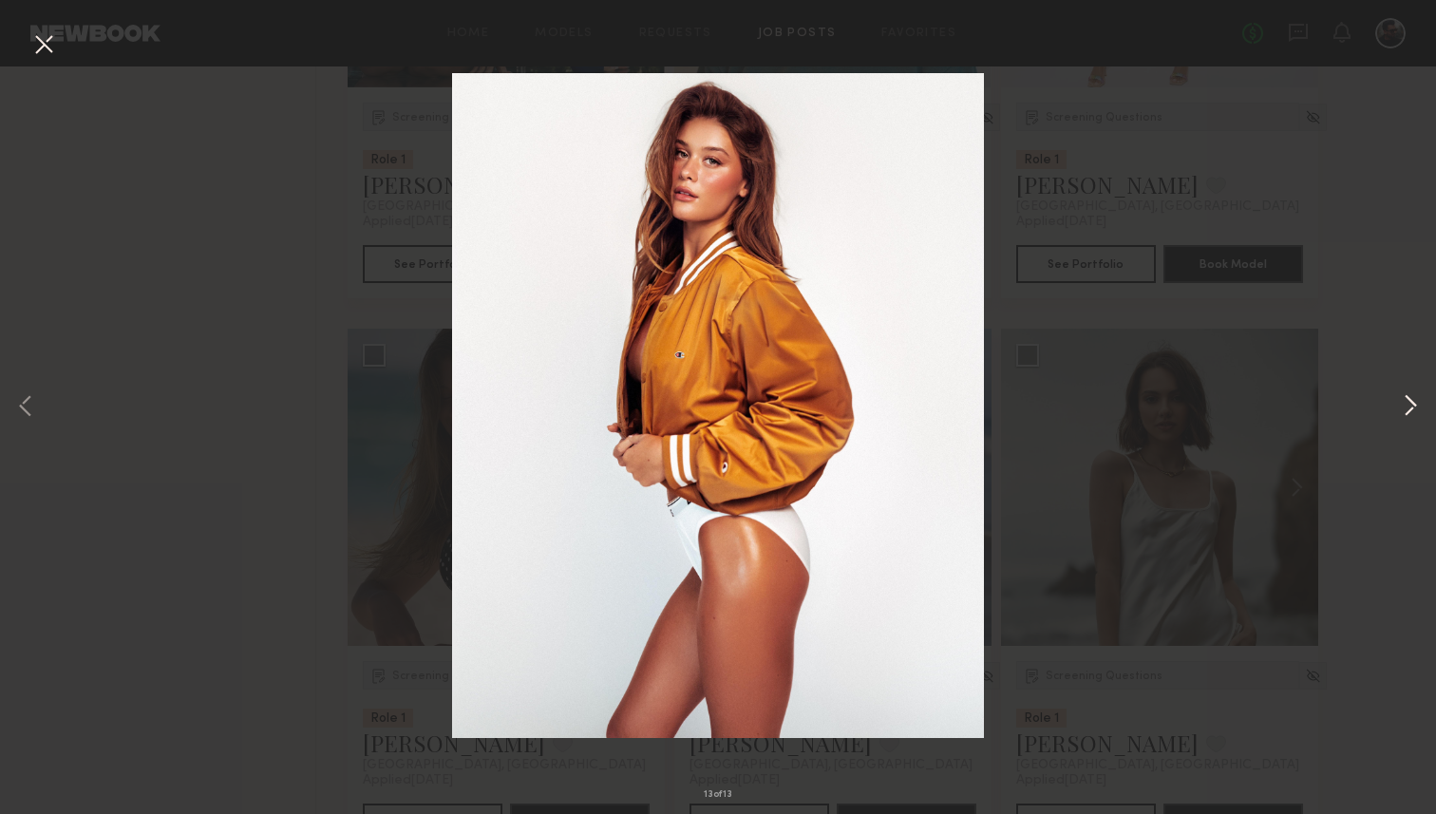
click at [1409, 422] on button at bounding box center [1410, 407] width 23 height 651
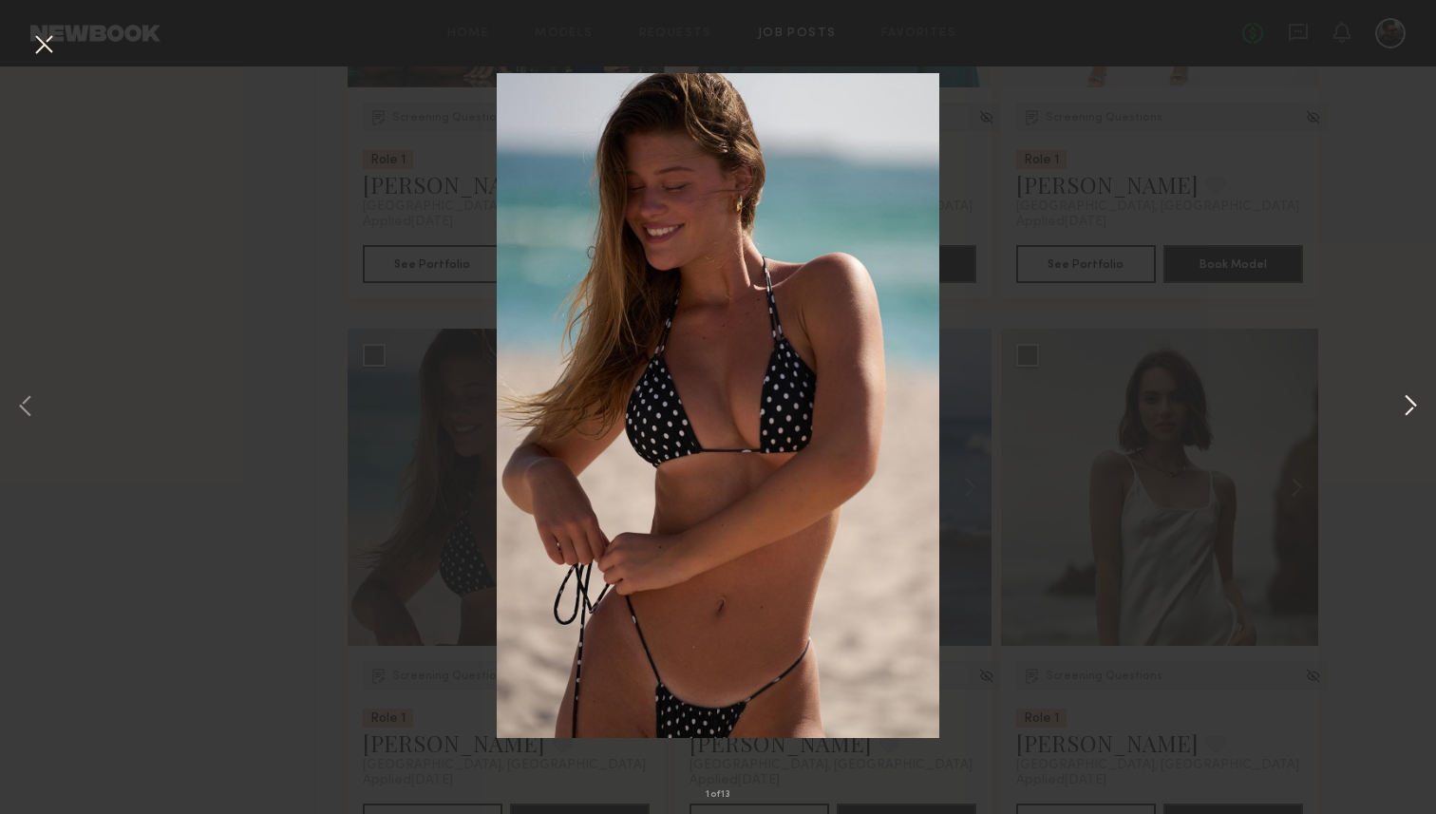
click at [1409, 422] on button at bounding box center [1410, 407] width 23 height 651
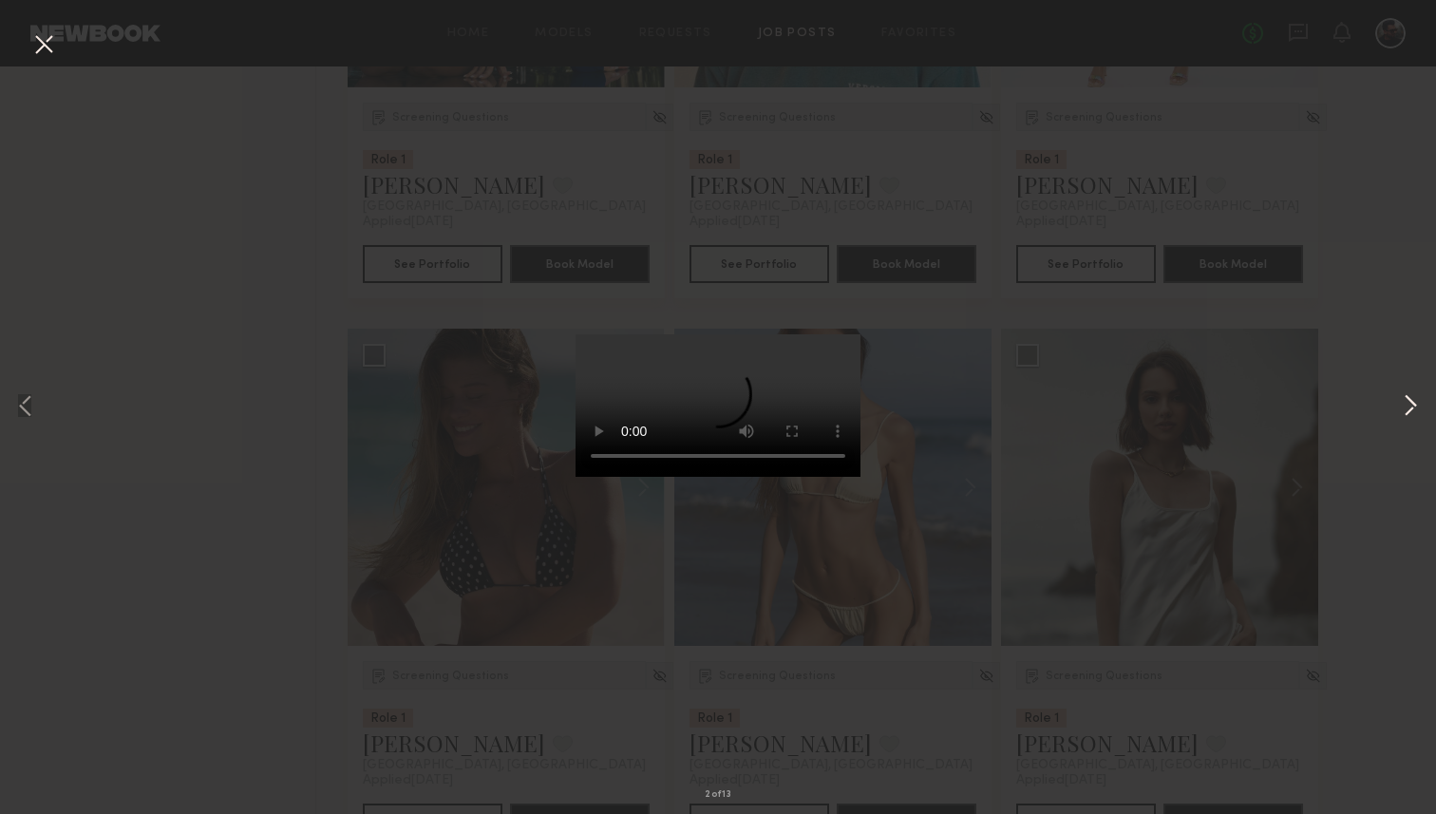
click at [1409, 422] on button at bounding box center [1410, 407] width 23 height 651
click at [50, 66] on div "3 of 13" at bounding box center [718, 407] width 1436 height 814
click at [40, 36] on button at bounding box center [43, 45] width 30 height 34
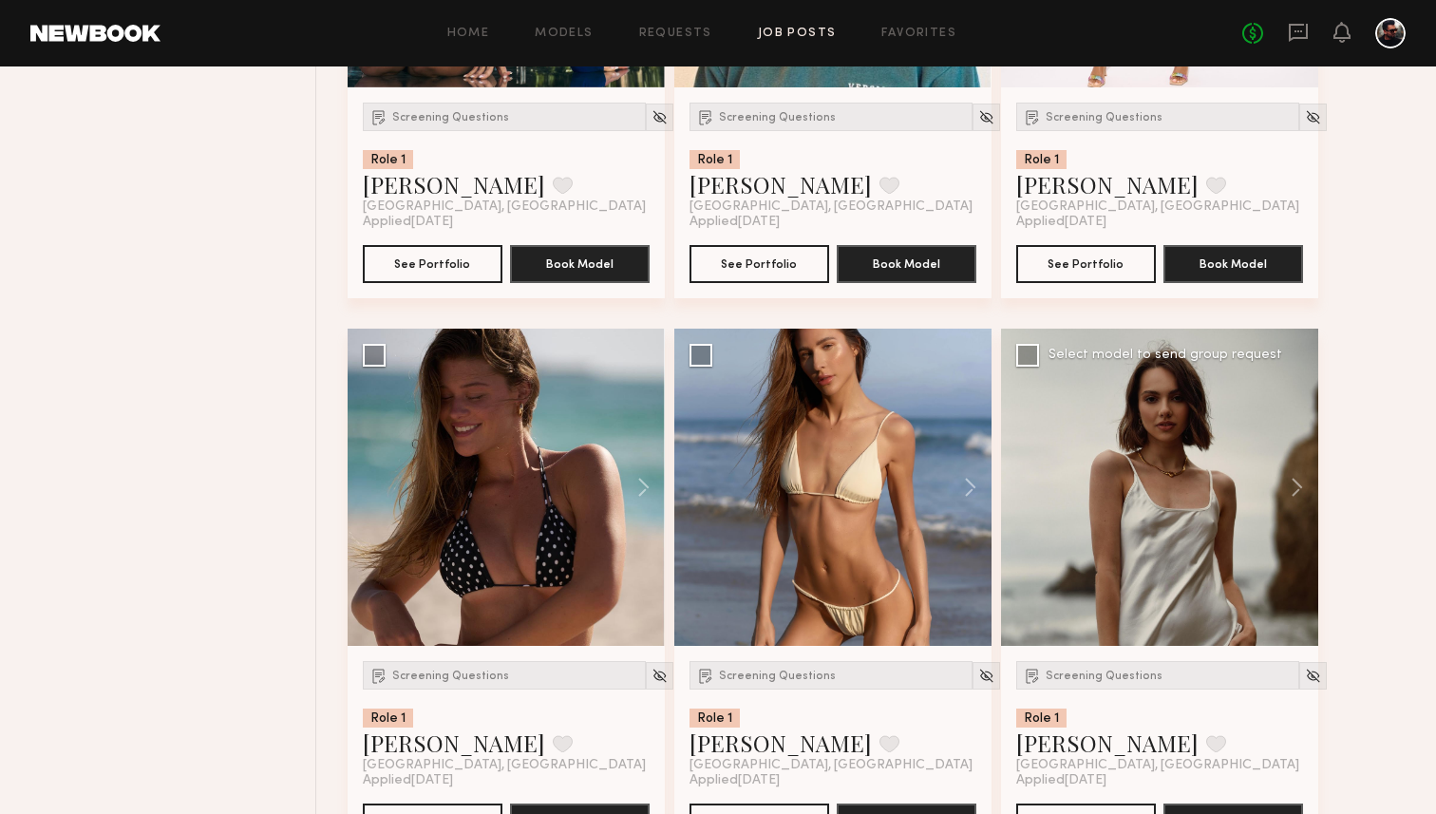
scroll to position [5635, 0]
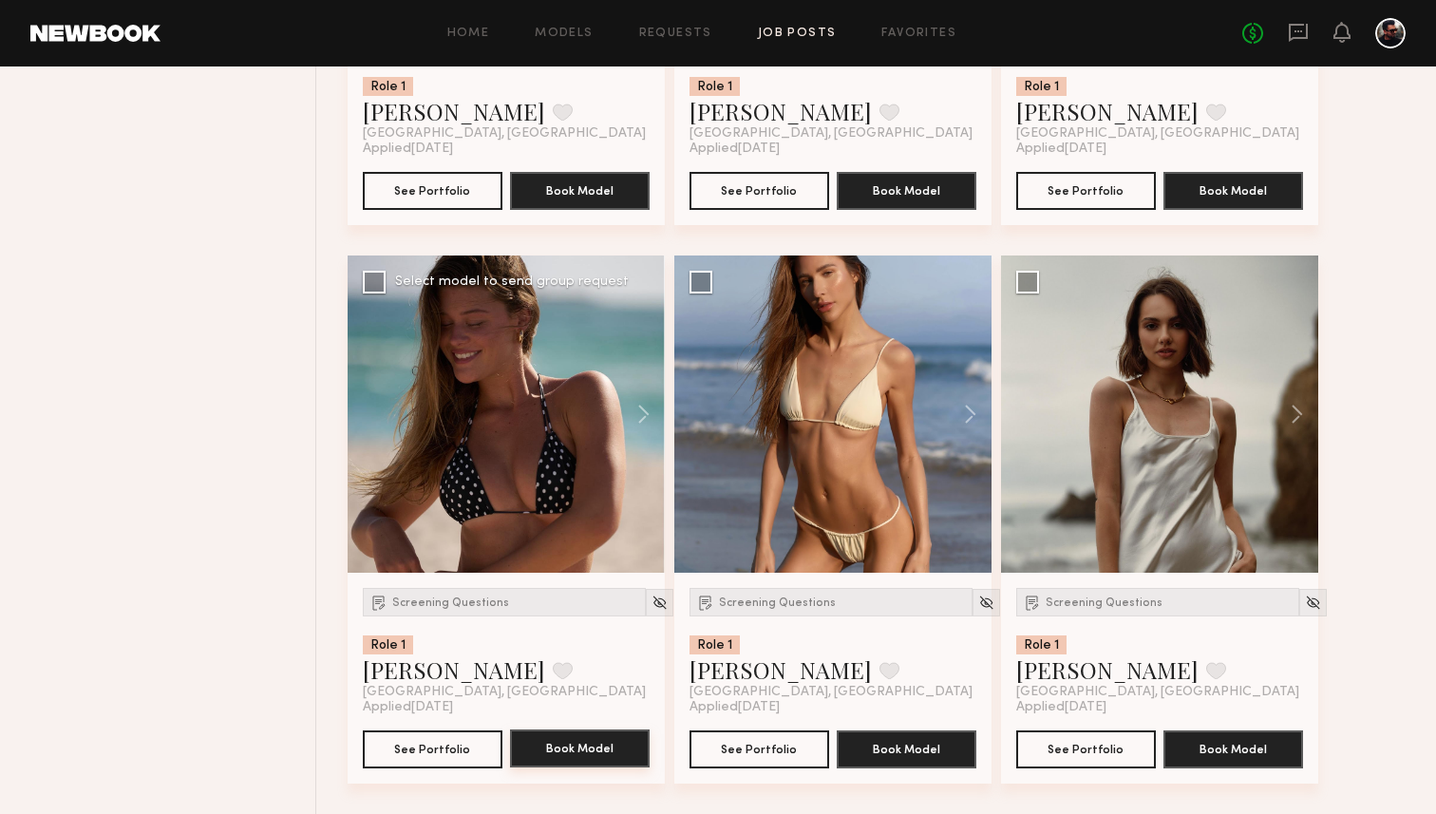
click at [566, 742] on button "Book Model" at bounding box center [580, 748] width 140 height 38
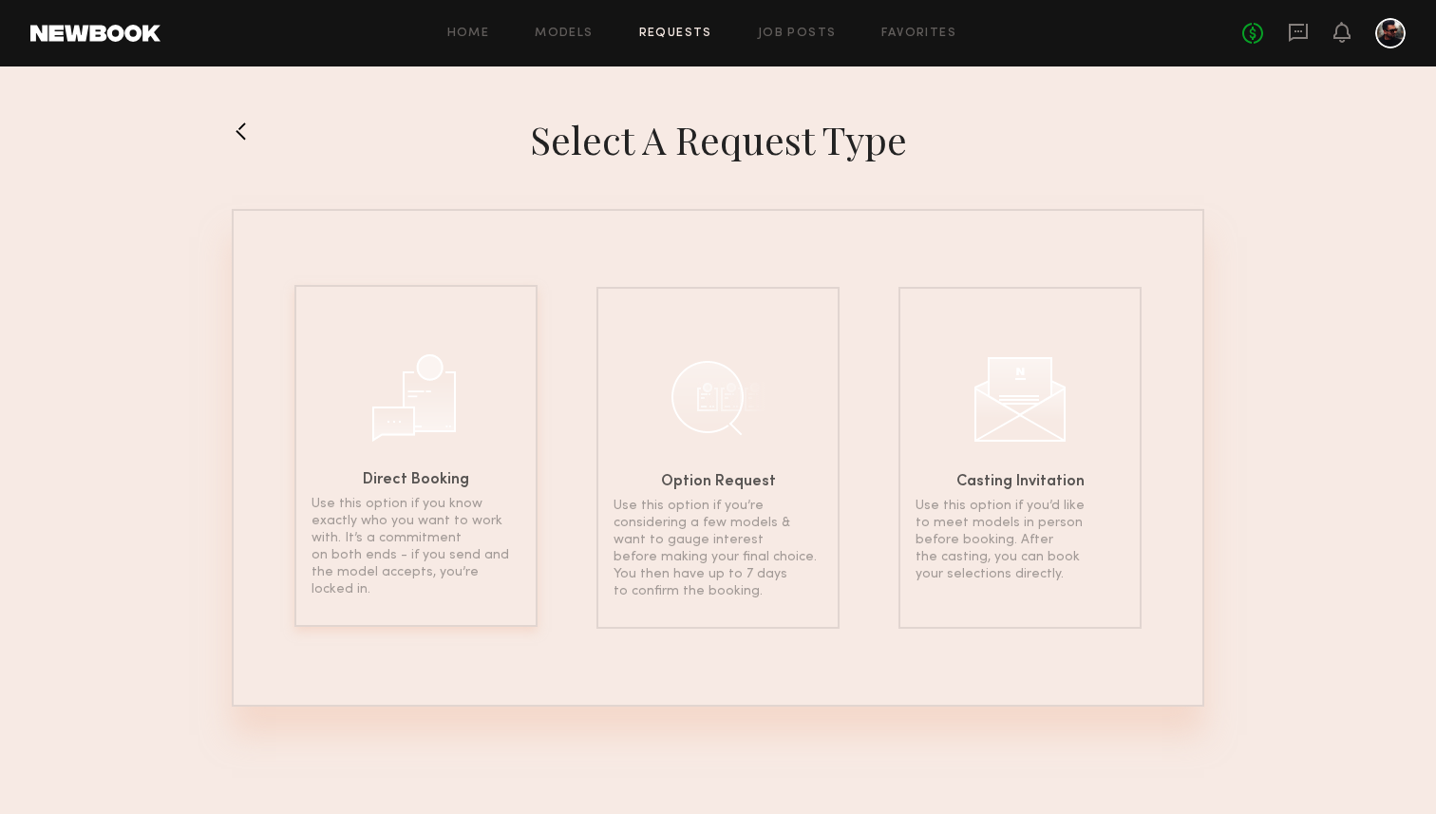
click at [416, 468] on div "Direct Booking Use this option if you know exactly who you want to work with. I…" at bounding box center [415, 456] width 243 height 342
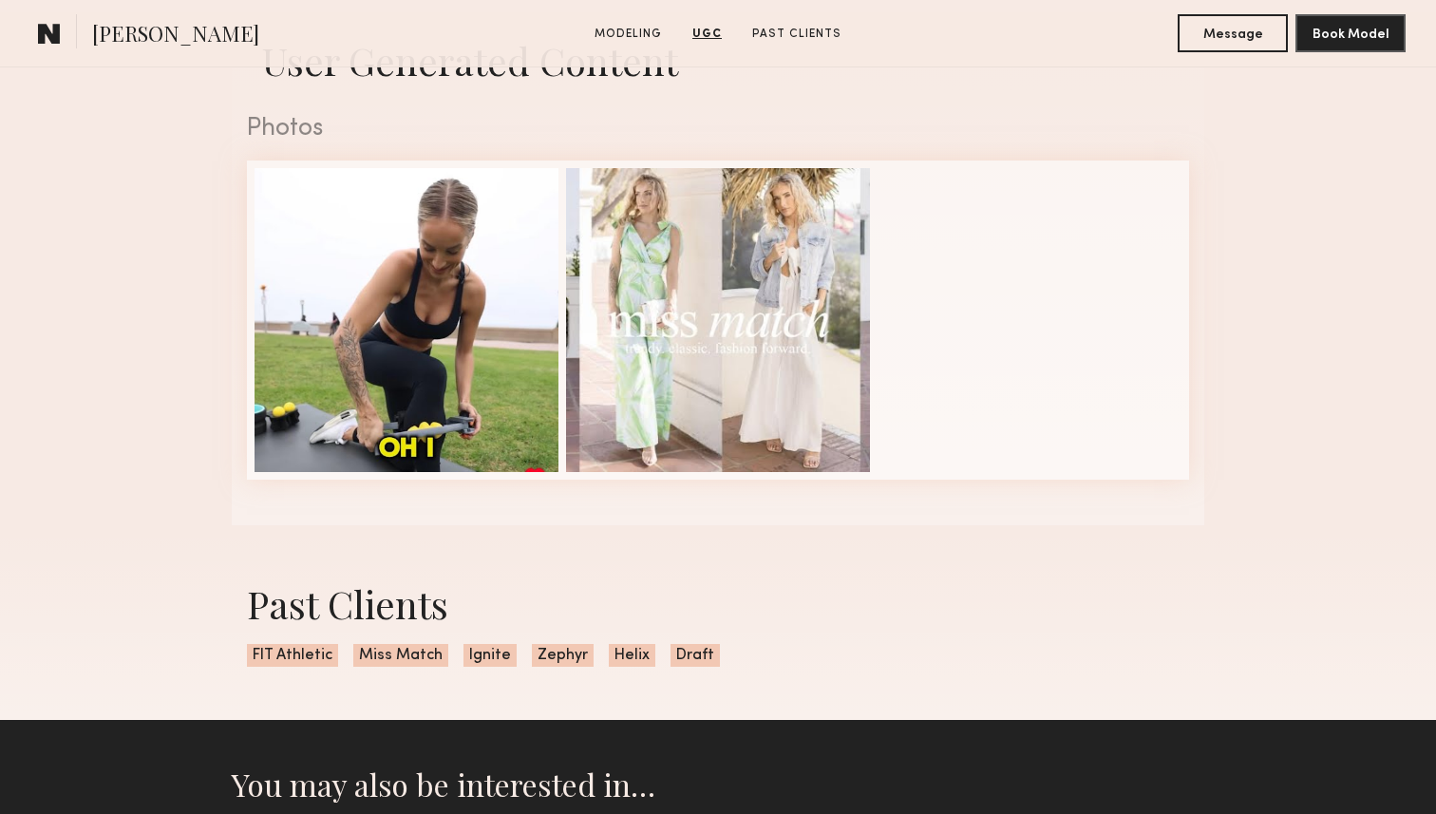
scroll to position [1902, 0]
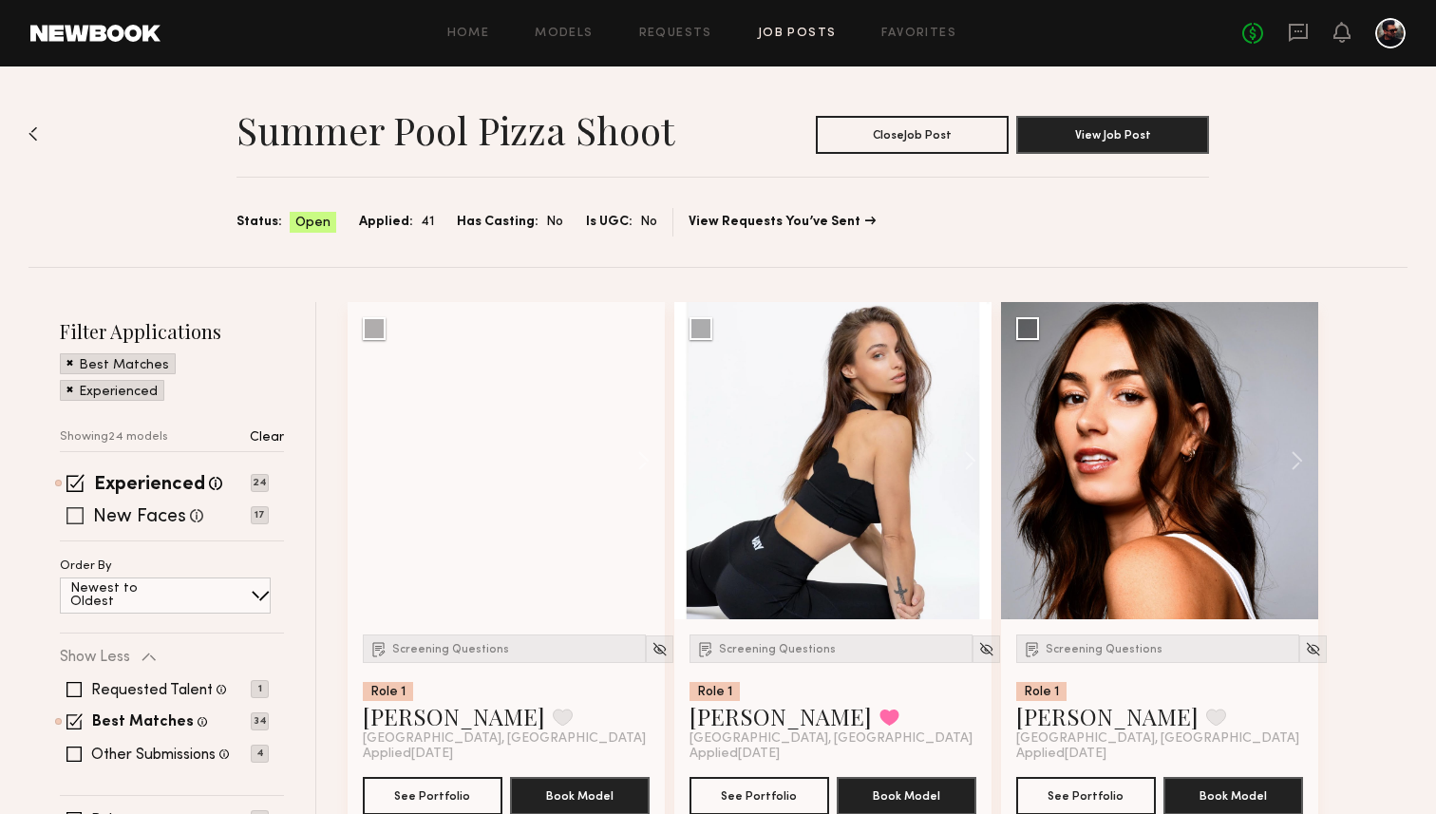
click at [88, 518] on div "New Faces Talent we've deemed to be in the early stages of their professional c…" at bounding box center [164, 515] width 209 height 15
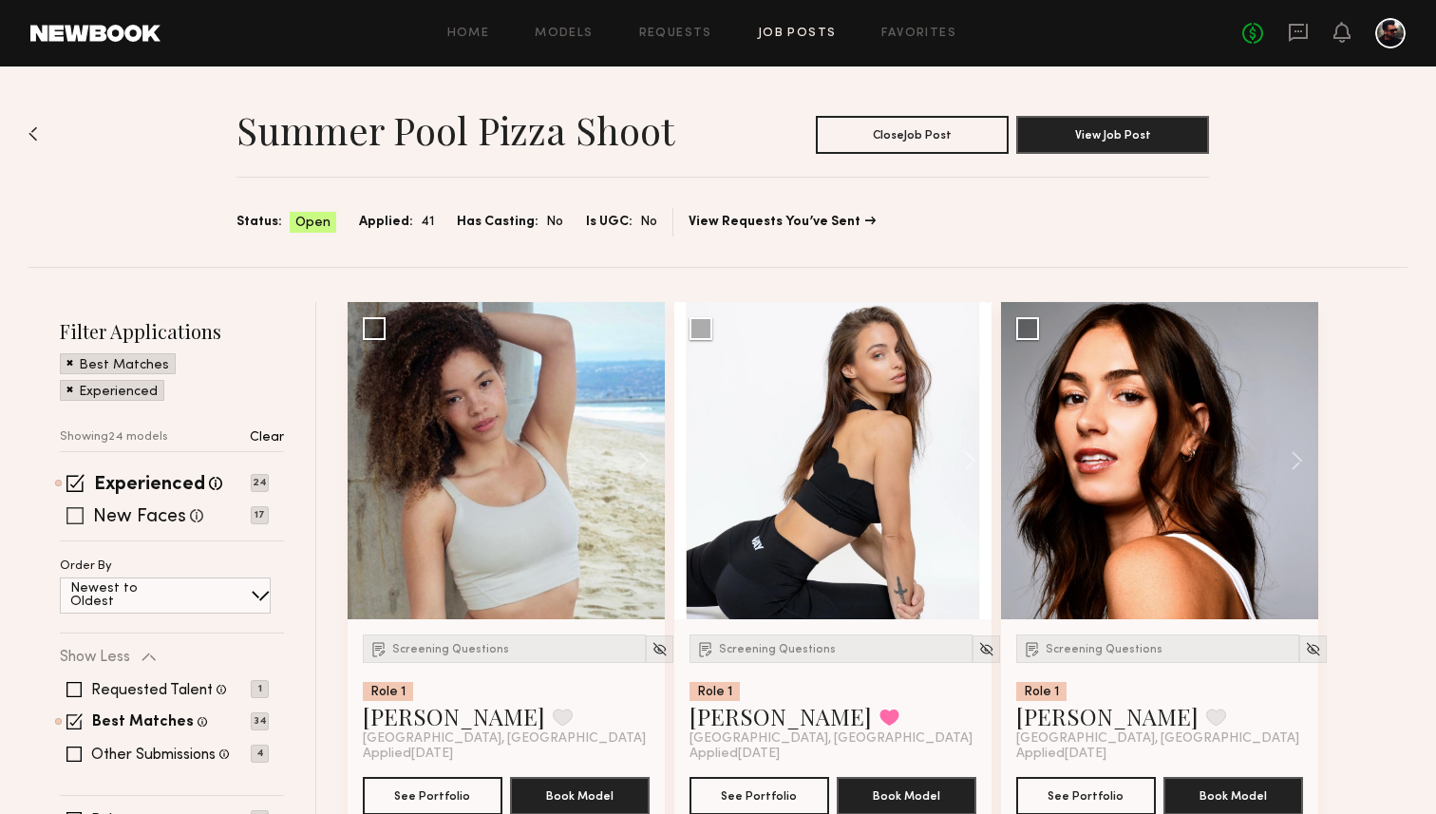
click at [66, 522] on span at bounding box center [74, 515] width 17 height 17
click at [638, 460] on button at bounding box center [634, 460] width 61 height 317
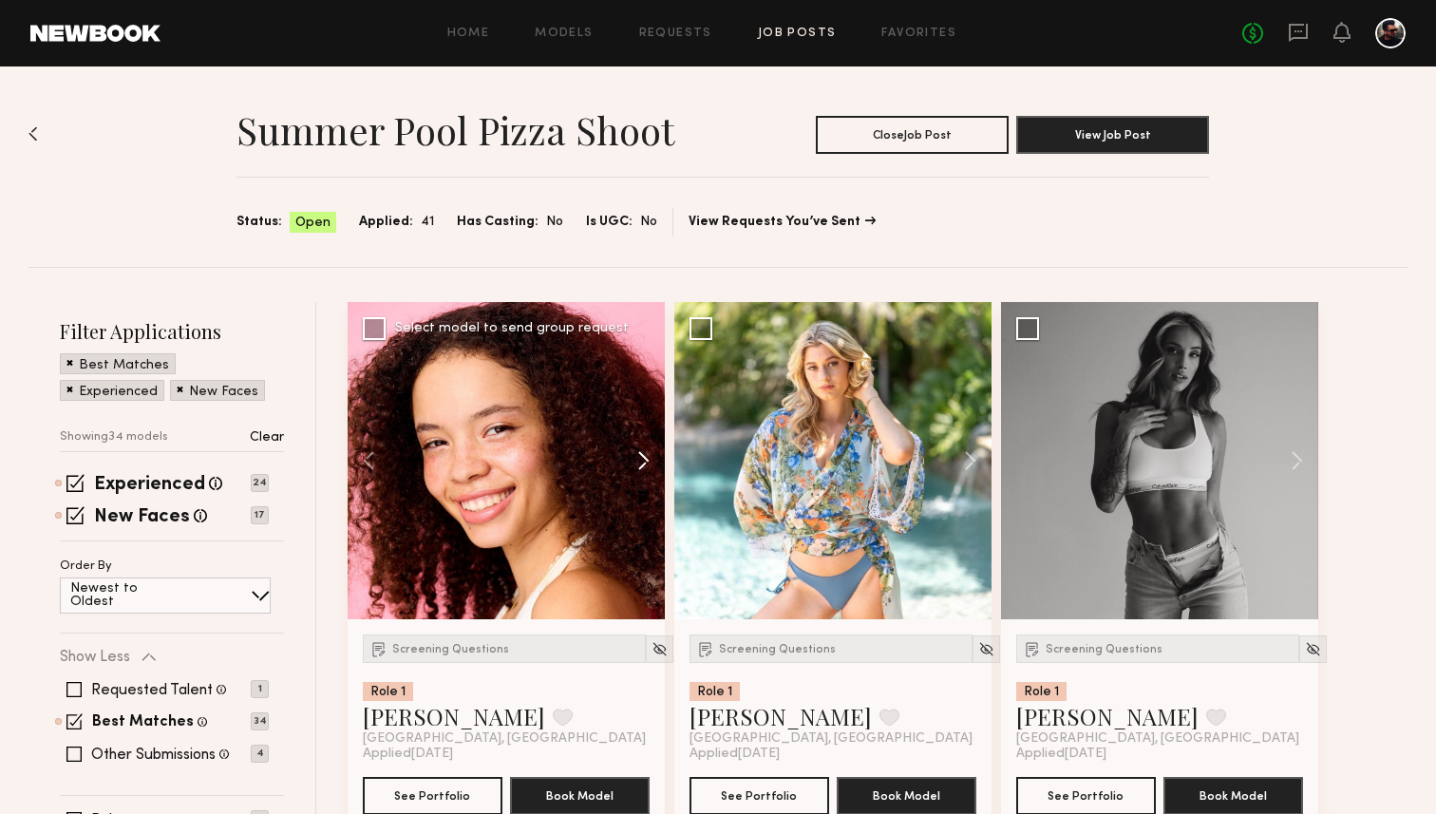
click at [638, 460] on button at bounding box center [634, 460] width 61 height 317
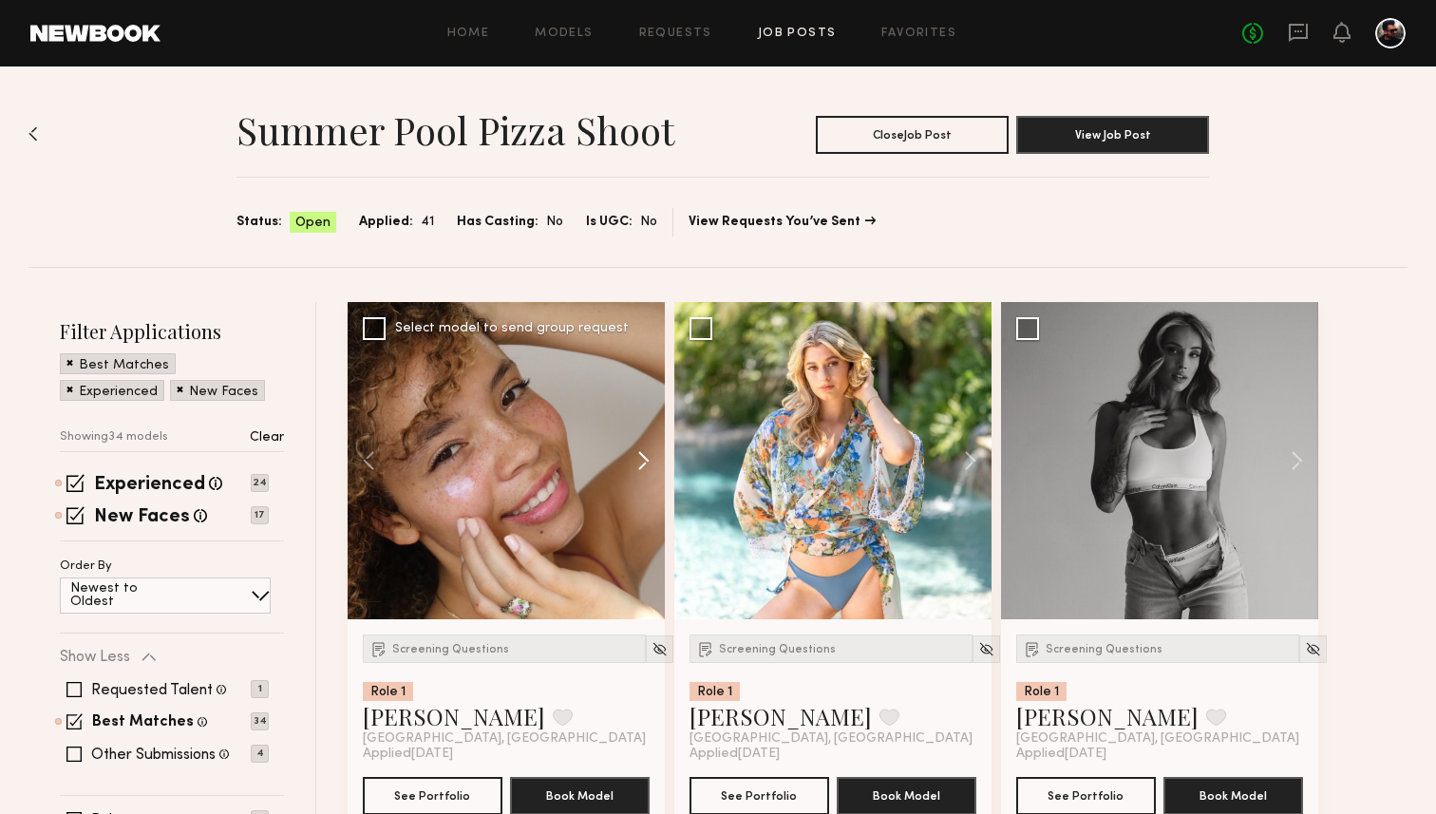
click at [638, 460] on button at bounding box center [634, 460] width 61 height 317
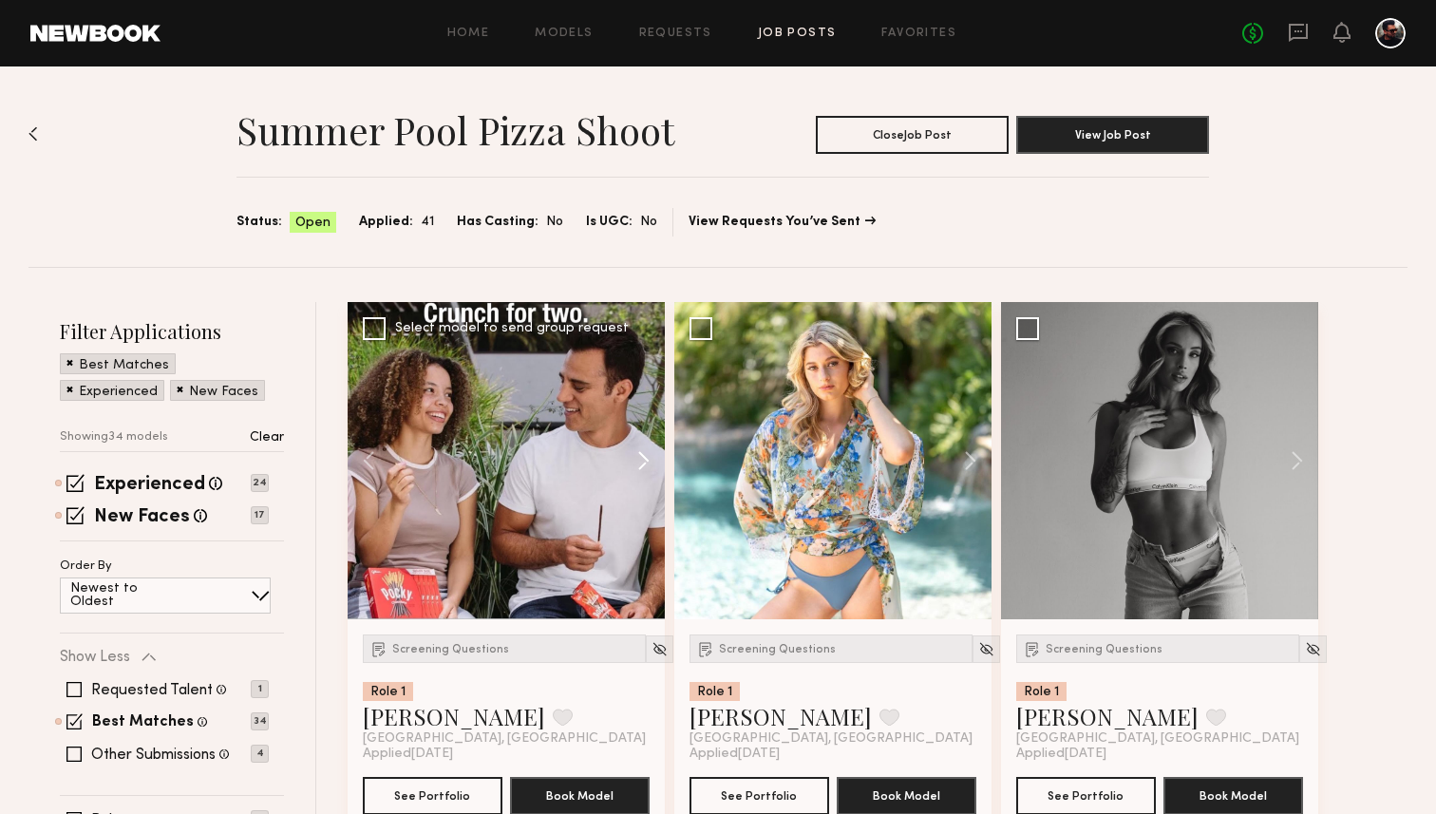
click at [638, 460] on button at bounding box center [634, 460] width 61 height 317
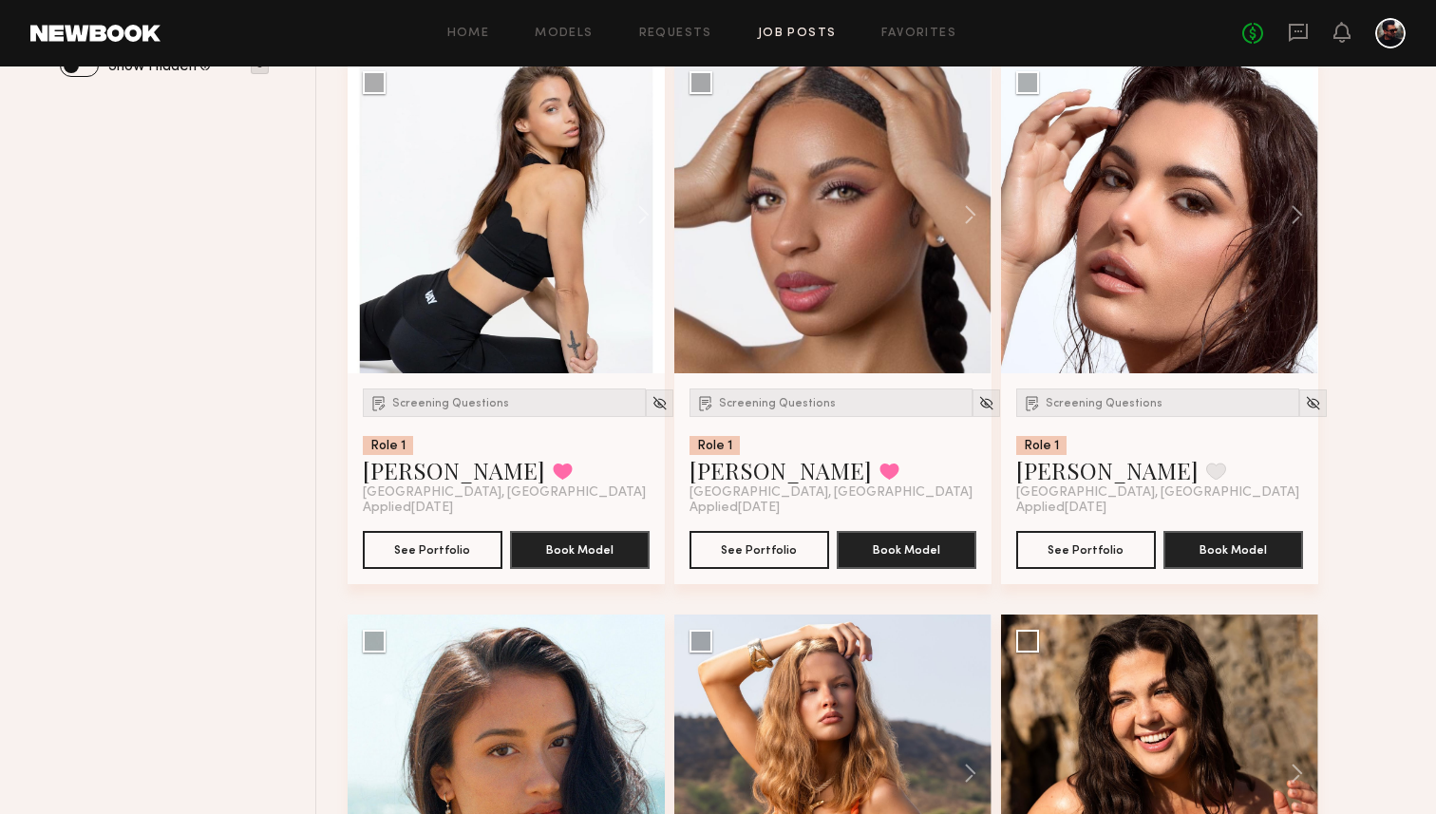
scroll to position [809, 0]
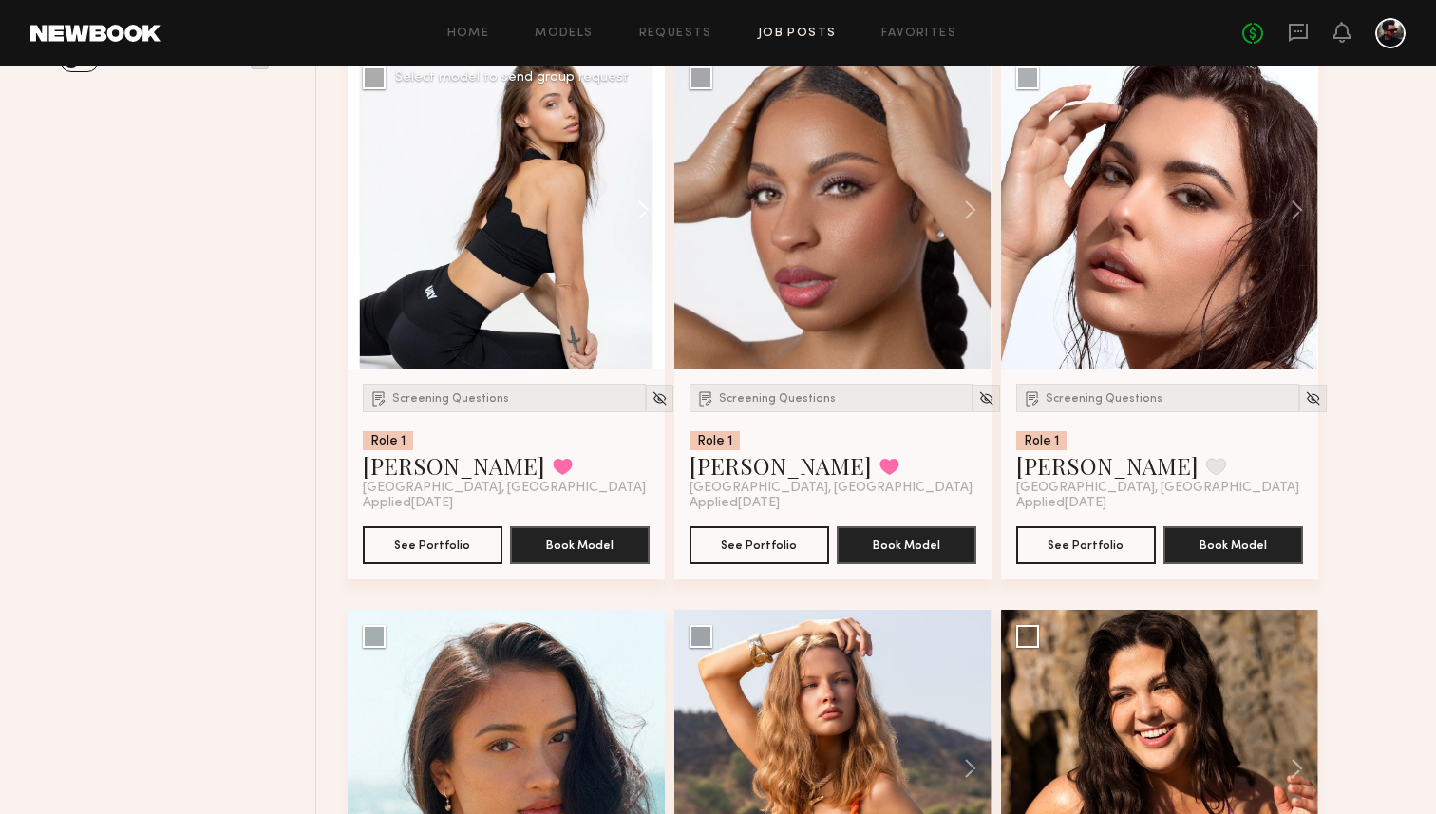
click at [640, 197] on button at bounding box center [634, 209] width 61 height 317
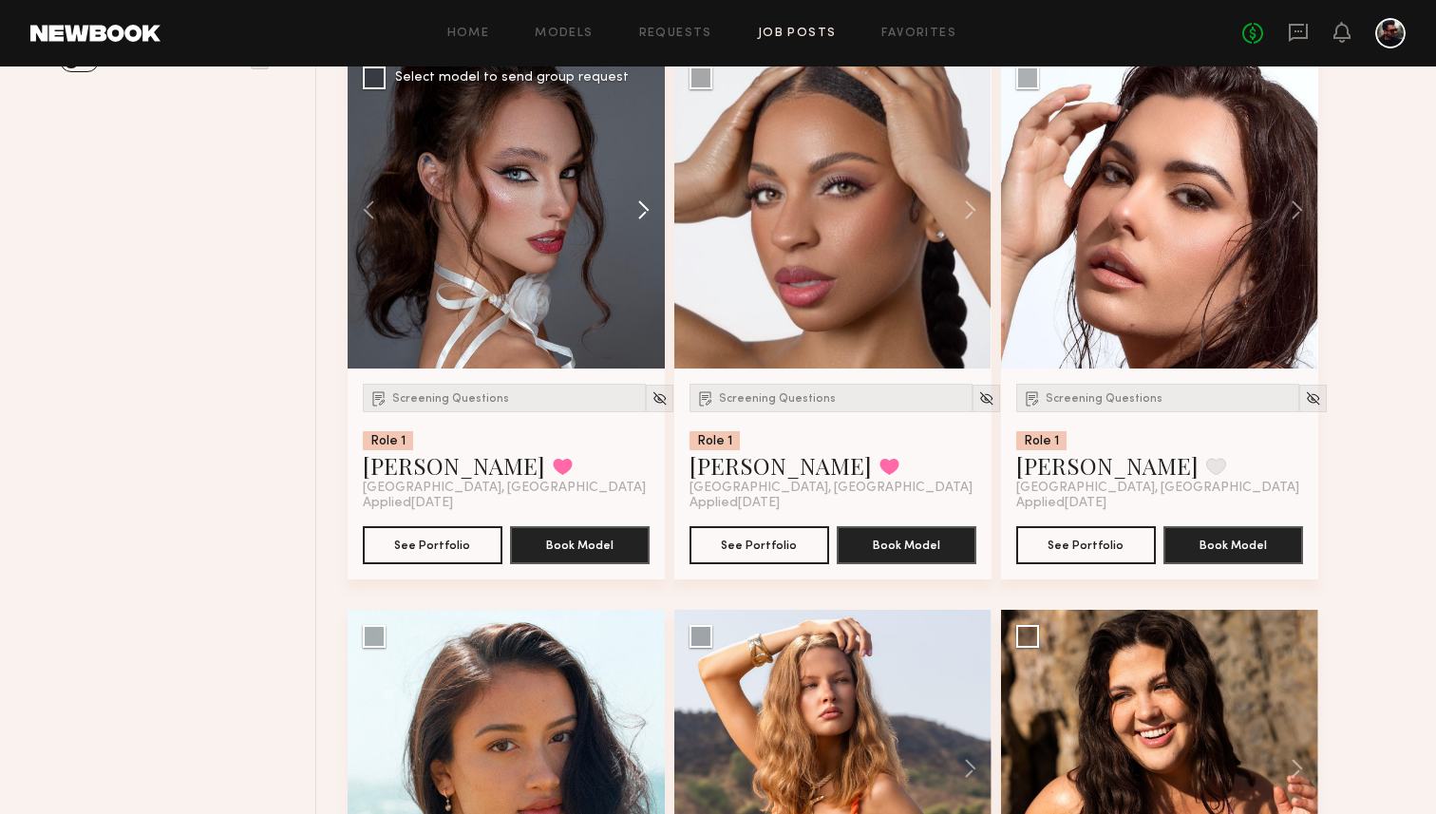
click at [640, 197] on button at bounding box center [634, 209] width 61 height 317
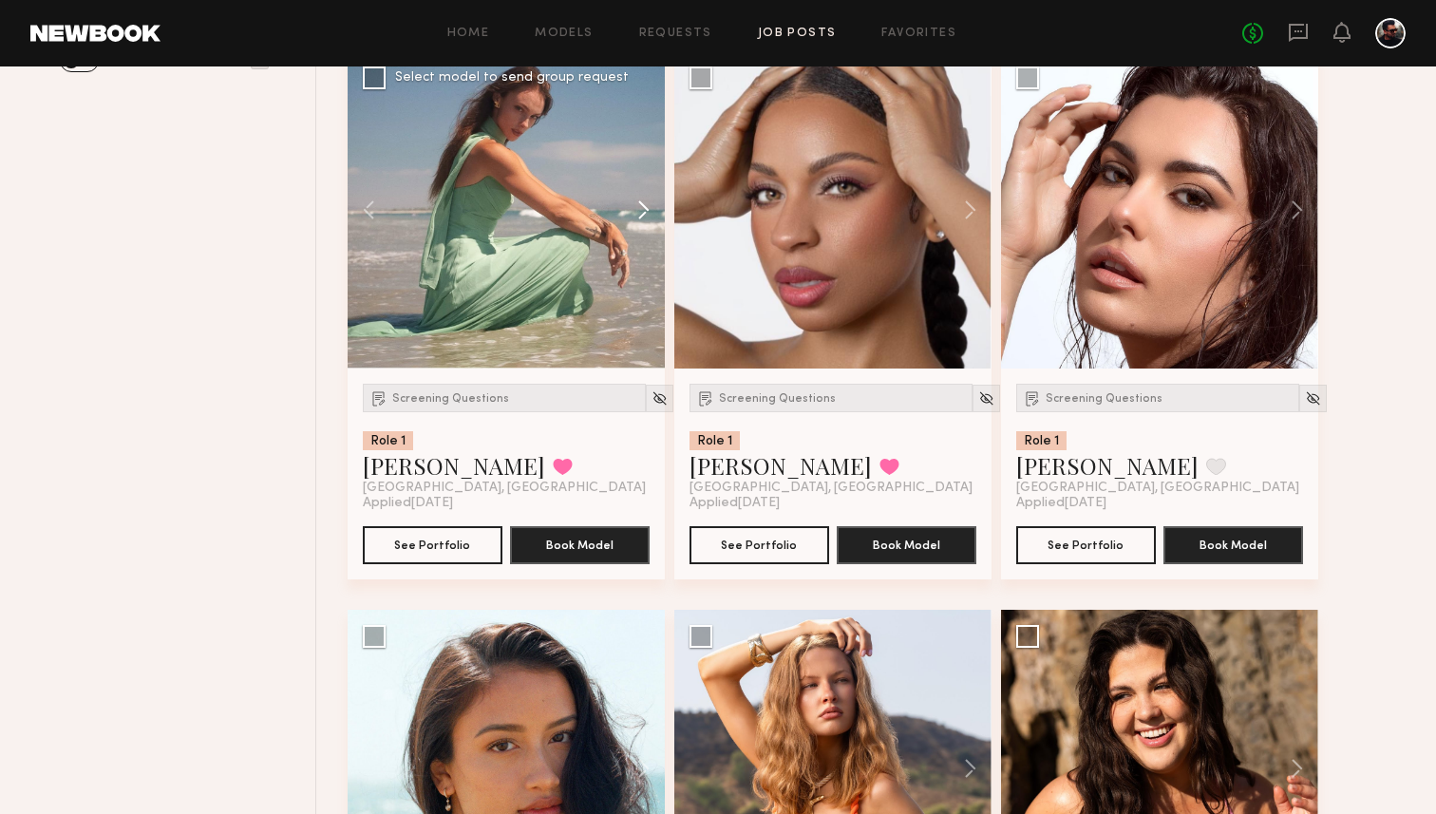
click at [640, 197] on button at bounding box center [634, 209] width 61 height 317
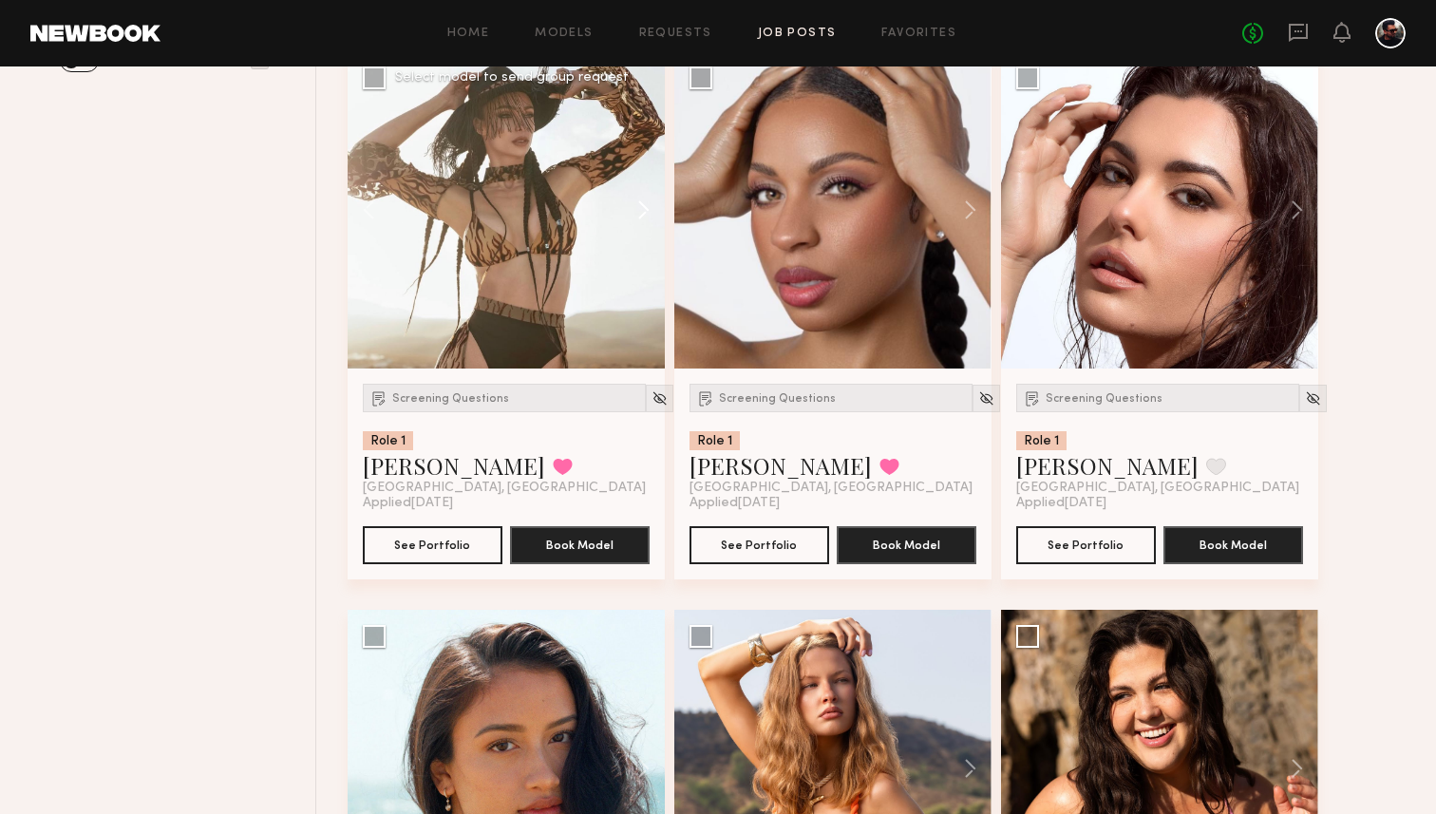
click at [640, 197] on button at bounding box center [634, 209] width 61 height 317
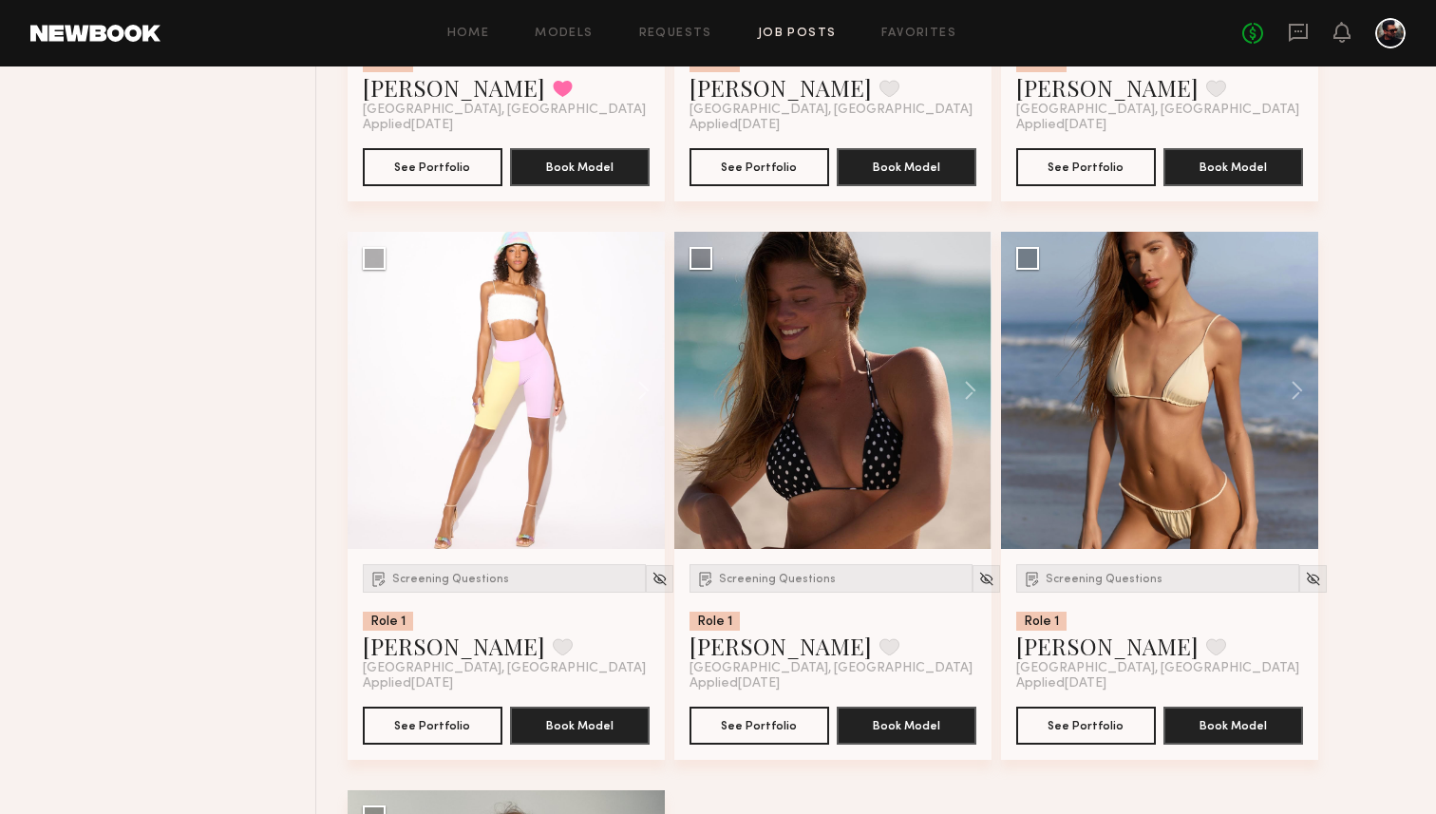
scroll to position [5700, 0]
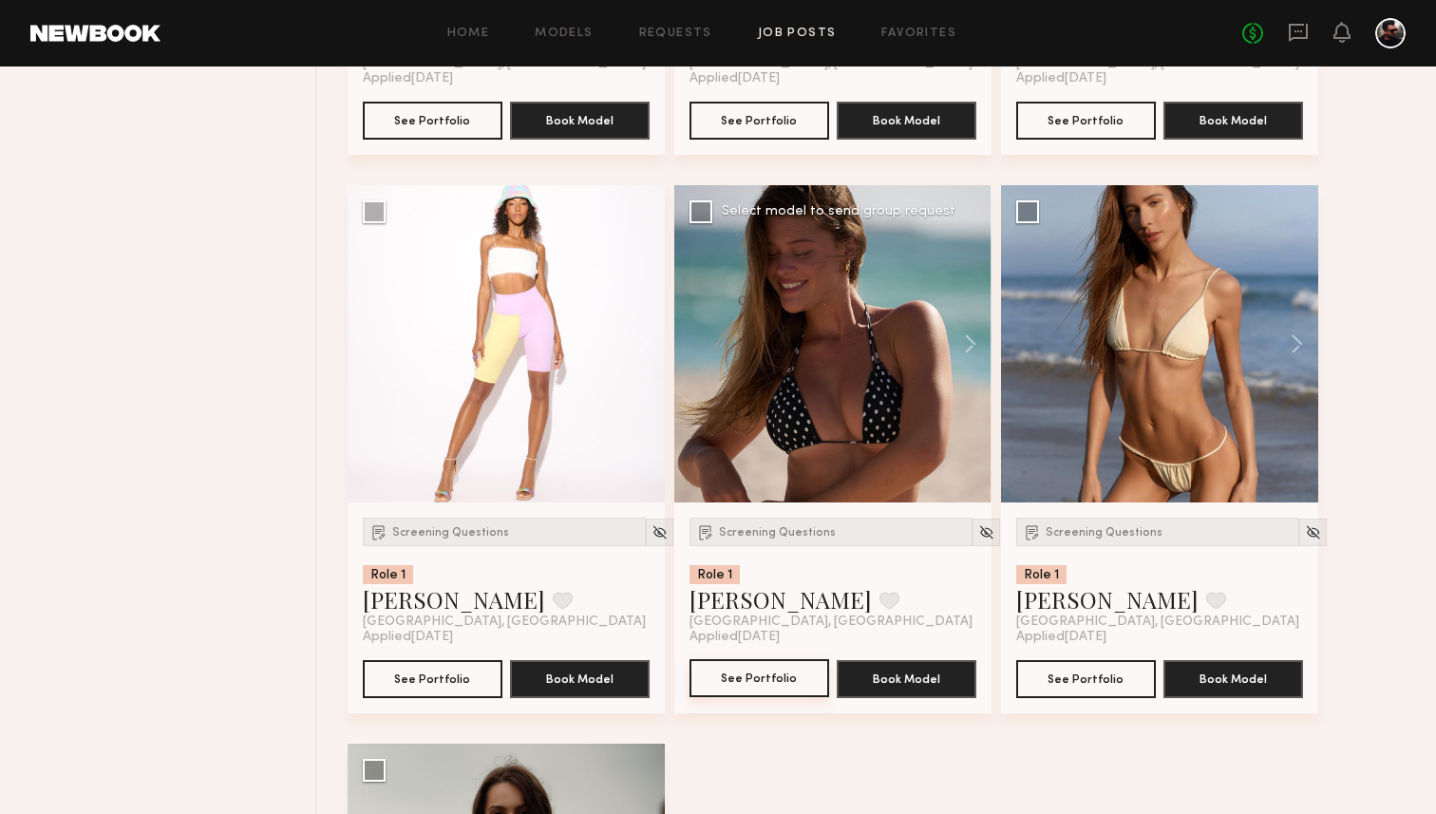
click at [787, 682] on button "See Portfolio" at bounding box center [759, 678] width 140 height 38
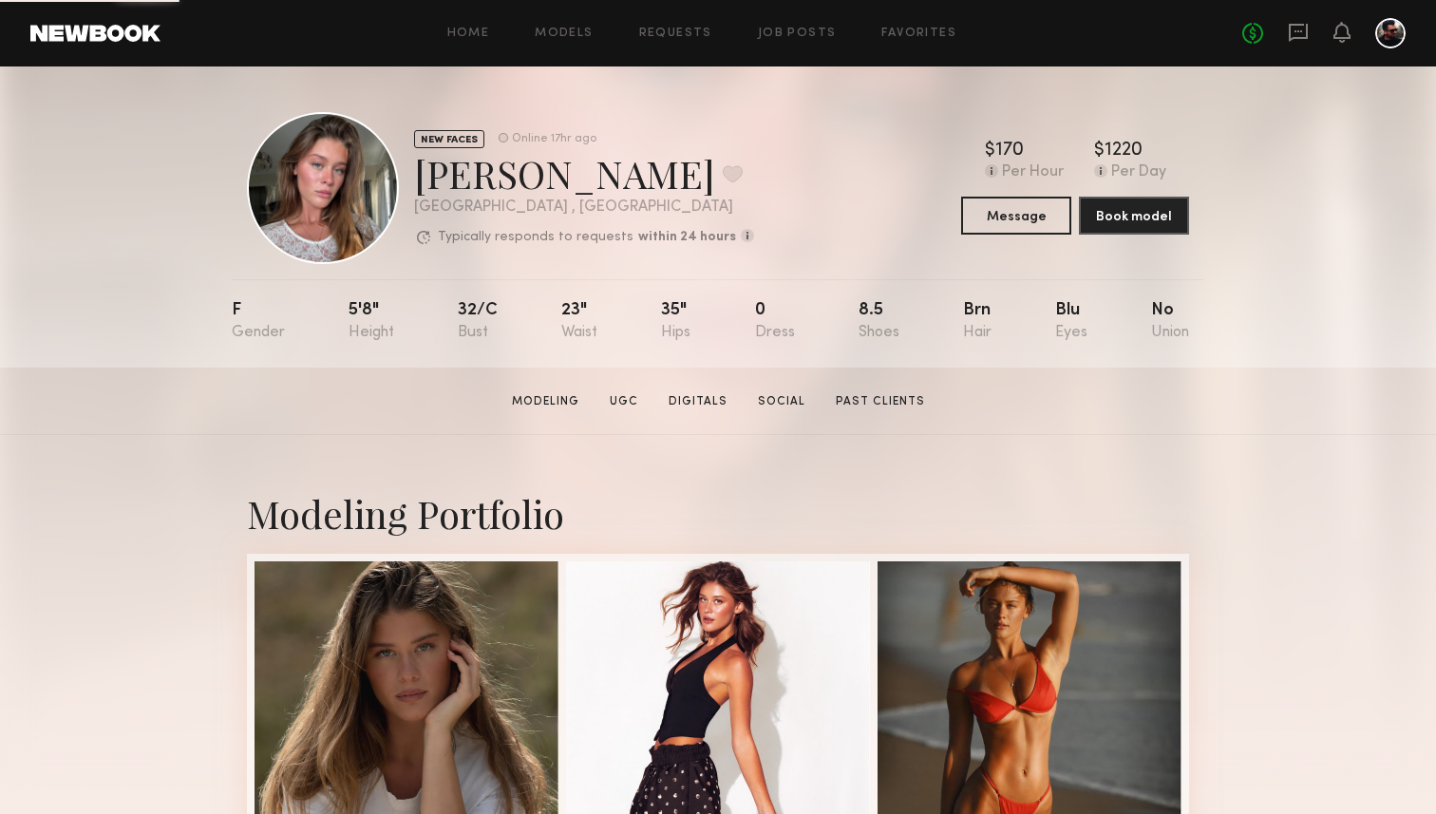
click at [996, 239] on div "NEW FACES Online 17hr ago [PERSON_NAME] Favorite [GEOGRAPHIC_DATA] , [GEOGRAPHI…" at bounding box center [718, 188] width 942 height 152
click at [993, 232] on button "Message" at bounding box center [1016, 215] width 110 height 38
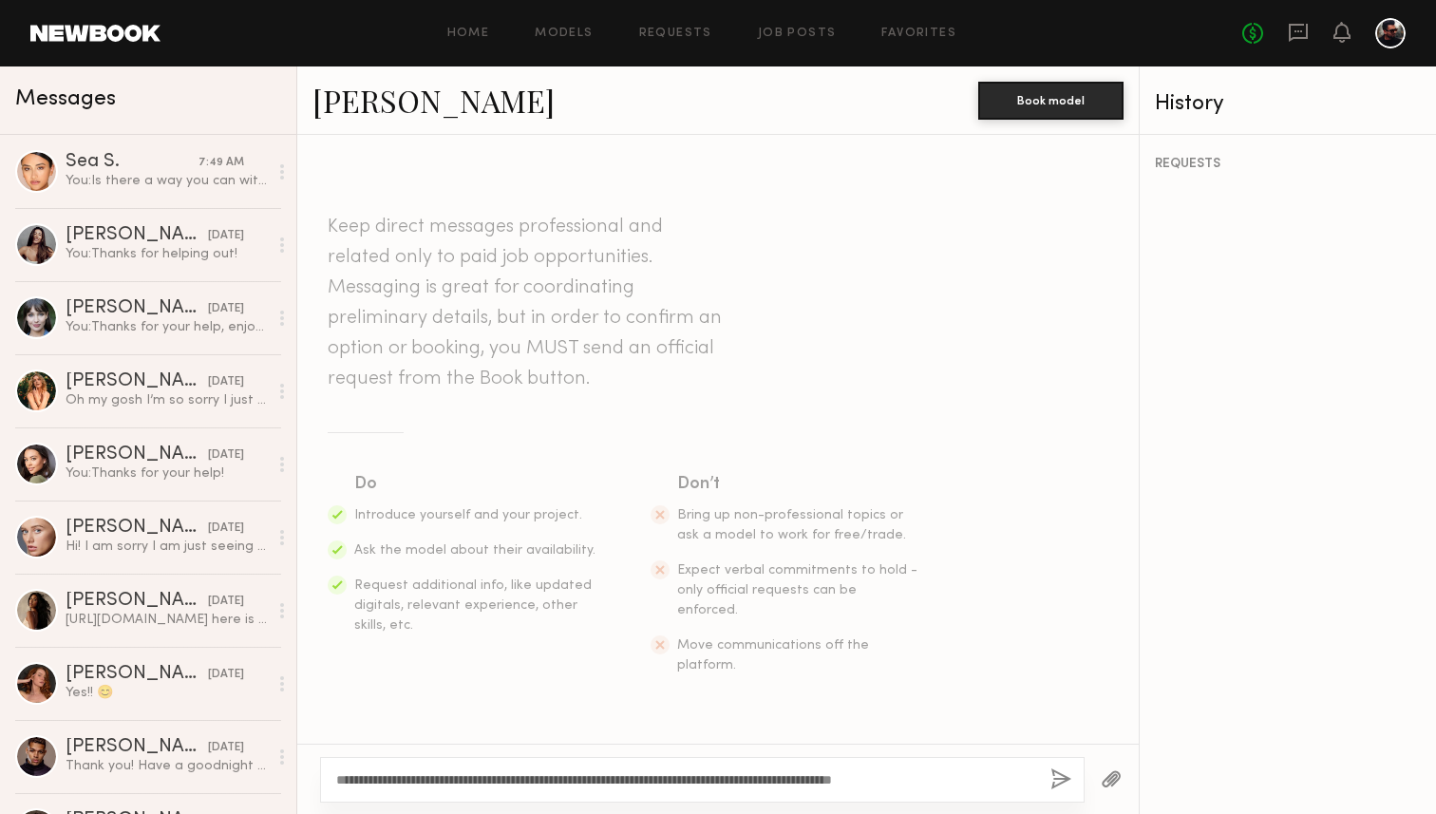
type textarea "**********"
click at [1058, 774] on button "button" at bounding box center [1060, 780] width 21 height 24
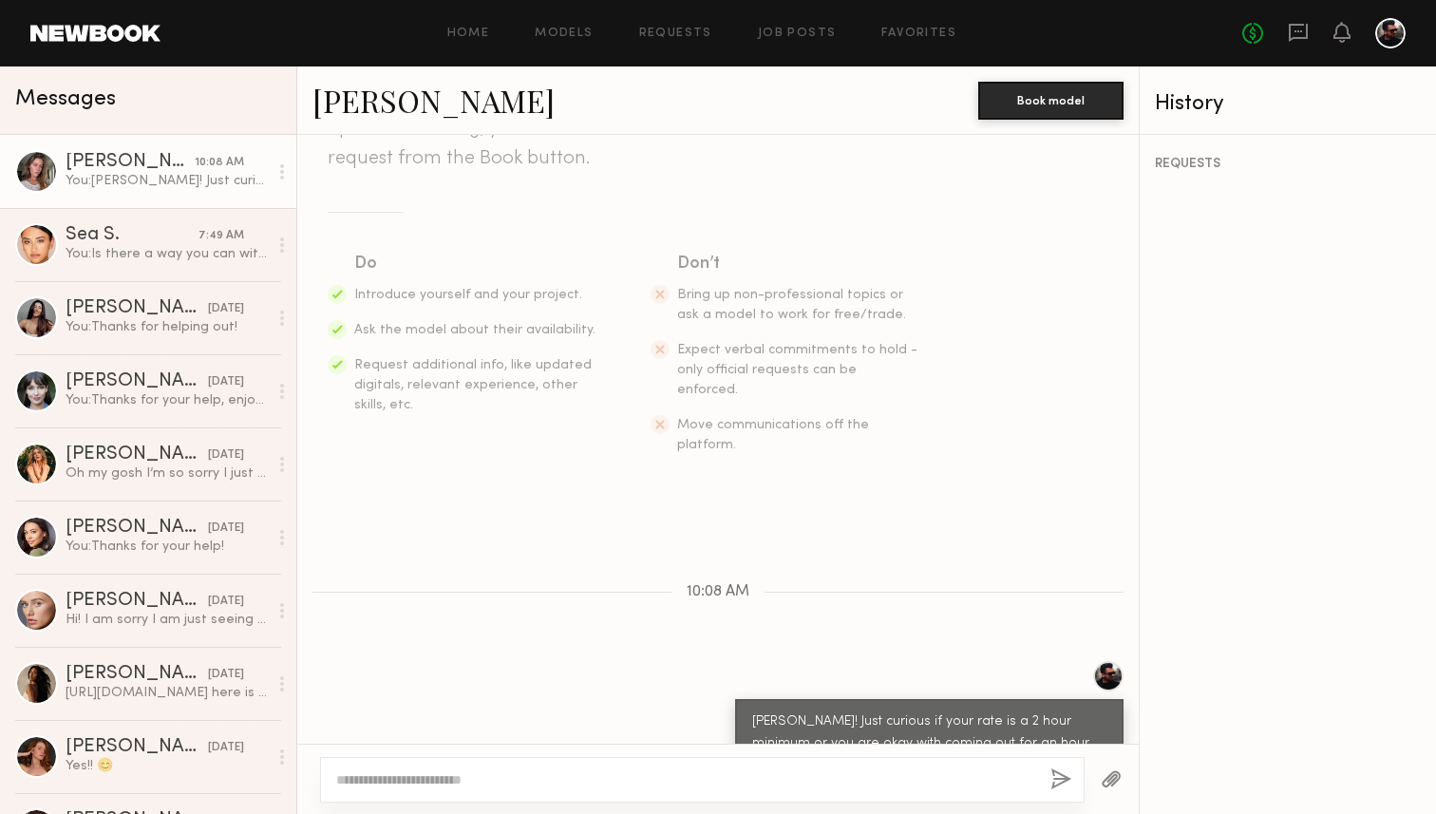
click at [411, 761] on div at bounding box center [702, 780] width 764 height 46
click at [411, 787] on textarea at bounding box center [685, 779] width 699 height 19
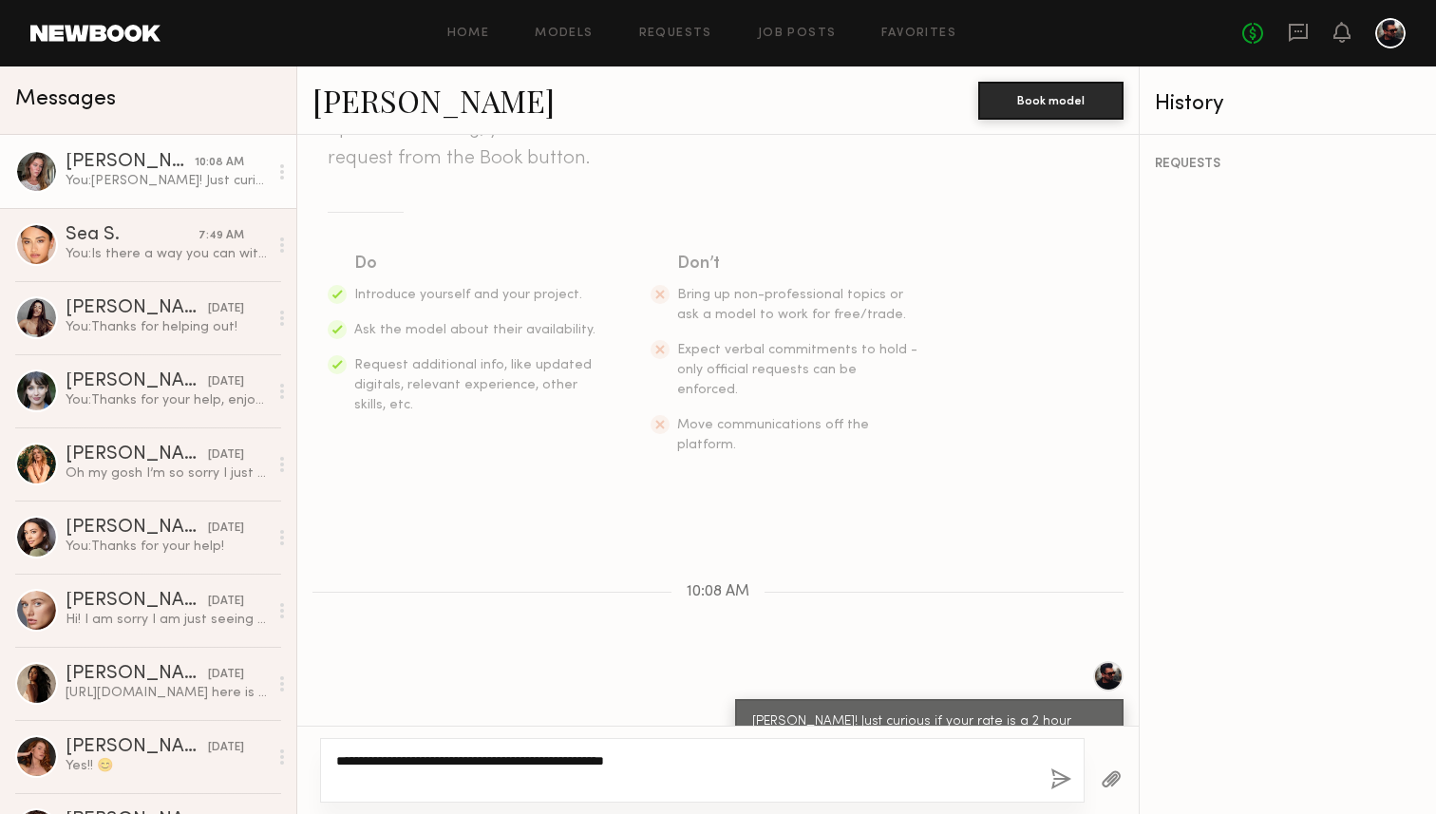
type textarea "**********"
click at [1057, 786] on button "button" at bounding box center [1060, 780] width 21 height 24
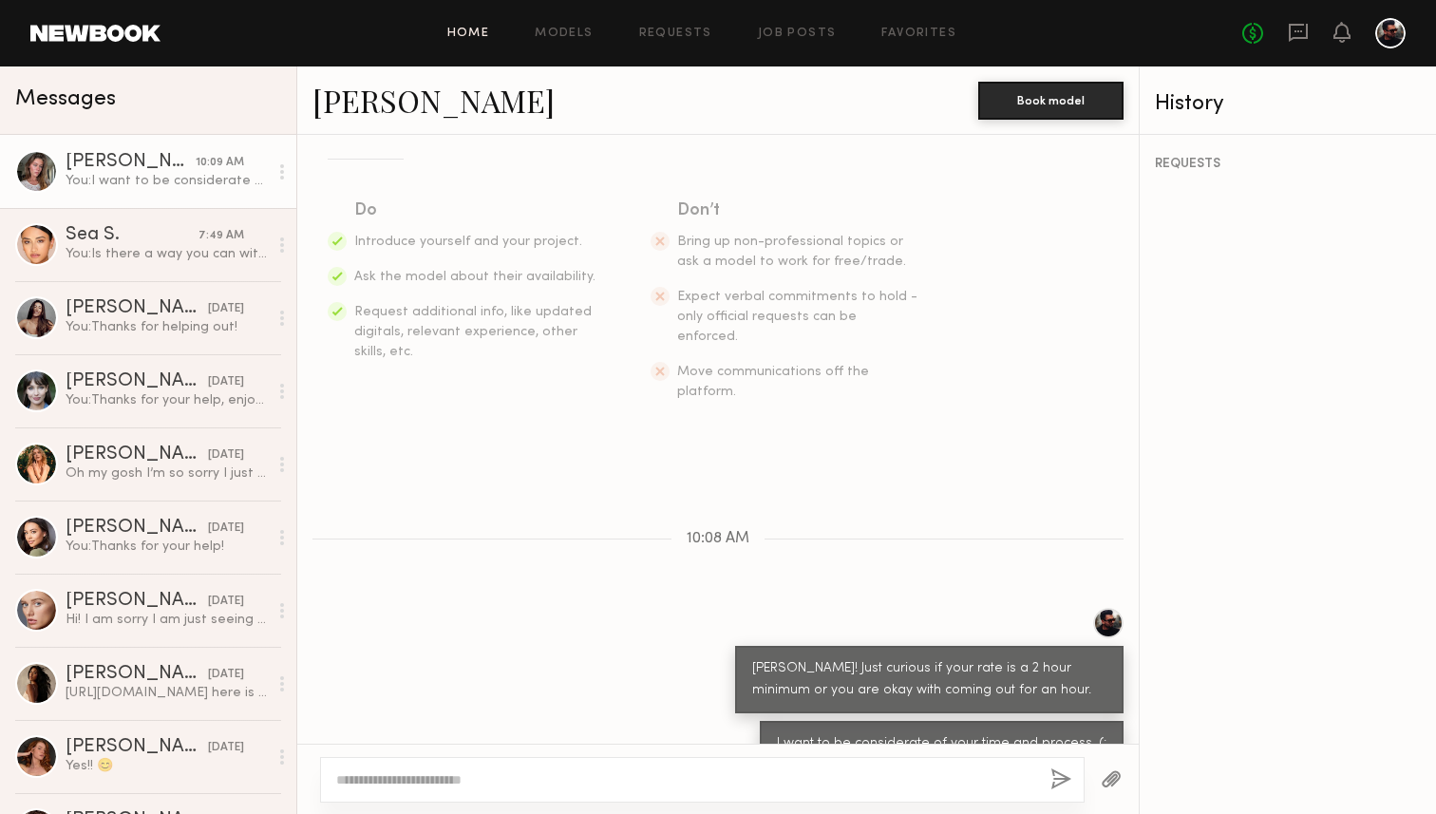
click at [469, 37] on link "Home" at bounding box center [468, 34] width 43 height 12
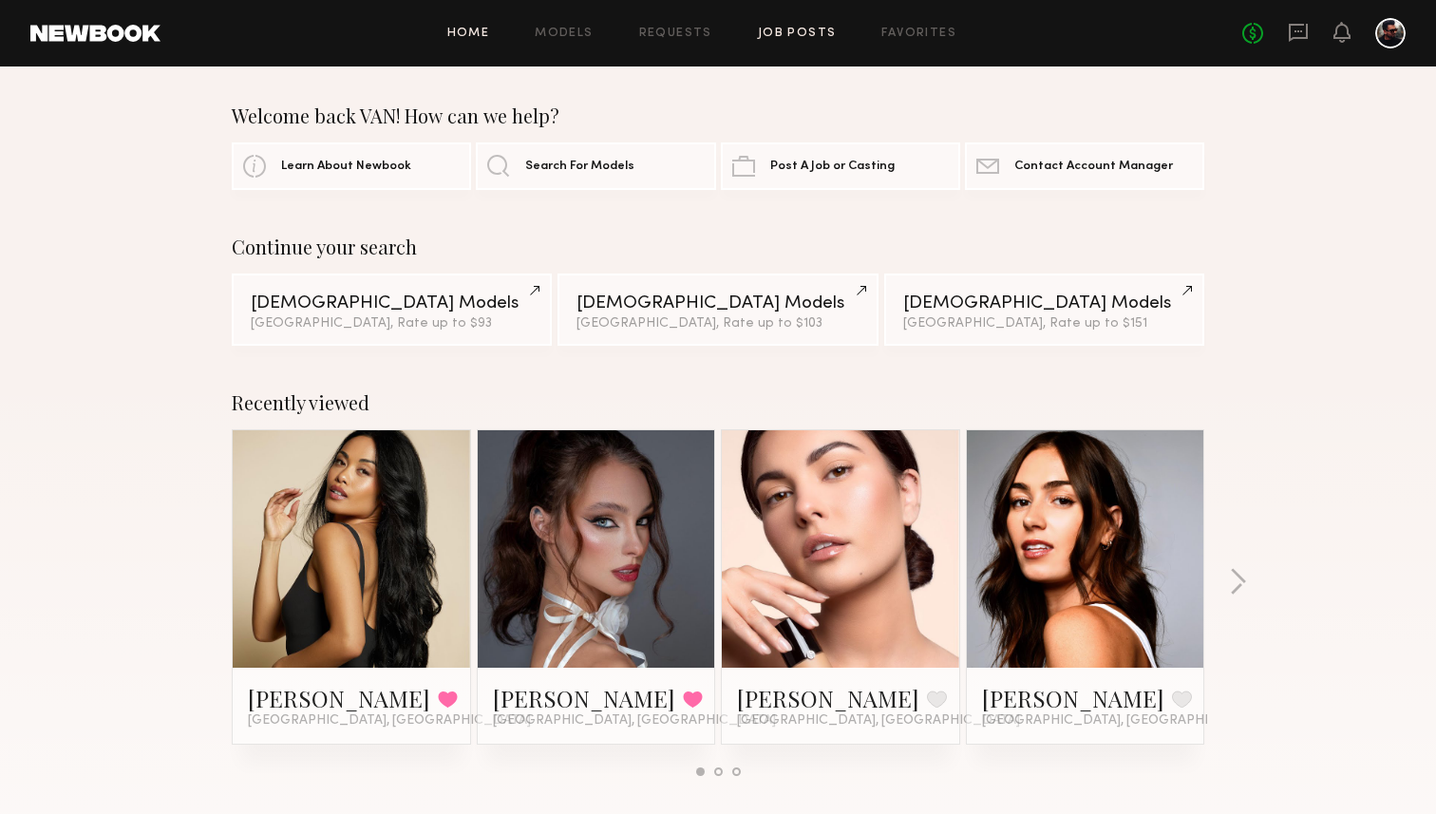
click at [806, 35] on link "Job Posts" at bounding box center [797, 34] width 79 height 12
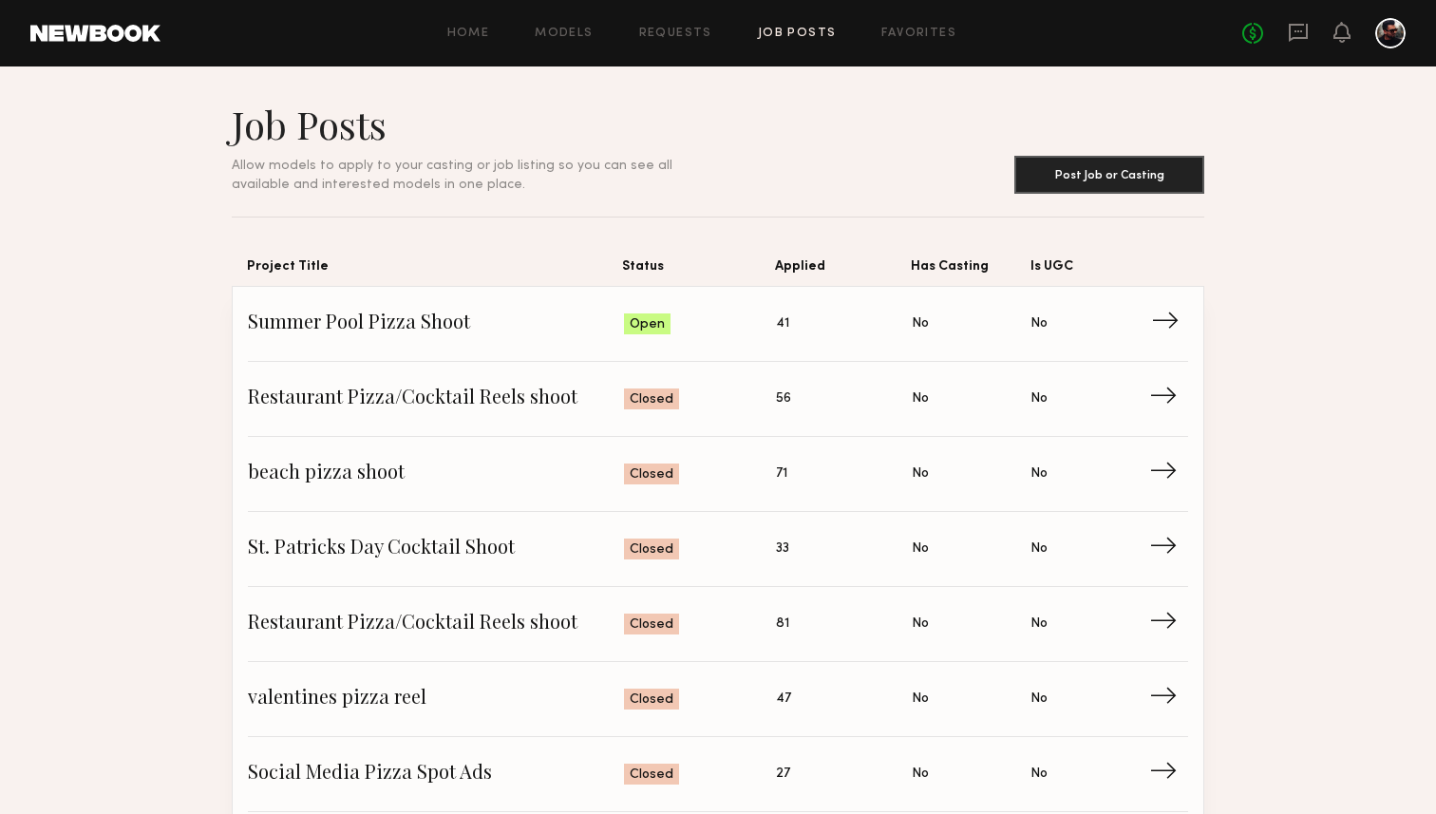
click at [886, 347] on link "Summer Pool Pizza Shoot Status: Open Applied: 41 Has Casting: No Is UGC: No →" at bounding box center [718, 324] width 940 height 75
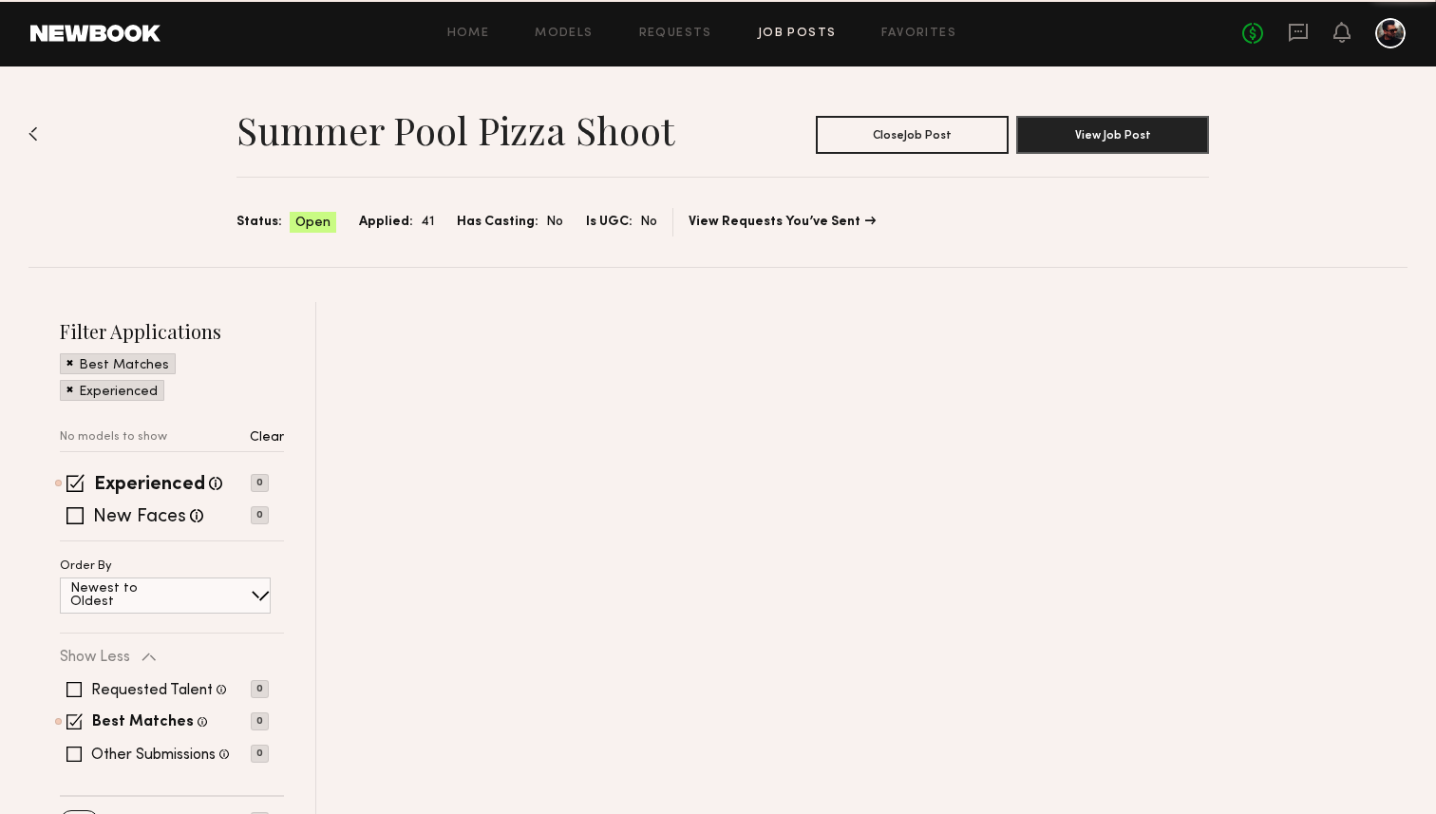
click at [914, 330] on div at bounding box center [861, 574] width 1091 height 544
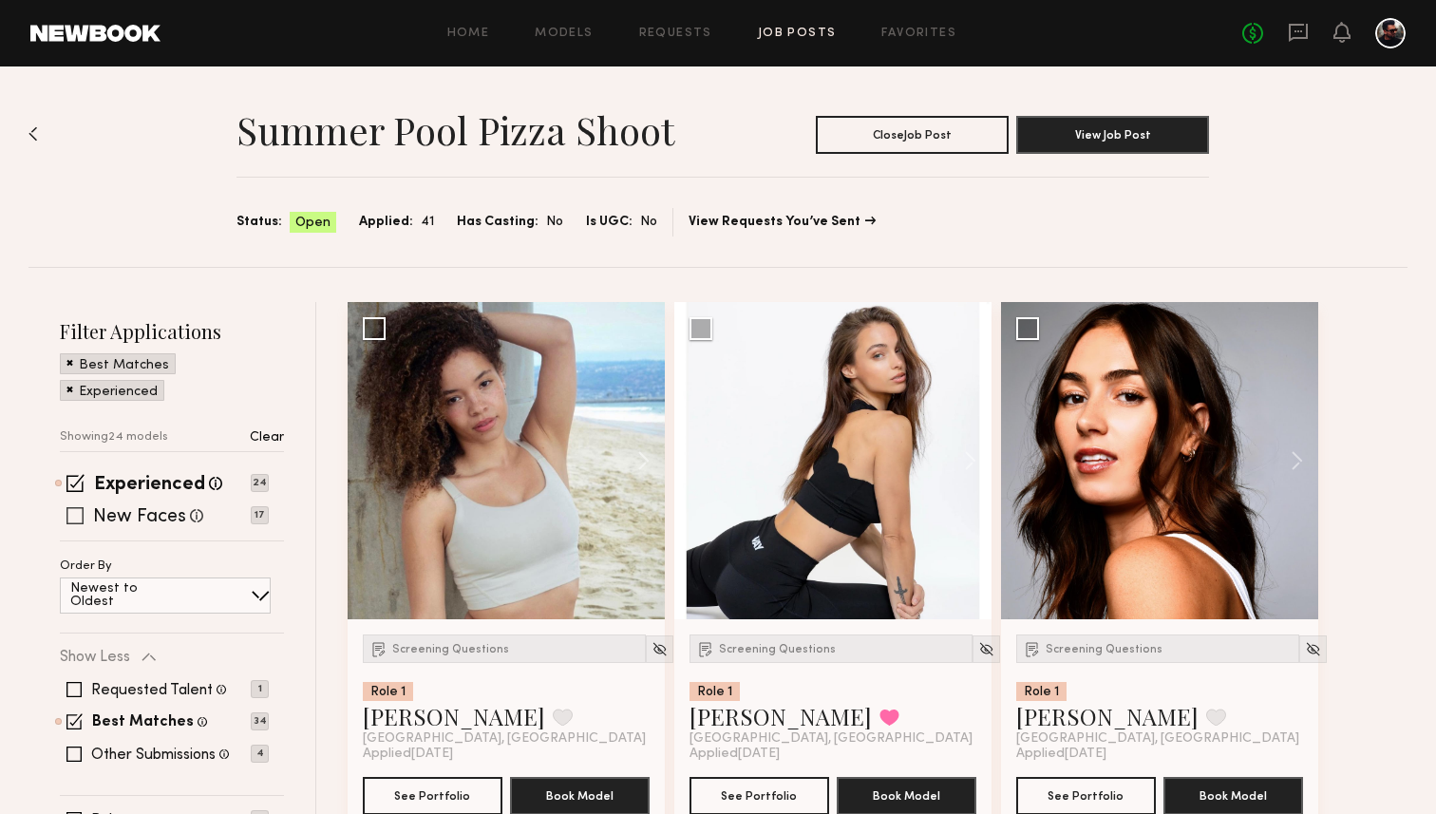
click at [71, 512] on span at bounding box center [74, 515] width 17 height 17
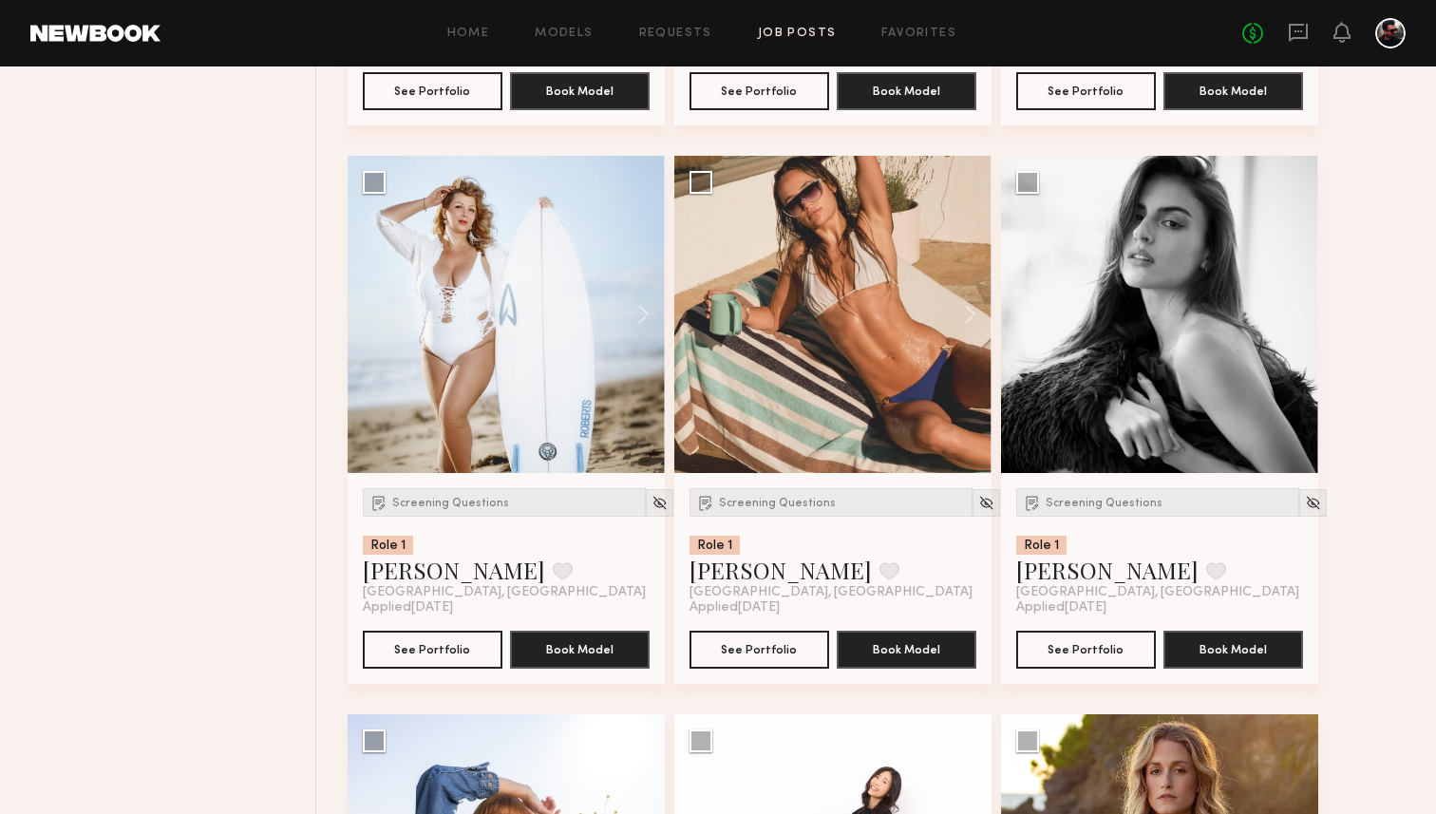
scroll to position [3497, 0]
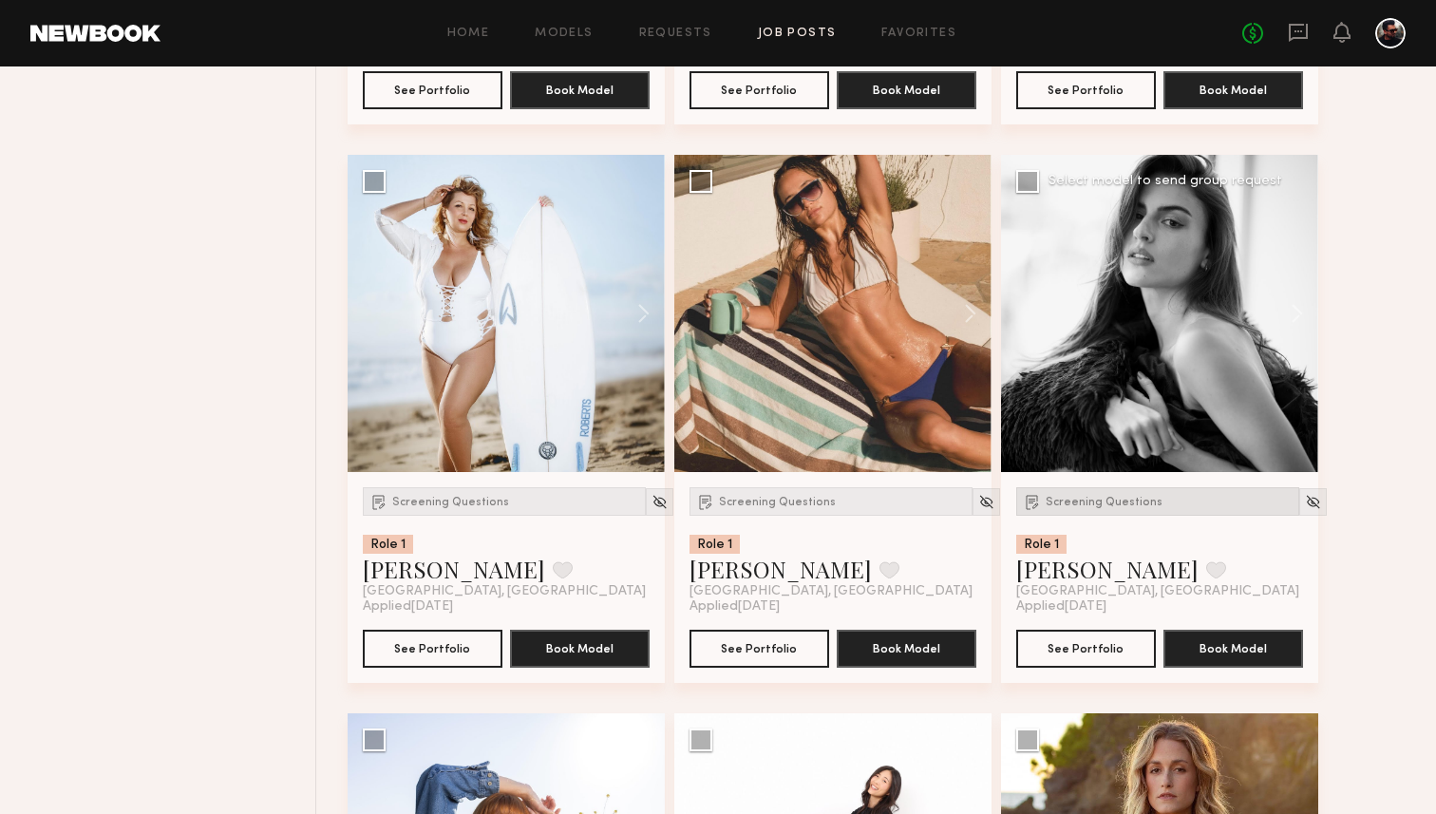
click at [1062, 500] on span "Screening Questions" at bounding box center [1104, 502] width 117 height 11
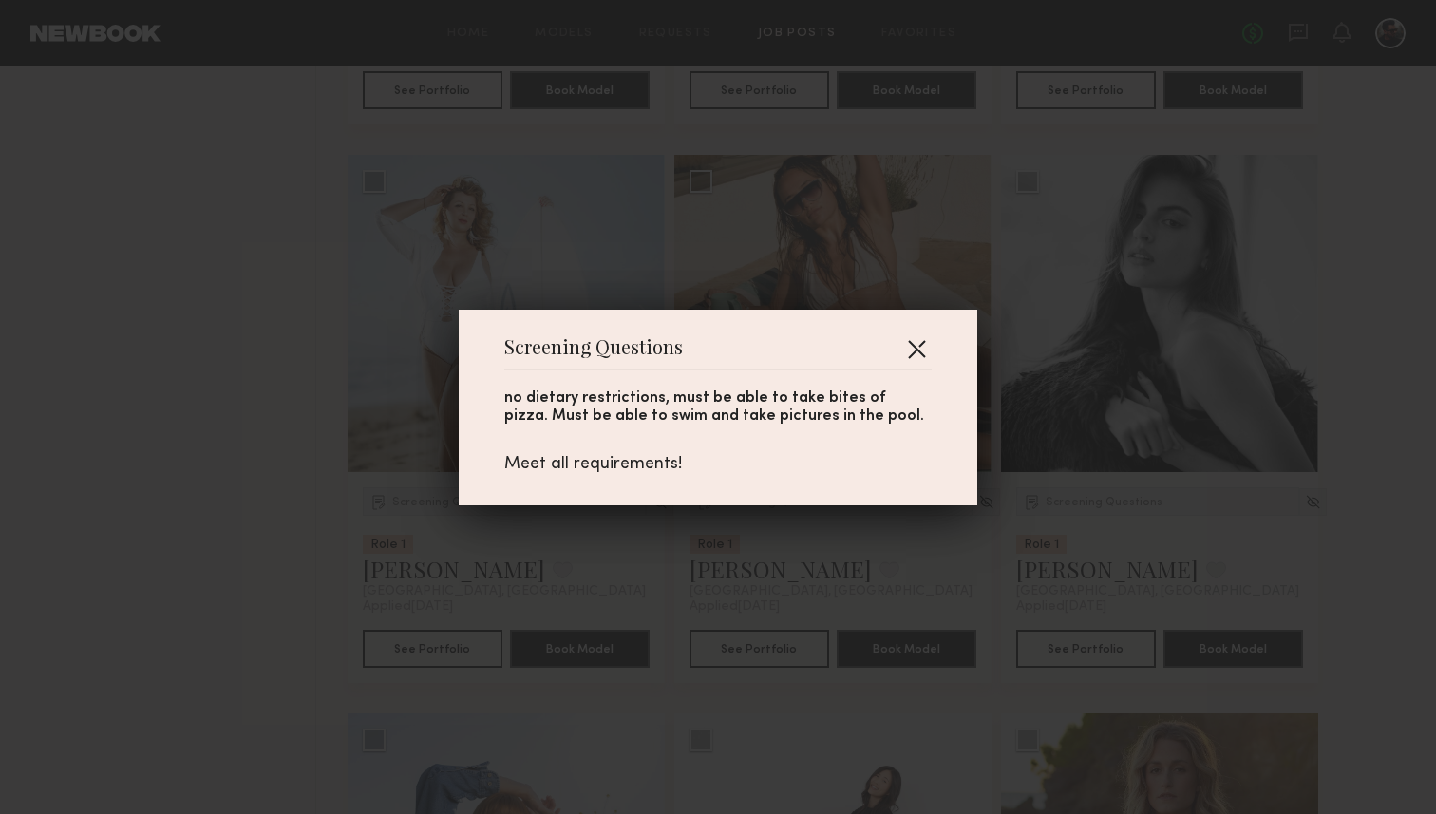
click at [923, 345] on button "button" at bounding box center [916, 348] width 30 height 30
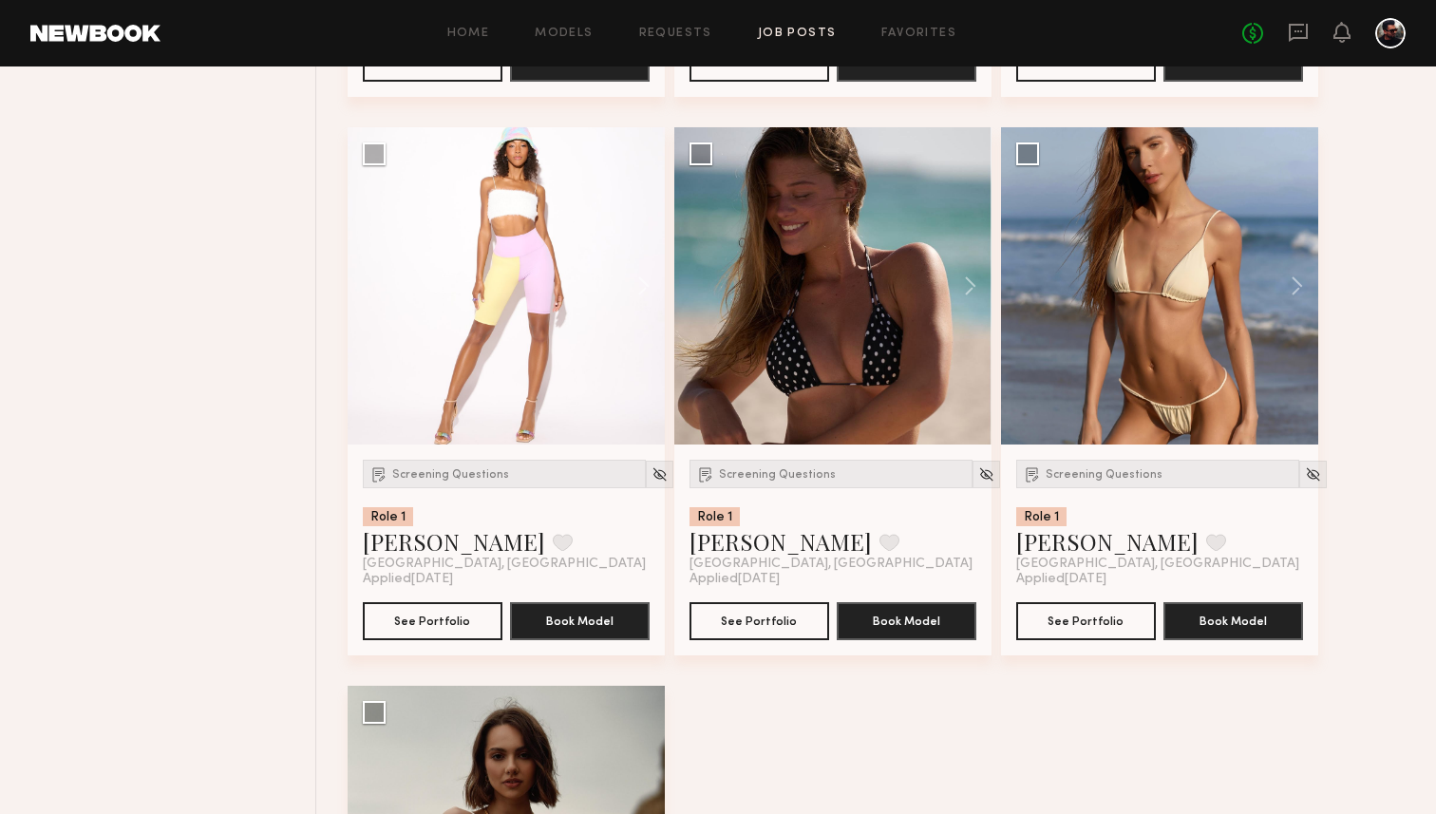
scroll to position [5760, 0]
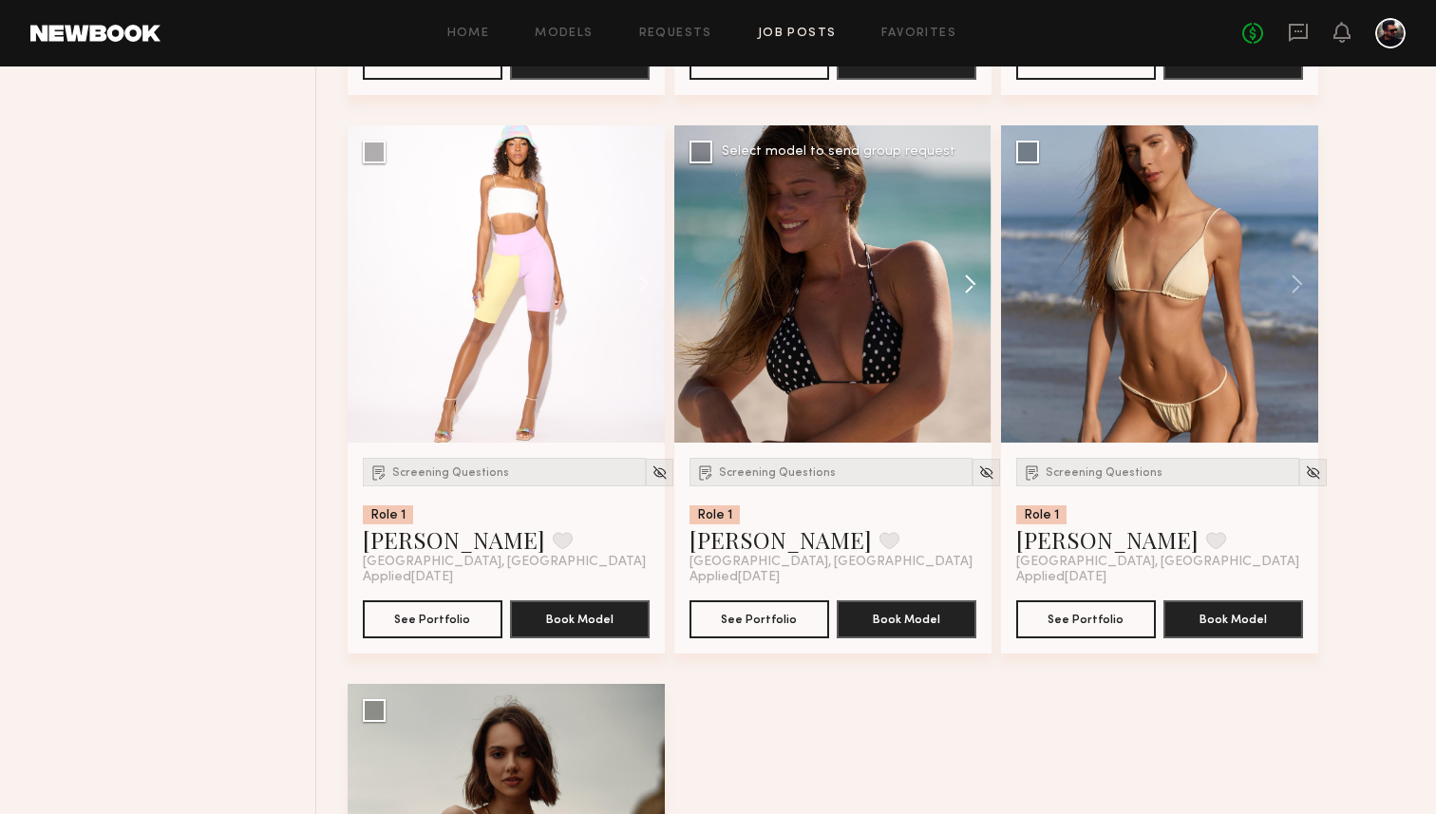
click at [972, 301] on button at bounding box center [961, 283] width 61 height 317
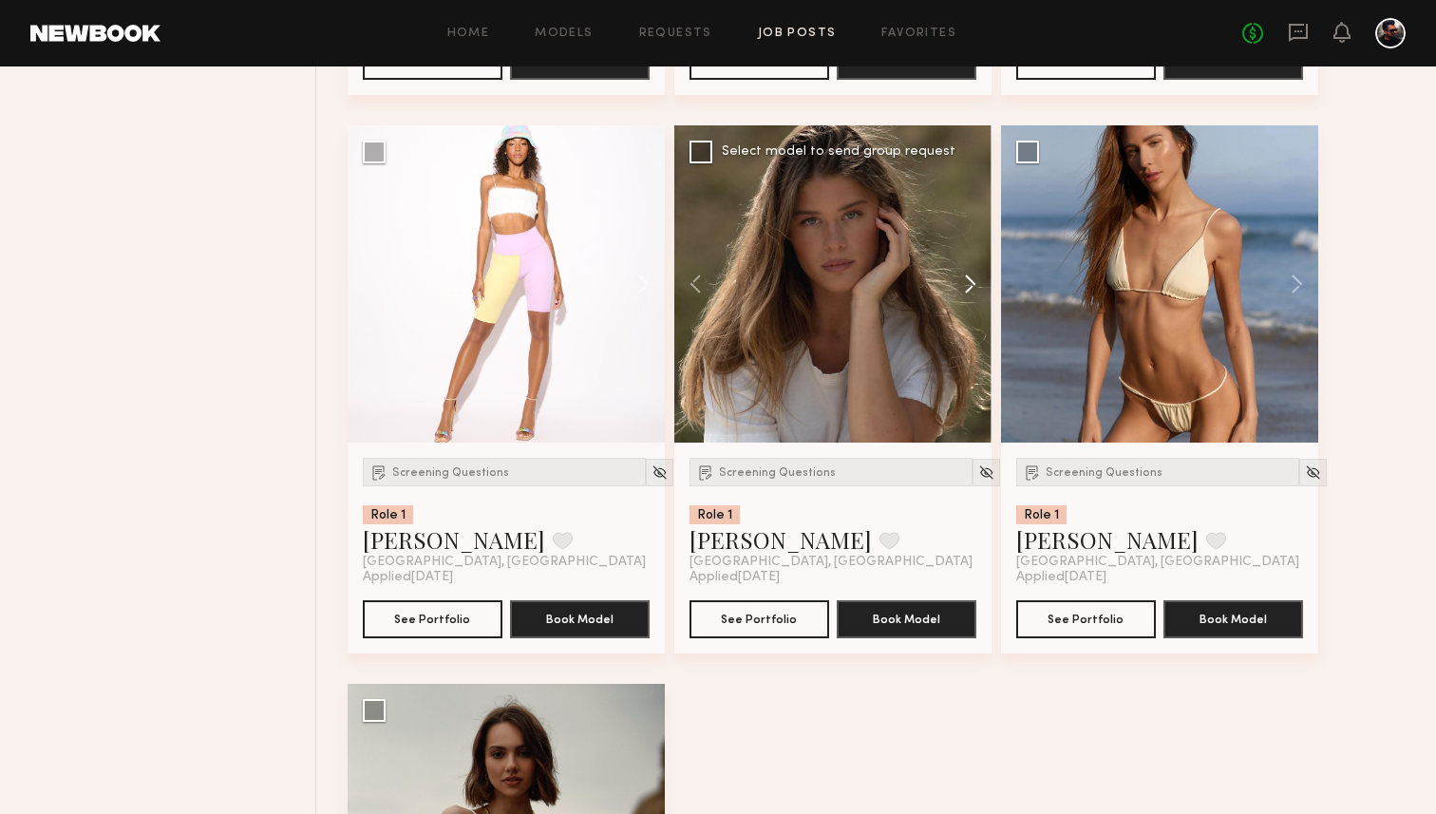
click at [972, 301] on button at bounding box center [961, 283] width 61 height 317
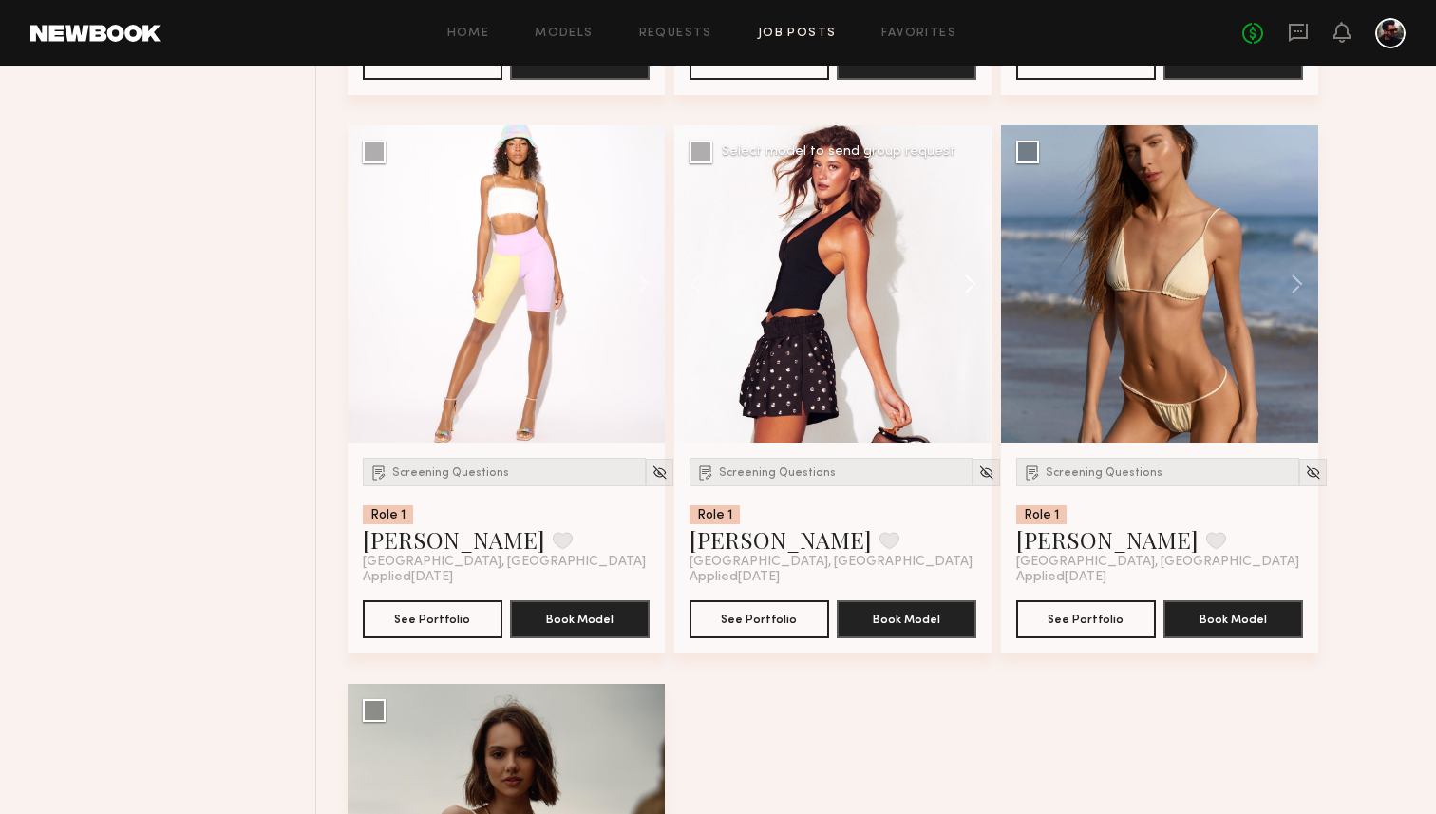
click at [972, 301] on button at bounding box center [961, 283] width 61 height 317
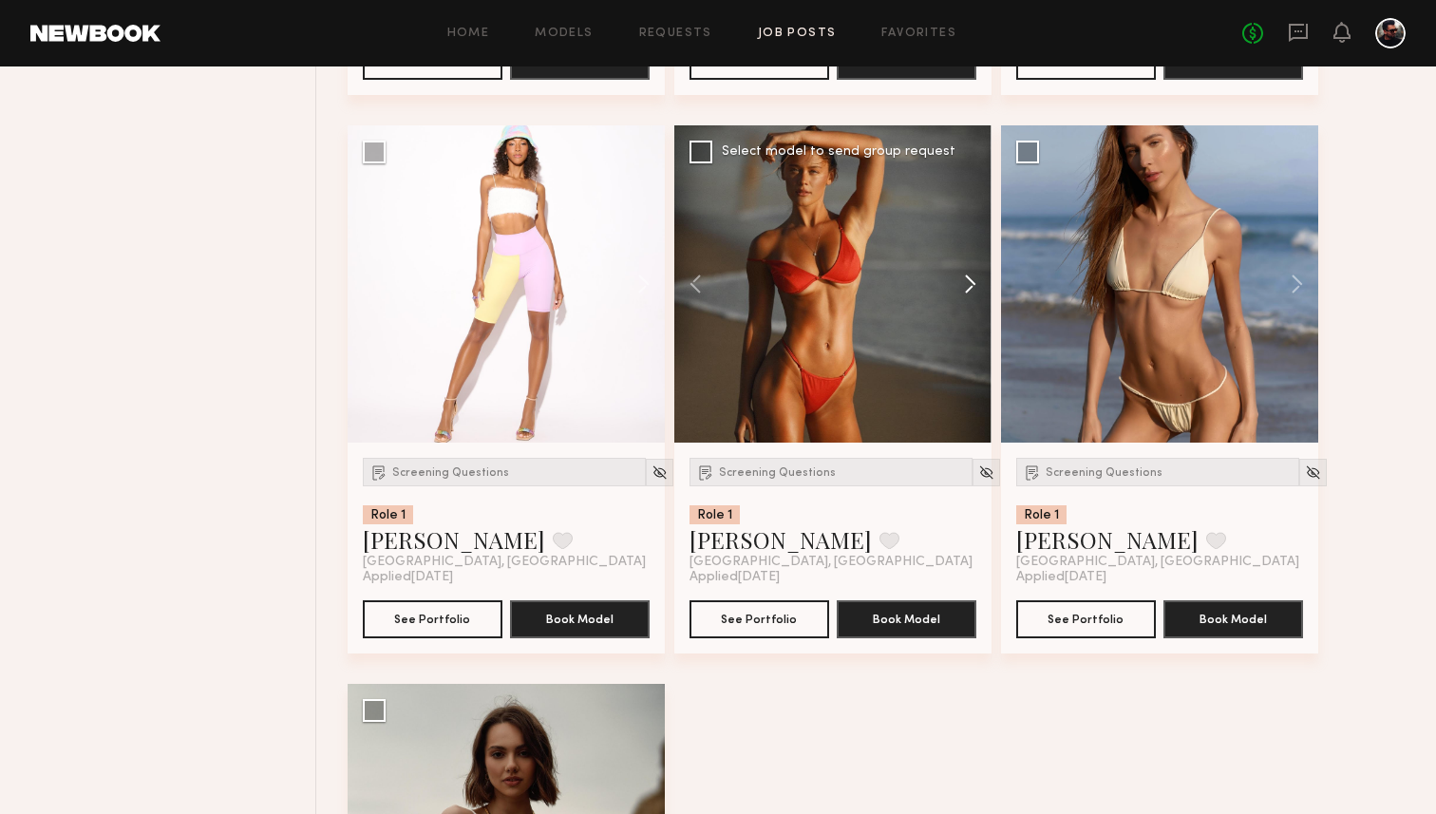
click at [972, 301] on button at bounding box center [961, 283] width 61 height 317
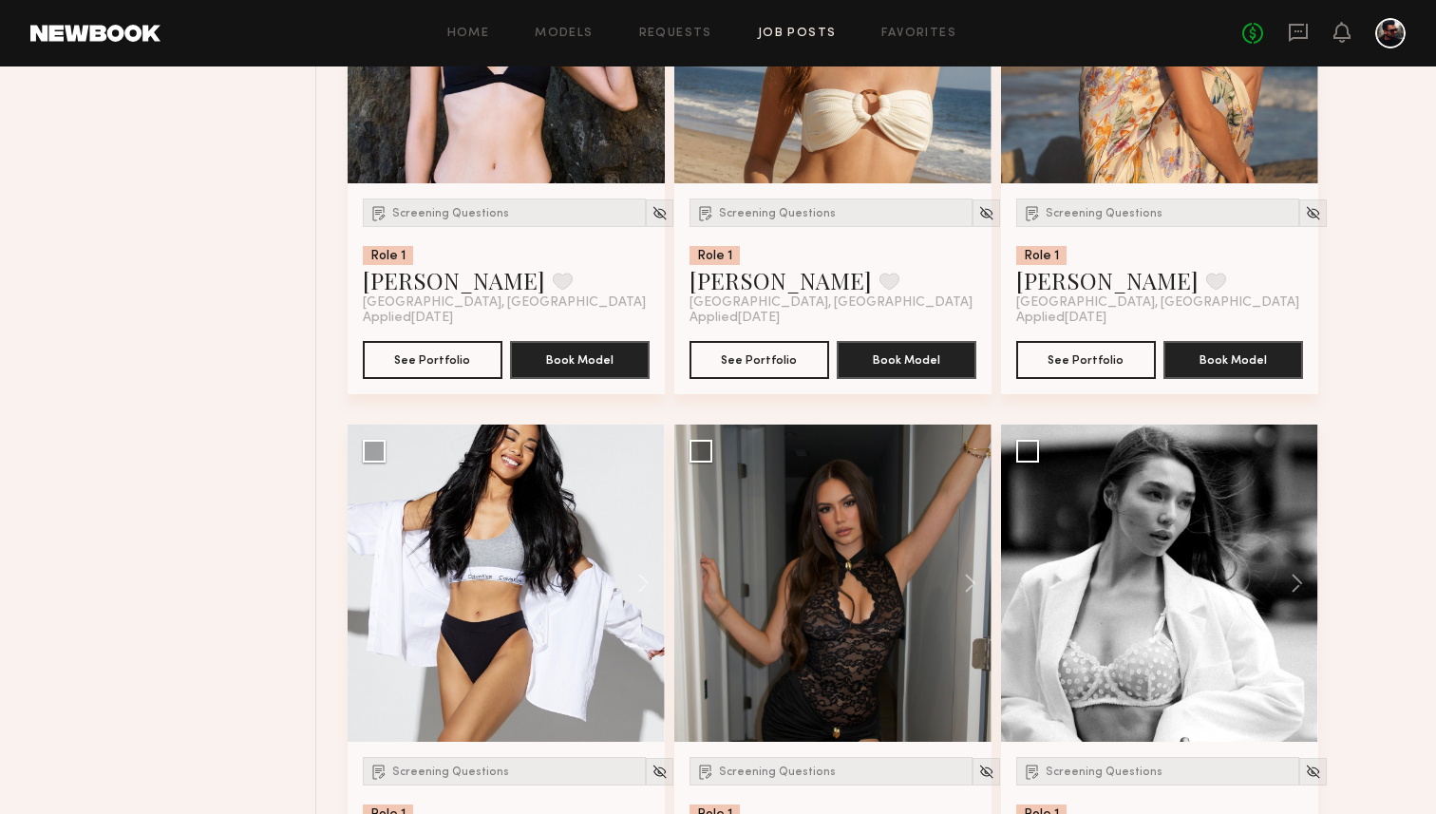
scroll to position [2327, 0]
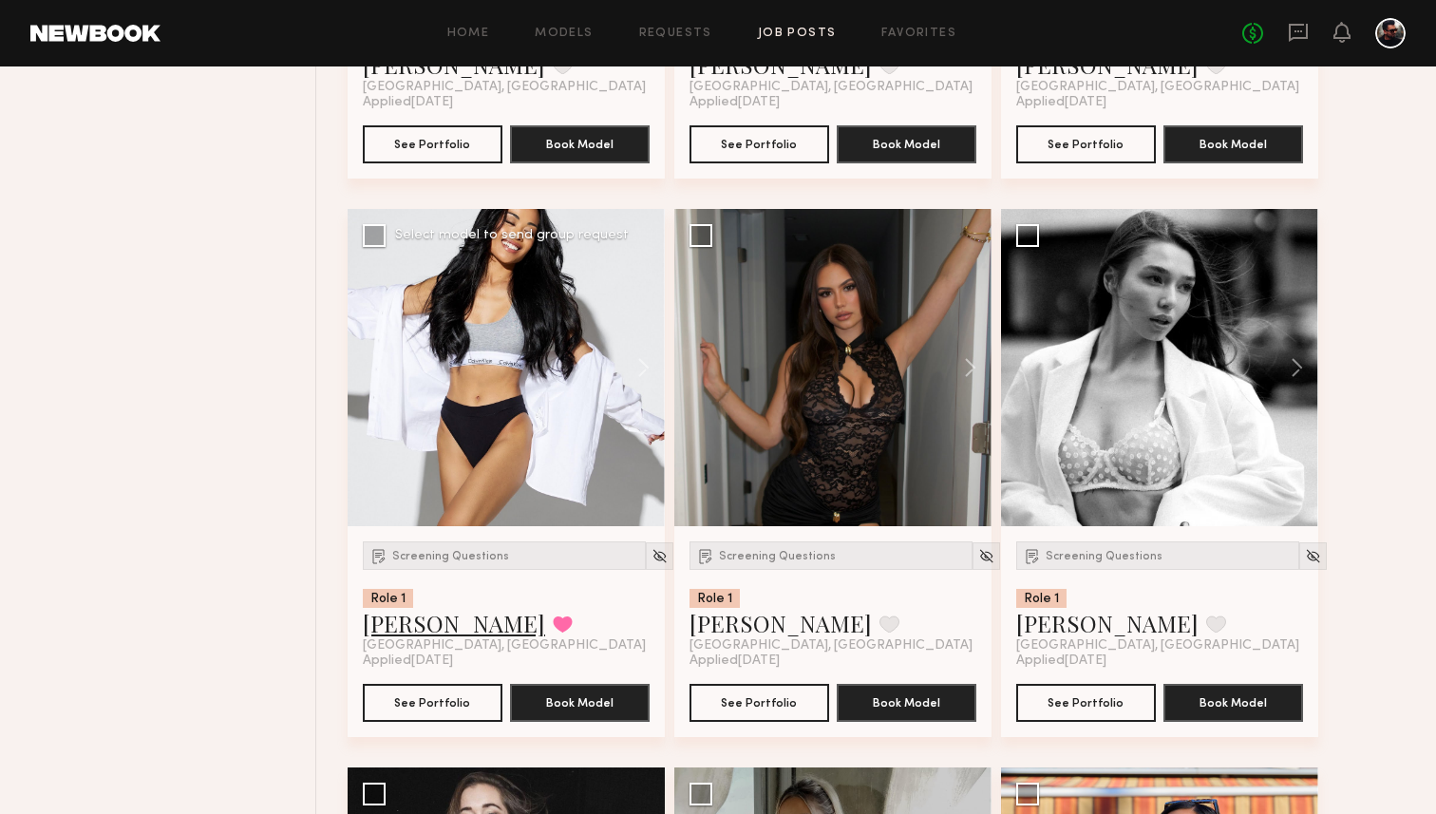
click at [387, 619] on link "[PERSON_NAME]" at bounding box center [454, 623] width 182 height 30
click at [966, 367] on button at bounding box center [961, 367] width 61 height 317
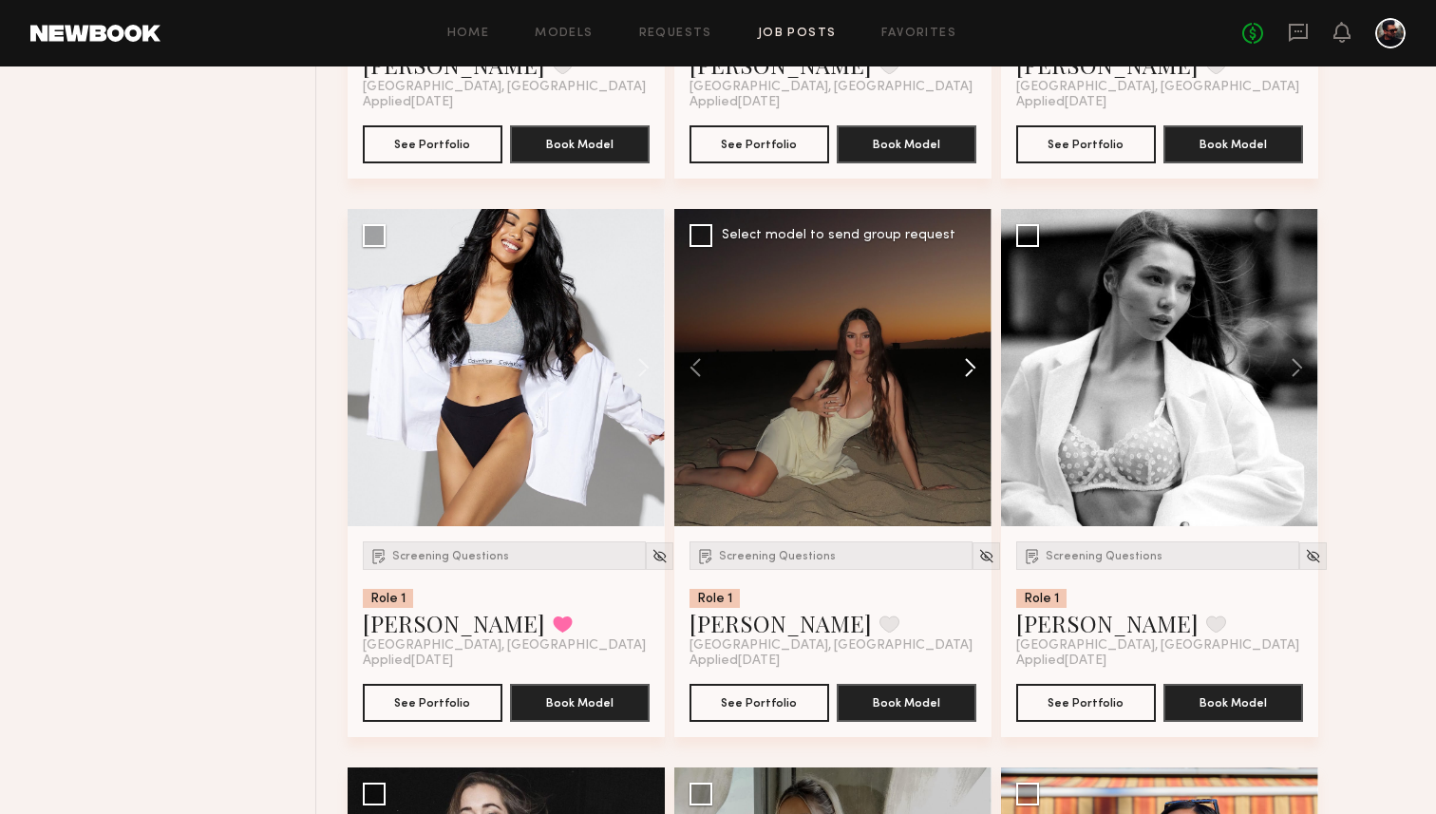
click at [966, 367] on button at bounding box center [961, 367] width 61 height 317
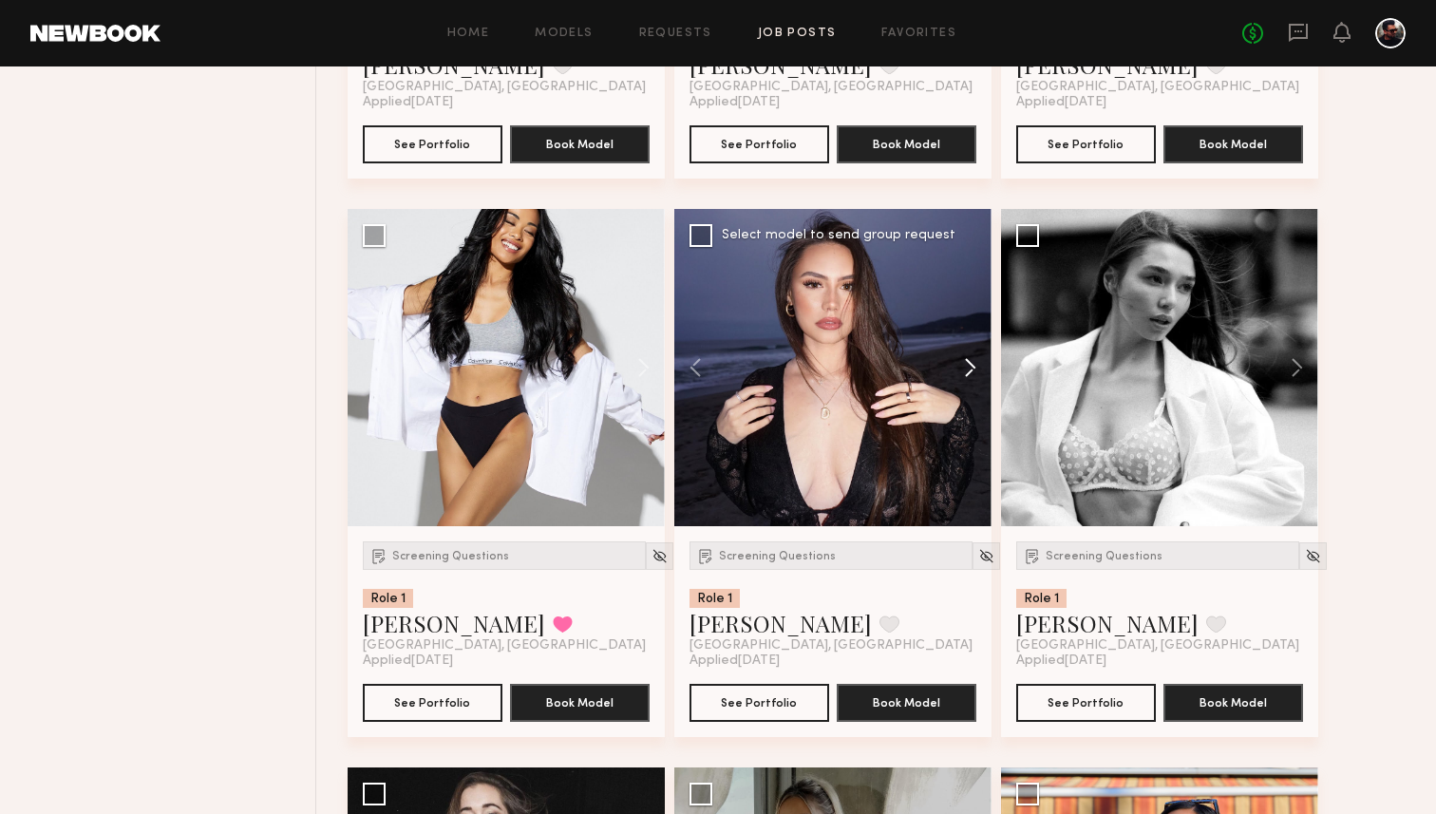
click at [966, 367] on button at bounding box center [961, 367] width 61 height 317
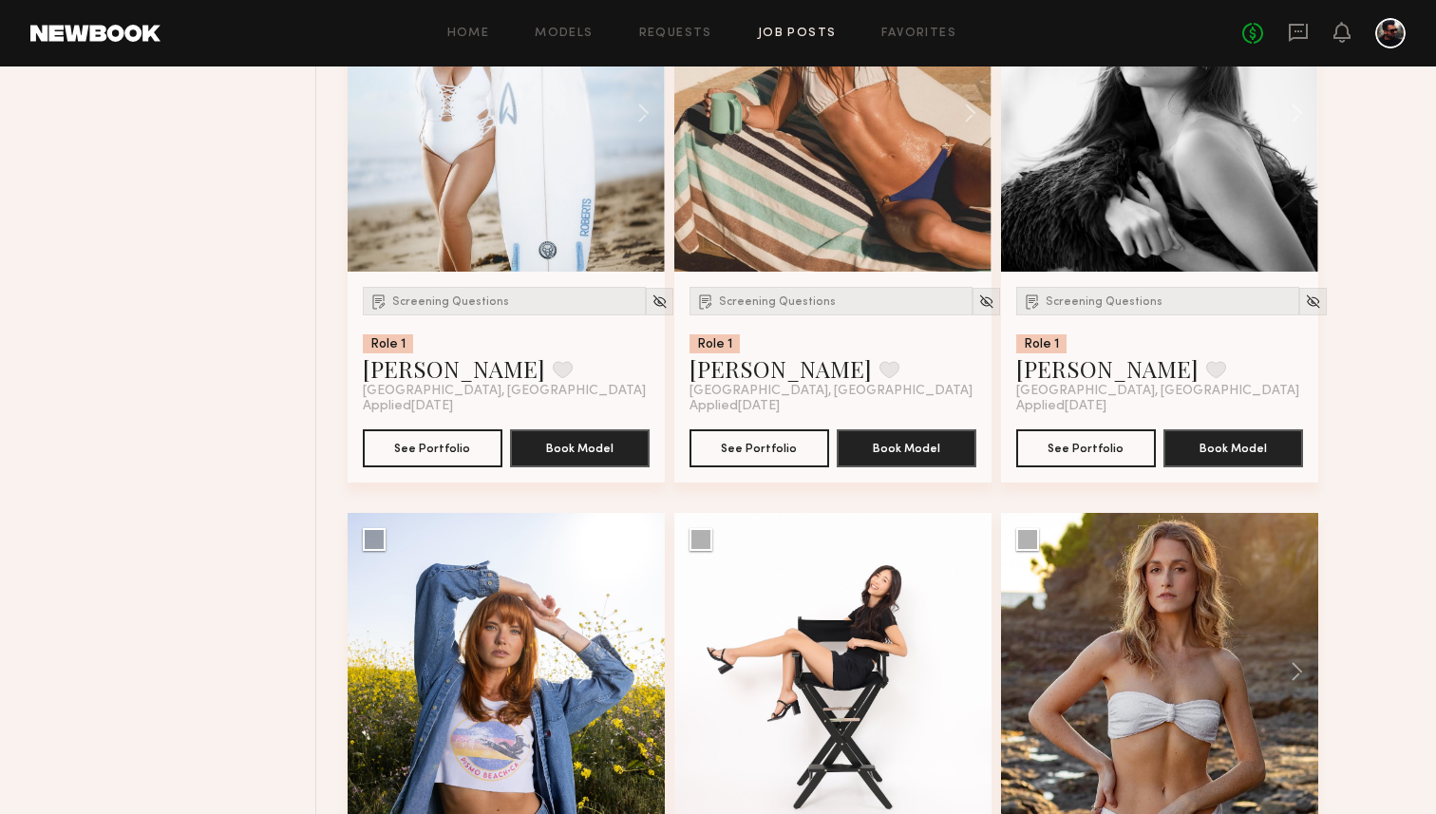
scroll to position [3665, 0]
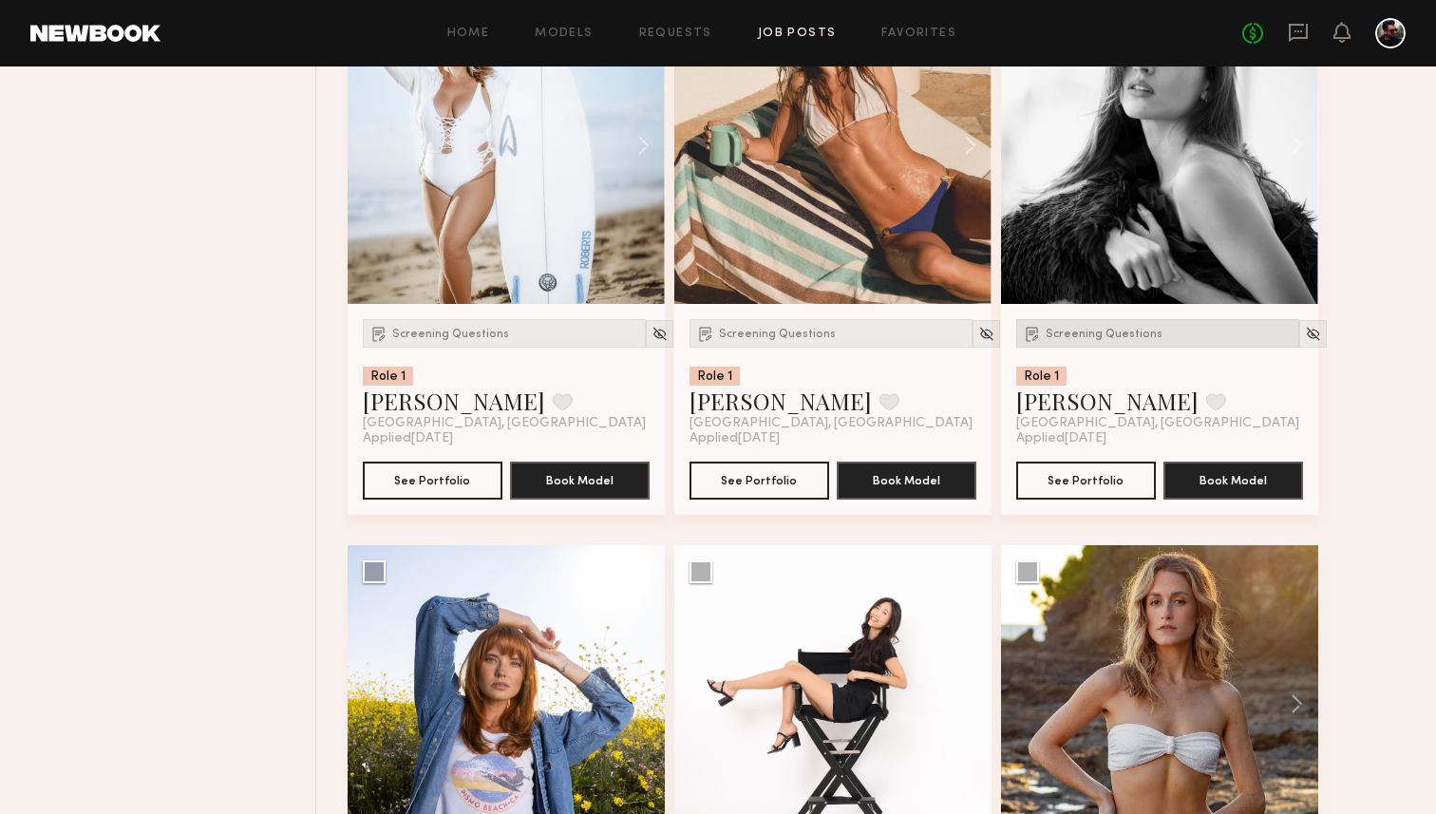
click at [1071, 339] on span "Screening Questions" at bounding box center [1104, 334] width 117 height 11
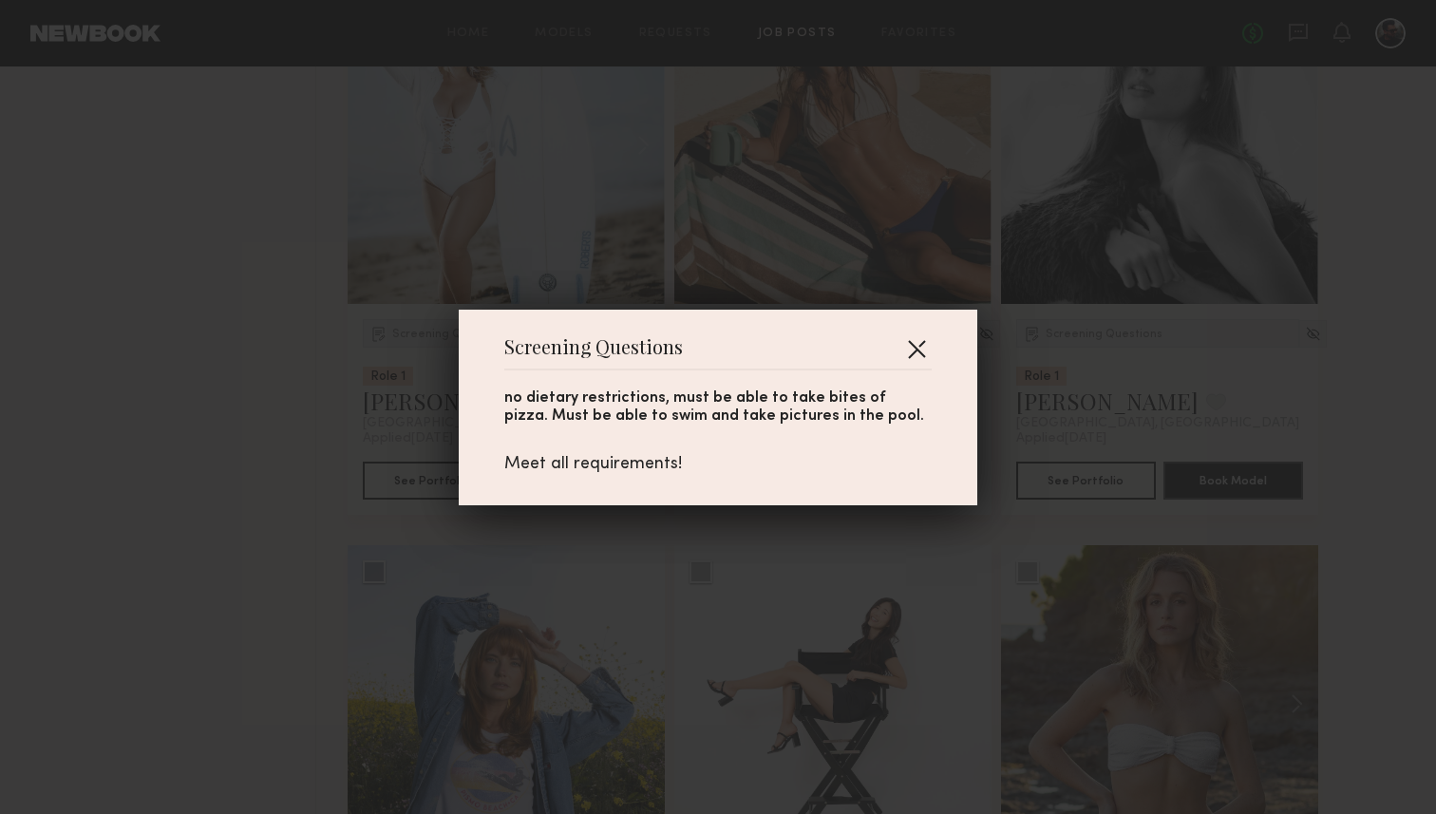
click at [928, 355] on button "button" at bounding box center [916, 348] width 30 height 30
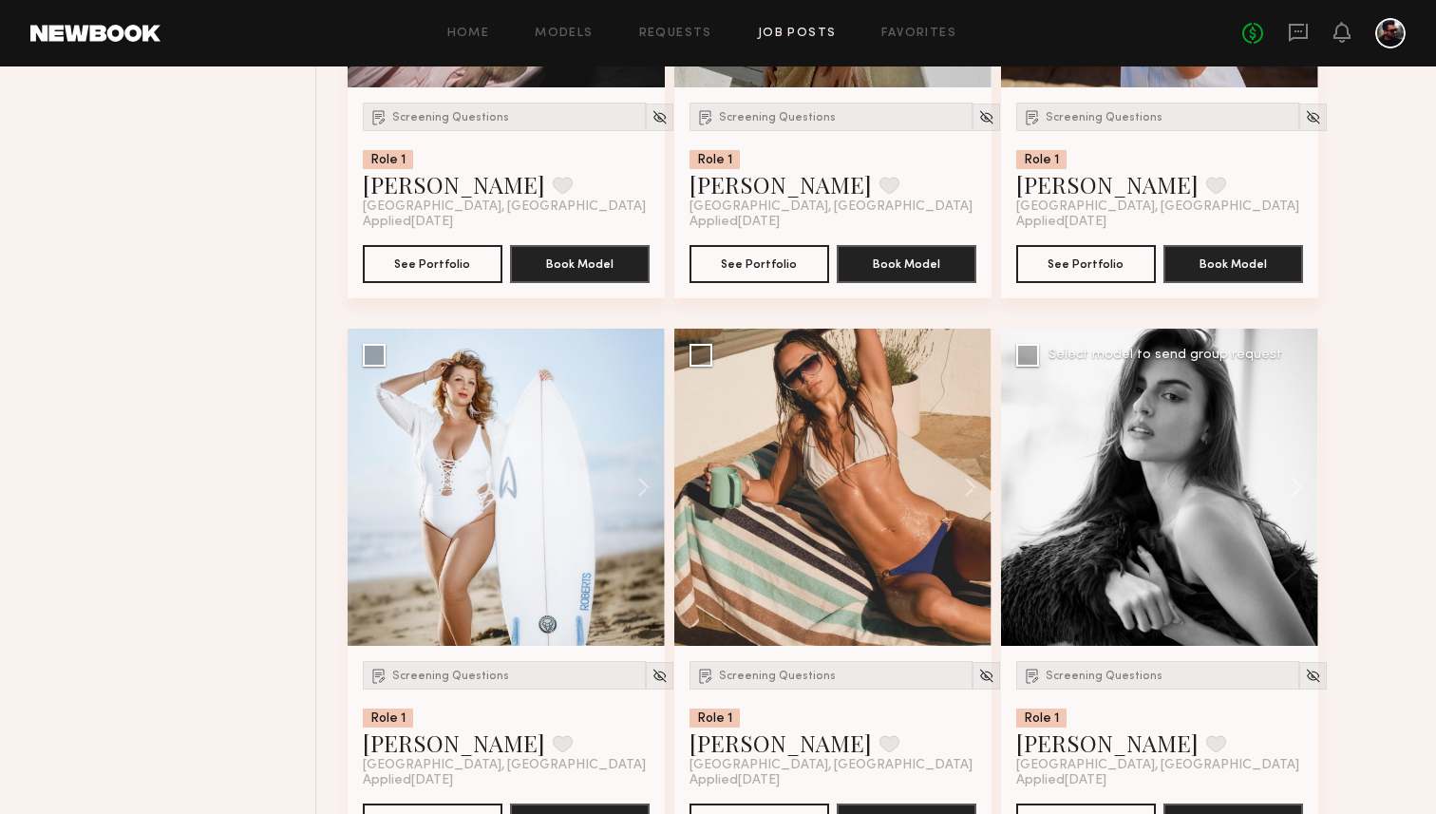
scroll to position [3237, 0]
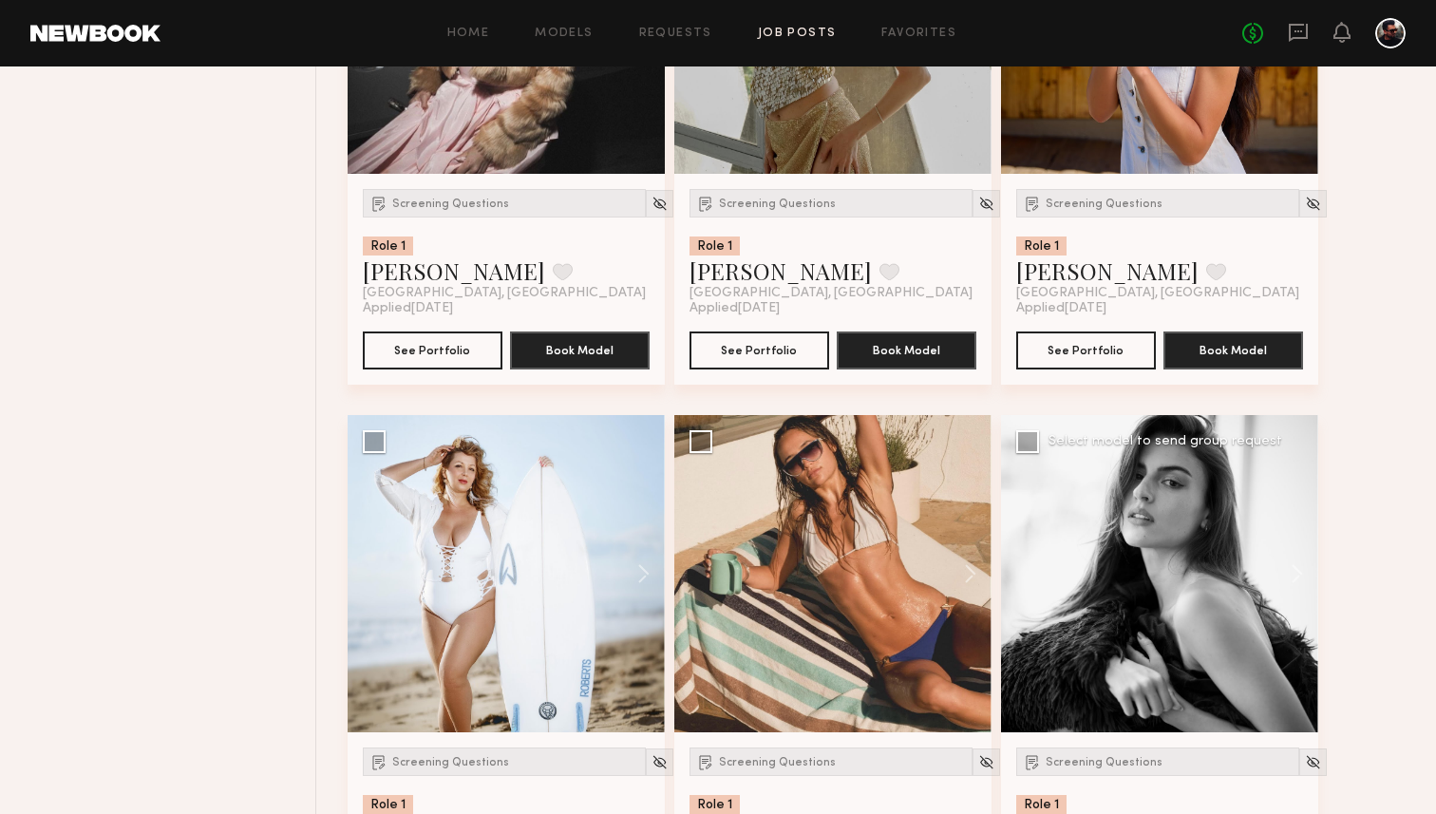
click at [1229, 459] on div at bounding box center [1159, 573] width 317 height 317
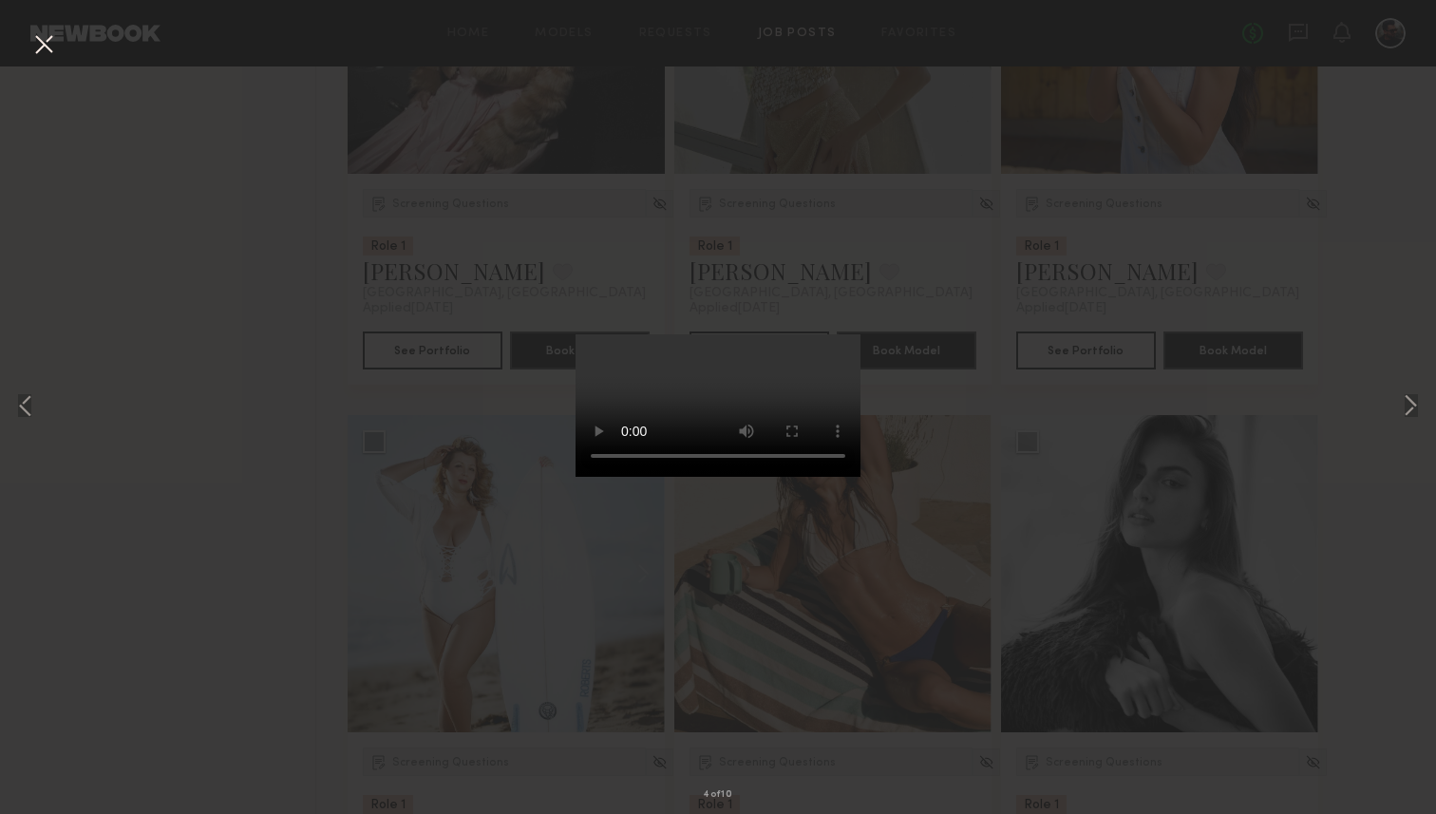
click at [1394, 403] on div "4 of 10" at bounding box center [718, 407] width 1436 height 814
click at [1416, 407] on button at bounding box center [1410, 407] width 23 height 651
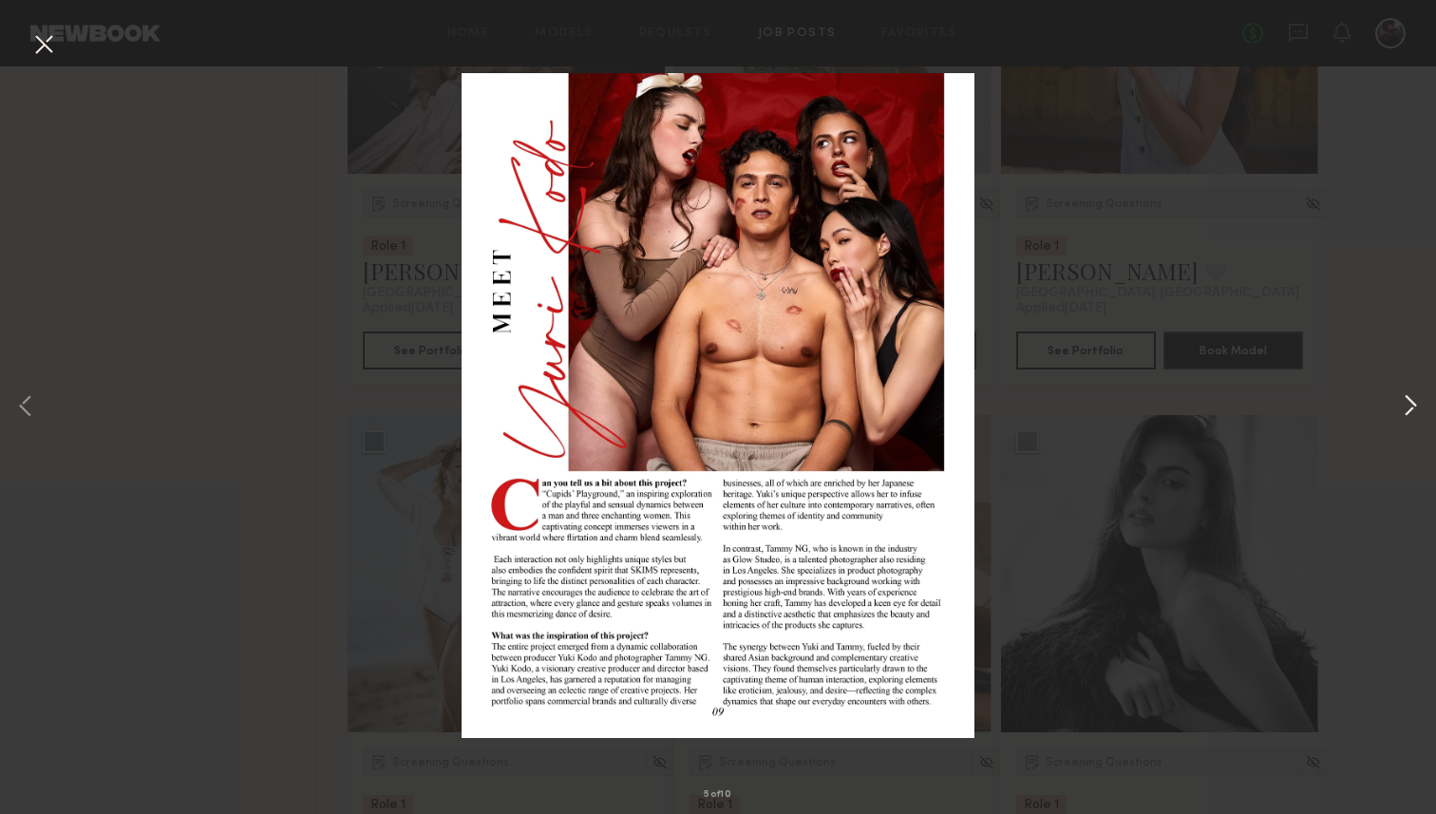
click at [1416, 407] on button at bounding box center [1410, 407] width 23 height 651
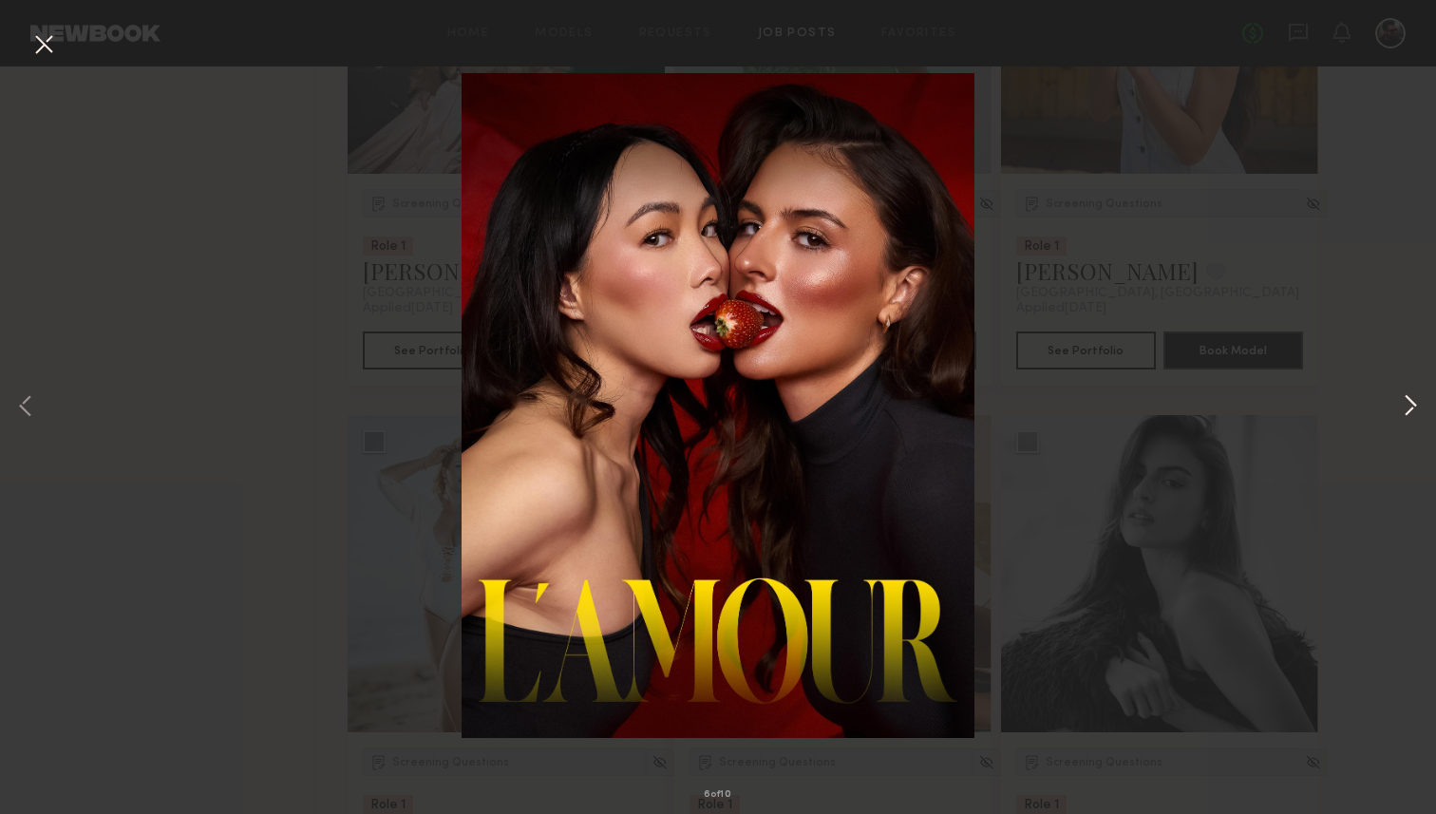
click at [1416, 407] on button at bounding box center [1410, 407] width 23 height 651
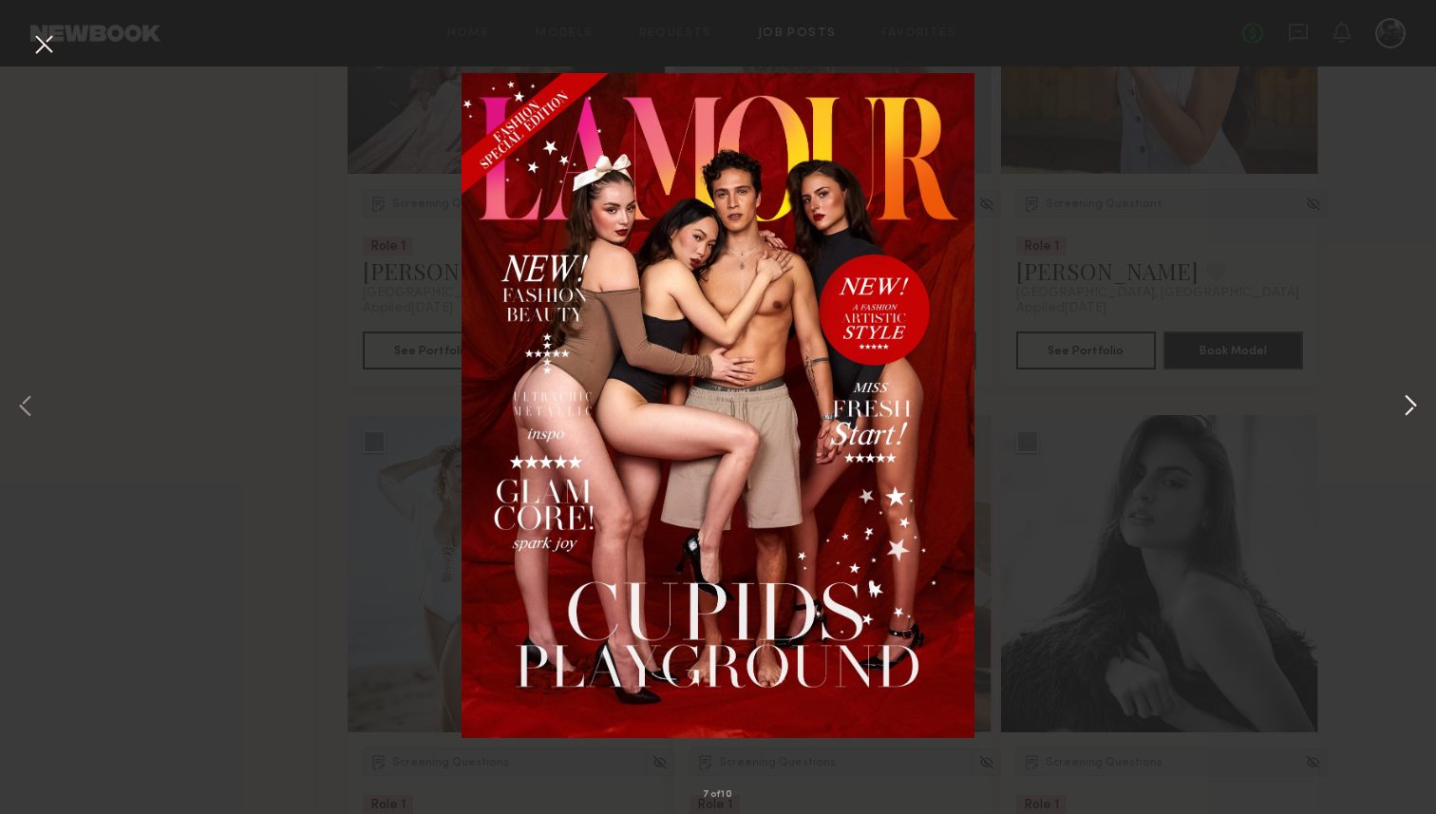
click at [1416, 407] on button at bounding box center [1410, 407] width 23 height 651
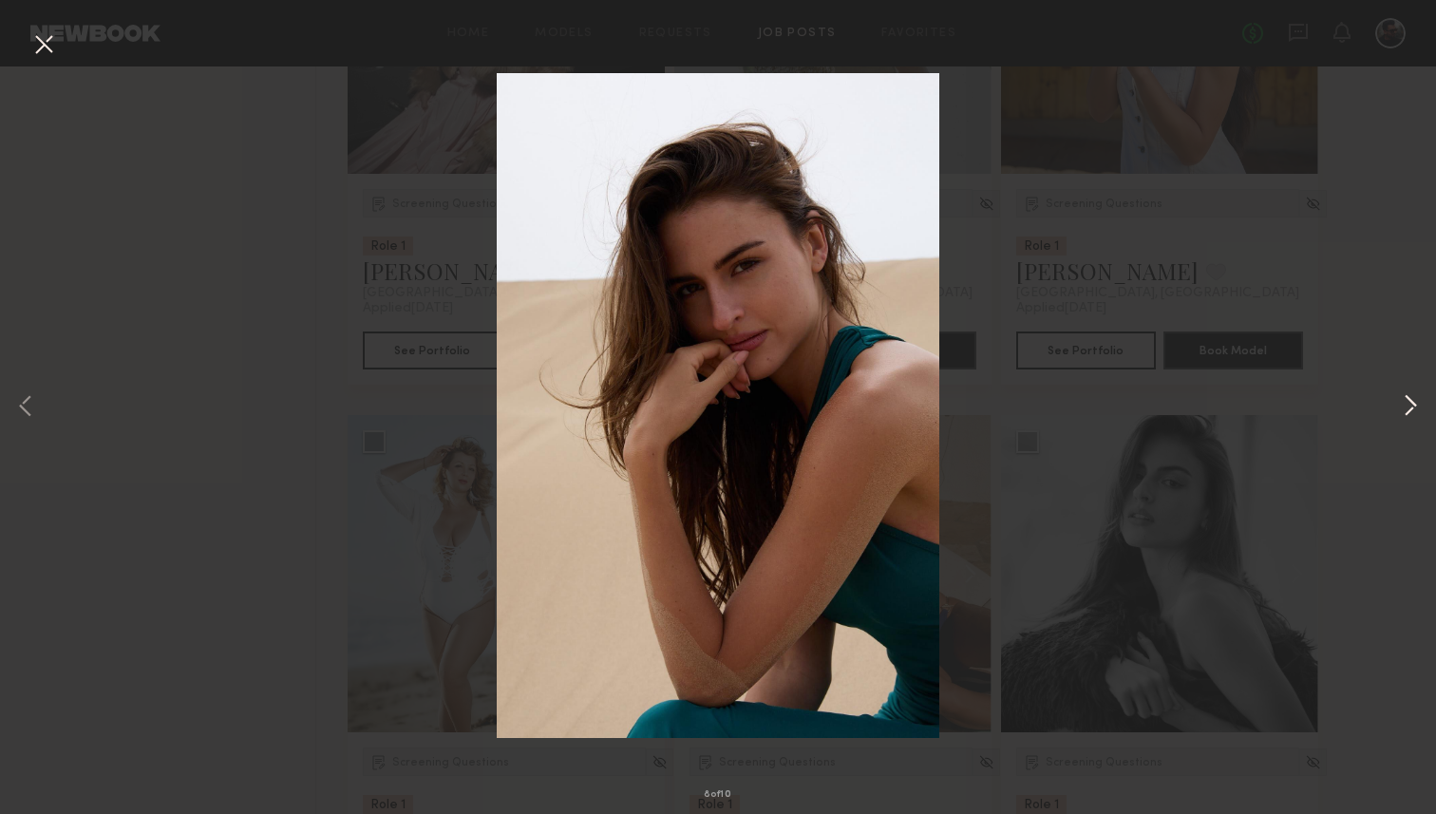
click at [1416, 407] on button at bounding box center [1410, 407] width 23 height 651
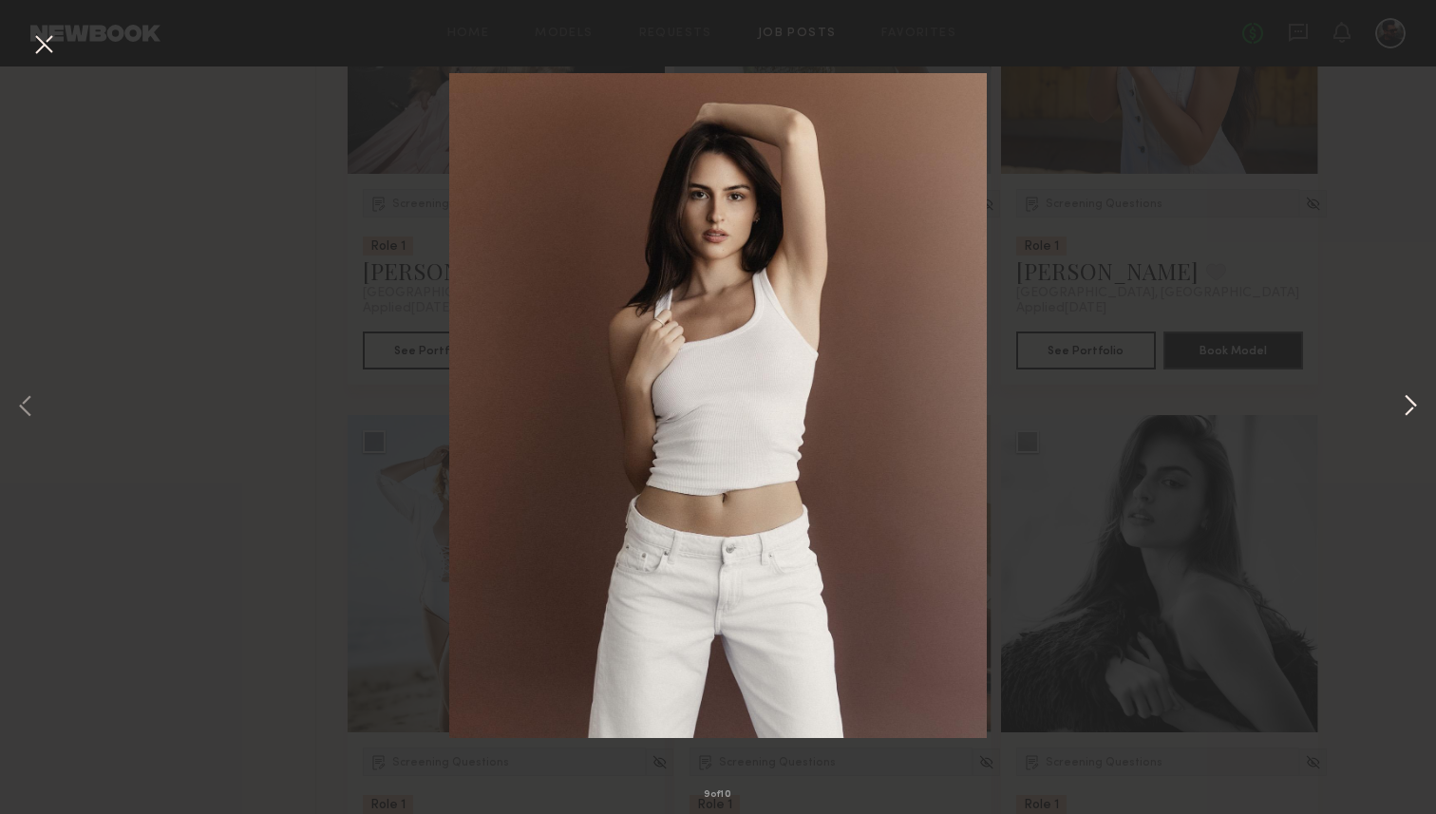
click at [1416, 407] on button at bounding box center [1410, 407] width 23 height 651
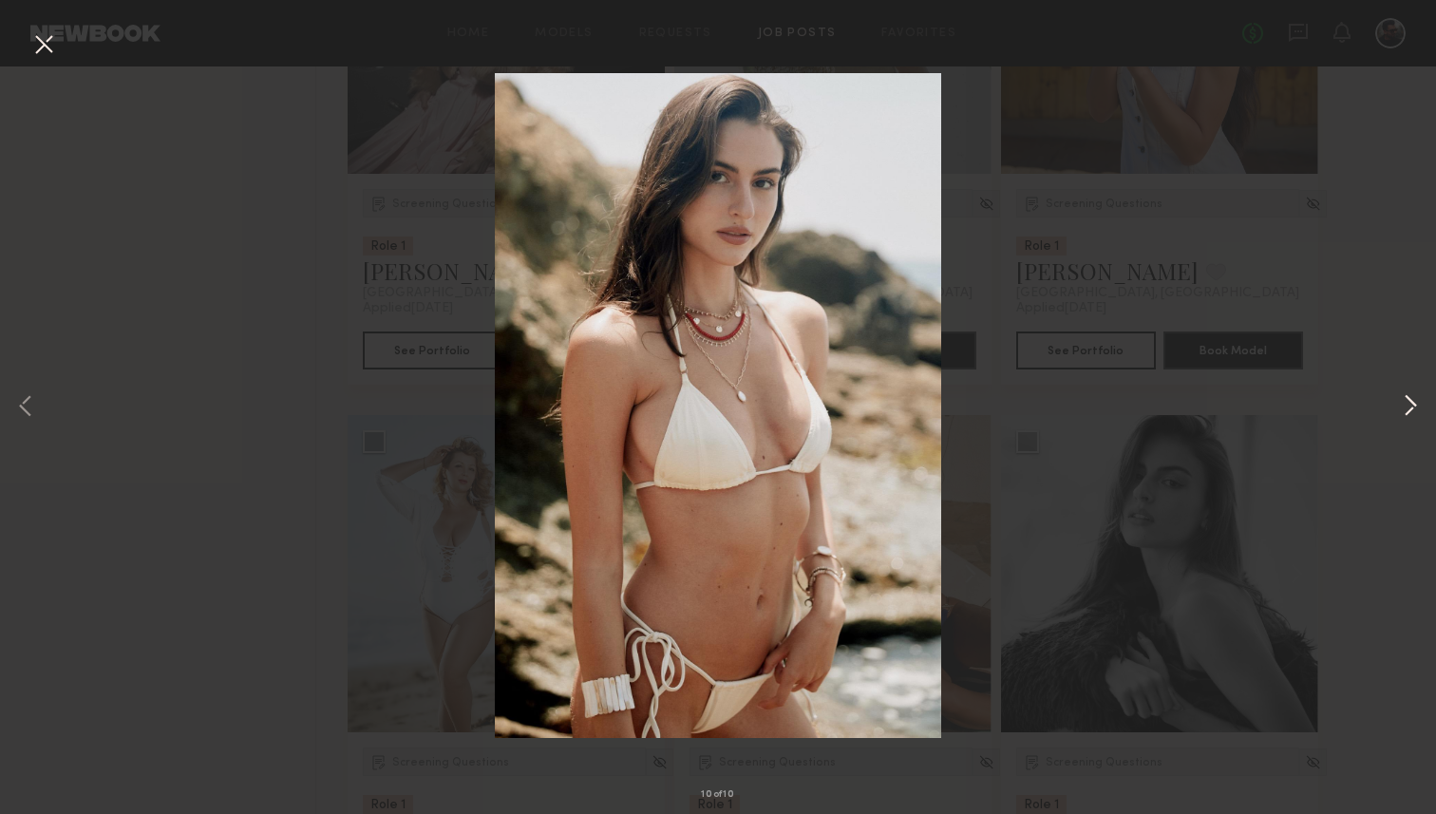
click at [1416, 407] on button at bounding box center [1410, 407] width 23 height 651
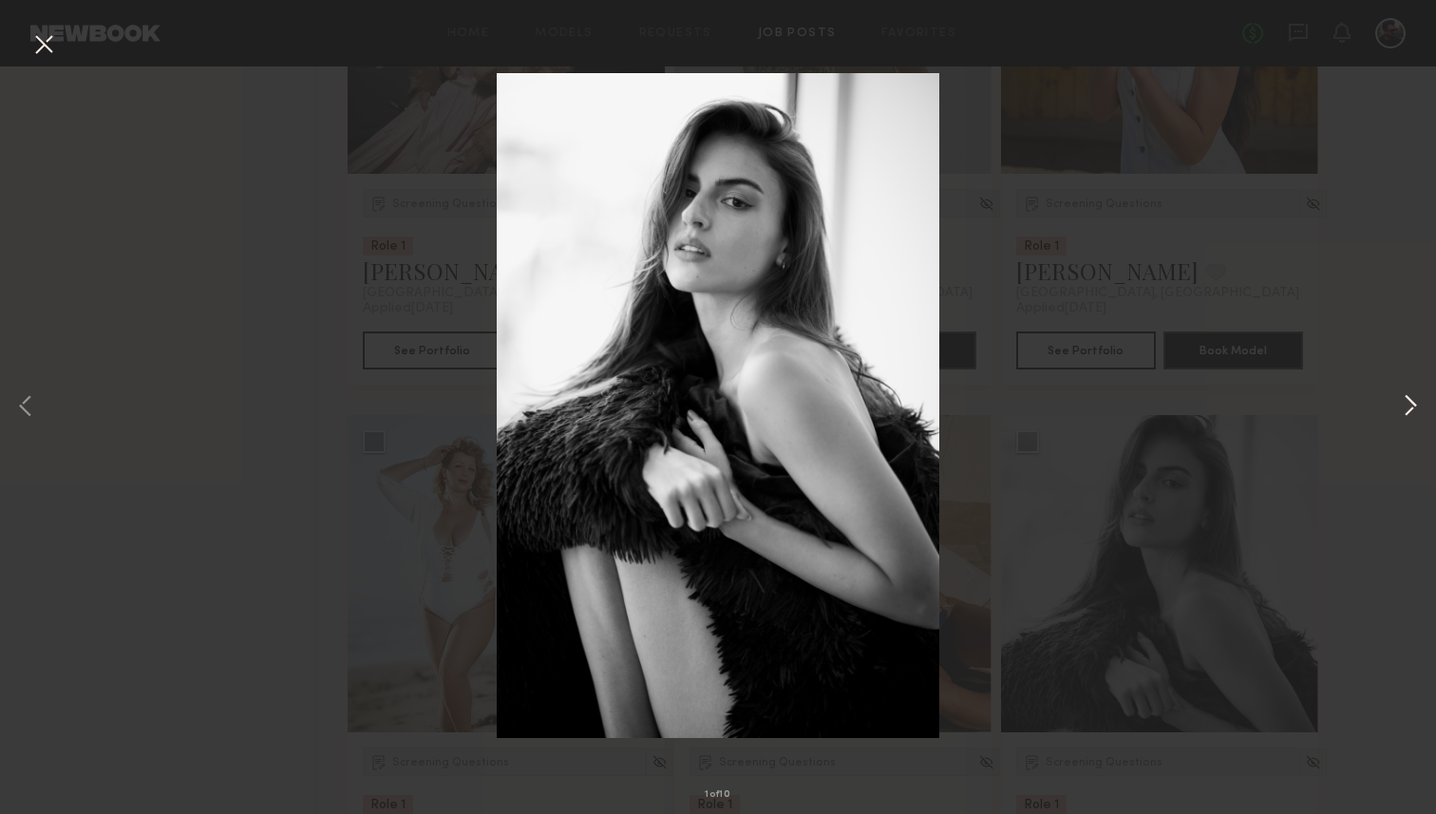
click at [1416, 407] on button at bounding box center [1410, 407] width 23 height 651
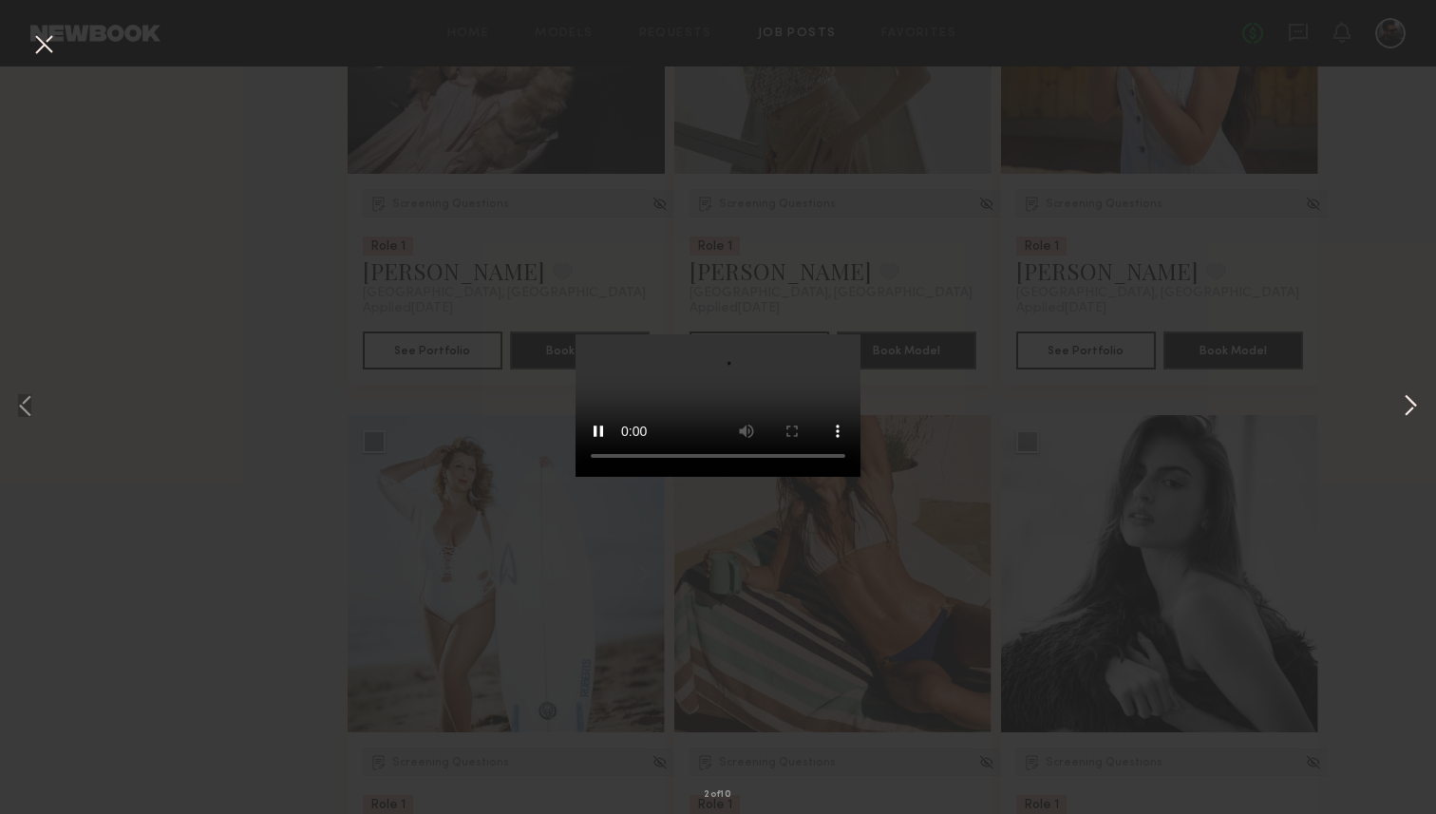
click at [1416, 407] on button at bounding box center [1410, 407] width 23 height 651
click at [30, 52] on button at bounding box center [43, 45] width 30 height 34
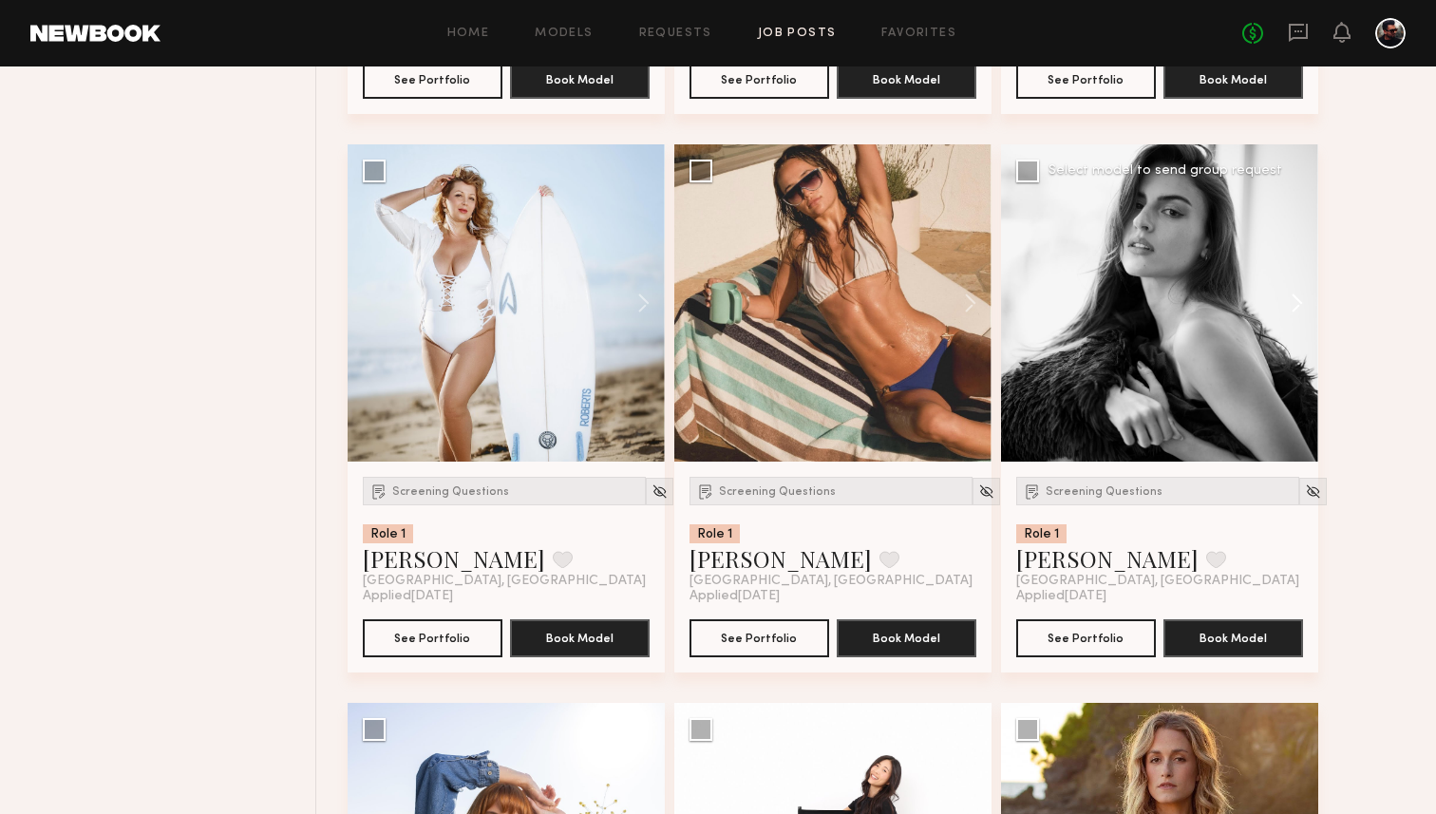
scroll to position [3553, 0]
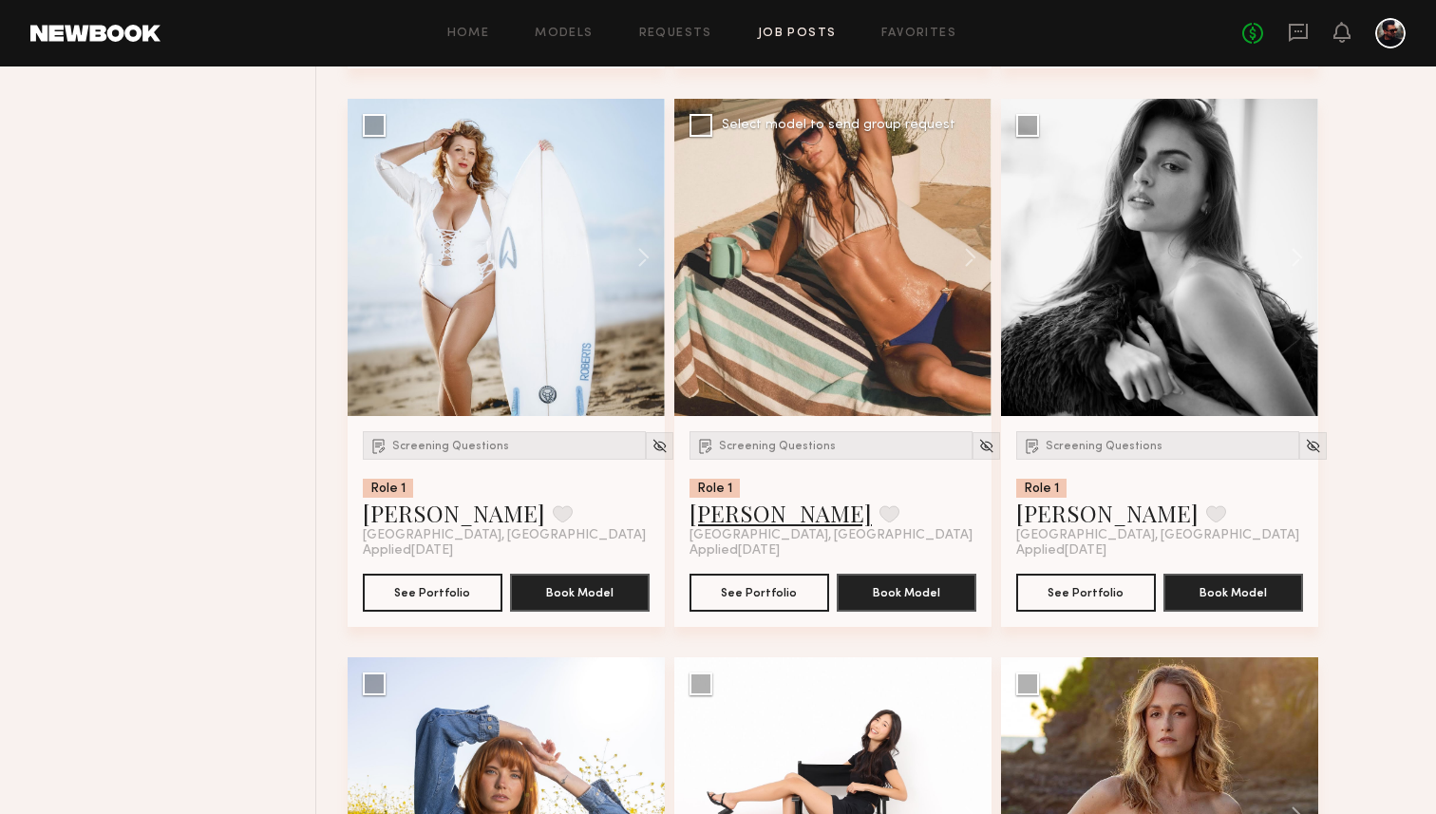
click at [711, 513] on link "Mia G." at bounding box center [780, 513] width 182 height 30
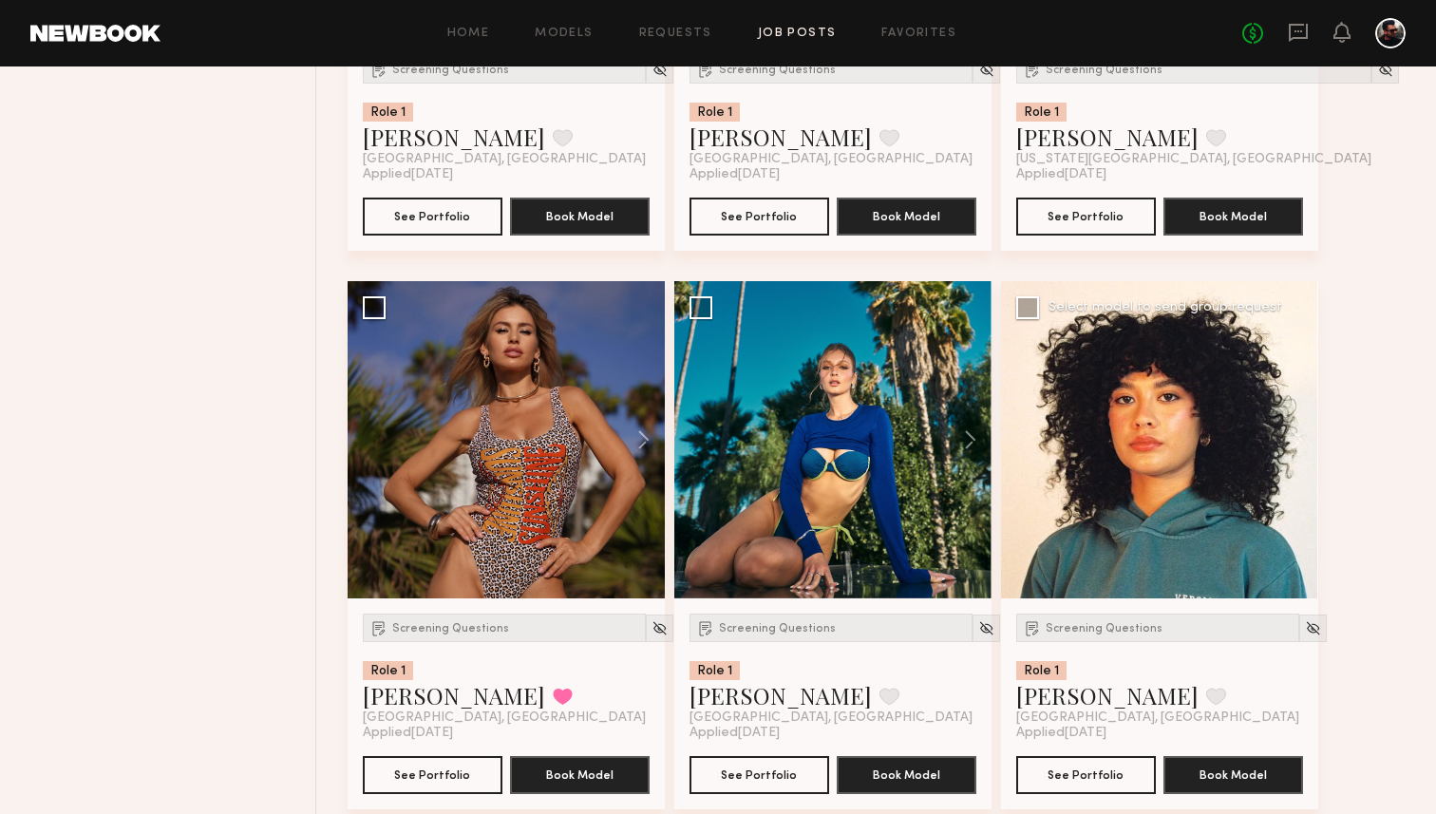
scroll to position [5105, 0]
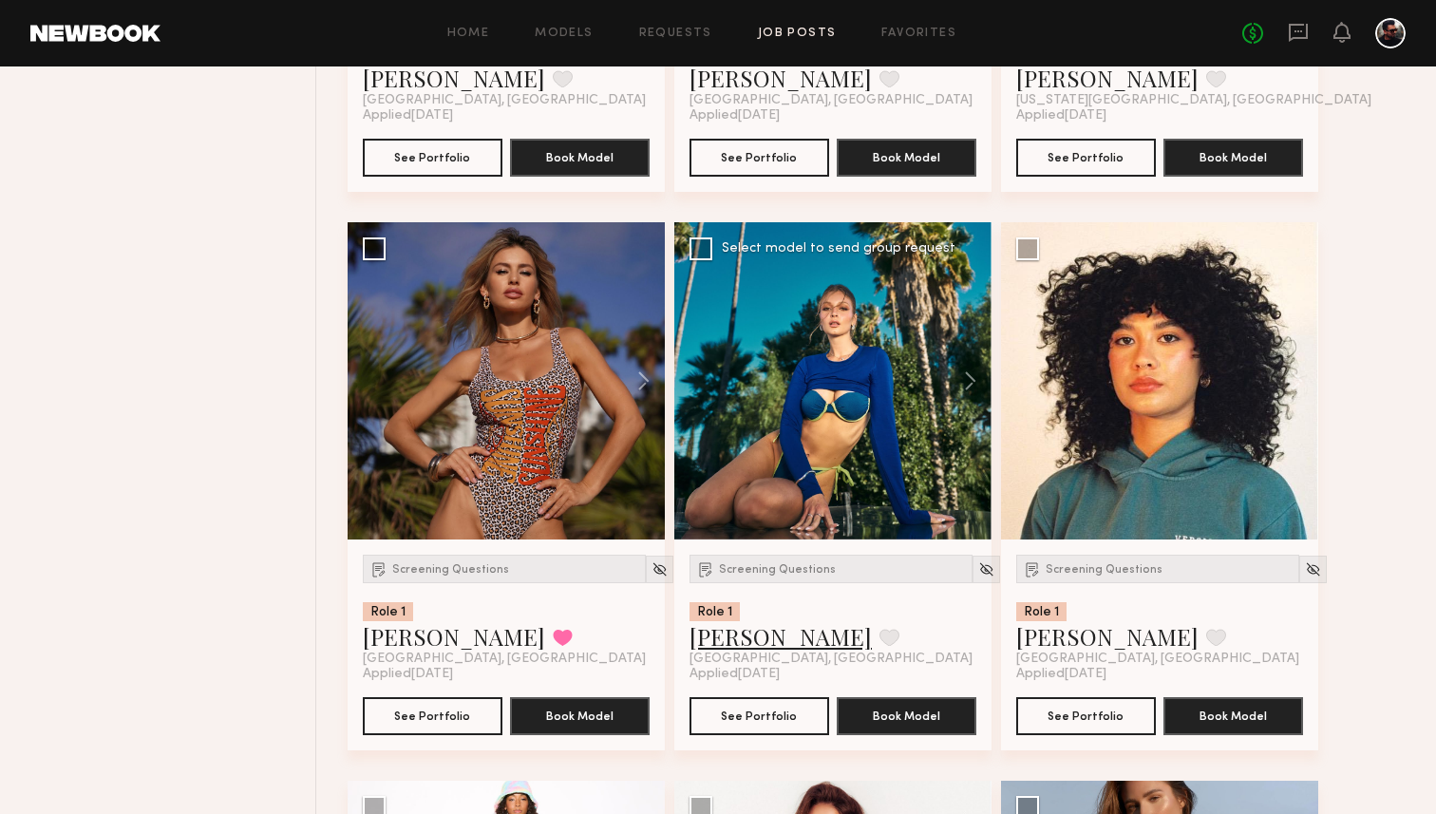
click at [739, 646] on link "Kateryna K." at bounding box center [780, 636] width 182 height 30
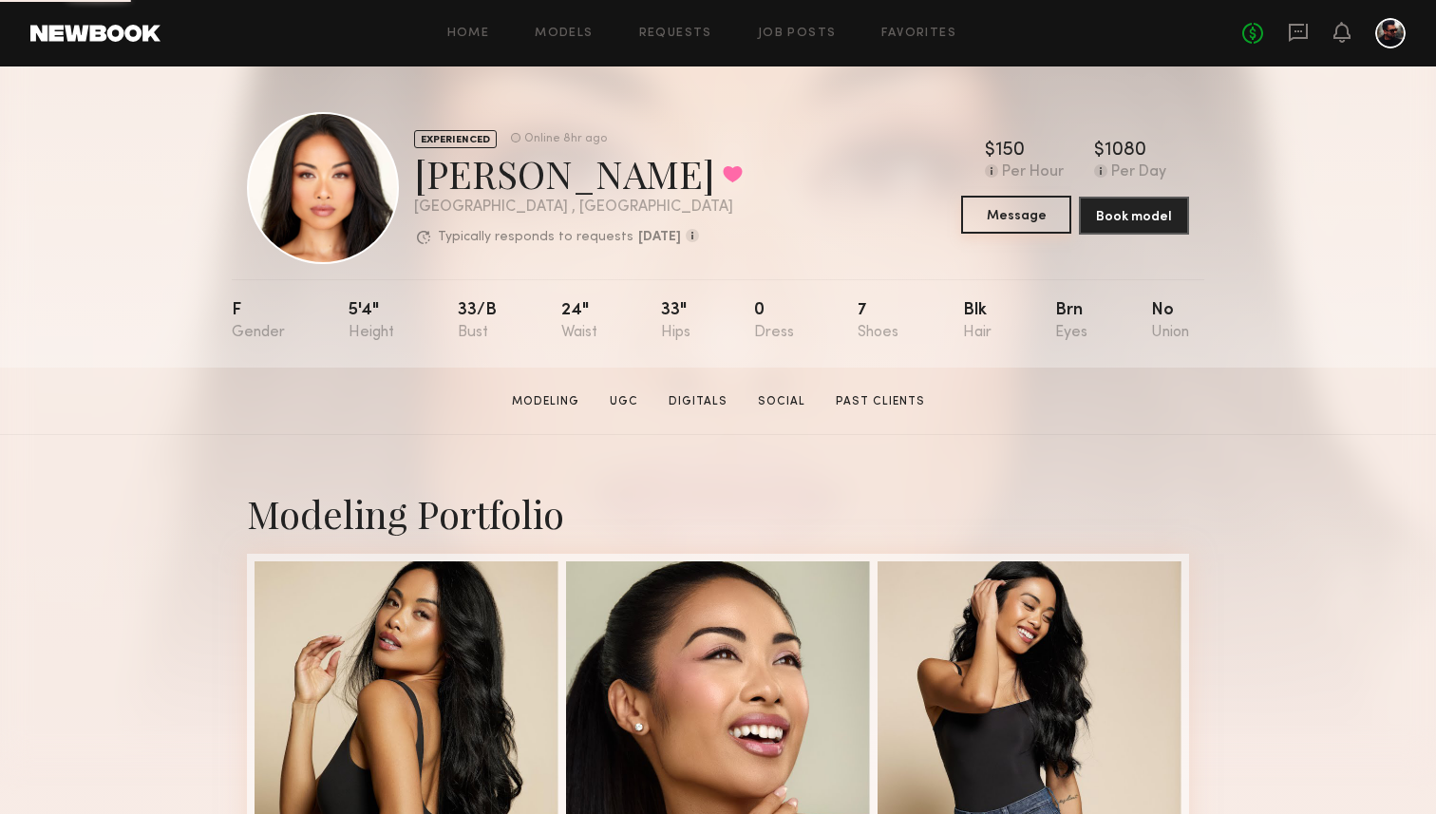
click at [1020, 217] on button "Message" at bounding box center [1016, 215] width 110 height 38
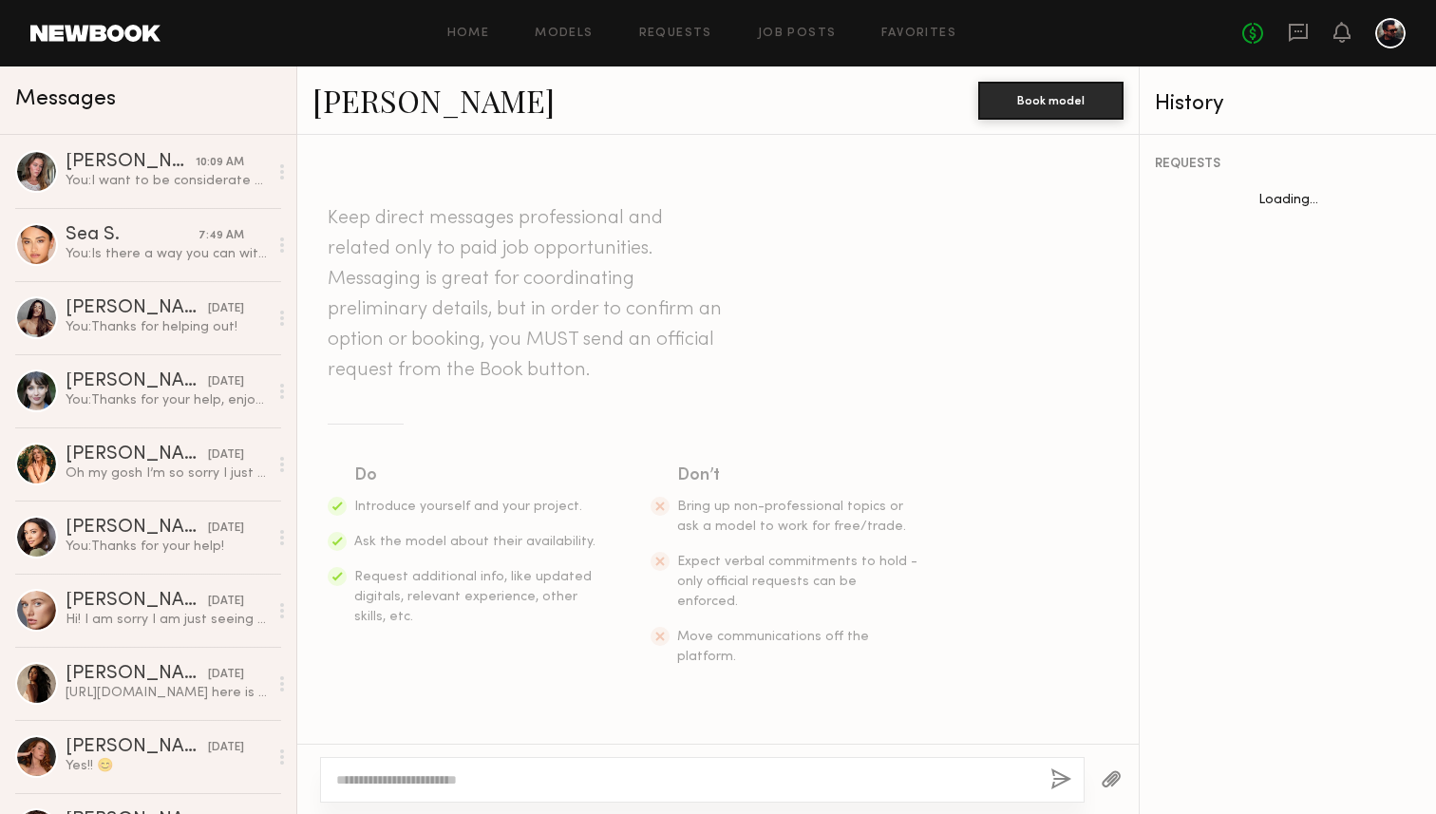
scroll to position [905, 0]
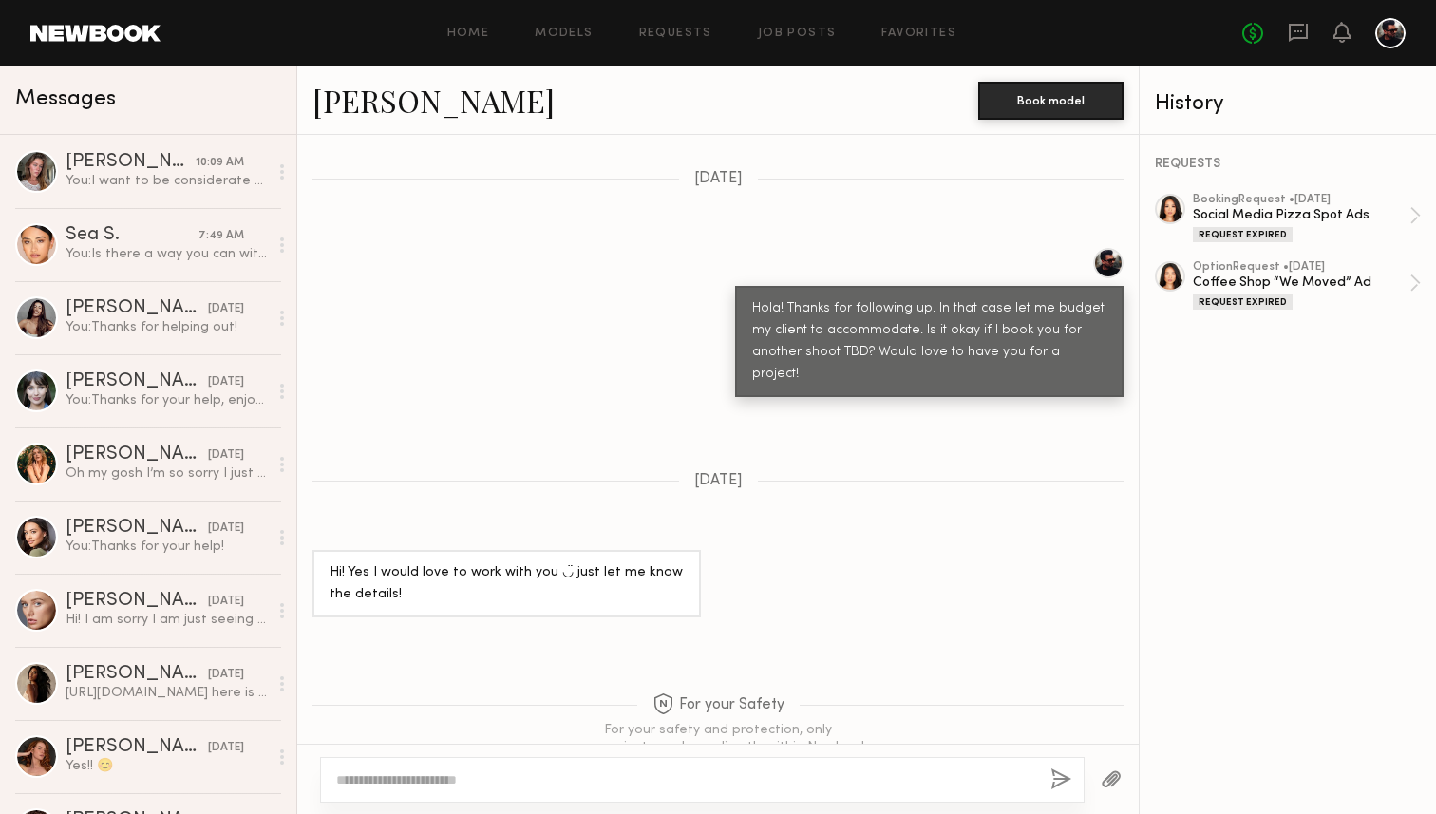
click at [535, 770] on textarea at bounding box center [685, 779] width 699 height 19
type textarea "**********"
click at [1067, 776] on button "button" at bounding box center [1060, 780] width 21 height 24
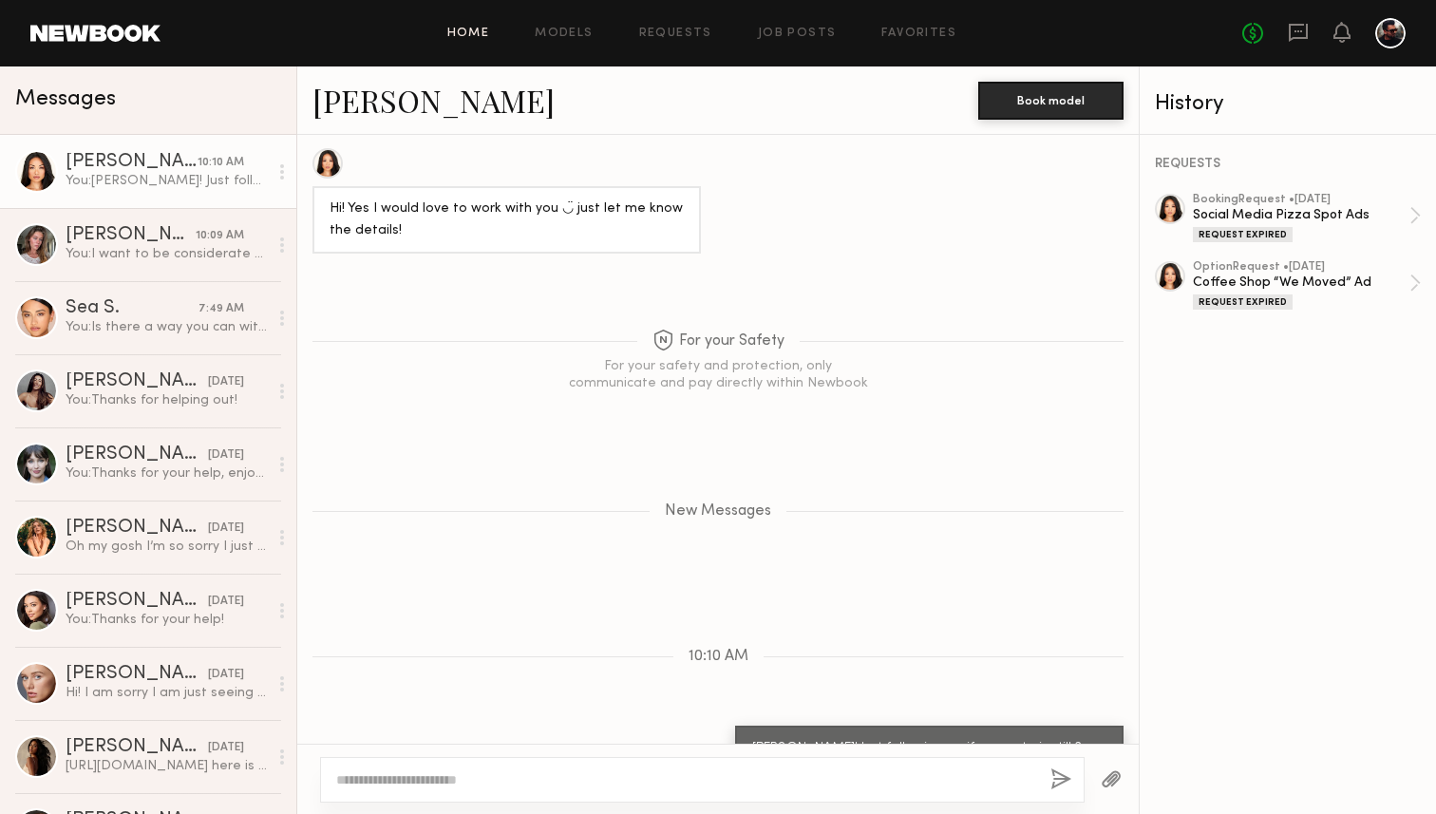
click at [480, 37] on link "Home" at bounding box center [468, 34] width 43 height 12
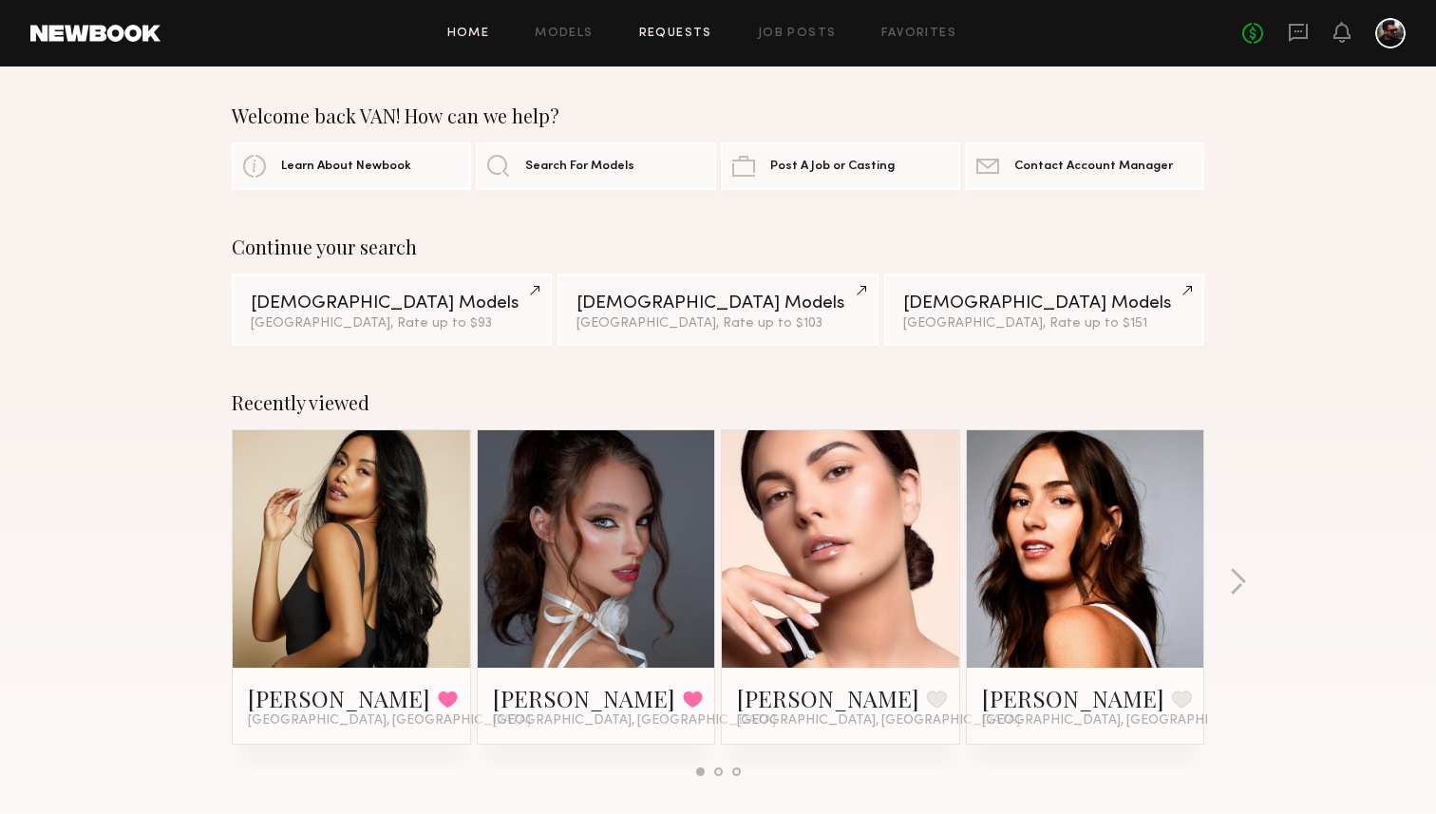
click at [688, 36] on link "Requests" at bounding box center [675, 34] width 73 height 12
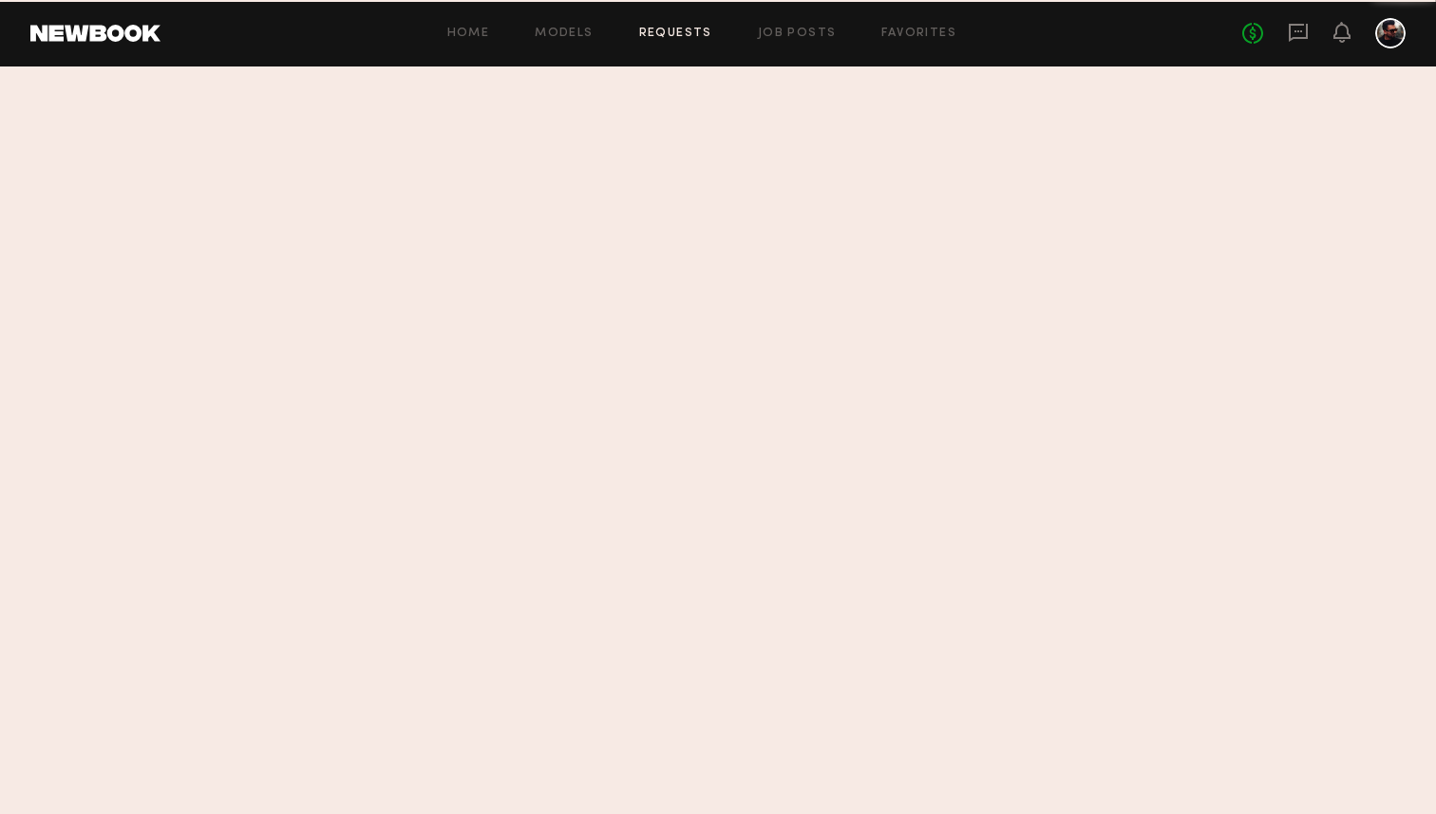
click at [581, 52] on header "Home Models Requests Job Posts Favorites Sign Out No fees up to $5,000" at bounding box center [718, 33] width 1436 height 66
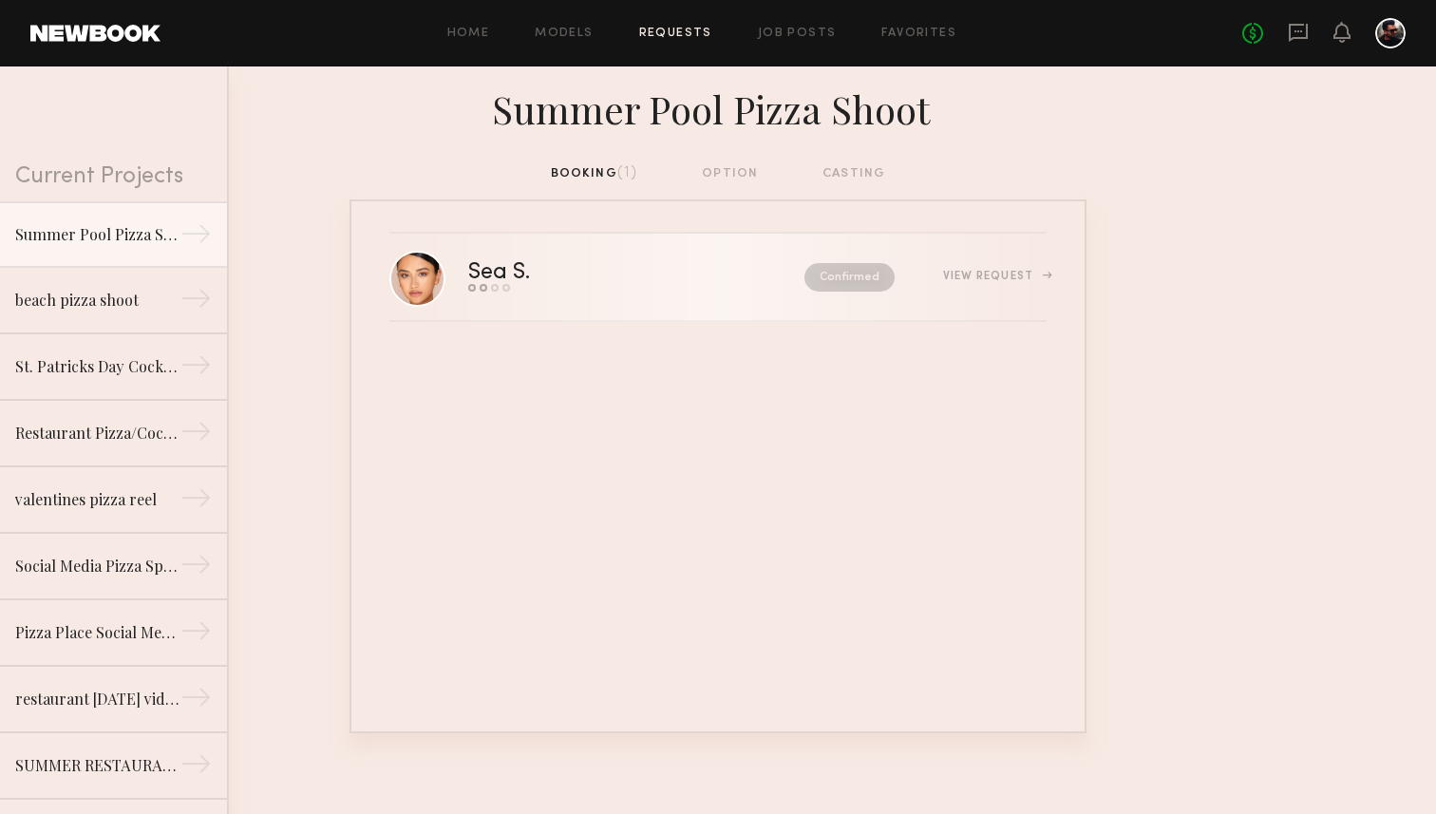
click at [975, 274] on div "View Request" at bounding box center [995, 276] width 104 height 11
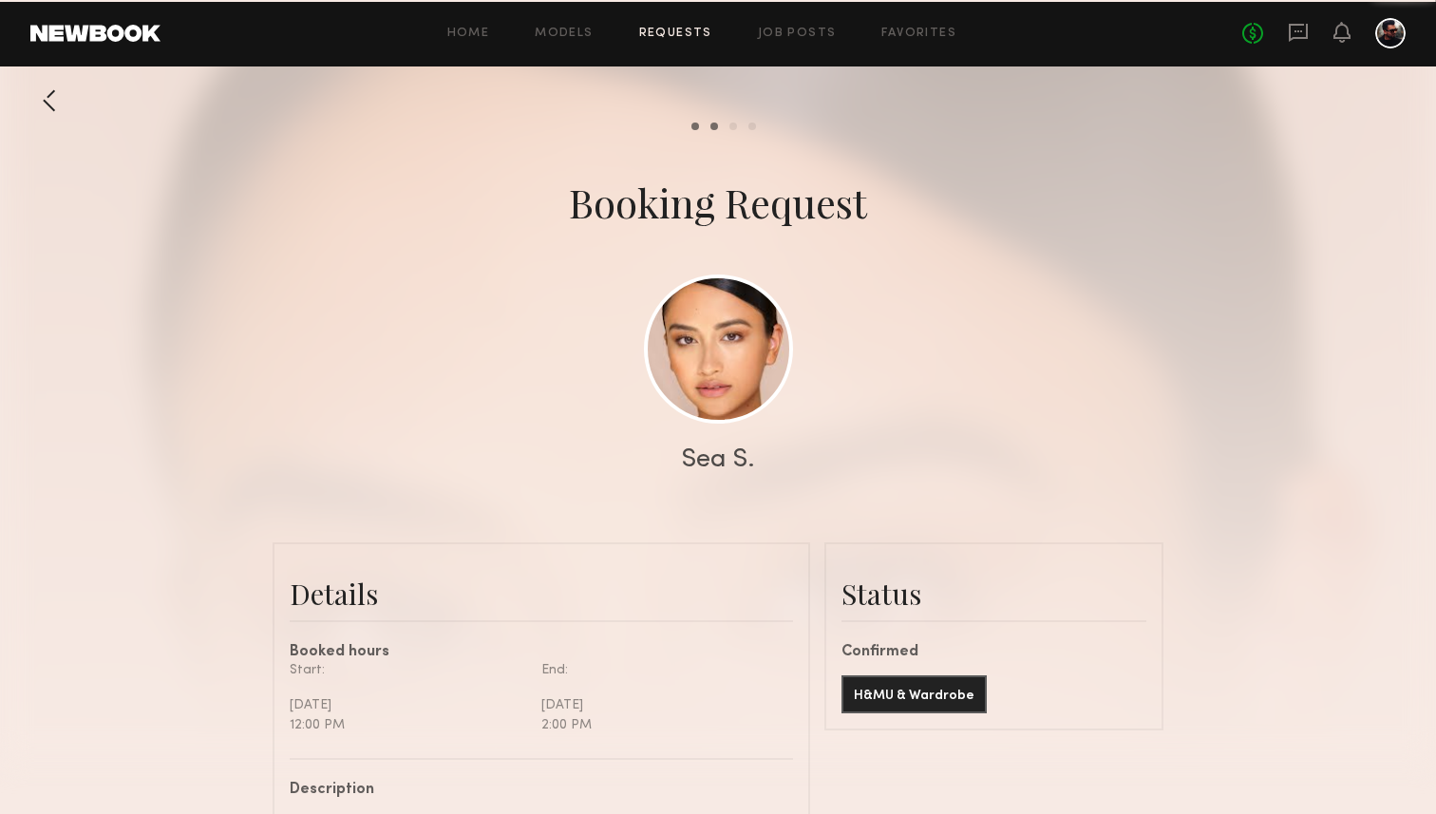
scroll to position [1245, 0]
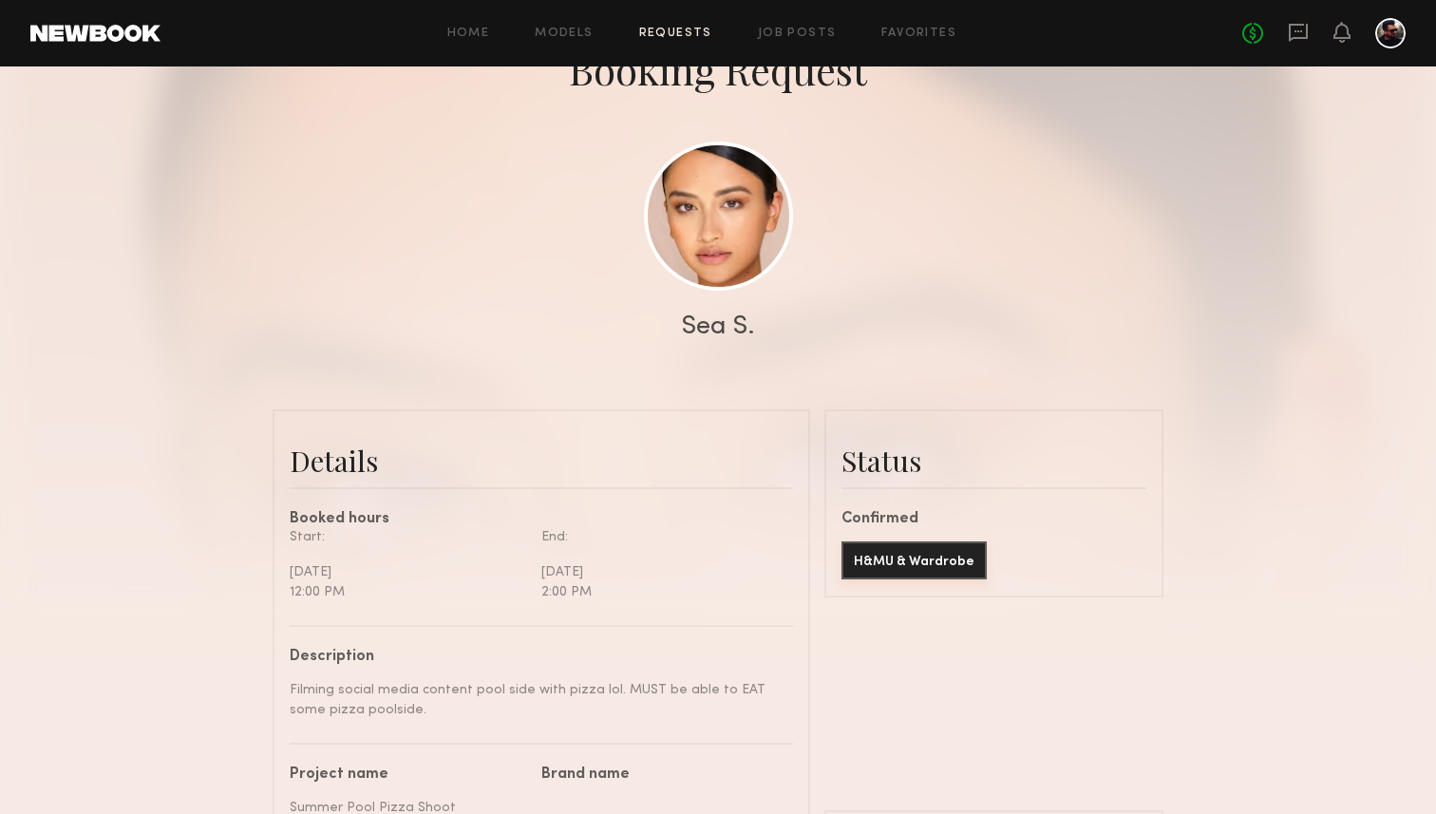
click at [873, 565] on button "H&MU & Wardrobe" at bounding box center [913, 560] width 145 height 38
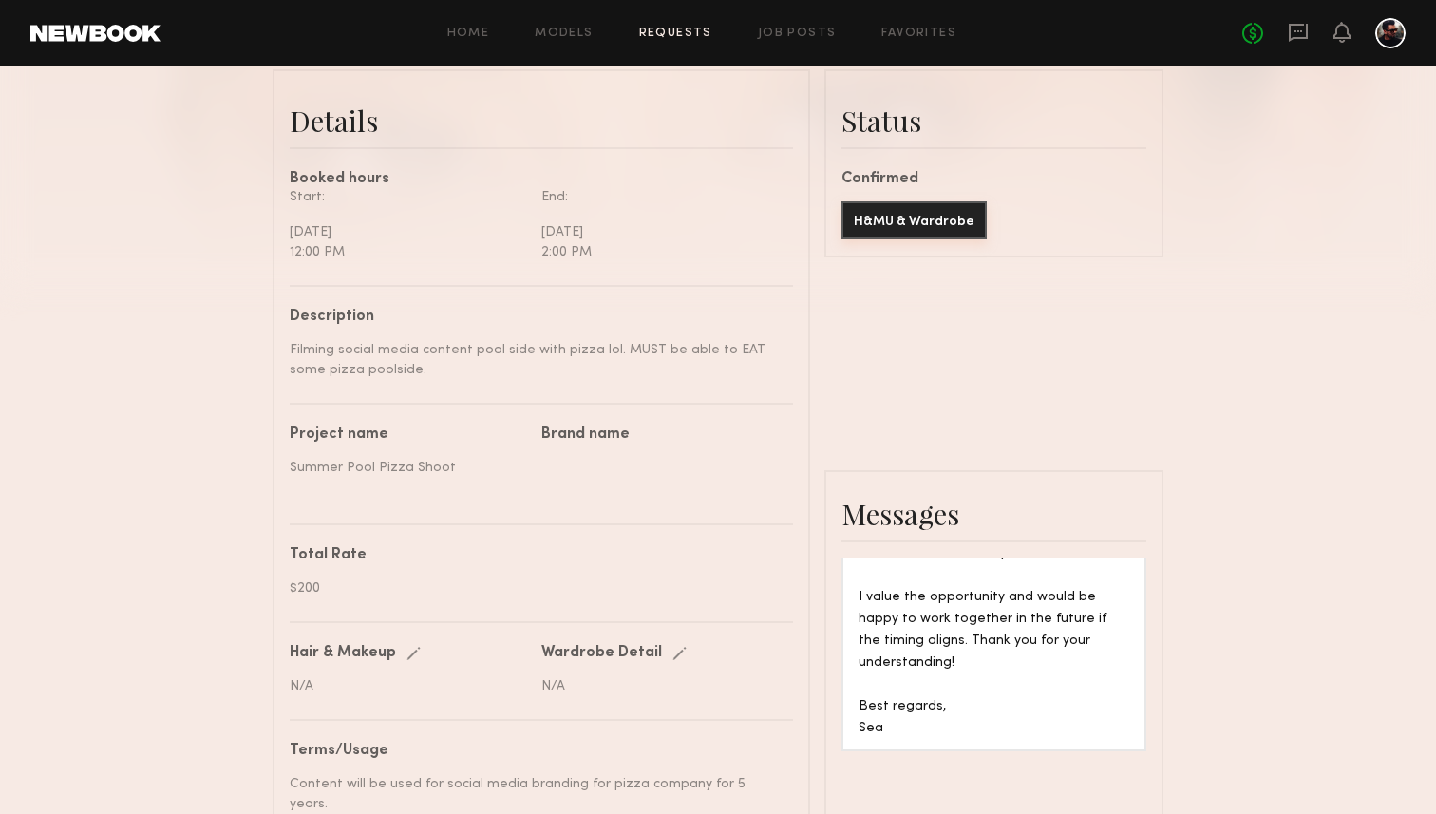
scroll to position [0, 0]
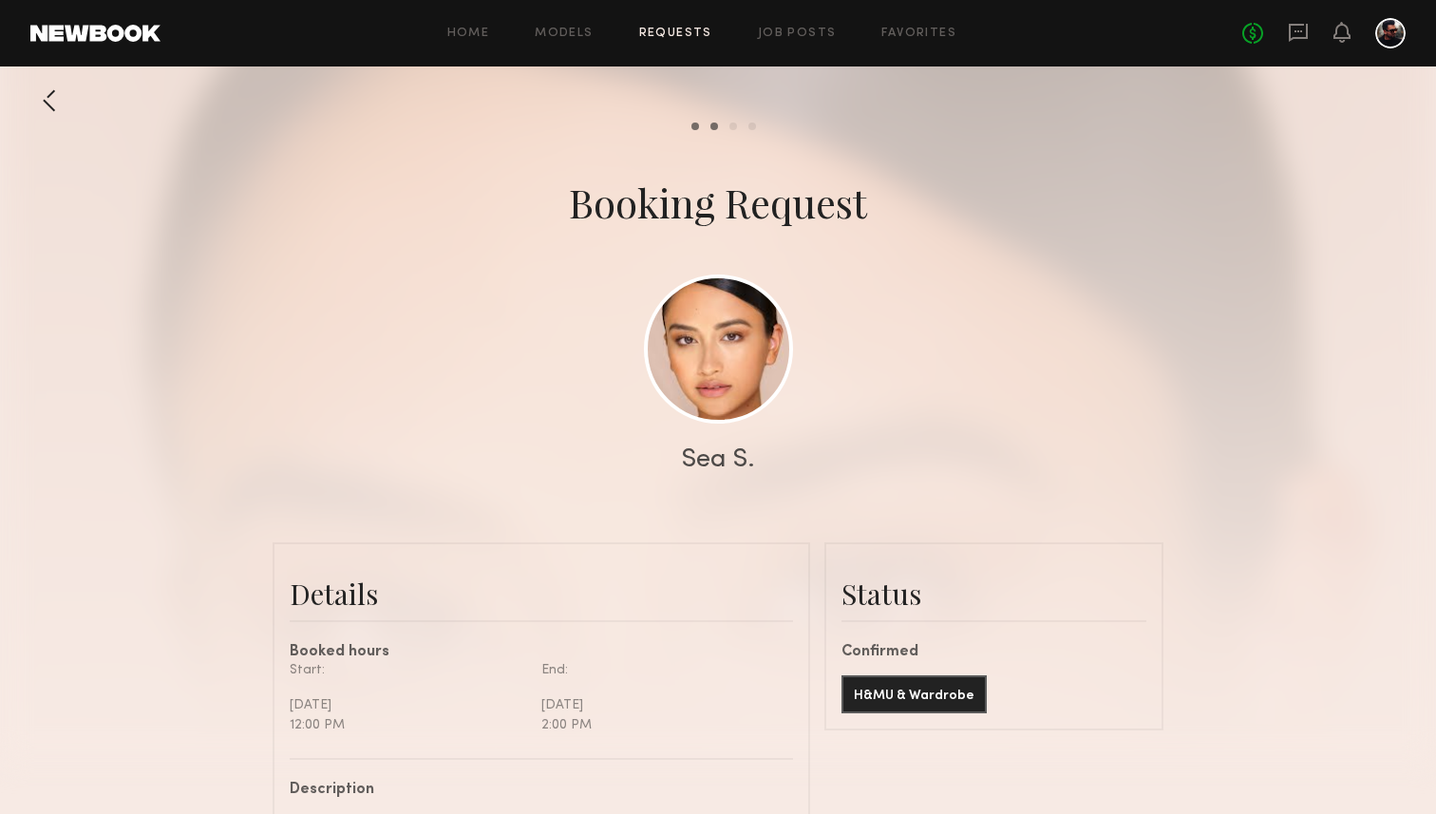
click at [1383, 32] on div at bounding box center [1390, 33] width 30 height 30
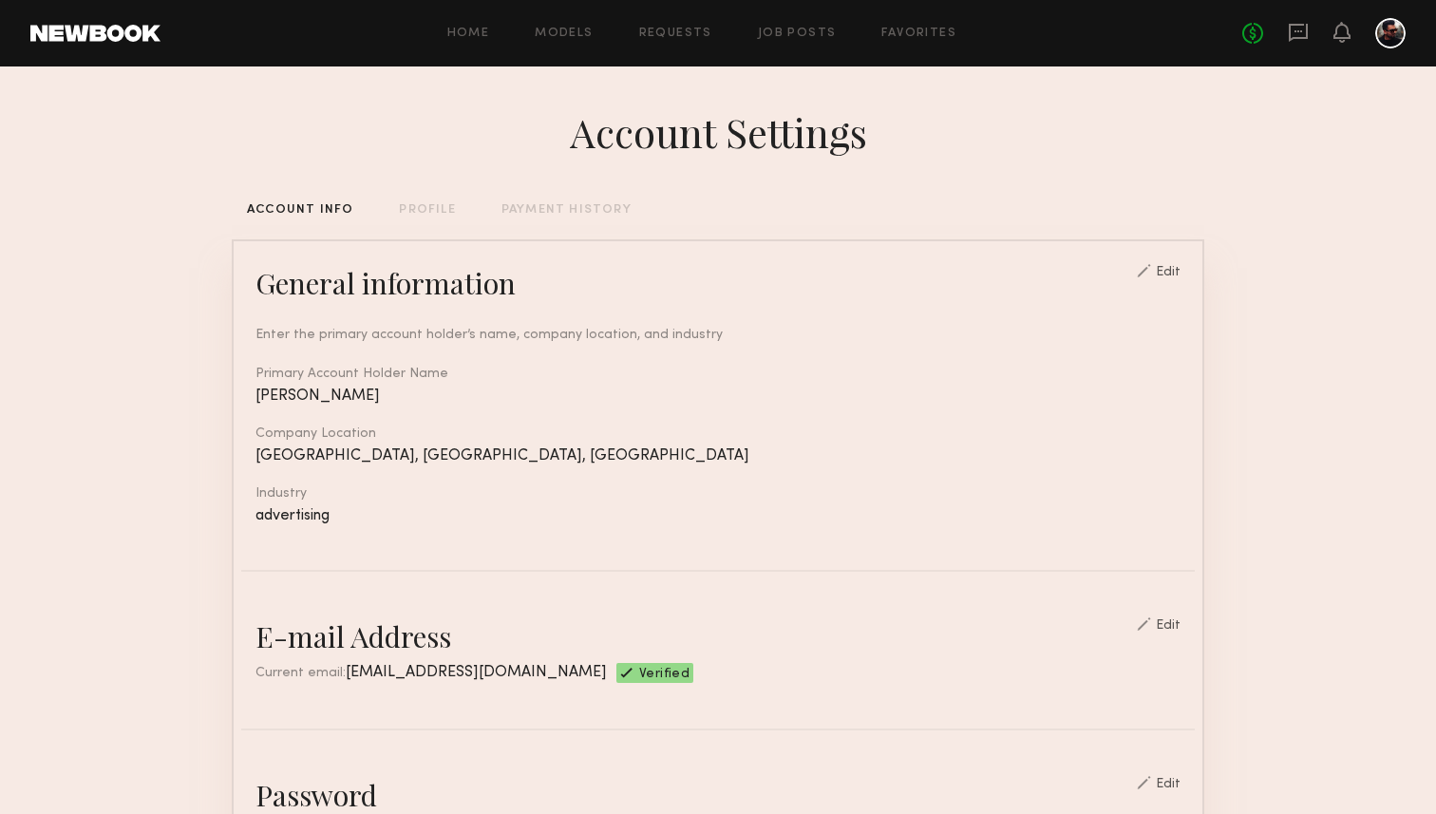
click at [1310, 37] on div "No fees up to $5,000" at bounding box center [1323, 33] width 163 height 30
click at [1293, 38] on icon at bounding box center [1298, 33] width 19 height 18
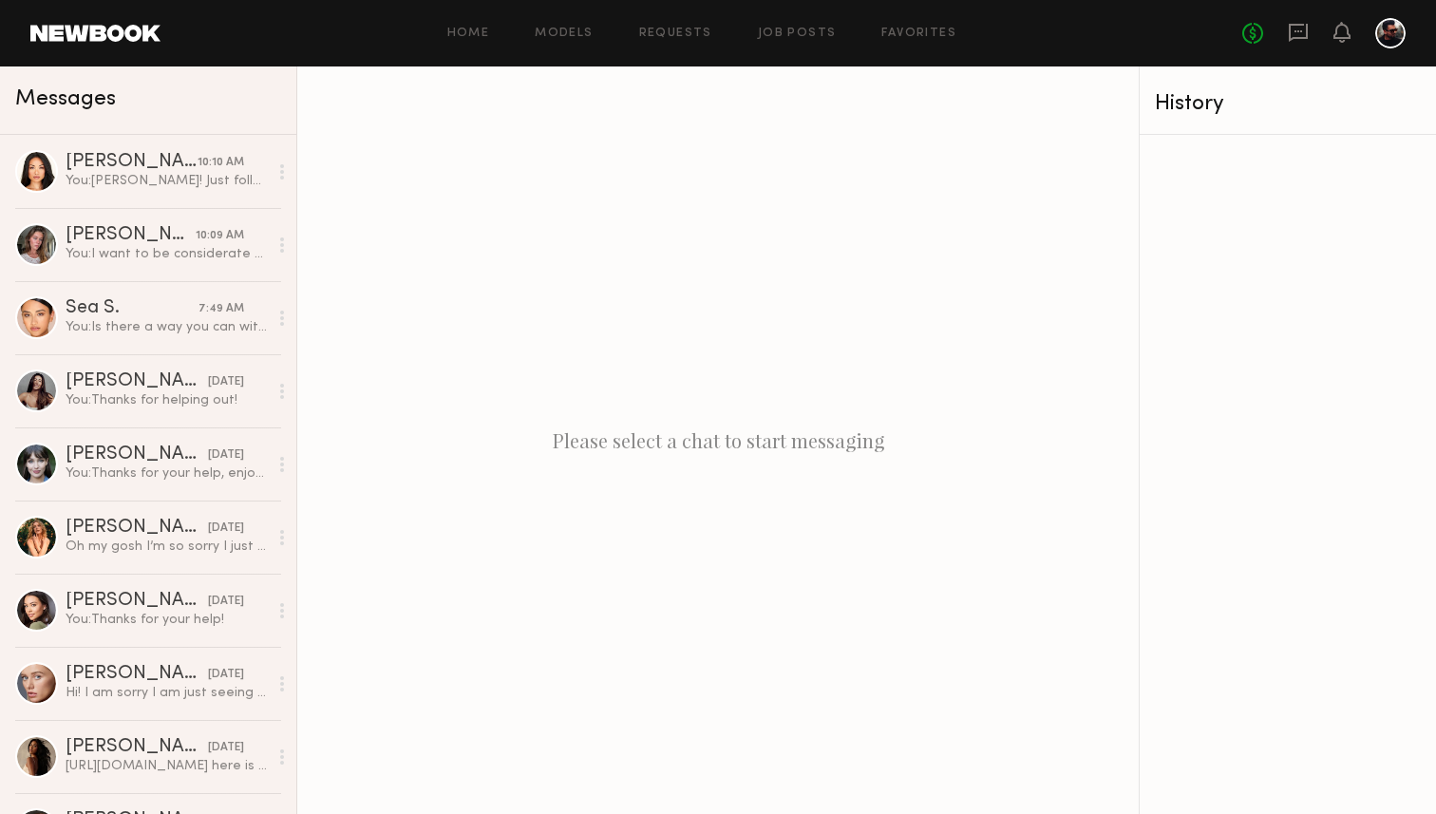
click at [460, 20] on div "Home Models Requests Job Posts Favorites Sign Out No fees up to $5,000" at bounding box center [782, 33] width 1245 height 30
click at [453, 32] on link "Home" at bounding box center [468, 34] width 43 height 12
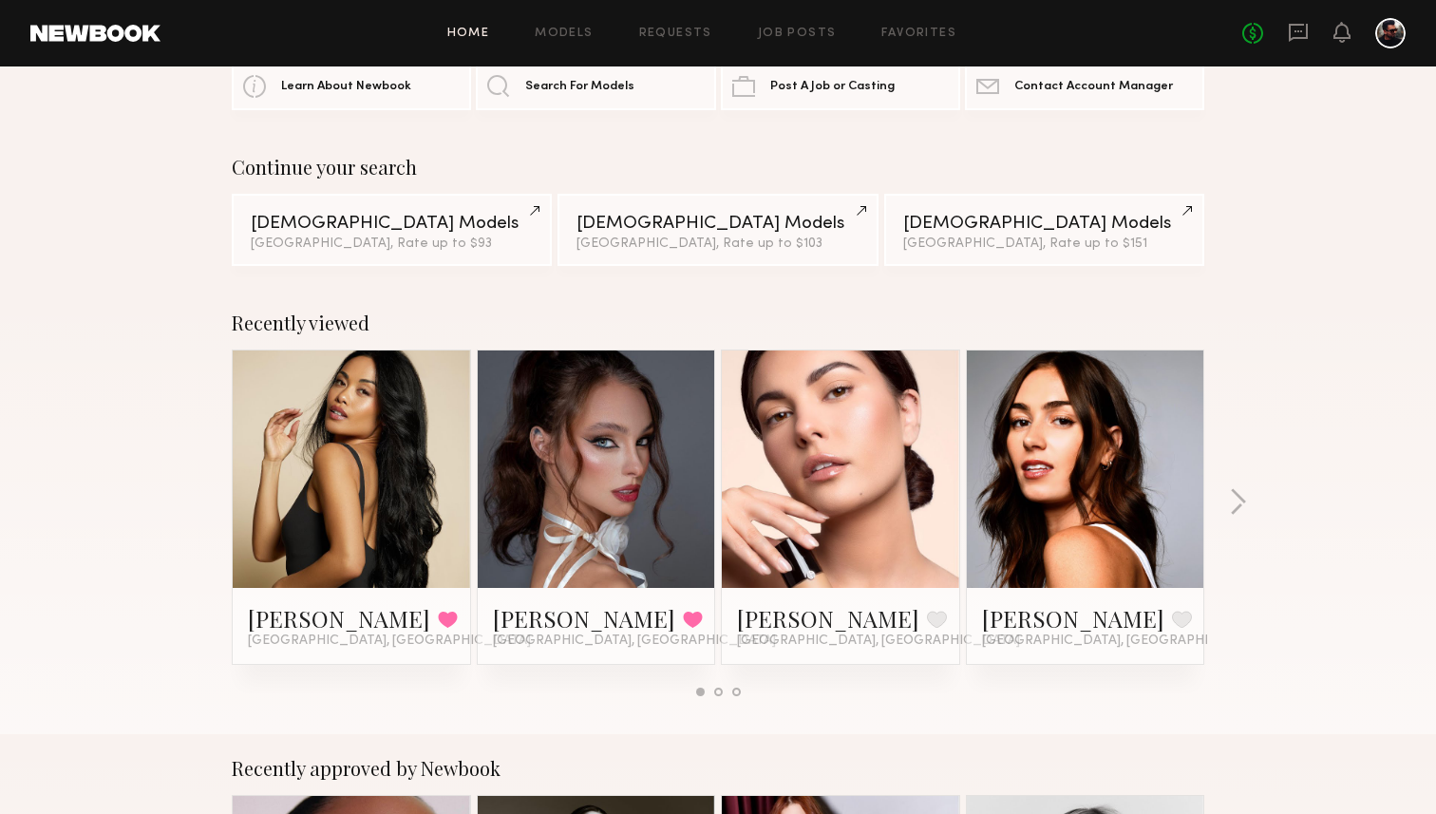
scroll to position [182, 0]
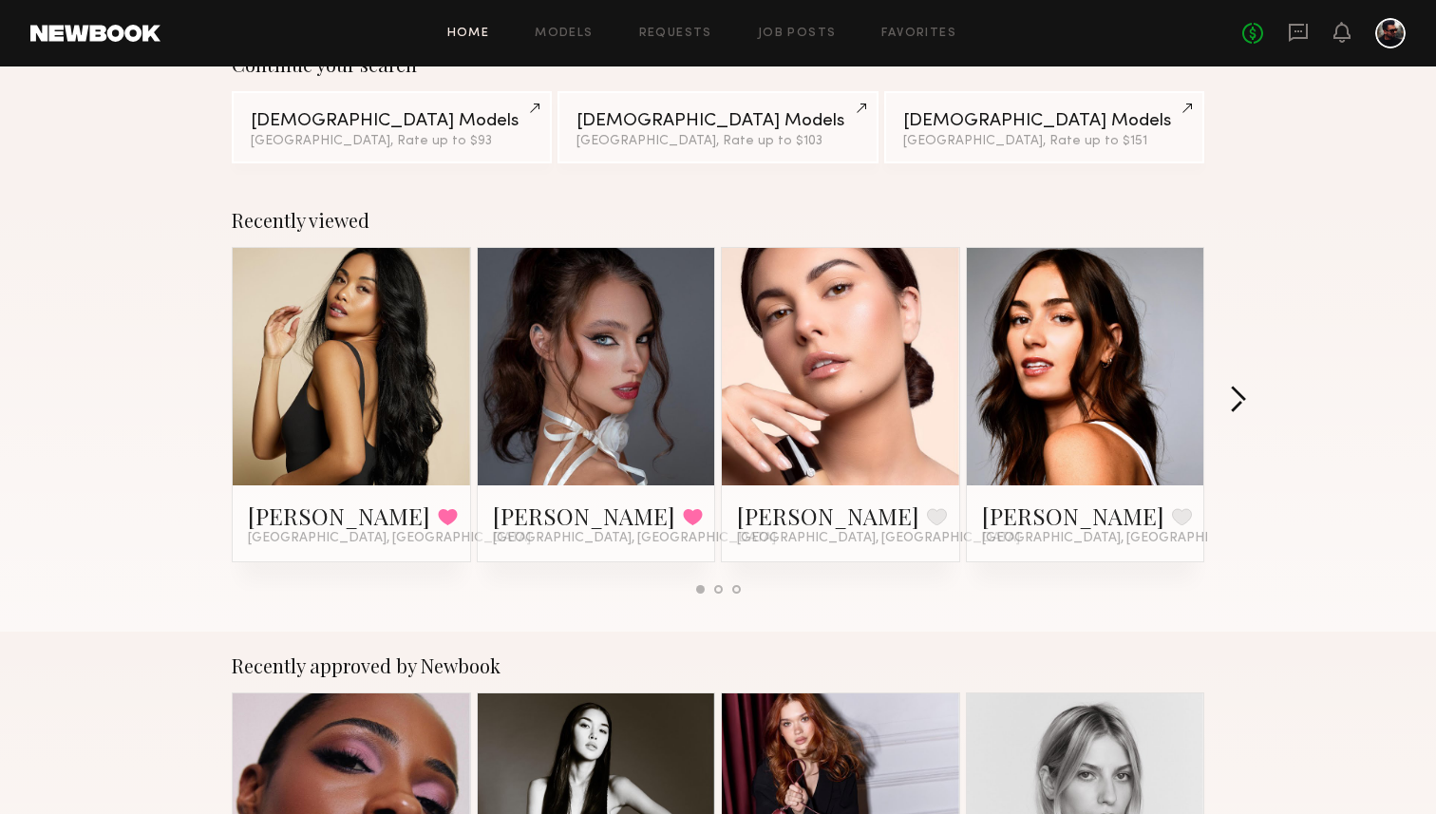
click at [1244, 401] on button "button" at bounding box center [1238, 401] width 18 height 31
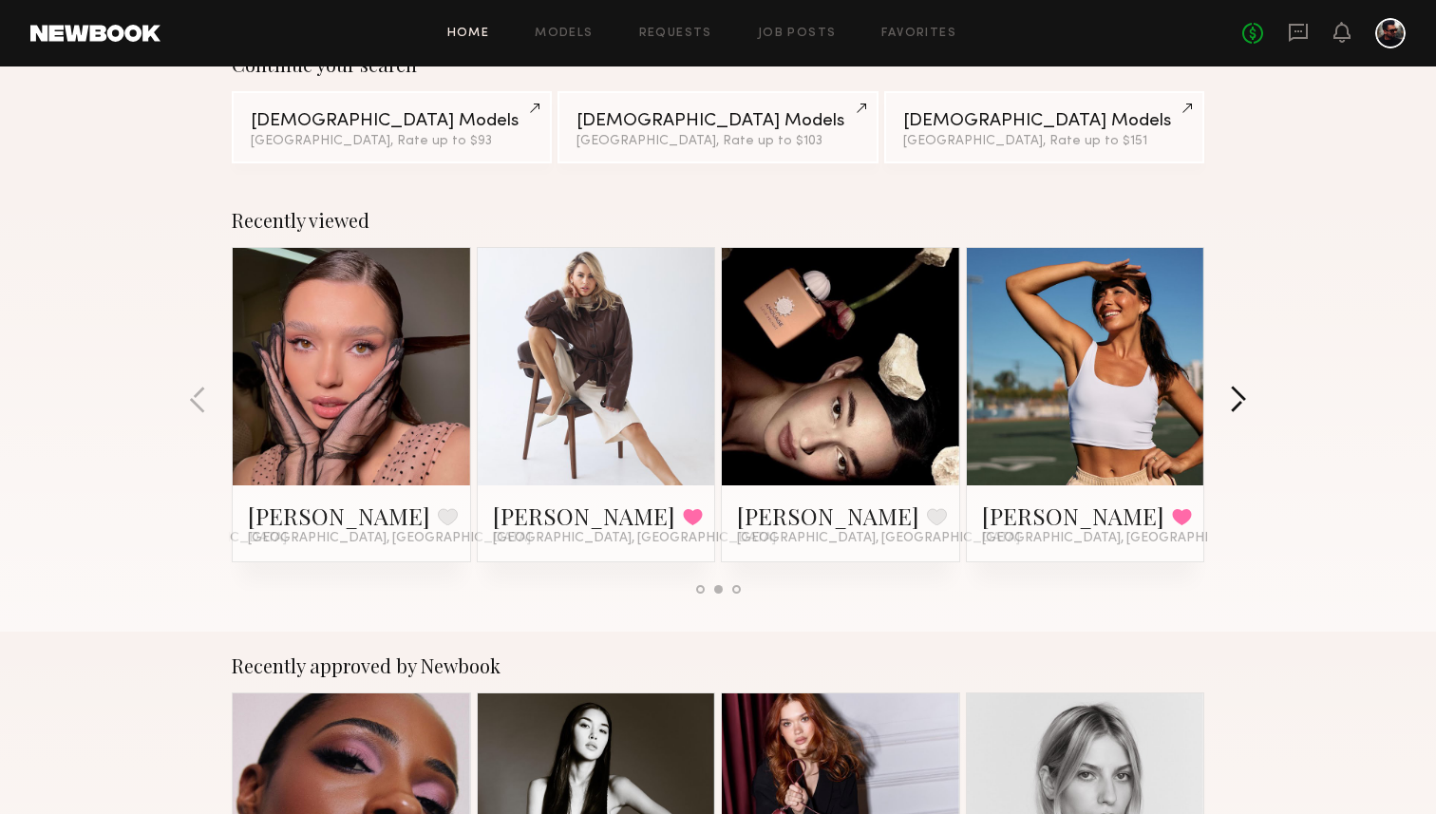
click at [1244, 401] on button "button" at bounding box center [1238, 401] width 18 height 31
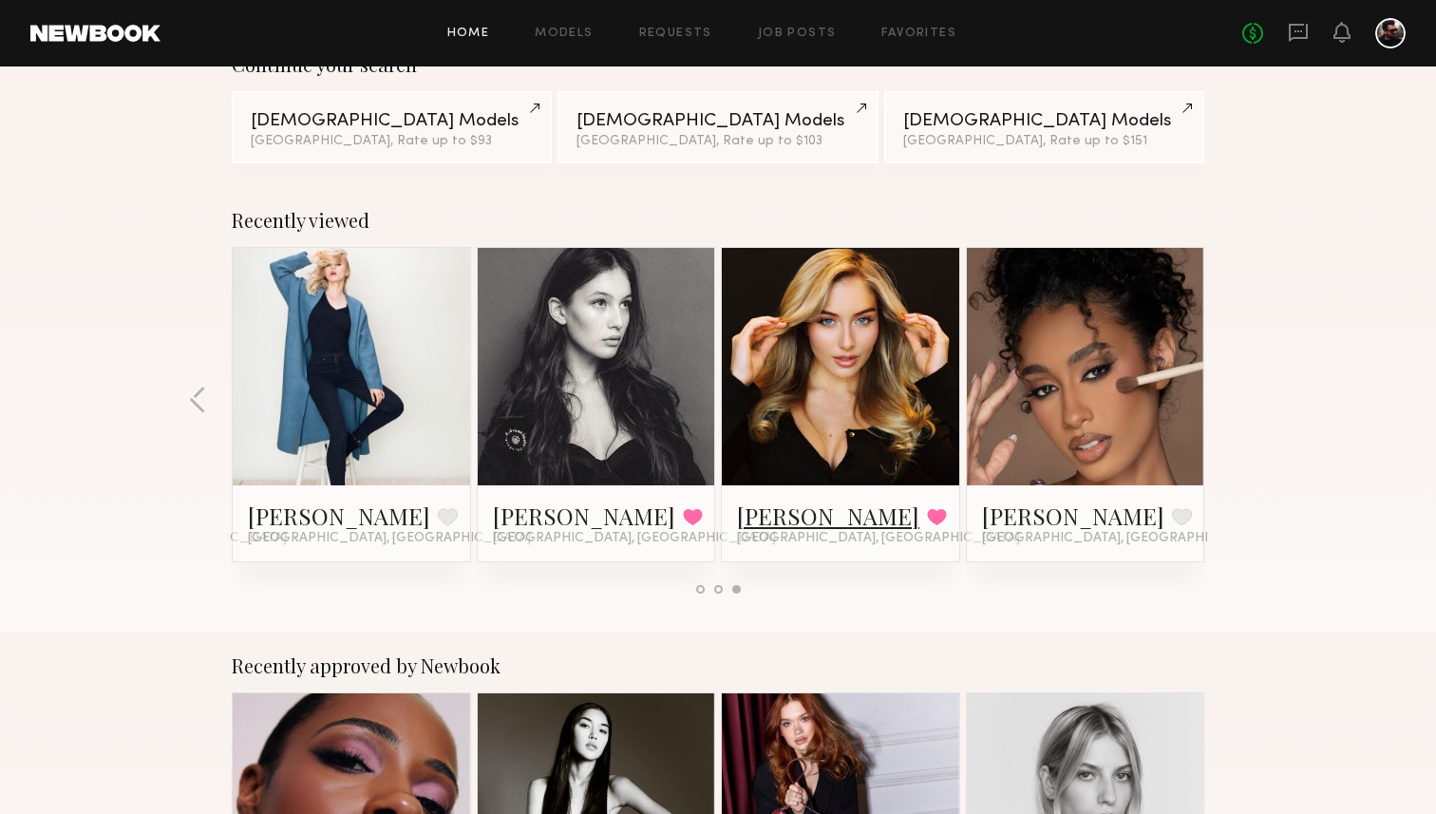
click at [767, 509] on link "Heloise H." at bounding box center [828, 515] width 182 height 30
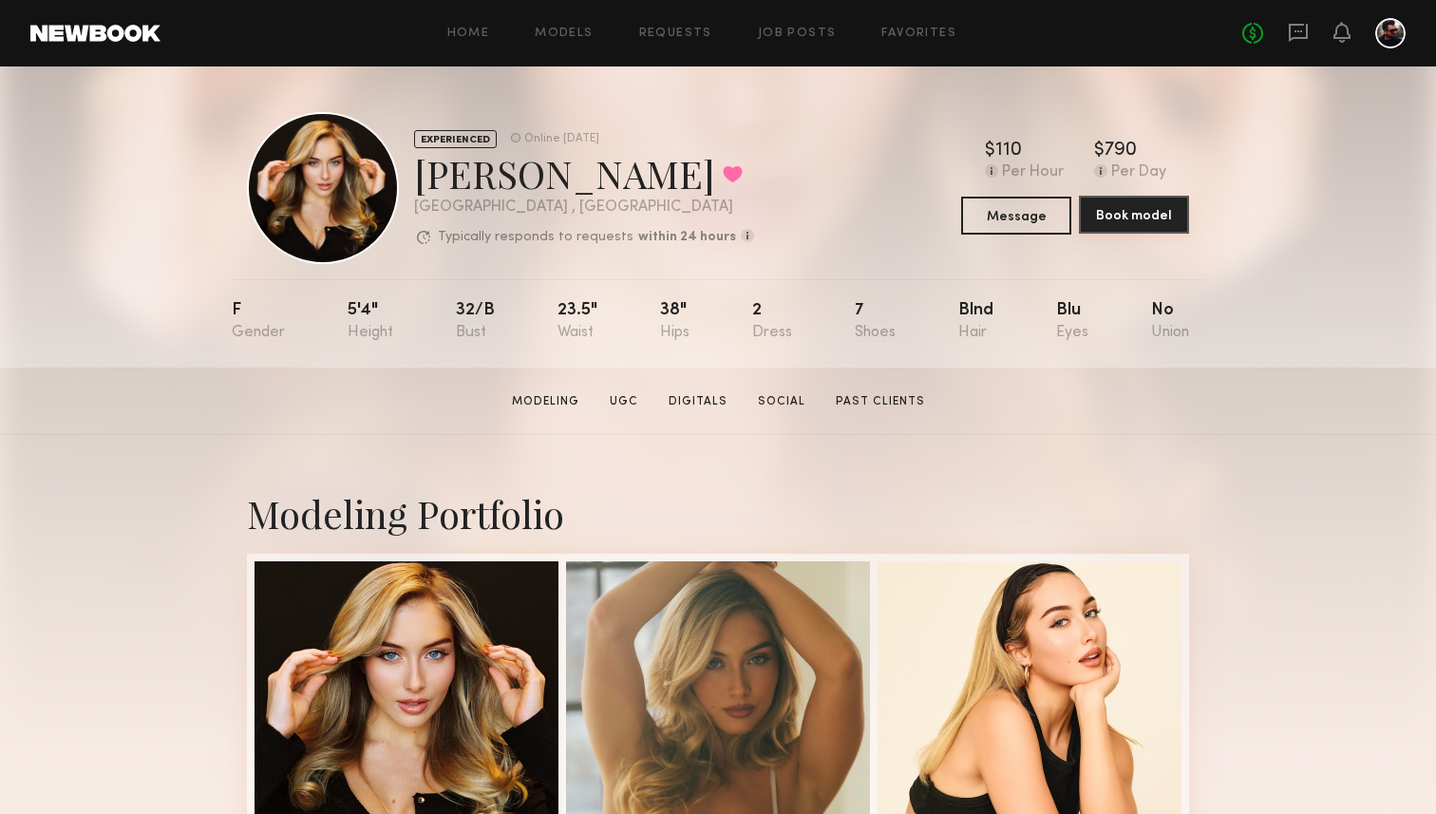
click at [1118, 217] on button "Book model" at bounding box center [1134, 215] width 110 height 38
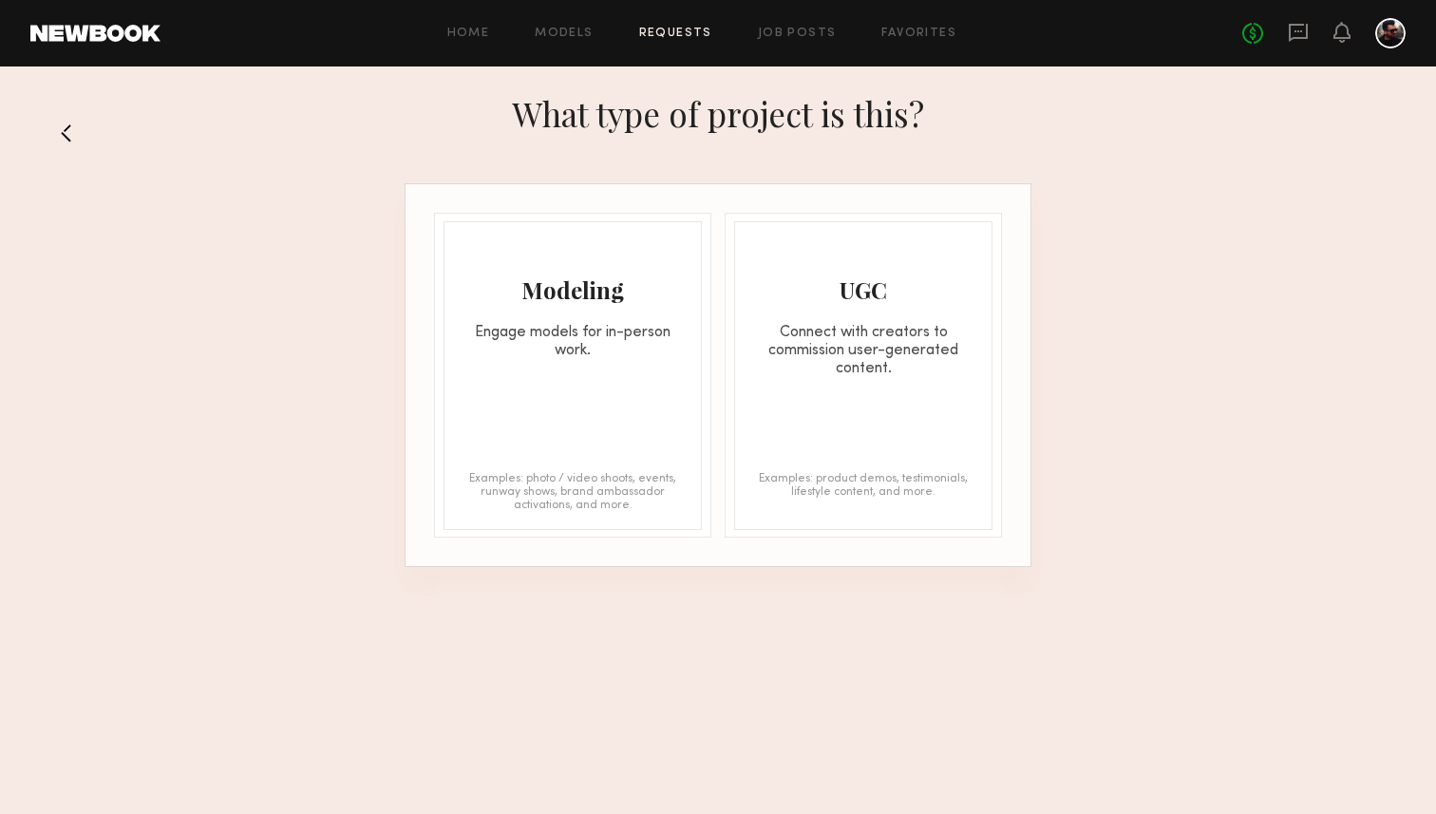
click at [583, 371] on div "Modeling Engage models for in-person work. Examples: photo / video shoots, even…" at bounding box center [572, 375] width 258 height 309
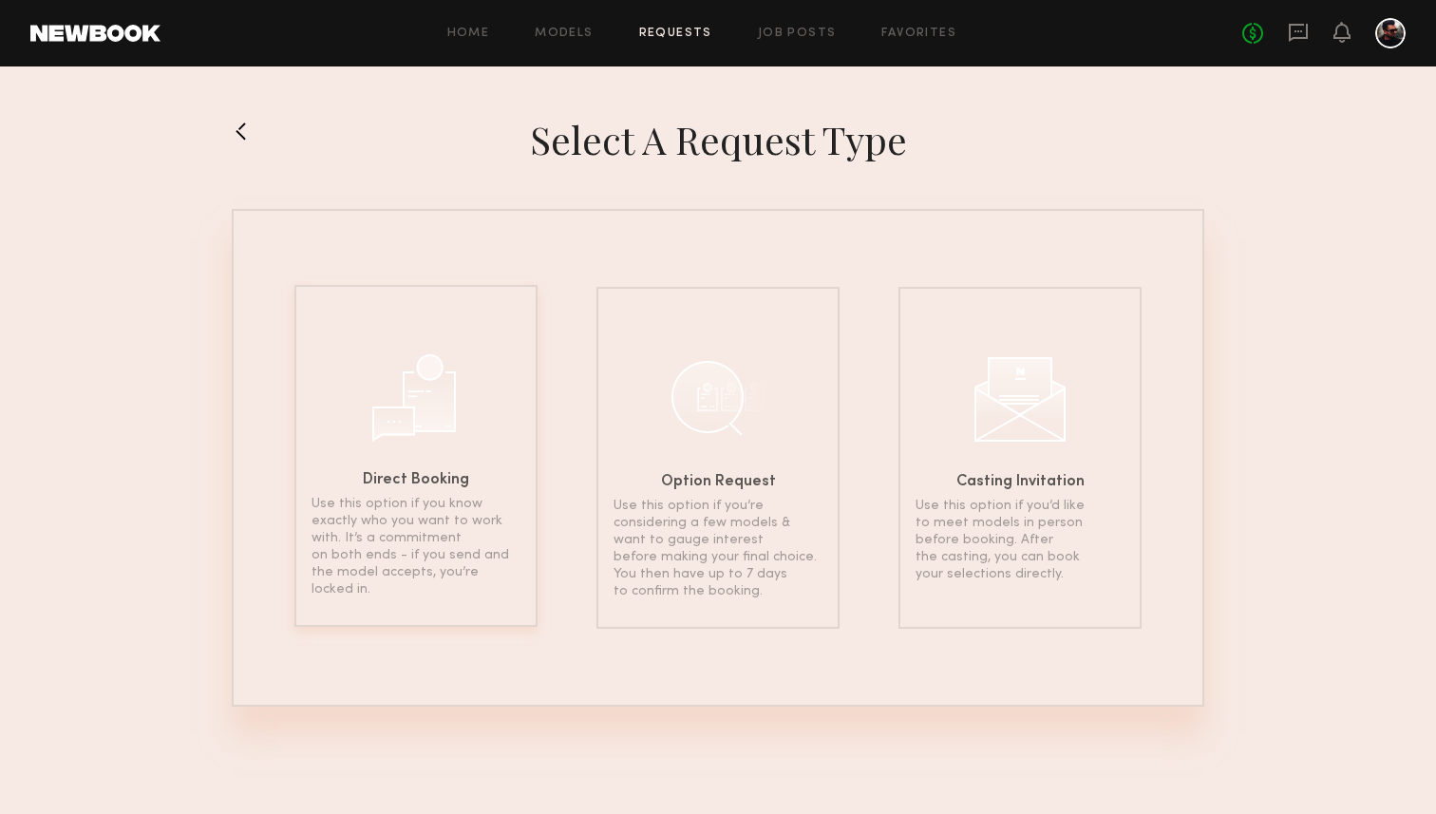
click at [443, 474] on h6 "Direct Booking" at bounding box center [416, 480] width 106 height 15
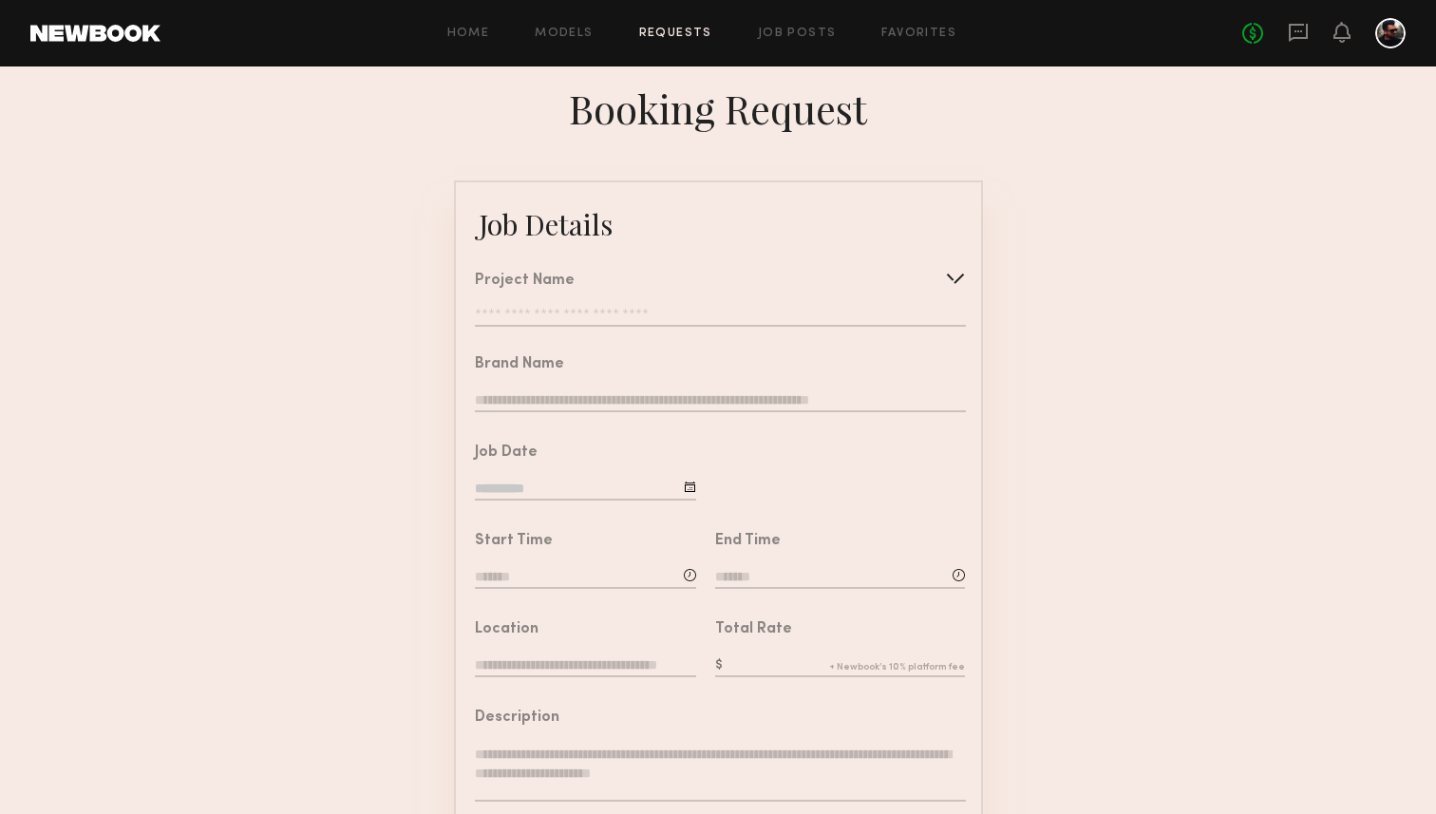
click at [586, 304] on div "Project Name Create Use recent modeling project Summer Pool Pizza Shoot beach p…" at bounding box center [720, 299] width 490 height 53
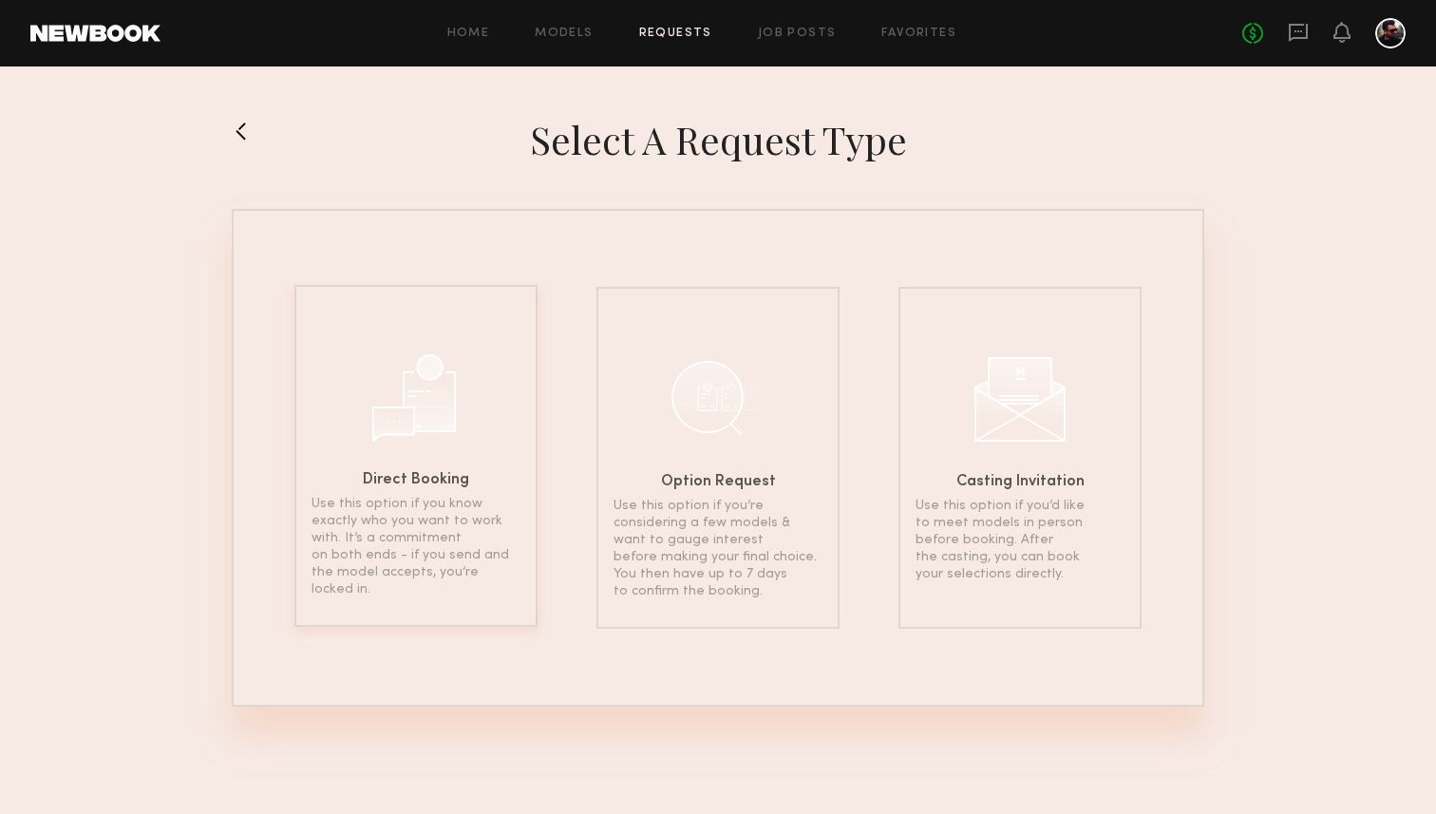
click at [392, 416] on div at bounding box center [415, 395] width 95 height 95
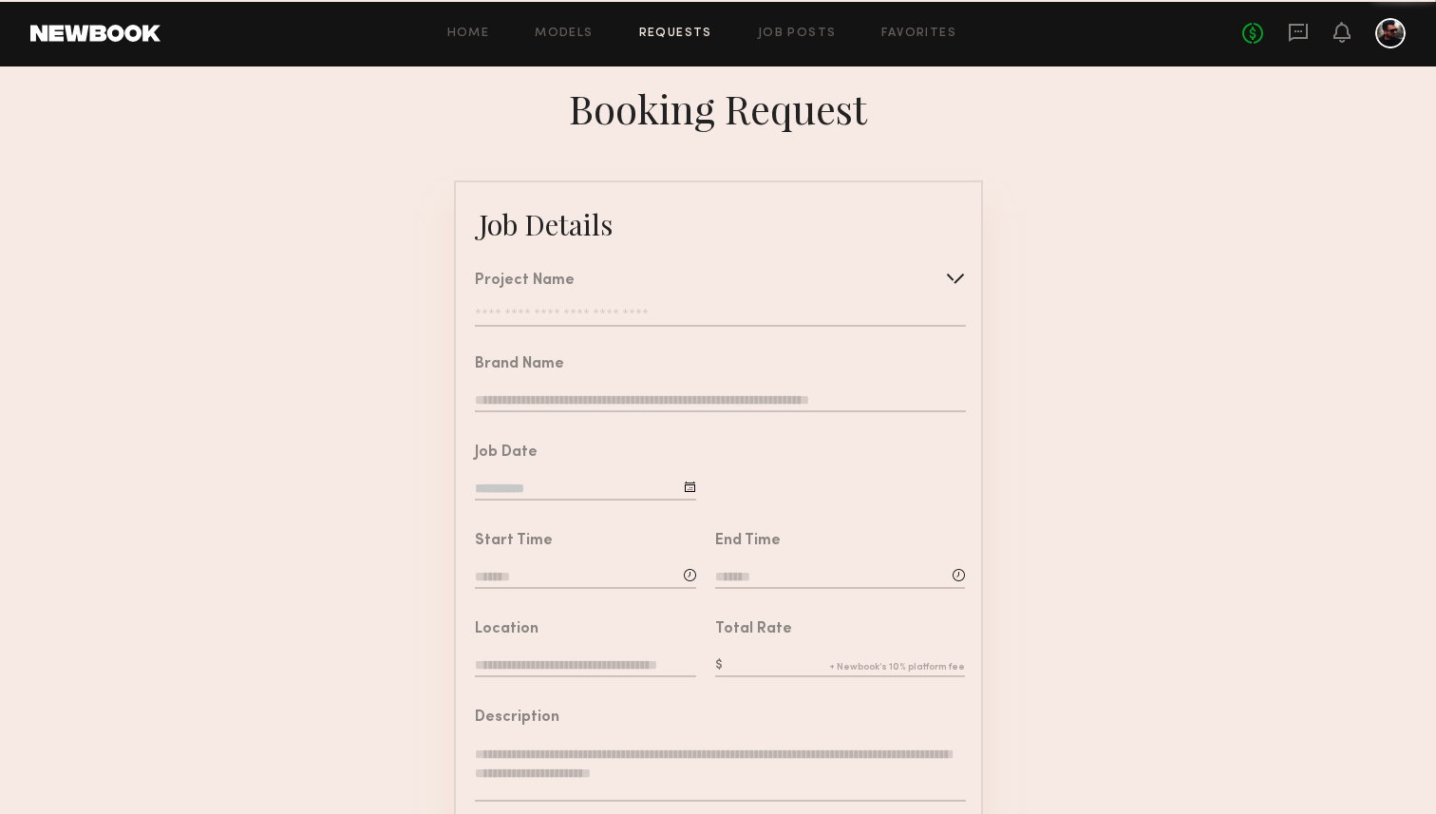
click at [578, 312] on input "text" at bounding box center [720, 317] width 490 height 19
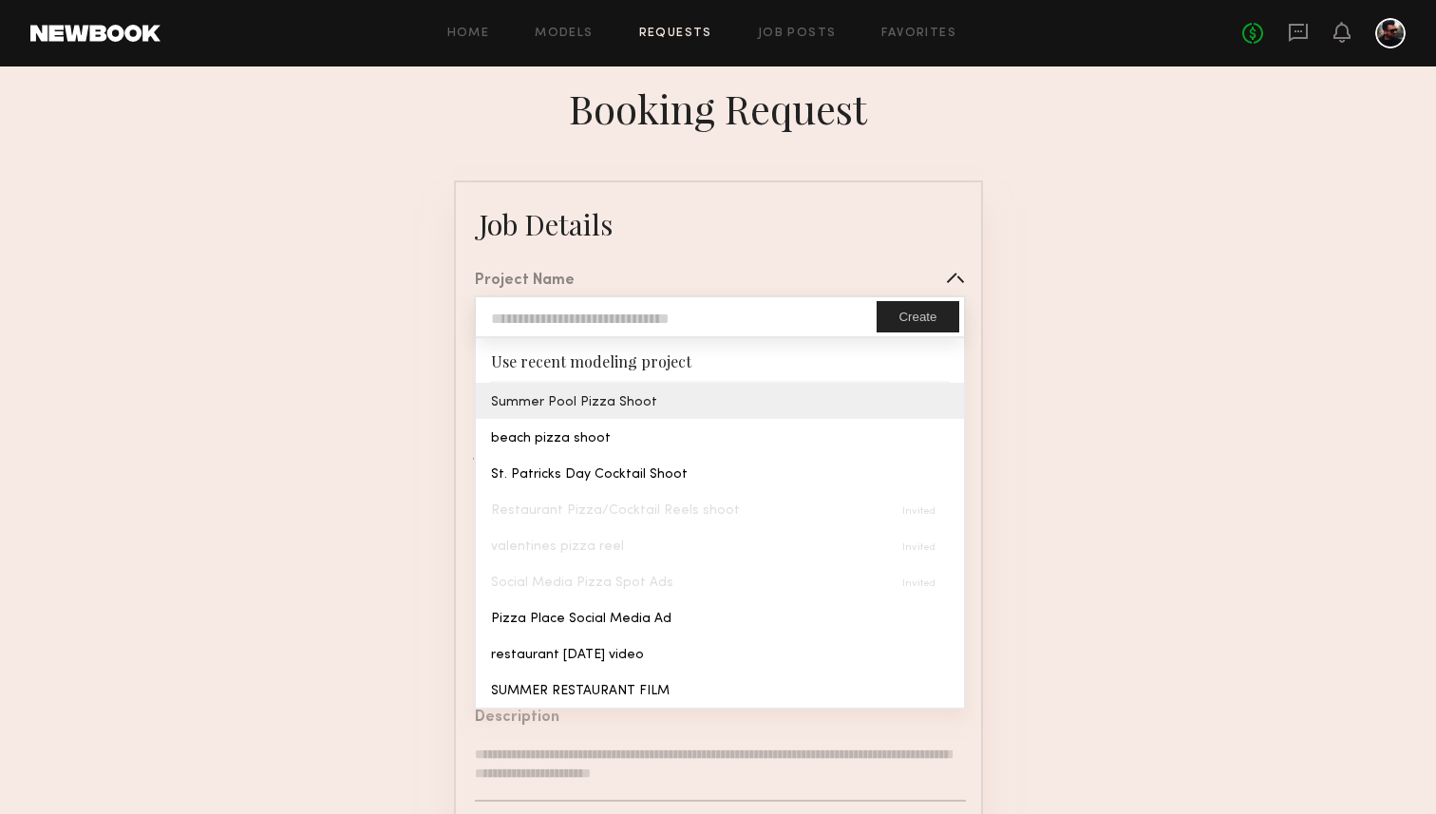
type input "**********"
type textarea "**********"
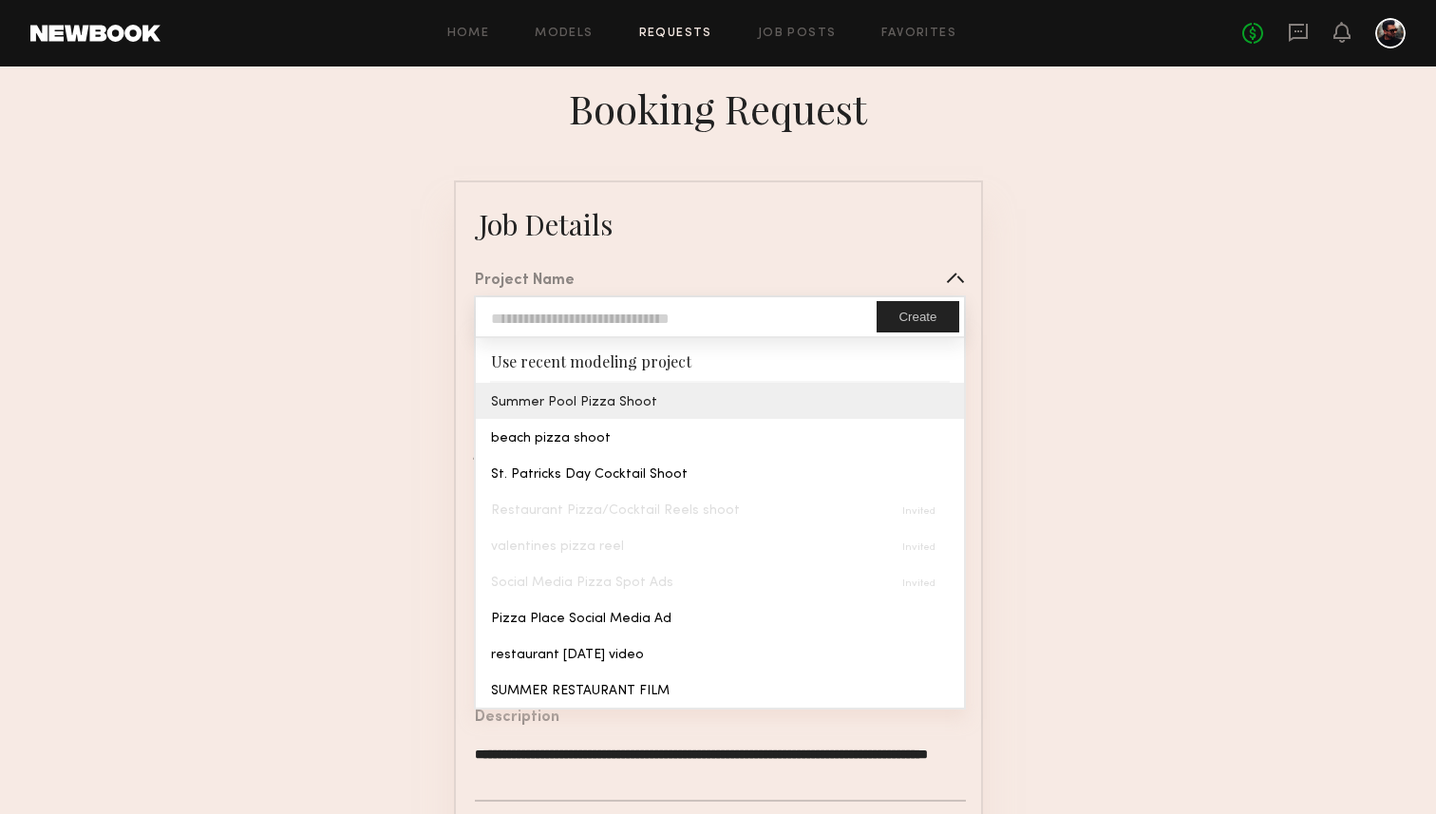
click at [564, 399] on common-border "**********" at bounding box center [718, 709] width 529 height 1058
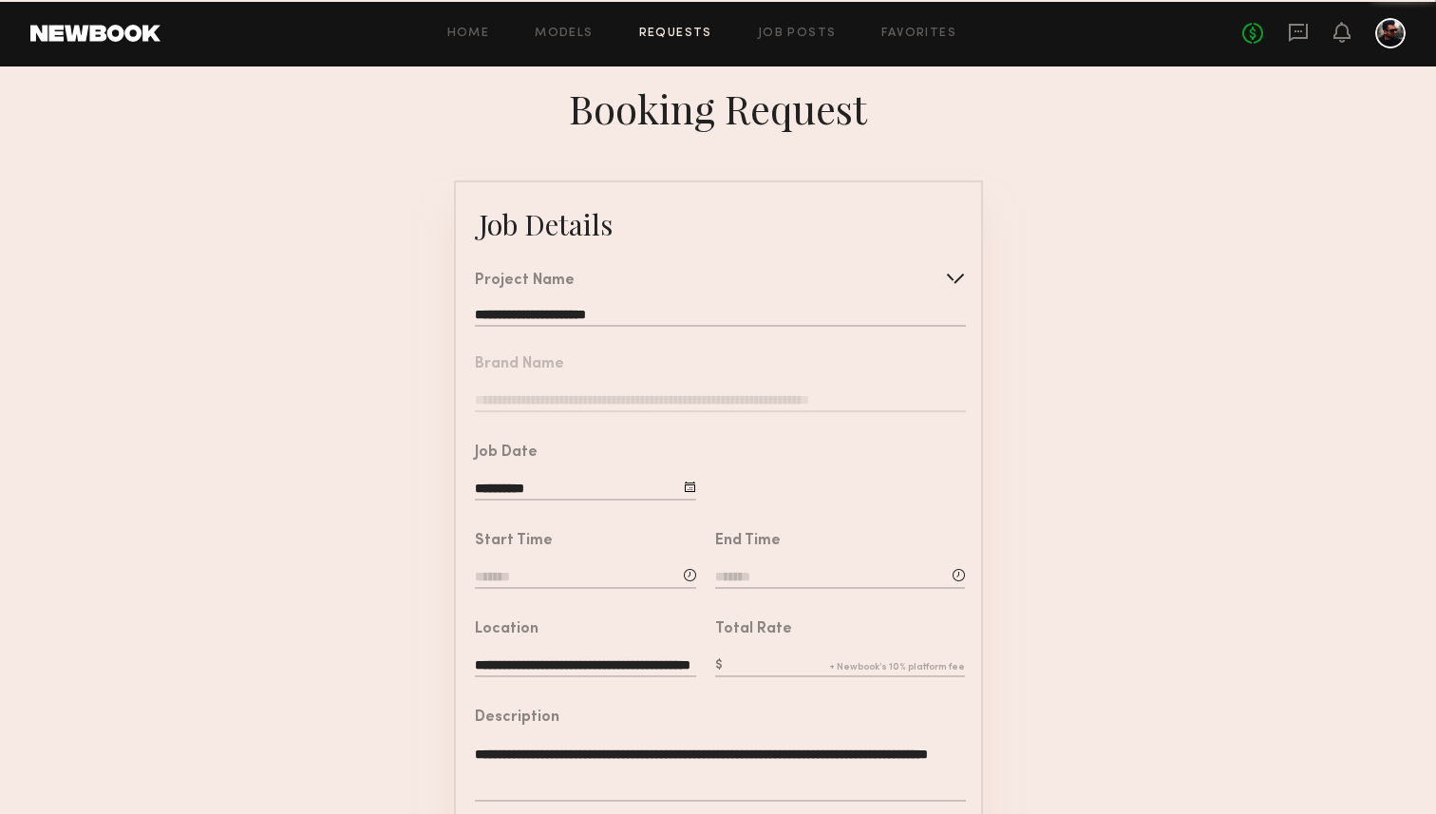
click at [545, 403] on nb-form-field "Brand Name" at bounding box center [718, 378] width 525 height 88
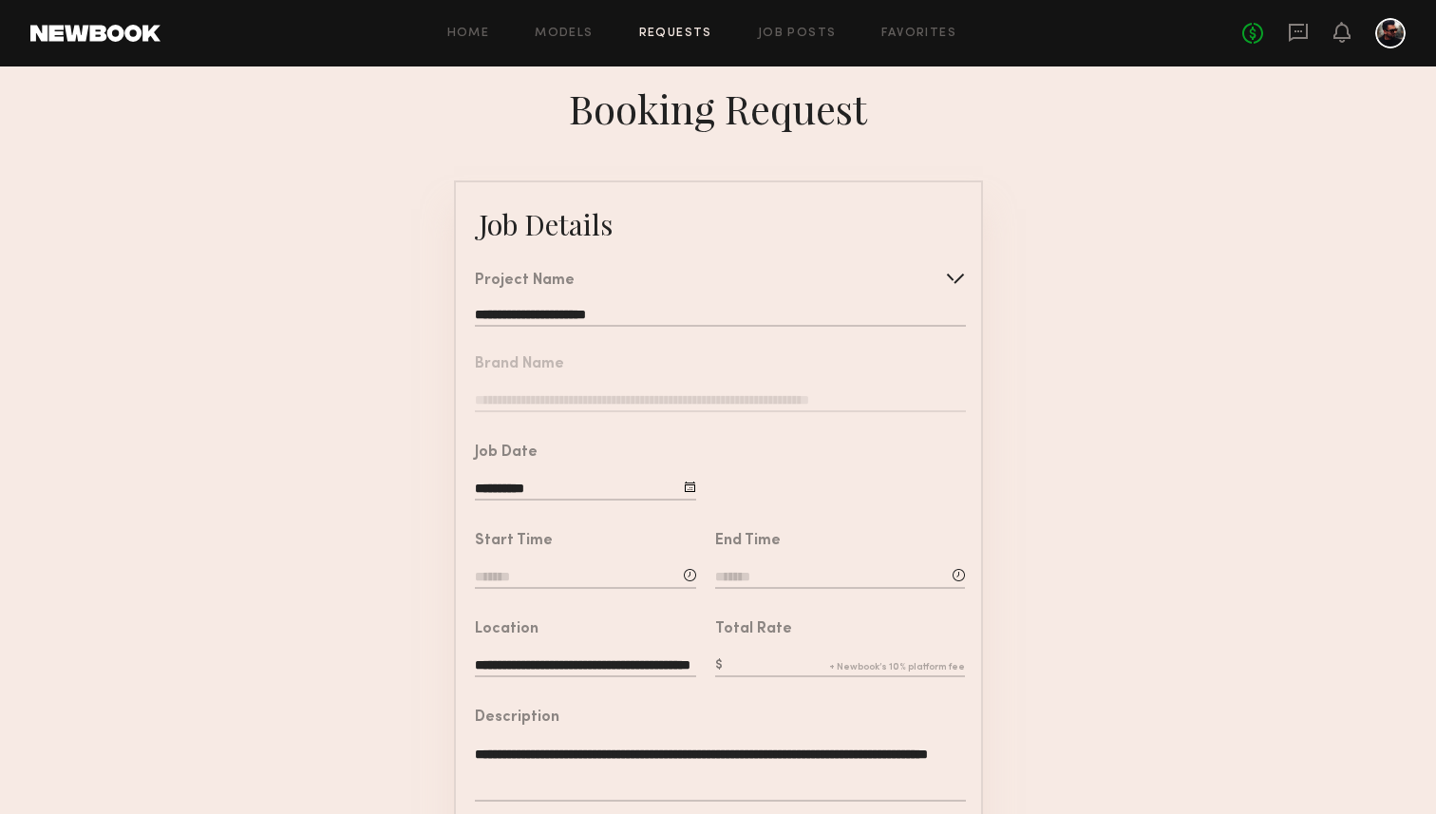
click at [542, 490] on input "**********" at bounding box center [585, 490] width 221 height 21
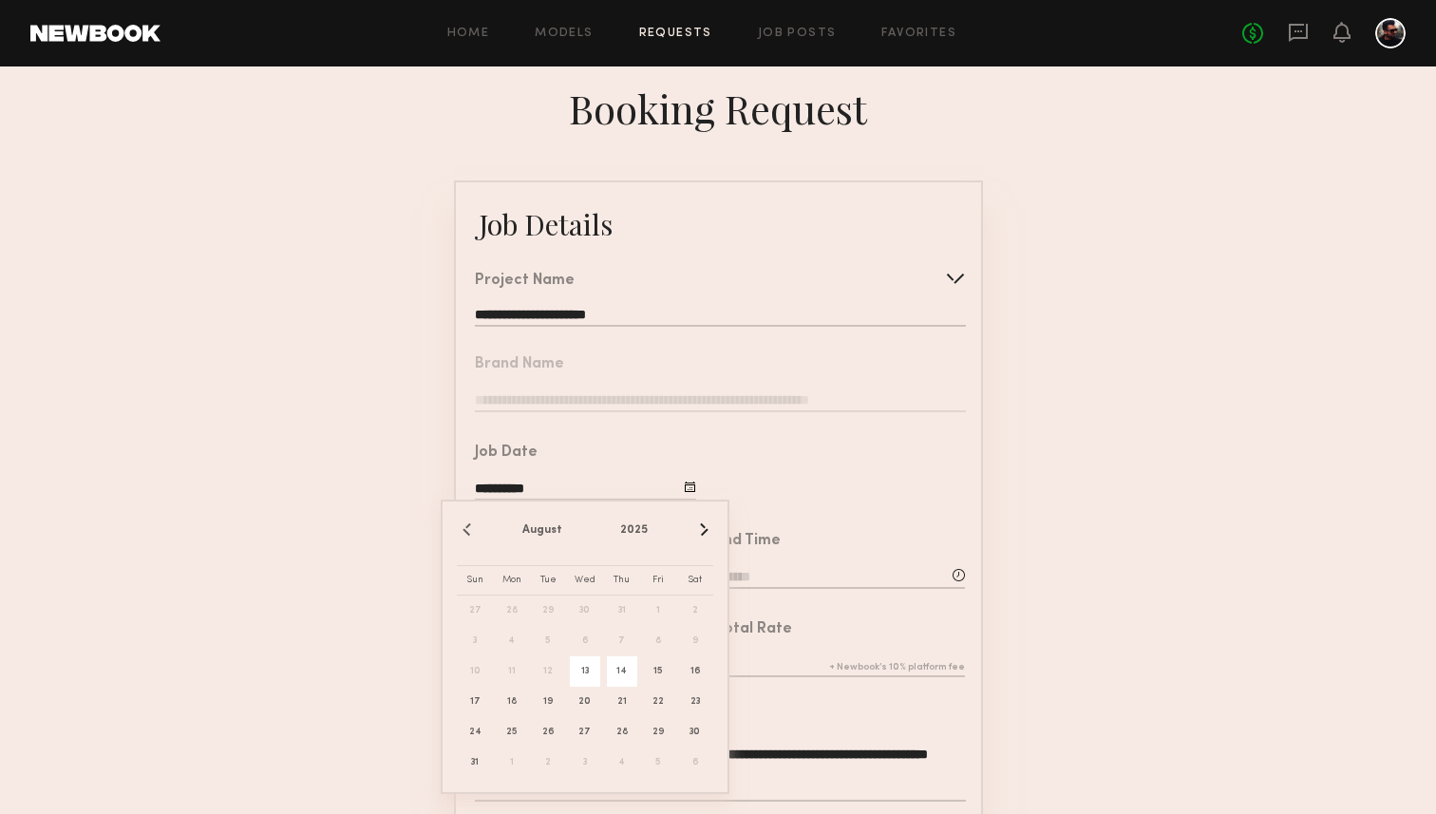
click at [628, 663] on span "14" at bounding box center [622, 671] width 30 height 30
type input "**********"
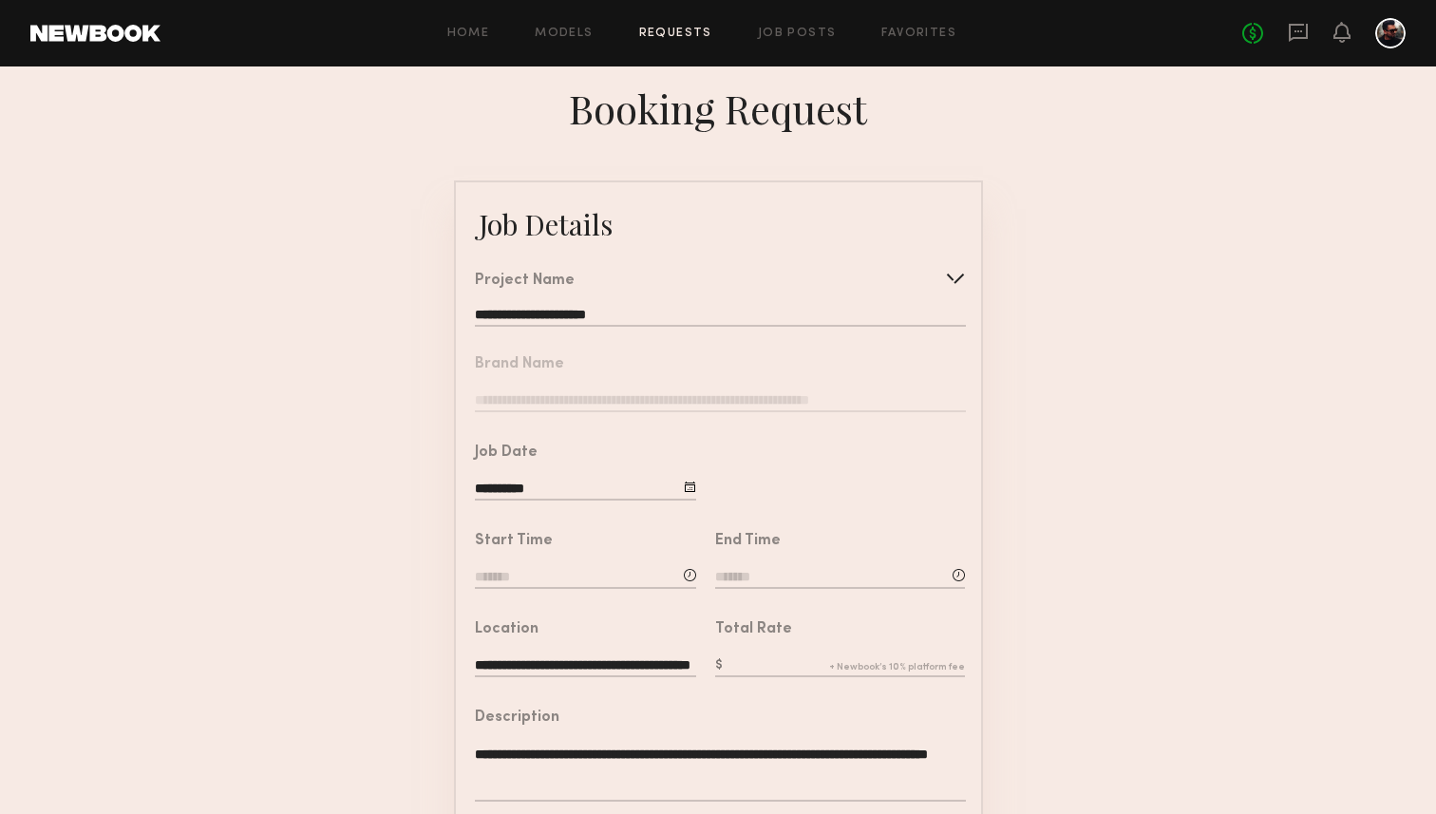
click at [502, 574] on input at bounding box center [585, 578] width 221 height 21
click at [524, 644] on input "text" at bounding box center [529, 658] width 70 height 34
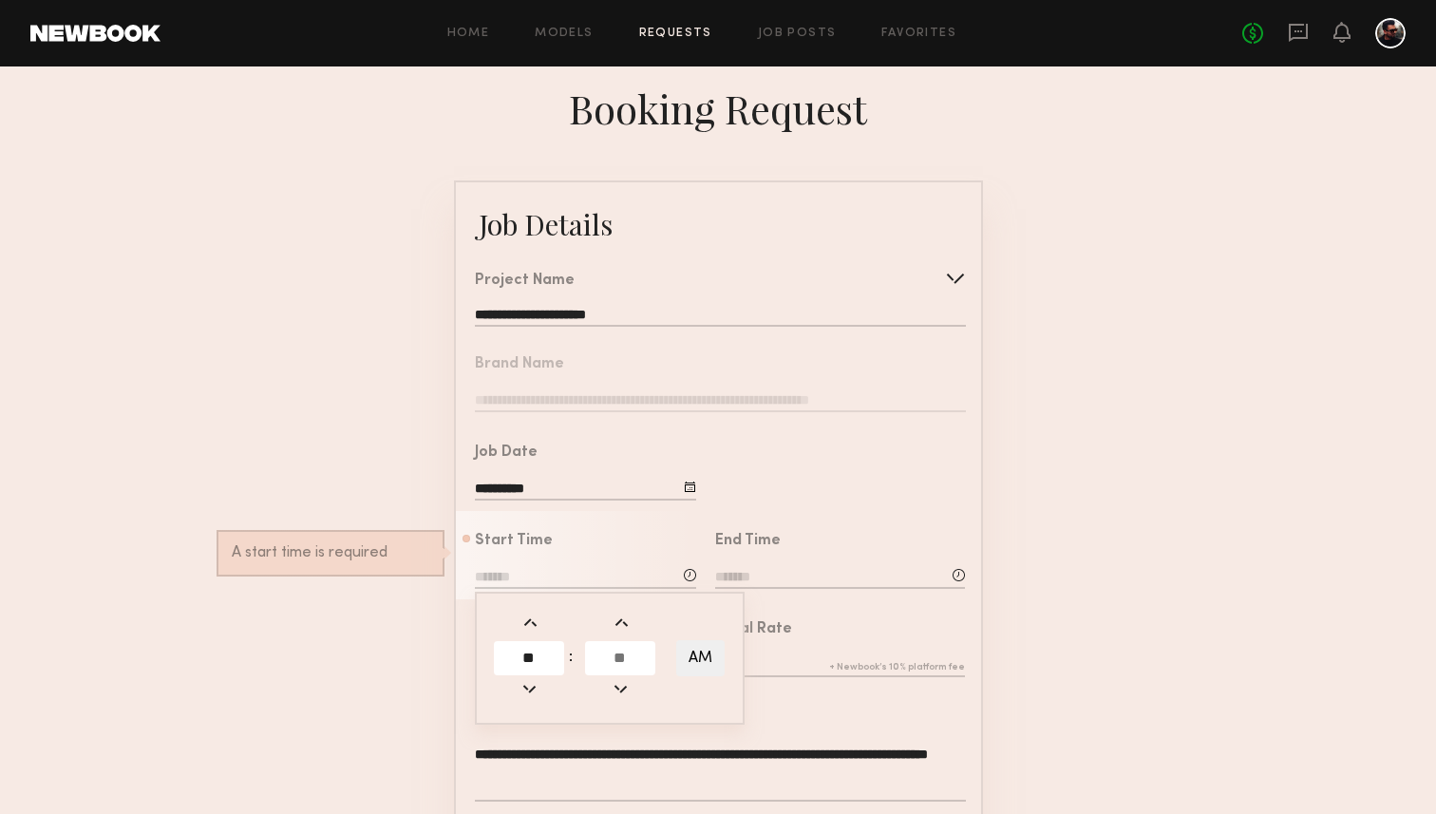
type input "**"
click at [618, 653] on input "text" at bounding box center [620, 658] width 70 height 34
type input "**"
click at [690, 648] on button "AM" at bounding box center [700, 658] width 48 height 36
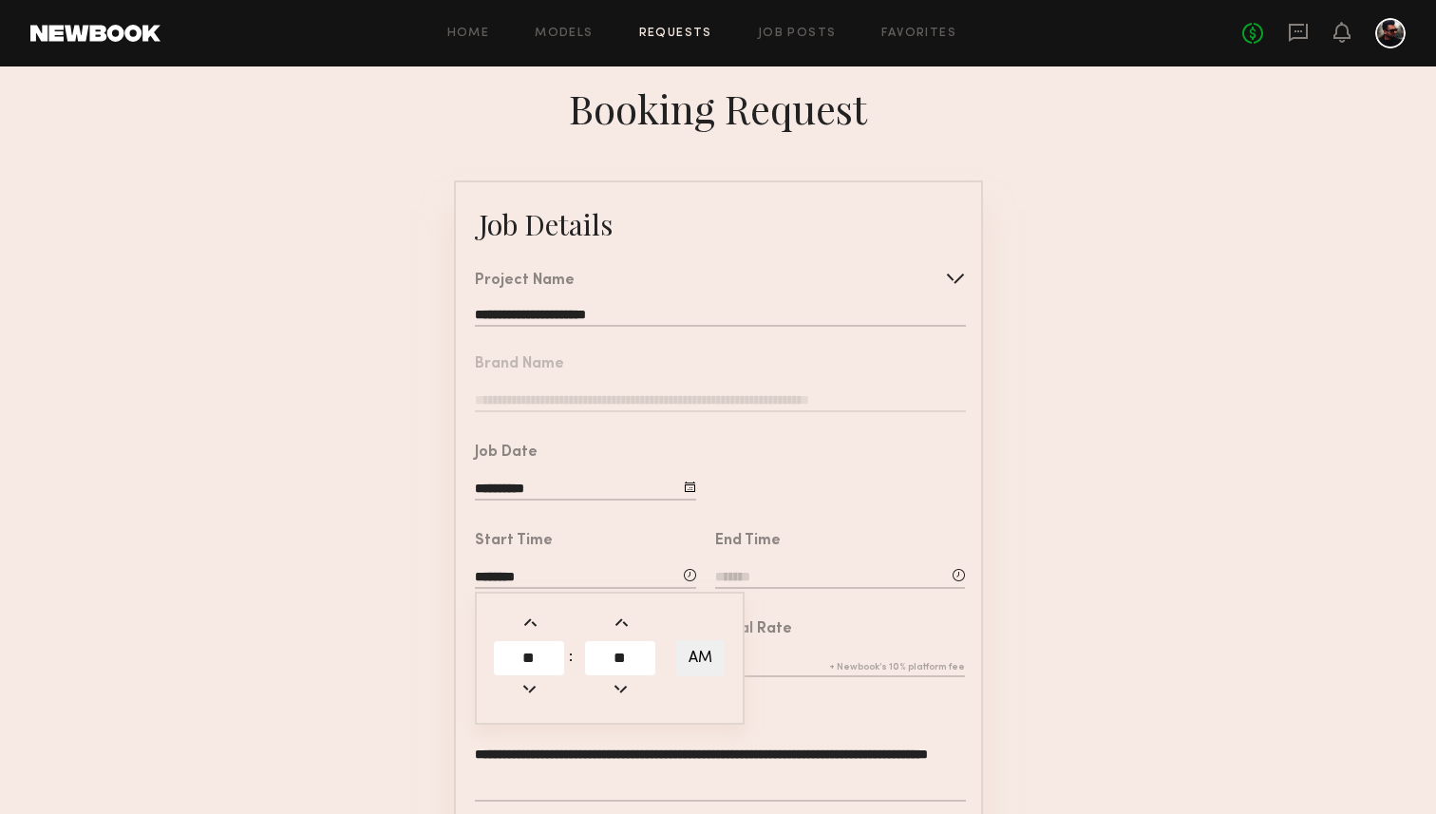
click at [718, 659] on button "AM" at bounding box center [700, 658] width 48 height 36
type input "********"
click at [820, 561] on div "End Time" at bounding box center [840, 563] width 250 height 58
click at [800, 568] on input at bounding box center [840, 578] width 250 height 21
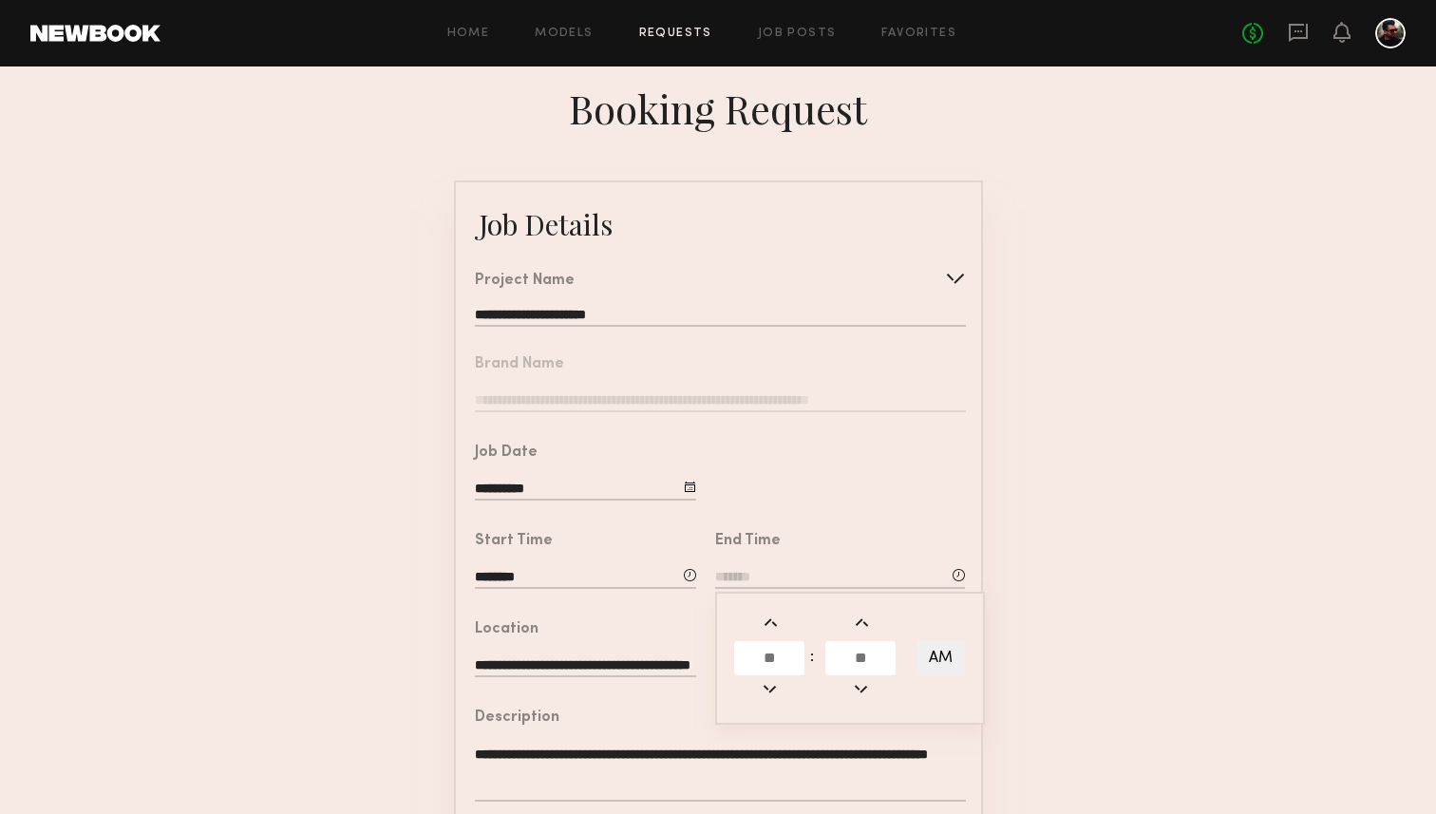
click at [753, 652] on input "text" at bounding box center [769, 658] width 70 height 34
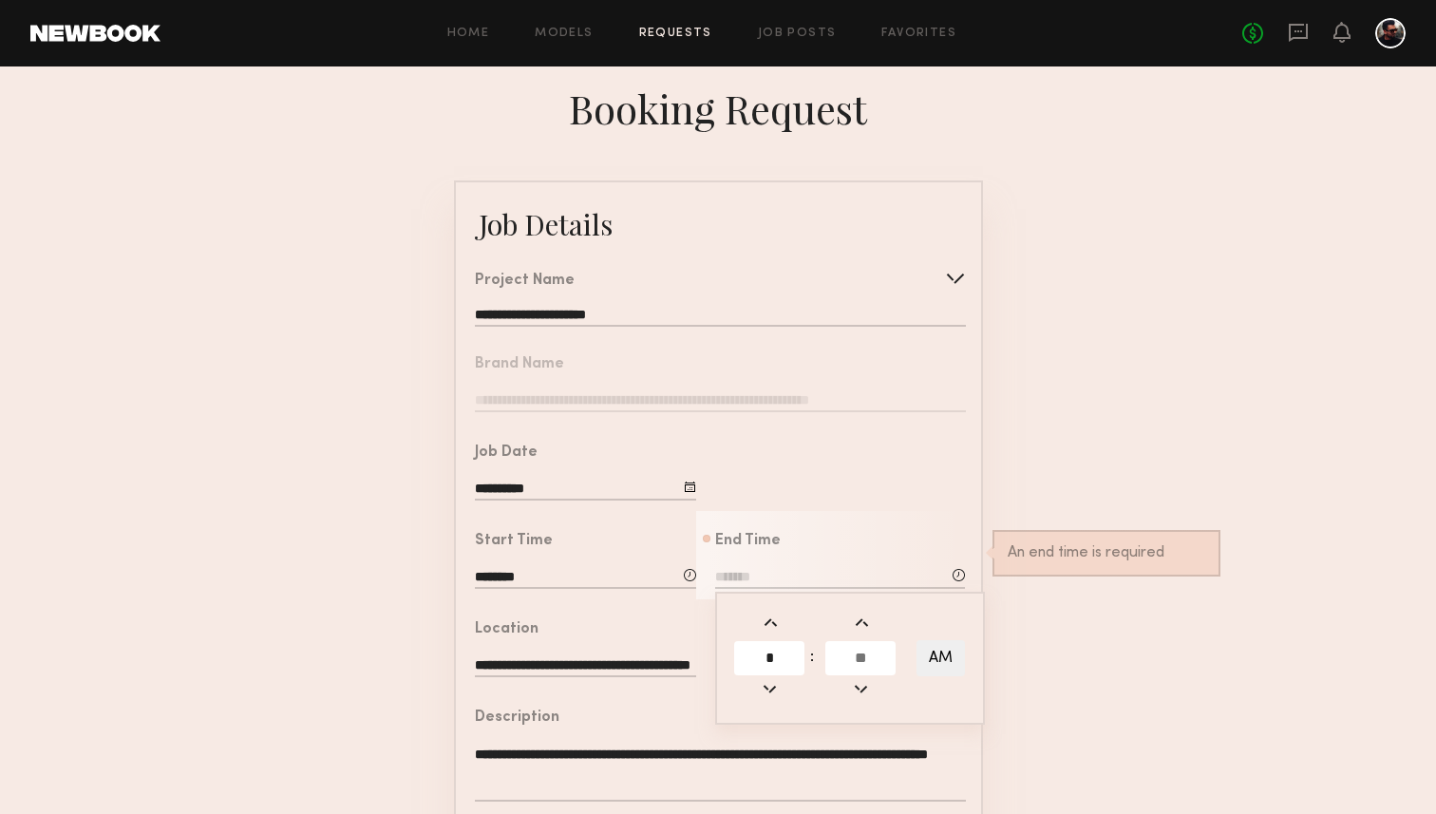
type input "*"
click at [847, 652] on input "text" at bounding box center [860, 658] width 70 height 34
type input "**"
type input "*******"
type input "**"
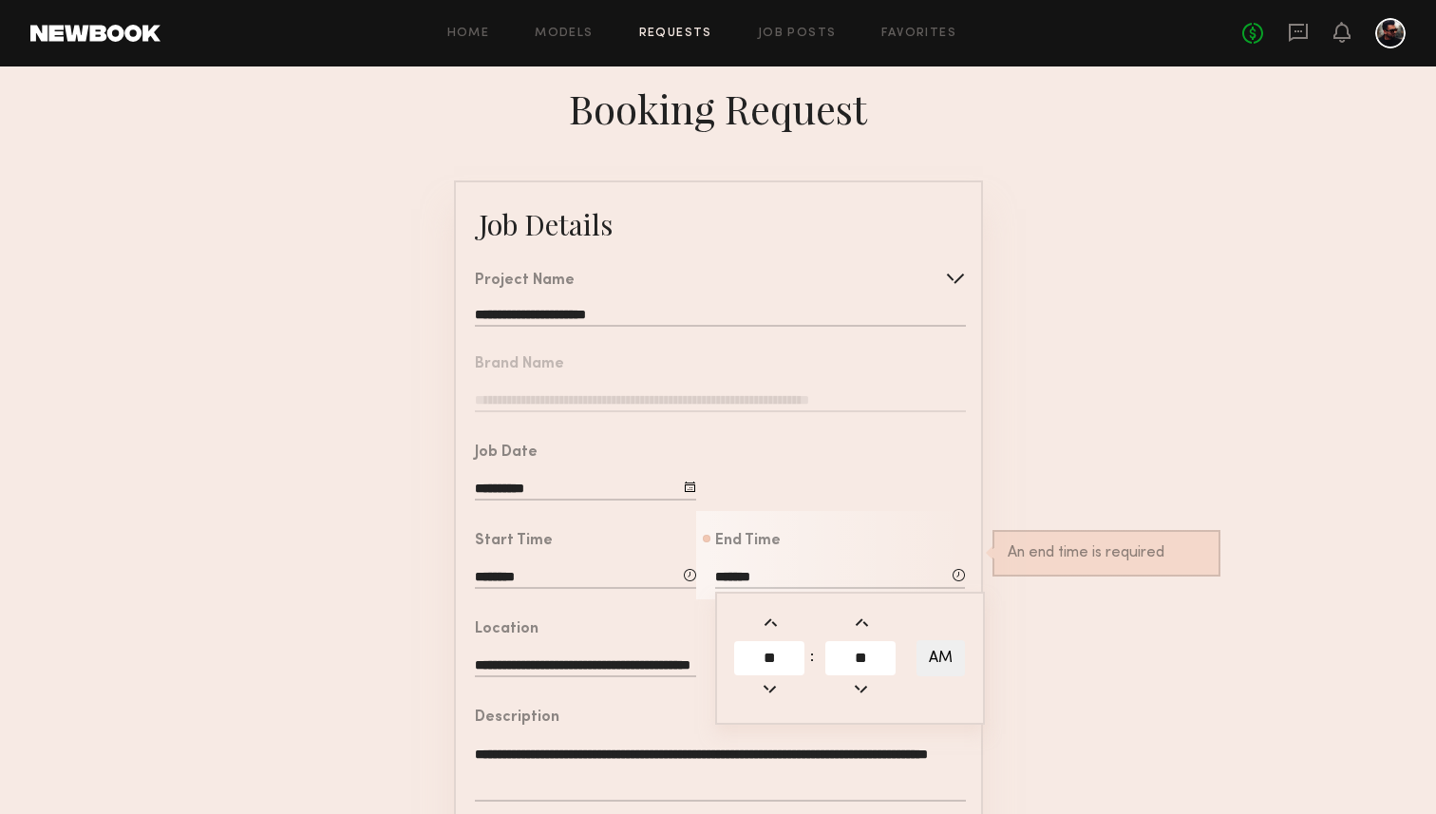
click at [942, 651] on button "AM" at bounding box center [940, 658] width 48 height 36
type input "*******"
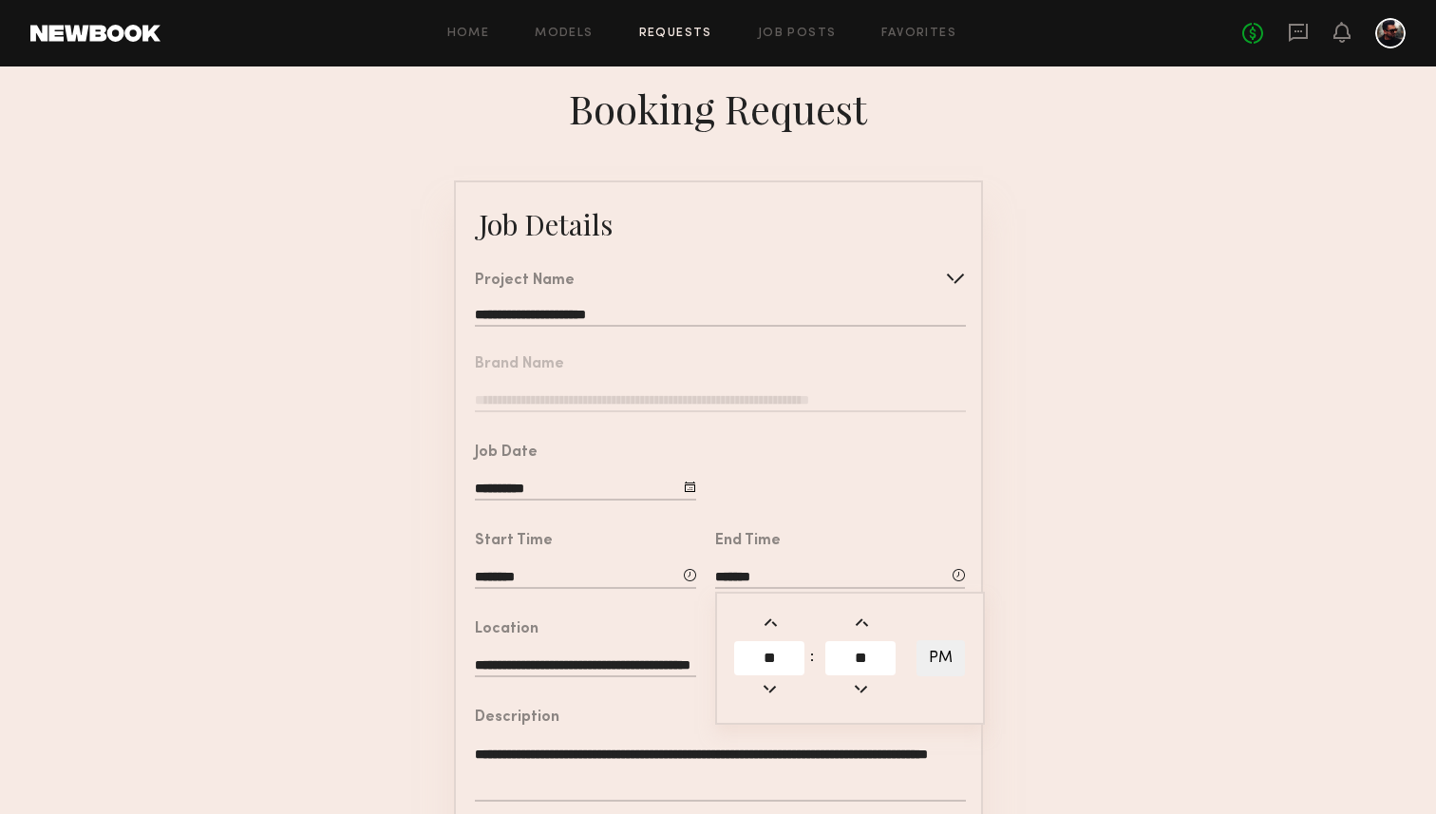
click at [378, 626] on form "**********" at bounding box center [718, 709] width 1436 height 1058
click at [743, 664] on input "text" at bounding box center [840, 666] width 250 height 21
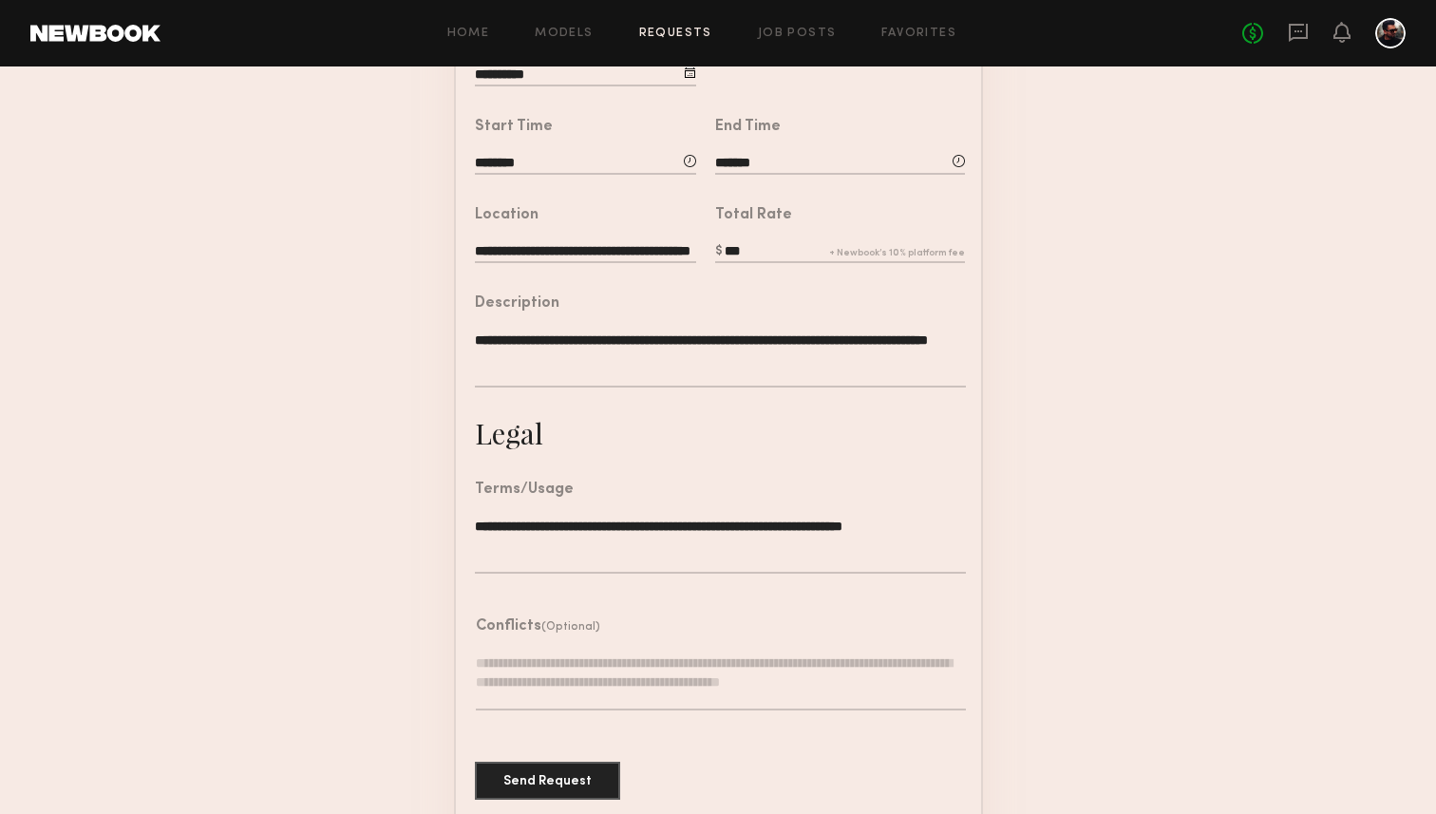
scroll to position [436, 0]
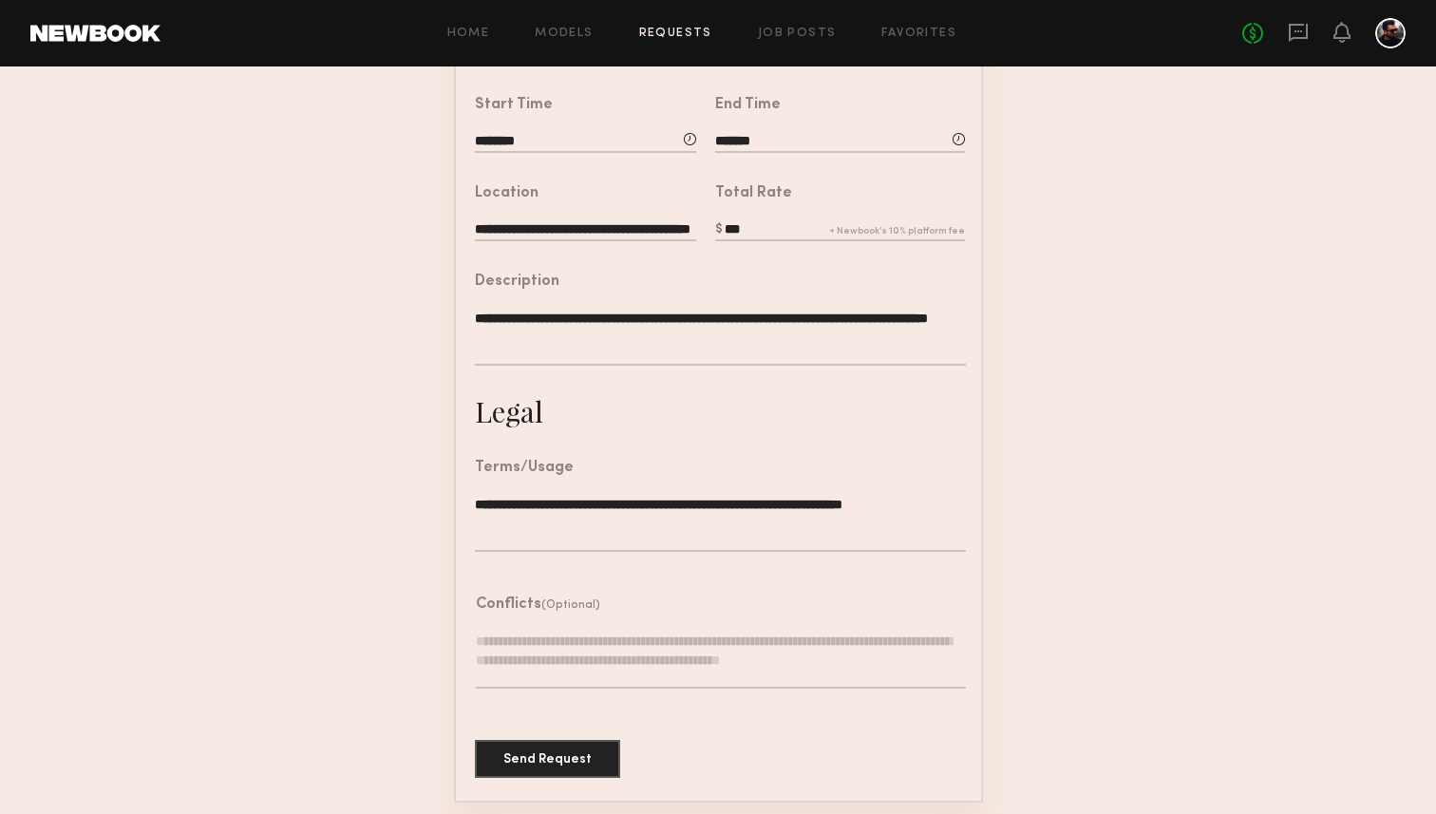
type input "***"
click at [601, 657] on textarea at bounding box center [721, 659] width 490 height 57
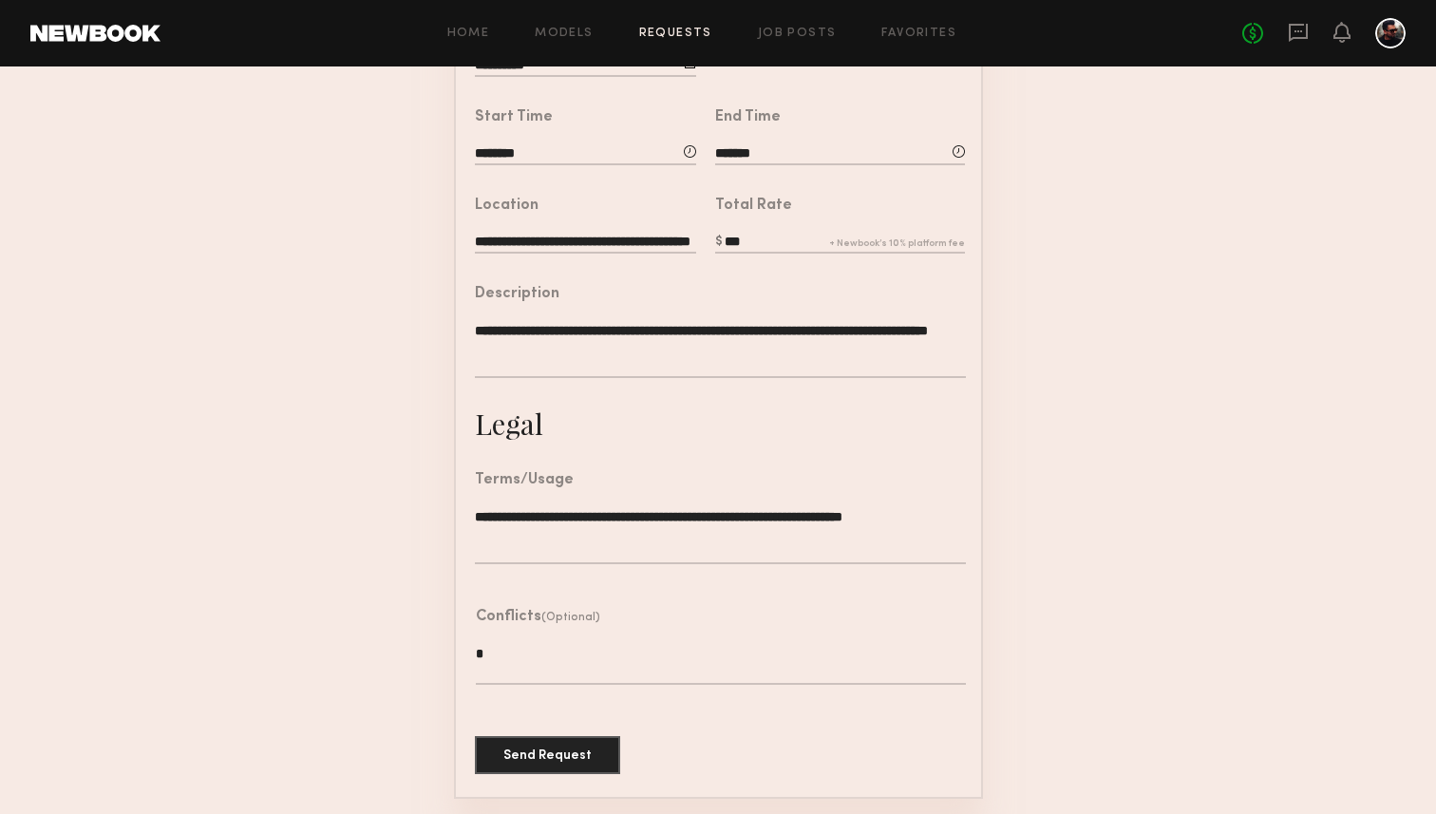
scroll to position [420, 0]
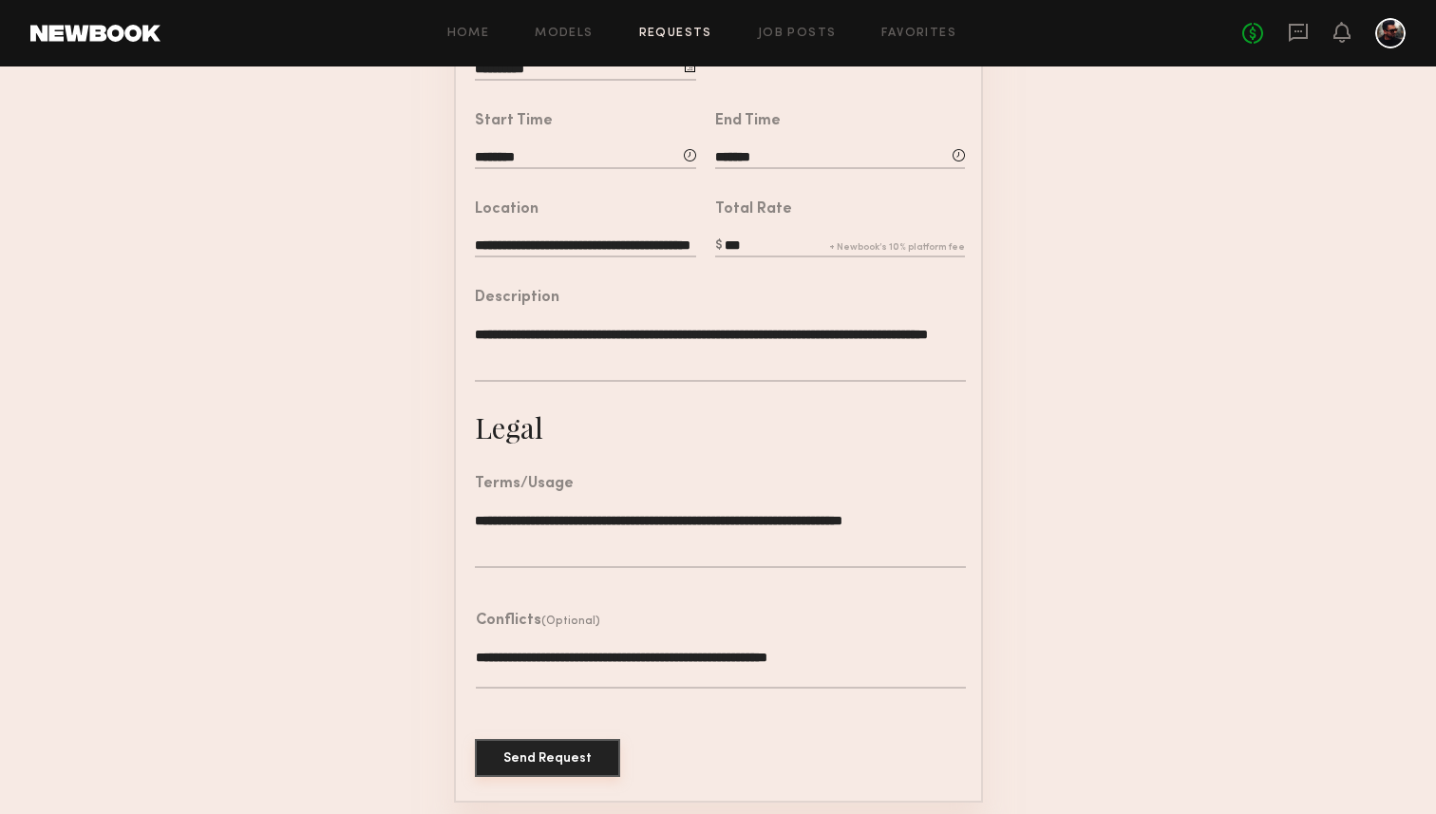
type textarea "**********"
click at [507, 751] on button "Send Request" at bounding box center [547, 758] width 145 height 38
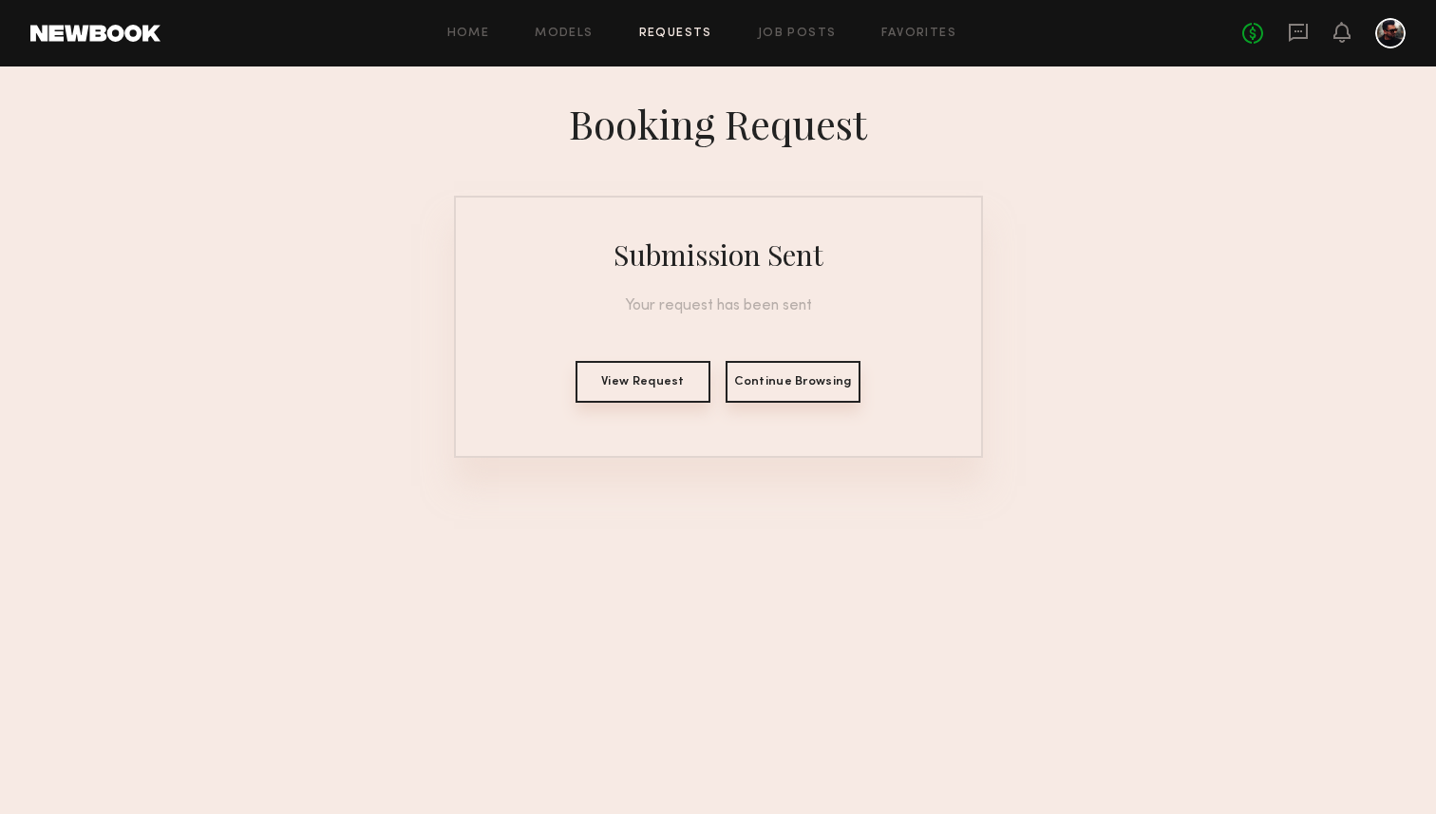
click at [789, 391] on button "Continue Browsing" at bounding box center [792, 382] width 135 height 42
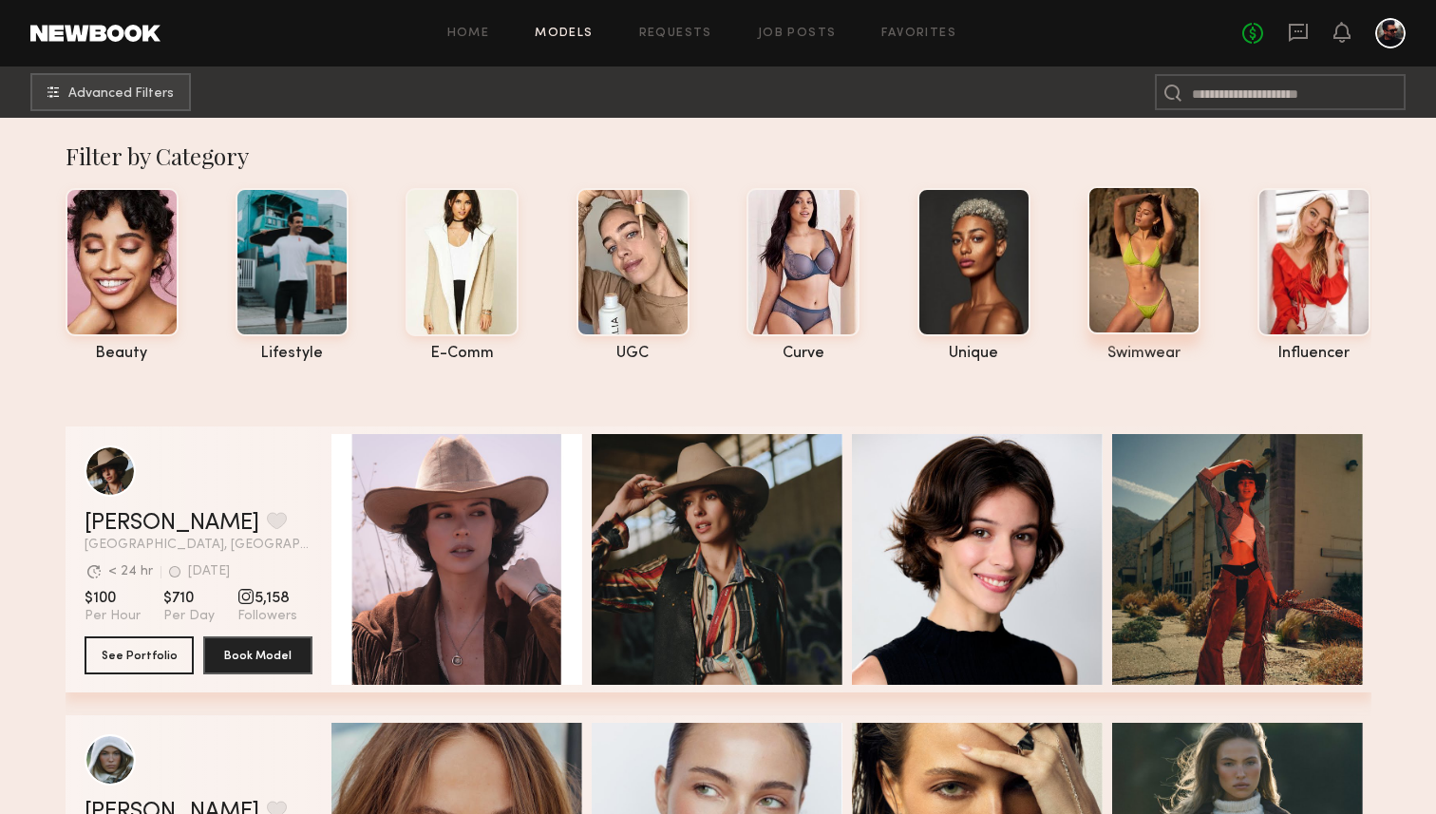
click at [1121, 284] on div at bounding box center [1143, 260] width 113 height 148
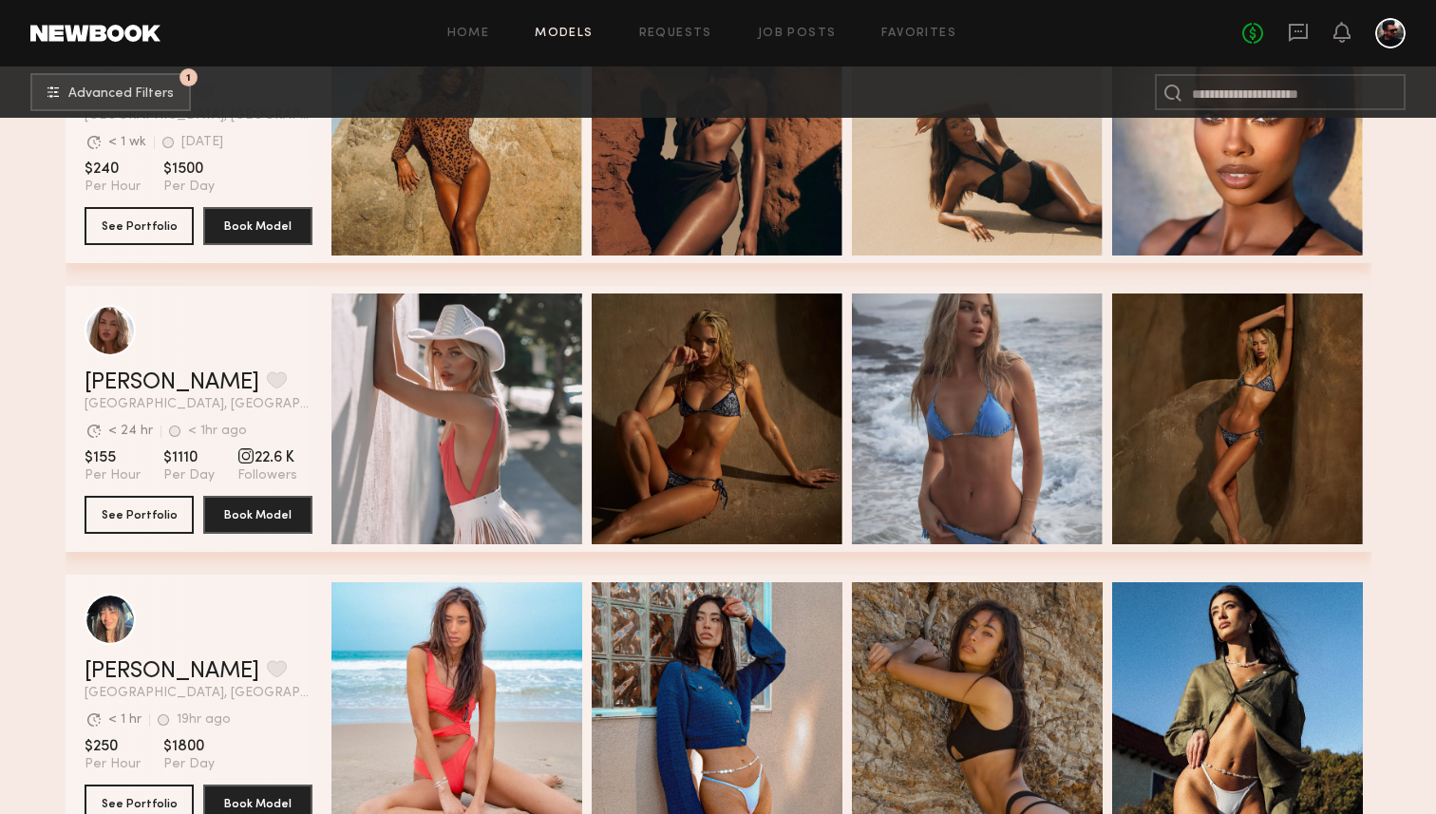
scroll to position [7691, 0]
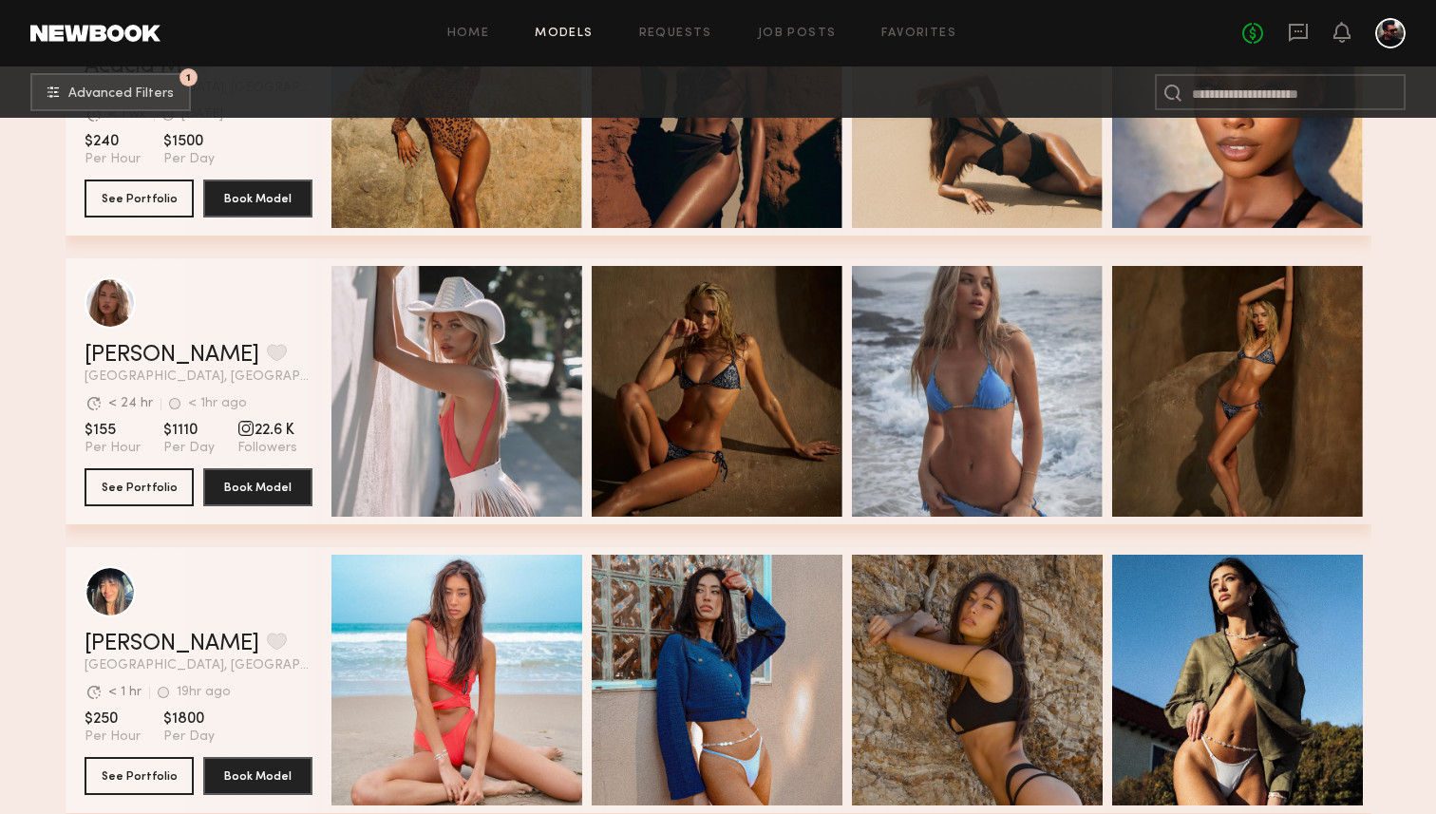
click at [1313, 32] on div "No fees up to $5,000" at bounding box center [1323, 33] width 163 height 30
click at [1296, 31] on icon at bounding box center [1298, 31] width 8 height 2
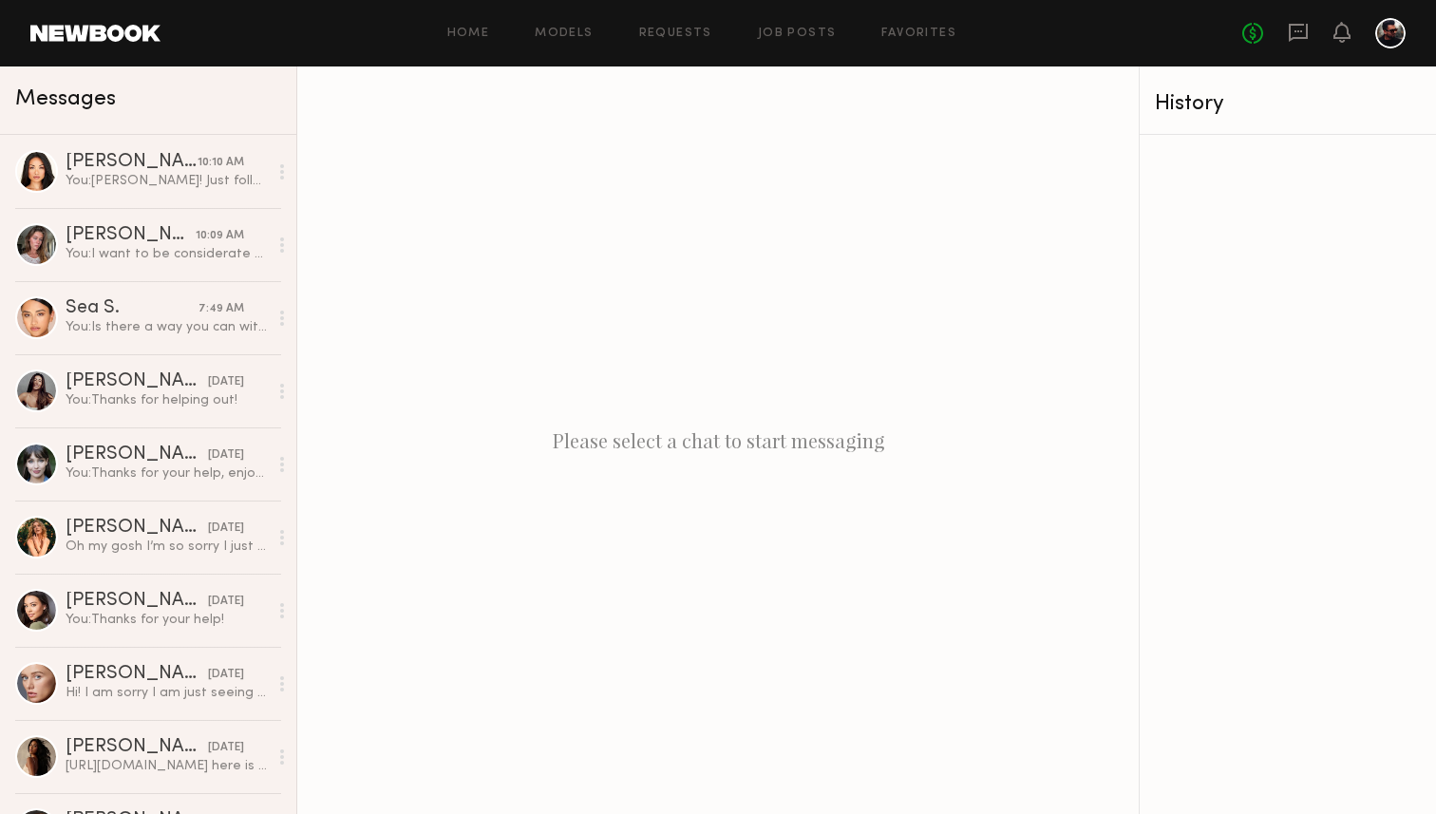
click at [563, 21] on div "Home Models Requests Job Posts Favorites Sign Out No fees up to $5,000" at bounding box center [782, 33] width 1245 height 30
click at [650, 36] on link "Requests" at bounding box center [675, 34] width 73 height 12
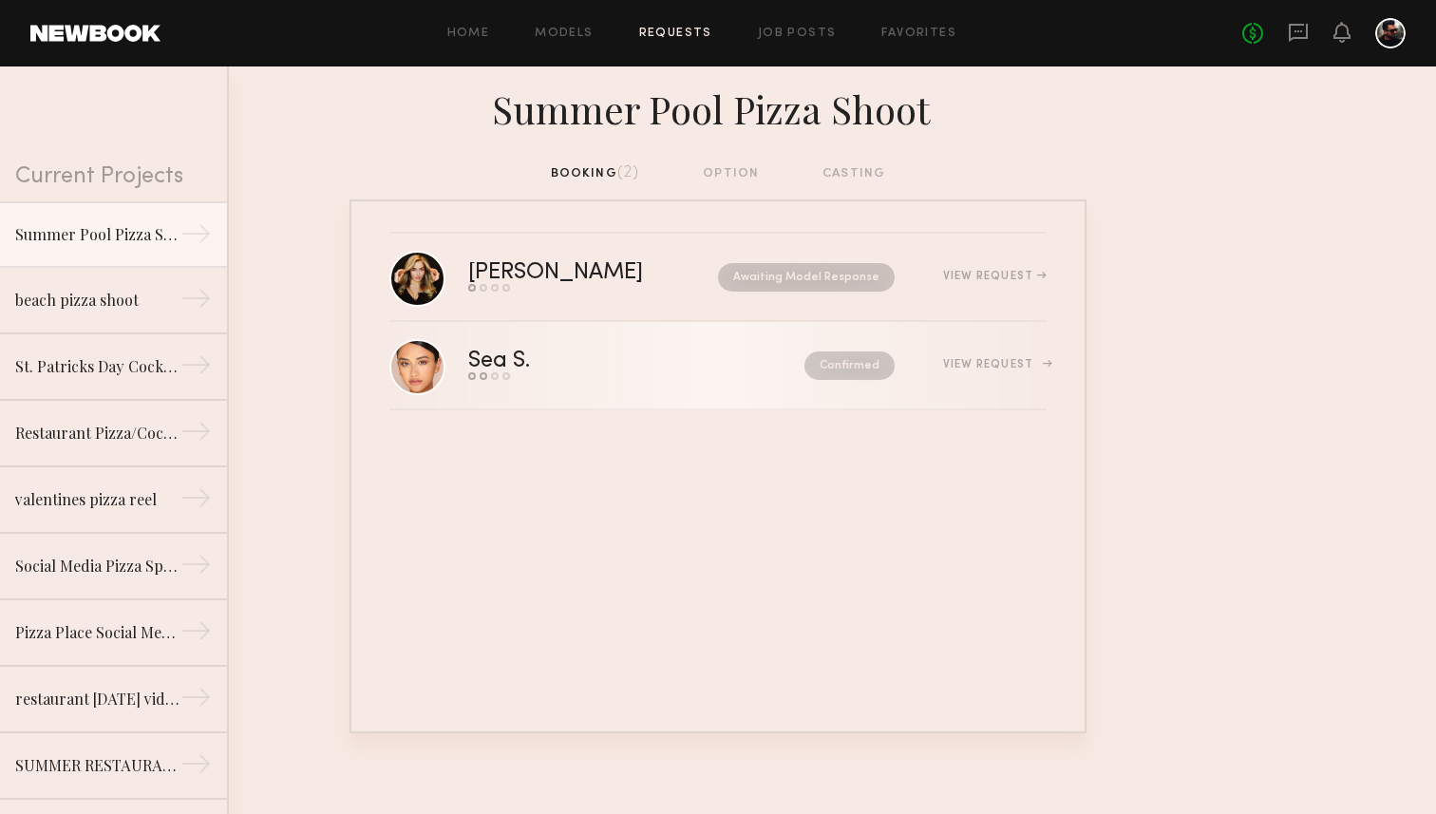
click at [859, 390] on link "Sea S. Send request Model response Review hours worked Pay model Confirmed View…" at bounding box center [717, 366] width 657 height 88
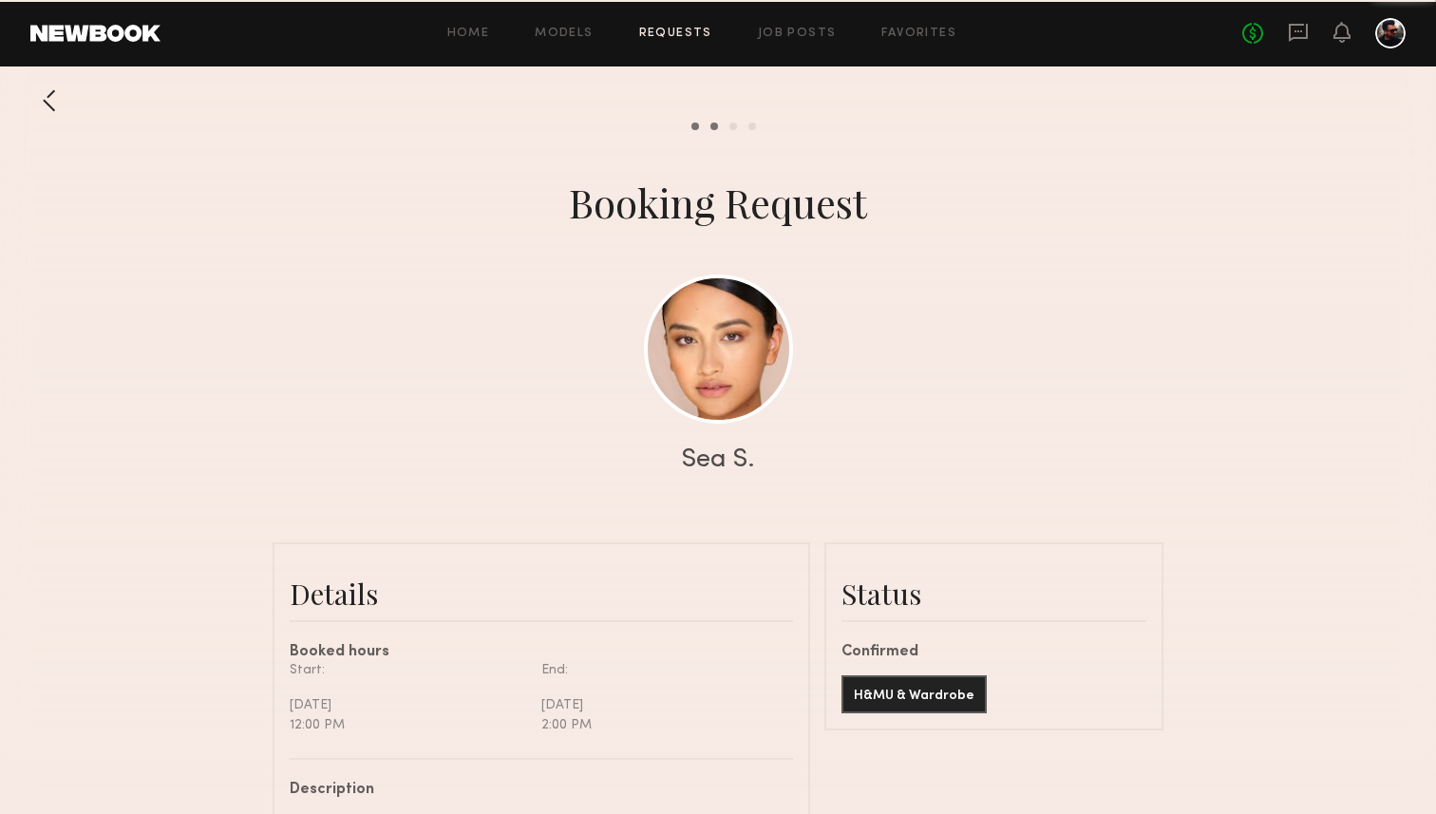
scroll to position [1245, 0]
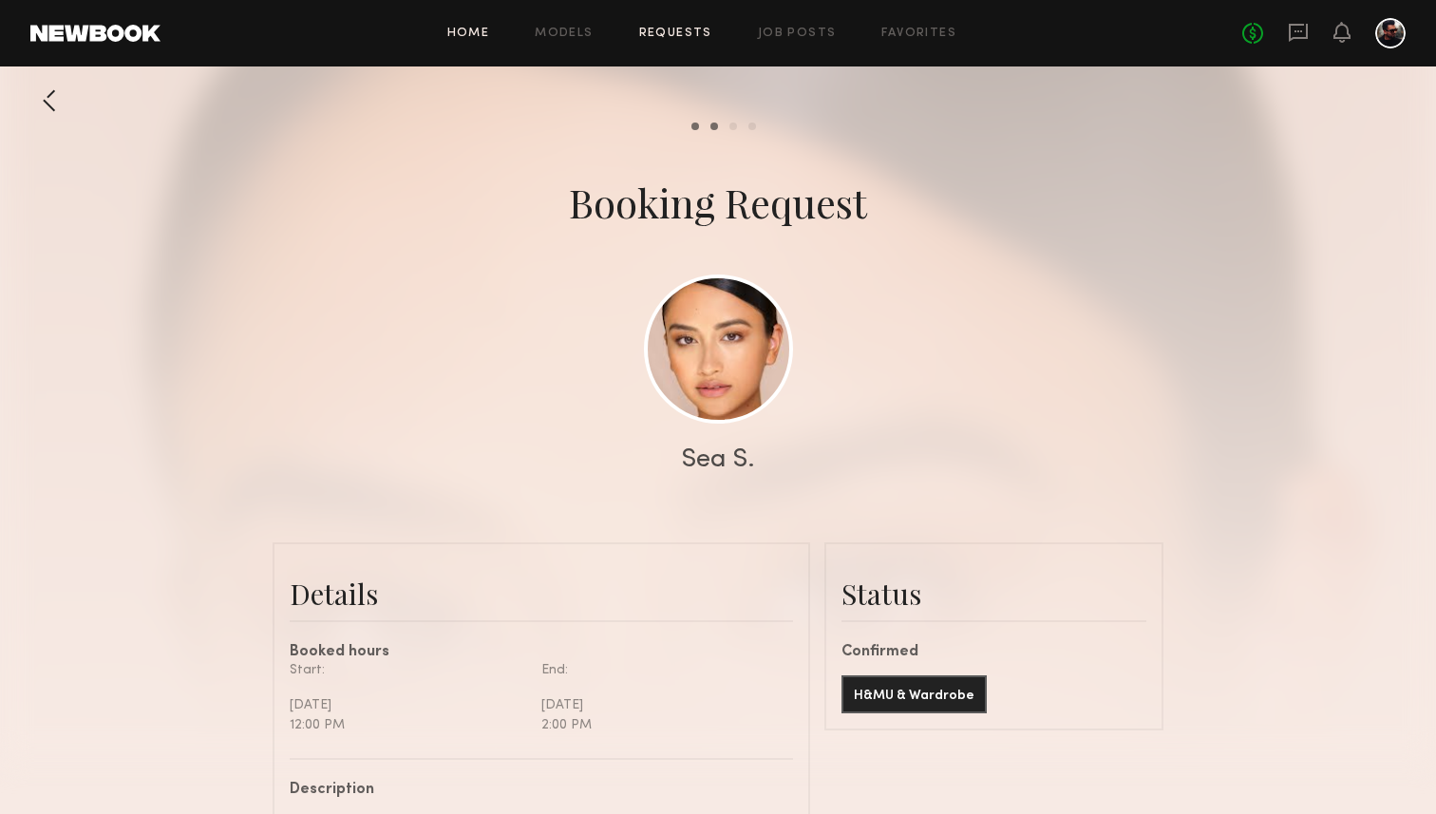
click at [481, 31] on link "Home" at bounding box center [468, 34] width 43 height 12
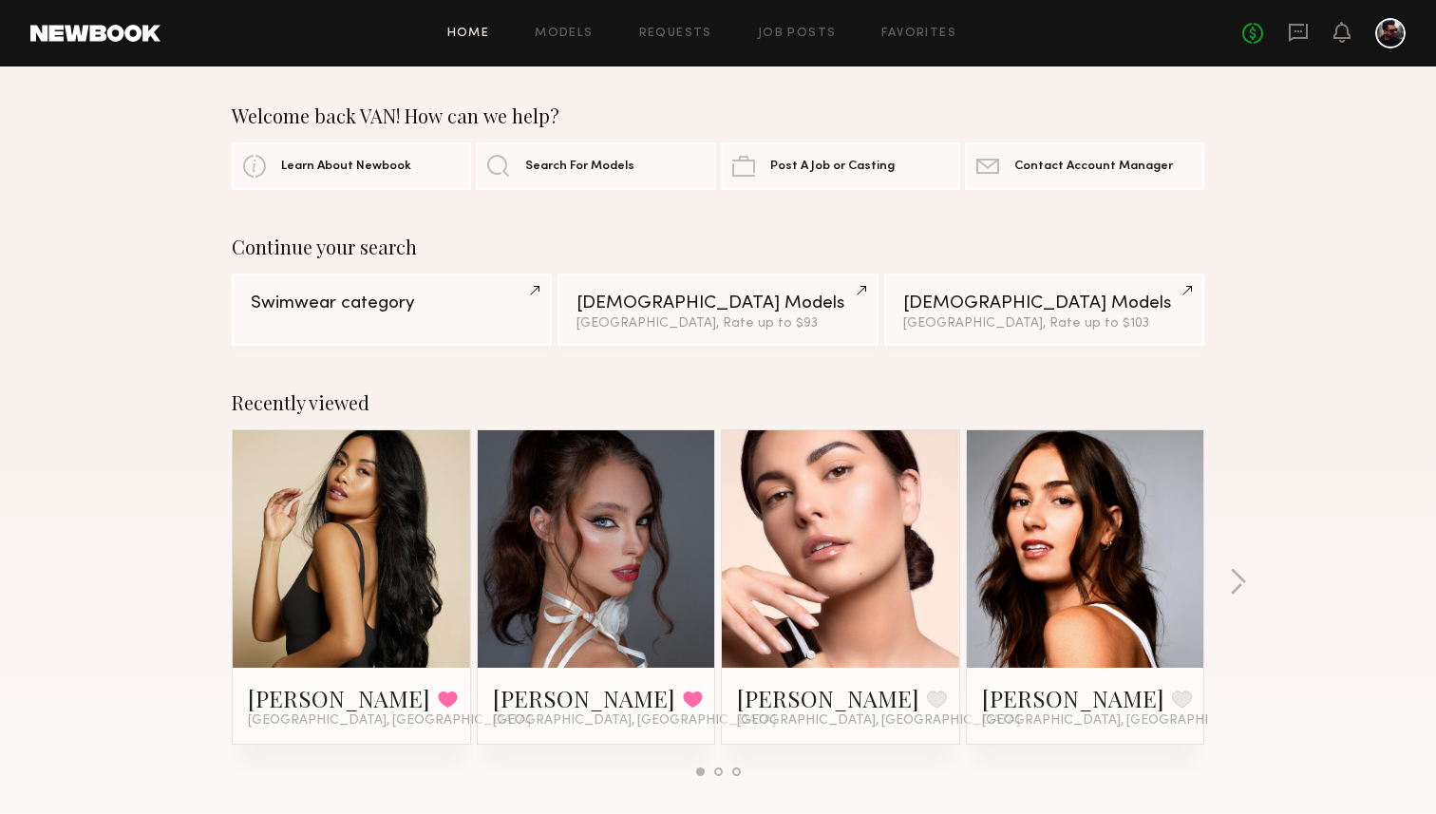
click at [623, 619] on link at bounding box center [596, 548] width 116 height 237
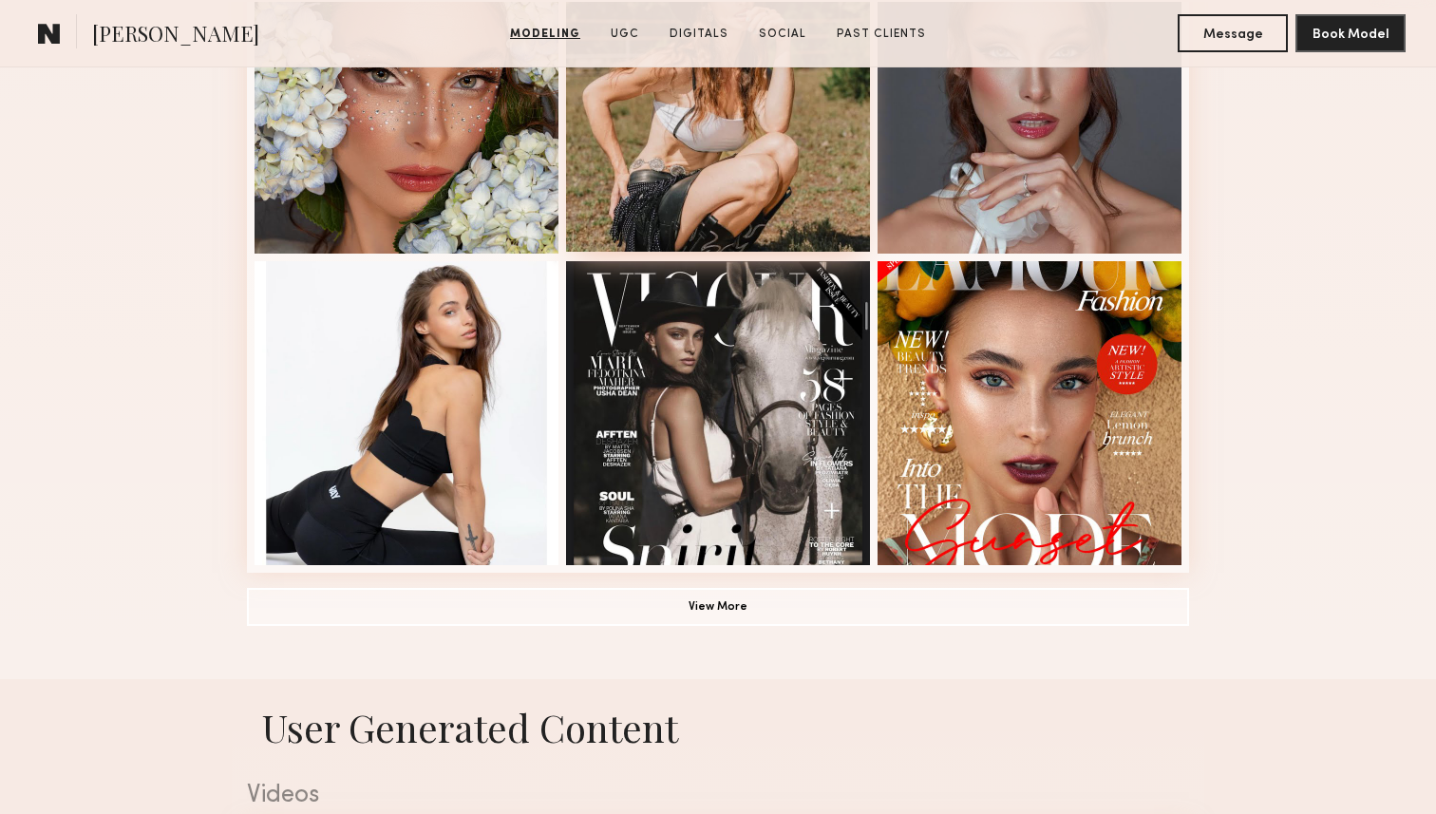
scroll to position [1245, 0]
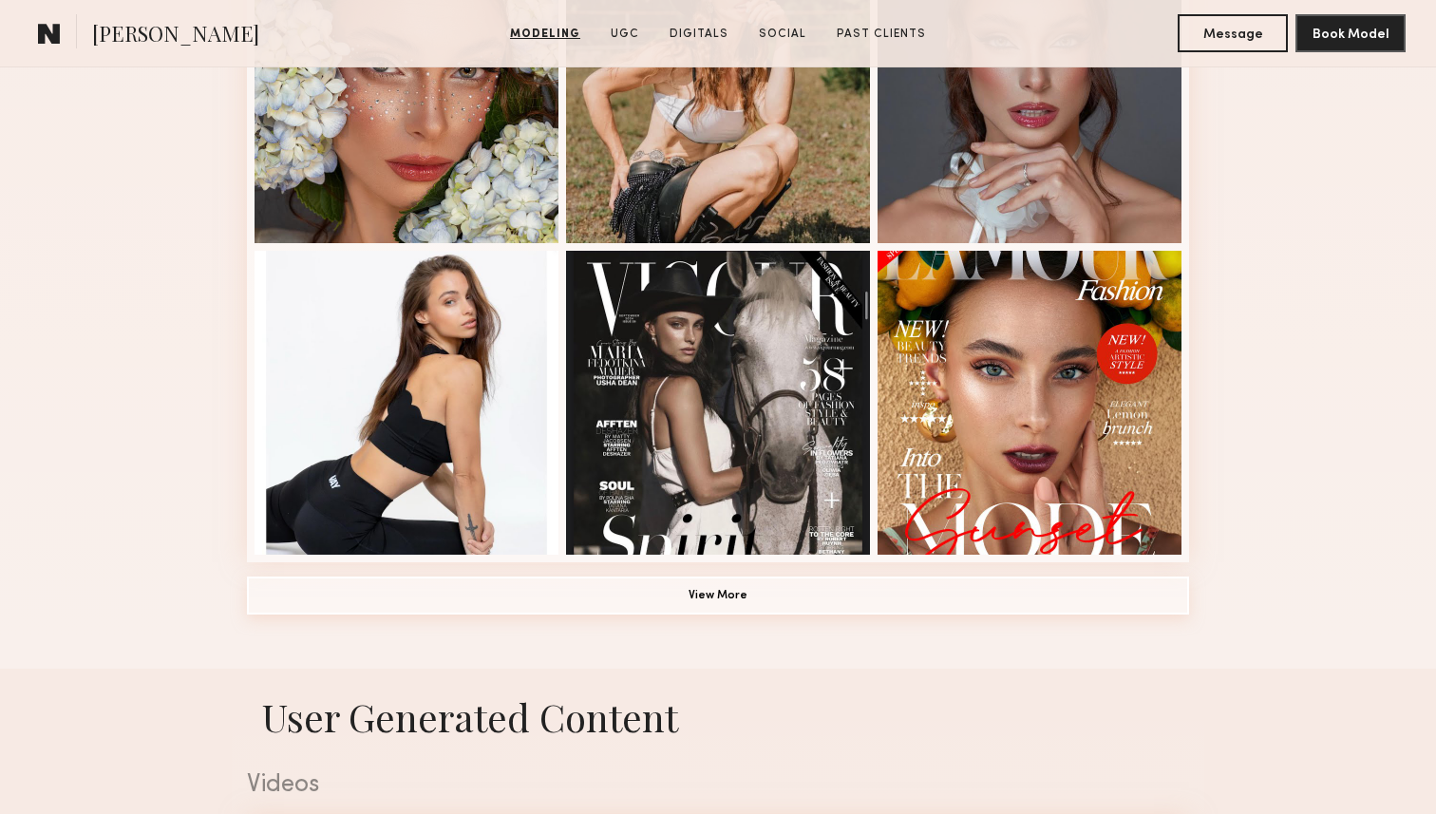
click at [587, 591] on button "View More" at bounding box center [718, 595] width 942 height 38
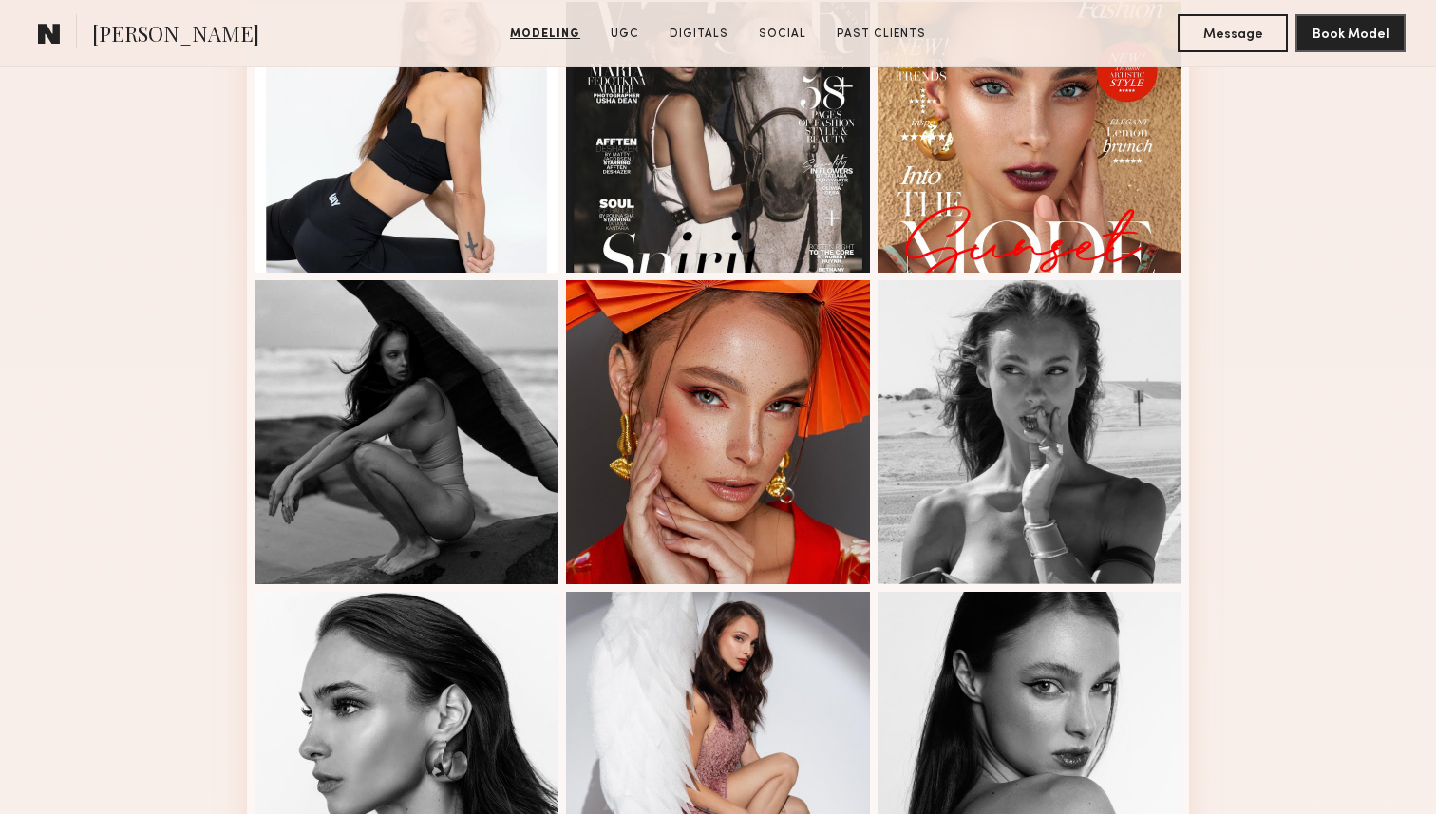
scroll to position [1656, 0]
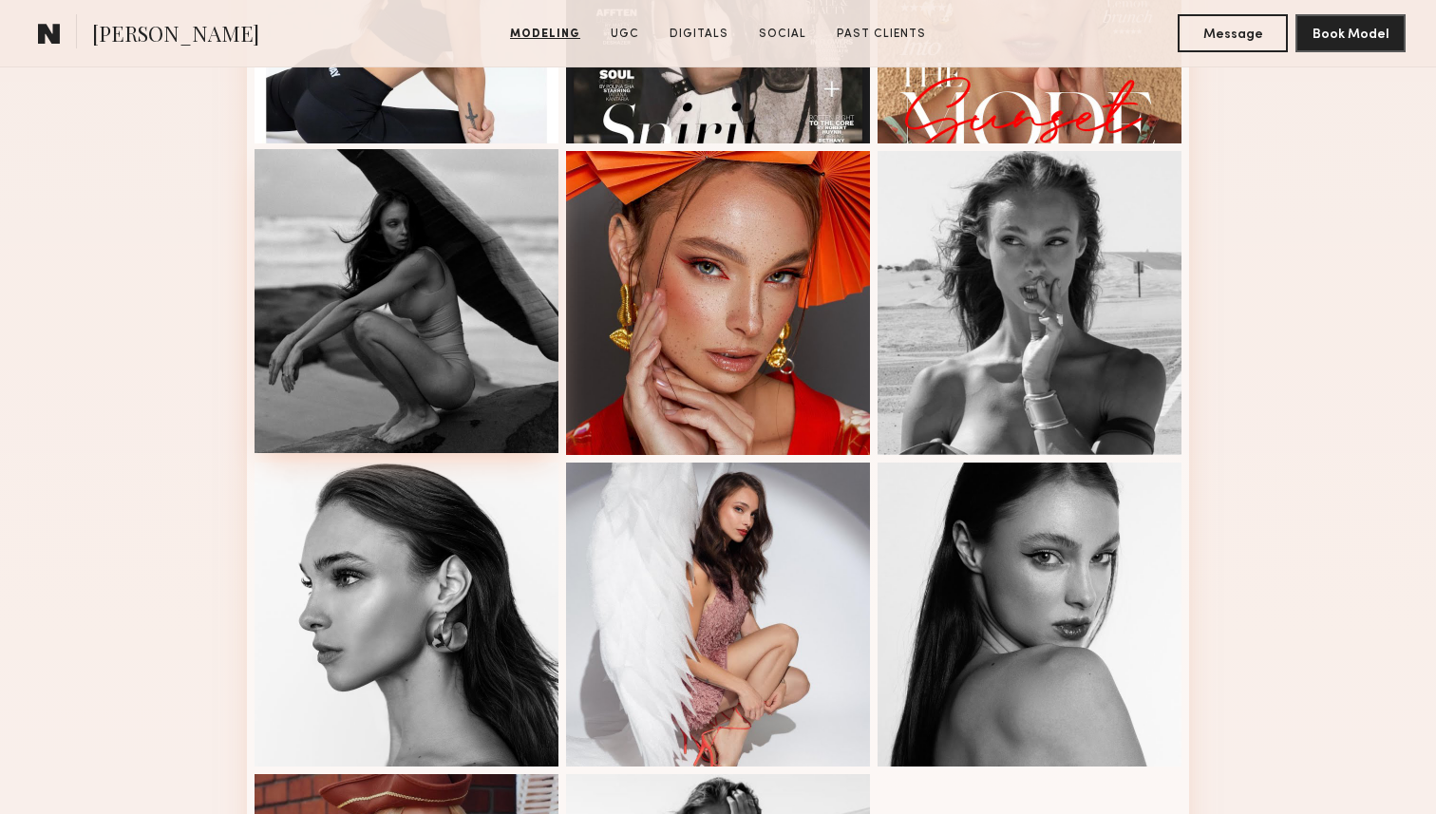
click at [407, 335] on div at bounding box center [406, 301] width 304 height 304
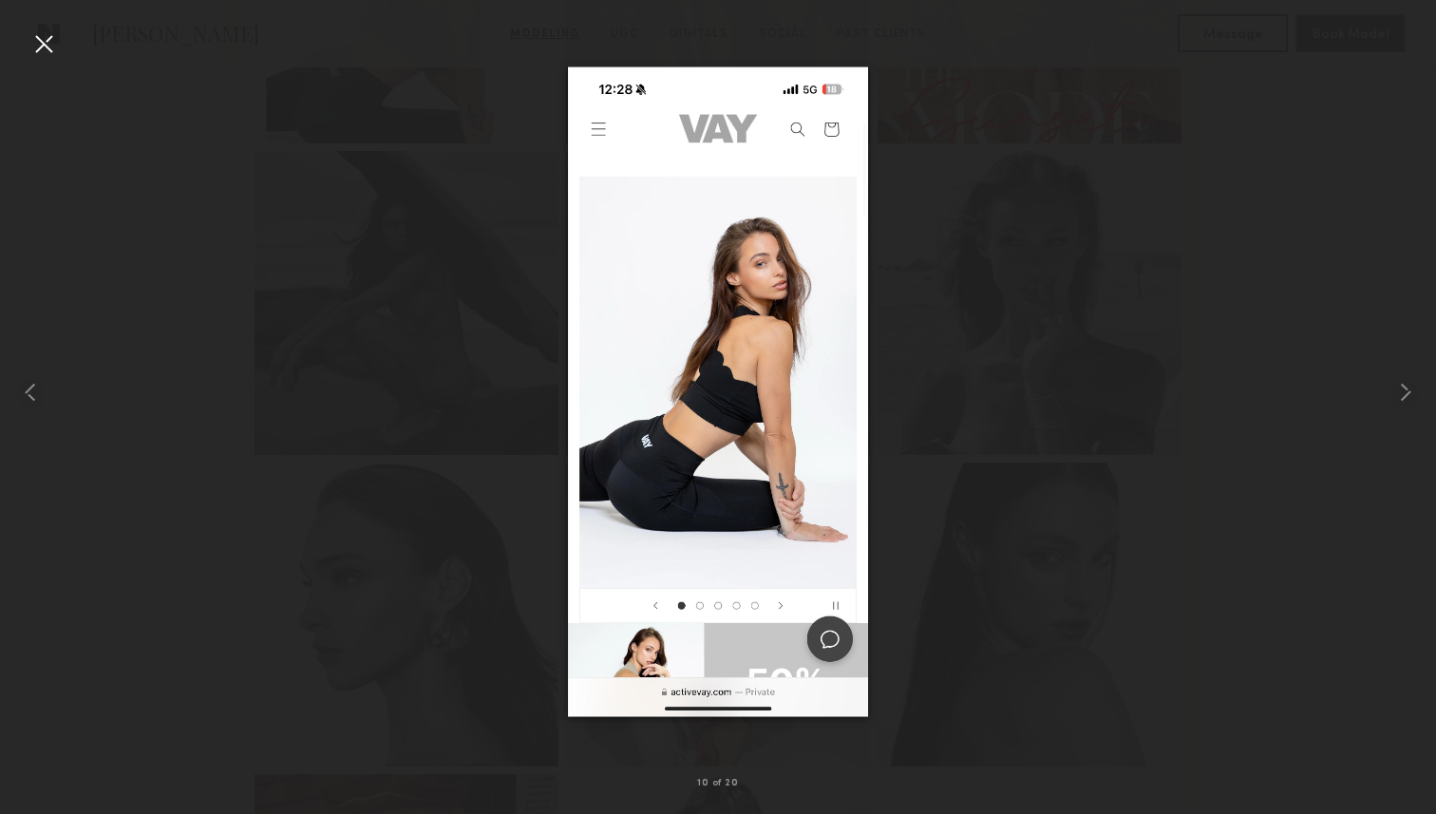
click at [37, 28] on div at bounding box center [43, 43] width 30 height 30
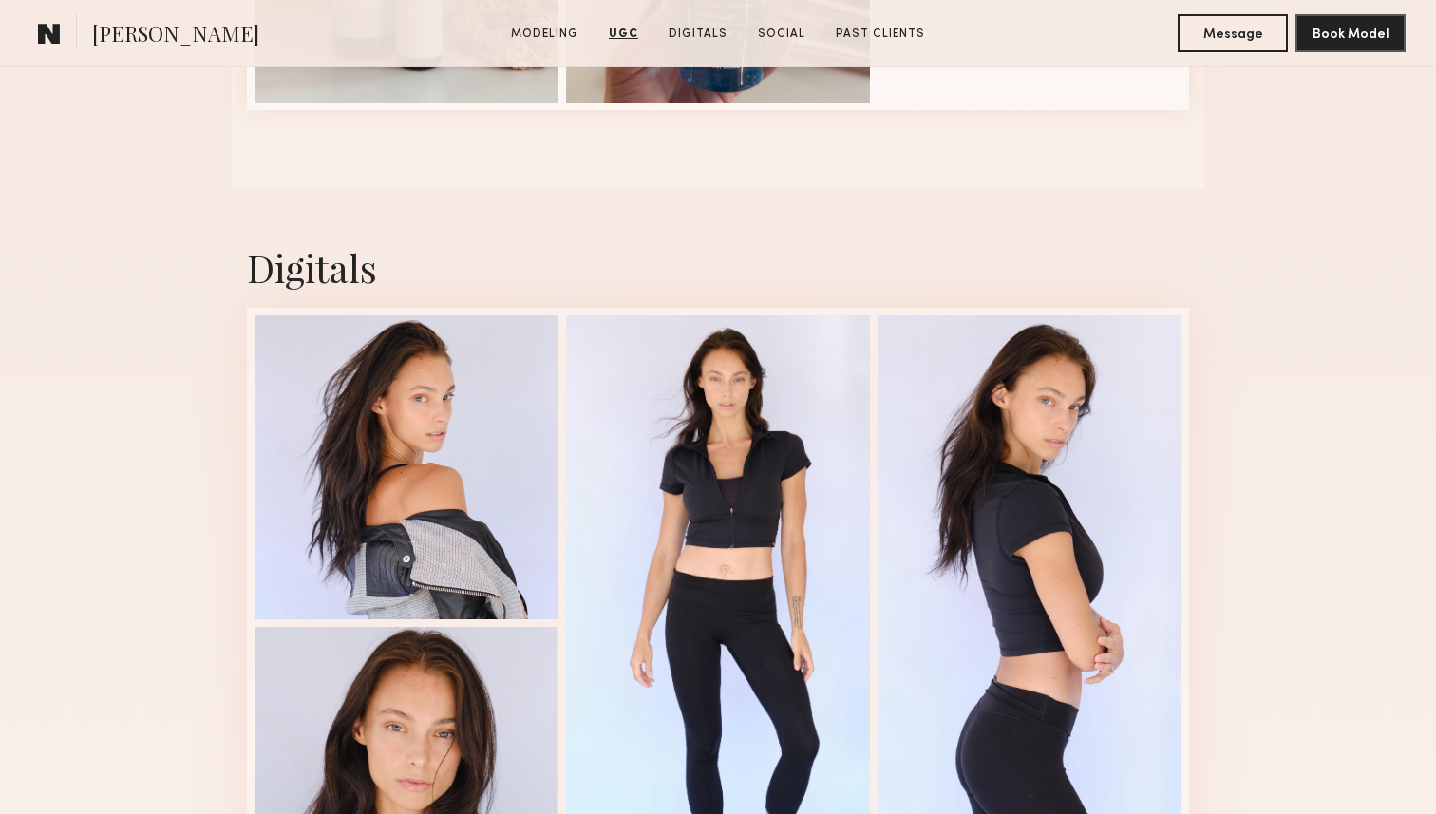
scroll to position [3614, 0]
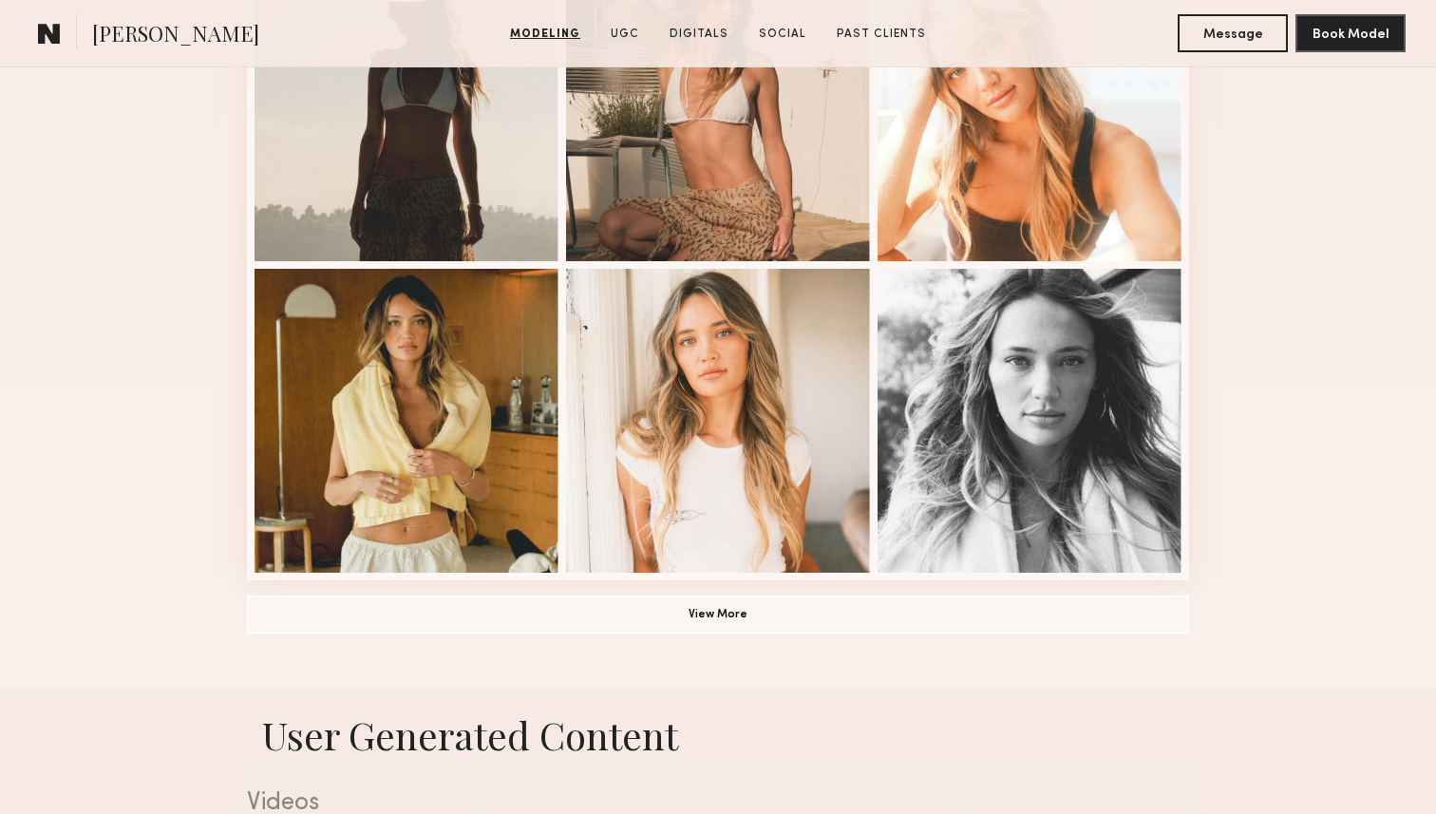
scroll to position [1328, 0]
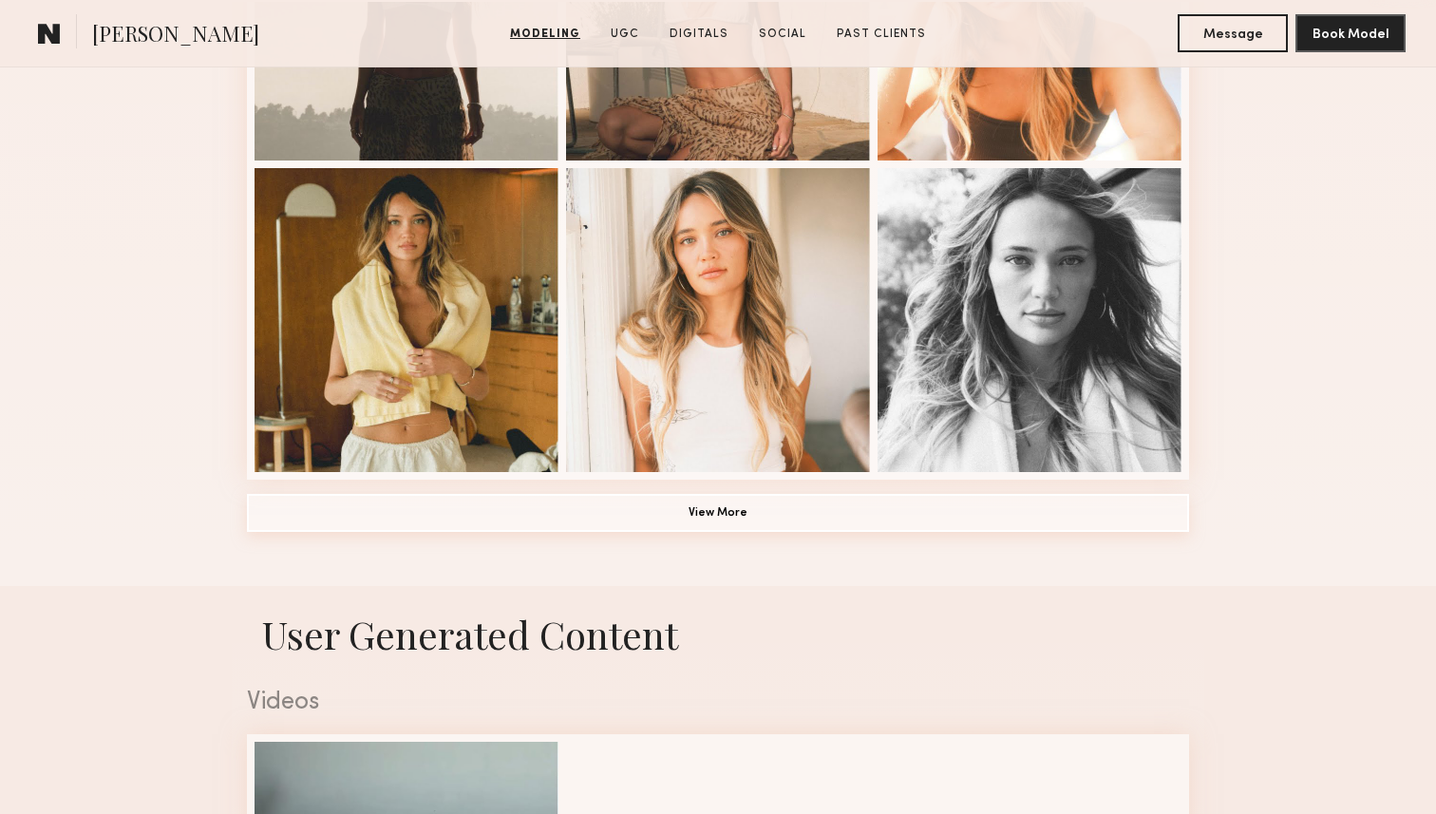
click at [659, 503] on button "View More" at bounding box center [718, 513] width 942 height 38
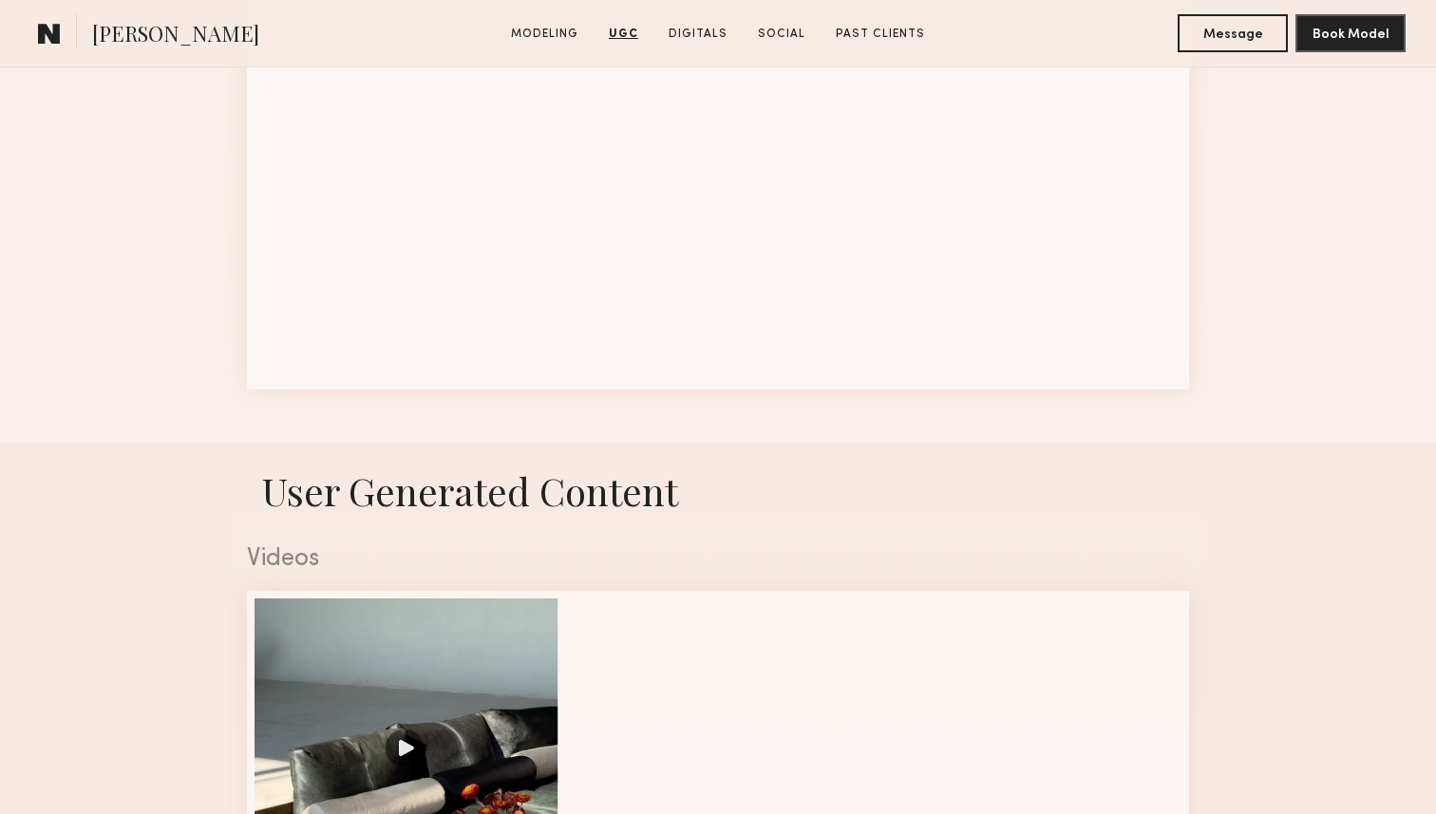
scroll to position [2405, 0]
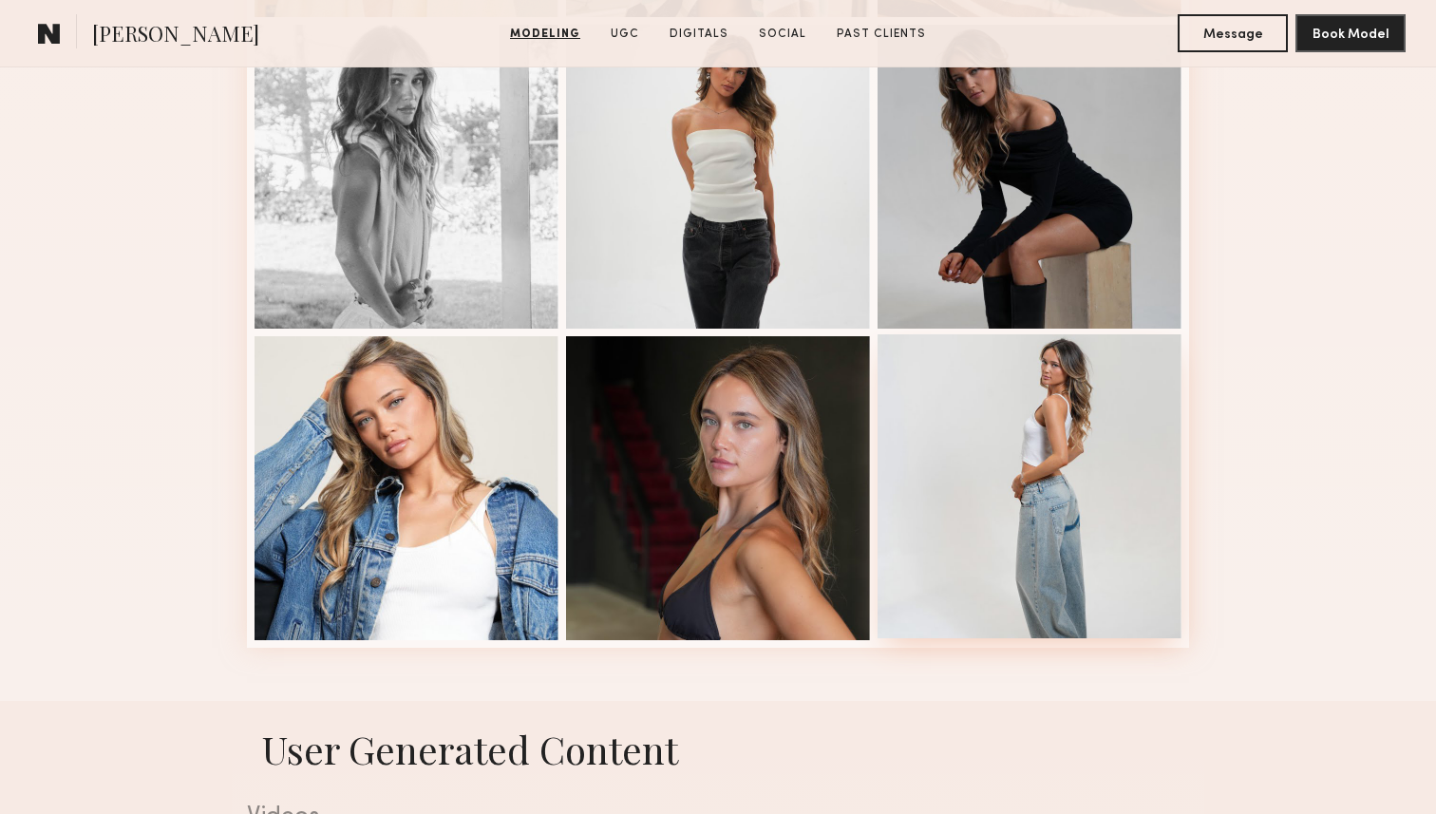
click at [922, 519] on div at bounding box center [1029, 486] width 304 height 304
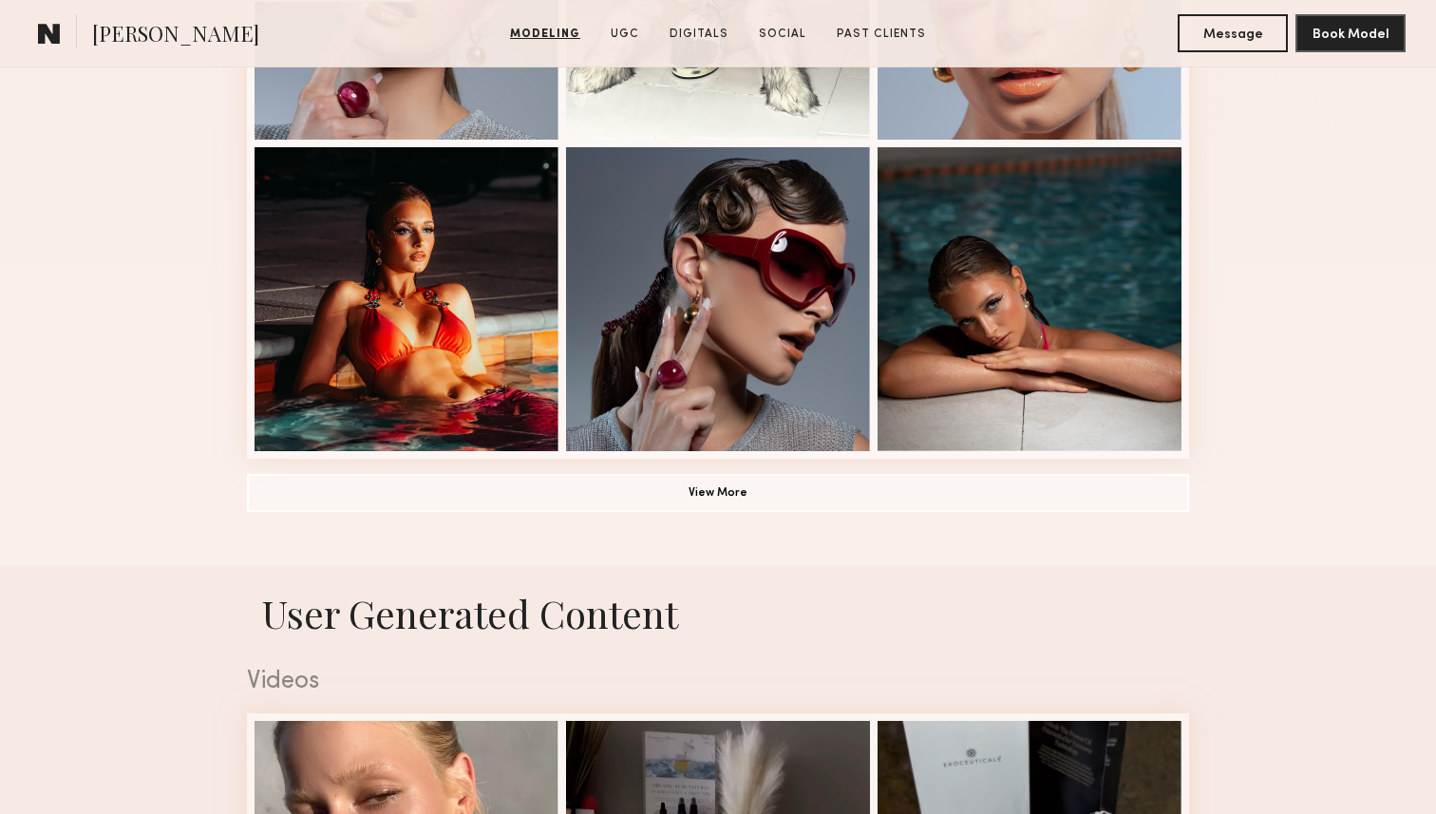
scroll to position [1402, 0]
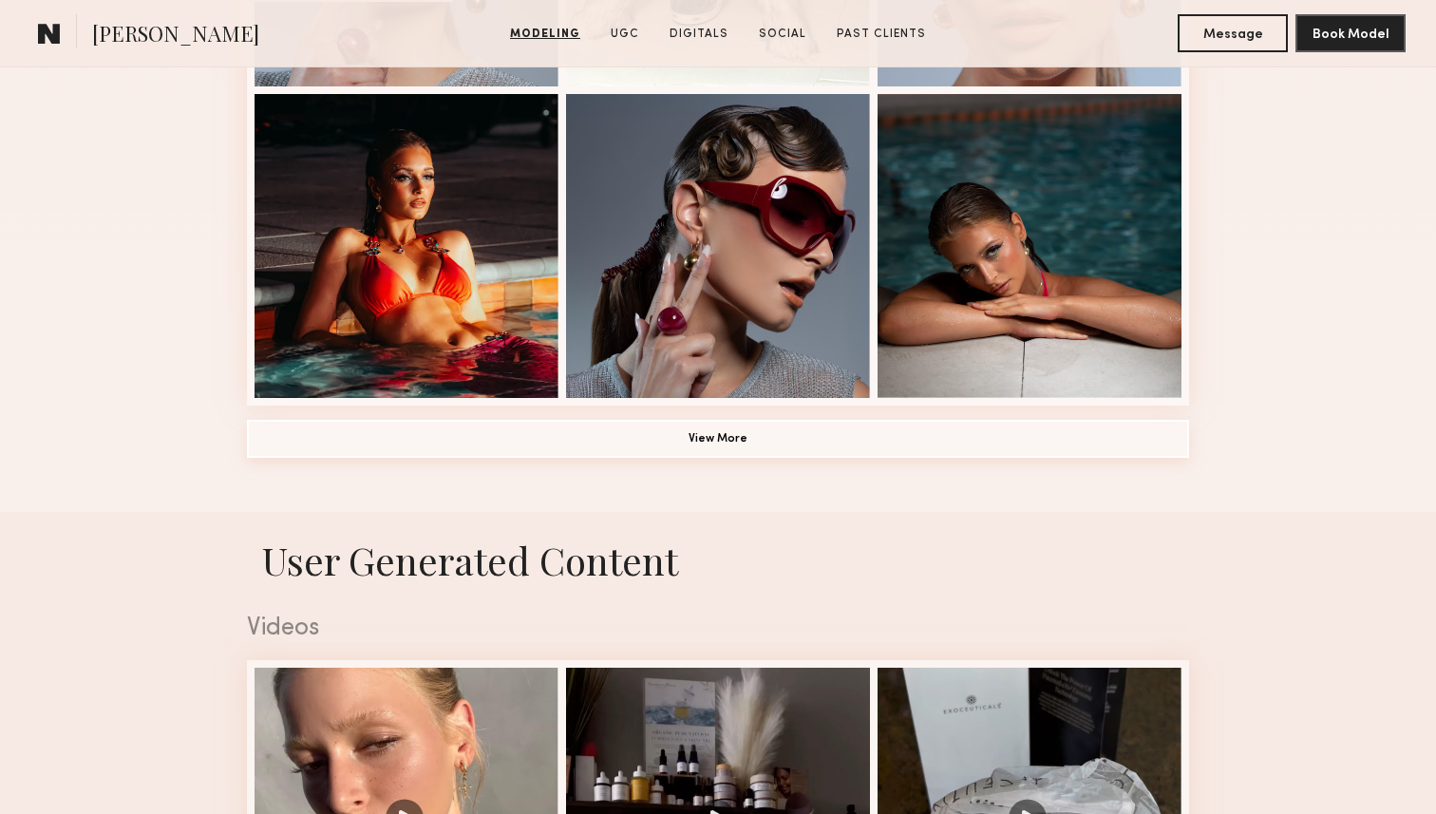
click at [698, 447] on button "View More" at bounding box center [718, 439] width 942 height 38
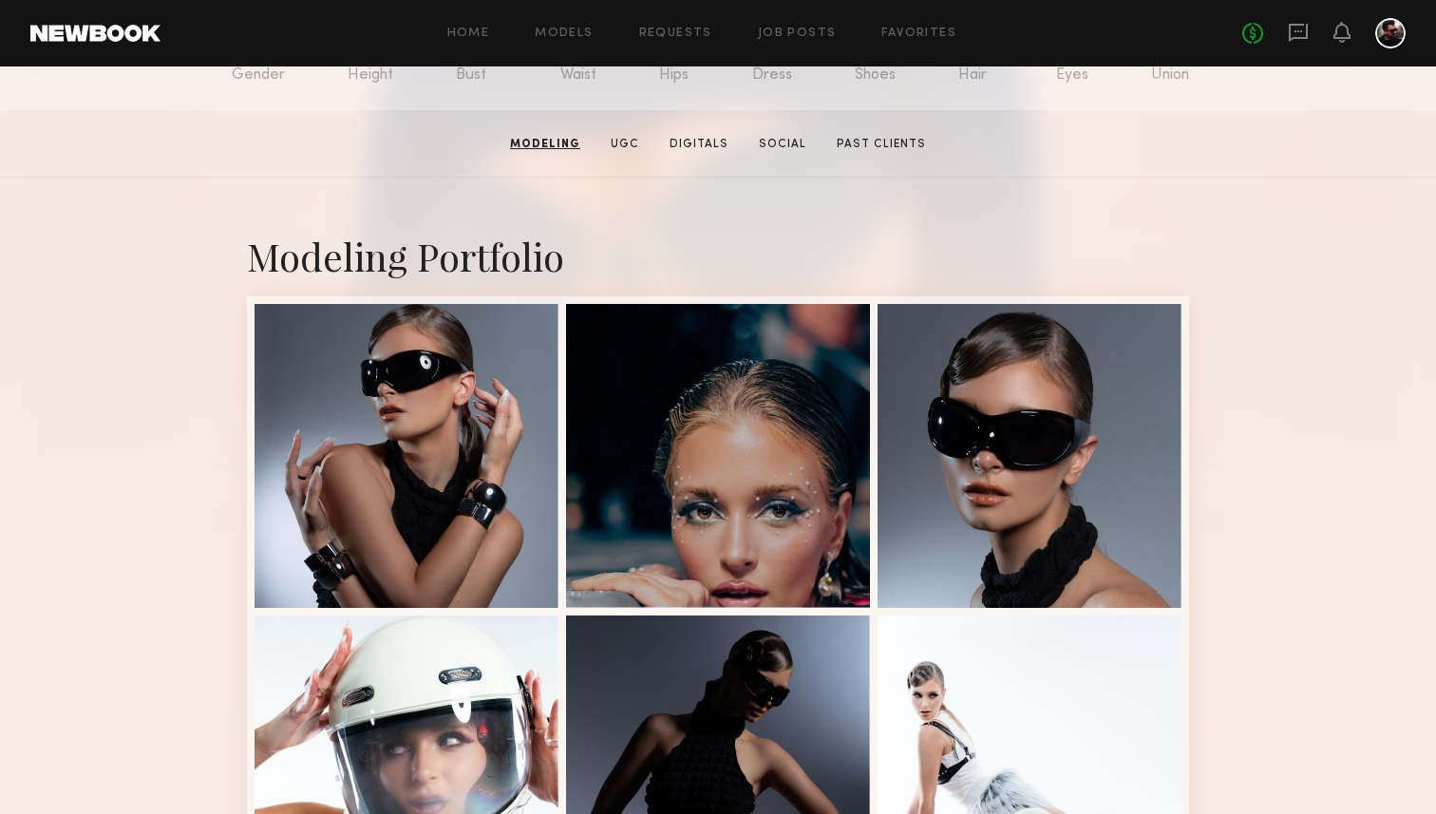
scroll to position [243, 0]
